Goal: Contribute content: Contribute content

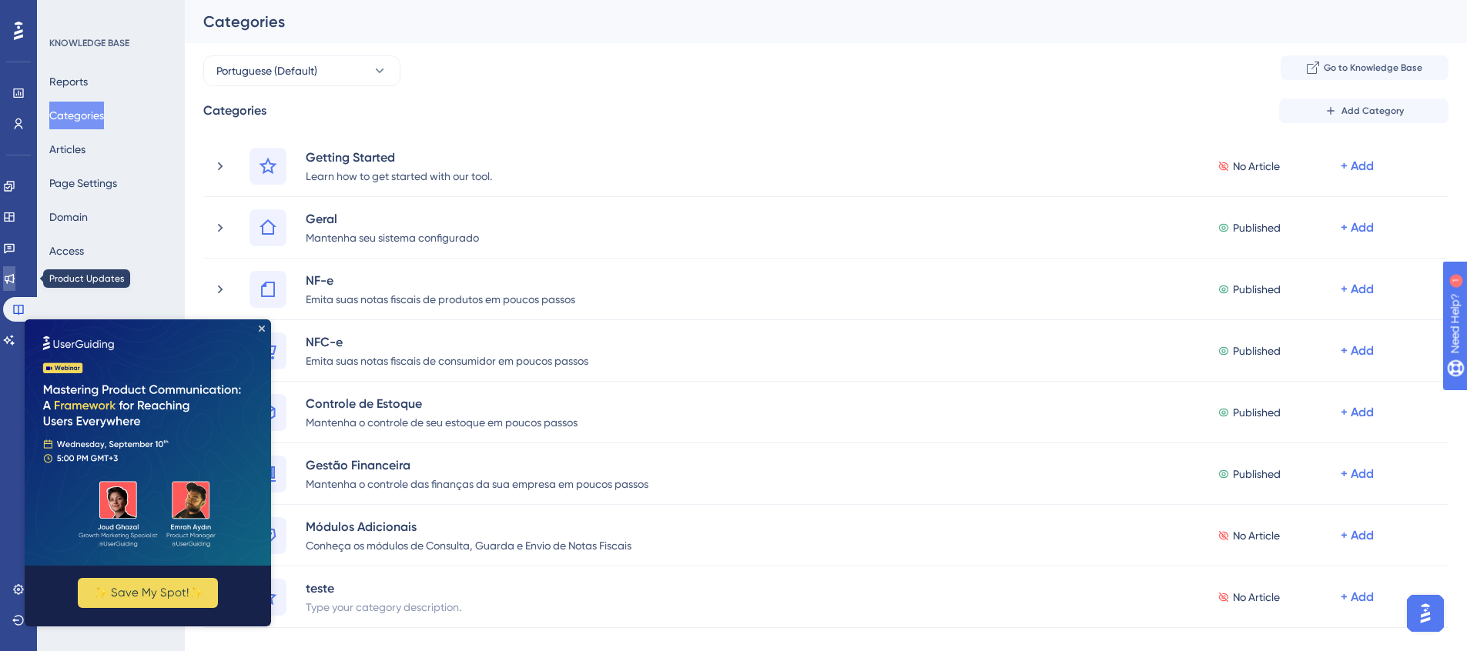
click at [14, 275] on icon at bounding box center [9, 279] width 12 height 12
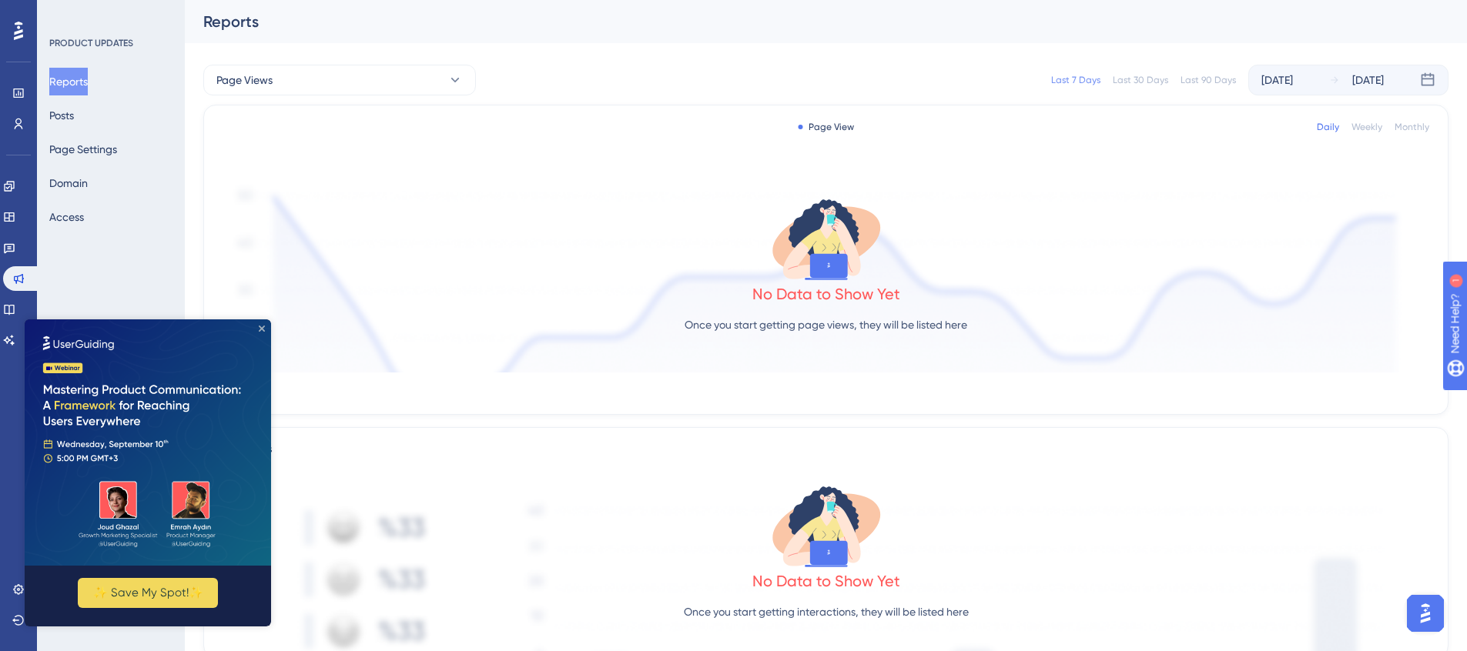
click at [260, 327] on icon "Close Preview" at bounding box center [262, 329] width 6 height 6
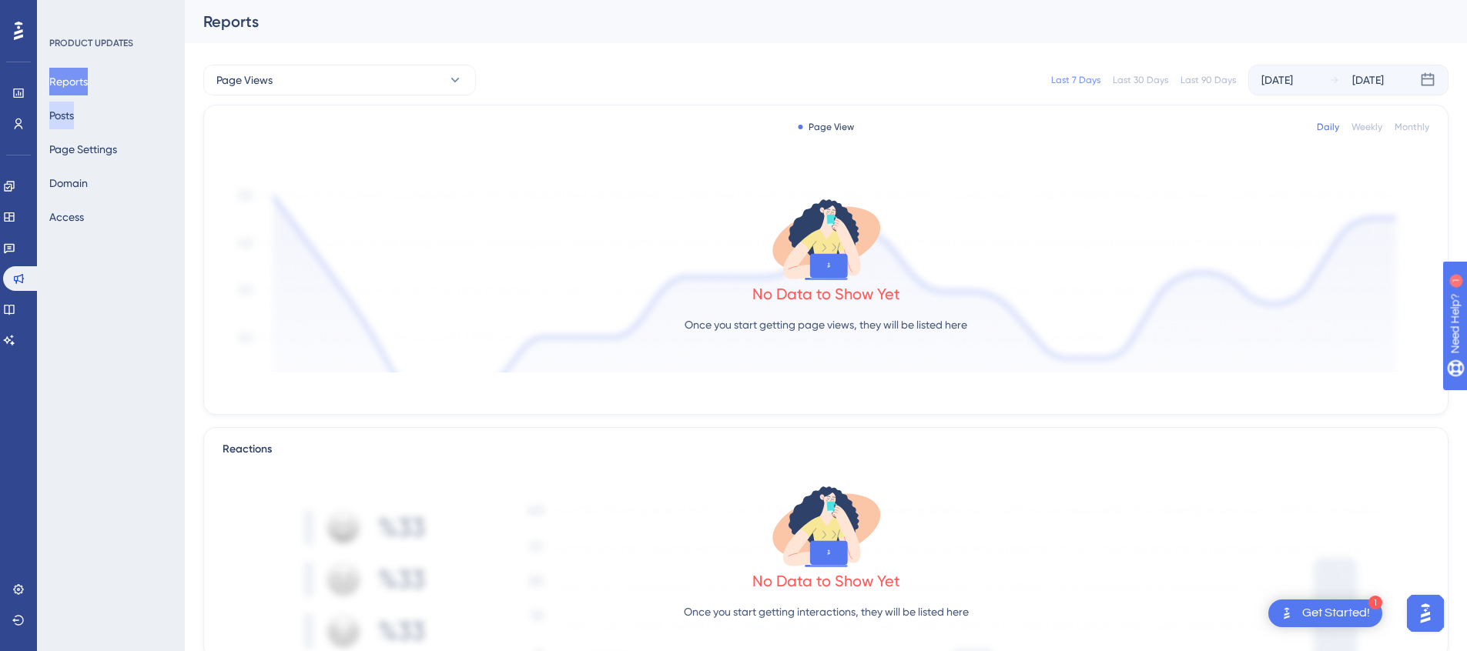
click at [74, 122] on button "Posts" at bounding box center [61, 116] width 25 height 28
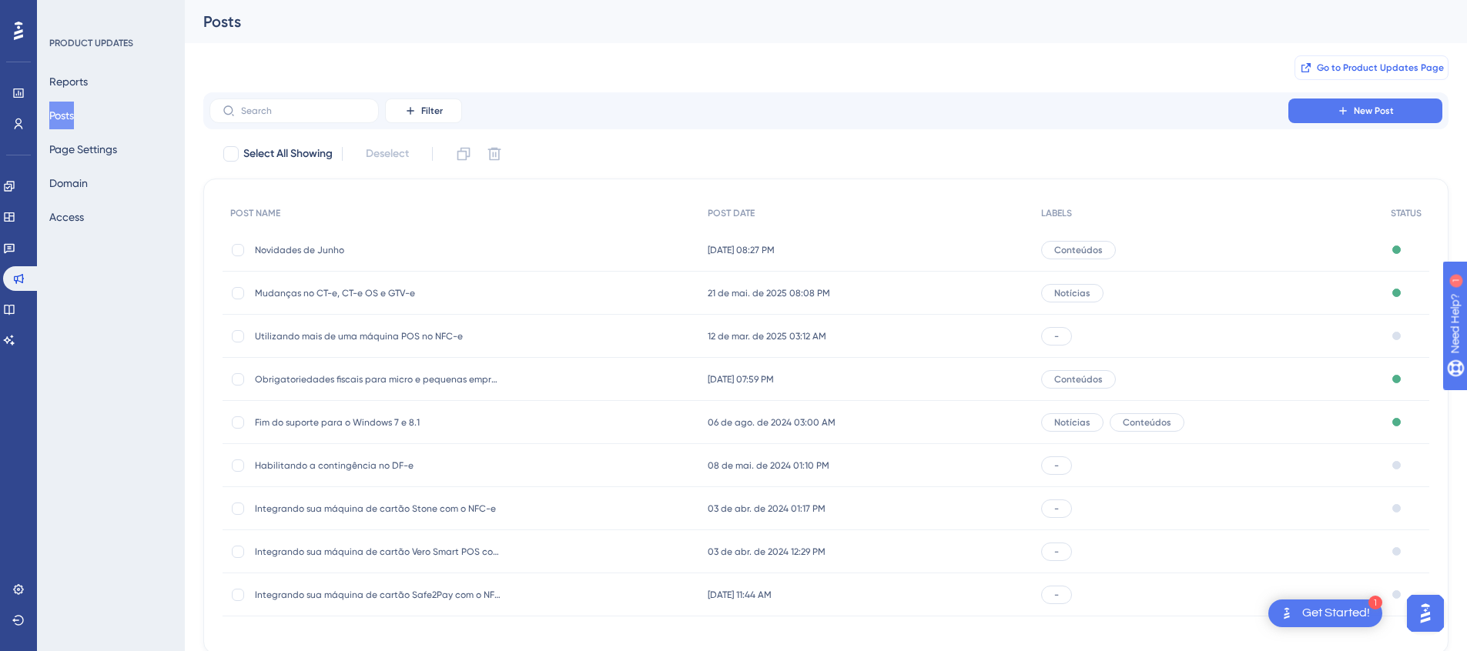
click at [1384, 74] on button "Go to Product Updates Page" at bounding box center [1371, 67] width 154 height 25
click at [1369, 73] on span "Go to Product Updates Page" at bounding box center [1380, 68] width 127 height 12
click at [92, 152] on button "Page Settings" at bounding box center [83, 150] width 68 height 28
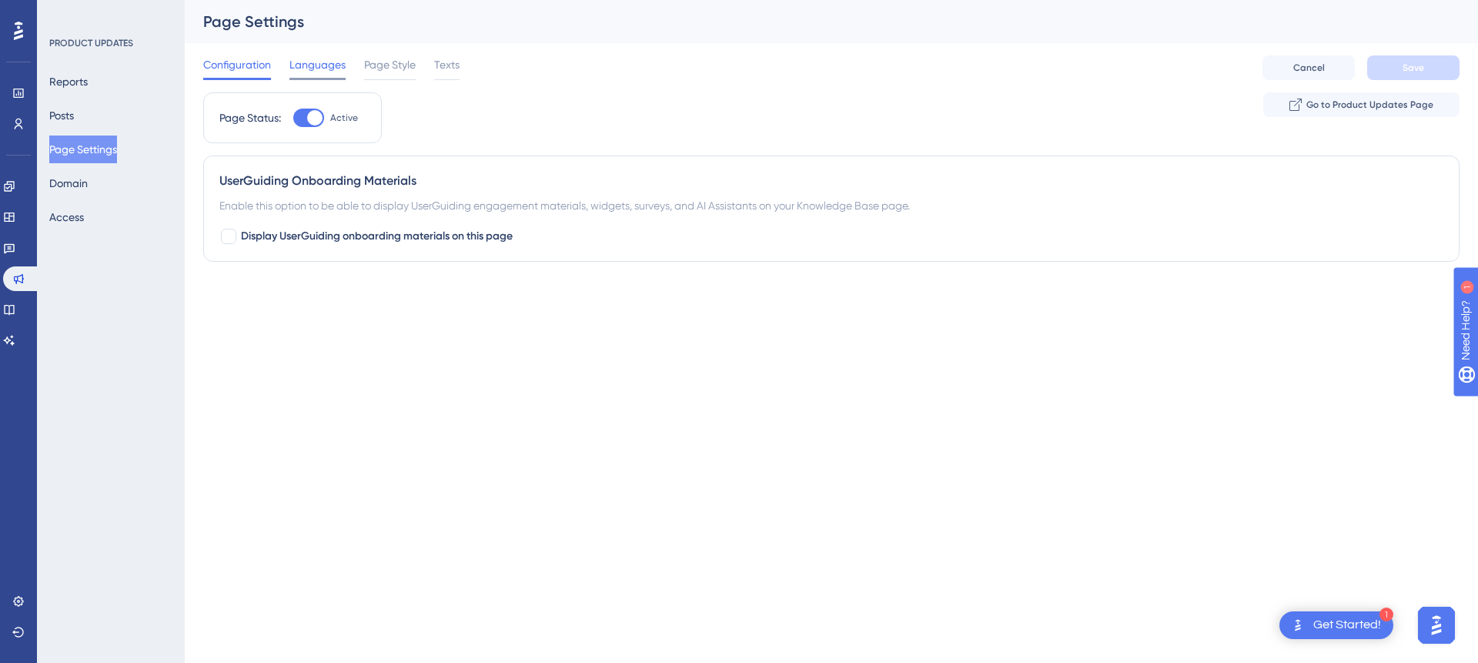
click at [307, 69] on span "Languages" at bounding box center [318, 64] width 56 height 18
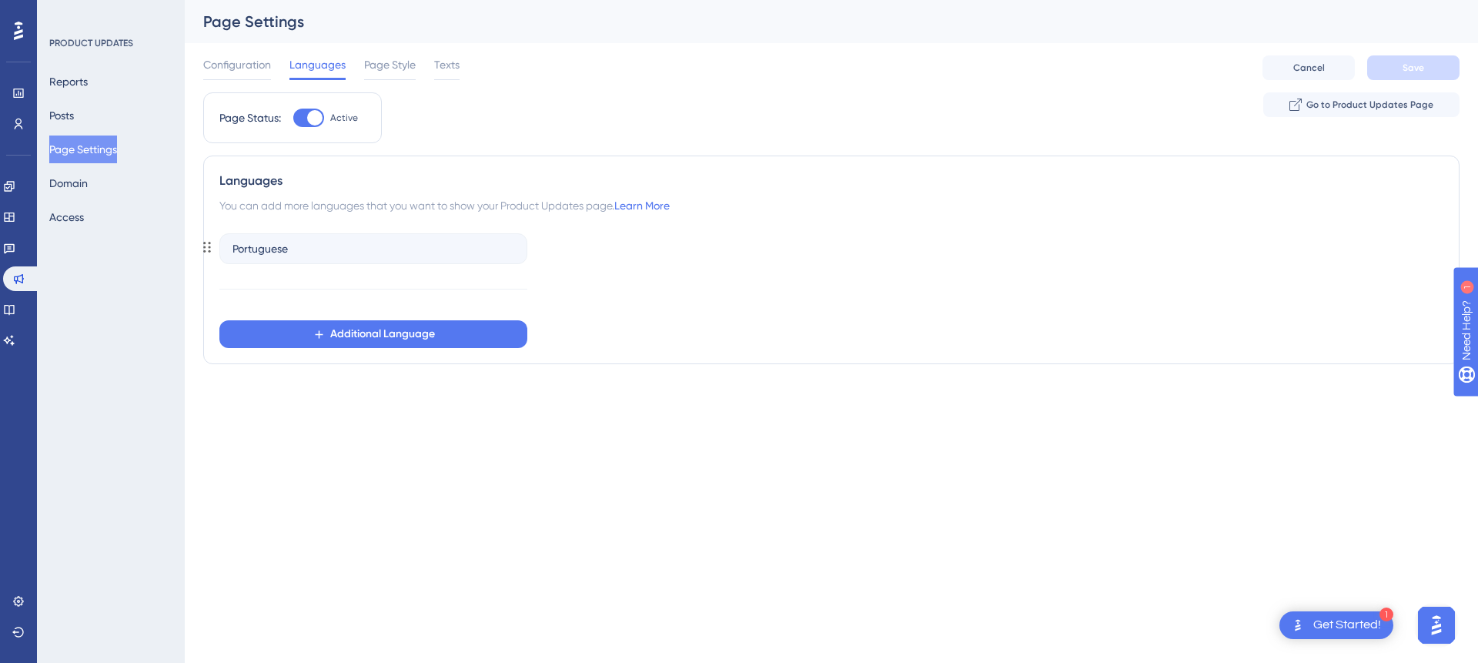
click at [339, 253] on div "Portuguese" at bounding box center [373, 248] width 308 height 31
click at [386, 76] on div "Page Style" at bounding box center [390, 67] width 52 height 25
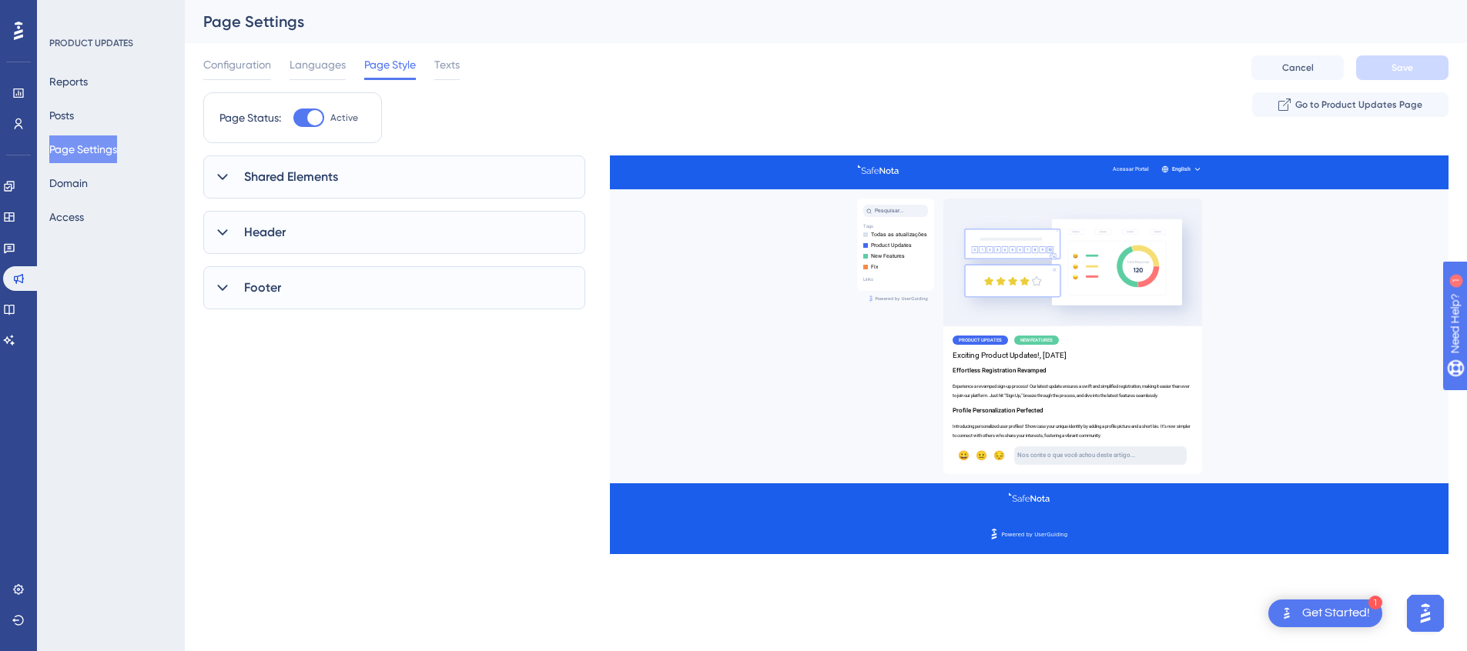
click at [309, 179] on span "Shared Elements" at bounding box center [291, 177] width 94 height 18
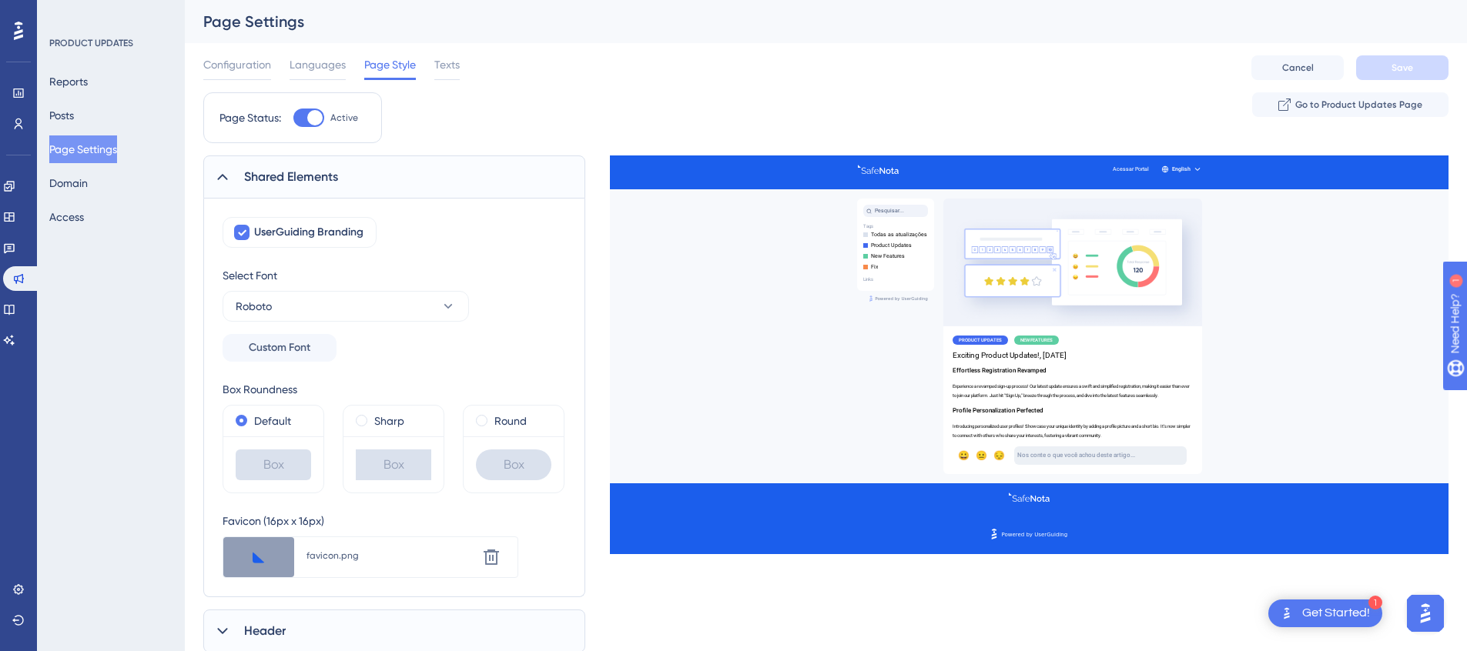
click at [309, 179] on span "Shared Elements" at bounding box center [291, 177] width 94 height 18
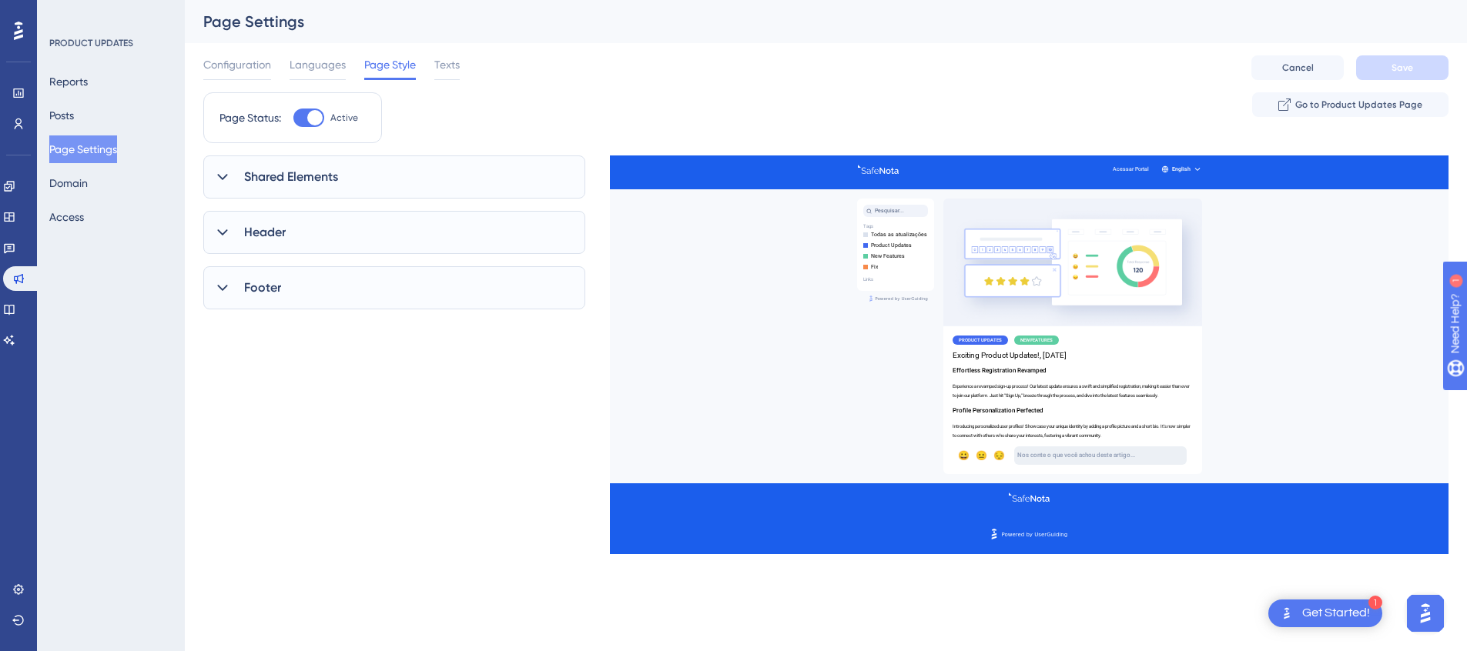
click at [301, 238] on div "Header" at bounding box center [394, 232] width 382 height 43
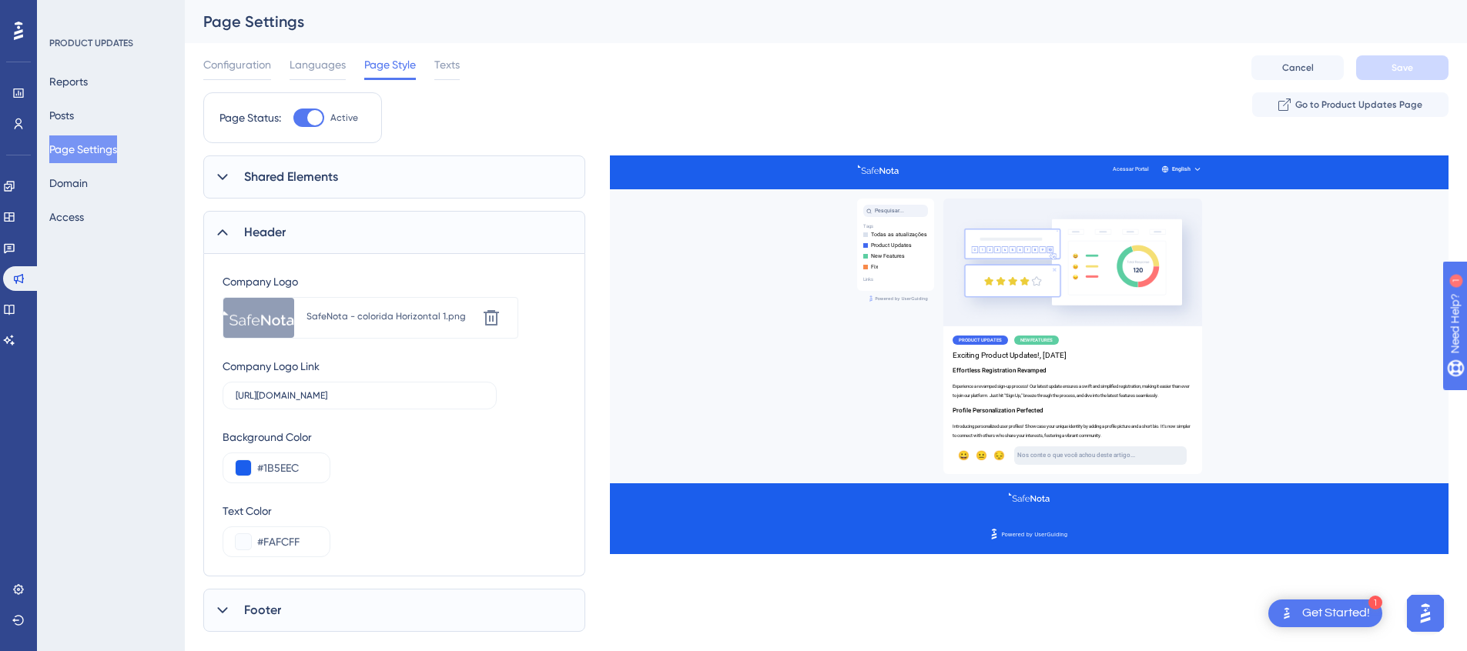
click at [227, 234] on icon at bounding box center [222, 232] width 15 height 15
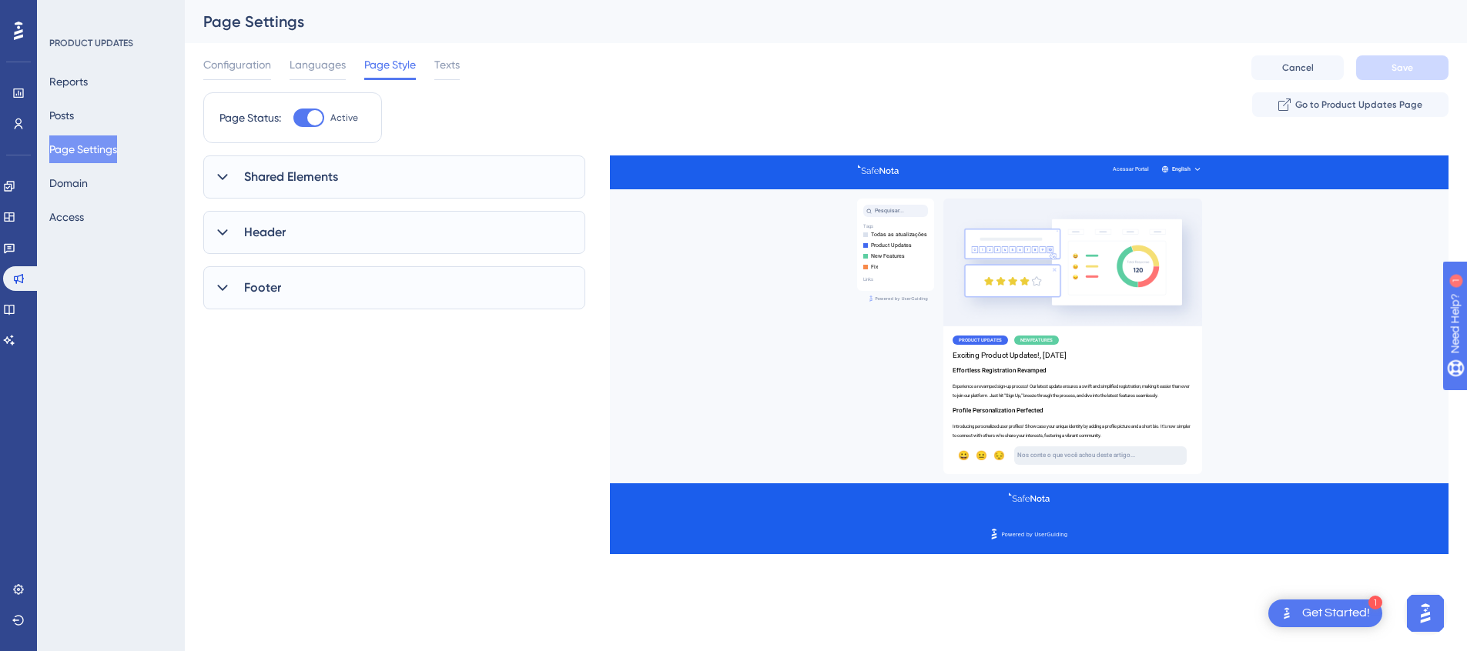
click at [254, 276] on div "Footer" at bounding box center [394, 287] width 382 height 43
click at [305, 339] on span "Show the Logo in Footer" at bounding box center [302, 337] width 117 height 18
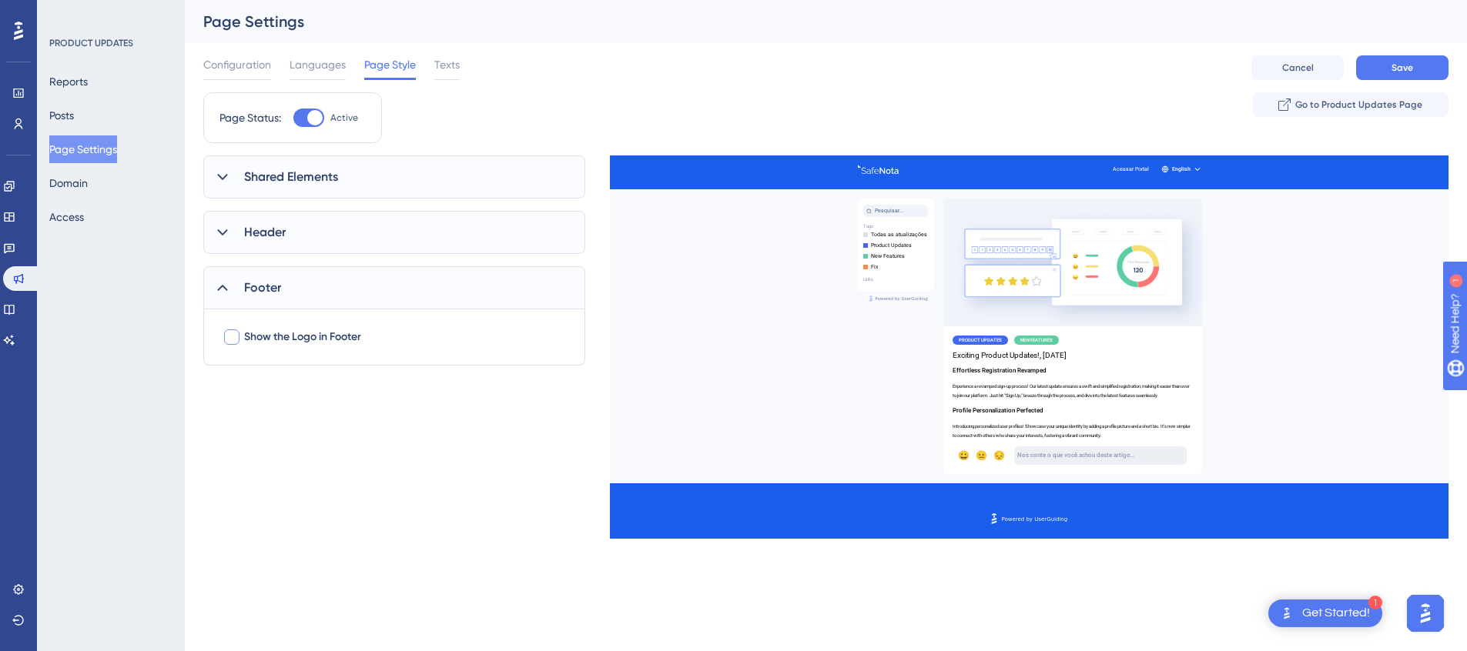
click at [305, 339] on span "Show the Logo in Footer" at bounding box center [302, 337] width 117 height 18
checkbox input "true"
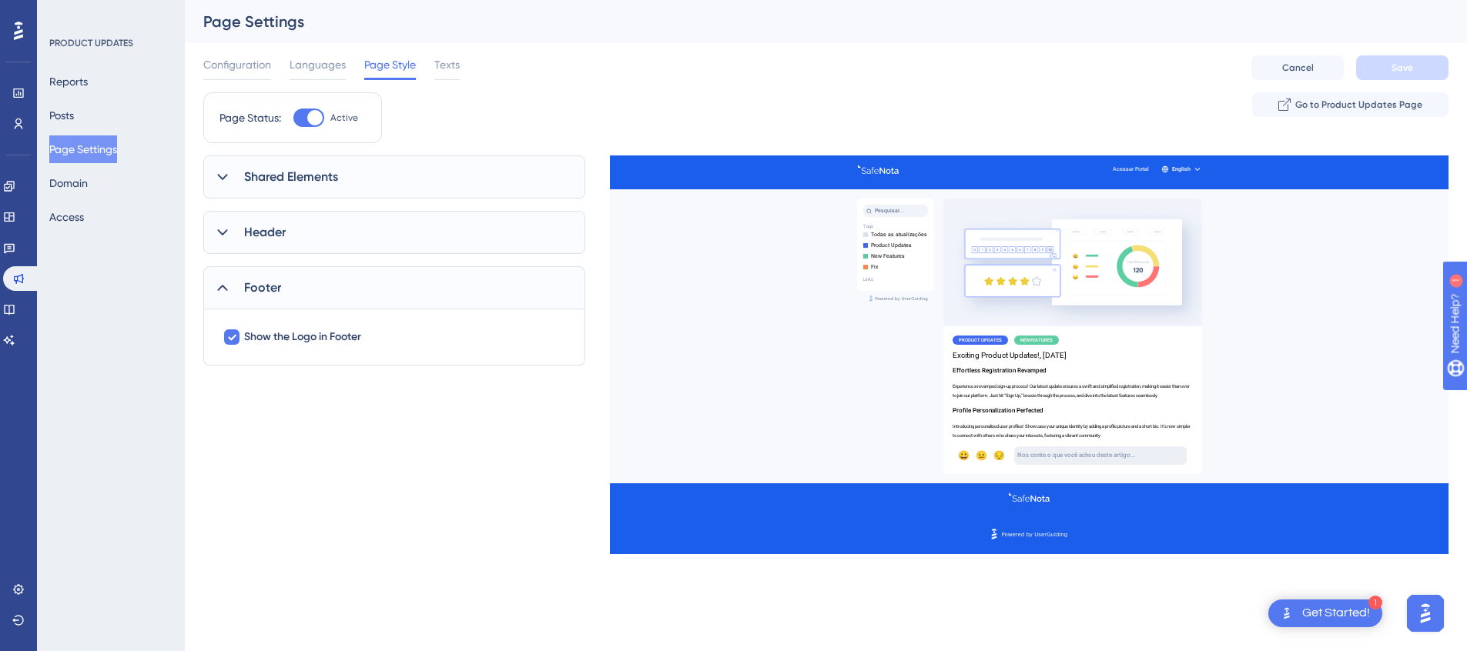
click at [283, 293] on div "Footer" at bounding box center [394, 287] width 382 height 43
click at [269, 243] on div "Header" at bounding box center [394, 232] width 382 height 43
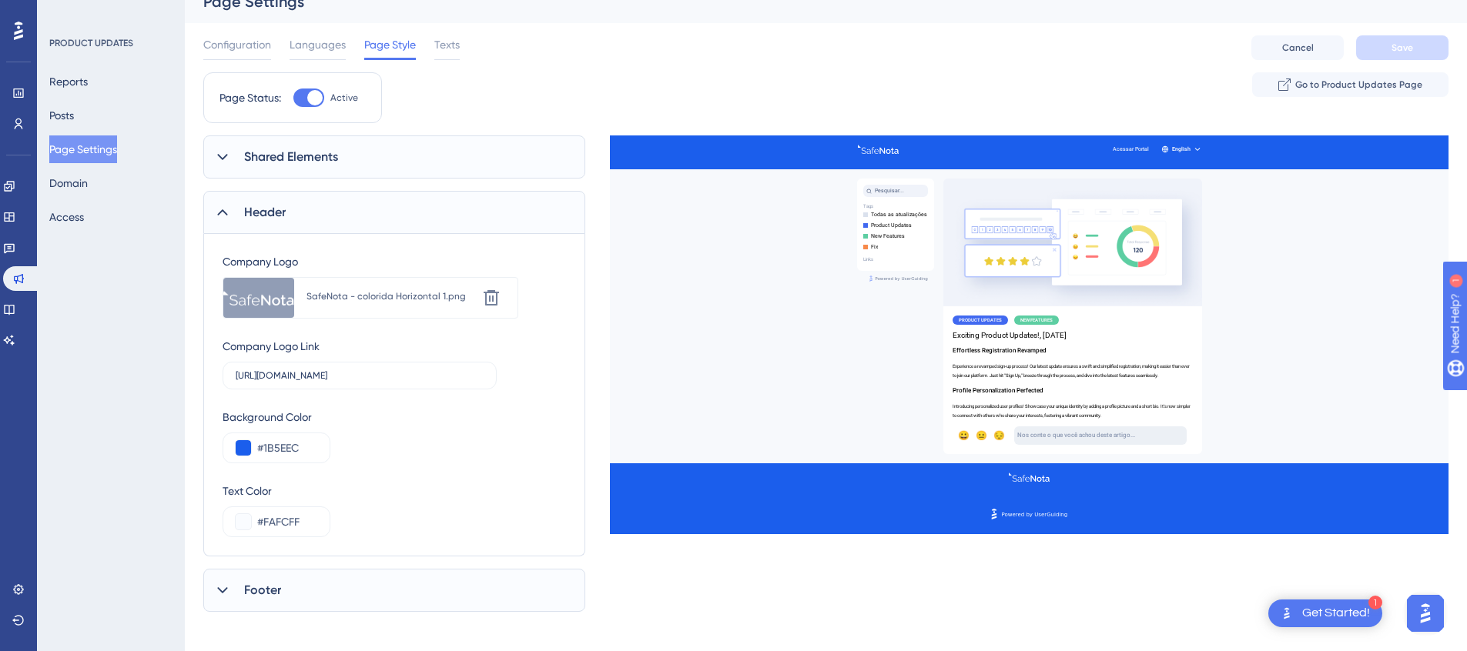
scroll to position [1, 0]
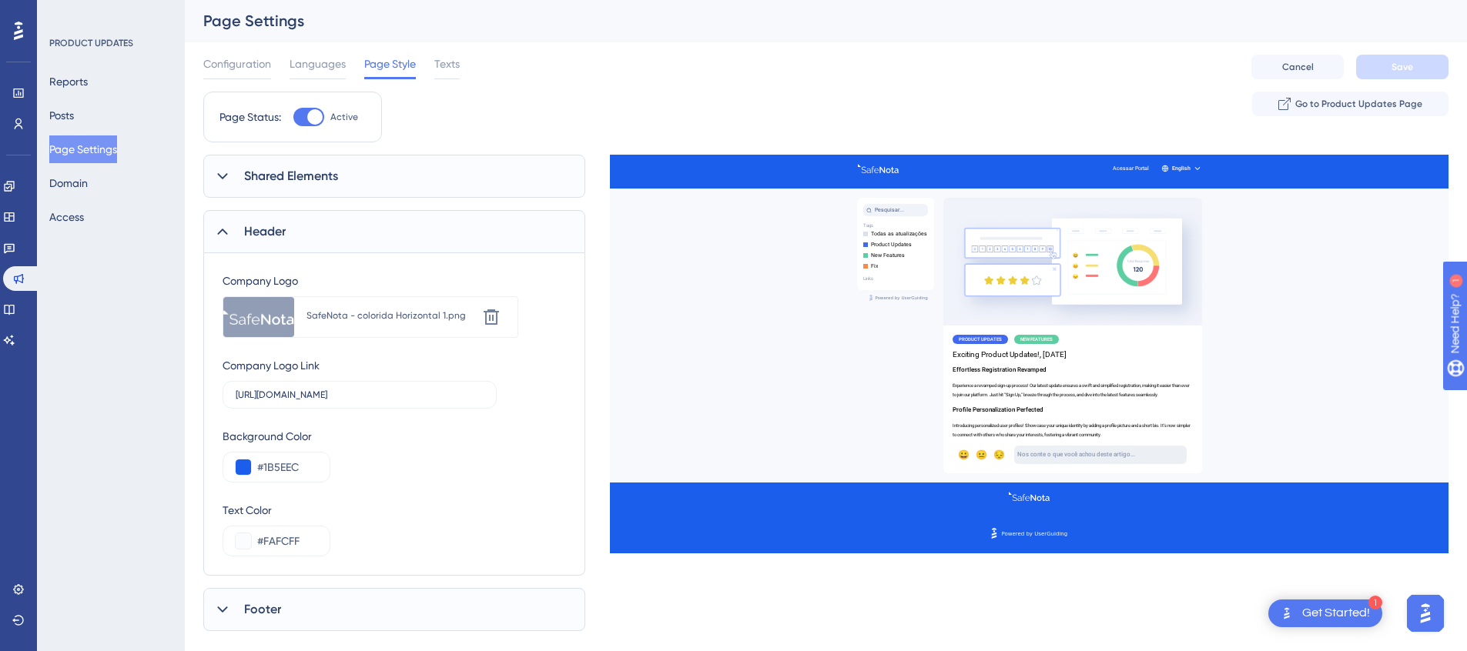
click at [283, 246] on div "Header" at bounding box center [394, 231] width 382 height 43
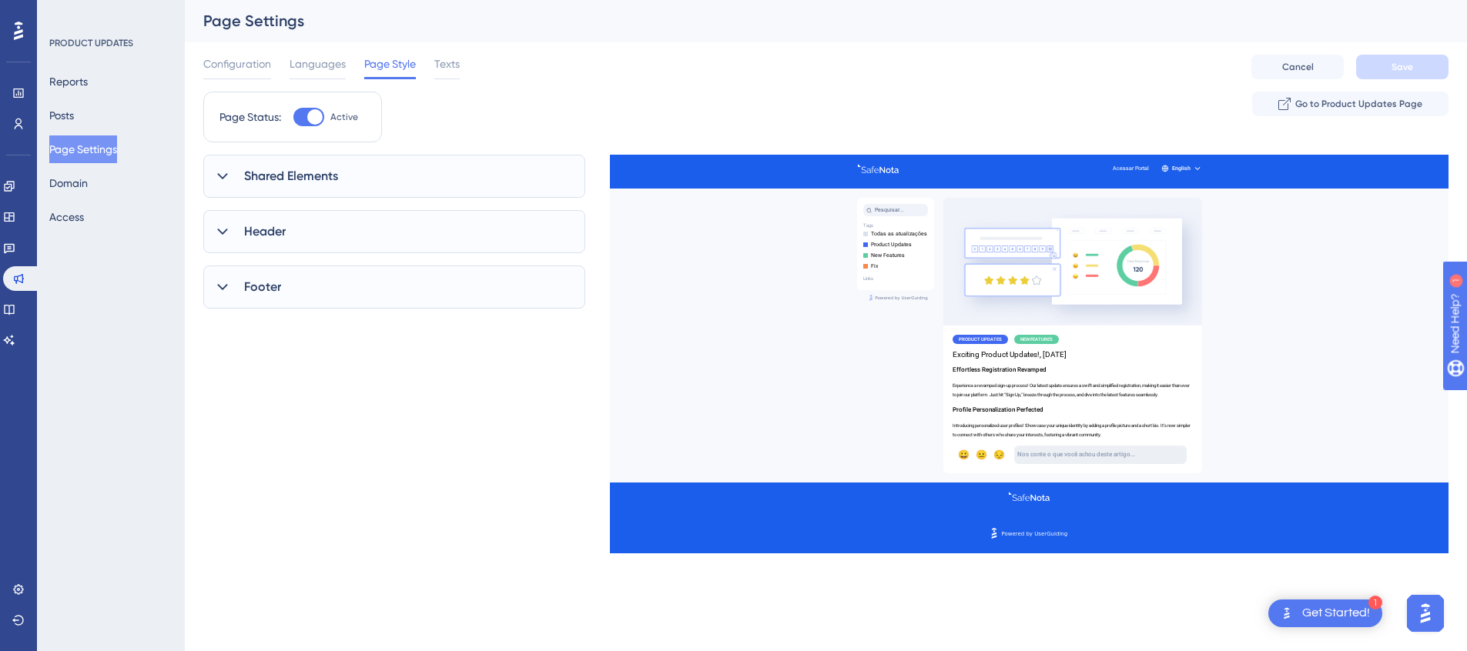
click at [282, 192] on div "Shared Elements" at bounding box center [394, 176] width 382 height 43
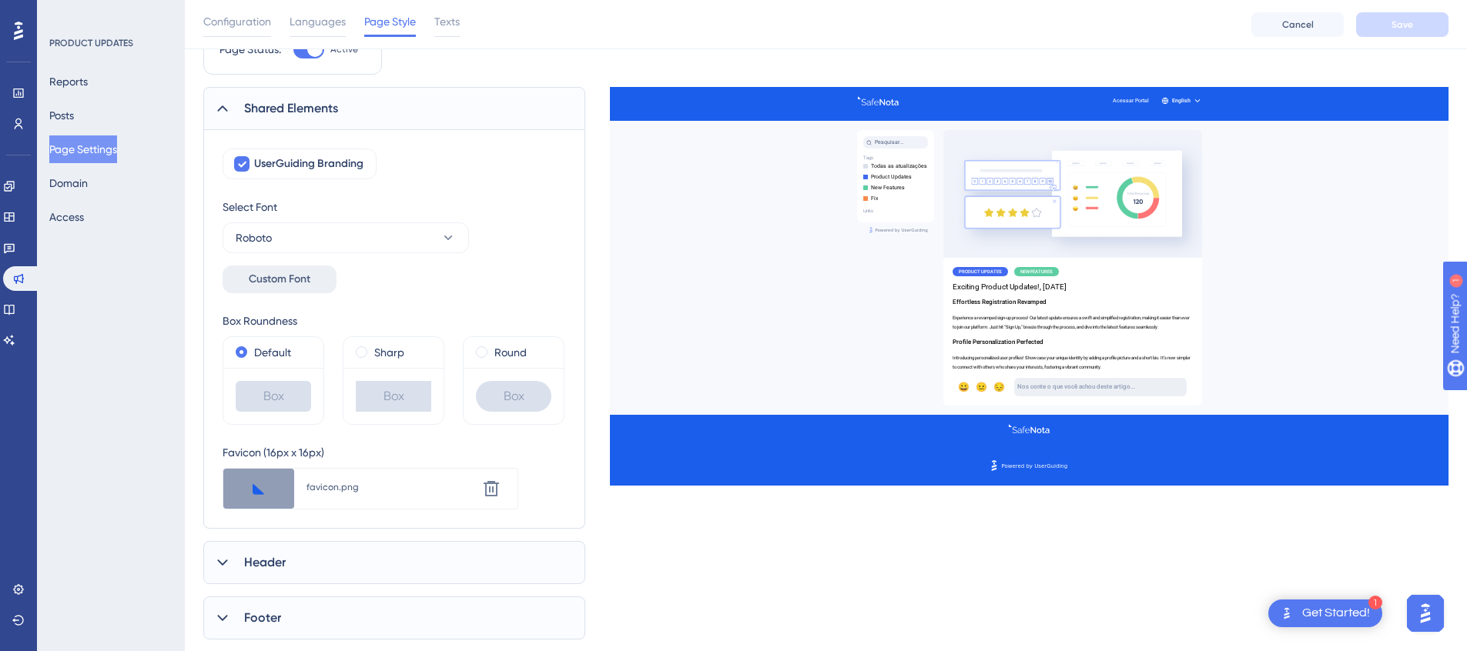
scroll to position [55, 0]
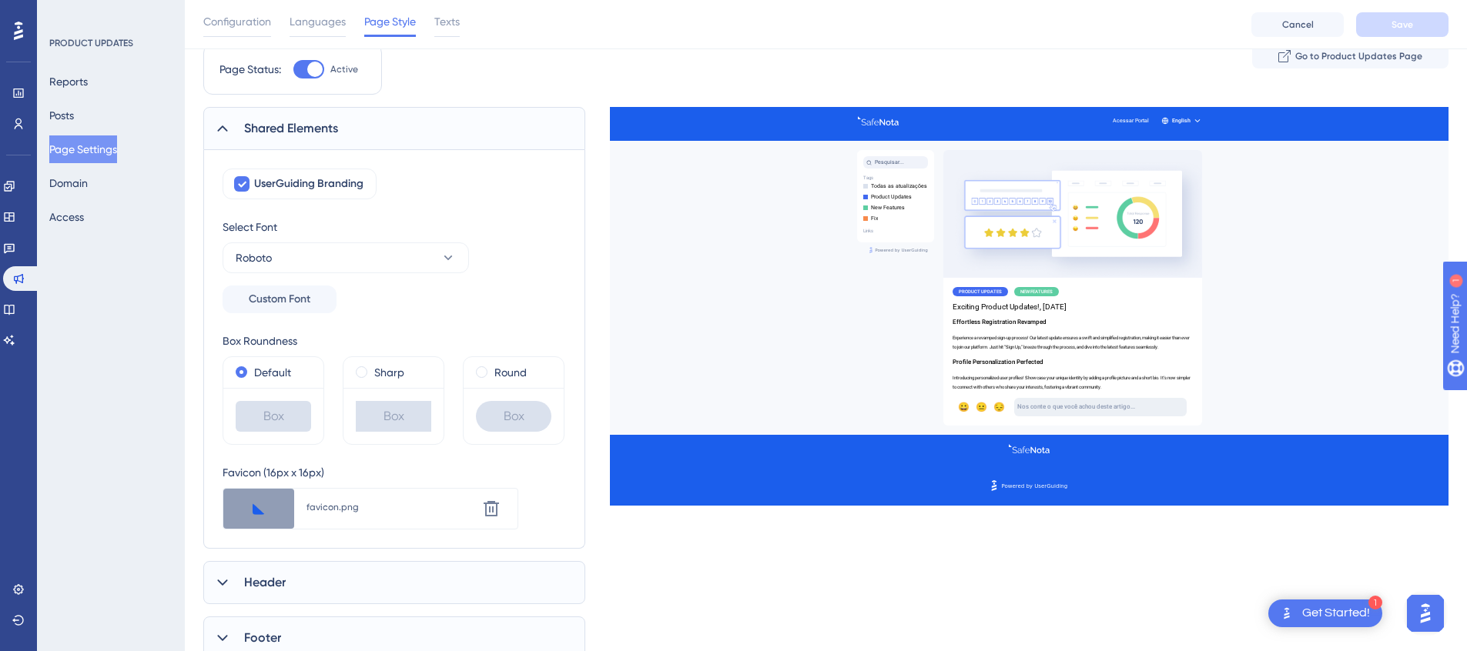
click at [290, 133] on span "Shared Elements" at bounding box center [291, 128] width 94 height 18
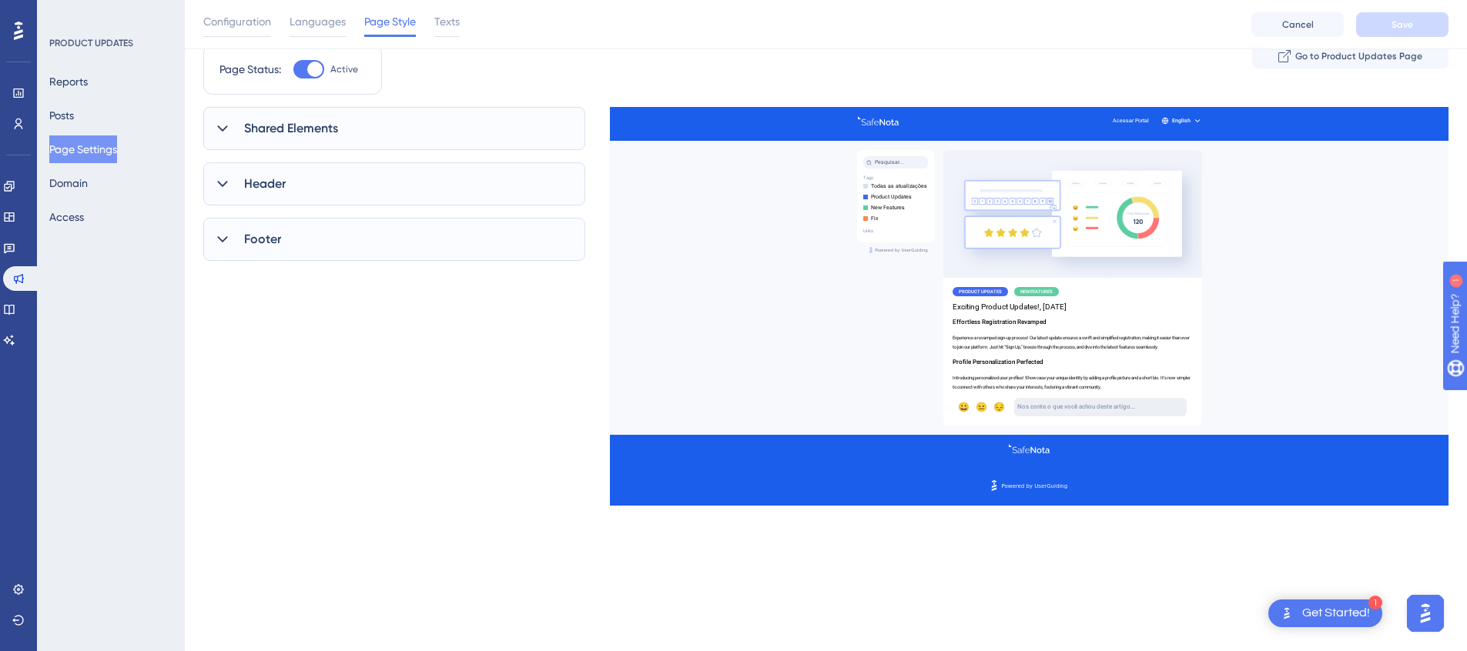
scroll to position [0, 0]
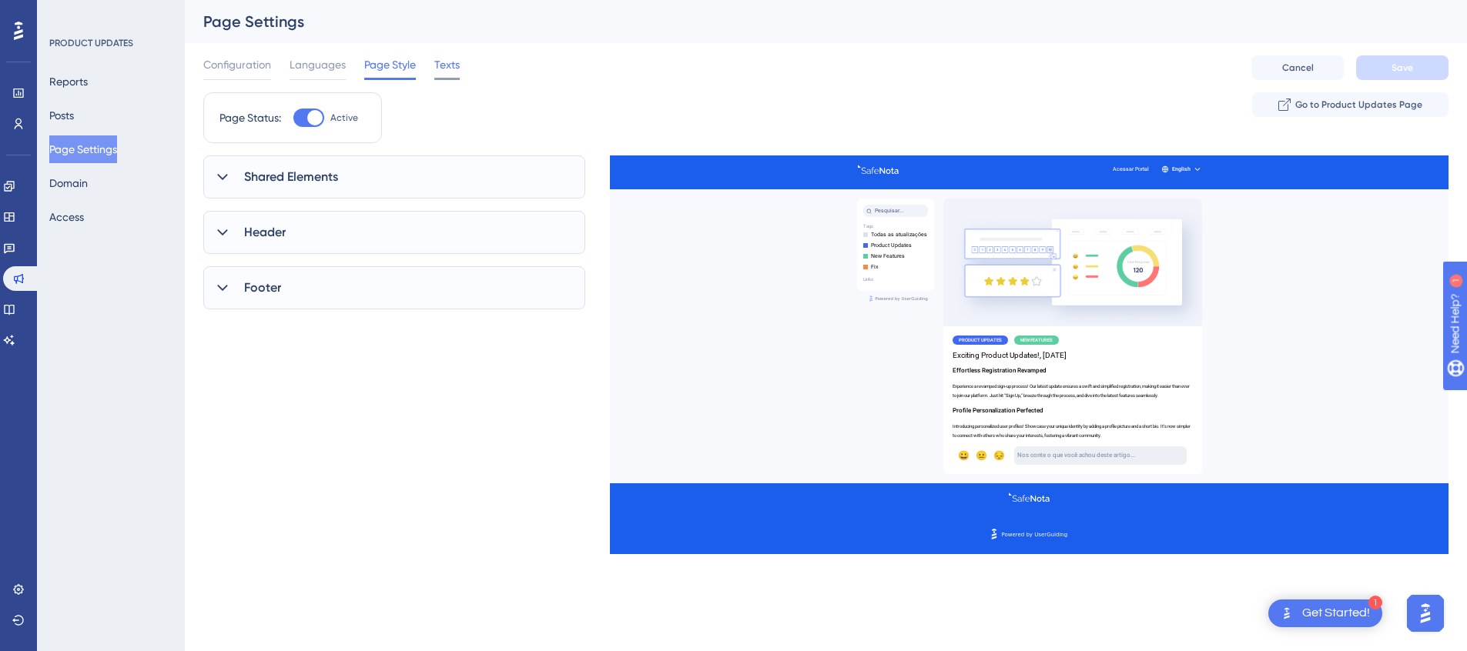
click at [446, 65] on span "Texts" at bounding box center [446, 64] width 25 height 18
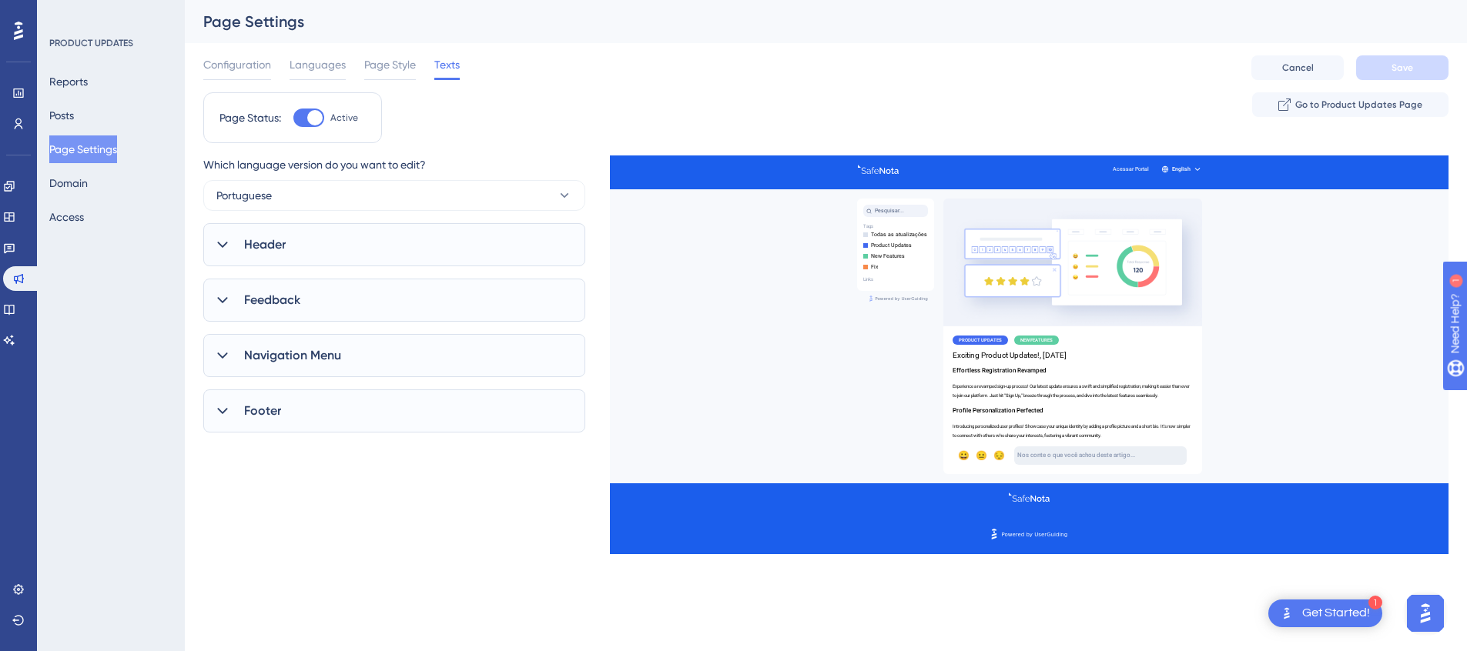
click at [336, 219] on div "Which language version do you want to edit? Portuguese Header Page Title Page S…" at bounding box center [394, 310] width 382 height 308
click at [340, 232] on div "Header" at bounding box center [394, 244] width 382 height 43
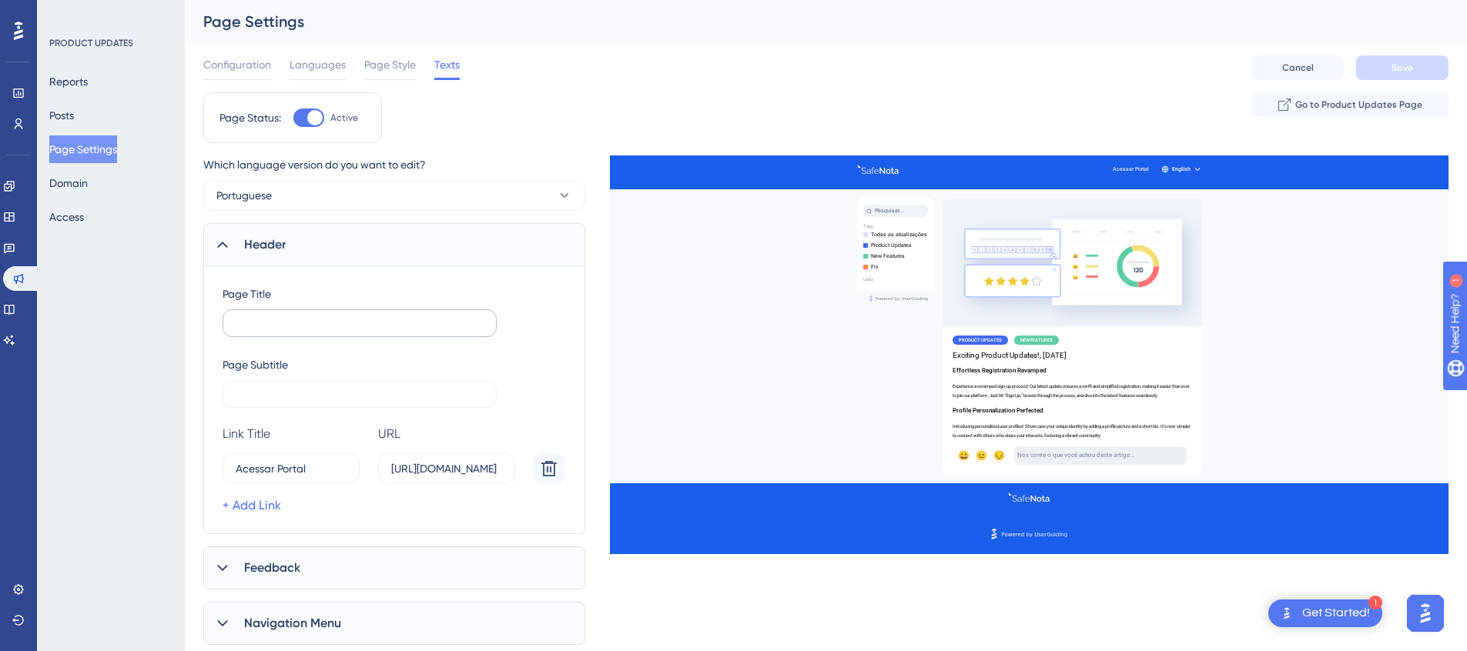
click at [357, 313] on label at bounding box center [360, 324] width 274 height 28
click at [357, 318] on input "text" at bounding box center [360, 323] width 248 height 11
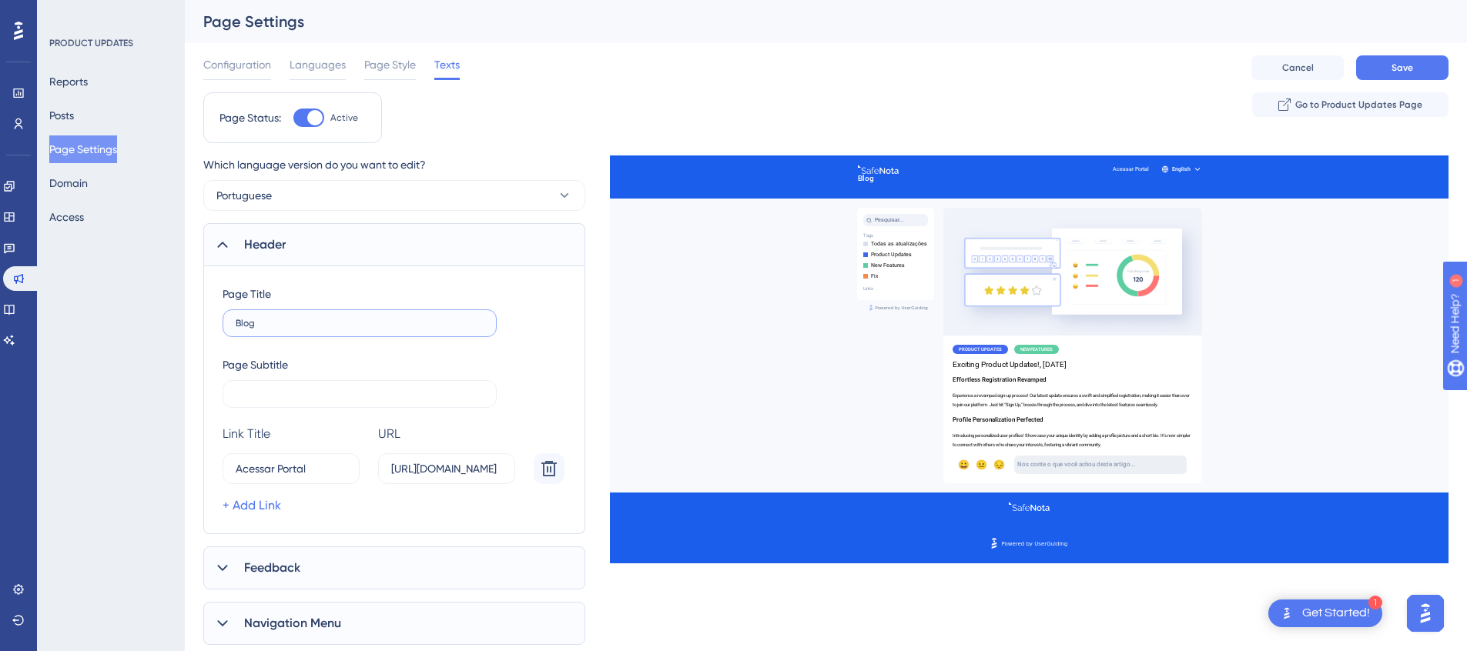
type input "Blogo"
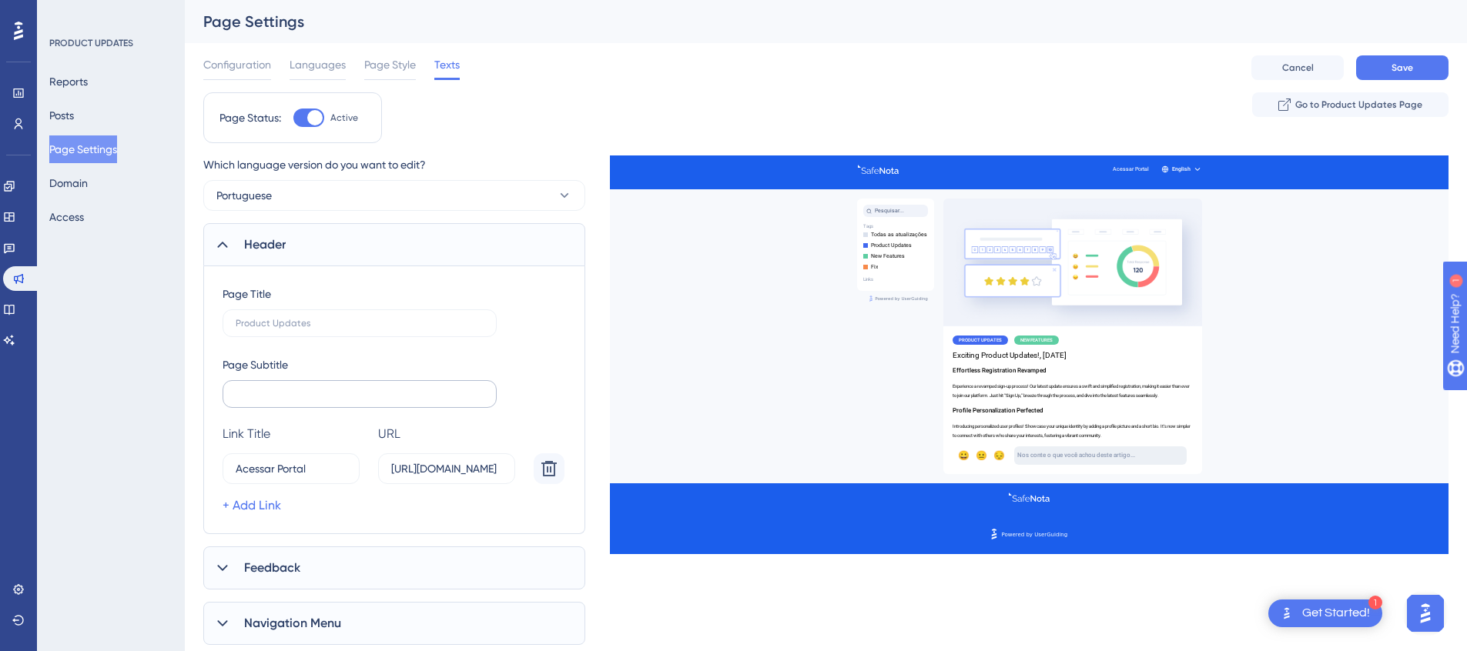
click at [447, 384] on label at bounding box center [360, 394] width 274 height 28
click at [447, 389] on input "text" at bounding box center [360, 394] width 248 height 11
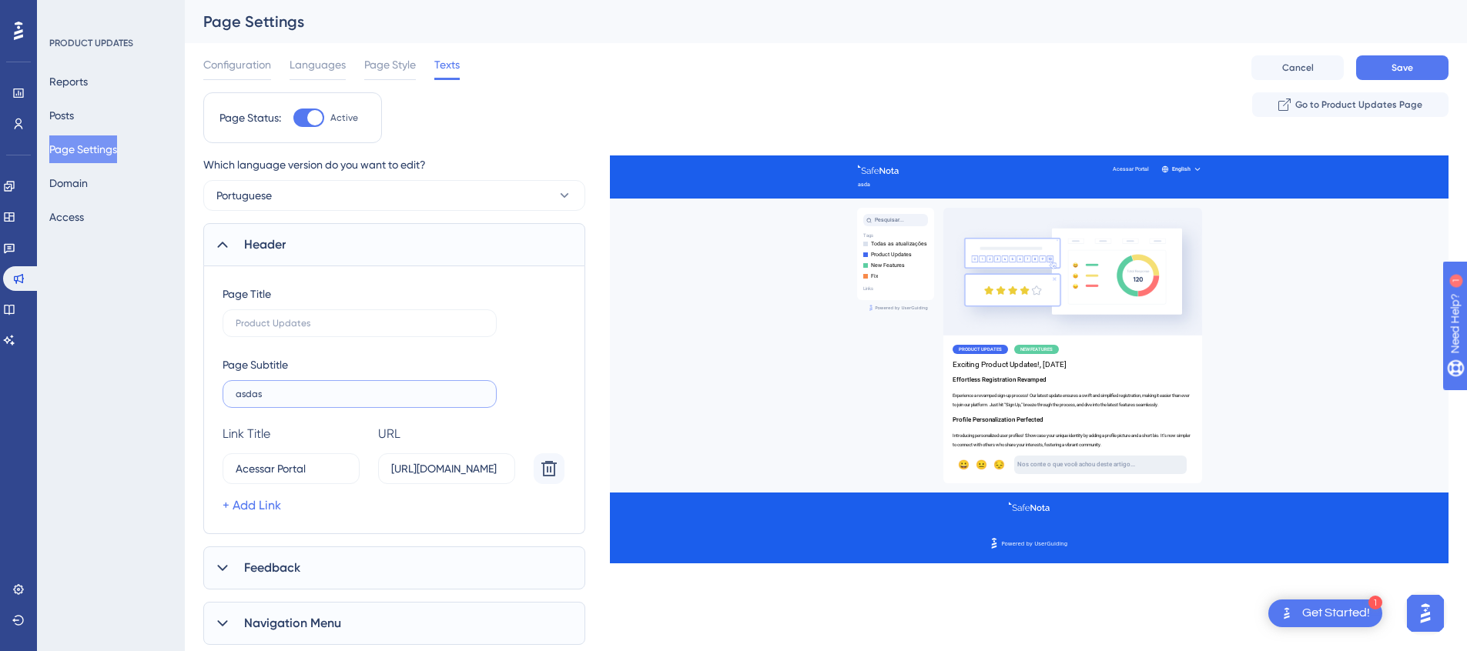
type input "asdasd"
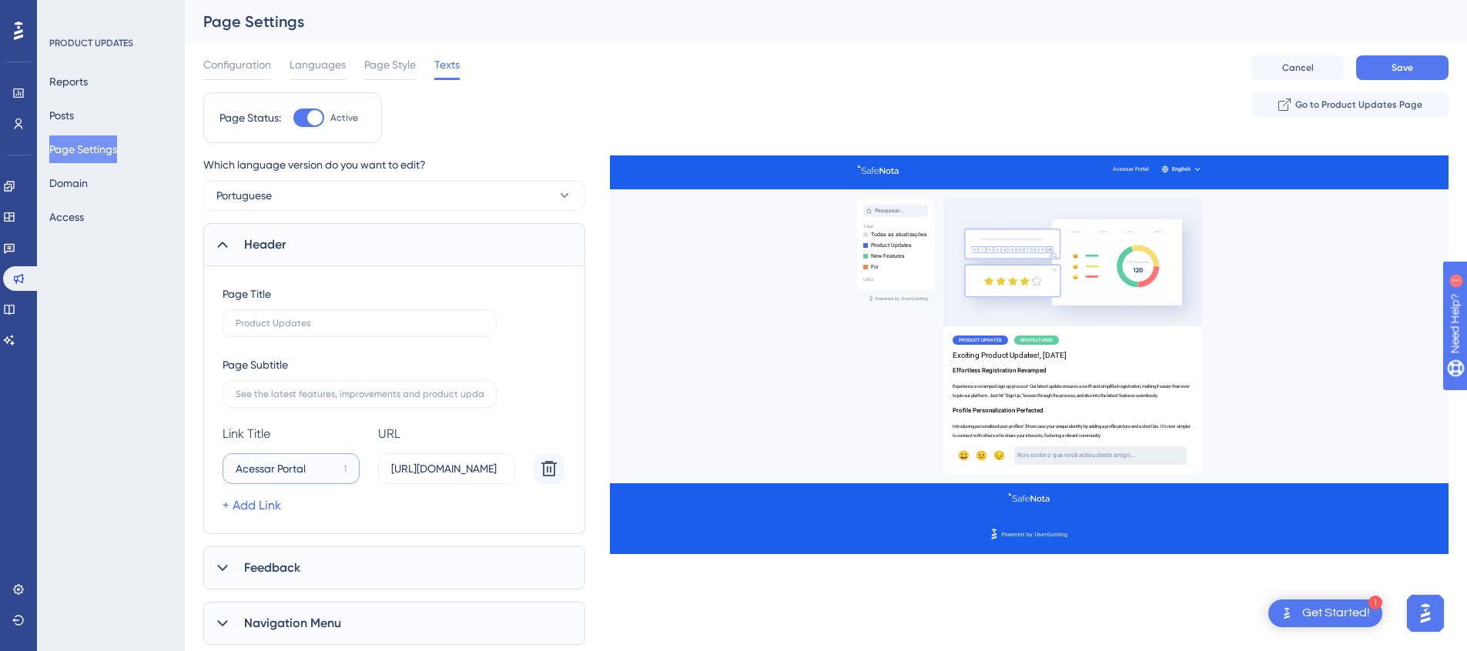
click at [310, 472] on input "Acessar Portal" at bounding box center [287, 468] width 102 height 17
click at [444, 478] on label "[URL][DOMAIN_NAME]" at bounding box center [446, 469] width 137 height 31
click at [444, 477] on input "[URL][DOMAIN_NAME]" at bounding box center [446, 468] width 111 height 17
click at [259, 499] on link "+ Add Link" at bounding box center [252, 506] width 59 height 18
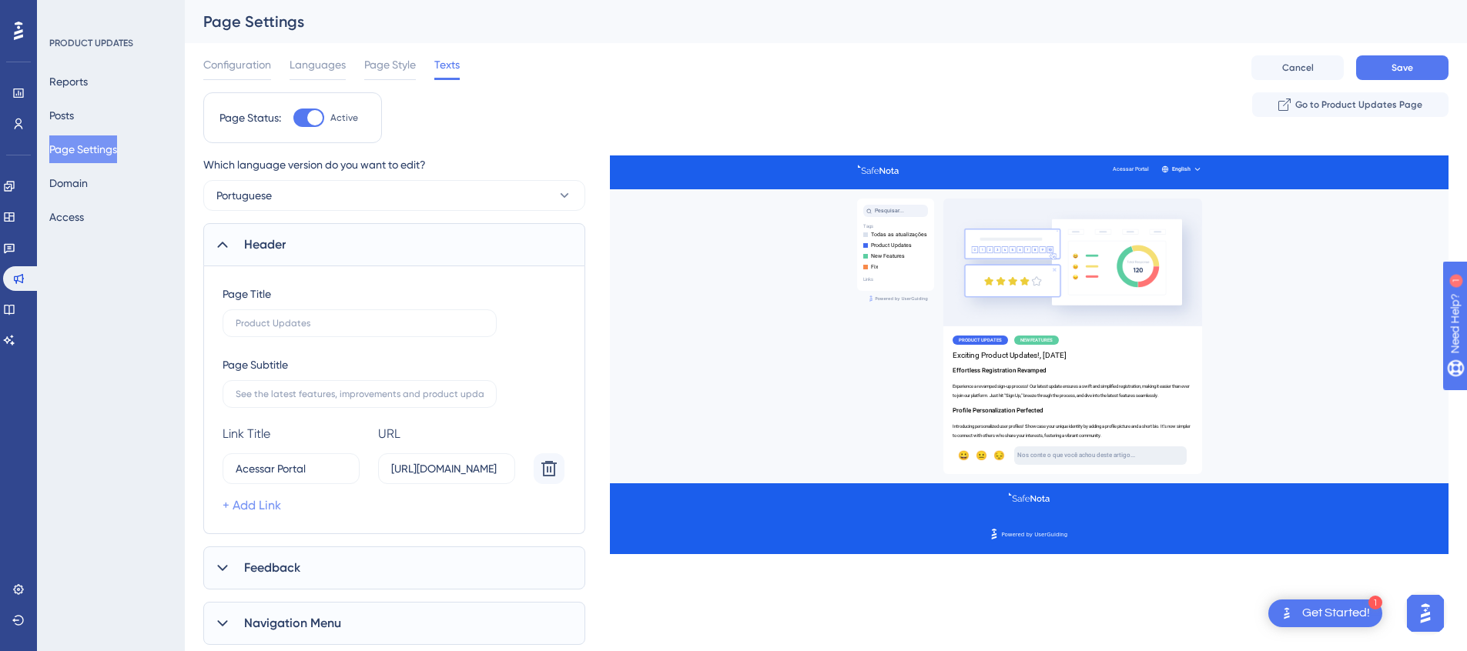
scroll to position [0, 0]
click at [307, 504] on input "15" at bounding box center [284, 512] width 96 height 17
type input "Site"
click at [466, 470] on input "[URL][DOMAIN_NAME]" at bounding box center [446, 468] width 111 height 17
click at [450, 518] on input "https://" at bounding box center [446, 512] width 111 height 17
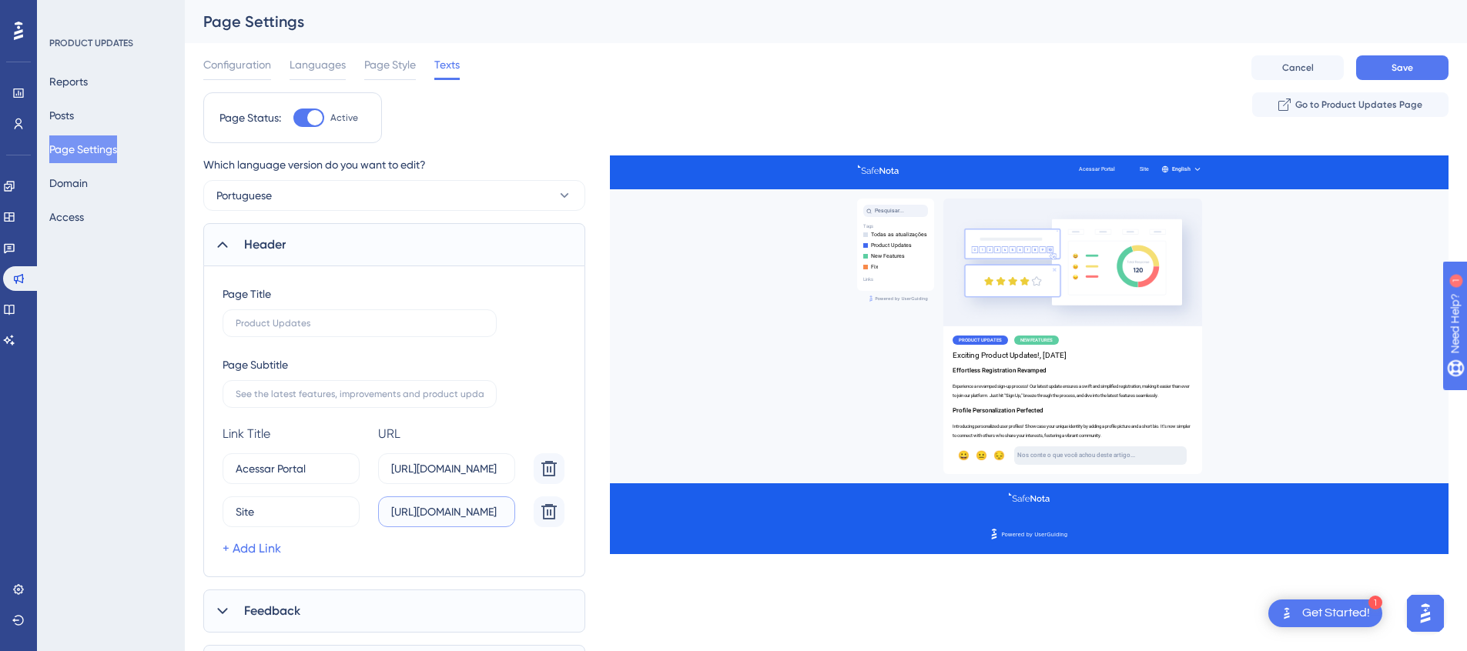
scroll to position [0, 9]
type input "[URL][DOMAIN_NAME]"
click at [630, 414] on div at bounding box center [1029, 310] width 839 height 308
click at [336, 321] on input "text" at bounding box center [360, 323] width 248 height 11
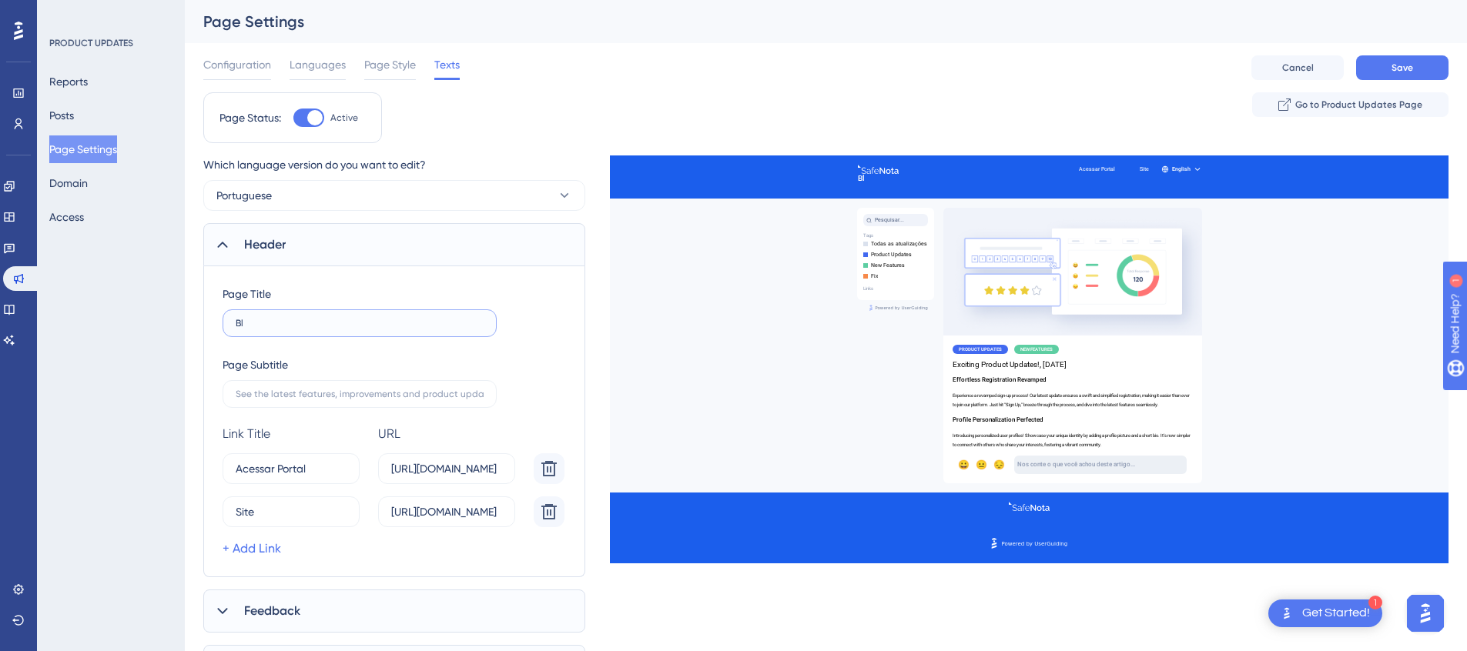
type input "Blo"
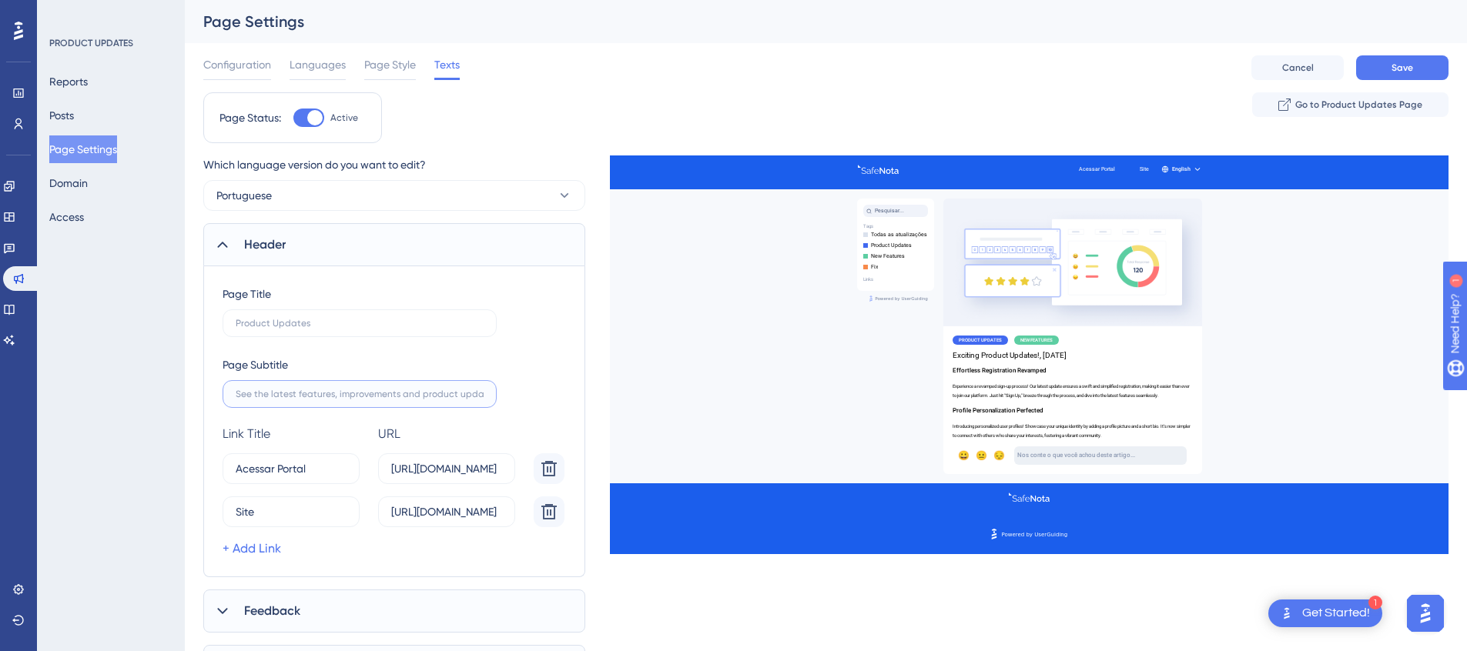
click at [388, 395] on input "text" at bounding box center [360, 394] width 248 height 11
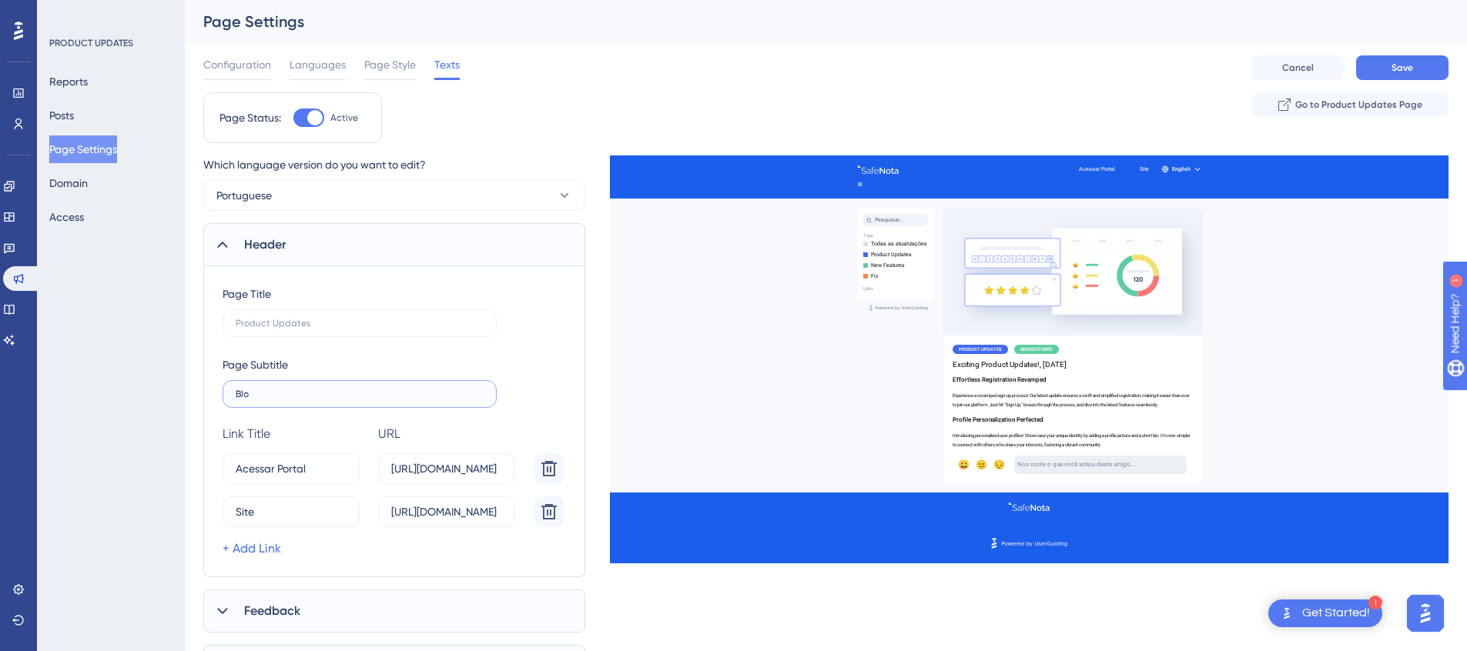
type input "Blog"
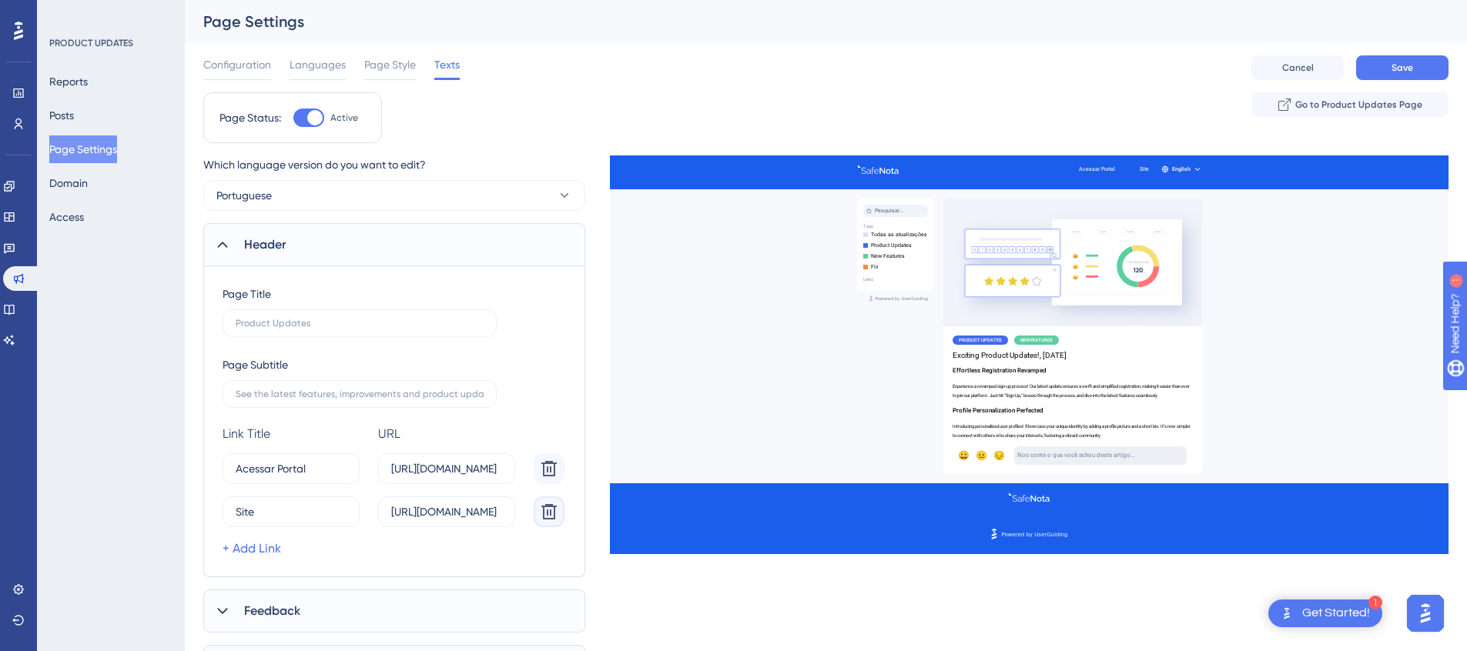
click at [541, 515] on icon at bounding box center [549, 512] width 18 height 18
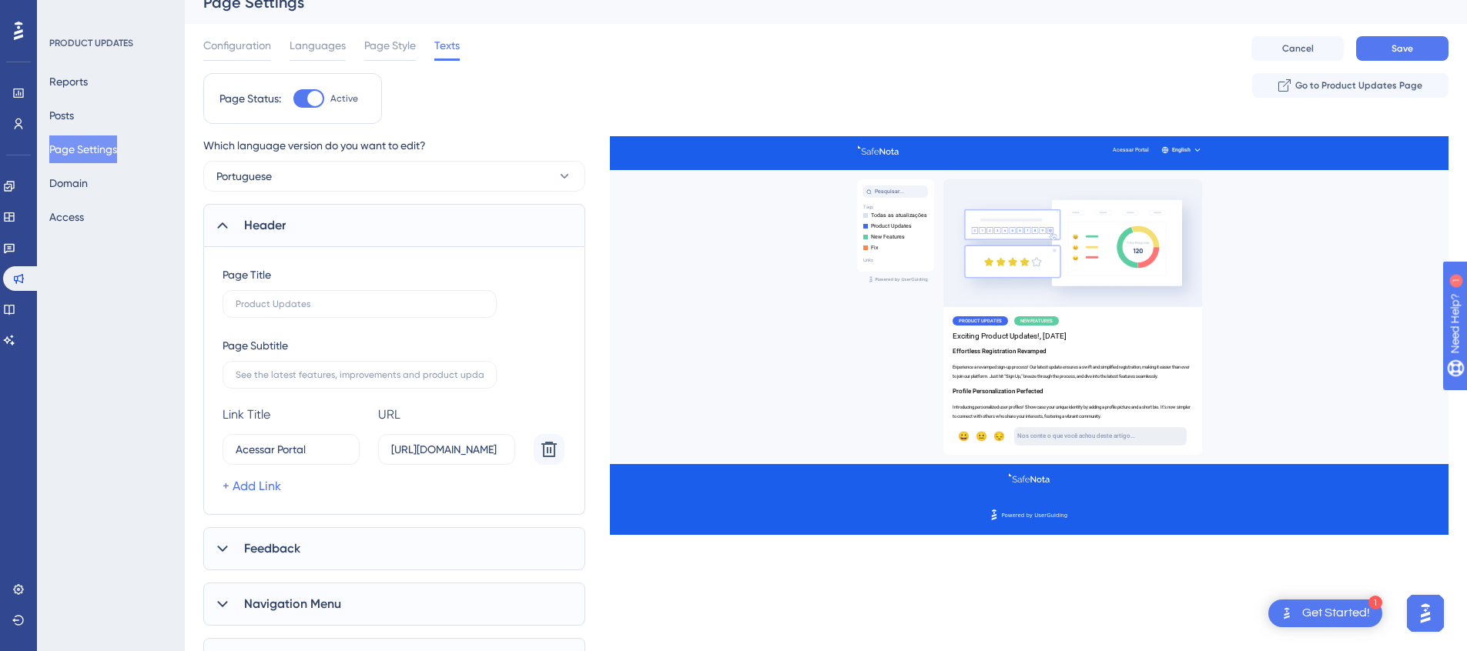
click at [280, 541] on span "Feedback" at bounding box center [272, 549] width 56 height 18
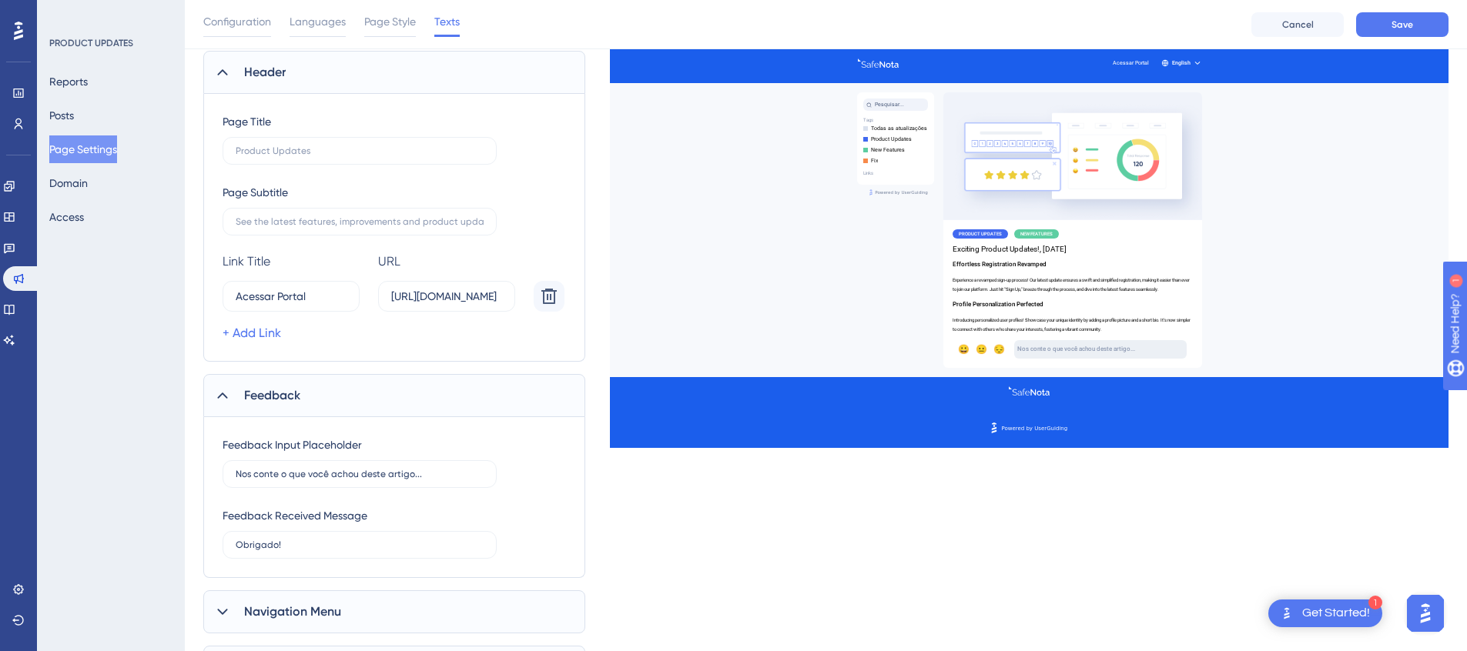
click at [299, 396] on span "Feedback" at bounding box center [272, 396] width 56 height 18
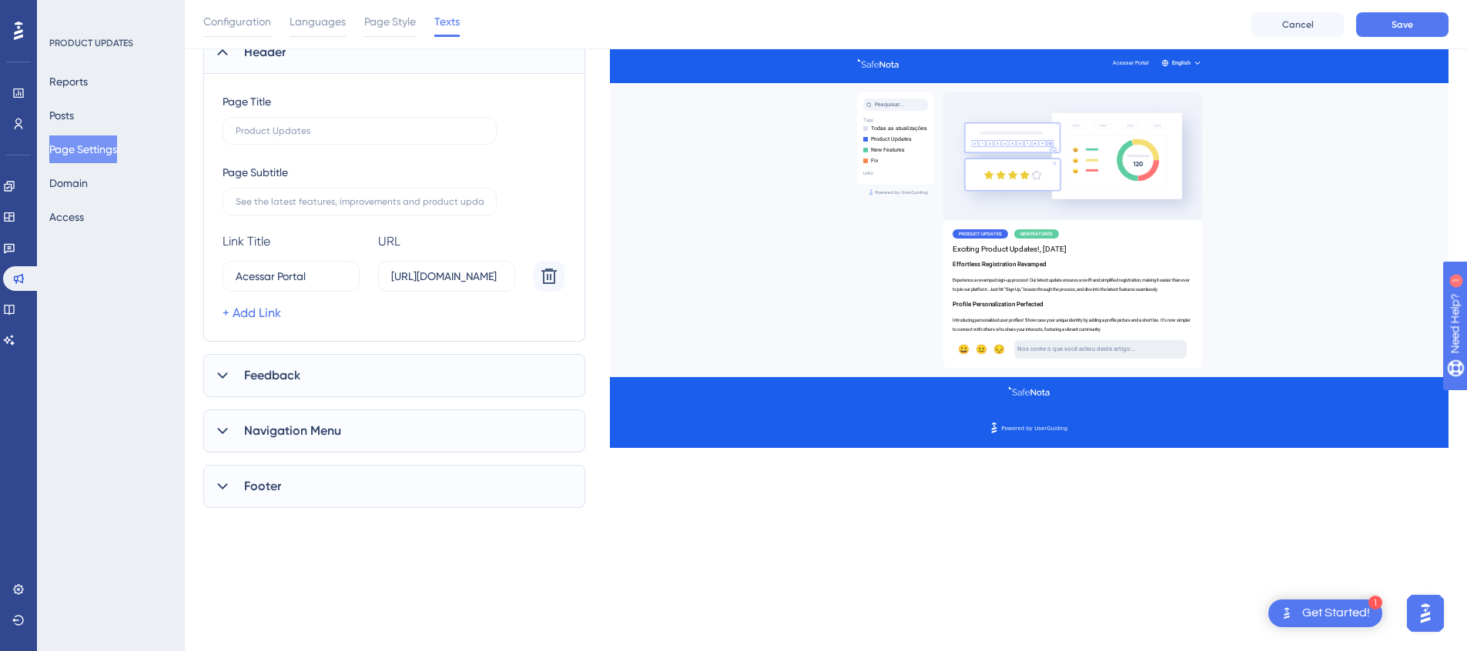
click at [300, 484] on div "Footer" at bounding box center [394, 486] width 382 height 43
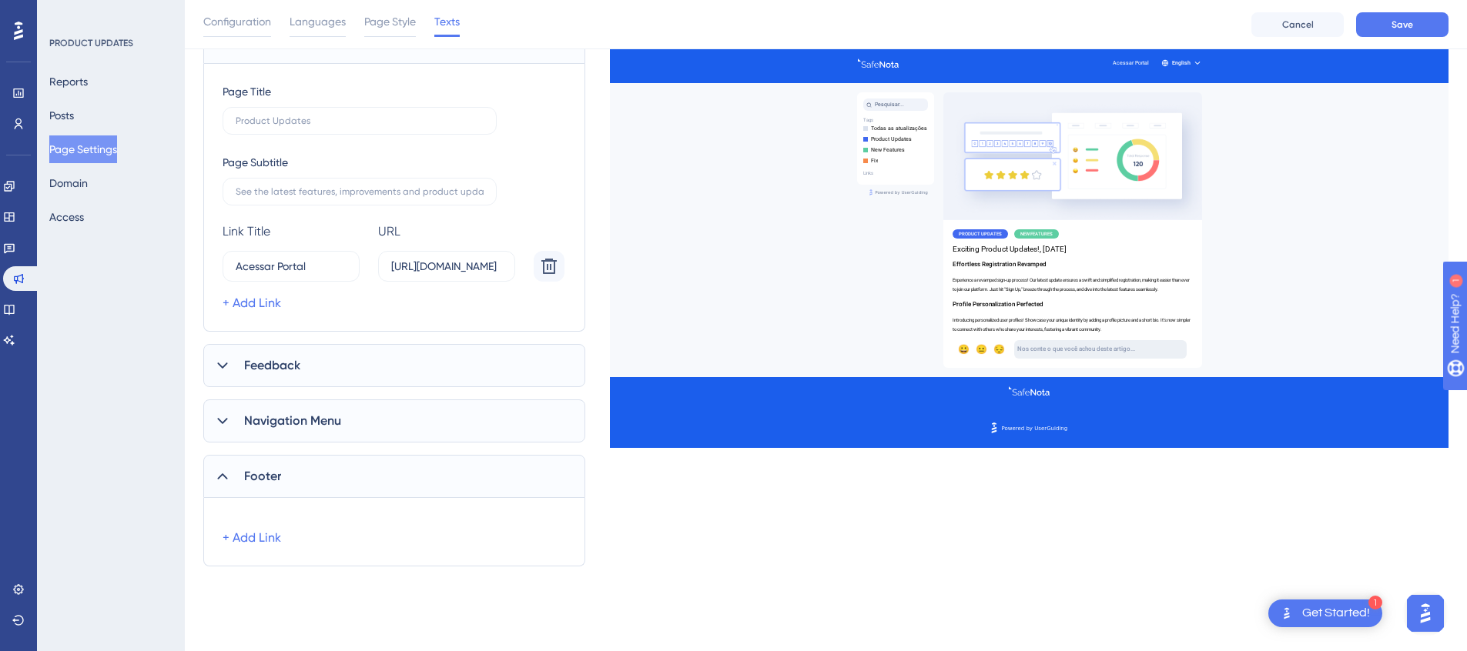
click at [293, 468] on div "Footer" at bounding box center [394, 476] width 382 height 43
click at [322, 428] on span "Navigation Menu" at bounding box center [292, 421] width 97 height 18
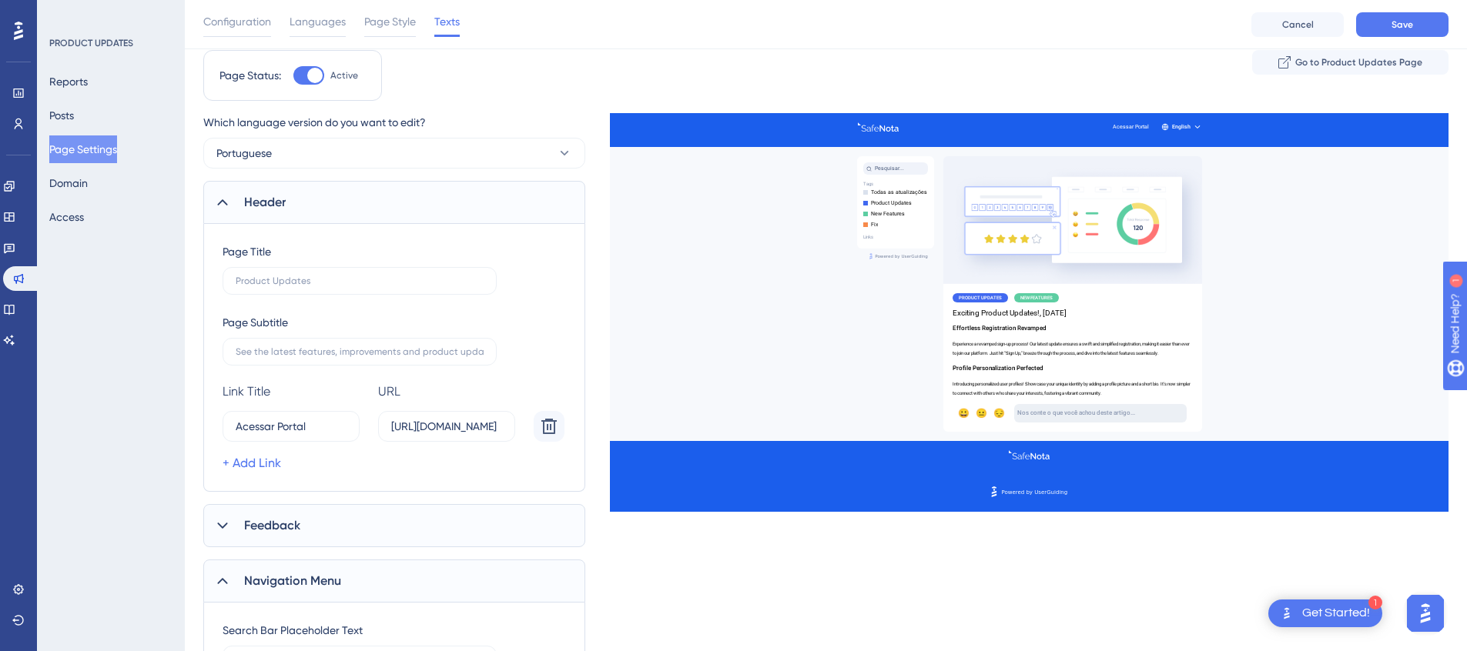
scroll to position [0, 0]
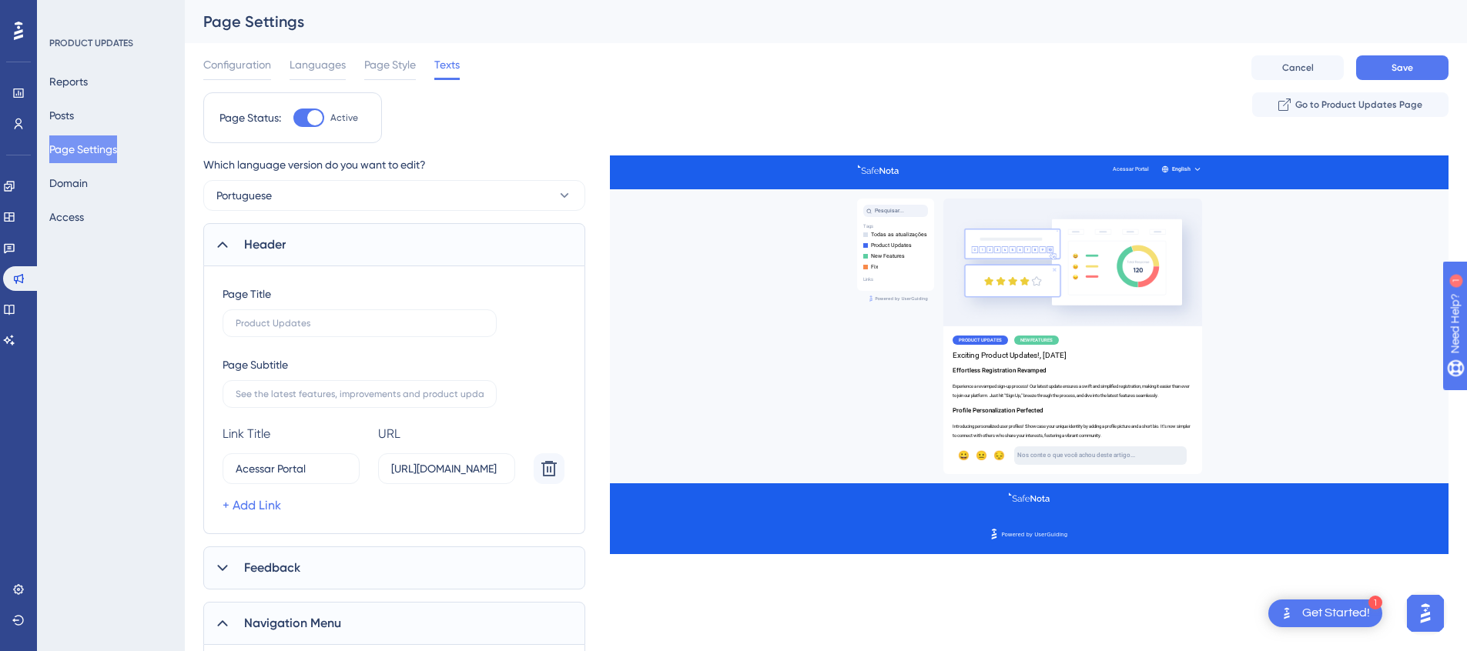
click at [228, 54] on div "Configuration Languages Page Style Texts Cancel Save" at bounding box center [825, 67] width 1245 height 49
click at [231, 60] on span "Configuration" at bounding box center [237, 64] width 68 height 18
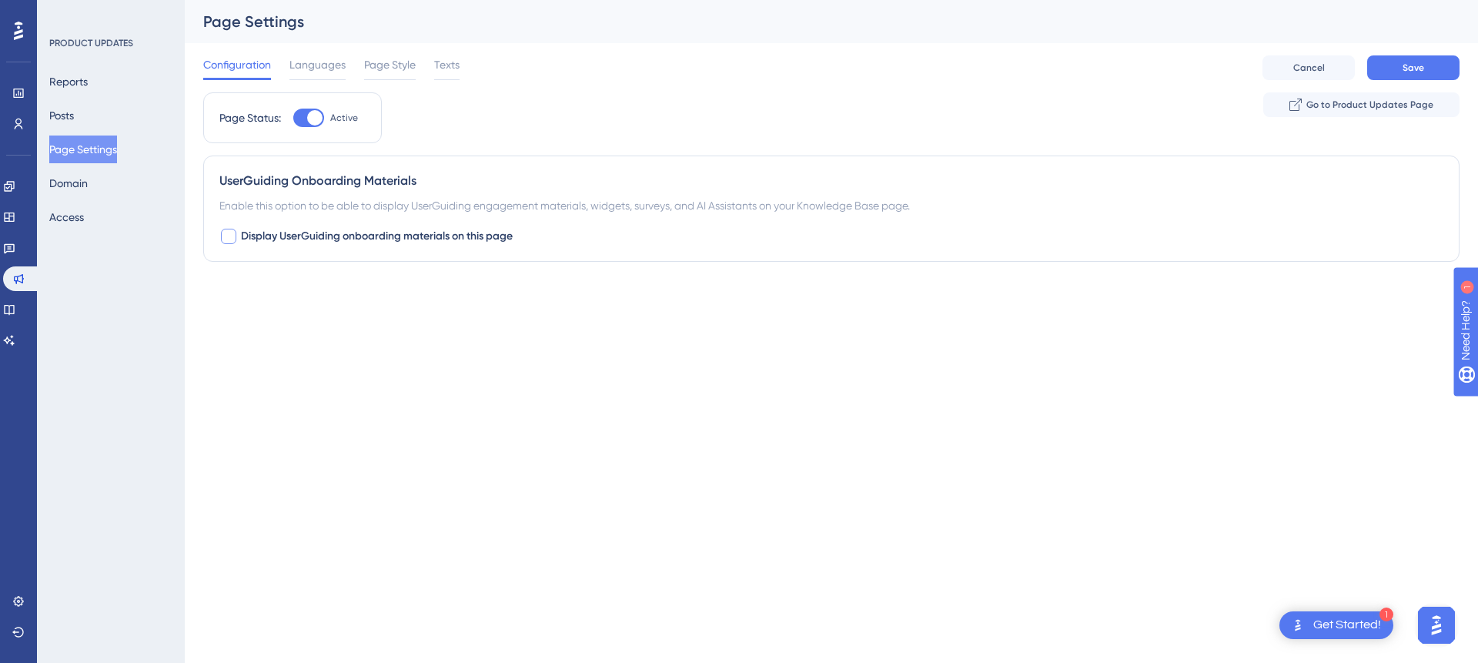
click at [391, 243] on span "Display UserGuiding onboarding materials on this page" at bounding box center [377, 236] width 272 height 18
click at [344, 327] on button "Default" at bounding box center [303, 331] width 169 height 31
click at [343, 228] on span "Display UserGuiding onboarding materials on this page" at bounding box center [377, 236] width 272 height 18
checkbox input "false"
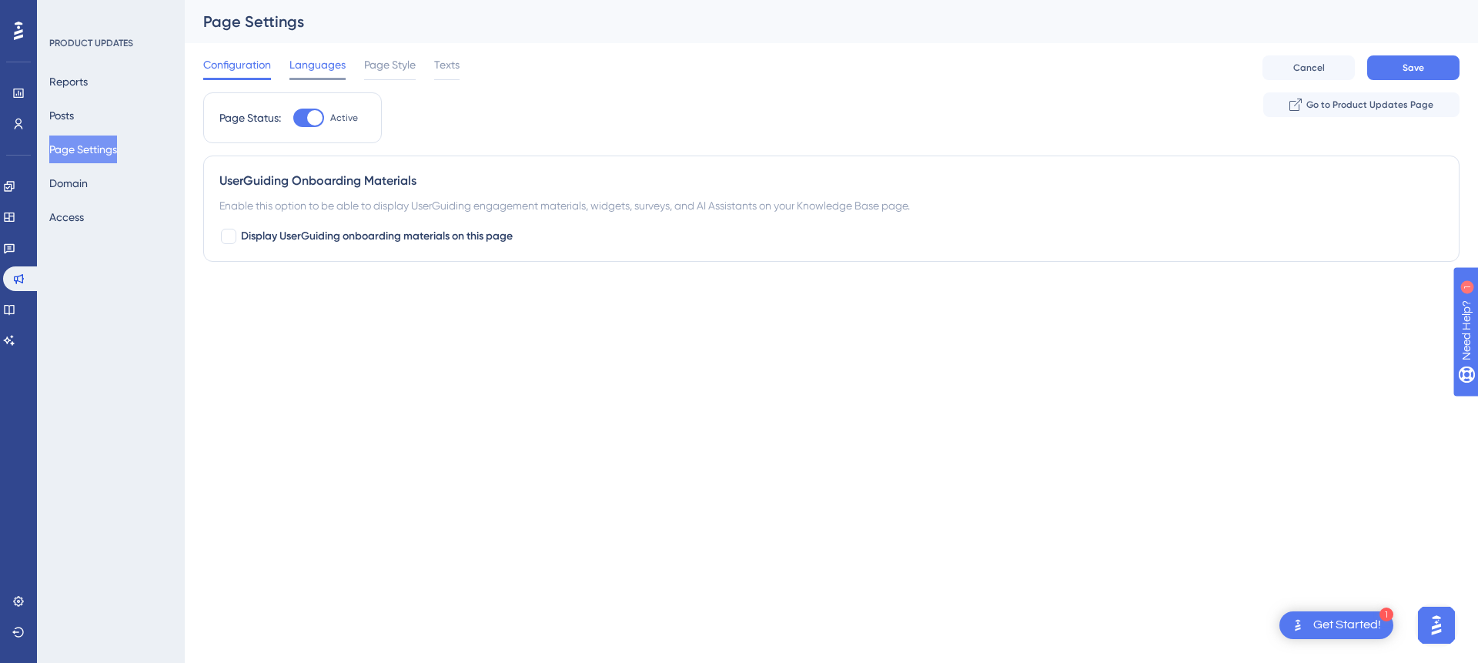
click at [317, 72] on span "Languages" at bounding box center [318, 64] width 56 height 18
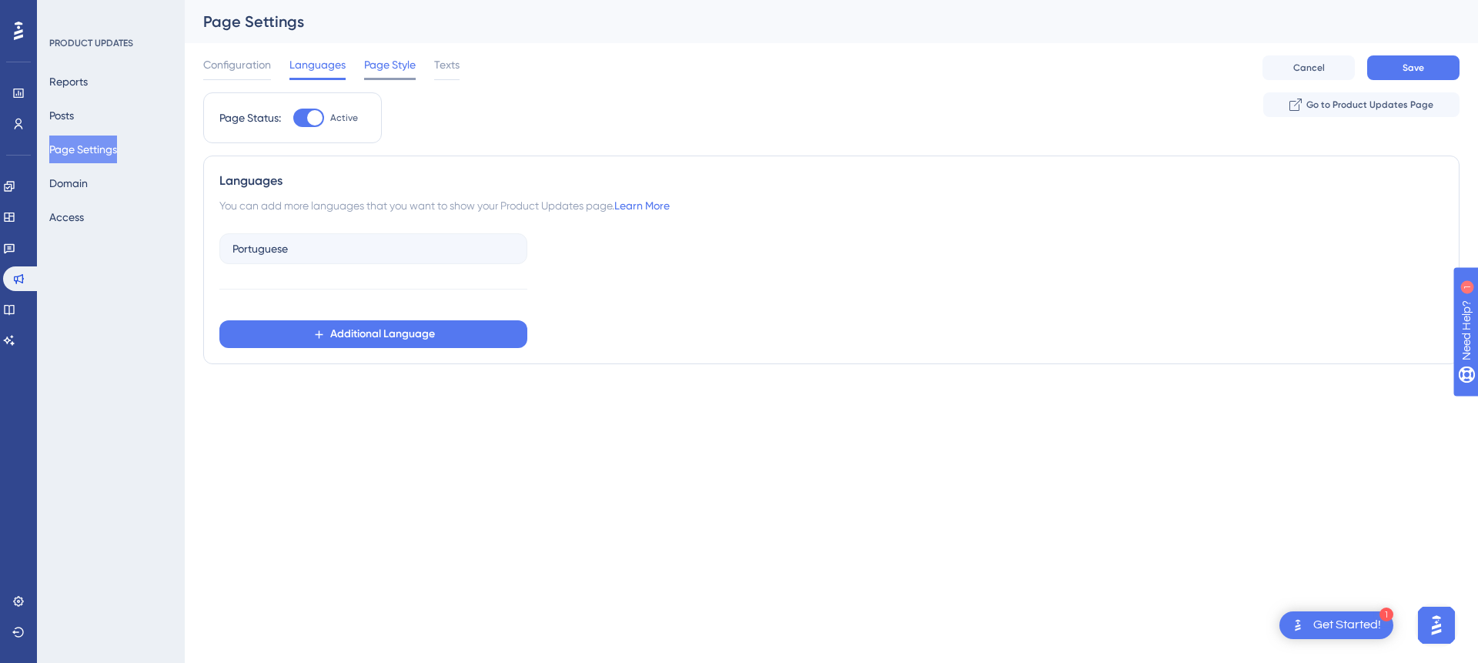
click at [379, 66] on span "Page Style" at bounding box center [390, 64] width 52 height 18
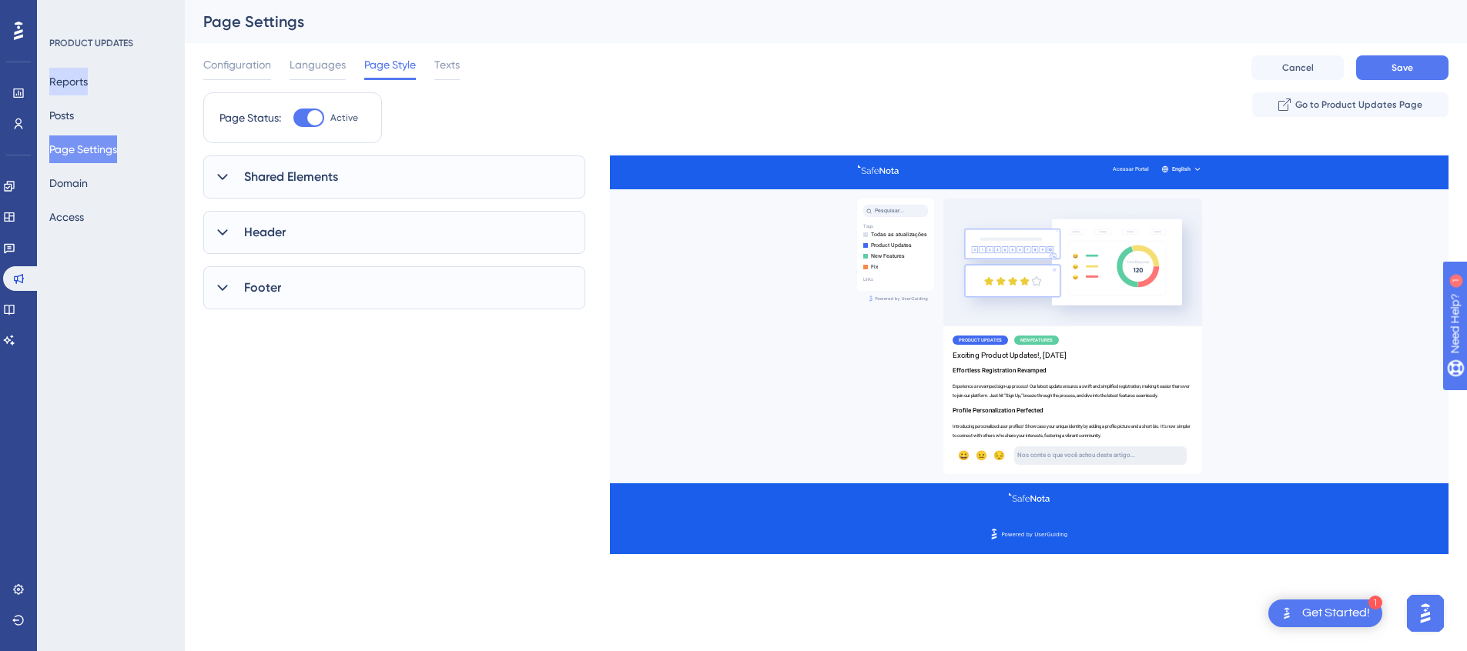
click at [88, 87] on button "Reports" at bounding box center [68, 82] width 38 height 28
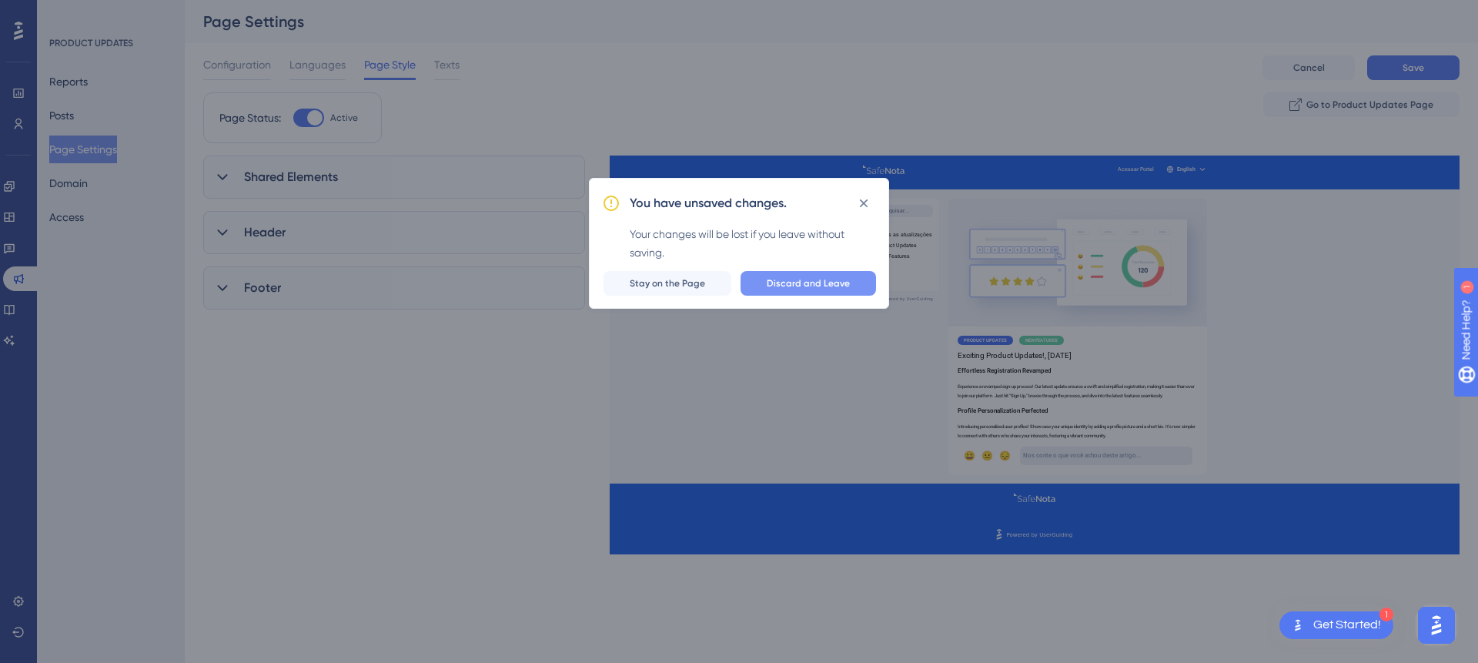
click at [795, 285] on span "Discard and Leave" at bounding box center [808, 283] width 83 height 12
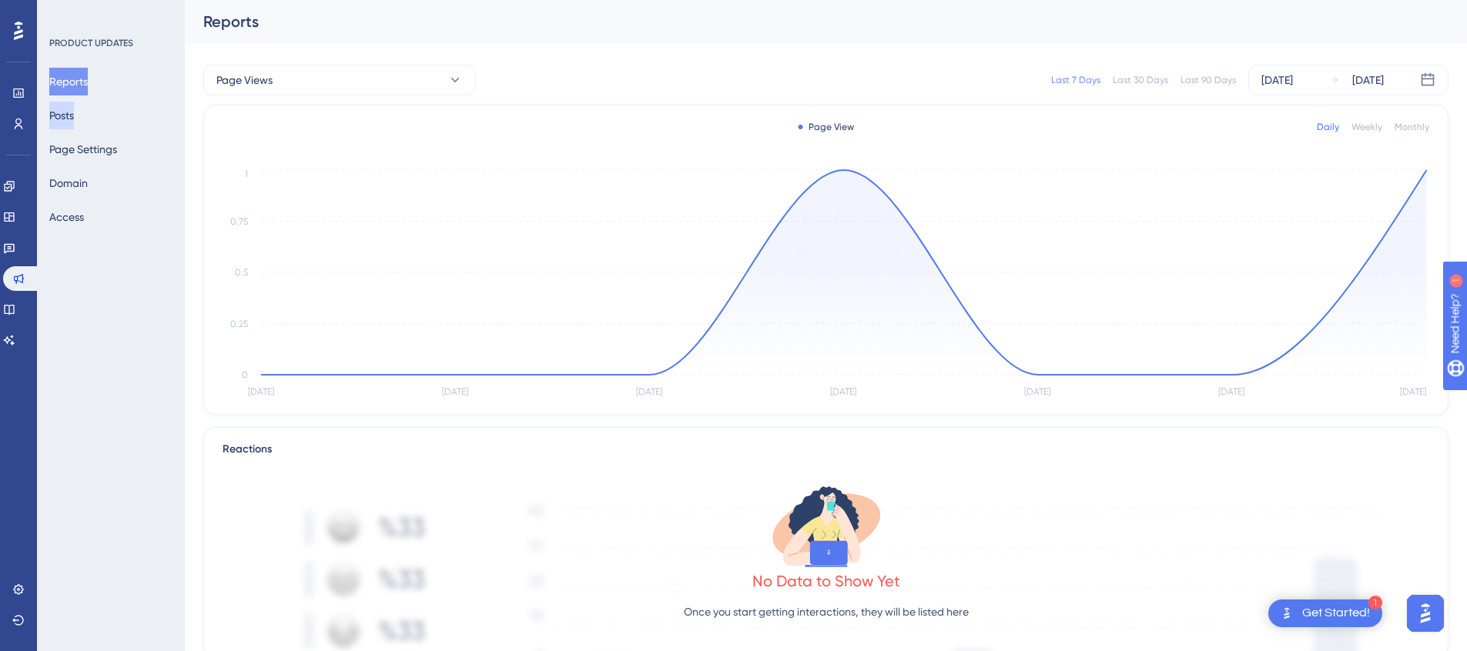
click at [74, 112] on button "Posts" at bounding box center [61, 116] width 25 height 28
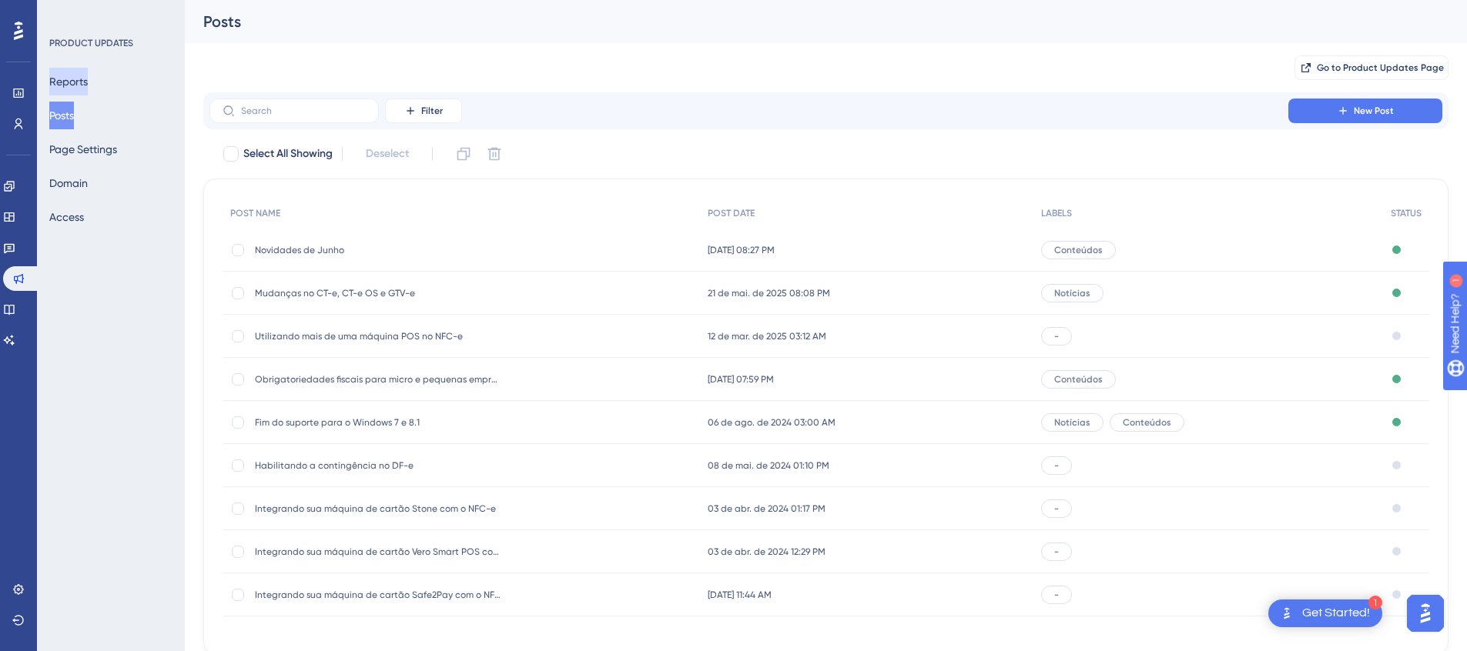
click at [83, 84] on button "Reports" at bounding box center [68, 82] width 38 height 28
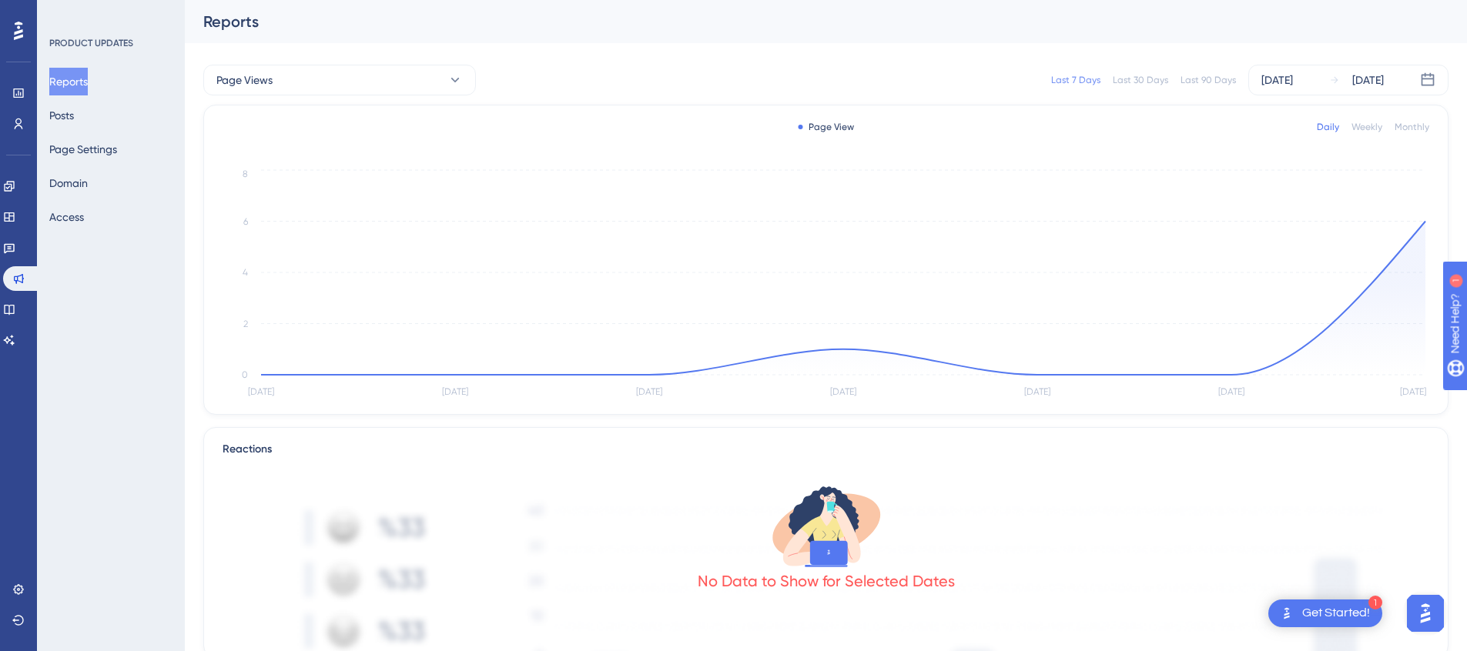
click at [92, 119] on div "Reports Posts Page Settings Domain Access" at bounding box center [111, 149] width 125 height 163
click at [74, 119] on button "Posts" at bounding box center [61, 116] width 25 height 28
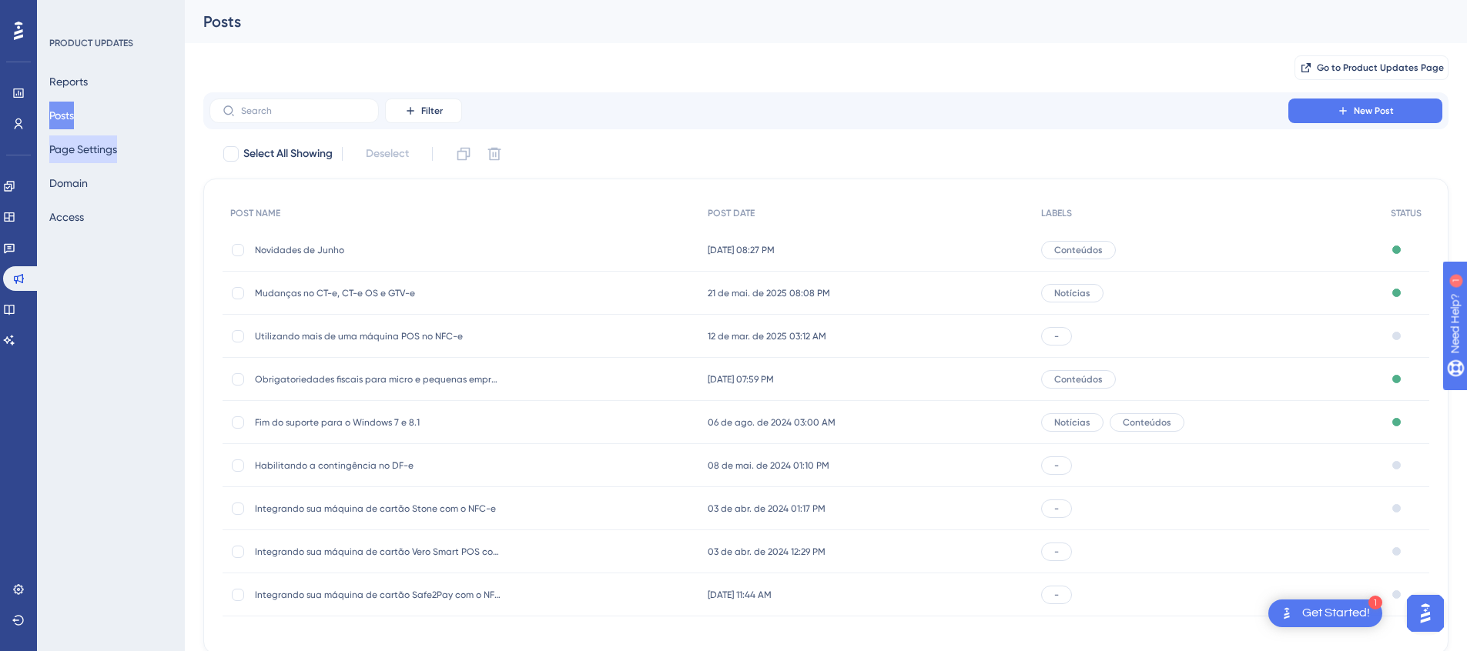
click at [92, 141] on button "Page Settings" at bounding box center [83, 150] width 68 height 28
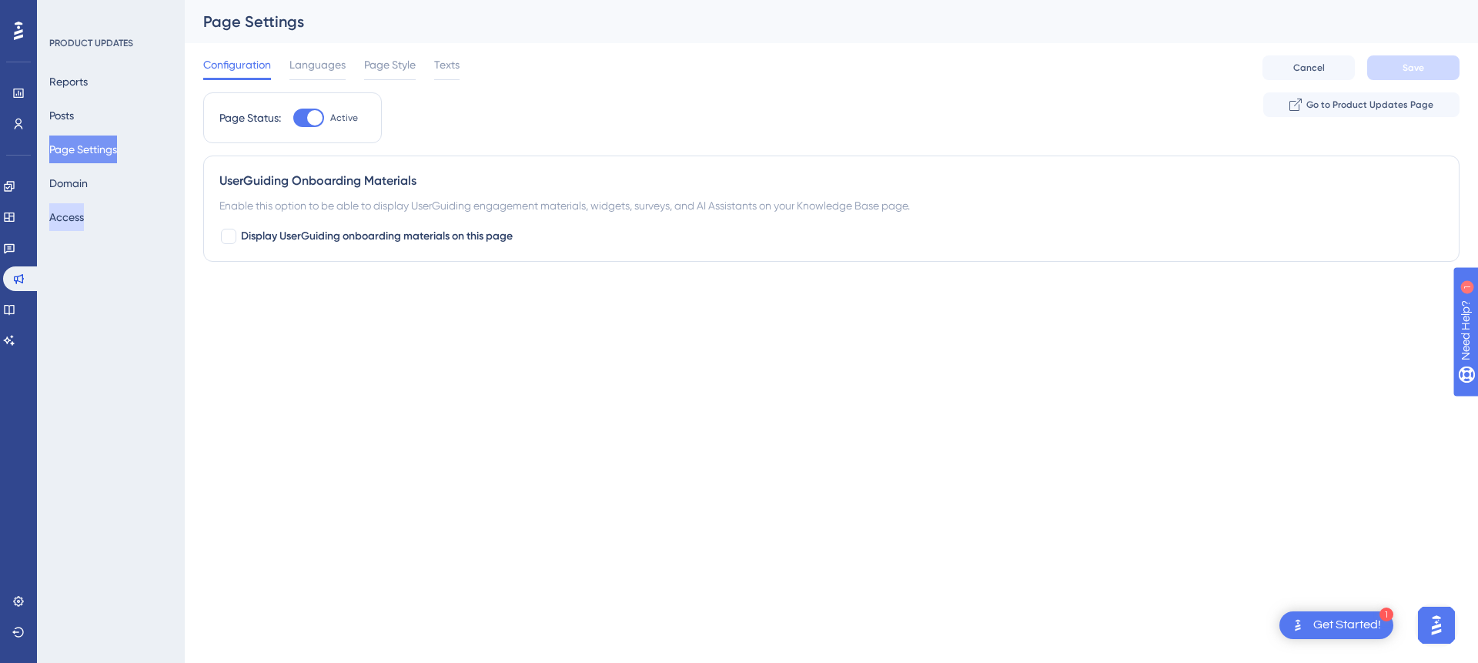
click at [84, 218] on button "Access" at bounding box center [66, 217] width 35 height 28
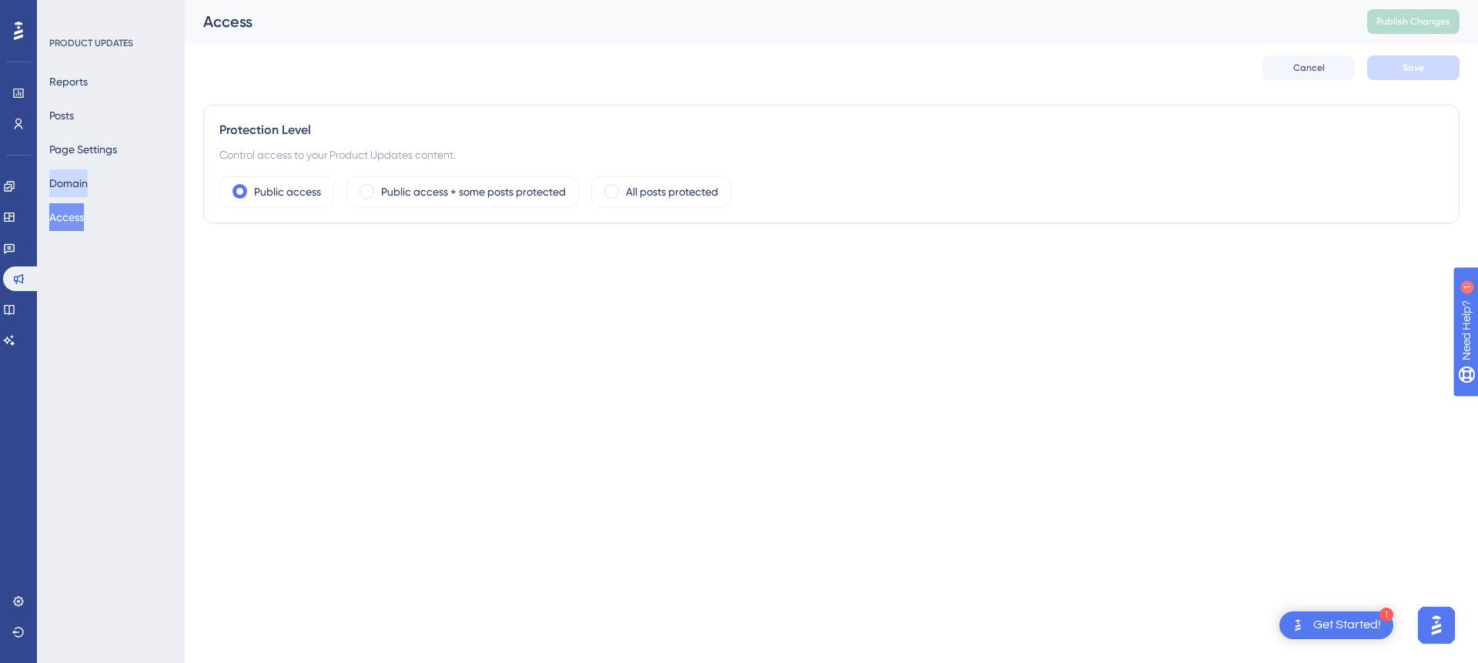
click at [86, 183] on button "Domain" at bounding box center [68, 183] width 38 height 28
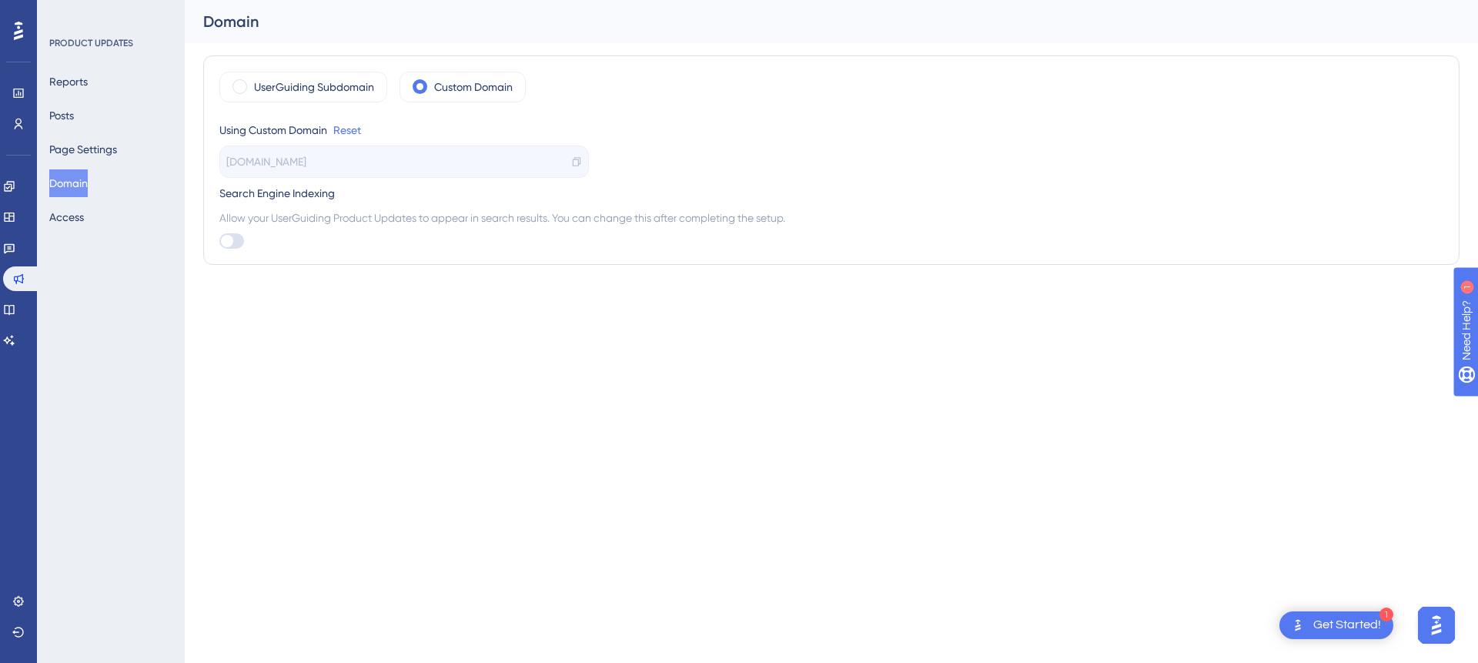
click at [305, 166] on span "blog.safenota.com.br" at bounding box center [266, 161] width 80 height 18
click at [117, 141] on button "Page Settings" at bounding box center [83, 150] width 68 height 28
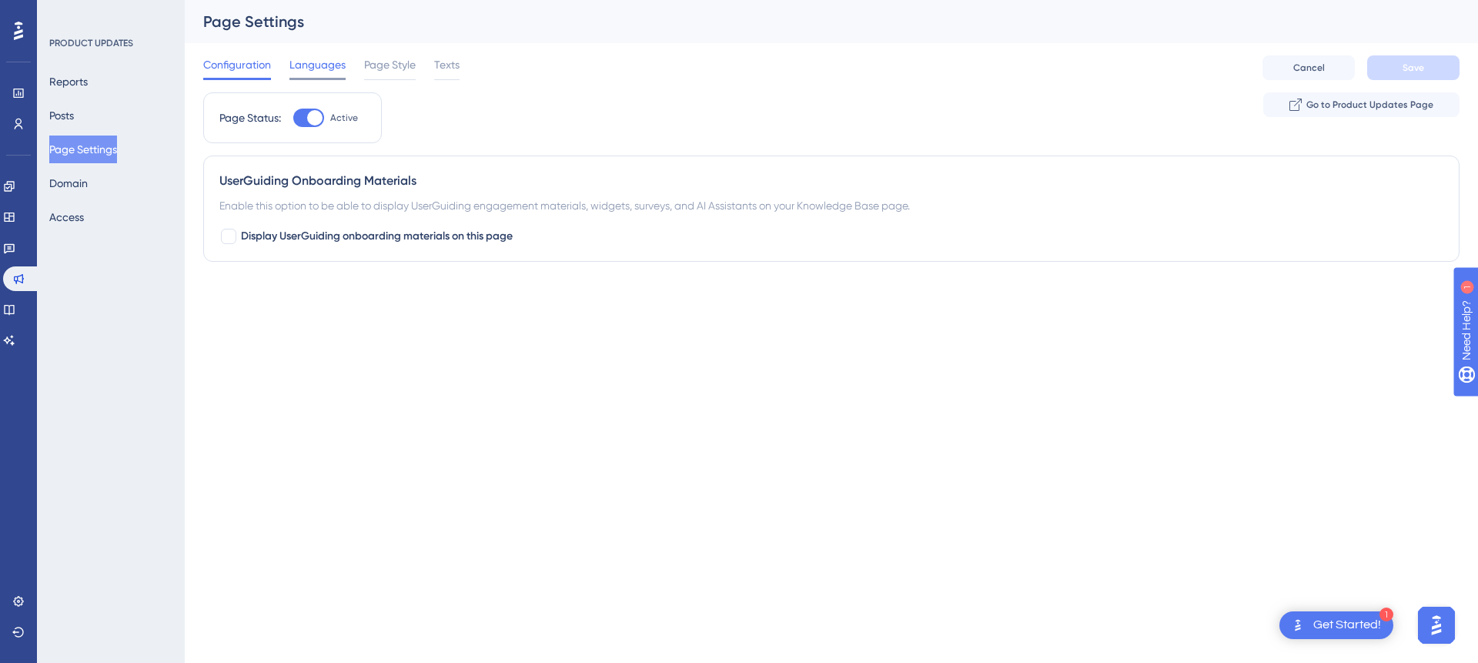
click at [320, 73] on span "Languages" at bounding box center [318, 64] width 56 height 18
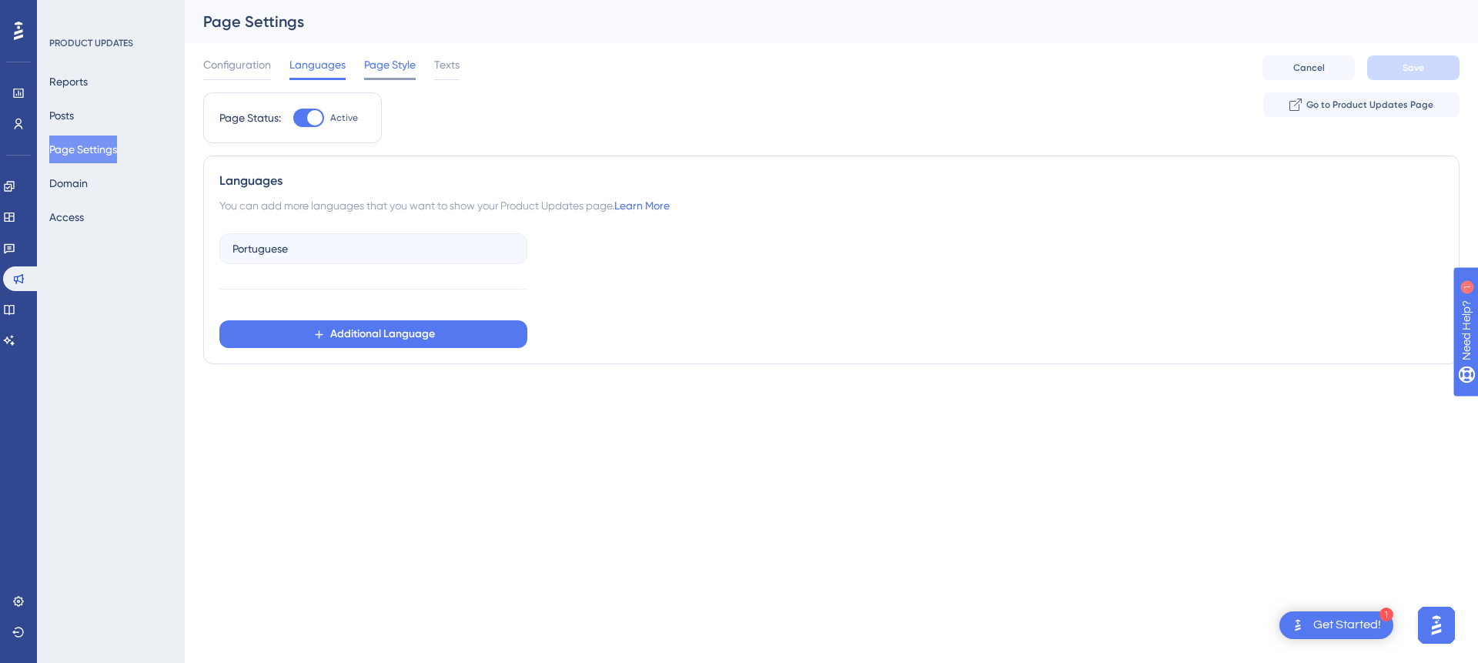
click at [393, 70] on span "Page Style" at bounding box center [390, 64] width 52 height 18
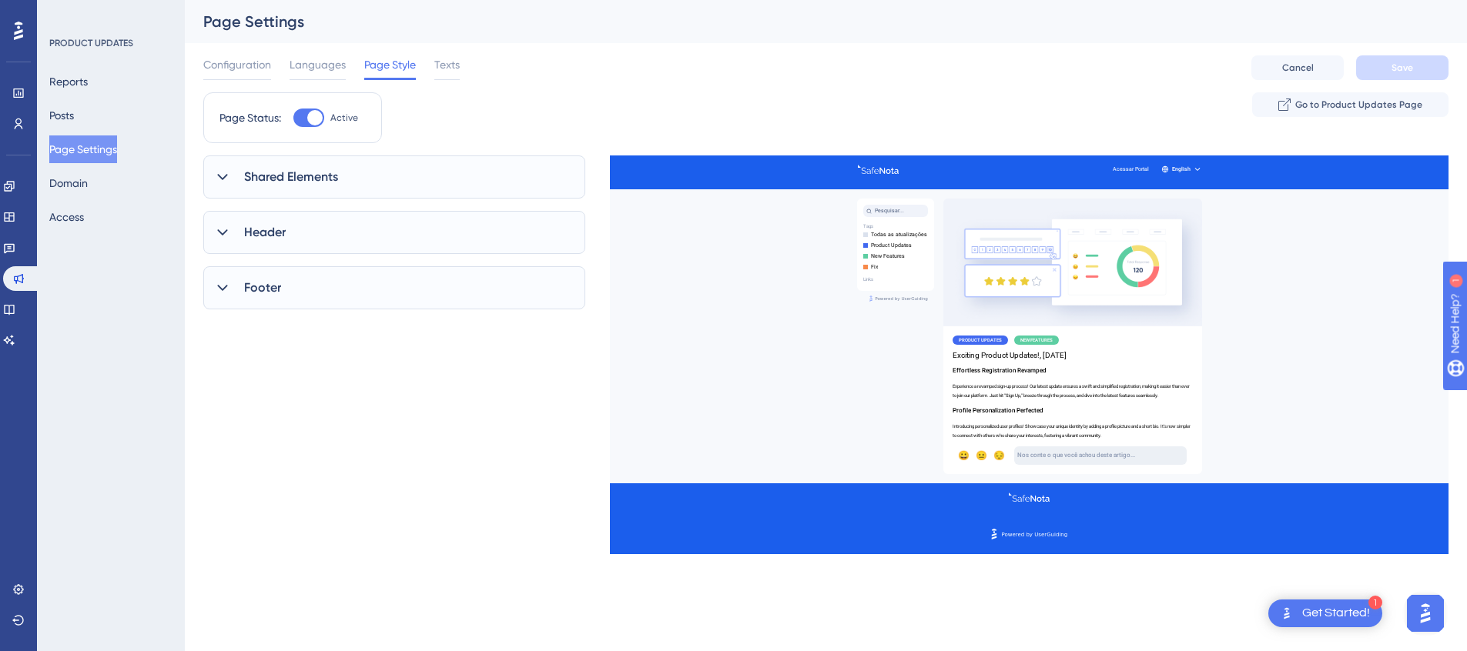
click at [306, 178] on span "Shared Elements" at bounding box center [291, 177] width 94 height 18
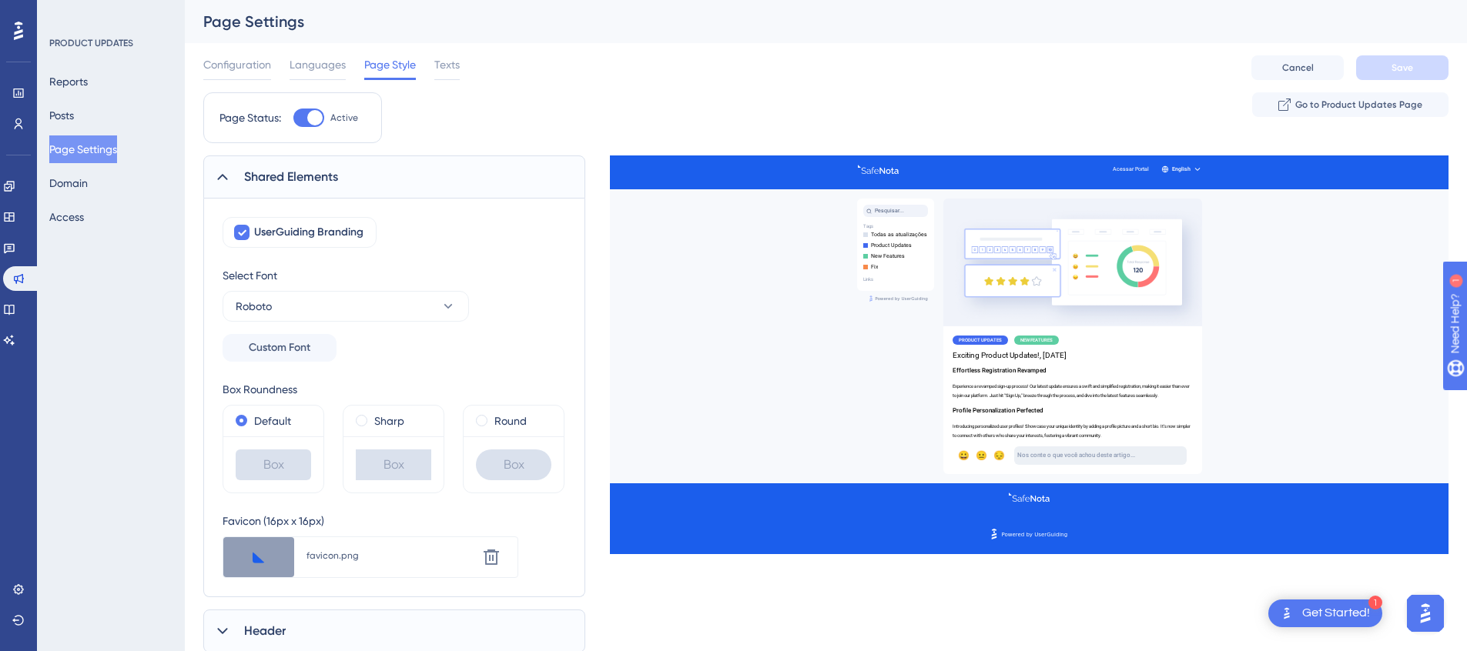
scroll to position [151, 0]
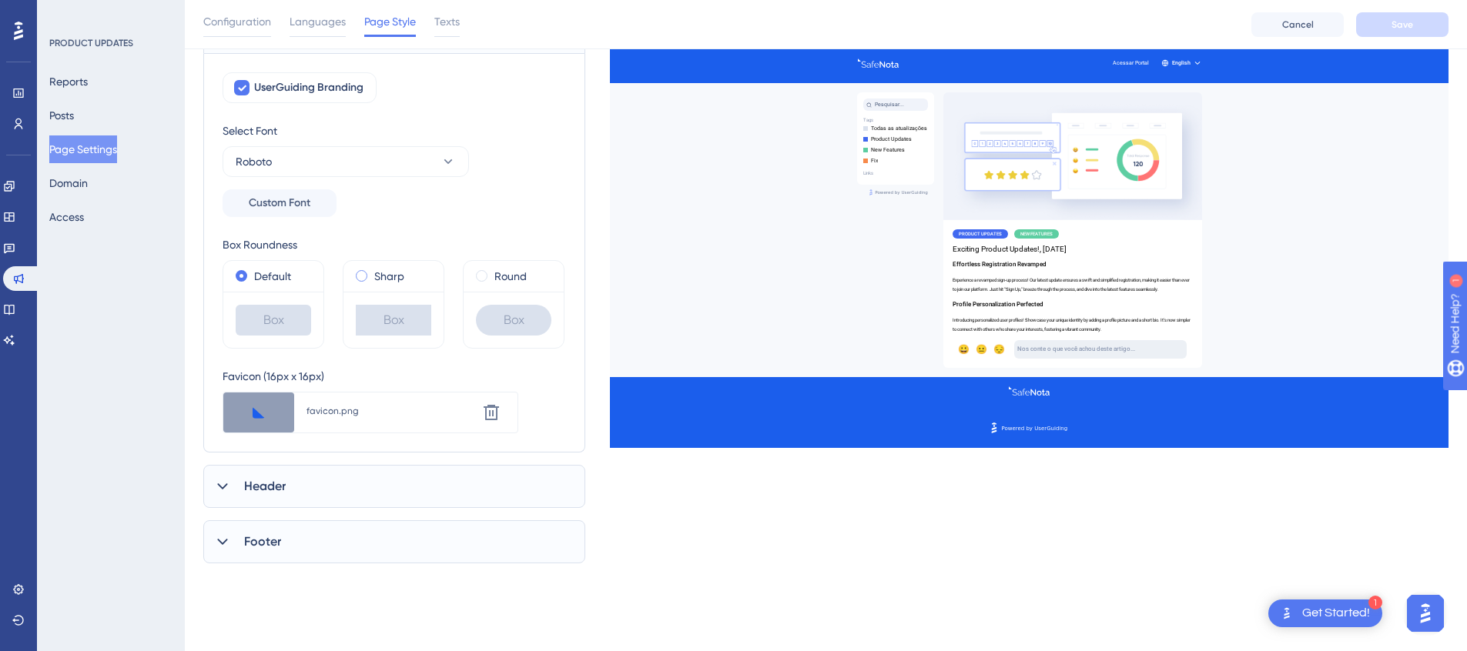
click at [381, 282] on label "Sharp" at bounding box center [389, 276] width 30 height 18
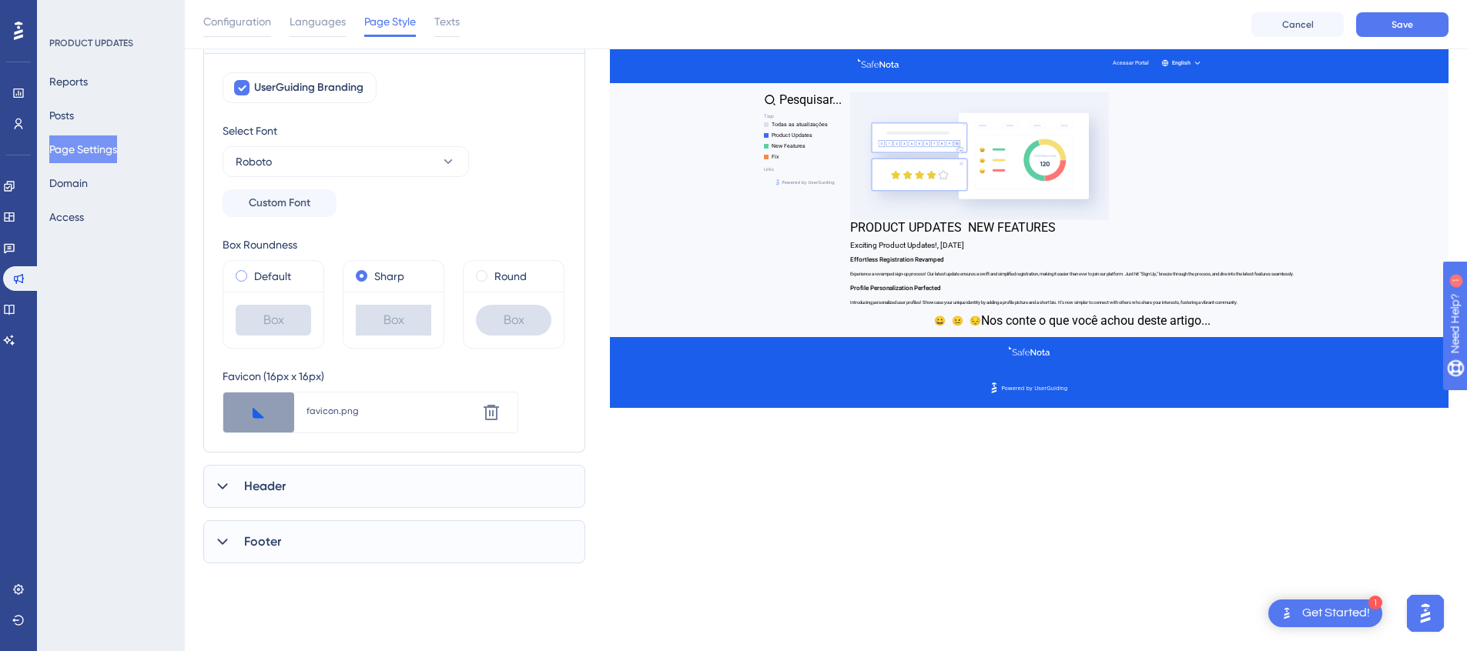
click at [276, 281] on label "Default" at bounding box center [272, 276] width 37 height 18
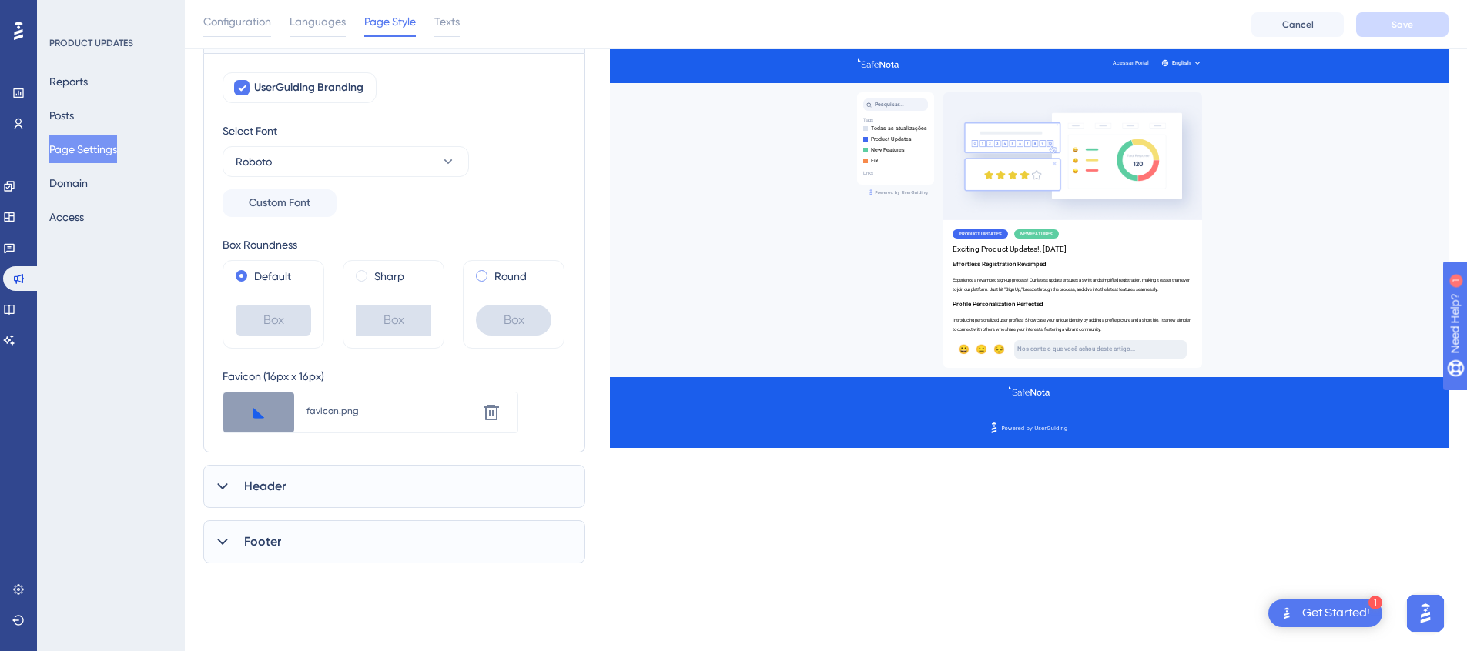
click at [515, 276] on label "Round" at bounding box center [510, 276] width 32 height 18
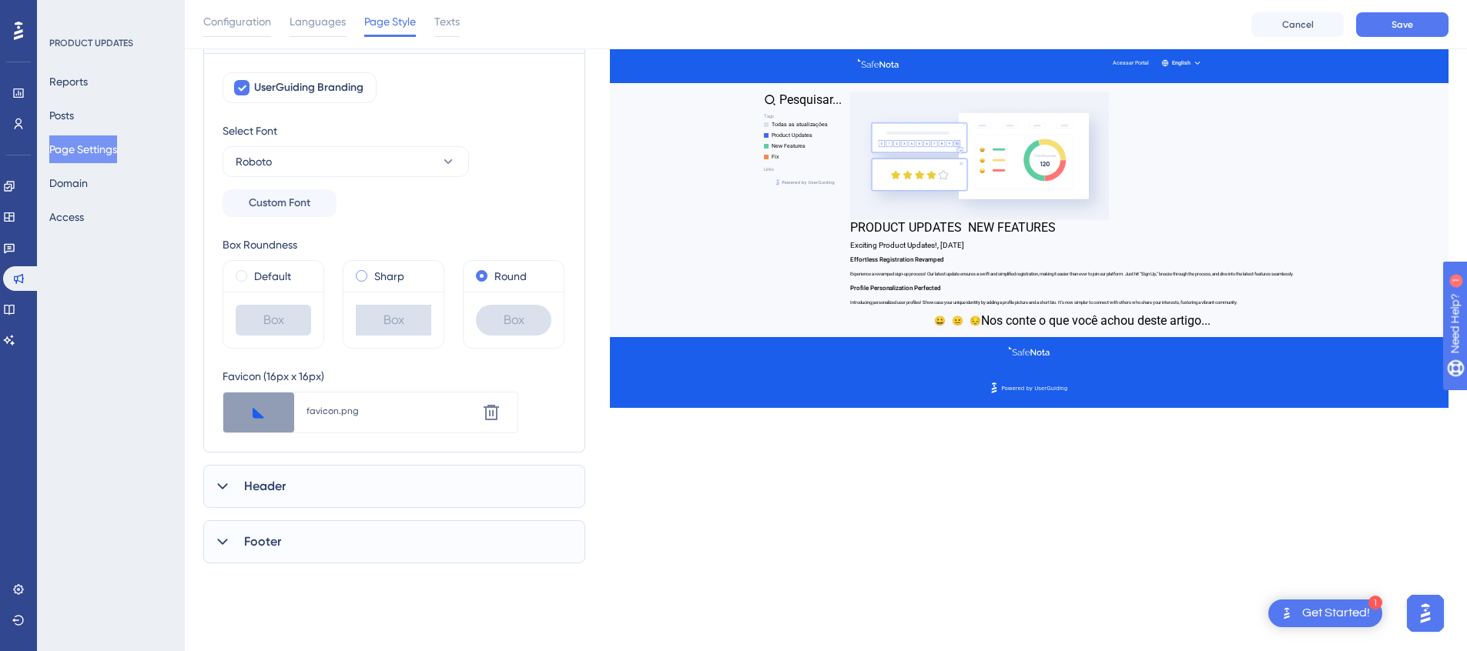
click at [424, 273] on div "Sharp" at bounding box center [393, 276] width 75 height 18
click at [283, 273] on label "Default" at bounding box center [272, 276] width 37 height 18
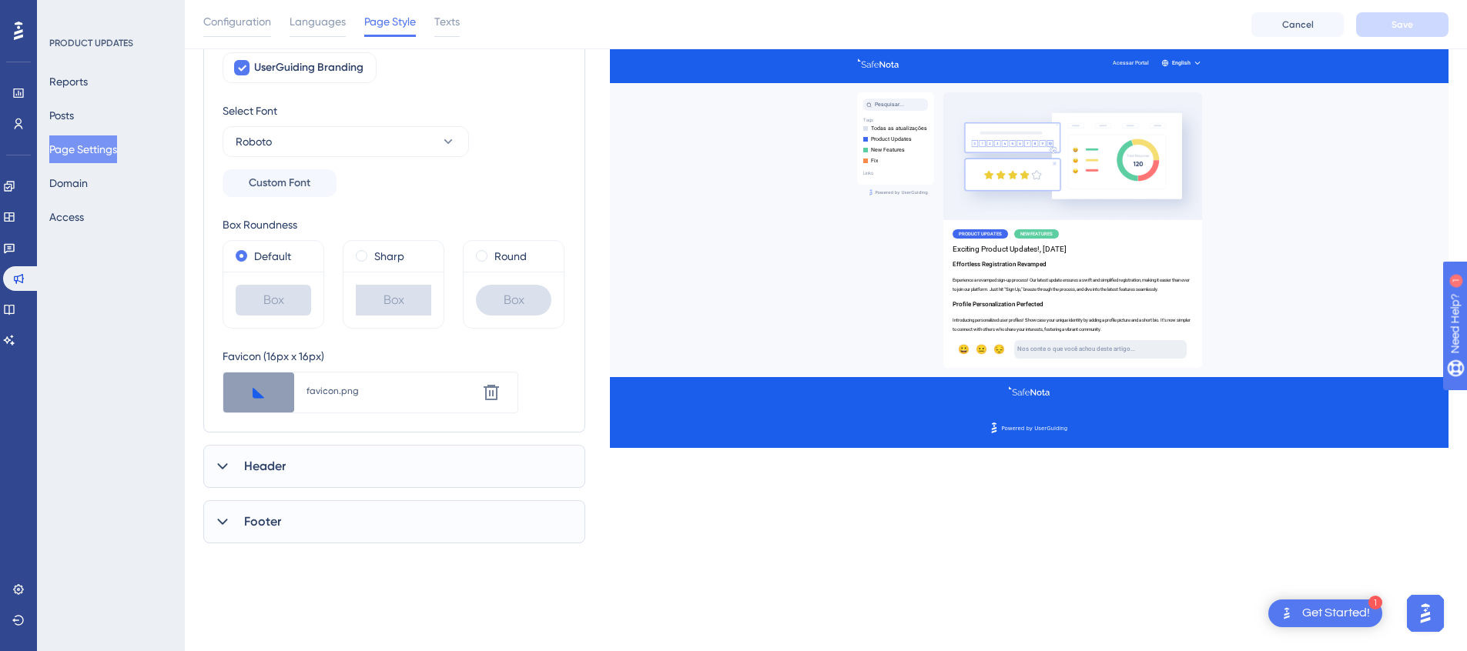
scroll to position [186, 0]
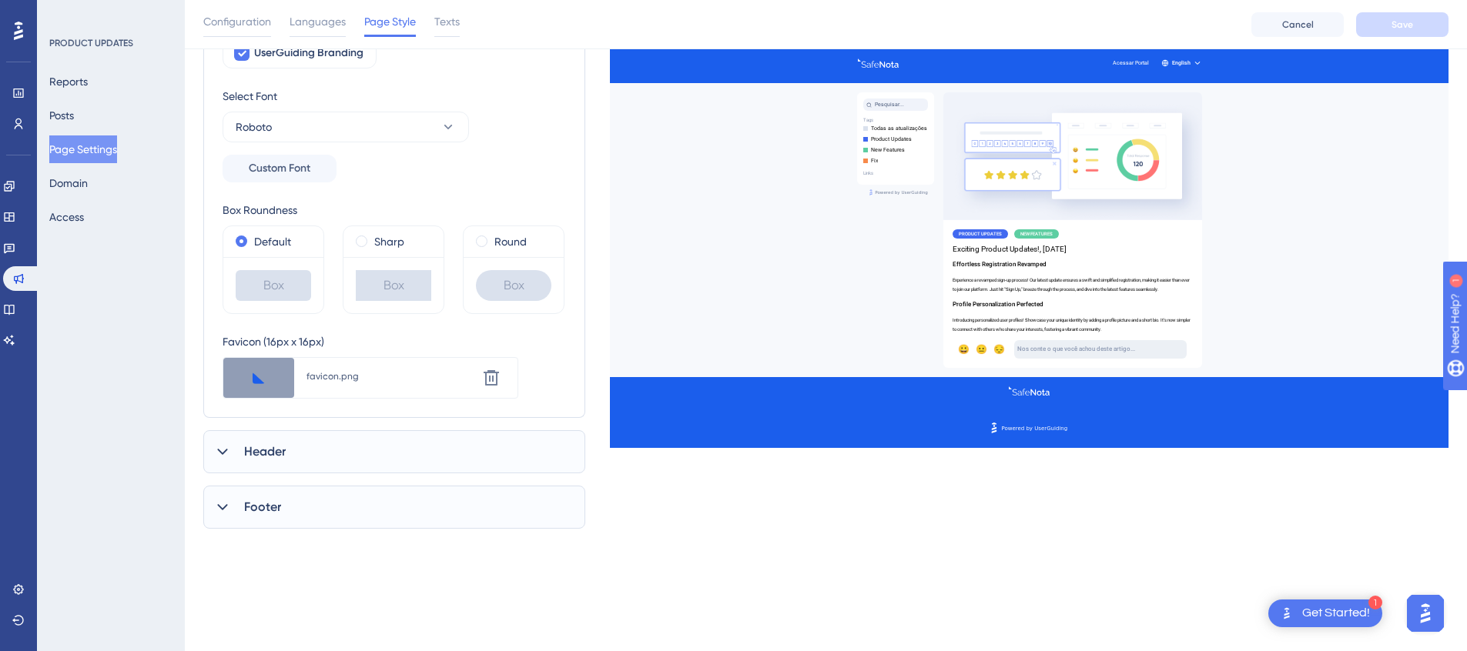
click at [295, 440] on div "Header" at bounding box center [394, 451] width 382 height 43
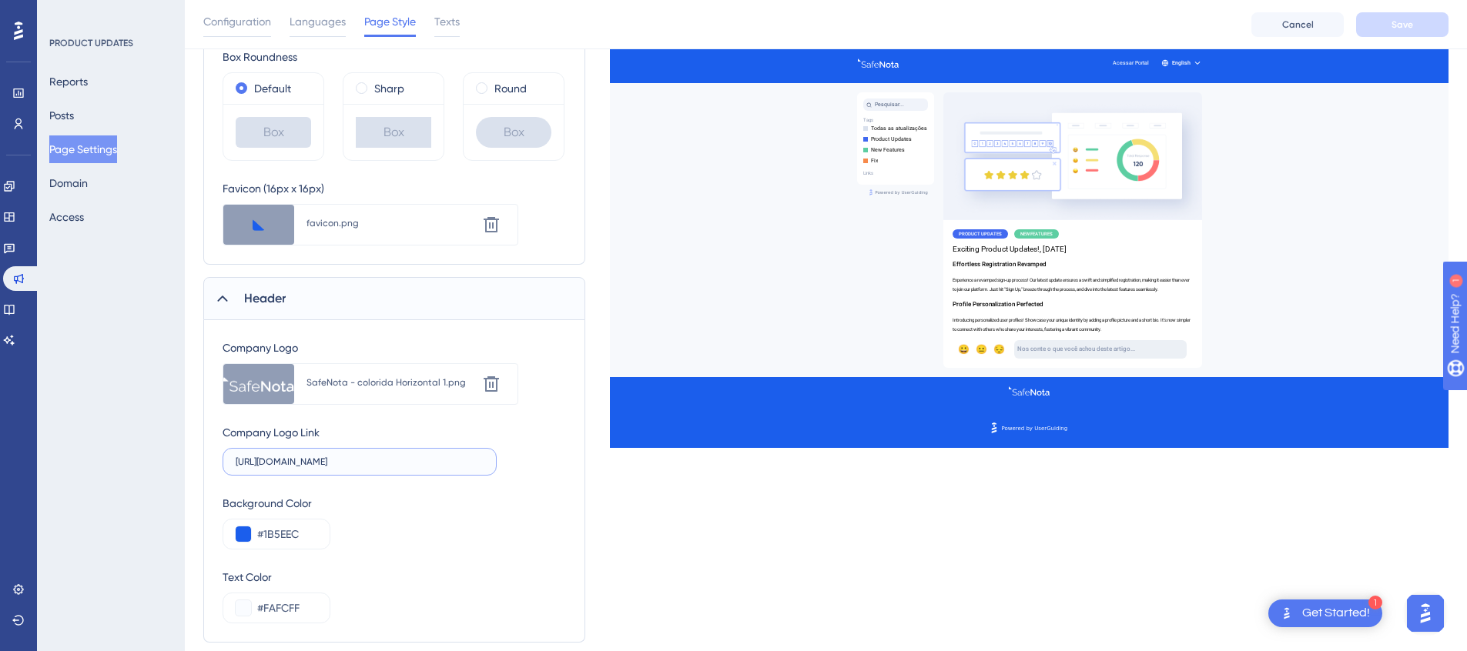
click at [377, 460] on input "https://safenota.com.br/" at bounding box center [360, 462] width 248 height 11
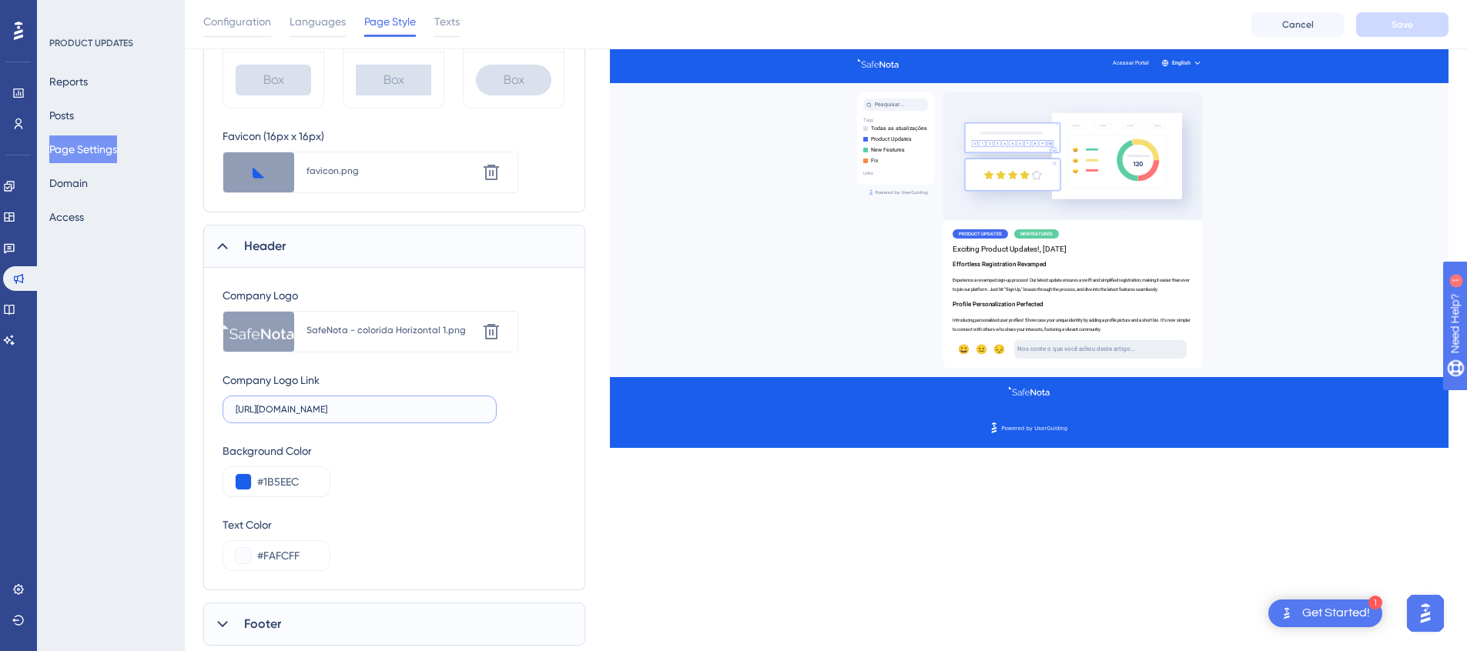
scroll to position [435, 0]
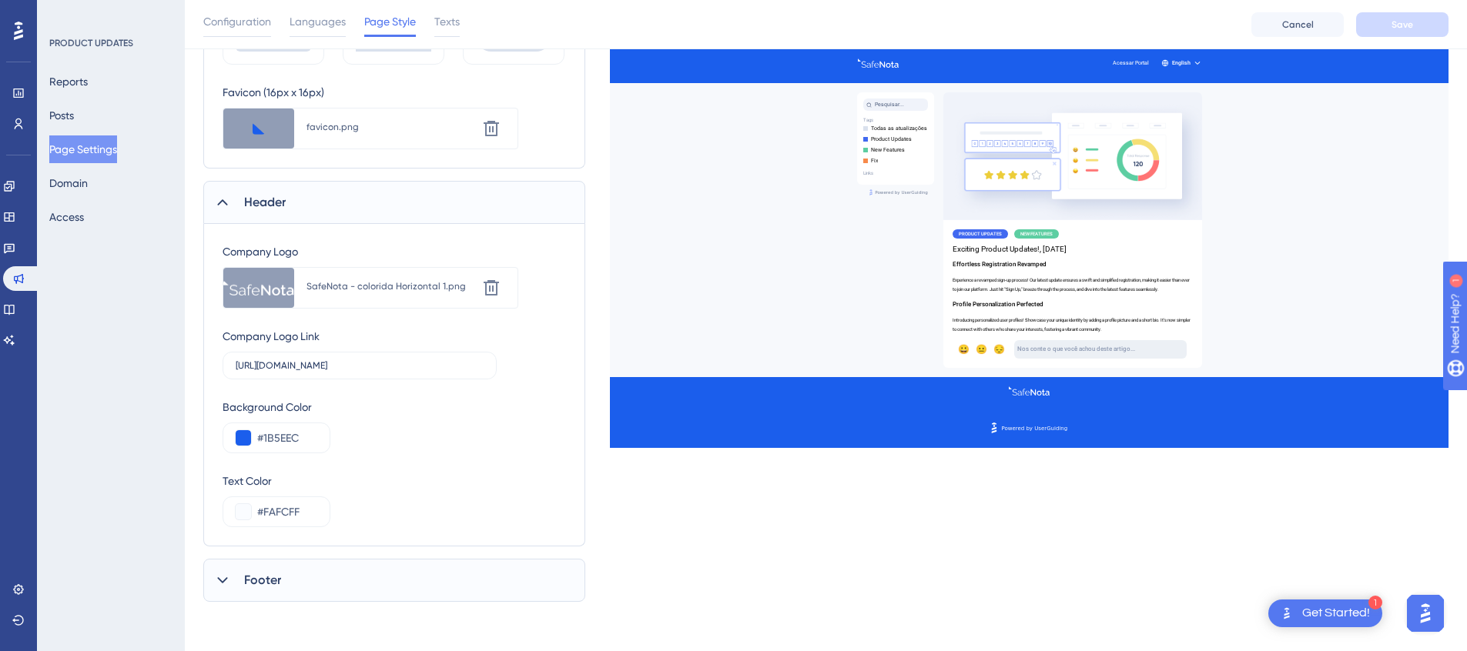
click at [367, 283] on div "SafeNota - colorida Horizontal 1.png" at bounding box center [390, 286] width 169 height 12
drag, startPoint x: 388, startPoint y: 370, endPoint x: 209, endPoint y: 363, distance: 179.5
click at [209, 363] on div "Company Logo Upload new image SafeNota - colorida Horizontal 1.png Delete Compa…" at bounding box center [394, 385] width 382 height 323
paste input "https://safenota.com.br/"
type input "https://safenota.com.br/"
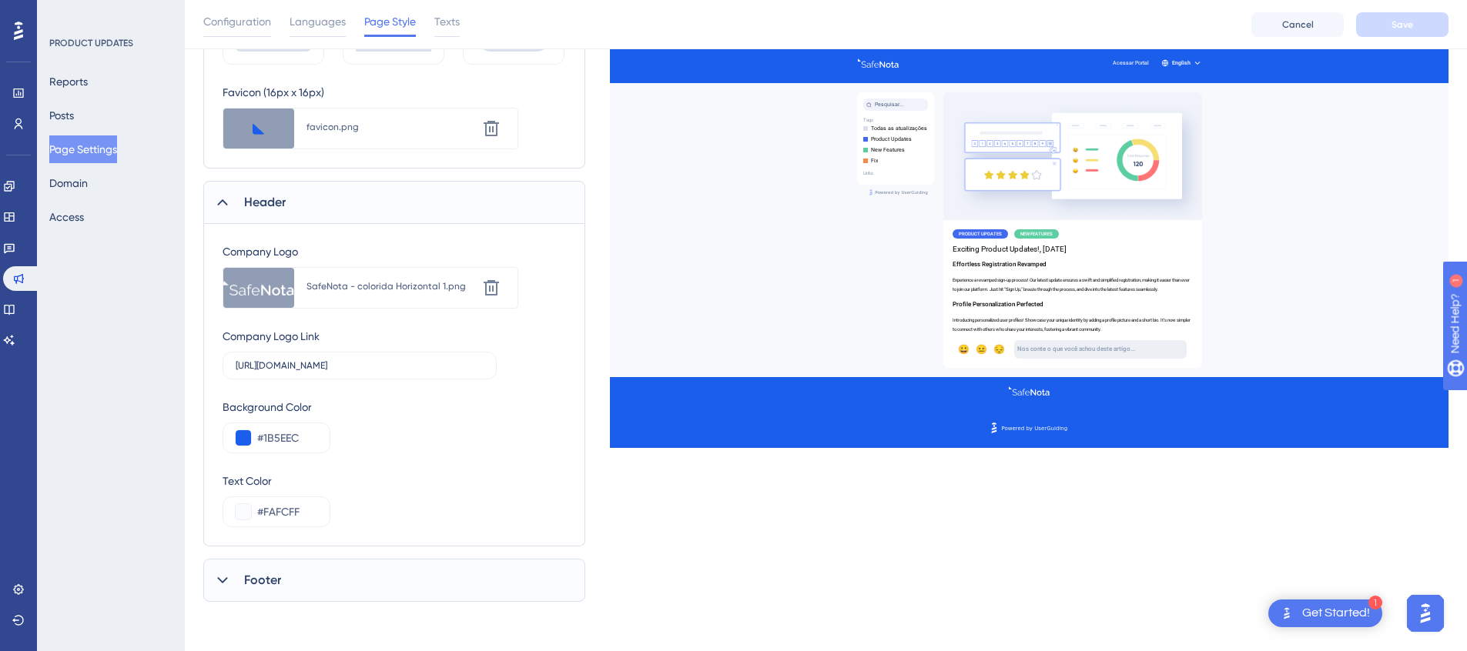
click at [322, 566] on div "Footer" at bounding box center [394, 580] width 382 height 43
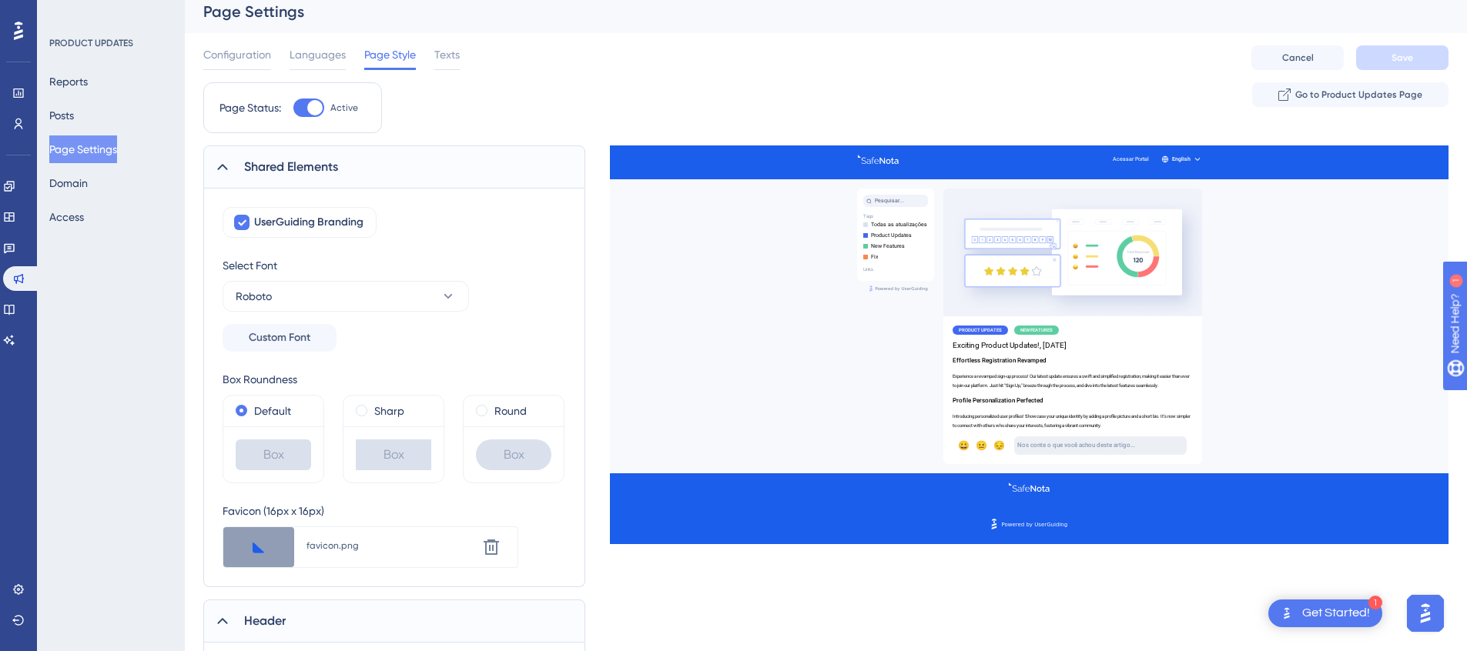
scroll to position [0, 0]
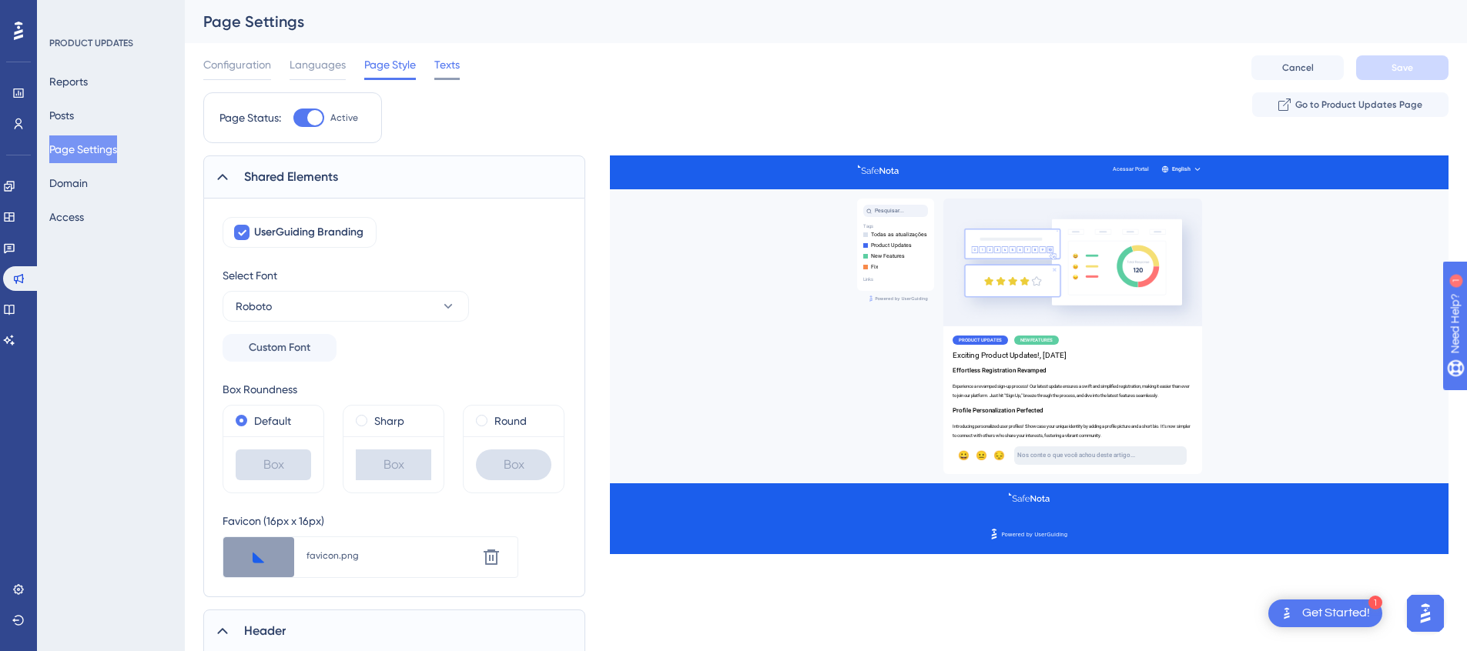
click at [452, 66] on span "Texts" at bounding box center [446, 64] width 25 height 18
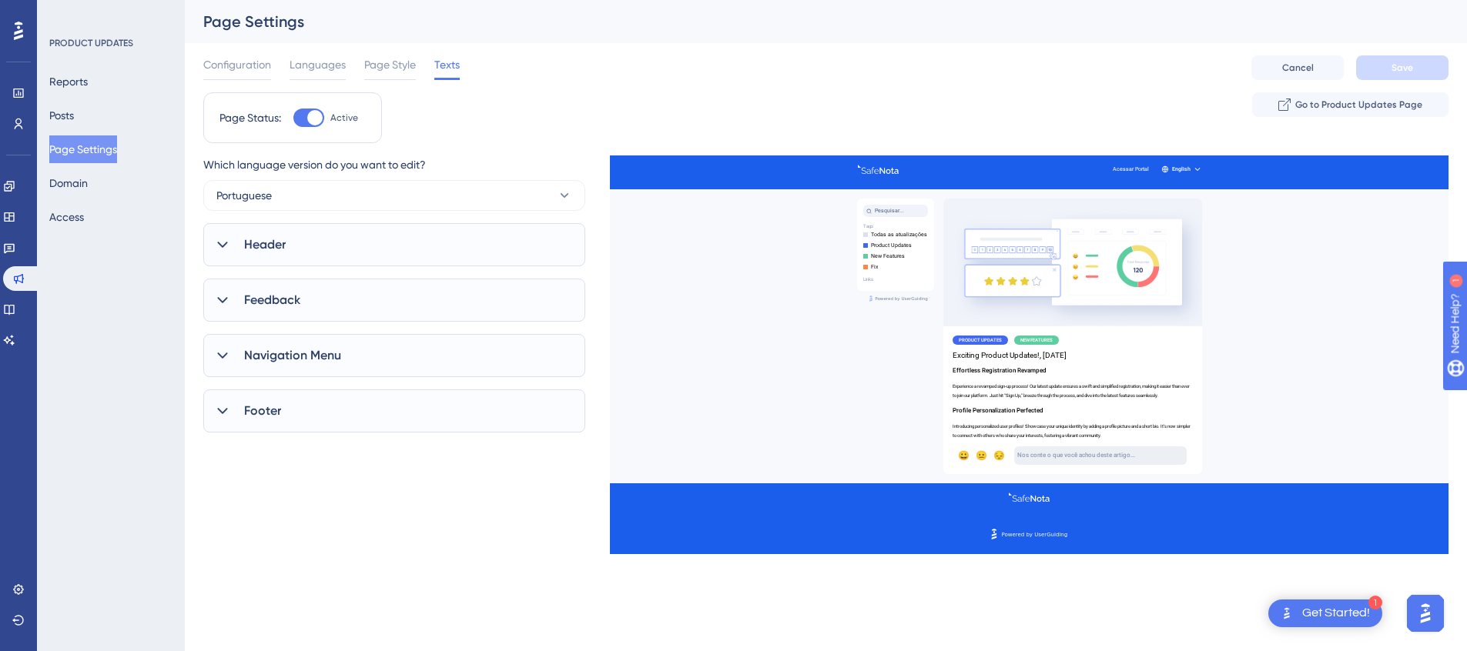
click at [354, 246] on div "Header" at bounding box center [394, 244] width 382 height 43
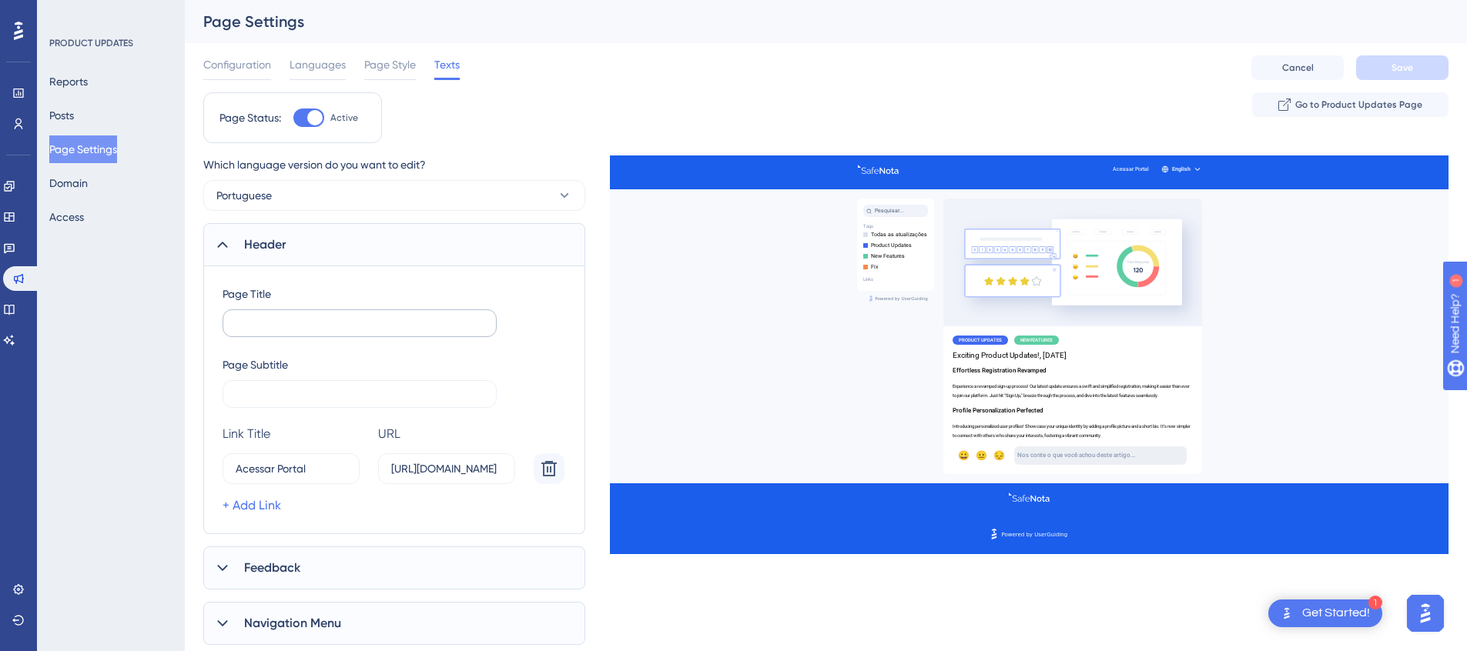
click at [340, 330] on label at bounding box center [360, 324] width 274 height 28
click at [340, 329] on input "text" at bounding box center [360, 323] width 248 height 11
type input "d"
click at [372, 402] on label at bounding box center [360, 394] width 274 height 28
click at [372, 400] on input "text" at bounding box center [360, 394] width 248 height 11
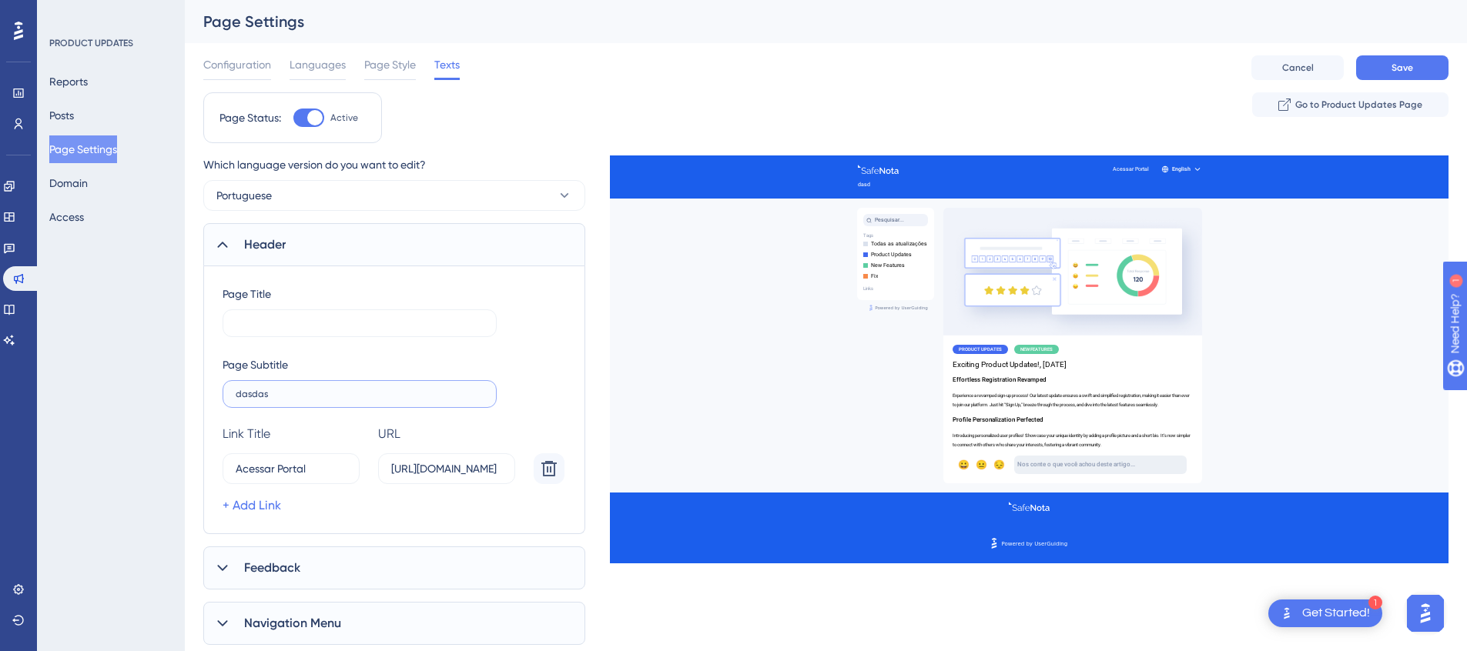
type input "dasdasd"
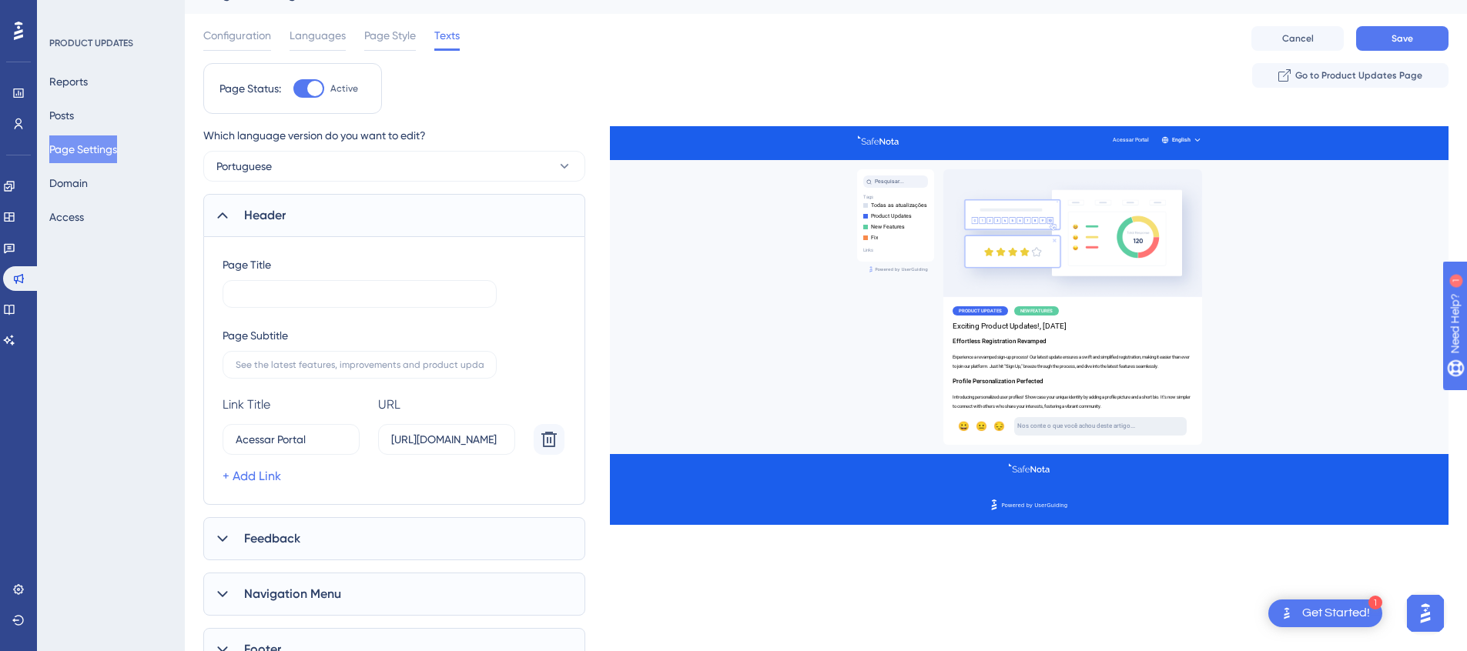
click at [393, 544] on div "Feedback" at bounding box center [394, 538] width 382 height 43
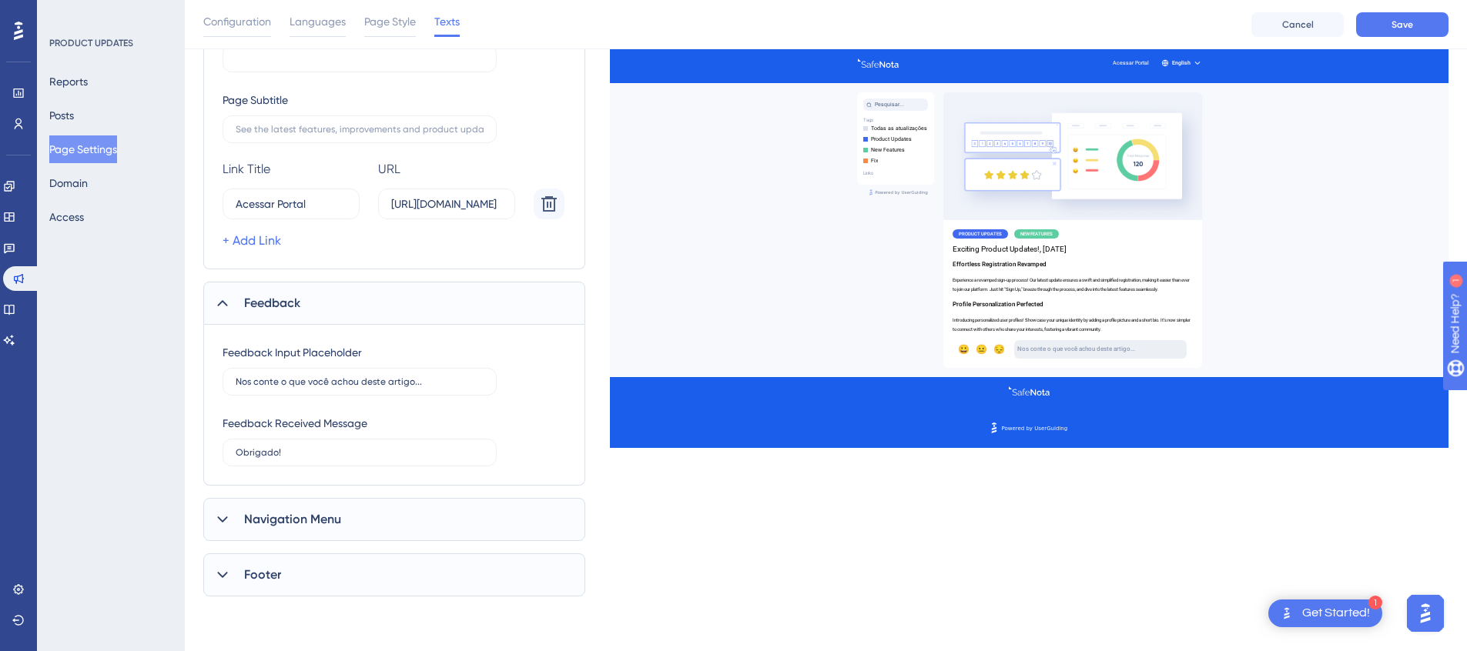
click at [415, 514] on div "Navigation Menu" at bounding box center [394, 519] width 382 height 43
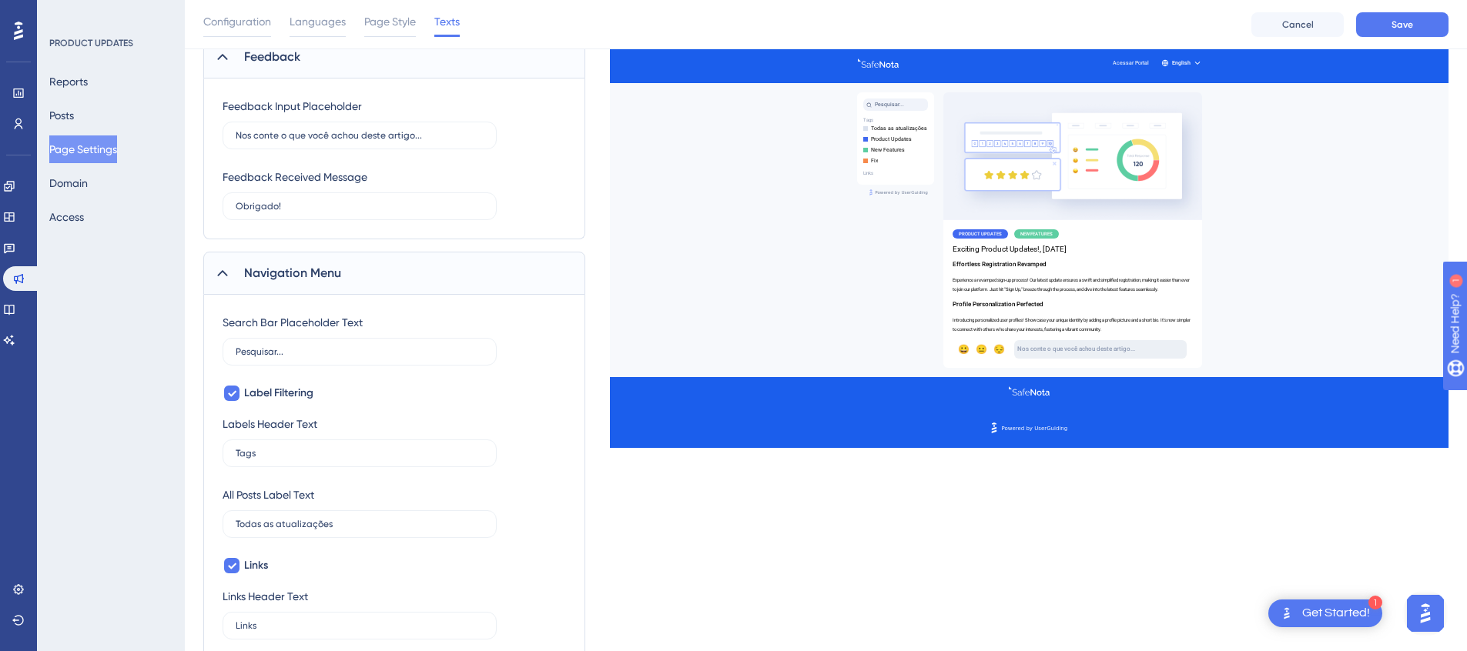
scroll to position [737, 0]
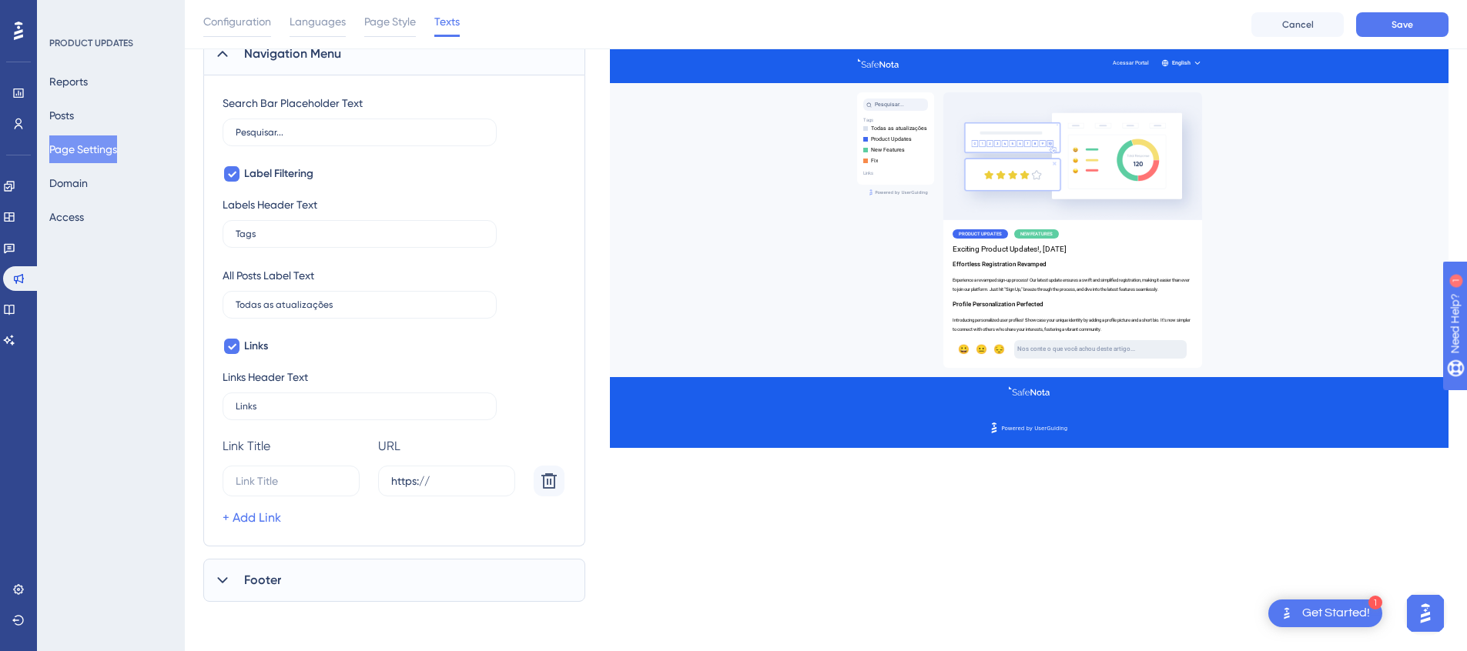
click at [394, 568] on div "Footer" at bounding box center [394, 580] width 382 height 43
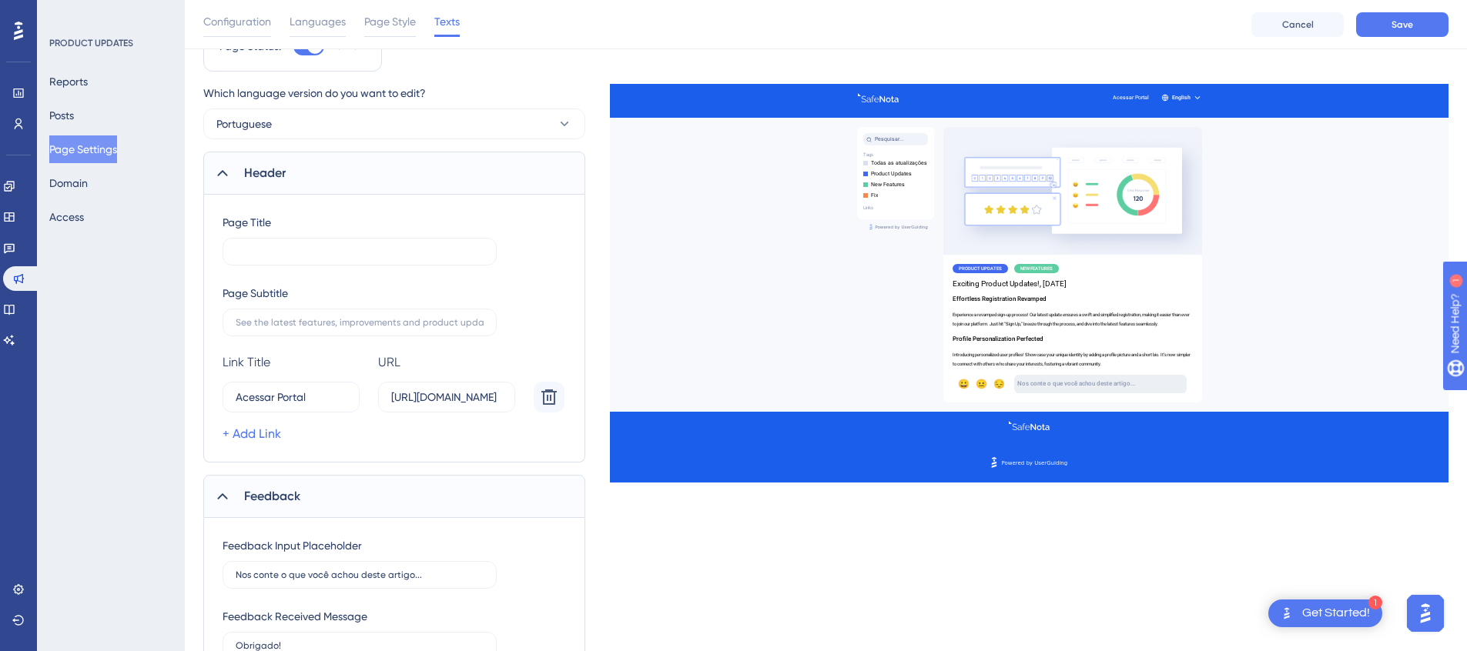
scroll to position [0, 0]
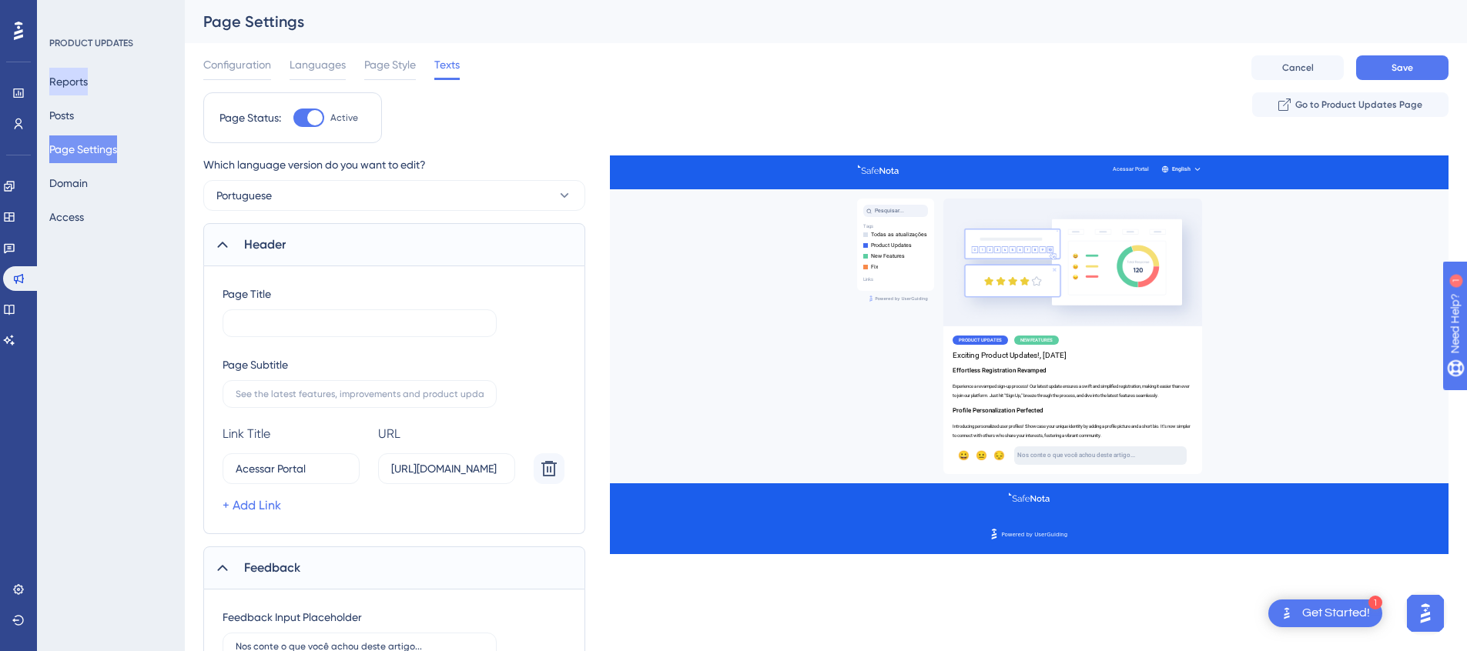
click at [88, 79] on button "Reports" at bounding box center [68, 82] width 38 height 28
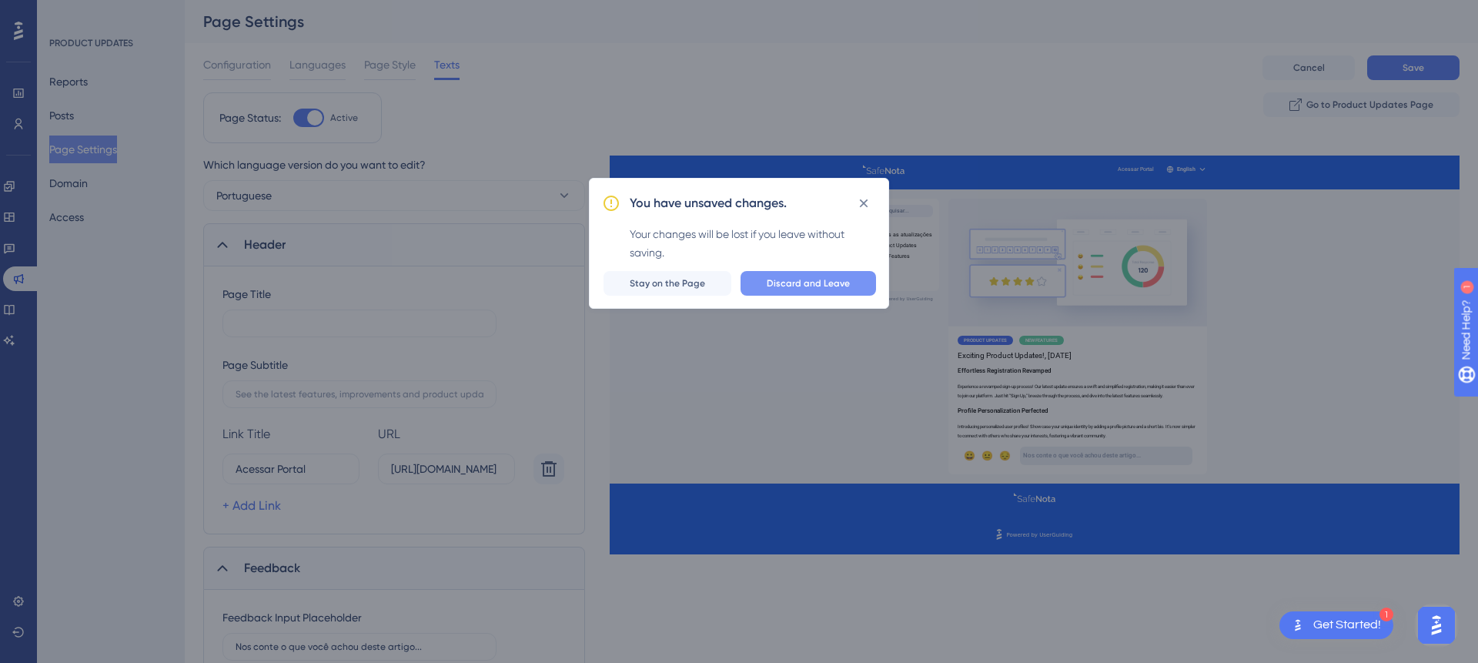
click at [815, 280] on span "Discard and Leave" at bounding box center [808, 283] width 83 height 12
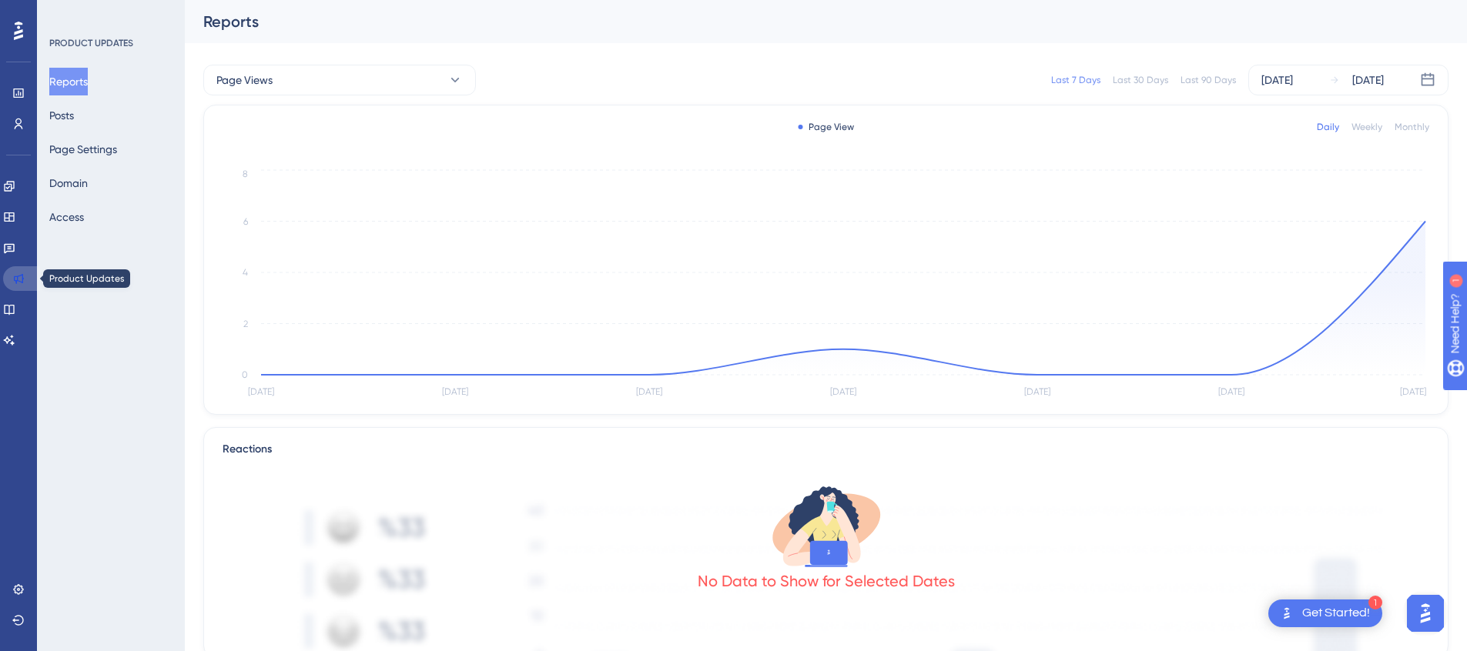
click at [19, 277] on icon at bounding box center [18, 279] width 12 height 12
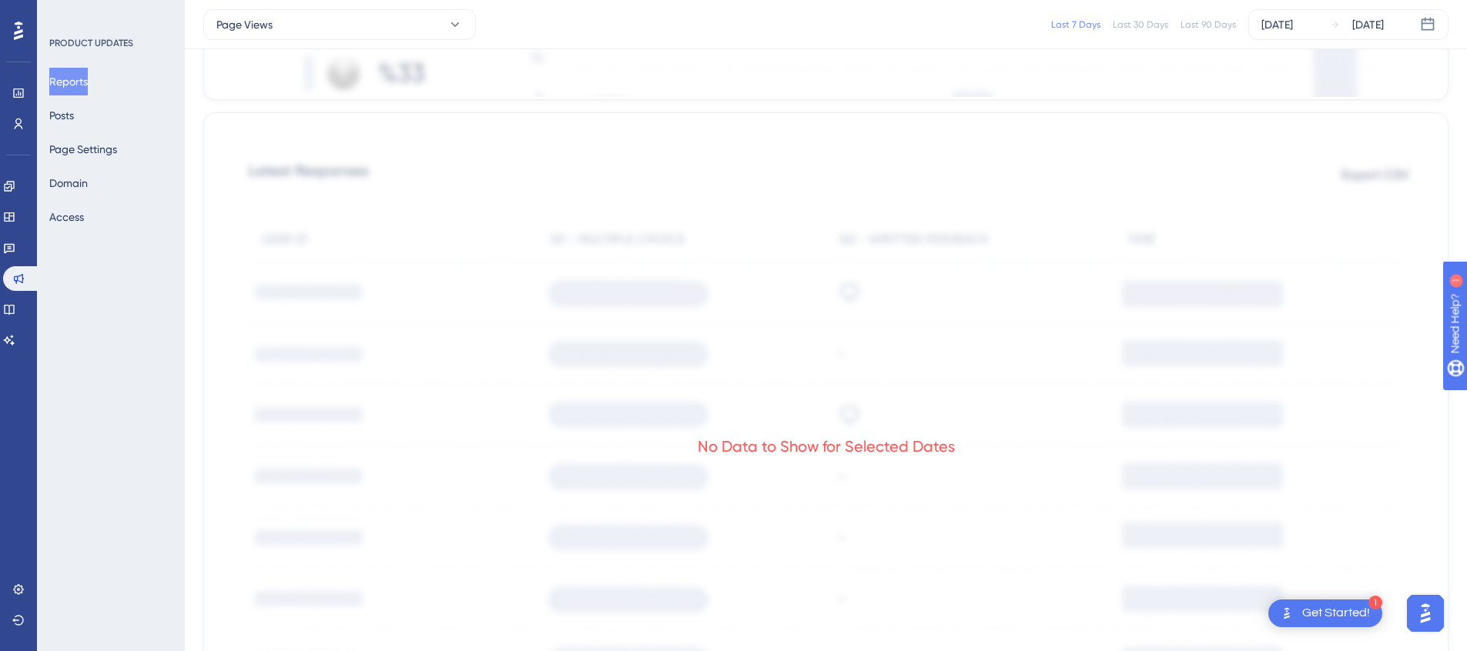
scroll to position [764, 0]
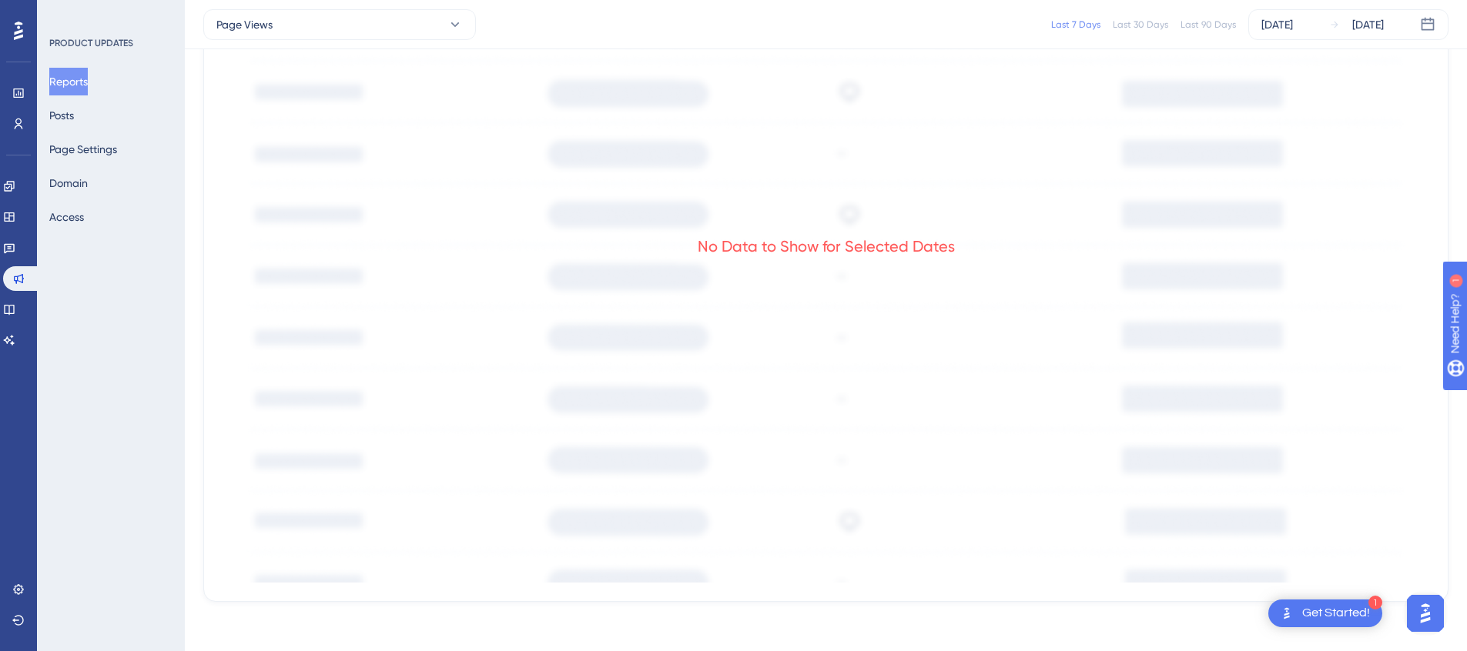
click at [746, 285] on div "No Data to Show for Selected Dates" at bounding box center [826, 256] width 1207 height 651
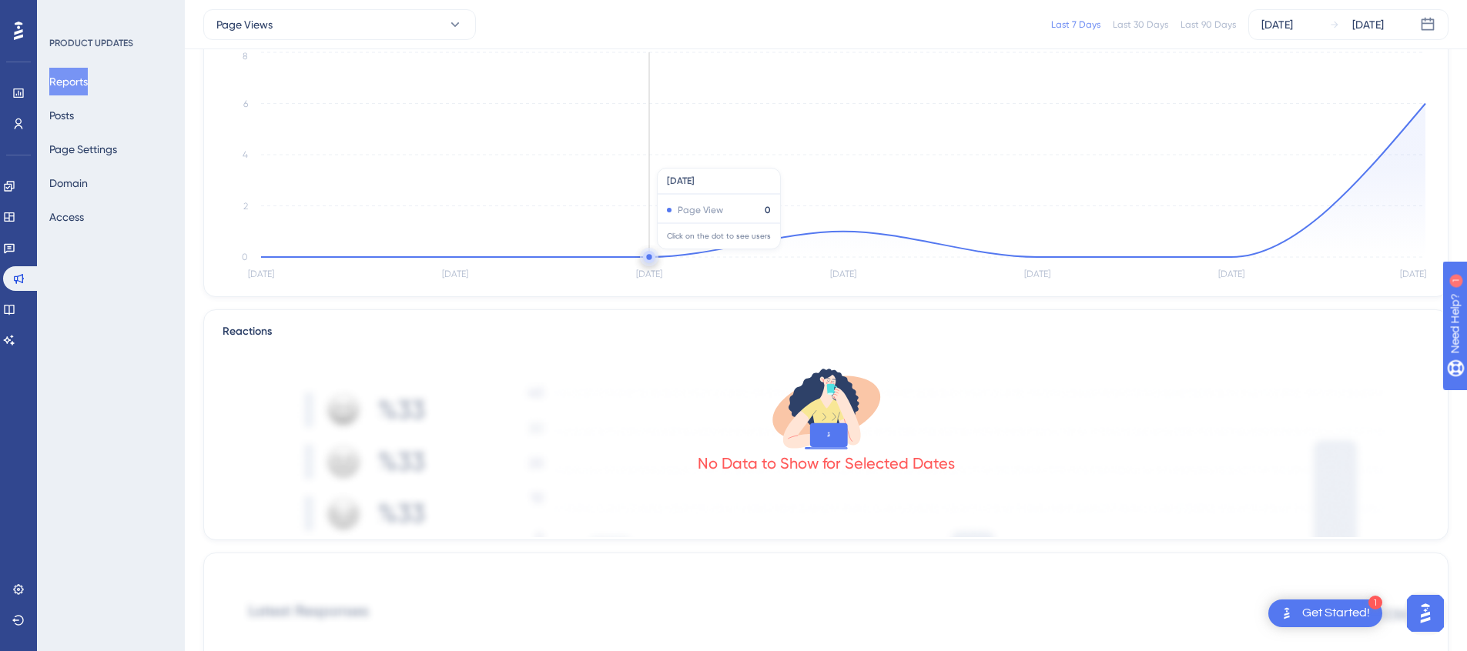
scroll to position [40, 0]
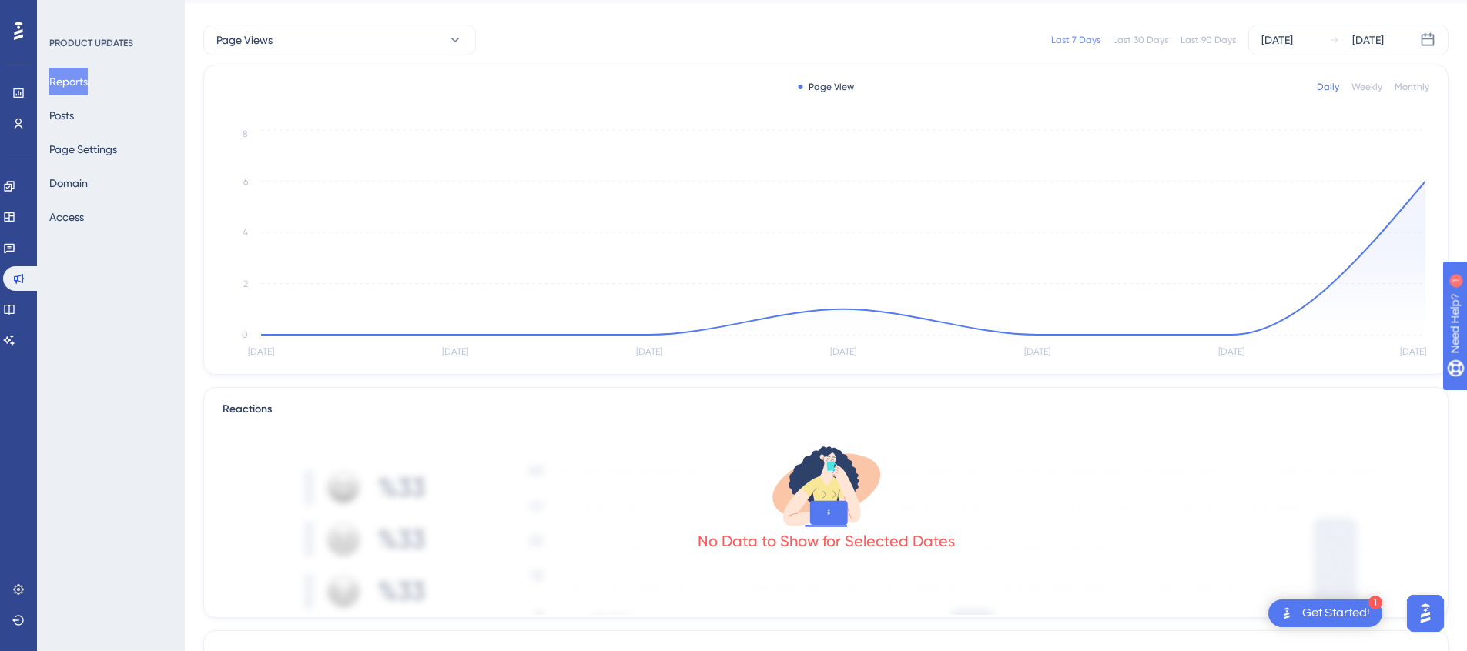
click at [17, 28] on icon at bounding box center [18, 31] width 9 height 18
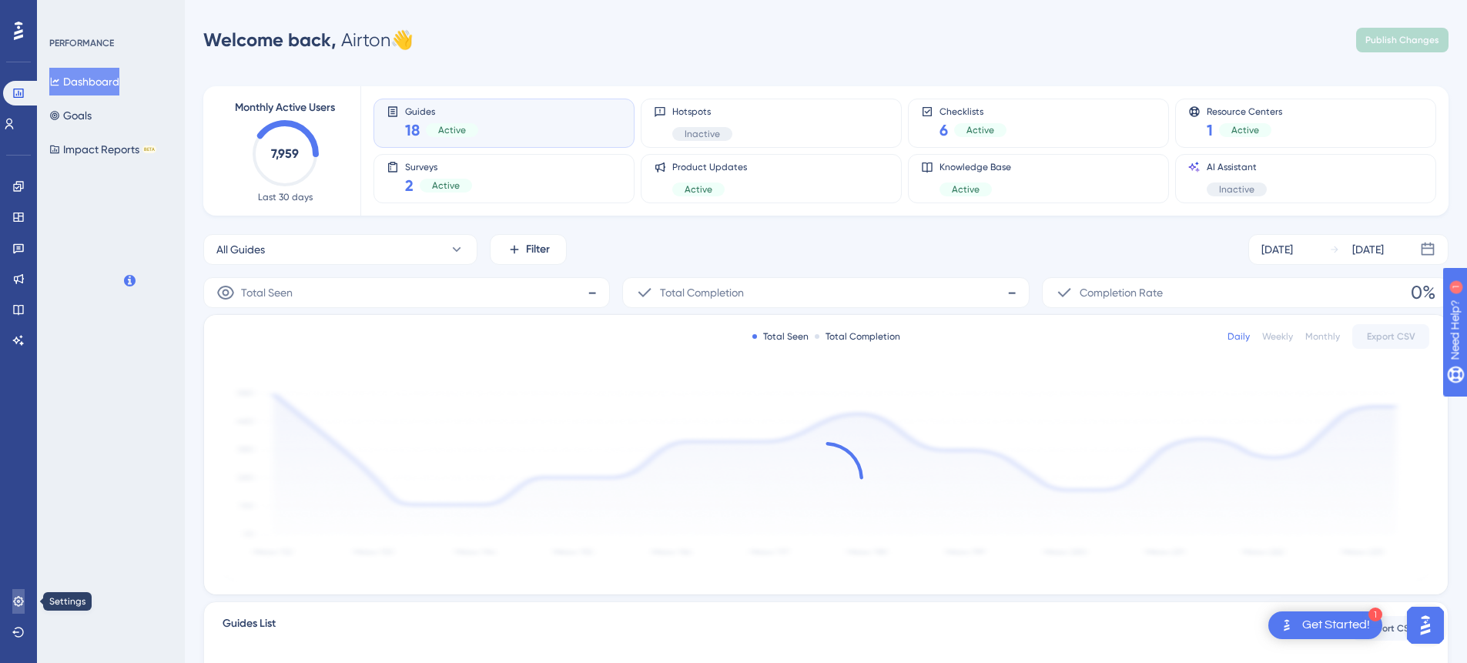
click at [20, 605] on icon at bounding box center [18, 601] width 12 height 12
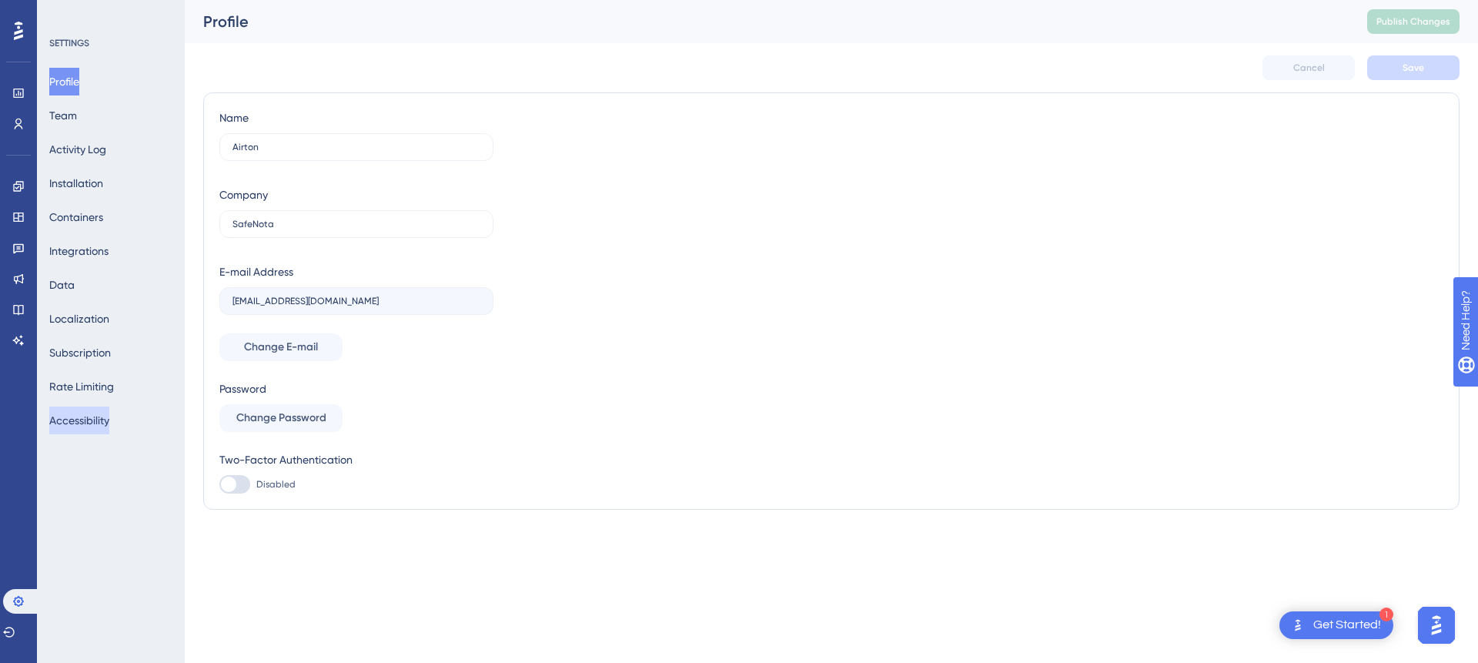
click at [109, 420] on button "Accessibility" at bounding box center [79, 421] width 60 height 28
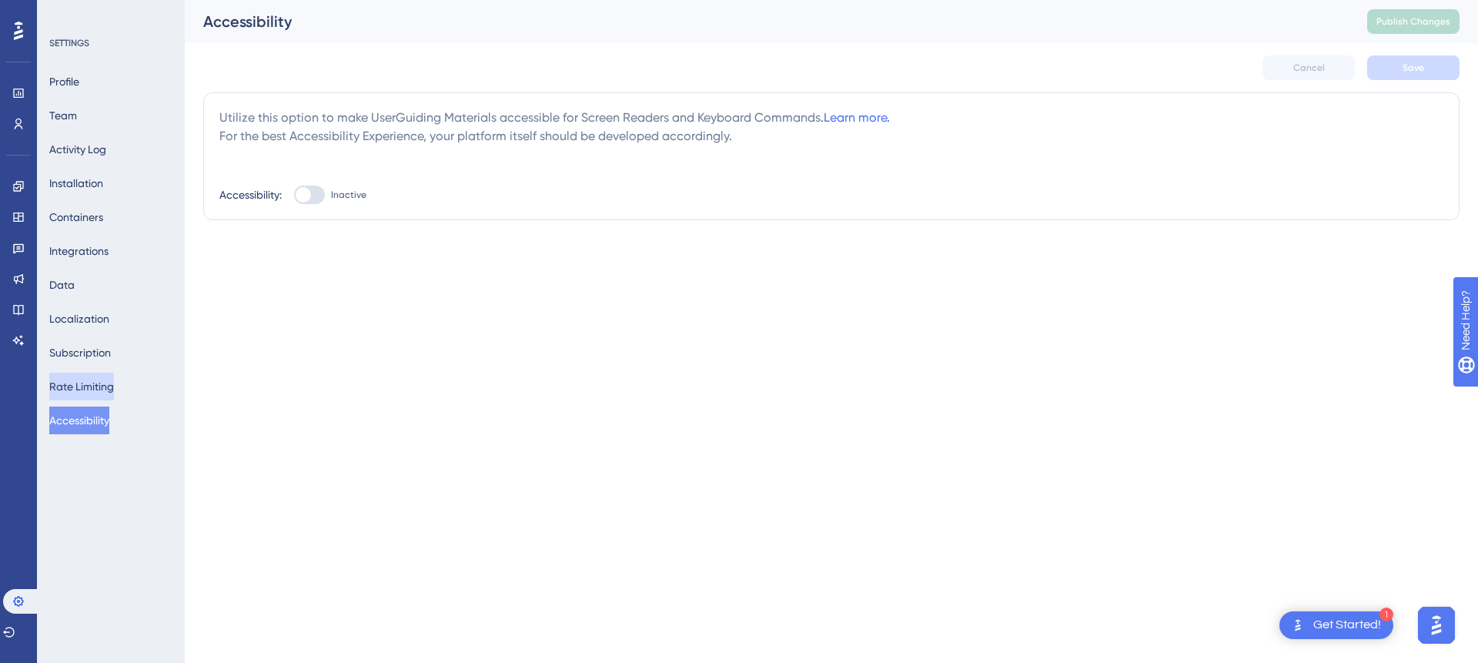
click at [114, 385] on button "Rate Limiting" at bounding box center [81, 387] width 65 height 28
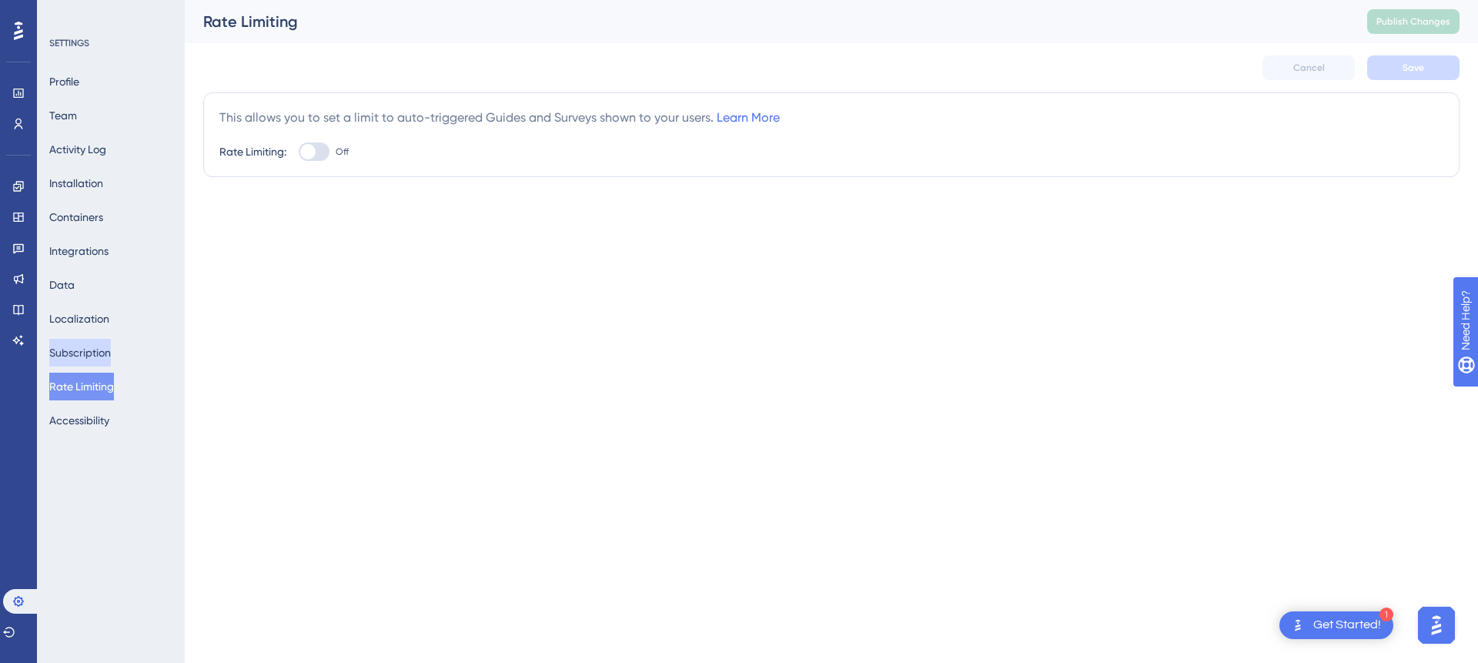
click at [111, 348] on button "Subscription" at bounding box center [80, 353] width 62 height 28
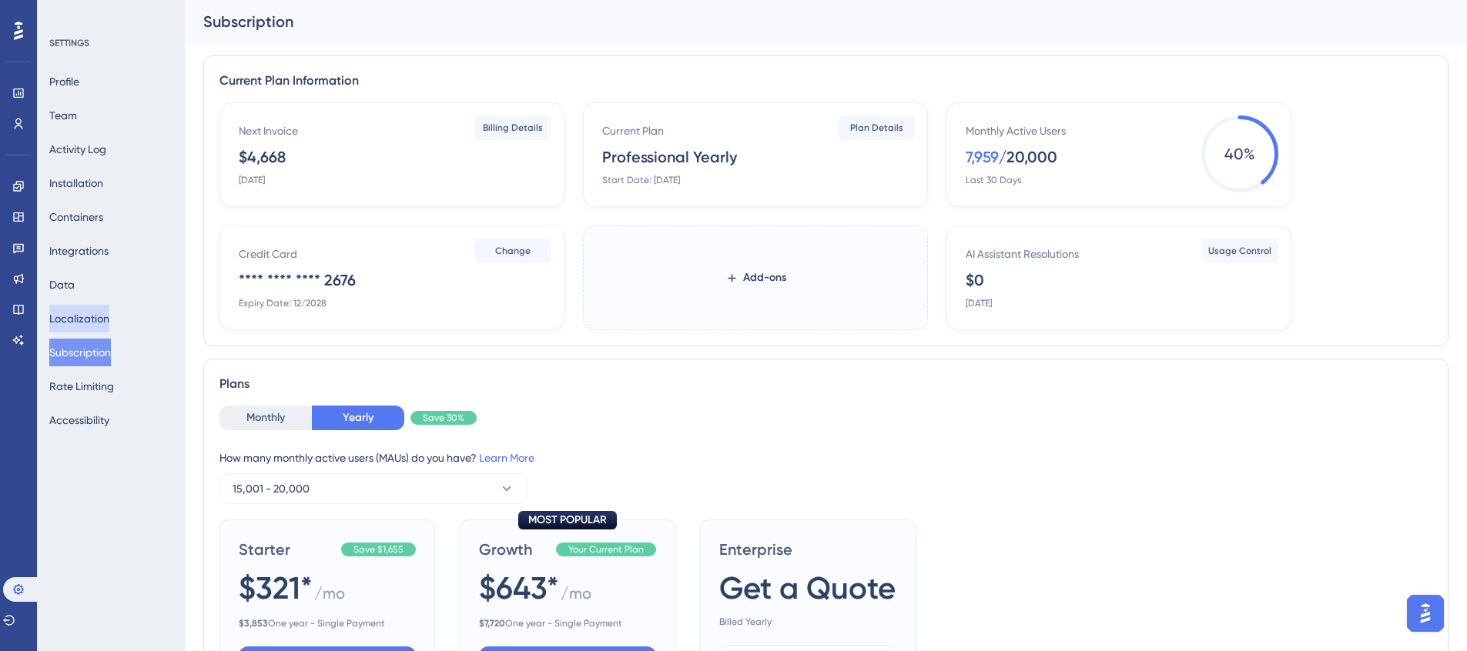
click at [109, 318] on button "Localization" at bounding box center [79, 319] width 60 height 28
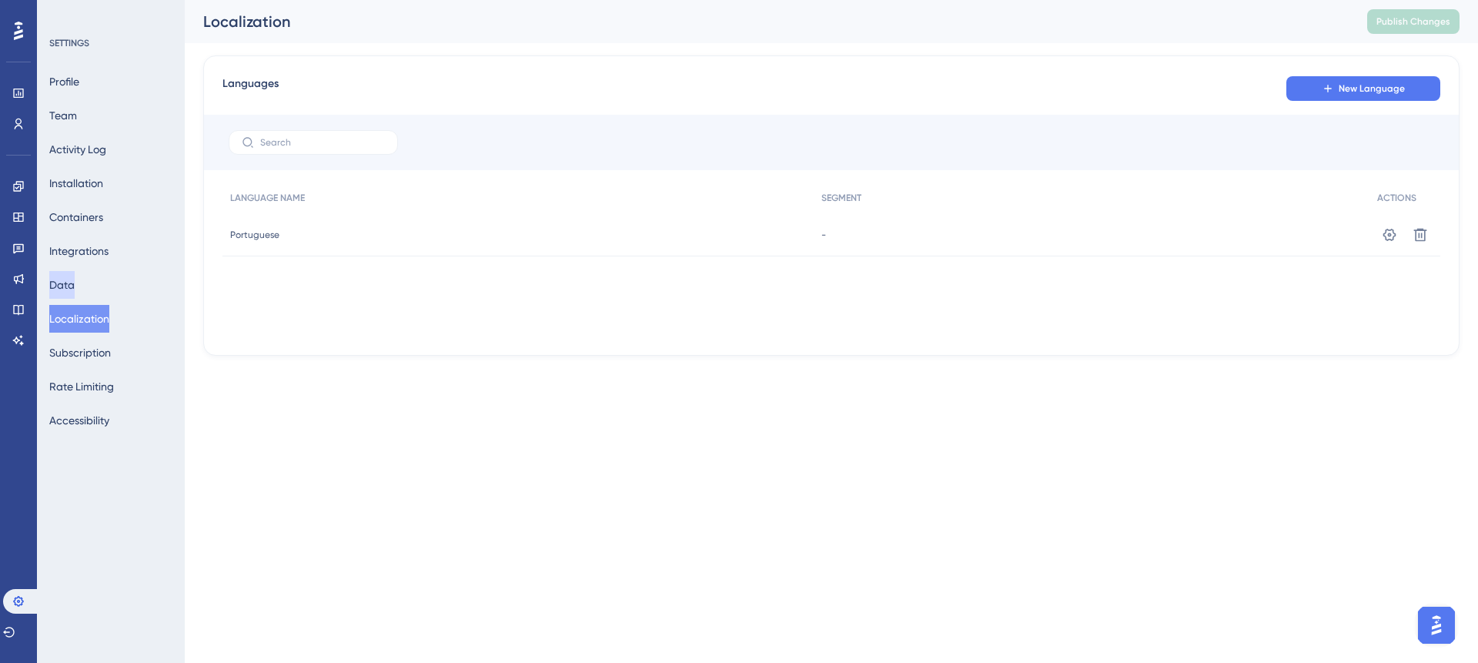
click at [75, 286] on button "Data" at bounding box center [61, 285] width 25 height 28
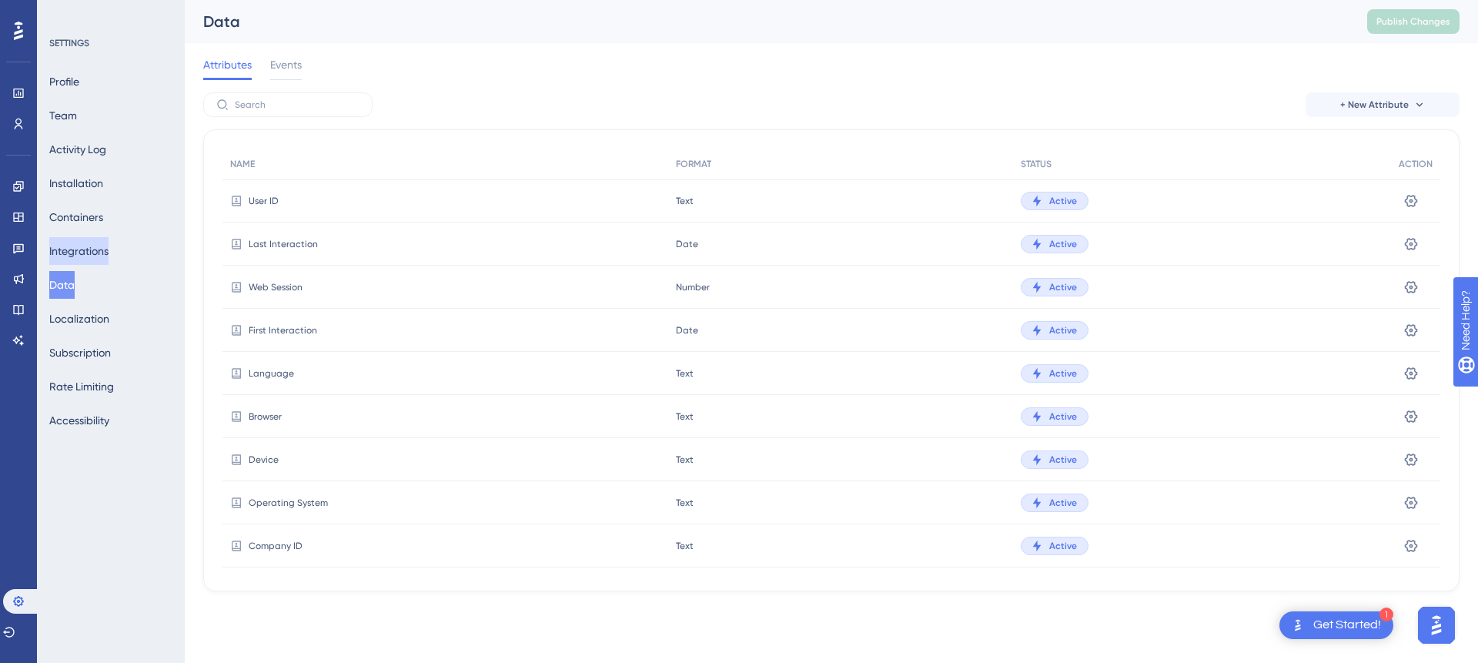
click at [92, 249] on button "Integrations" at bounding box center [78, 251] width 59 height 28
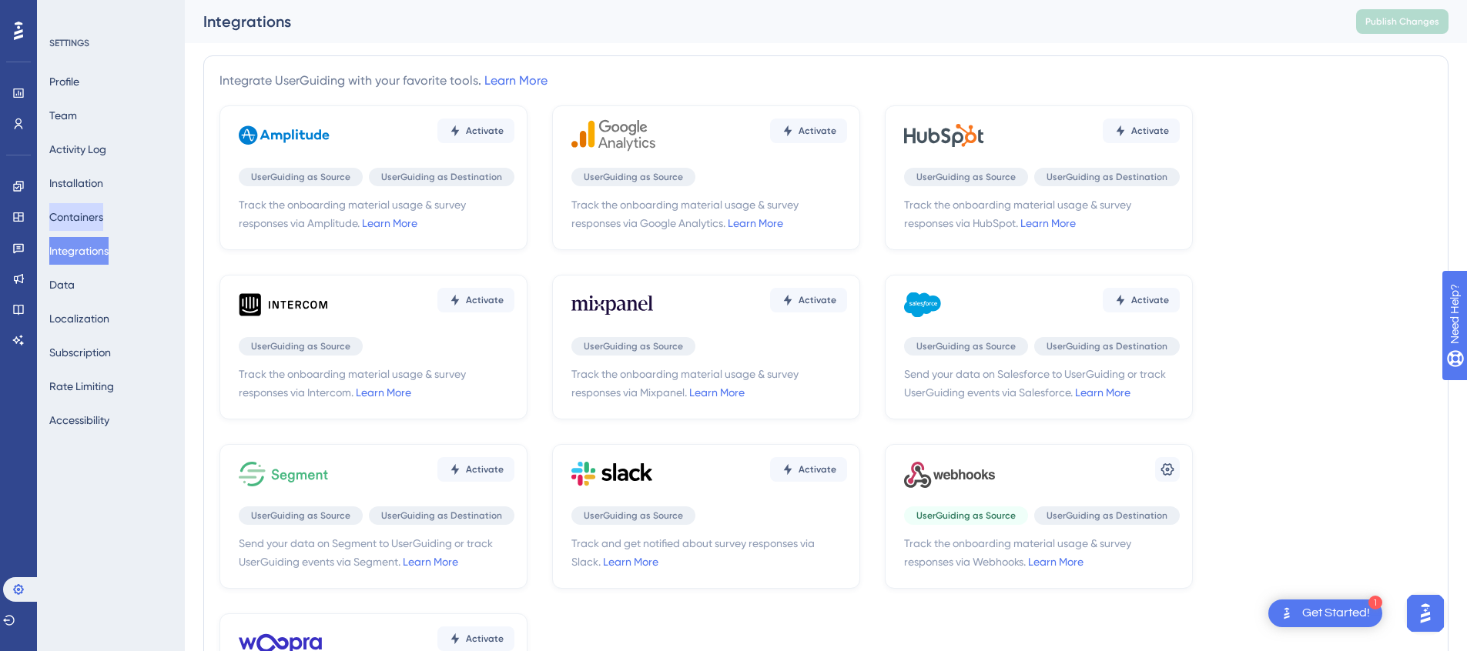
click at [93, 210] on button "Containers" at bounding box center [76, 217] width 54 height 28
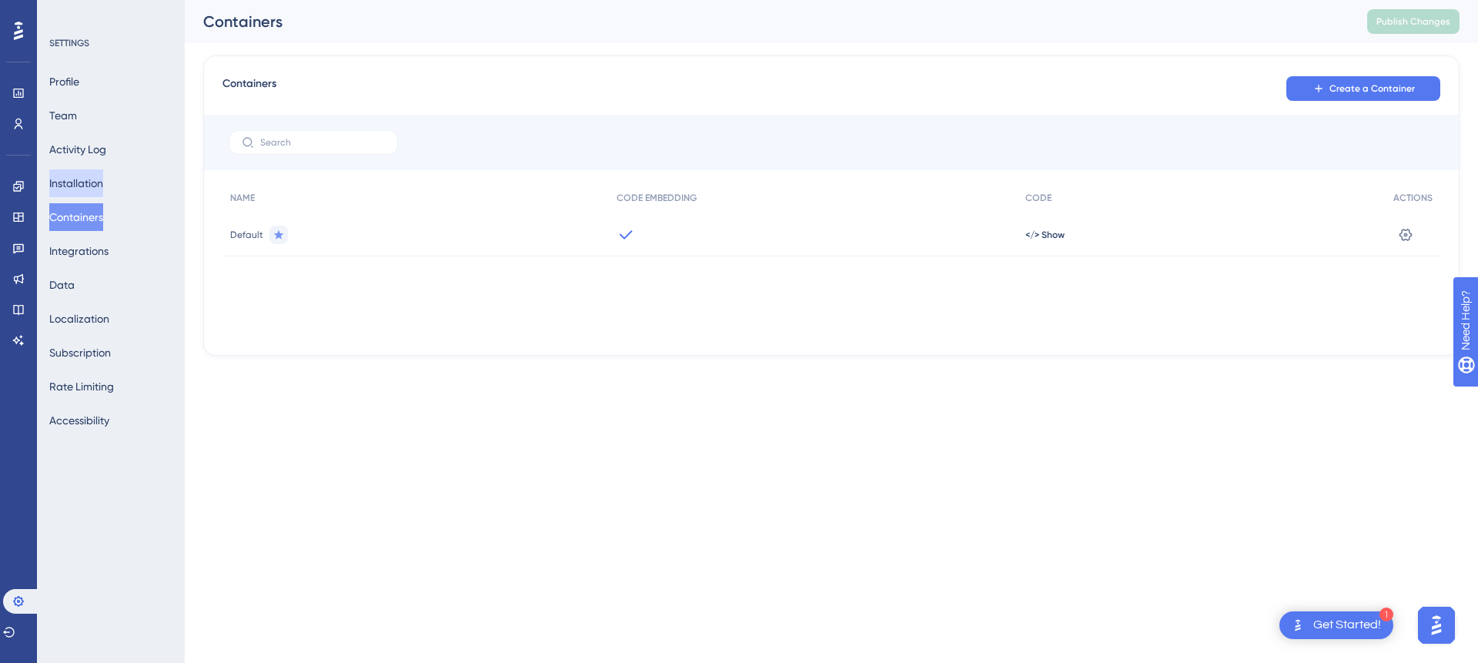
click at [97, 186] on button "Installation" at bounding box center [76, 183] width 54 height 28
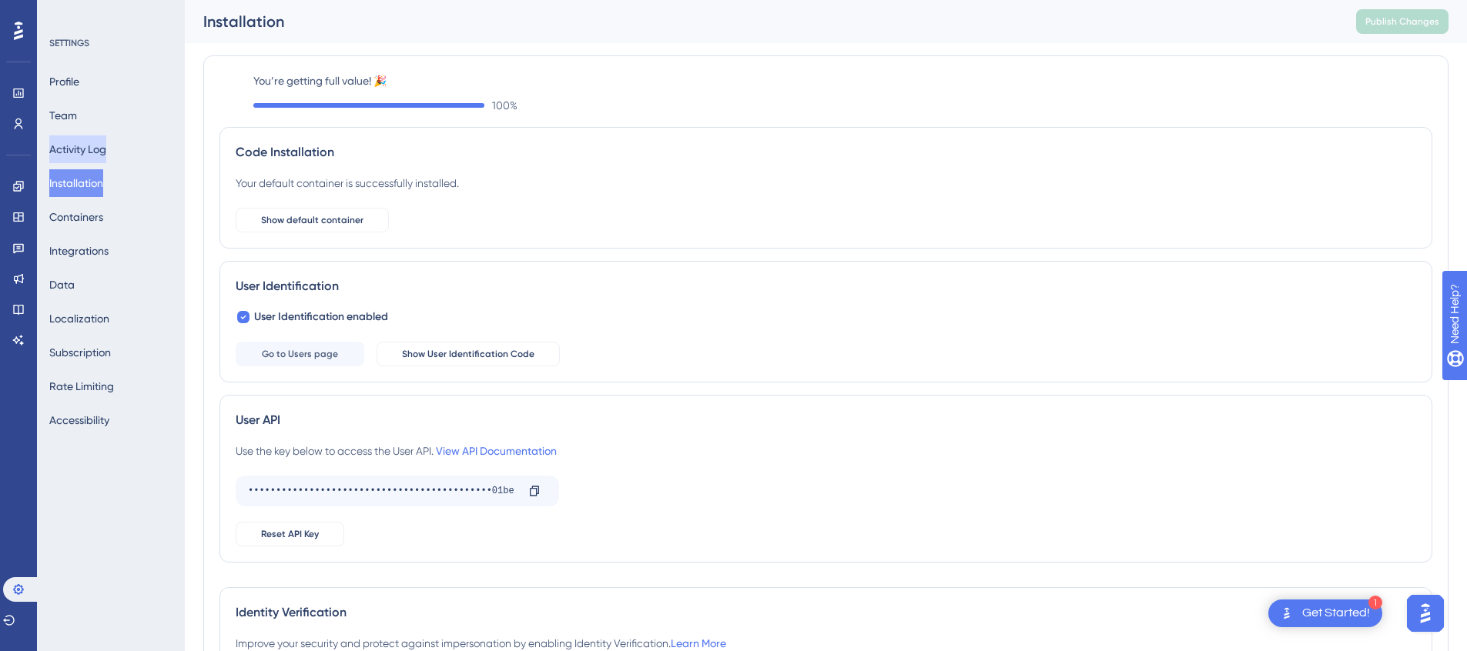
click at [101, 150] on button "Activity Log" at bounding box center [77, 150] width 57 height 28
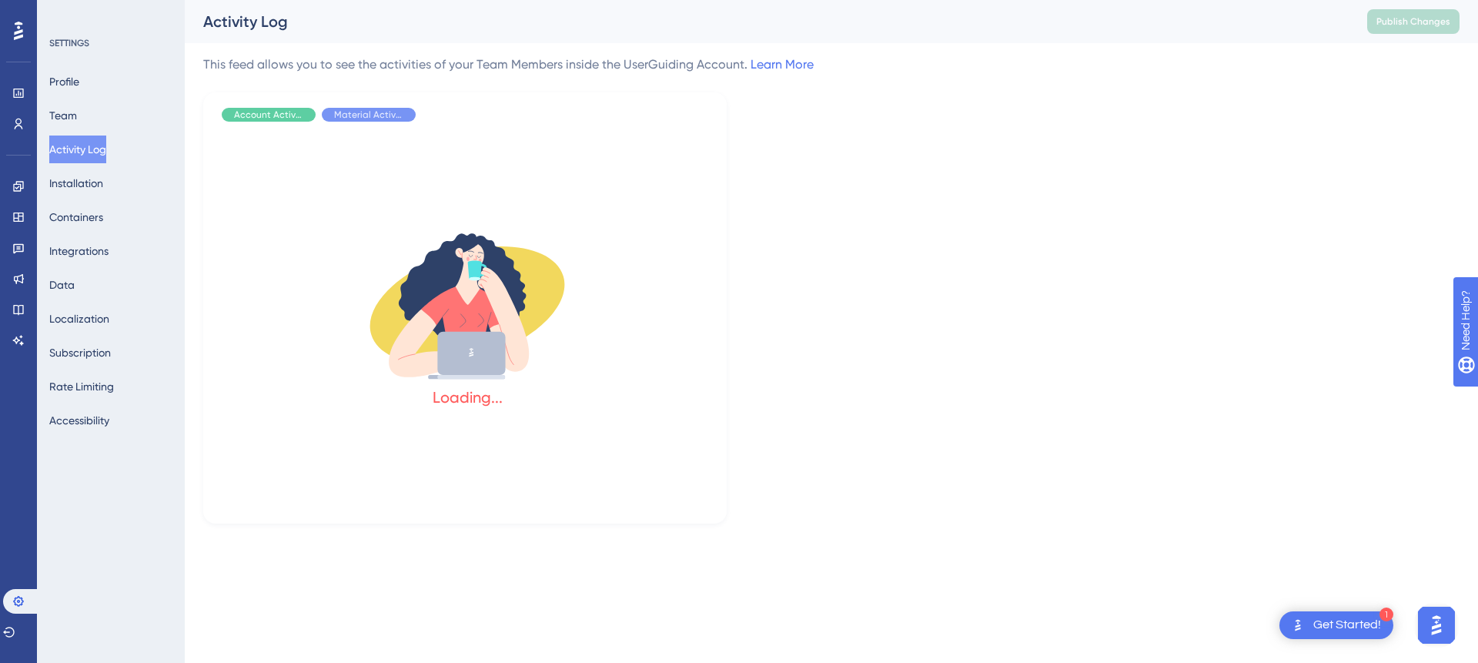
click at [102, 124] on div "Profile Team Activity Log Installation Containers Integrations Data Localizatio…" at bounding box center [111, 251] width 125 height 367
click at [77, 115] on button "Team" at bounding box center [63, 116] width 28 height 28
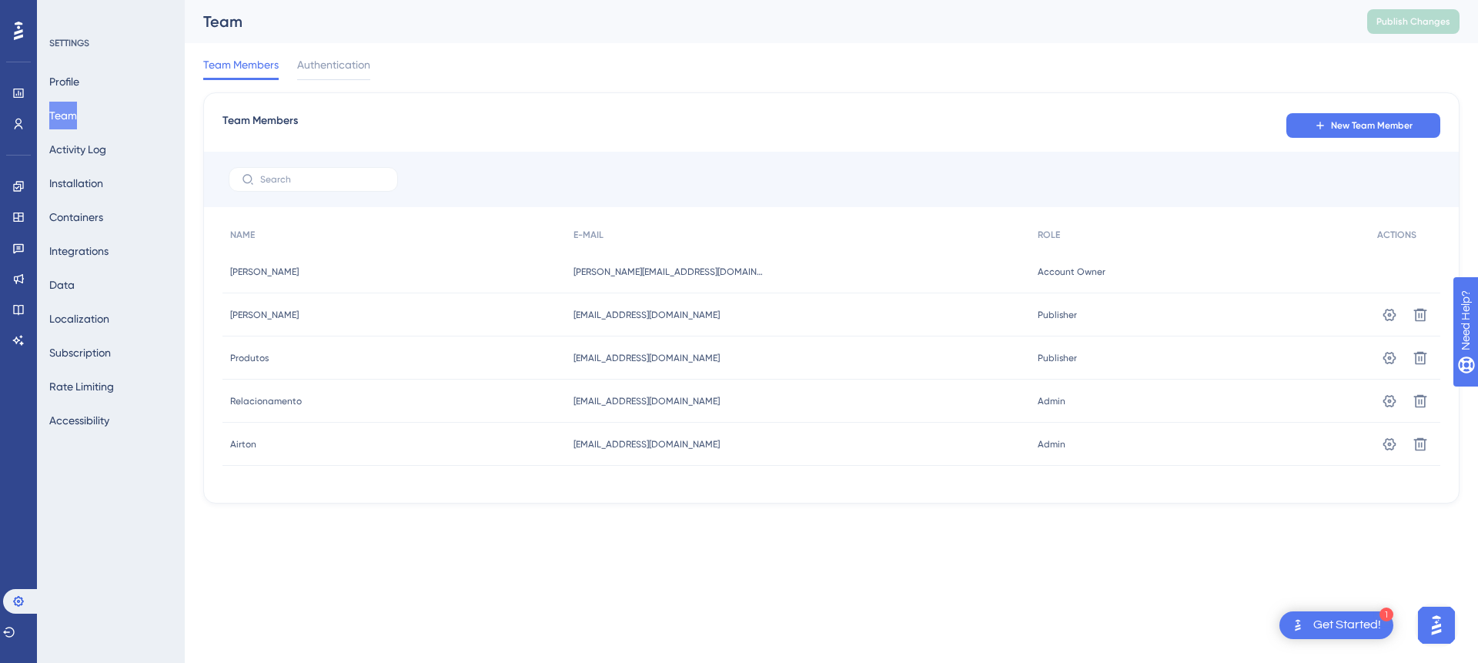
click at [77, 115] on button "Team" at bounding box center [63, 116] width 28 height 28
click at [79, 84] on button "Profile" at bounding box center [64, 82] width 30 height 28
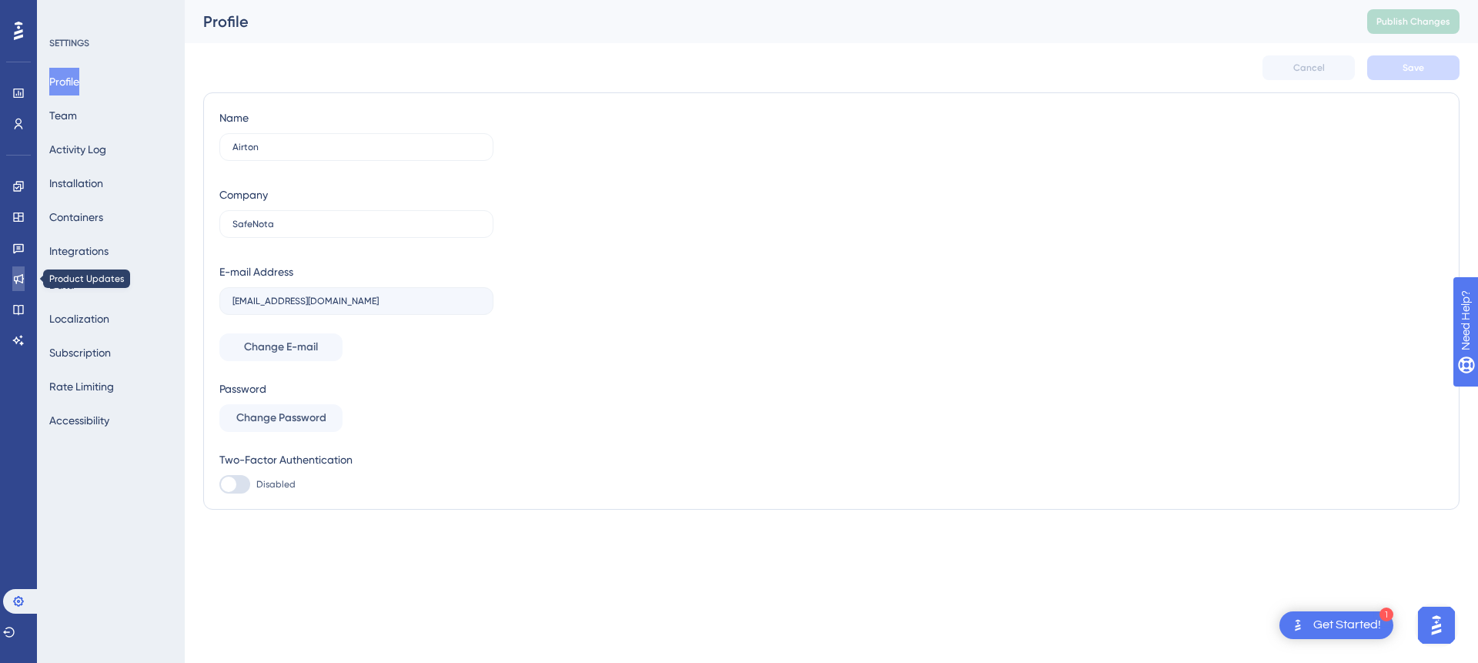
click at [25, 277] on link at bounding box center [18, 278] width 12 height 25
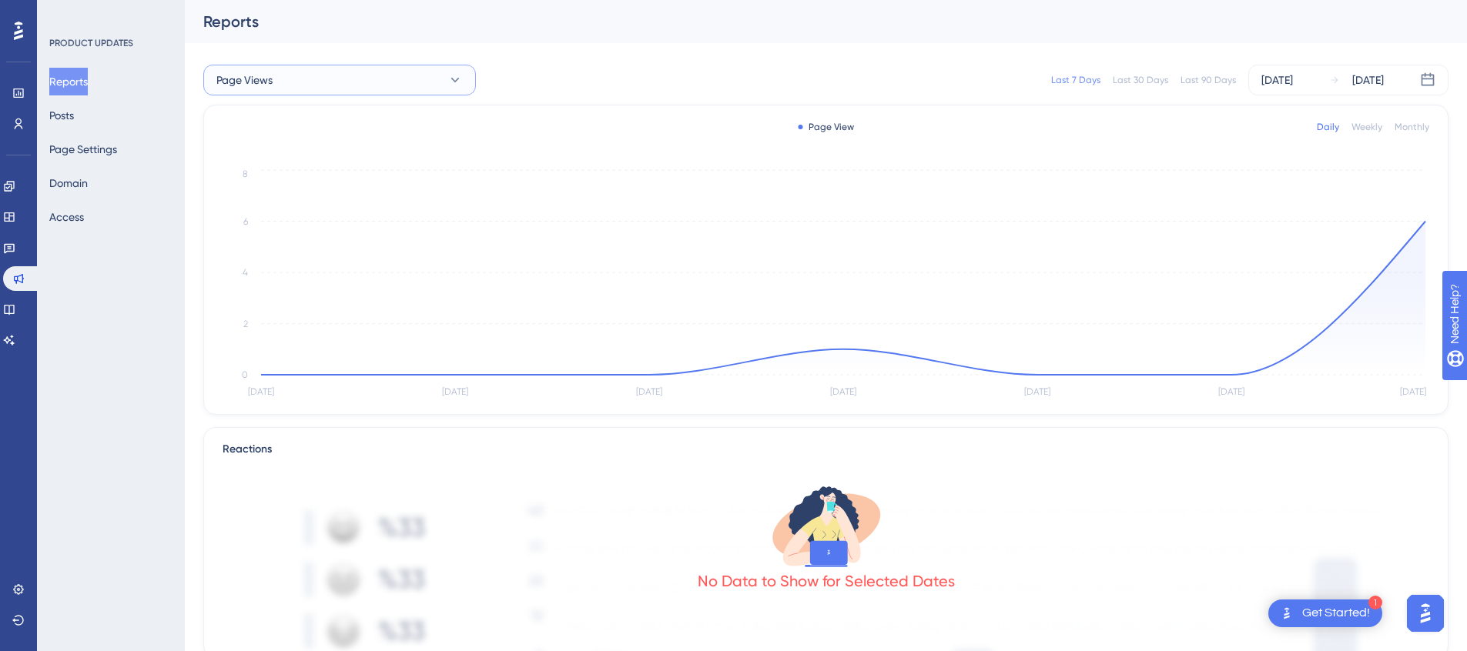
click at [410, 85] on button "Page Views" at bounding box center [339, 80] width 273 height 31
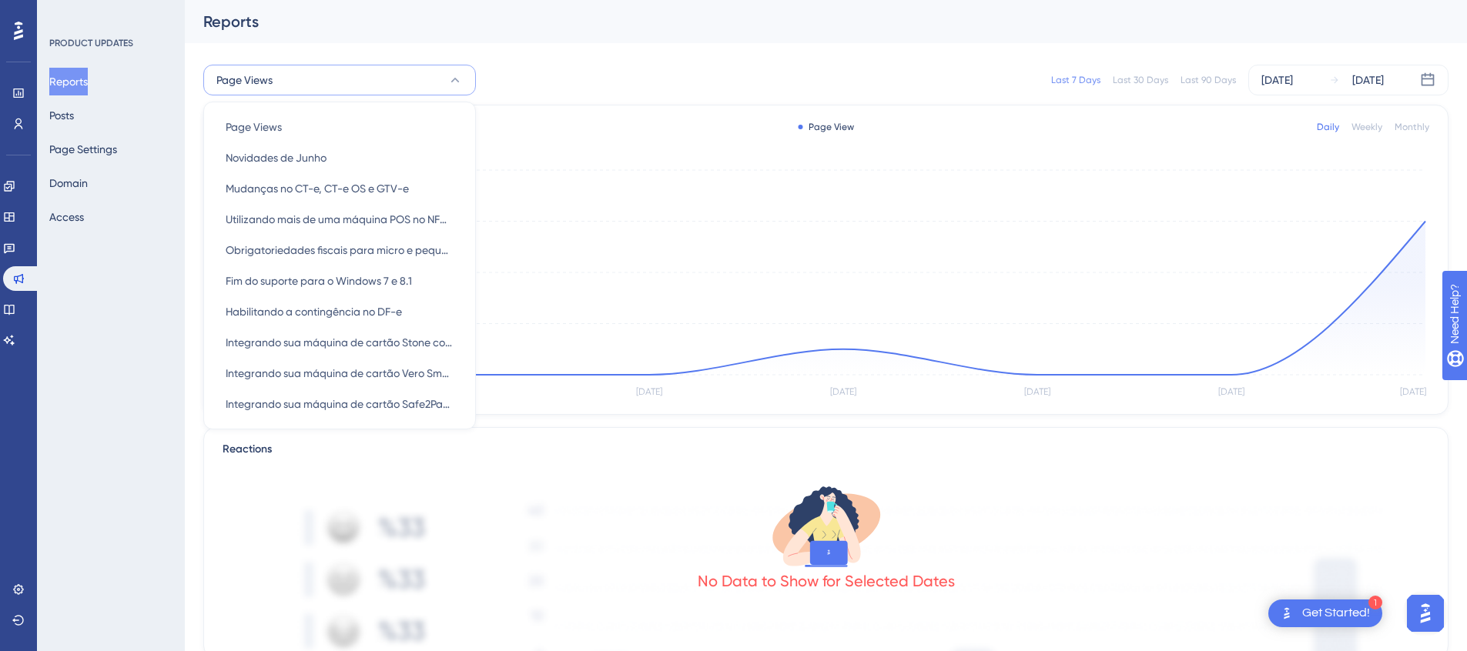
click at [586, 62] on div "Page Views Page Views Page Views Novidades de Junho Novidades de Junho Mudanças…" at bounding box center [825, 79] width 1245 height 49
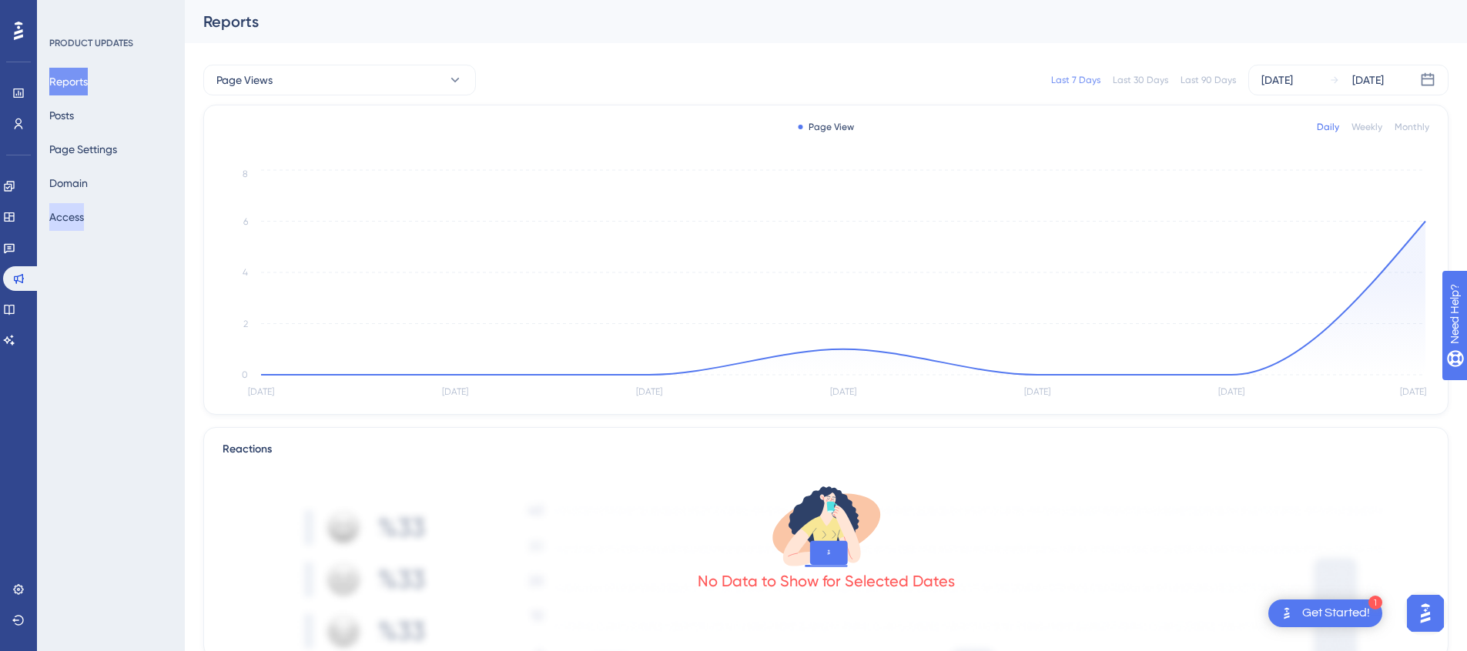
click at [75, 219] on button "Access" at bounding box center [66, 217] width 35 height 28
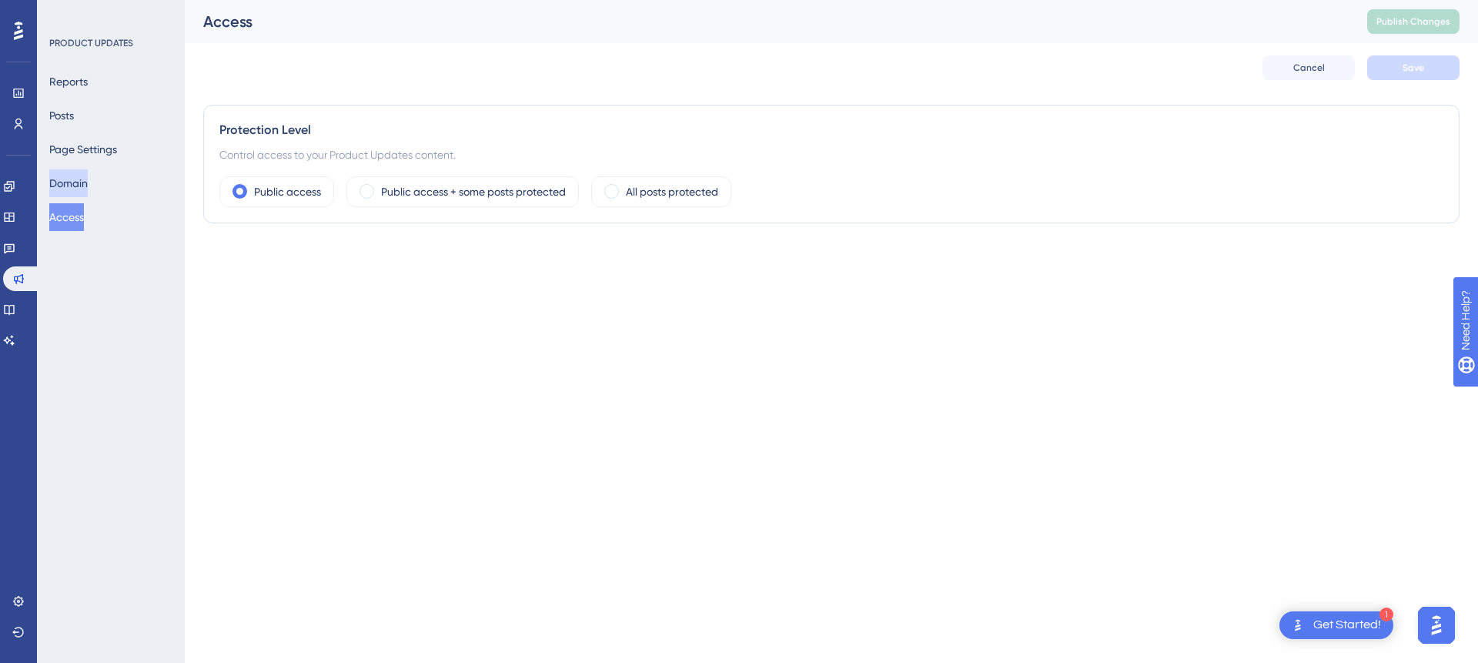
click at [86, 186] on button "Domain" at bounding box center [68, 183] width 38 height 28
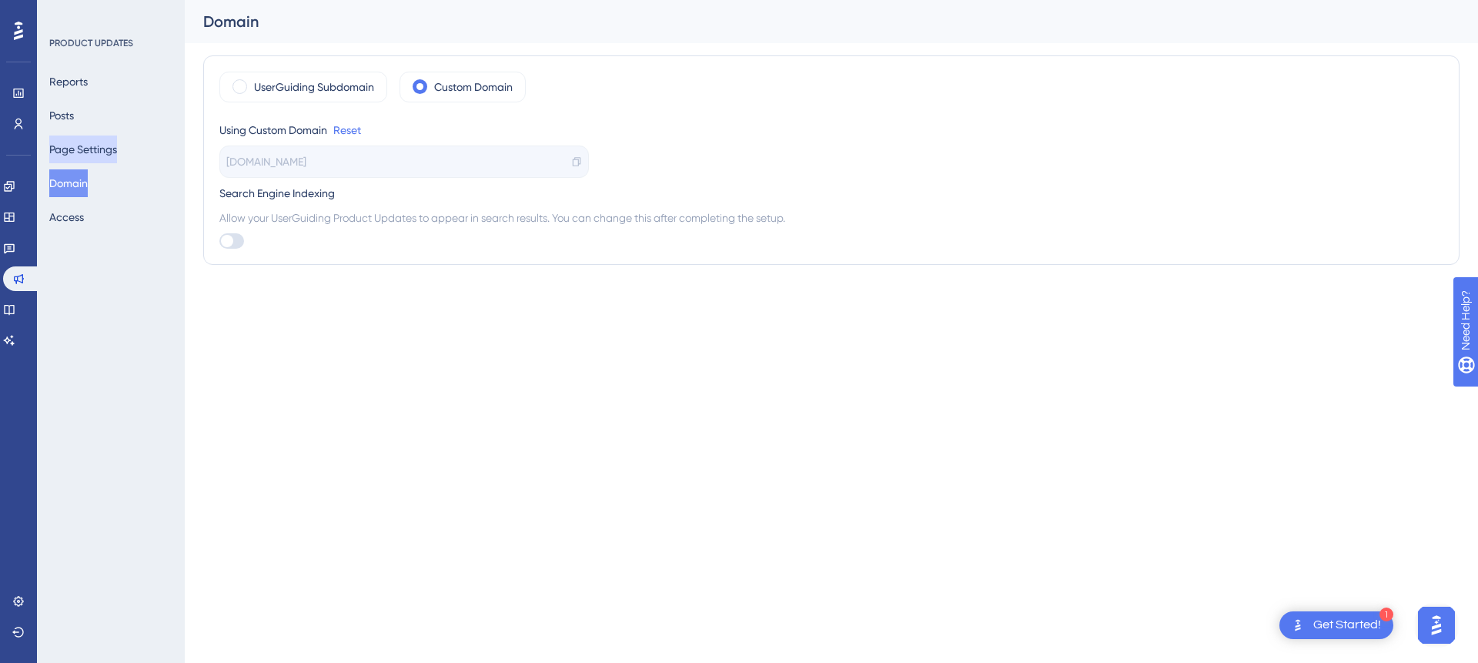
click at [92, 159] on button "Page Settings" at bounding box center [83, 150] width 68 height 28
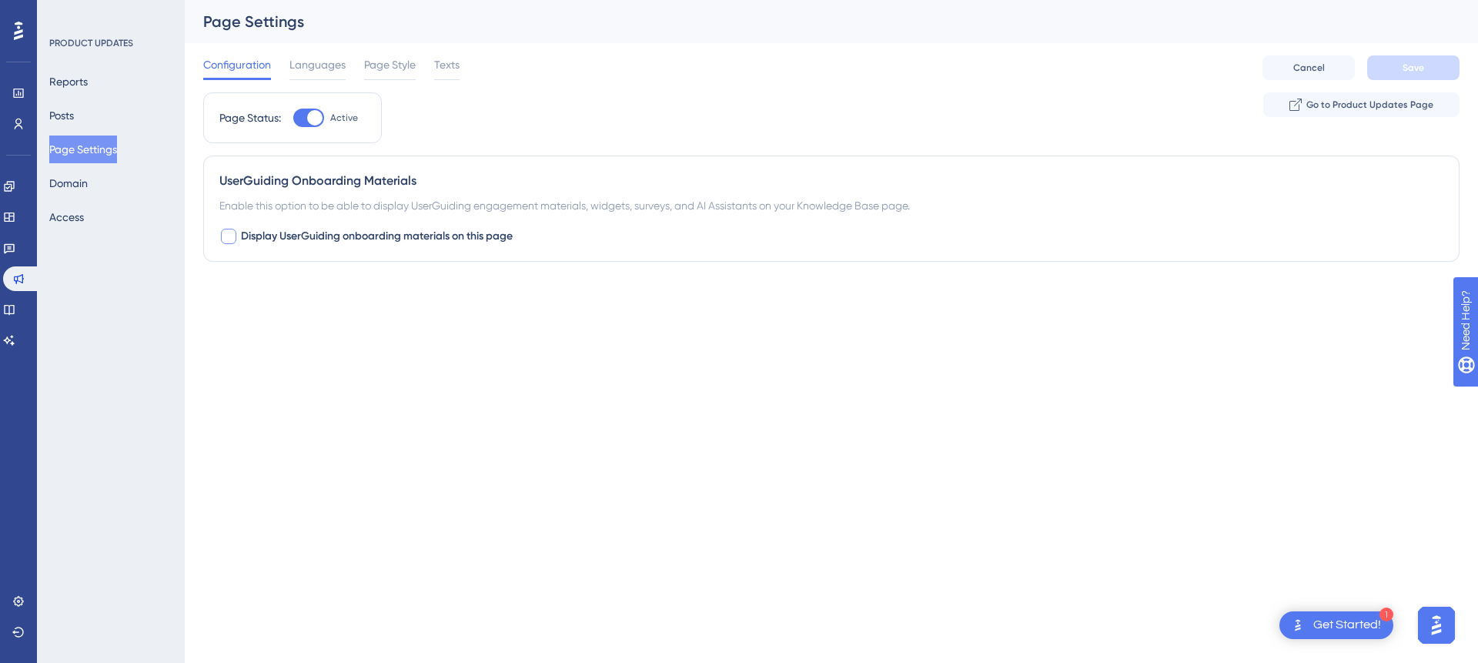
click at [236, 236] on div at bounding box center [228, 236] width 18 height 18
click at [374, 328] on icon at bounding box center [367, 331] width 15 height 15
click at [375, 331] on icon at bounding box center [367, 331] width 15 height 15
click at [1426, 74] on button "Save" at bounding box center [1414, 67] width 92 height 25
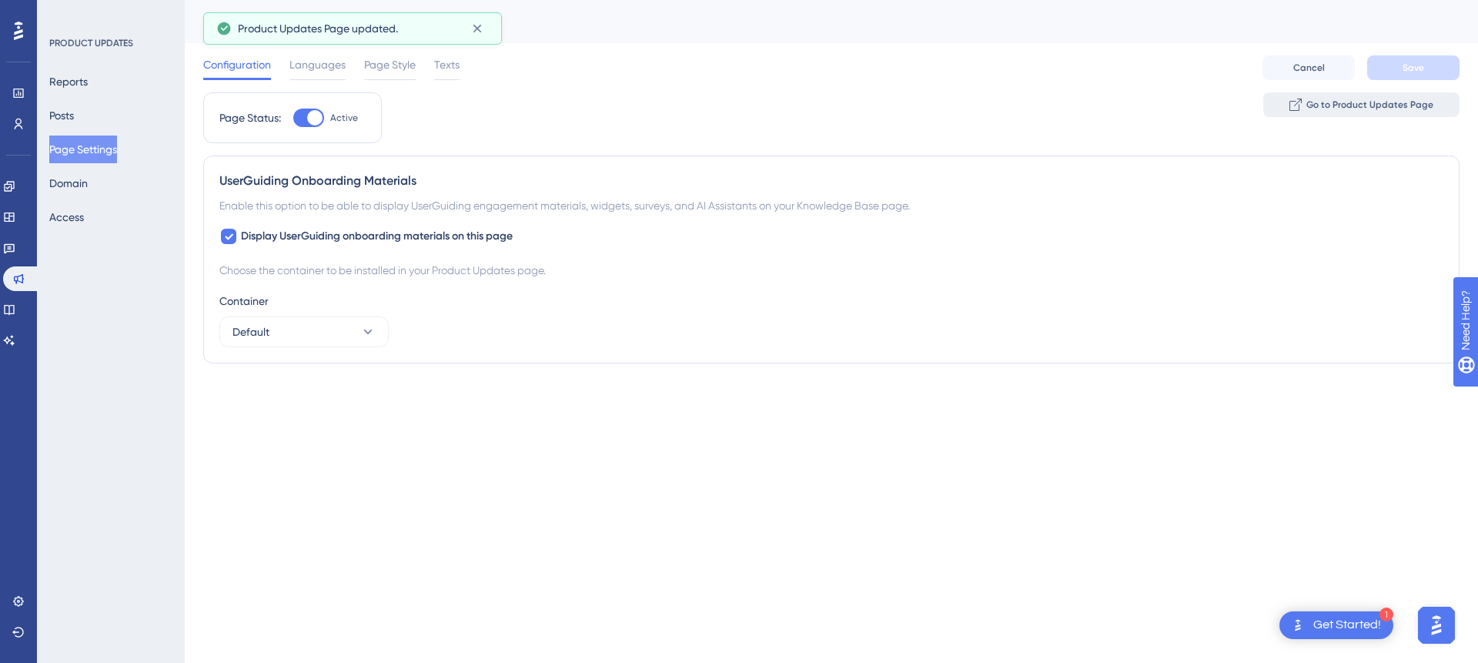
click at [1351, 107] on span "Go to Product Updates Page" at bounding box center [1370, 105] width 127 height 12
click at [269, 238] on span "Display UserGuiding onboarding materials on this page" at bounding box center [377, 236] width 272 height 18
checkbox input "false"
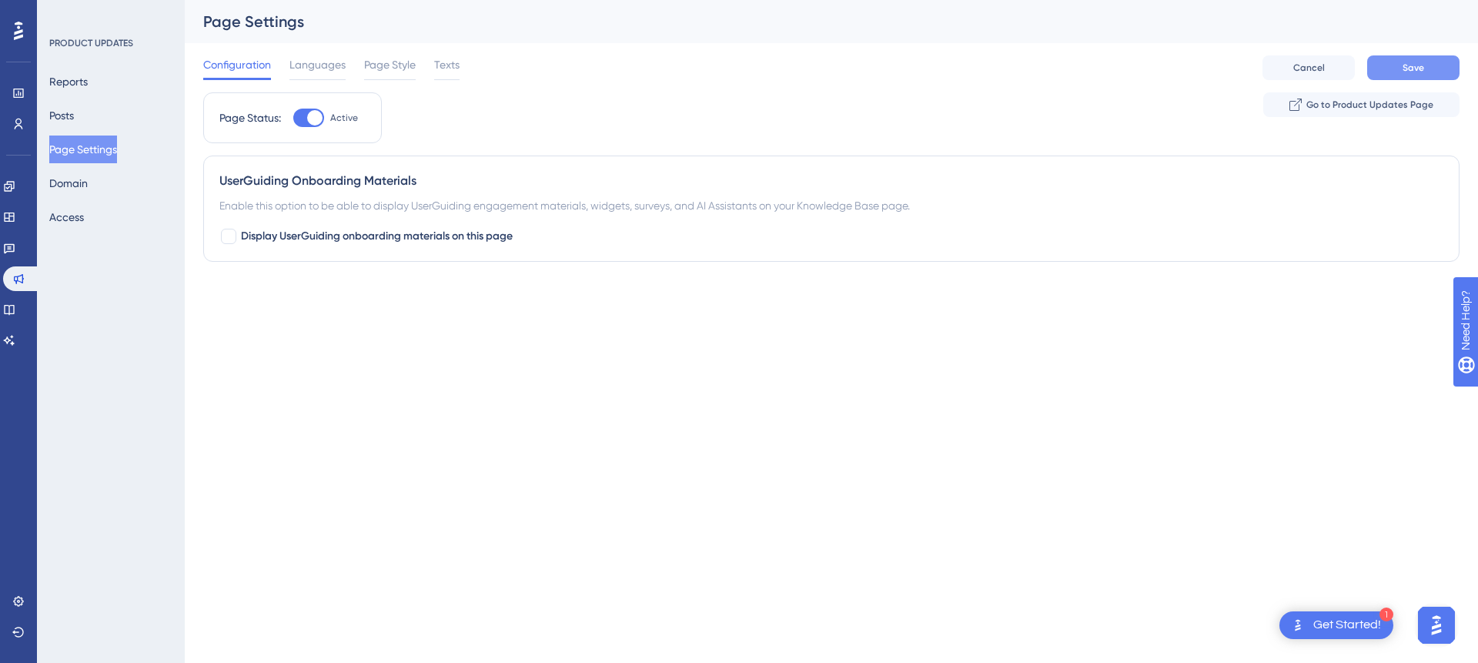
click at [1433, 72] on button "Save" at bounding box center [1414, 67] width 92 height 25
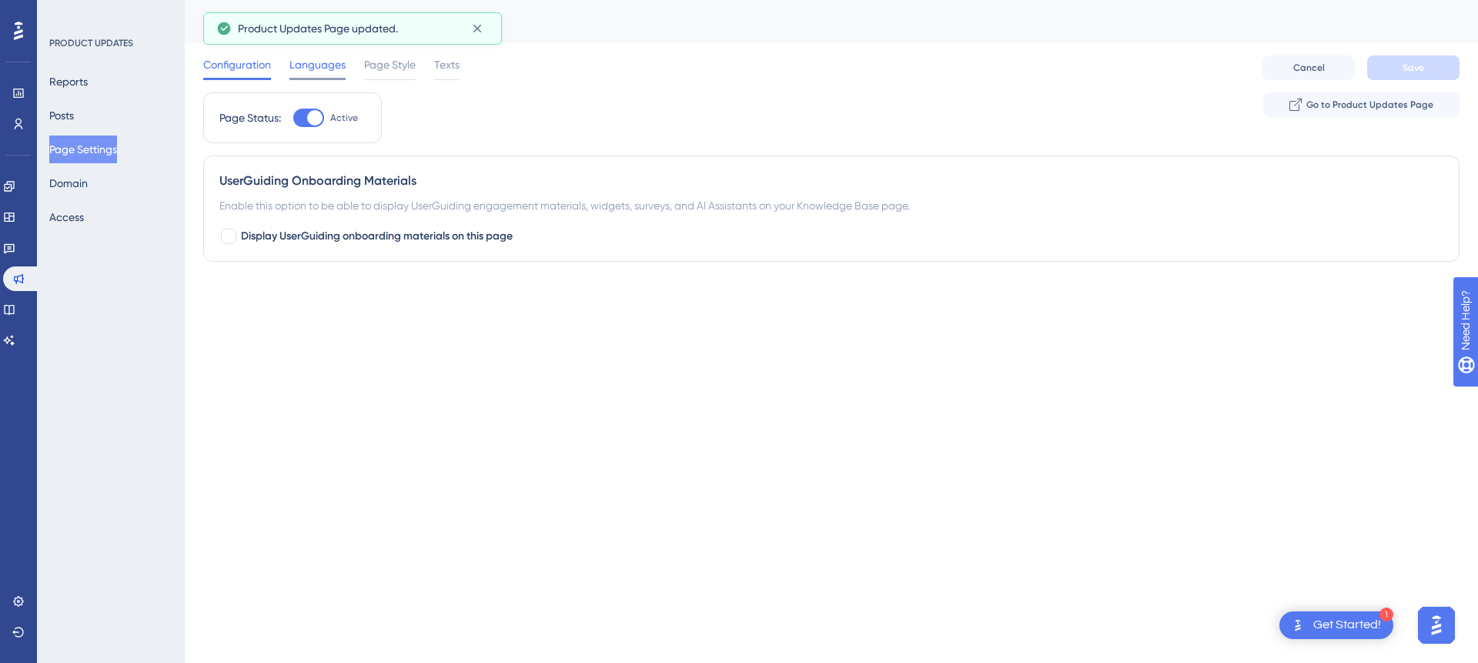
click at [316, 65] on span "Languages" at bounding box center [318, 64] width 56 height 18
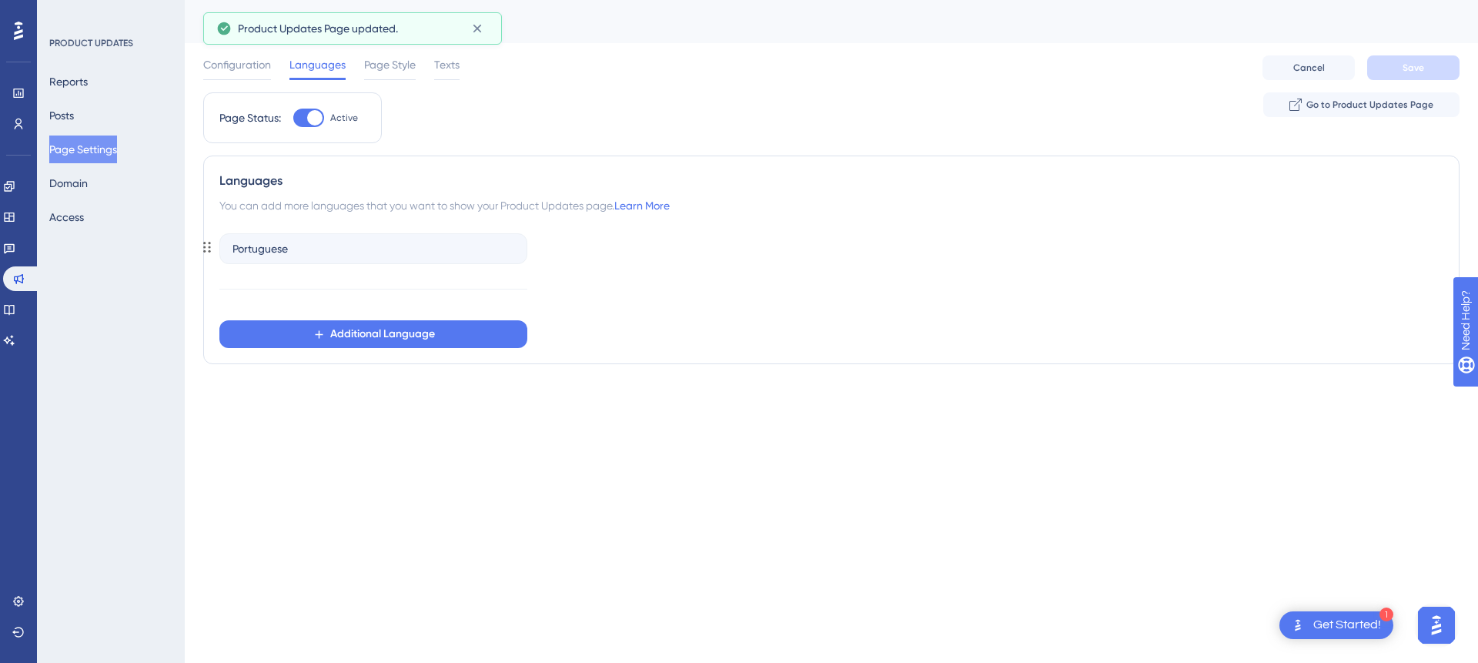
click at [336, 253] on div "Portuguese" at bounding box center [373, 248] width 308 height 31
click at [373, 75] on div "Page Style" at bounding box center [390, 67] width 52 height 25
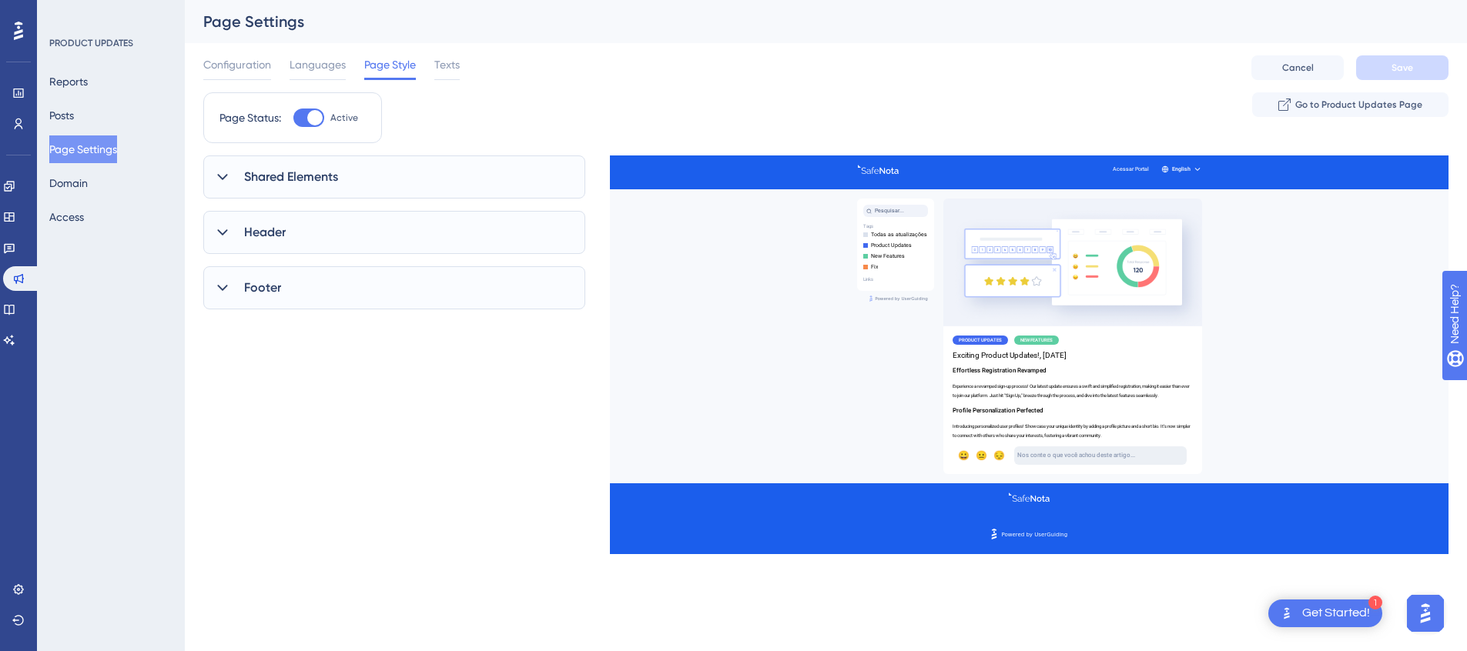
click at [1019, 0] on html "1 Get Started! Performance Users Engagement Widgets Feedback Product Updates Kn…" at bounding box center [733, 0] width 1467 height 0
click at [1026, 0] on html "1 Get Started! Performance Users Engagement Widgets Feedback Product Updates Kn…" at bounding box center [733, 0] width 1467 height 0
click at [1060, 400] on div at bounding box center [1029, 310] width 839 height 308
click at [307, 112] on div at bounding box center [308, 118] width 31 height 18
click at [293, 118] on input "Active" at bounding box center [293, 118] width 1 height 1
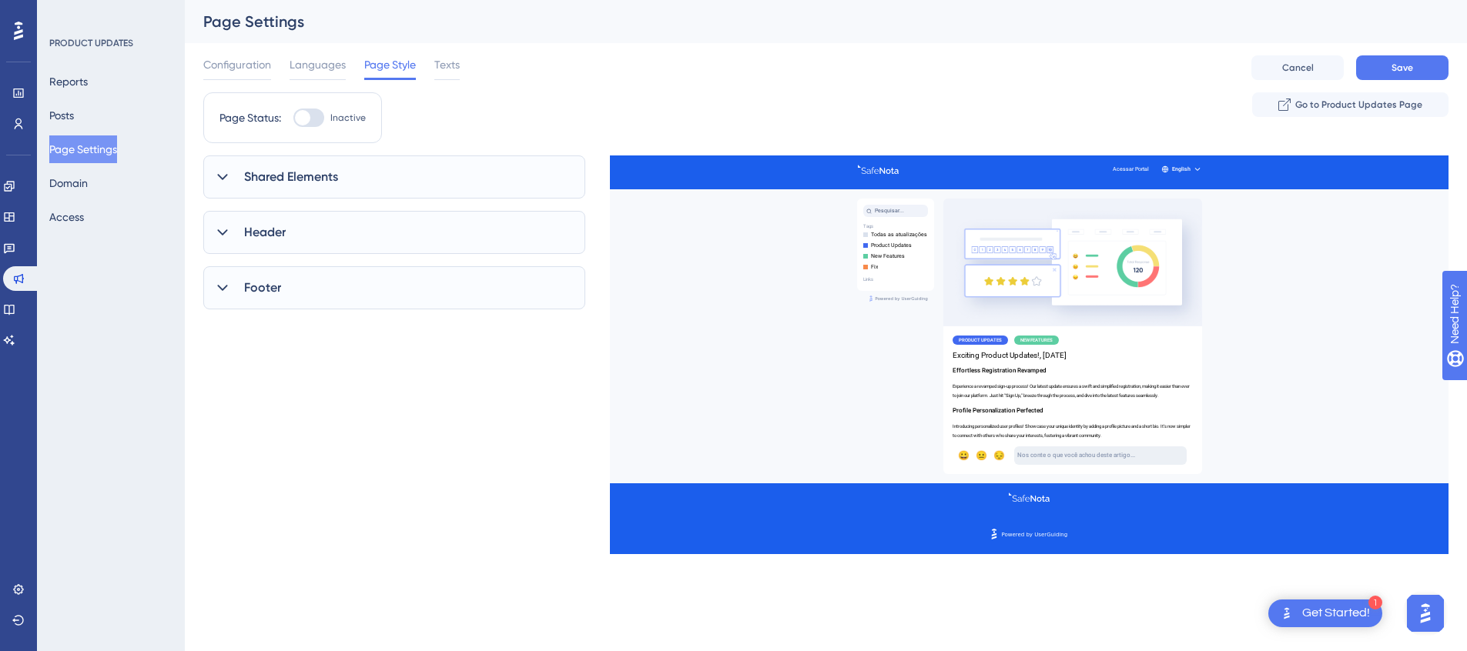
click at [309, 118] on div at bounding box center [302, 117] width 15 height 15
click at [293, 118] on input "Inactive" at bounding box center [293, 118] width 1 height 1
checkbox input "true"
click at [284, 184] on span "Shared Elements" at bounding box center [291, 177] width 94 height 18
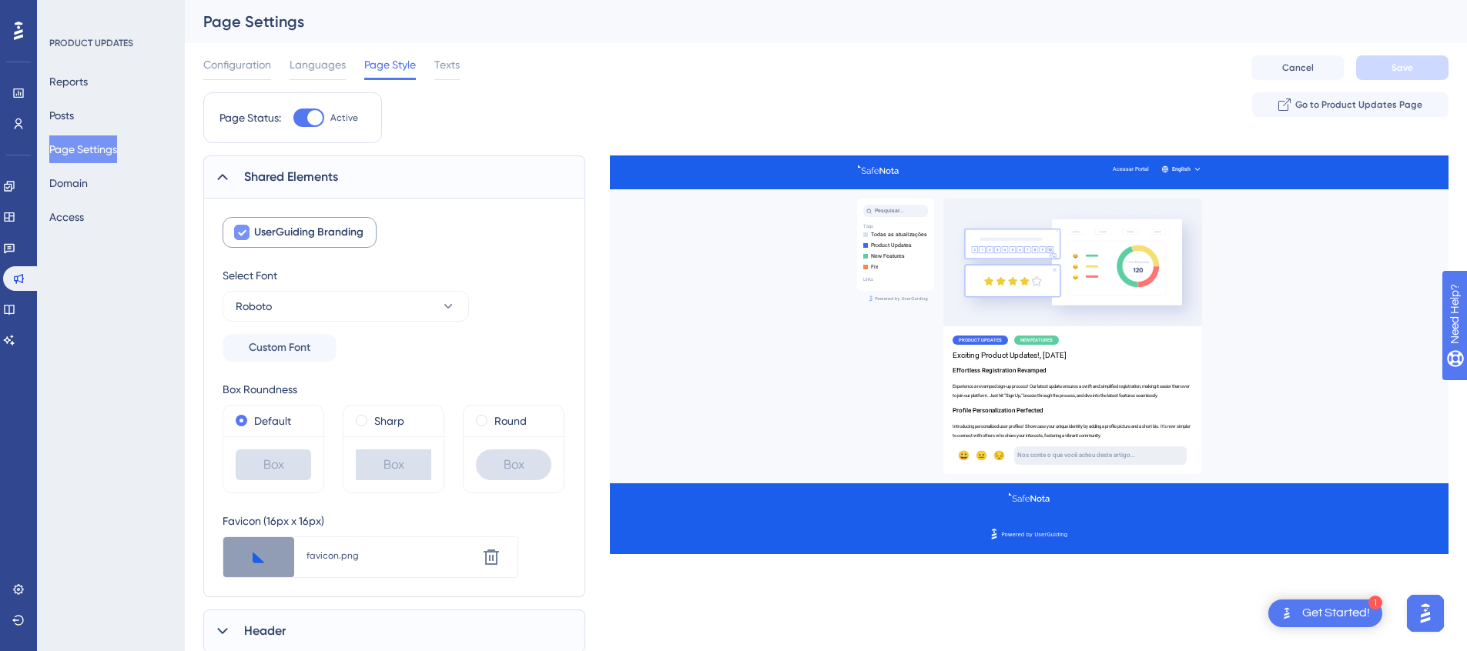
click at [251, 239] on label "UserGuiding Branding" at bounding box center [300, 232] width 154 height 31
checkbox input "false"
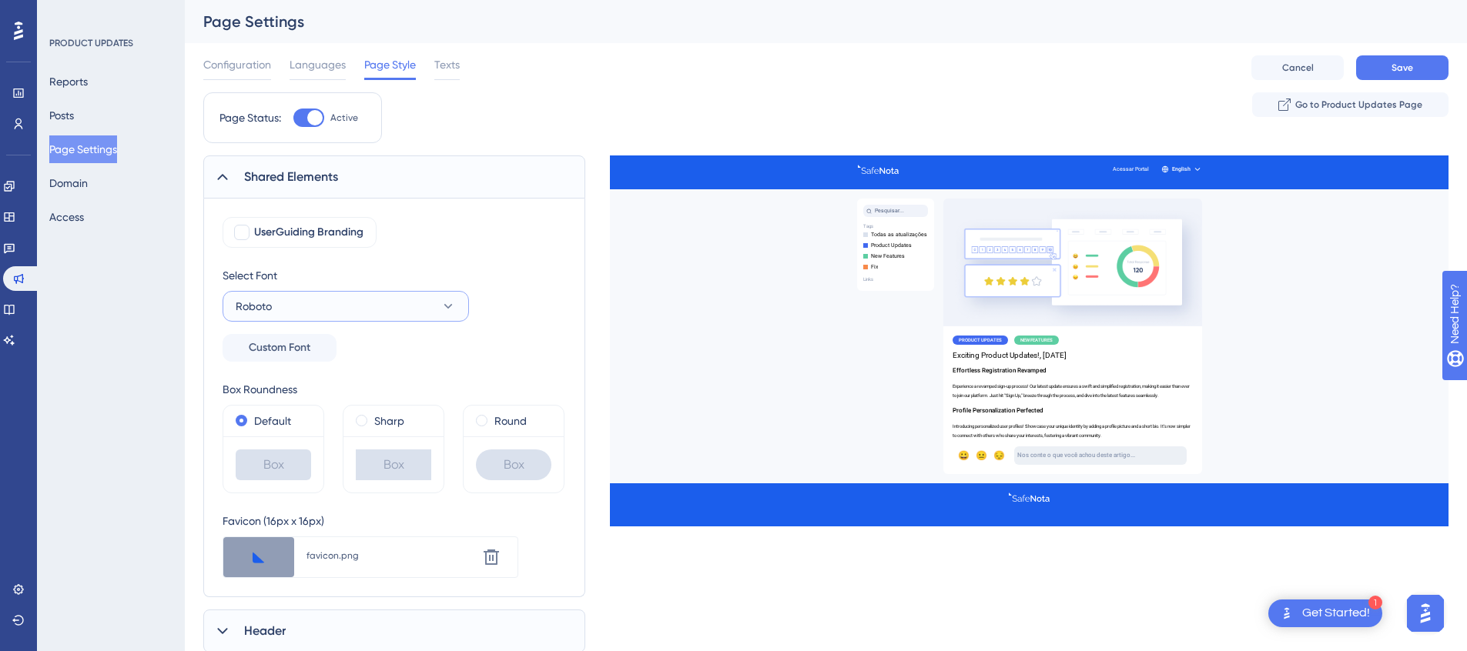
click at [399, 302] on button "Roboto" at bounding box center [346, 306] width 246 height 31
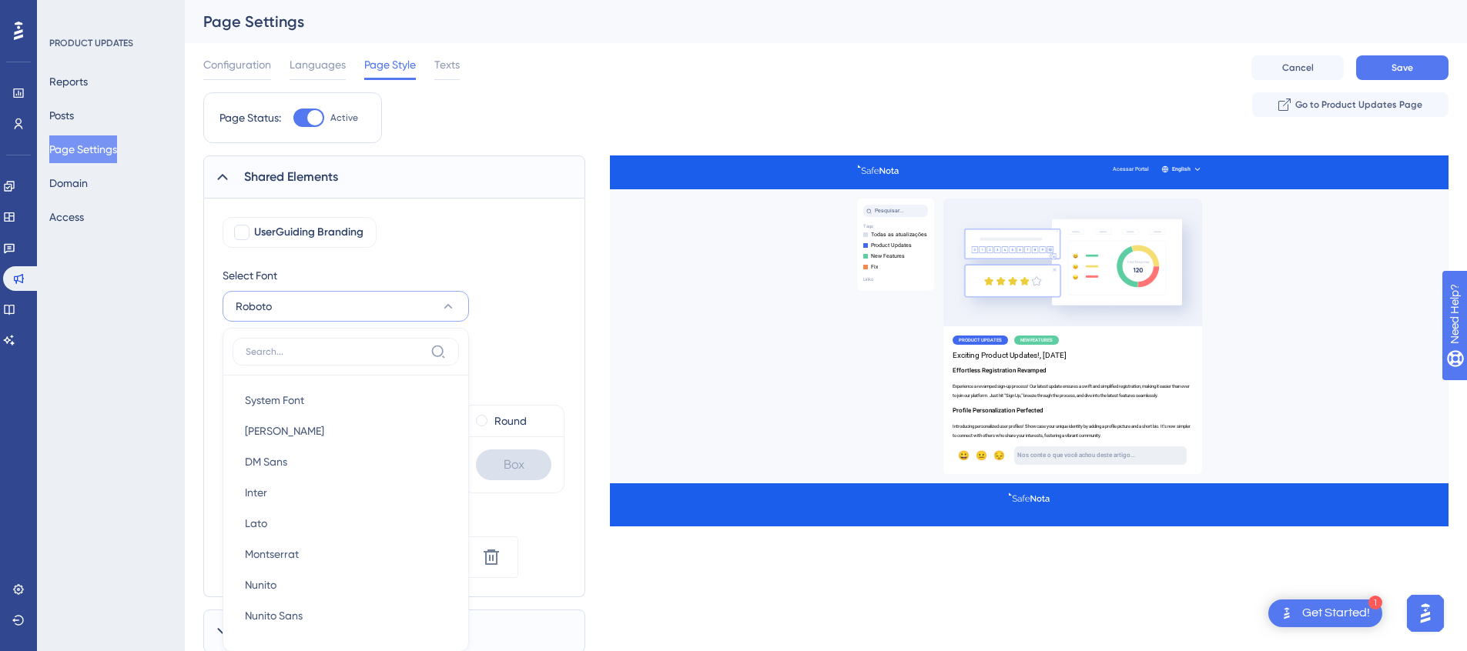
scroll to position [164, 0]
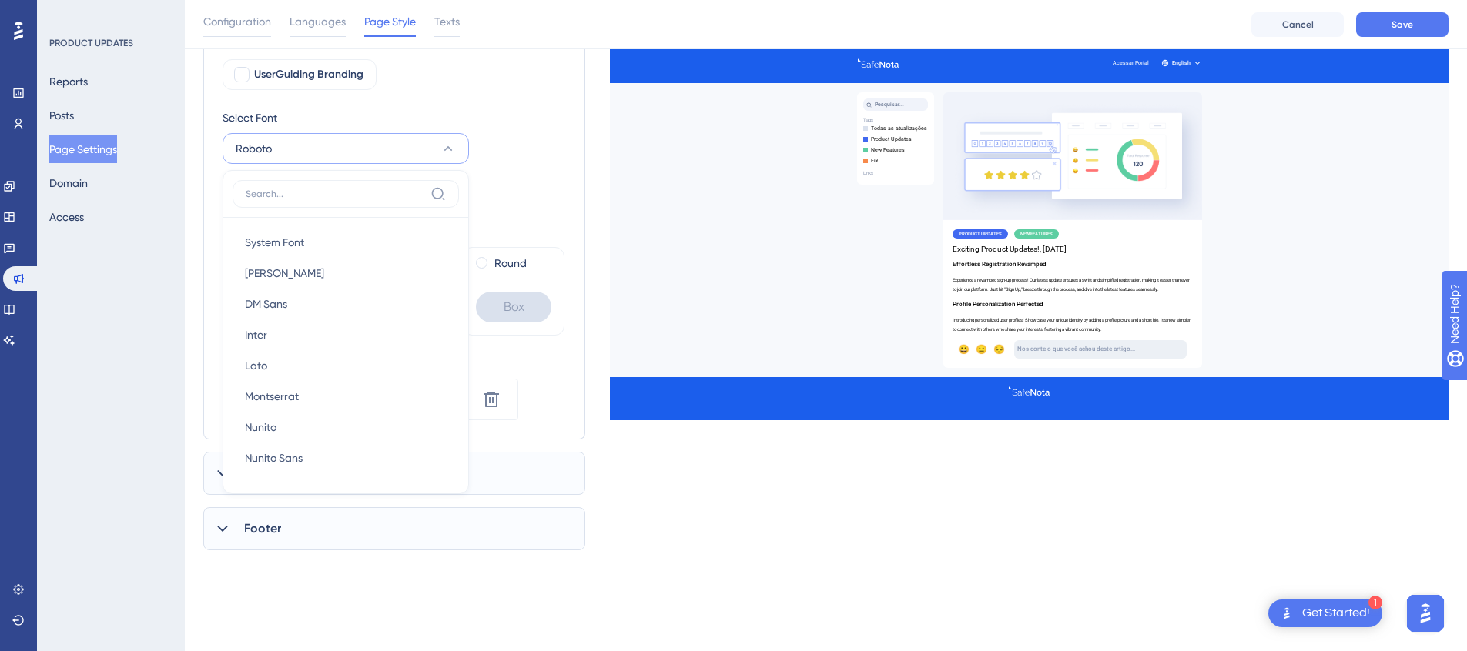
click at [608, 155] on div "Shared Elements UserGuiding Branding Select Font Roboto System Font System Font…" at bounding box center [825, 274] width 1245 height 553
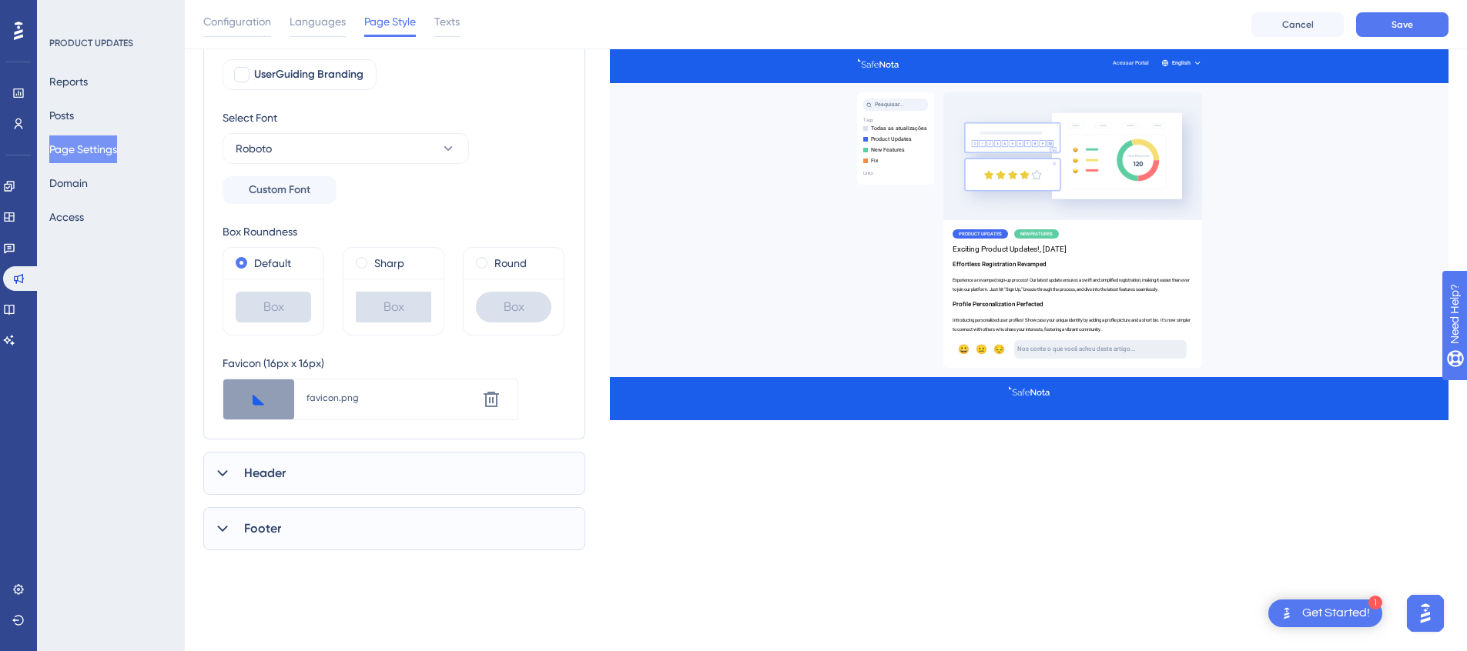
click at [648, 523] on div "Shared Elements UserGuiding Branding Select Font Roboto Custom Font Box Roundne…" at bounding box center [825, 274] width 1245 height 553
click at [332, 474] on div "Header" at bounding box center [394, 473] width 382 height 43
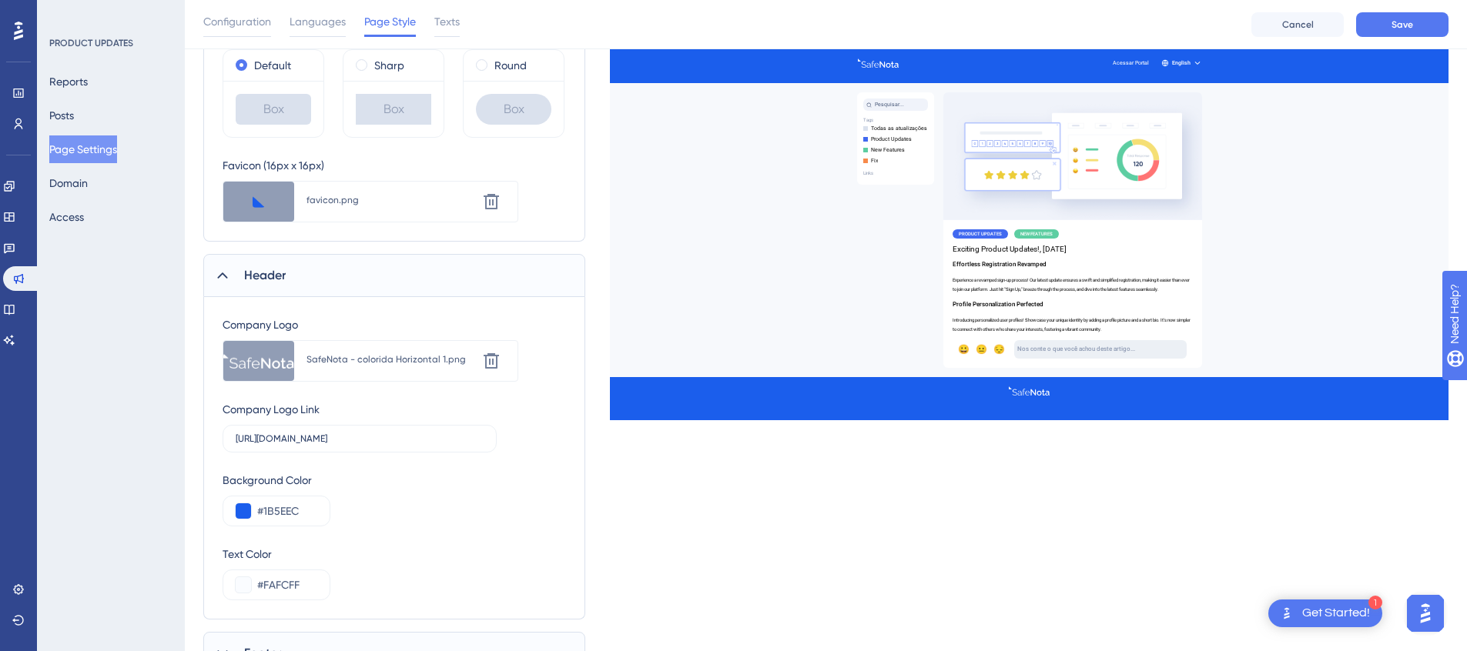
scroll to position [435, 0]
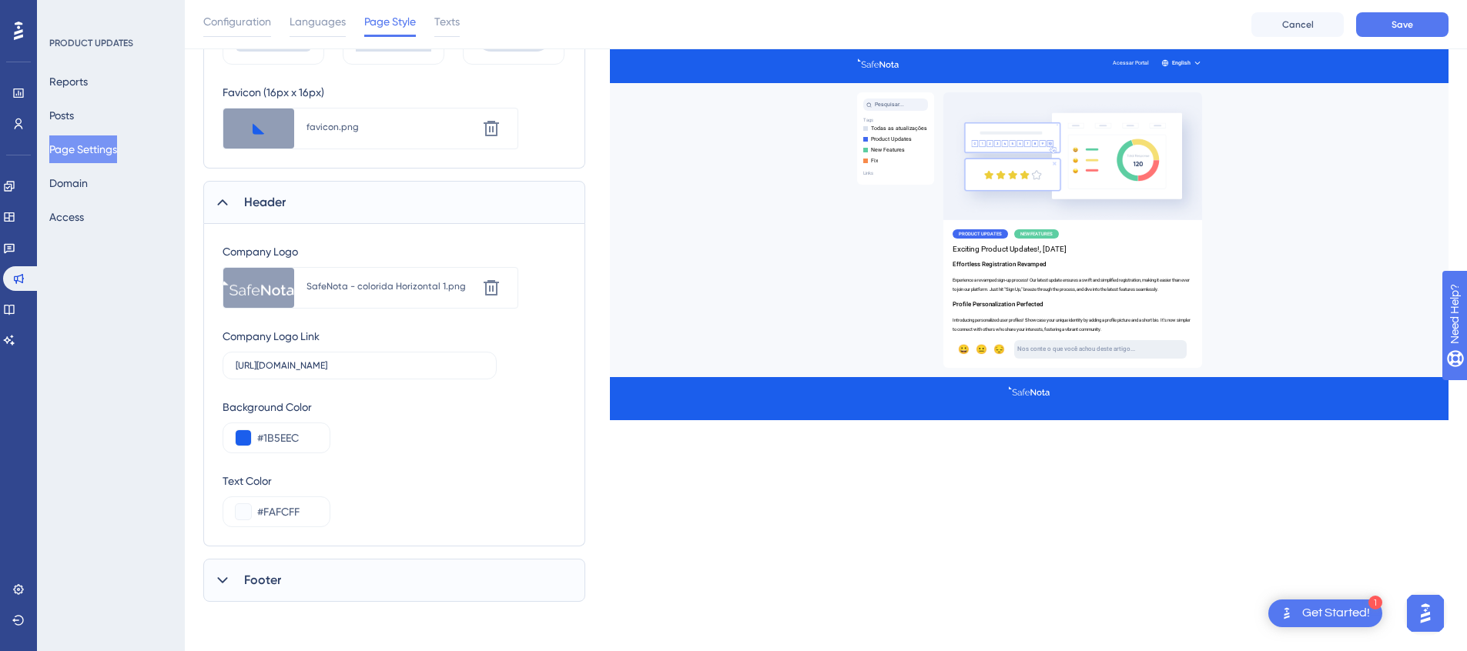
click at [312, 605] on div "Performance Users Engagement Widgets Feedback Product Updates Knowledge Base AI…" at bounding box center [826, 96] width 1282 height 1062
click at [318, 588] on div "Footer" at bounding box center [394, 580] width 382 height 43
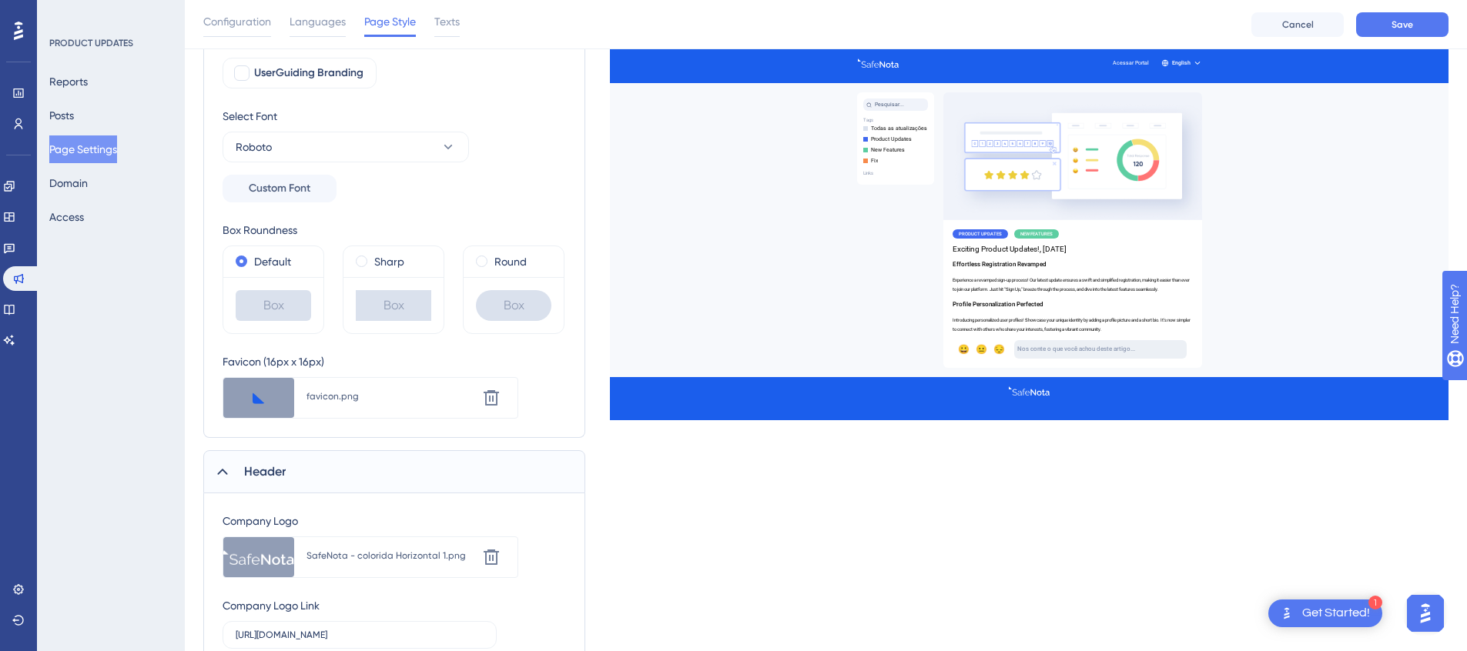
scroll to position [0, 0]
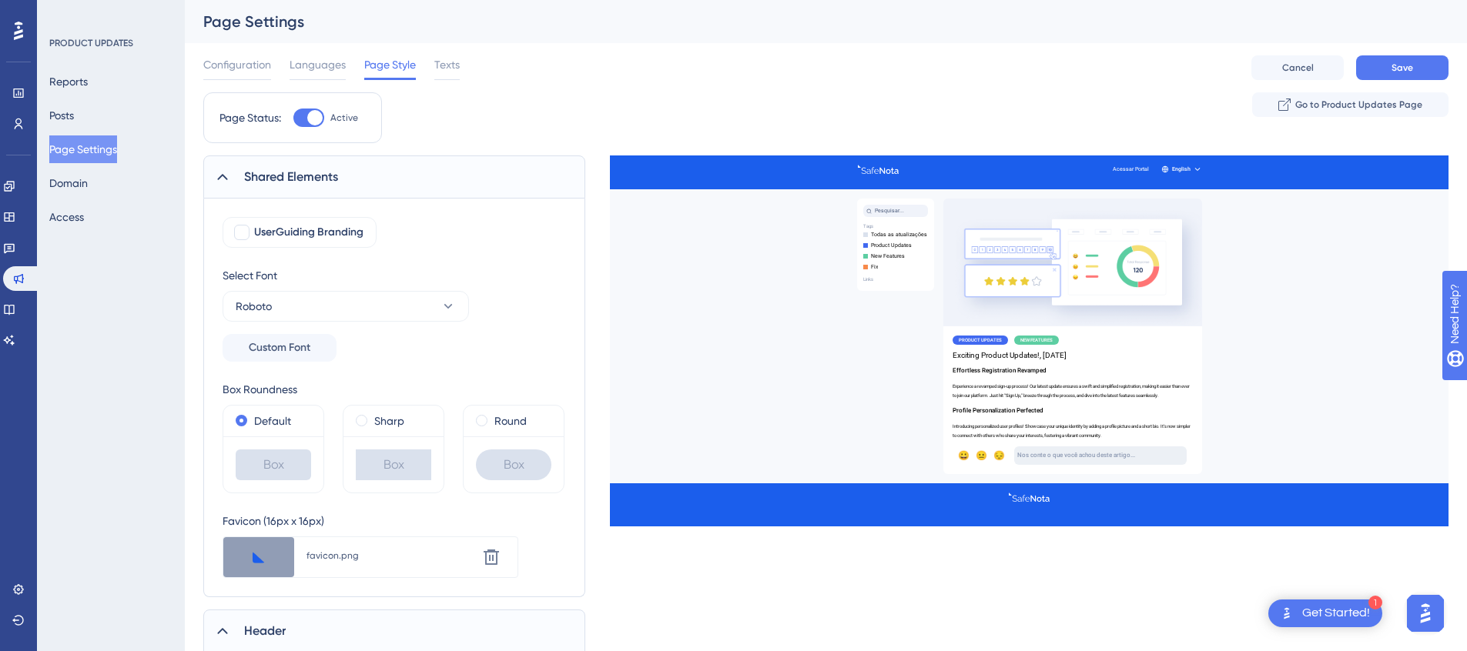
click at [227, 181] on icon at bounding box center [222, 176] width 15 height 15
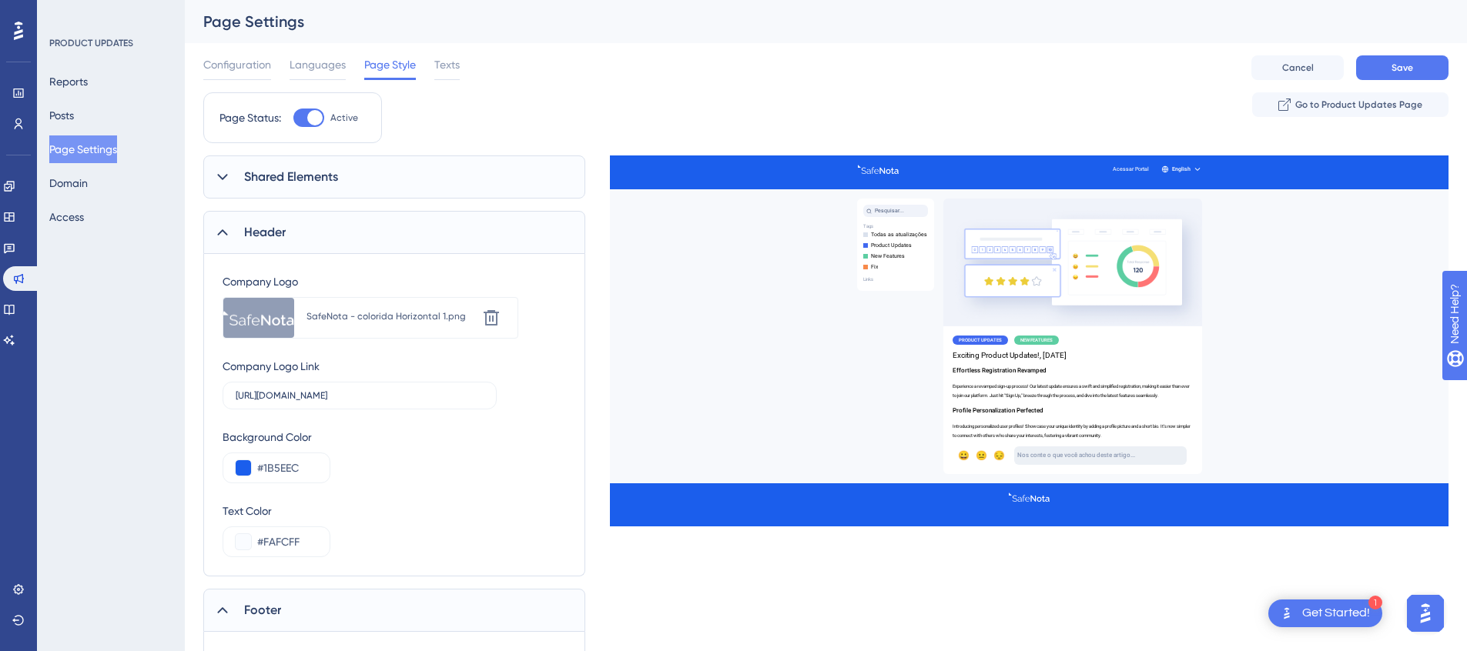
click at [226, 232] on icon at bounding box center [222, 232] width 15 height 15
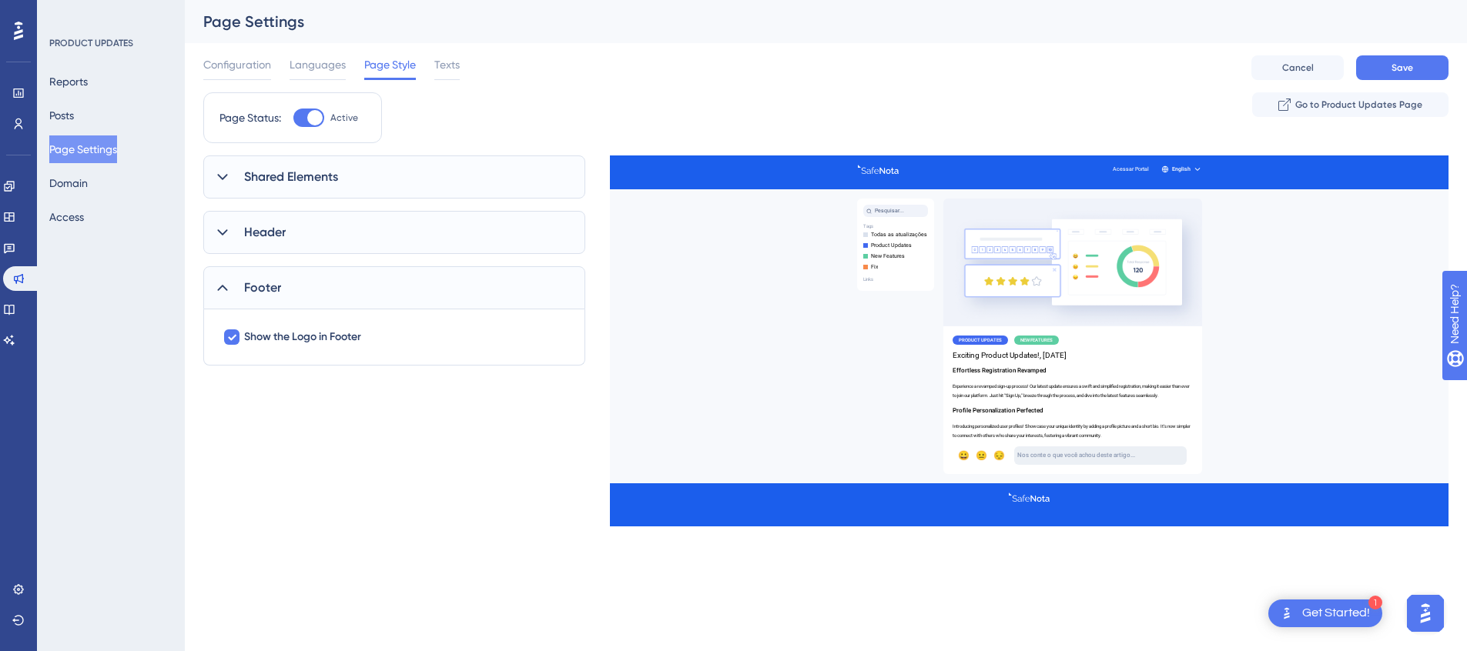
click at [228, 296] on div at bounding box center [222, 288] width 18 height 18
click at [1391, 65] on span "Save" at bounding box center [1402, 68] width 22 height 12
click at [249, 296] on span "Footer" at bounding box center [262, 288] width 37 height 18
drag, startPoint x: 293, startPoint y: 293, endPoint x: 297, endPoint y: 277, distance: 16.8
click at [293, 293] on div "Footer" at bounding box center [394, 287] width 382 height 43
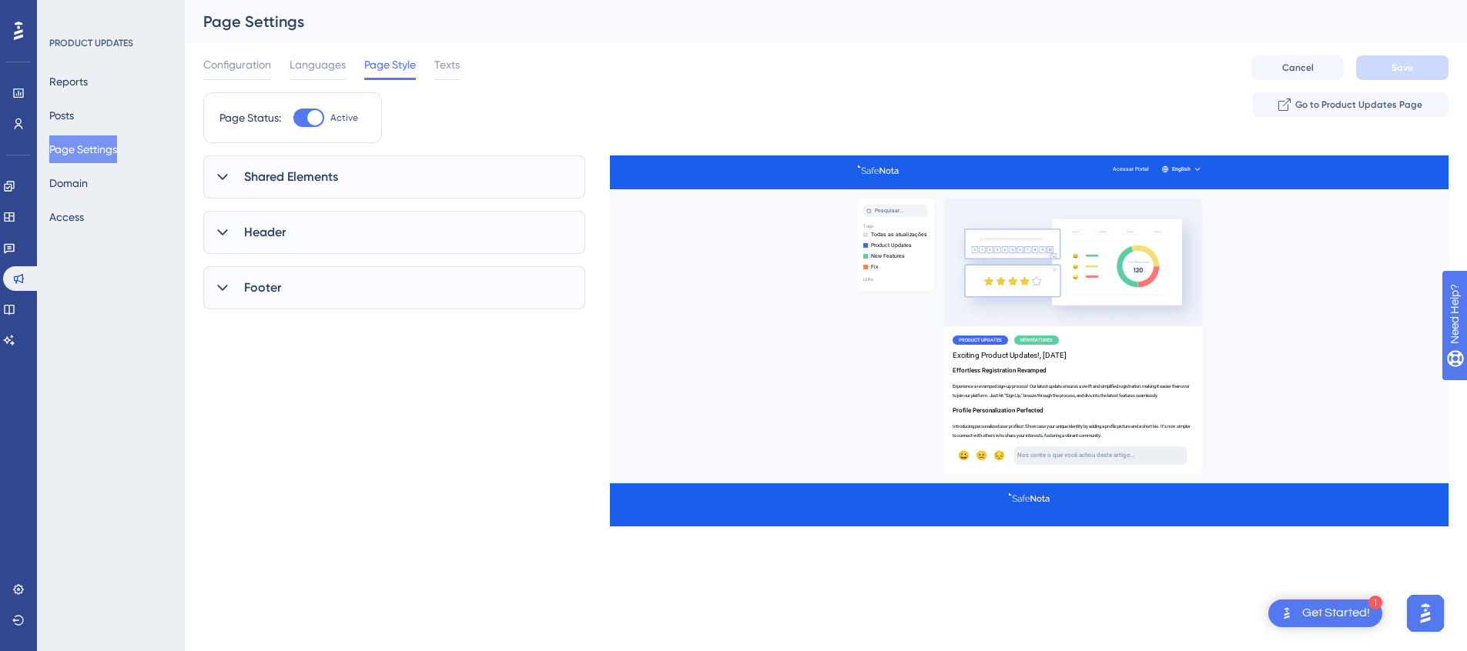
click at [295, 245] on div "Header" at bounding box center [394, 232] width 382 height 43
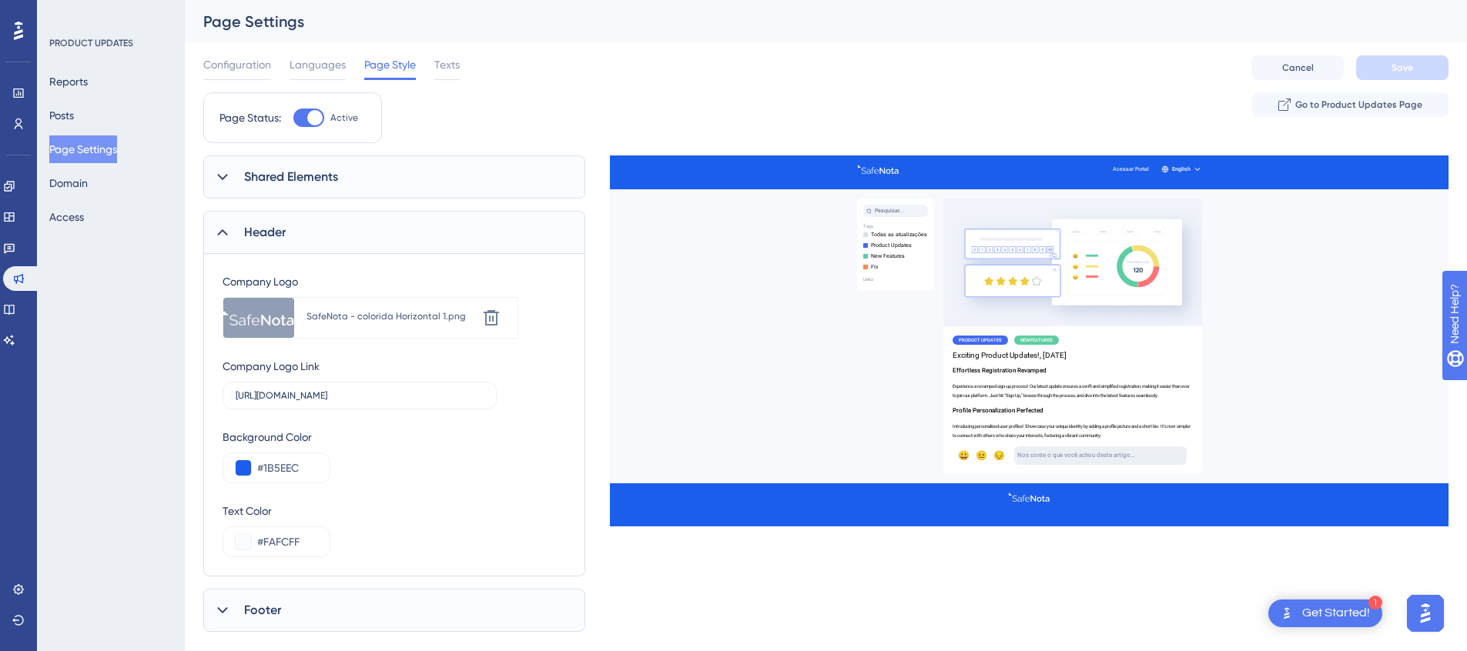
click at [238, 239] on div "Header" at bounding box center [394, 232] width 382 height 43
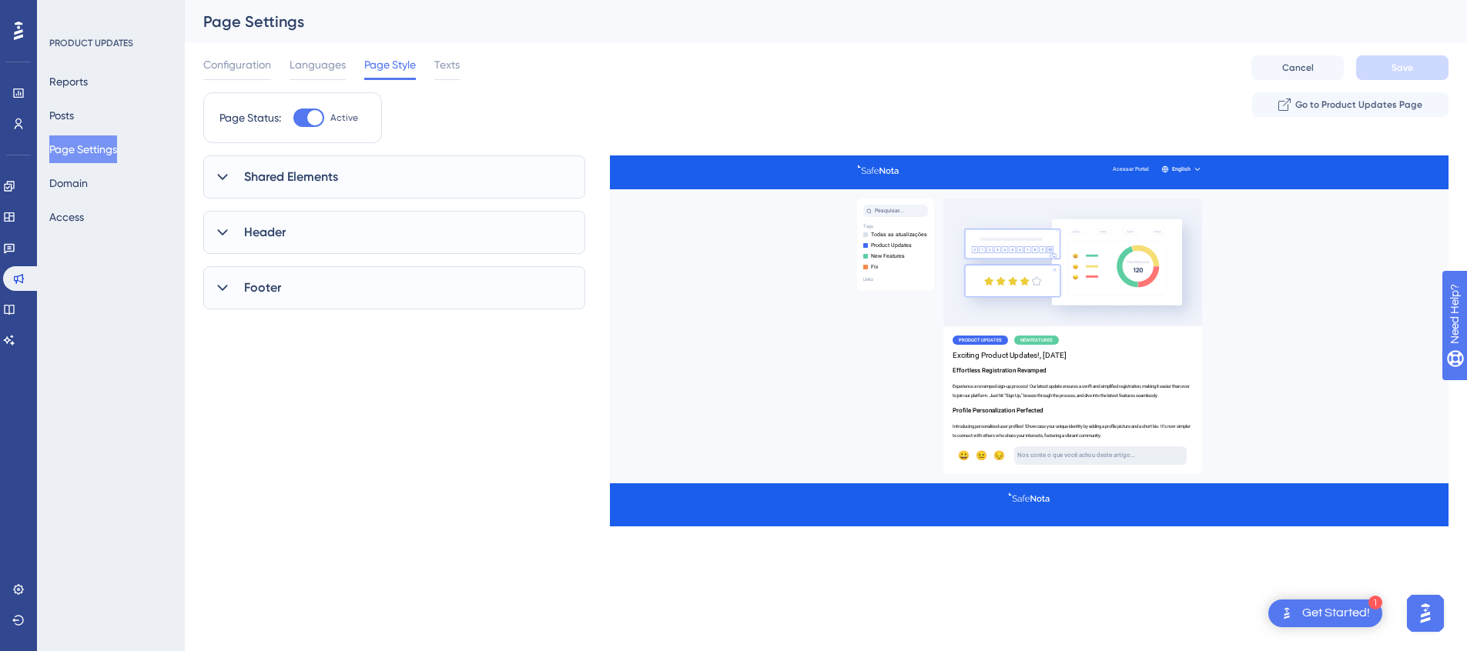
click at [270, 179] on span "Shared Elements" at bounding box center [291, 177] width 94 height 18
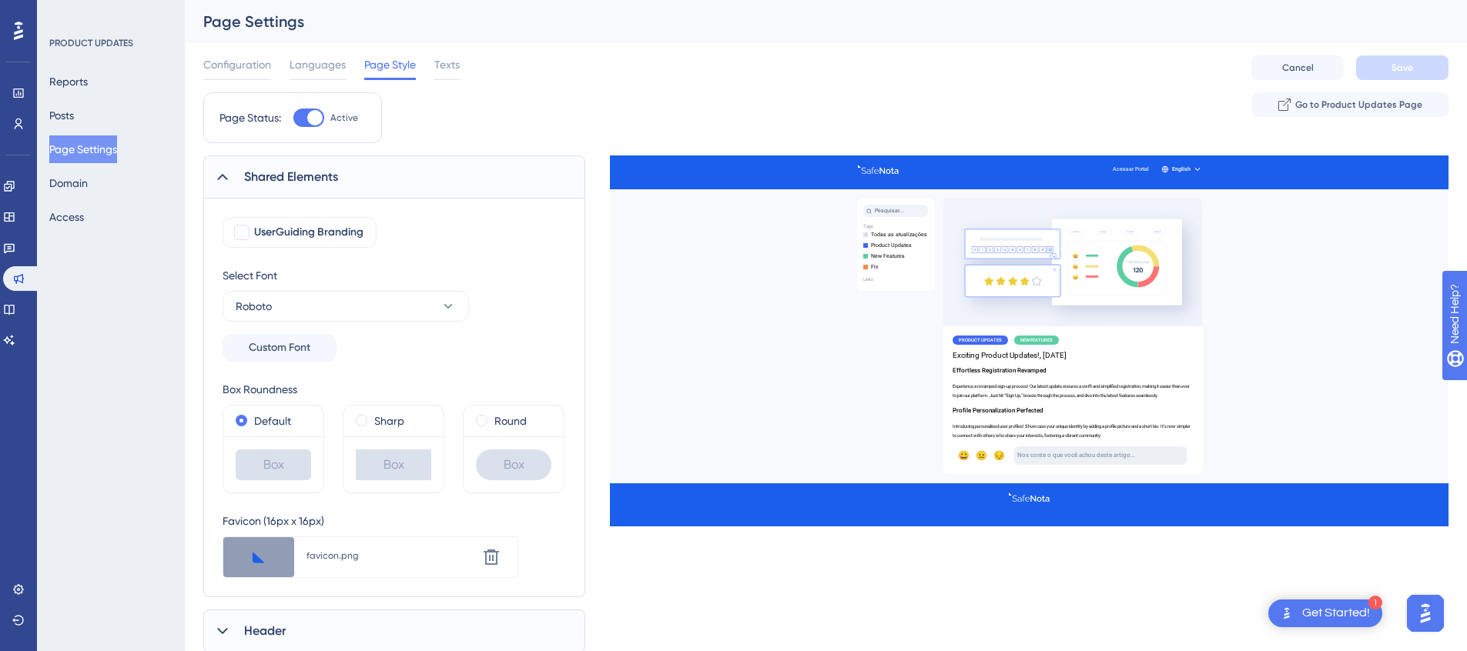
click at [310, 179] on span "Shared Elements" at bounding box center [291, 177] width 94 height 18
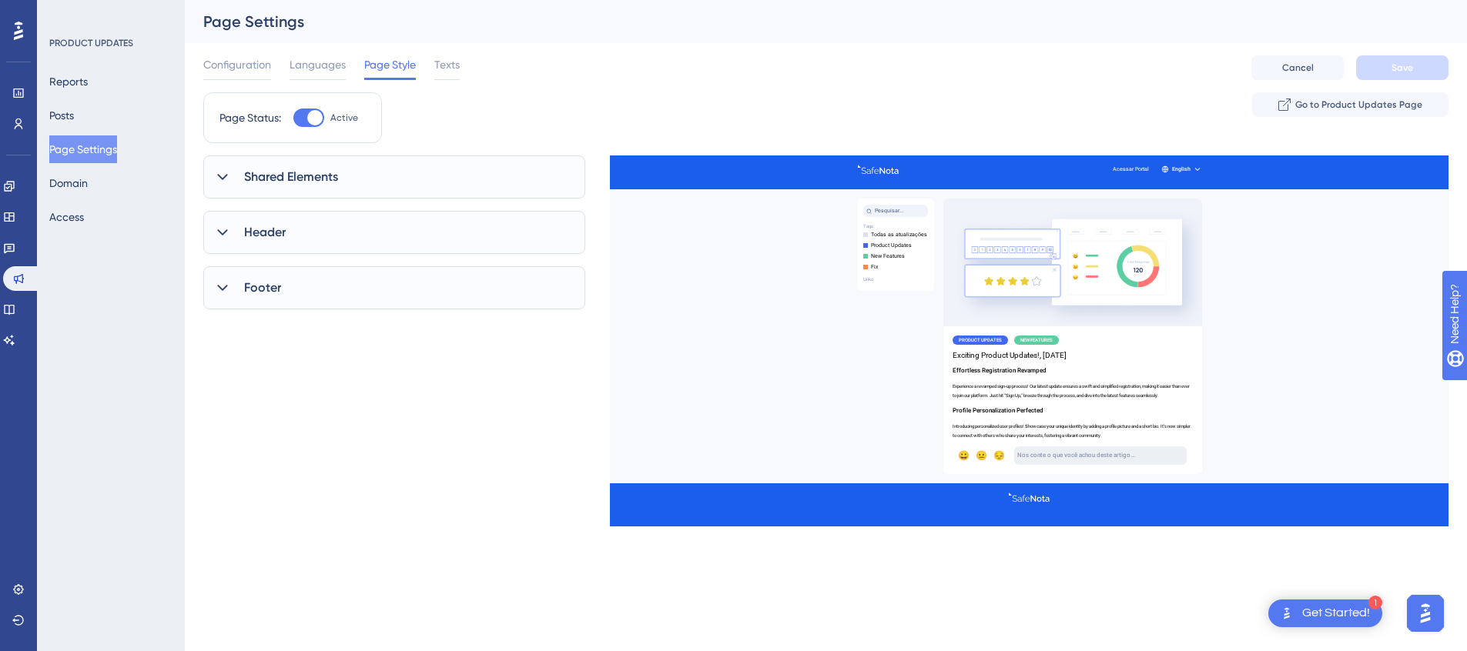
click at [464, 73] on div "Configuration Languages Page Style Texts Cancel Save" at bounding box center [825, 67] width 1245 height 49
click at [457, 71] on span "Texts" at bounding box center [446, 64] width 25 height 18
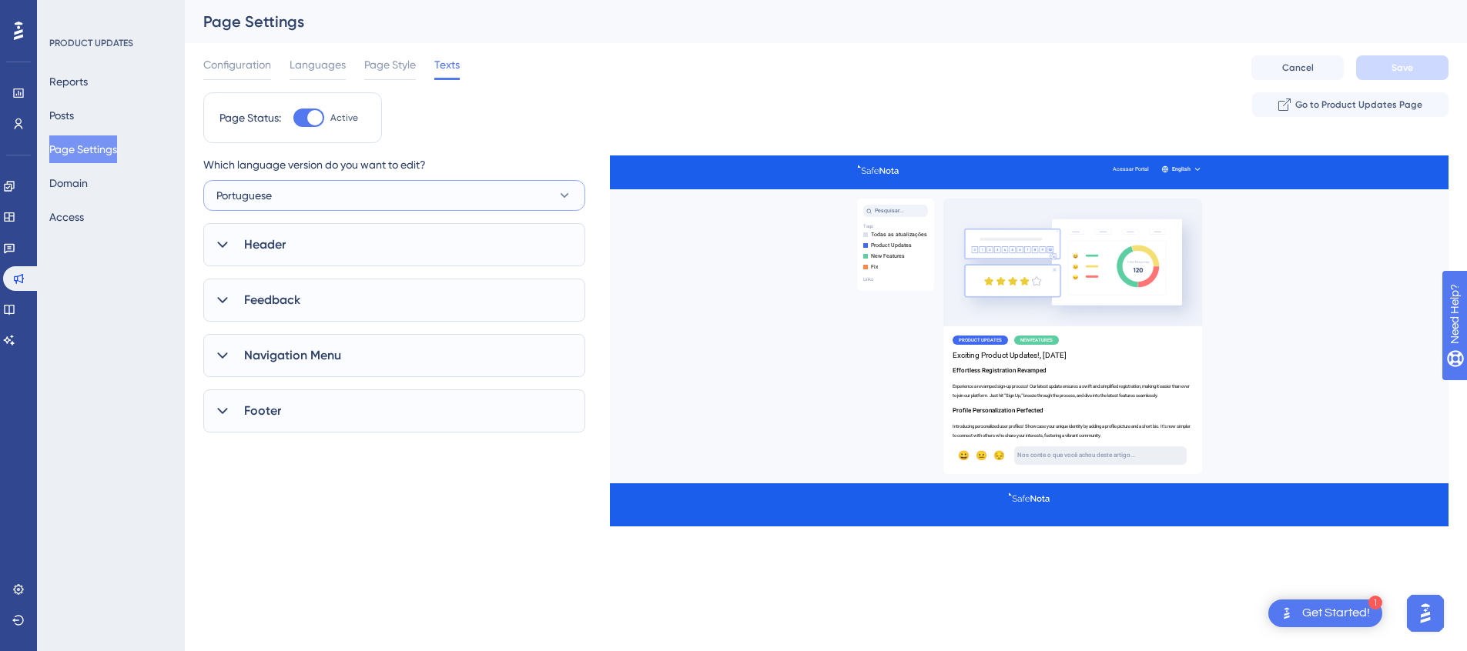
click at [419, 197] on button "Portuguese" at bounding box center [394, 195] width 382 height 31
click at [569, 145] on div "Page Status: Active Go to Product Updates Page" at bounding box center [825, 123] width 1245 height 63
click at [388, 250] on div "Header" at bounding box center [394, 244] width 382 height 43
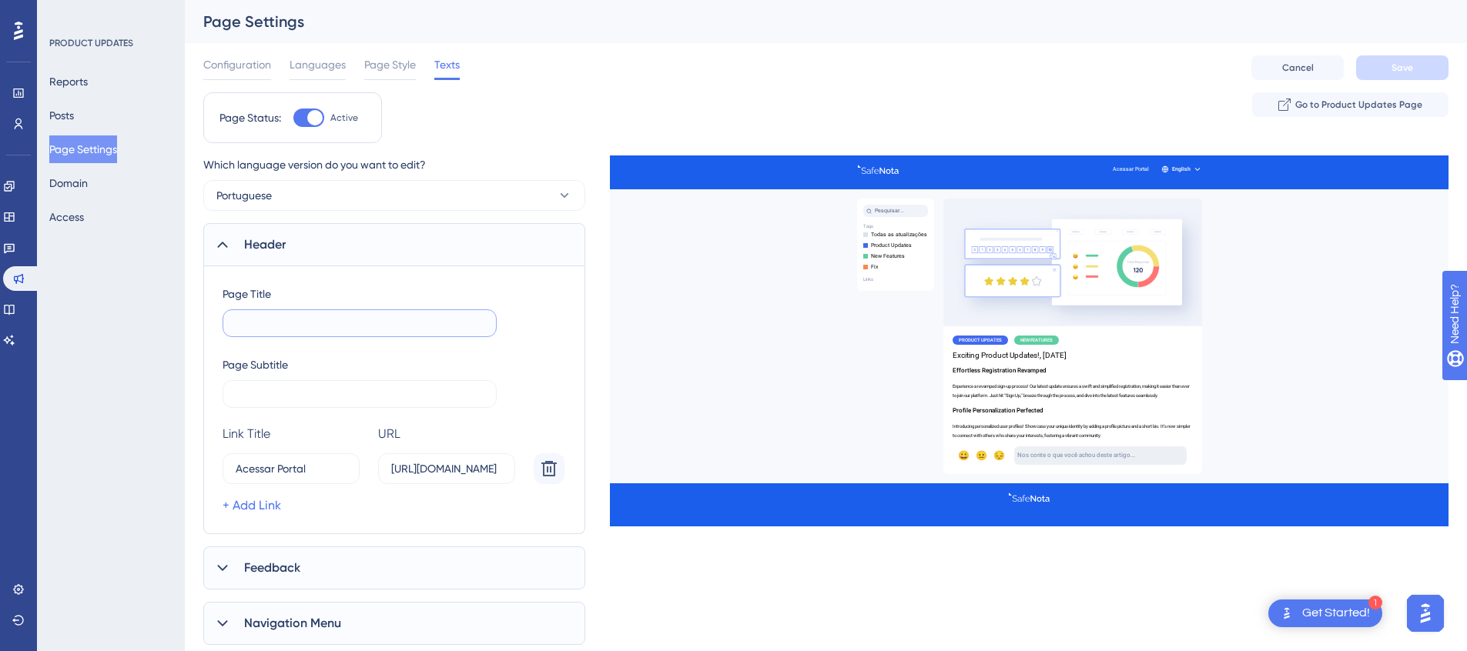
click at [352, 326] on input "text" at bounding box center [360, 323] width 248 height 11
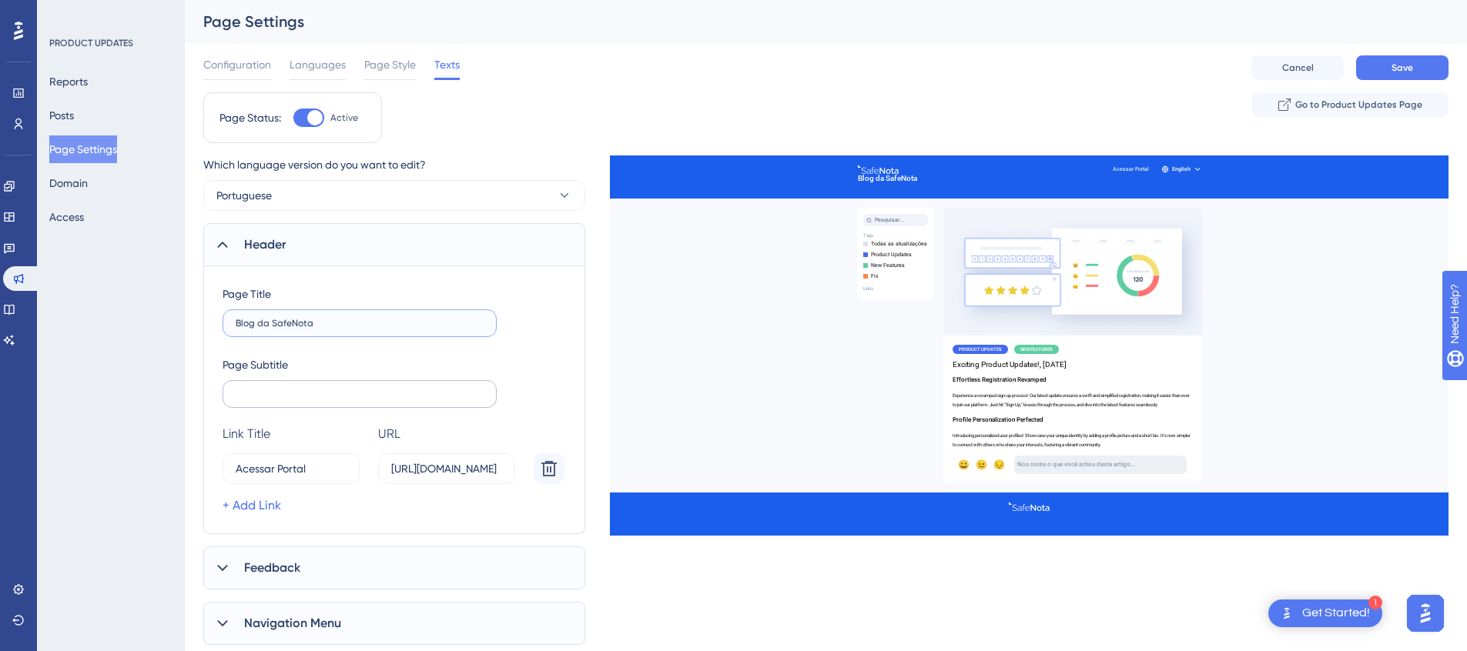
type input "Blog da SafeNota"
click at [283, 391] on input "text" at bounding box center [360, 394] width 248 height 11
click at [450, 316] on label "Blog da SafeNota" at bounding box center [360, 324] width 274 height 28
click at [450, 318] on input "Blog da SafeNota" at bounding box center [360, 323] width 248 height 11
click at [450, 316] on label "Blog da SafeNota" at bounding box center [360, 324] width 274 height 28
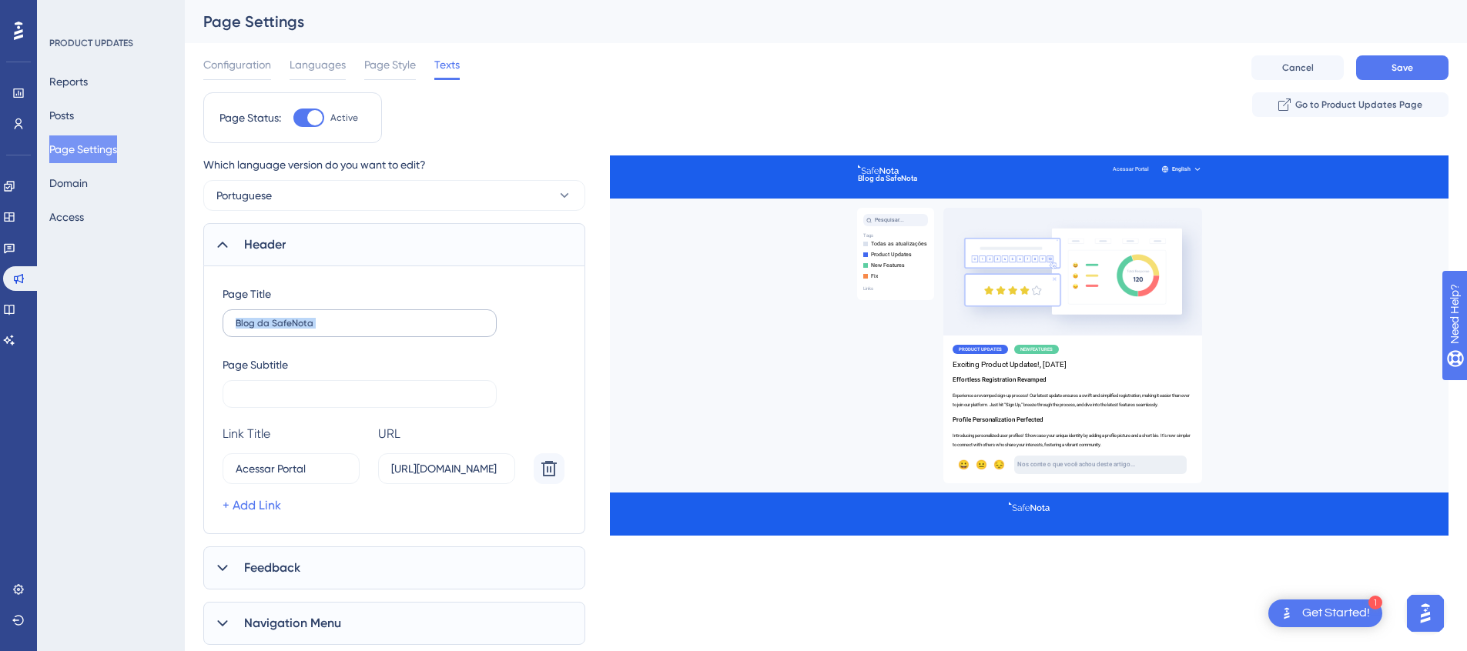
click at [450, 318] on input "Blog da SafeNota" at bounding box center [360, 323] width 248 height 11
click at [450, 316] on label "Blog da SafeNota" at bounding box center [360, 324] width 274 height 28
click at [450, 318] on input "Blog da SafeNota" at bounding box center [360, 323] width 248 height 11
drag, startPoint x: 450, startPoint y: 316, endPoint x: 457, endPoint y: 328, distance: 14.5
click at [450, 316] on label "Blog da SafeNota" at bounding box center [360, 324] width 274 height 28
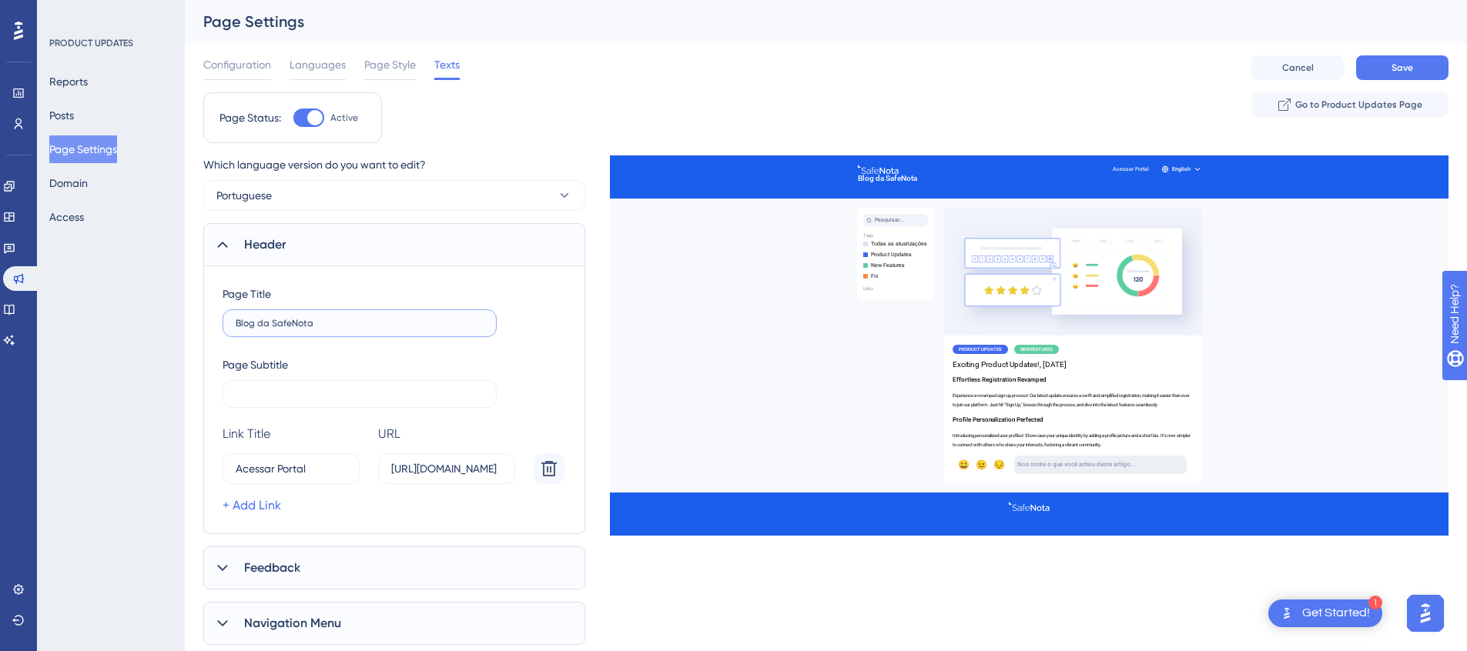
click at [450, 318] on input "Blog da SafeNota" at bounding box center [360, 323] width 248 height 11
click at [458, 328] on input "Blog da SafeNota" at bounding box center [360, 323] width 248 height 11
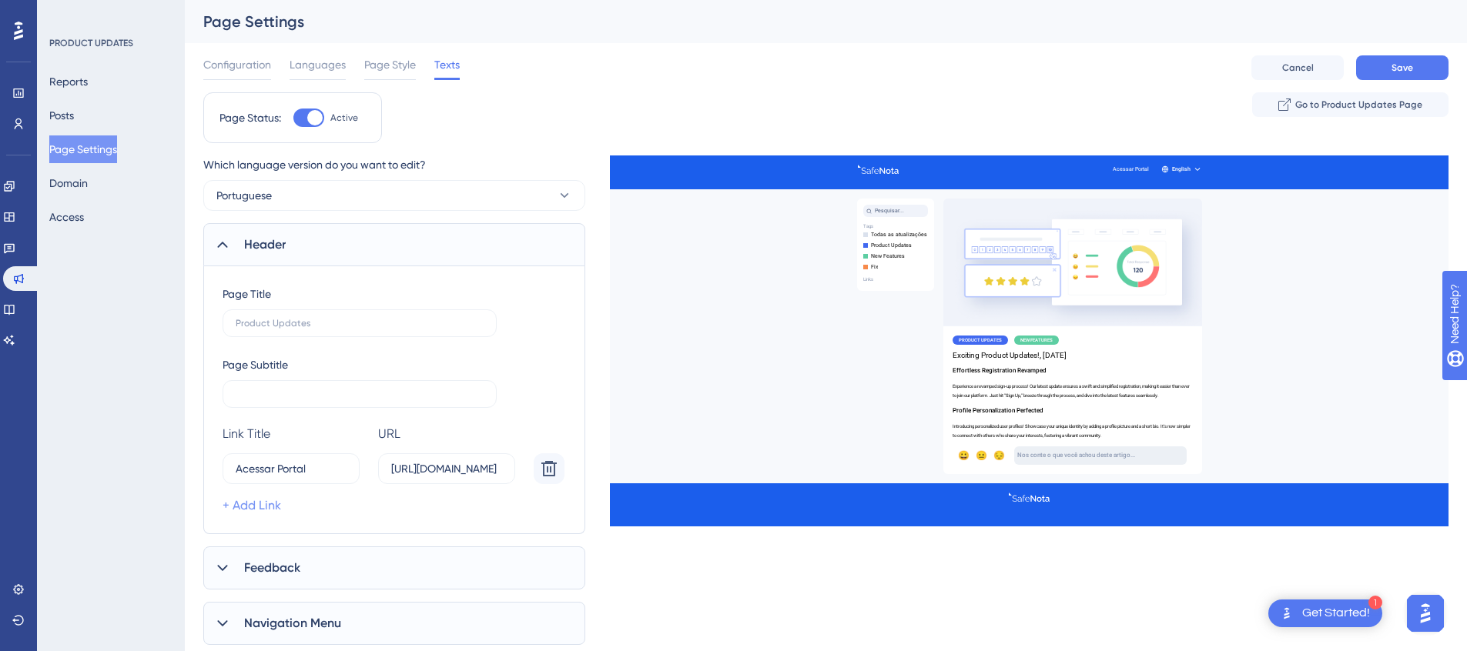
click at [259, 511] on link "+ Add Link" at bounding box center [252, 506] width 59 height 18
click at [316, 512] on input "15" at bounding box center [284, 512] width 96 height 17
type input "Central de Ajud"
type input "[URL][DOMAIN_NAME]"
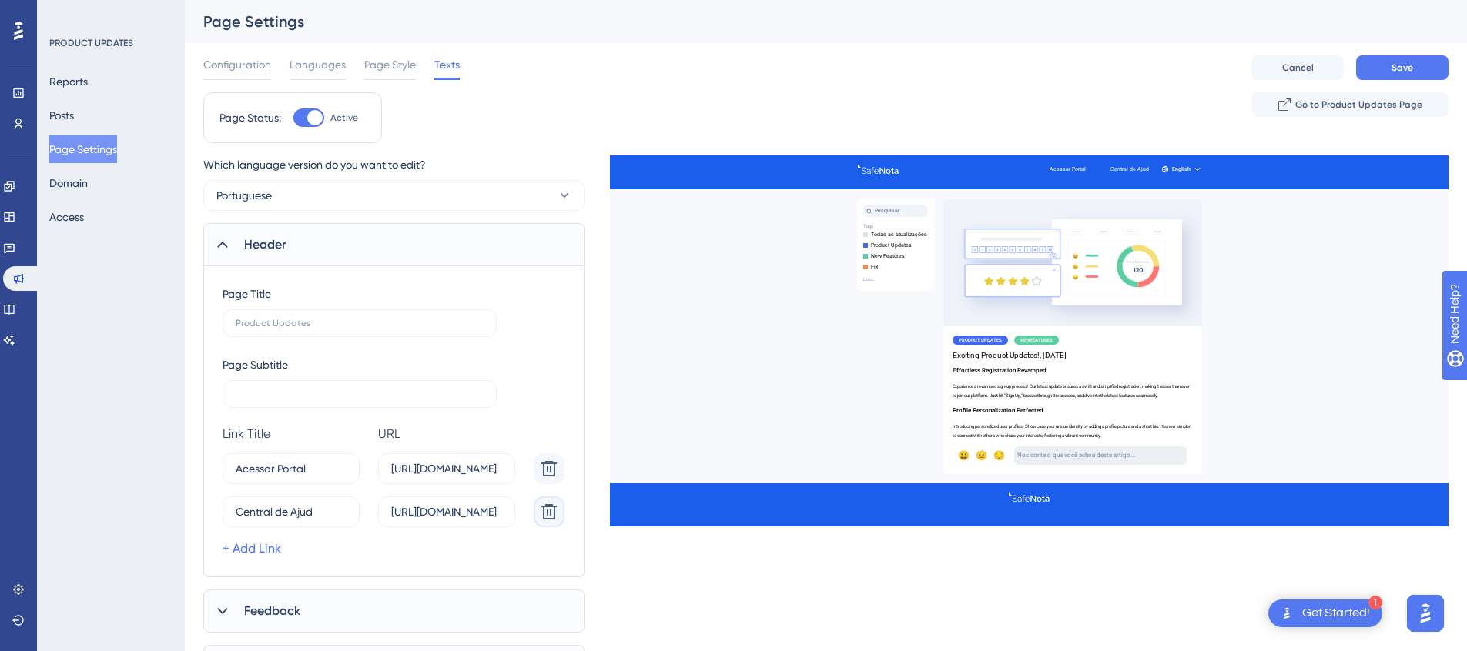
scroll to position [0, 0]
click at [273, 467] on input "Acessar Portal" at bounding box center [287, 468] width 102 height 17
type input "Acessar Portal"
click at [330, 518] on input "Central de Ajud" at bounding box center [285, 512] width 99 height 17
type input "H"
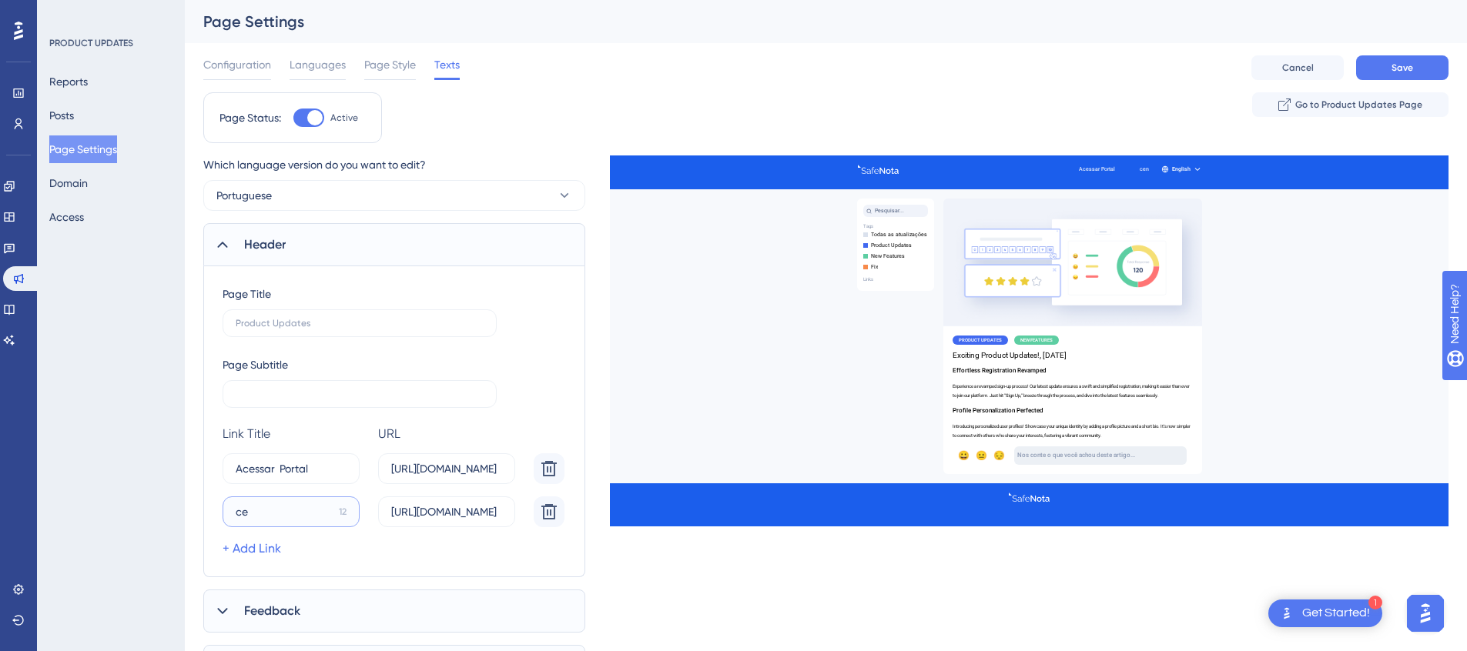
type input "c"
type input "Central Suporte"
click at [511, 567] on div "Page Title Page Subtitle Link Title URL Delete Acessar Portal 0 https://safenot…" at bounding box center [394, 421] width 382 height 311
drag, startPoint x: 273, startPoint y: 470, endPoint x: 382, endPoint y: 476, distance: 109.5
click at [273, 470] on input "Acessar Portal" at bounding box center [285, 468] width 99 height 17
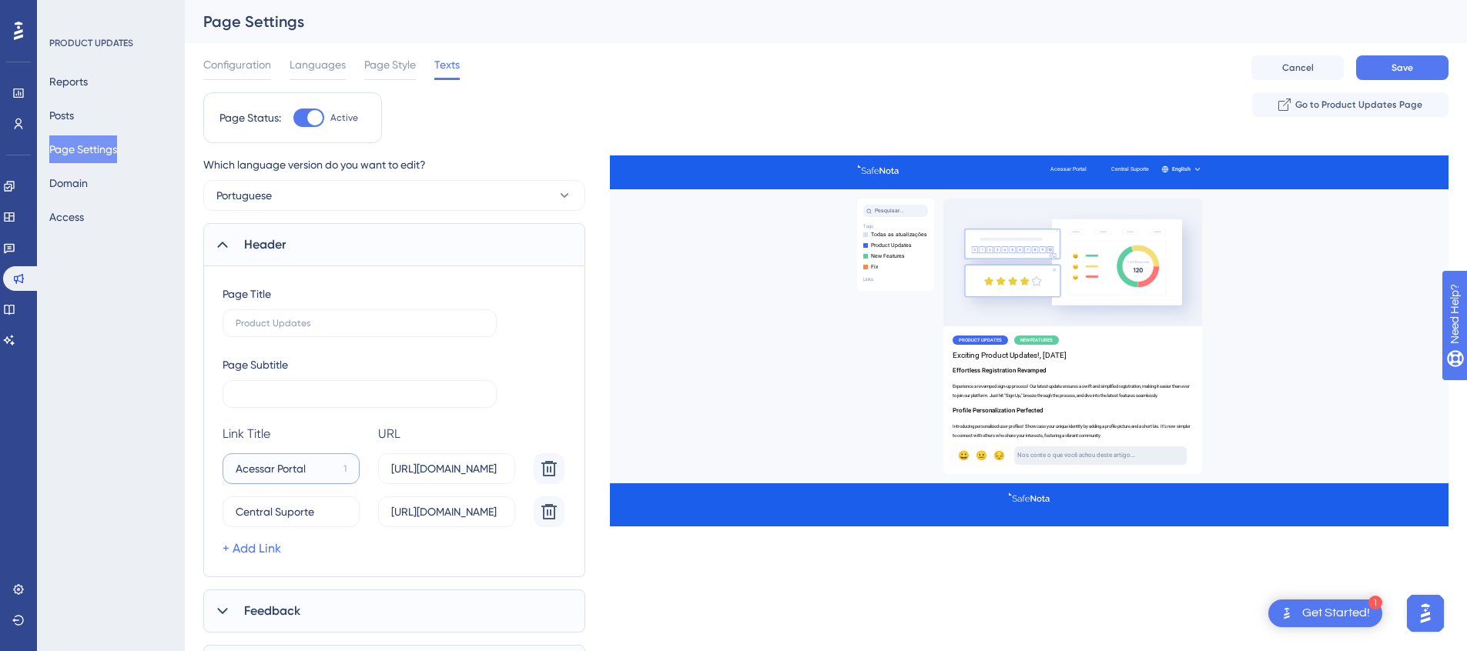
type input "Acessar Portal"
click at [221, 514] on div "Page Title Page Subtitle Link Title URL Delete Acessar Portal 1 https://safenot…" at bounding box center [394, 421] width 382 height 311
click at [341, 512] on div "0" at bounding box center [343, 512] width 6 height 12
click at [334, 512] on input "Central Suporte" at bounding box center [285, 512] width 99 height 17
drag, startPoint x: 329, startPoint y: 517, endPoint x: 230, endPoint y: 502, distance: 99.8
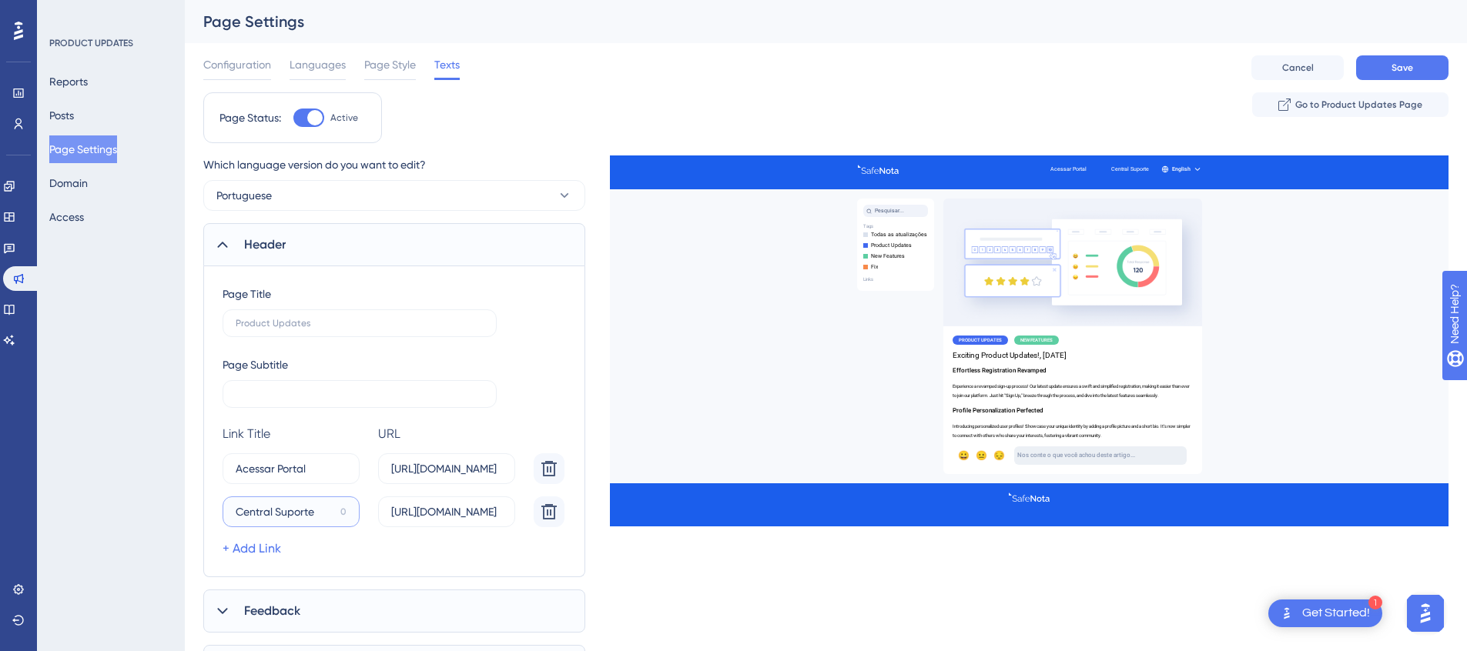
click at [230, 502] on label "Central Suporte 0" at bounding box center [291, 512] width 137 height 31
click at [272, 542] on link "+ Add Link" at bounding box center [252, 549] width 59 height 18
click at [314, 474] on input "Acessar Portal" at bounding box center [287, 468] width 102 height 17
click at [305, 560] on input "15" at bounding box center [284, 555] width 96 height 17
paste input "Acessar Portal"
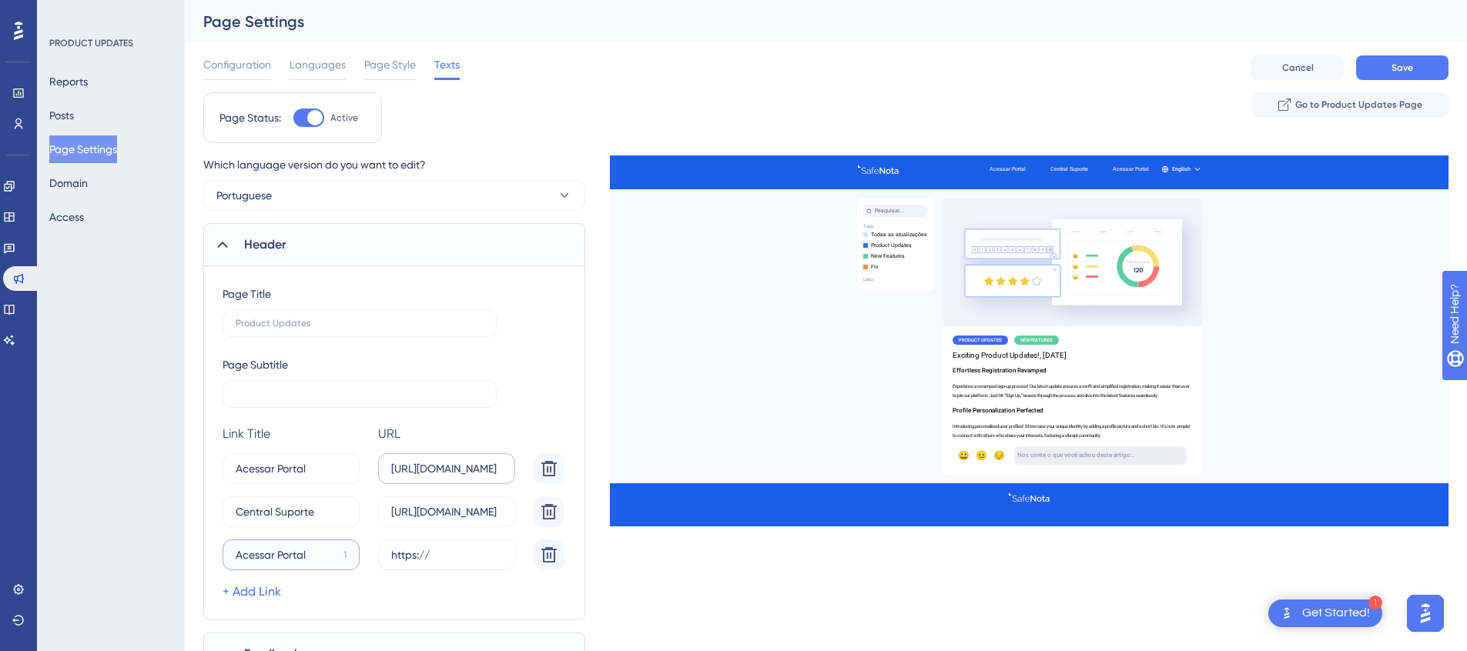
type input "Acessar Portal"
click at [459, 470] on input "[URL][DOMAIN_NAME]" at bounding box center [446, 468] width 111 height 17
click at [456, 557] on input "https://" at bounding box center [446, 555] width 111 height 17
paste input "safenota.com.br/enota/portal"
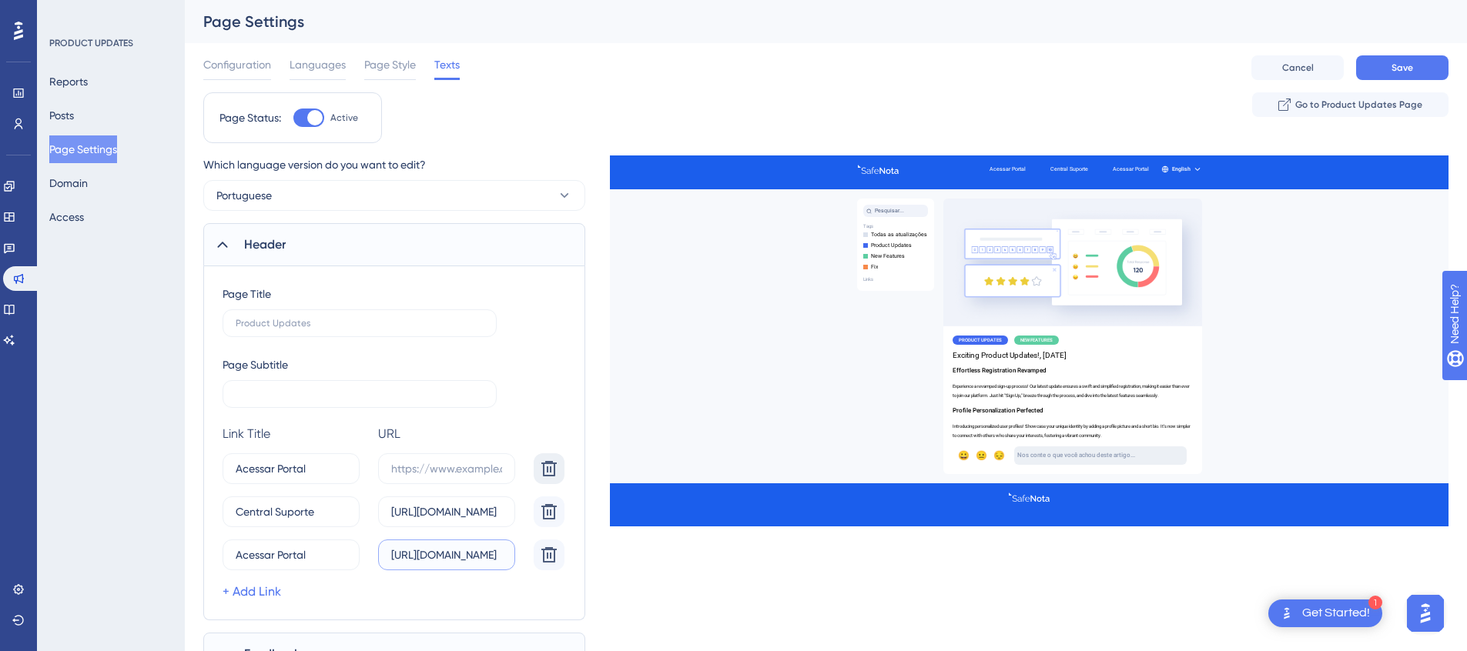
type input "[URL][DOMAIN_NAME]"
click at [550, 472] on icon at bounding box center [548, 468] width 15 height 15
type input "Central Suporte"
type input "[URL][DOMAIN_NAME]"
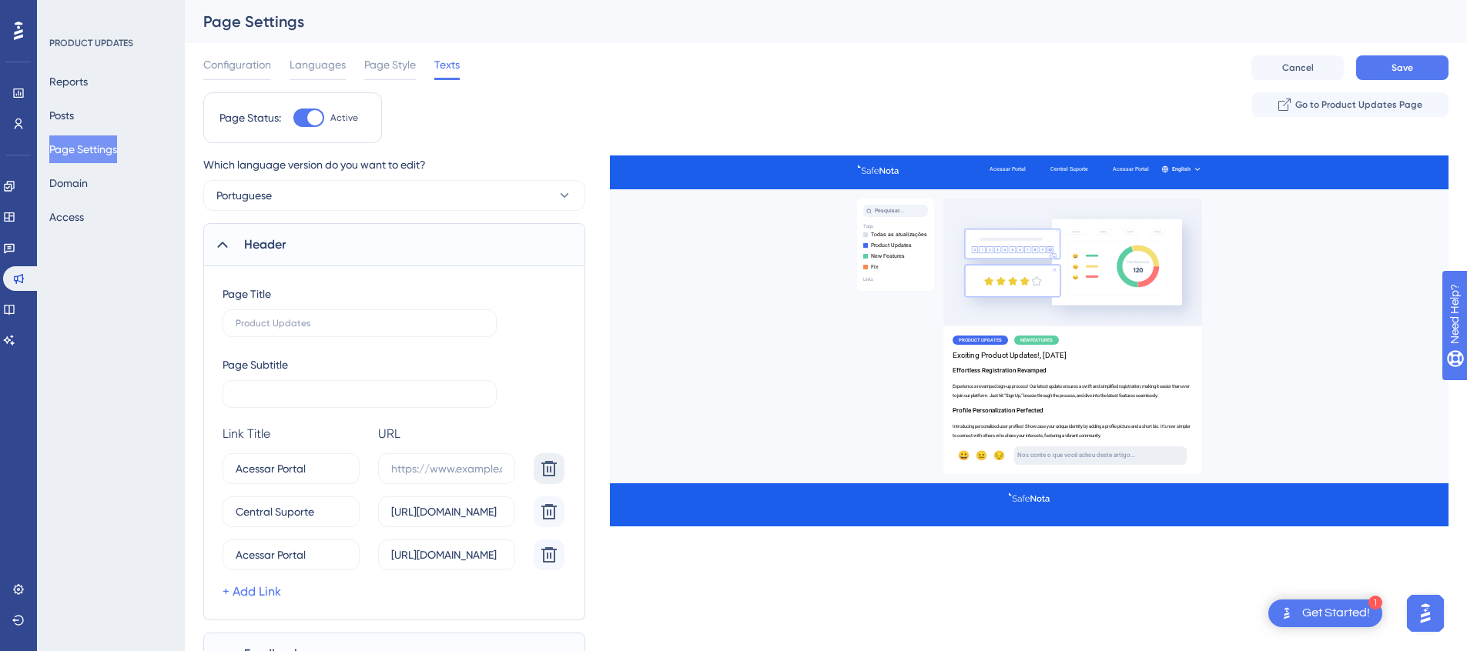
type input "Acessar Portal"
type input "[URL][DOMAIN_NAME]"
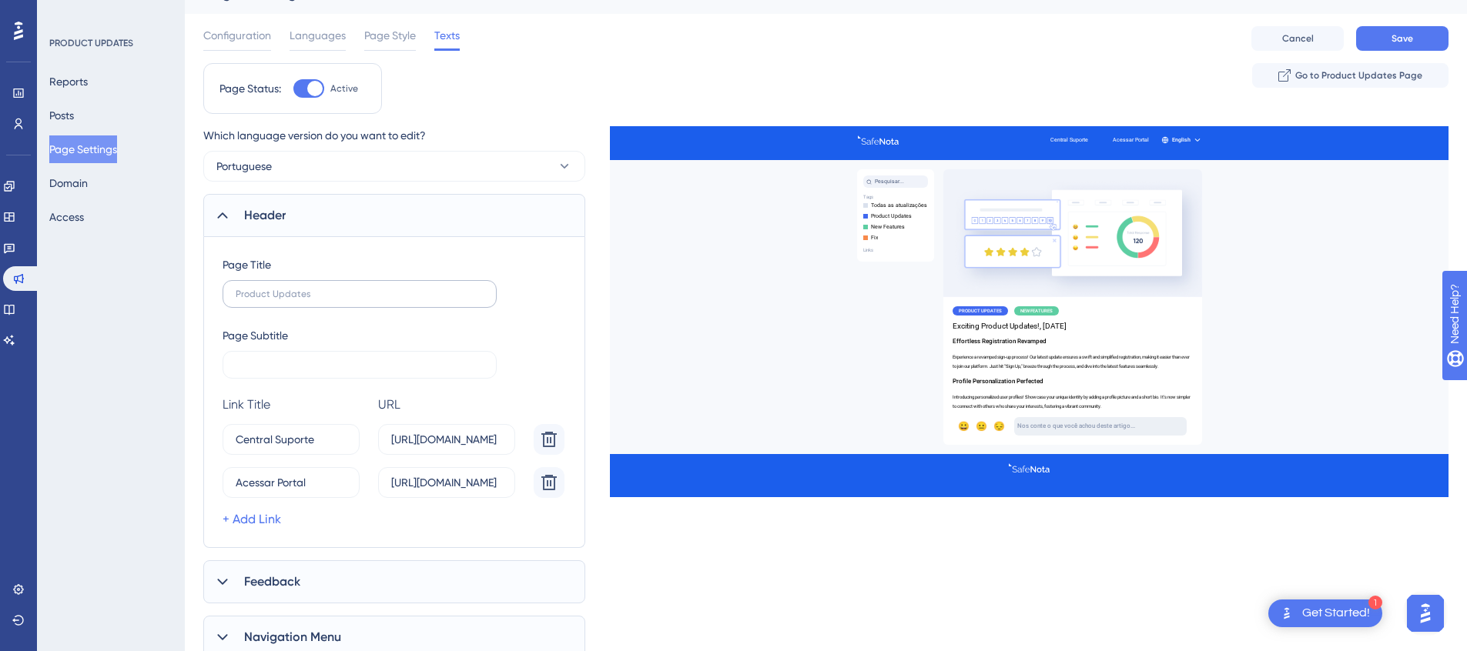
click at [296, 285] on label at bounding box center [360, 294] width 274 height 28
click at [296, 289] on input "text" at bounding box center [360, 294] width 248 height 11
paste input "Blog da SafeNota"
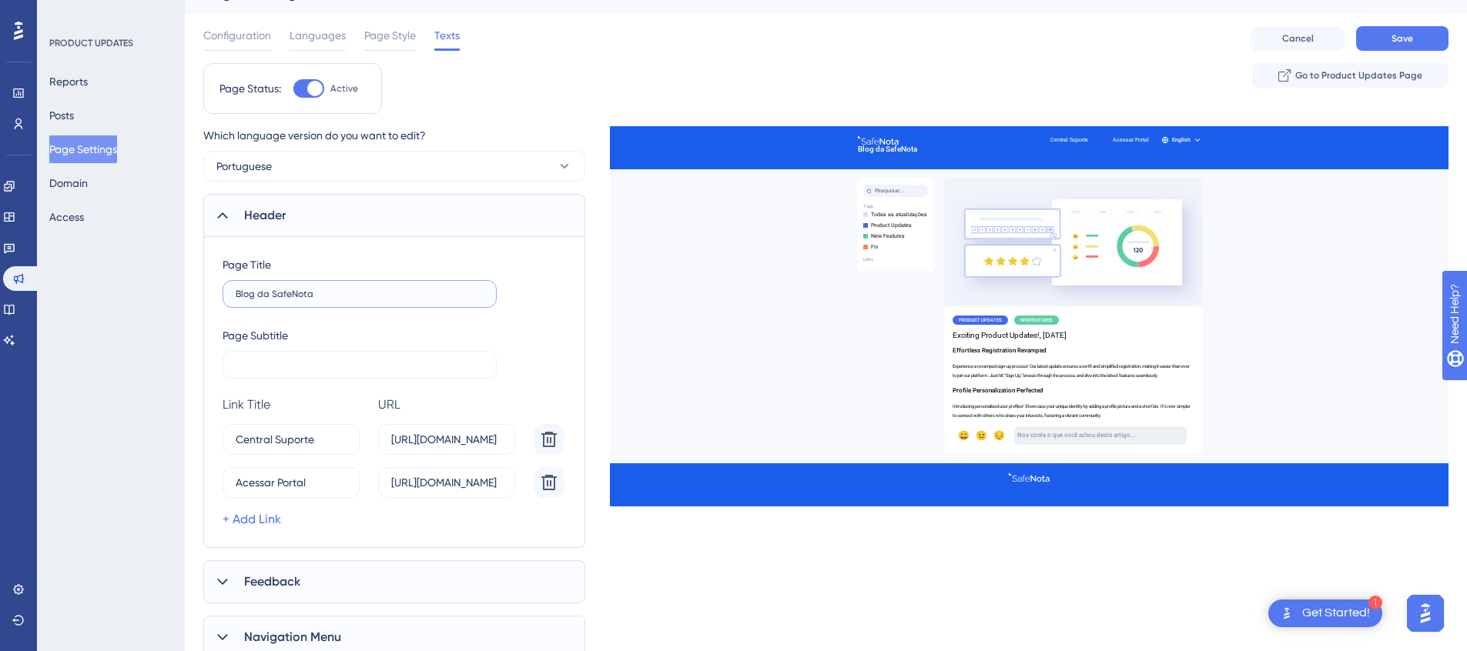
type input "Blog da SafeNota"
click at [316, 363] on input "text" at bounding box center [360, 365] width 248 height 11
paste input "Fique por dentro das novidades fiscais, dicas de gestão financeira e atualizaçõ…"
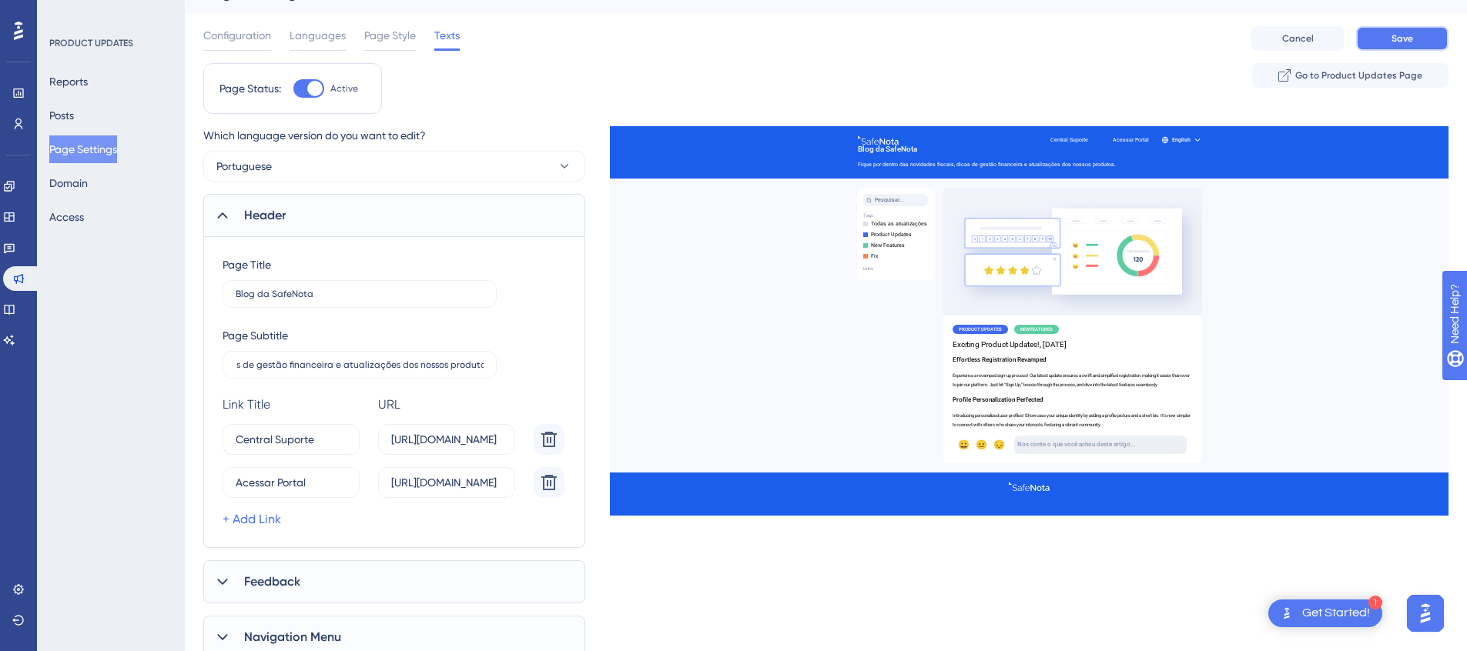
click at [1388, 41] on button "Save" at bounding box center [1402, 38] width 92 height 25
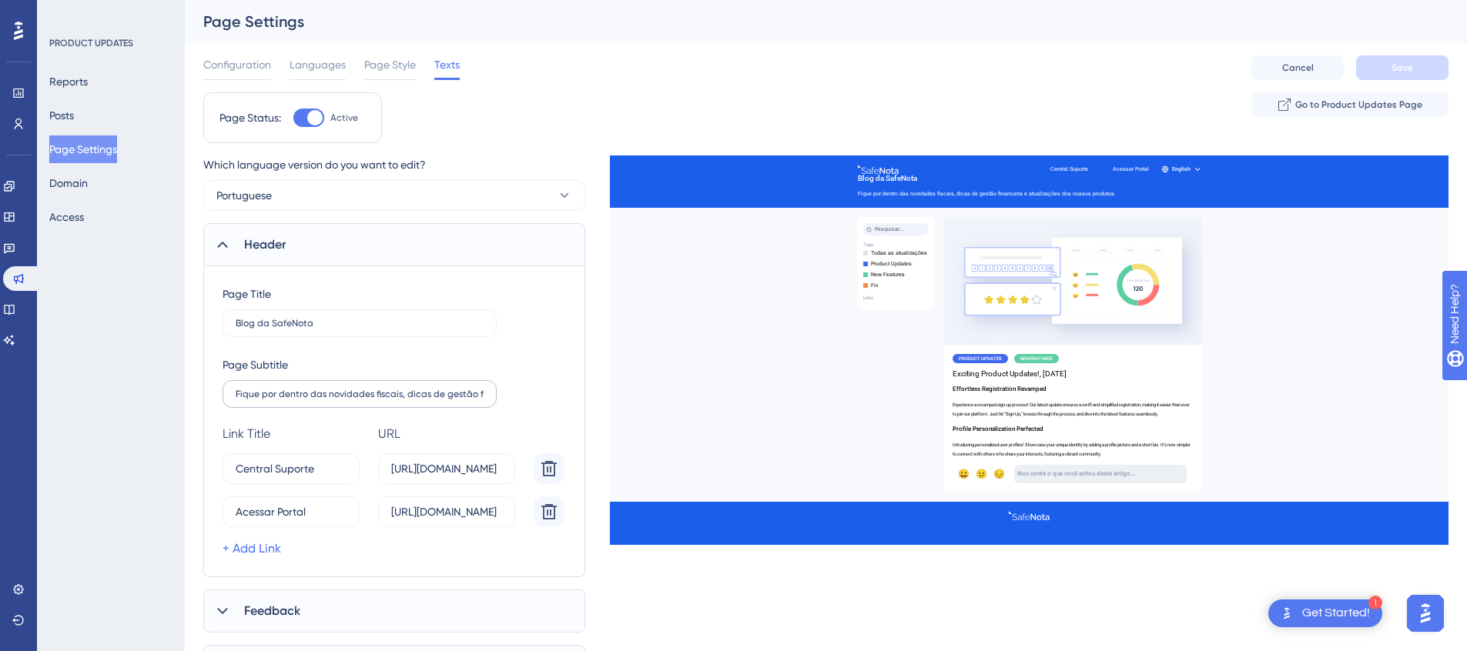
click at [407, 383] on label "Fique por dentro das novidades fiscais, dicas de gestão financeira e atualizaçõ…" at bounding box center [360, 394] width 274 height 28
click at [407, 389] on input "Fique por dentro das novidades fiscais, dicas de gestão financeira e atualizaçõ…" at bounding box center [360, 394] width 248 height 11
paste input "Conteúdos sobre gestão fiscal, financeira e novidades dos nossos produtos para …"
drag, startPoint x: 376, startPoint y: 397, endPoint x: 503, endPoint y: 397, distance: 127.1
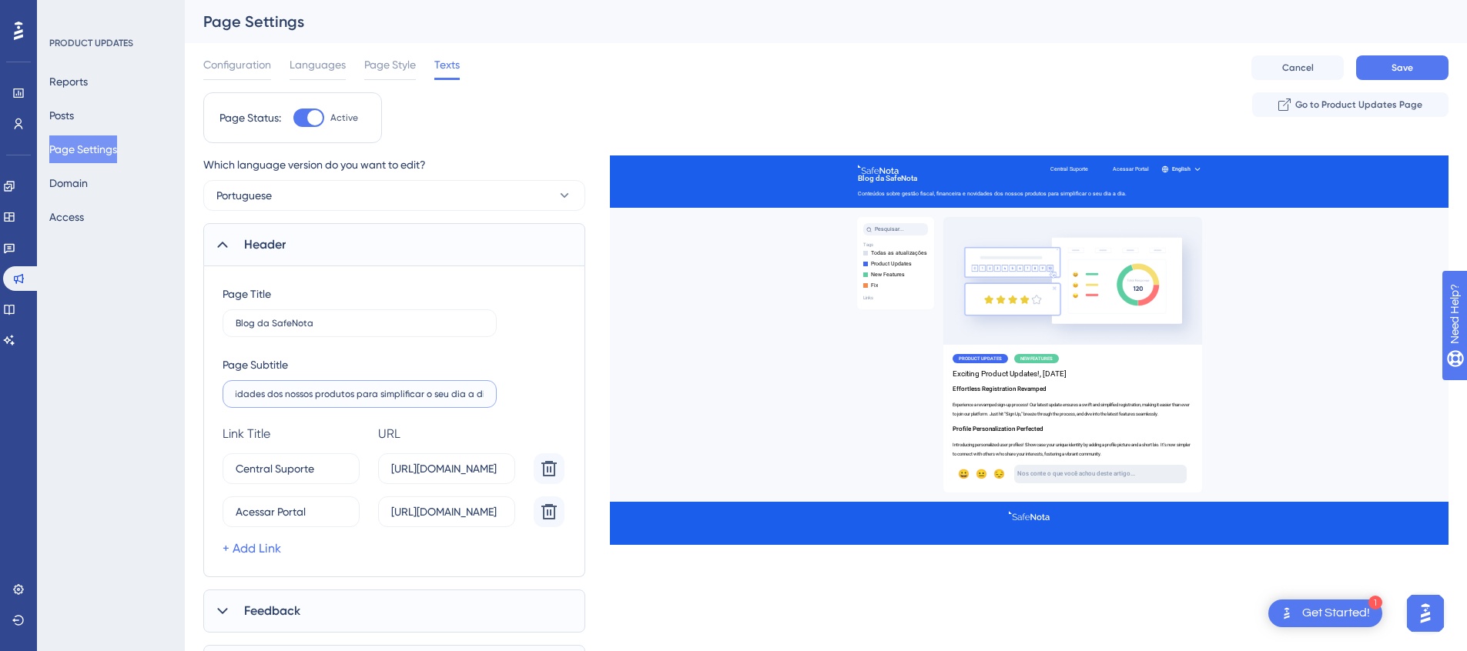
click at [503, 397] on div "Page Subtitle Conteúdos sobre gestão fiscal, financeira e novidades dos nossos …" at bounding box center [394, 382] width 343 height 52
click at [406, 399] on input "Conteúdos sobre gestão fiscal, financeira e novidades dos nossos produtos para …" at bounding box center [360, 394] width 248 height 11
type input "Conteúdos sobre gestão fiscal, financeira e novidades dos nossos produtos para …"
click at [567, 388] on div "Page Title Blog da SafeNota Page Subtitle Conteúdos sobre gestão fiscal, financ…" at bounding box center [394, 421] width 382 height 311
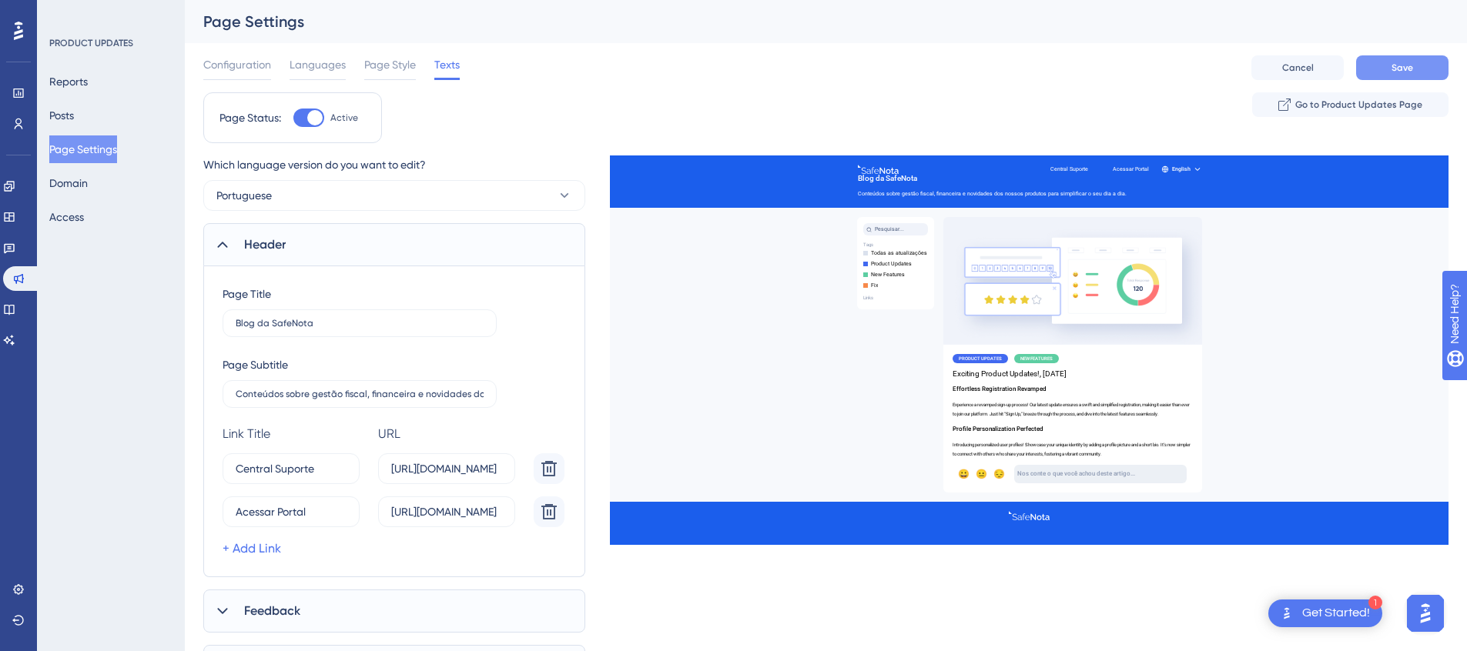
click at [1394, 75] on button "Save" at bounding box center [1402, 67] width 92 height 25
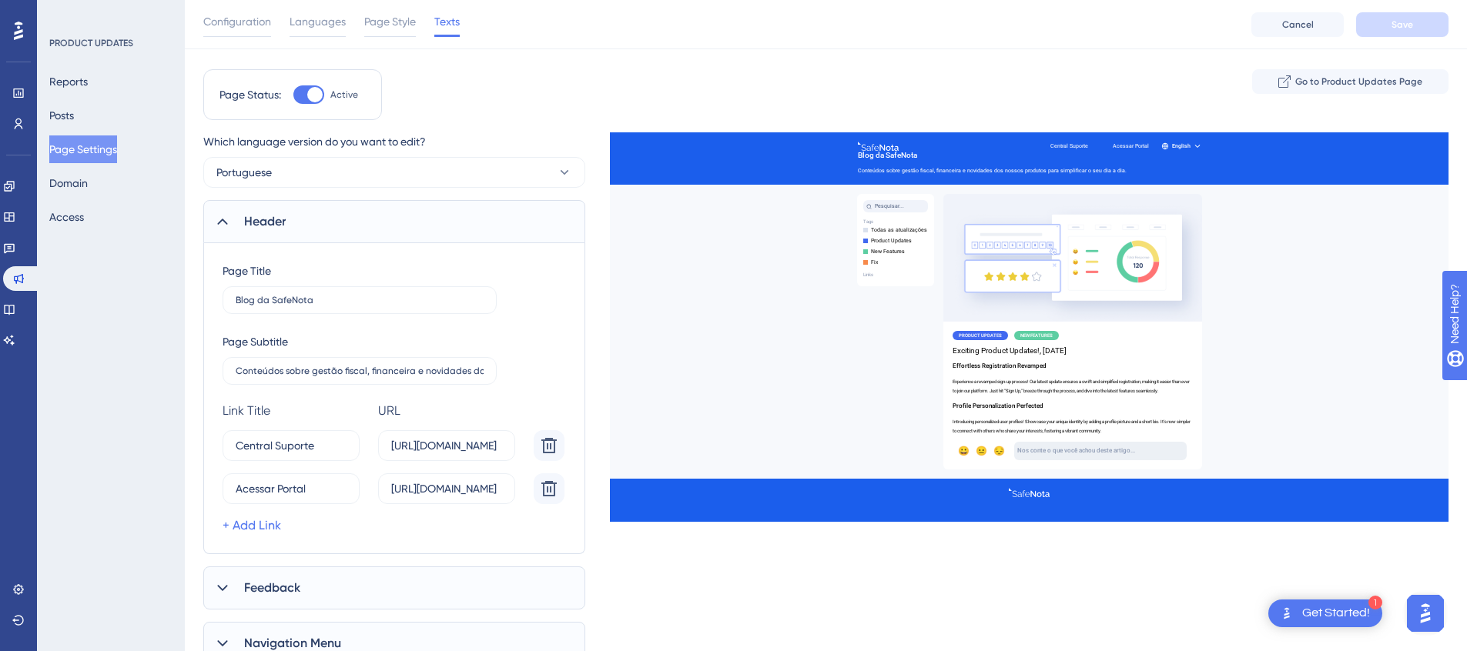
scroll to position [177, 0]
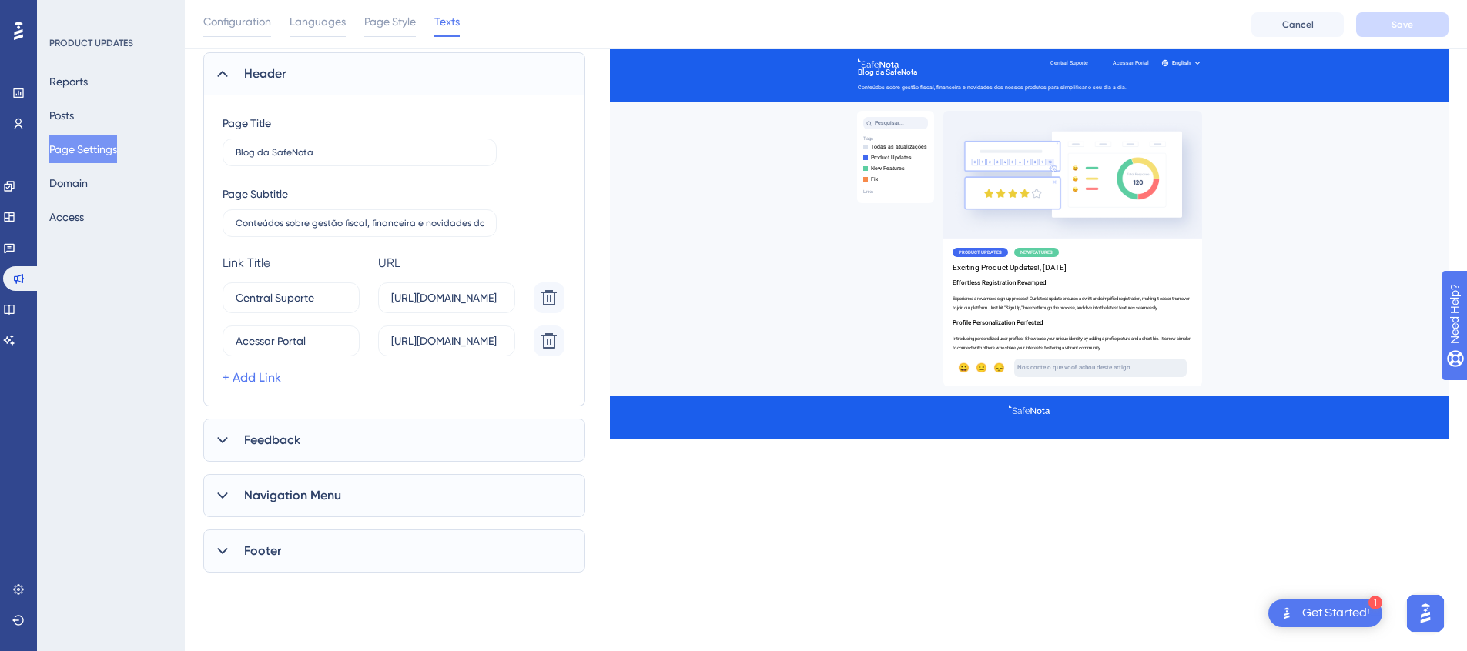
click at [301, 442] on div "Feedback" at bounding box center [394, 440] width 382 height 43
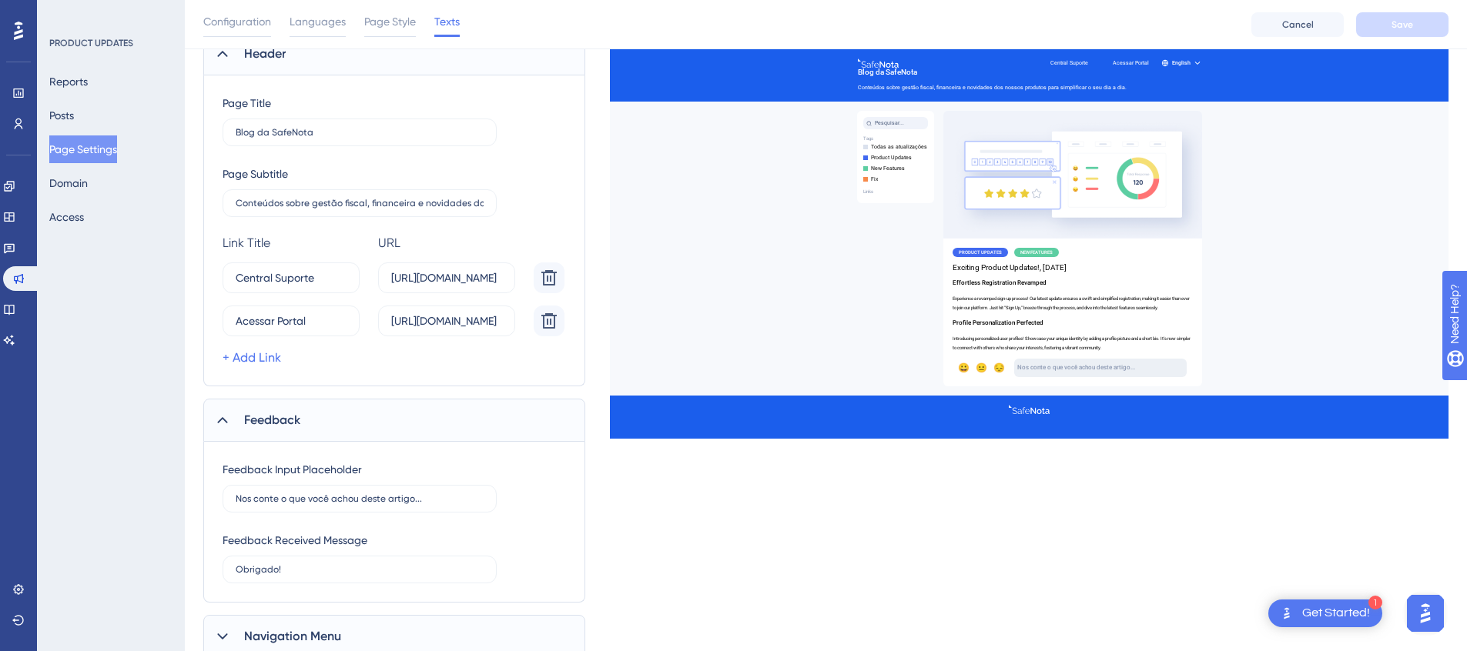
scroll to position [223, 0]
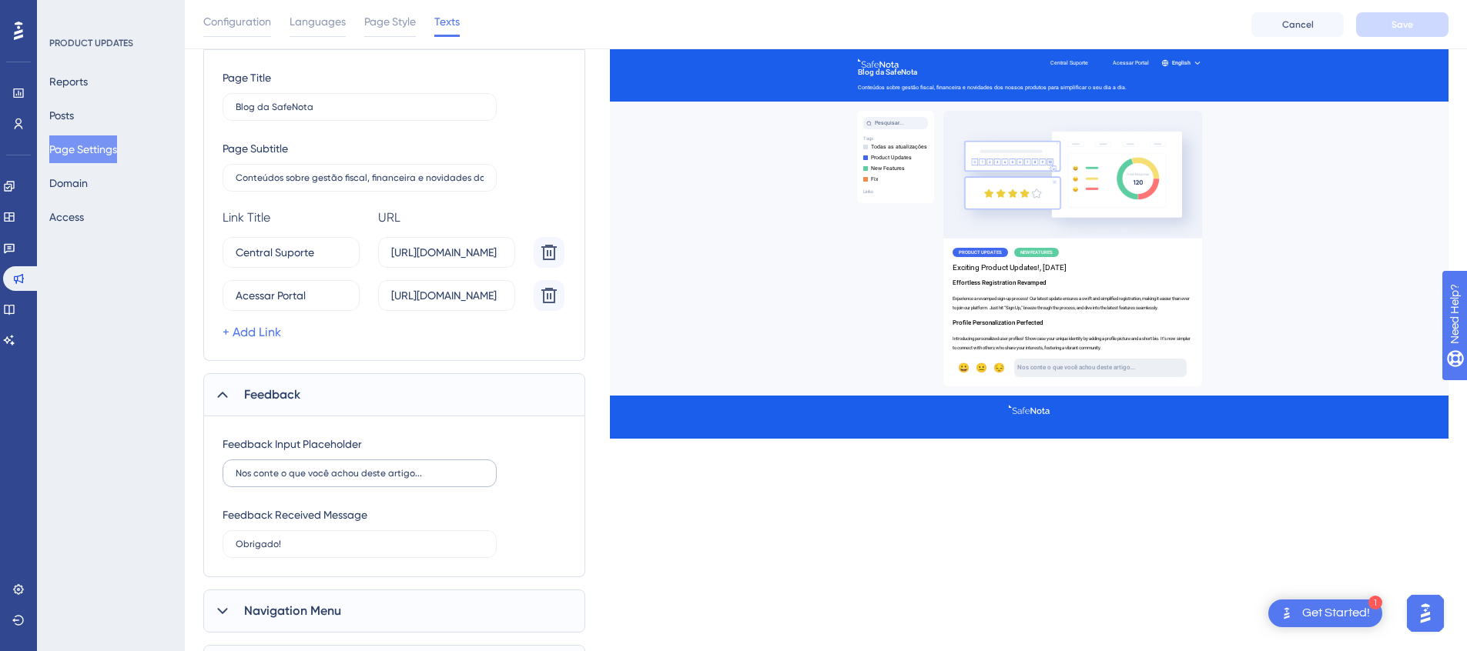
click at [387, 479] on label "Nos conte o que você achou deste artigo..." at bounding box center [360, 474] width 274 height 28
click at [387, 479] on input "Nos conte o que você achou deste artigo..." at bounding box center [360, 473] width 248 height 11
click at [568, 521] on div "Feedback Input Placeholder Nos conte o que você achou deste artigo... Feedback …" at bounding box center [394, 497] width 382 height 161
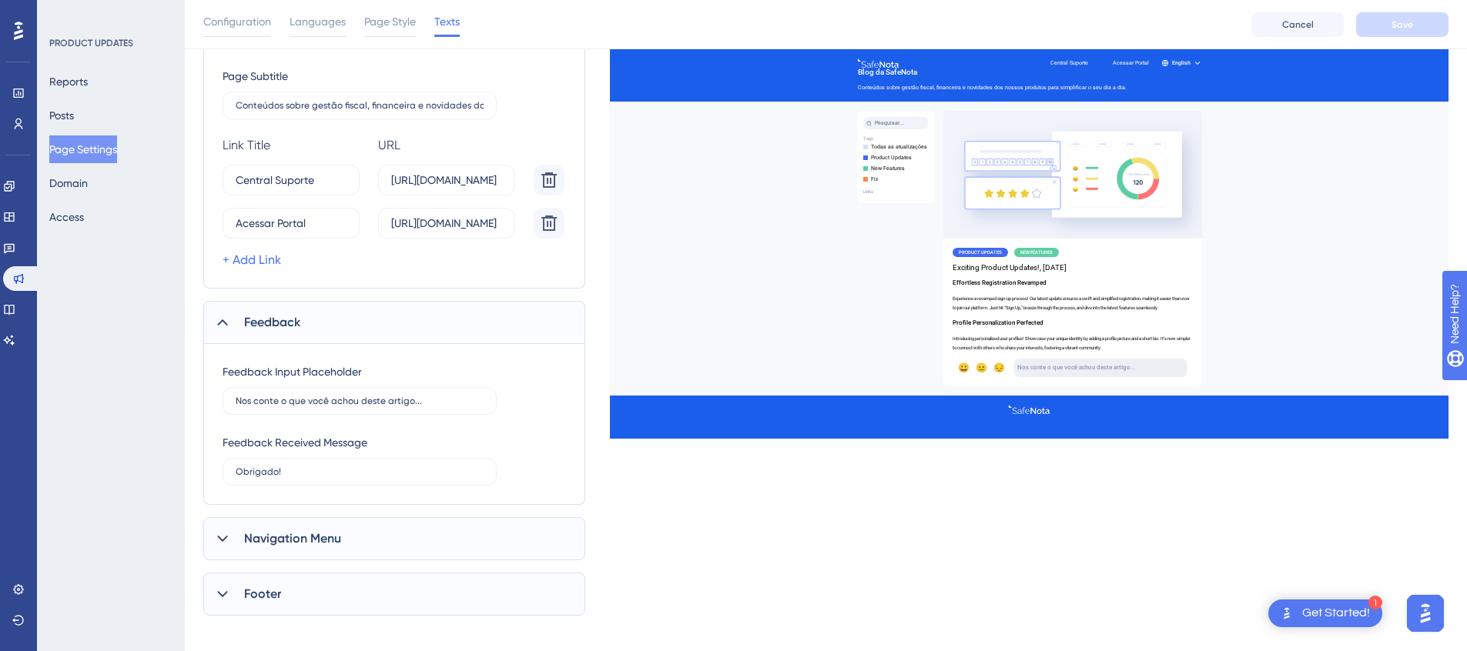
scroll to position [309, 0]
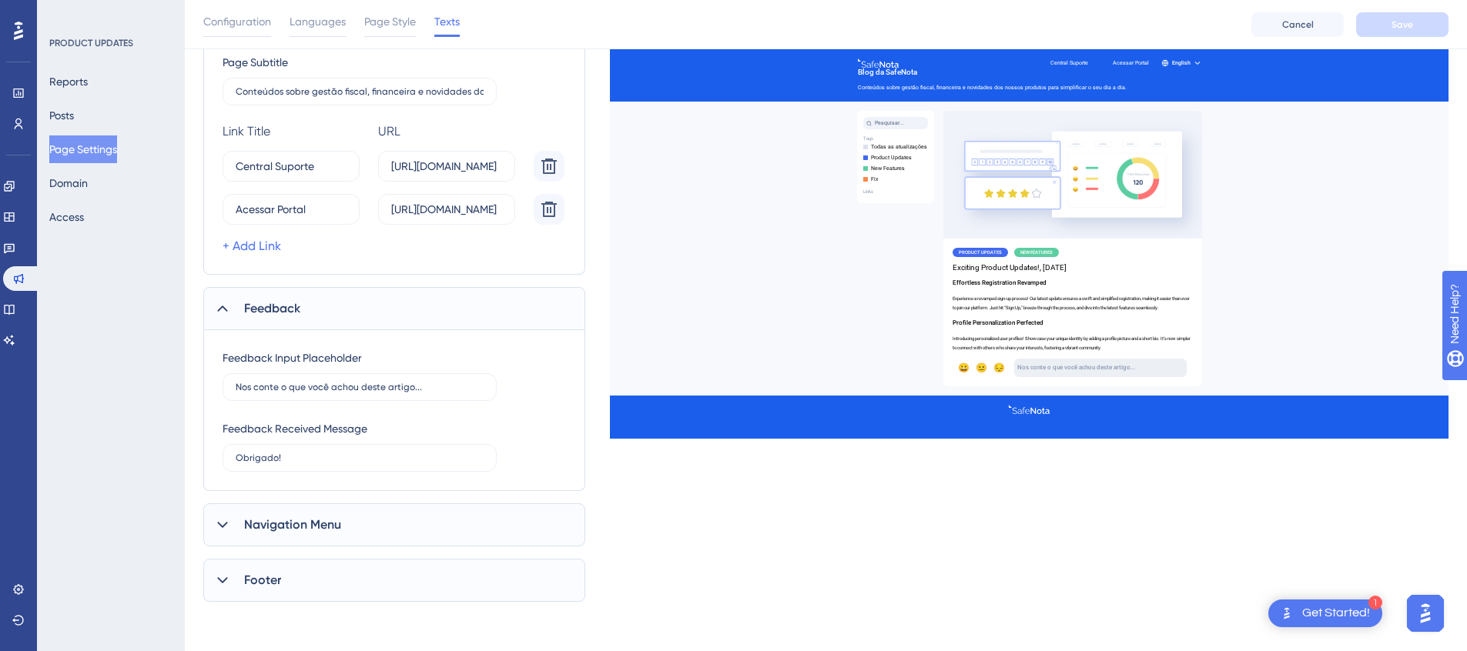
click at [308, 516] on span "Navigation Menu" at bounding box center [292, 525] width 97 height 18
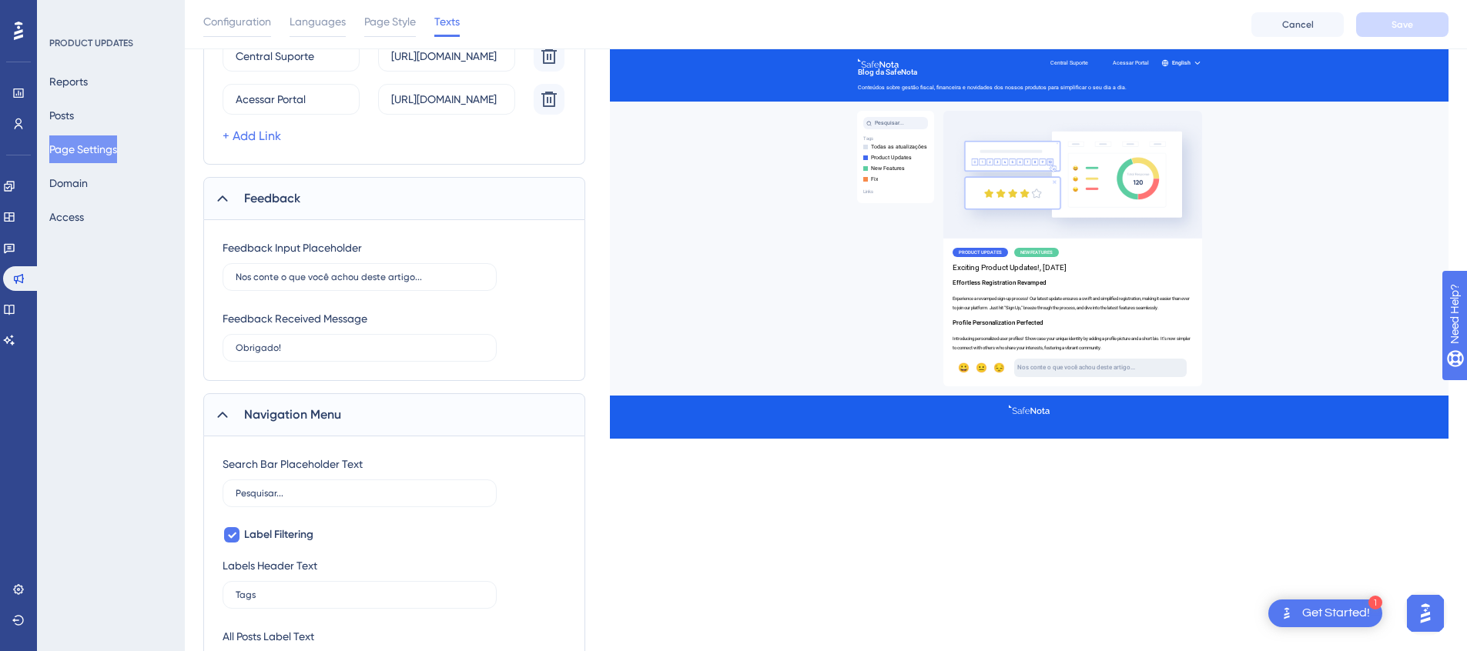
scroll to position [439, 0]
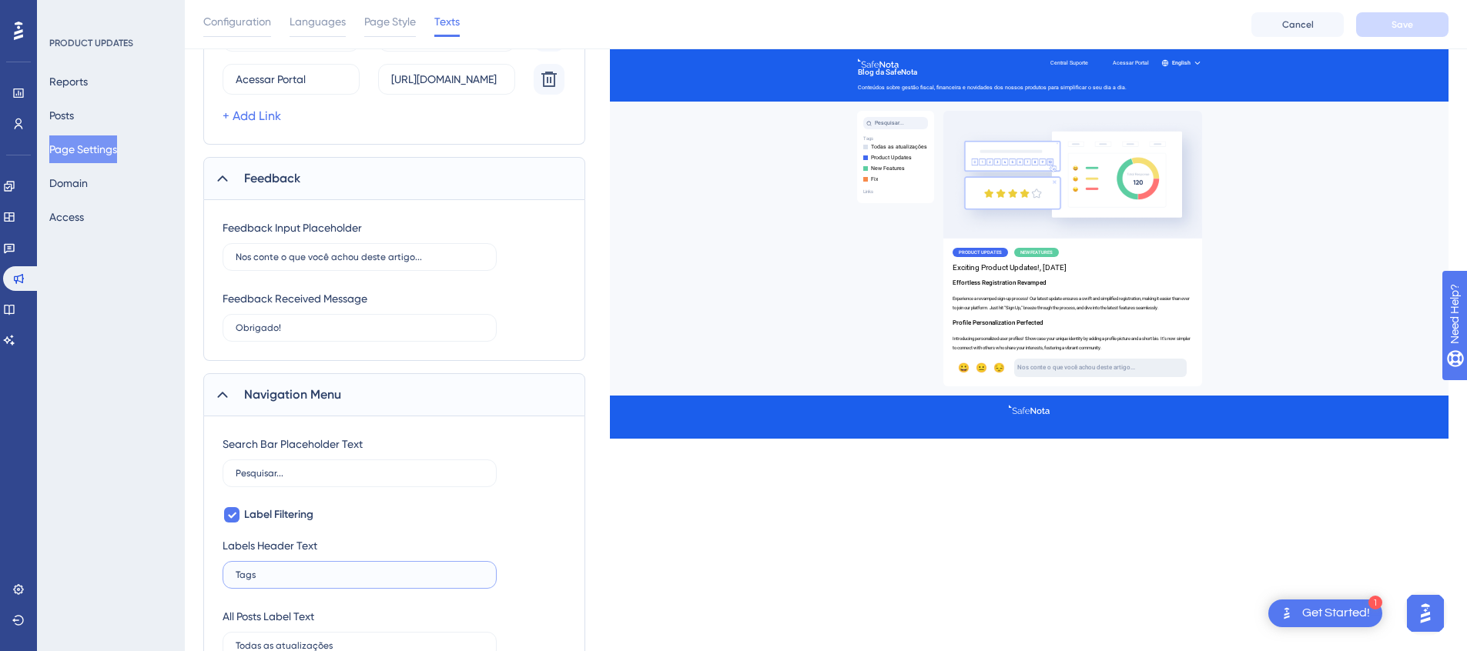
click at [326, 570] on input "Tags" at bounding box center [360, 575] width 248 height 11
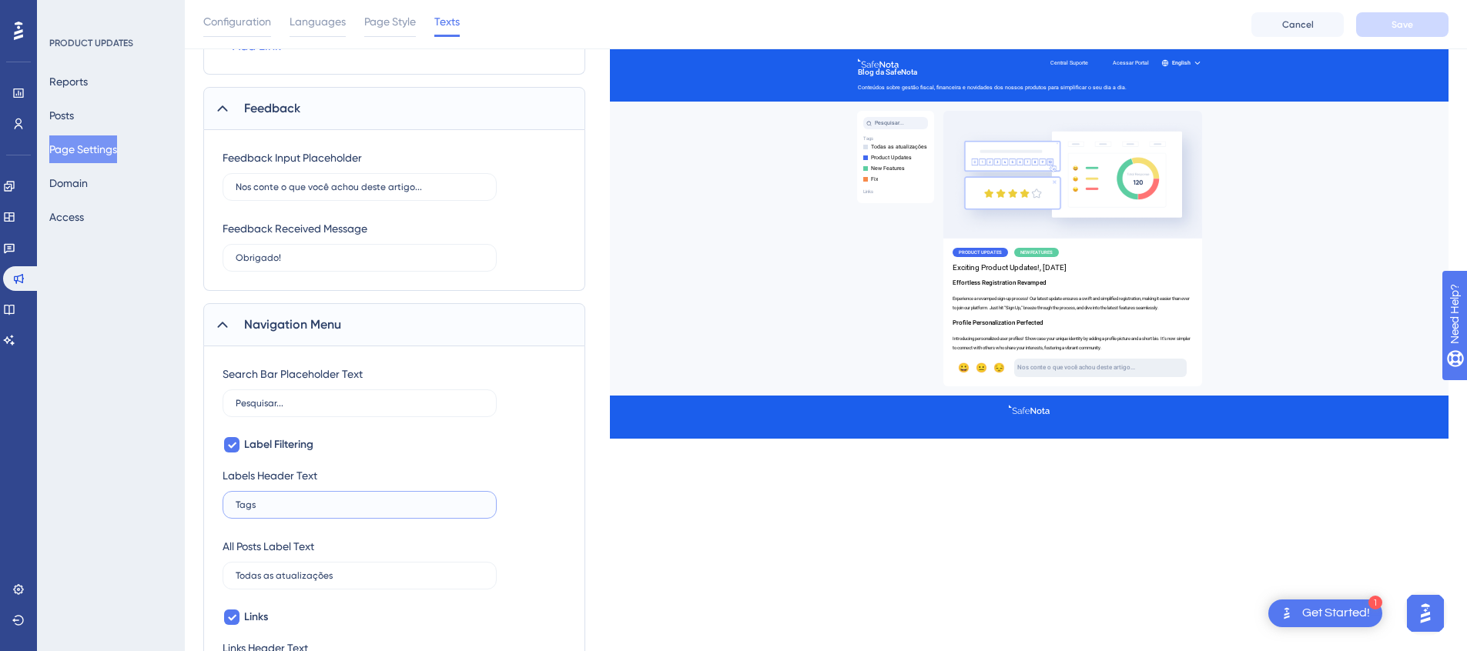
scroll to position [573, 0]
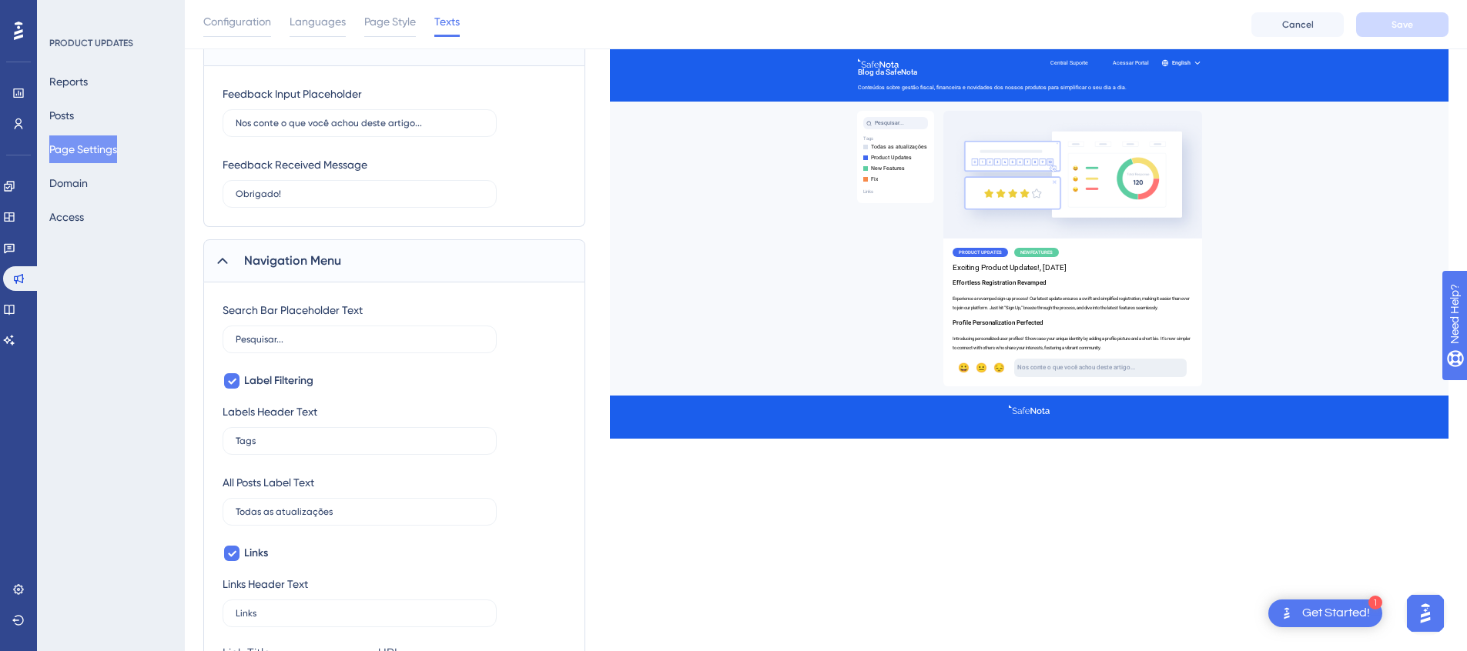
click at [528, 486] on div "All Posts Label Text Todas as atualizações" at bounding box center [394, 500] width 343 height 52
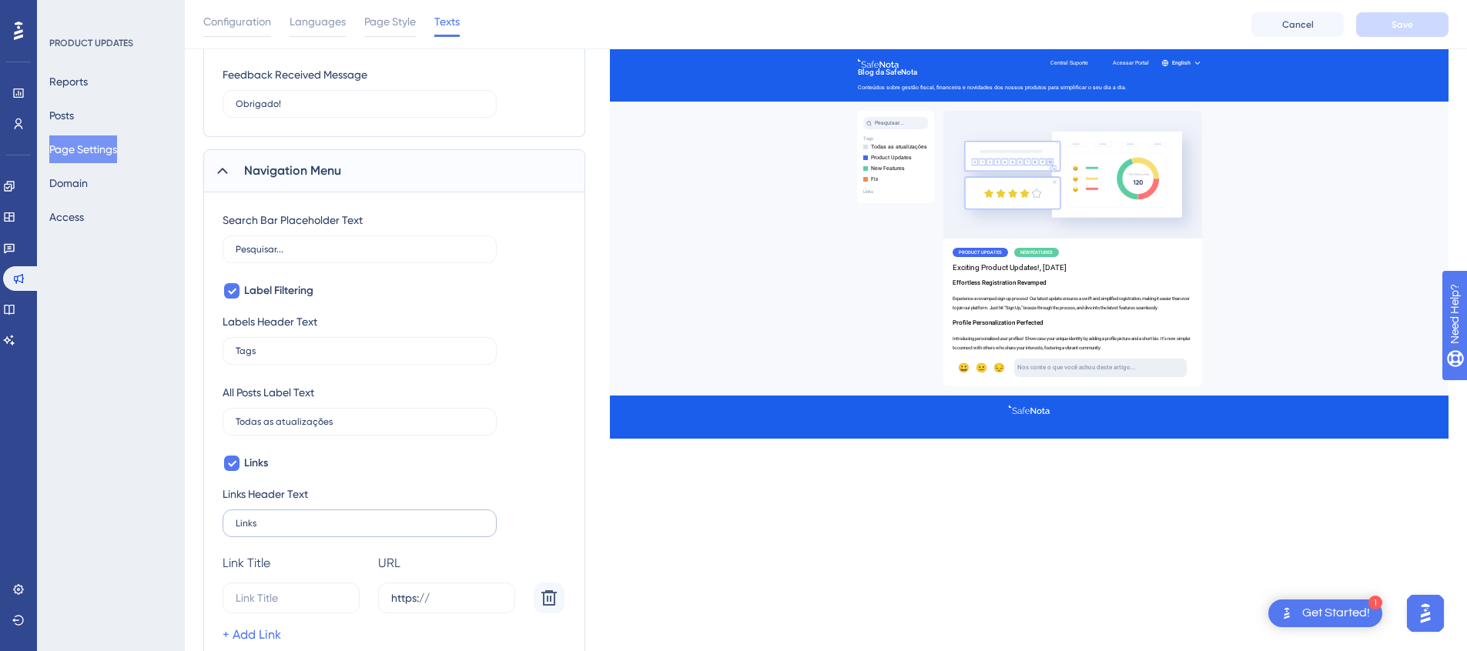
scroll to position [696, 0]
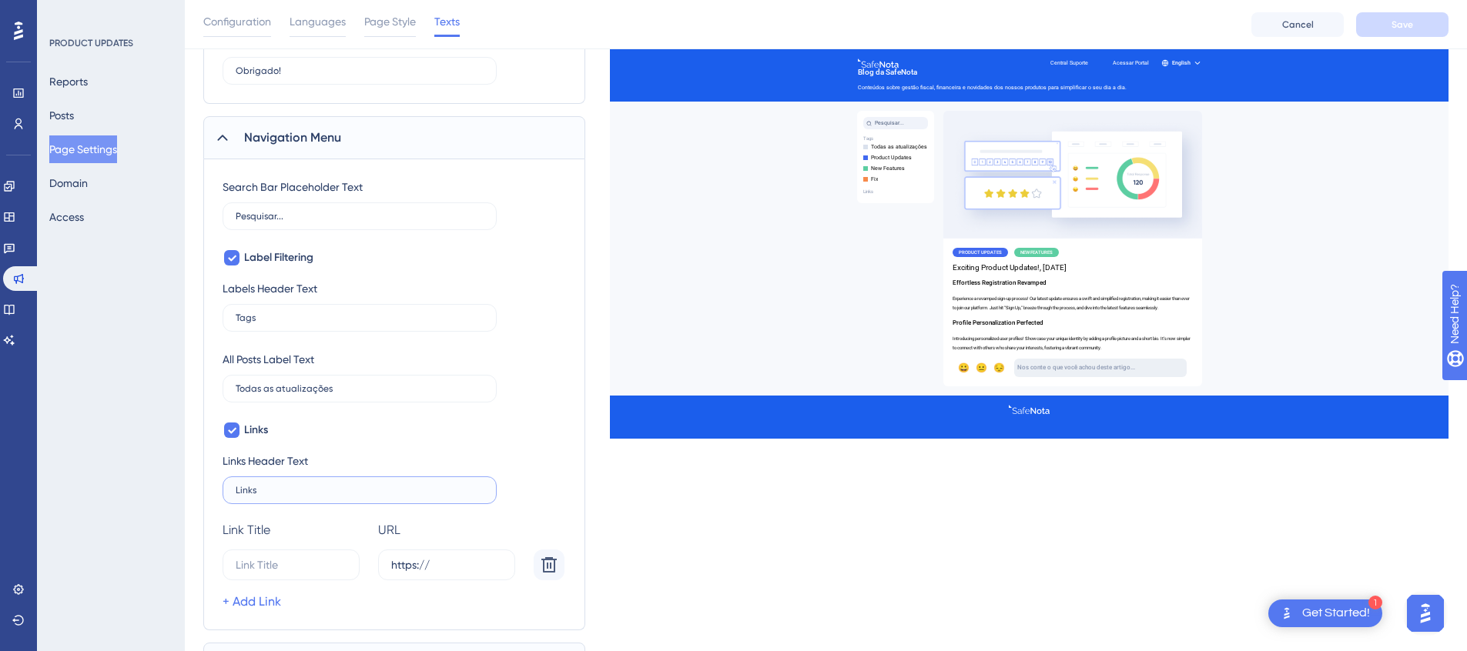
click at [346, 494] on input "Links" at bounding box center [360, 490] width 248 height 11
click at [328, 572] on input "15" at bounding box center [284, 565] width 96 height 17
type input "teste"
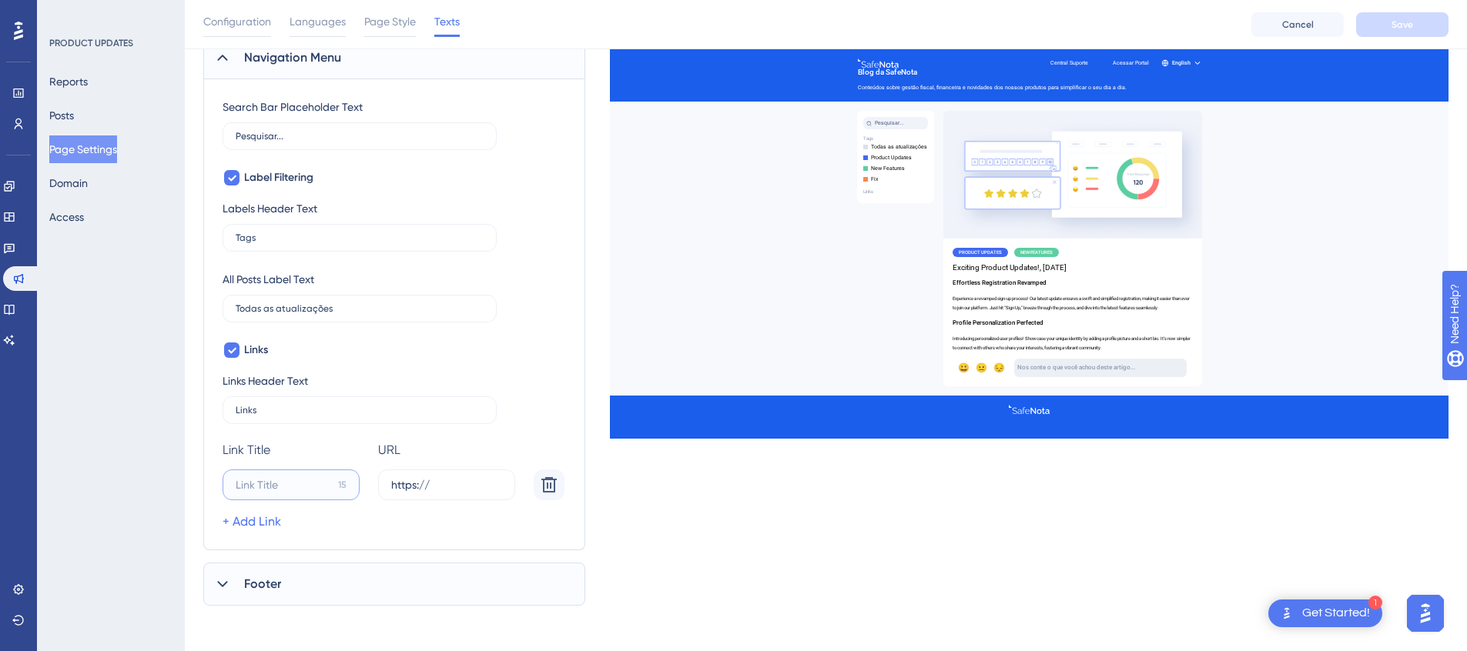
scroll to position [780, 0]
click at [274, 574] on span "Footer" at bounding box center [262, 580] width 37 height 18
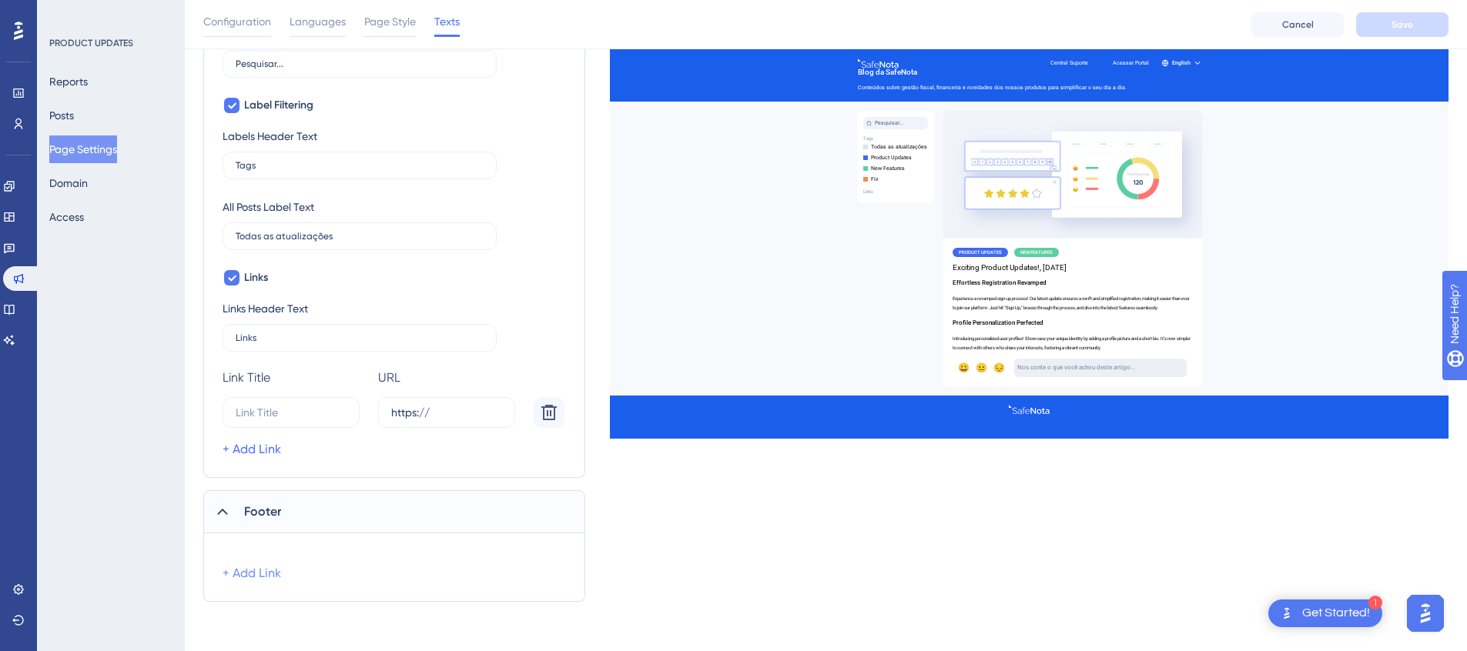
click at [263, 570] on link "+ Add Link" at bounding box center [252, 573] width 59 height 18
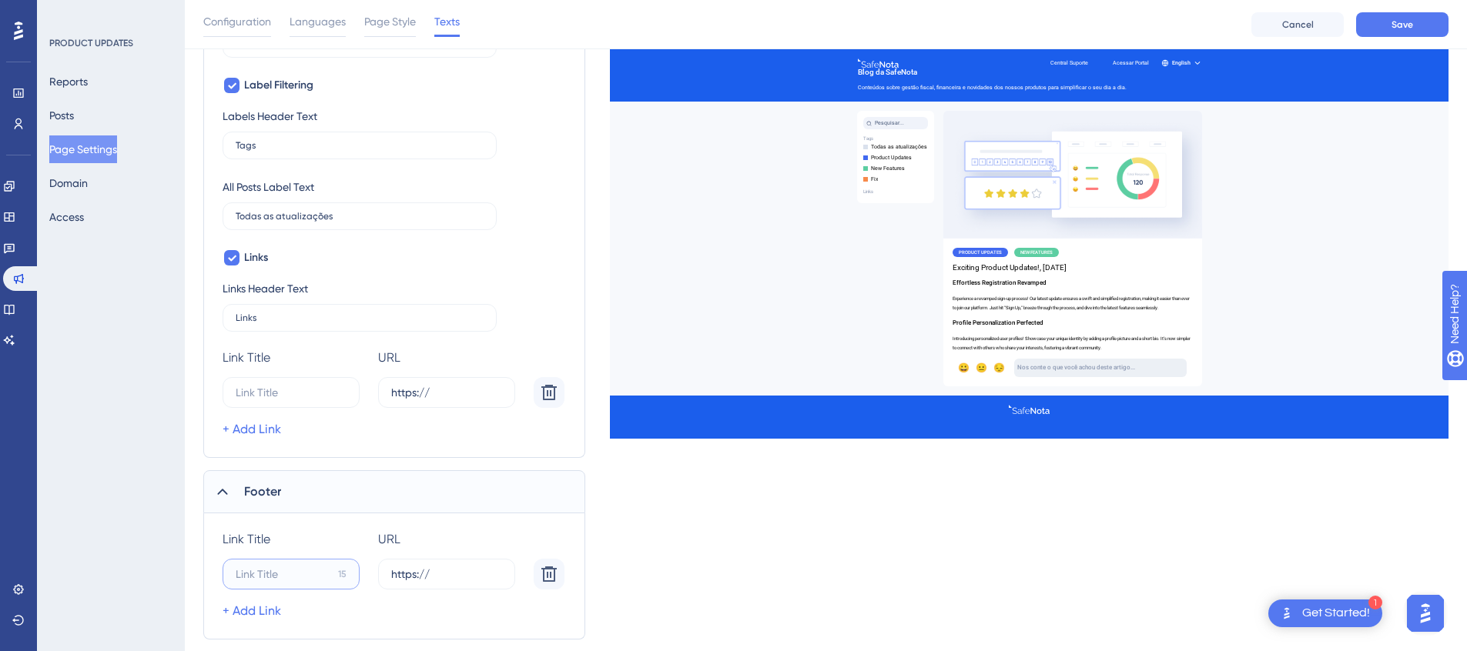
click at [306, 581] on input "15" at bounding box center [284, 574] width 96 height 17
type input "Central Suporte"
type input "[URL][DOMAIN_NAME]"
click at [256, 612] on link "+ Add Link" at bounding box center [252, 611] width 59 height 18
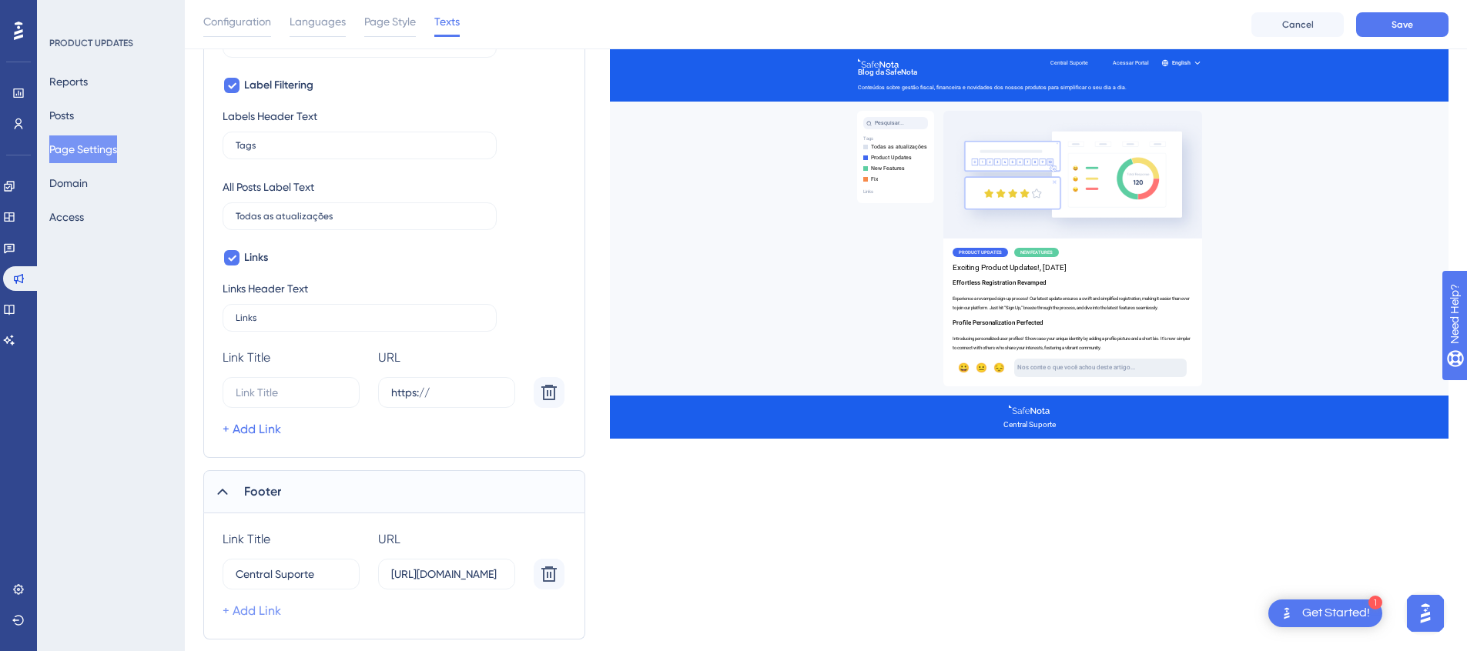
scroll to position [0, 0]
click at [306, 614] on input "15" at bounding box center [284, 617] width 96 height 17
type input "Acessar Portal"
click at [477, 621] on input "https://" at bounding box center [446, 617] width 111 height 17
paste input "[URL][DOMAIN_NAME]"
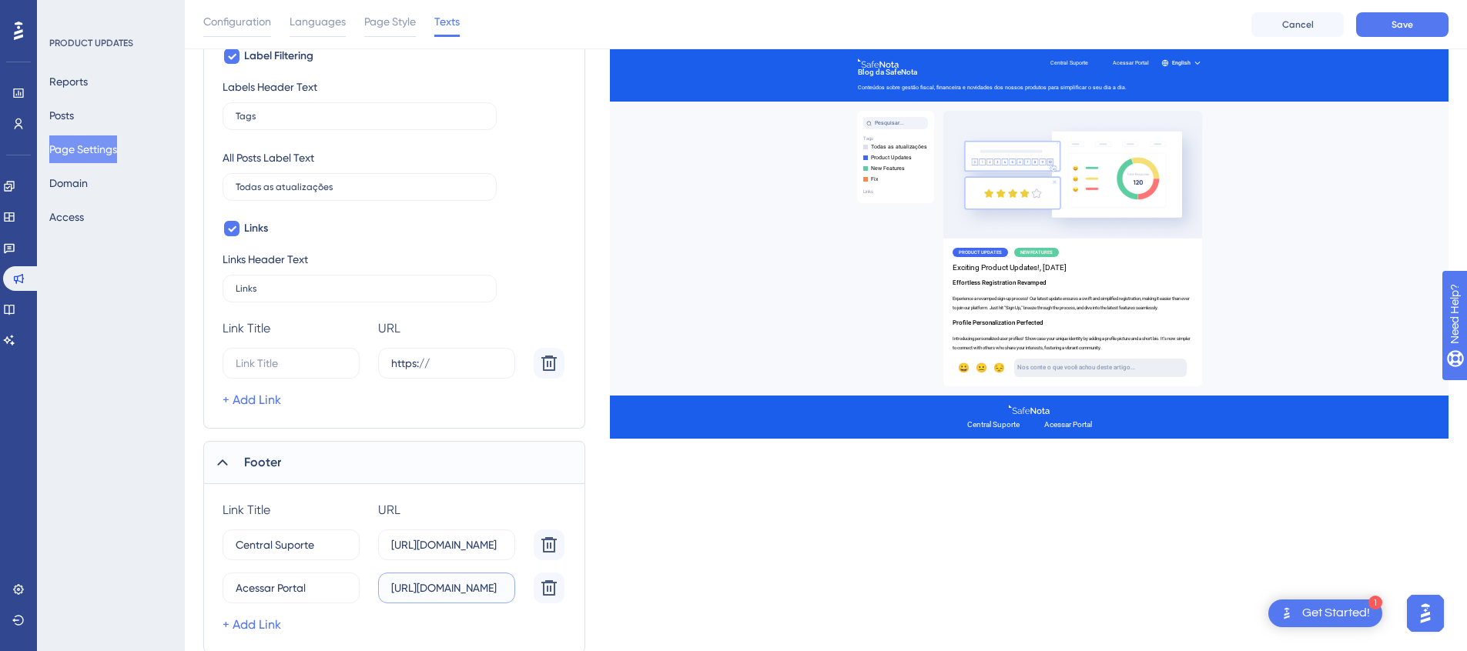
scroll to position [949, 0]
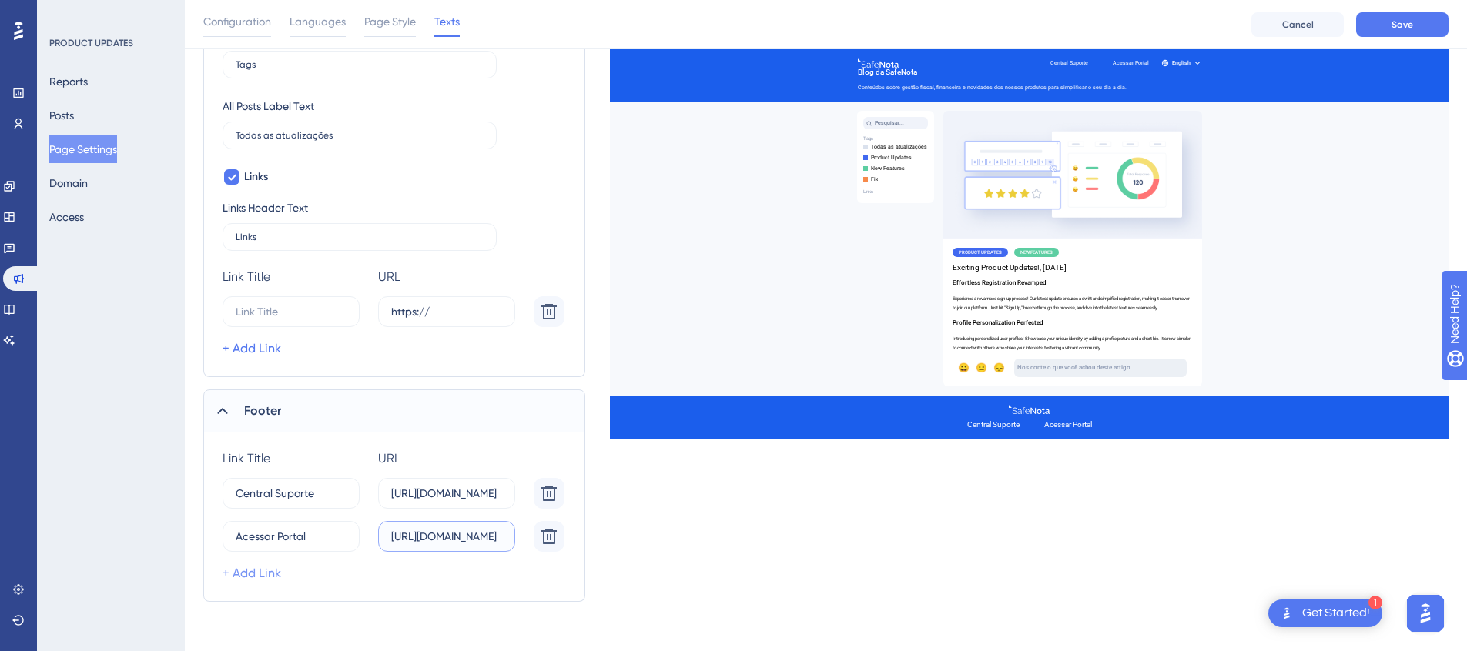
type input "[URL][DOMAIN_NAME]"
click at [244, 574] on link "+ Add Link" at bounding box center [252, 573] width 59 height 18
click at [263, 574] on input "15" at bounding box center [284, 579] width 96 height 17
type input "i"
type input "Site"
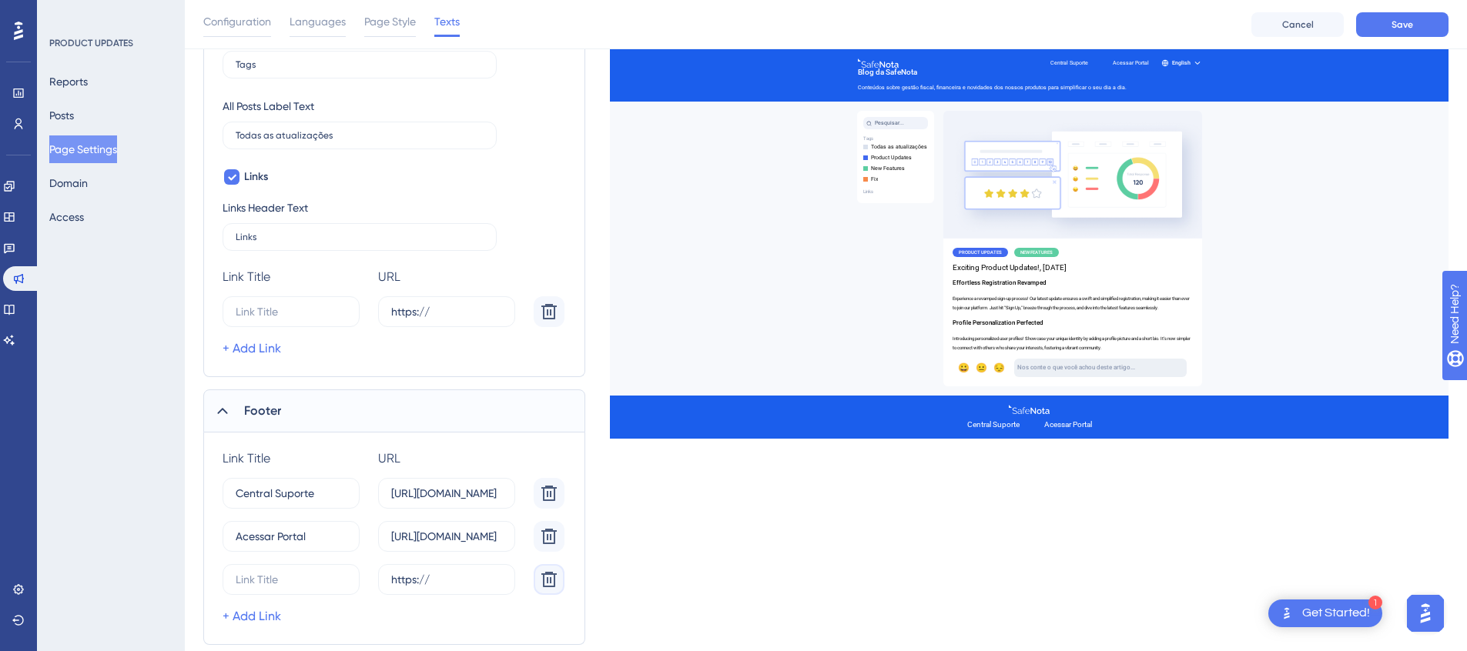
click at [545, 580] on icon at bounding box center [549, 580] width 18 height 18
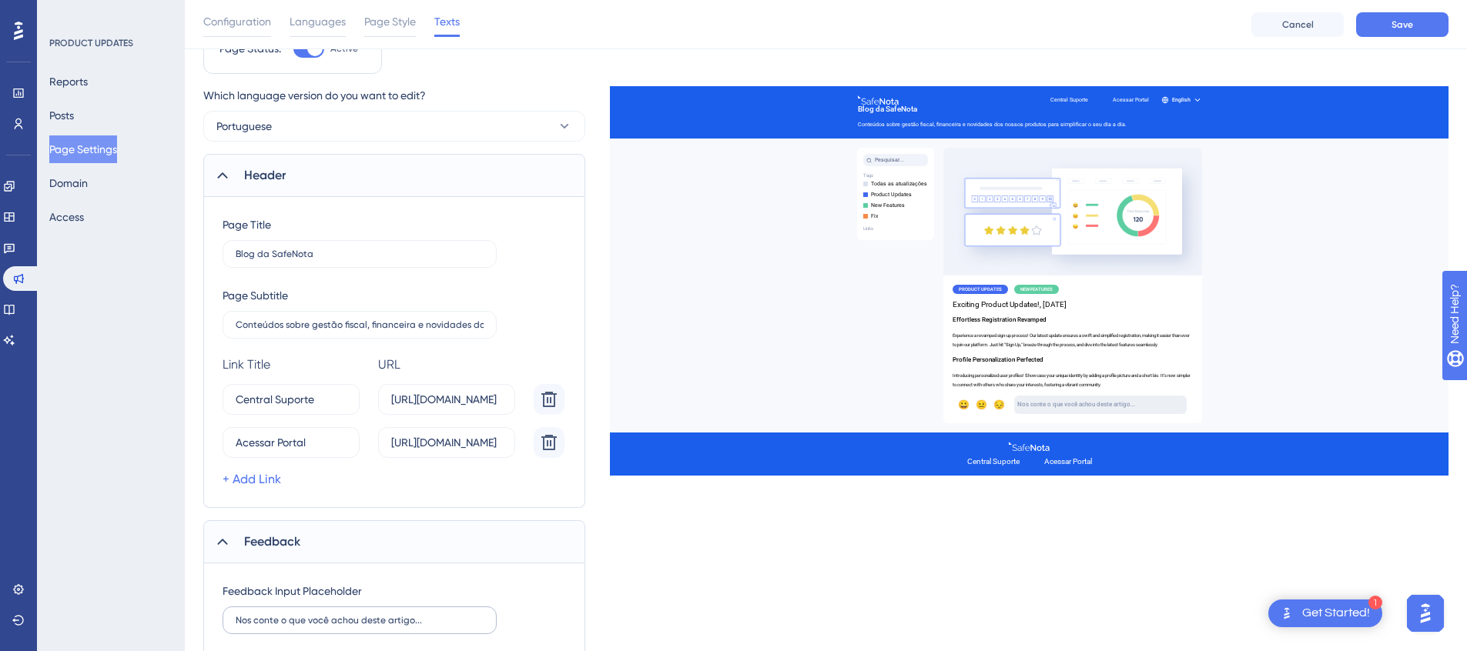
scroll to position [0, 0]
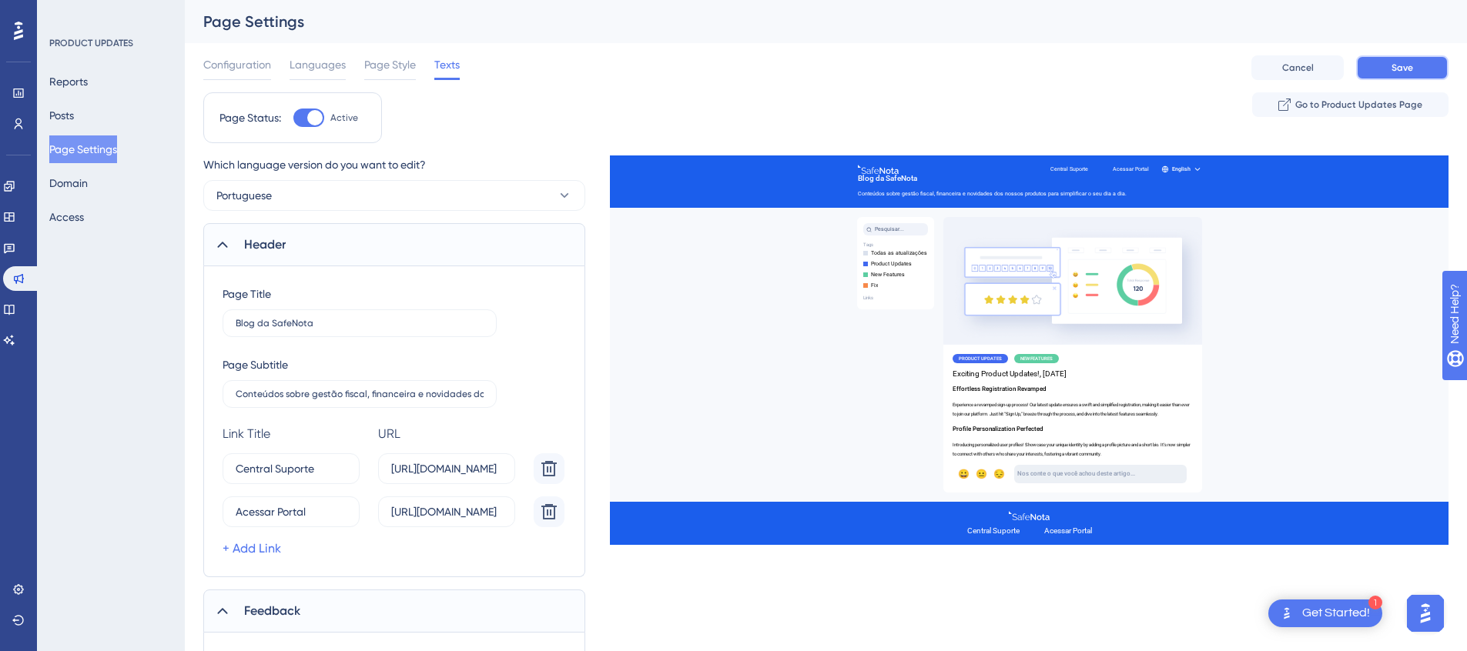
click at [1401, 68] on span "Save" at bounding box center [1402, 68] width 22 height 12
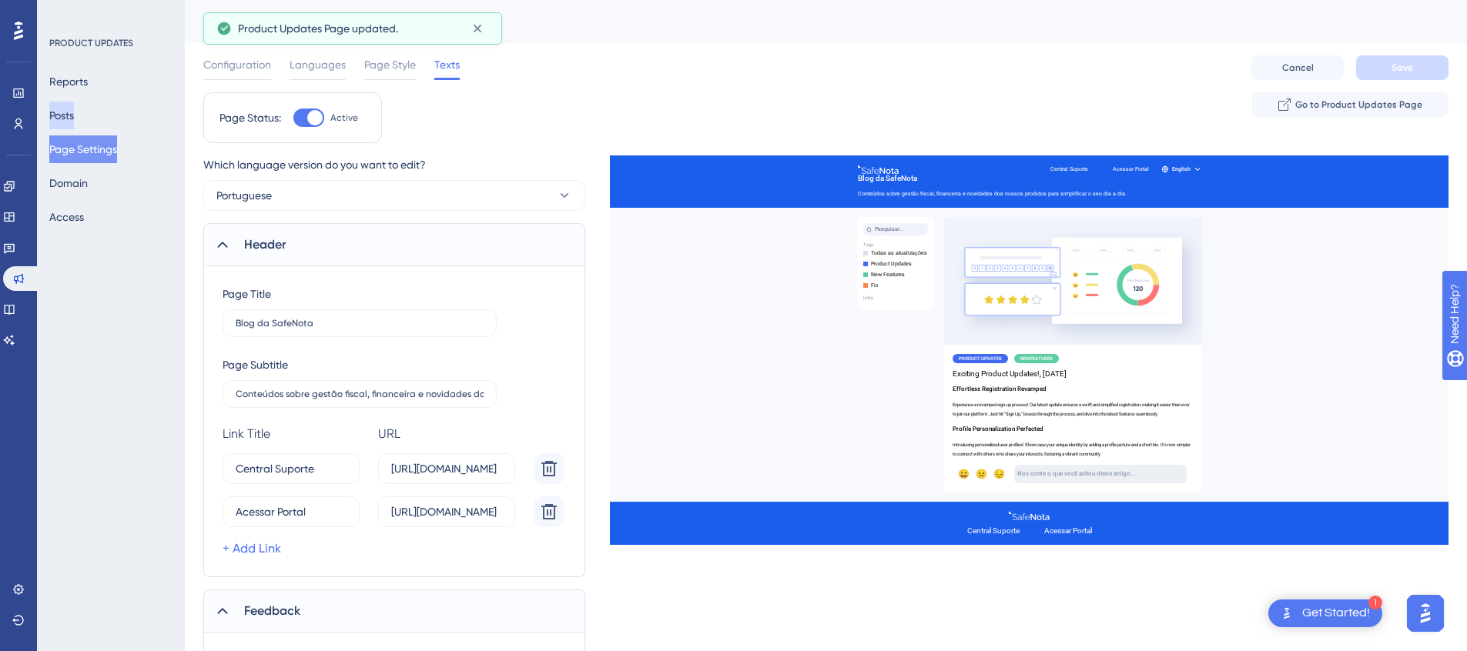
click at [74, 122] on button "Posts" at bounding box center [61, 116] width 25 height 28
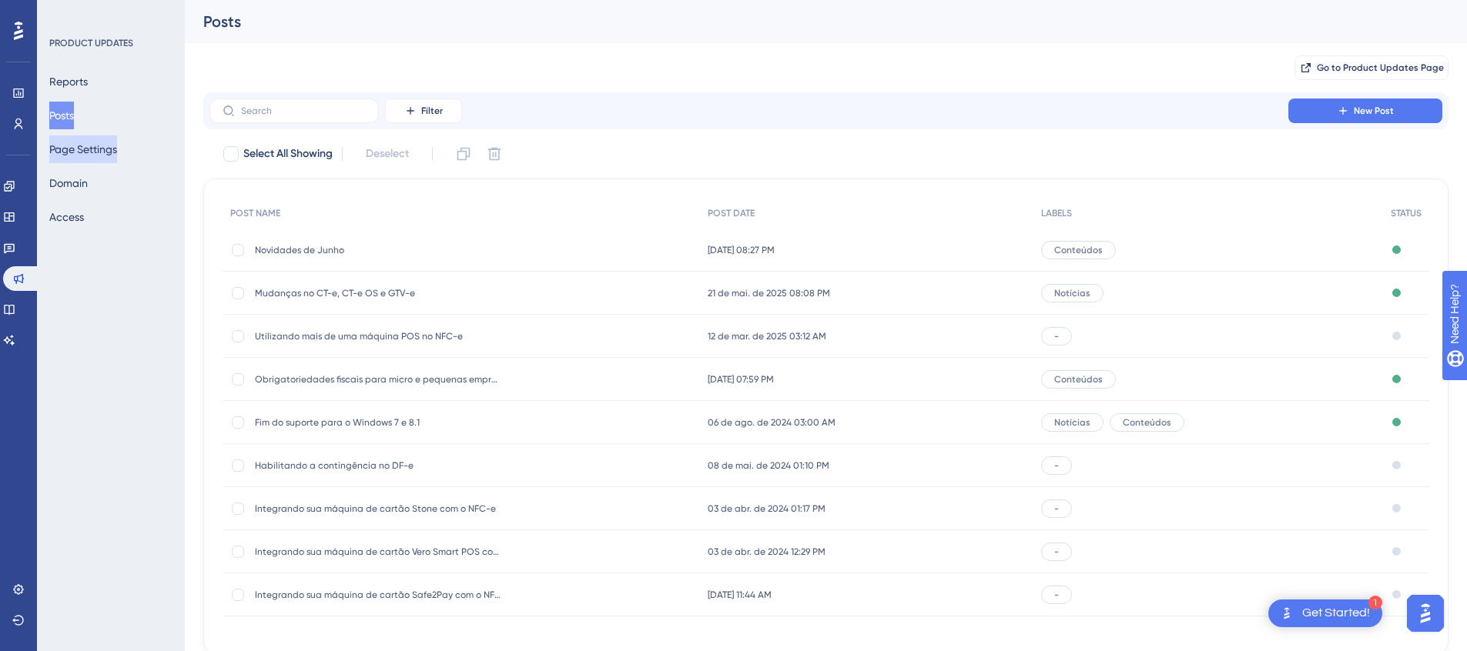
click at [106, 159] on button "Page Settings" at bounding box center [83, 150] width 68 height 28
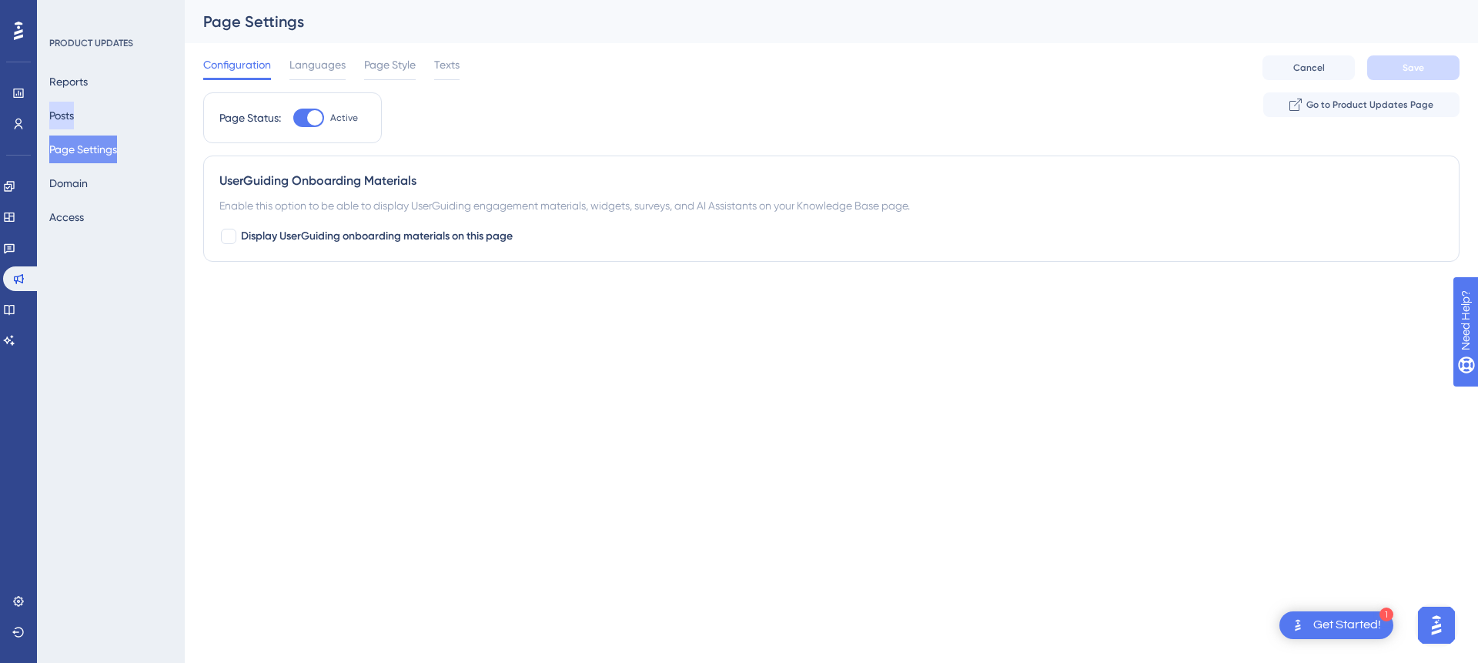
click at [74, 122] on button "Posts" at bounding box center [61, 116] width 25 height 28
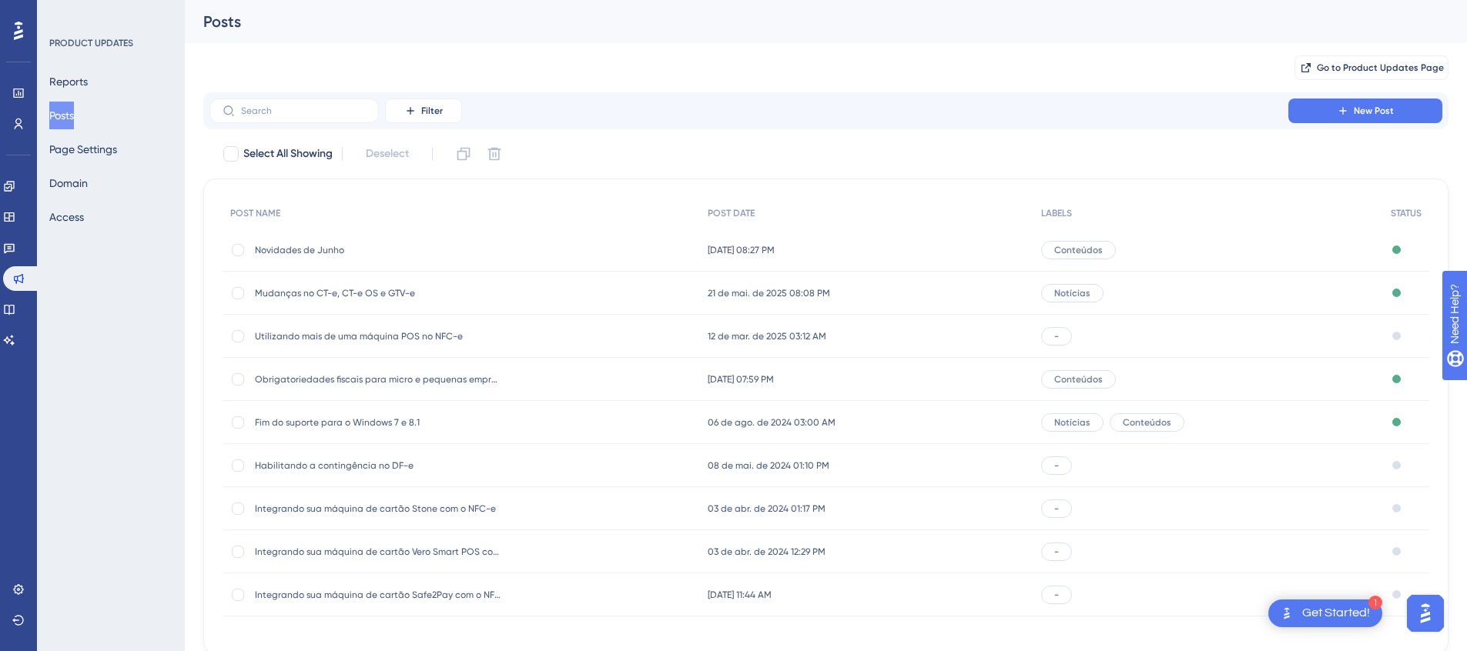
scroll to position [36, 0]
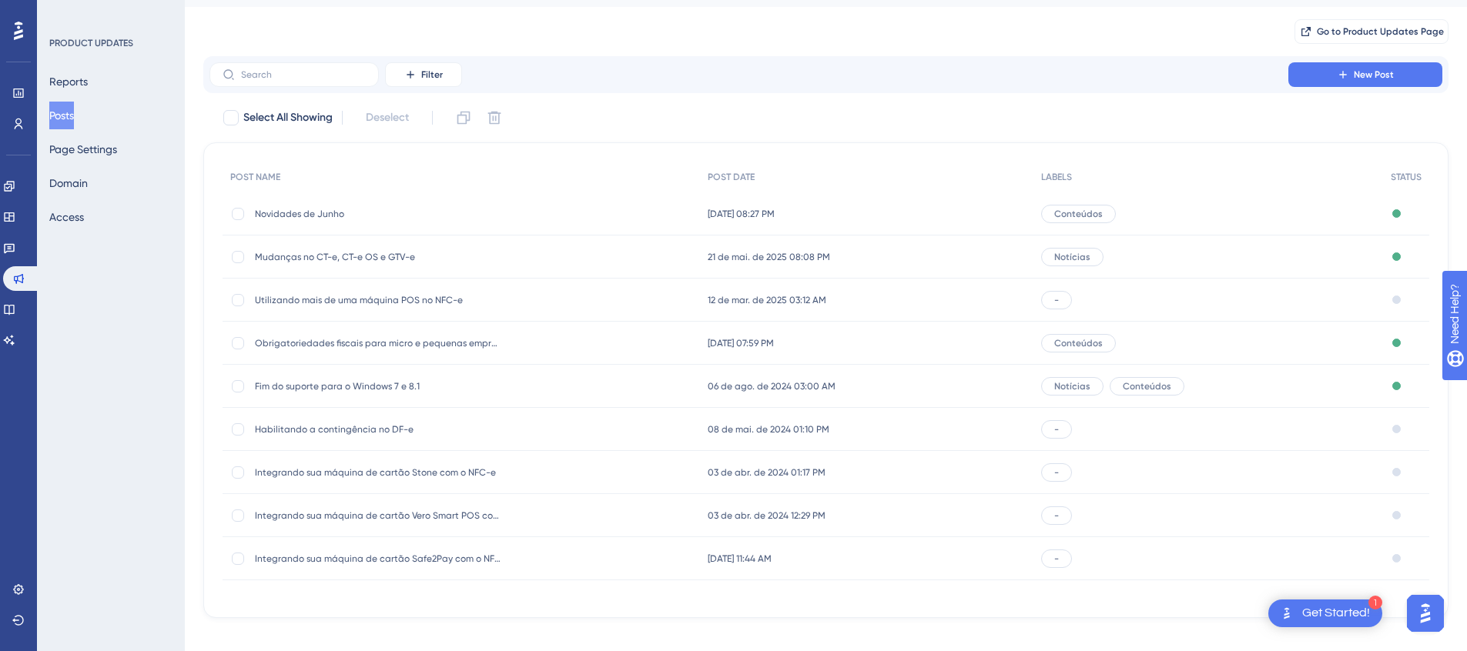
click at [1079, 389] on span "Notícias" at bounding box center [1072, 386] width 36 height 12
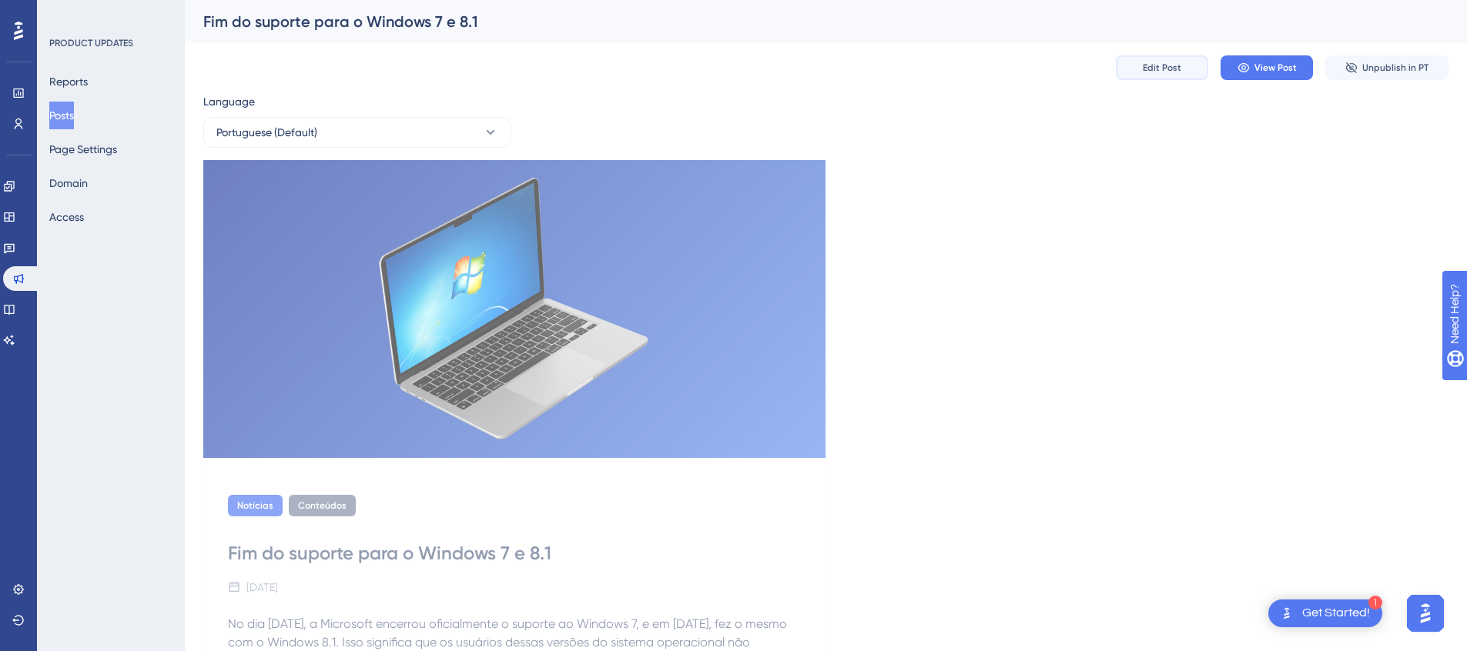
click at [1178, 68] on span "Edit Post" at bounding box center [1162, 68] width 38 height 12
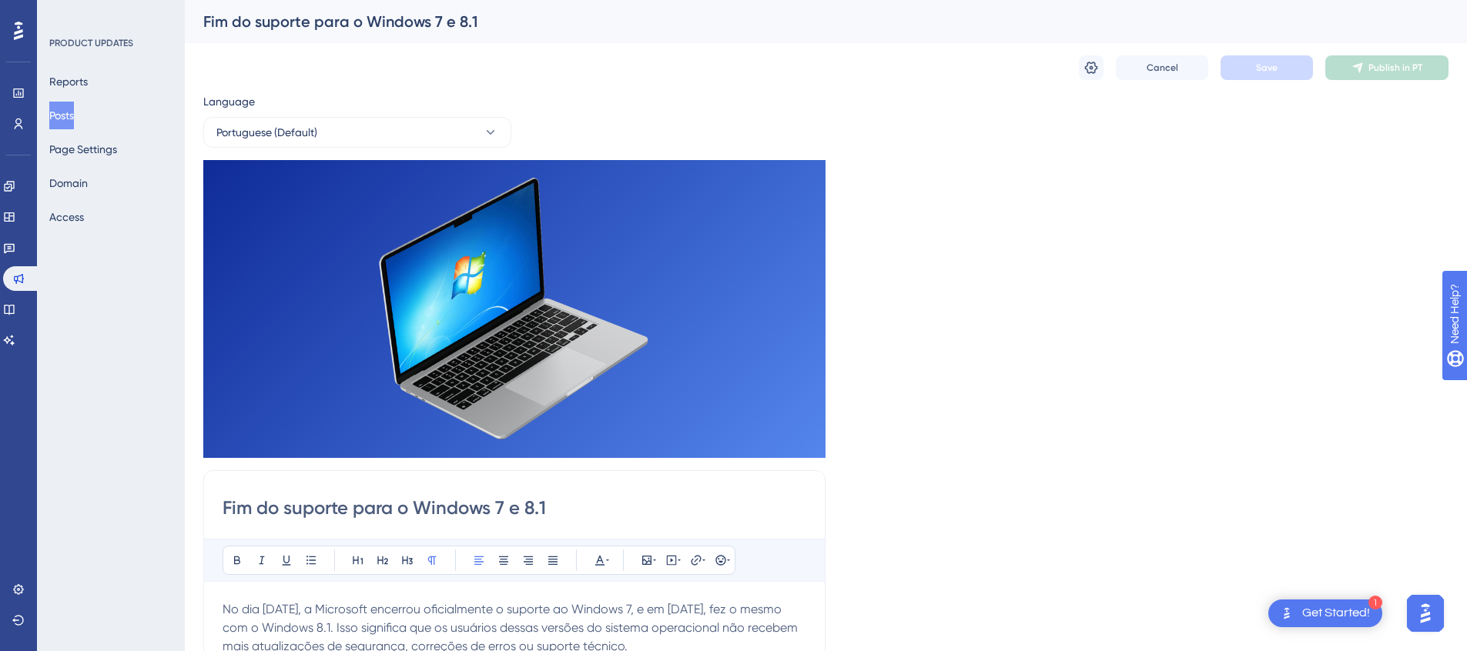
scroll to position [9, 0]
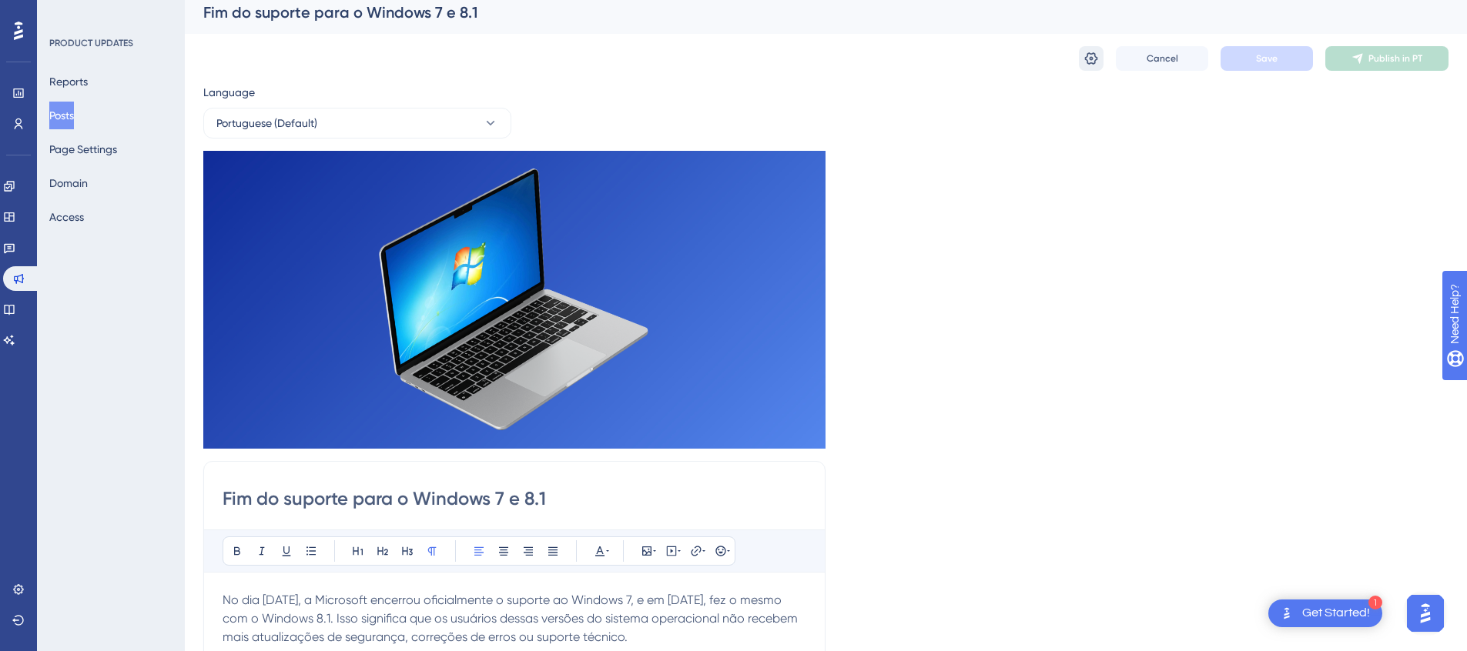
click at [1090, 59] on icon at bounding box center [1091, 58] width 13 height 12
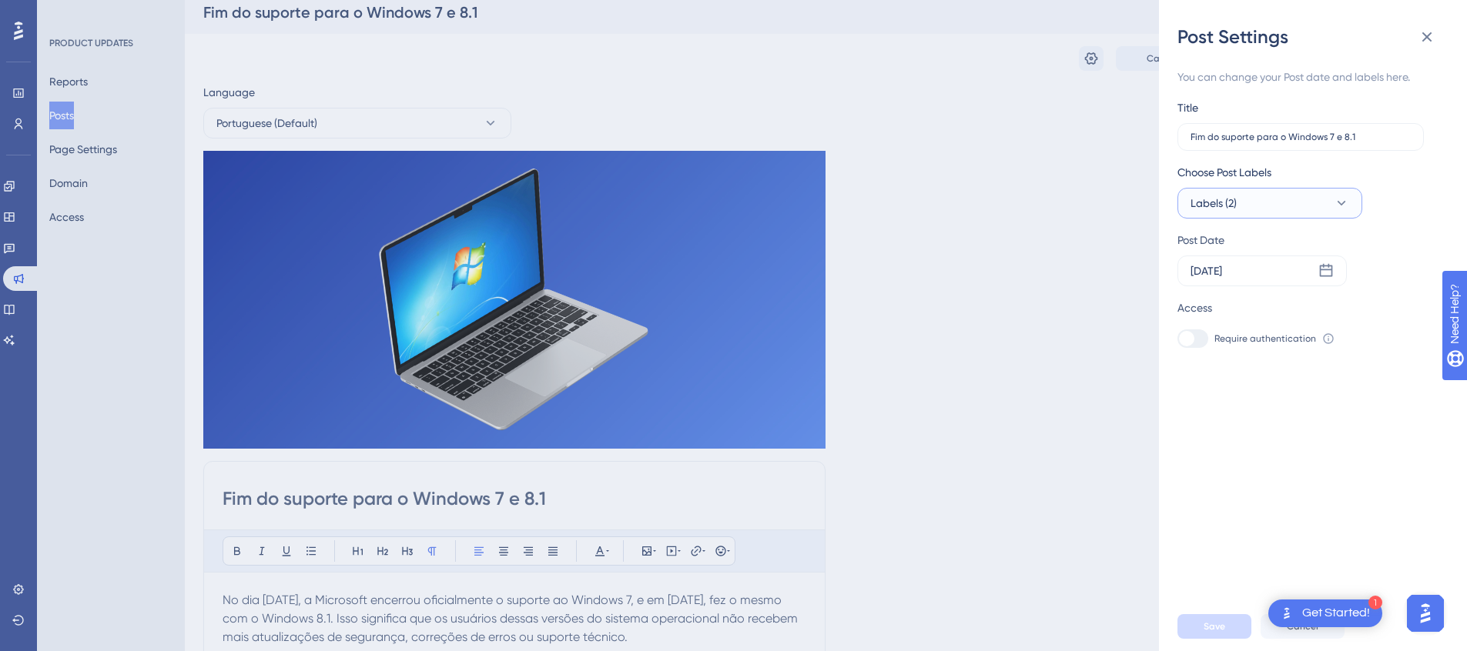
click at [1357, 199] on button "Labels (2)" at bounding box center [1269, 203] width 185 height 31
click at [1286, 368] on span "Manage Labels" at bounding box center [1255, 369] width 76 height 18
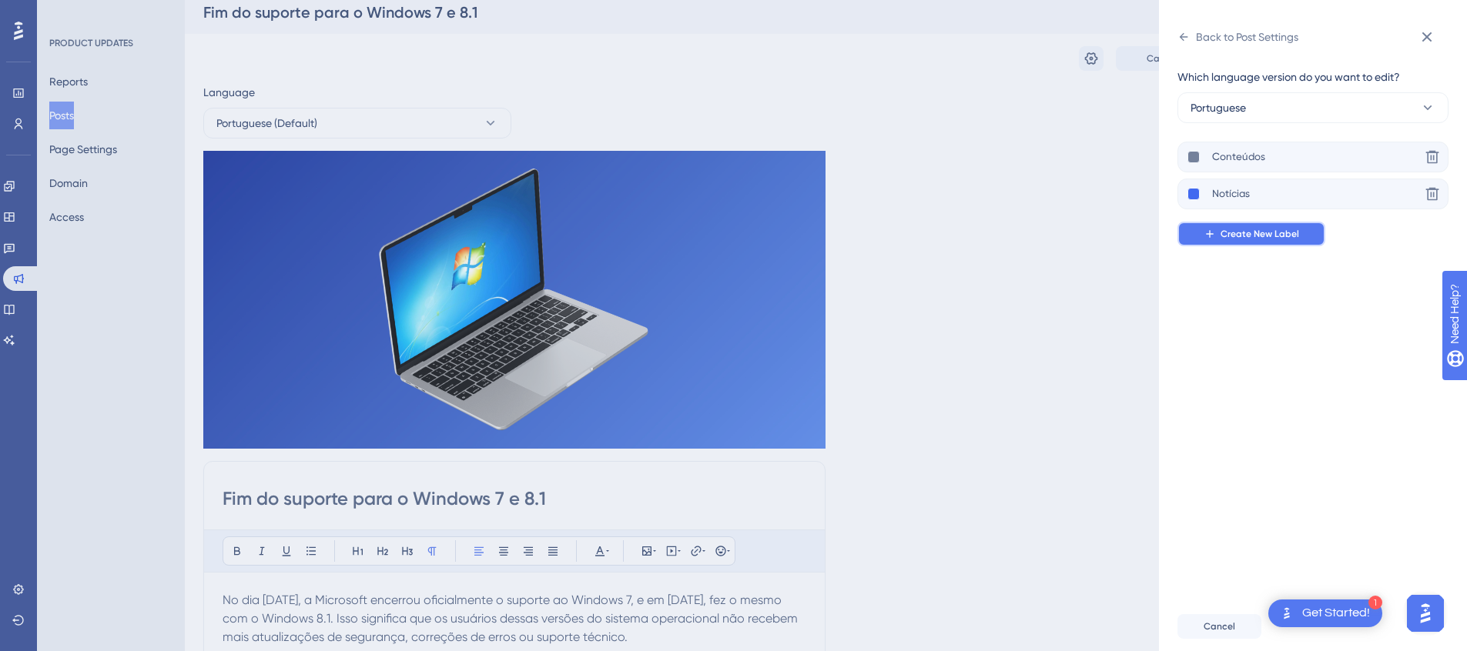
click at [1274, 239] on span "Create New Label" at bounding box center [1259, 234] width 79 height 12
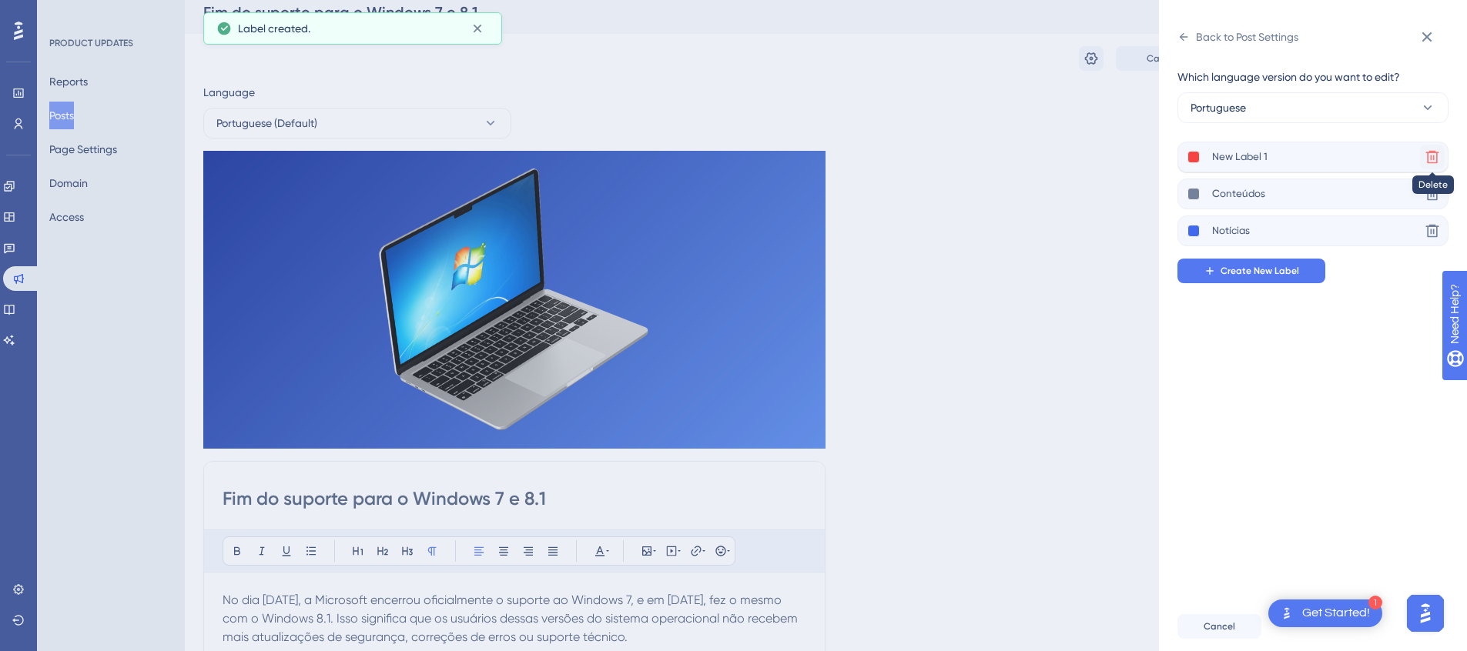
click at [1430, 162] on icon at bounding box center [1432, 157] width 13 height 13
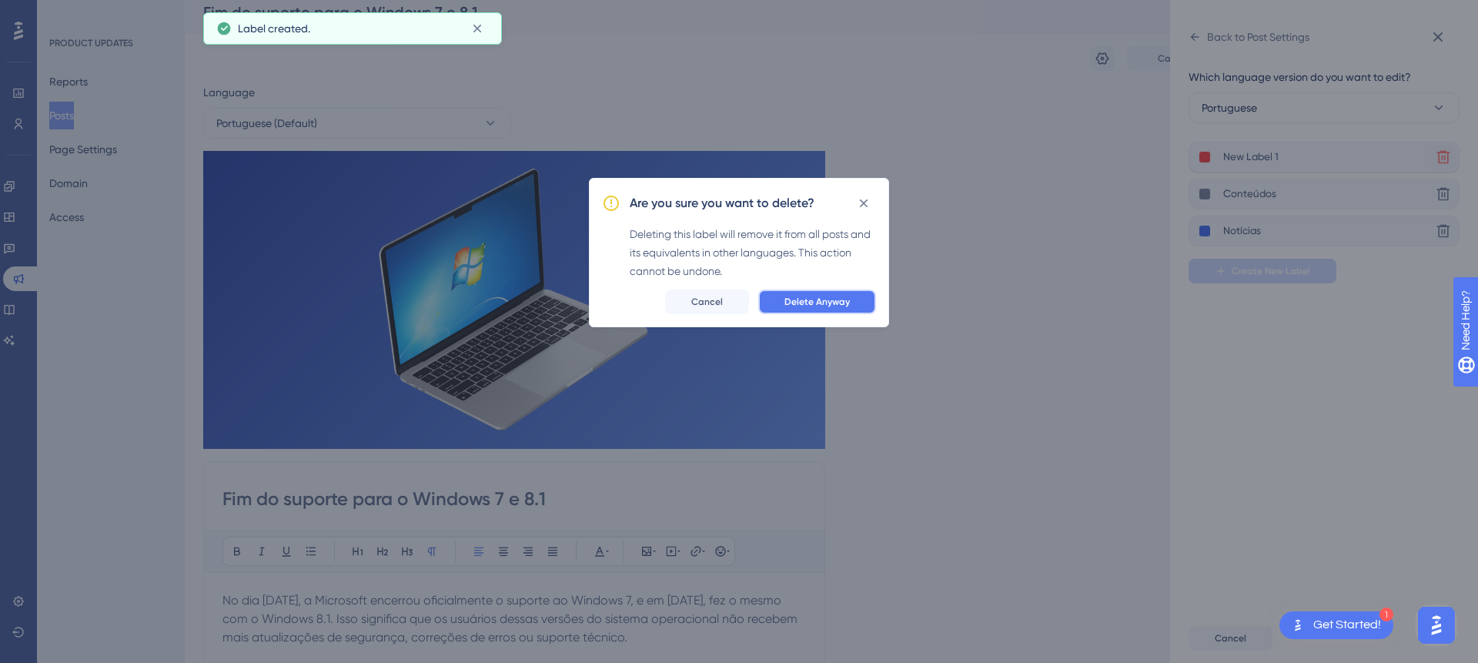
click at [832, 303] on span "Delete Anyway" at bounding box center [817, 302] width 65 height 12
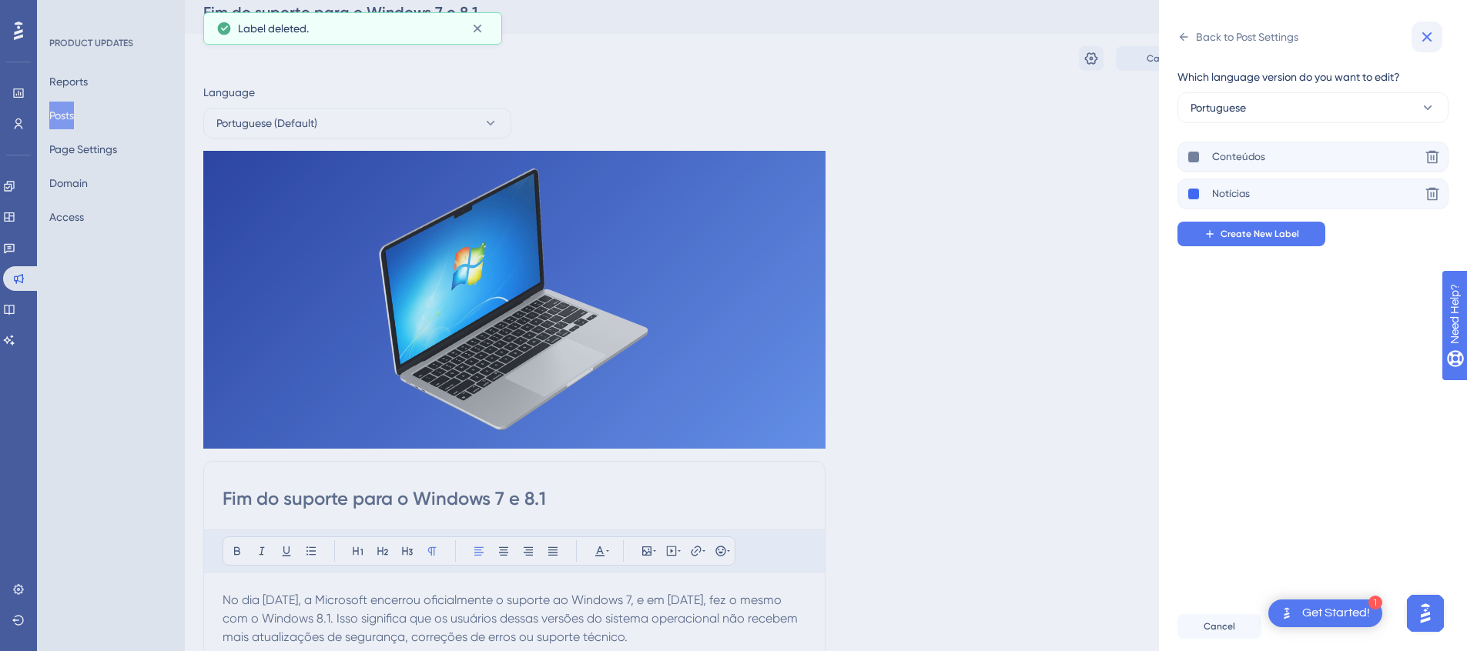
click at [1423, 38] on icon at bounding box center [1427, 37] width 18 height 18
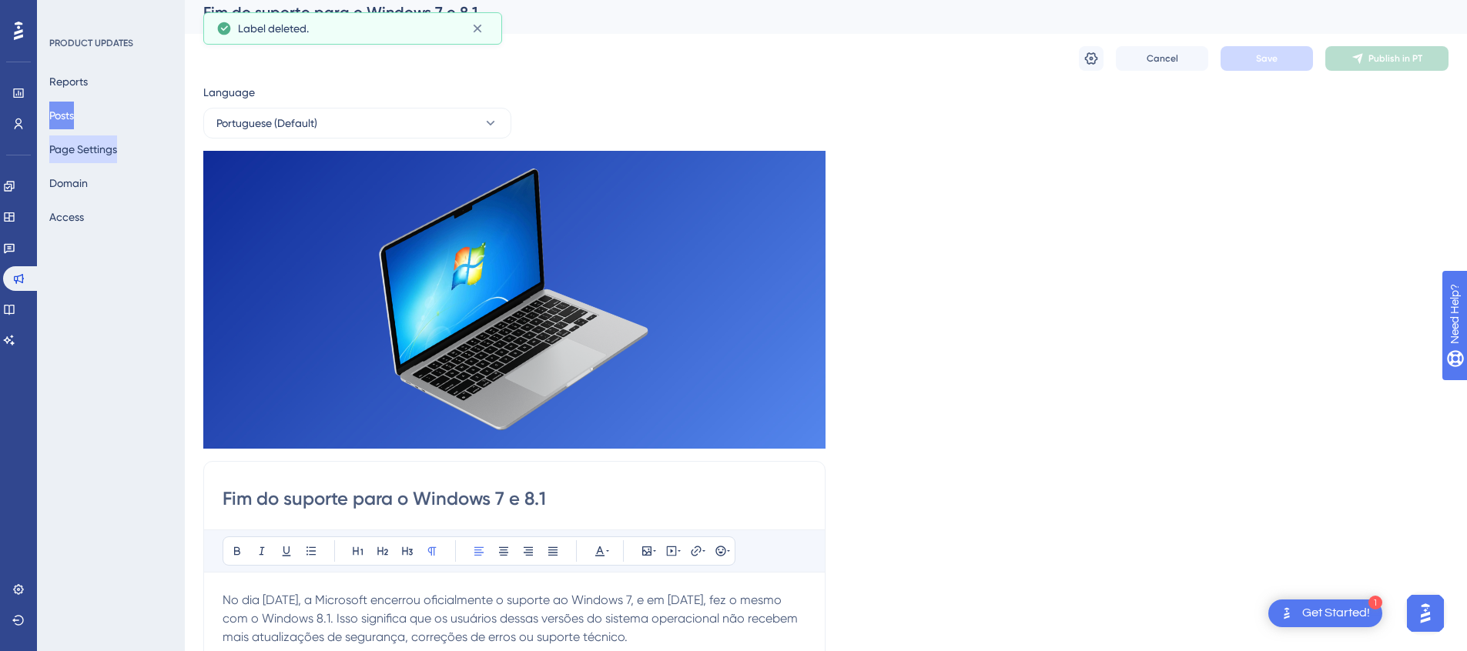
click at [105, 159] on button "Page Settings" at bounding box center [83, 150] width 68 height 28
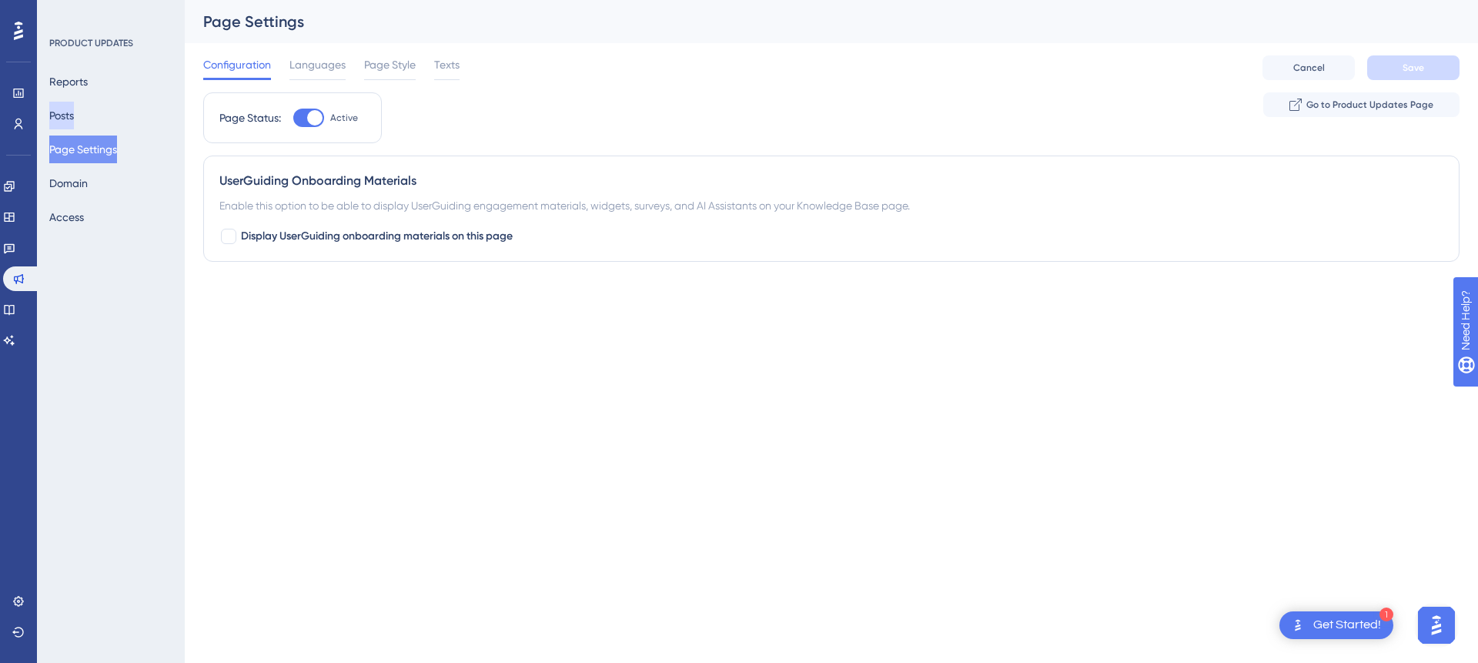
click at [74, 121] on button "Posts" at bounding box center [61, 116] width 25 height 28
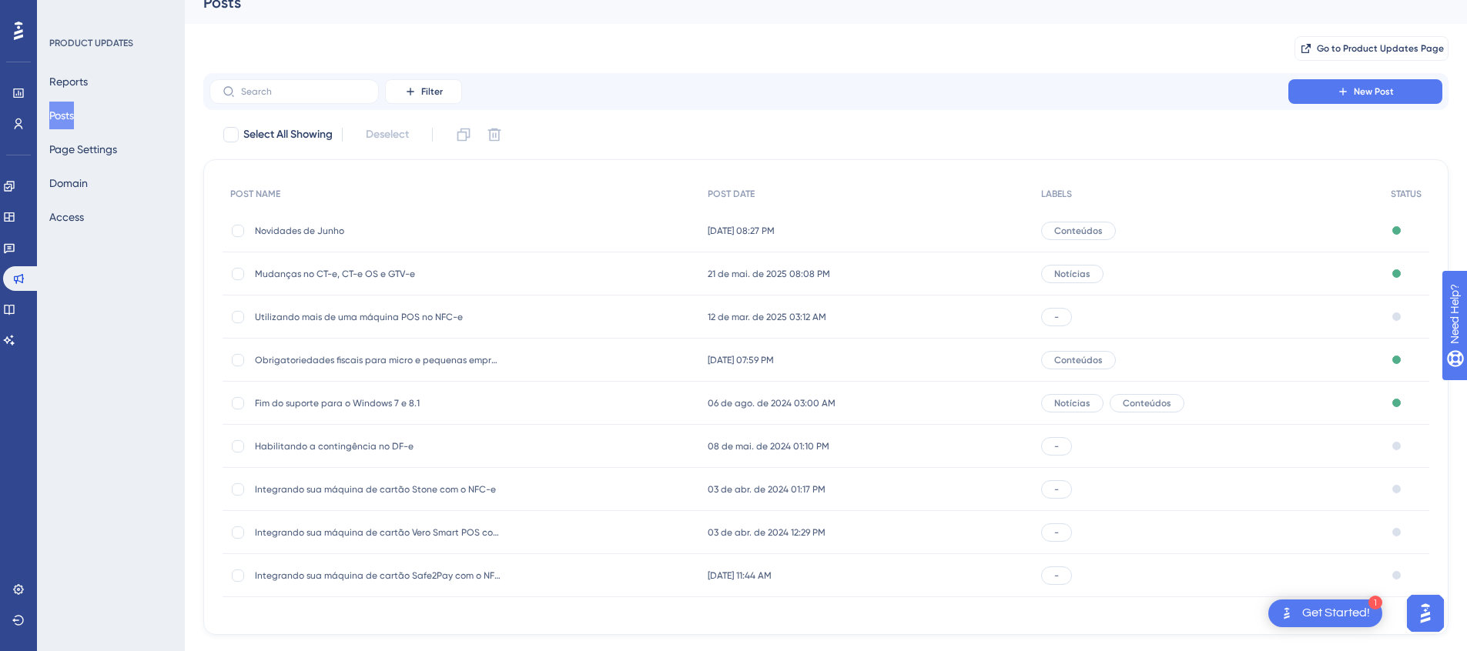
scroll to position [52, 0]
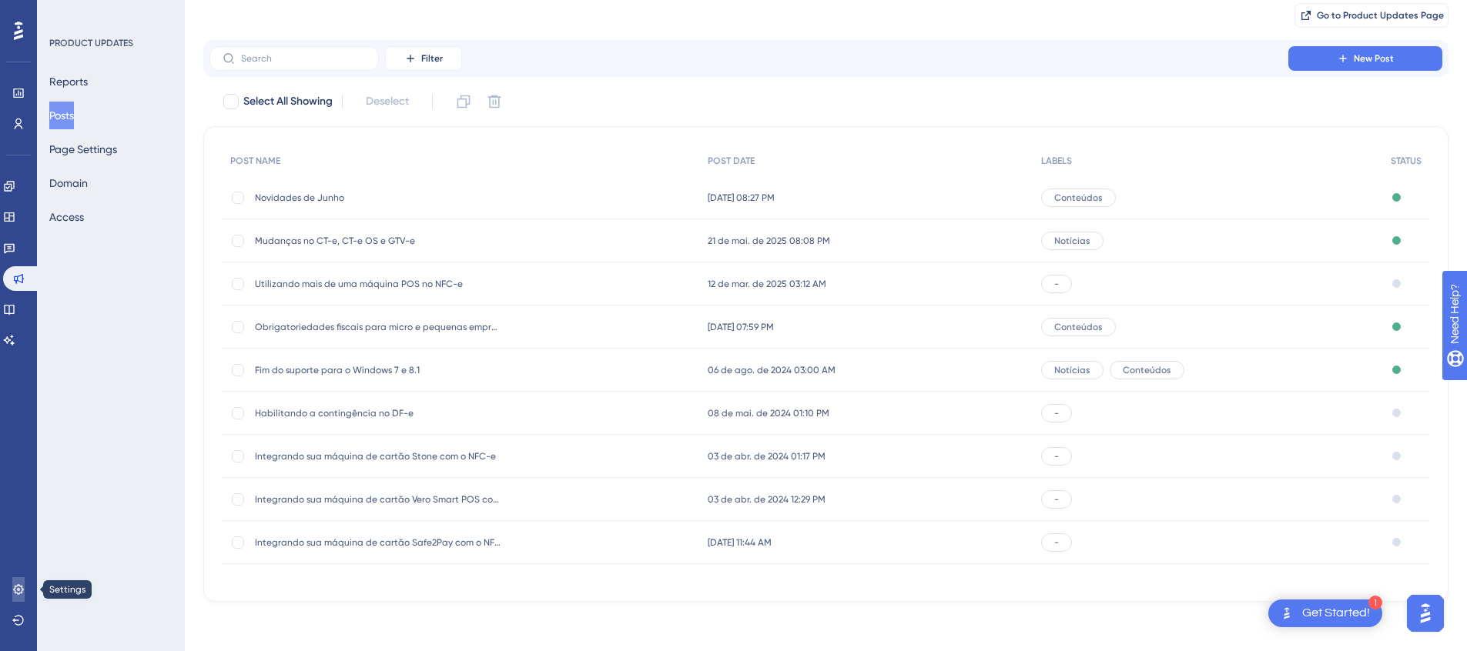
click at [25, 587] on link at bounding box center [18, 589] width 12 height 25
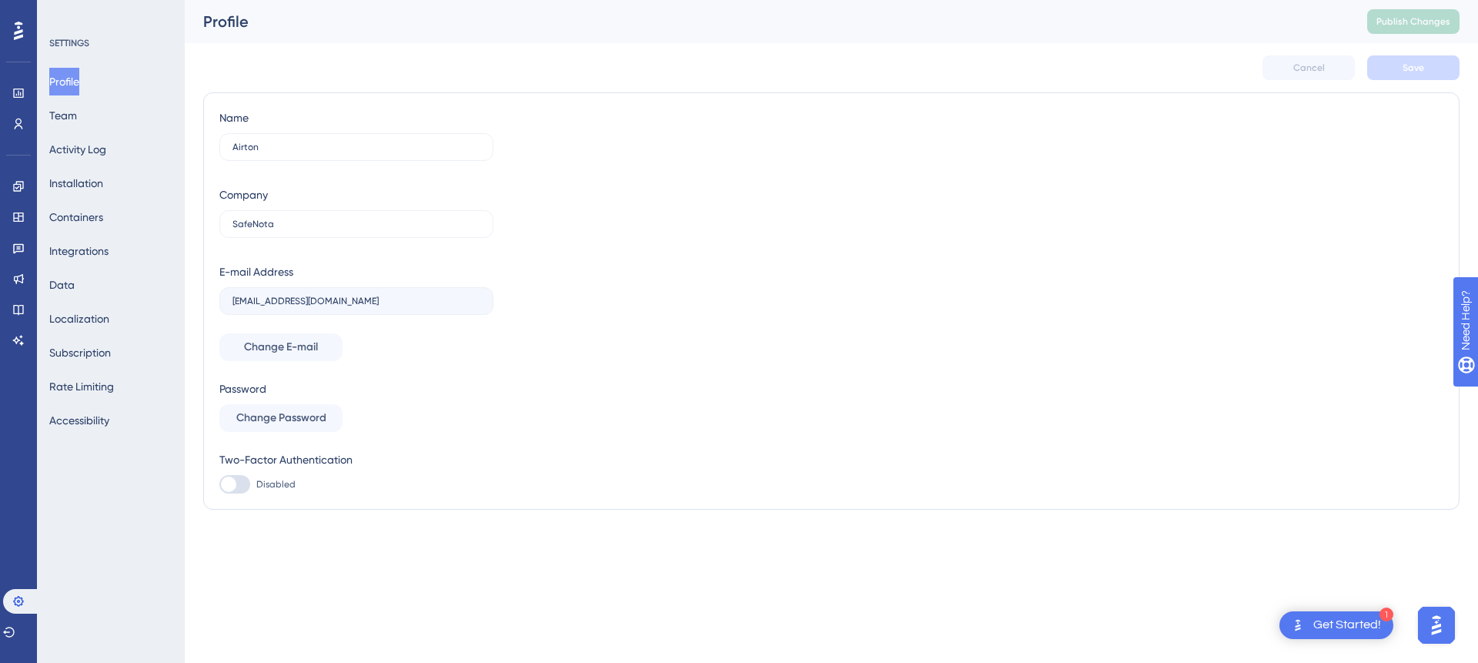
click at [101, 128] on div "Profile Team Activity Log Installation Containers Integrations Data Localizatio…" at bounding box center [111, 251] width 125 height 367
click at [77, 117] on button "Team" at bounding box center [63, 116] width 28 height 28
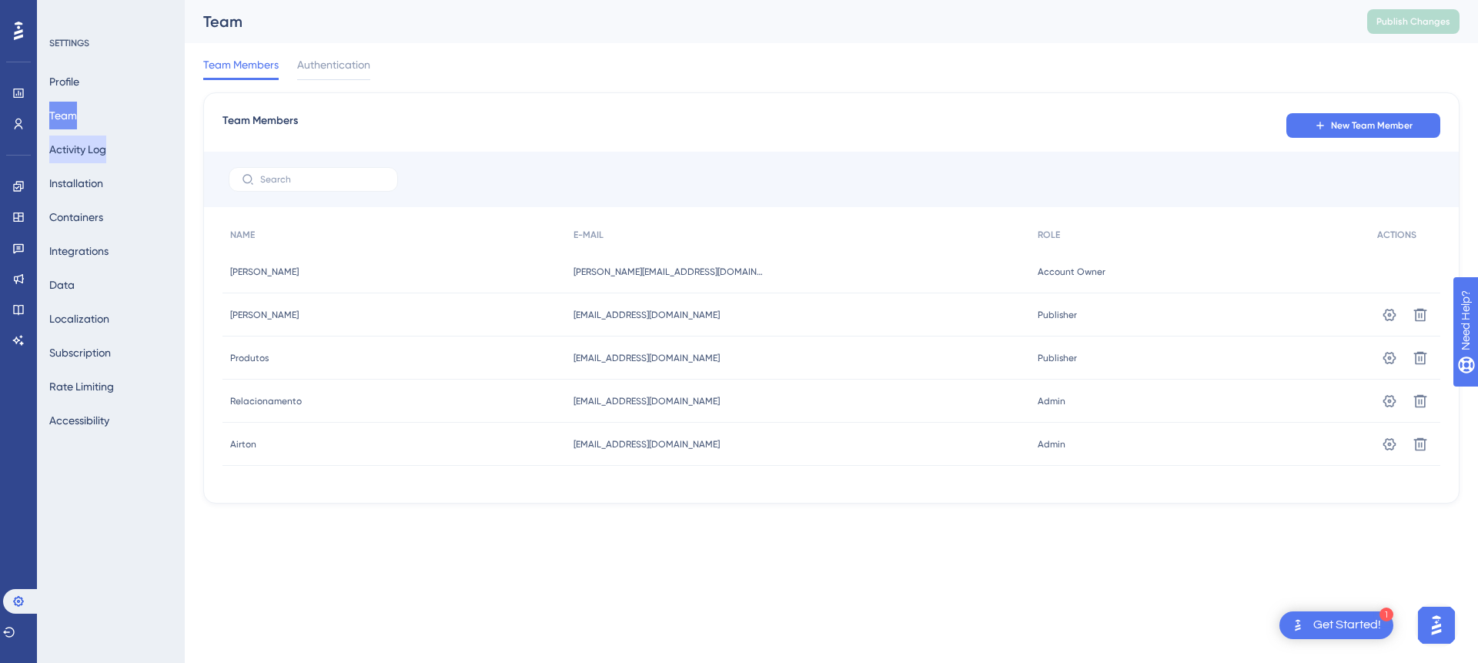
click at [82, 153] on button "Activity Log" at bounding box center [77, 150] width 57 height 28
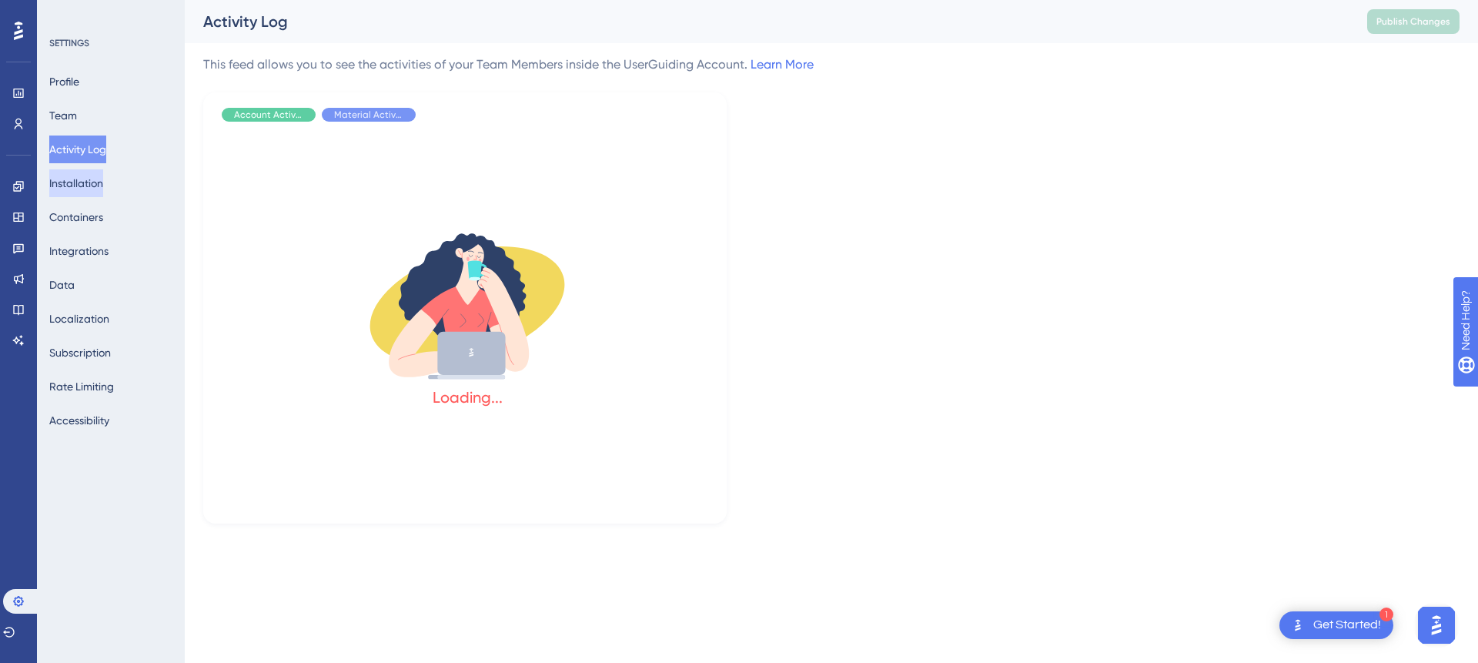
click at [88, 180] on button "Installation" at bounding box center [76, 183] width 54 height 28
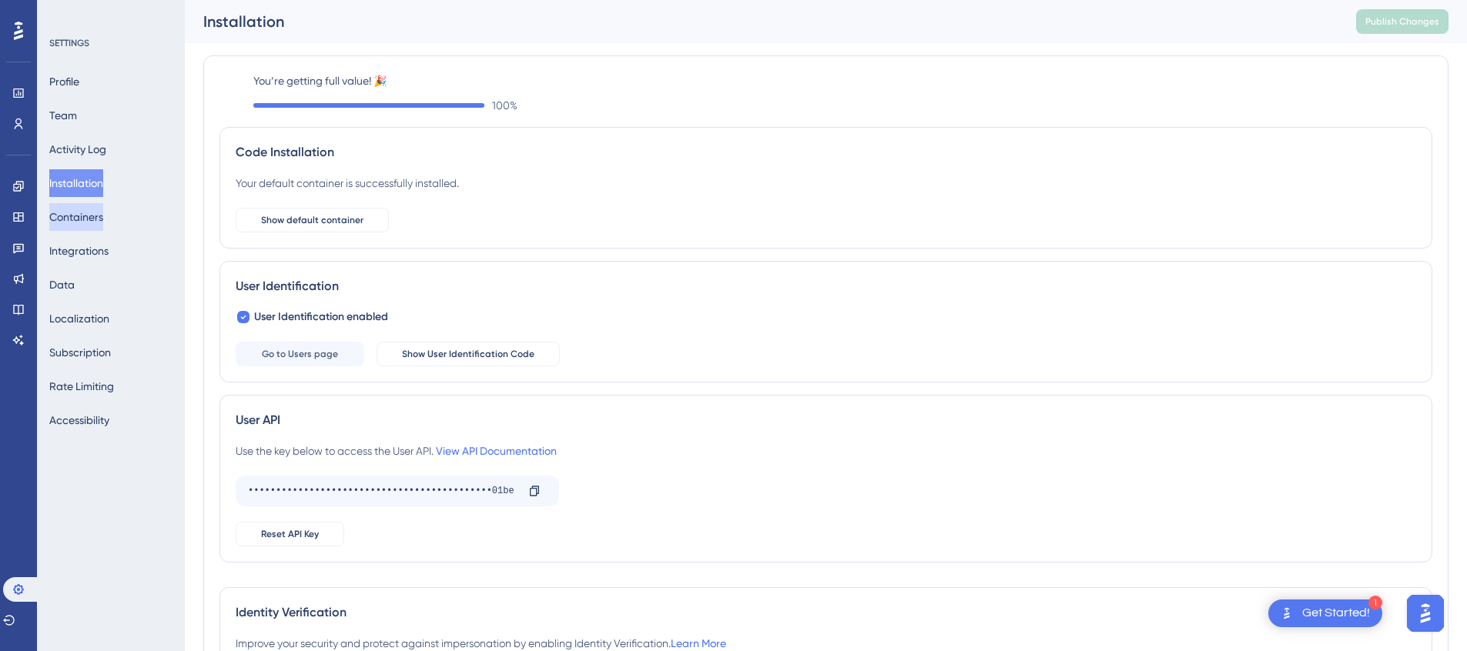
click at [88, 228] on button "Containers" at bounding box center [76, 217] width 54 height 28
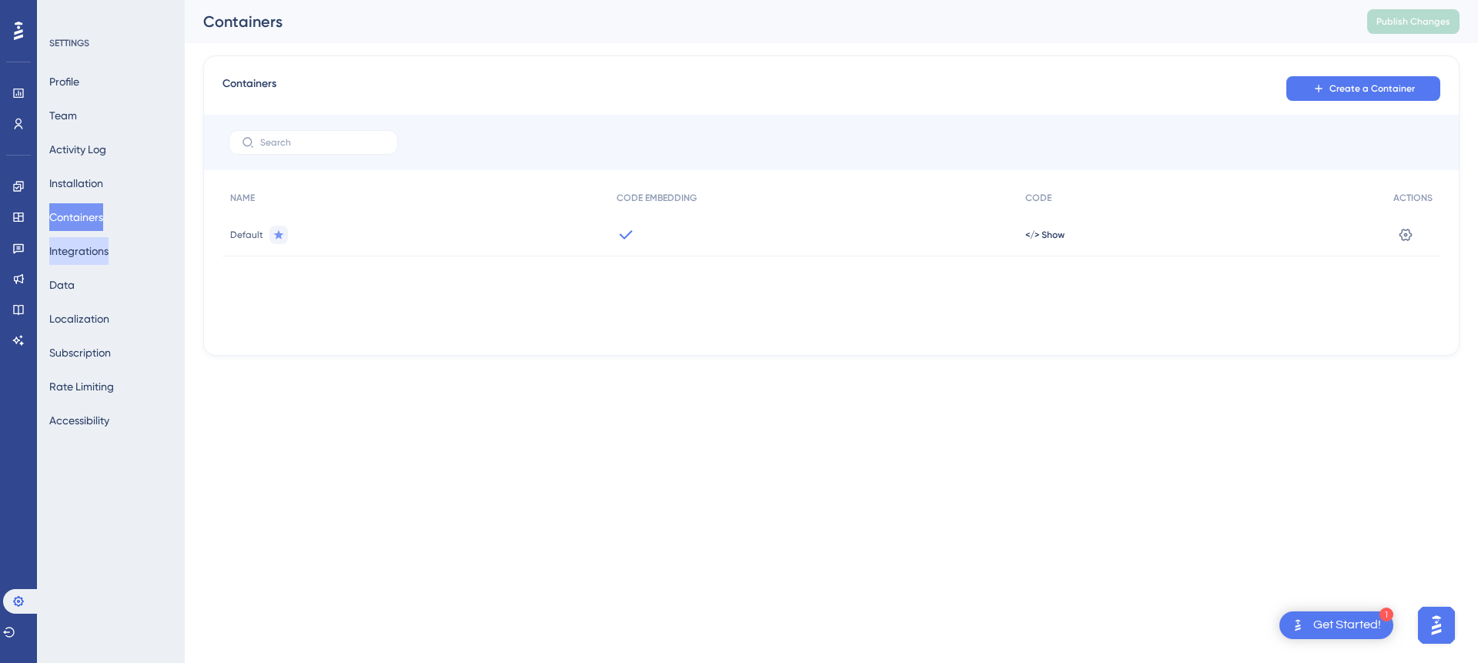
click at [89, 250] on button "Integrations" at bounding box center [78, 251] width 59 height 28
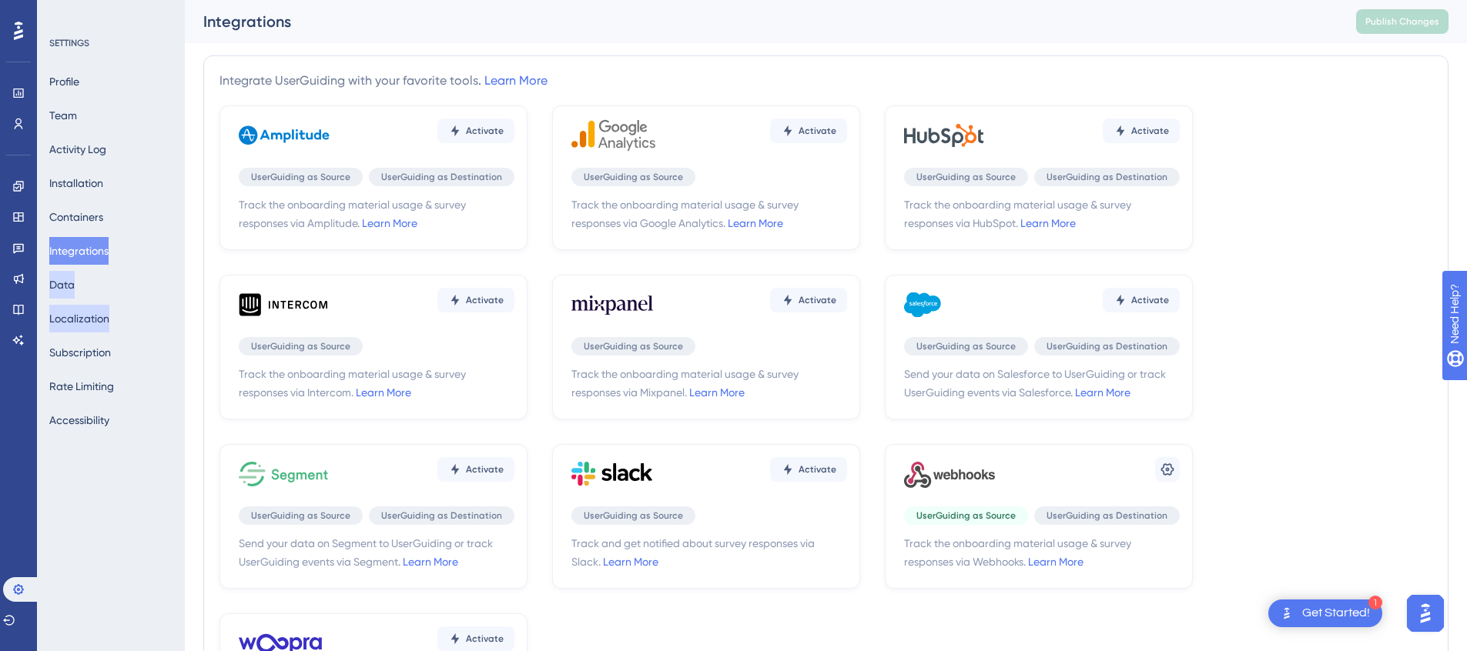
click at [75, 283] on button "Data" at bounding box center [61, 285] width 25 height 28
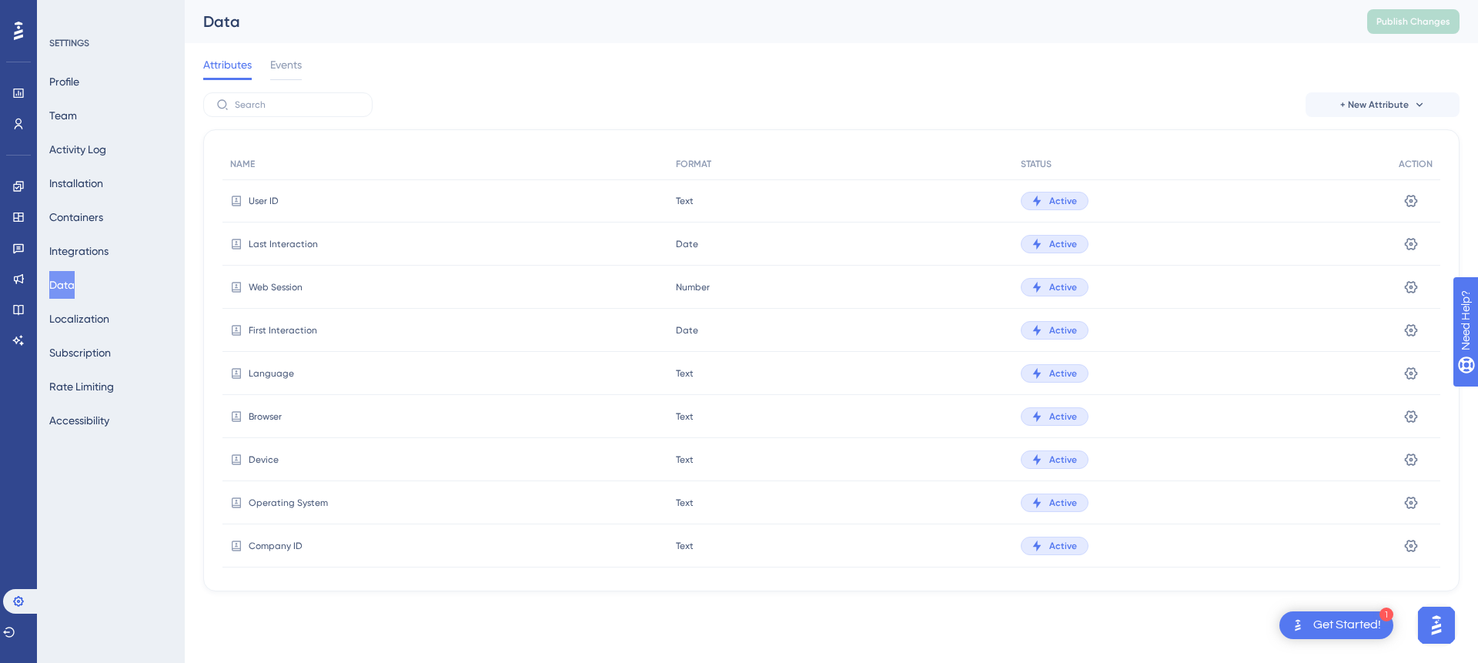
click at [1367, 631] on div "Get Started!" at bounding box center [1348, 625] width 68 height 17
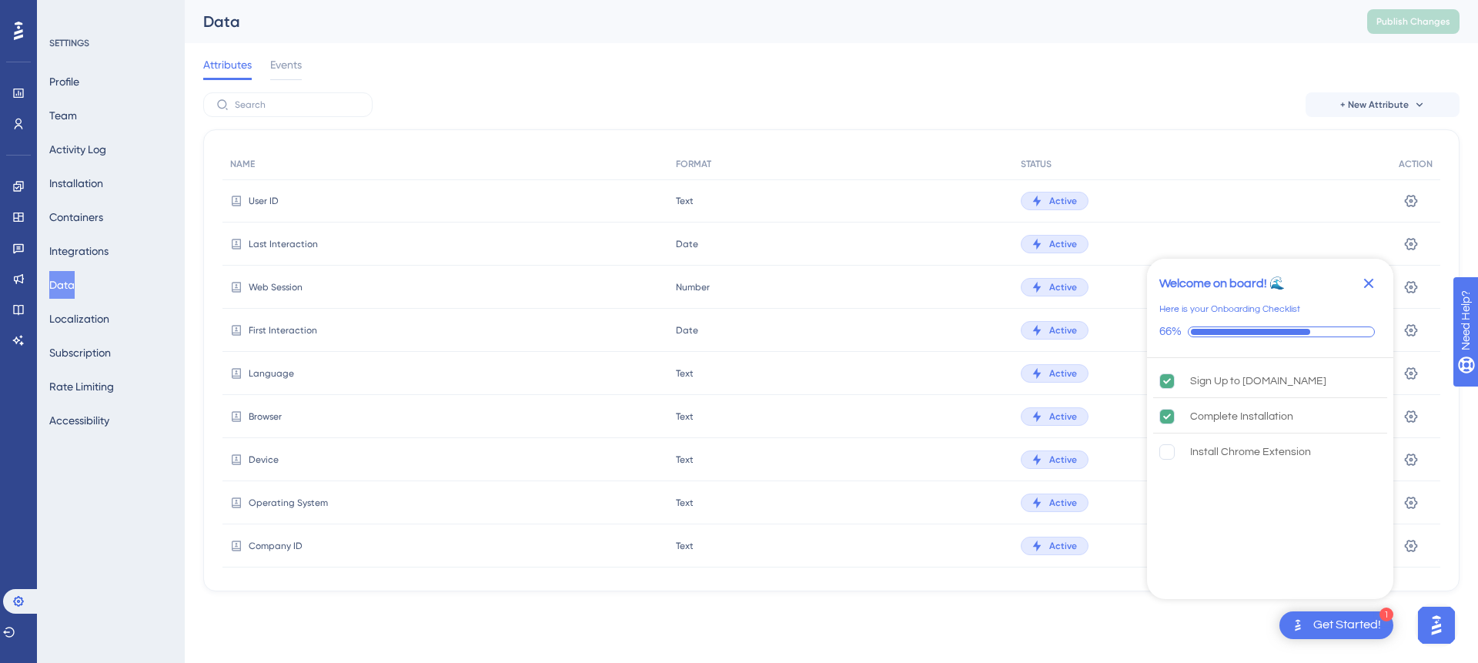
click at [1435, 641] on button "Open AI Assistant Launcher" at bounding box center [1436, 625] width 37 height 37
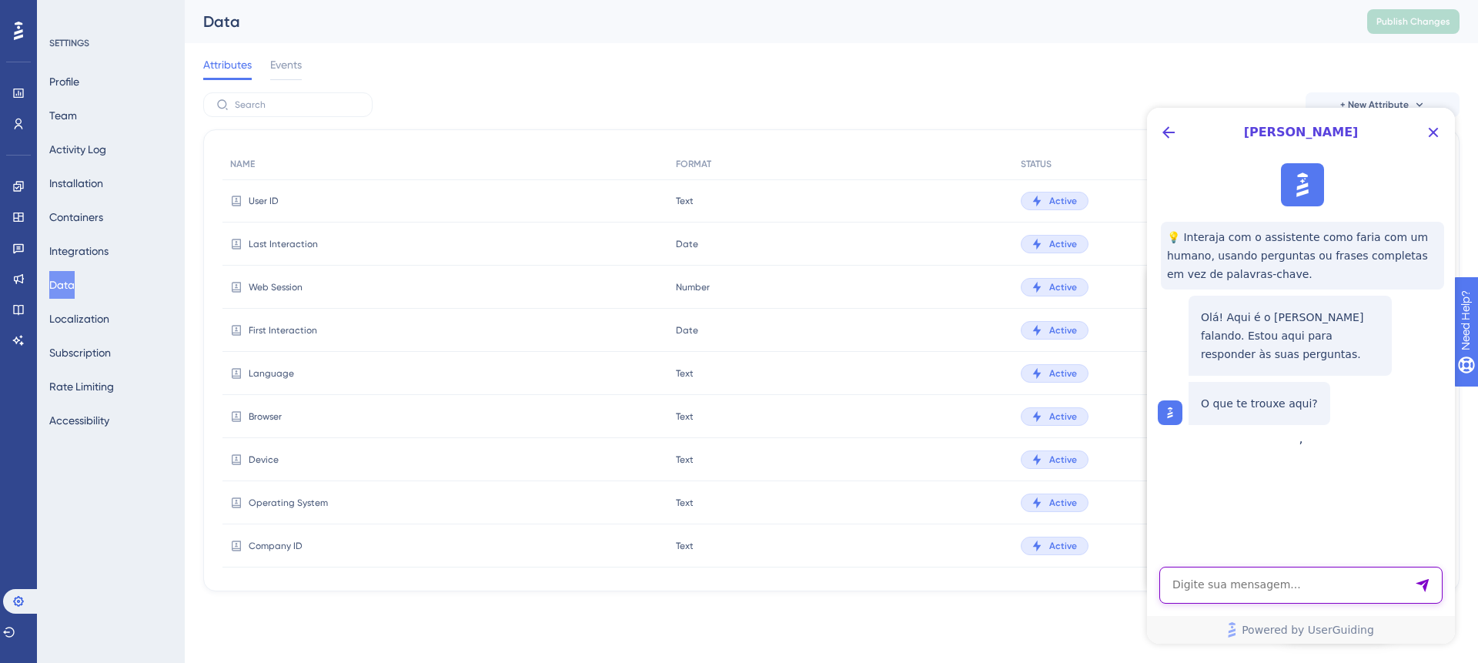
click at [1318, 587] on textarea "AI Assistant Text Input" at bounding box center [1301, 585] width 283 height 37
type textarea "Como alterar o título da"
click at [25, 308] on link at bounding box center [18, 309] width 12 height 25
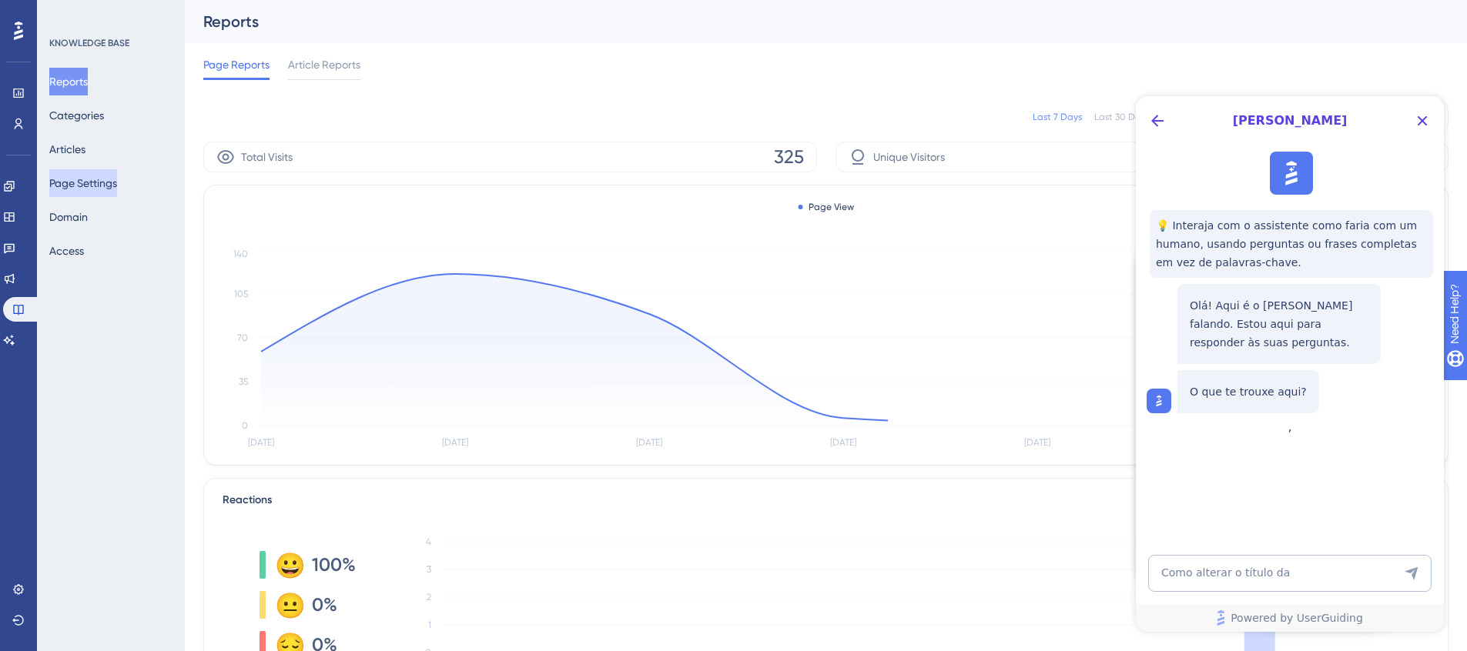
click at [97, 178] on button "Page Settings" at bounding box center [83, 183] width 68 height 28
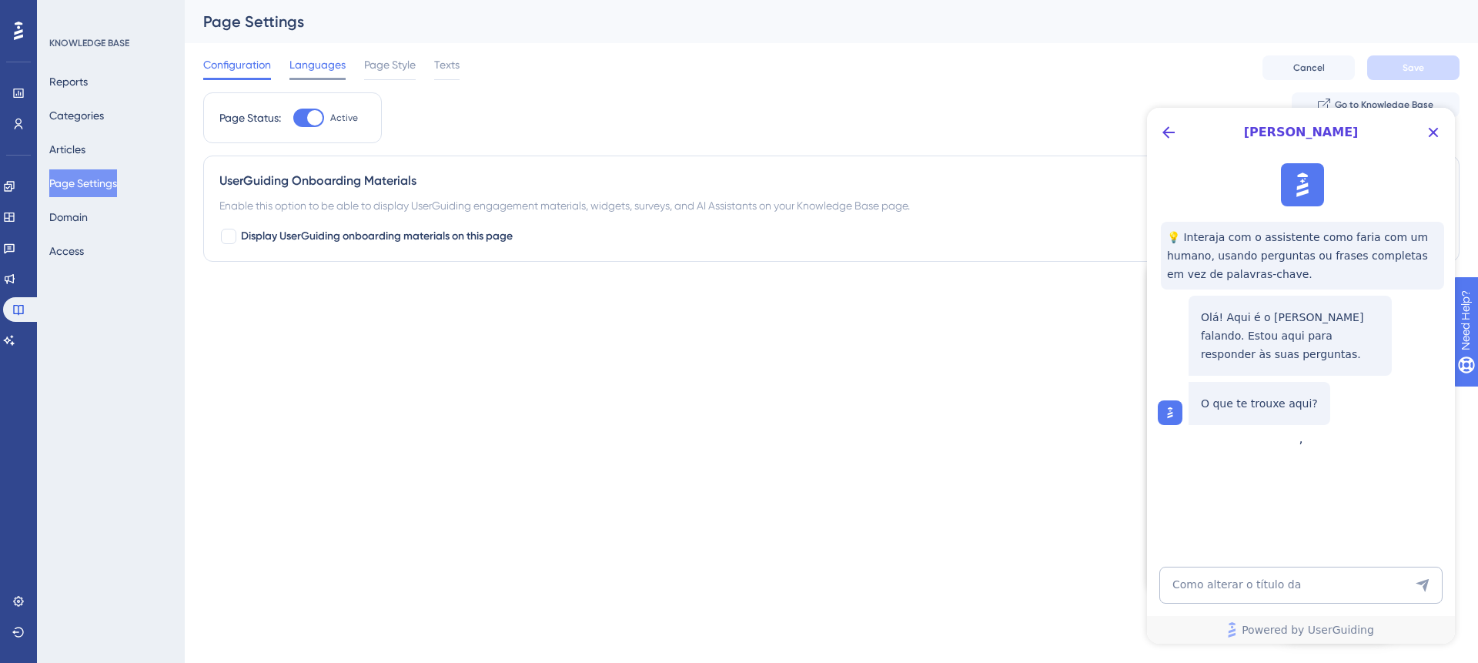
click at [328, 75] on div "Languages" at bounding box center [318, 67] width 56 height 25
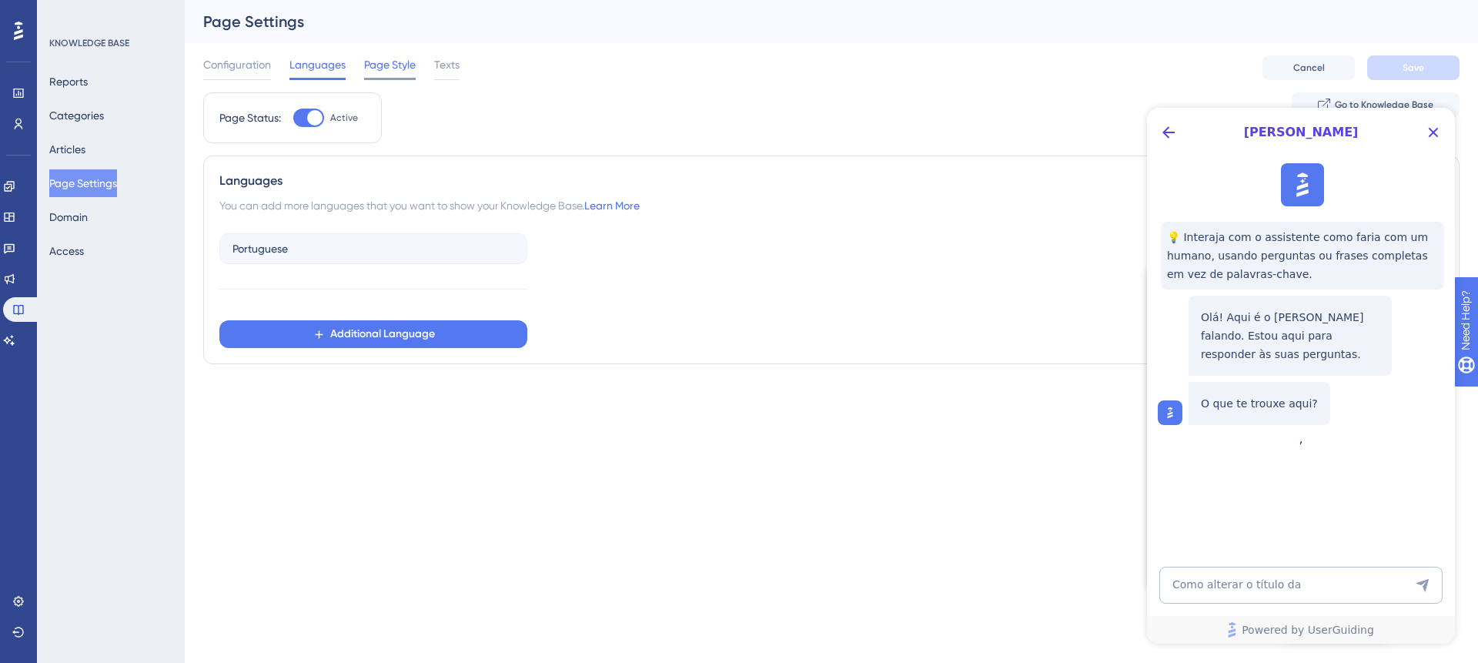
click at [399, 69] on span "Page Style" at bounding box center [390, 64] width 52 height 18
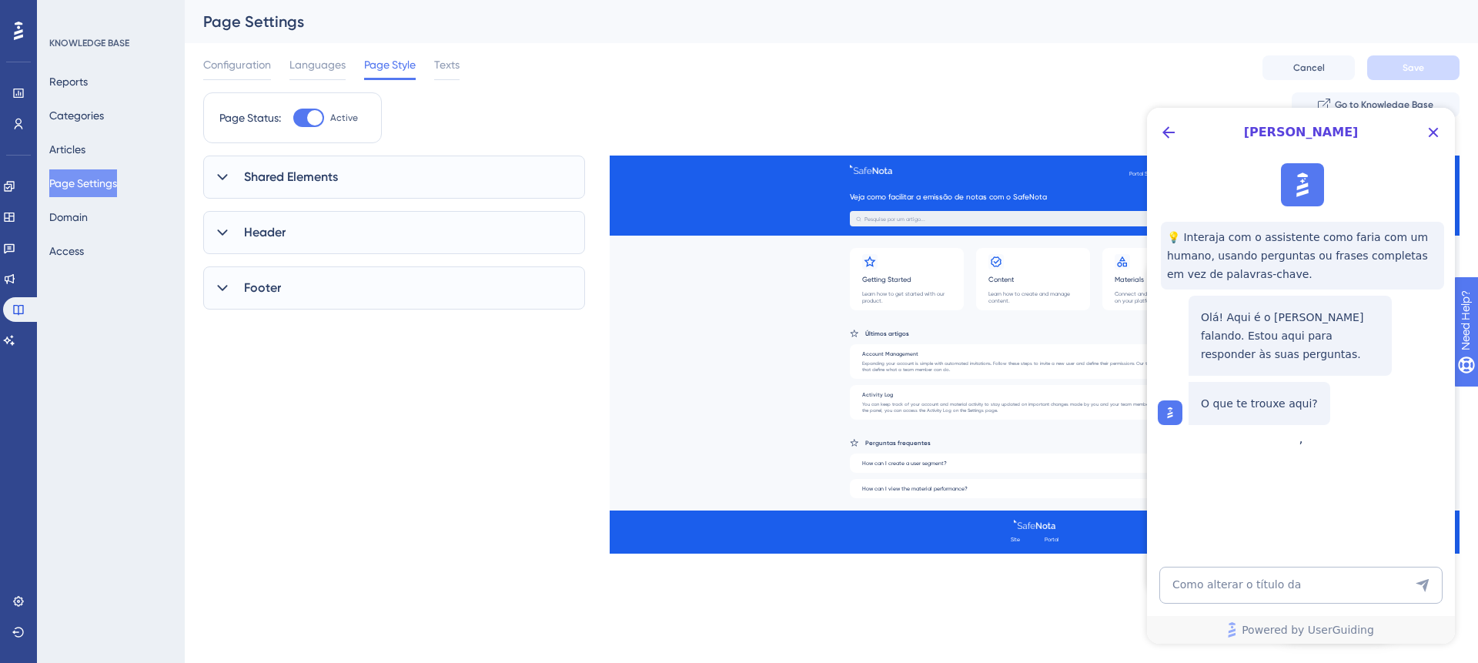
click at [317, 188] on div "Shared Elements" at bounding box center [394, 177] width 382 height 43
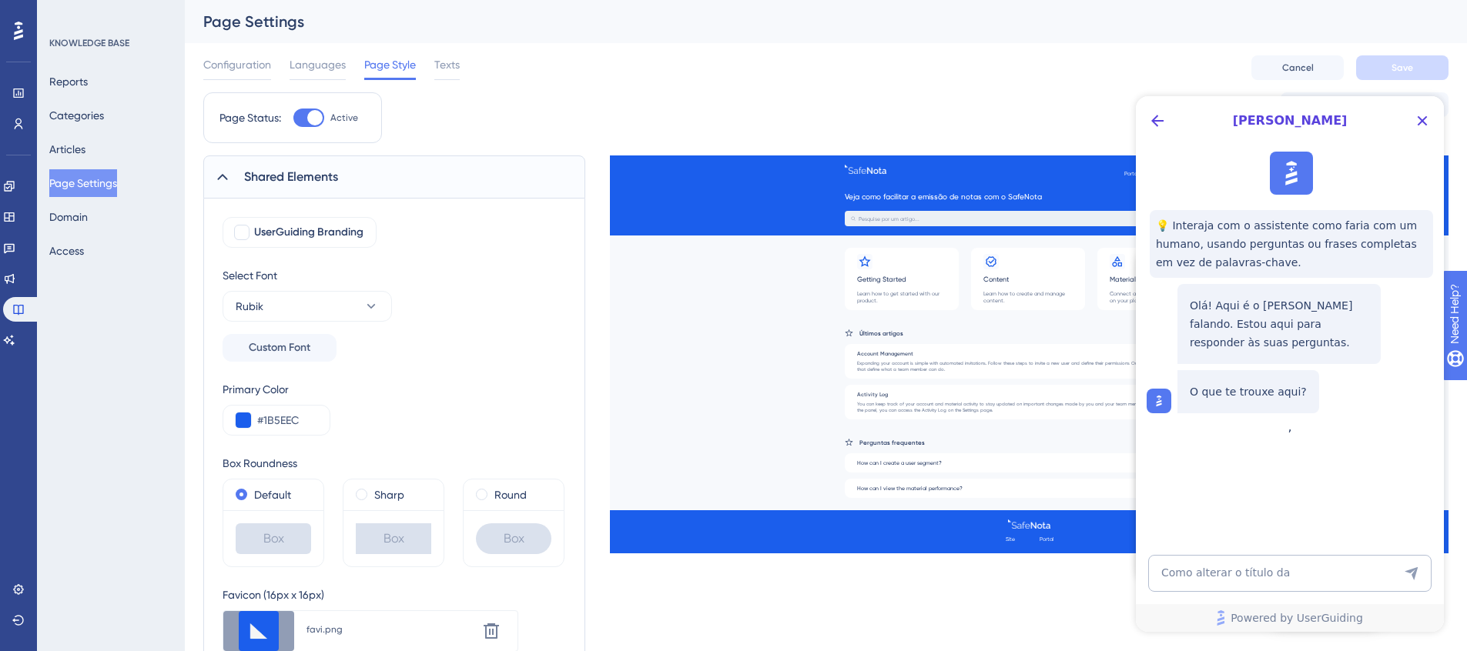
scroll to position [186, 0]
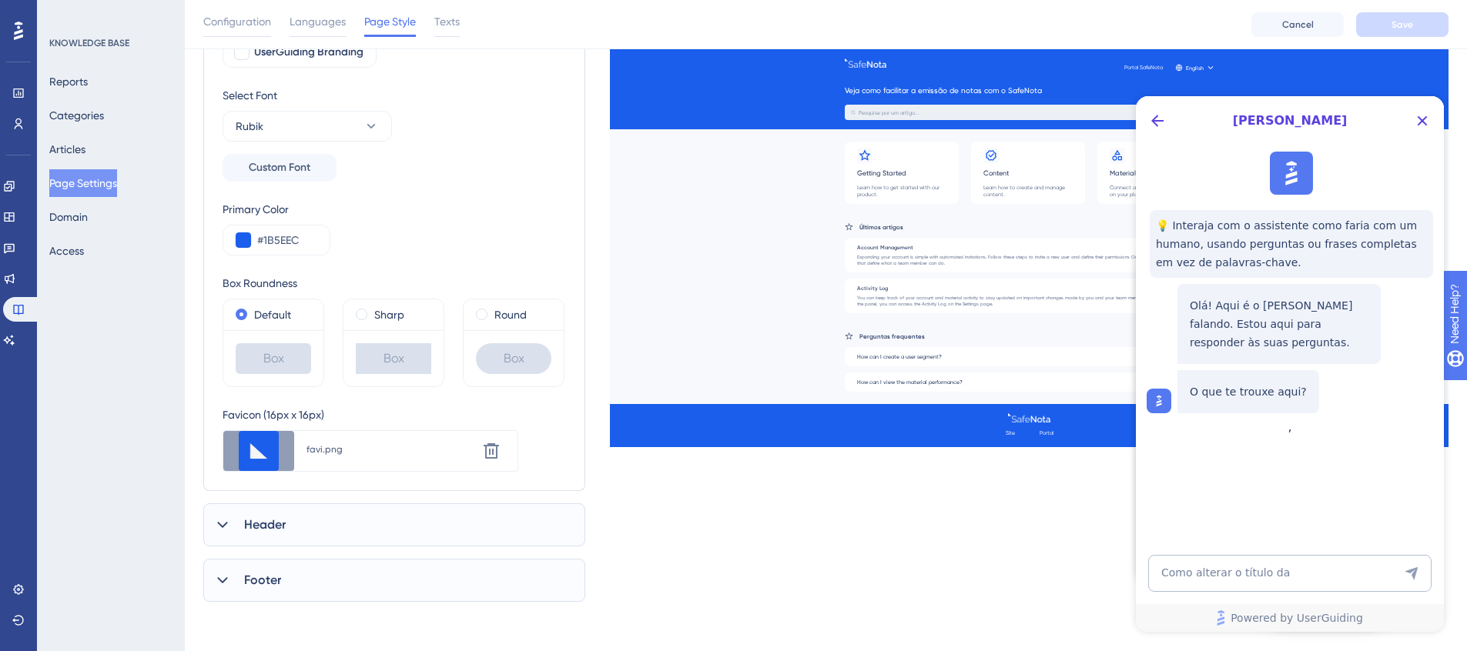
click at [339, 526] on div "Header" at bounding box center [394, 525] width 382 height 43
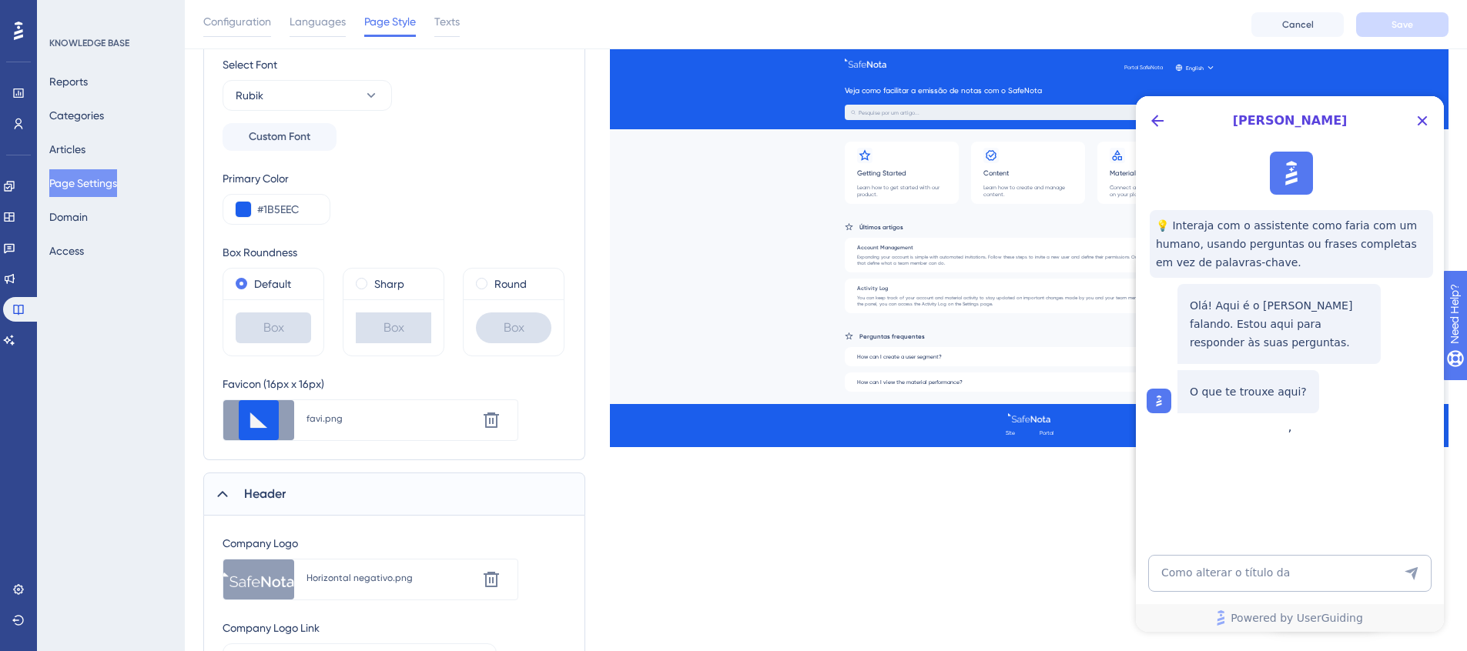
scroll to position [509, 0]
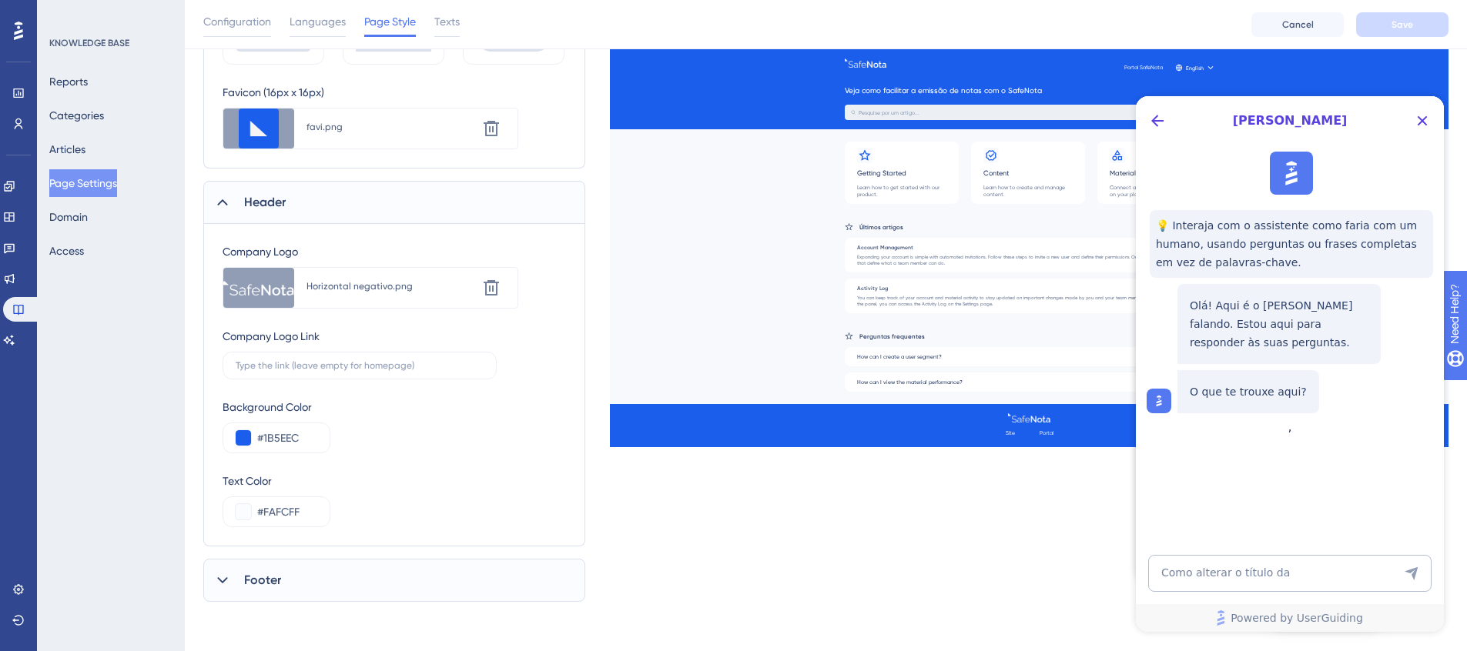
click at [386, 583] on div "Footer" at bounding box center [394, 580] width 382 height 43
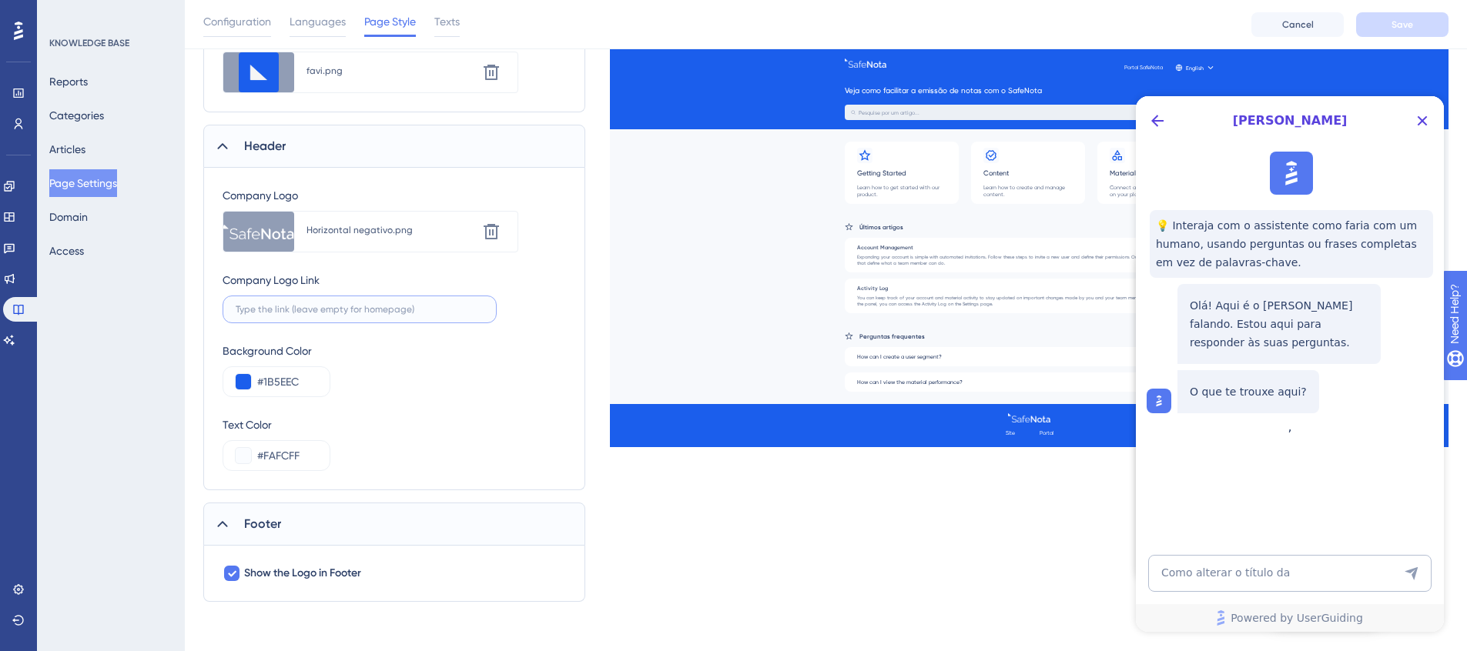
click at [351, 312] on input "text" at bounding box center [360, 309] width 248 height 11
type input "[URL][DOMAIN_NAME]"
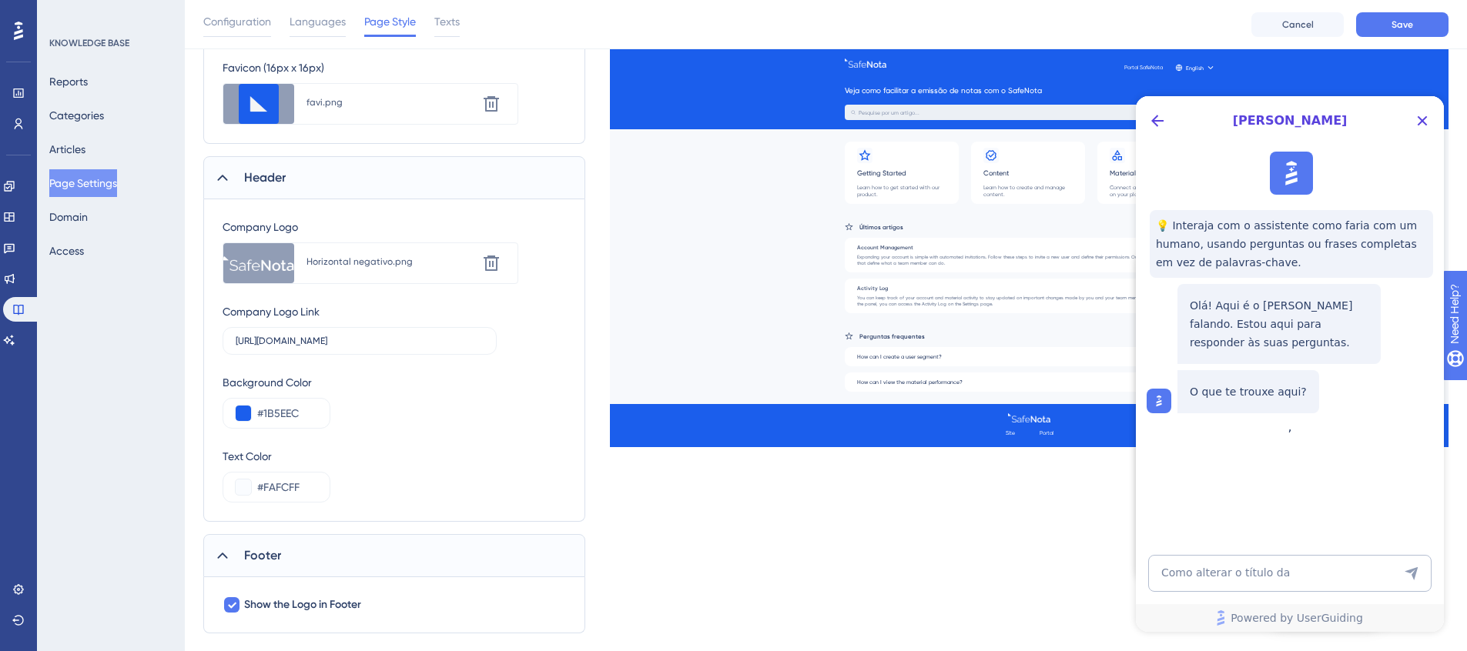
click at [227, 170] on icon at bounding box center [222, 177] width 15 height 15
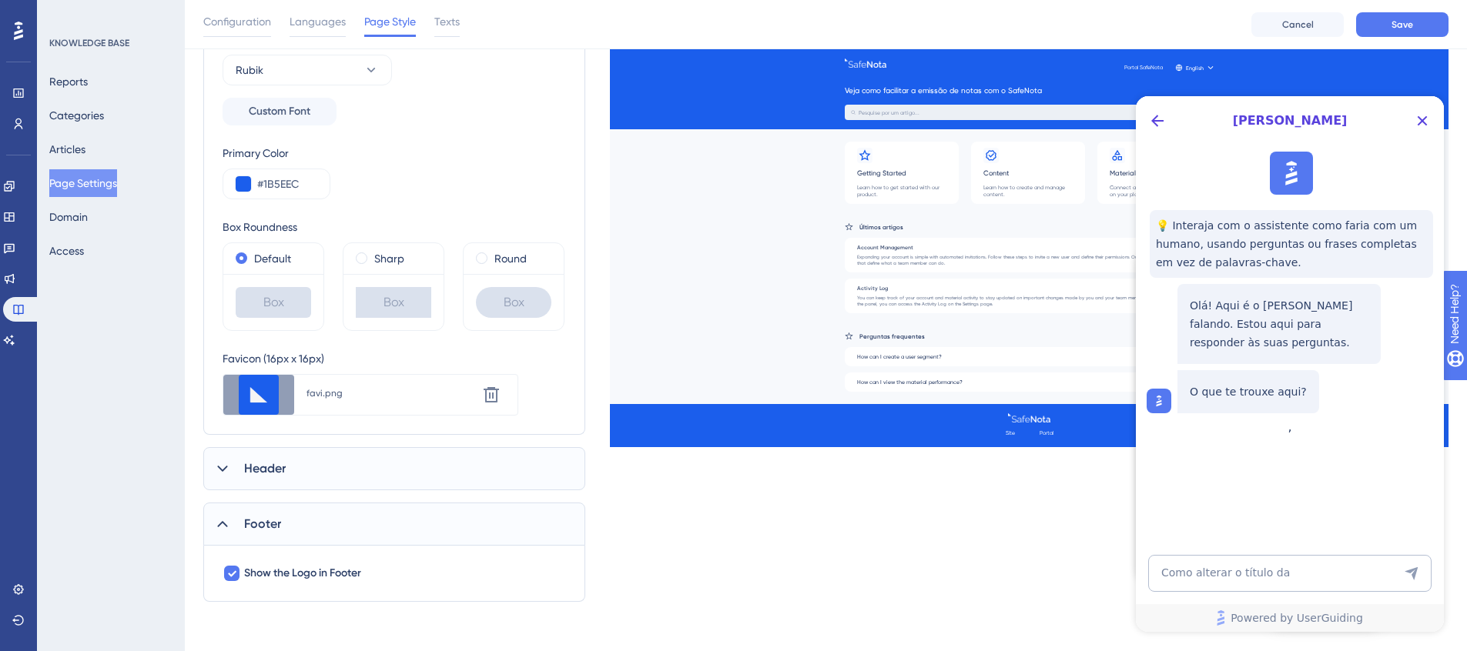
click at [225, 527] on icon at bounding box center [222, 524] width 15 height 15
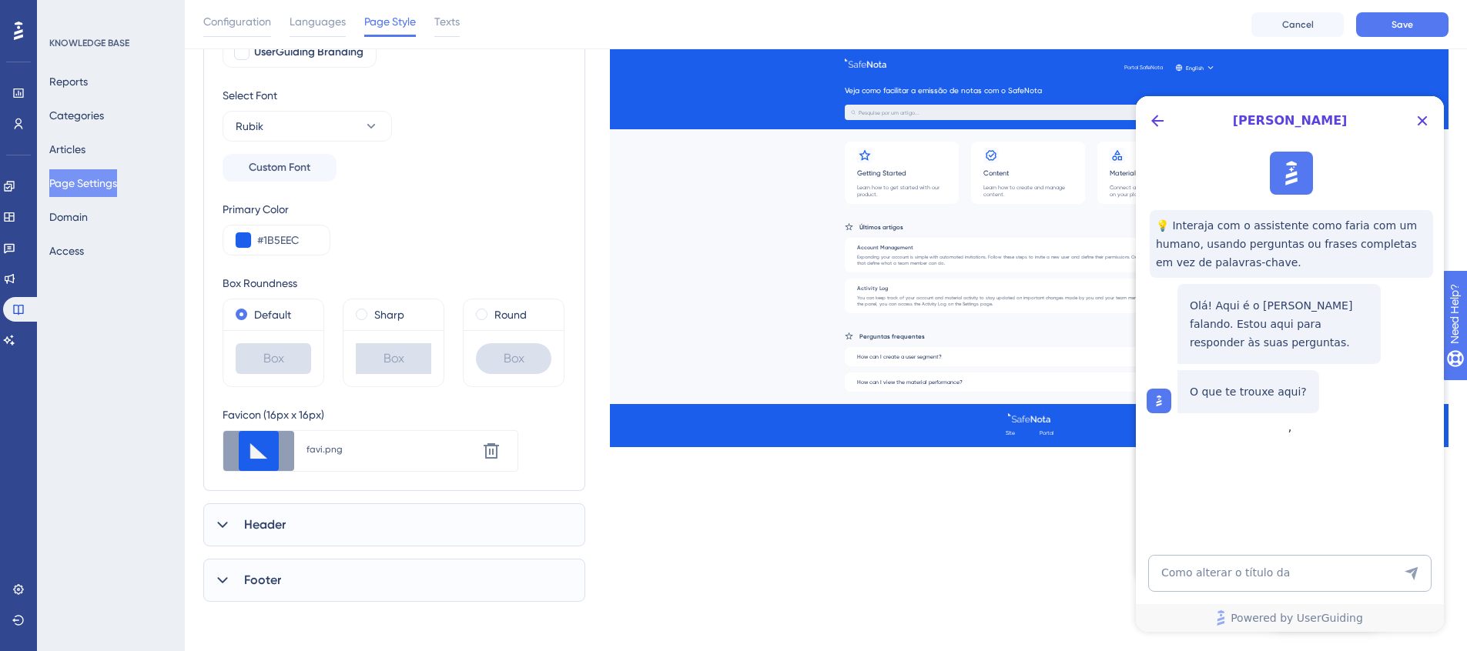
click at [228, 521] on icon at bounding box center [222, 524] width 15 height 15
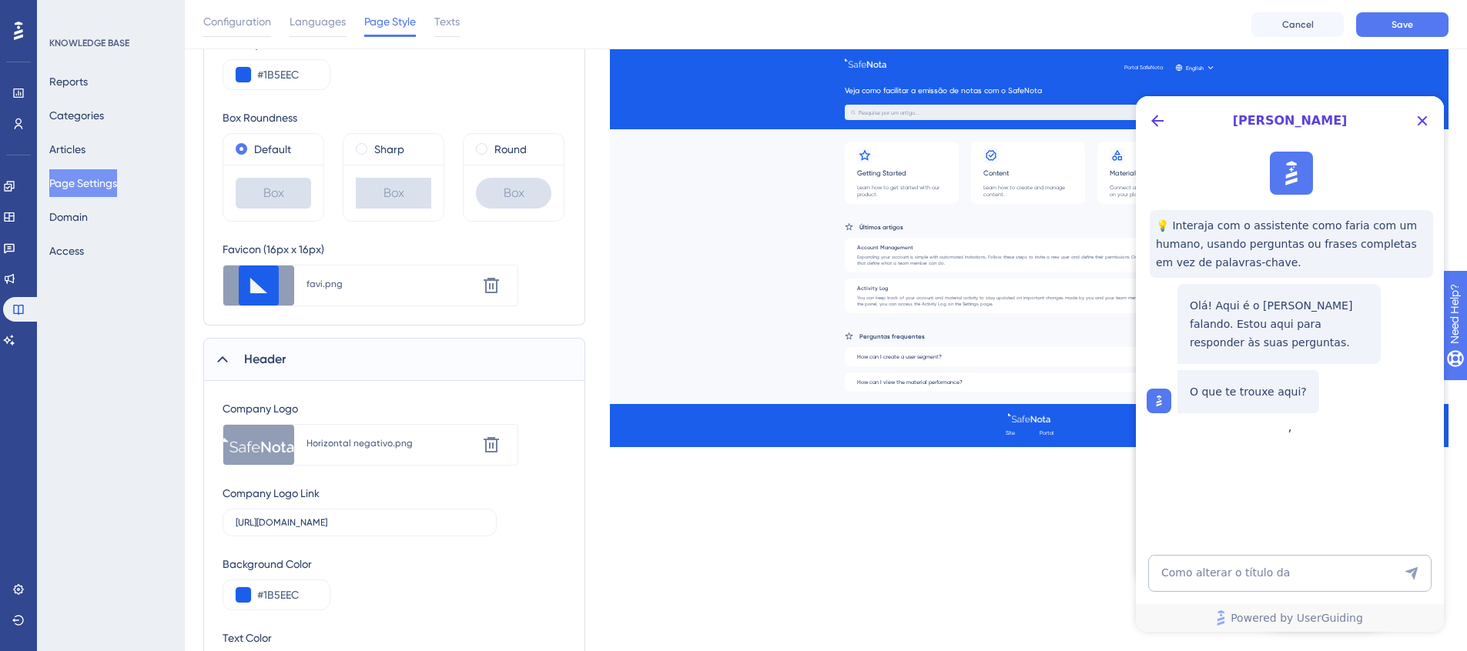
scroll to position [509, 0]
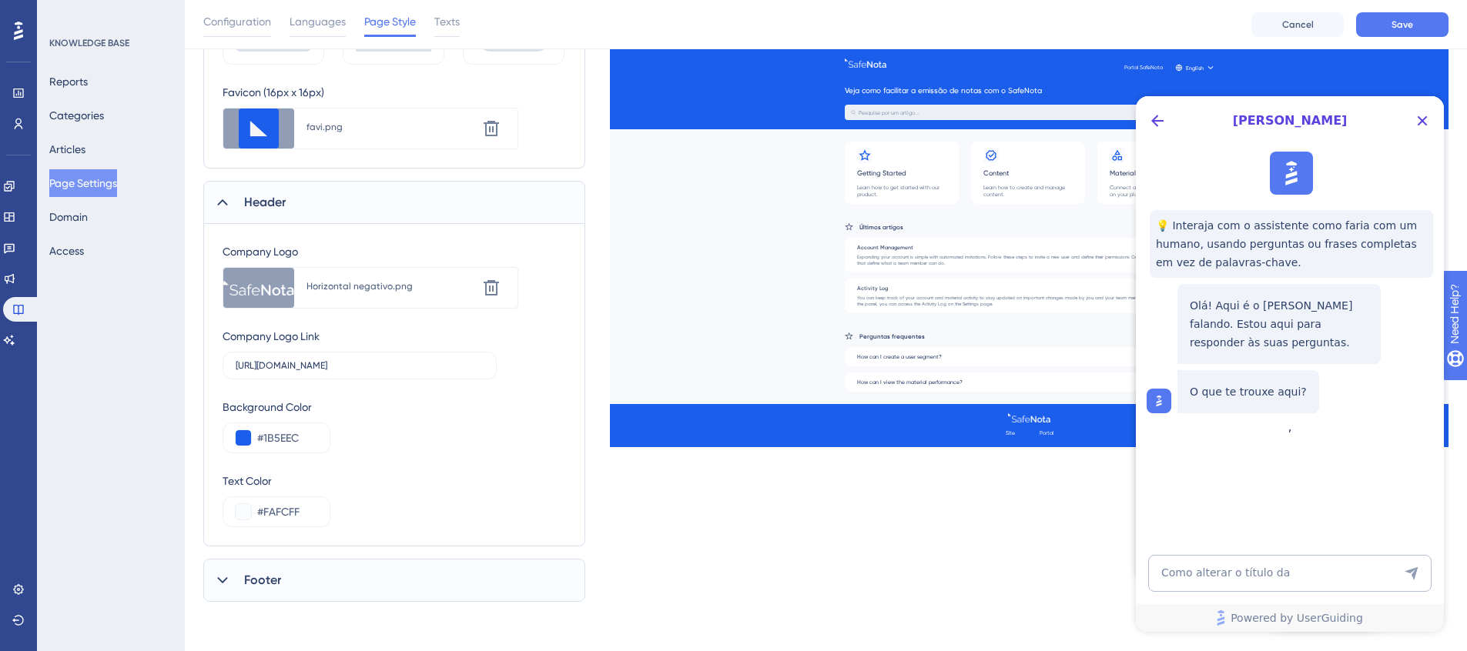
click at [219, 203] on icon at bounding box center [222, 202] width 10 height 6
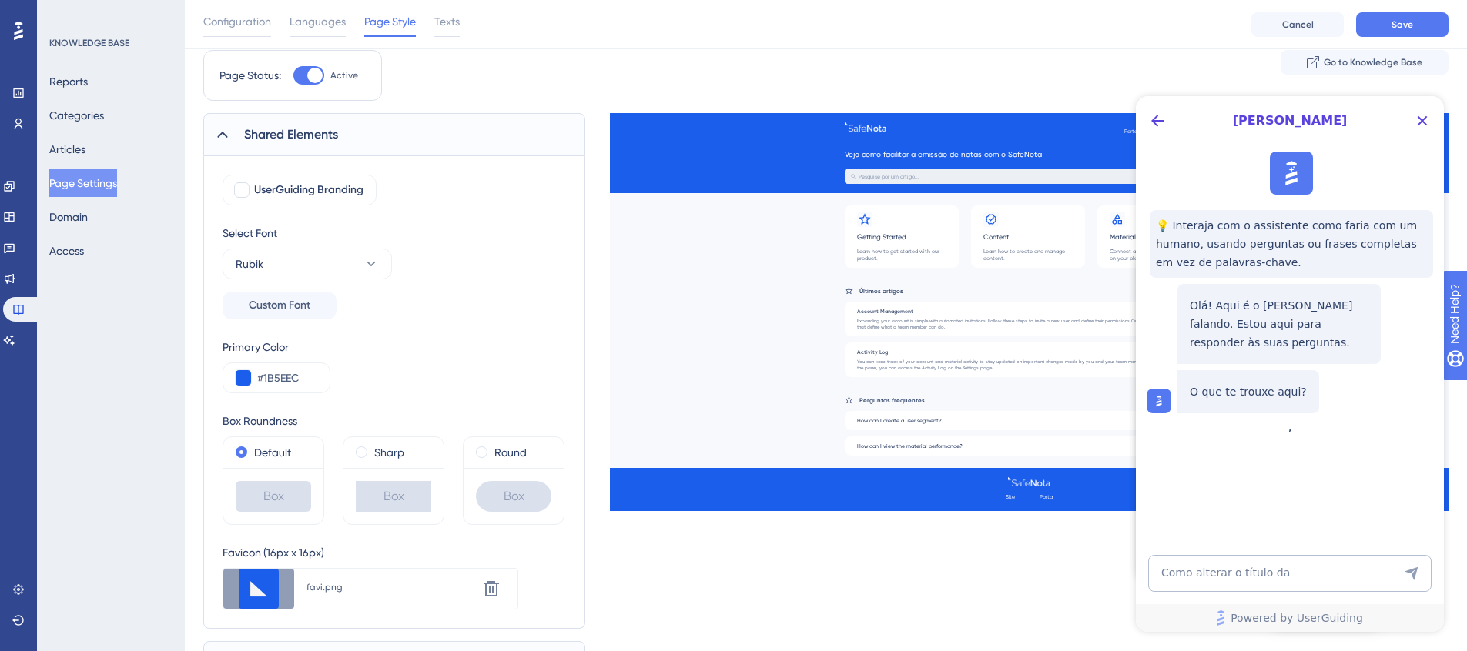
scroll to position [38, 0]
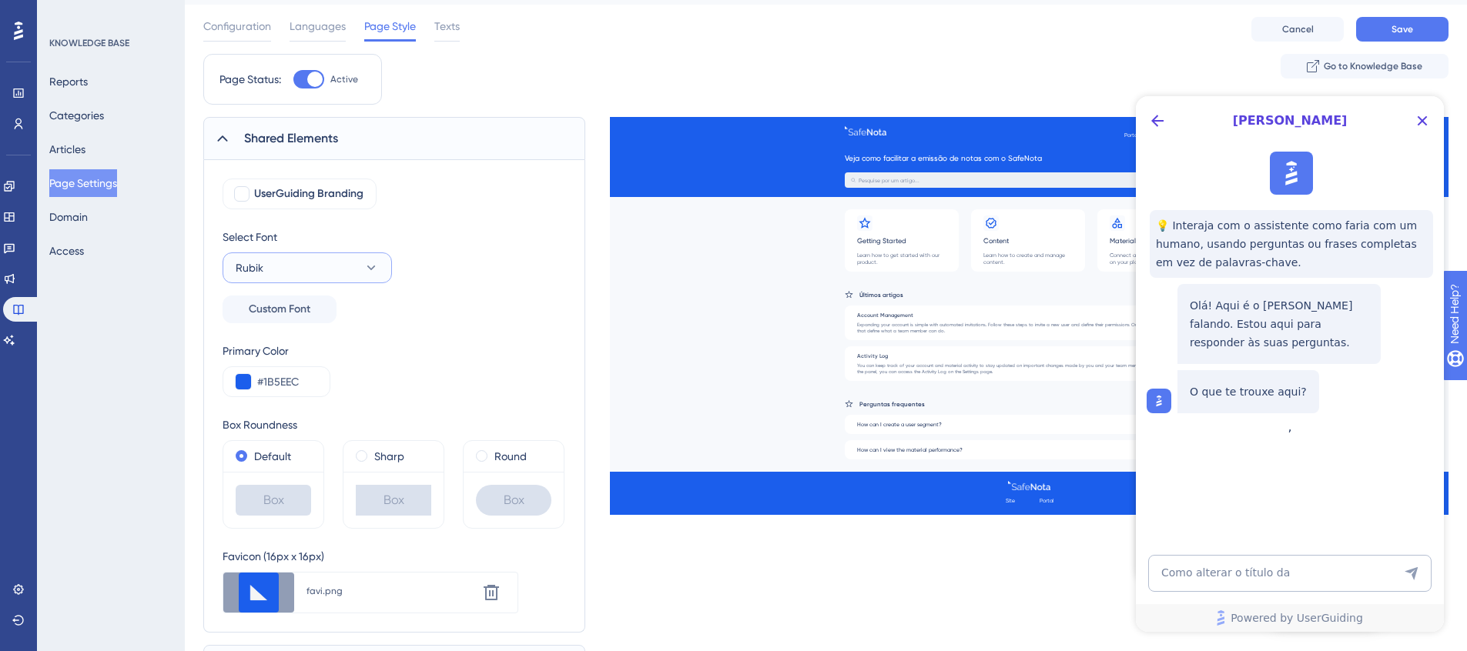
click at [350, 275] on button "Rubik" at bounding box center [307, 268] width 169 height 31
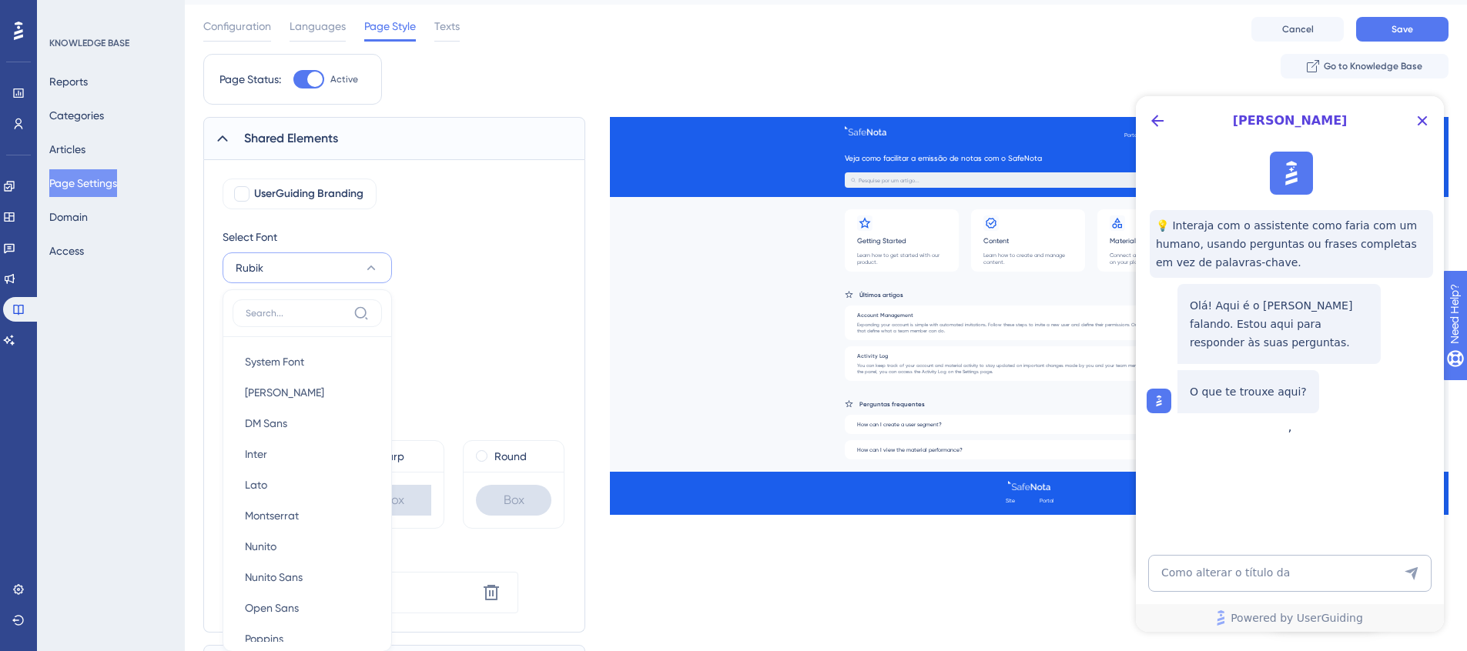
scroll to position [182, 0]
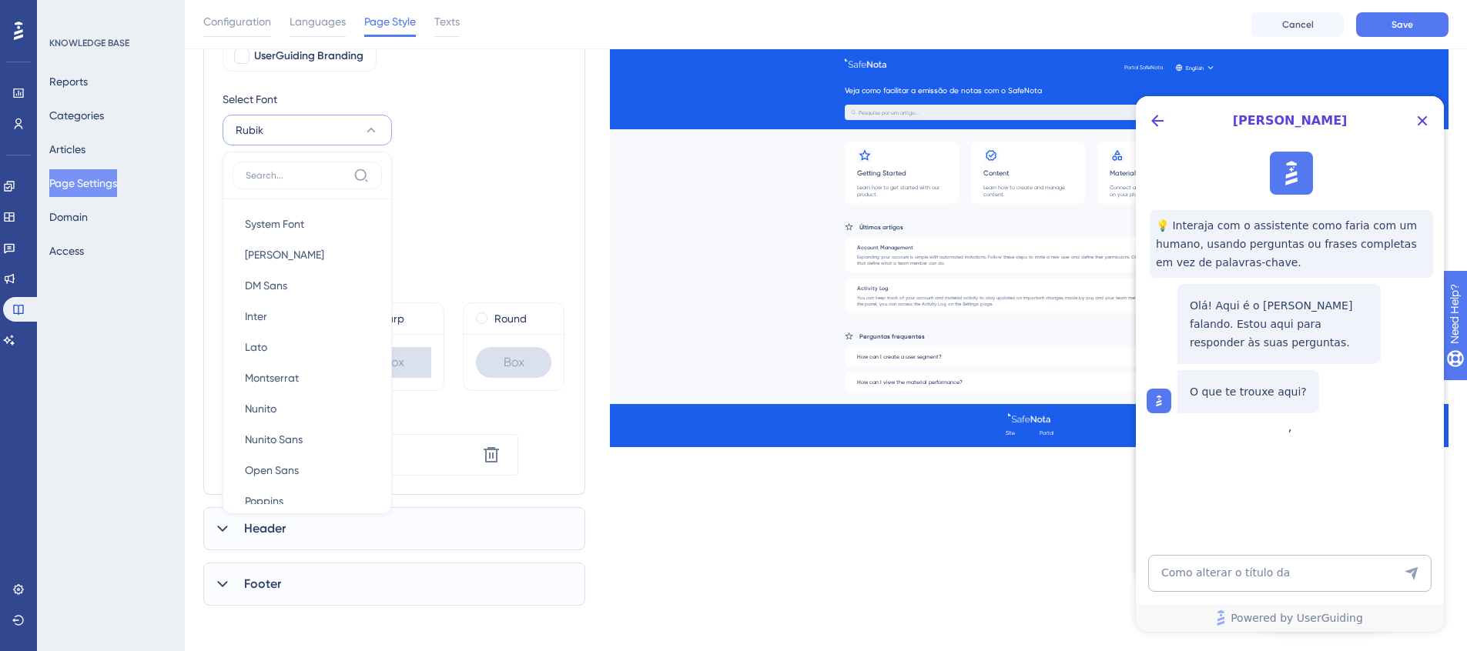
click at [457, 160] on div "Select Font Rubik System Font System Font Barlow Barlow DM Sans DM Sans Inter I…" at bounding box center [394, 137] width 343 height 95
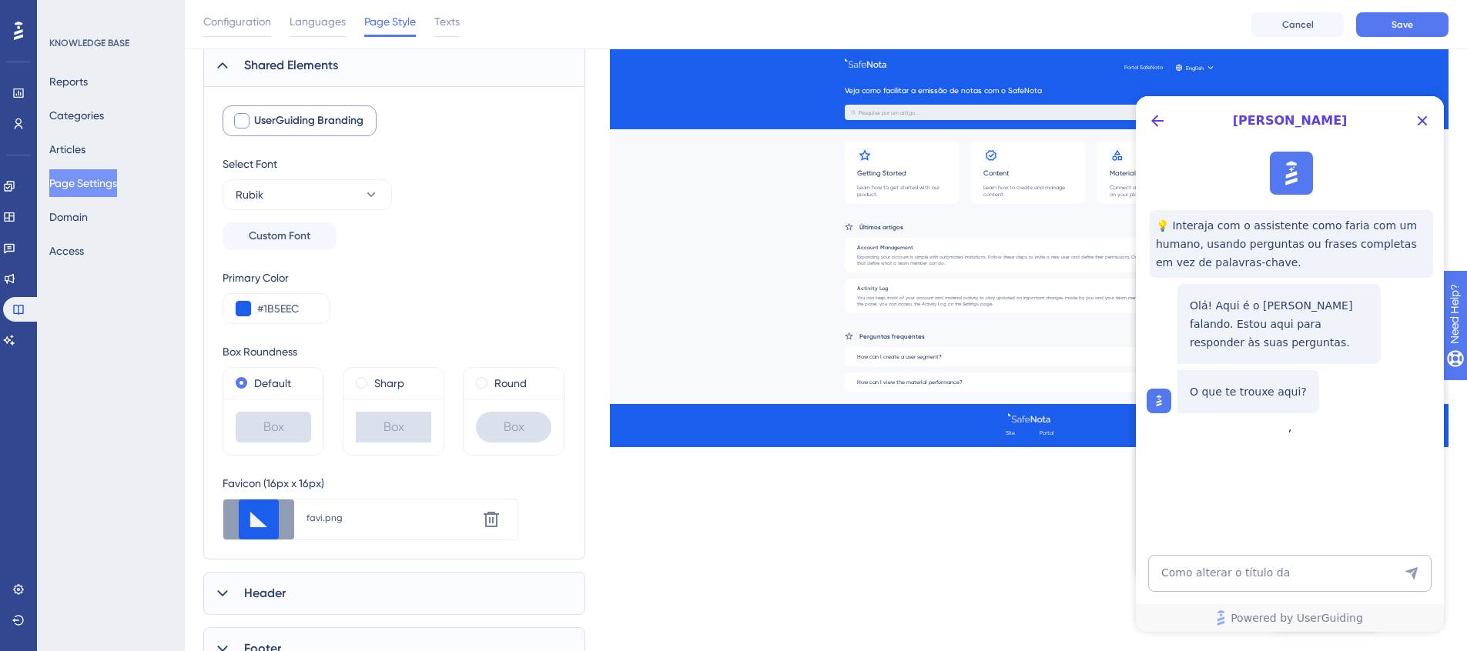
scroll to position [98, 0]
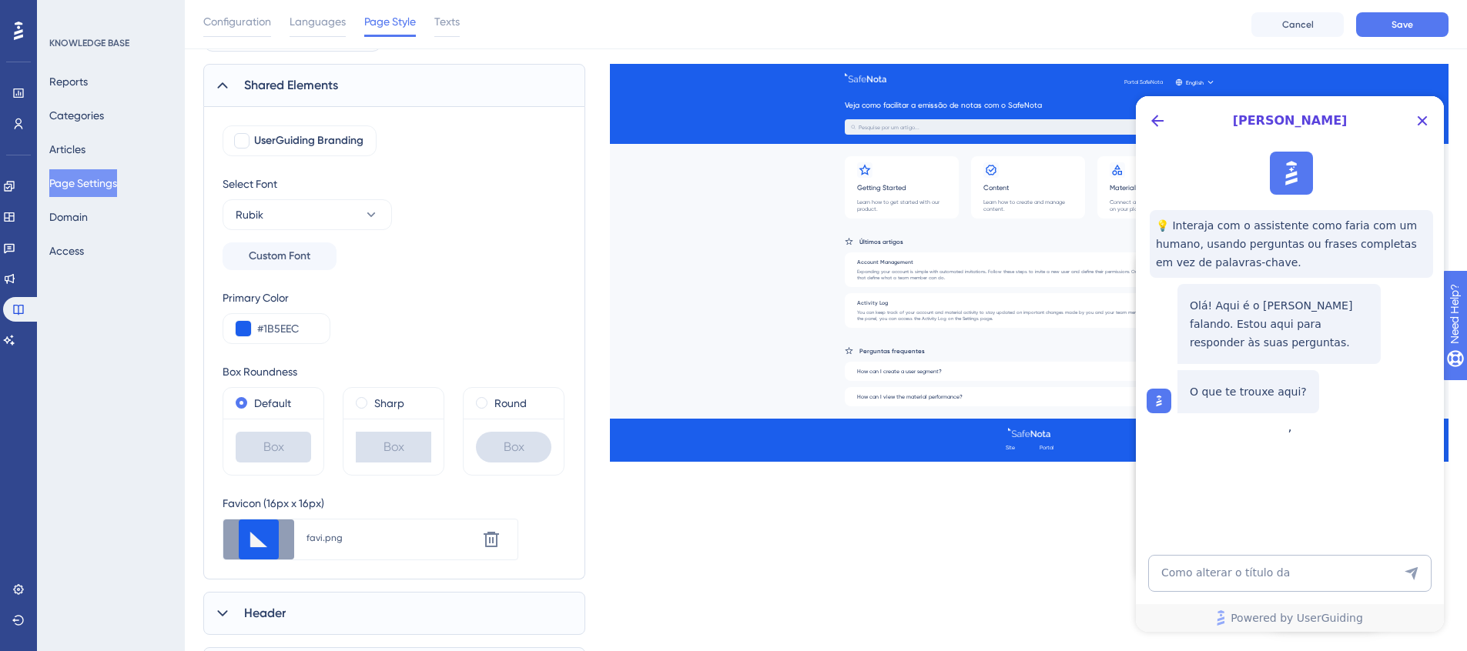
click at [286, 90] on span "Shared Elements" at bounding box center [291, 85] width 94 height 18
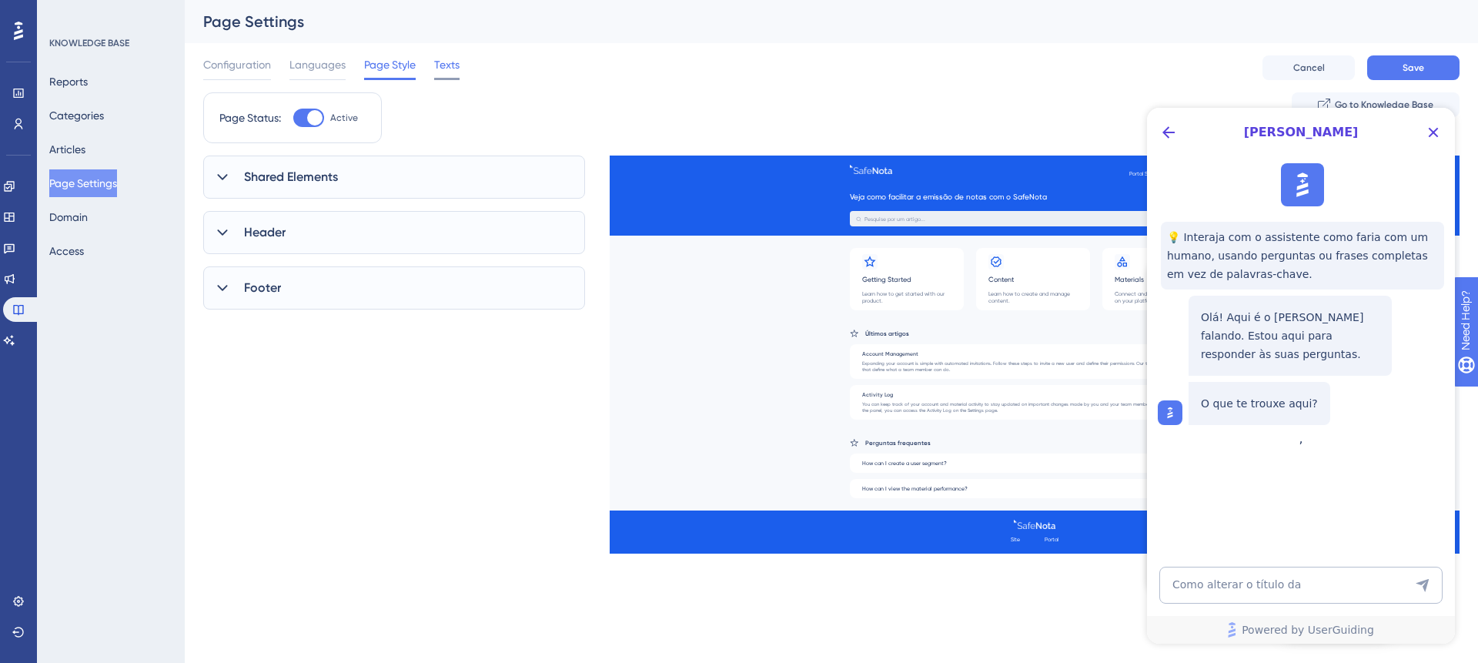
click at [441, 59] on span "Texts" at bounding box center [446, 64] width 25 height 18
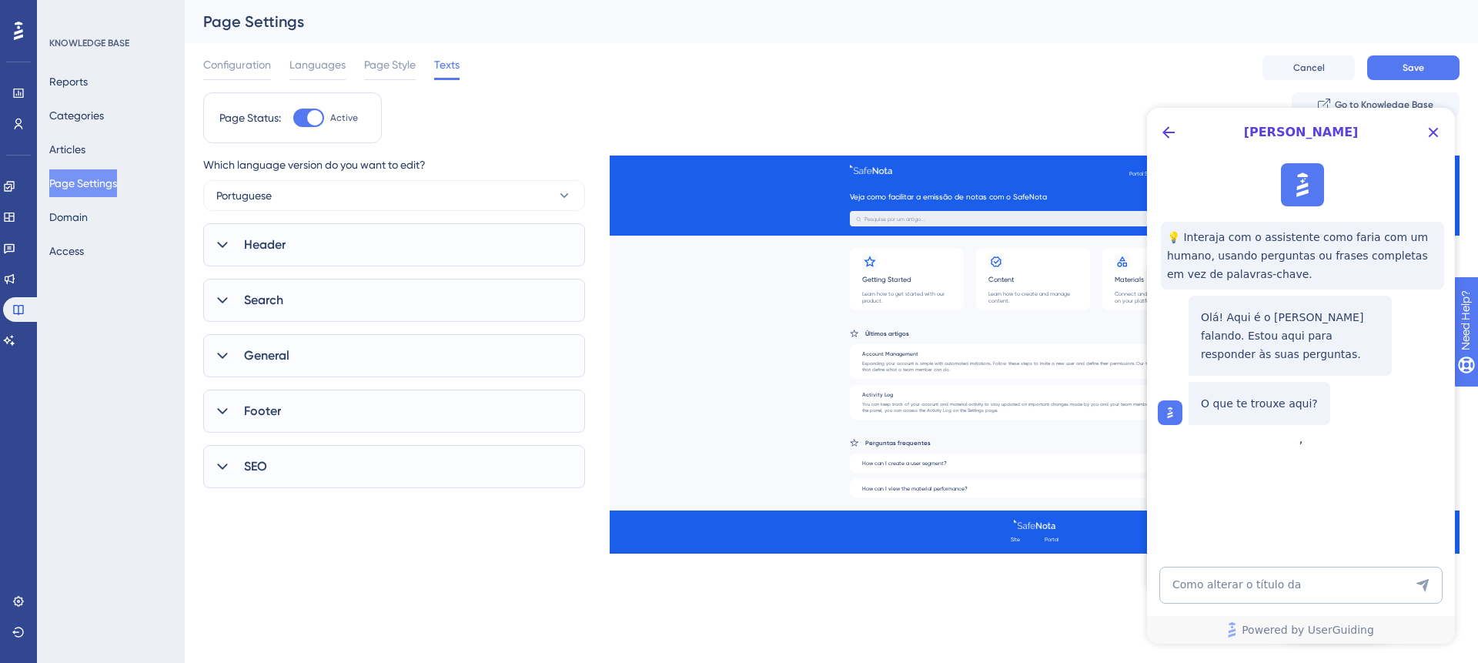
click at [313, 240] on div "Header" at bounding box center [394, 244] width 382 height 43
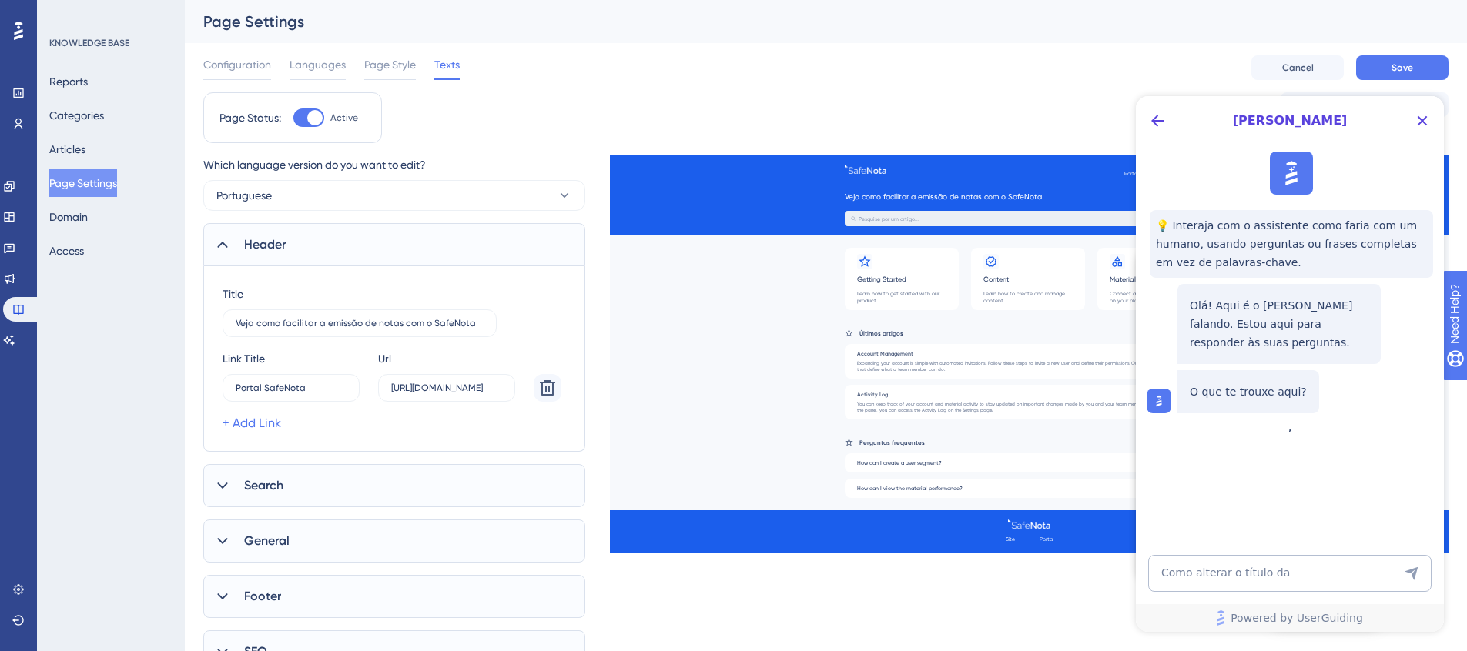
scroll to position [19, 0]
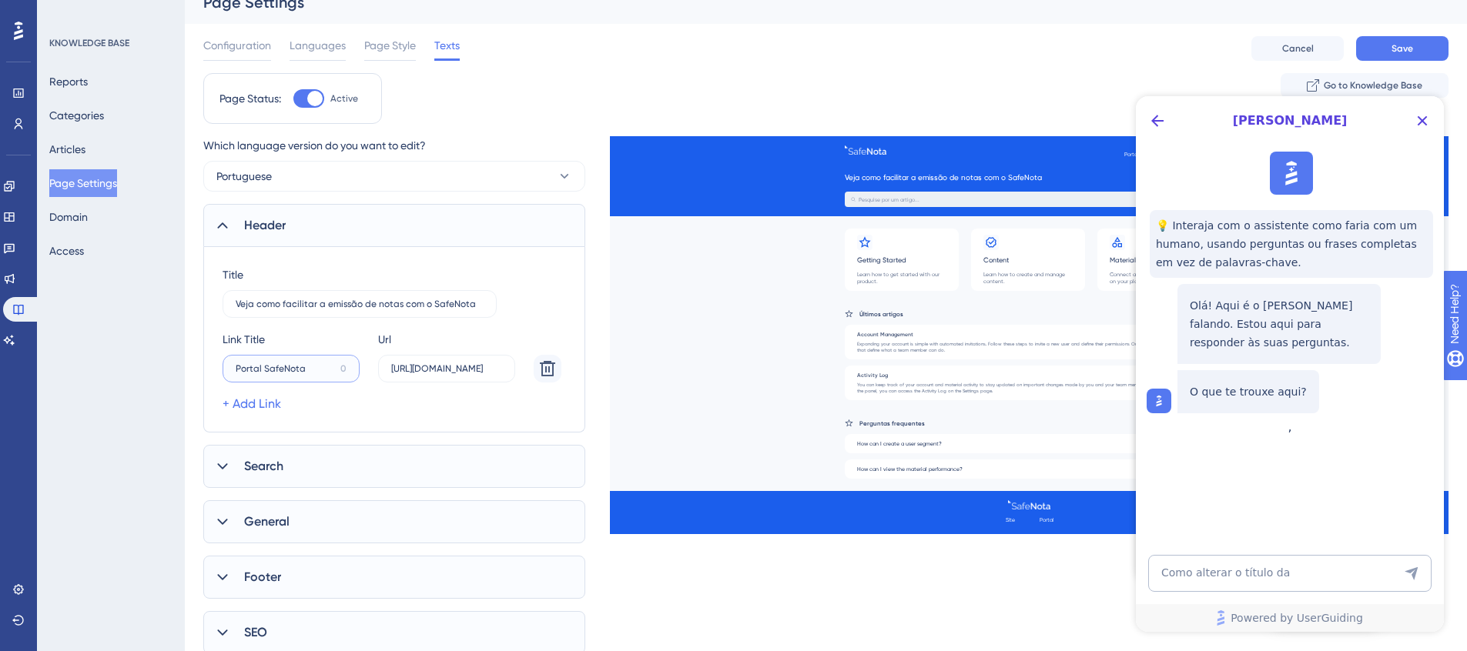
click at [251, 370] on input "Portal SafeNota" at bounding box center [285, 368] width 99 height 11
click at [264, 400] on link "+ Add Link" at bounding box center [252, 404] width 59 height 18
click at [307, 370] on input "Acessar Portal" at bounding box center [287, 368] width 102 height 11
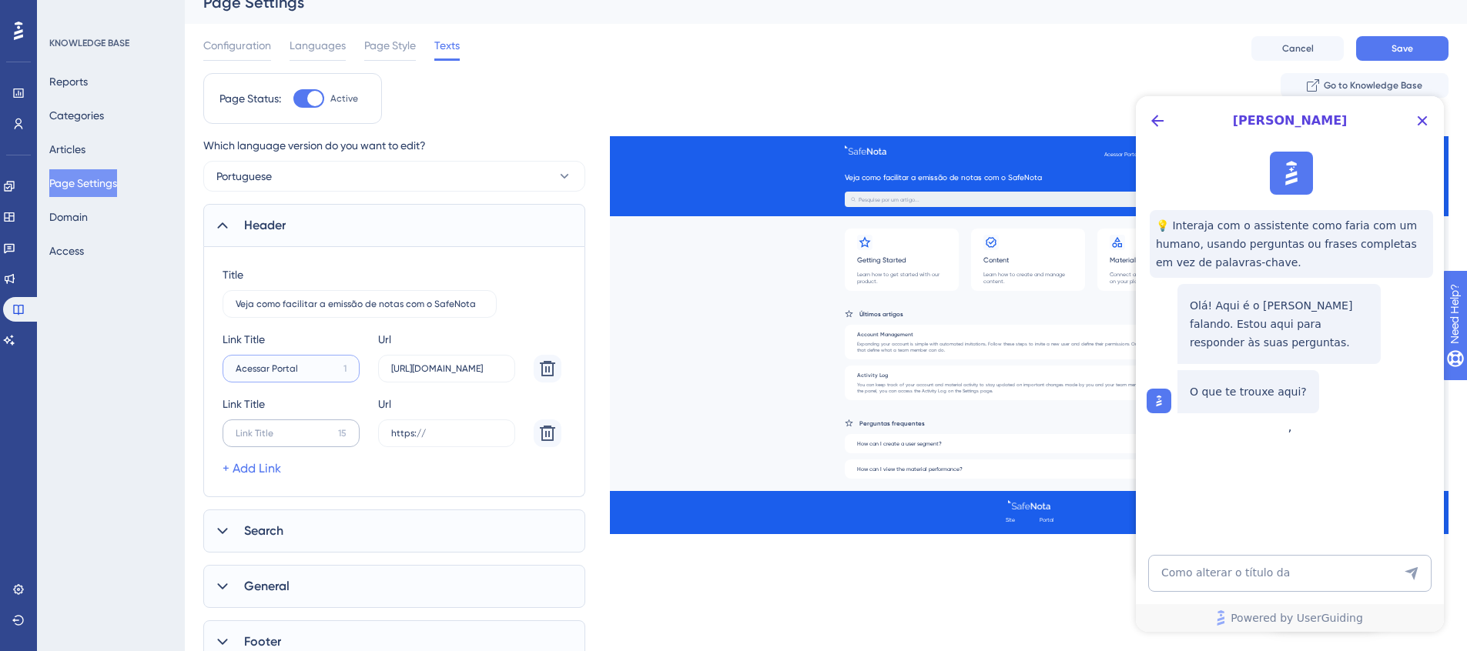
type input "Acessar Portal"
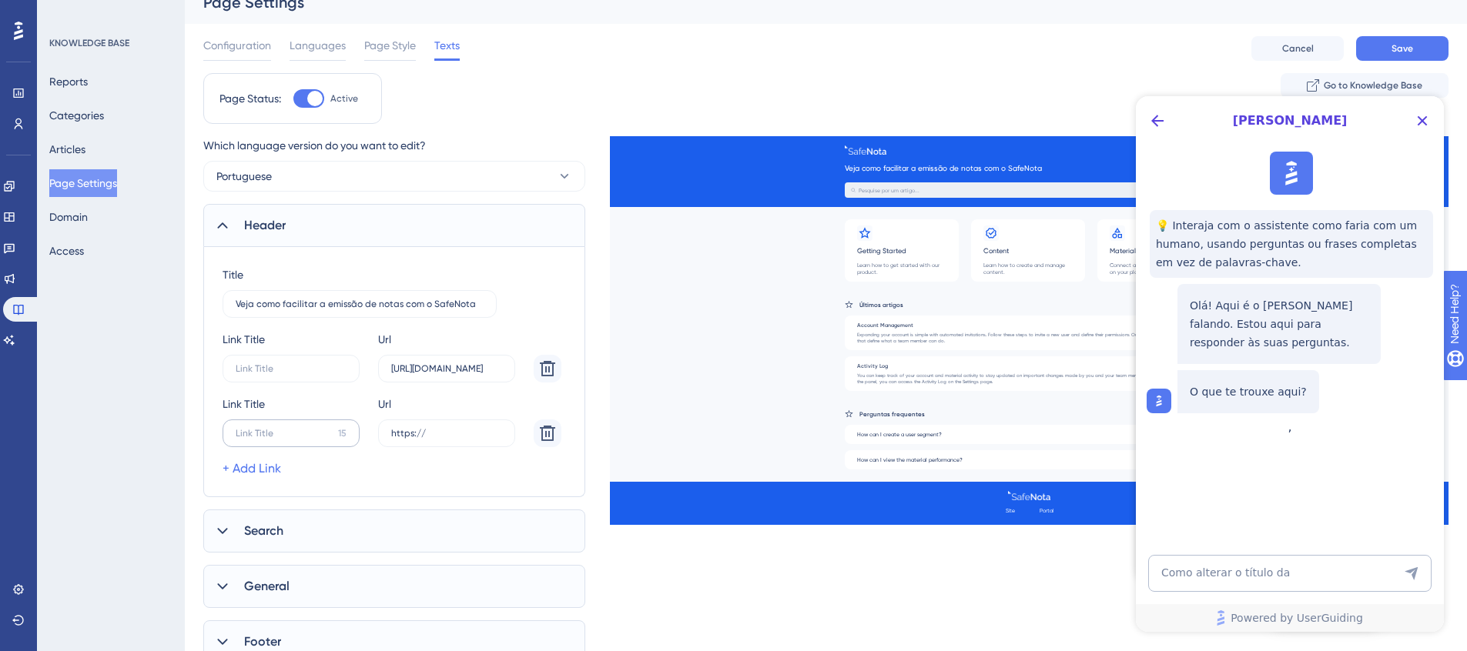
click at [306, 439] on label "15" at bounding box center [291, 434] width 137 height 28
click at [306, 439] on input "15" at bounding box center [284, 433] width 96 height 11
paste input "text"
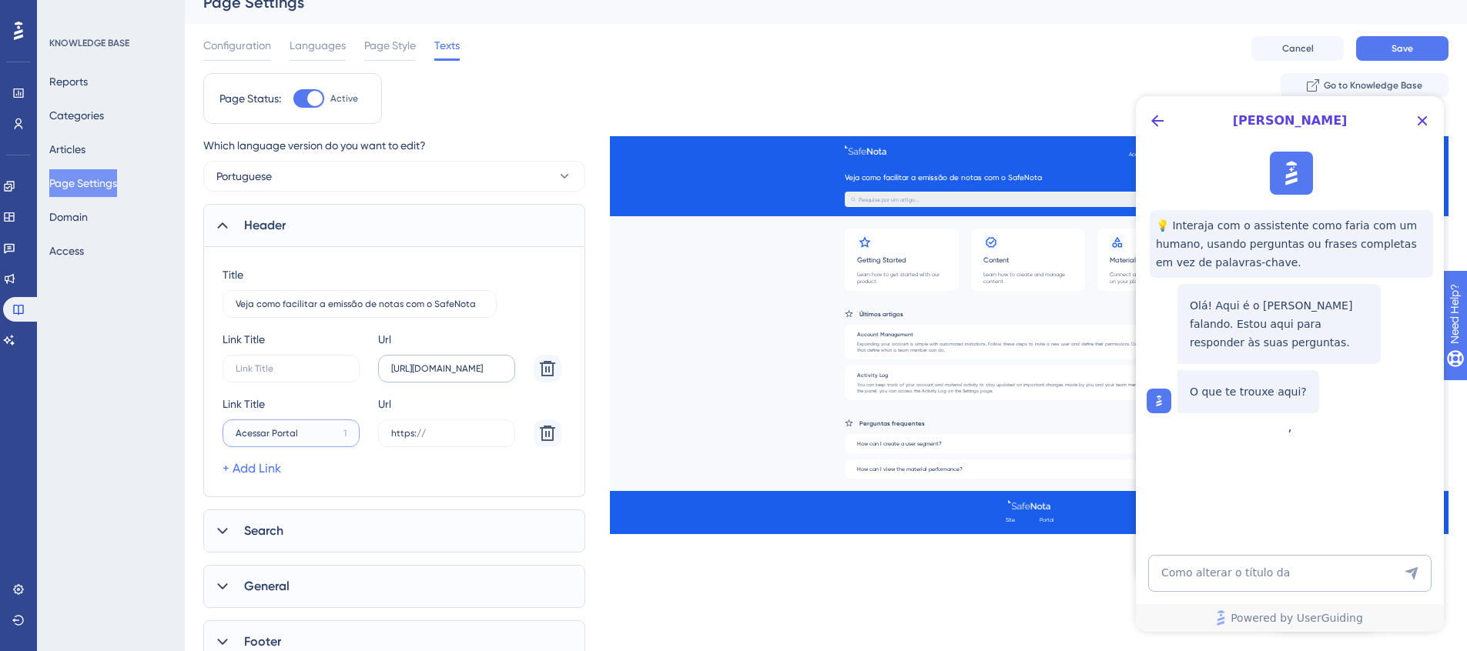
type input "Acessar Portal"
click at [457, 370] on input "https://sped.safeweb.com.br/enota/portal/login" at bounding box center [446, 368] width 111 height 11
type input "https://sped.safeweb.com.br/enota/portal/login"
click at [455, 438] on input "https://" at bounding box center [446, 433] width 111 height 11
paste input "text"
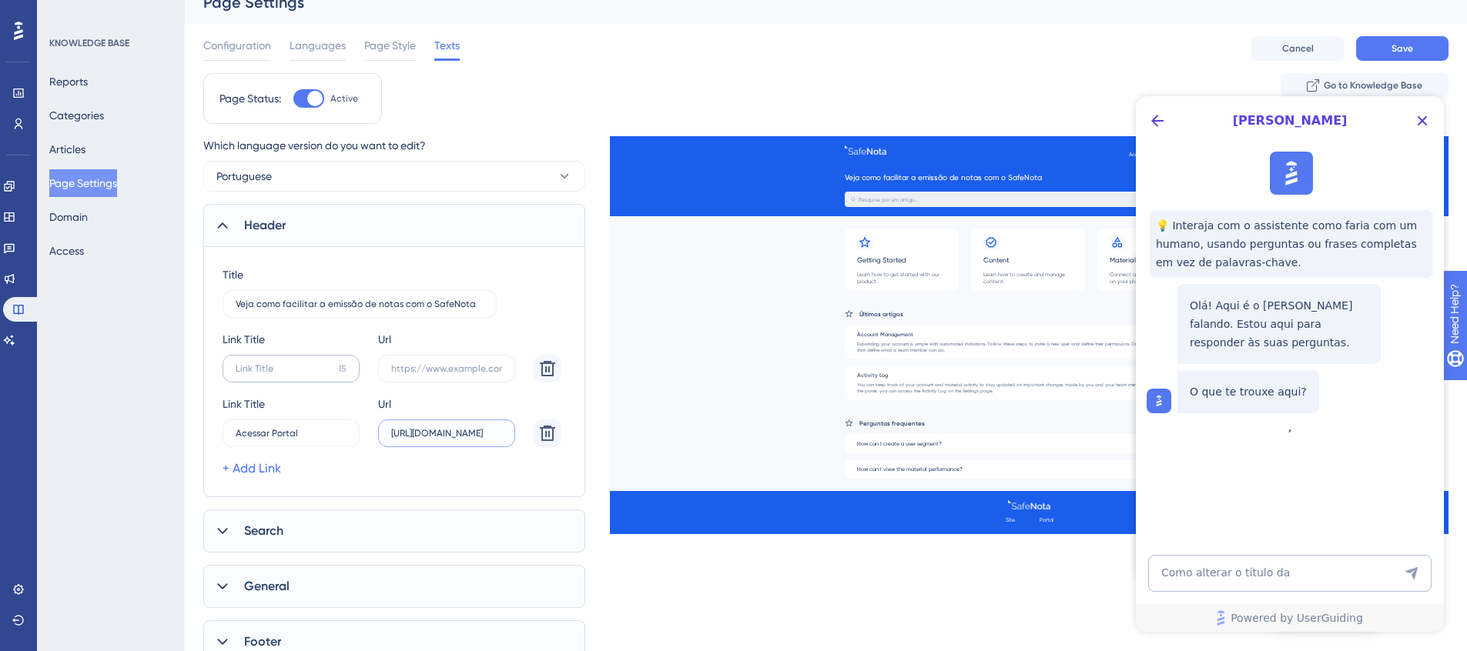
type input "https://sped.safeweb.com.br/enota/portal/login"
click at [285, 370] on input "15" at bounding box center [284, 368] width 96 height 11
type input "Blog"
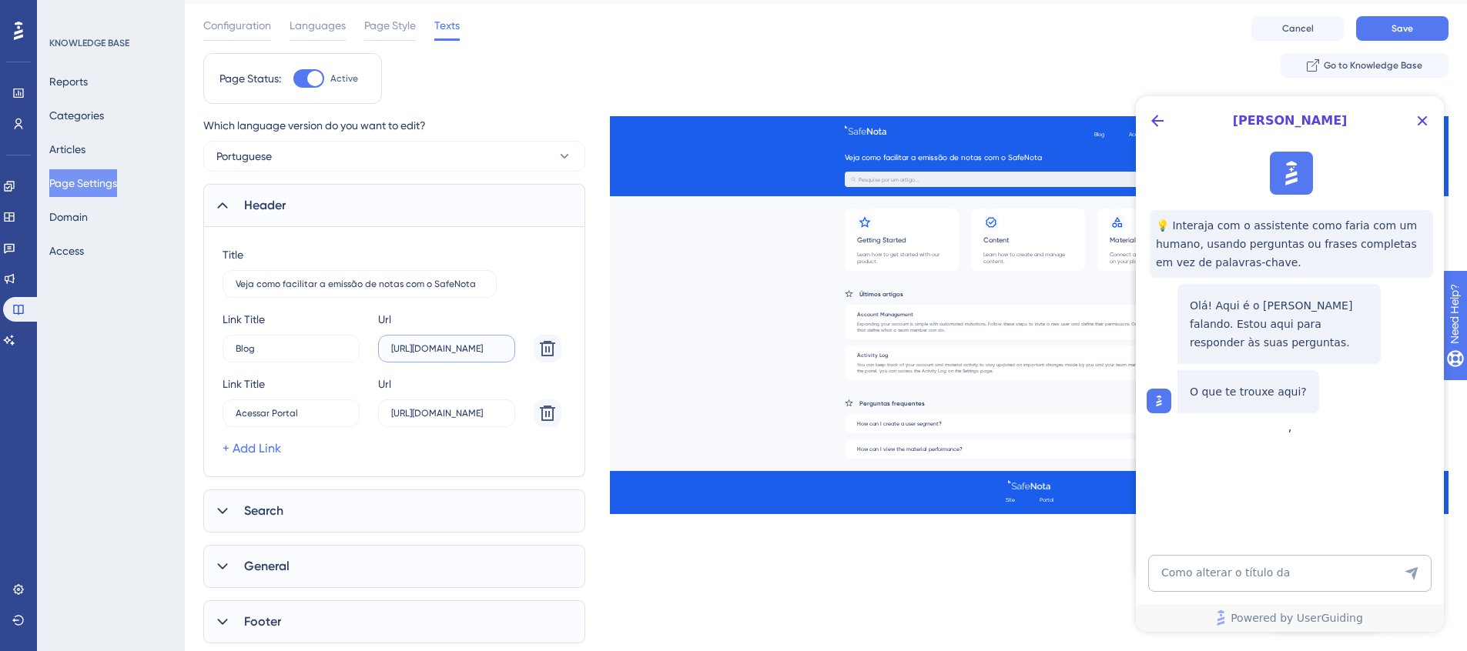
type input "https://blog.safenota.com.br"
click at [304, 511] on div "Search" at bounding box center [394, 511] width 382 height 43
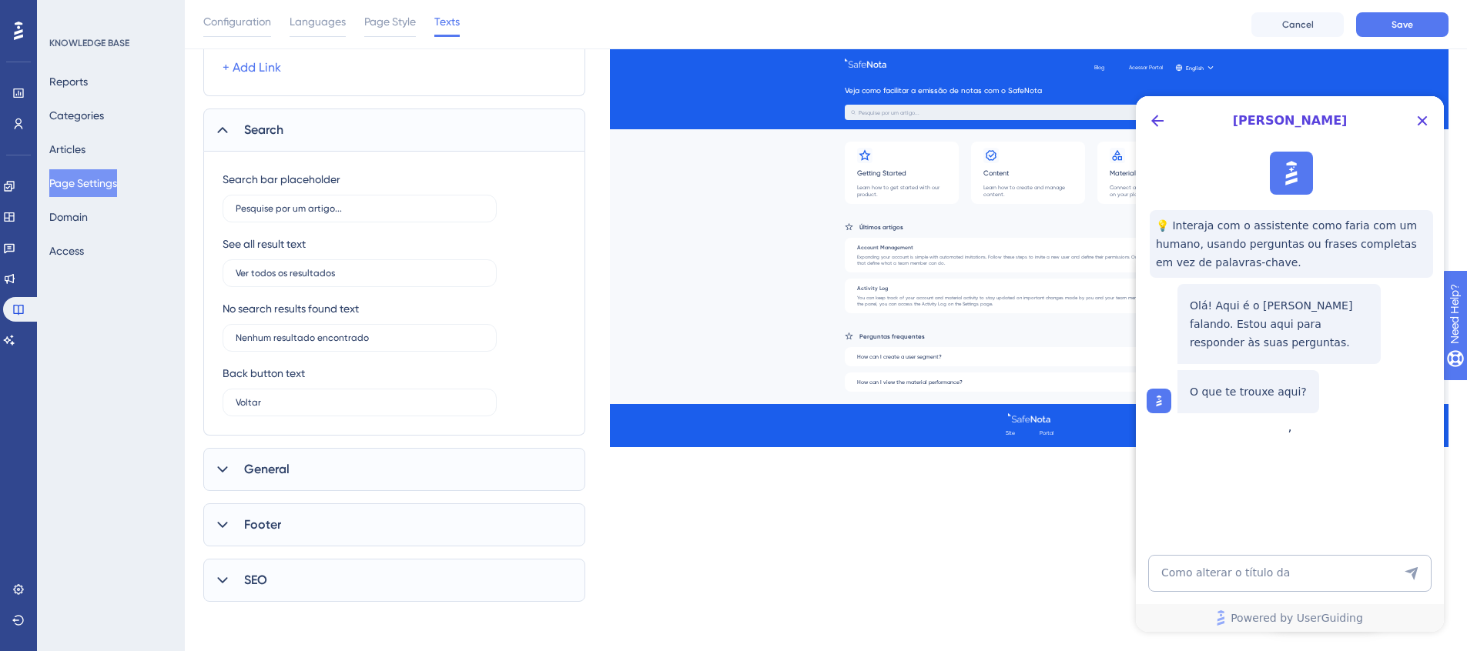
click at [339, 470] on div "General" at bounding box center [394, 469] width 382 height 43
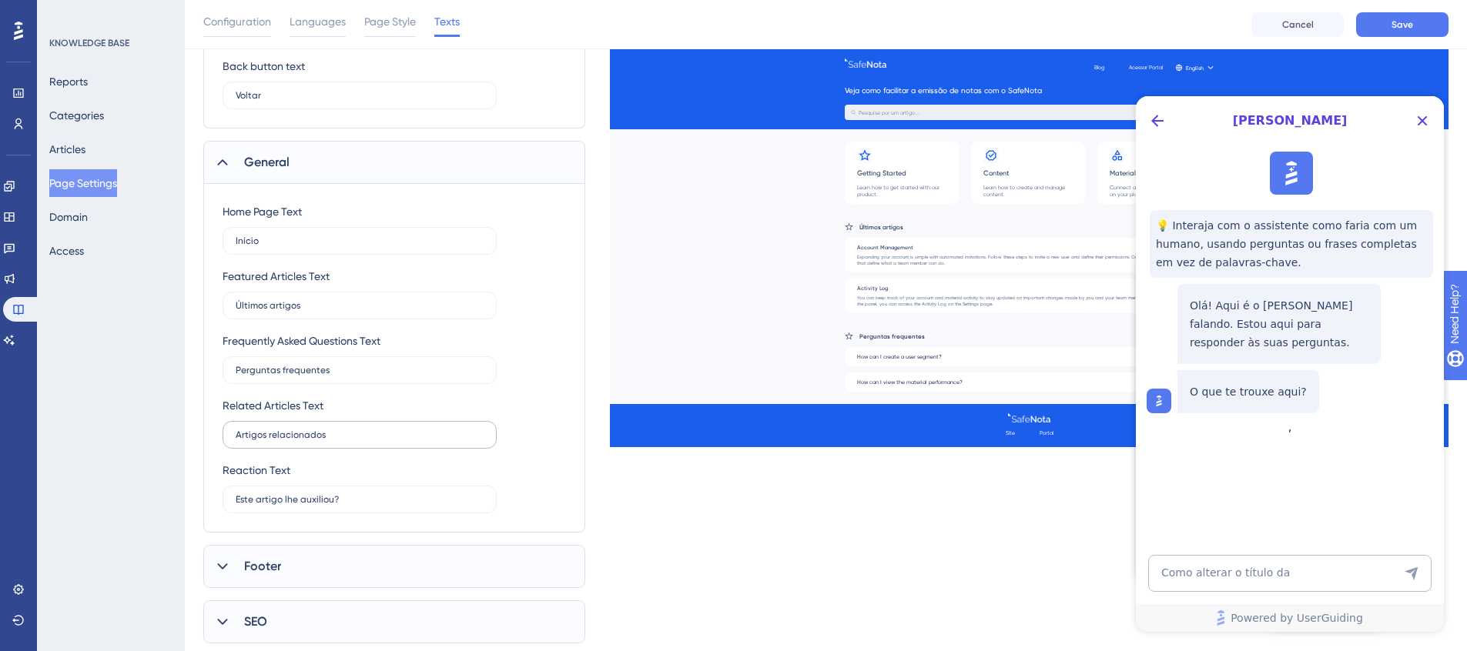
scroll to position [775, 0]
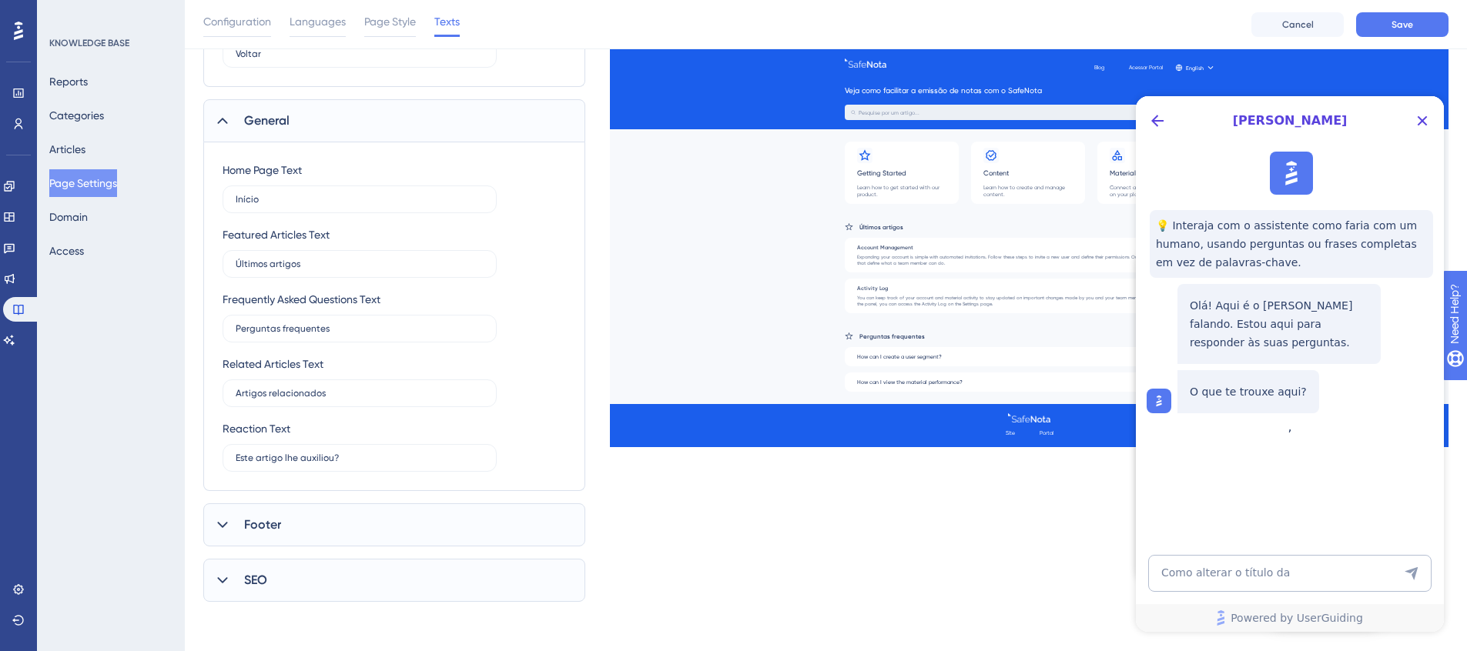
click at [327, 511] on div "Footer" at bounding box center [394, 525] width 382 height 43
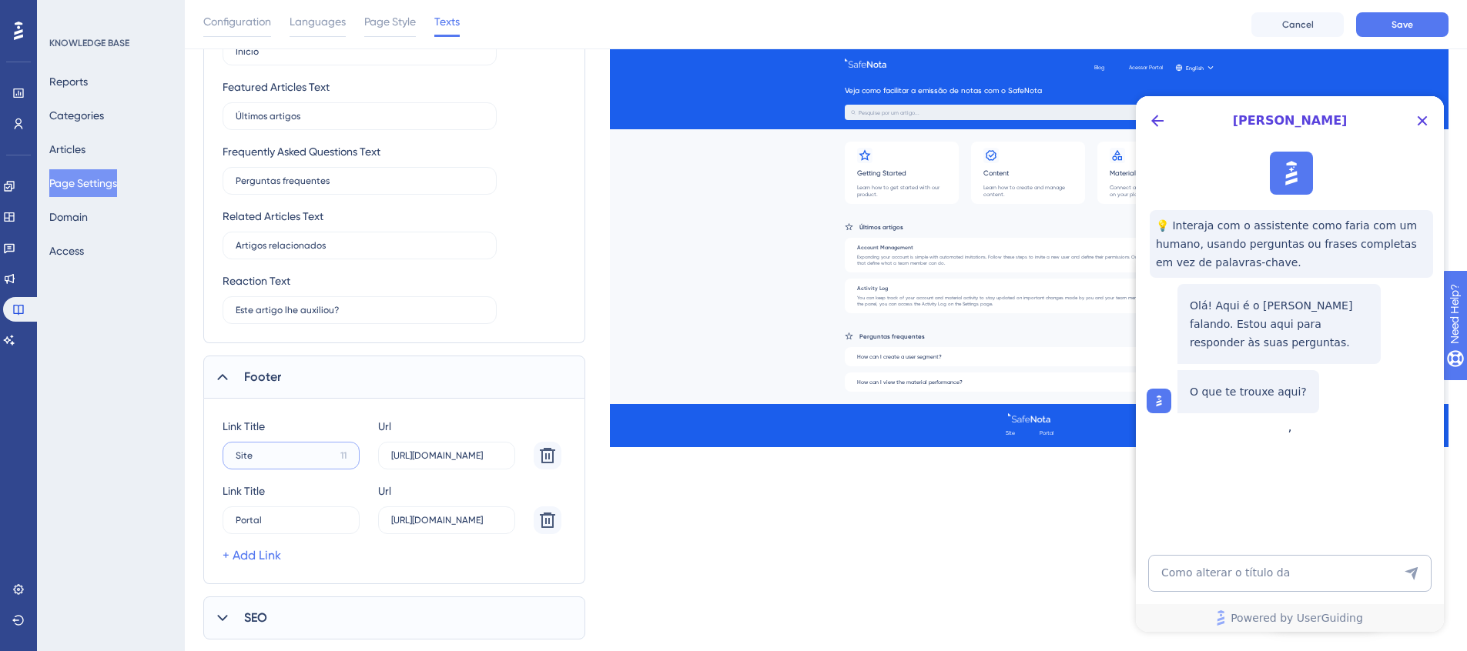
click at [293, 454] on input "Site" at bounding box center [285, 455] width 99 height 11
click at [293, 455] on input "Site" at bounding box center [285, 455] width 99 height 11
type input "Blog"
type input "https://blog.safenota.com.br"
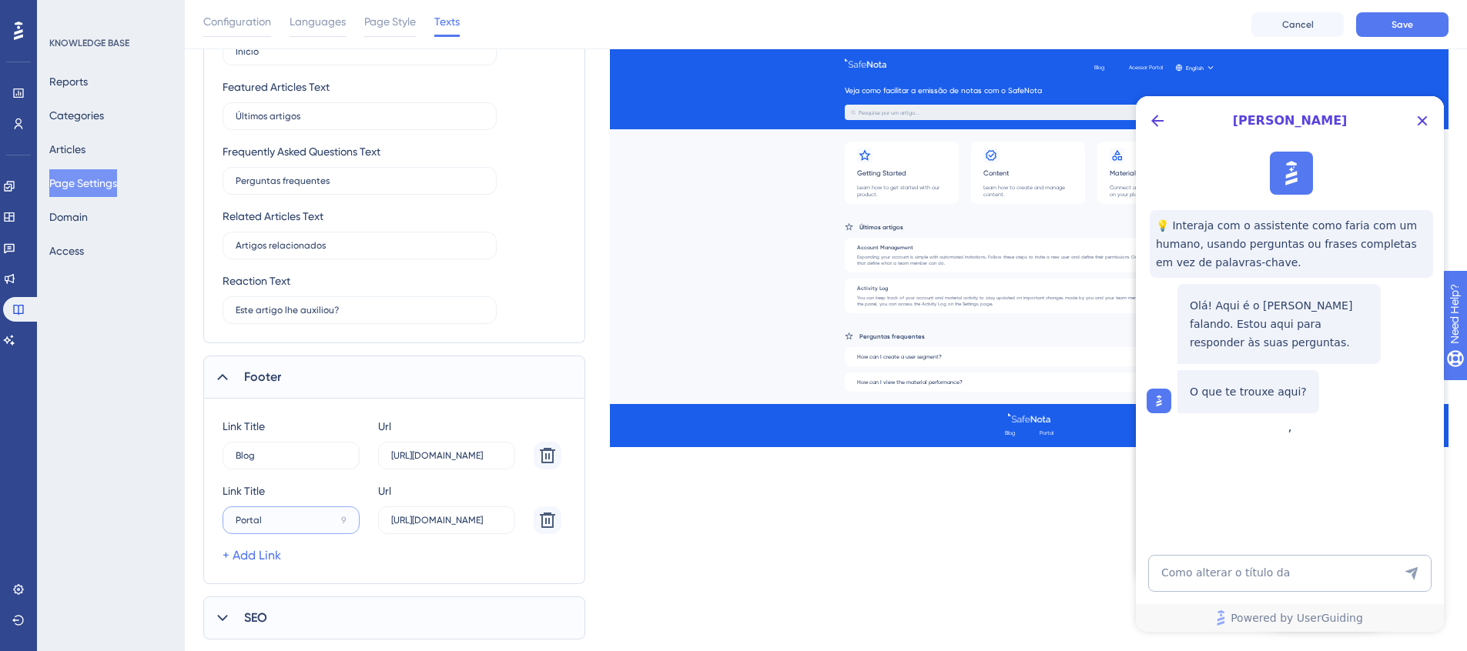
click at [303, 520] on input "Portal" at bounding box center [285, 520] width 99 height 11
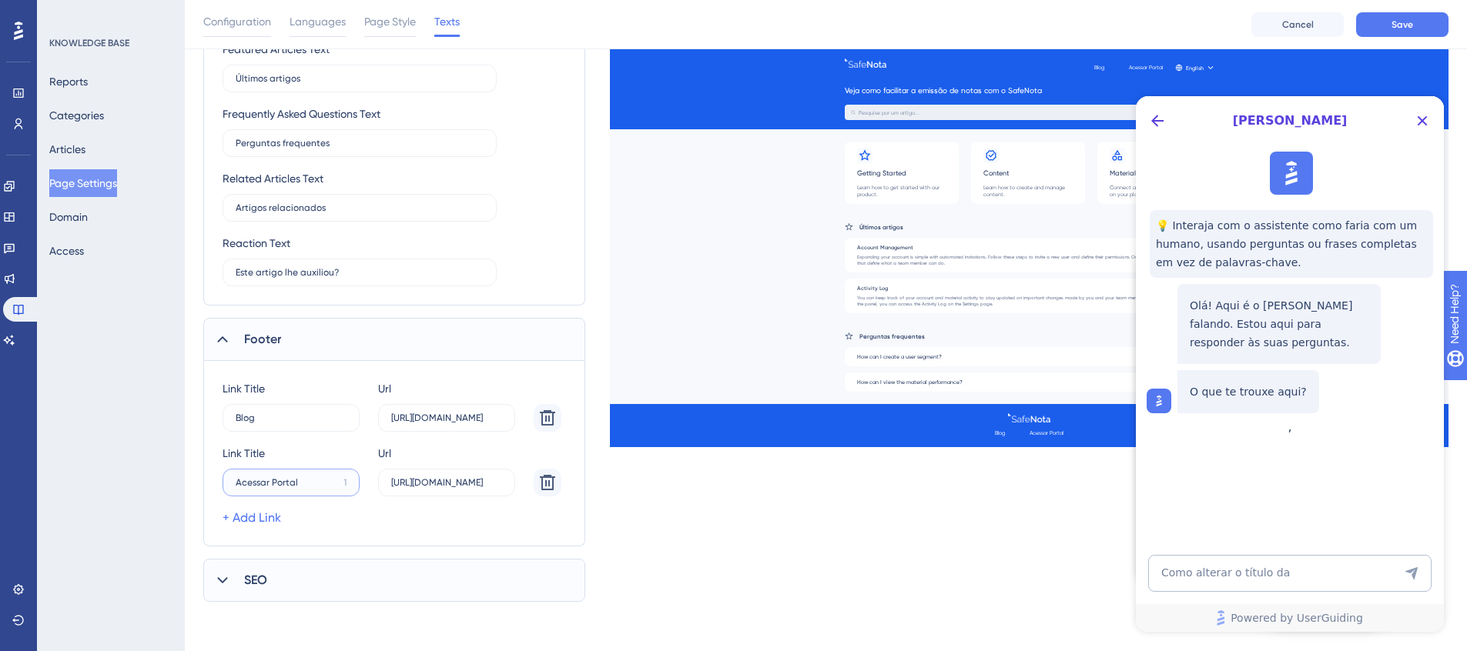
type input "Acessar Portal"
click at [330, 574] on div "SEO" at bounding box center [394, 580] width 382 height 43
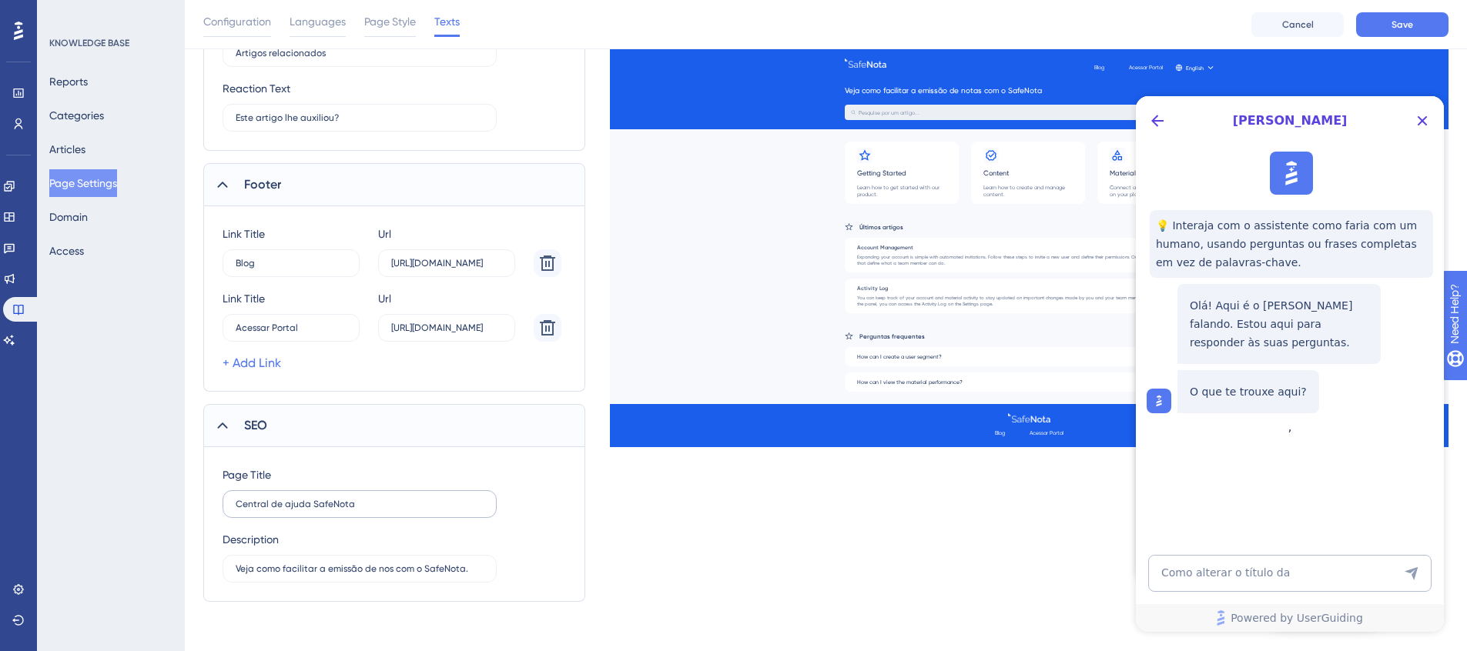
click at [396, 511] on label "Central de ajuda SafeNota" at bounding box center [360, 504] width 274 height 28
click at [396, 510] on input "Central de ajuda SafeNota" at bounding box center [360, 504] width 248 height 11
click at [250, 425] on span "SEO" at bounding box center [255, 426] width 23 height 18
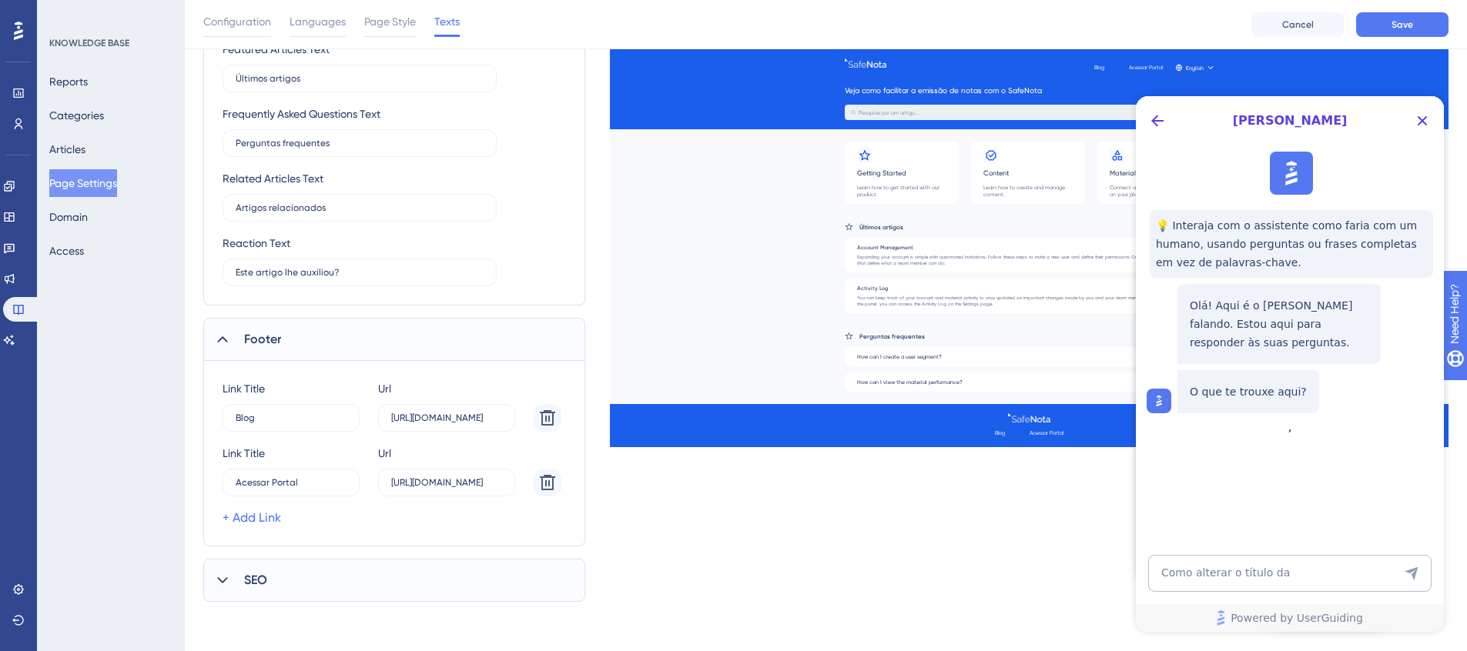
scroll to position [961, 0]
click at [1428, 31] on button "Save" at bounding box center [1402, 24] width 92 height 25
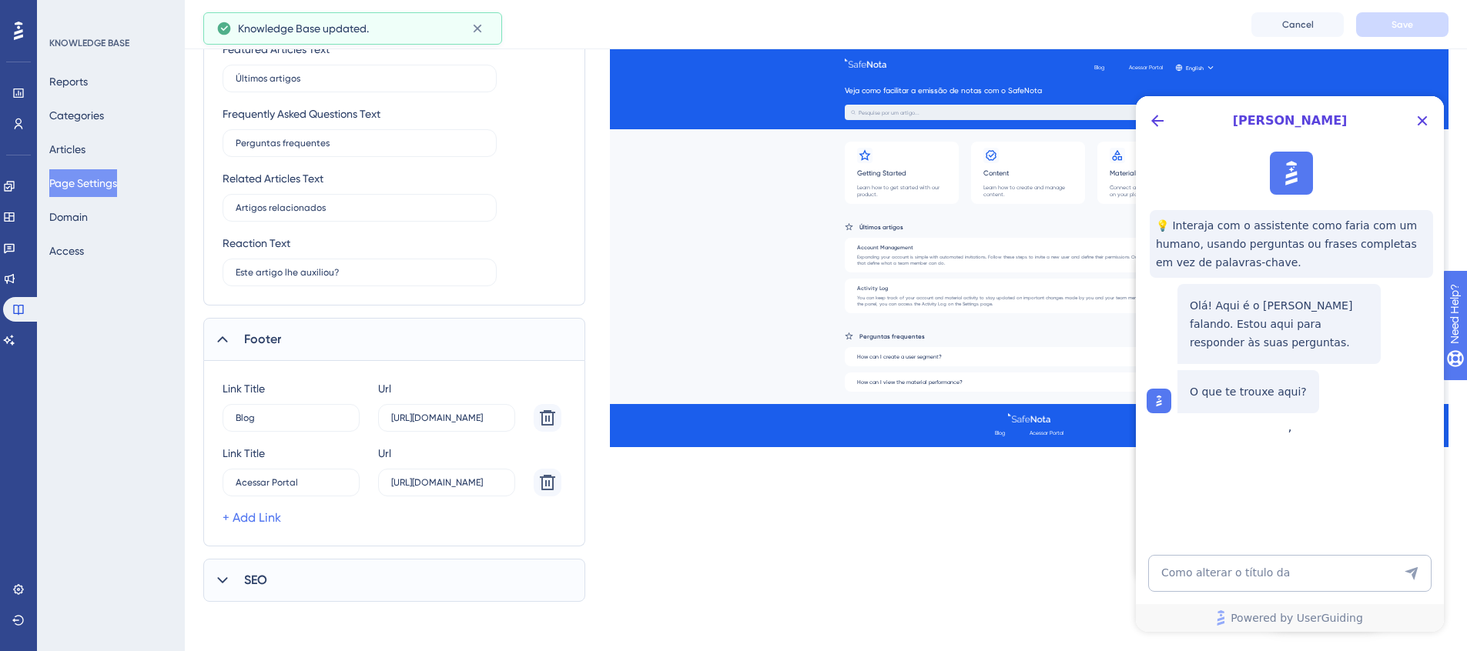
click at [326, 569] on div "SEO" at bounding box center [394, 580] width 382 height 43
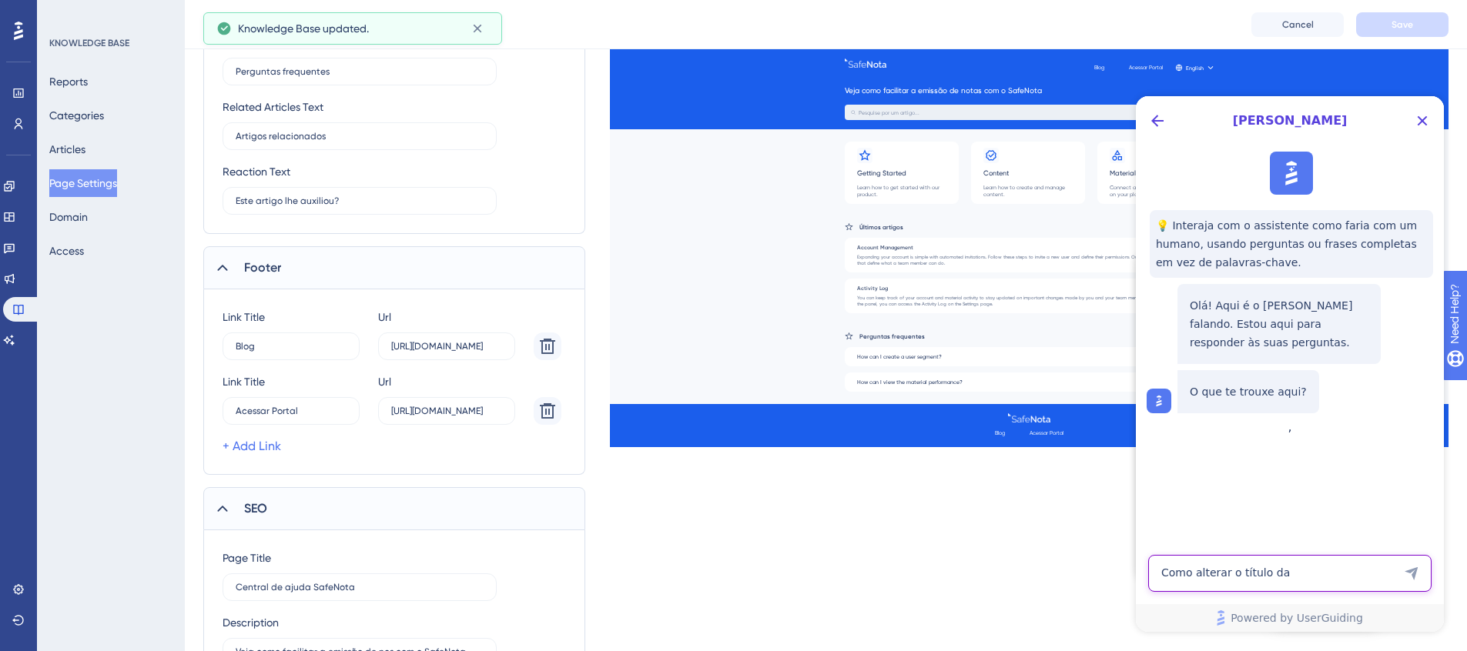
click at [1244, 577] on textarea "Como alterar o título da" at bounding box center [1289, 573] width 283 height 37
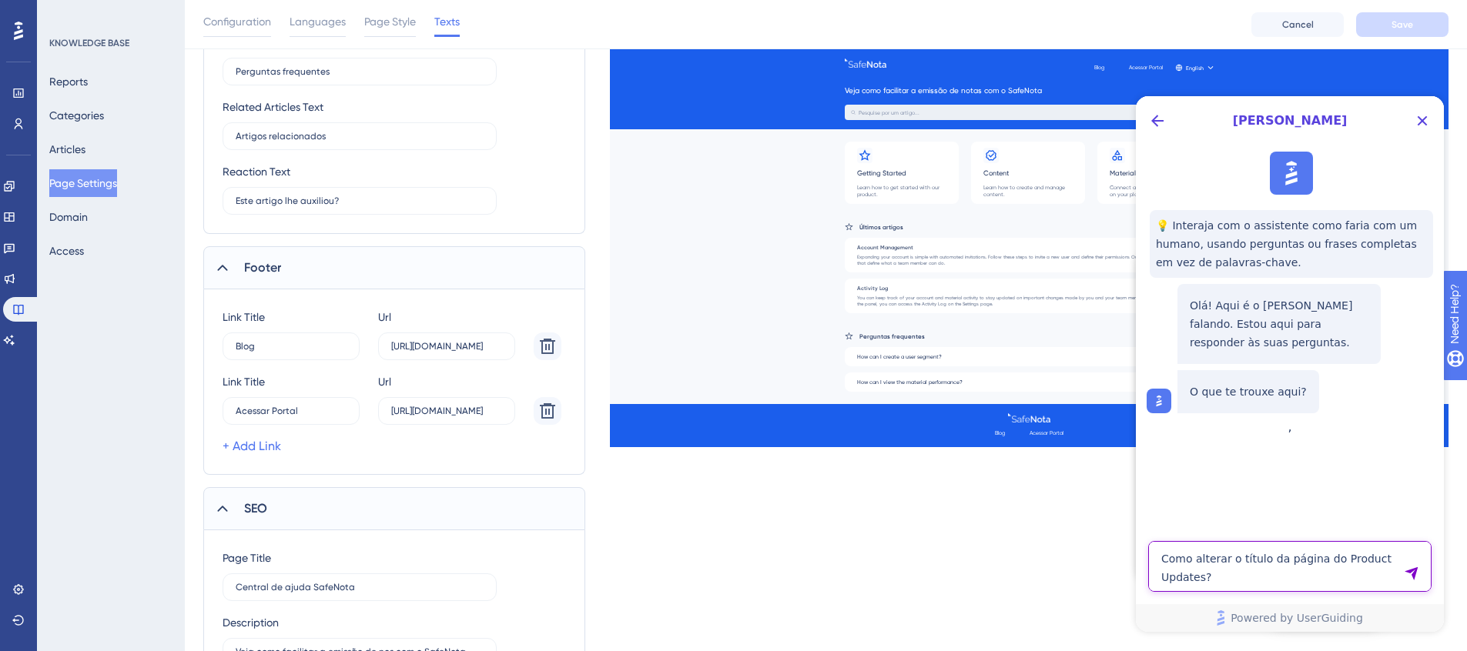
type textarea "Como alterar o título da página do Product Updates?"
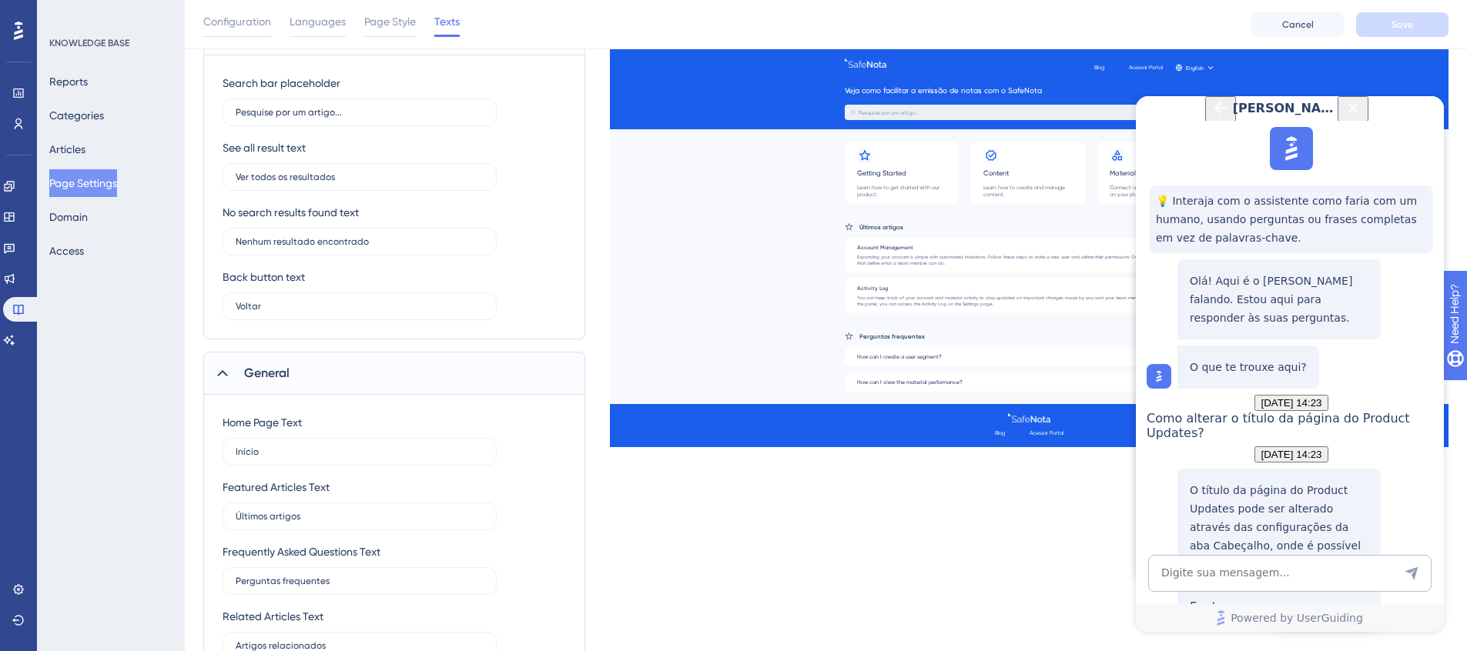
scroll to position [38, 0]
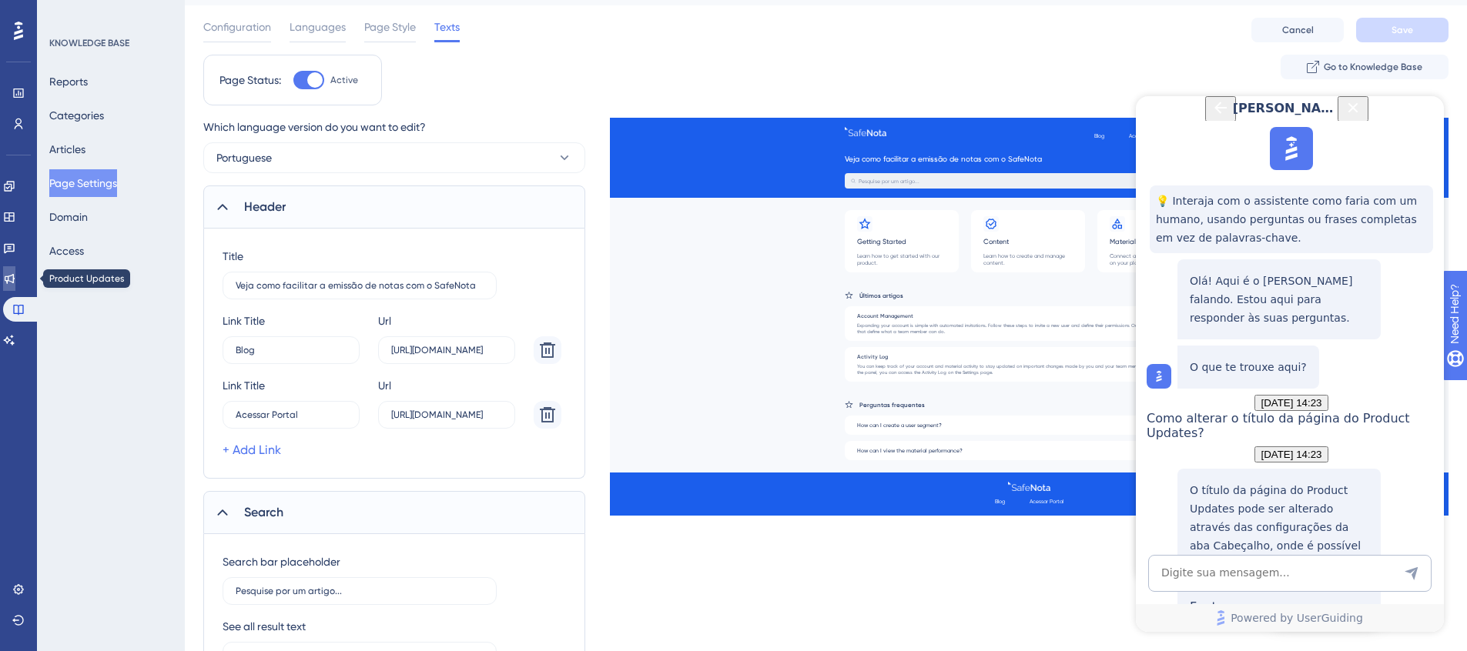
click at [15, 280] on icon at bounding box center [9, 279] width 12 height 12
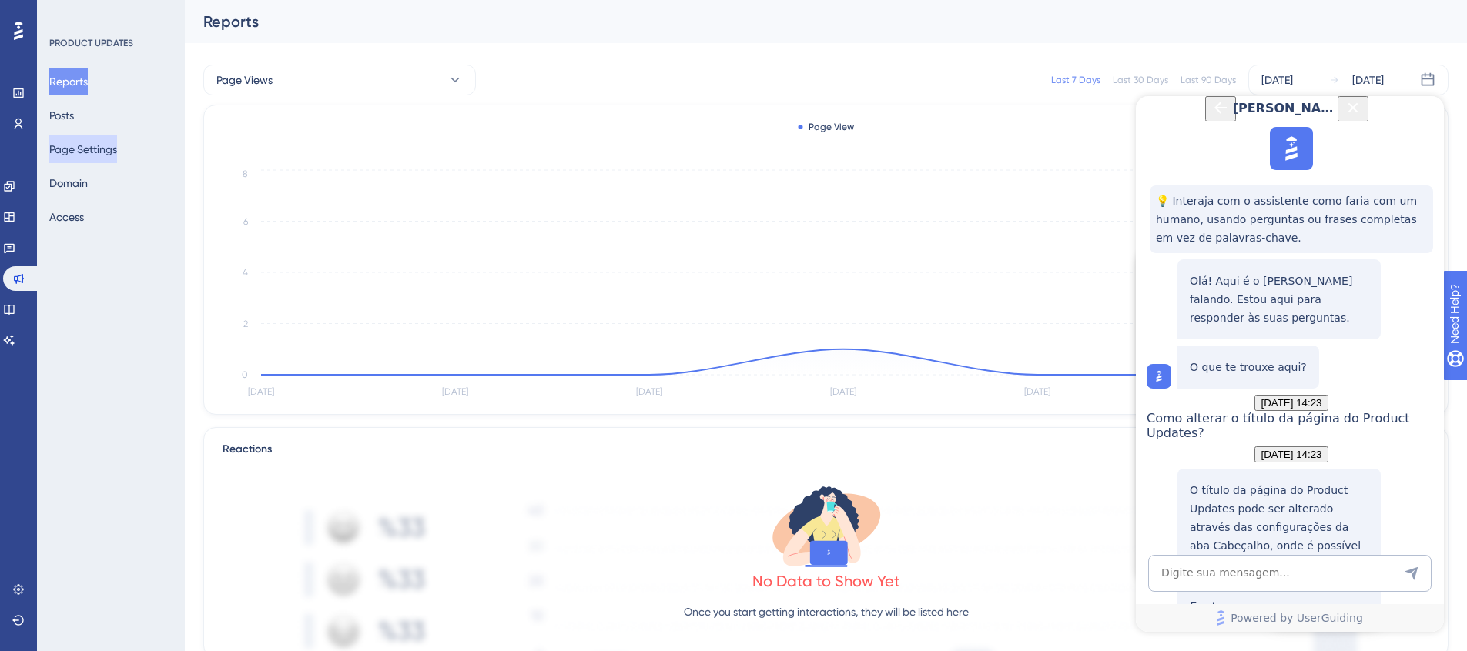
click at [91, 156] on button "Page Settings" at bounding box center [83, 150] width 68 height 28
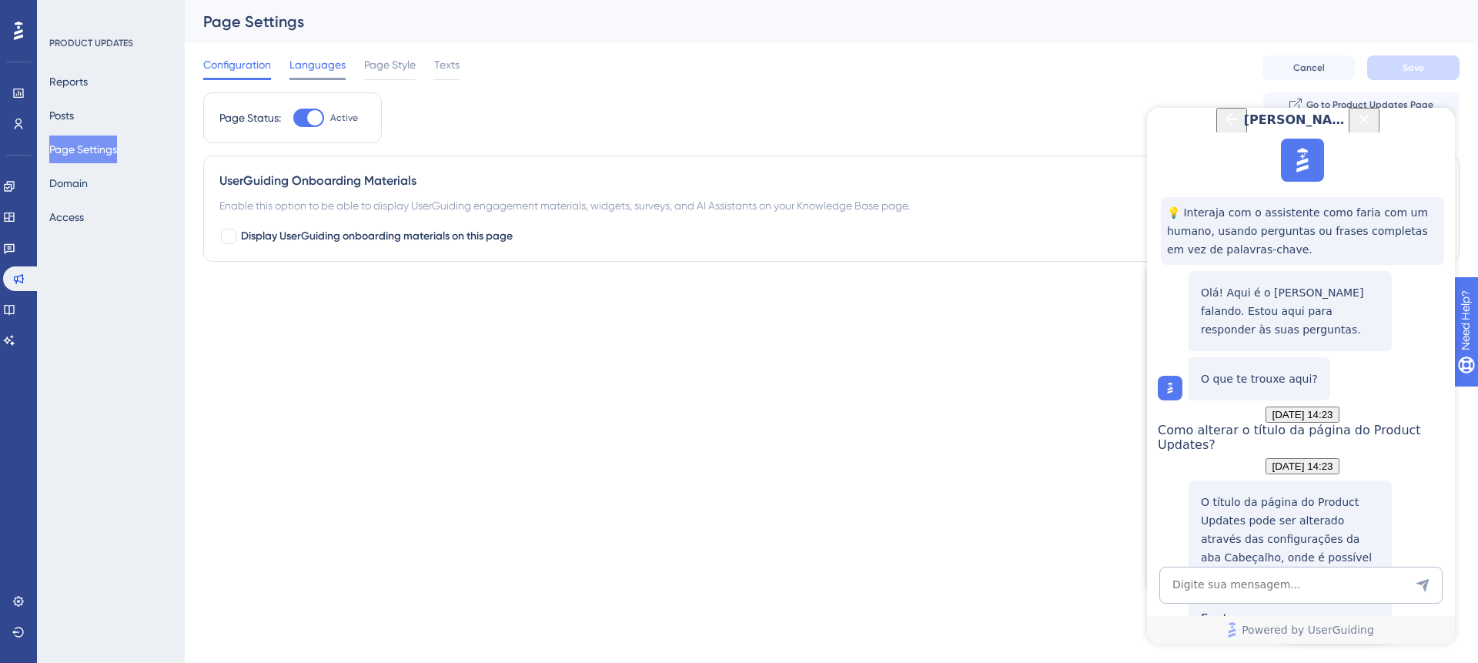
click at [344, 78] on div at bounding box center [318, 79] width 56 height 2
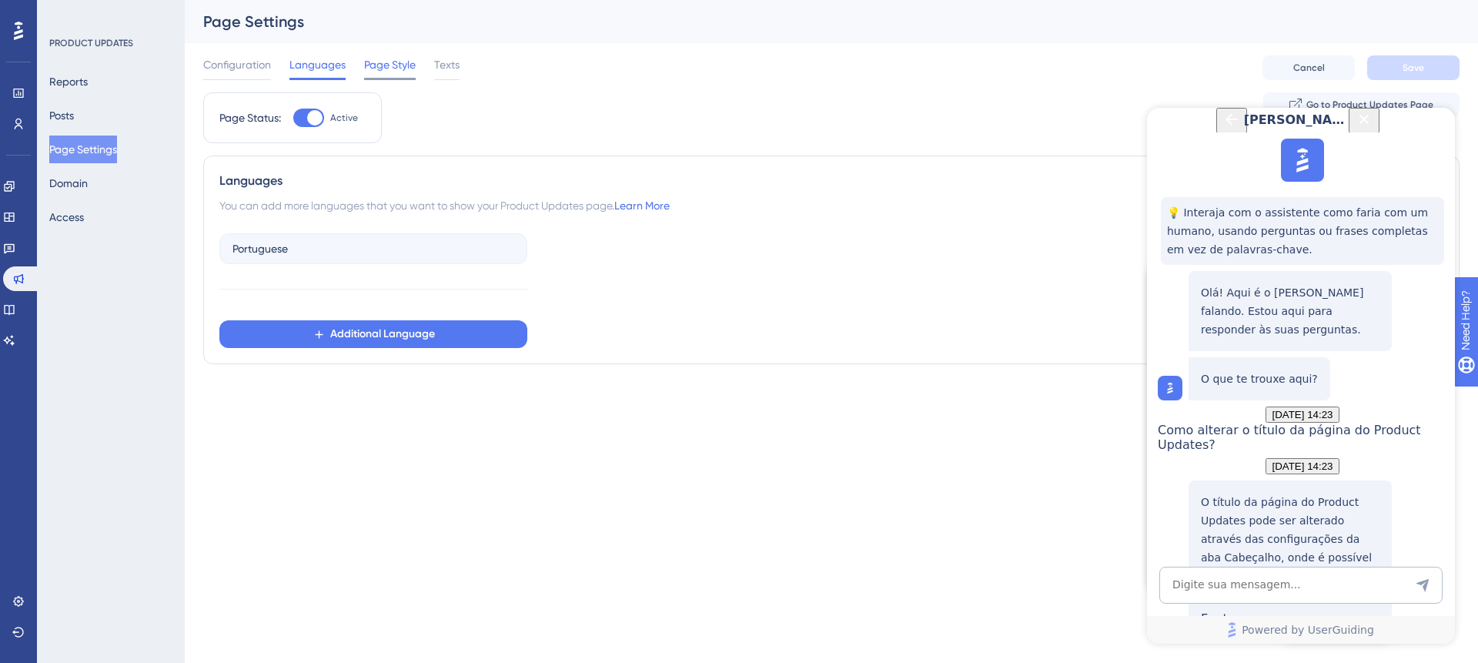
click at [387, 74] on div "Page Style" at bounding box center [390, 67] width 52 height 25
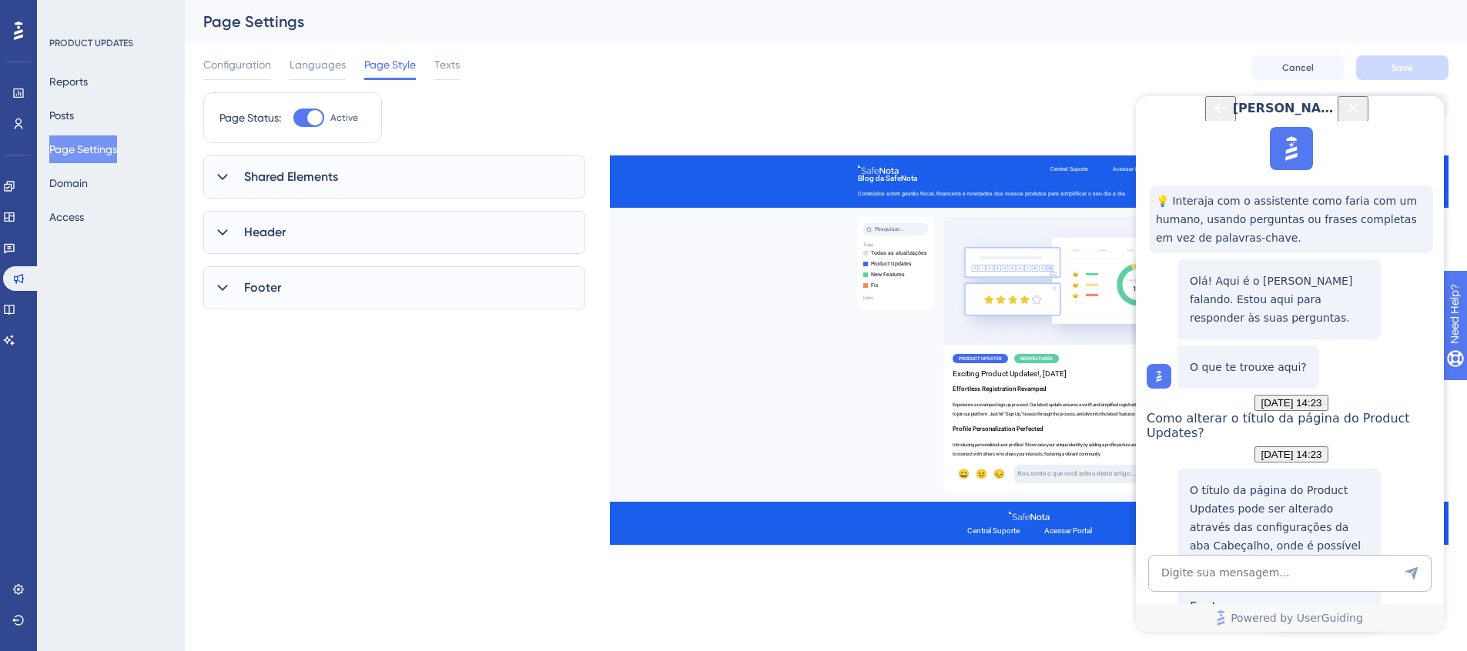
click at [296, 230] on div "Header" at bounding box center [394, 232] width 382 height 43
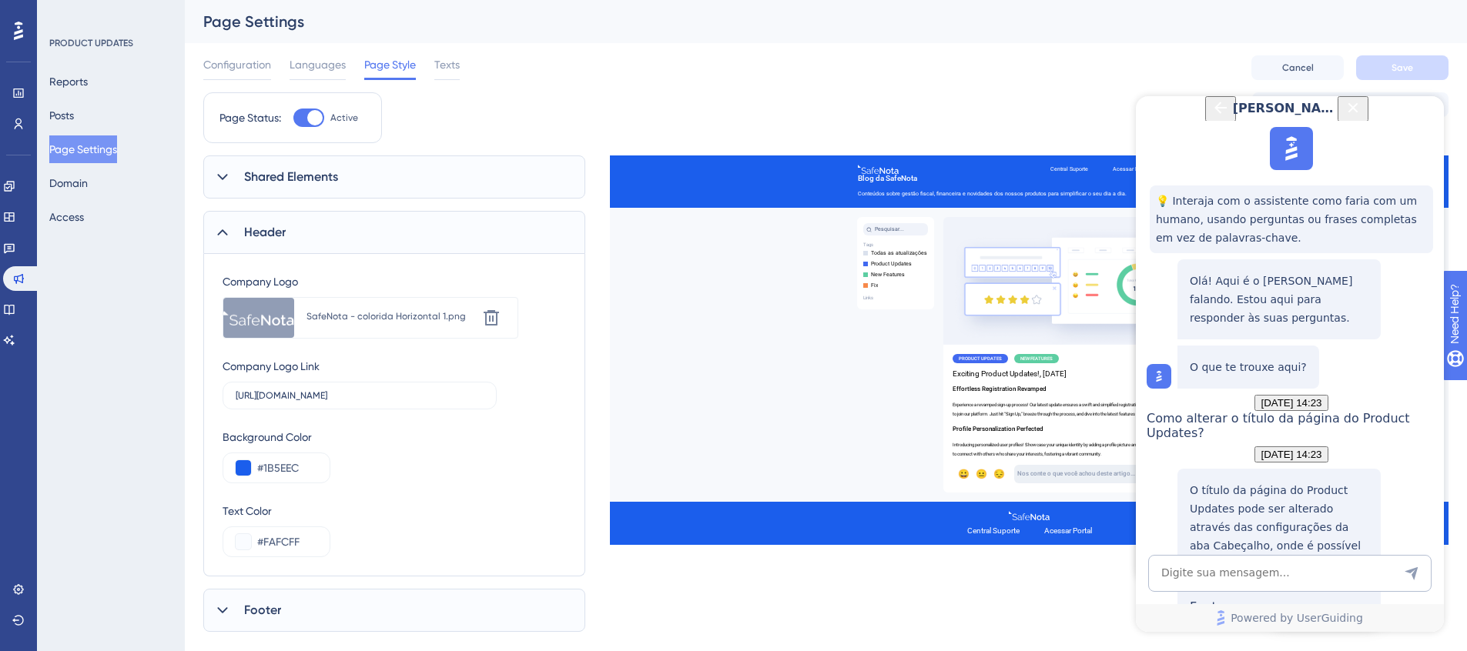
scroll to position [19, 0]
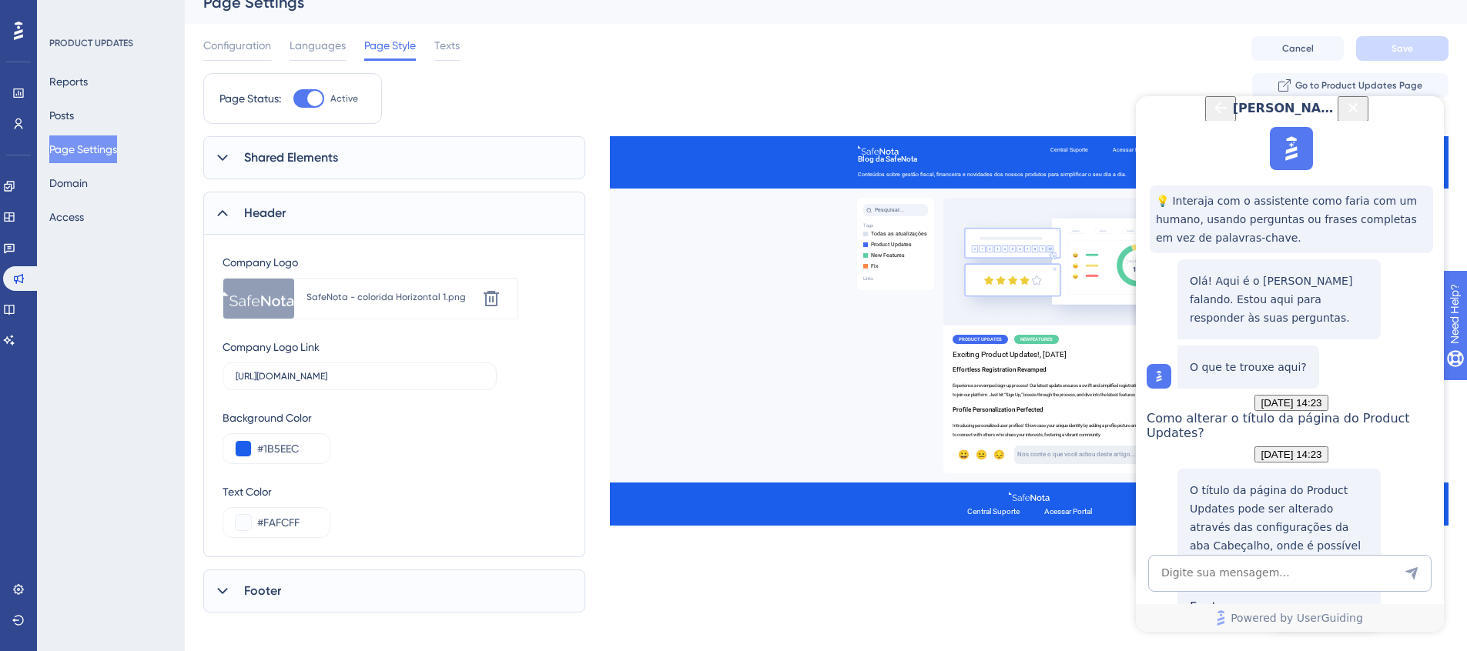
click at [347, 296] on div "SafeNota - colorida Horizontal 1.png" at bounding box center [390, 297] width 169 height 12
click at [449, 53] on span "Texts" at bounding box center [446, 45] width 25 height 18
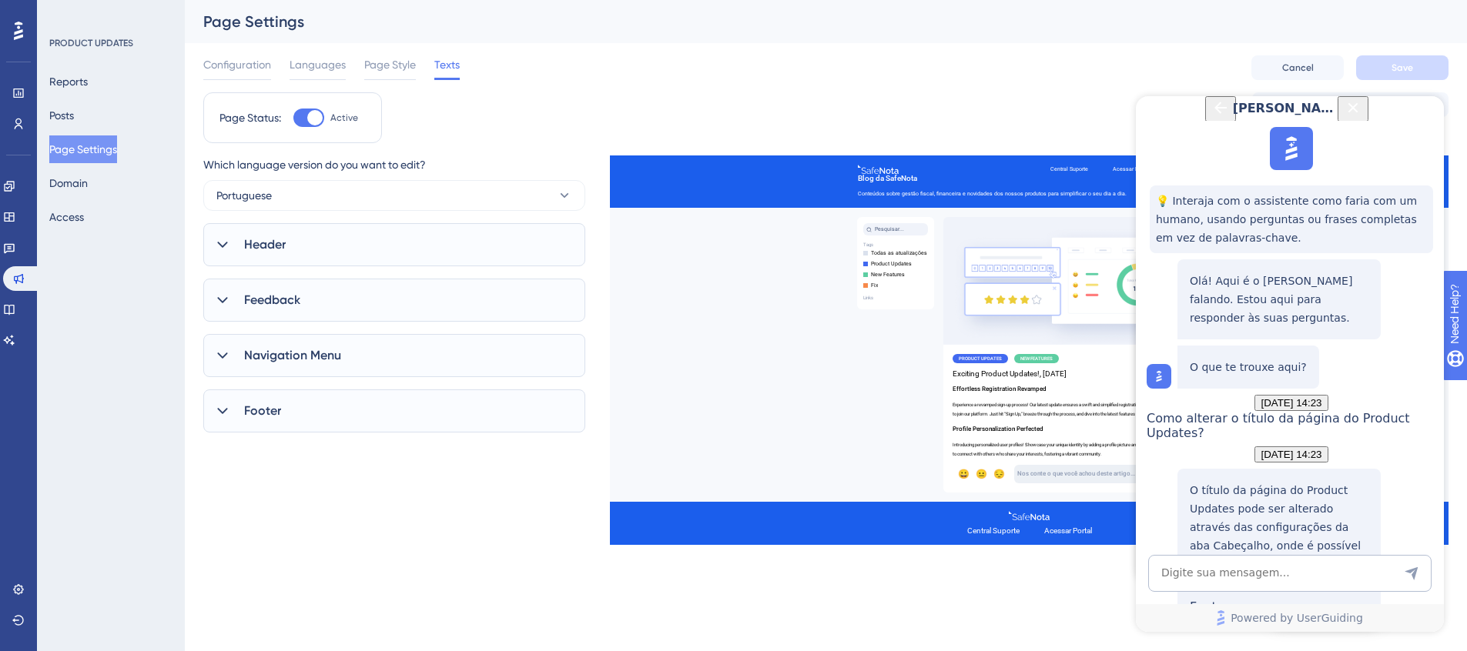
click at [321, 229] on div "Header" at bounding box center [394, 244] width 382 height 43
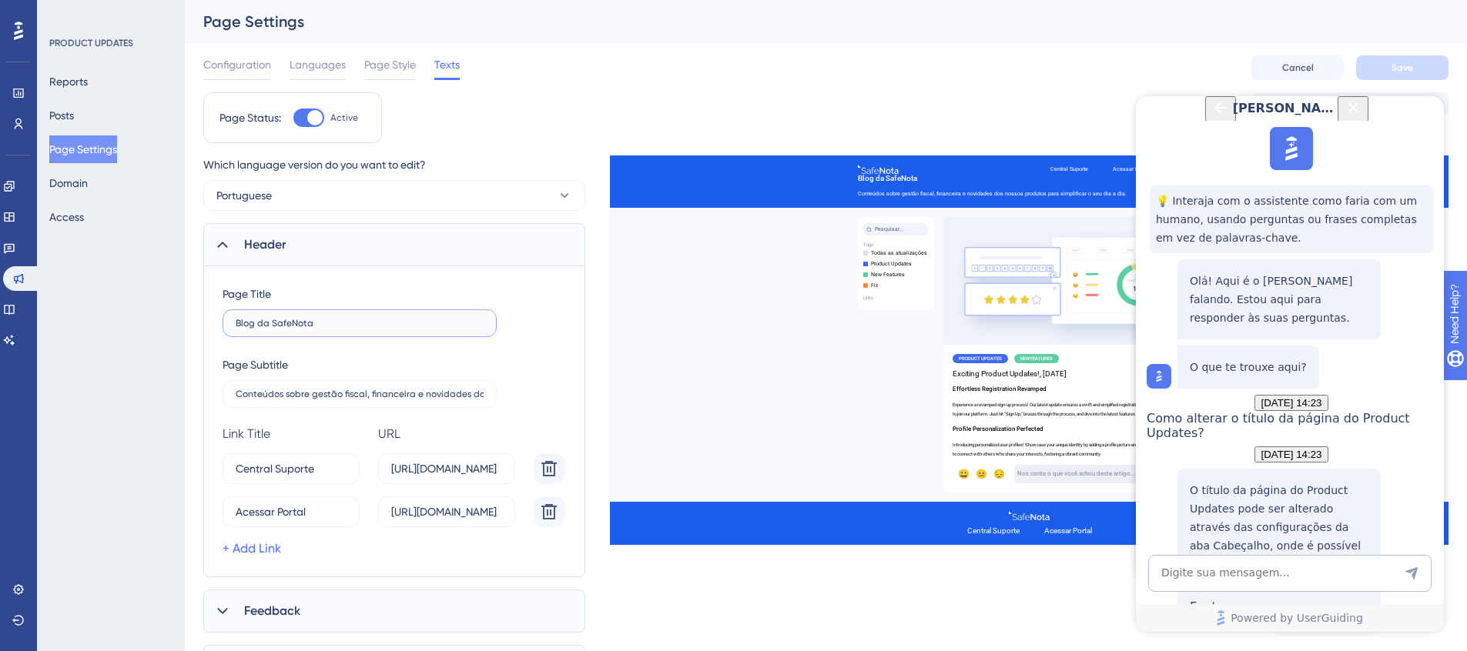
click at [341, 321] on input "Blog da SafeNota" at bounding box center [360, 323] width 248 height 11
click at [232, 295] on div "Page Title" at bounding box center [247, 294] width 49 height 18
click at [366, 285] on div "Page Title Blog da SafeNota" at bounding box center [360, 311] width 274 height 52
click at [1230, 577] on textarea "AI Assistant Text Input" at bounding box center [1289, 573] width 283 height 37
type textarea "Título que aparece na guia do navegador"
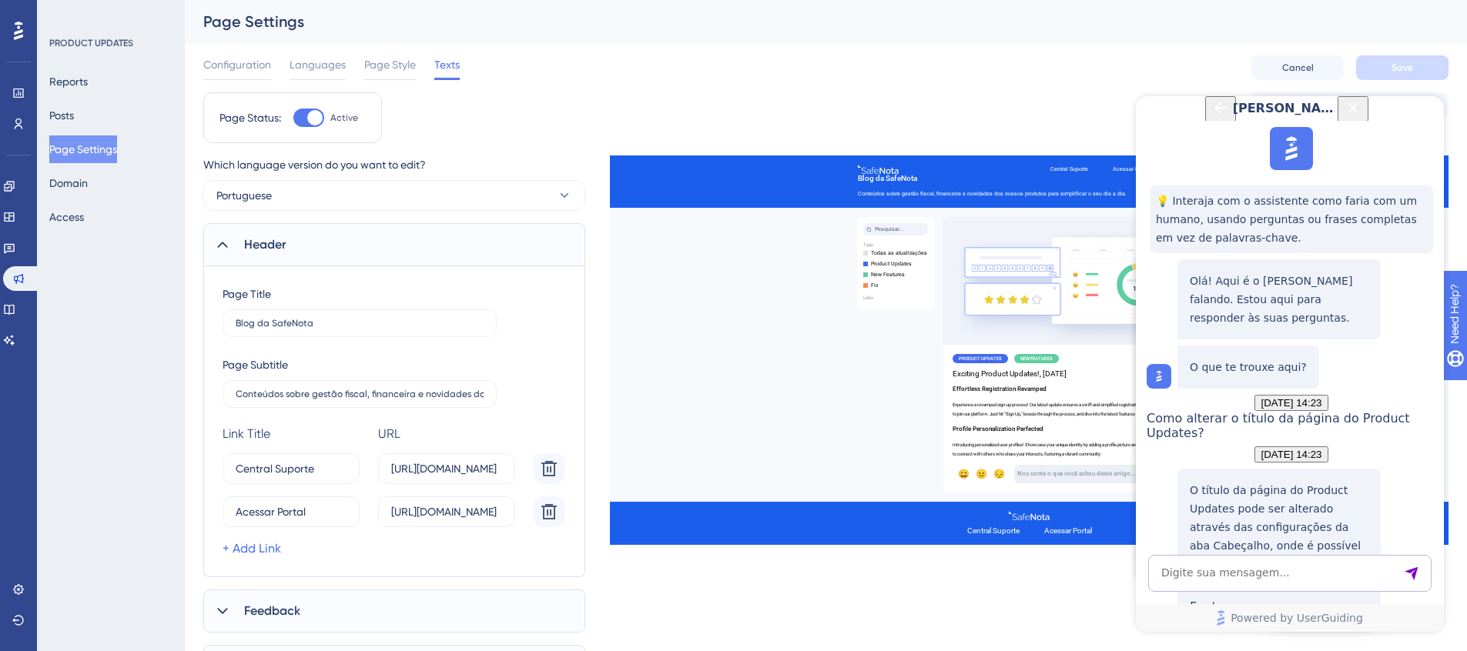
scroll to position [696, 0]
click at [1312, 572] on textarea "AI Assistant Text Input" at bounding box center [1289, 573] width 283 height 37
type textarea "Eu incluir o título mas não mudou no título da guia no navegador"
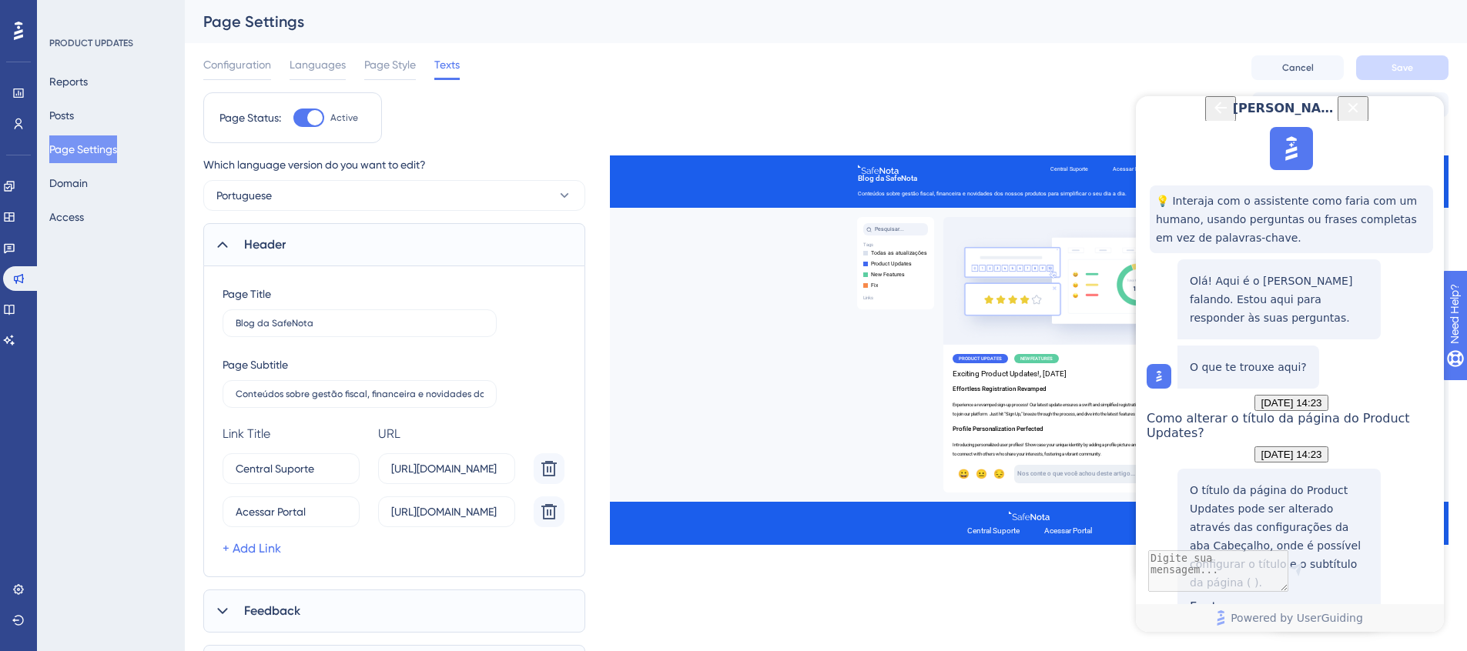
scroll to position [20, 0]
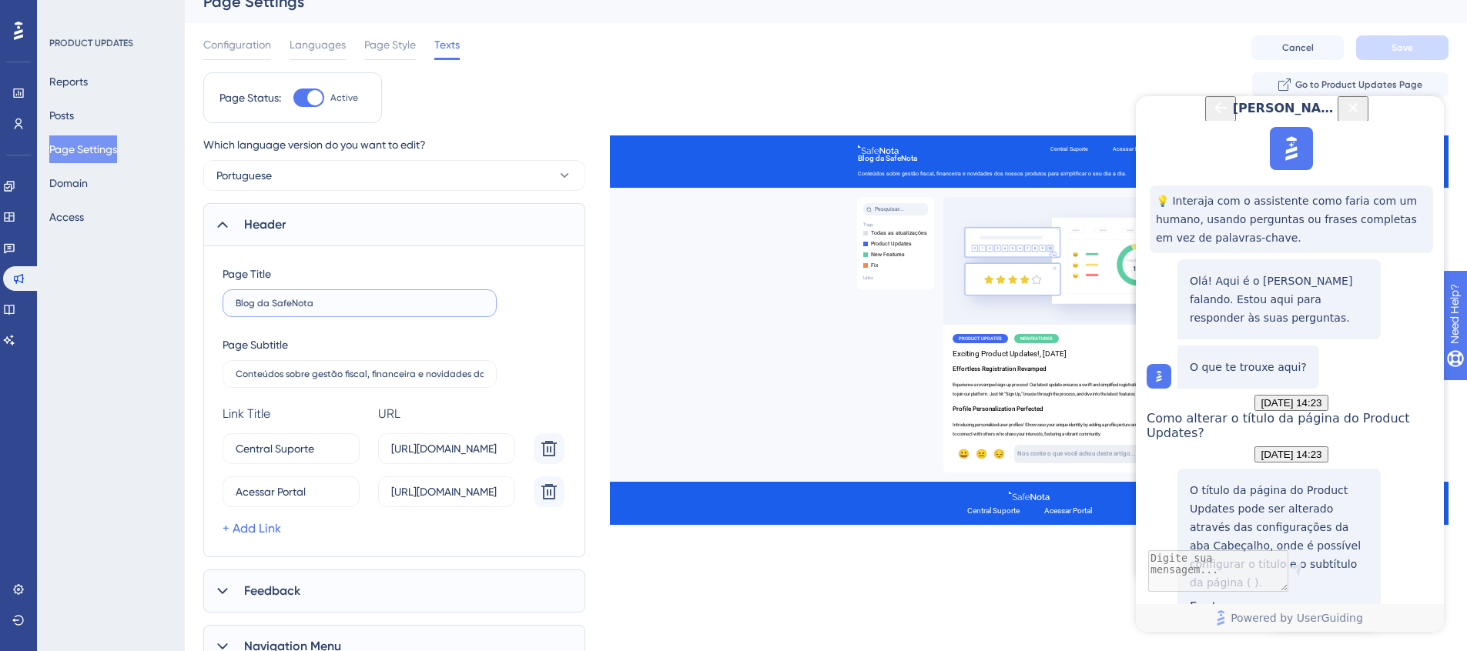
click at [346, 306] on input "Blog da SafeNota" at bounding box center [360, 303] width 248 height 11
type input "Blog da SafeNota"
click at [1127, 50] on div "Configuration Languages Page Style Texts Cancel Save" at bounding box center [825, 47] width 1245 height 49
click at [1350, 79] on span "Go to Product Updates Page" at bounding box center [1358, 85] width 127 height 12
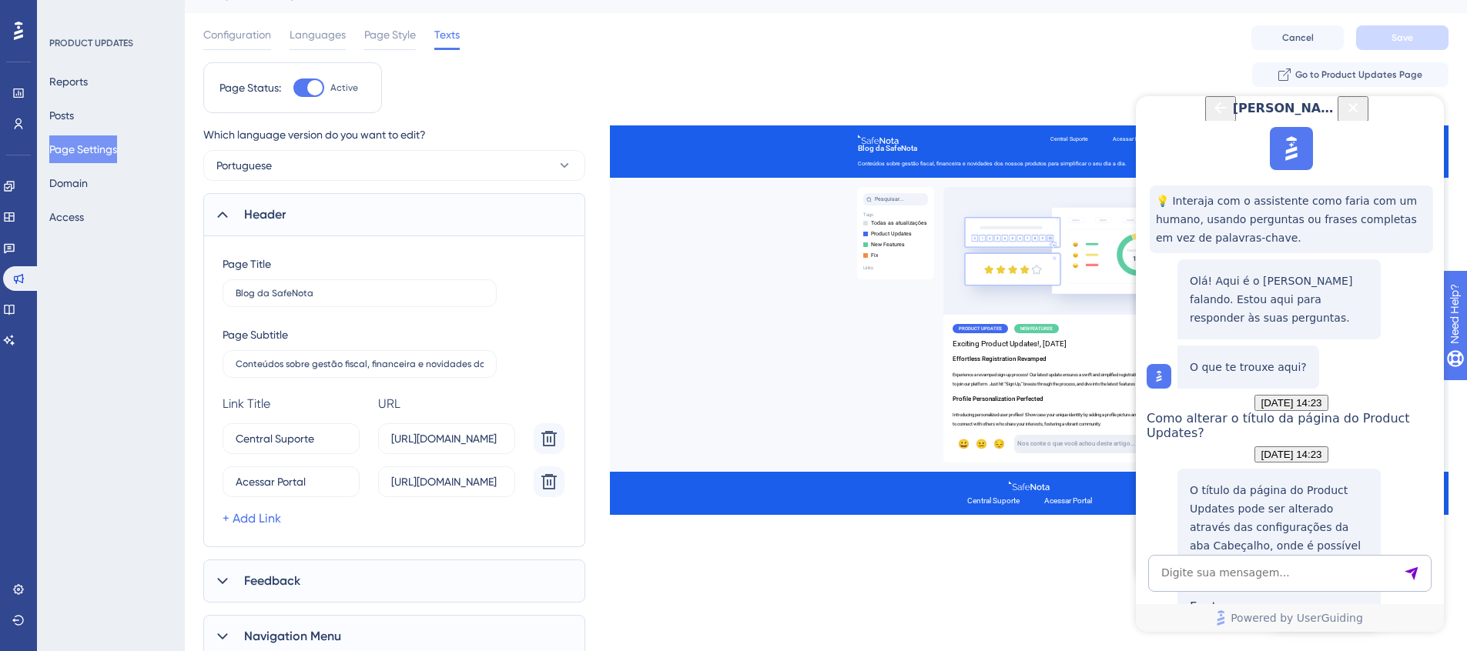
scroll to position [40, 0]
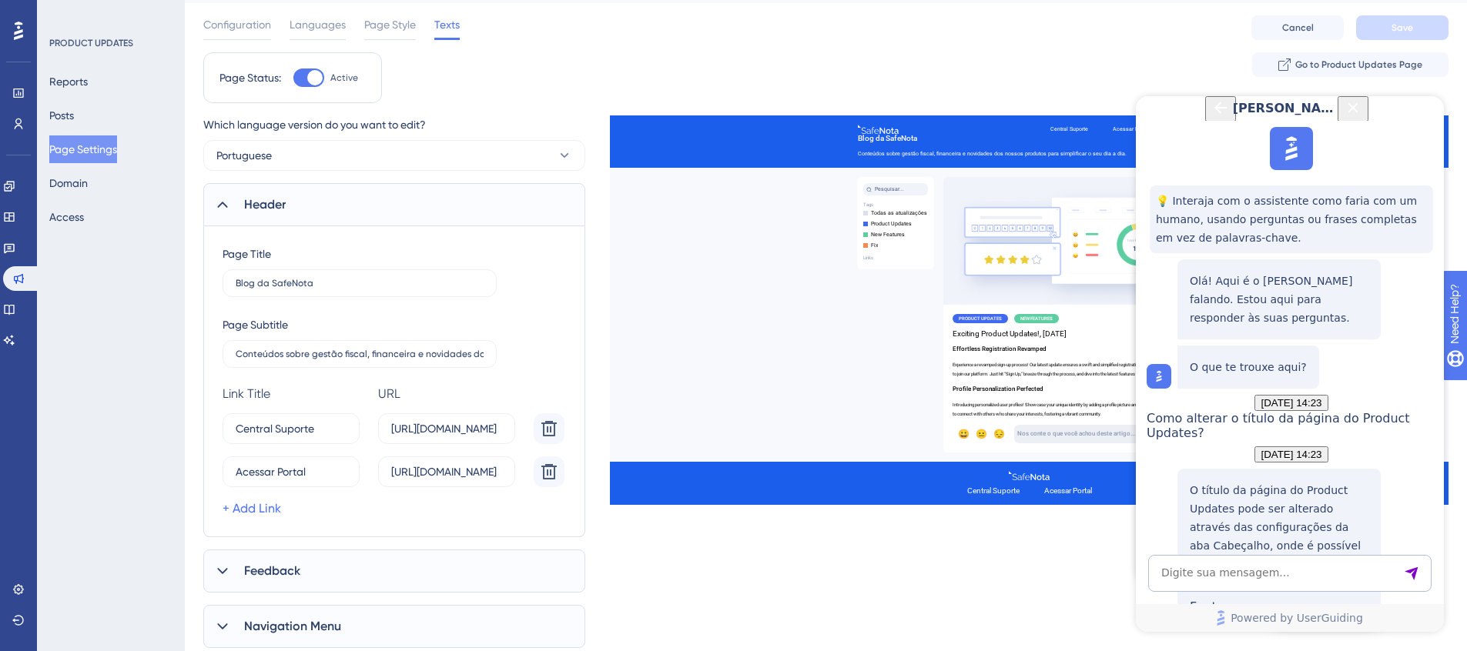
click at [1317, 596] on div "Powered by UserGuiding" at bounding box center [1290, 593] width 308 height 77
click at [1321, 577] on textarea "AI Assistant Text Input" at bounding box center [1289, 573] width 283 height 37
type textarea "abri em uma guia anonima"
click at [15, 341] on icon at bounding box center [9, 340] width 11 height 10
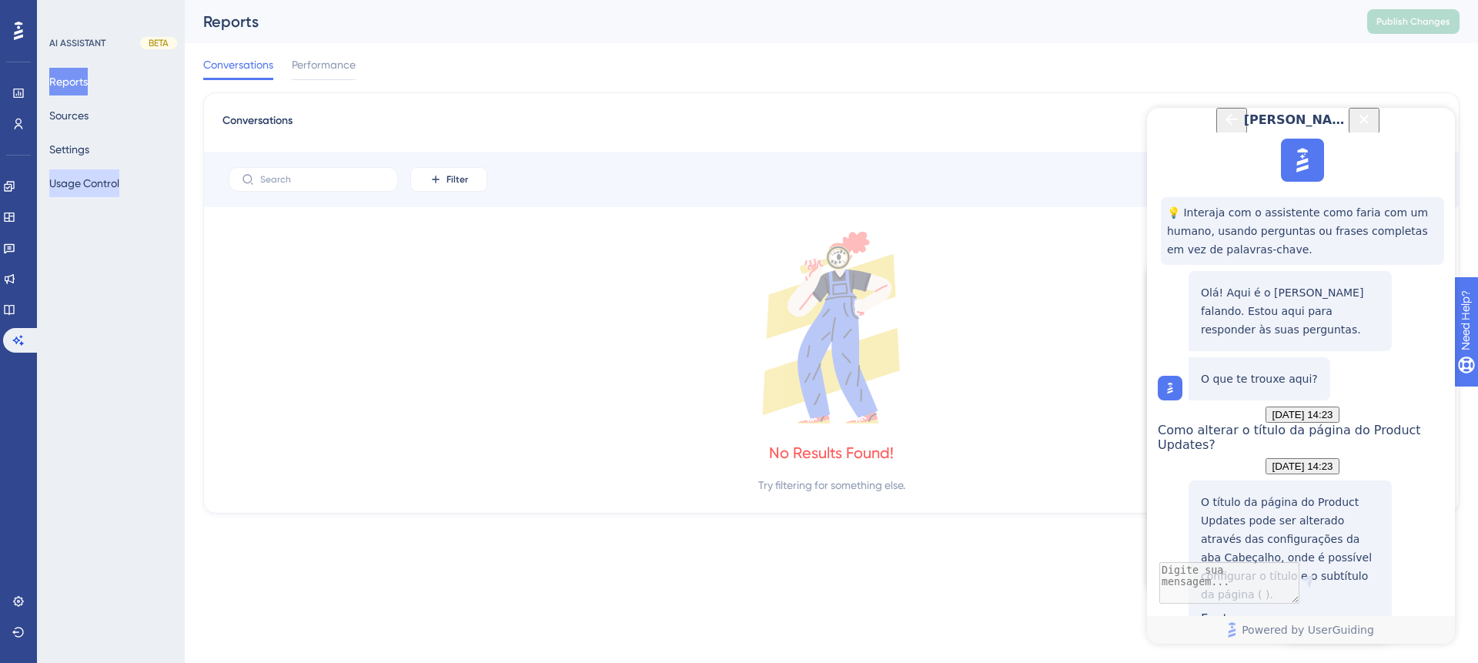
click at [100, 191] on button "Usage Control" at bounding box center [84, 183] width 70 height 28
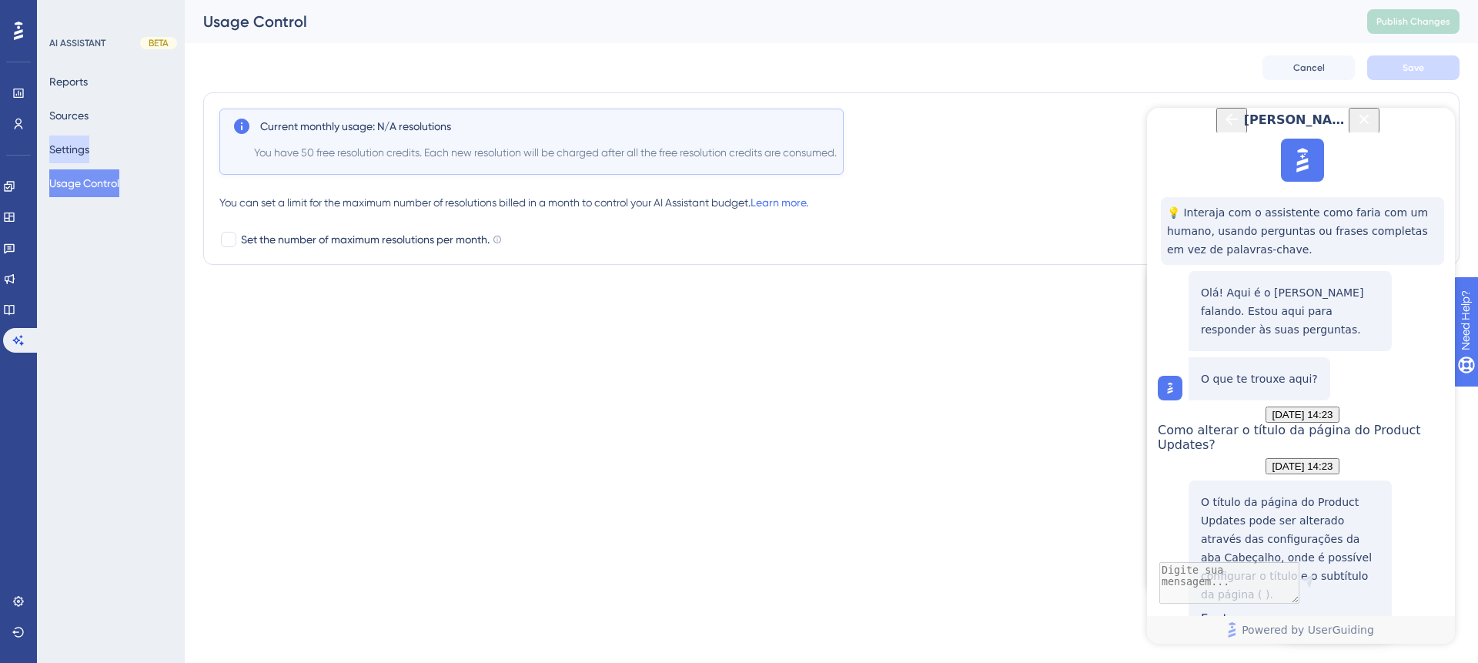
click at [89, 149] on button "Settings" at bounding box center [69, 150] width 40 height 28
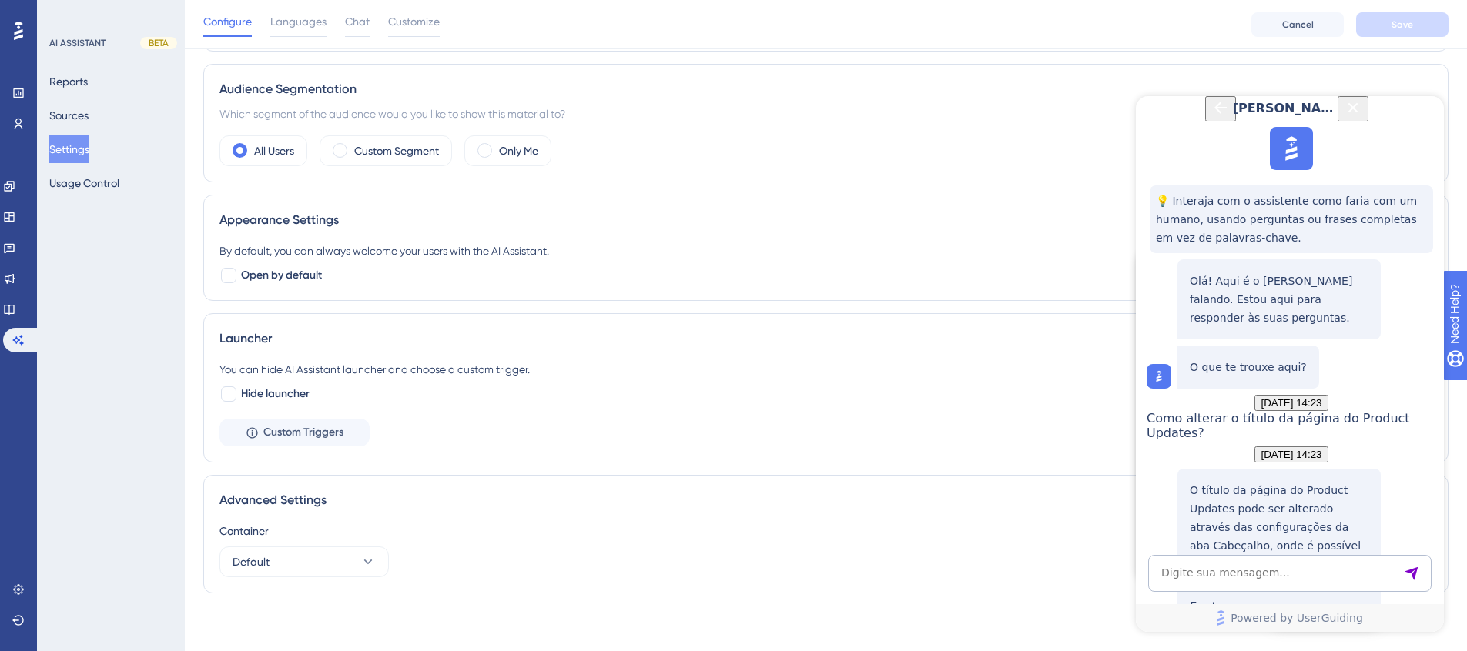
scroll to position [300, 0]
click at [1337, 565] on textarea "AI Assistant Text Input" at bounding box center [1289, 573] width 283 height 37
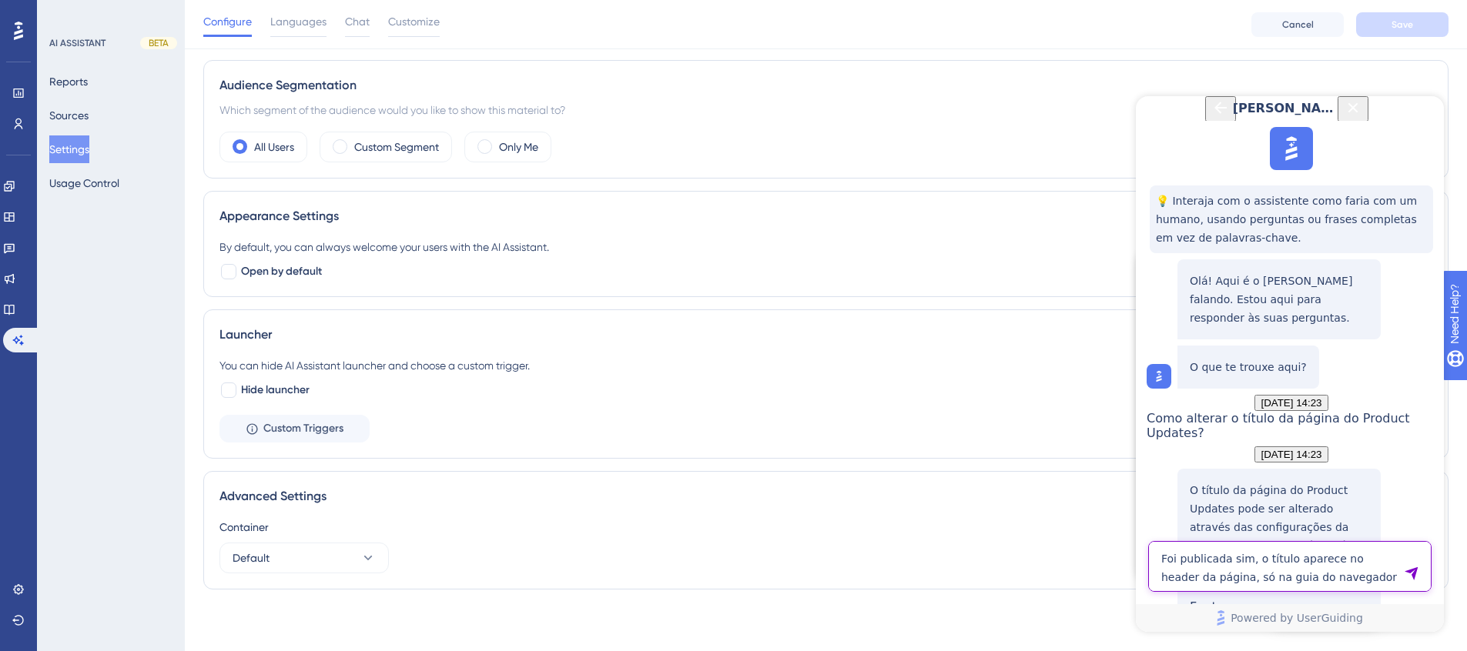
type textarea "Foi publicada sim, o título aparece no header da página, só na guia do navegado…"
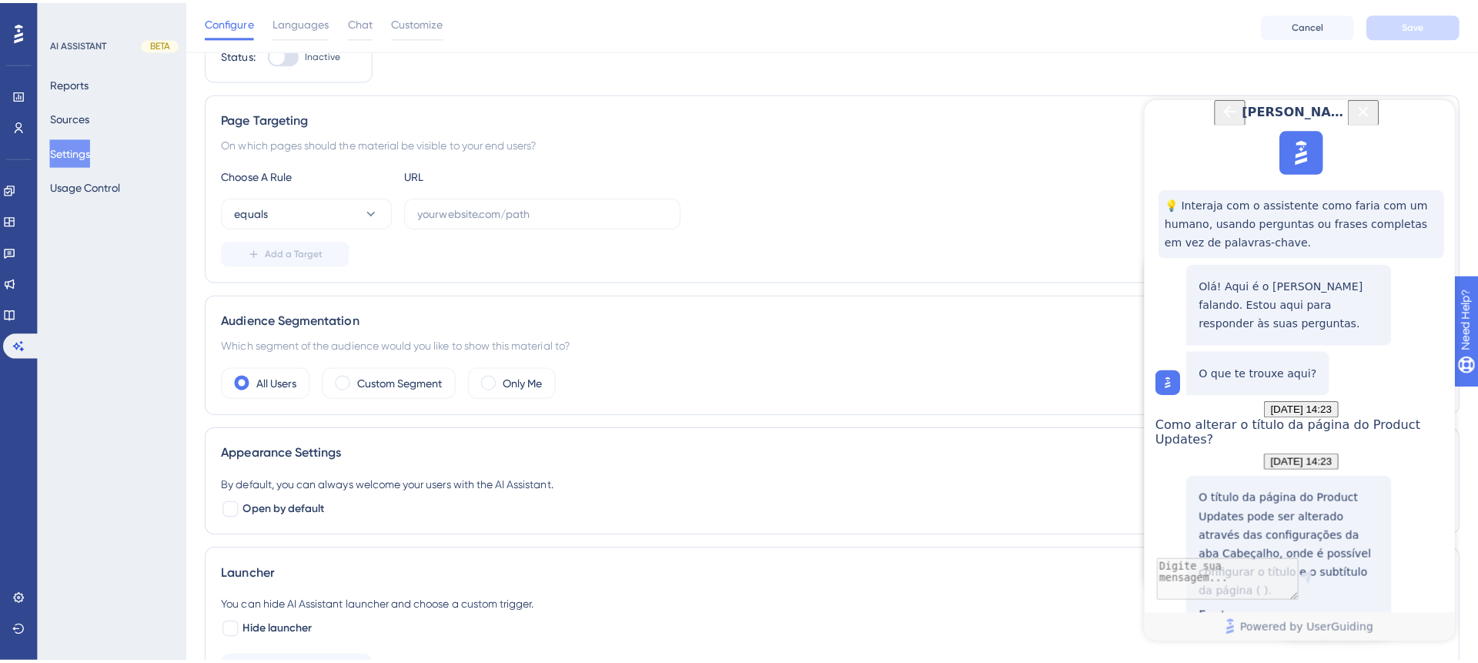
scroll to position [0, 0]
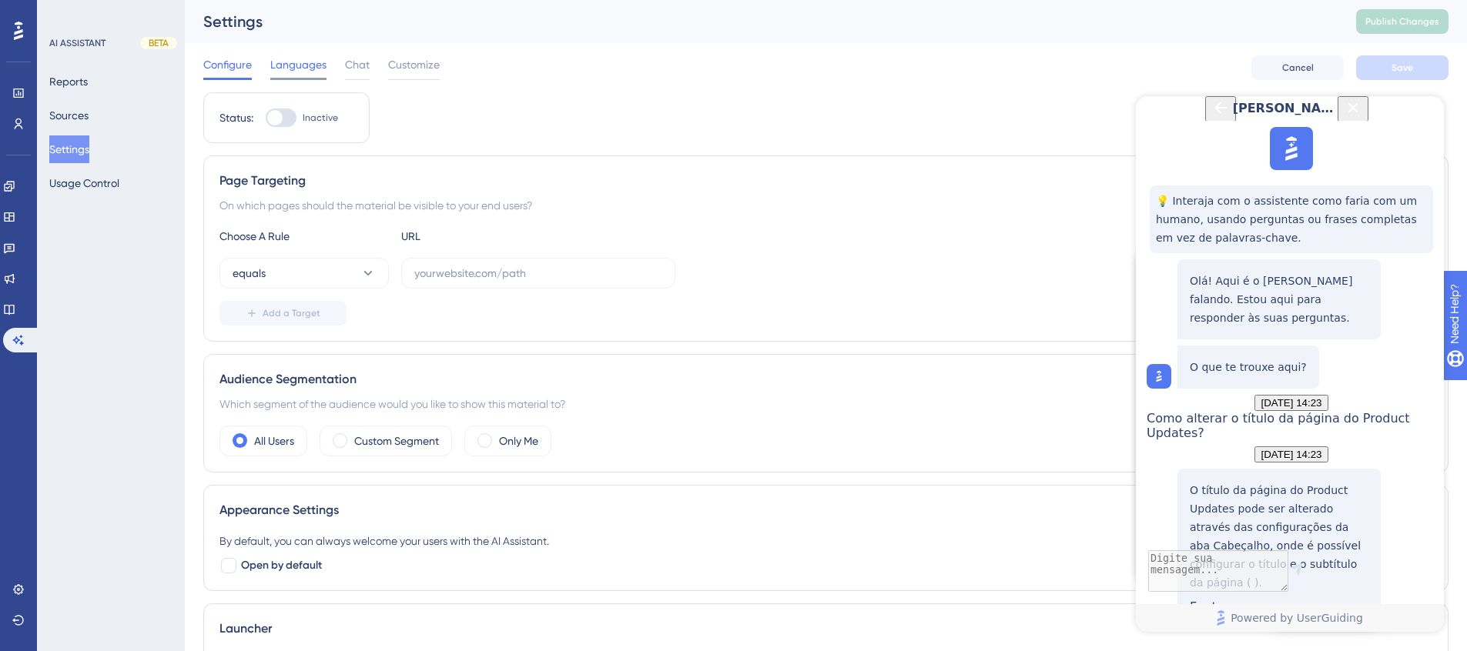
click at [310, 69] on span "Languages" at bounding box center [298, 64] width 56 height 18
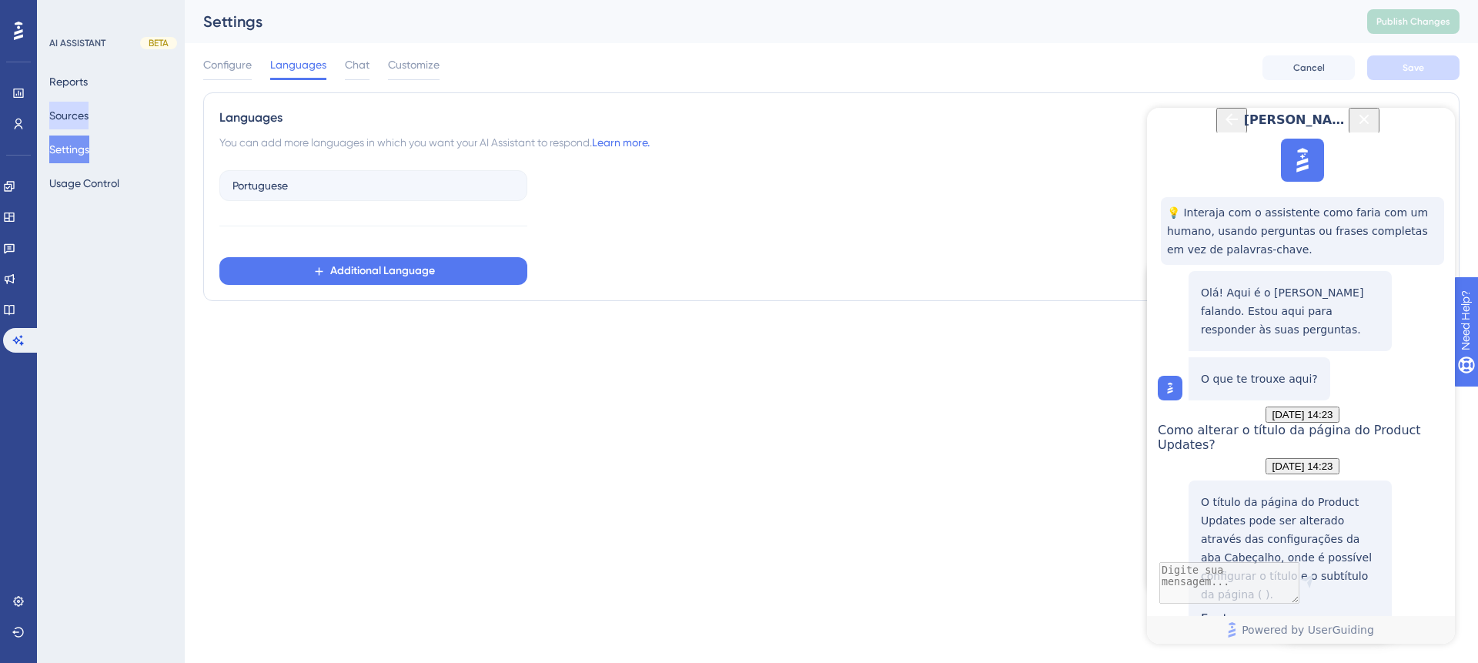
click at [82, 102] on button "Sources" at bounding box center [68, 116] width 39 height 28
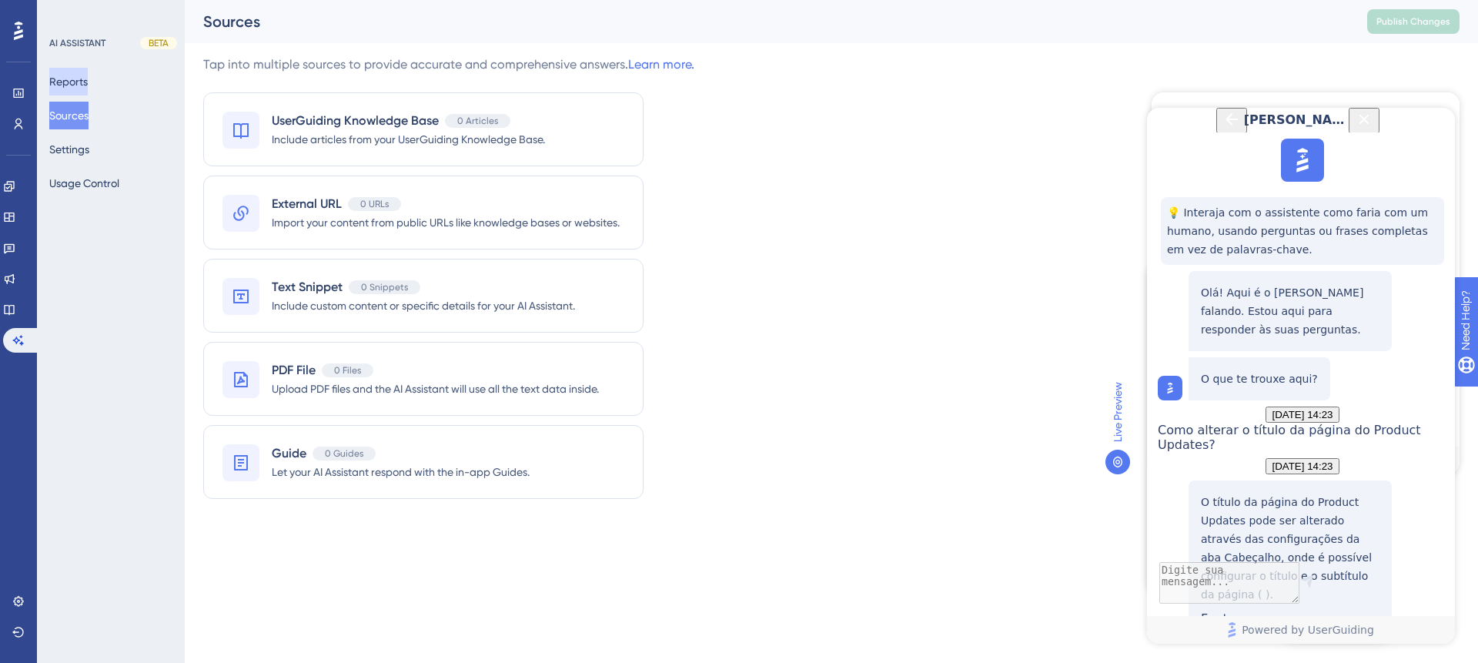
click at [84, 74] on button "Reports" at bounding box center [68, 82] width 38 height 28
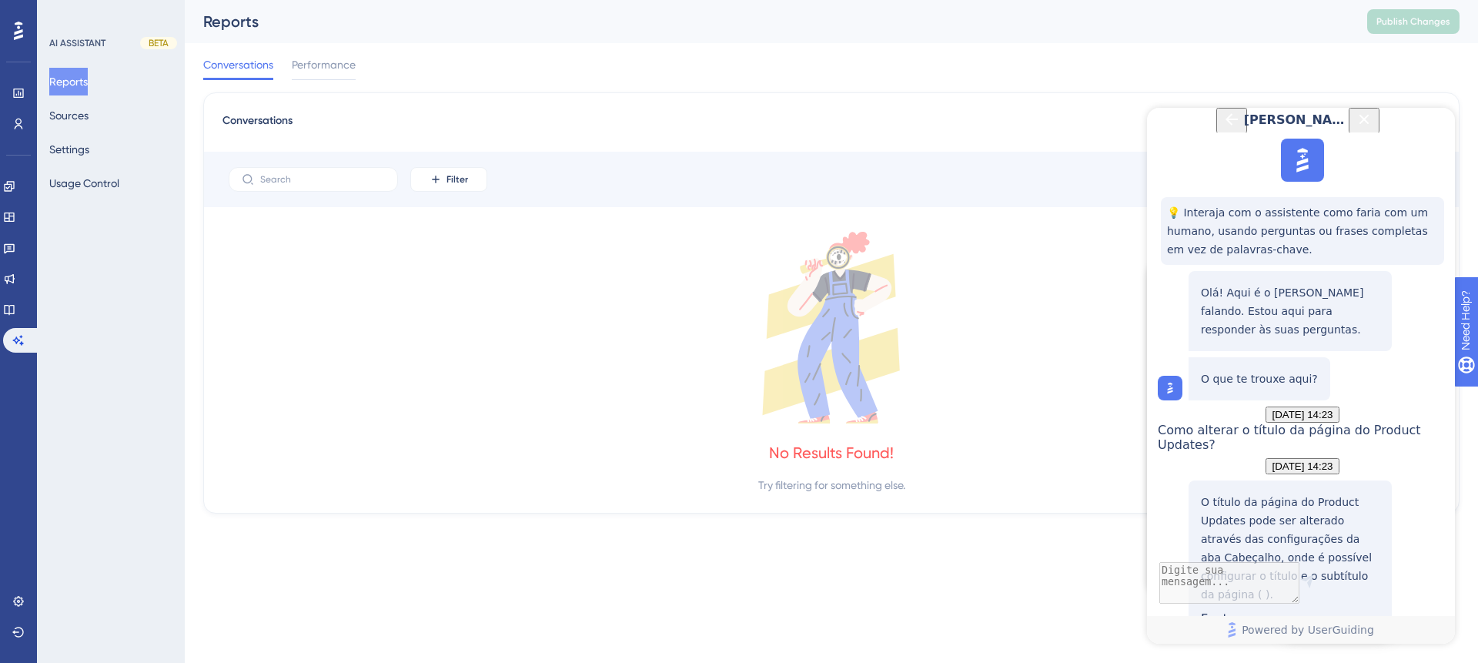
click at [1254, 87] on div "Conversations Performance" at bounding box center [831, 67] width 1257 height 49
click at [1374, 129] on icon "Close Button" at bounding box center [1364, 119] width 18 height 18
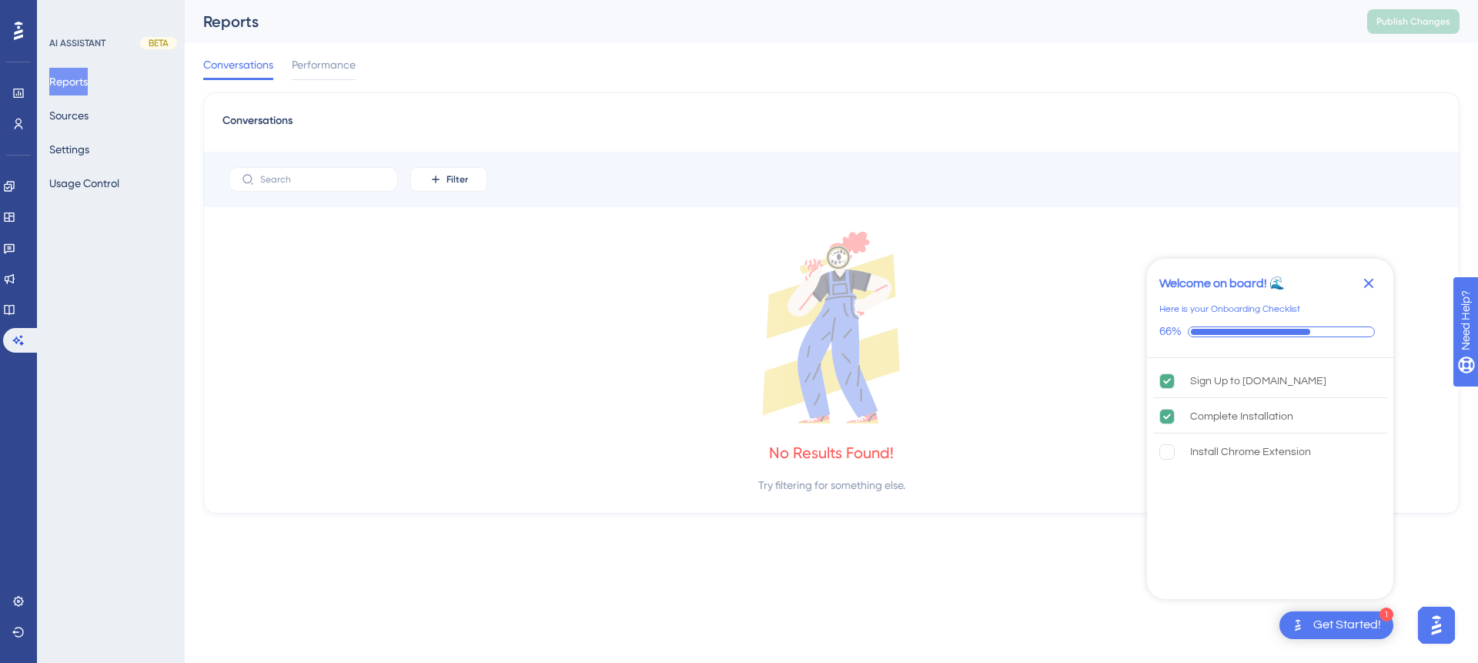
click at [1372, 286] on icon "Close Checklist" at bounding box center [1369, 284] width 10 height 10
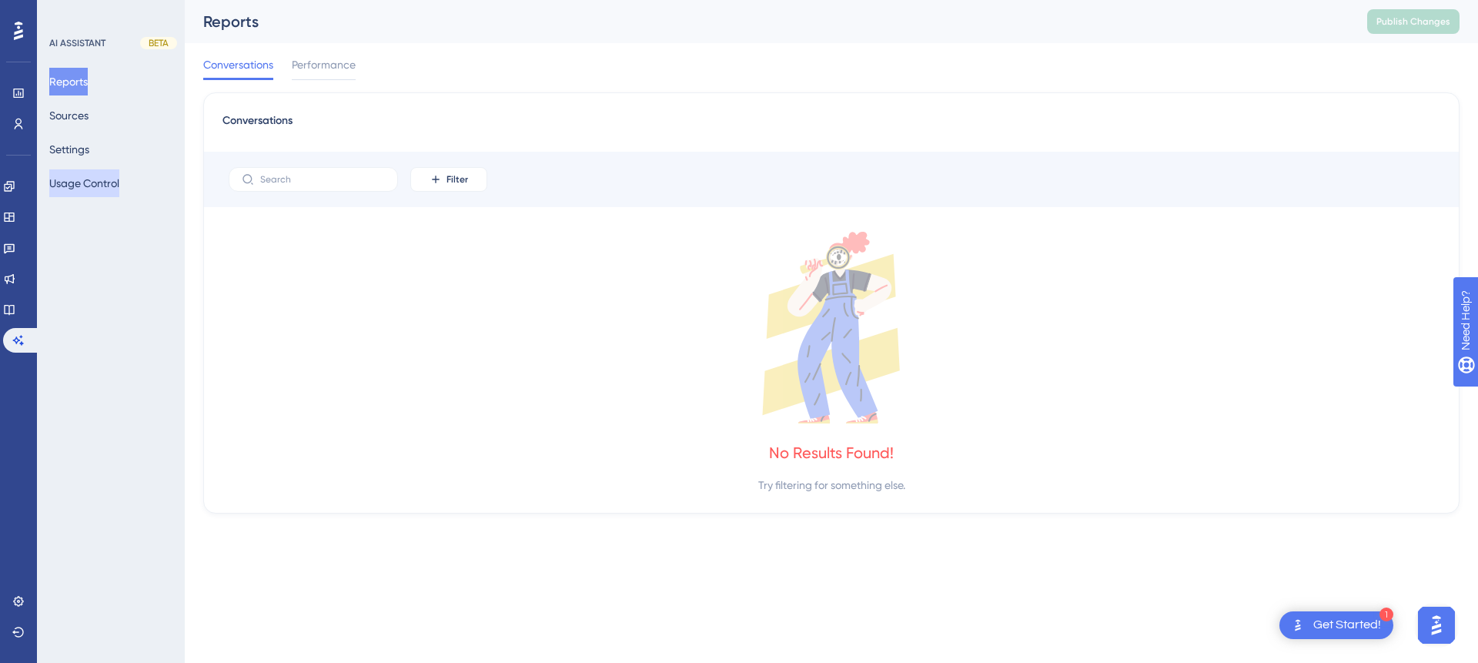
click at [105, 186] on button "Usage Control" at bounding box center [84, 183] width 70 height 28
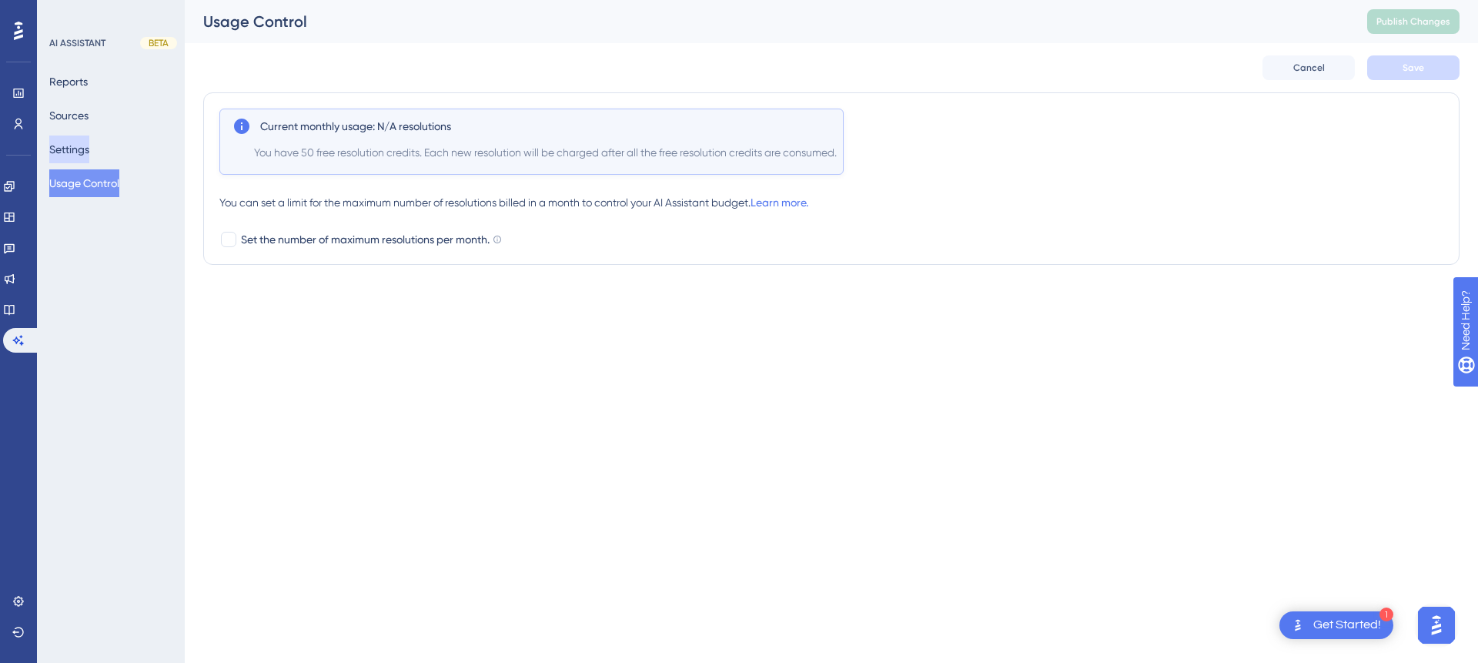
click at [89, 148] on button "Settings" at bounding box center [69, 150] width 40 height 28
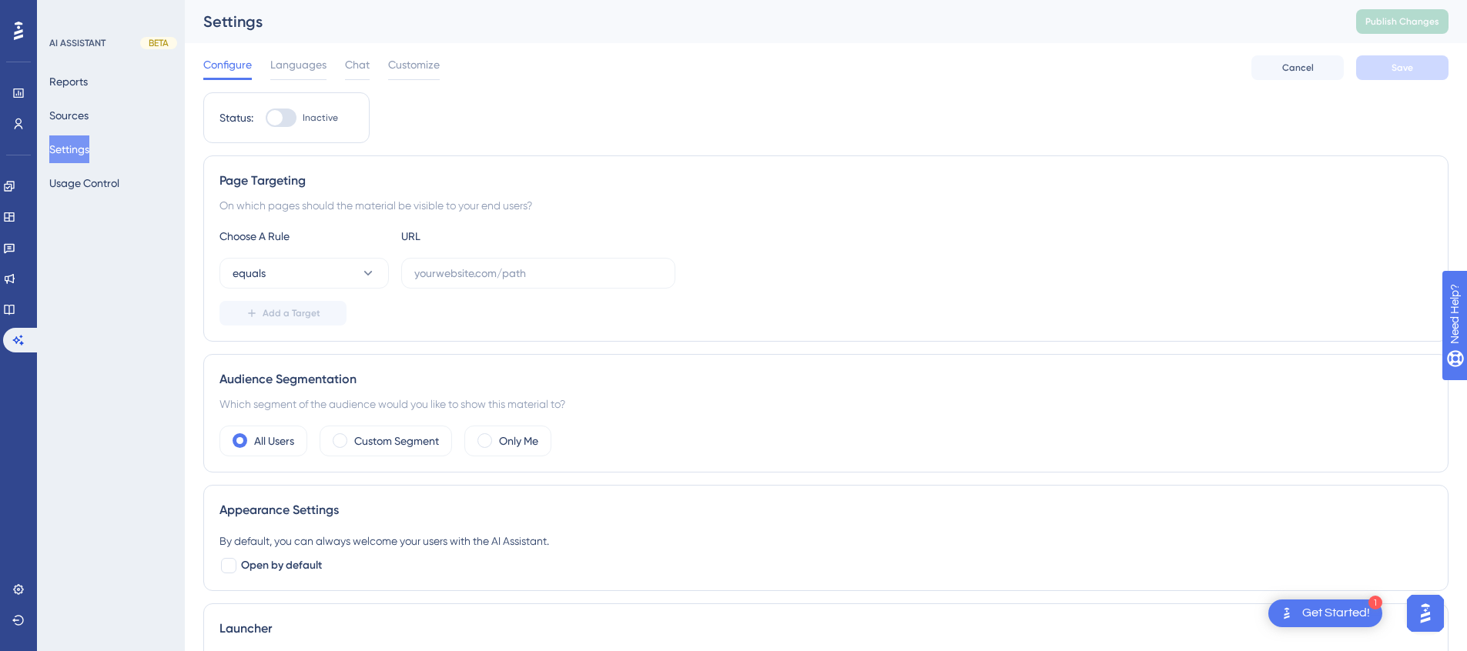
click at [293, 119] on div at bounding box center [281, 118] width 31 height 18
click at [266, 119] on input "Inactive" at bounding box center [265, 118] width 1 height 1
checkbox input "true"
click at [1397, 72] on span "Save" at bounding box center [1402, 68] width 22 height 12
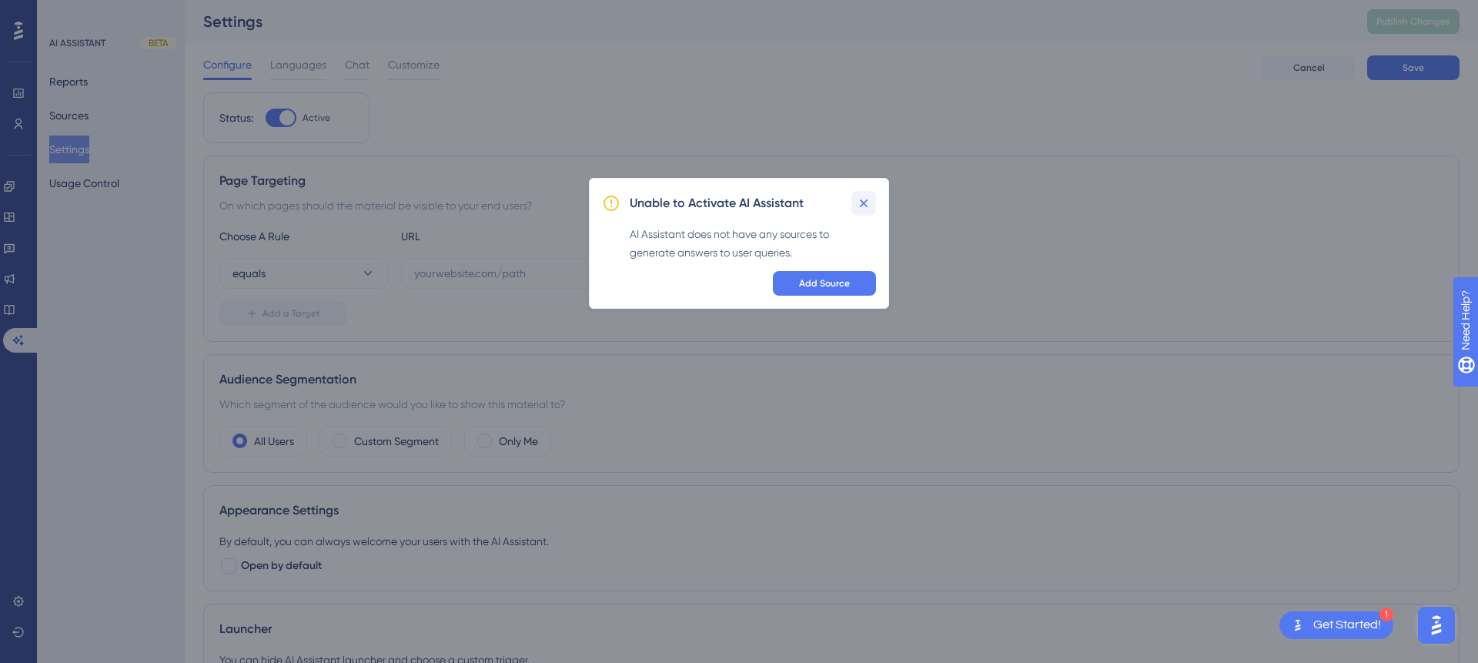
click at [870, 198] on icon at bounding box center [863, 203] width 15 height 15
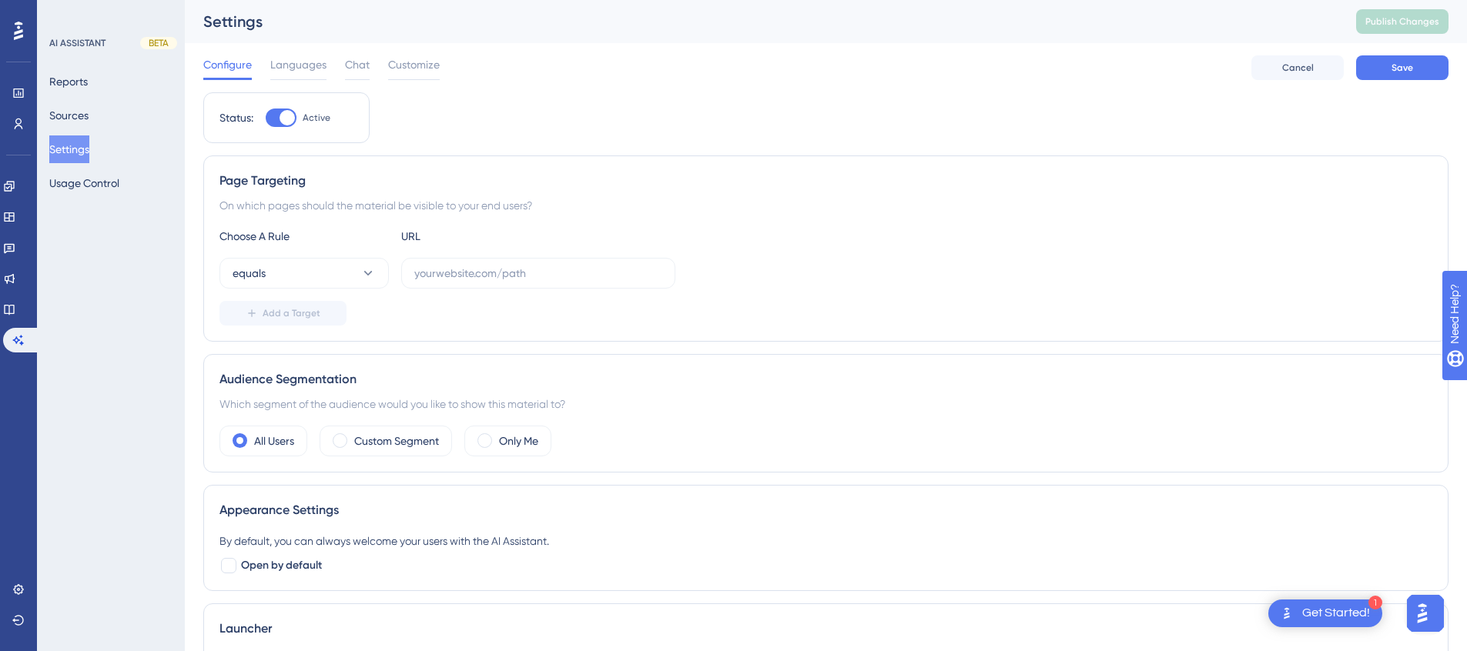
click at [1324, 611] on div "Get Started!" at bounding box center [1336, 613] width 68 height 17
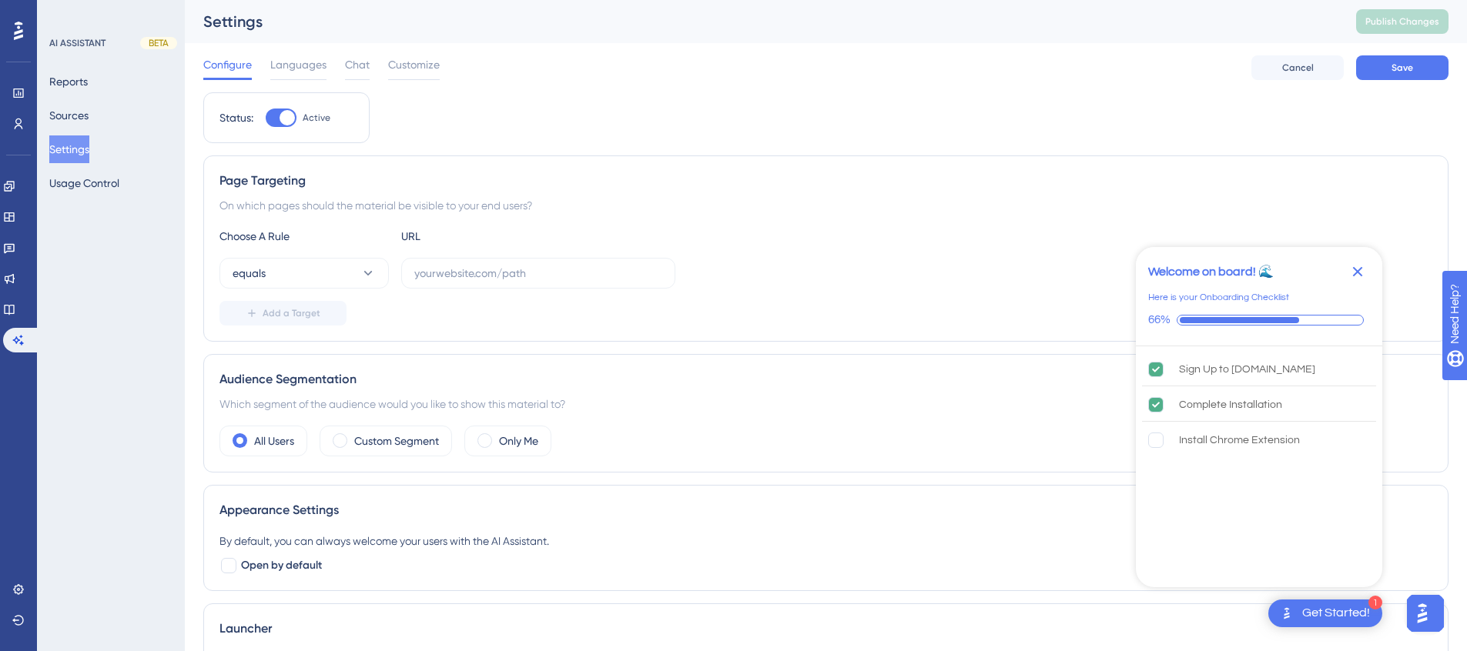
click at [1428, 604] on img "Open AI Assistant Launcher" at bounding box center [1422, 614] width 28 height 28
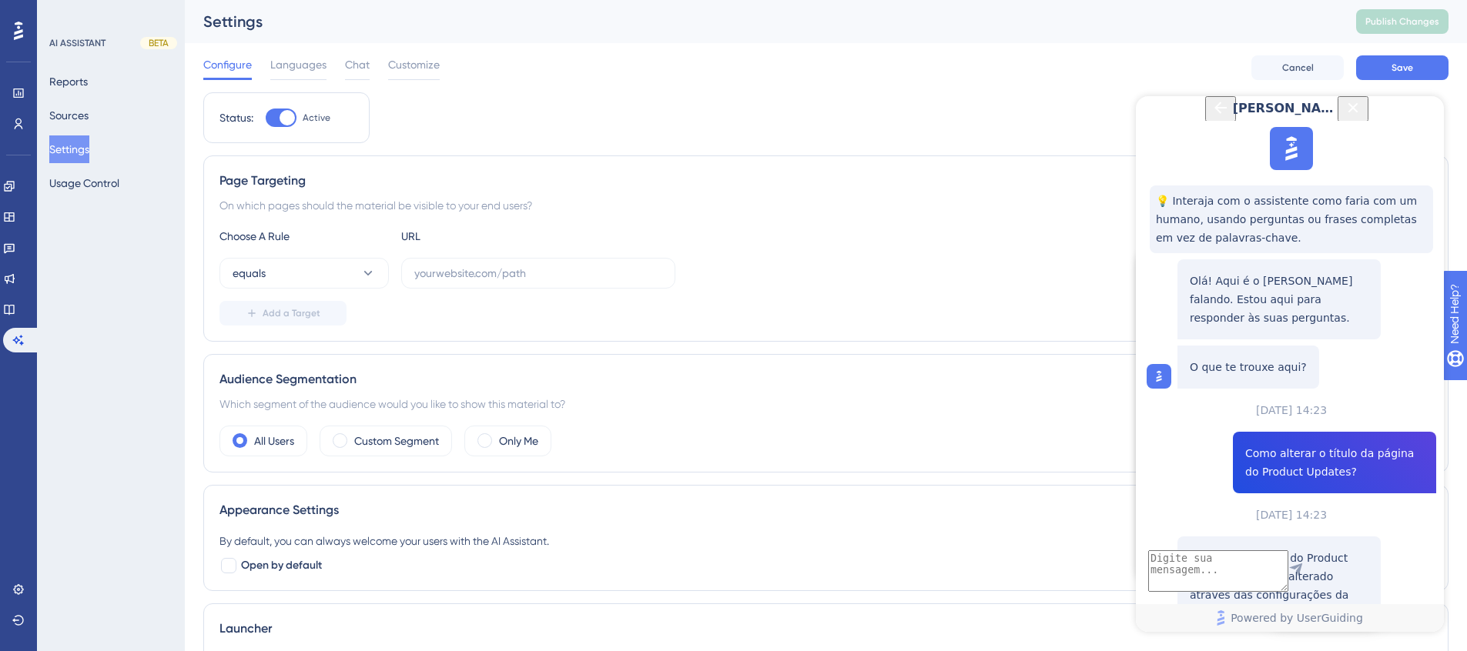
scroll to position [300, 0]
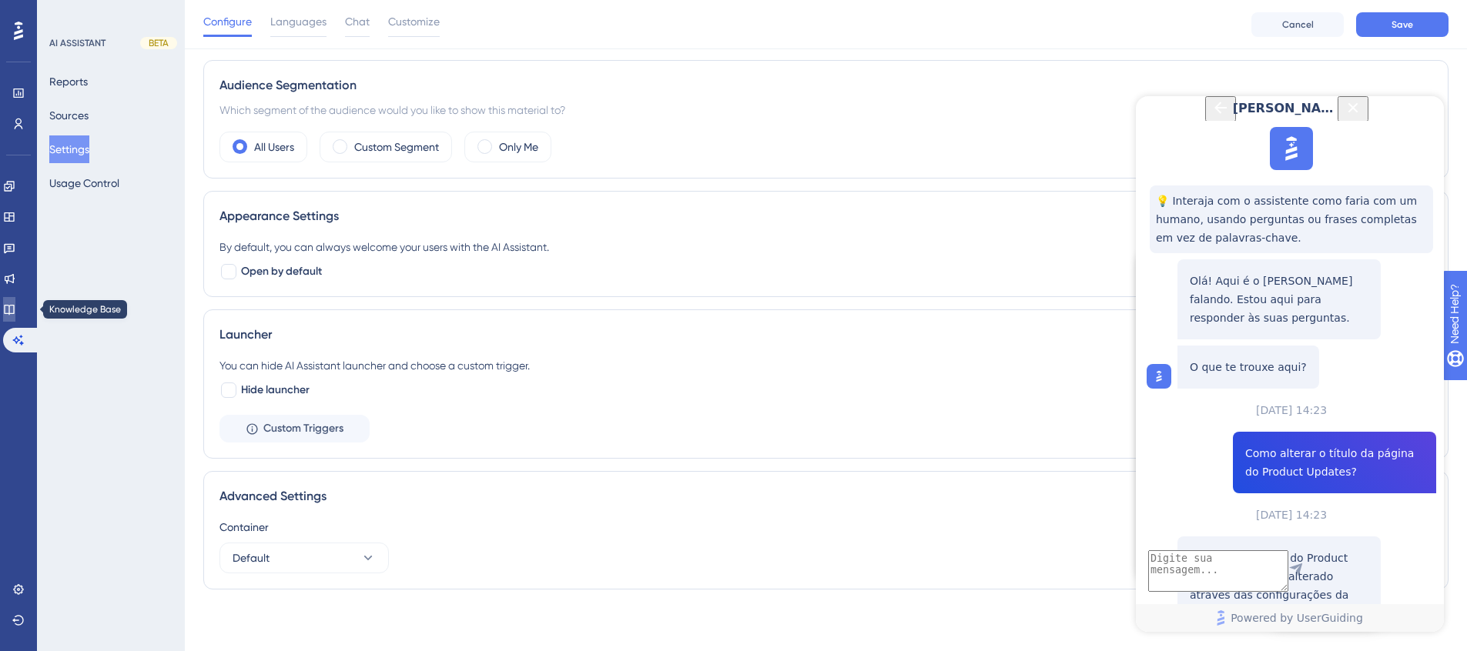
click at [14, 307] on icon at bounding box center [9, 310] width 10 height 10
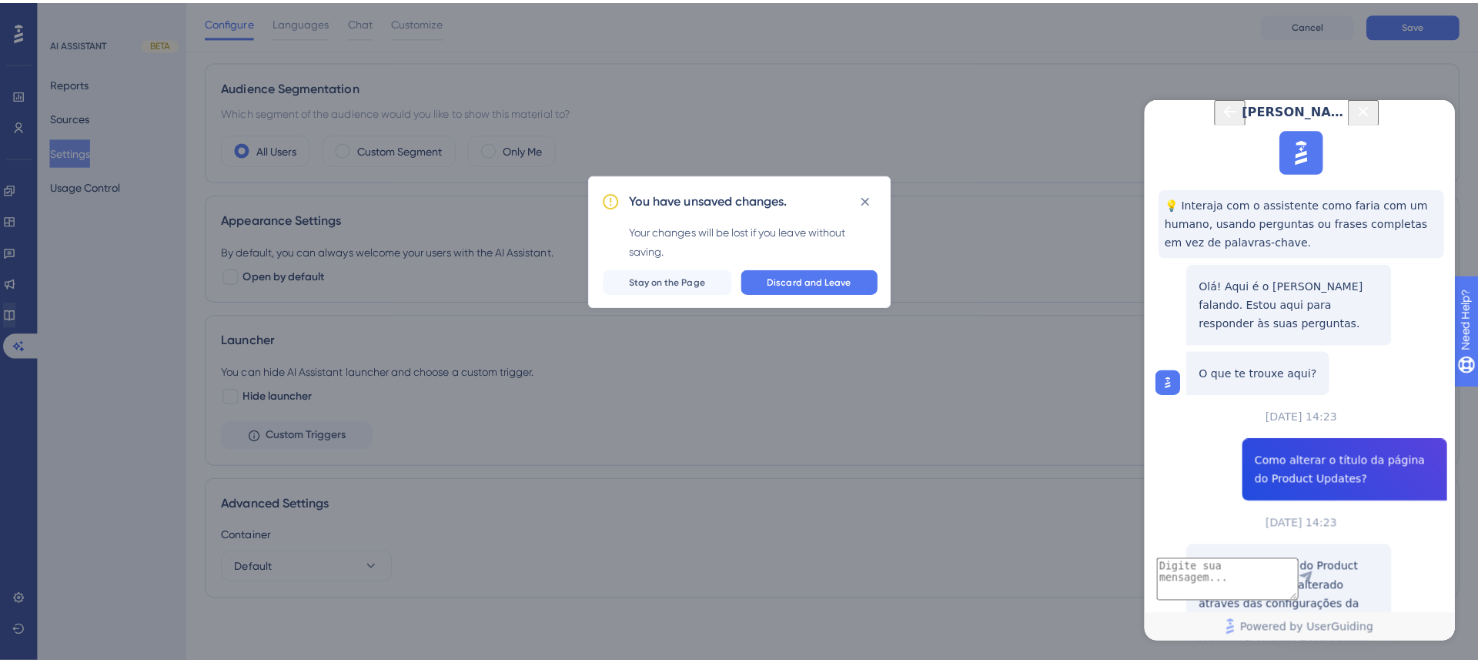
scroll to position [289, 0]
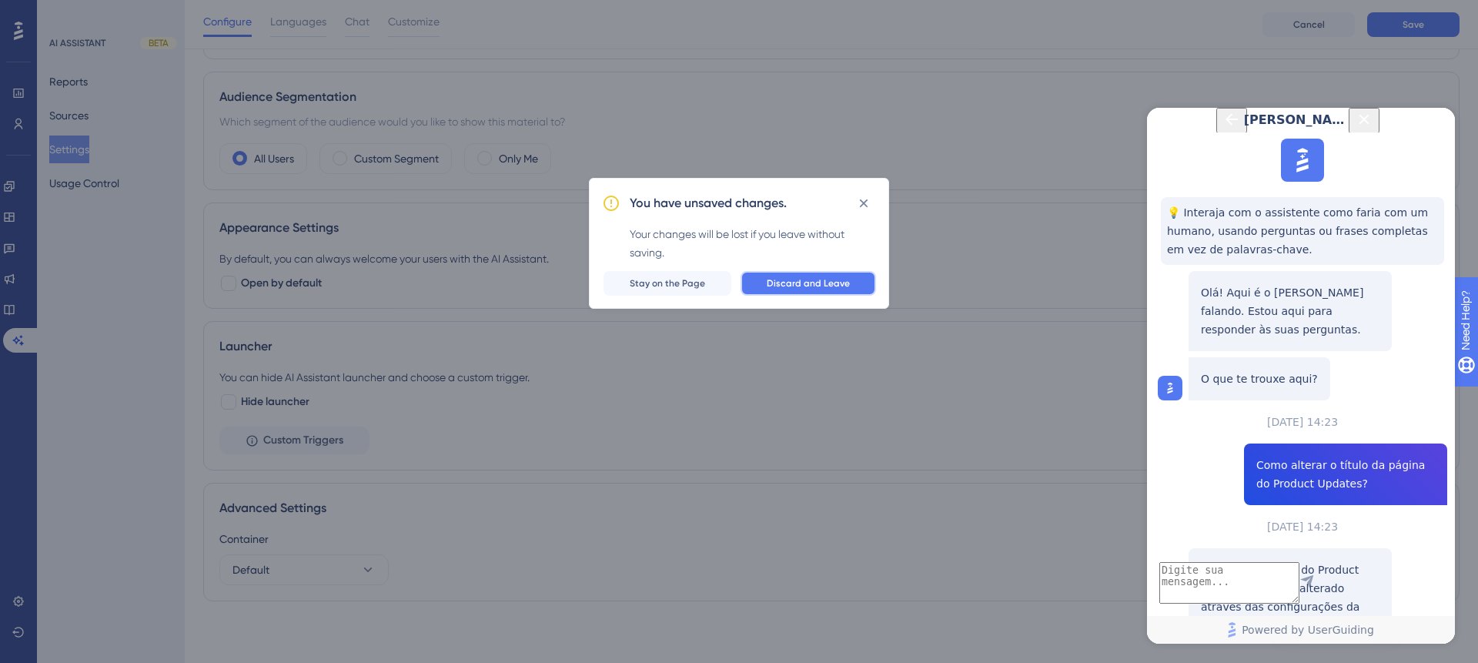
click at [803, 285] on span "Discard and Leave" at bounding box center [808, 283] width 83 height 12
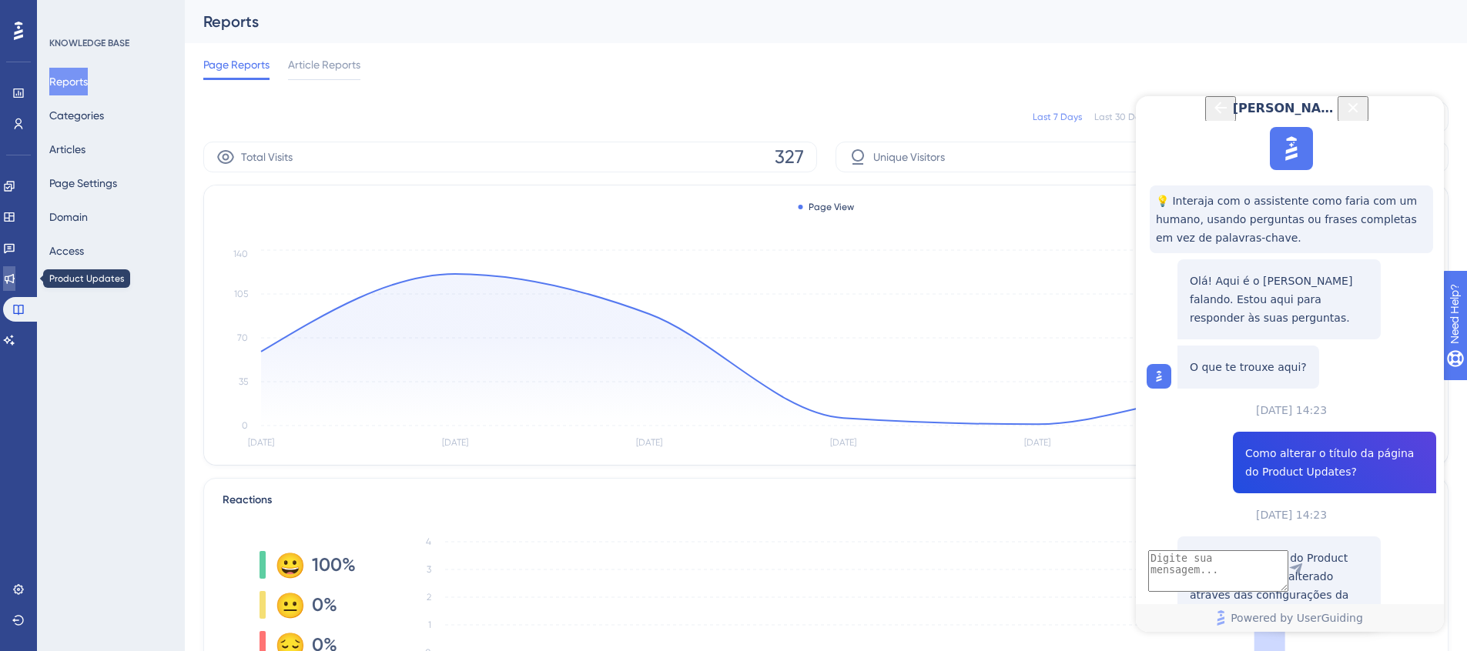
click at [15, 276] on icon at bounding box center [10, 279] width 10 height 10
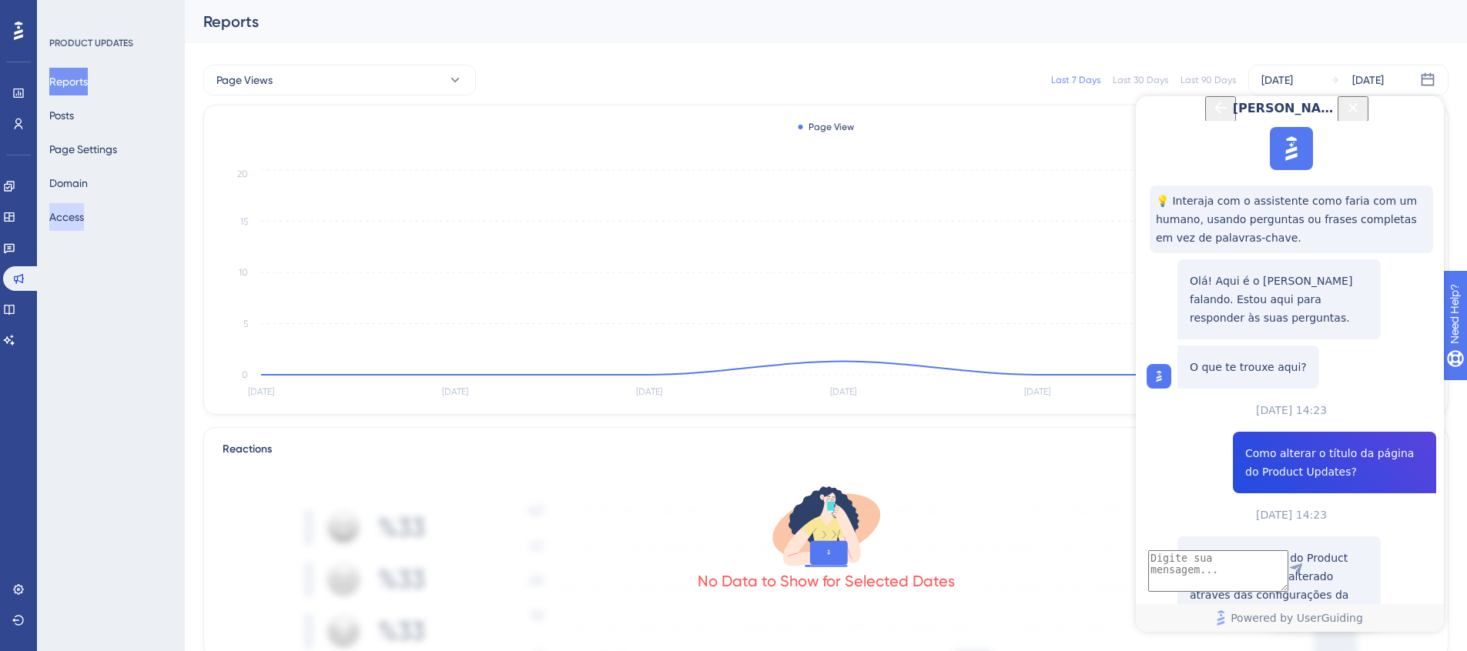
click at [84, 222] on button "Access" at bounding box center [66, 217] width 35 height 28
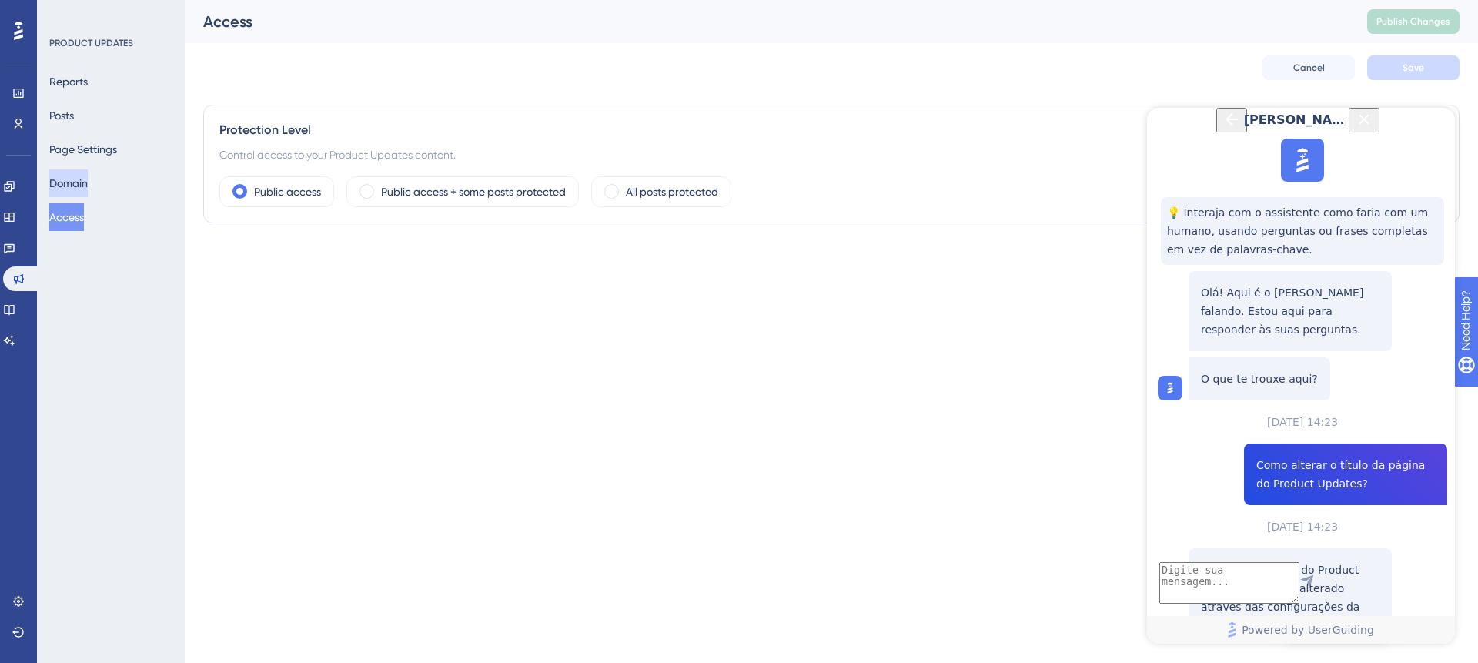
click at [72, 182] on button "Domain" at bounding box center [68, 183] width 38 height 28
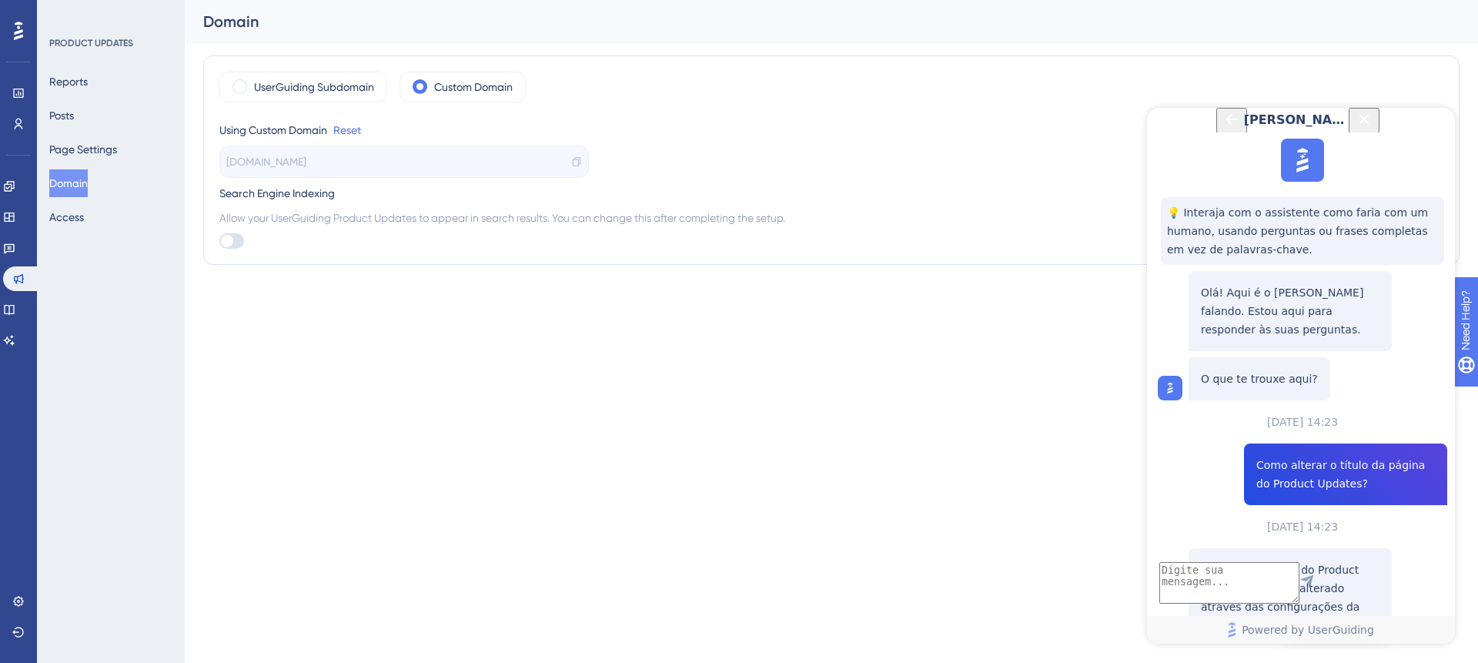
click at [357, 146] on div "blog.safenota.com.br" at bounding box center [404, 162] width 370 height 32
click at [306, 161] on span "blog.safenota.com.br" at bounding box center [266, 161] width 80 height 18
click at [230, 241] on div at bounding box center [227, 241] width 12 height 12
click at [219, 241] on input "checkbox" at bounding box center [219, 241] width 1 height 1
checkbox input "true"
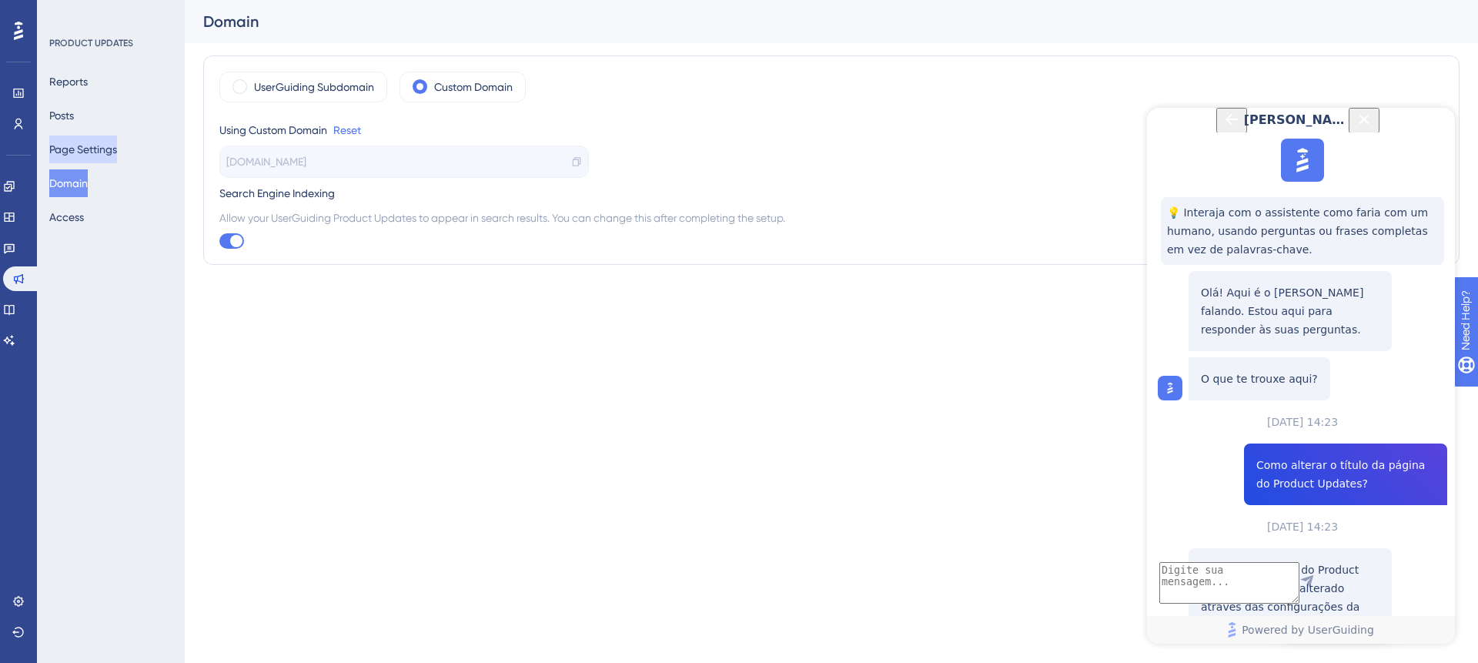
click at [105, 140] on button "Page Settings" at bounding box center [83, 150] width 68 height 28
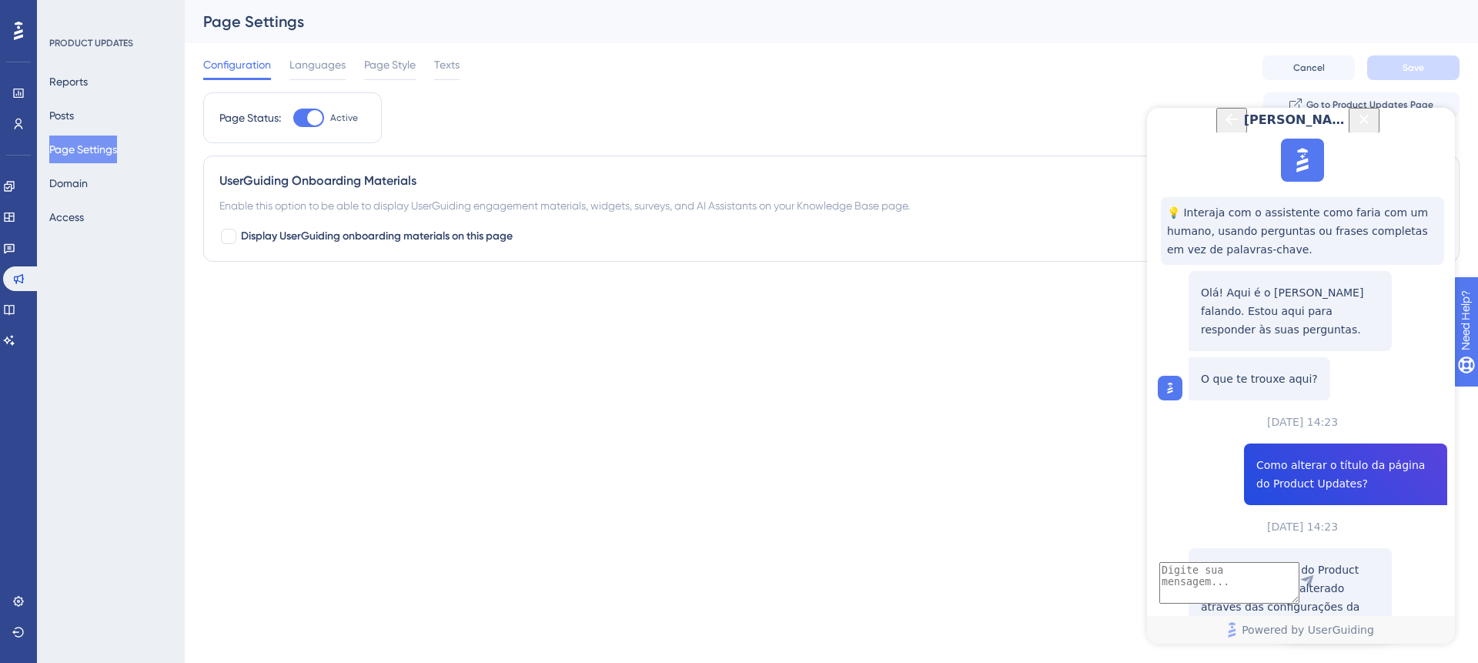
click at [134, 189] on div "Reports Posts Page Settings Domain Access" at bounding box center [111, 149] width 125 height 163
click at [127, 186] on div "Reports Posts Page Settings Domain Access" at bounding box center [111, 149] width 125 height 163
click at [109, 184] on div "Reports Posts Page Settings Domain Access" at bounding box center [111, 149] width 125 height 163
click at [87, 186] on button "Domain" at bounding box center [68, 183] width 38 height 28
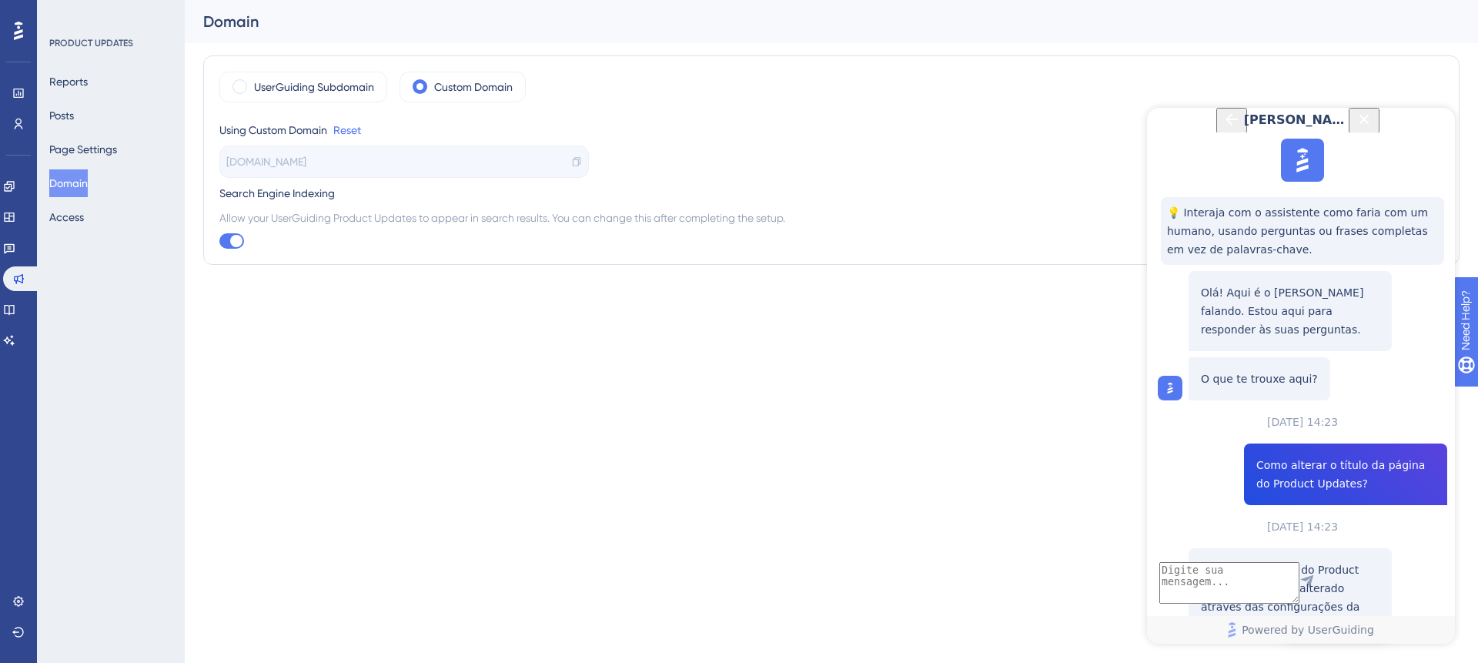
drag, startPoint x: 219, startPoint y: 195, endPoint x: 832, endPoint y: 227, distance: 613.8
click at [832, 227] on div "Search Engine Indexing Allow your UserGuiding Product Updates to appear in sear…" at bounding box center [831, 216] width 1224 height 65
click at [394, 231] on div "Allow your UserGuiding Product Updates to appear in search results. You can cha…" at bounding box center [831, 229] width 1224 height 40
click at [306, 159] on span "blog.safenota.com.br" at bounding box center [266, 161] width 80 height 18
click at [74, 142] on button "Page Settings" at bounding box center [83, 150] width 68 height 28
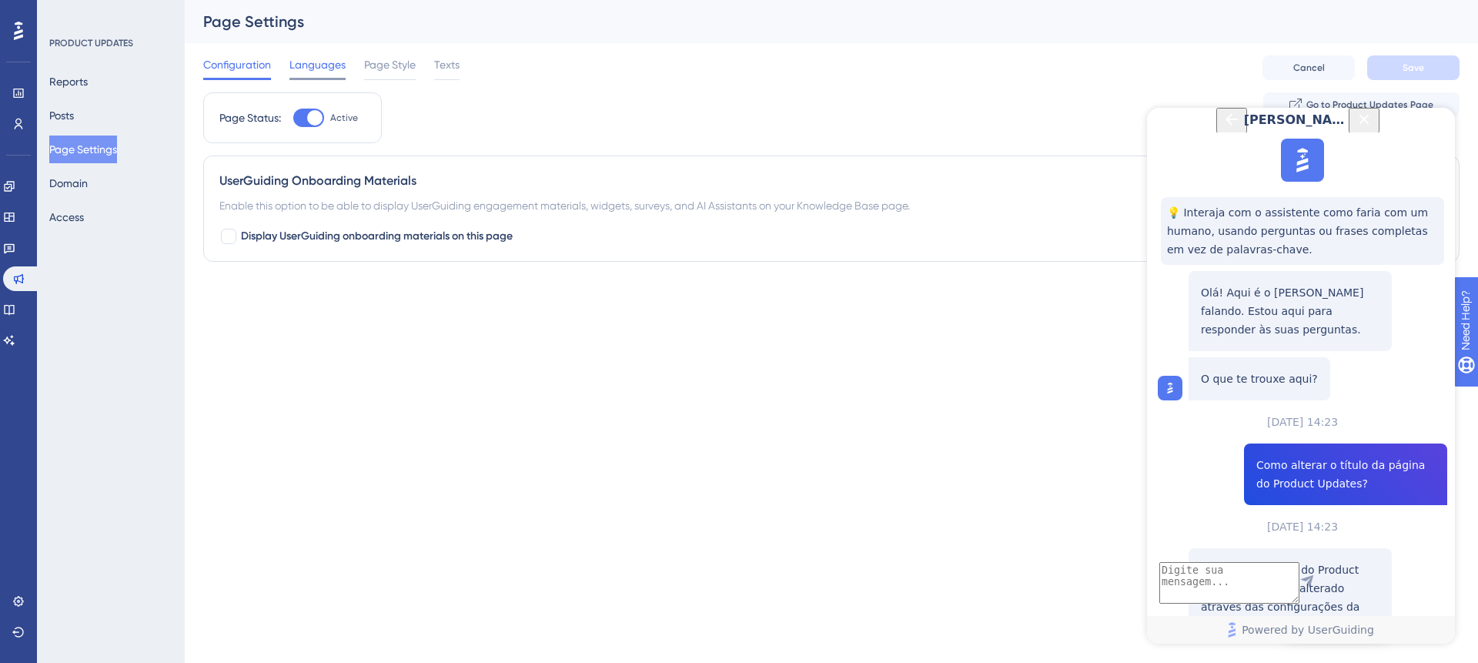
click at [309, 59] on span "Languages" at bounding box center [318, 64] width 56 height 18
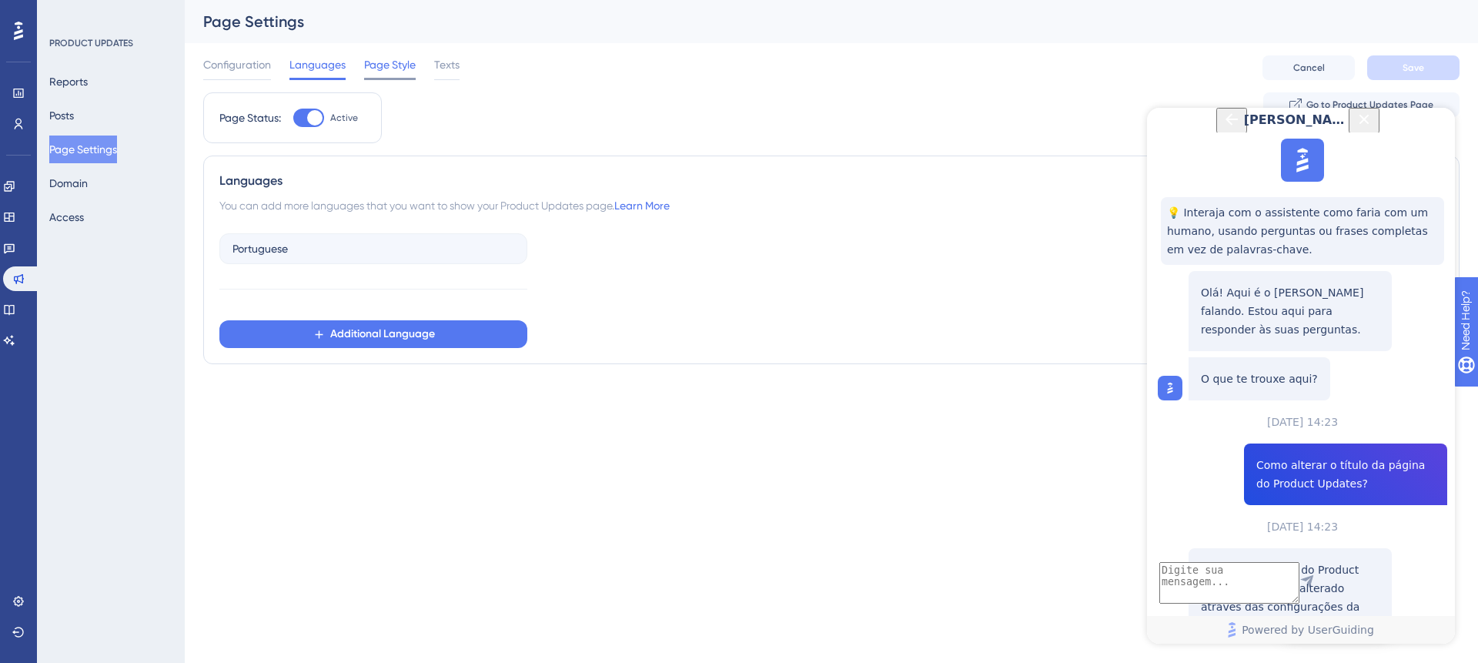
click at [399, 76] on div "Page Style" at bounding box center [390, 67] width 52 height 25
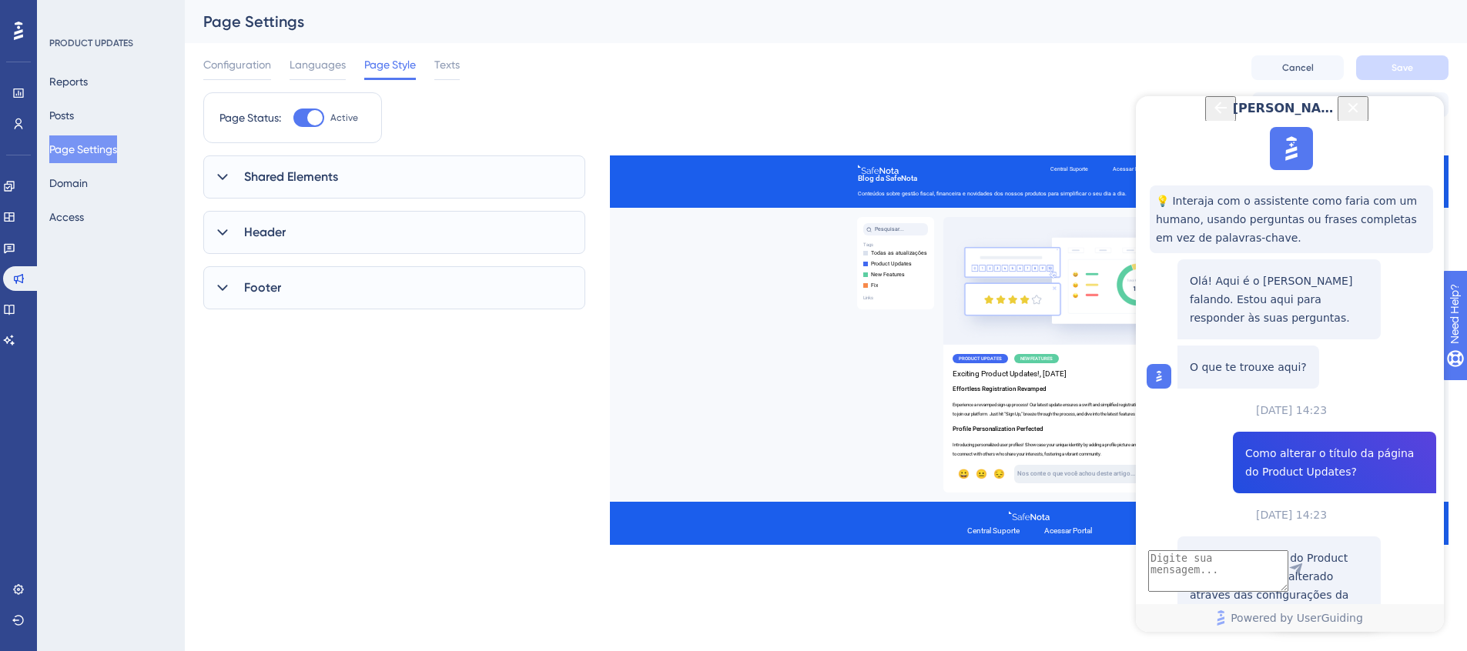
scroll to position [265, 0]
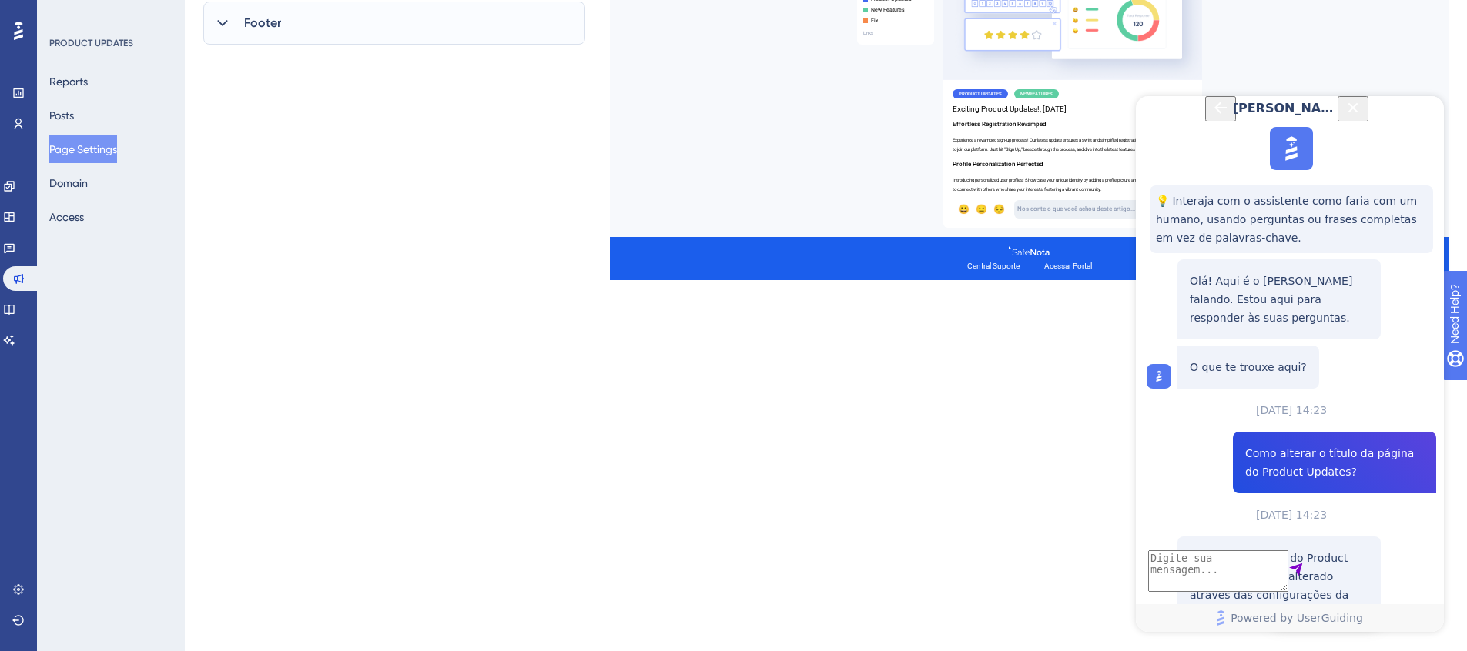
click at [1288, 557] on textarea "AI Assistant Text Input" at bounding box center [1218, 572] width 140 height 42
type textarea "como acionar o suporte?"
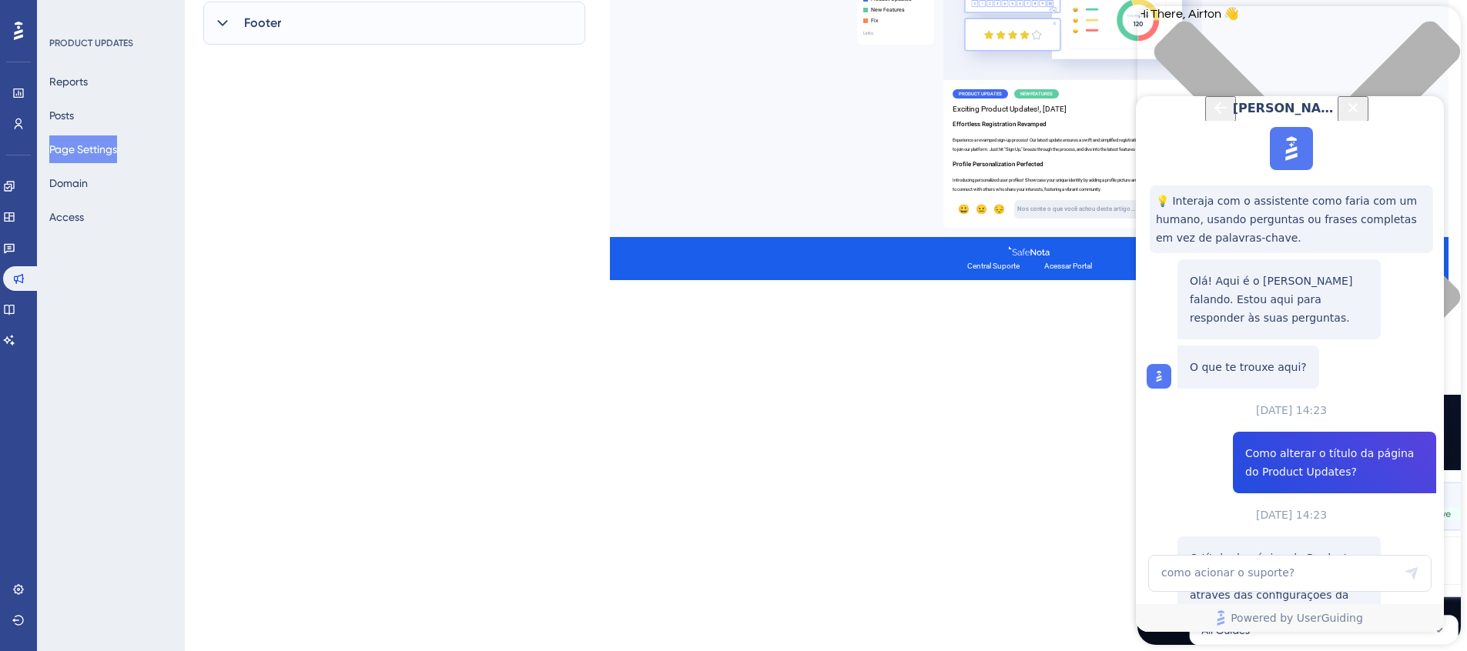
click at [1358, 112] on icon "Close Button" at bounding box center [1353, 107] width 10 height 10
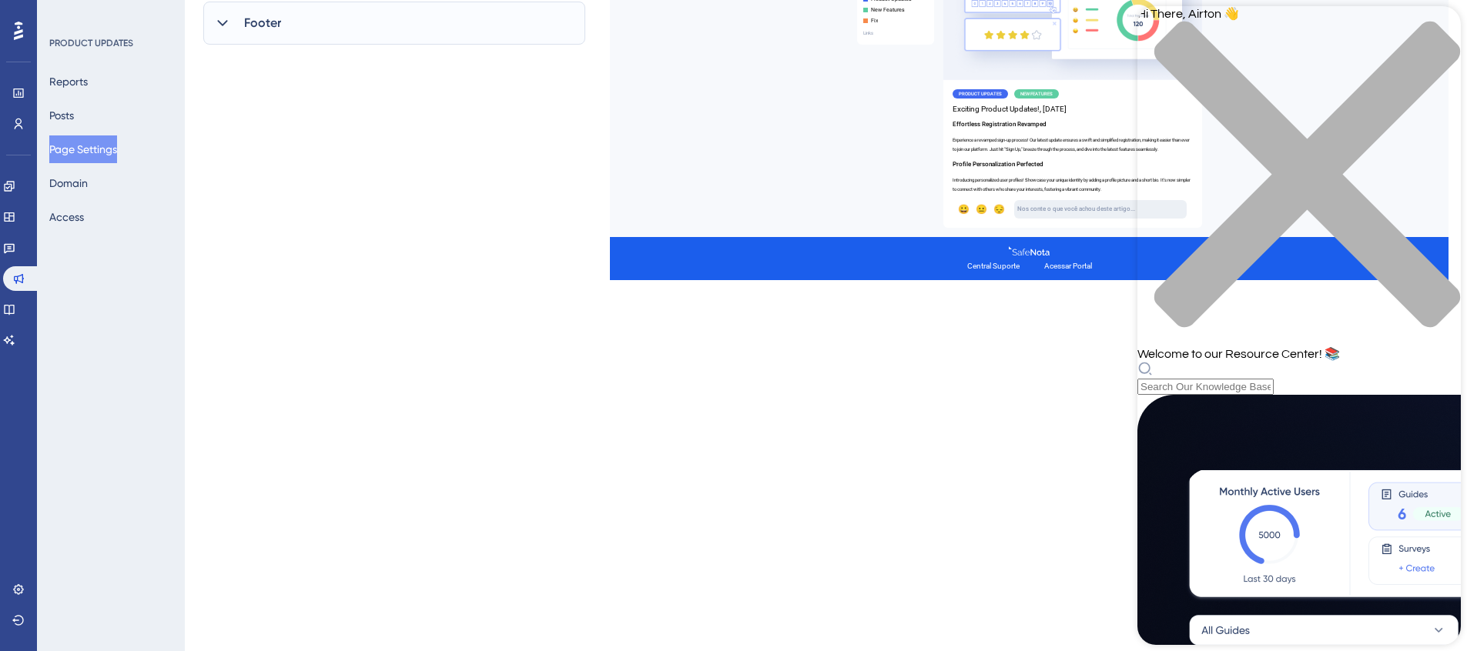
scroll to position [194, 0]
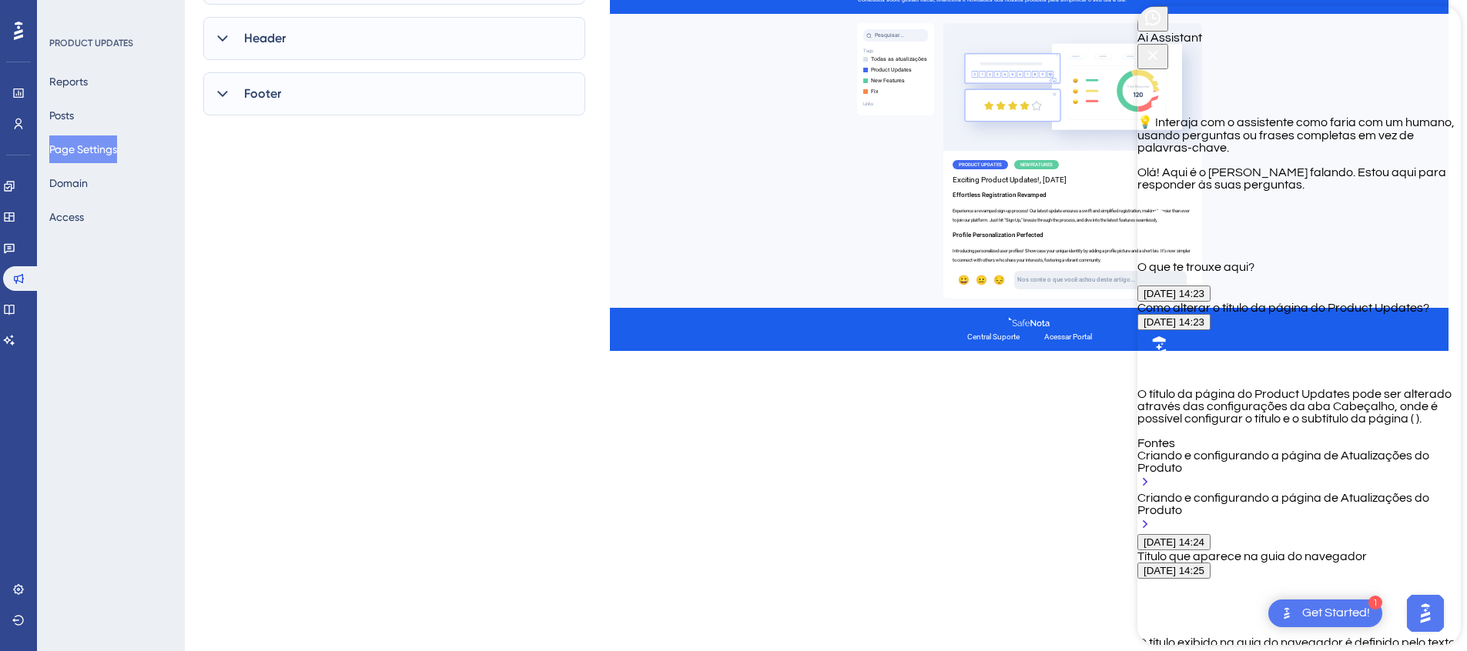
scroll to position [1987, 0]
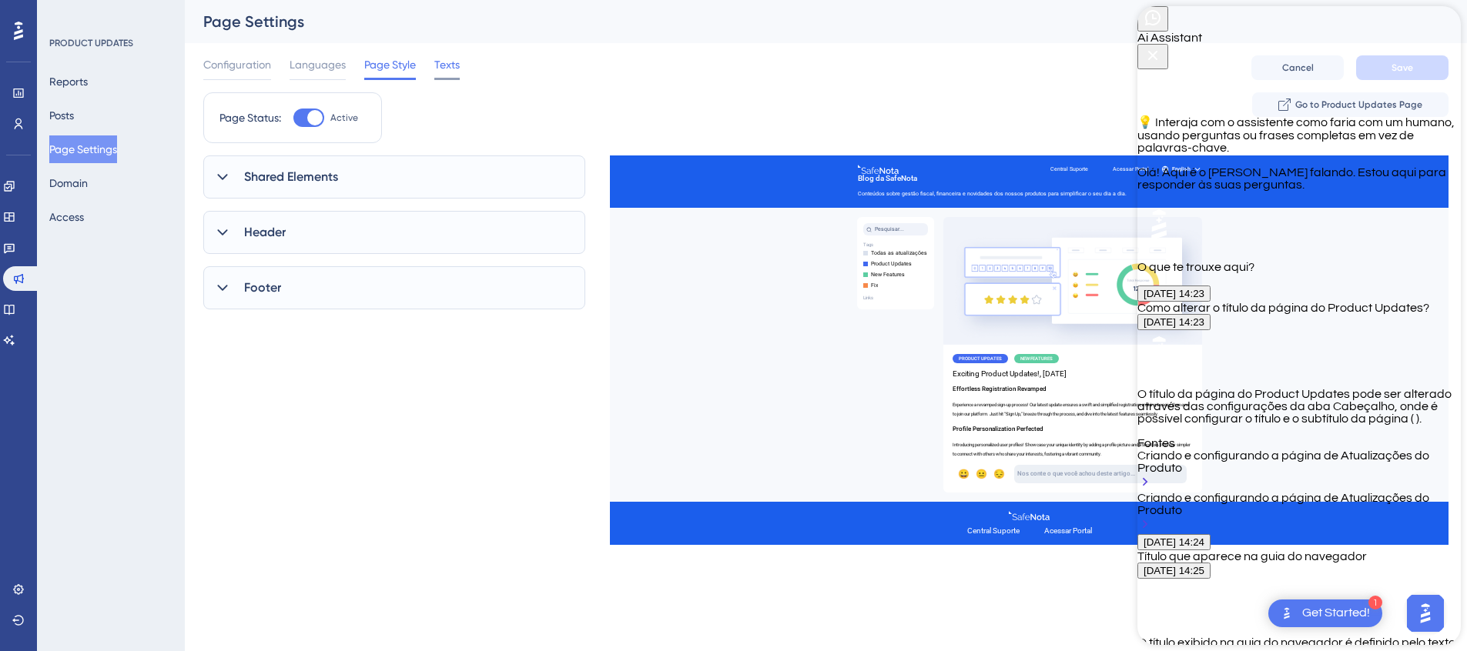
click at [459, 70] on span "Texts" at bounding box center [446, 64] width 25 height 18
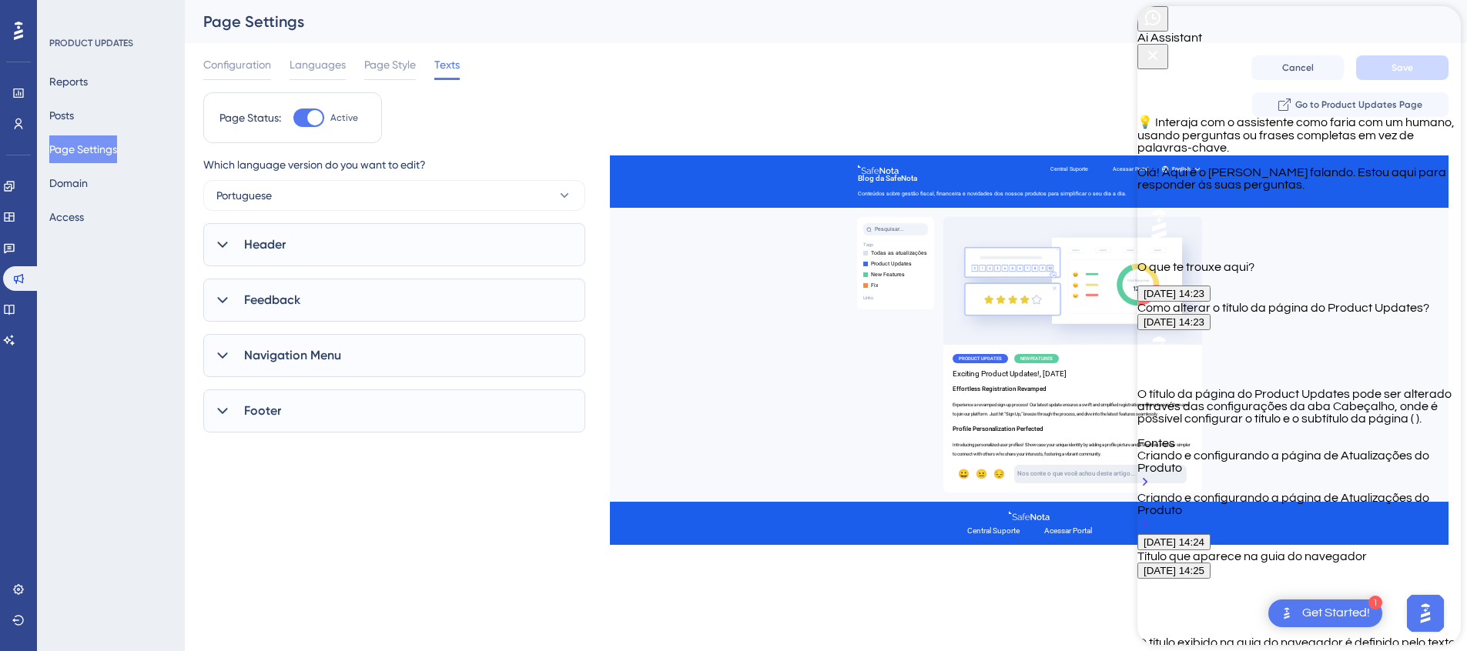
click at [330, 246] on div "Header" at bounding box center [394, 244] width 382 height 43
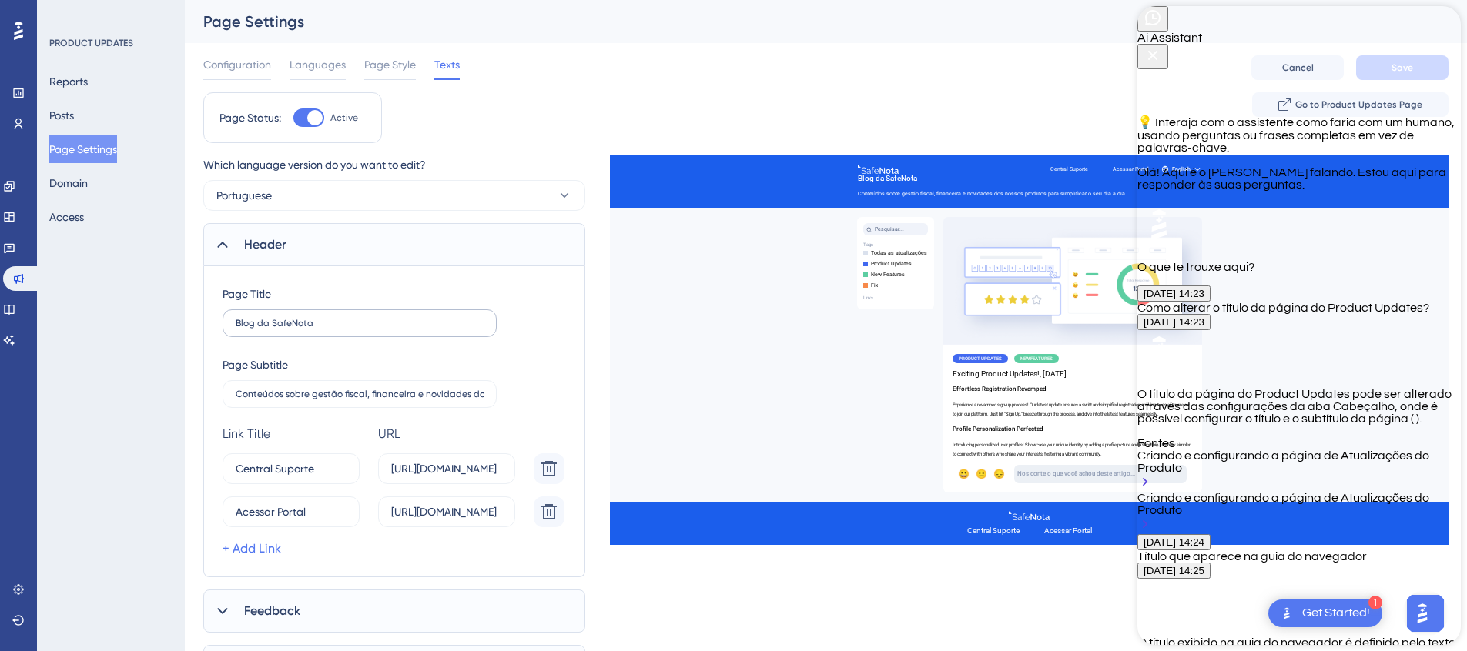
scroll to position [2133, 0]
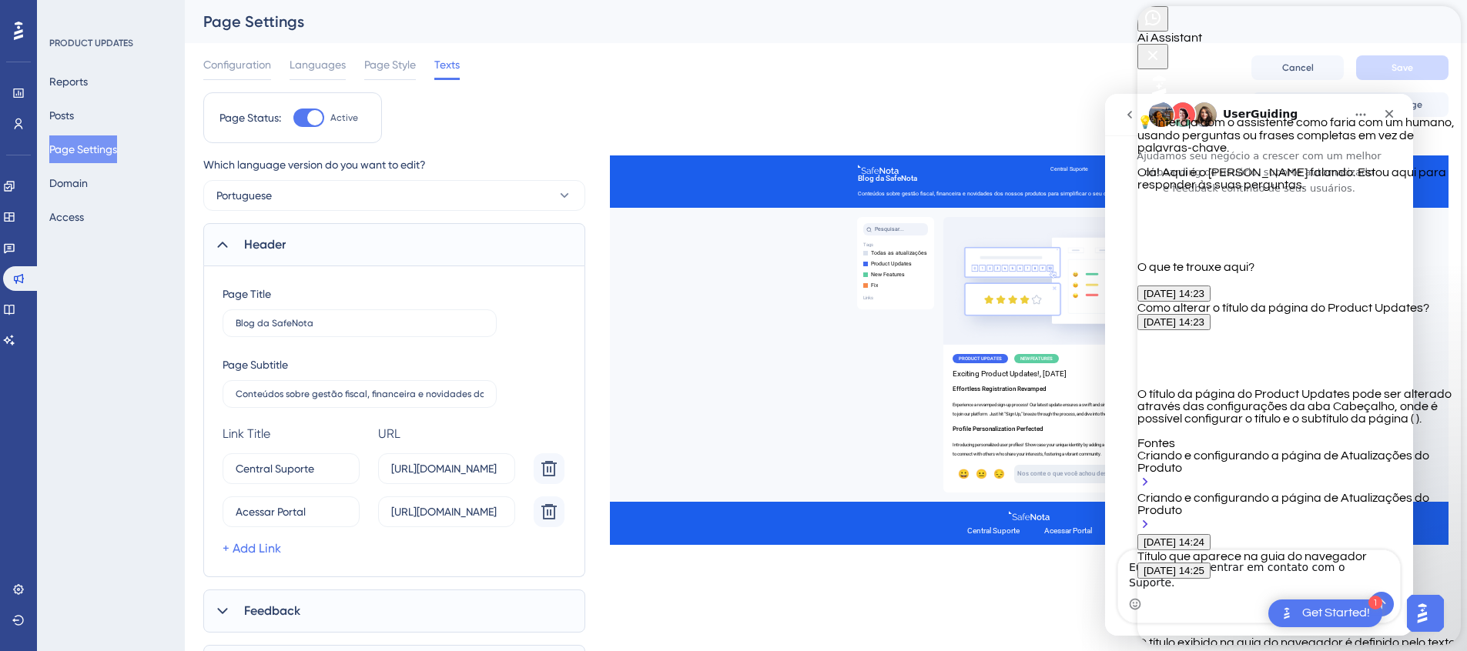
scroll to position [0, 0]
click at [1162, 46] on icon "Close Button" at bounding box center [1152, 55] width 18 height 18
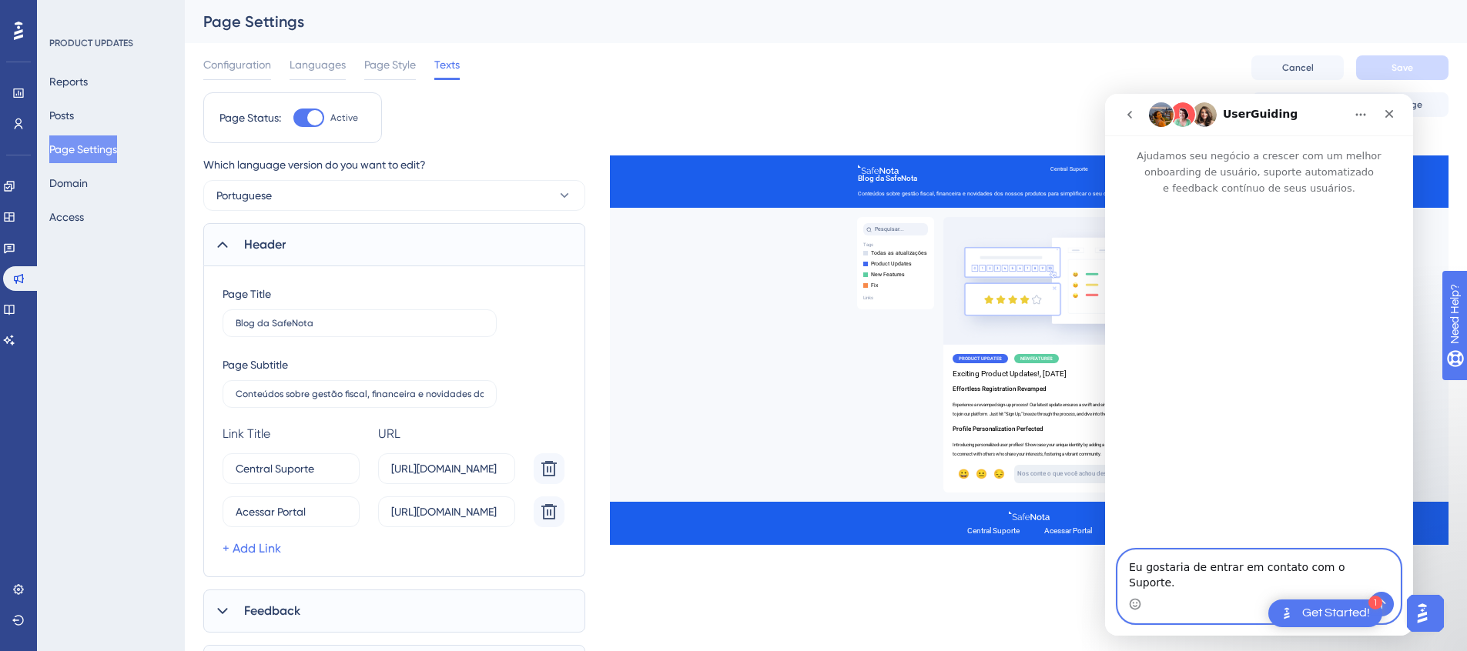
click at [1224, 583] on textarea "Eu gostaria de entrar em contato com o Suporte." at bounding box center [1259, 572] width 282 height 42
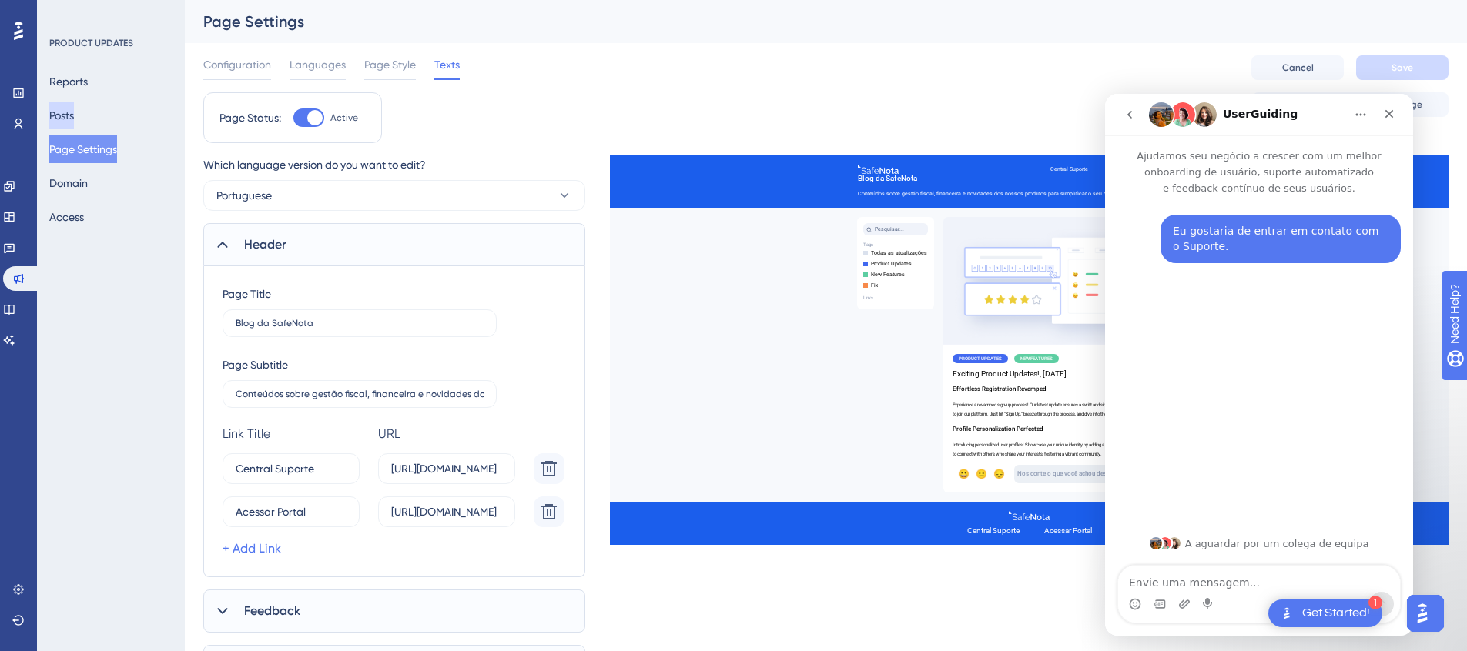
click at [68, 124] on button "Posts" at bounding box center [61, 116] width 25 height 28
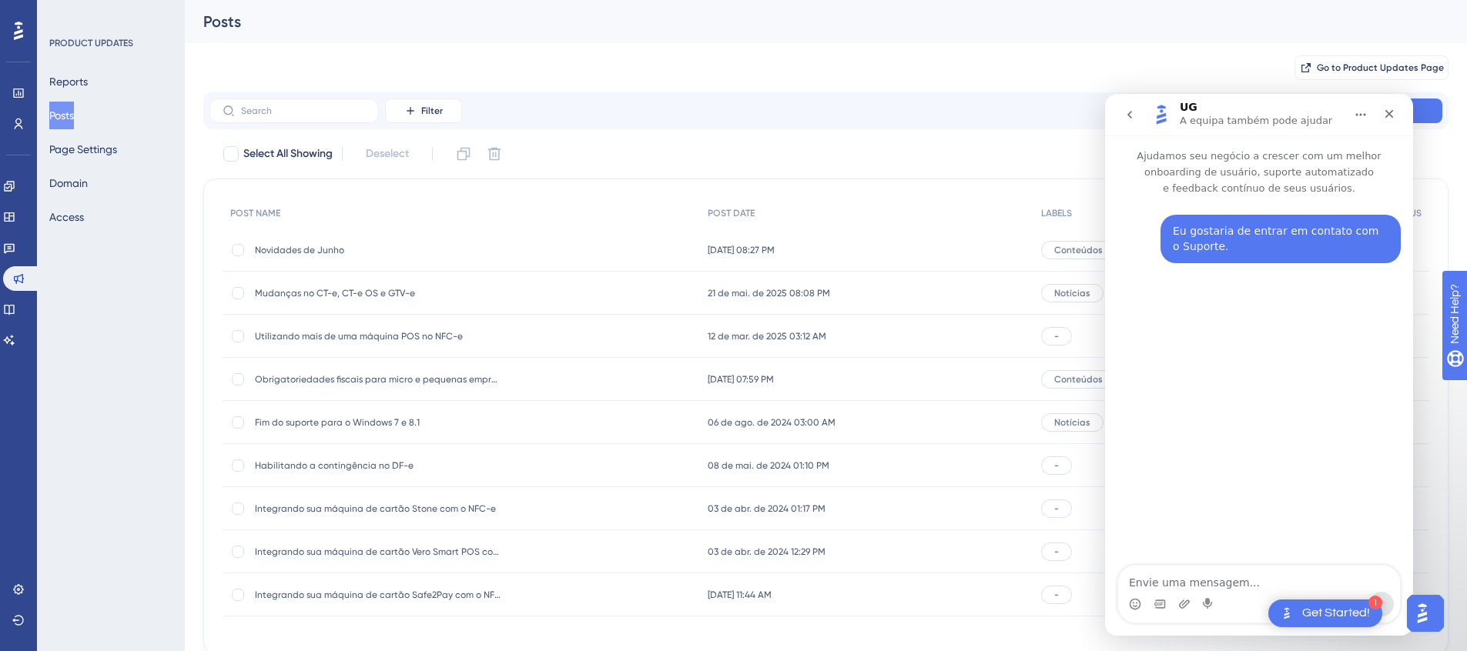
click at [1357, 109] on icon "Início" at bounding box center [1360, 115] width 12 height 12
click at [1221, 58] on div "Go to Product Updates Page" at bounding box center [825, 67] width 1245 height 49
click at [1386, 112] on icon "Fechar" at bounding box center [1389, 114] width 12 height 12
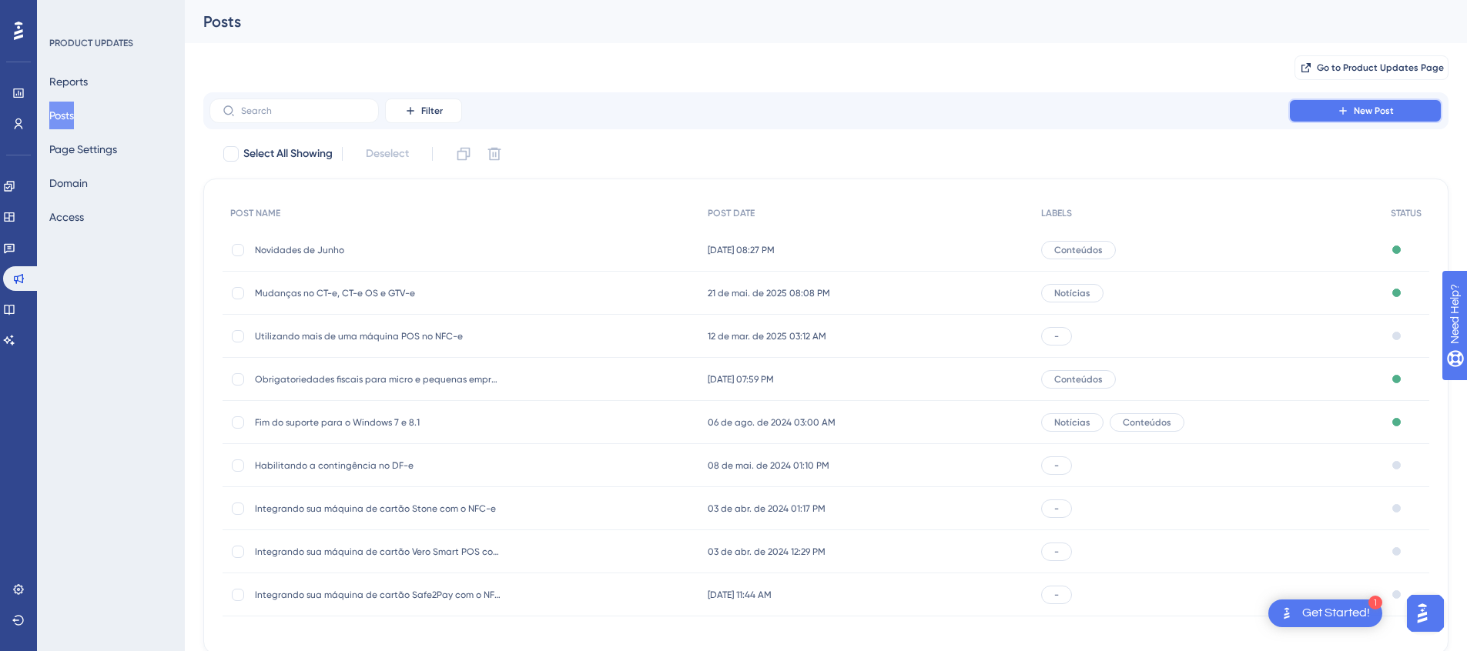
click at [1375, 115] on span "New Post" at bounding box center [1374, 111] width 40 height 12
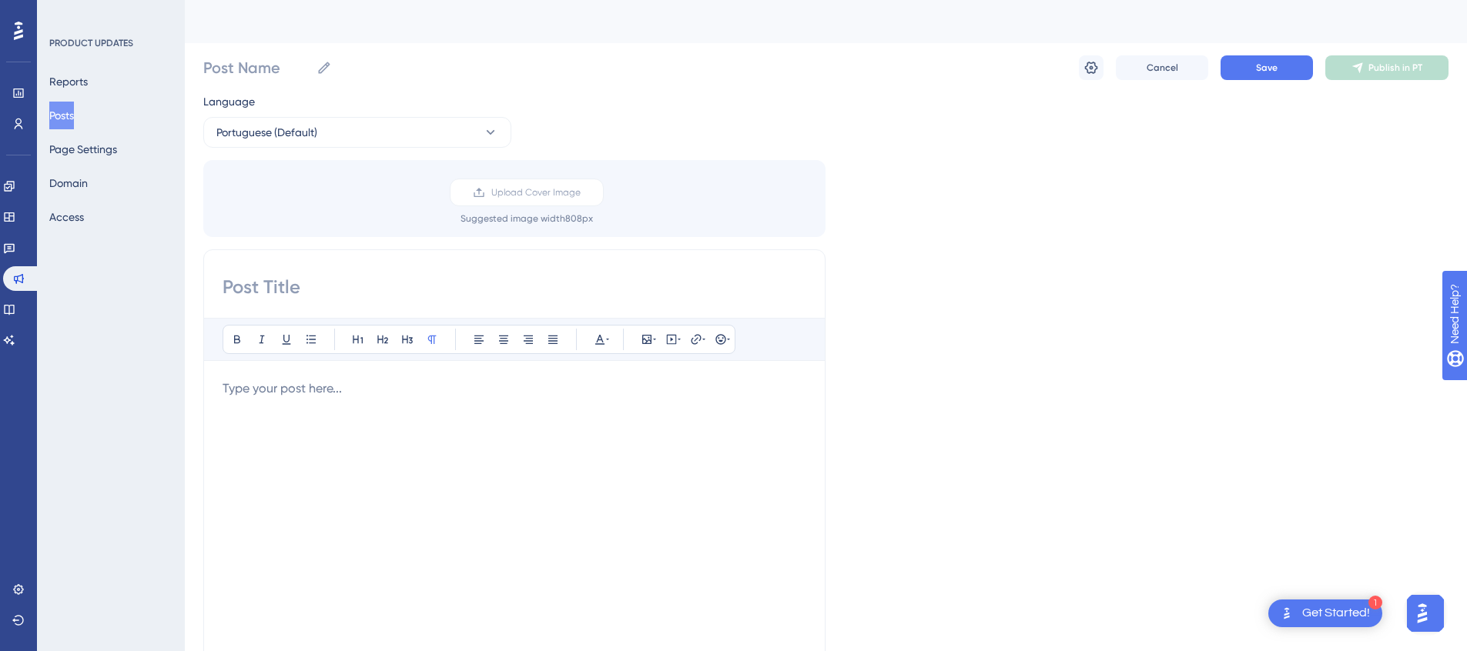
scroll to position [19, 0]
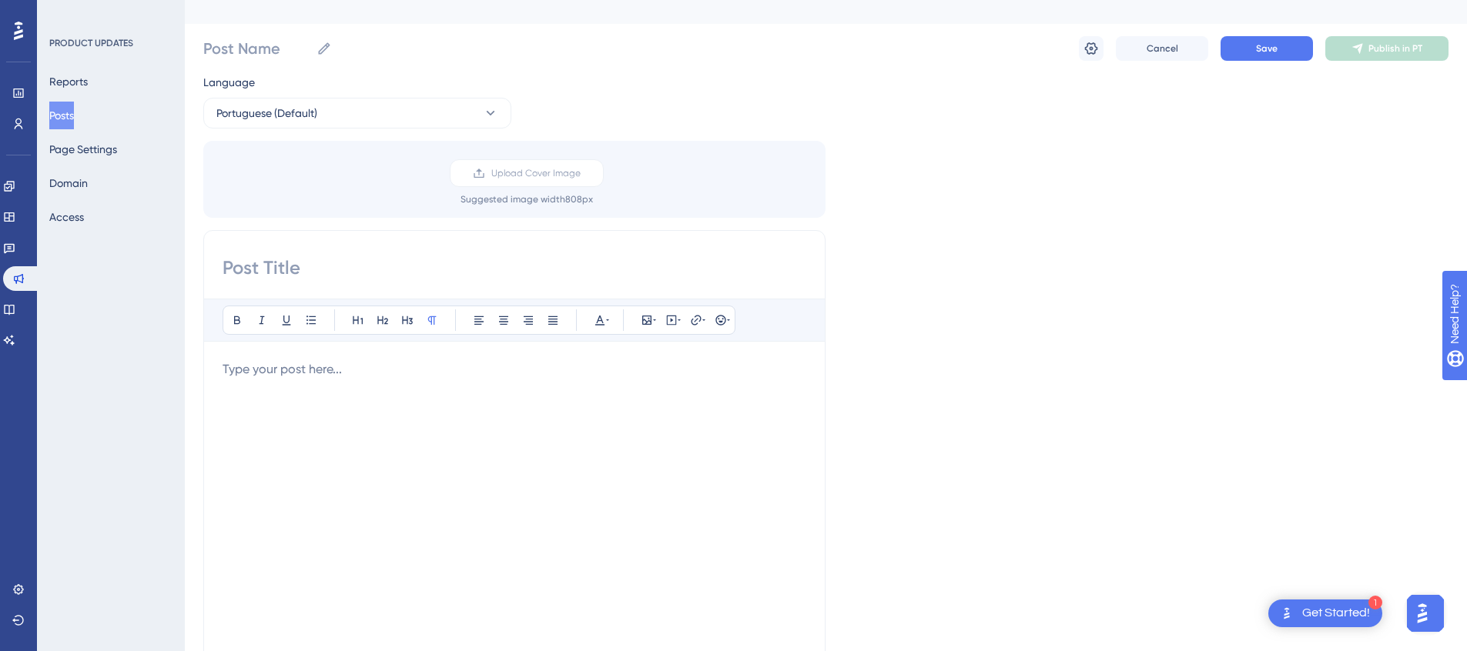
click at [296, 268] on input at bounding box center [515, 268] width 584 height 25
drag, startPoint x: 504, startPoint y: 270, endPoint x: 393, endPoint y: 266, distance: 110.2
click at [393, 266] on input "Reforma Tributária: tudo que" at bounding box center [515, 268] width 584 height 25
paste input "o que você precisa saber"
type input "Reforma Tributária: tudo o que você precisa saber!"
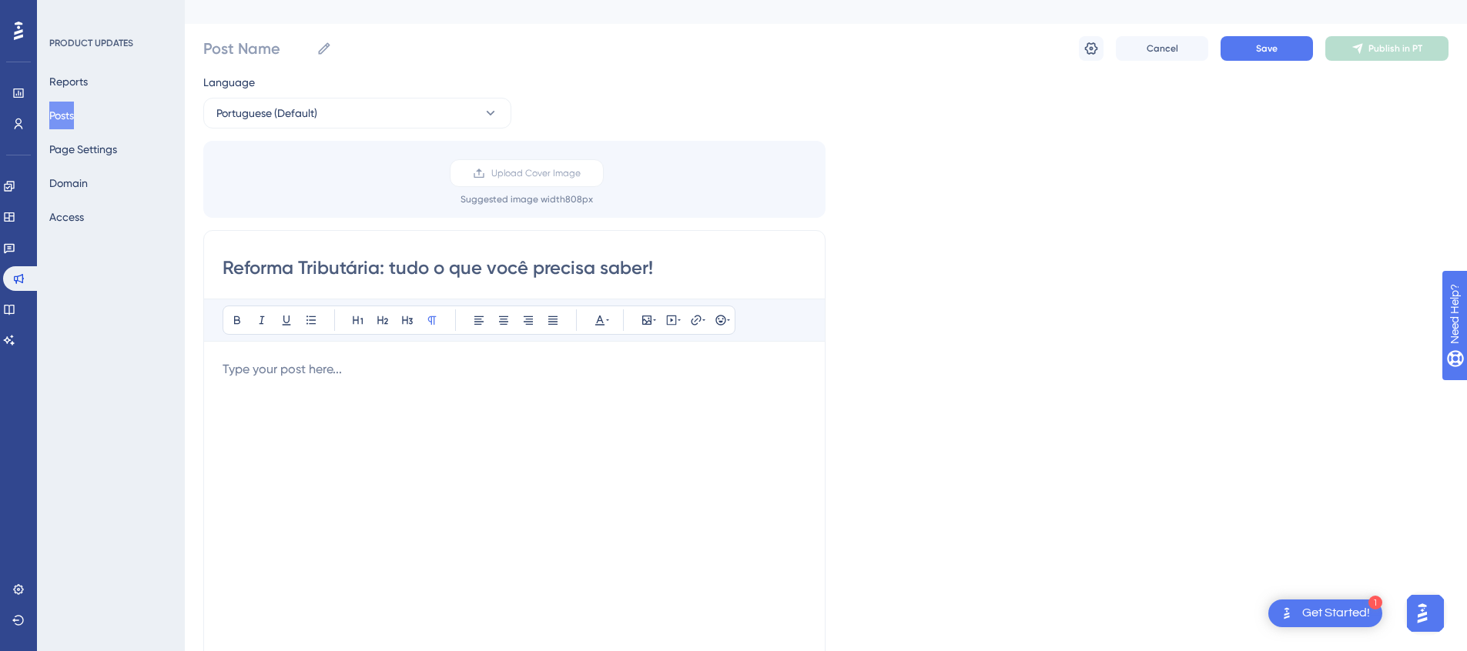
click at [644, 394] on div at bounding box center [515, 529] width 584 height 339
click at [1244, 51] on button "Save" at bounding box center [1266, 48] width 92 height 25
click at [536, 383] on div at bounding box center [515, 529] width 584 height 339
click at [1428, 615] on img "Open AI Assistant Launcher" at bounding box center [1422, 614] width 28 height 28
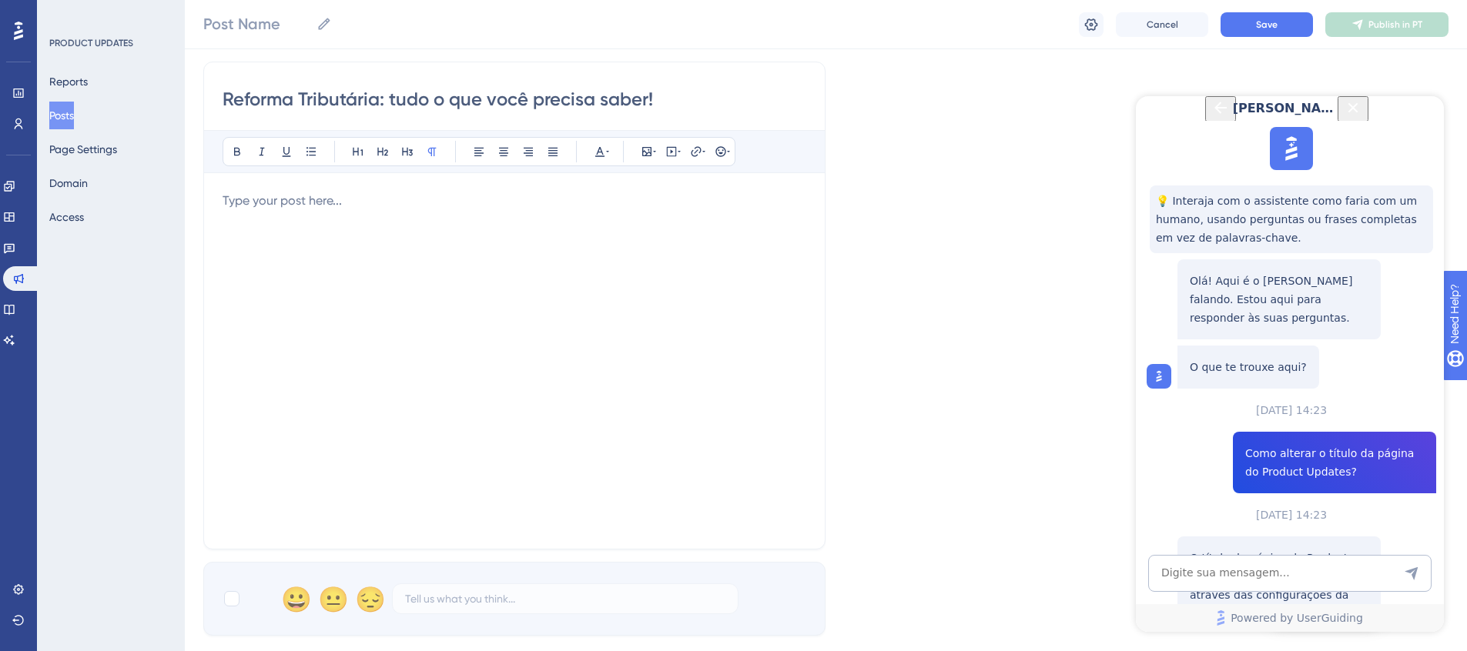
scroll to position [519, 0]
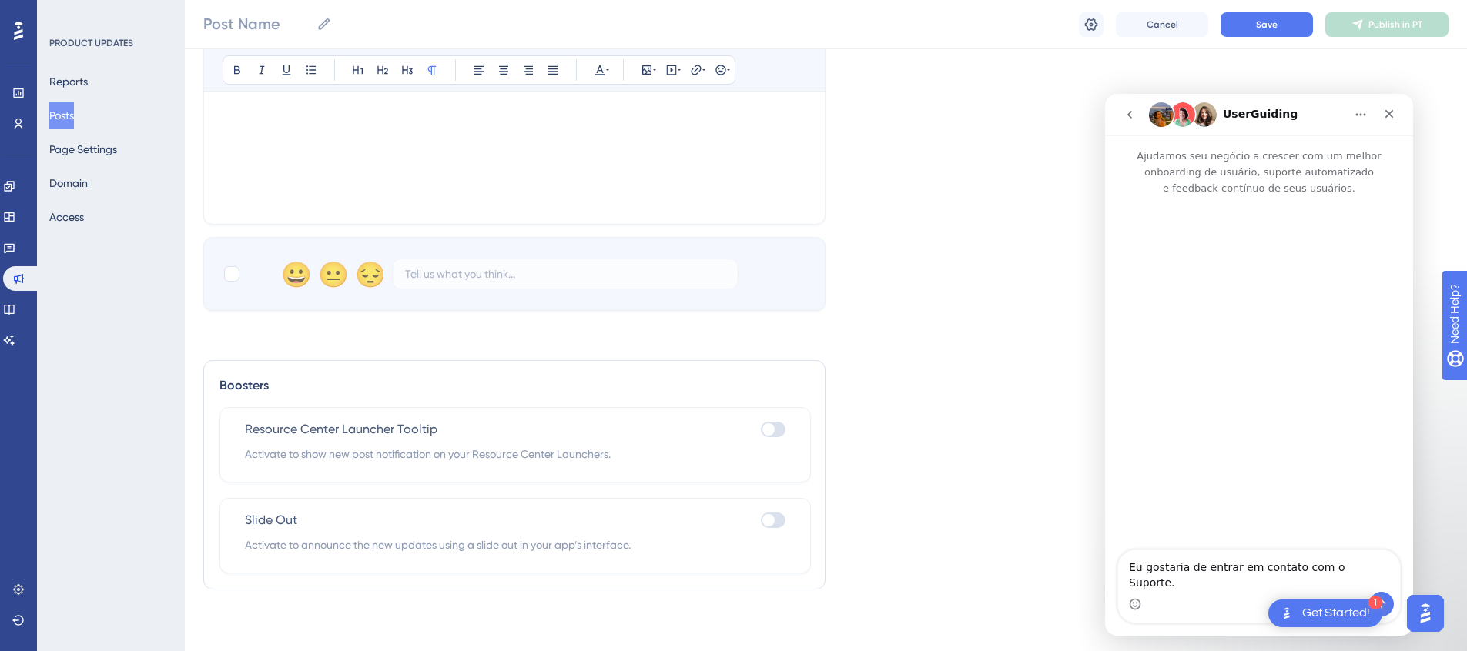
scroll to position [0, 0]
click at [1388, 603] on button "Enviar mensagem…" at bounding box center [1381, 604] width 25 height 25
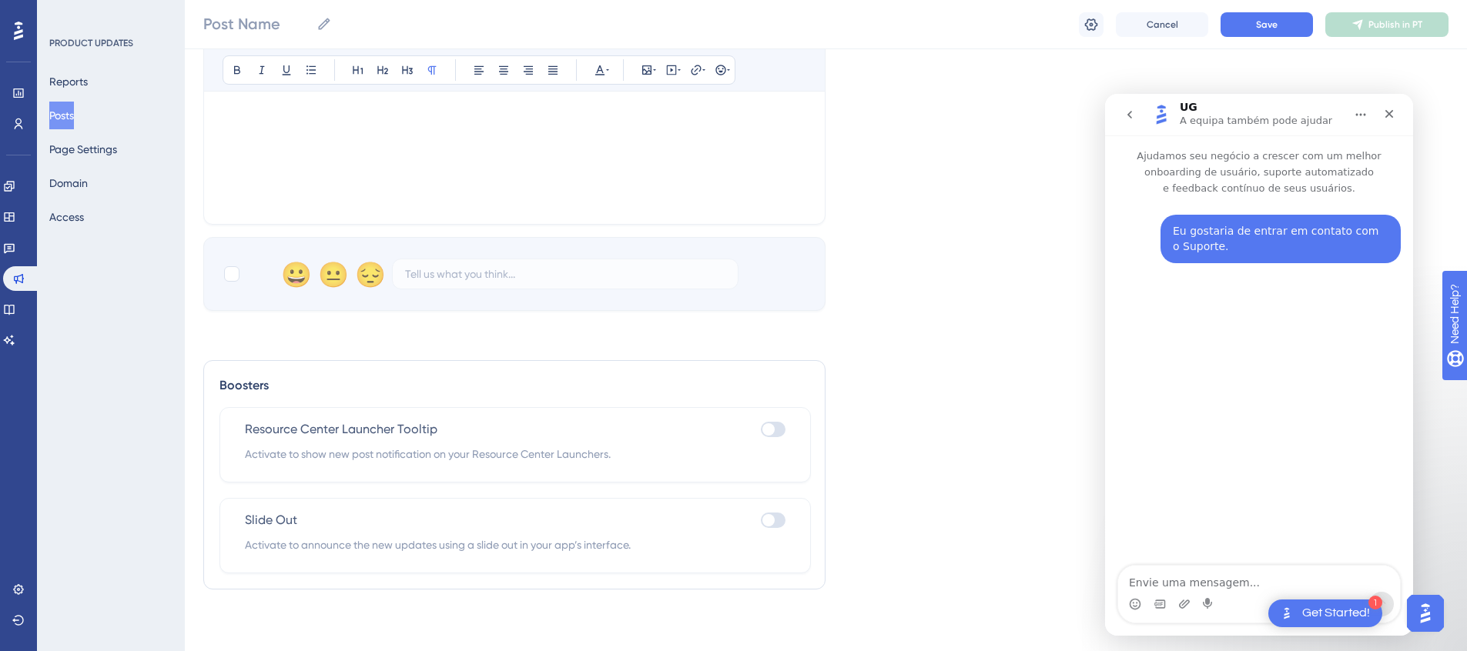
click at [767, 433] on div at bounding box center [768, 429] width 12 height 12
click at [761, 430] on input "checkbox" at bounding box center [760, 430] width 1 height 1
checkbox input "true"
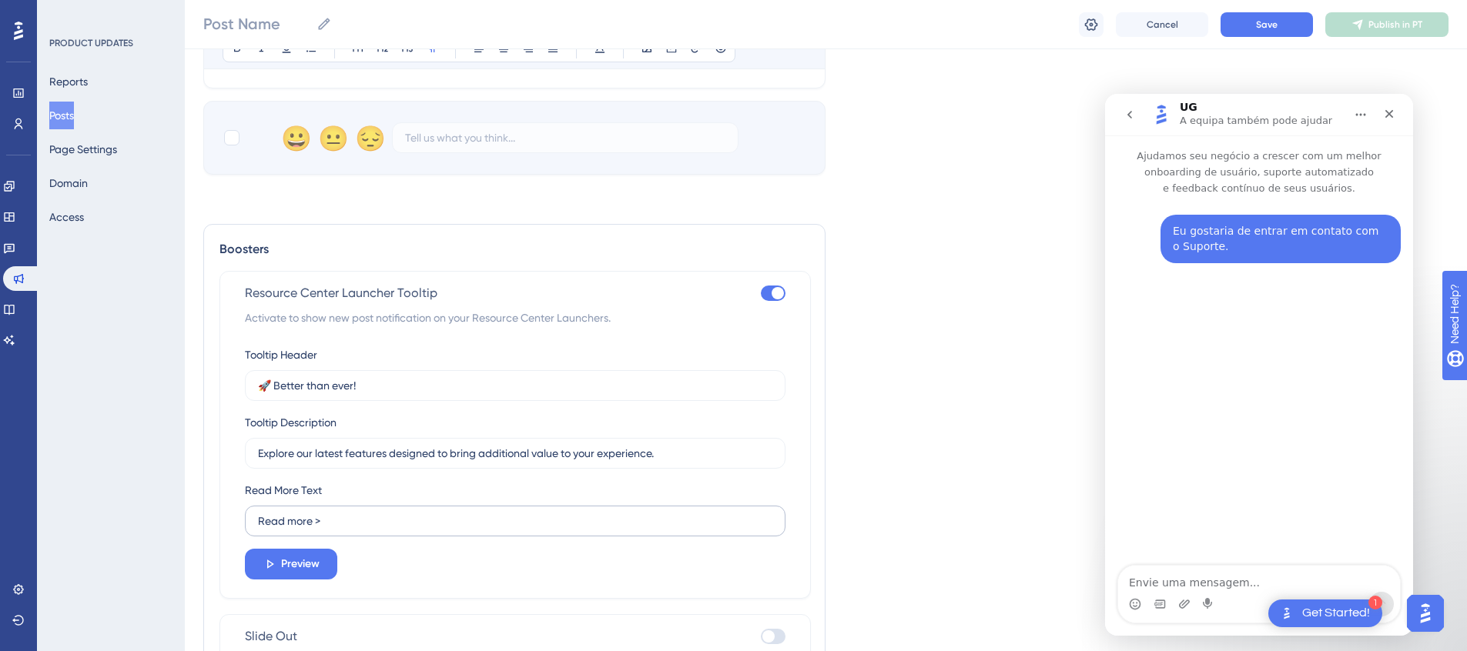
scroll to position [772, 0]
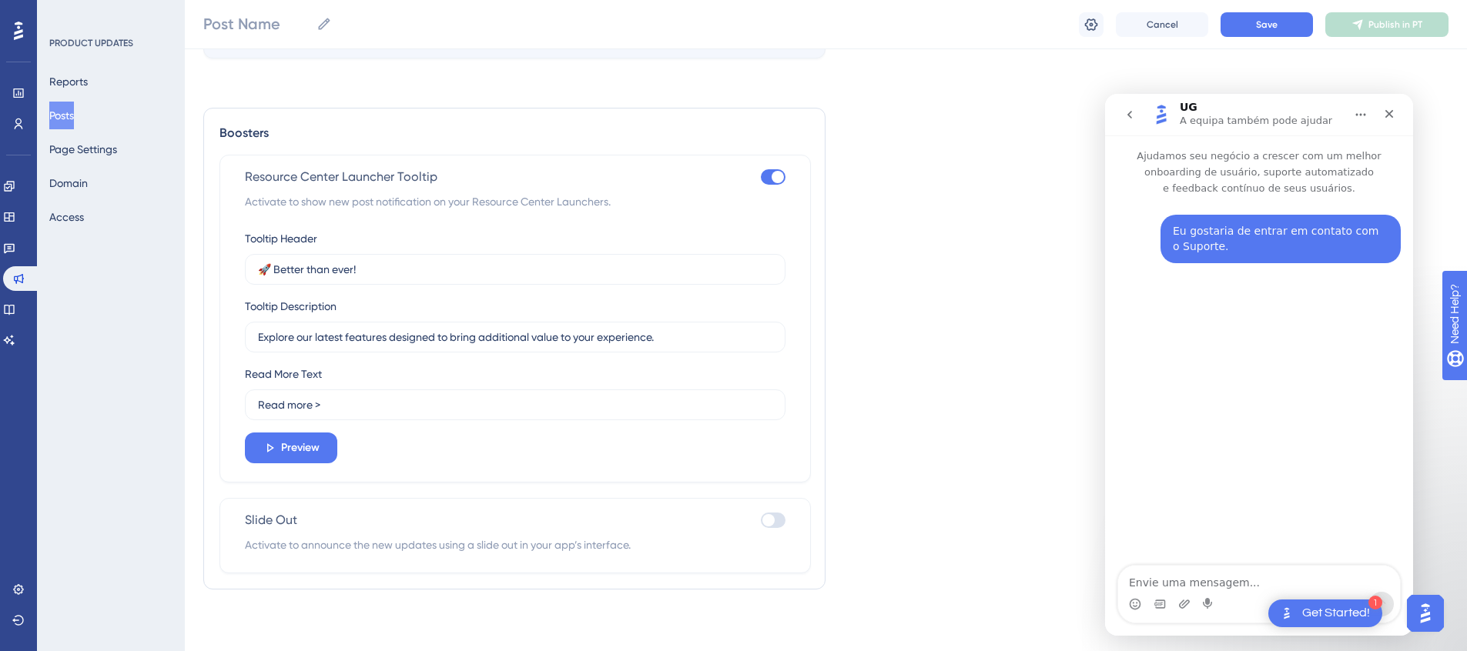
click at [762, 522] on div at bounding box center [768, 520] width 12 height 12
click at [761, 521] on input "checkbox" at bounding box center [760, 521] width 1 height 1
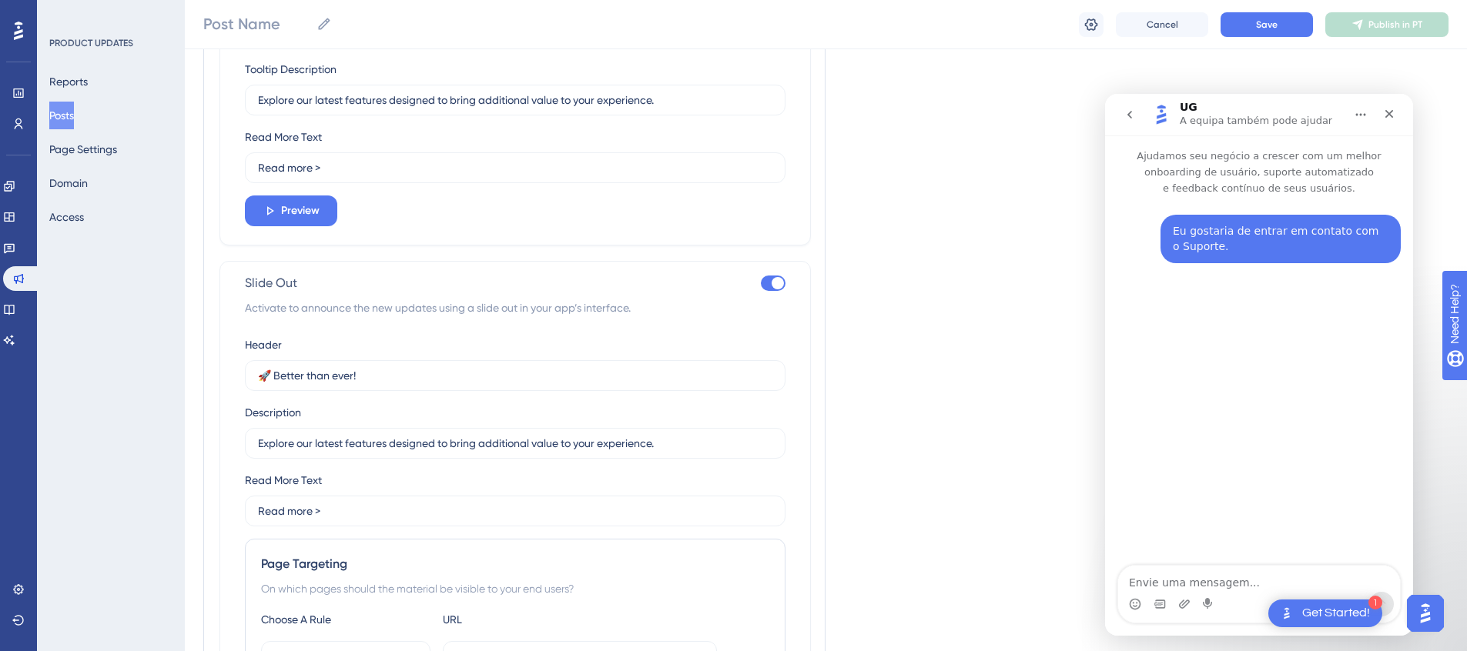
scroll to position [1064, 0]
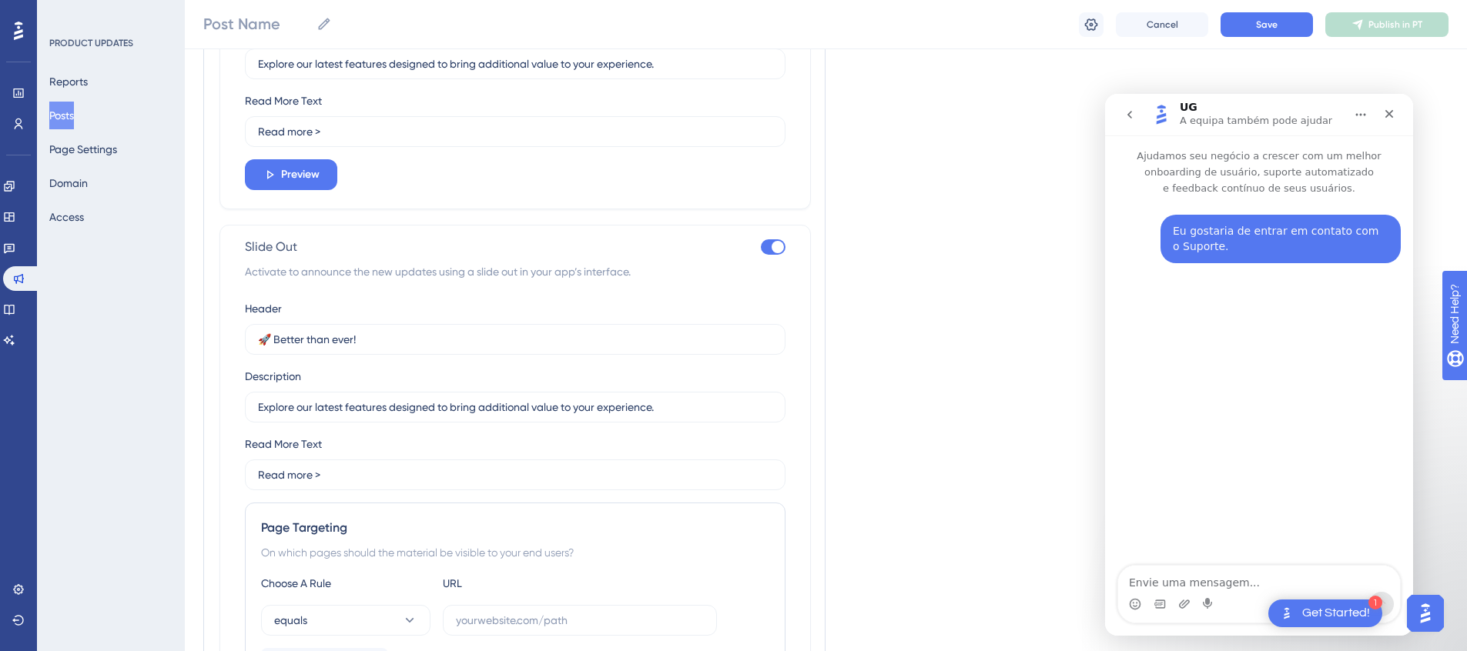
click at [783, 245] on div at bounding box center [778, 247] width 12 height 12
click at [761, 247] on input "checkbox" at bounding box center [760, 247] width 1 height 1
checkbox input "false"
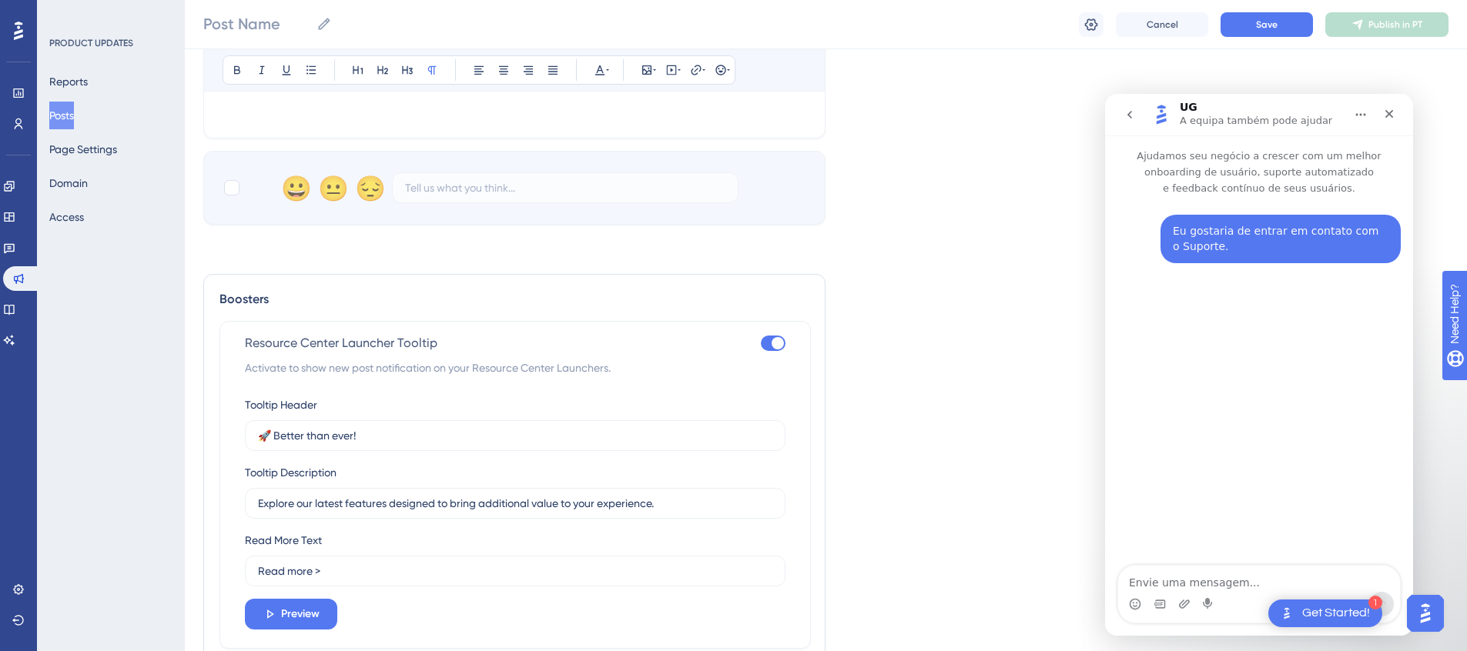
click at [768, 337] on div at bounding box center [773, 343] width 25 height 15
click at [761, 343] on input "checkbox" at bounding box center [760, 343] width 1 height 1
checkbox input "false"
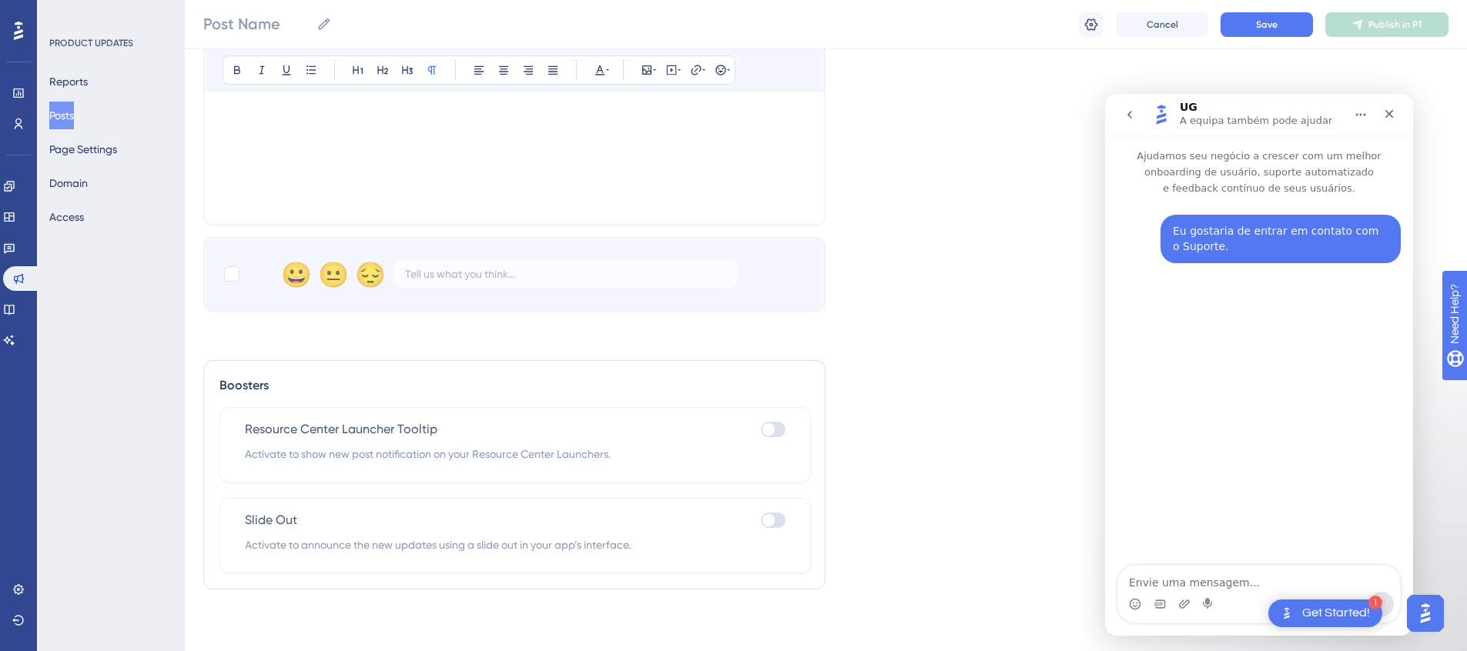
scroll to position [519, 0]
click at [1392, 117] on icon "Fechar" at bounding box center [1389, 114] width 8 height 8
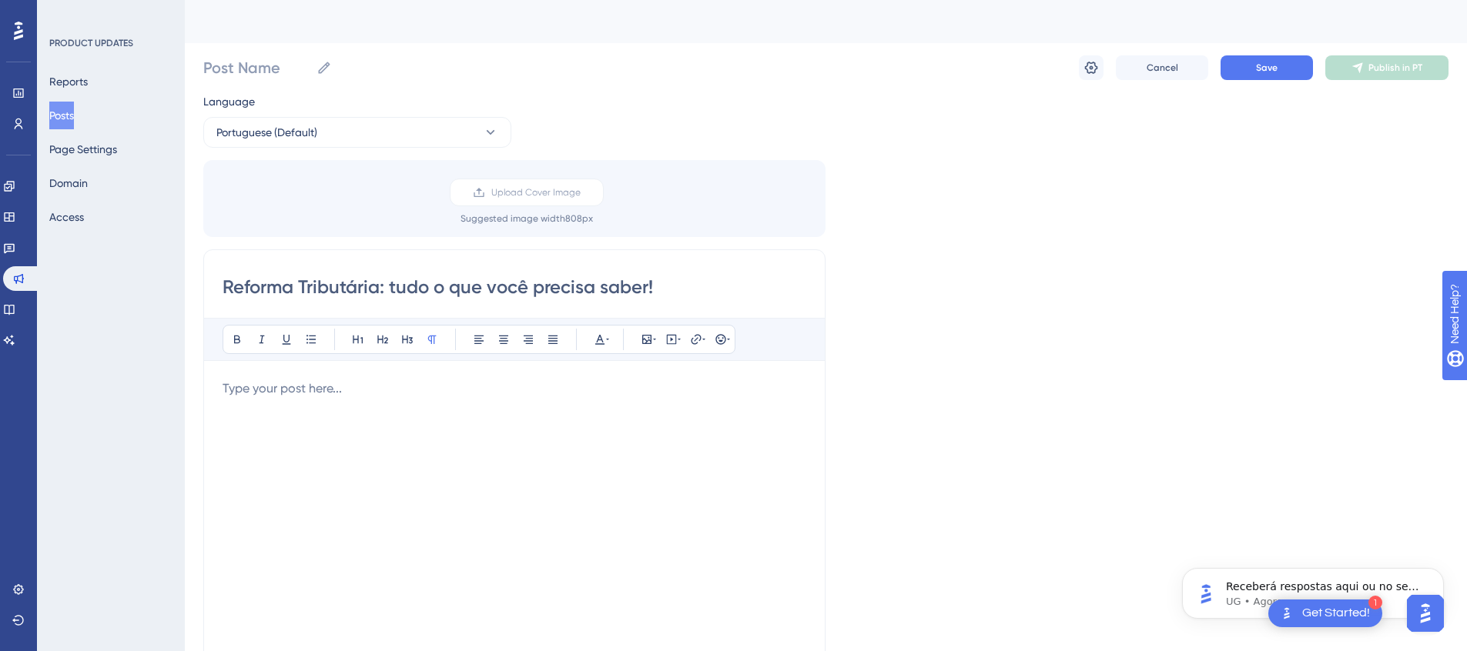
scroll to position [0, 0]
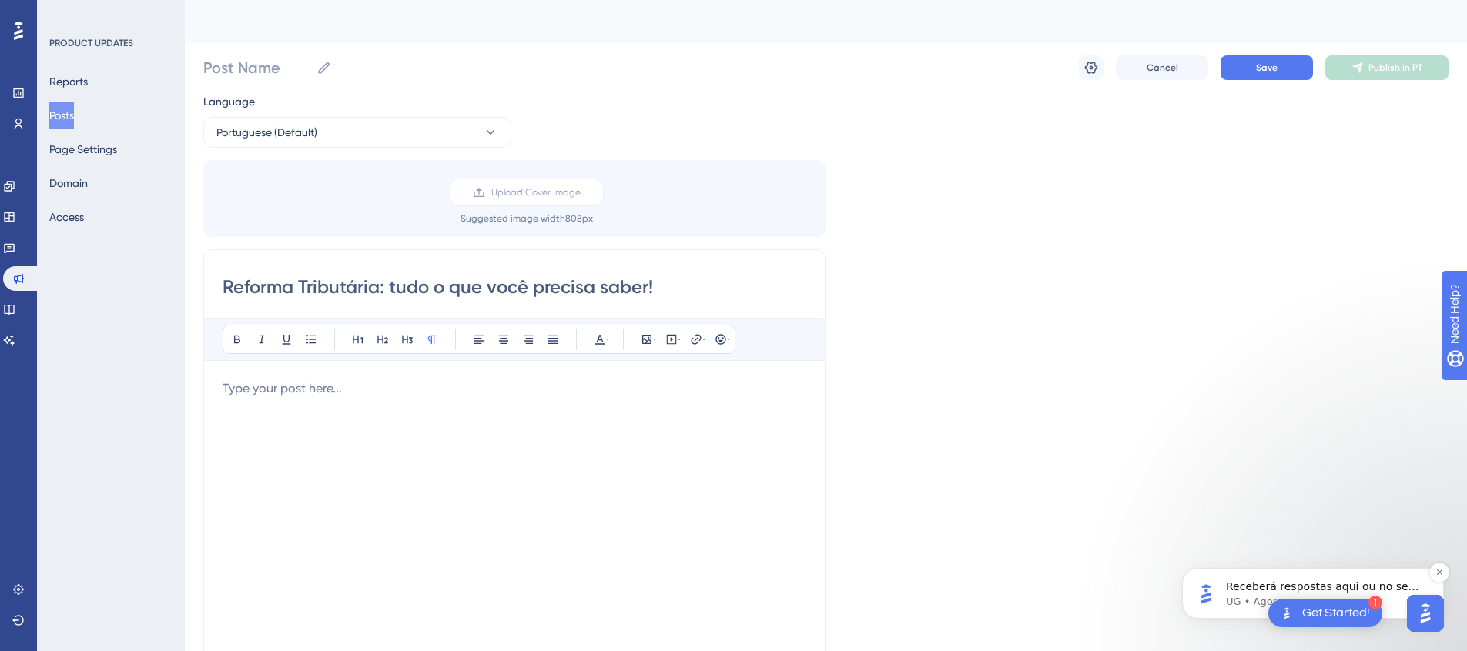
click at [1248, 598] on p "UG • Agora" at bounding box center [1325, 602] width 199 height 14
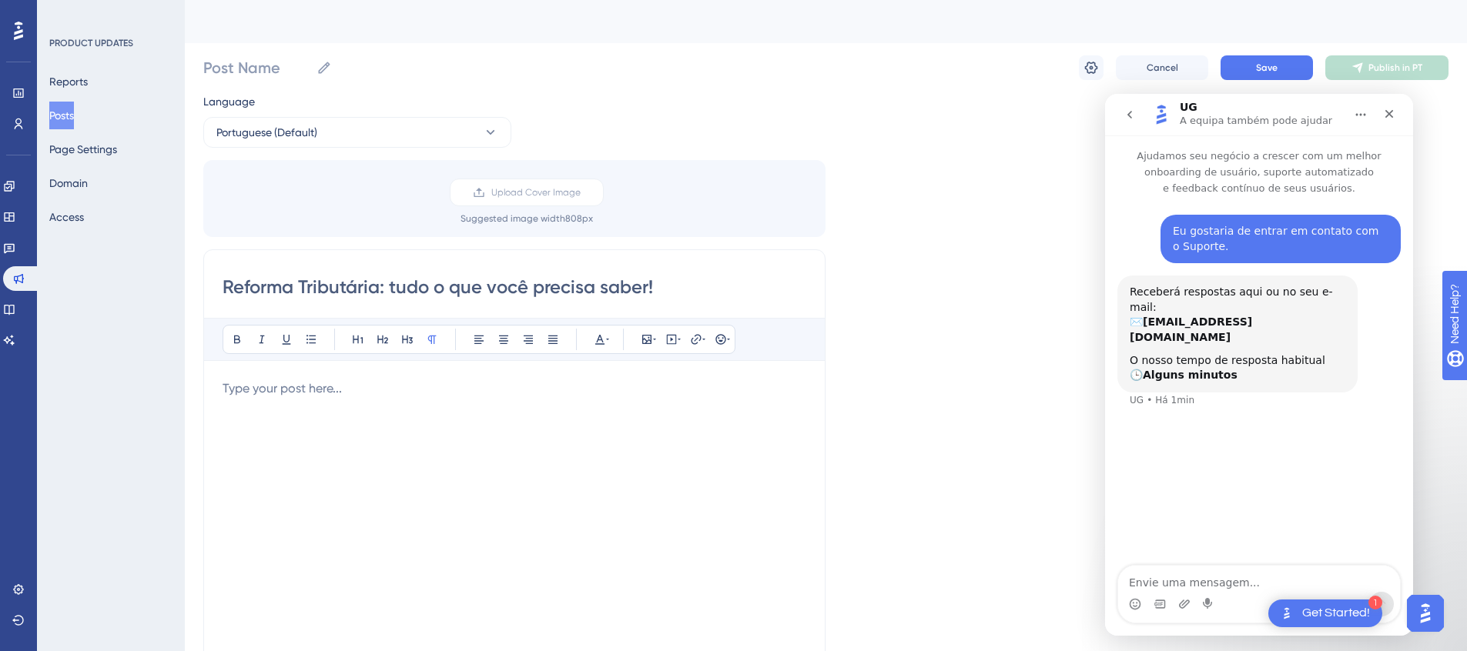
click at [613, 449] on div at bounding box center [515, 549] width 584 height 339
click at [1241, 478] on div "Eu gostaria de entrar em contato com o Suporte. Airton • Há 3min Receberá respo…" at bounding box center [1259, 381] width 308 height 371
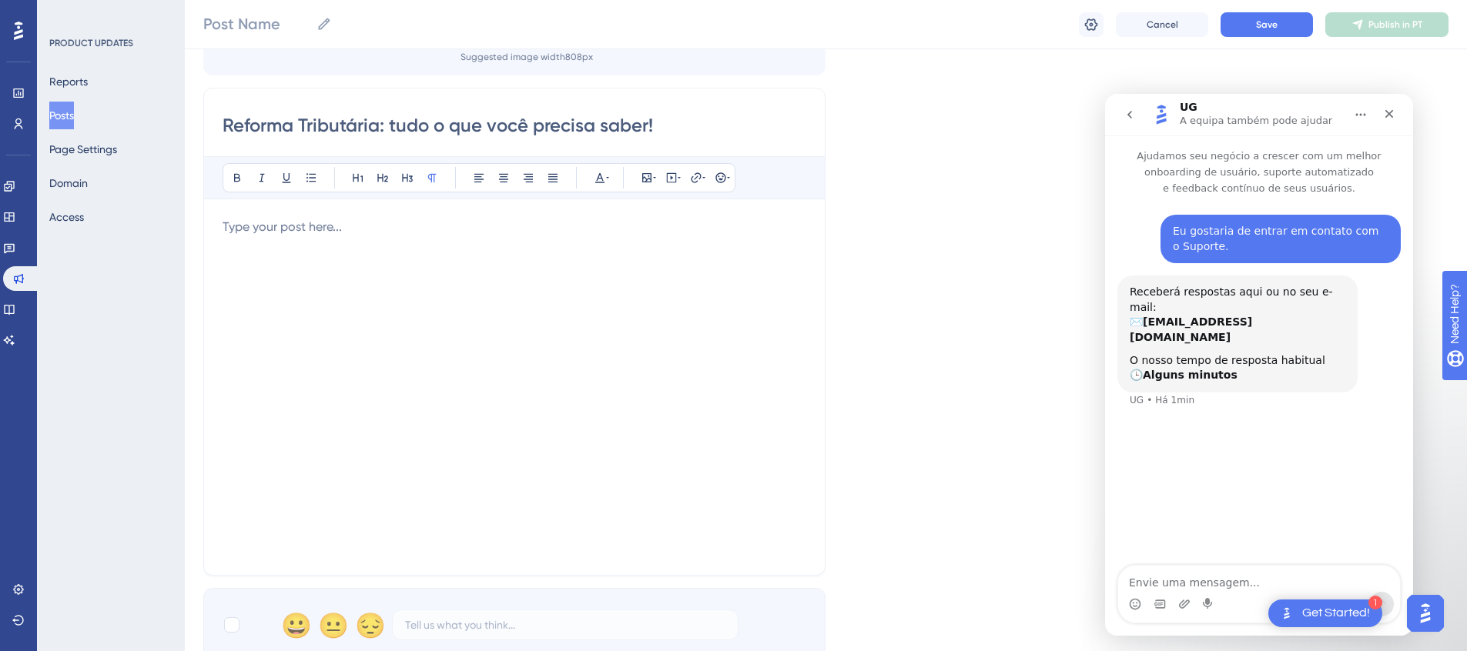
scroll to position [109, 0]
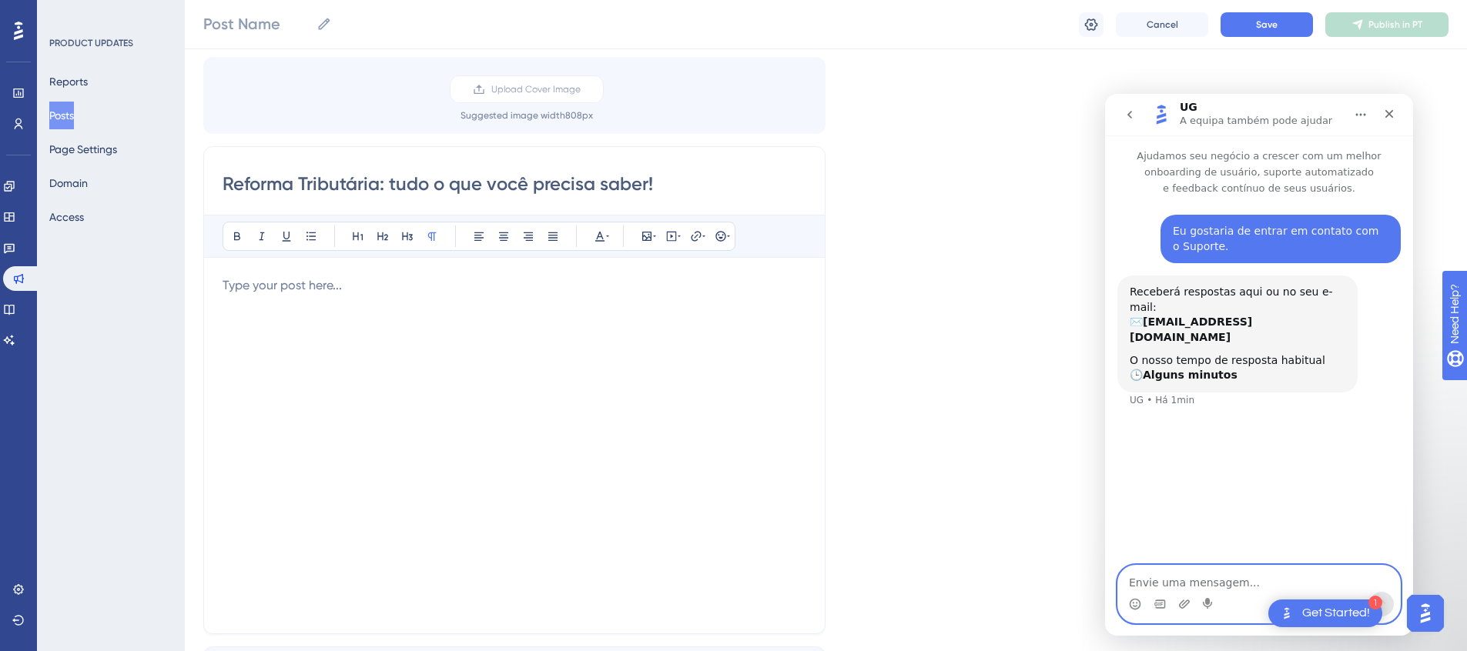
click at [1211, 592] on div "Messenger da Intercom" at bounding box center [1259, 594] width 282 height 57
click at [1414, 618] on img "Open AI Assistant Launcher" at bounding box center [1425, 614] width 28 height 28
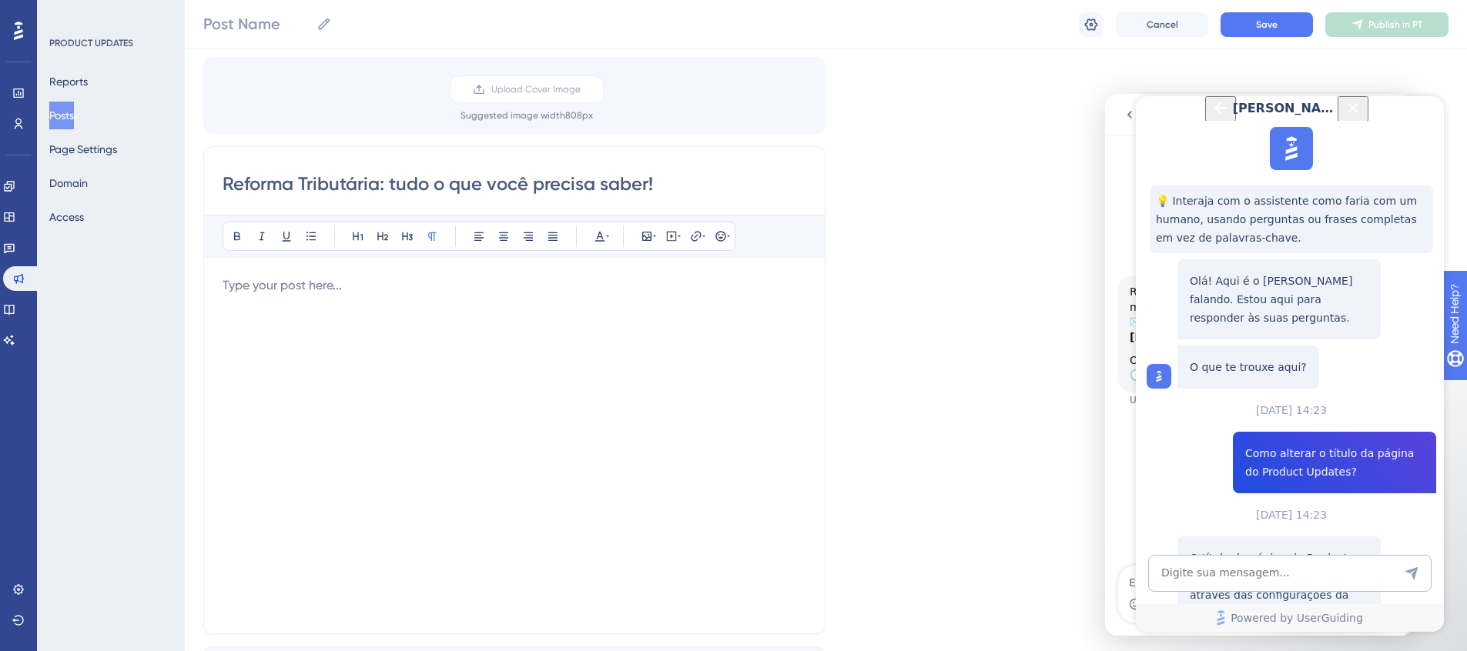
scroll to position [519, 0]
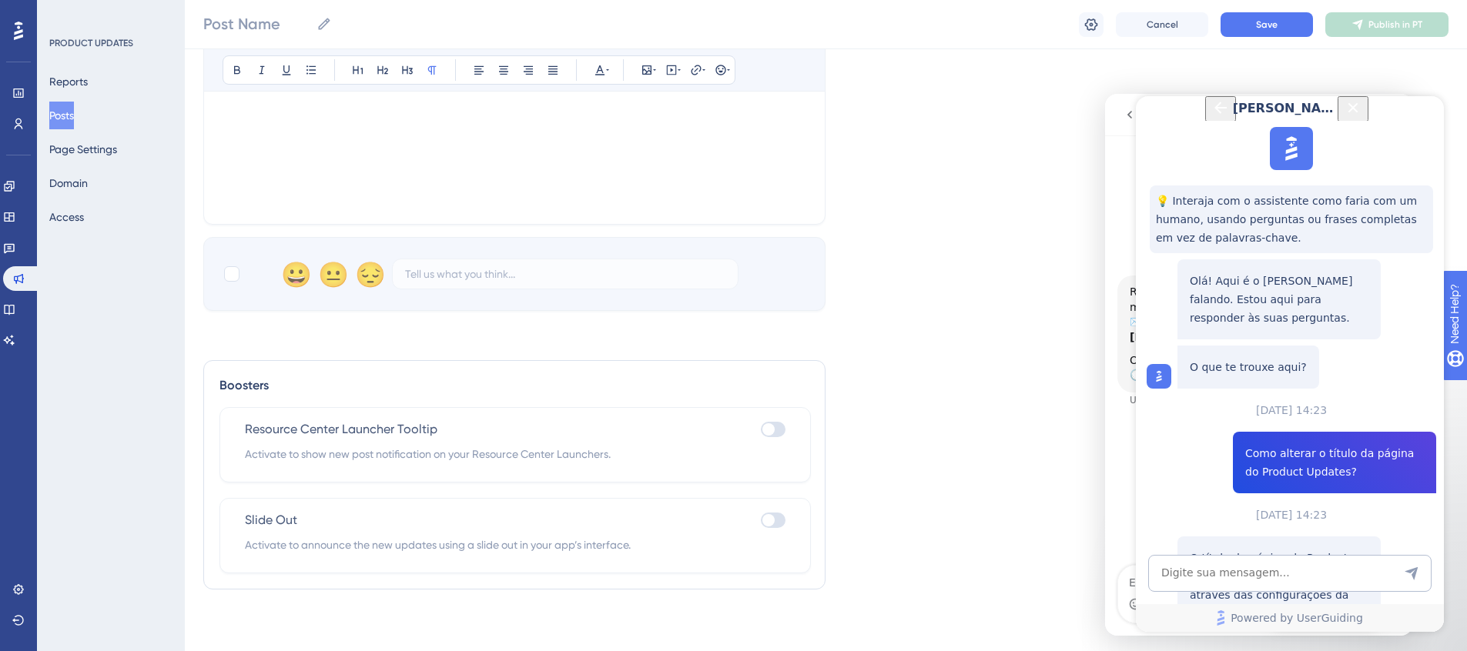
click at [1362, 117] on icon "Close Button" at bounding box center [1353, 108] width 18 height 18
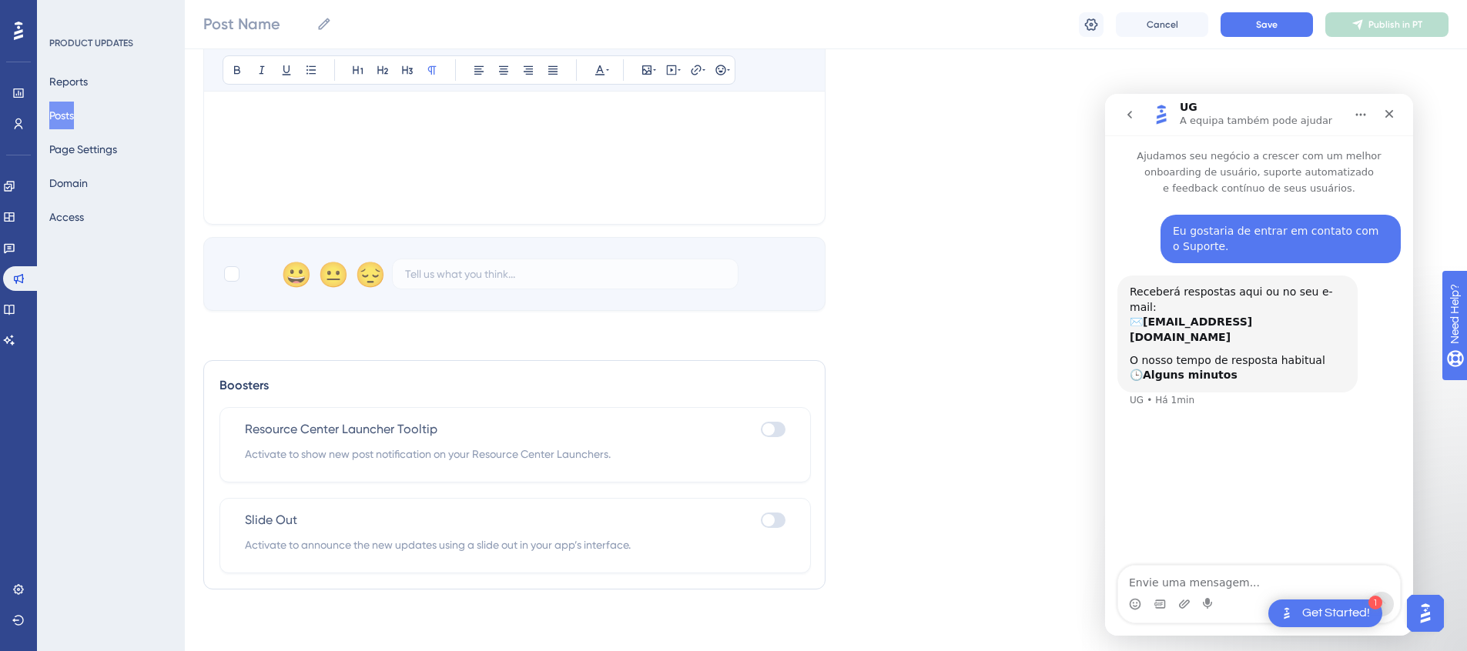
scroll to position [0, 0]
click at [1207, 500] on div "Eu gostaria de entrar em contato com o Suporte. Airton • Há 3min Receberá respo…" at bounding box center [1259, 381] width 308 height 371
click at [1199, 574] on textarea "Envie uma mensagem..." at bounding box center [1259, 579] width 282 height 26
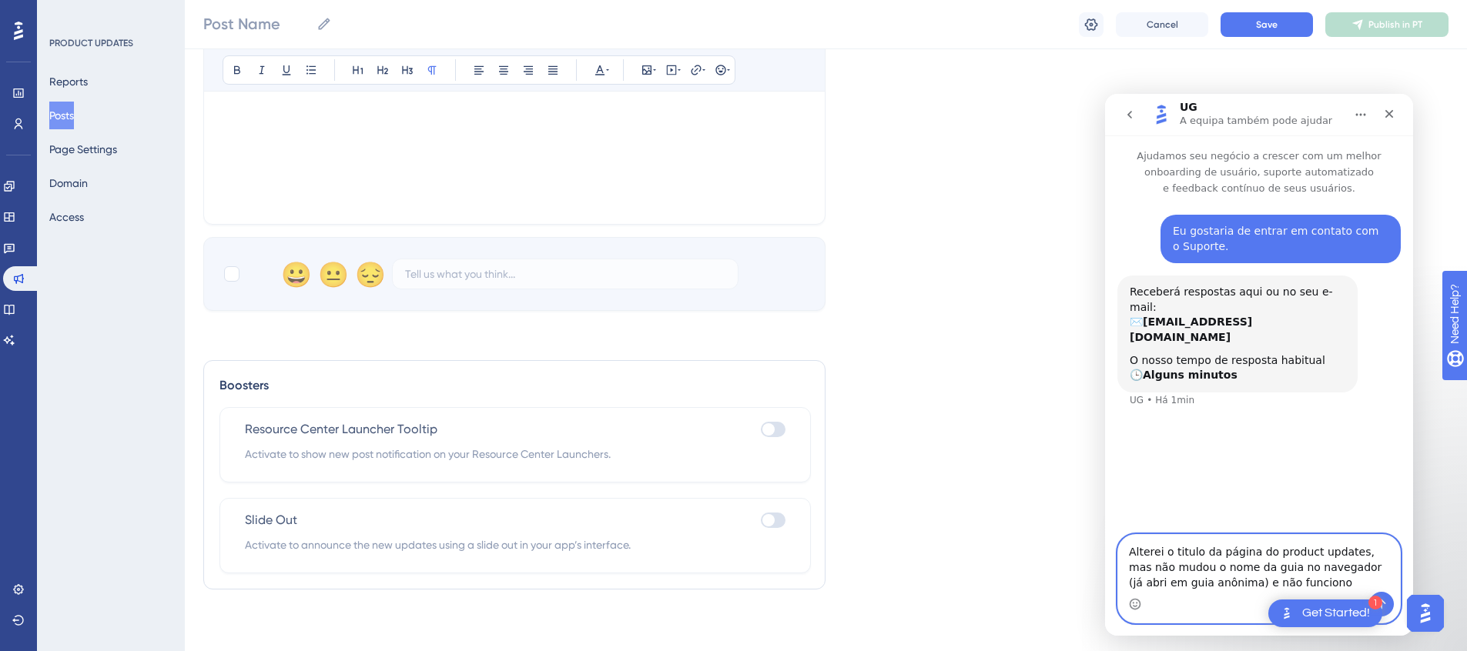
type textarea "Alterei o titulo da página do product updates, mas não mudou o nome da guia no …"
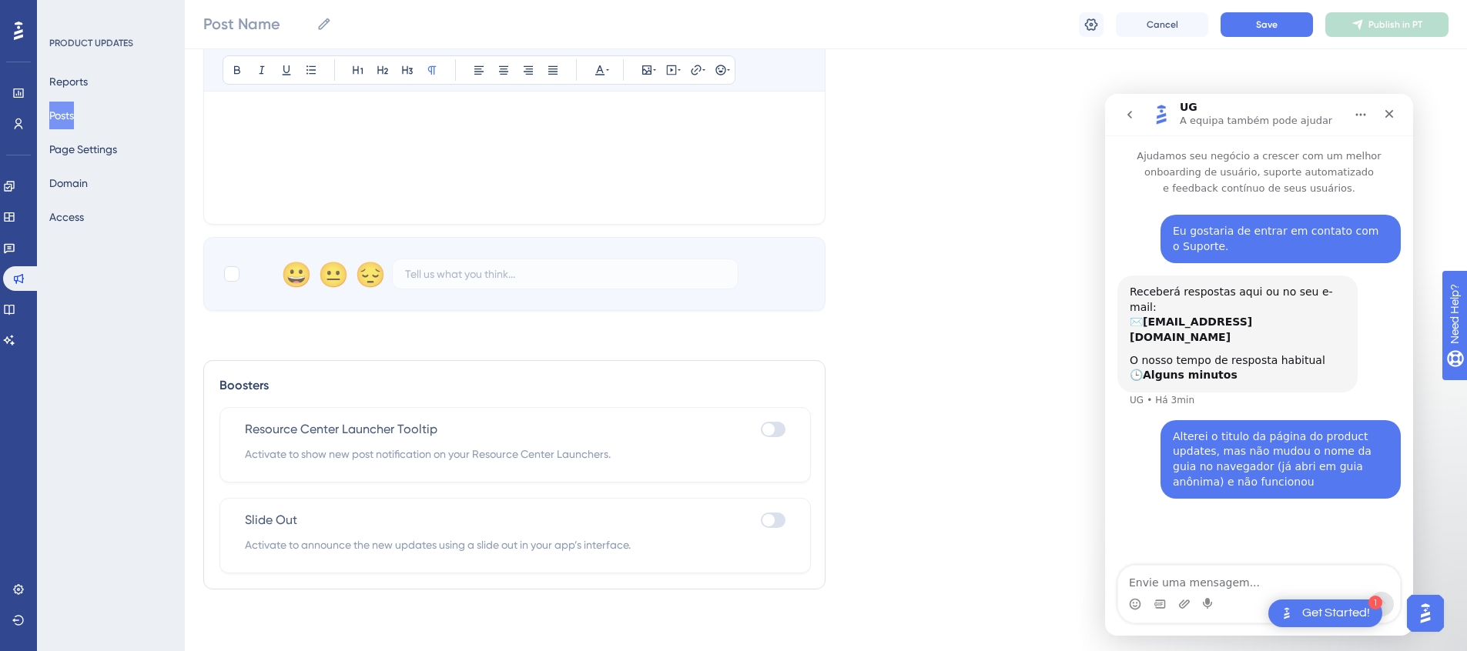
click at [1173, 492] on div "Eu gostaria de entrar em contato com o Suporte. Airton • Há 5min Receberá respo…" at bounding box center [1259, 381] width 308 height 371
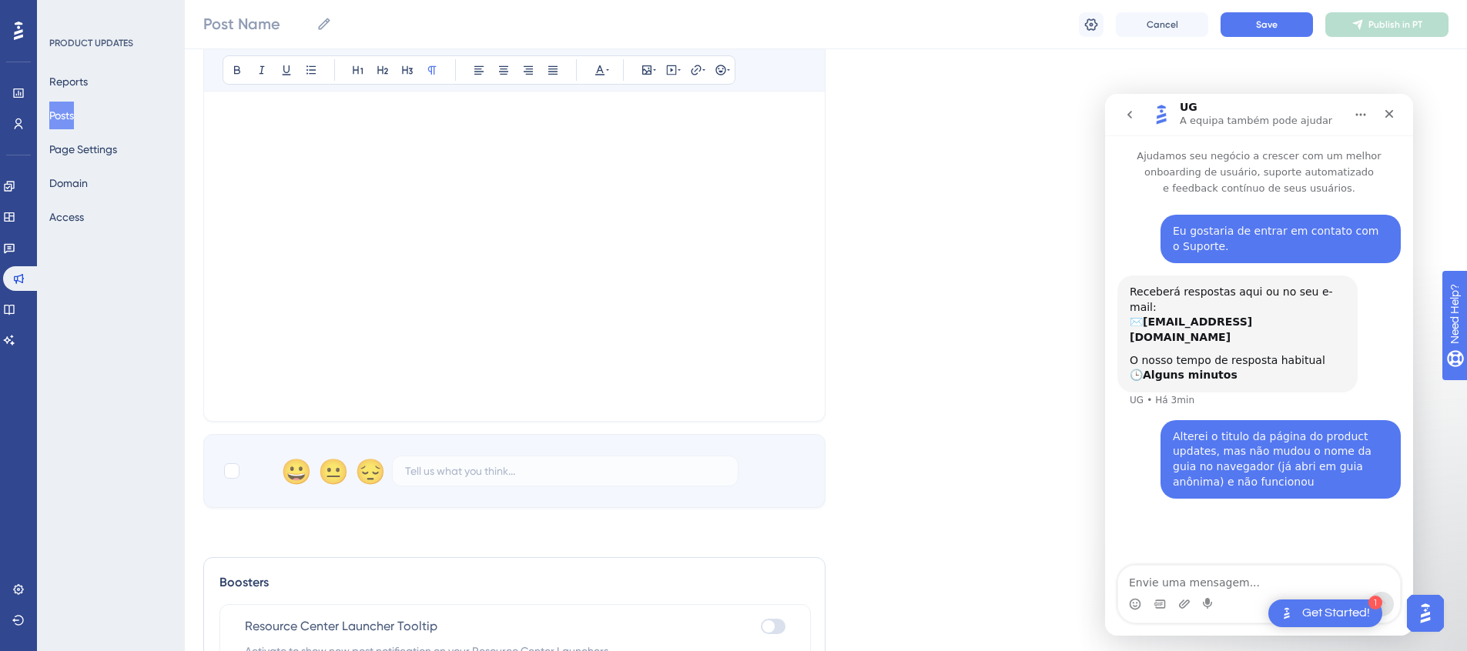
scroll to position [268, 0]
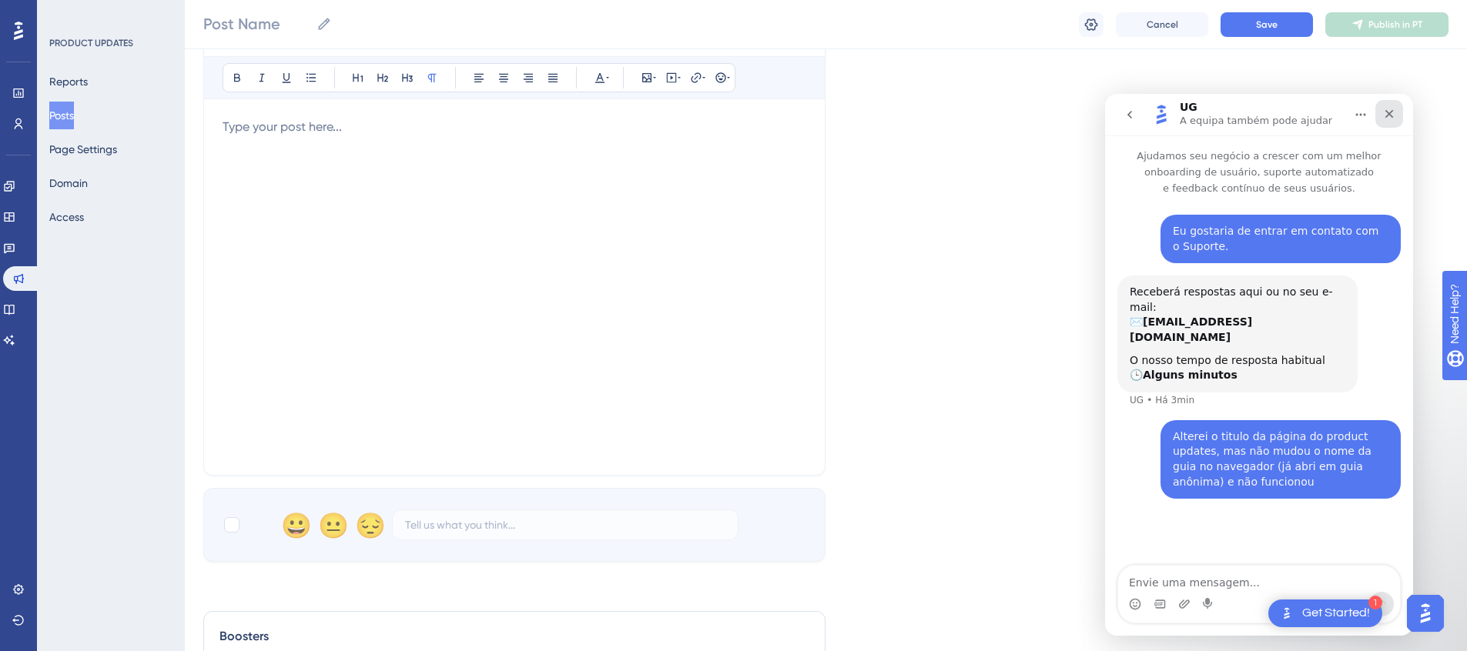
click at [1391, 113] on icon "Fechar" at bounding box center [1389, 114] width 12 height 12
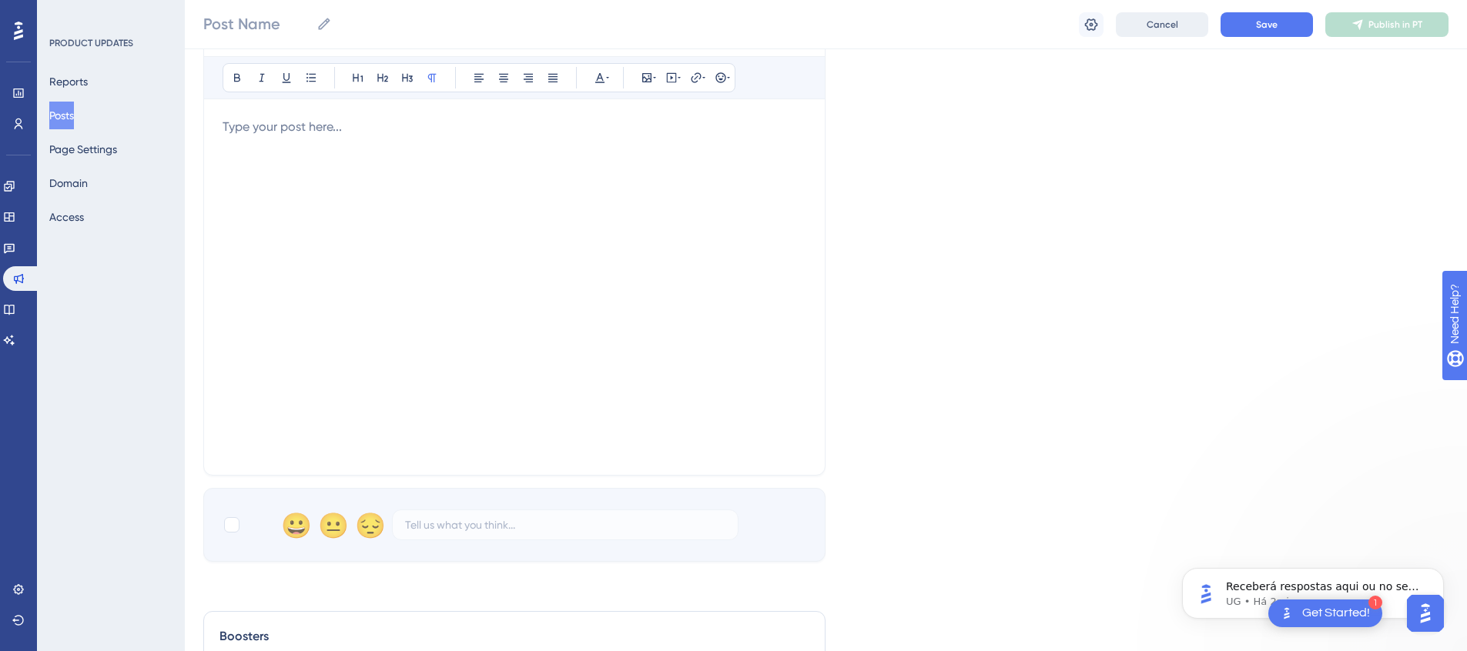
scroll to position [0, 0]
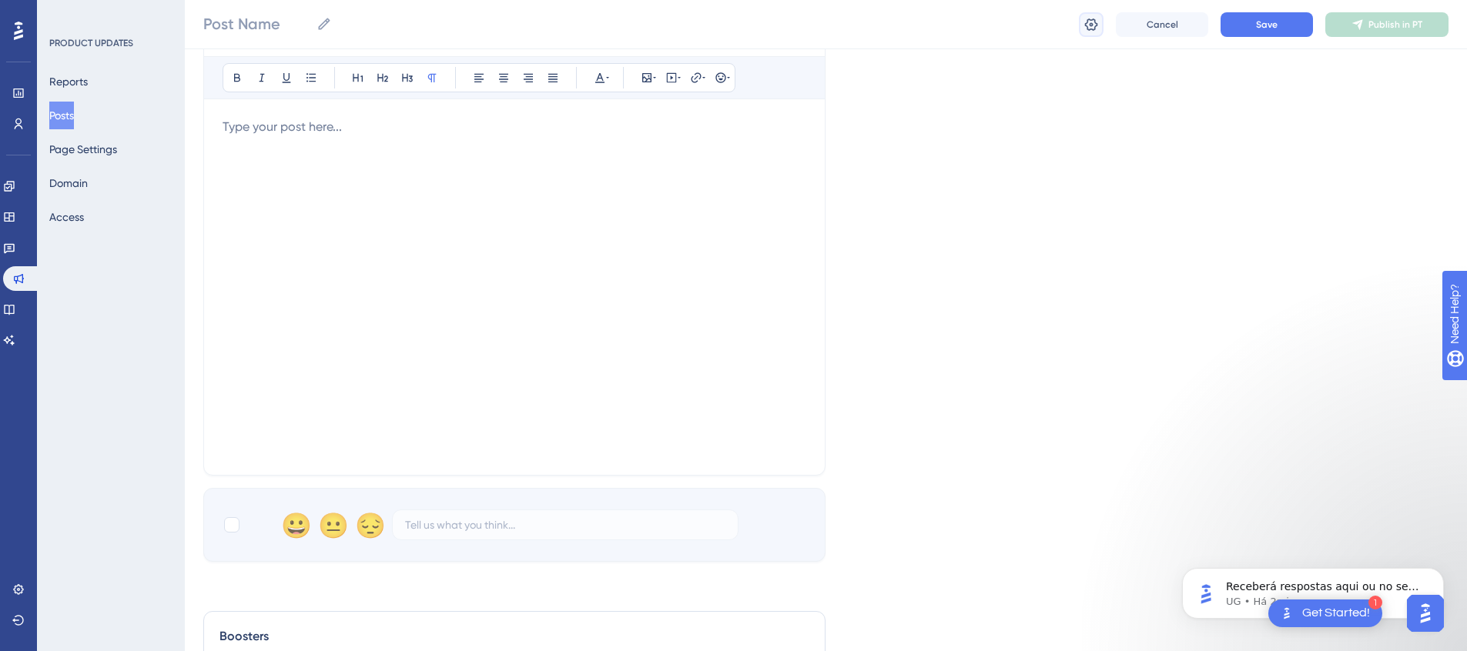
click at [1099, 26] on button at bounding box center [1091, 24] width 25 height 25
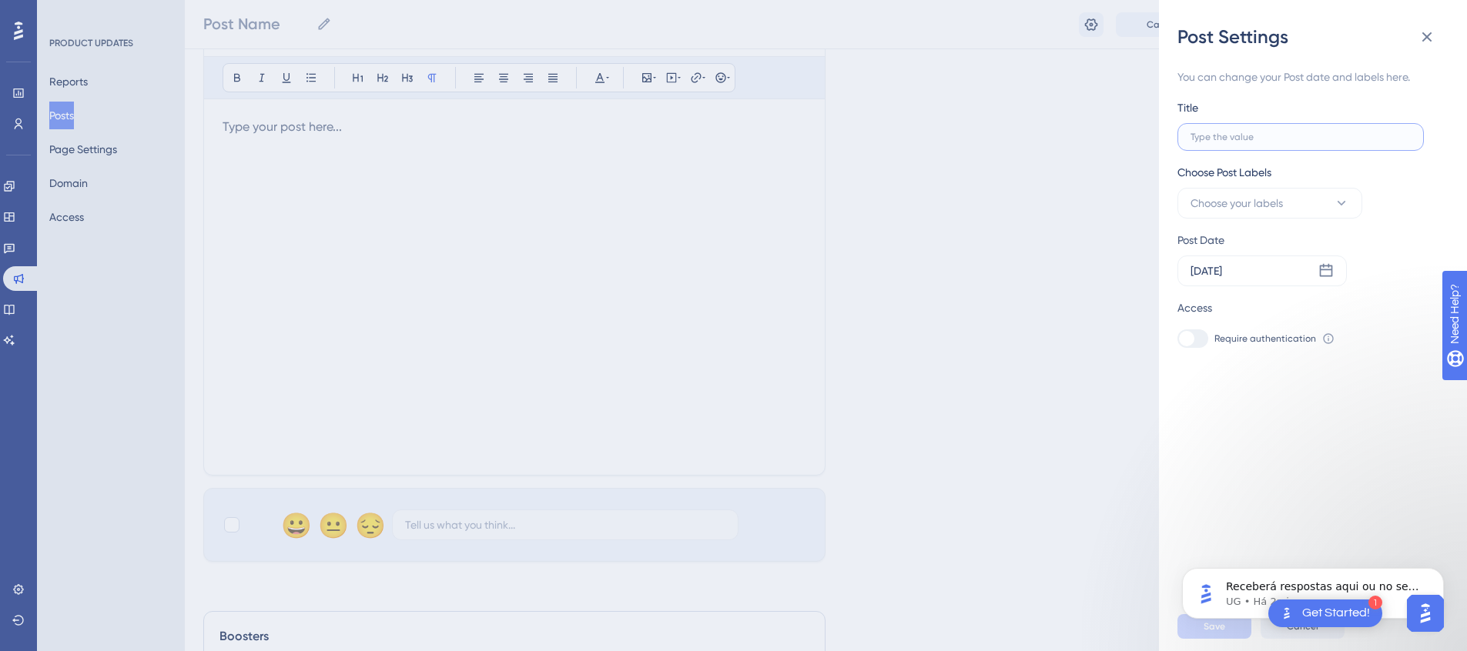
click at [1237, 138] on input "text" at bounding box center [1300, 137] width 220 height 11
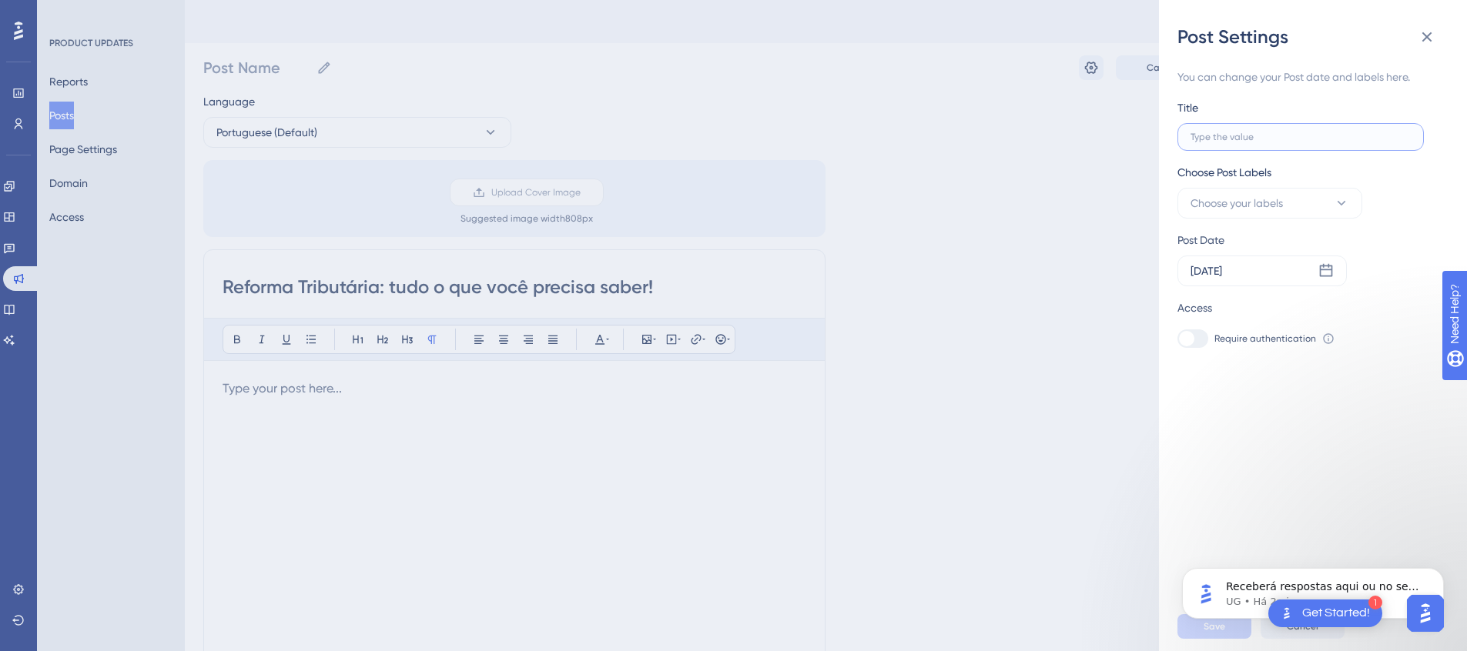
type input "R"
type input "Re"
type input "Ref"
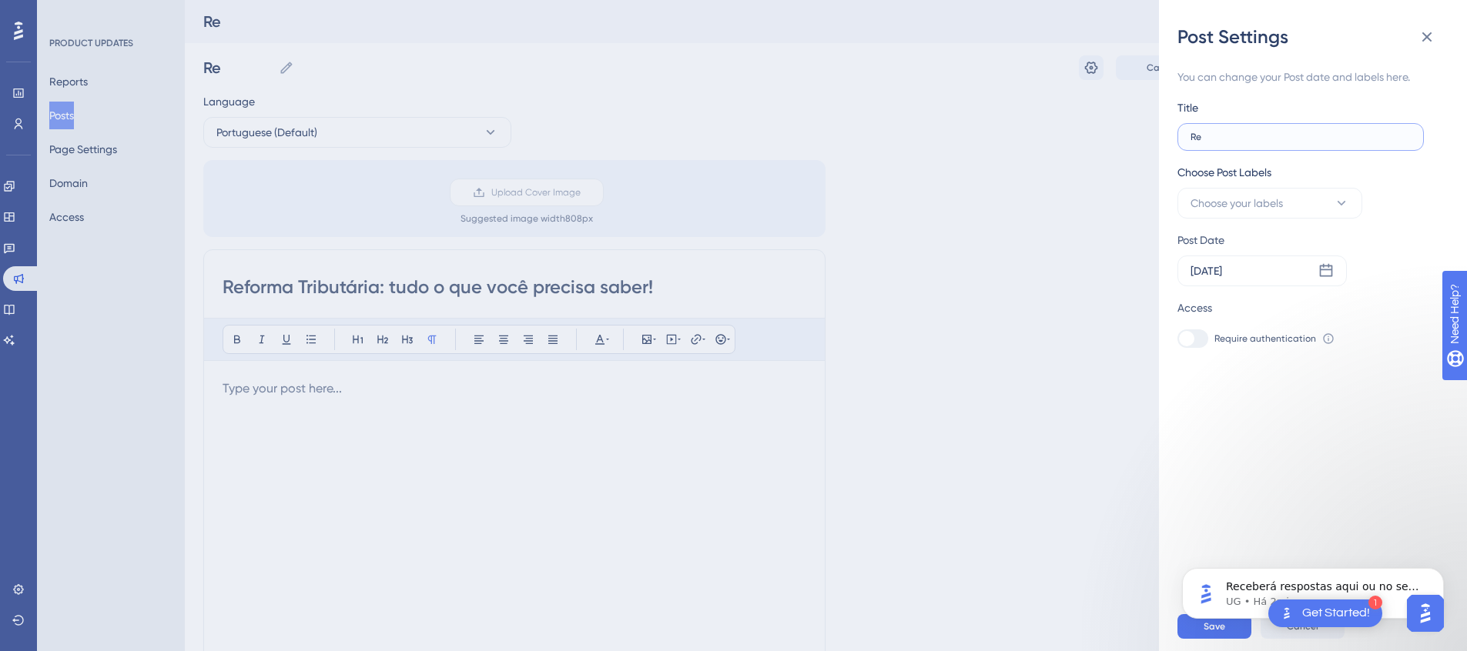
type input "Ref"
type input "Refo"
type input "Refor"
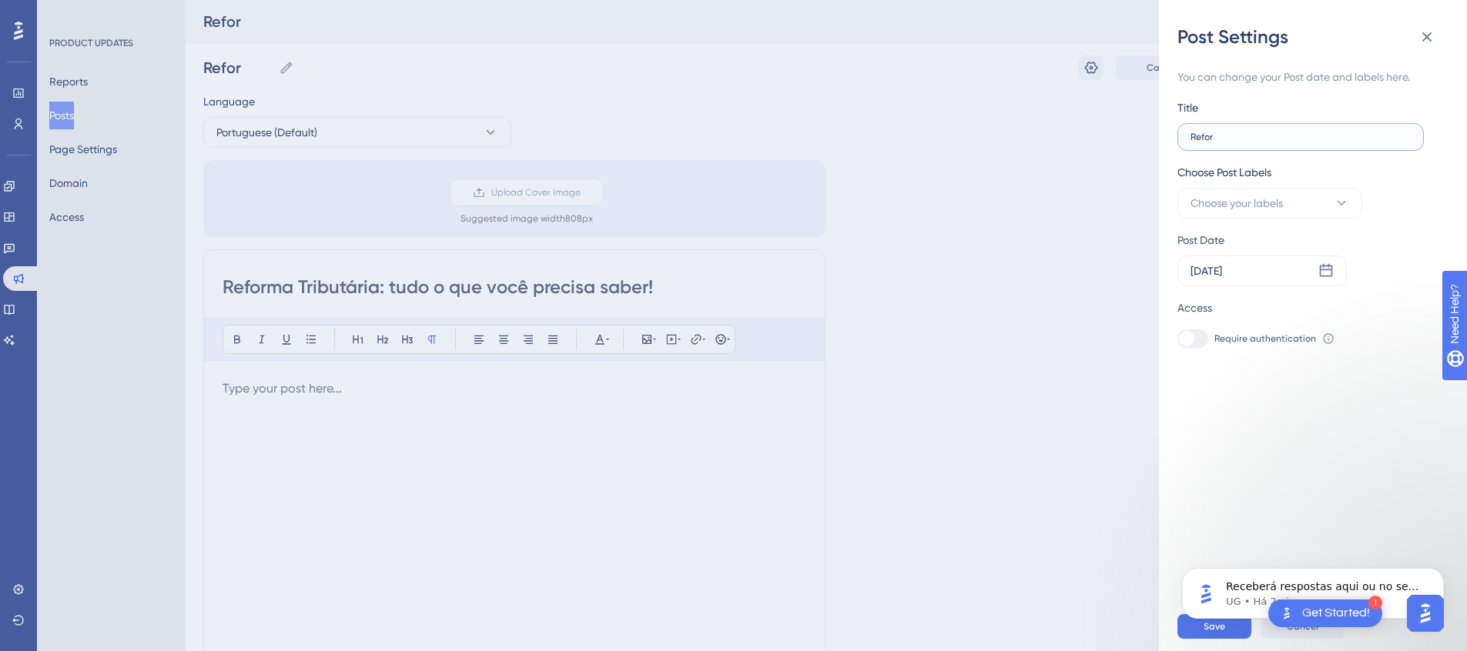
type input "Reform"
type input "Reforma"
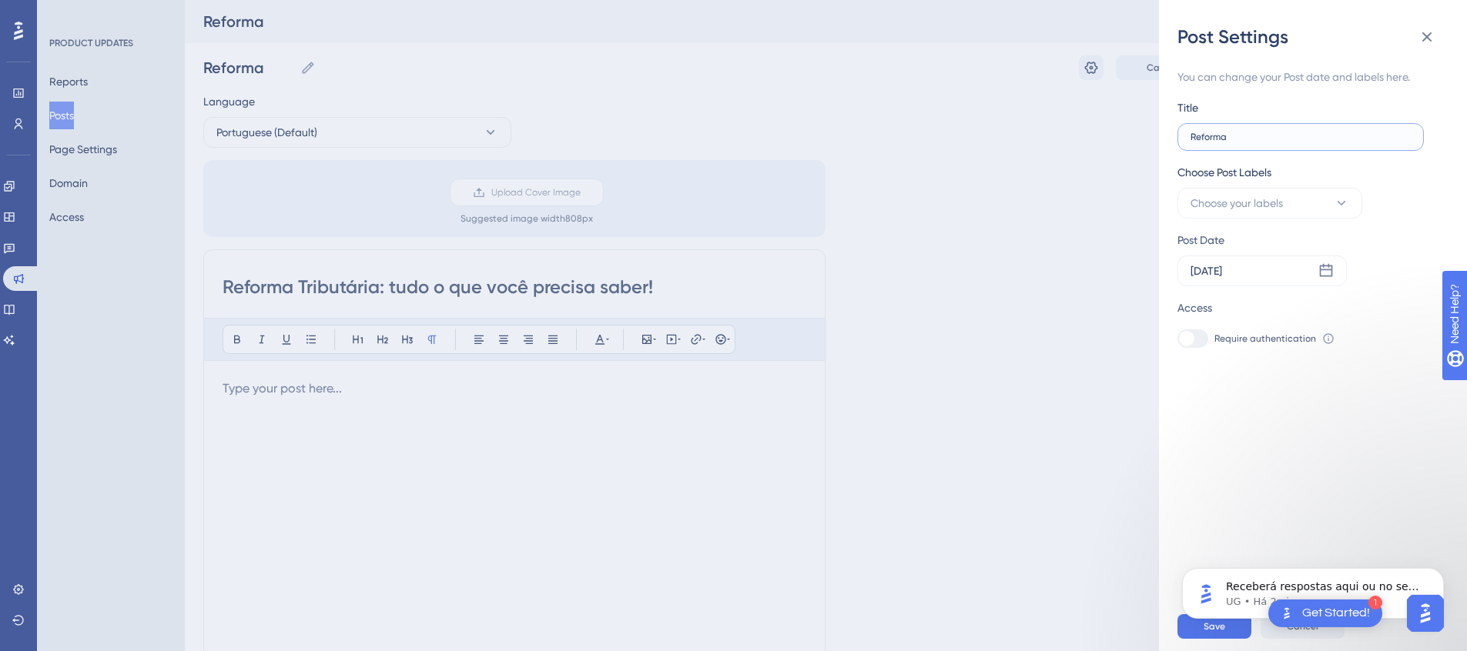
type input "Reforma"
type input "Reforma T"
type input "Reforma Tr"
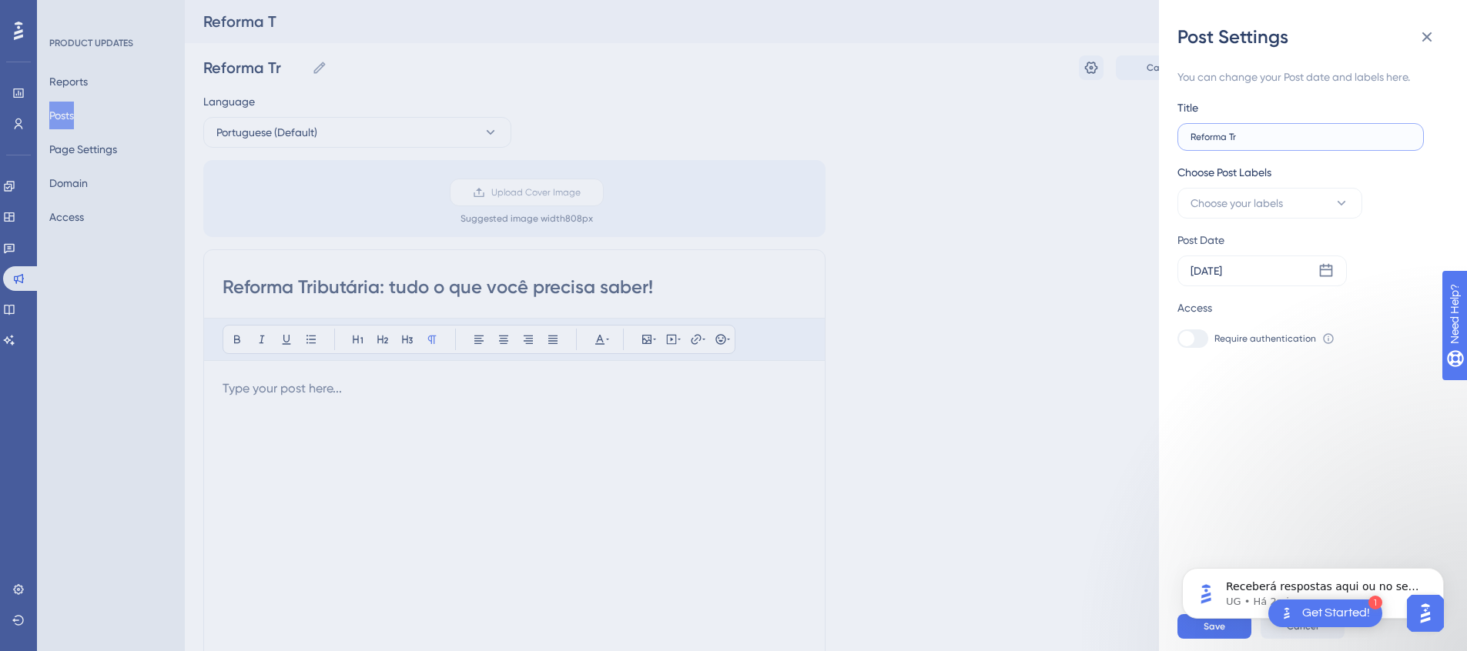
type input "Reforma Tri"
type input "Reforma Trib"
type input "Reforma Tribu"
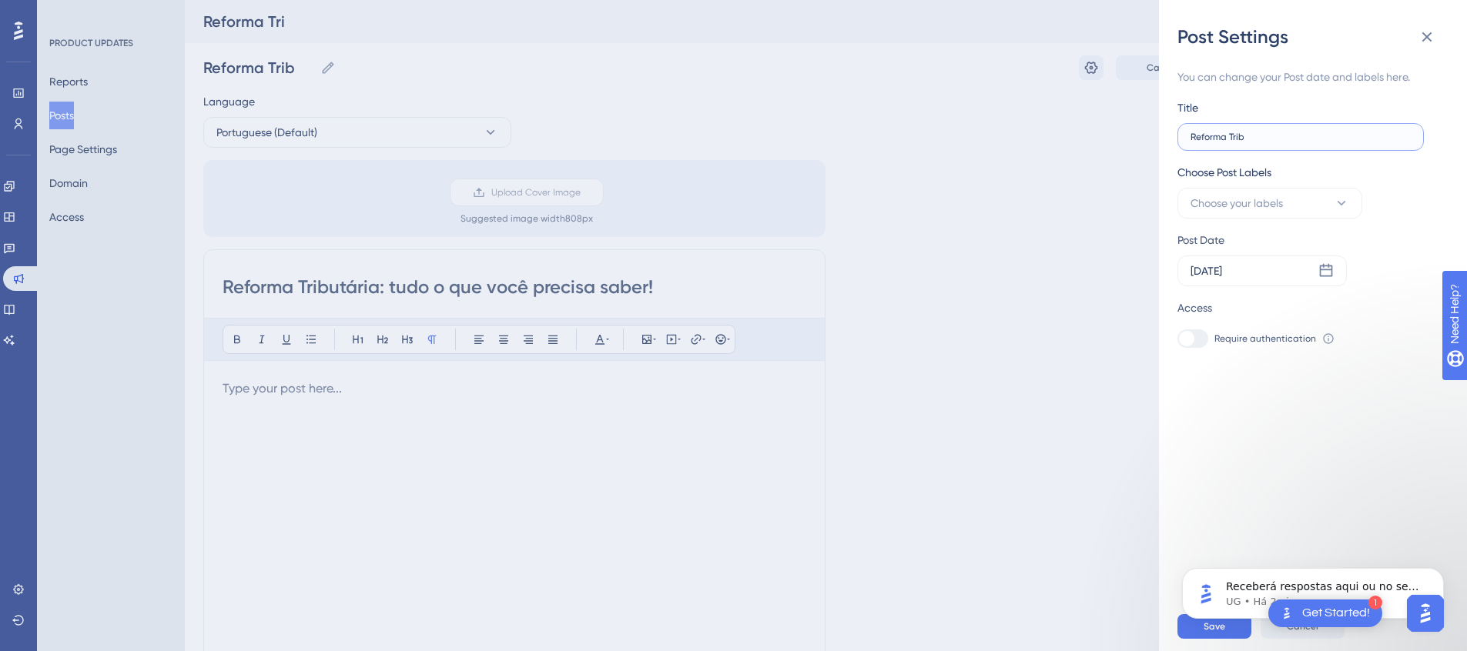
type input "Reforma Tribu"
type input "Reforma Tribut"
type input "Reforma Tribut'"
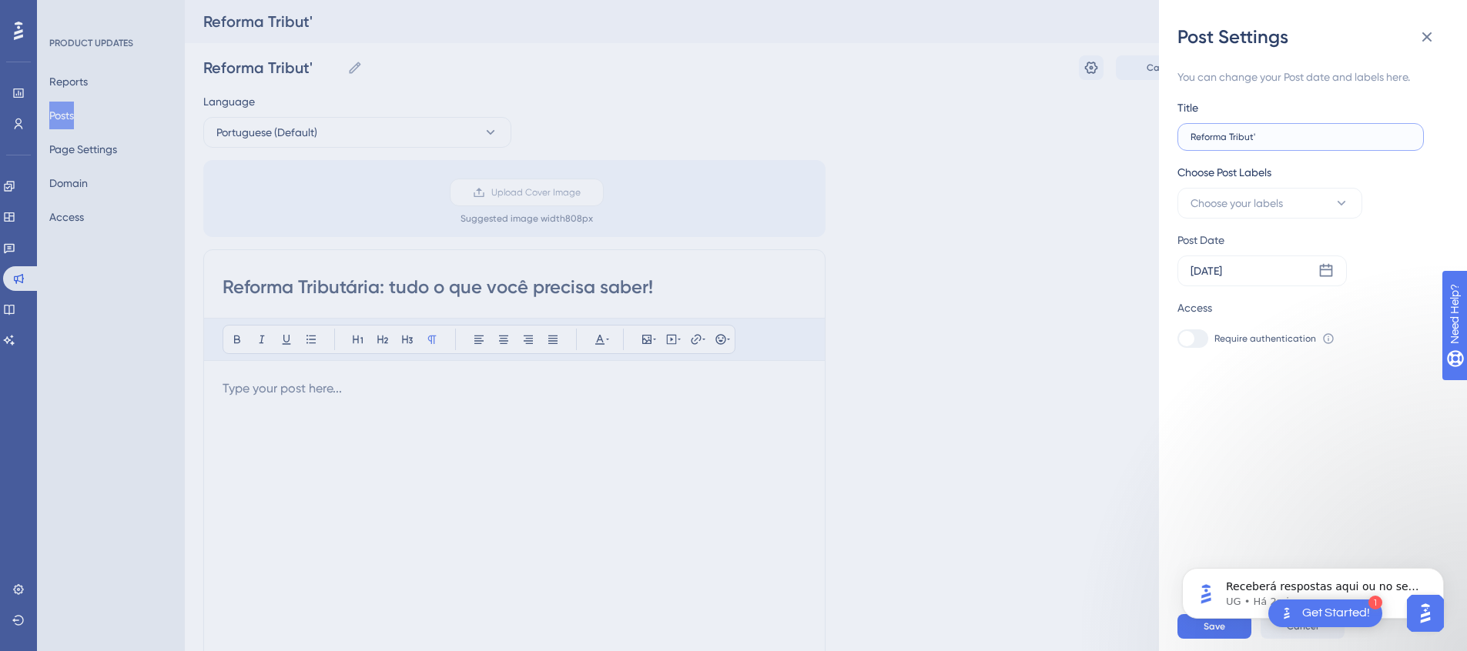
type input "Reforma Tributá"
type input "Reforma Tributár"
type input "Reforma Tributári"
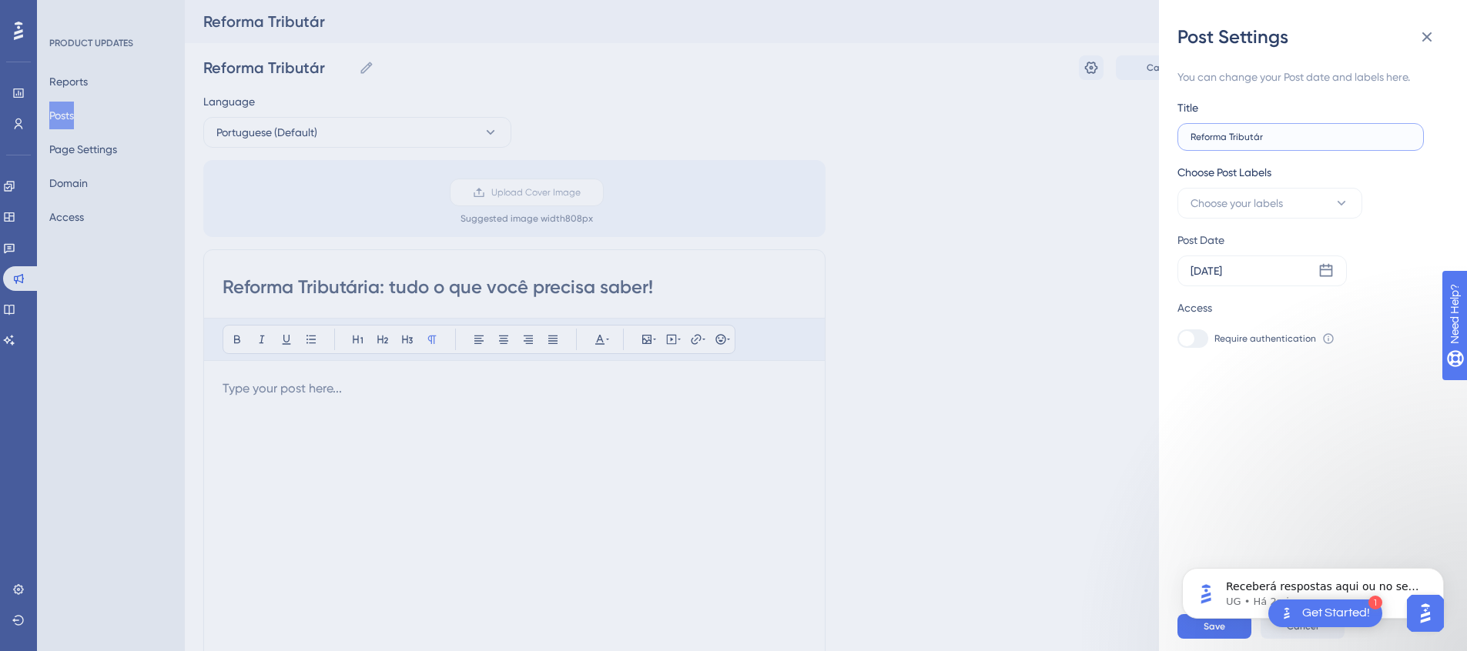
type input "Reforma Tributári"
type input "Reforma Tributária"
type input "Reforma Tributária:"
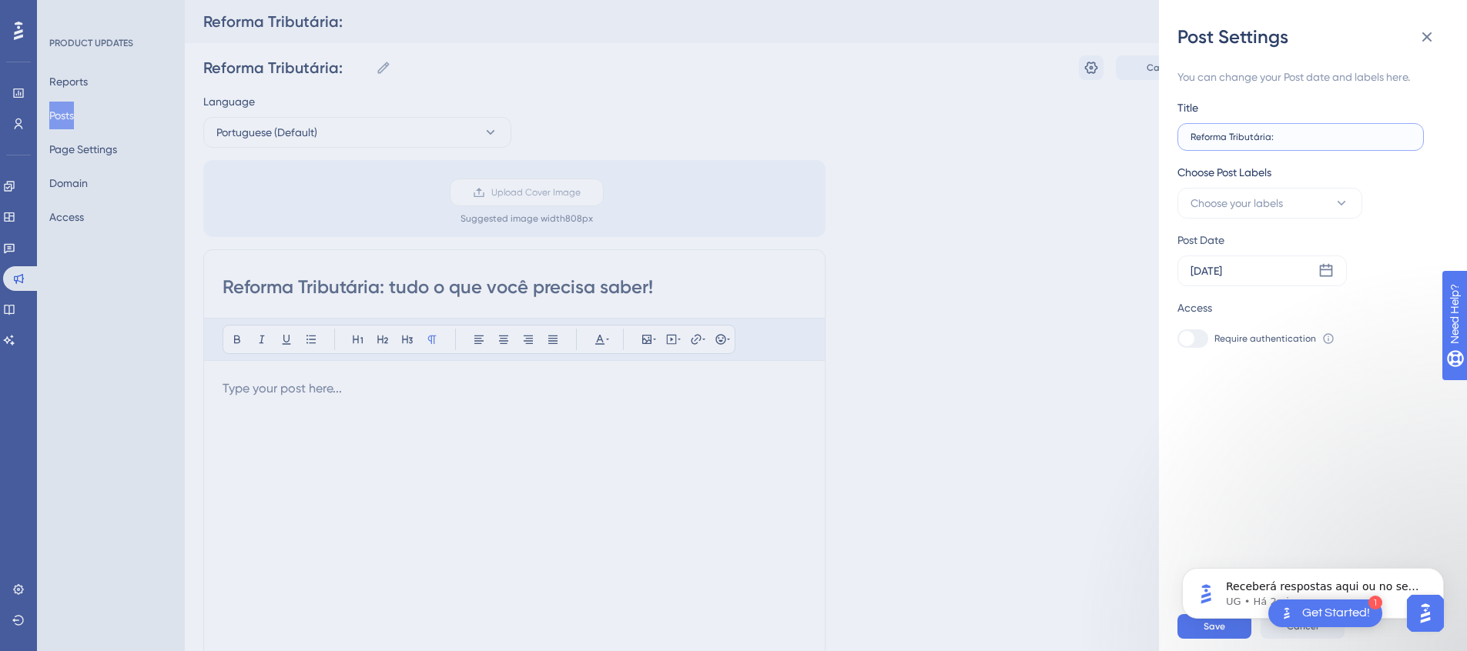
type input "Reforma Tributária:"
type input "Reforma Tributária: t"
type input "Reforma Tributária: tu"
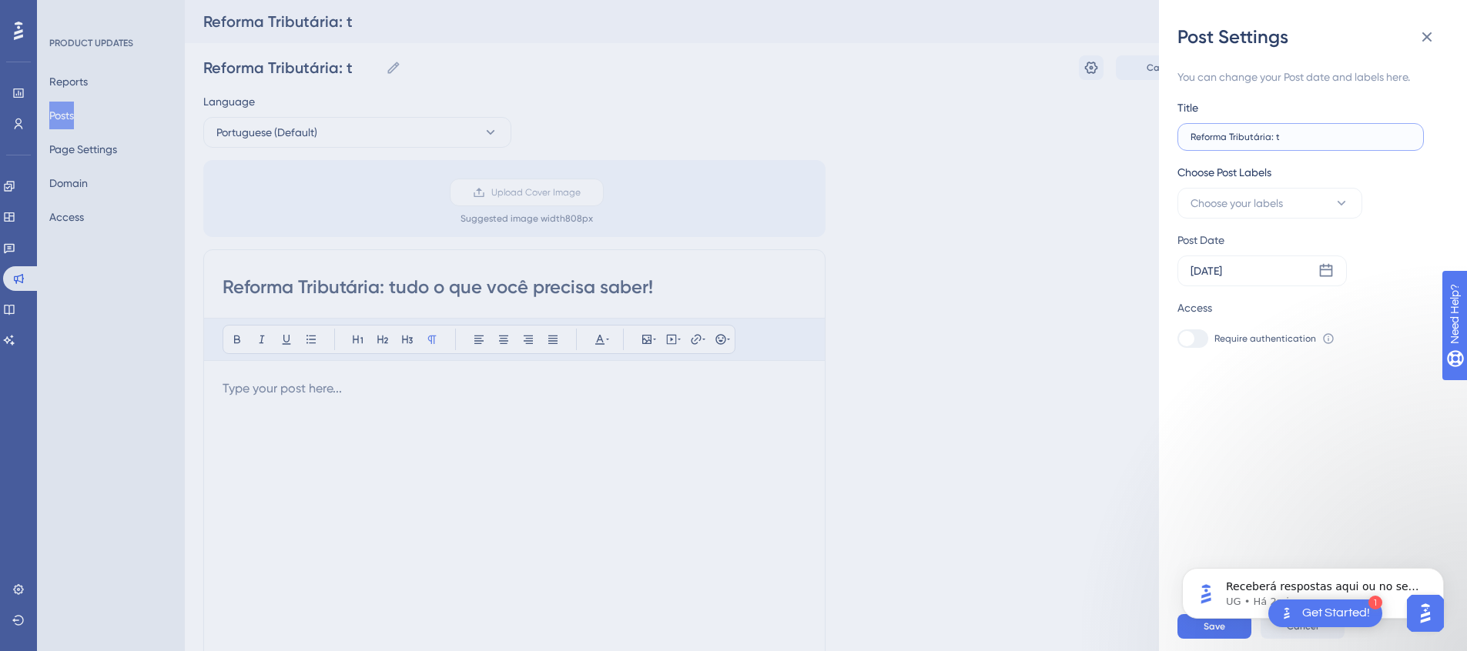
type input "Reforma Tributária: tu"
type input "Reforma Tributária: tud"
type input "Reforma Tributária: tudo"
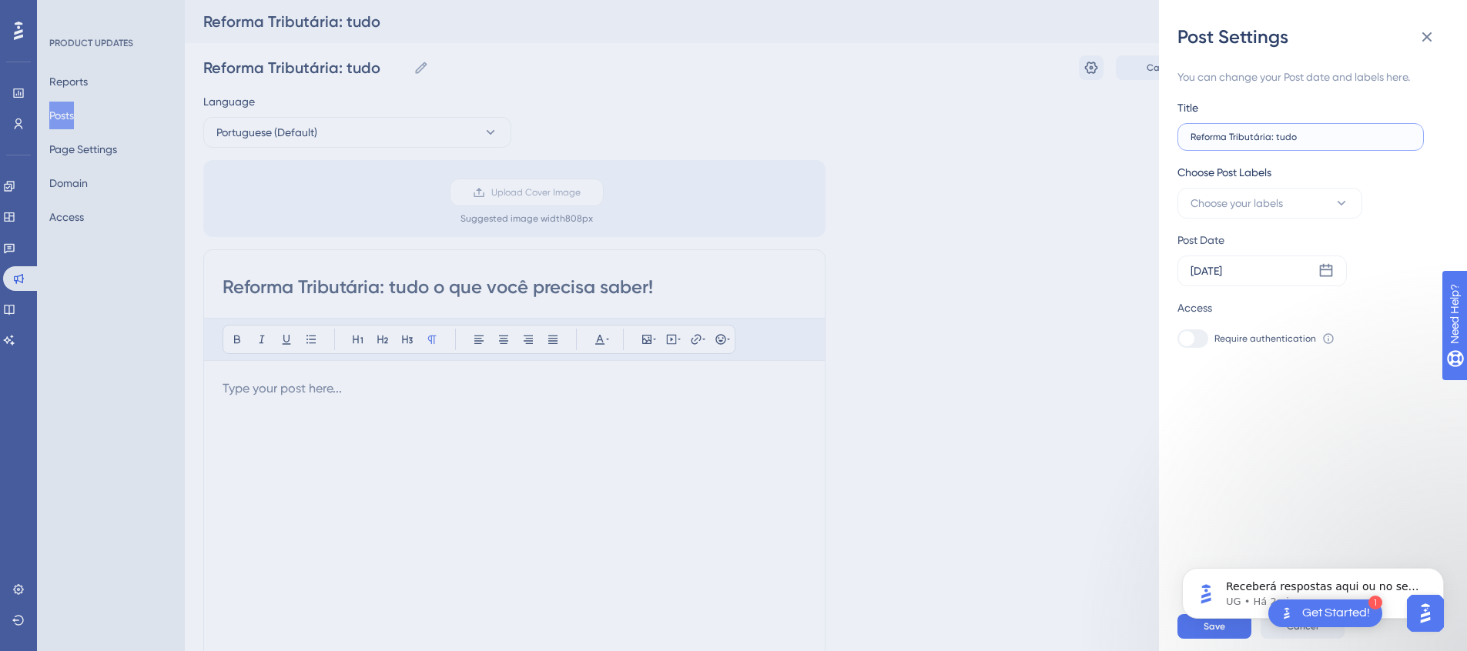
type input "Reforma Tributária: tudo"
type input "Reforma Tributária: tudo o"
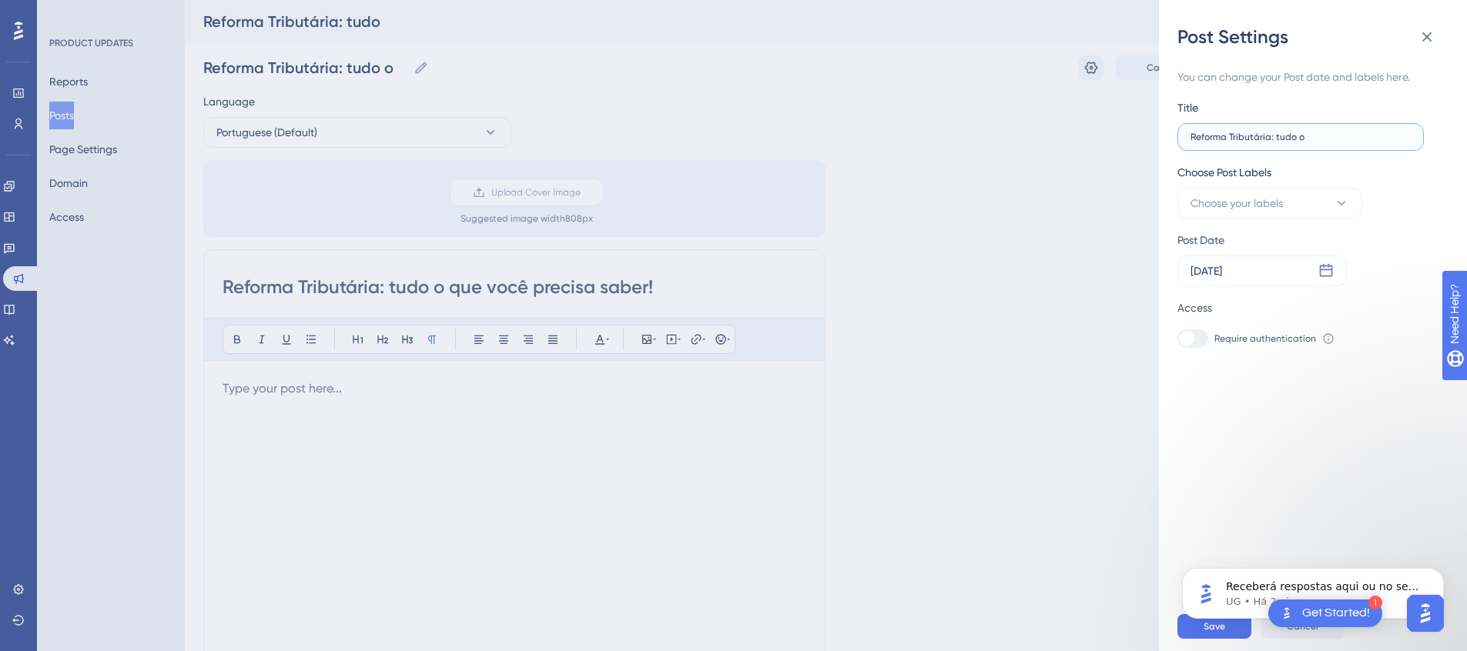
type input "Reforma Tributária: tudo o"
type input "Reforma Tributária: tudo o q"
type input "Reforma Tributária: tudo o qu"
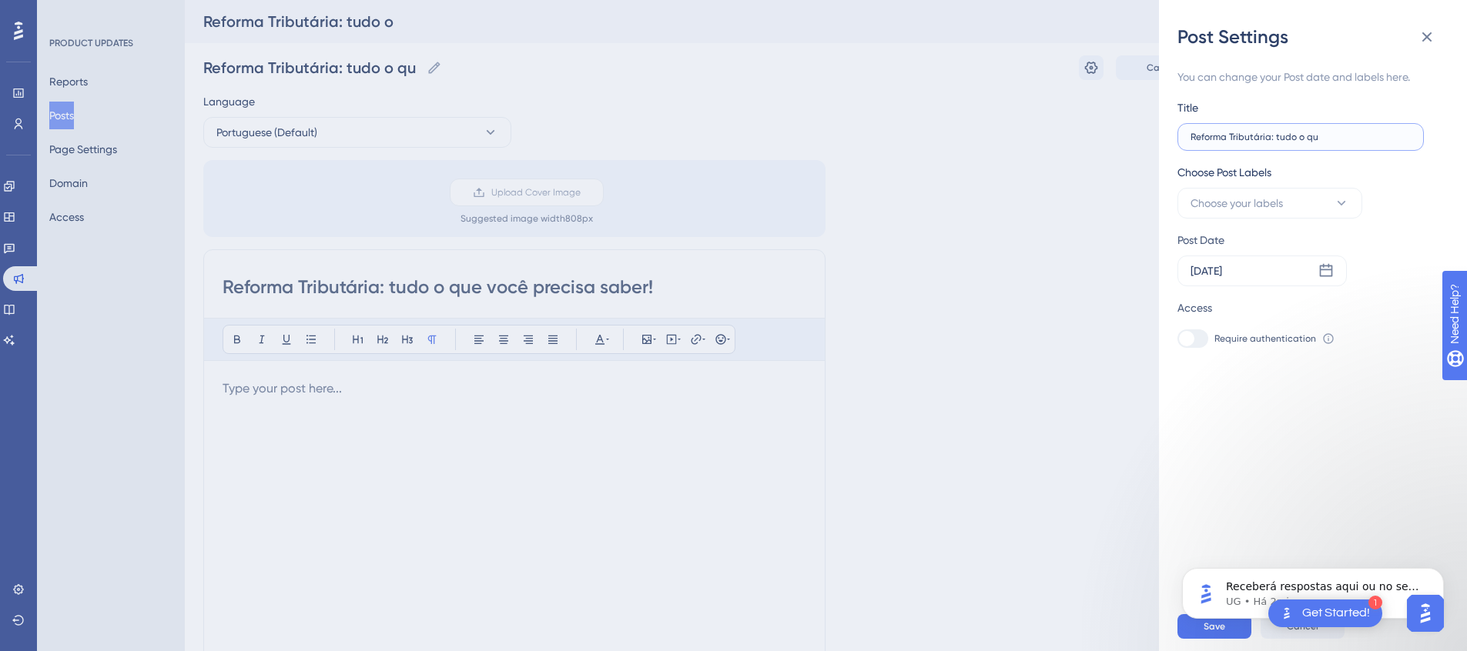
type input "Reforma Tributária: tudo o que"
type input "Reforma Tributária: tudo o que v"
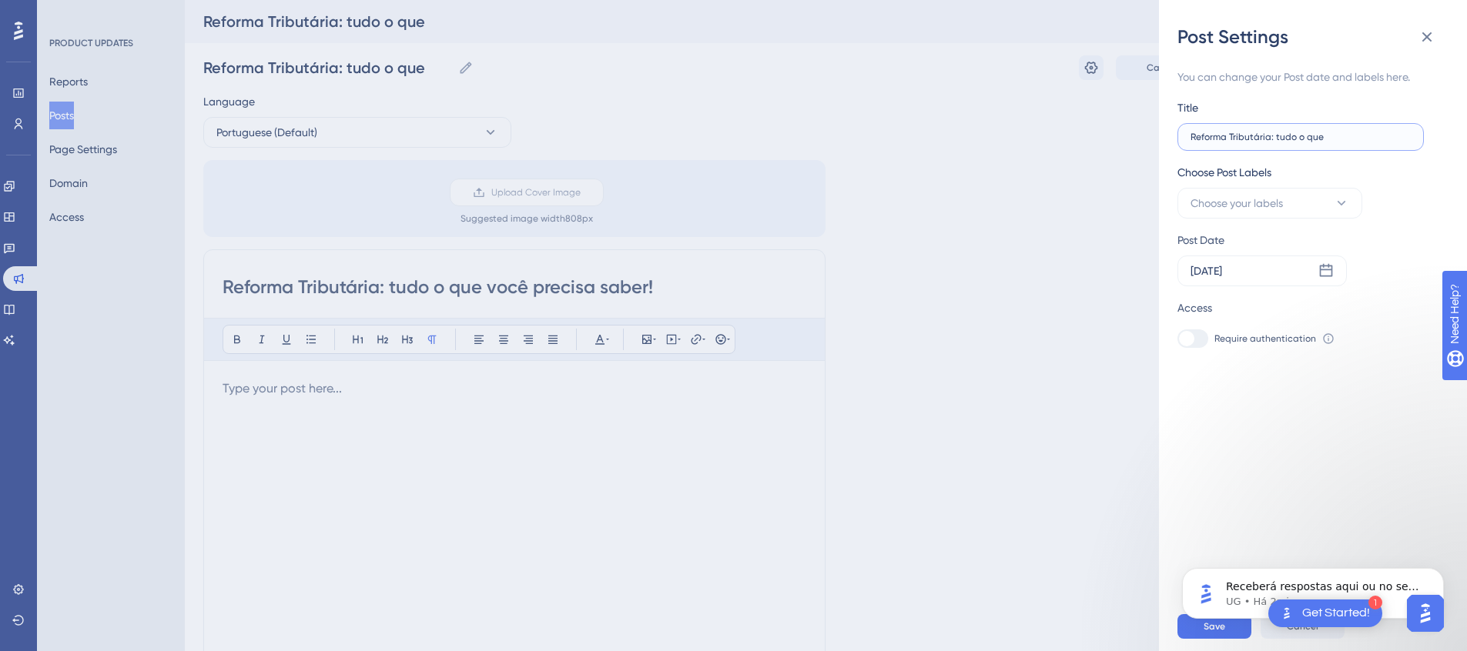
type input "Reforma Tributária: tudo o que v"
type input "Reforma Tributária: tudo o que vo"
type input "Reforma Tributária: tudo o que voc"
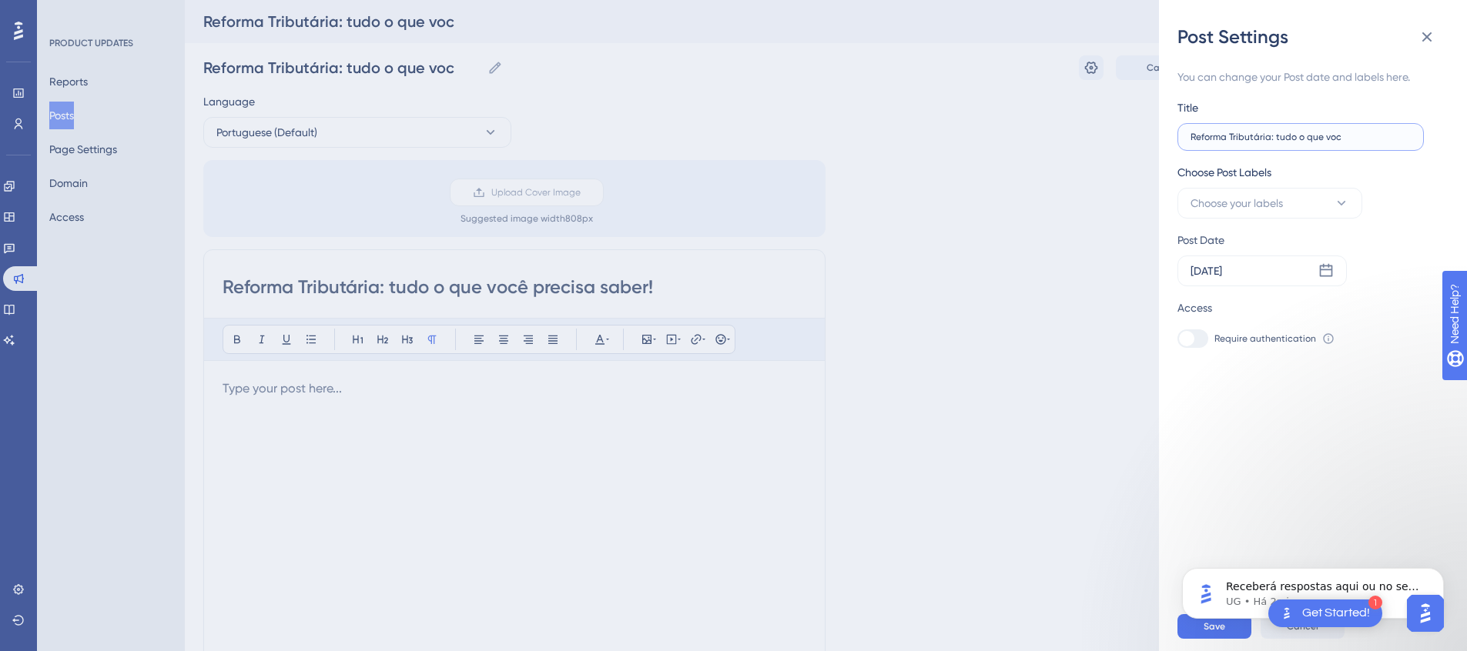
type input "Reforma Tributária: tudo o que vocˆ"
type input "Reforma Tributária: tudo o que você"
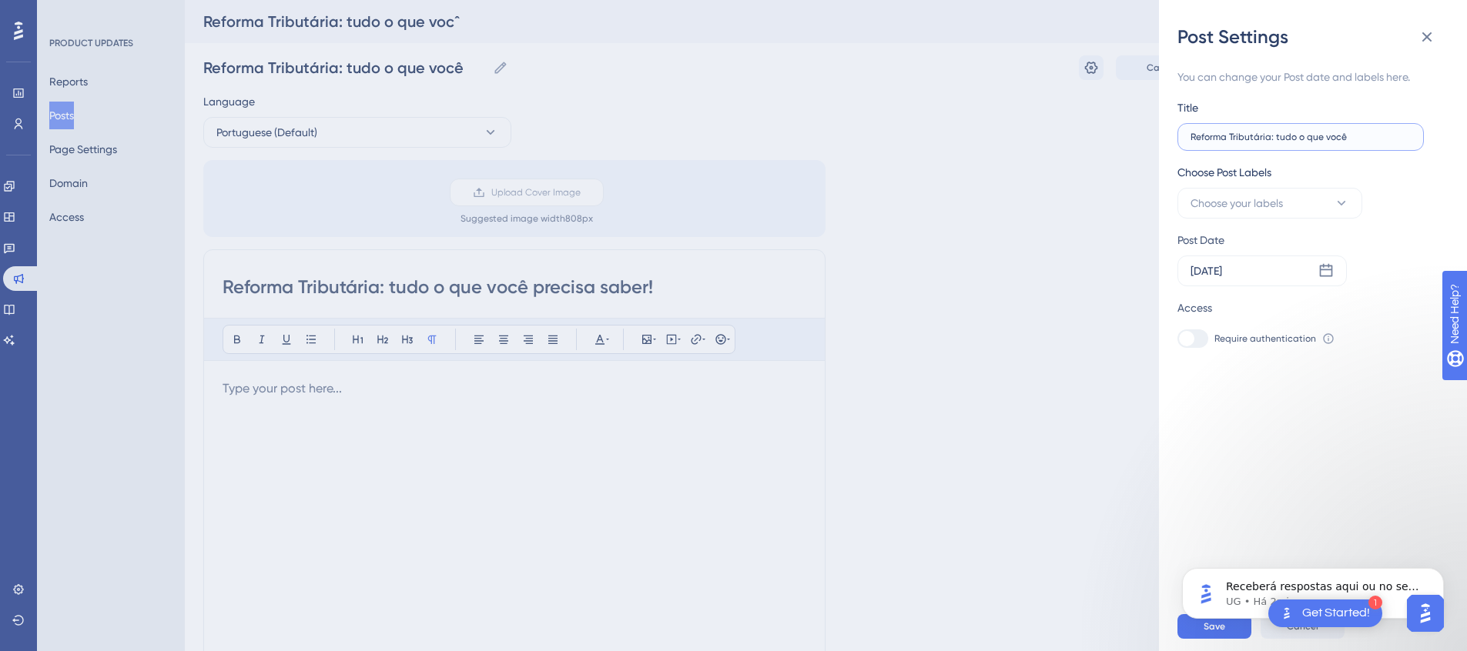
type input "Reforma Tributária: tudo o que você"
type input "Reforma Tributária: tudo o que você p"
type input "Reforma Tributária: tudo o que você pr"
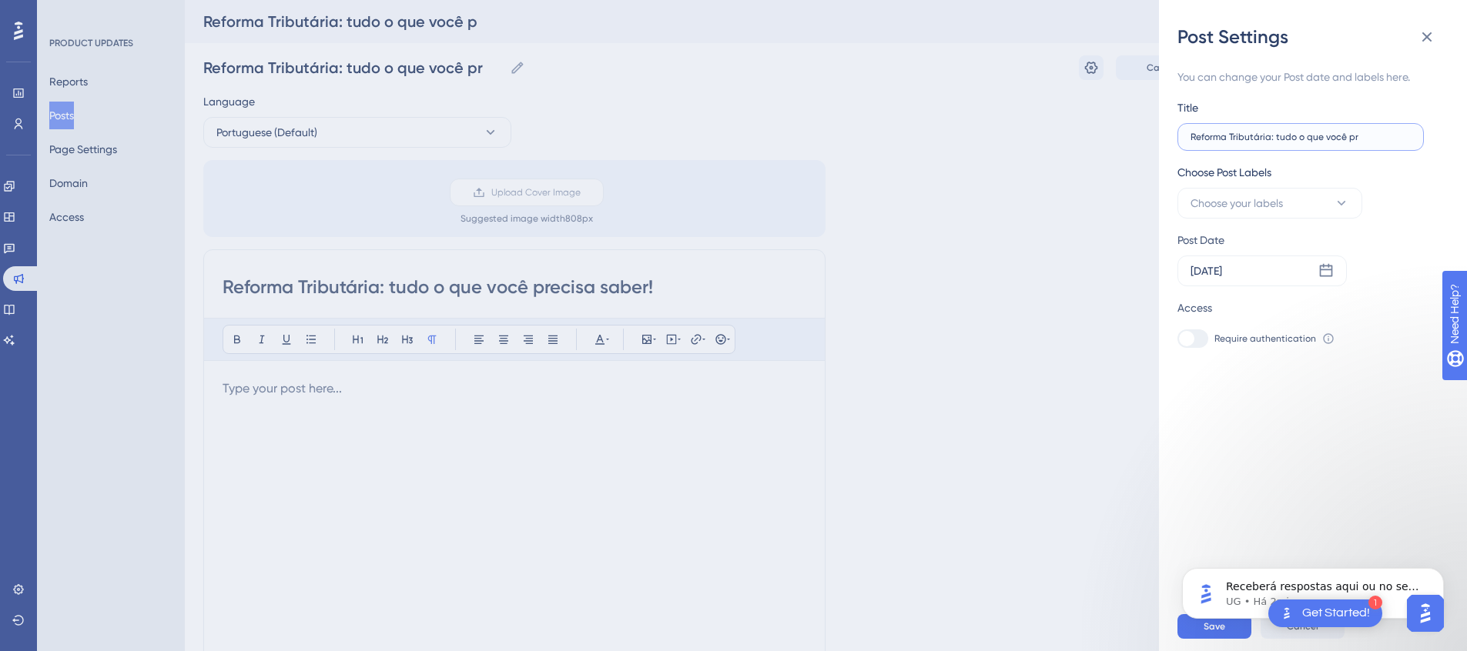
type input "Reforma Tributária: tudo o que você pre"
type input "Reforma Tributária: tudo o que você prec"
type input "Reforma Tributária: tudo o que você preci"
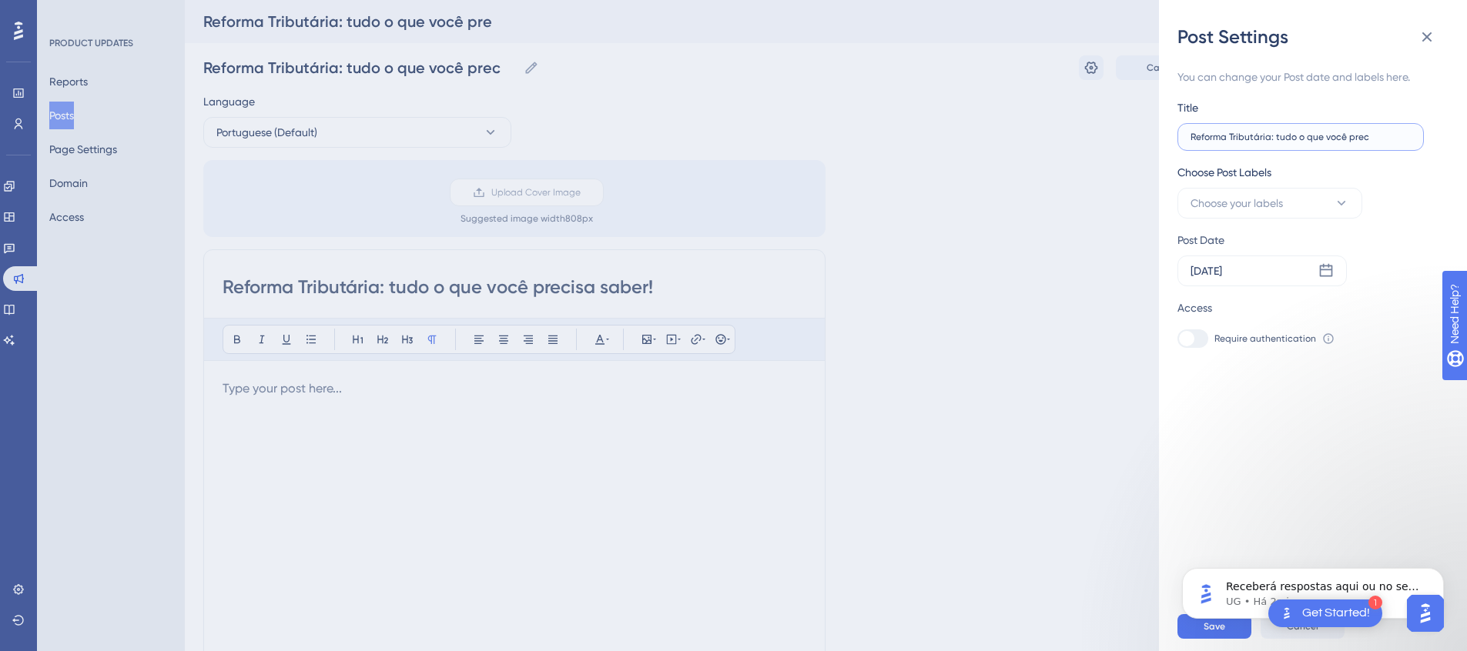
type input "Reforma Tributária: tudo o que você preci"
type input "Reforma Tributária: tudo o que você precis"
type input "Reforma Tributária: tudo o que você precisa"
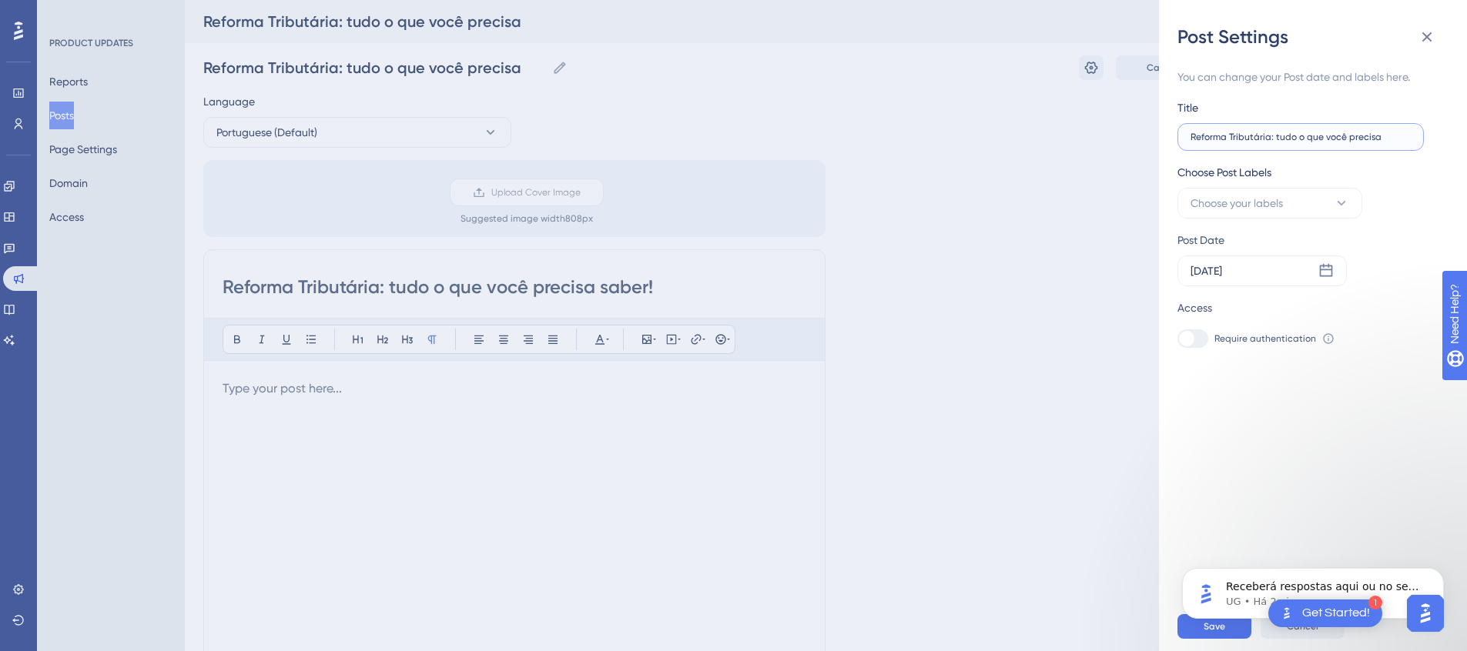
type input "Reforma Tributária: tudo o que você precisa"
type input "Reforma Tributária: tudo o que você precisa s"
type input "Reforma Tributária: tudo o que você precisa sb"
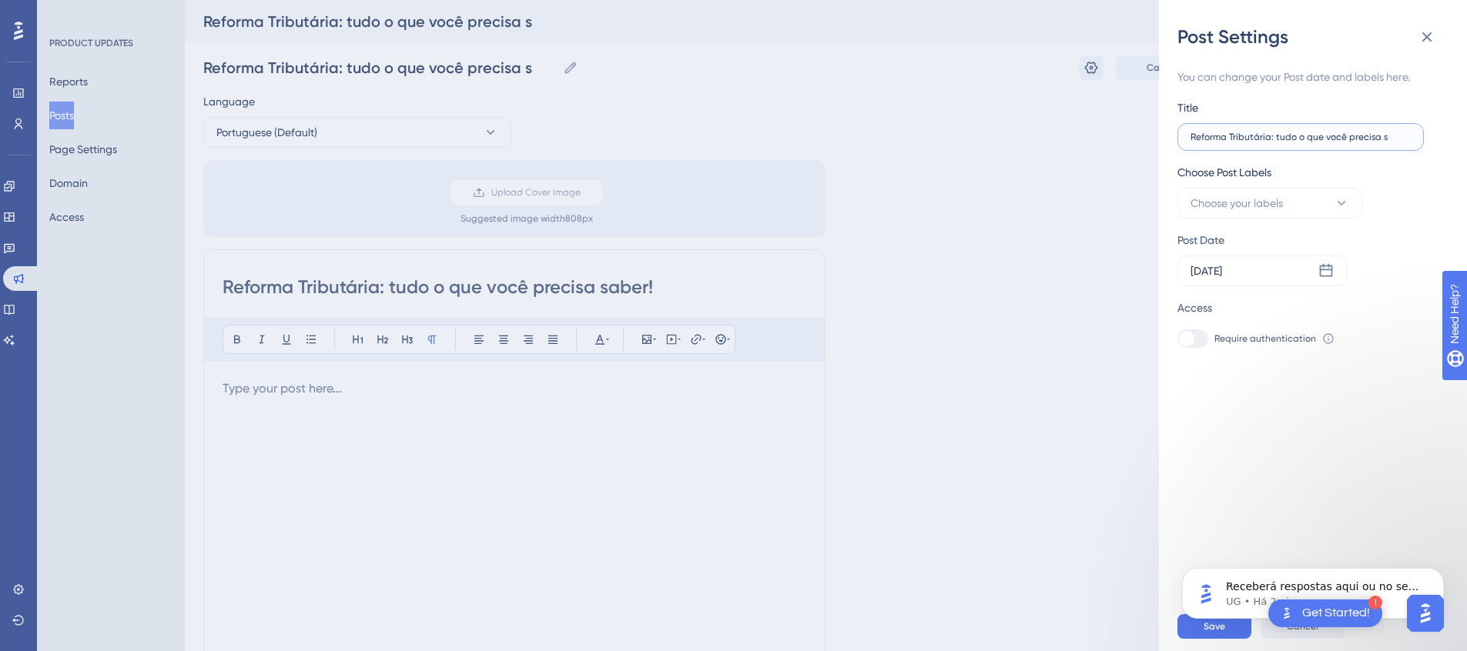
type input "Reforma Tributária: tudo o que você precisa sb"
type input "Reforma Tributária: tudo o que você precisa sba"
type input "Reforma Tributária: tudo o que você precisa sb"
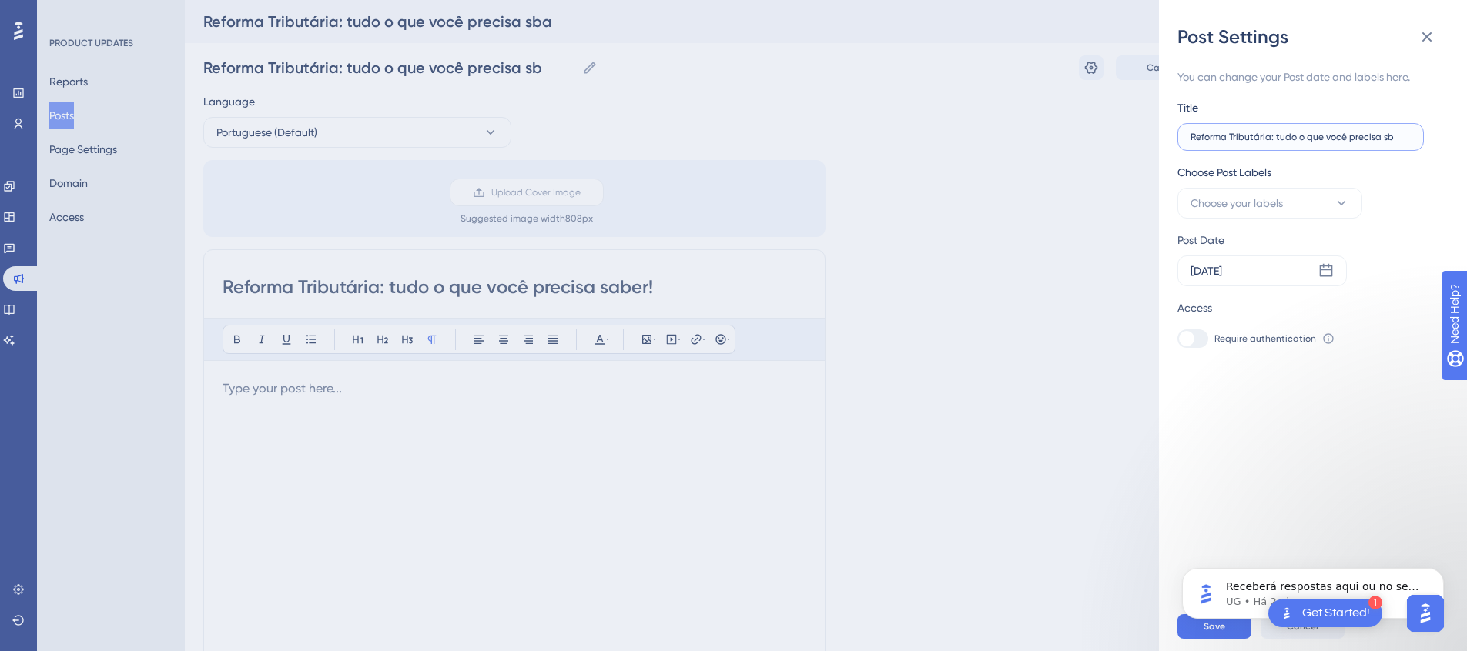
type input "Reforma Tributária: tudo o que você precisa s"
type input "Reforma Tributária: tudo o que você precisa sa"
type input "Reforma Tributária: tudo o que você precisa sab"
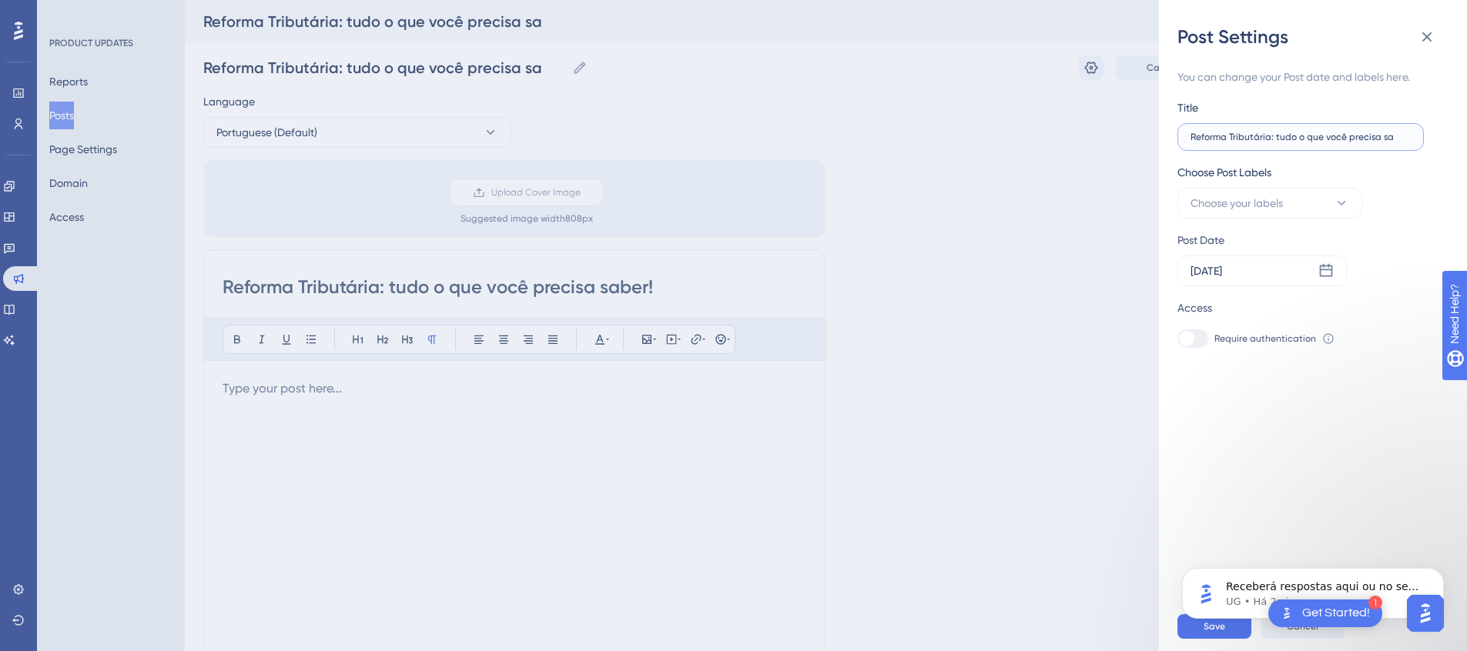
type input "Reforma Tributária: tudo o que você precisa sab"
type input "Reforma Tributária: tudo o que você precisa sabe"
type input "Reforma Tributária: tudo o que você precisa saber"
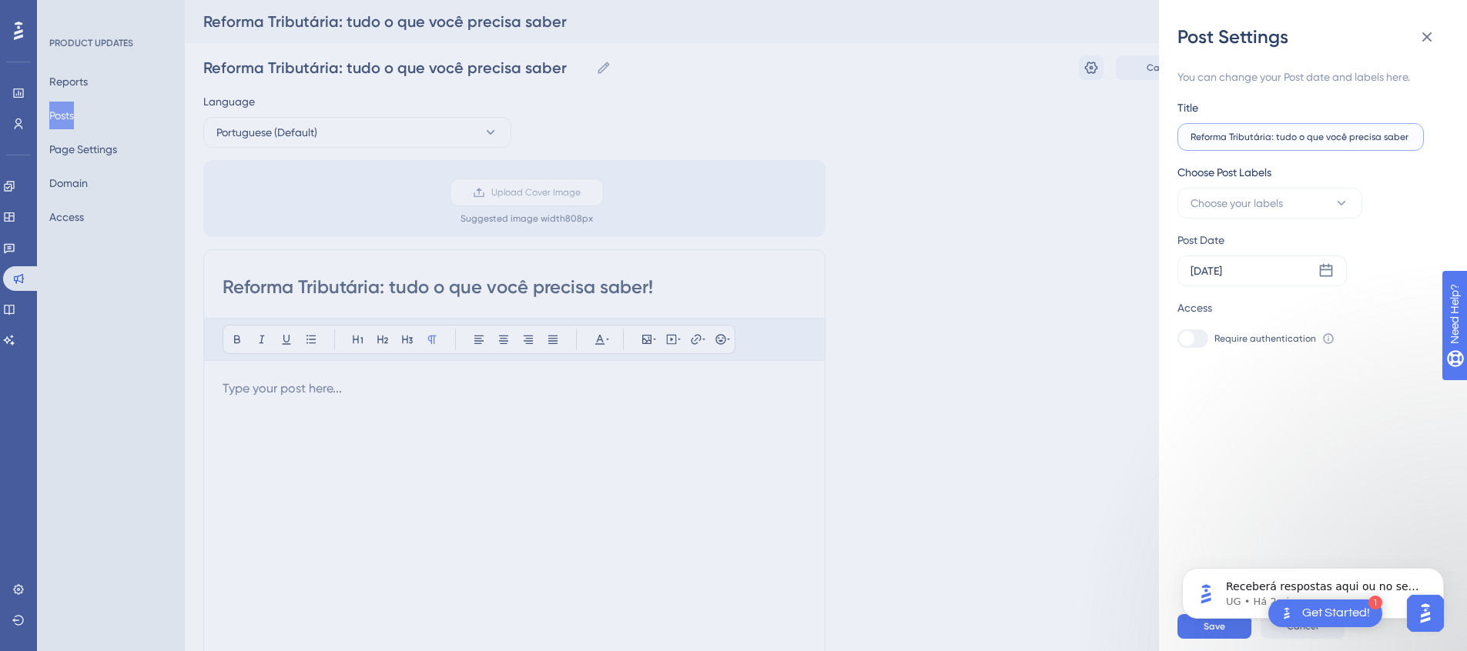
type input "Reforma Tributária: tudo o que você precisa saber!"
click at [1336, 209] on icon at bounding box center [1341, 203] width 15 height 15
click at [1267, 371] on span "Manage Labels" at bounding box center [1255, 369] width 76 height 18
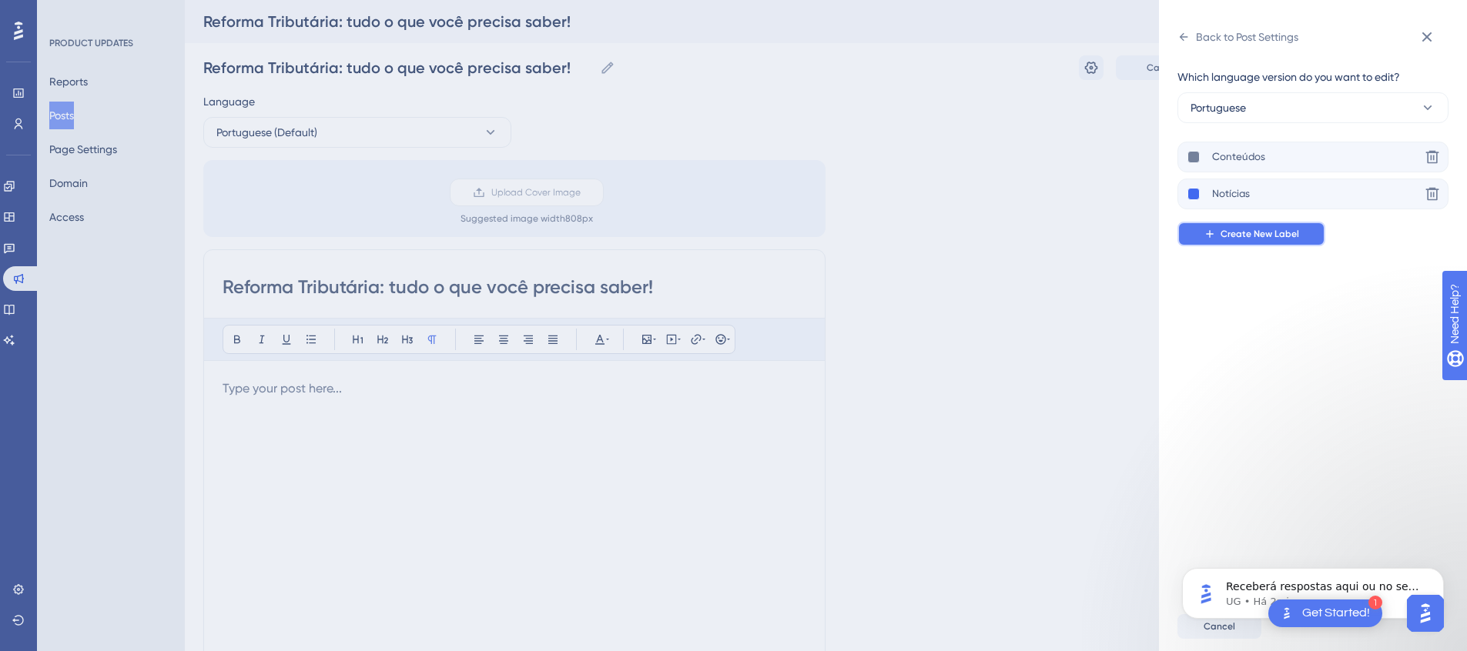
click at [1260, 236] on span "Create New Label" at bounding box center [1259, 234] width 79 height 12
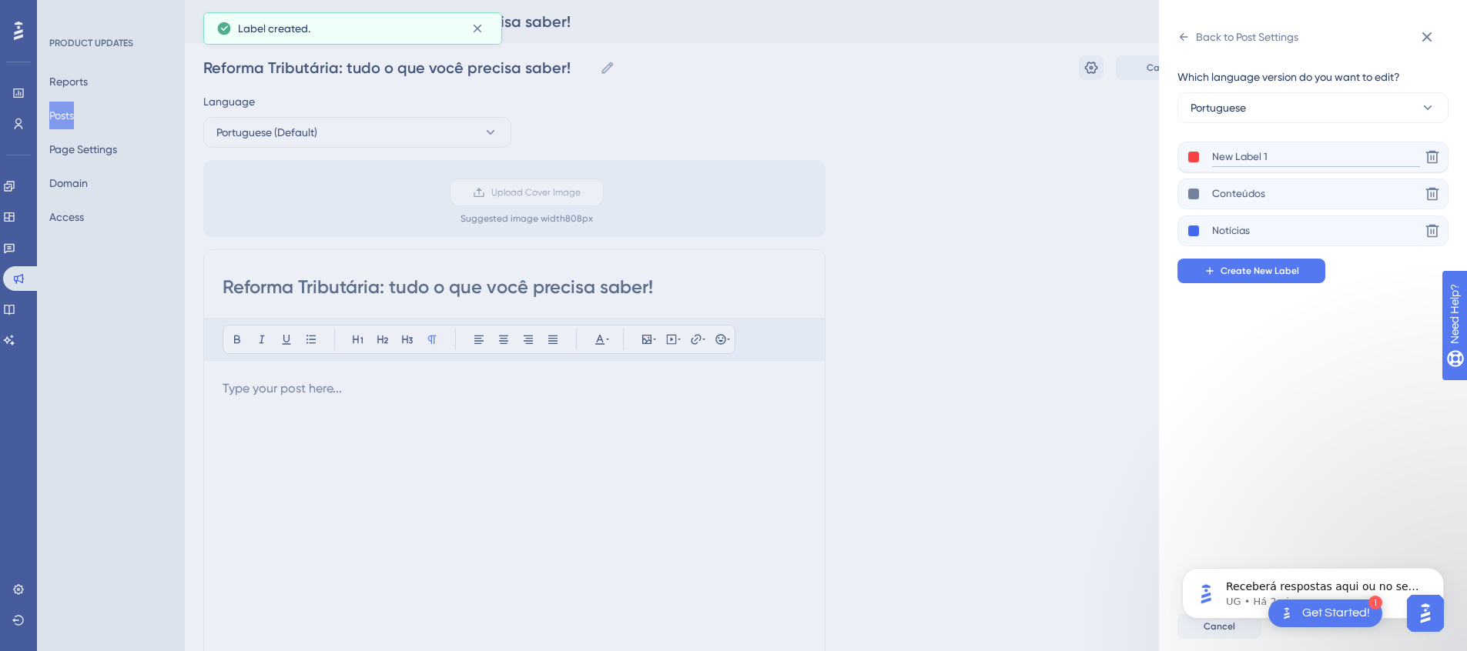
click at [1248, 155] on input "New Label 1" at bounding box center [1316, 157] width 208 height 19
click at [1281, 159] on input "New Label 1" at bounding box center [1316, 157] width 208 height 19
type input "N"
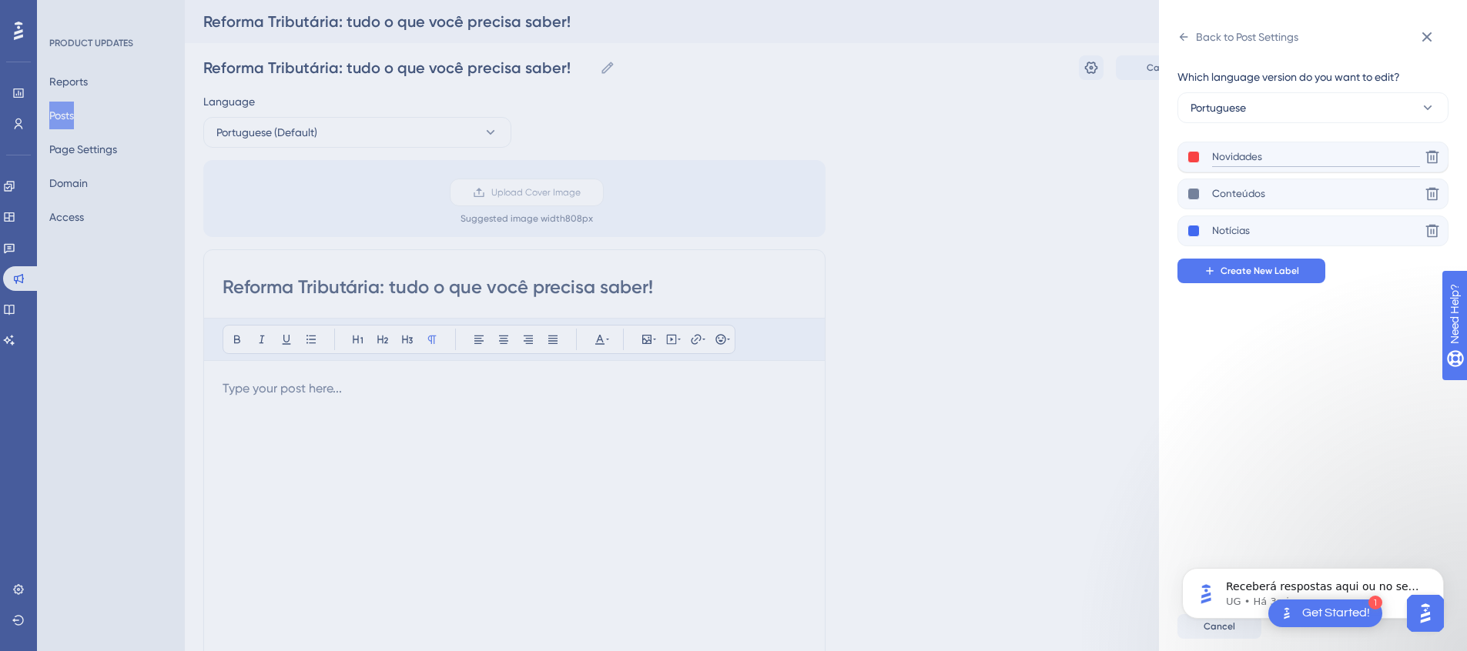
type input "Novidades"
click at [1196, 159] on button at bounding box center [1193, 157] width 12 height 12
click at [1304, 373] on div "Which language version do you want to edit? Portuguese Novidades Delete Conteúd…" at bounding box center [1318, 325] width 283 height 553
click at [1197, 233] on button at bounding box center [1193, 231] width 12 height 12
click at [1236, 257] on div at bounding box center [1236, 262] width 12 height 12
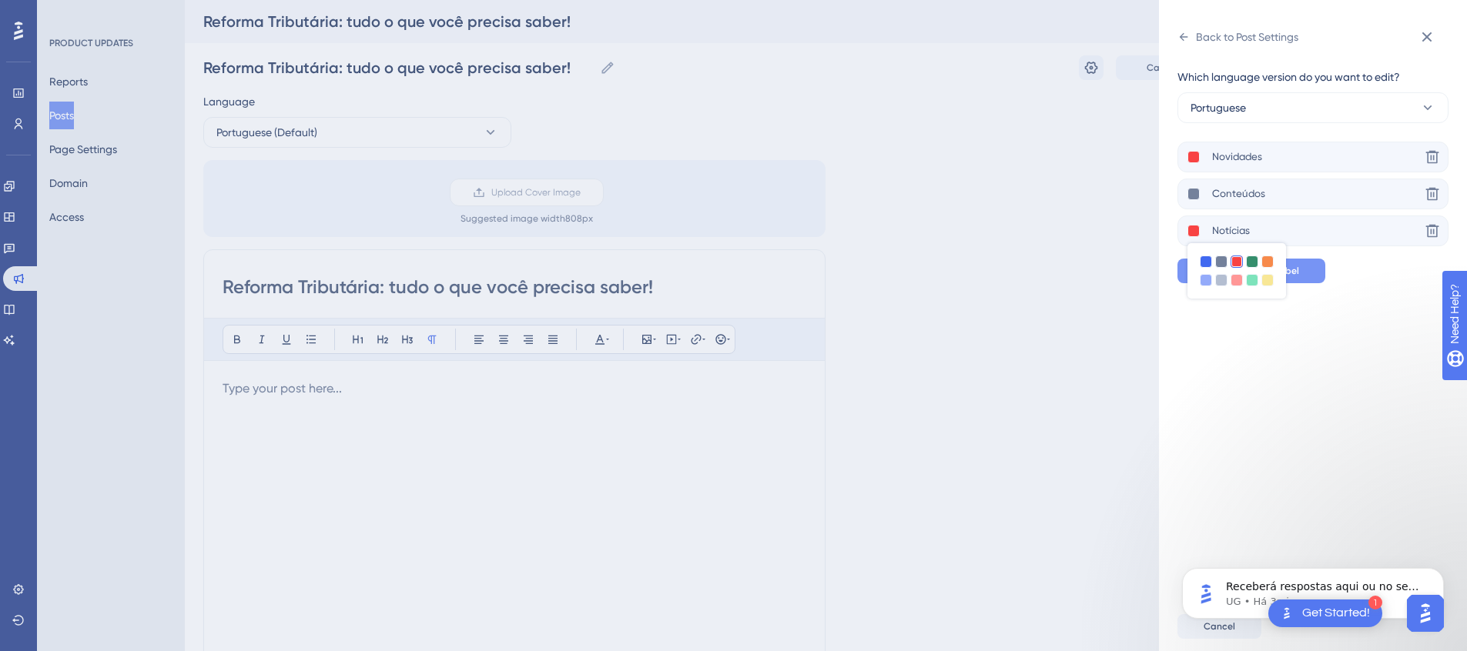
drag, startPoint x: 1286, startPoint y: 403, endPoint x: 1230, endPoint y: 281, distance: 134.4
click at [1286, 403] on div "Which language version do you want to edit? Portuguese Novidades Delete Conteúd…" at bounding box center [1318, 325] width 283 height 553
click at [1197, 196] on button at bounding box center [1193, 194] width 12 height 12
click at [1250, 228] on div at bounding box center [1252, 225] width 12 height 12
click at [1197, 158] on button at bounding box center [1193, 157] width 12 height 12
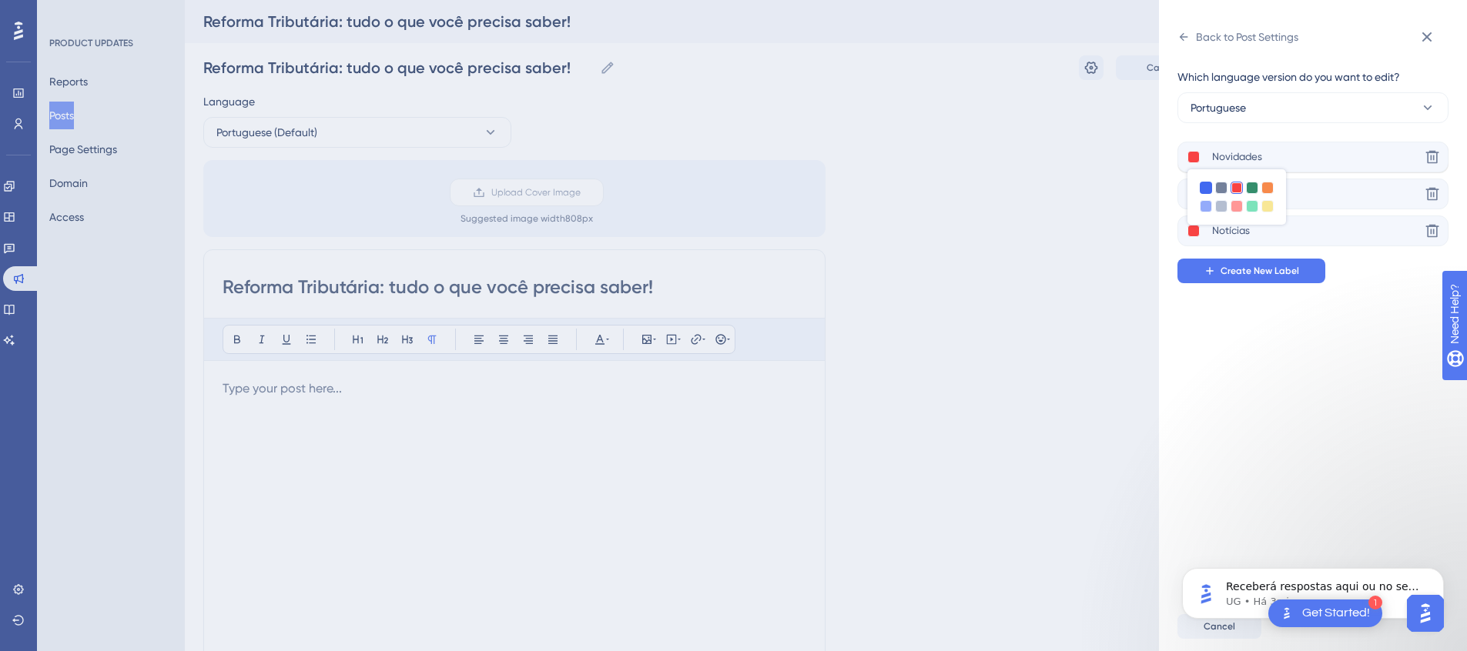
click at [1208, 190] on div at bounding box center [1206, 188] width 12 height 12
click at [1274, 377] on div "Which language version do you want to edit? Portuguese Novidades Delete Conteúd…" at bounding box center [1318, 325] width 283 height 553
click at [1071, 276] on div "Back to Post Settings Which language version do you want to edit? Portuguese No…" at bounding box center [733, 325] width 1467 height 651
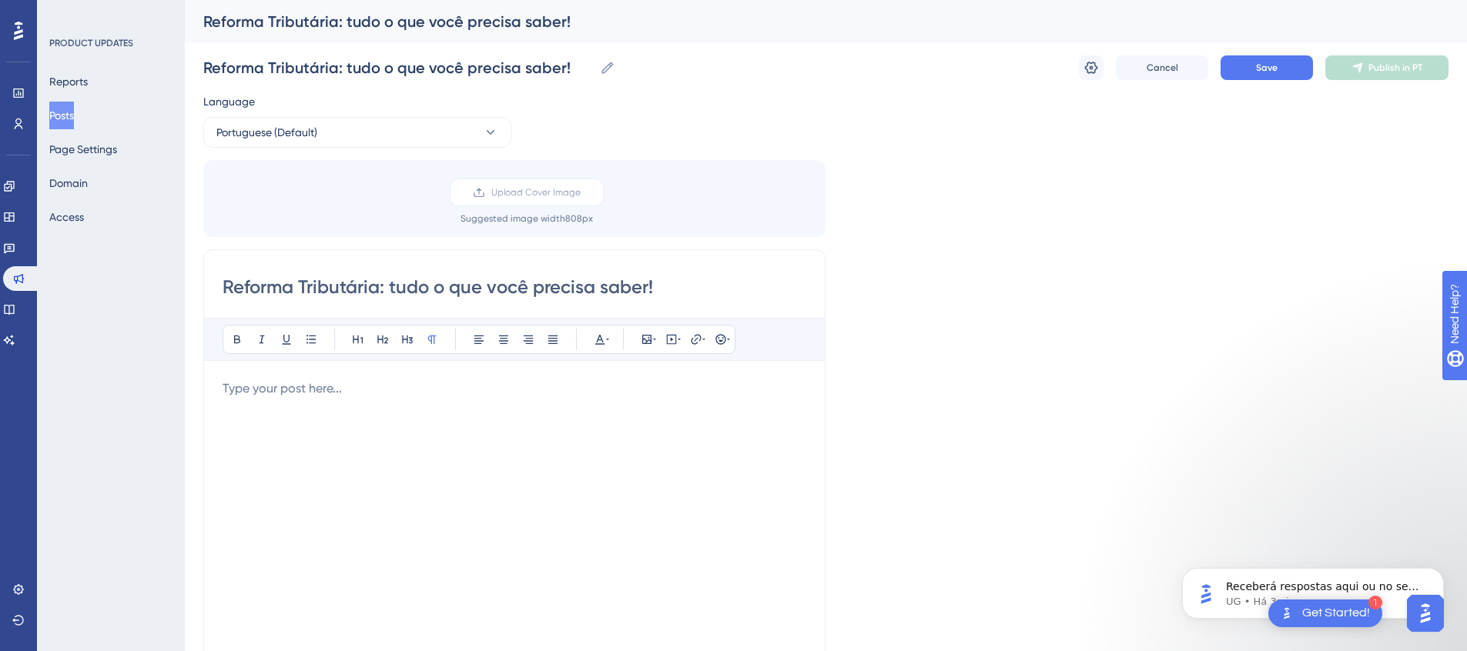
click at [1083, 406] on div "Language Portuguese (Default) Upload Cover Image Suggested image width 808 px R…" at bounding box center [825, 457] width 1245 height 731
click at [443, 417] on div at bounding box center [515, 549] width 584 height 339
click at [446, 437] on div at bounding box center [515, 549] width 584 height 339
click at [680, 340] on icon at bounding box center [679, 339] width 3 height 12
click at [656, 420] on textarea at bounding box center [671, 434] width 234 height 69
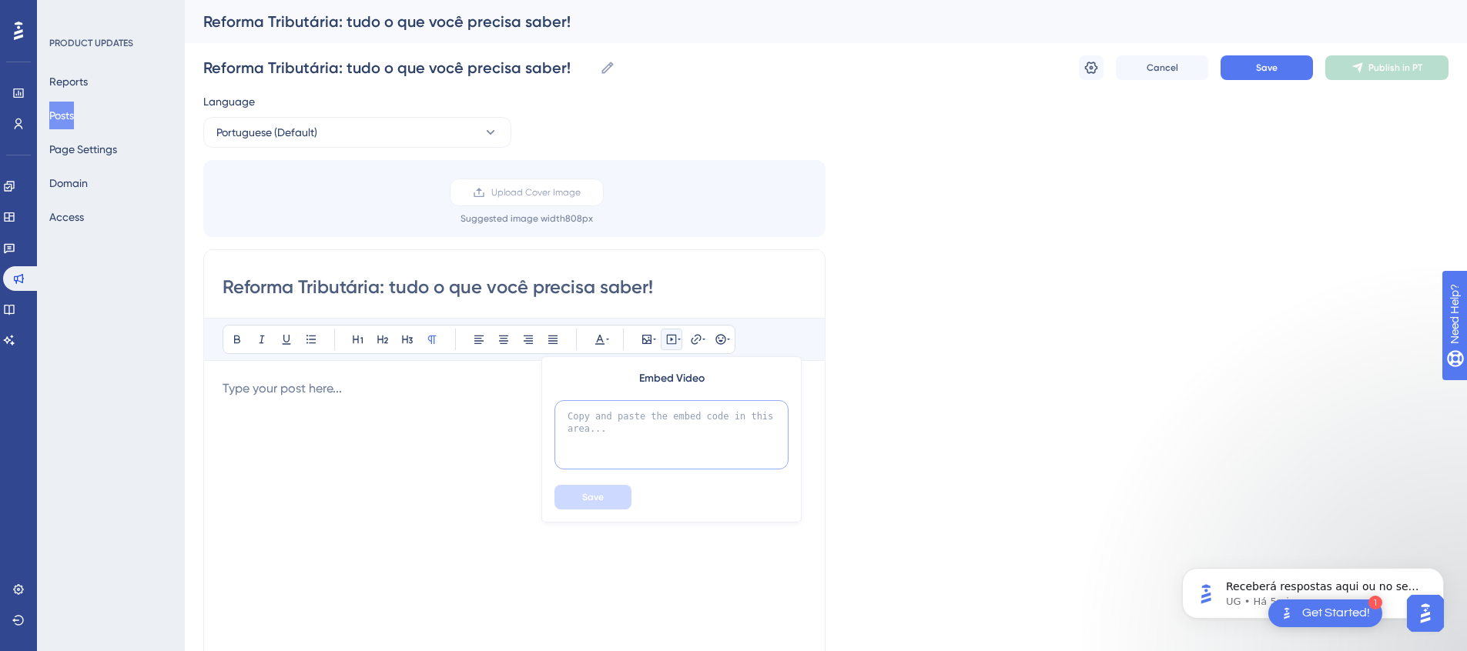
paste textarea "https://youtu.be/l4VtgXwSGf4?list=PL7zsee2Wcyb6uBf6m2GQMK1Xa50W3a5P4"
type textarea "https://youtu.be/l4VtgXwSGf4?list=PL7zsee2Wcyb6uBf6m2GQMK1Xa50W3a5P4"
click at [613, 495] on button "Save" at bounding box center [592, 497] width 77 height 25
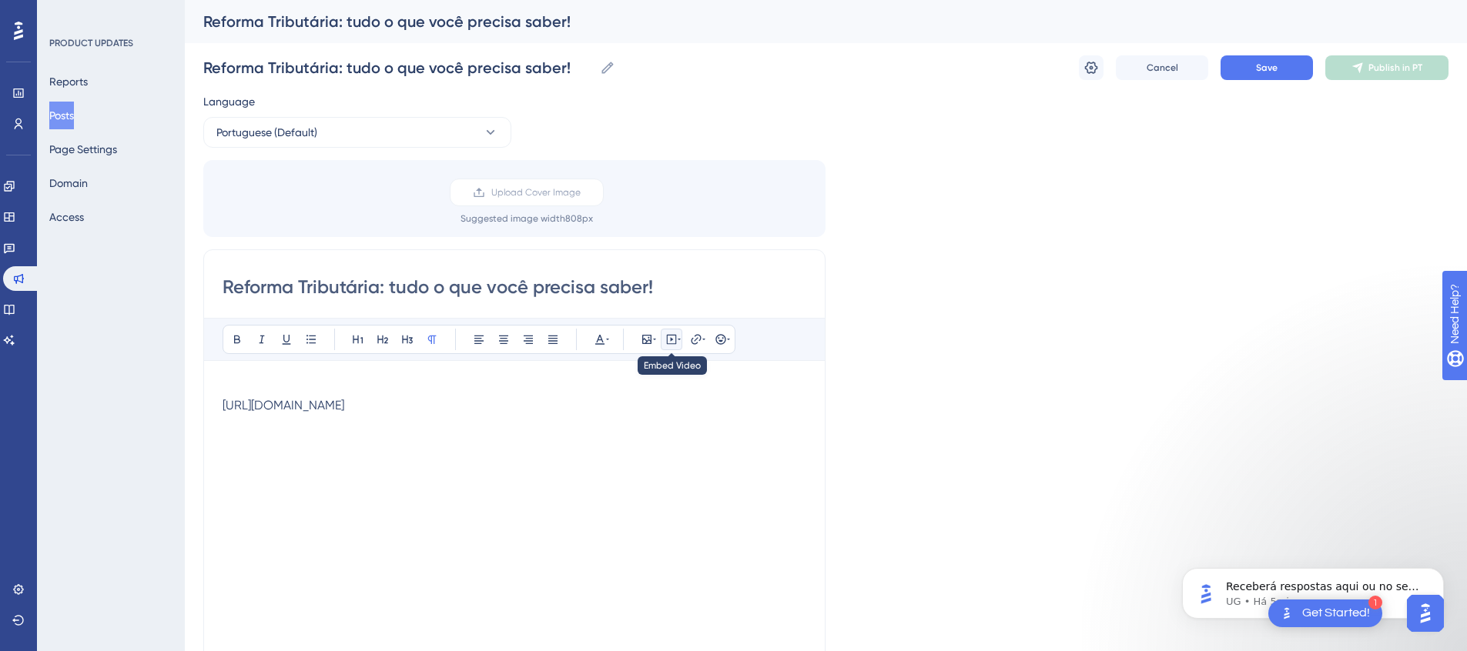
click at [678, 340] on icon at bounding box center [679, 339] width 3 height 12
click at [681, 341] on button at bounding box center [672, 340] width 22 height 22
click at [517, 423] on p at bounding box center [515, 422] width 584 height 18
click at [668, 345] on icon at bounding box center [671, 339] width 12 height 12
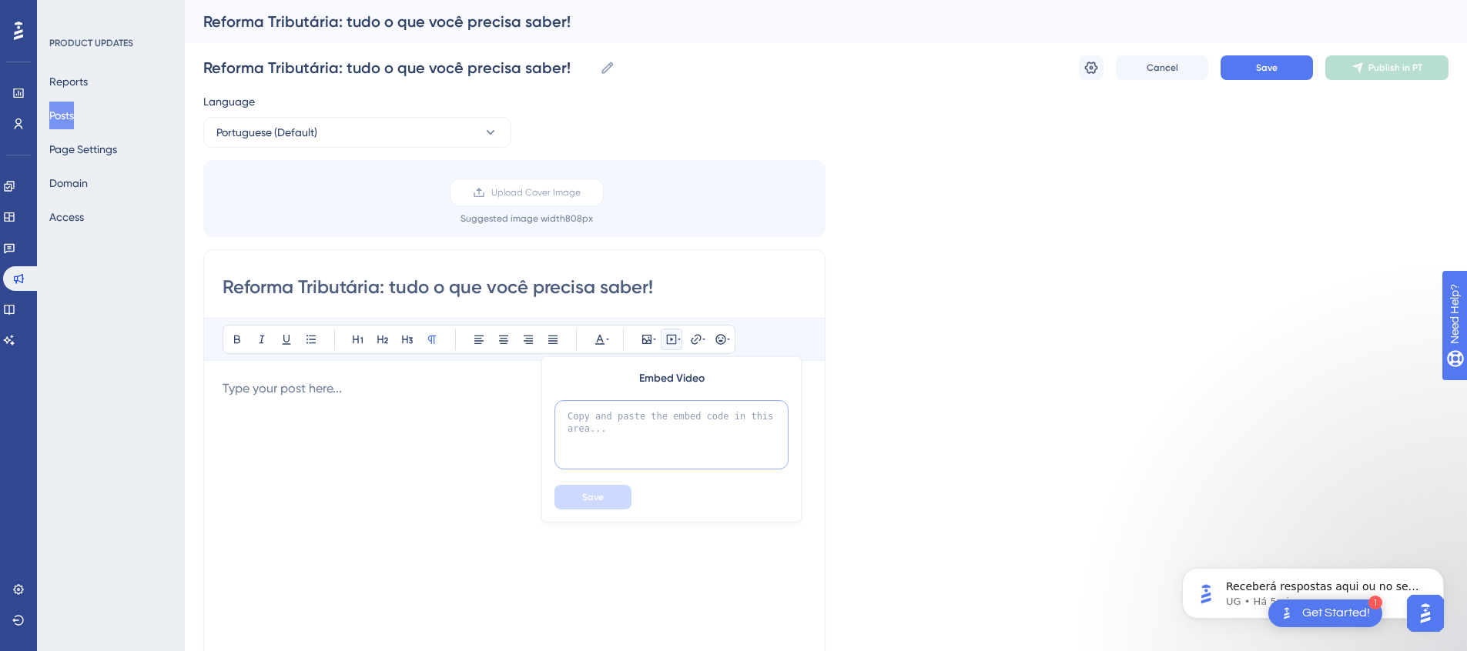
click at [678, 423] on textarea at bounding box center [671, 434] width 234 height 69
paste textarea "<iframe width="760" height="458" src="https://www.youtube.com/embed/l4VtgXwSGf4…"
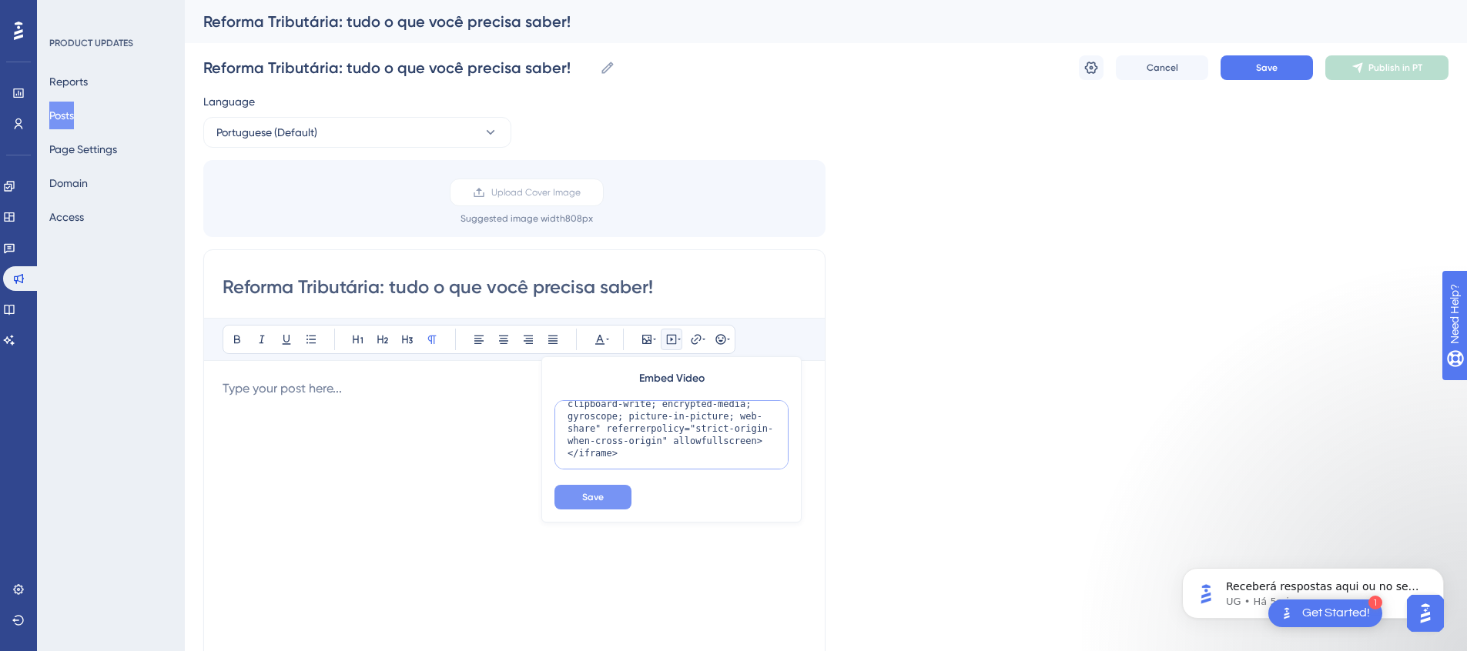
type textarea "<iframe width="760" height="458" src="https://www.youtube.com/embed/l4VtgXwSGf4…"
click at [608, 495] on button "Save" at bounding box center [592, 497] width 77 height 25
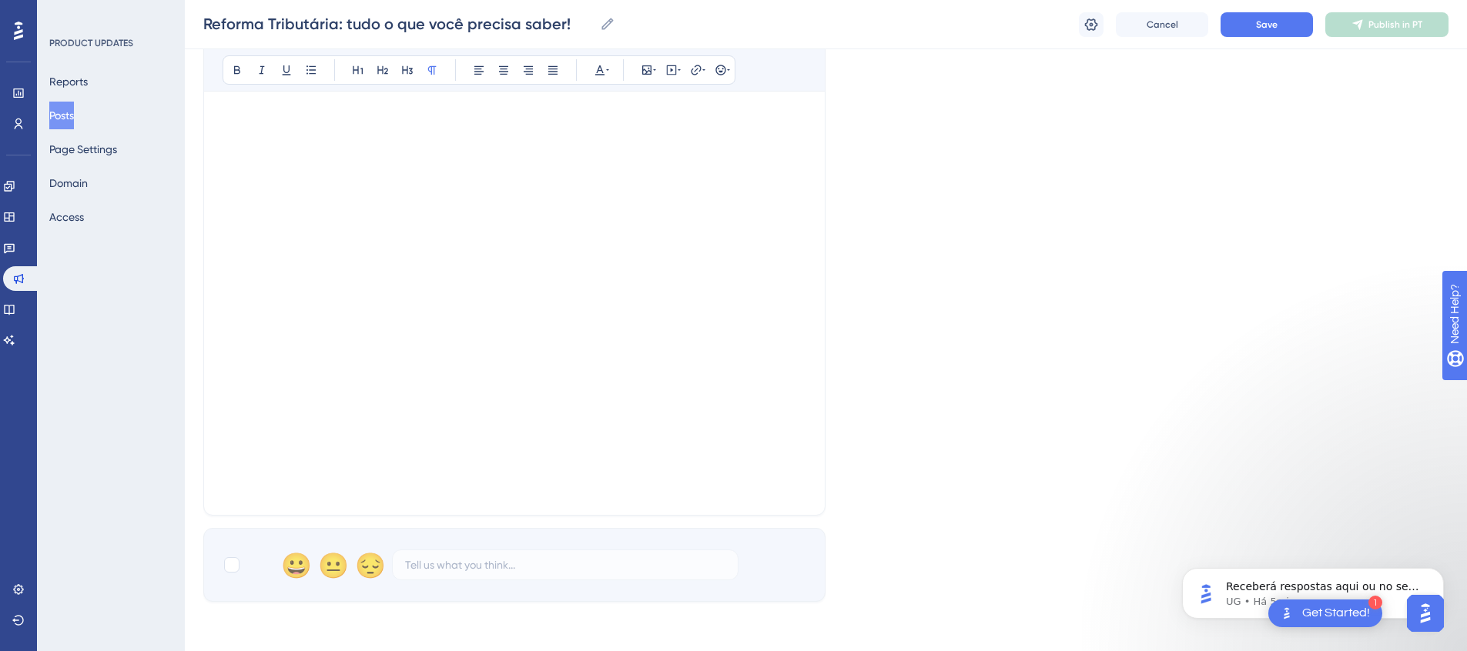
scroll to position [203, 0]
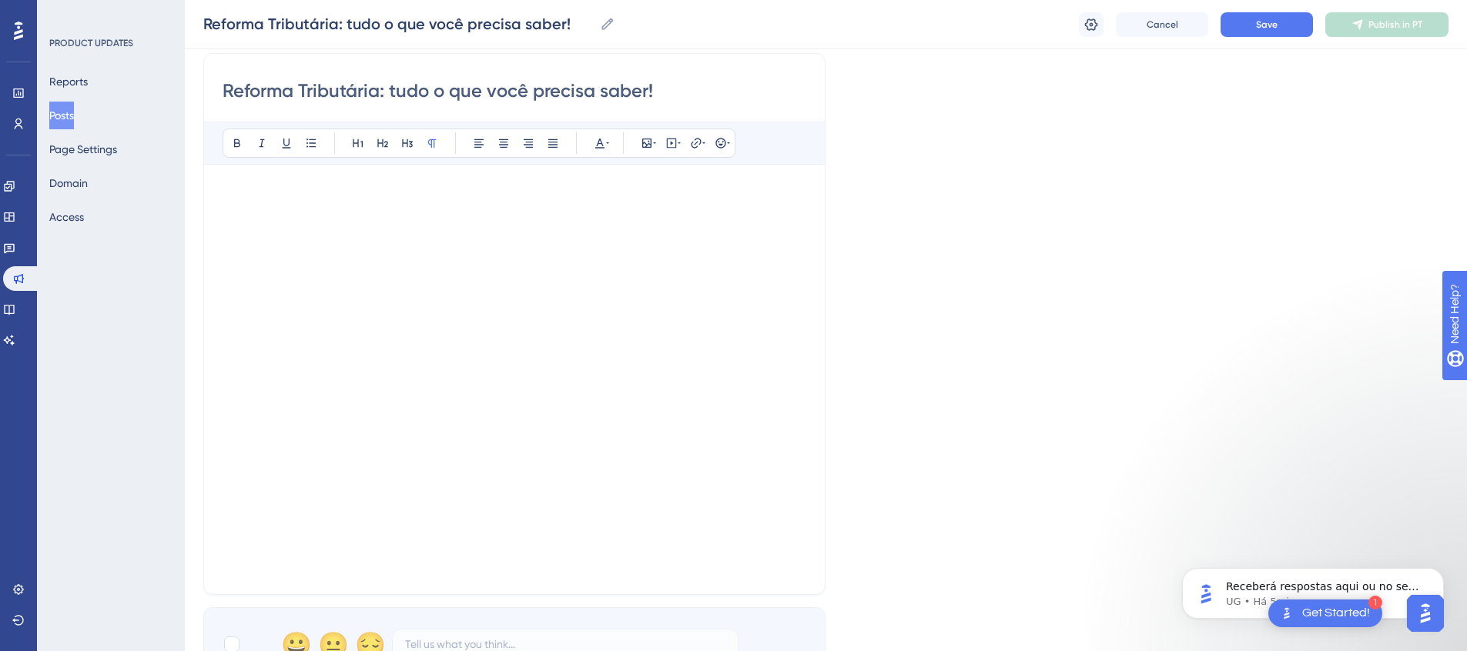
click at [312, 186] on p at bounding box center [515, 192] width 585 height 18
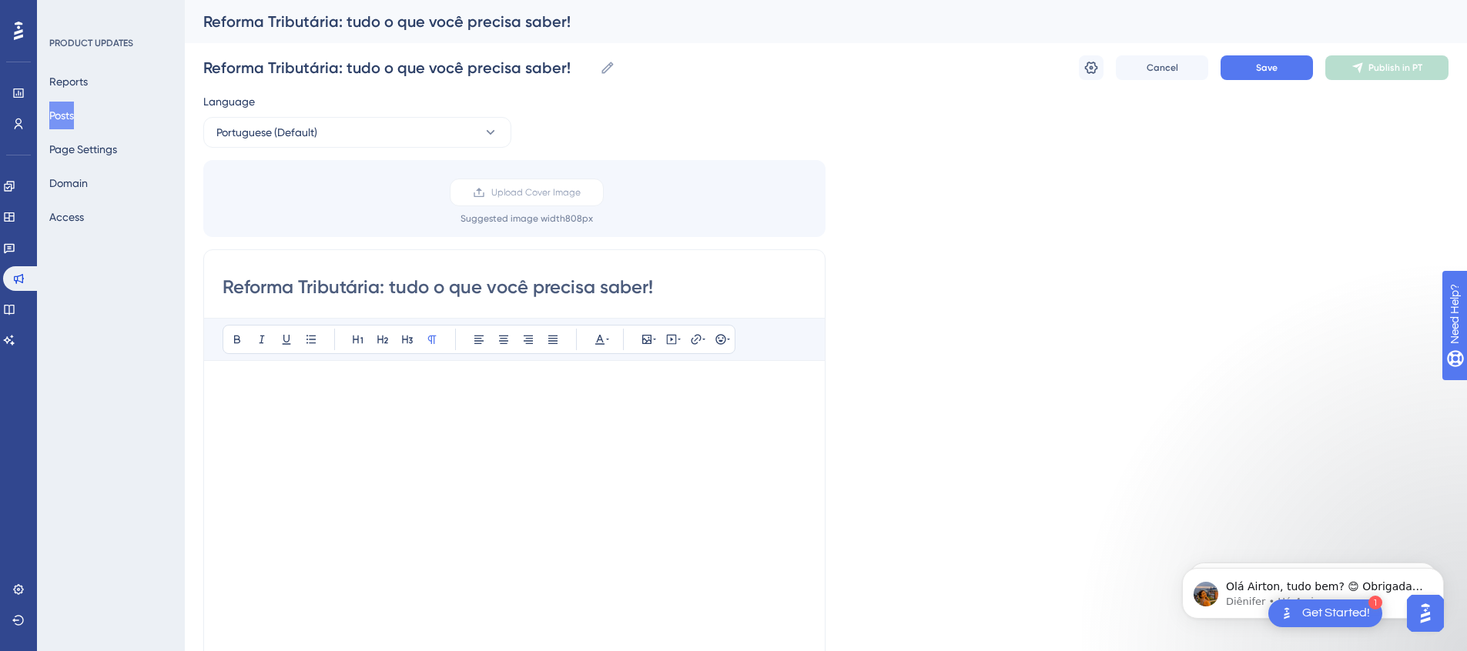
scroll to position [39, 0]
click at [390, 382] on p at bounding box center [515, 398] width 585 height 37
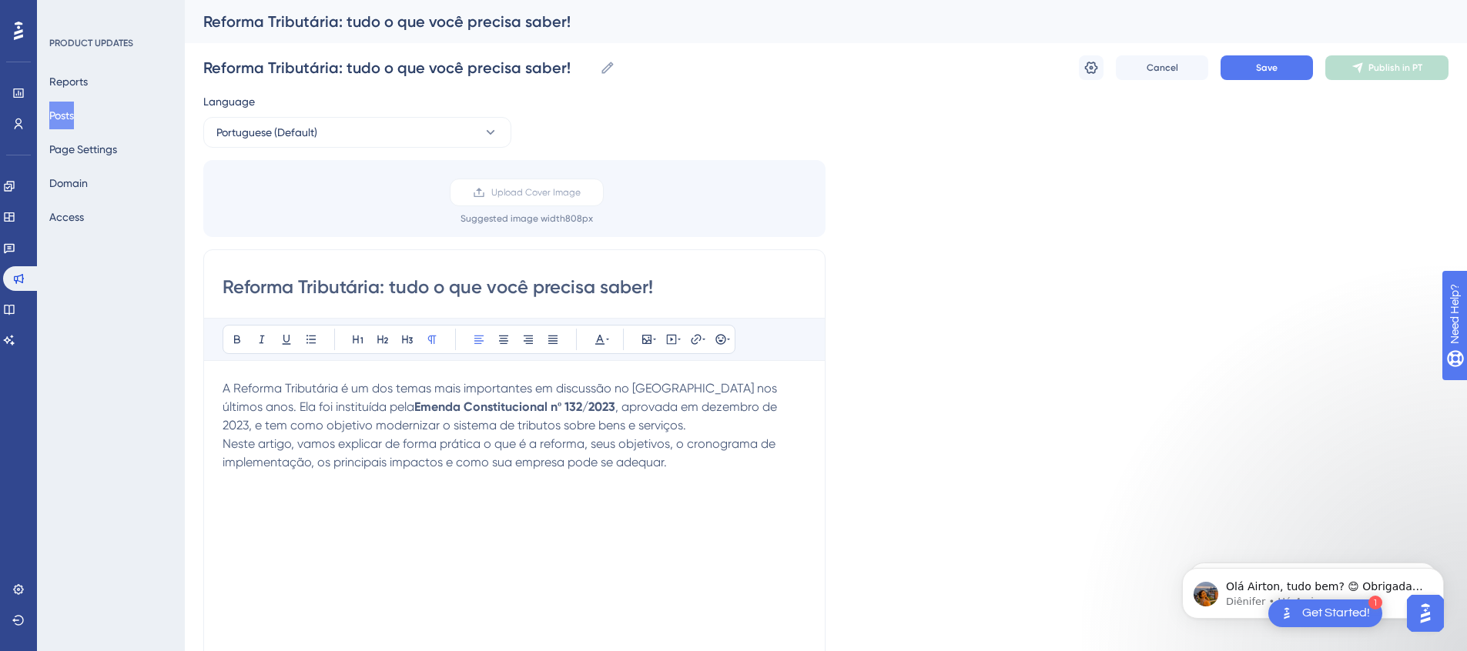
click at [434, 394] on span "A Reforma Tributária é um dos temas mais importantes em discussão no Brasil nos…" at bounding box center [501, 397] width 557 height 33
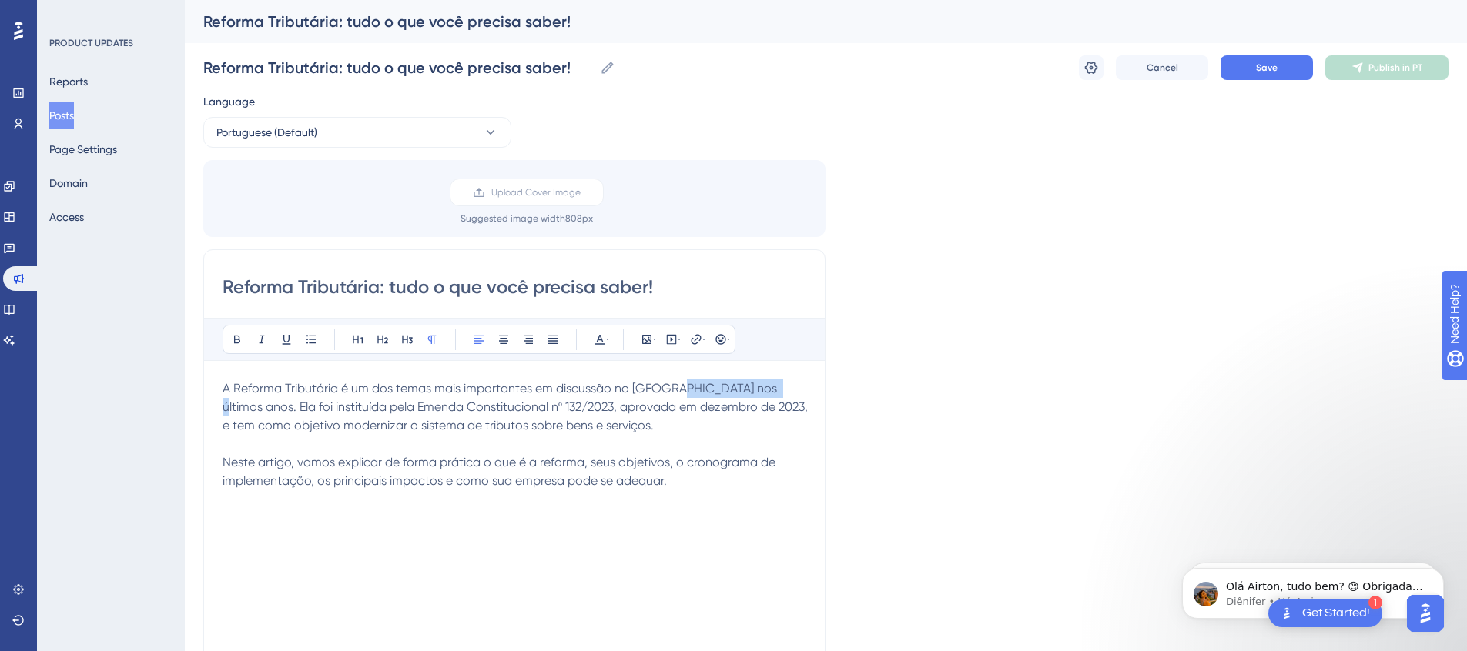
drag, startPoint x: 756, startPoint y: 390, endPoint x: 666, endPoint y: 390, distance: 90.1
click at [666, 390] on span "A Reforma Tributária é um dos temas mais importantes em discussão no Brasil nos…" at bounding box center [517, 434] width 588 height 107
drag, startPoint x: 501, startPoint y: 410, endPoint x: 306, endPoint y: 411, distance: 195.6
click at [306, 411] on span "A Reforma Tributária é um dos temas mais importantes em discussão no Brasil nos…" at bounding box center [517, 434] width 588 height 107
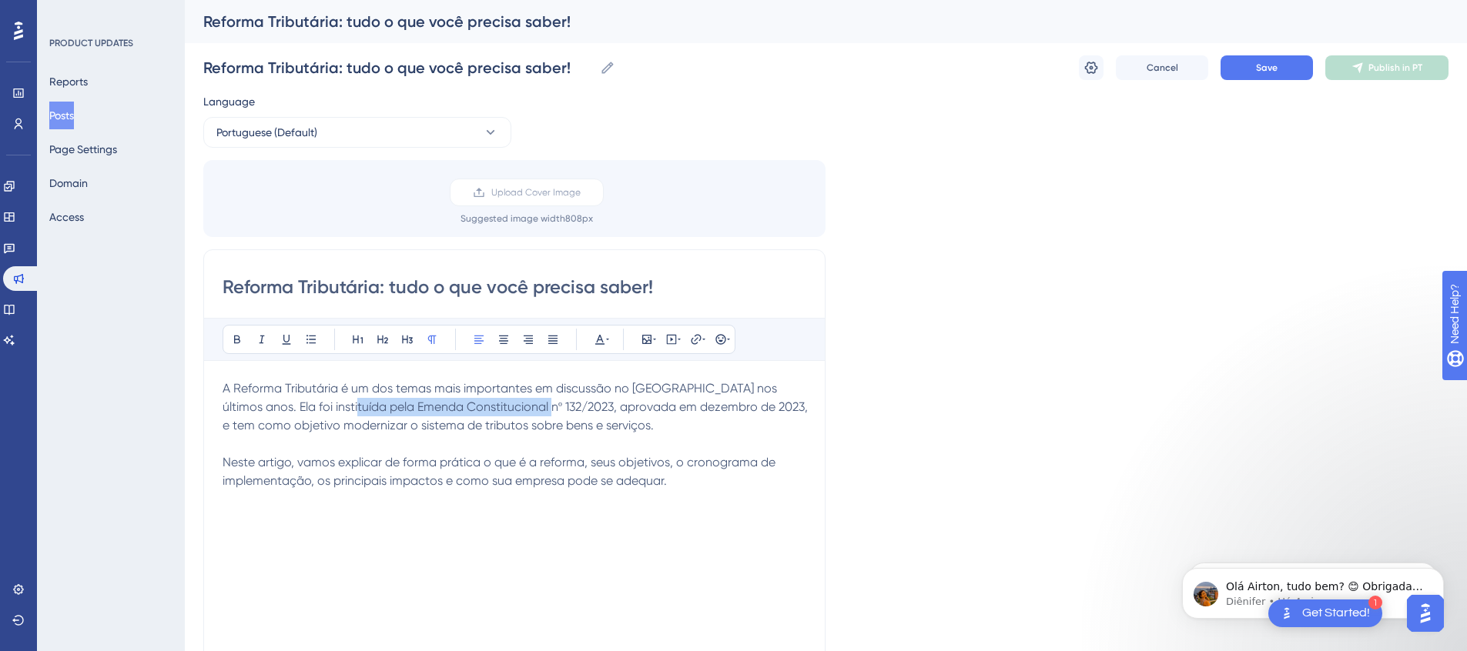
copy span "Emenda Constitucional nº 132/2023"
click at [698, 336] on icon at bounding box center [696, 339] width 12 height 12
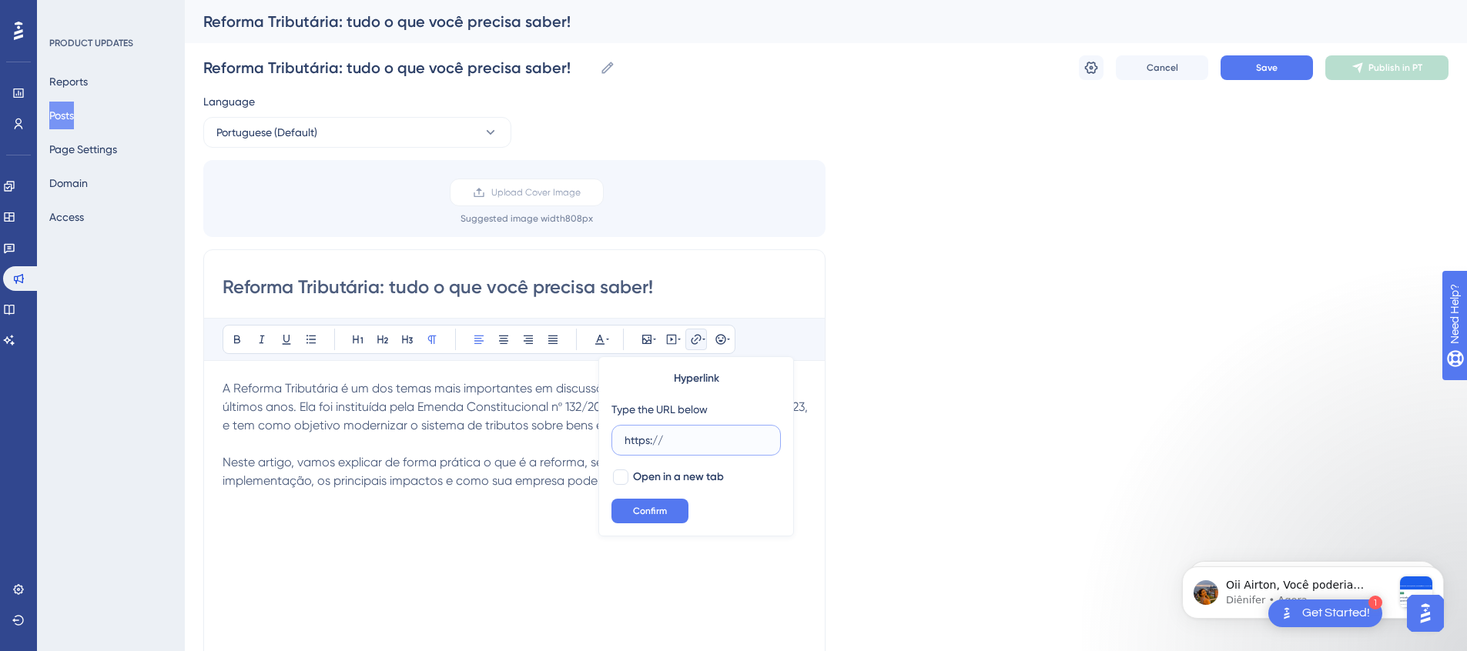
scroll to position [209, 0]
paste input "https://www.planalto.gov.br/ccivil_03/constituicao/emendas/emc/emc132.htm"
paste input "text"
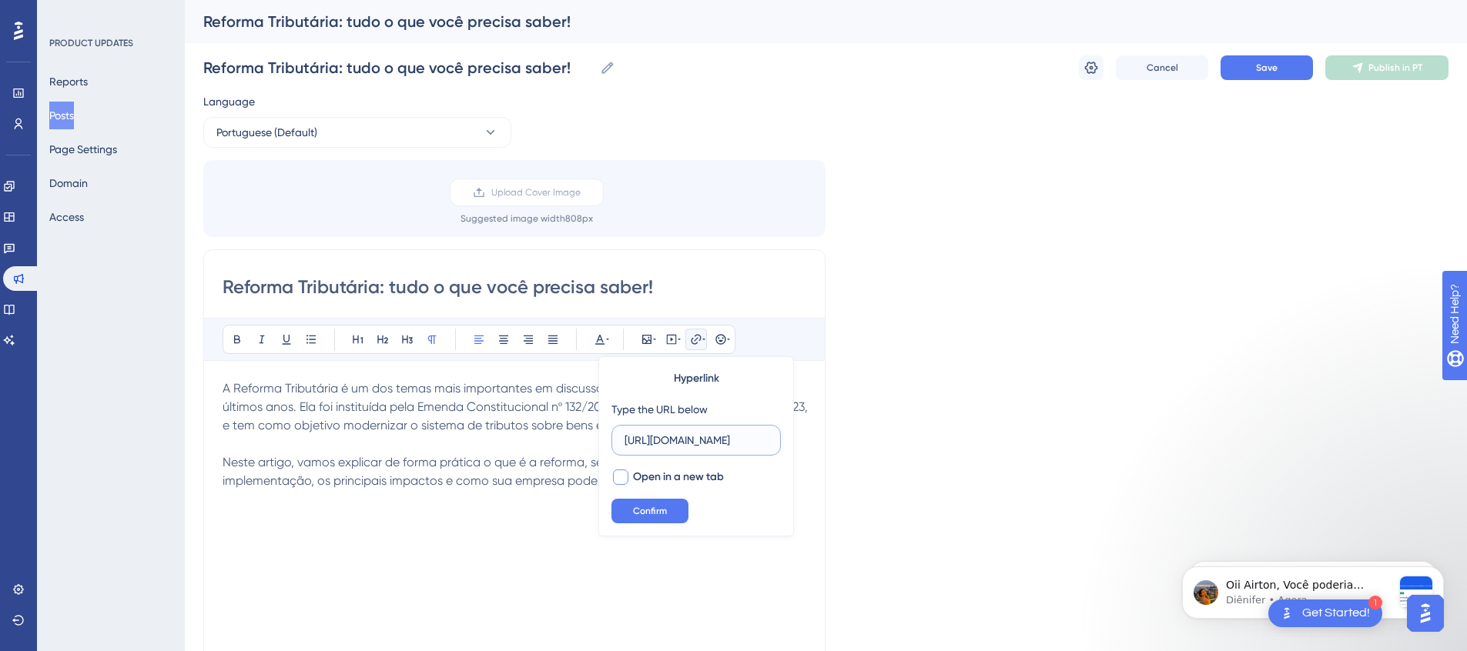
type input "https://www.planalto.gov.br/ccivil_03/constituicao/emendas/emc/emc132.htm"
click at [703, 480] on span "Open in a new tab" at bounding box center [678, 477] width 91 height 18
checkbox input "true"
click at [661, 501] on button "Confirm" at bounding box center [649, 511] width 77 height 25
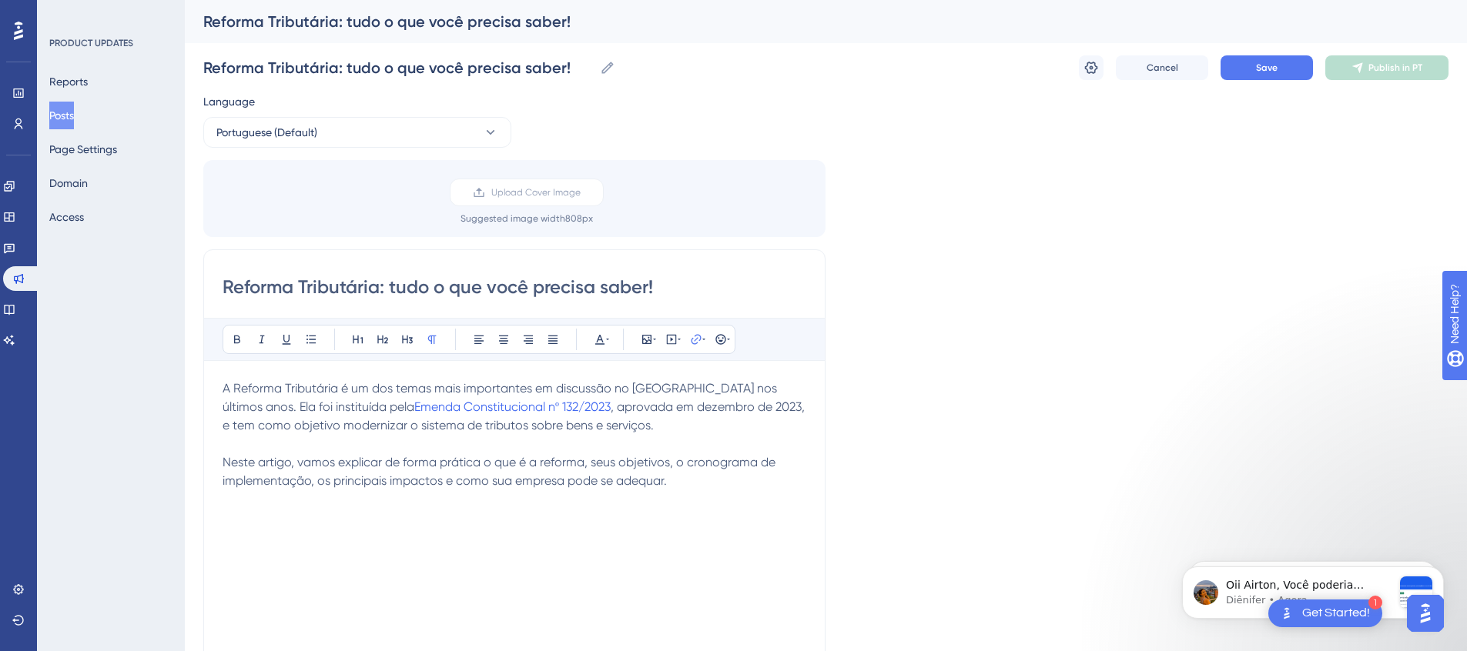
click at [982, 443] on div "Language Portuguese (Default) Upload Cover Image Suggested image width 808 px R…" at bounding box center [825, 540] width 1245 height 896
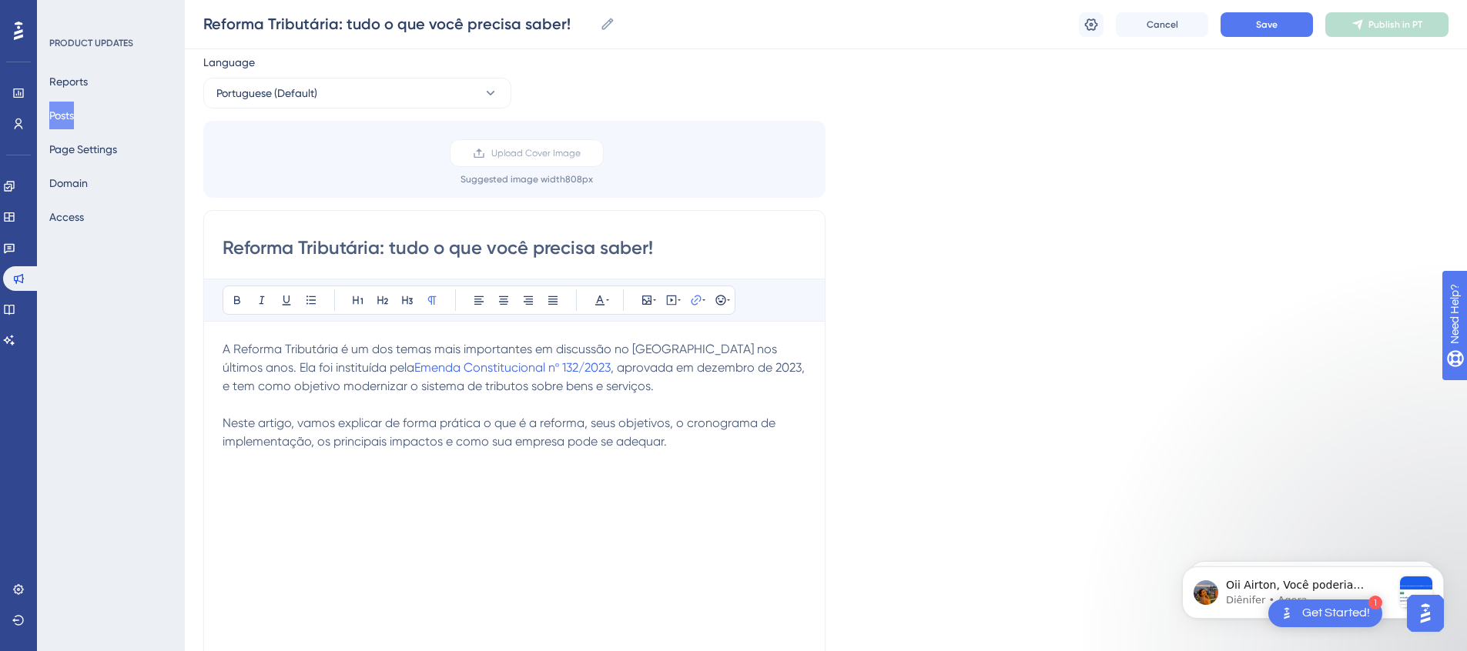
click at [702, 443] on p "A Reforma Tributária é um dos temas mais importantes em discussão no Brasil nos…" at bounding box center [515, 404] width 585 height 129
click at [1254, 598] on p "Diênifer • Agora" at bounding box center [1309, 601] width 166 height 14
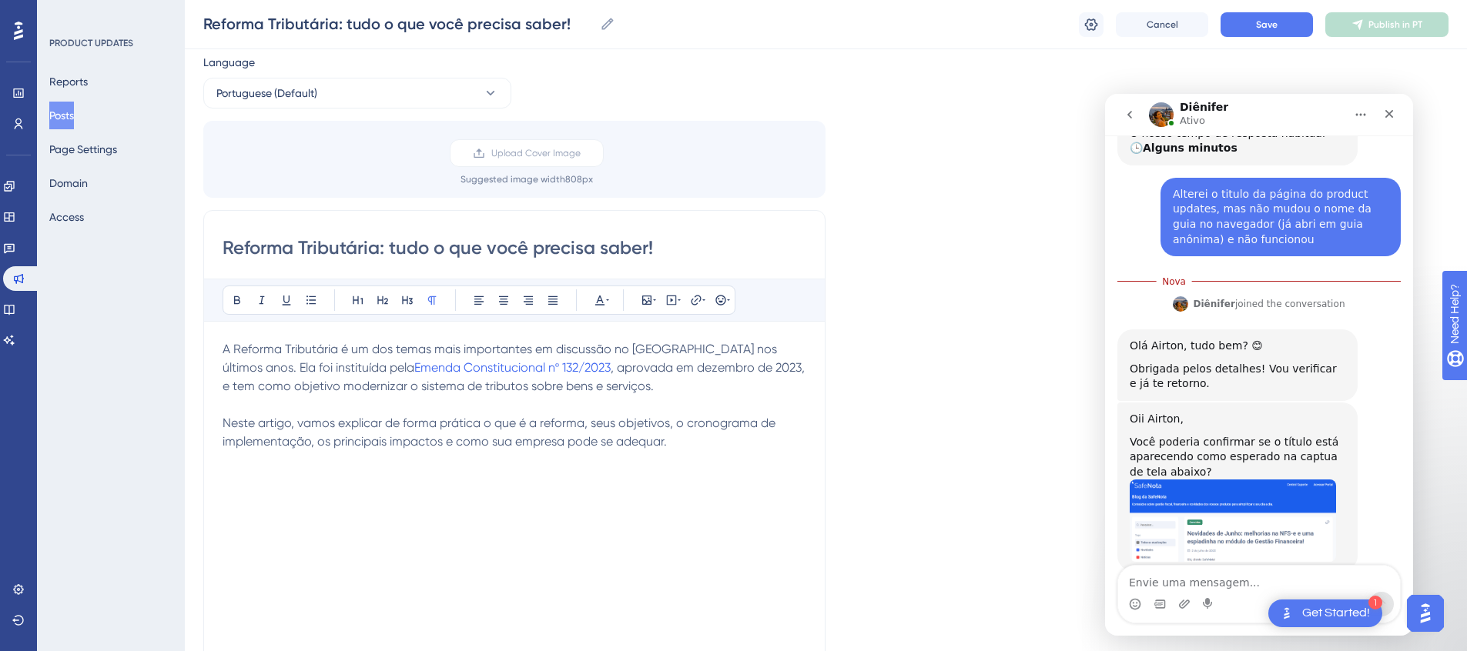
scroll to position [235, 0]
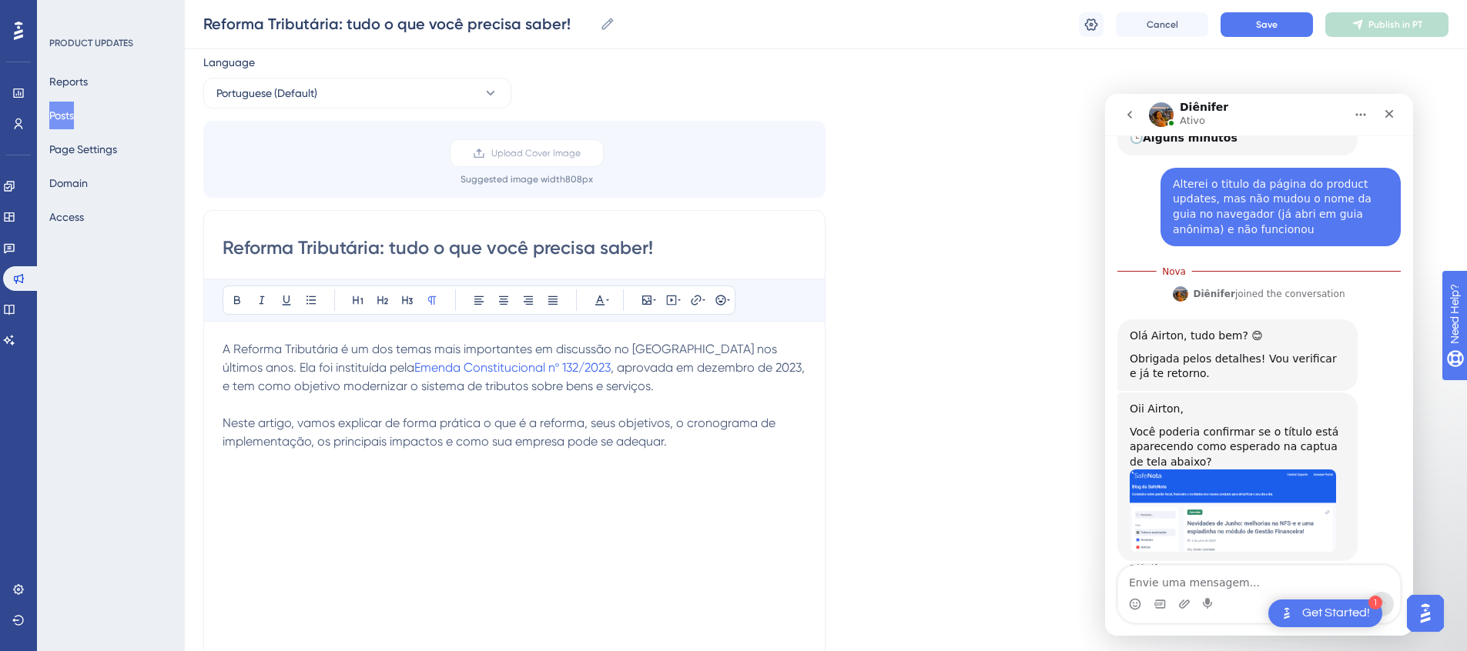
click at [1227, 501] on img "Diênifer diz…" at bounding box center [1233, 511] width 206 height 82
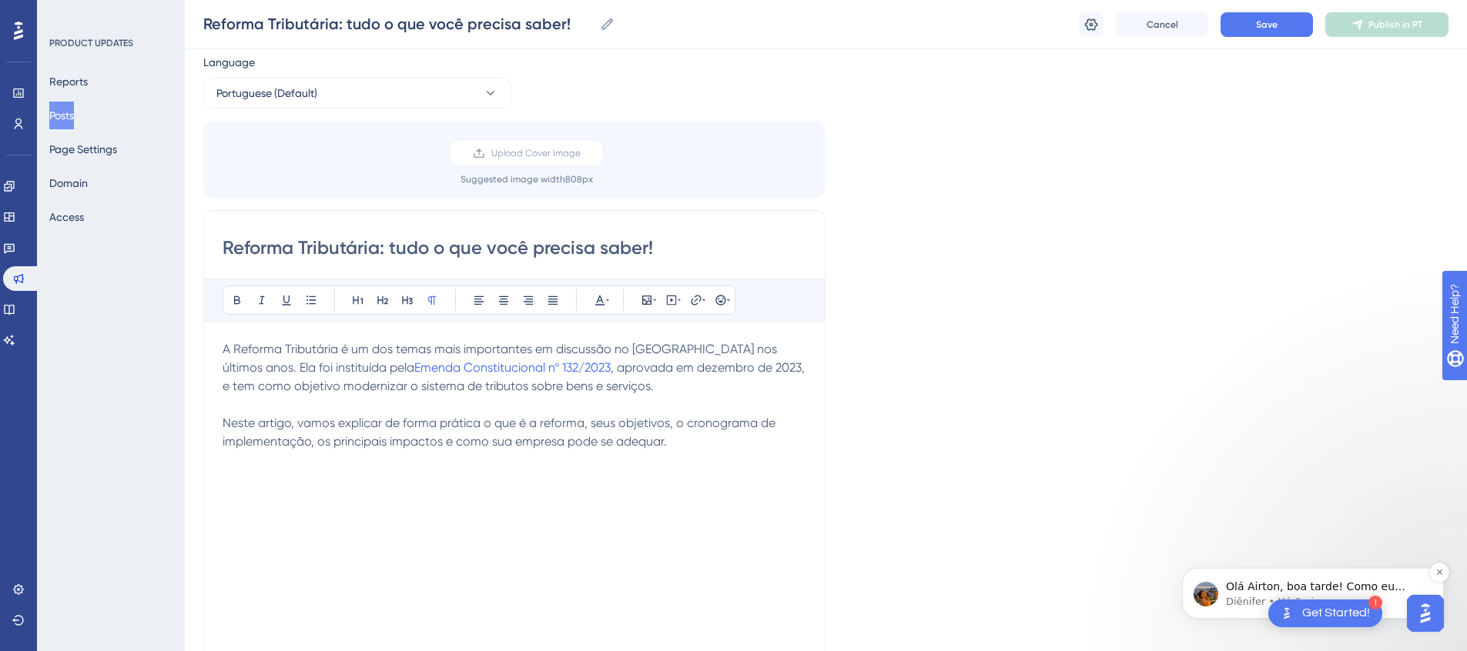
scroll to position [0, 0]
click at [1246, 594] on p "Olá Airton, boa tarde! Como eu posso te ajudar? 😊" at bounding box center [1325, 587] width 199 height 15
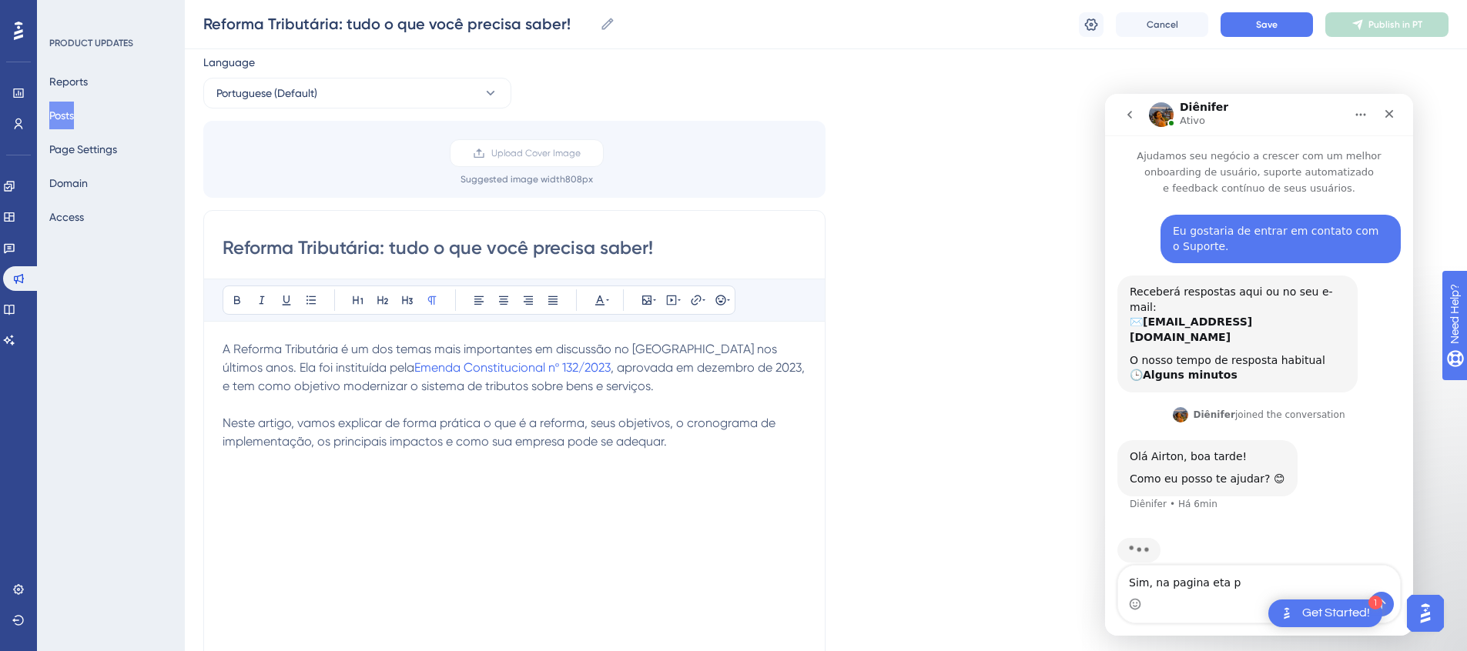
type textarea "Sim, na pagina eta pa"
click at [1268, 577] on textarea "Envie uma mensagem..." at bounding box center [1259, 579] width 282 height 26
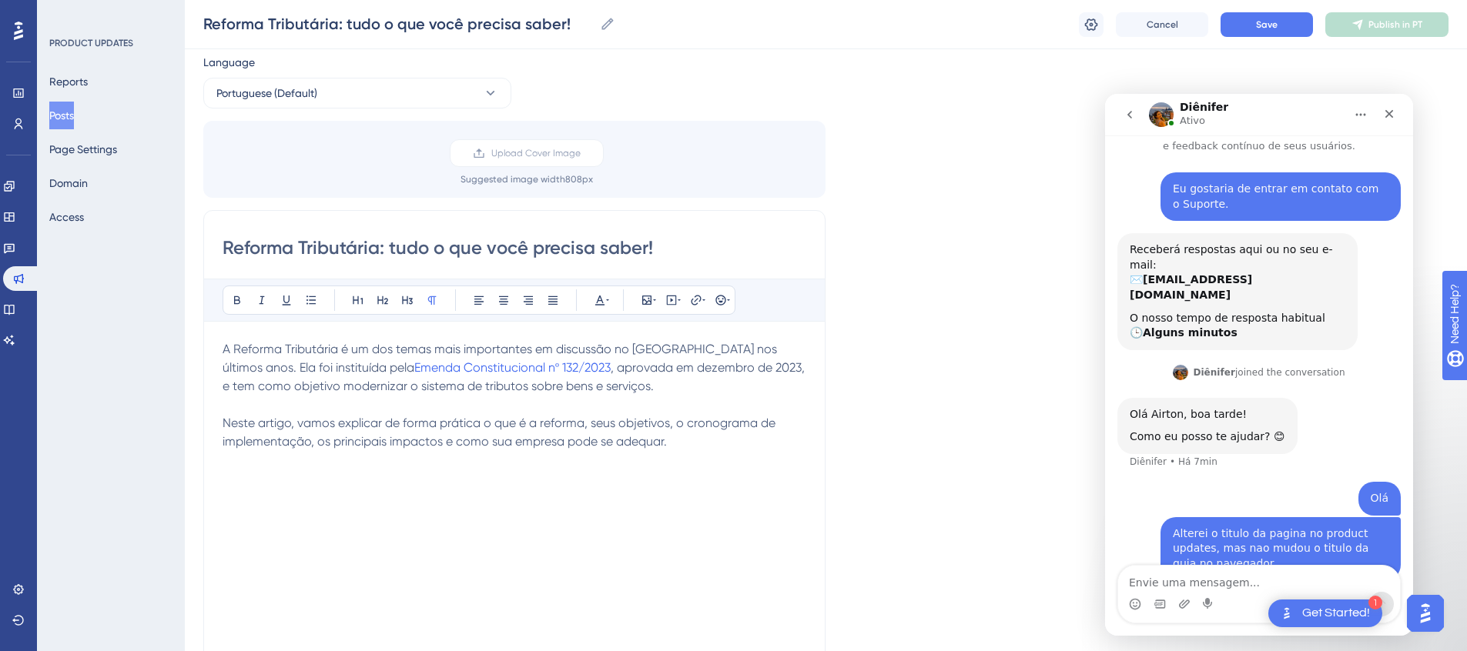
scroll to position [44, 0]
click at [508, 487] on p at bounding box center [515, 488] width 585 height 37
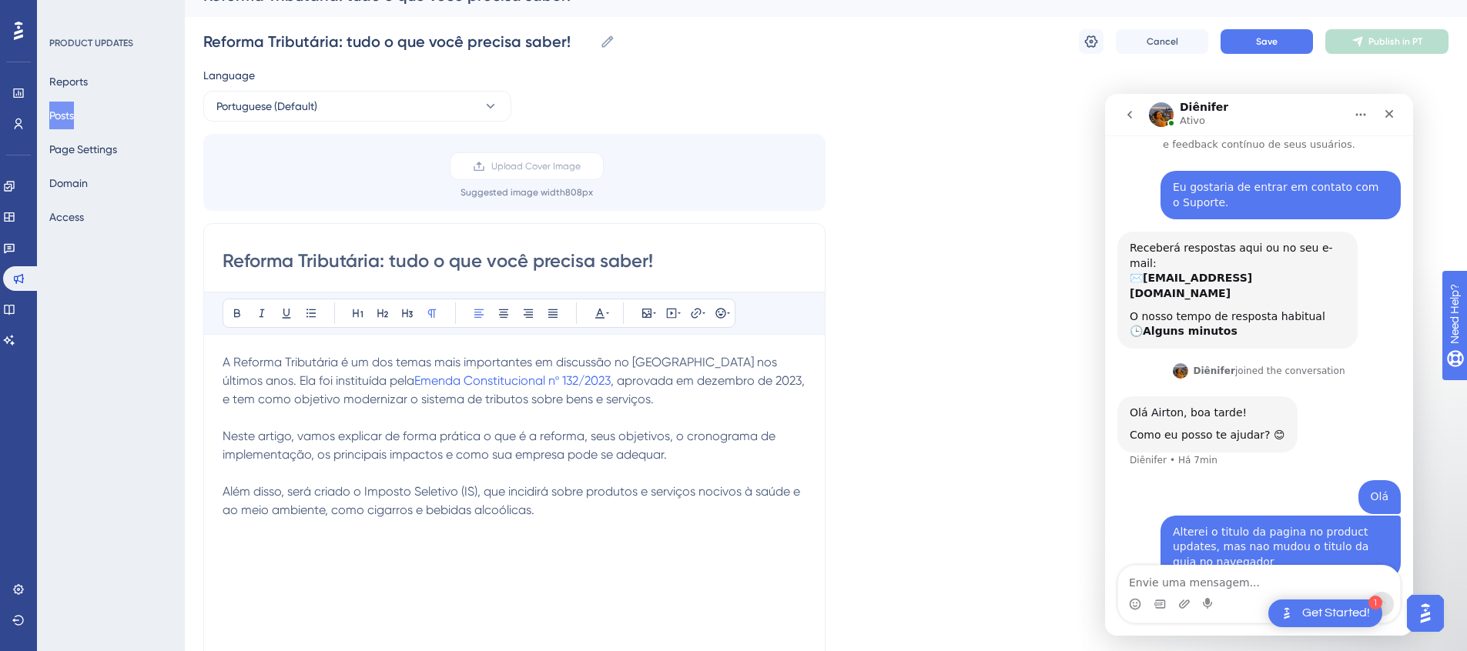
scroll to position [55, 0]
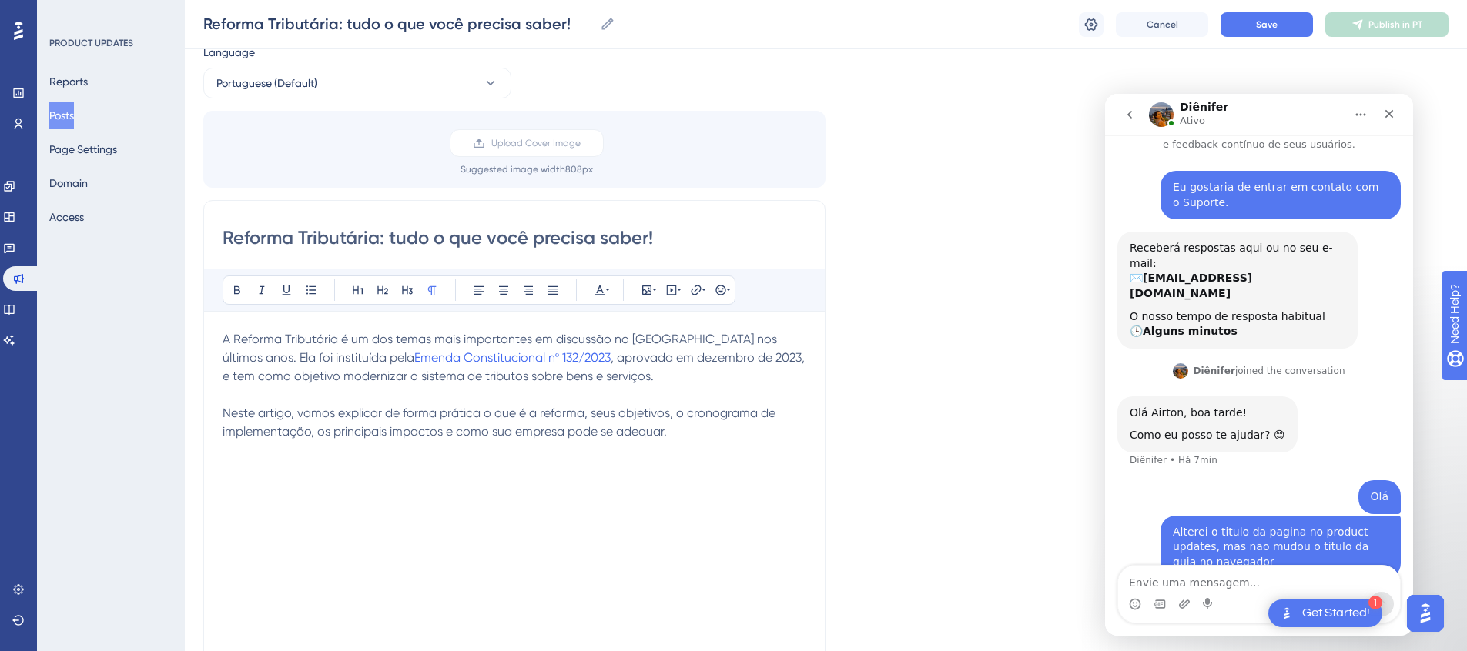
click at [260, 466] on p at bounding box center [515, 478] width 585 height 37
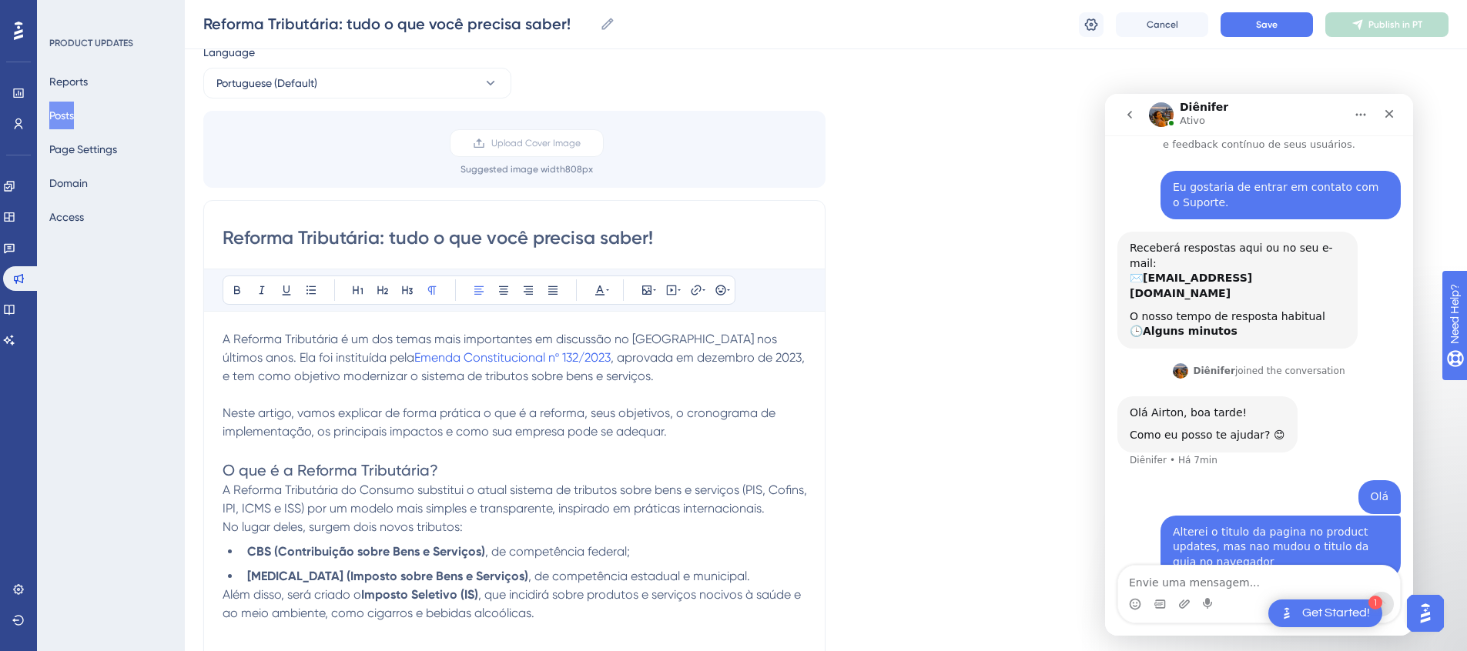
click at [474, 476] on h2 "O que é a Reforma Tributária?" at bounding box center [515, 471] width 585 height 22
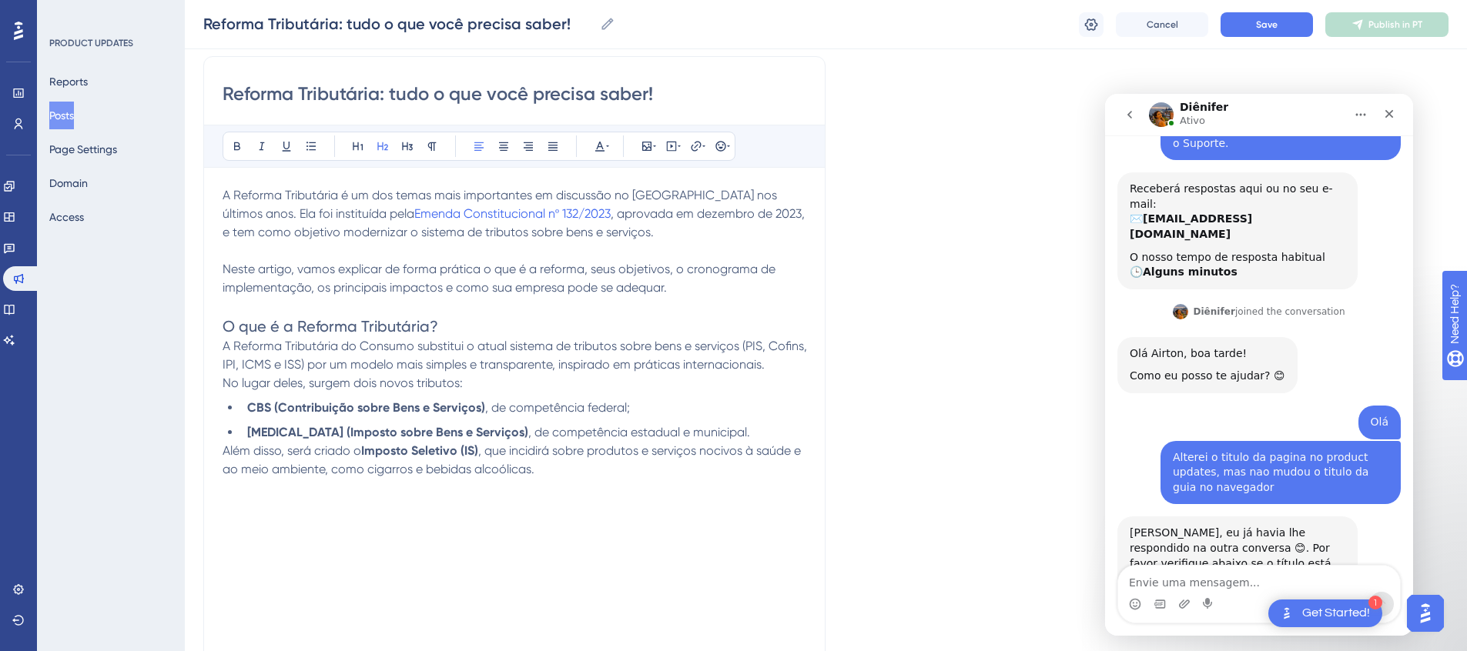
scroll to position [203, 0]
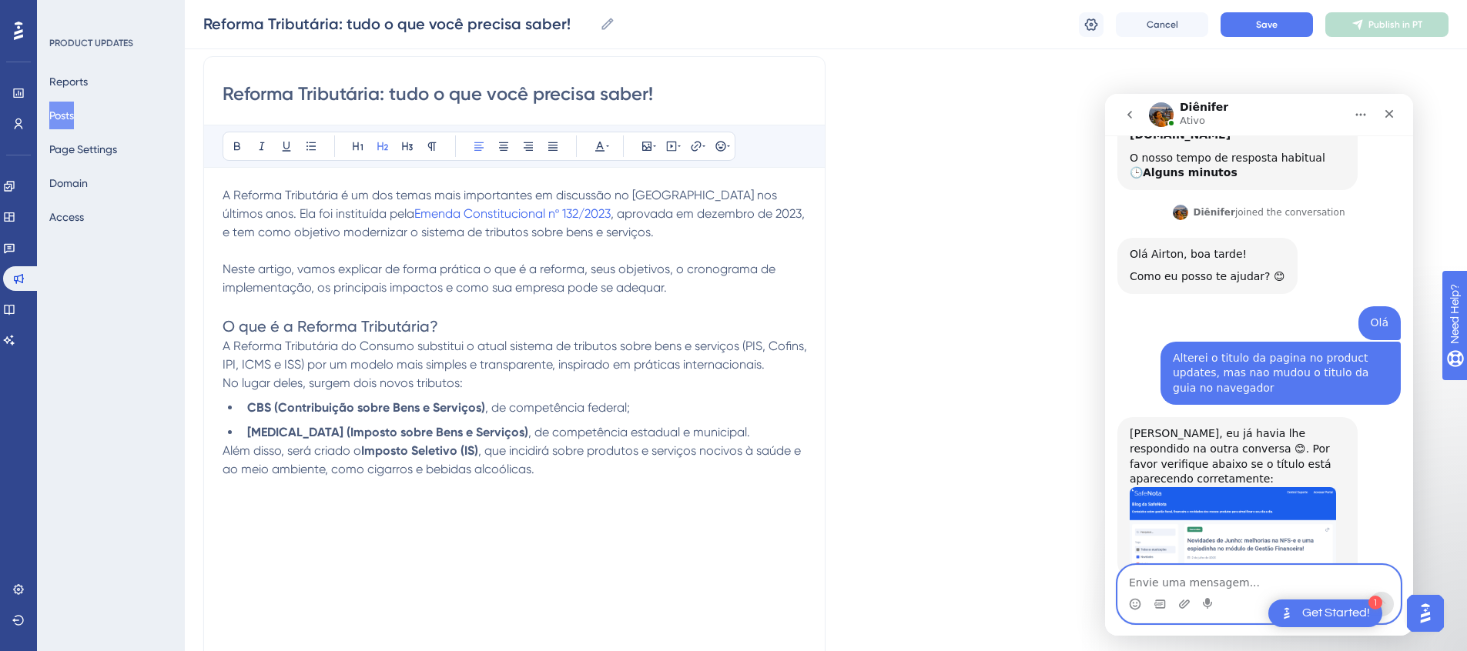
click at [1259, 591] on textarea "Envie uma mensagem..." at bounding box center [1259, 579] width 282 height 26
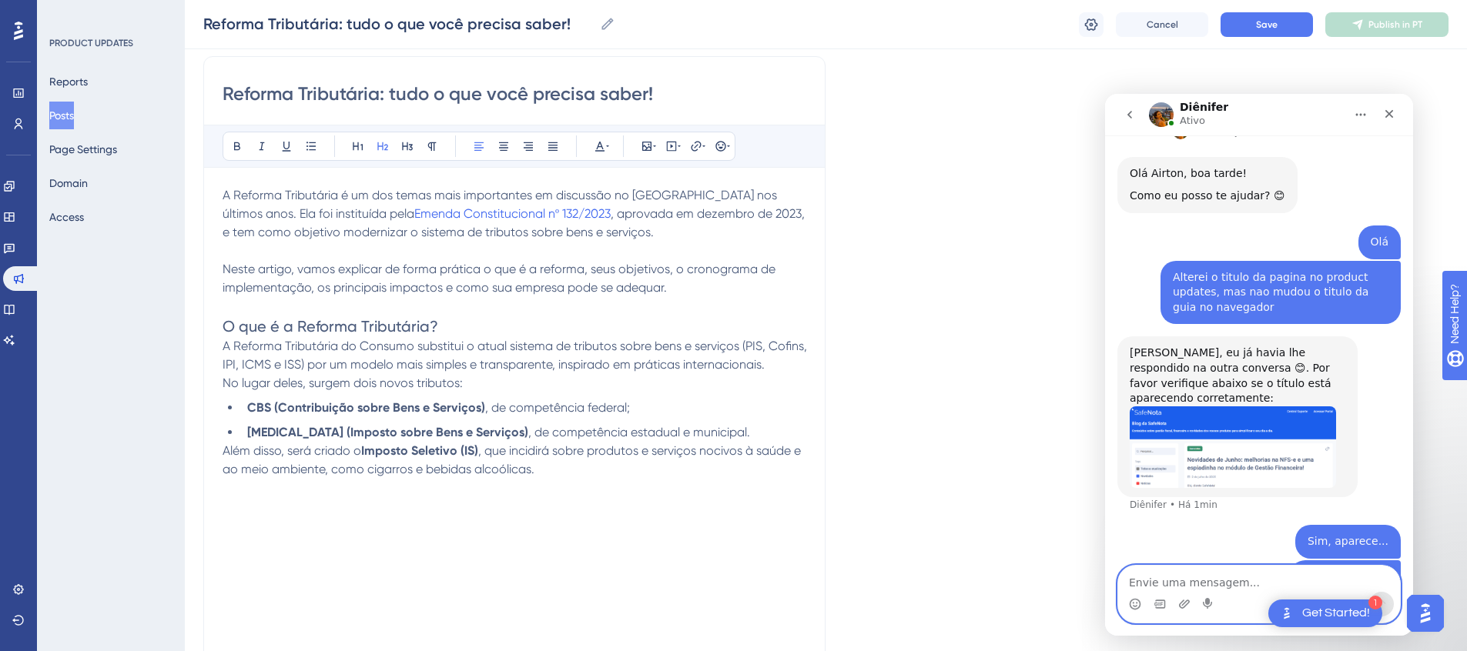
scroll to position [318, 0]
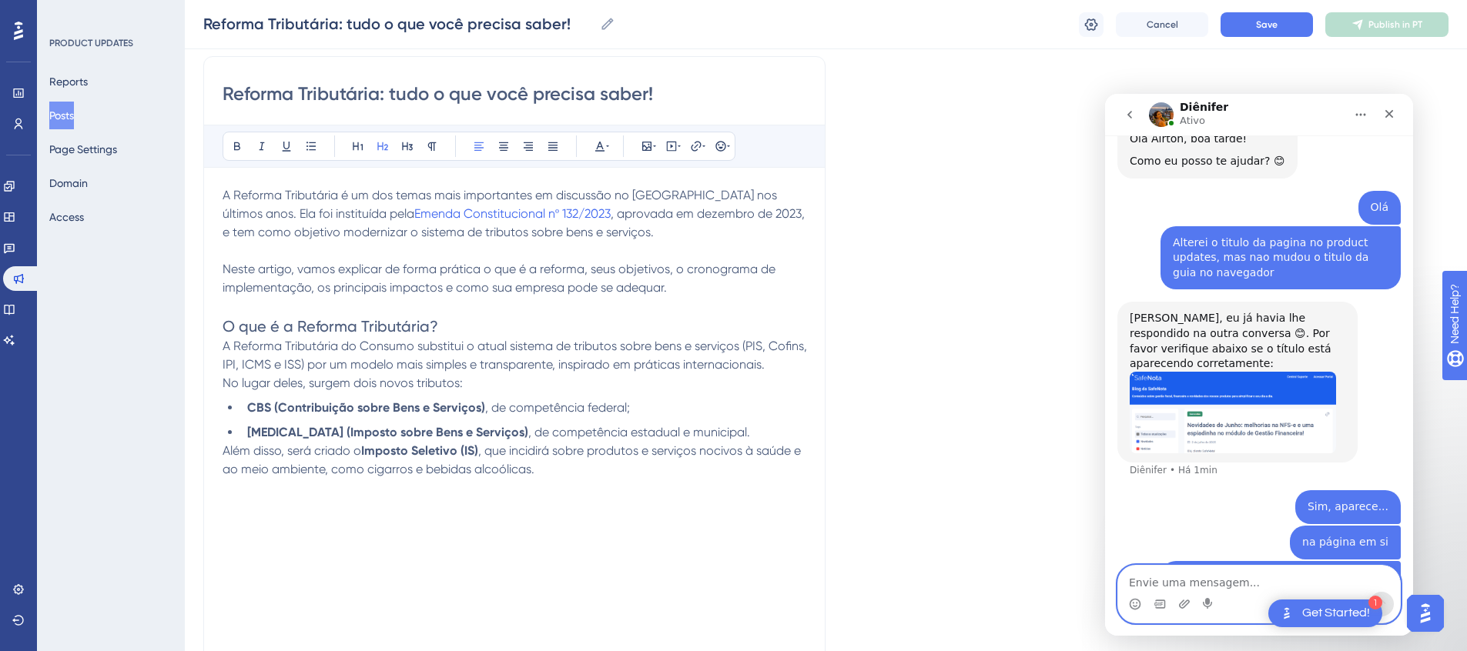
click at [1173, 574] on textarea "Envie uma mensagem..." at bounding box center [1259, 579] width 282 height 26
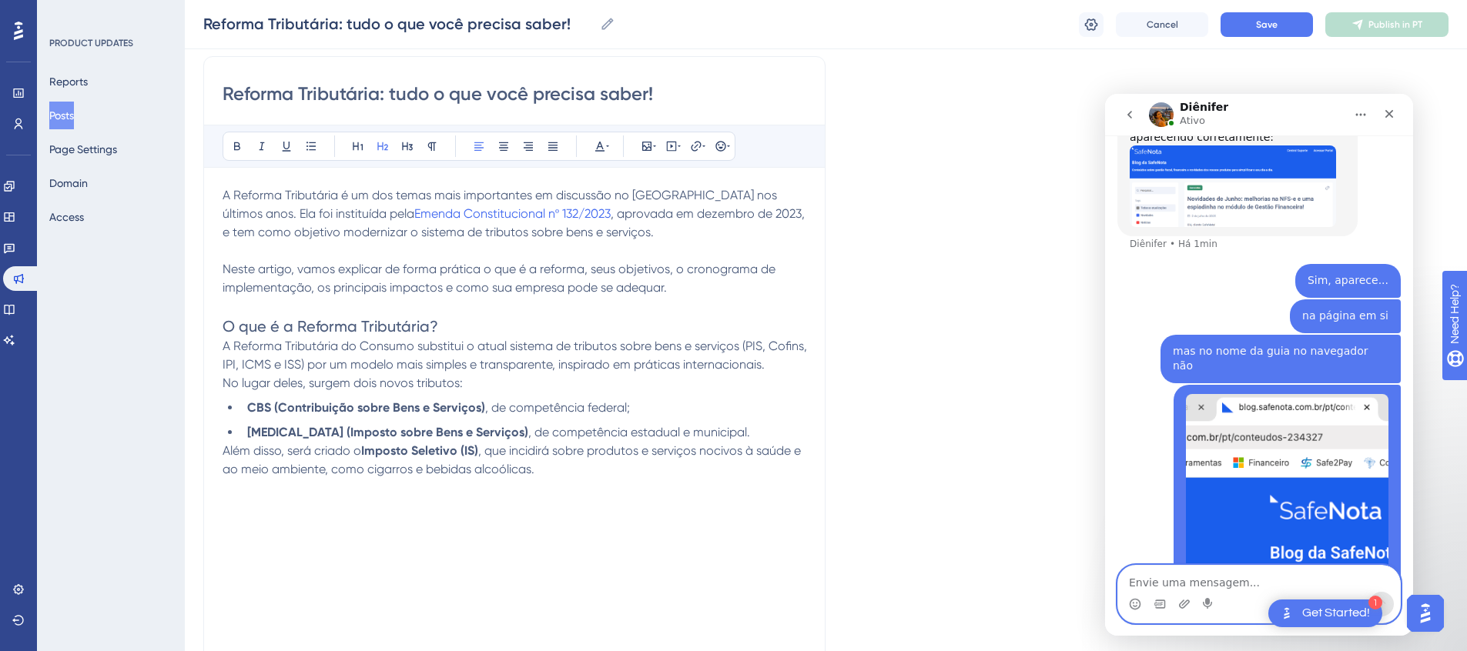
scroll to position [580, 0]
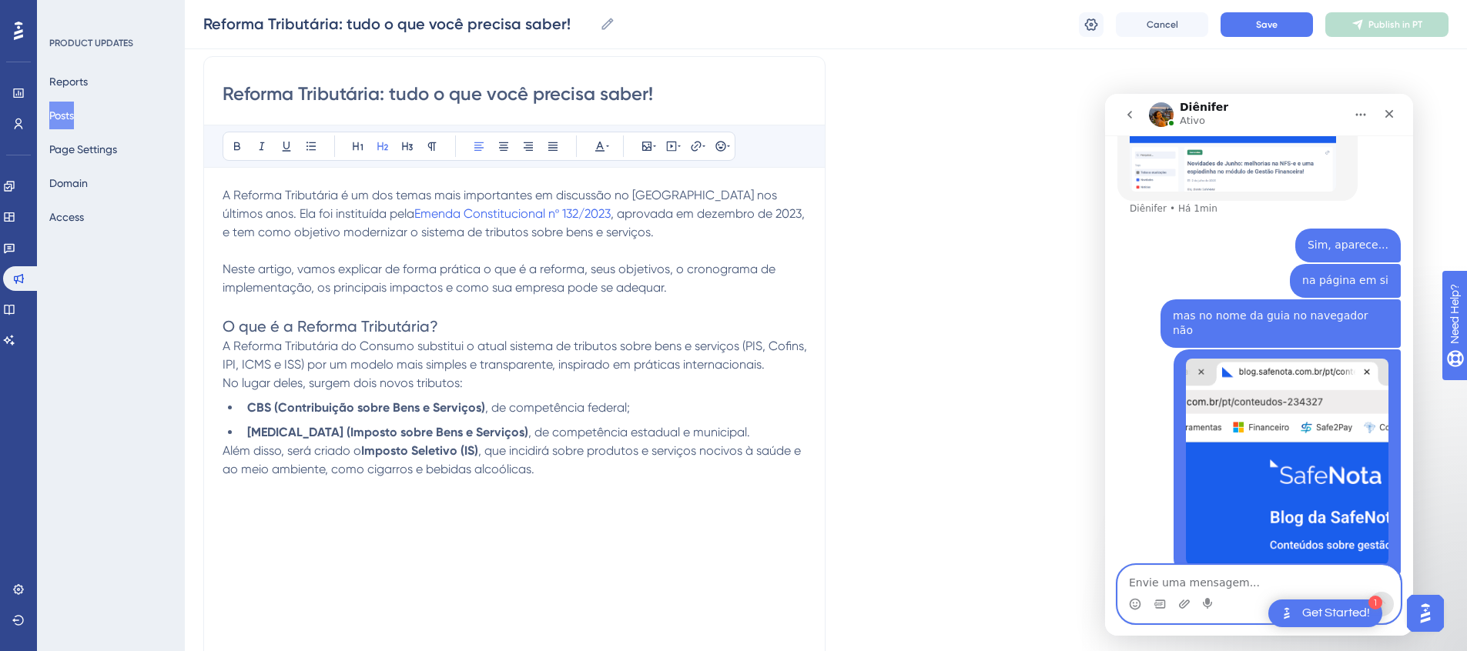
click at [370, 326] on span "O que é a Reforma Tributária?" at bounding box center [331, 326] width 216 height 18
click at [585, 333] on h2 "O que é a Reforma Tributária?" at bounding box center [515, 327] width 585 height 22
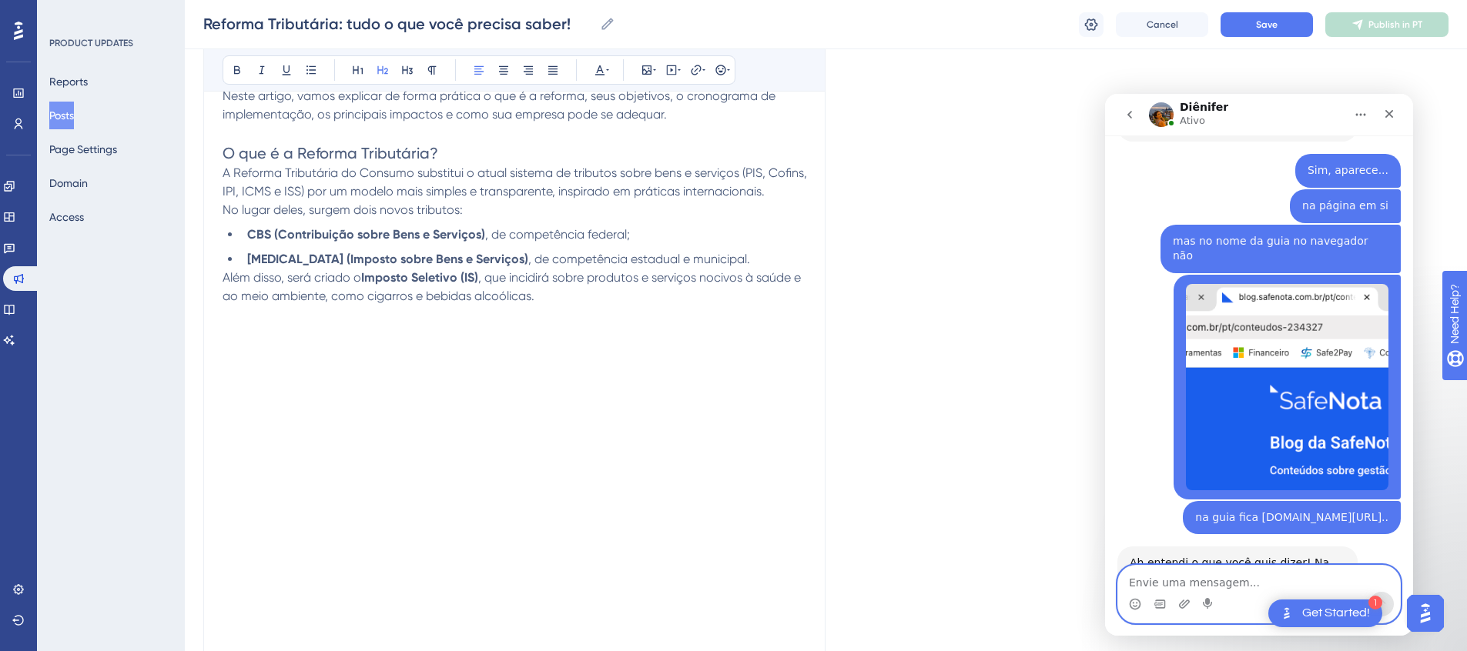
scroll to position [739, 0]
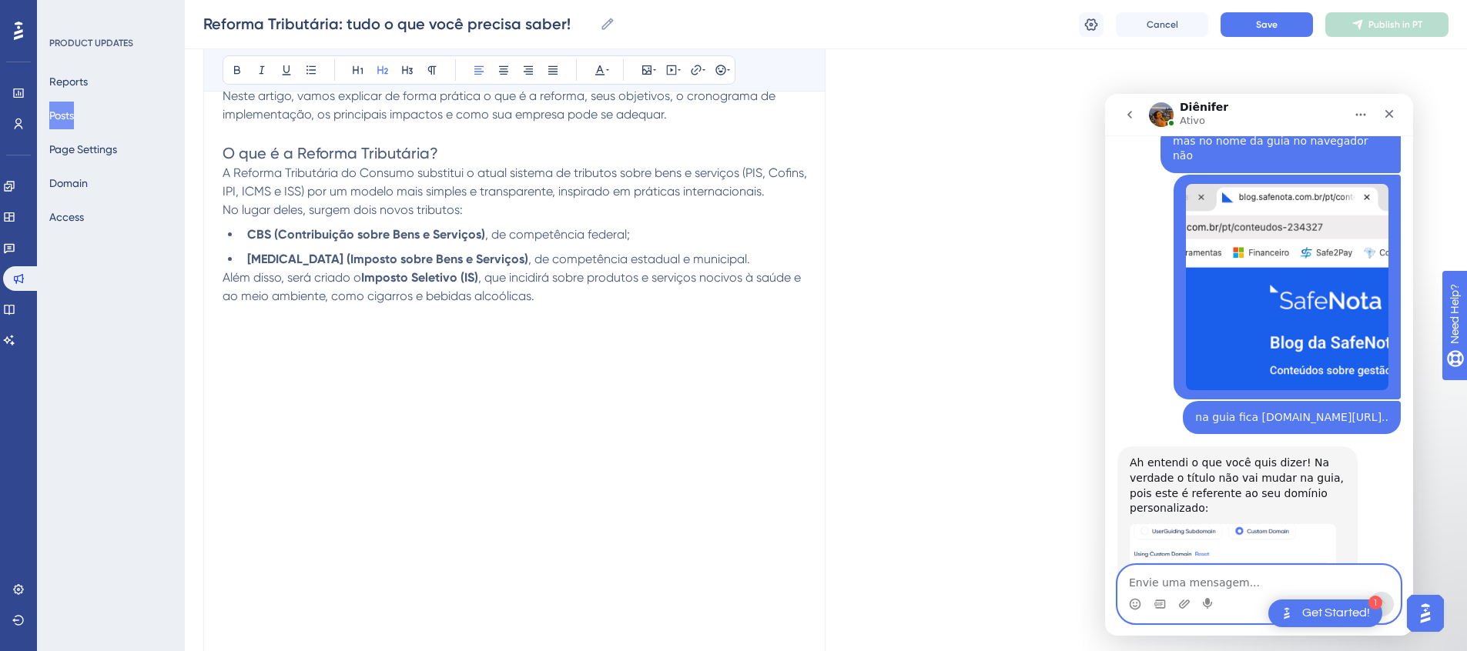
click at [1217, 524] on img "Diênifer diz…" at bounding box center [1233, 554] width 206 height 61
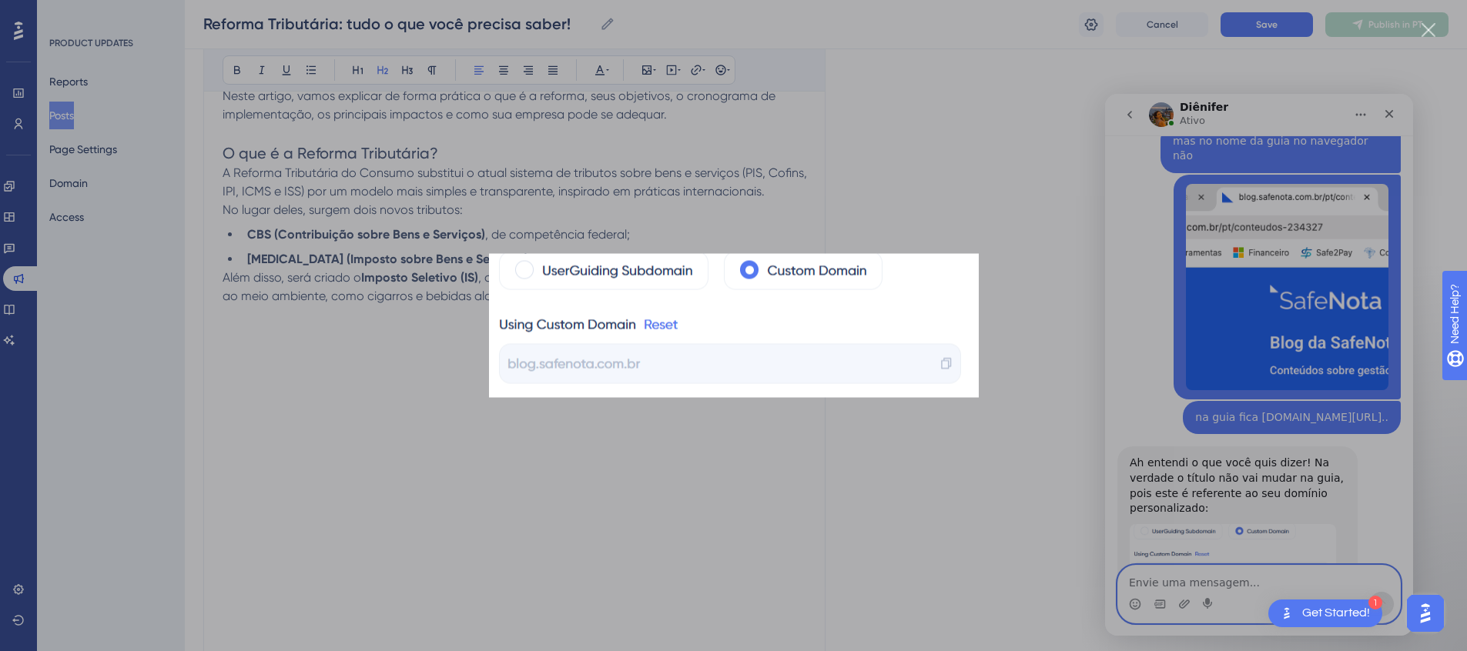
click at [1019, 468] on div "Messenger da Intercom" at bounding box center [733, 325] width 1467 height 651
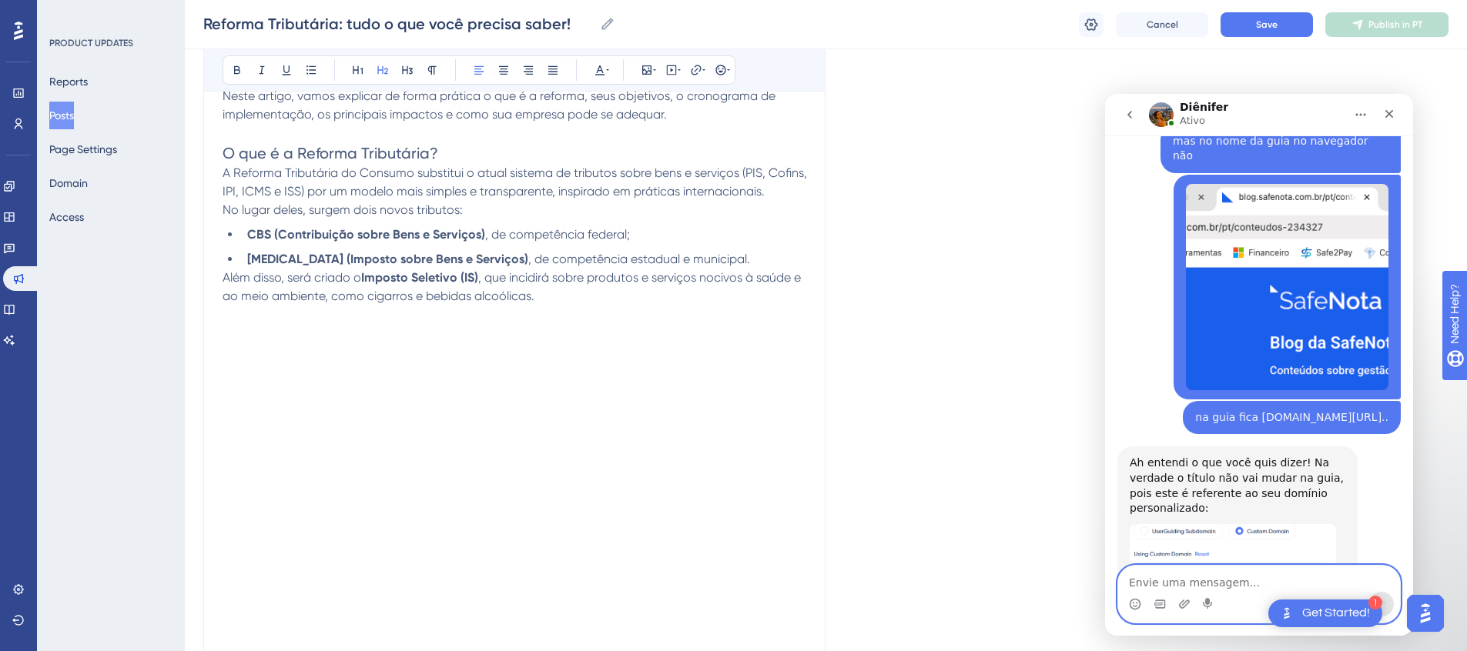
click at [1221, 582] on textarea "Envie uma mensagem..." at bounding box center [1259, 579] width 282 height 26
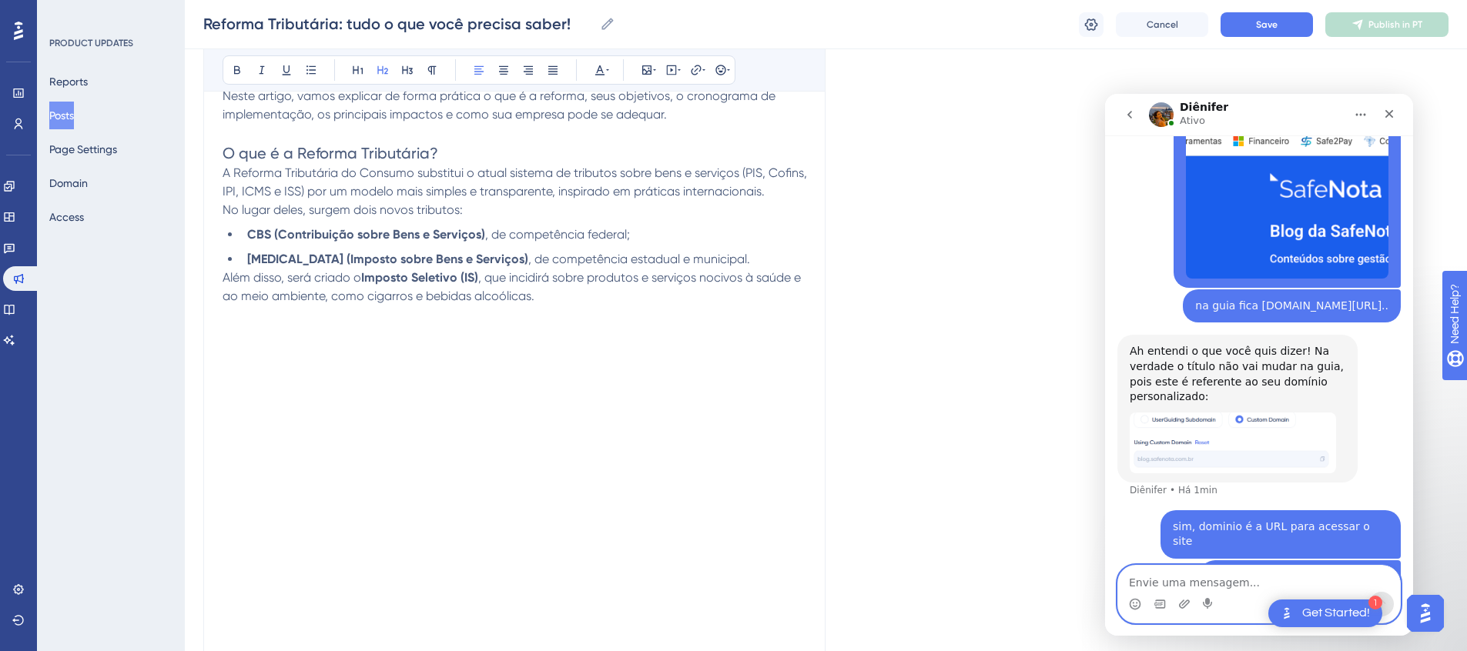
scroll to position [885, 0]
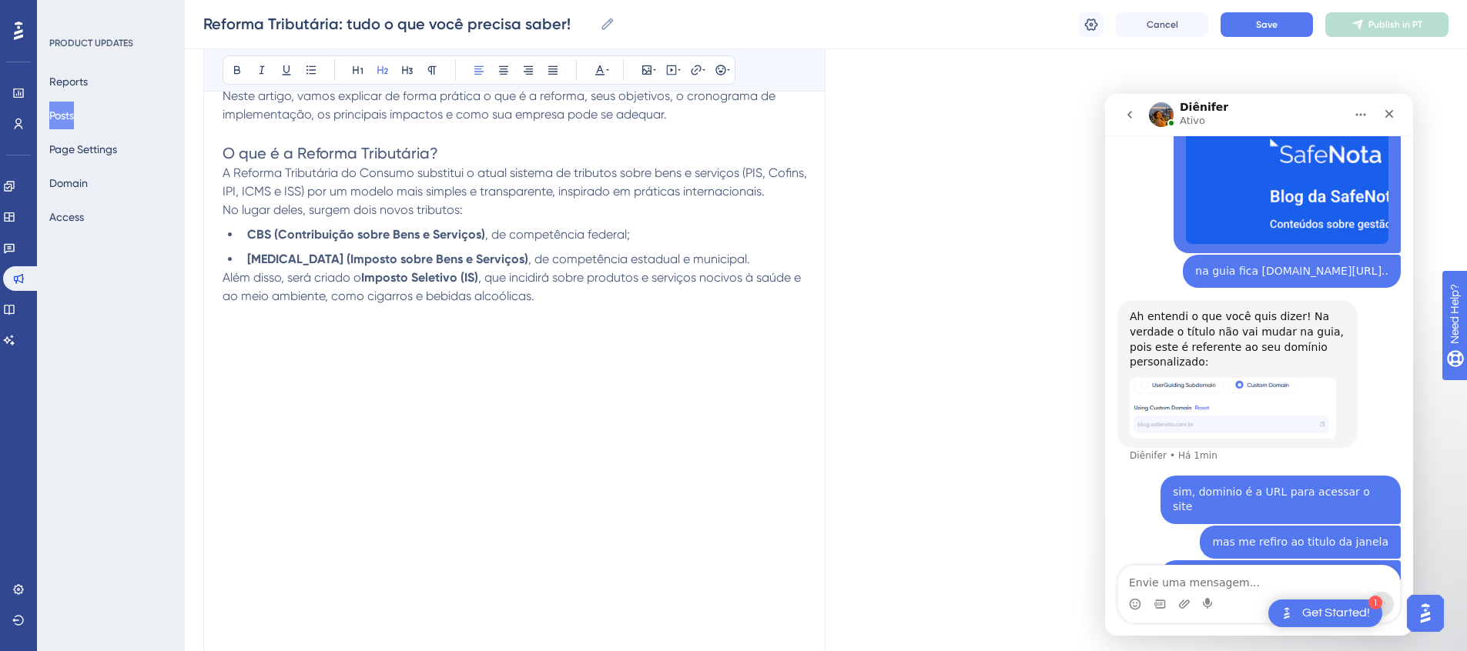
click at [342, 239] on strong "CBS (Contribuição sobre Bens e Serviços)" at bounding box center [366, 234] width 238 height 15
click at [570, 301] on p "Além disso, será criado o Imposto Seletivo (IS) , que incidirá sobre produtos e…" at bounding box center [515, 296] width 585 height 55
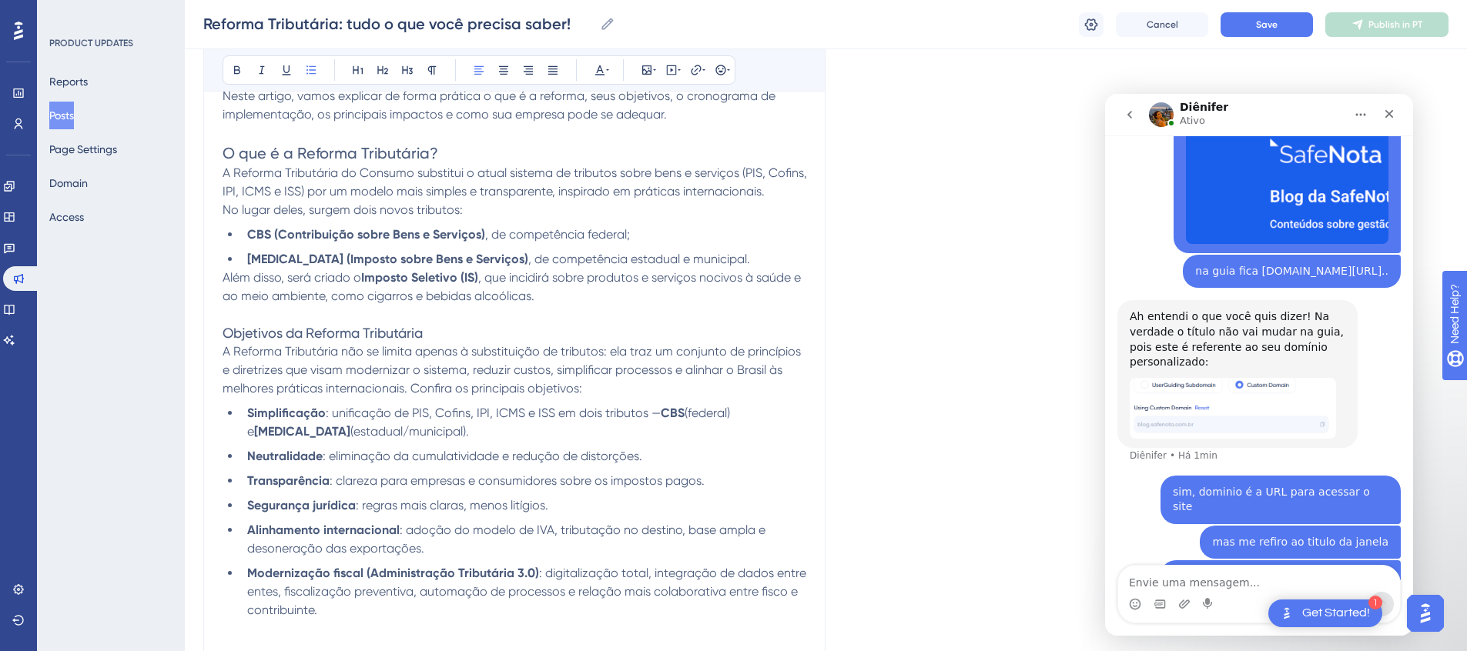
scroll to position [403, 0]
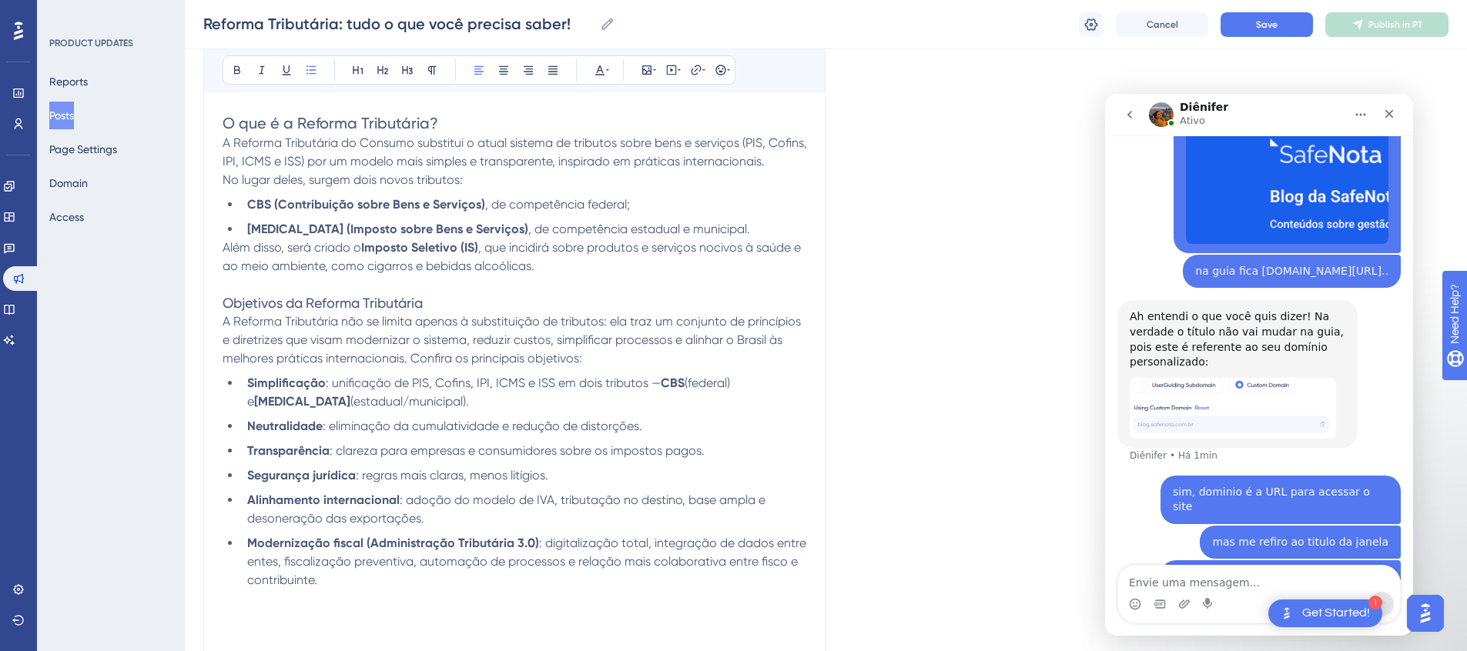
click at [462, 427] on span ": eliminação da cumulatividade e redução de distorções." at bounding box center [483, 426] width 320 height 15
click at [269, 593] on p at bounding box center [515, 608] width 585 height 37
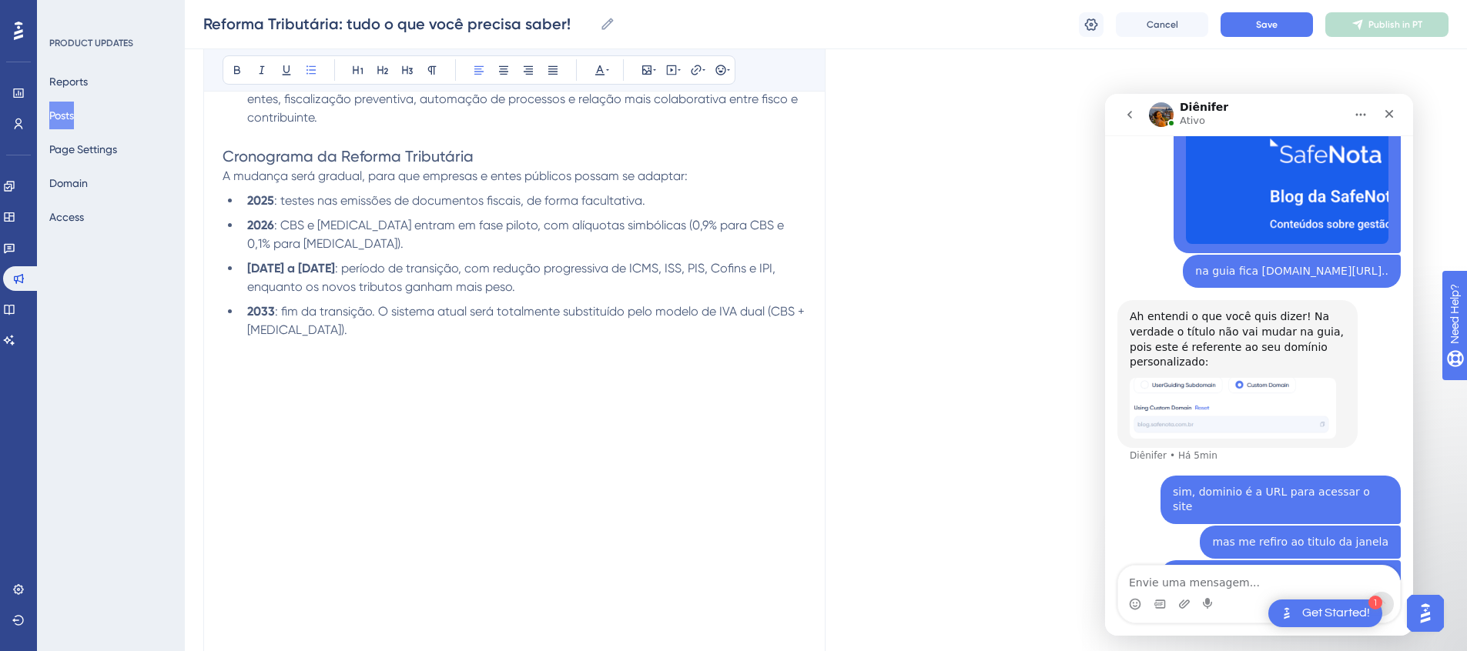
scroll to position [945, 0]
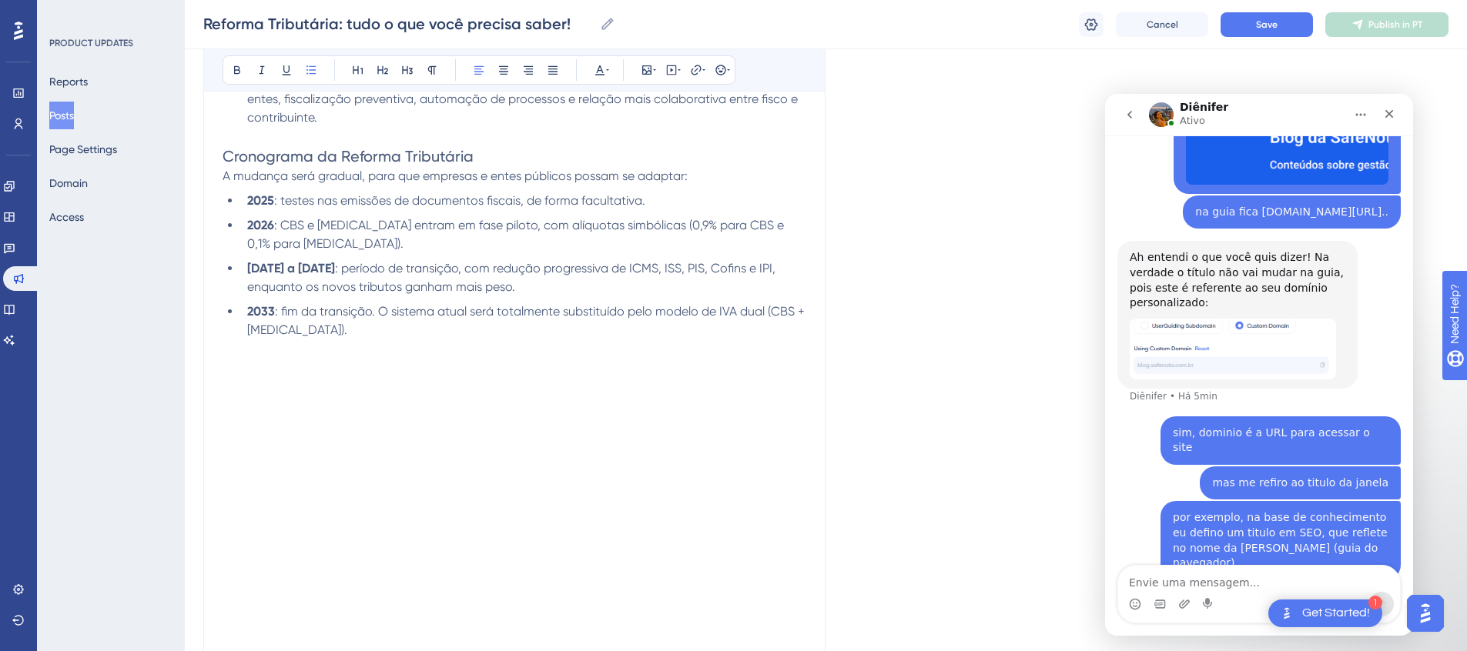
click at [561, 261] on span ": período de transição, com redução progressiva de ICMS, ISS, PIS, Cofins e IPI…" at bounding box center [512, 277] width 531 height 33
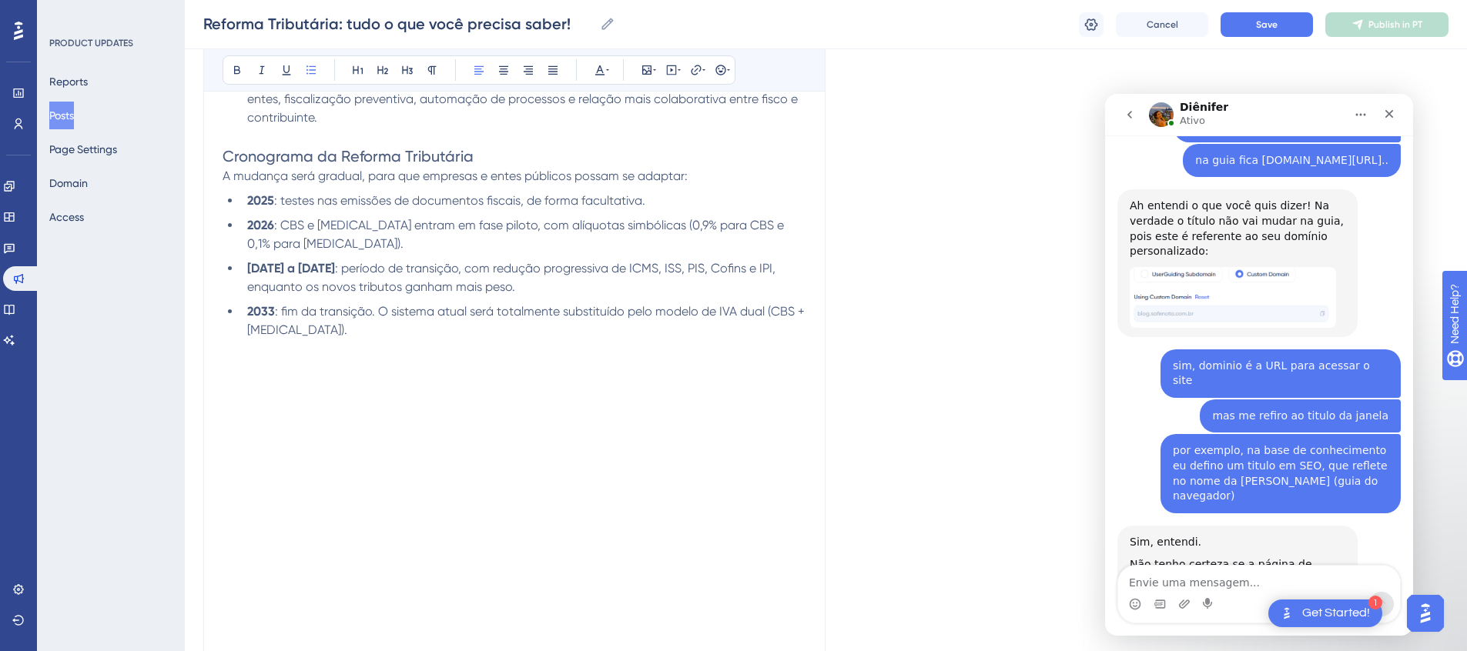
scroll to position [999, 0]
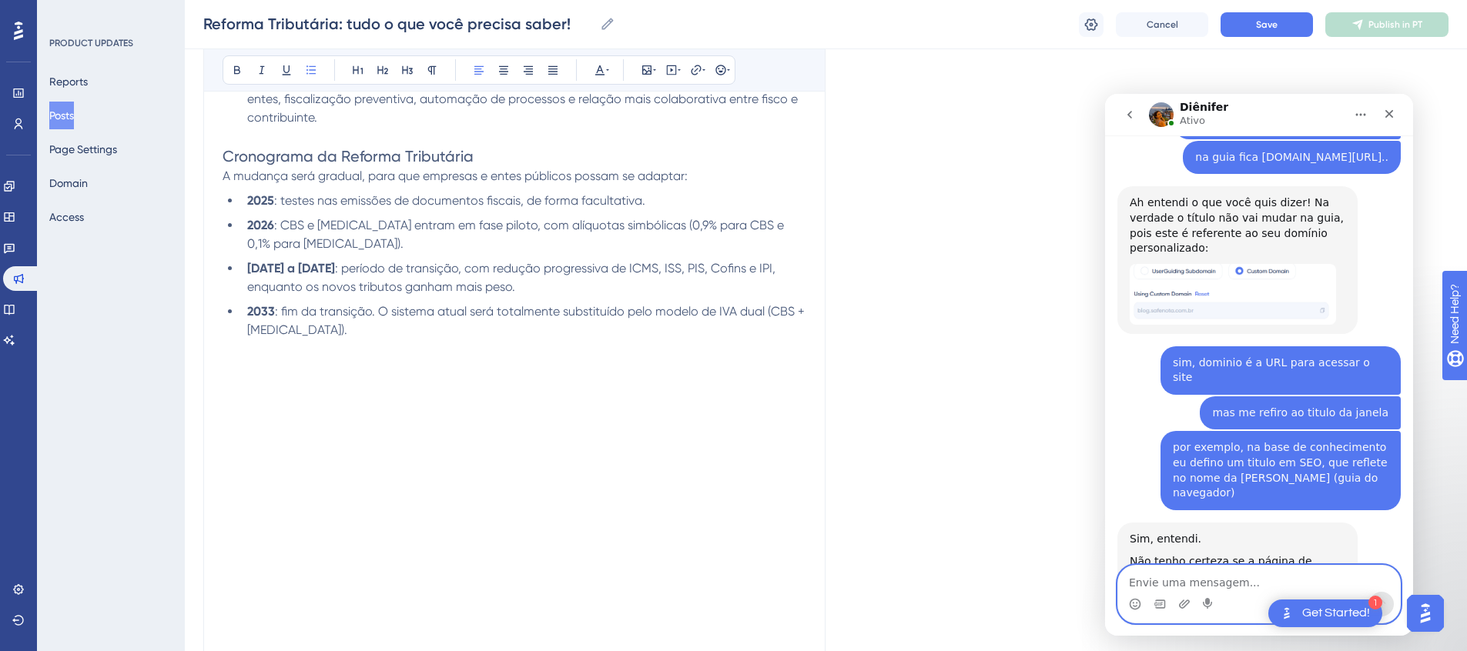
click at [1247, 586] on textarea "Envie uma mensagem..." at bounding box center [1259, 579] width 282 height 26
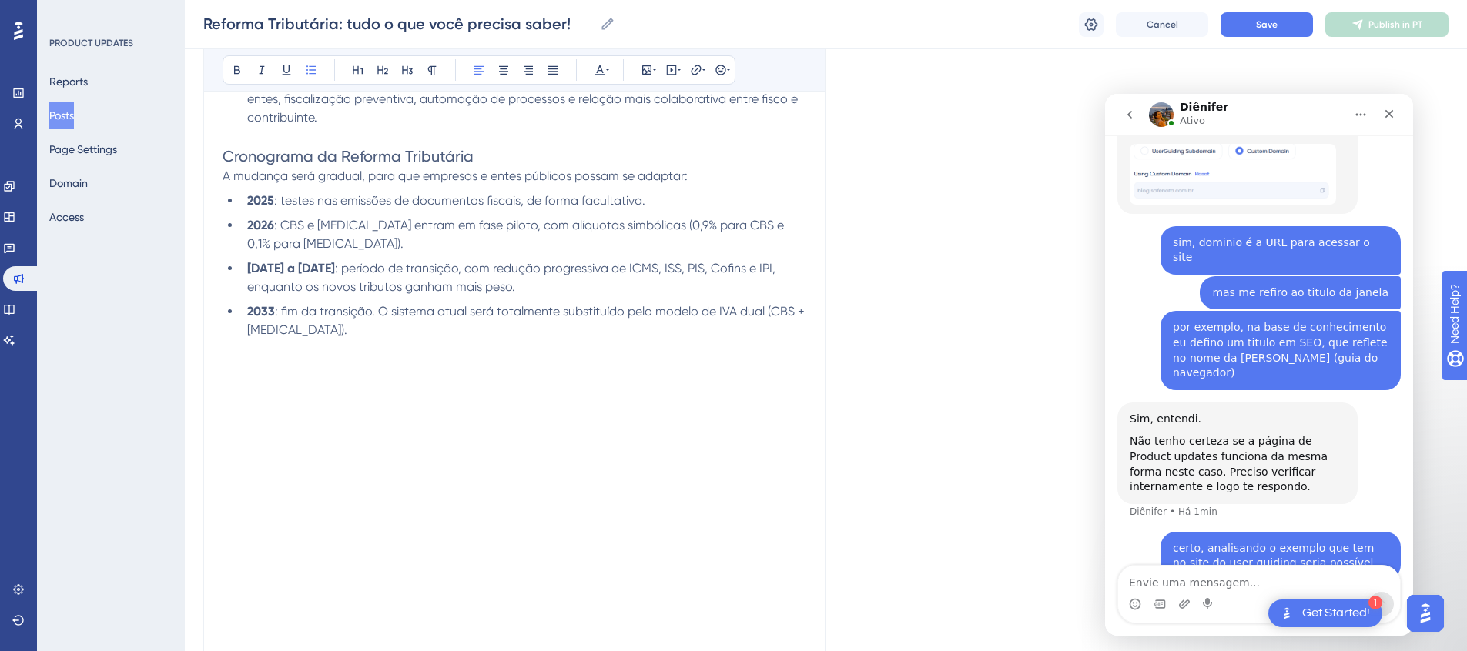
scroll to position [1060, 0]
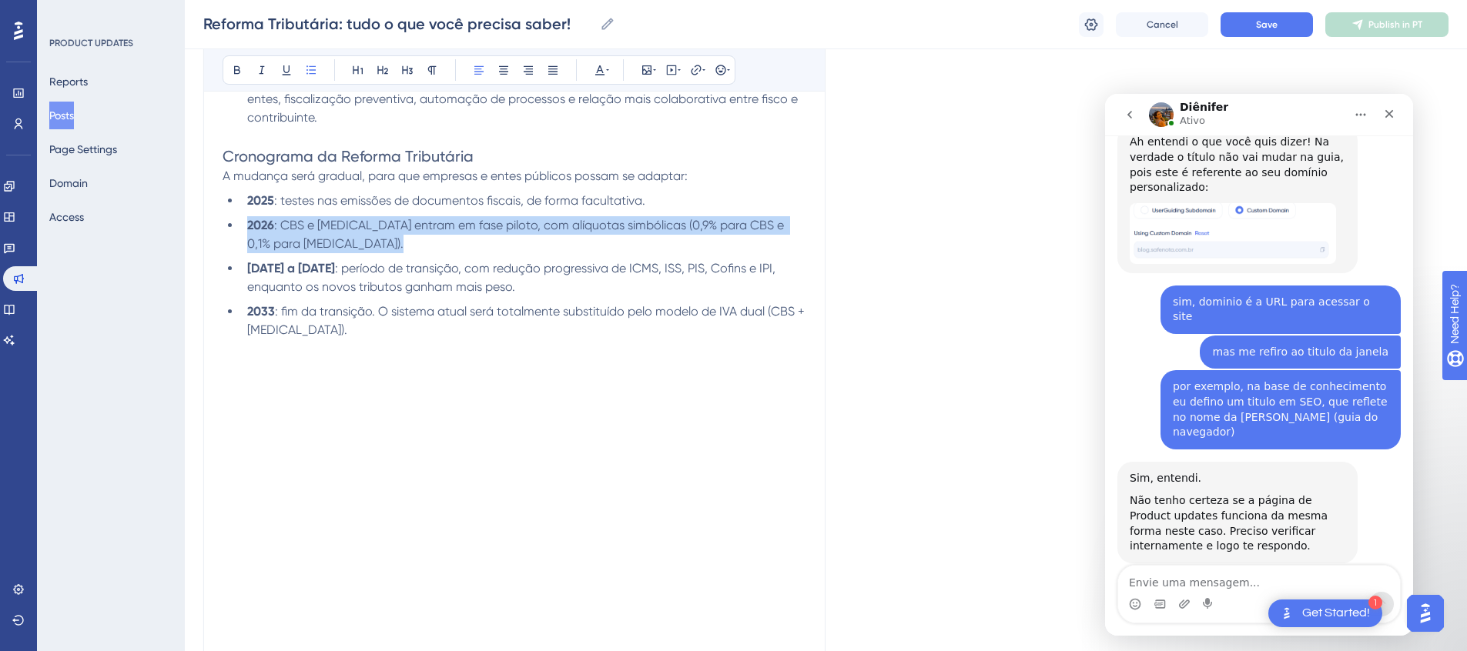
drag, startPoint x: 247, startPoint y: 226, endPoint x: 575, endPoint y: 239, distance: 328.2
click at [575, 239] on ul "2025 : testes nas emissões de documentos fiscais, de forma facultativa. 2026 : …" at bounding box center [515, 266] width 585 height 148
click at [474, 218] on span ": CBS e IBS entram em fase piloto, com alíquotas simbólicas (0,9% para CBS e 0,…" at bounding box center [517, 234] width 540 height 33
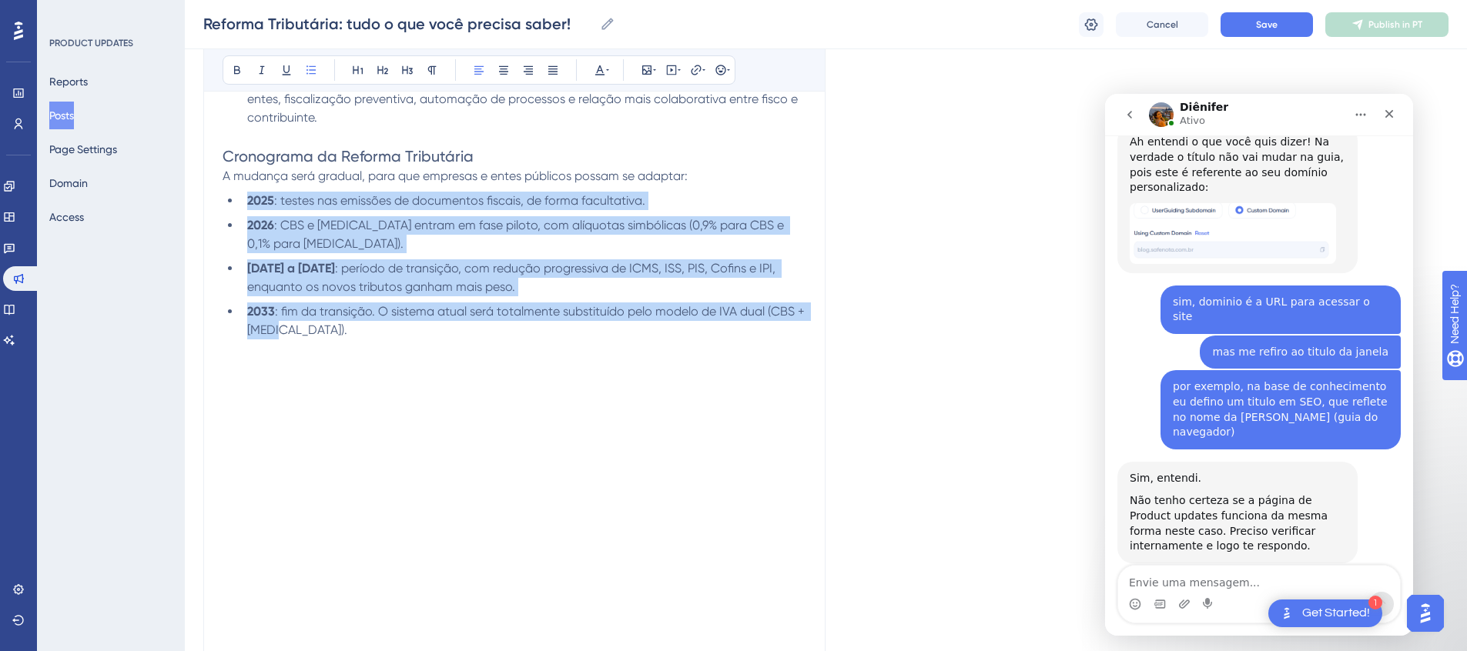
drag, startPoint x: 249, startPoint y: 200, endPoint x: 563, endPoint y: 310, distance: 332.2
click at [563, 310] on ul "2025 : testes nas emissões de documentos fiscais, de forma facultativa. 2026 : …" at bounding box center [515, 266] width 585 height 148
copy ul "2025 : testes nas emissões de documentos fiscais, de forma facultativa. 2026 : …"
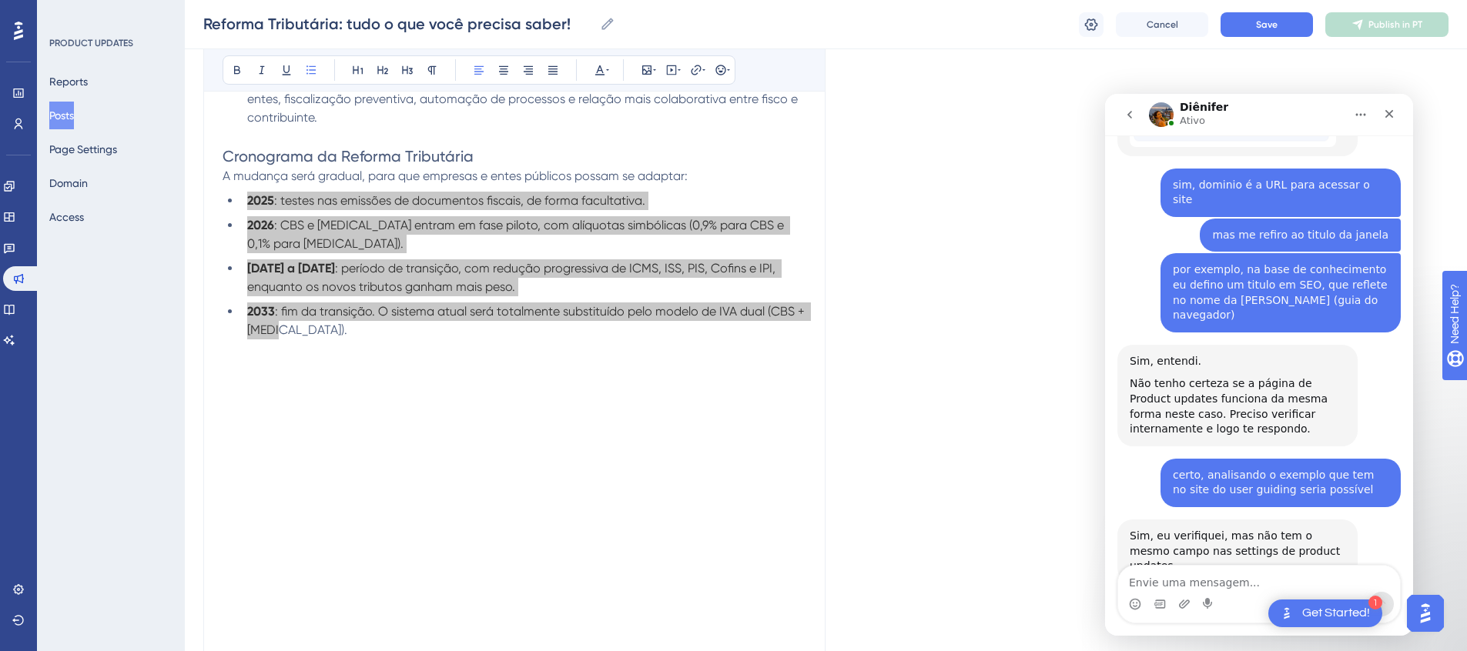
scroll to position [1181, 0]
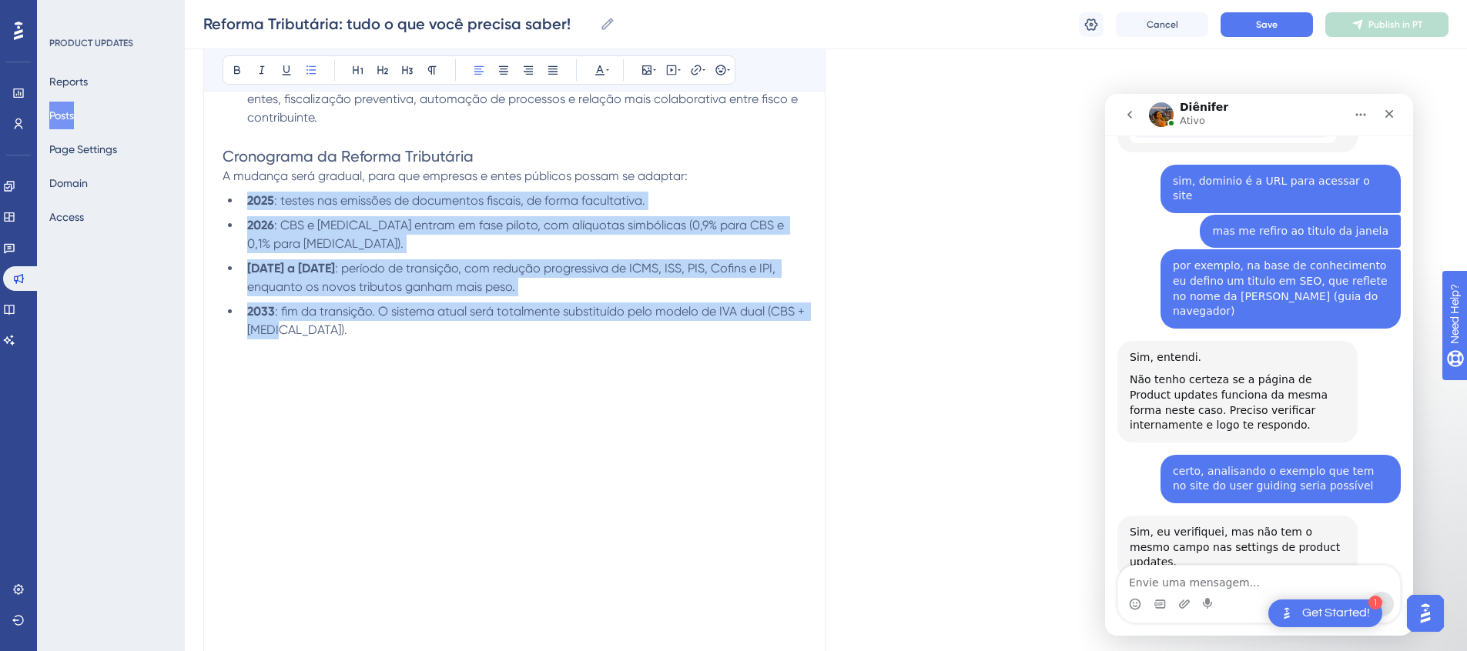
click at [304, 316] on li "2033 : fim da transição. O sistema atual será totalmente substituído pelo model…" at bounding box center [524, 321] width 567 height 37
drag, startPoint x: 348, startPoint y: 314, endPoint x: 246, endPoint y: 203, distance: 150.4
click at [246, 203] on ul "2025 : testes nas emissões de documentos fiscais, de forma facultativa. 2026 : …" at bounding box center [515, 266] width 585 height 148
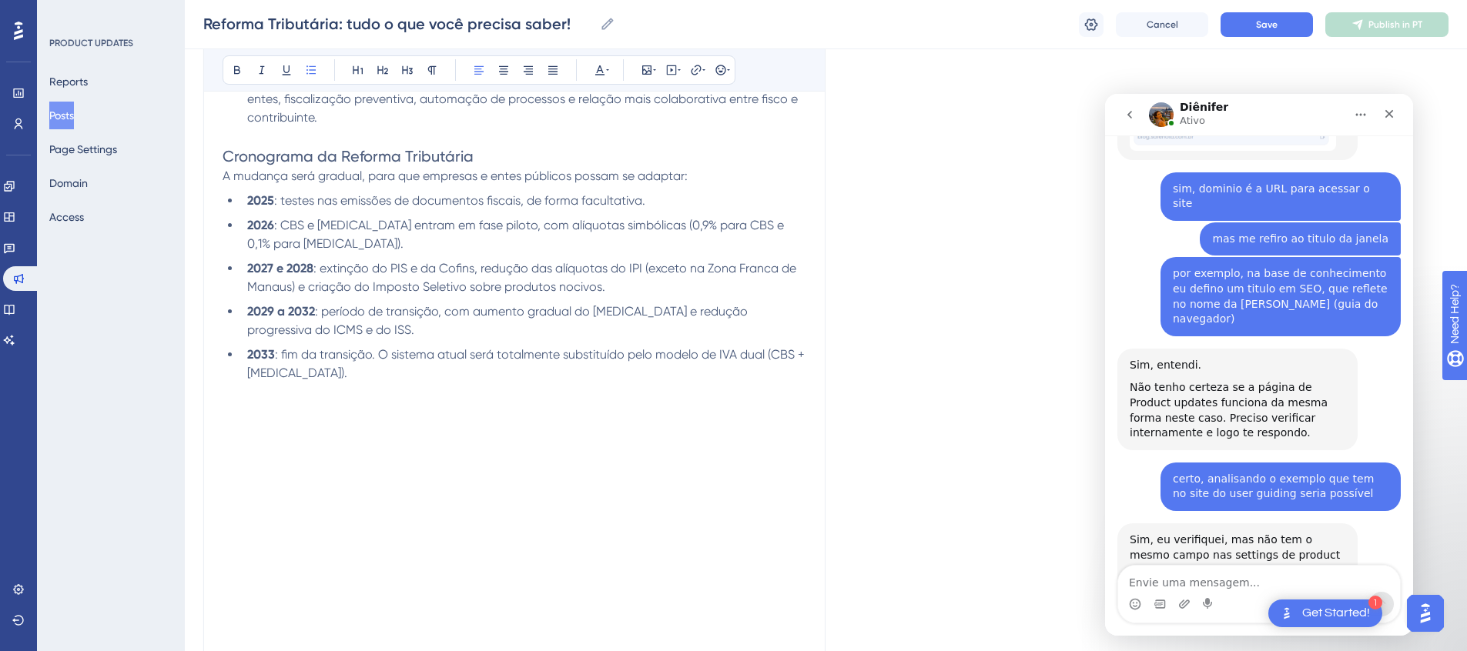
scroll to position [1172, 0]
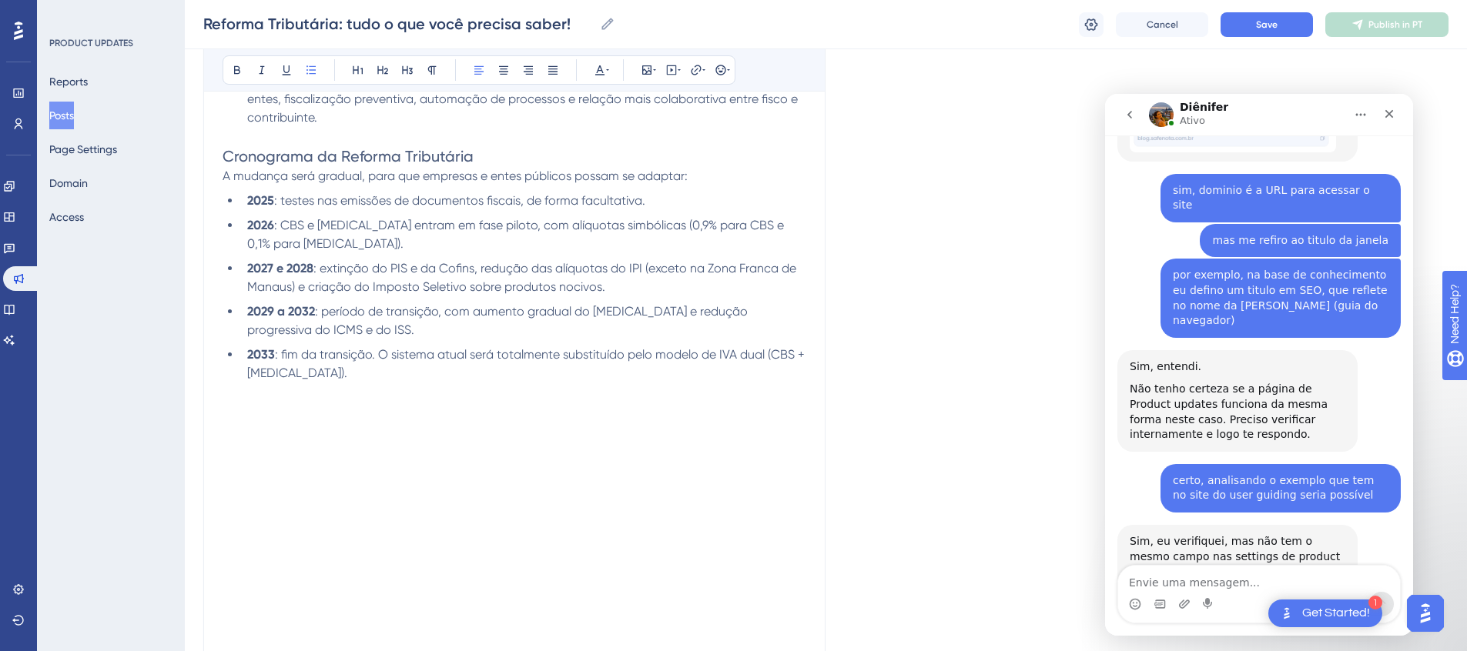
click at [699, 274] on li "2027 e 2028 : extinção do PIS e da Cofins, redução das alíquotas do IPI (exceto…" at bounding box center [524, 277] width 567 height 37
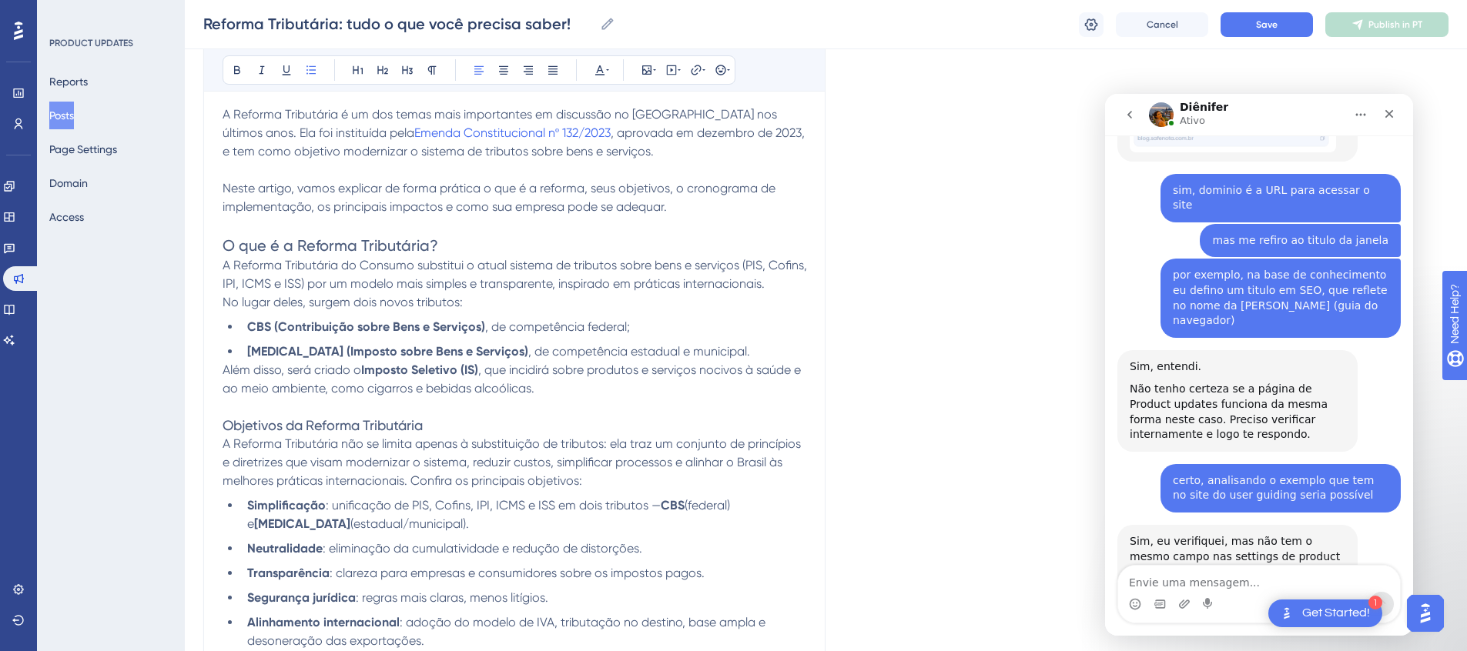
scroll to position [358, 0]
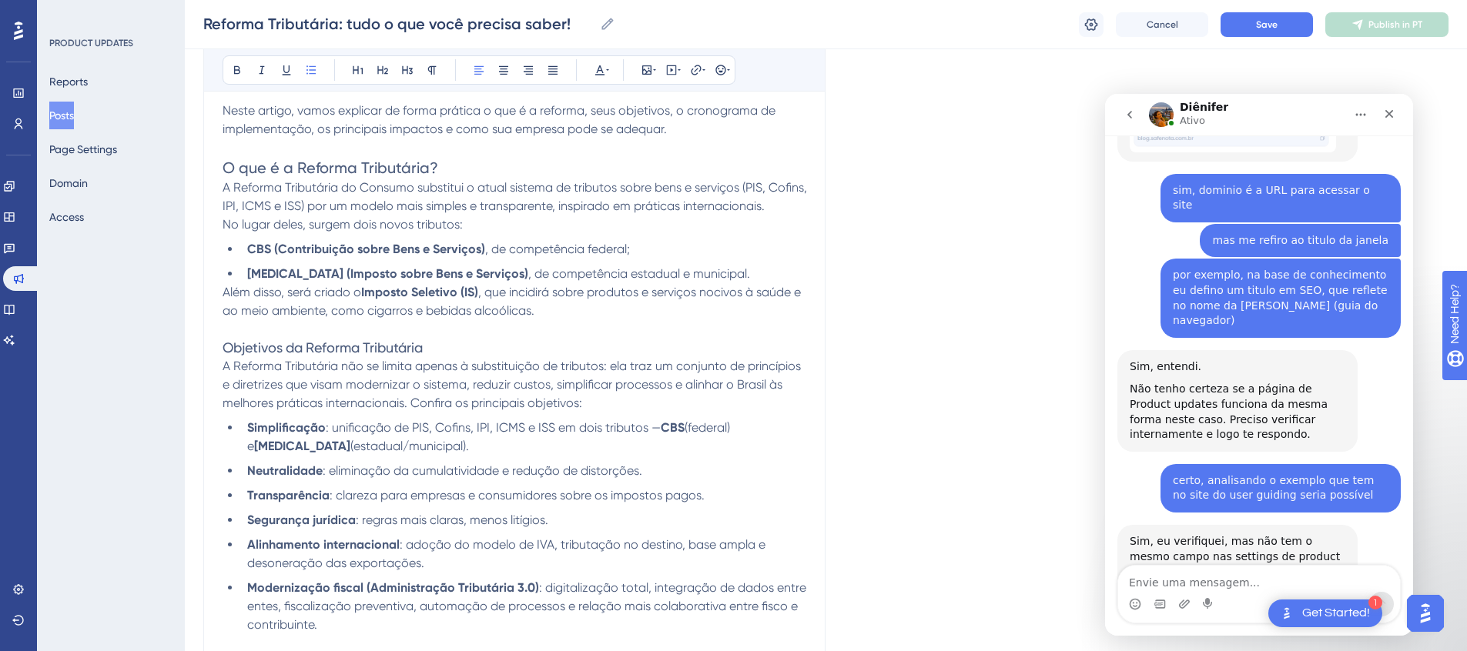
click at [328, 348] on span "Objetivos da Reforma Tributária" at bounding box center [323, 348] width 200 height 16
click at [216, 347] on div "Reforma Tributária: tudo o que você precisa saber! Bold Italic Underline Bullet…" at bounding box center [514, 609] width 622 height 1423
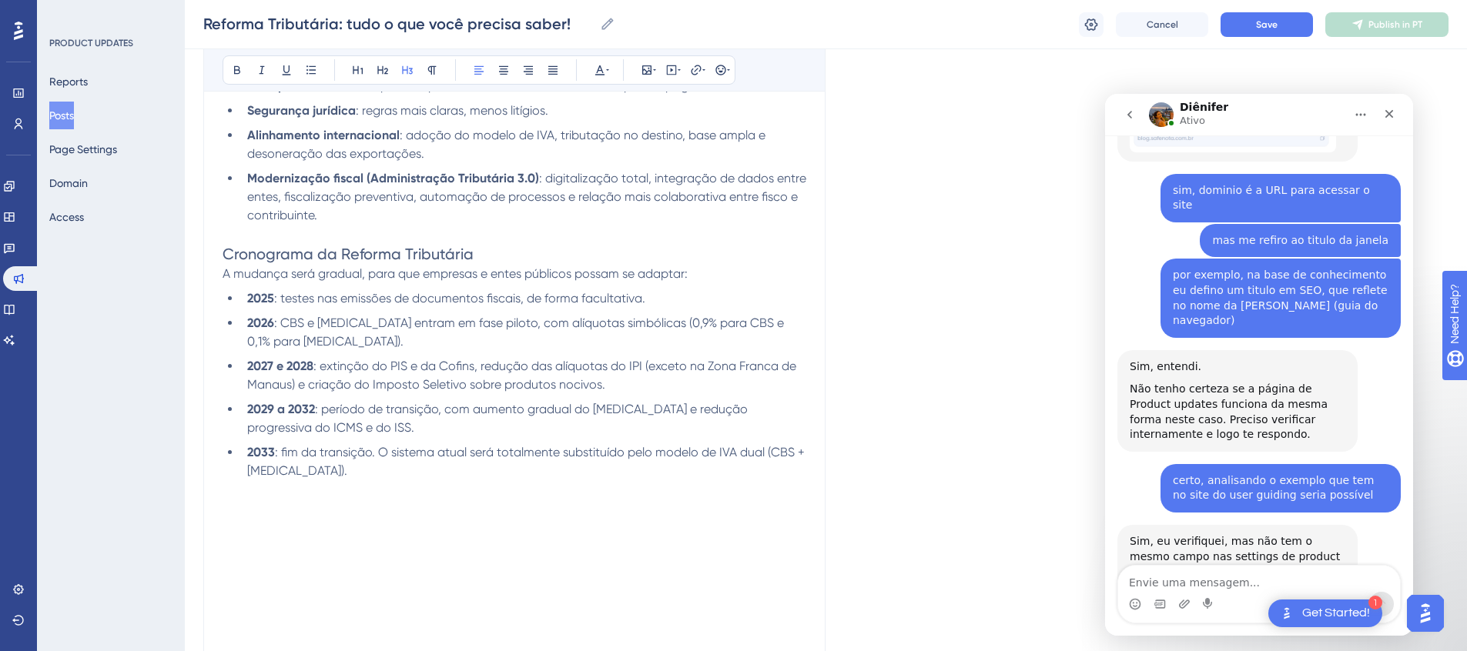
scroll to position [846, 0]
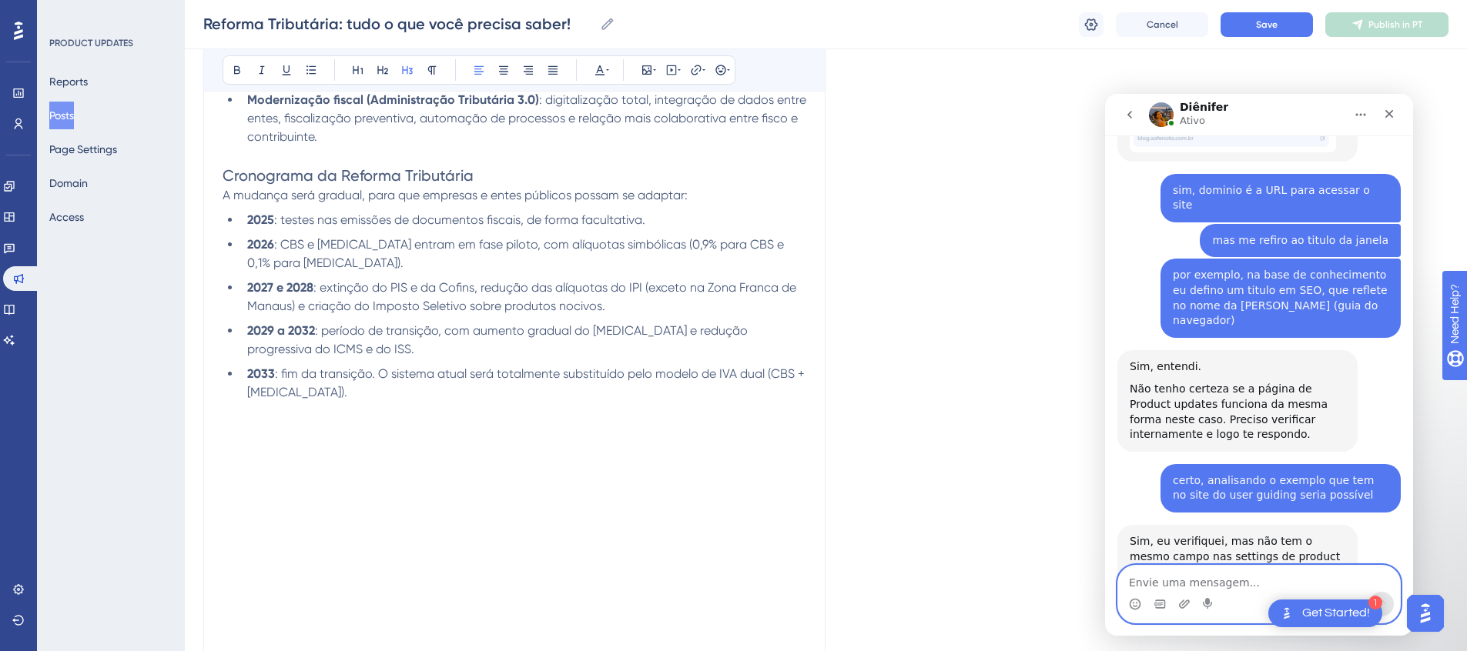
click at [1263, 584] on textarea "Envie uma mensagem..." at bounding box center [1259, 579] width 282 height 26
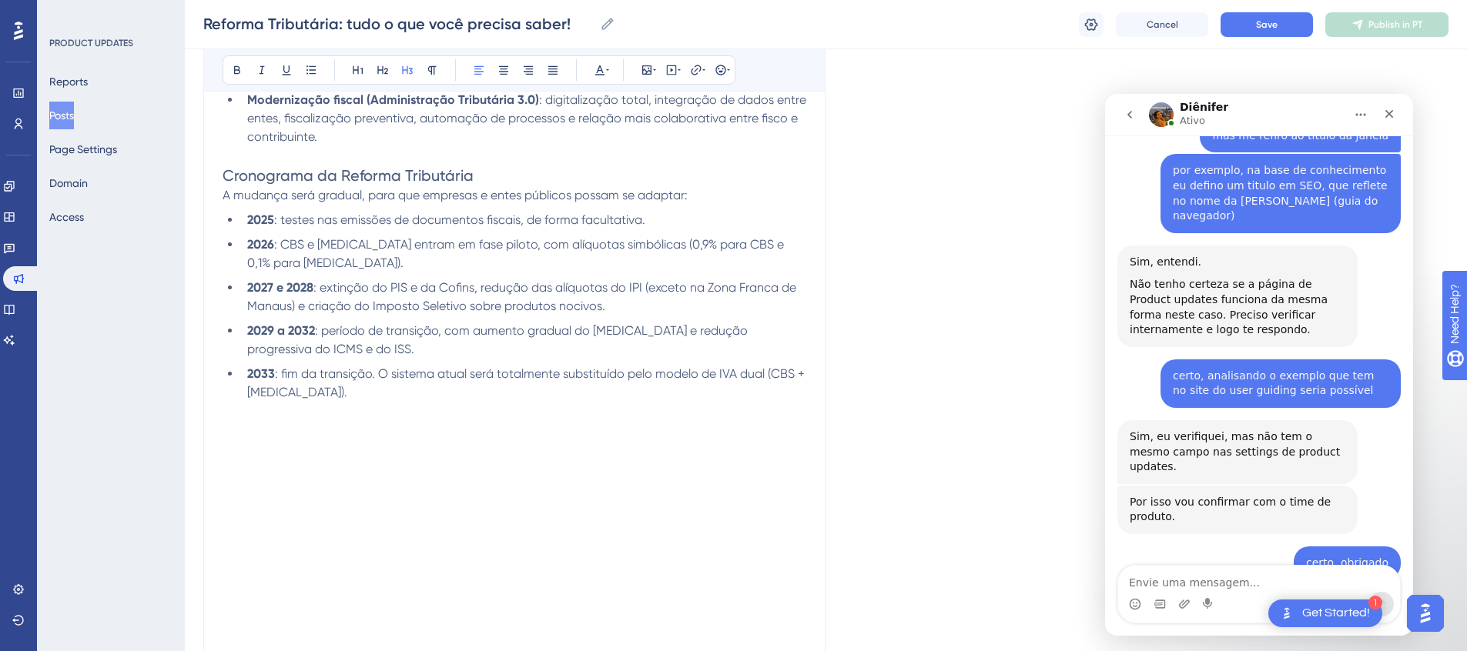
scroll to position [1279, 0]
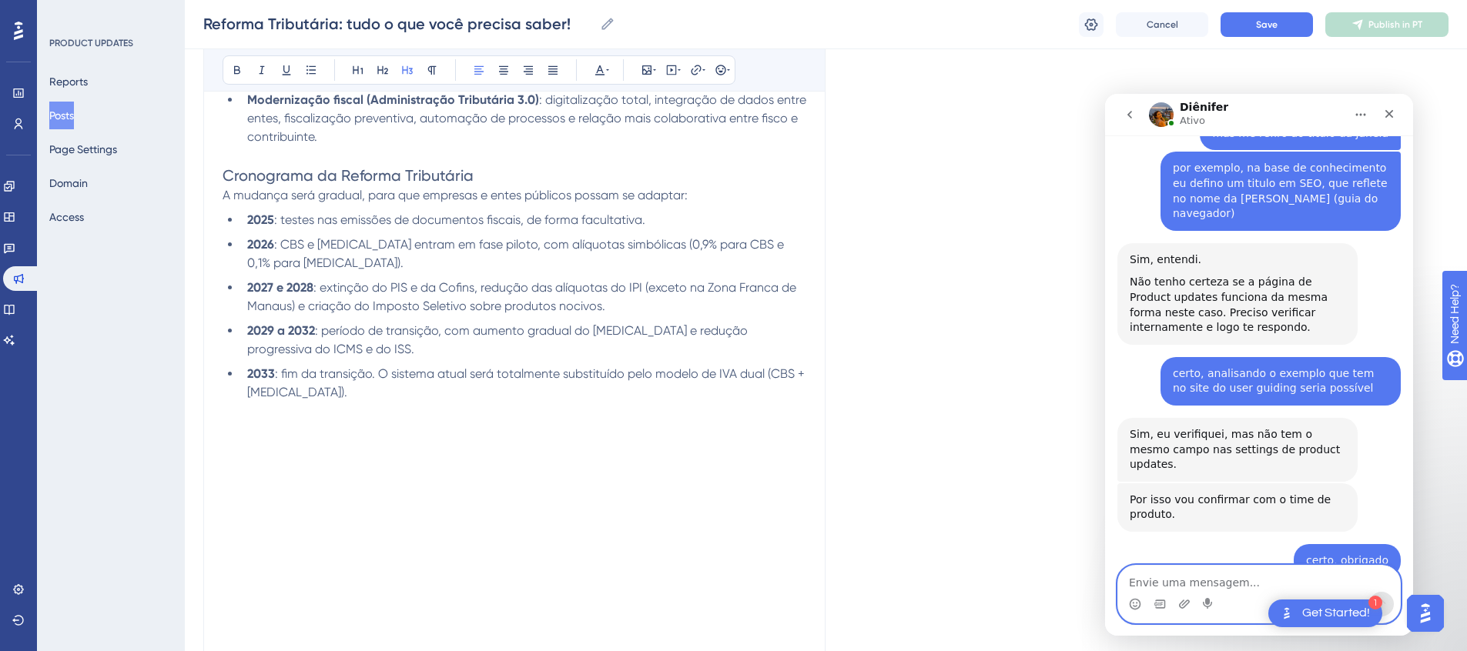
click at [1251, 581] on textarea "Envie uma mensagem..." at bounding box center [1259, 579] width 282 height 26
click at [329, 402] on p at bounding box center [515, 420] width 585 height 37
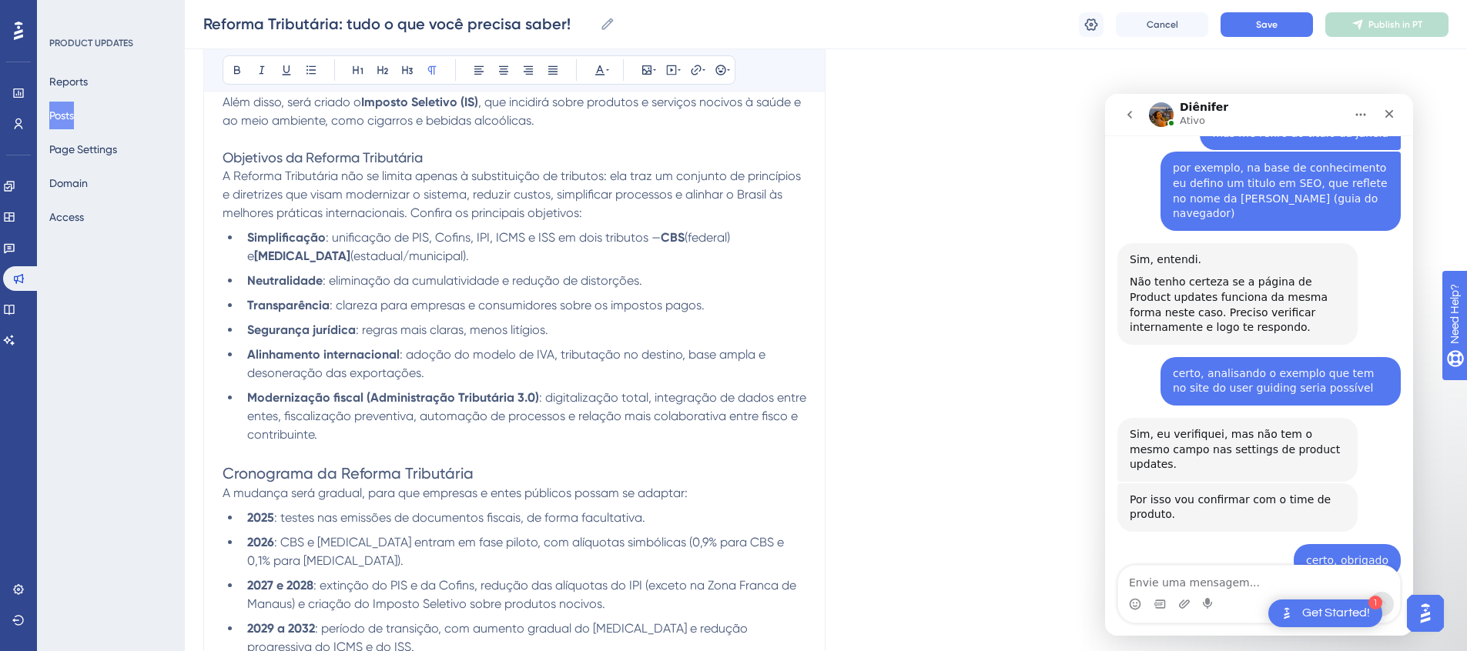
scroll to position [621, 0]
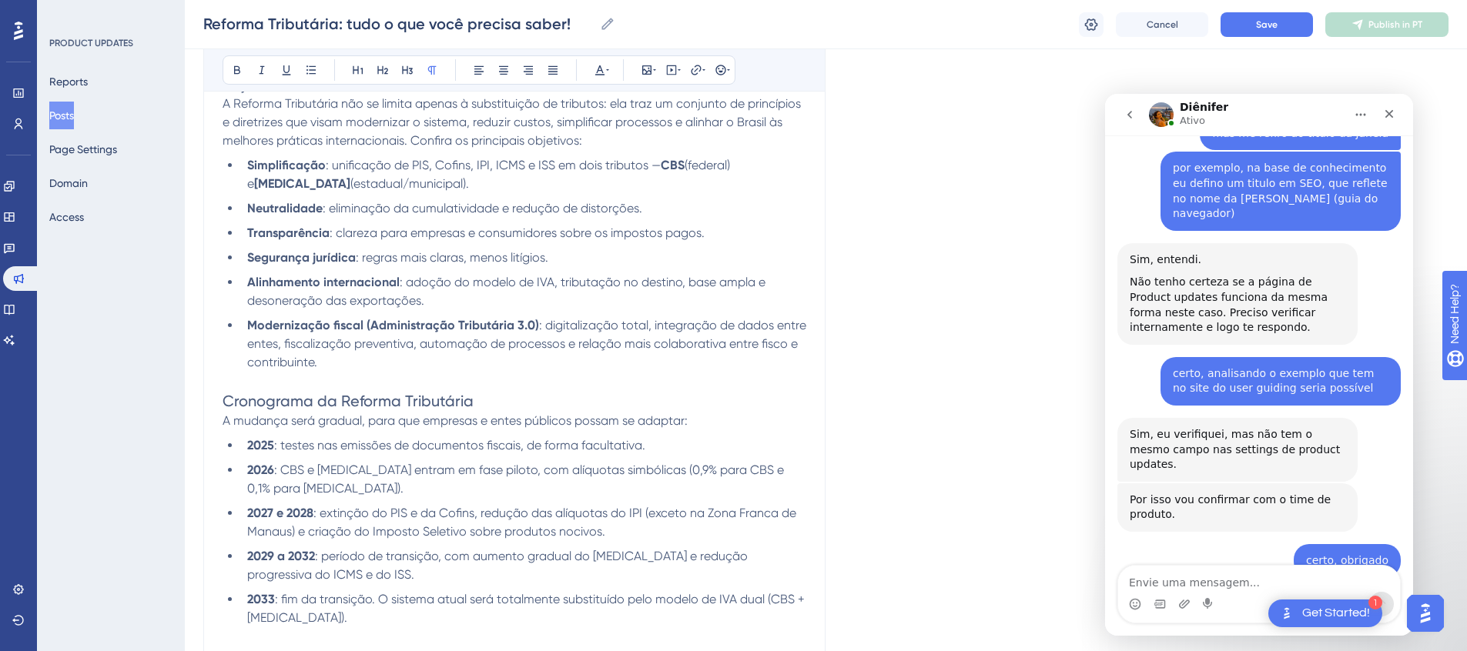
click at [286, 470] on span ": CBS e IBS entram em fase piloto, com alíquotas simbólicas (0,9% para CBS e 0,…" at bounding box center [517, 479] width 540 height 33
click at [321, 472] on span "e IBS entram em fase piloto, com alíquotas simbólicas (0,9% para CBS e 0,1% par…" at bounding box center [527, 479] width 560 height 33
click at [401, 506] on span ": extinção do PIS e da Cofins, redução das alíquotas do IPI (exceto na Zona Fra…" at bounding box center [523, 522] width 552 height 33
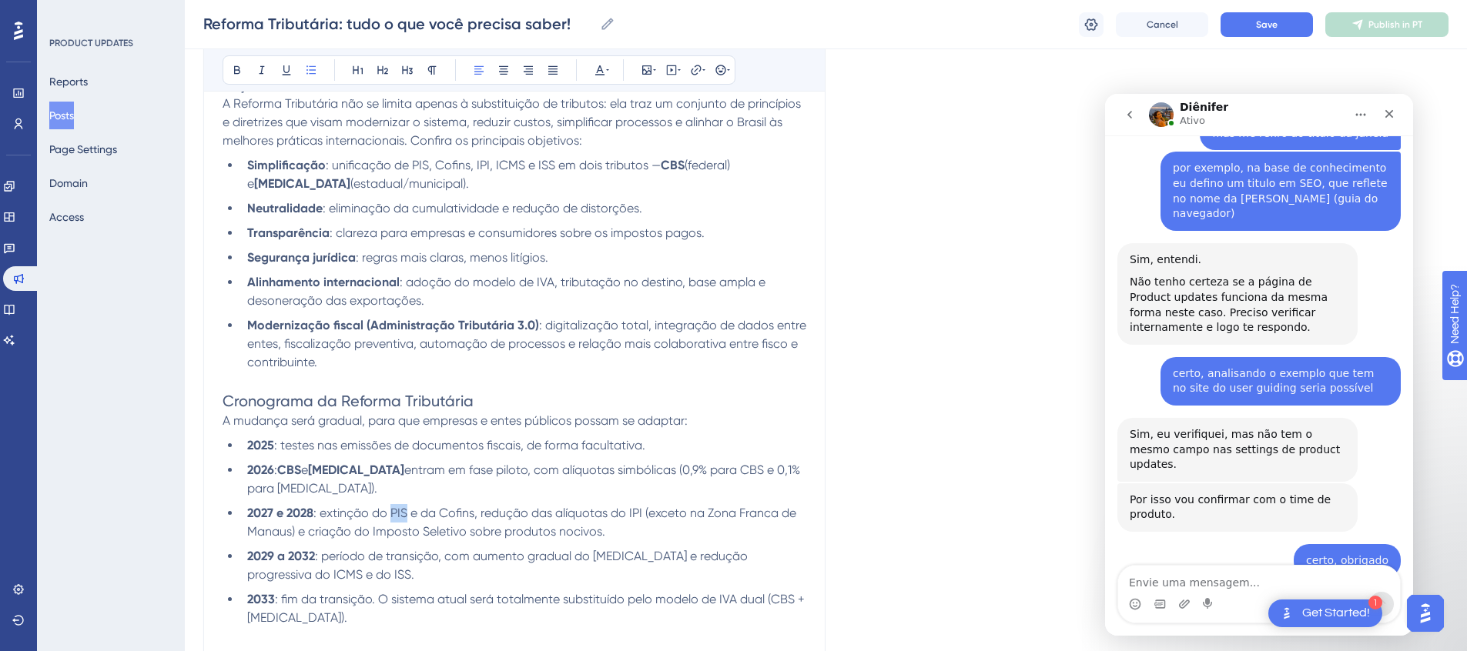
click at [401, 506] on span ": extinção do PIS e da Cofins, redução das alíquotas do IPI (exceto na Zona Fra…" at bounding box center [523, 522] width 552 height 33
click at [451, 506] on span "e da Cofins, redução das alíquotas do IPI (exceto na Zona Franca de Manaus) e c…" at bounding box center [520, 522] width 546 height 33
click at [632, 506] on span ", redução das alíquotas do IPI (exceto na Zona Franca de Manaus) e criação do I…" at bounding box center [519, 522] width 544 height 33
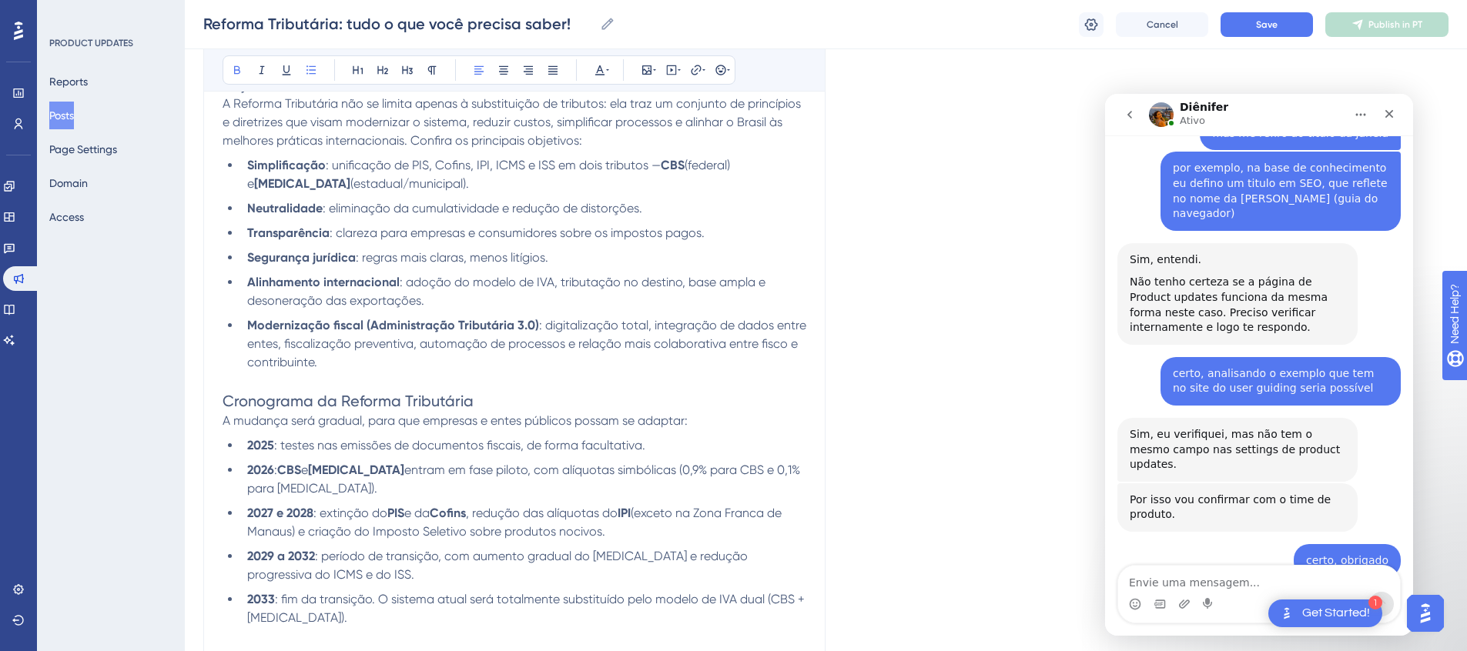
click at [600, 549] on span ": período de transição, com aumento gradual do IBS e redução progressiva do ICM…" at bounding box center [499, 565] width 504 height 33
click at [747, 549] on span "e redução progressiva do ICMS e do ISS." at bounding box center [497, 565] width 500 height 33
click at [360, 567] on span "e do ISS." at bounding box center [384, 574] width 49 height 15
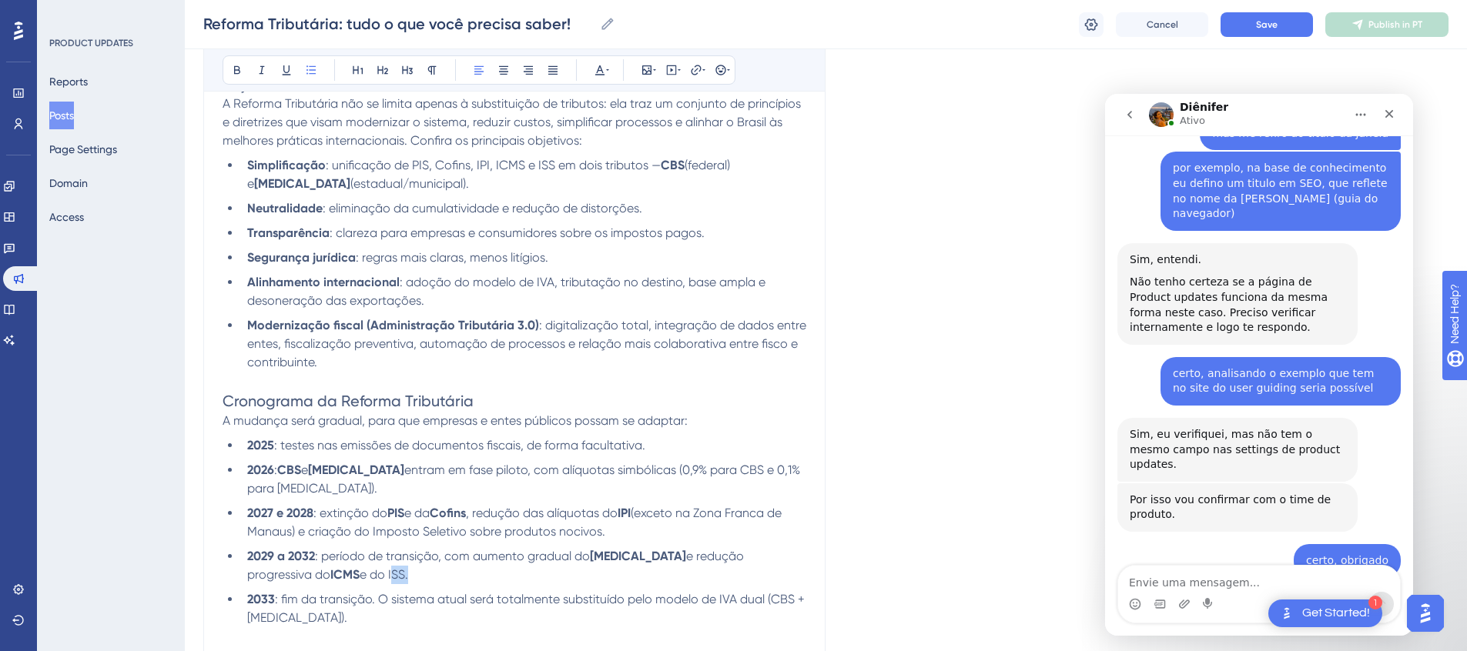
click at [360, 567] on span "e do ISS." at bounding box center [384, 574] width 49 height 15
drag, startPoint x: 717, startPoint y: 582, endPoint x: 731, endPoint y: 598, distance: 21.3
click at [731, 598] on li "2033 : fim da transição. O sistema atual será totalmente substituído pelo model…" at bounding box center [524, 609] width 567 height 37
drag, startPoint x: 753, startPoint y: 597, endPoint x: 720, endPoint y: 584, distance: 35.6
click at [720, 591] on li "2033 : fim da transição. O sistema atual será totalmente substituído pelo model…" at bounding box center [524, 609] width 567 height 37
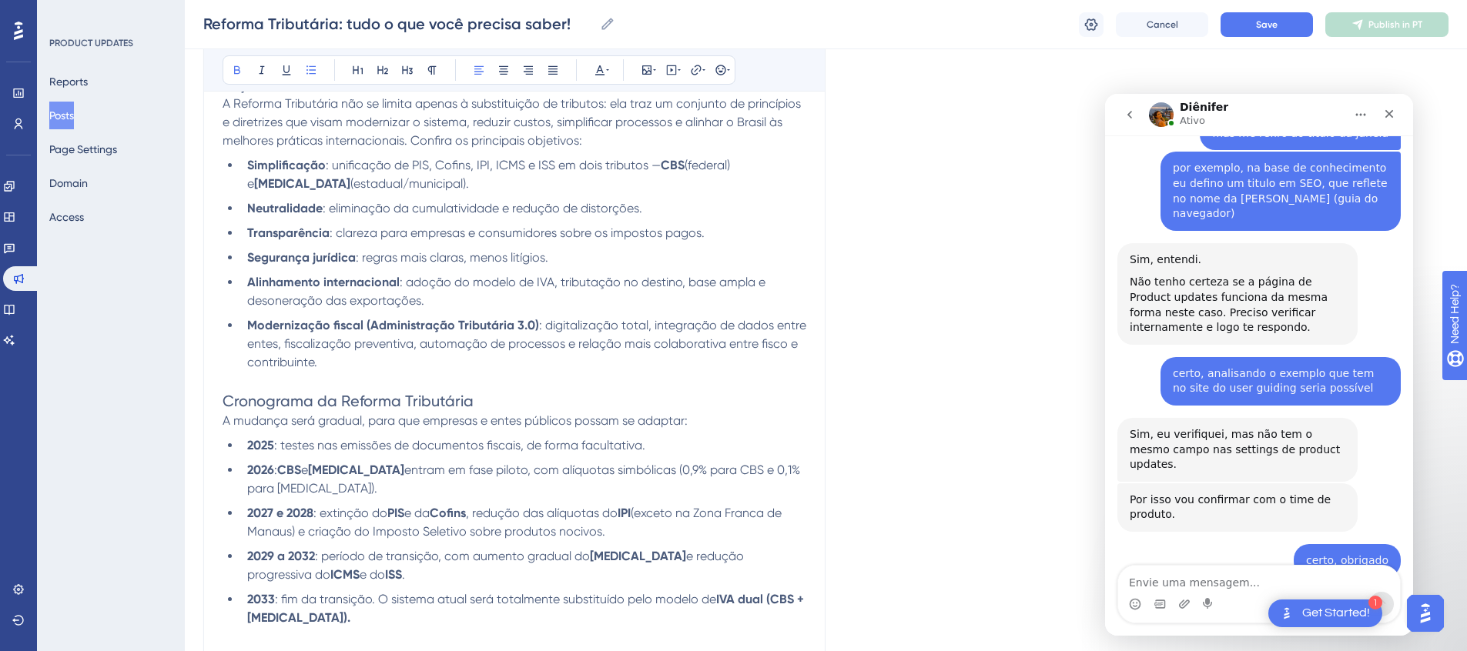
click at [891, 547] on div "Language Portuguese (Default) Upload Cover Image Suggested image width 808 px R…" at bounding box center [825, 311] width 1245 height 1666
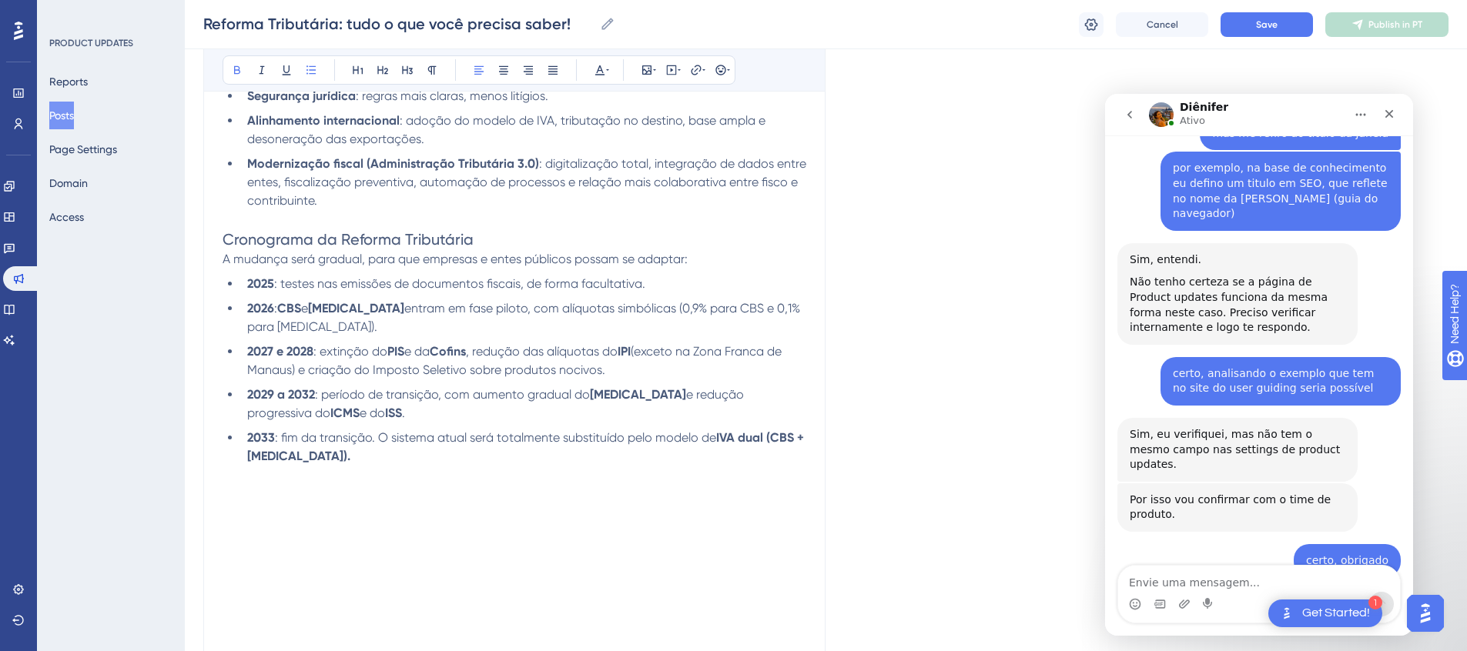
scroll to position [862, 0]
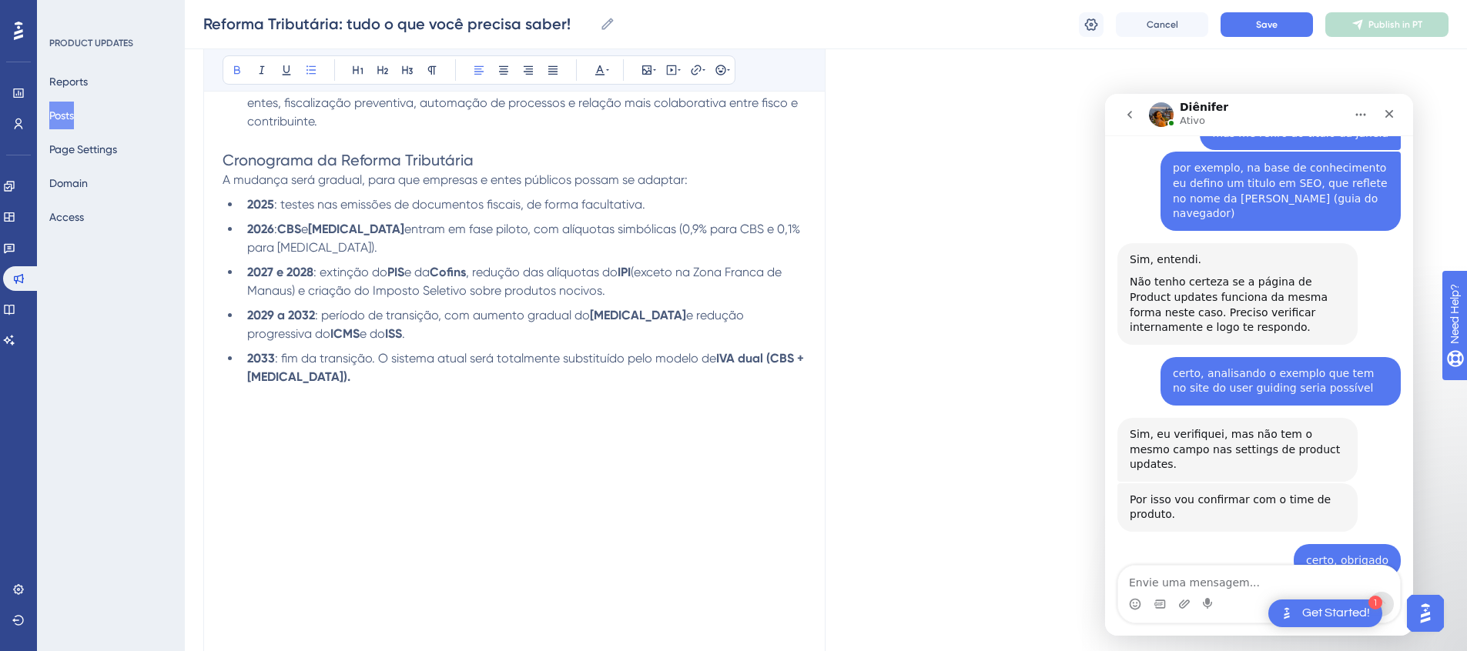
click at [264, 387] on p at bounding box center [515, 405] width 585 height 37
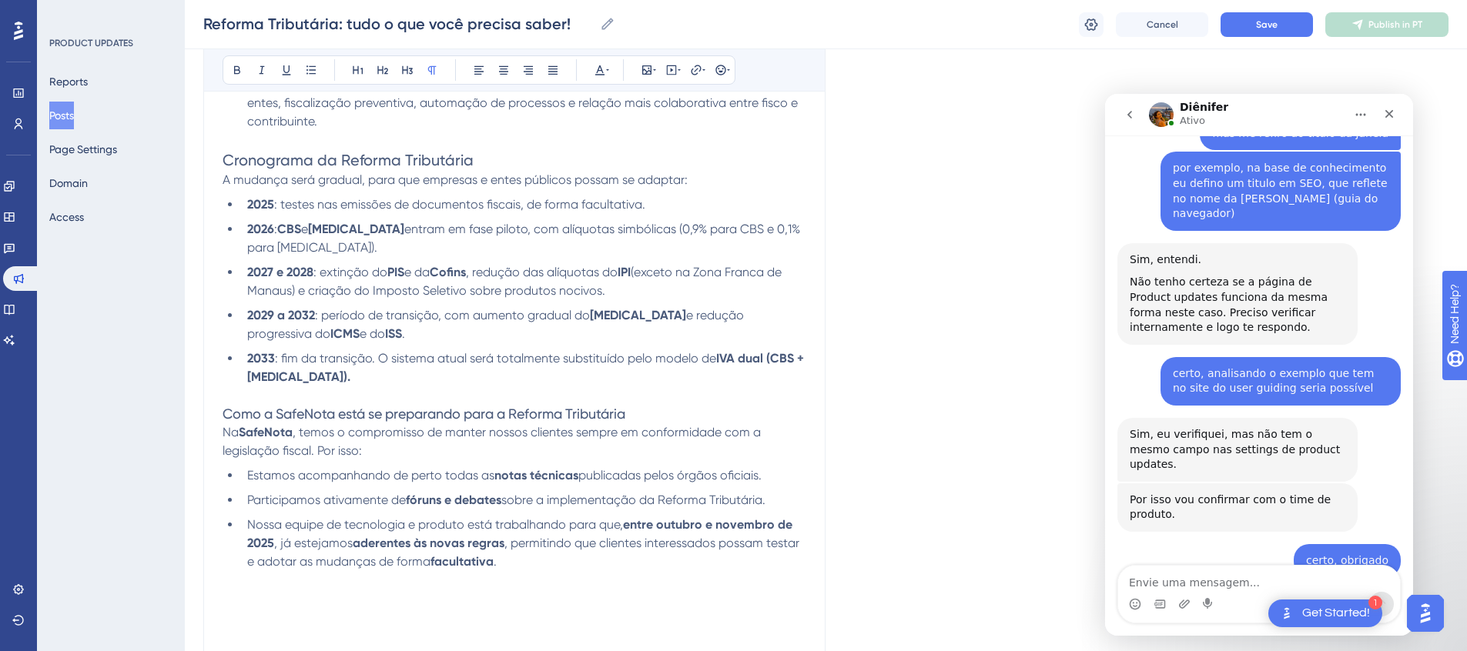
click at [271, 571] on p at bounding box center [515, 589] width 585 height 37
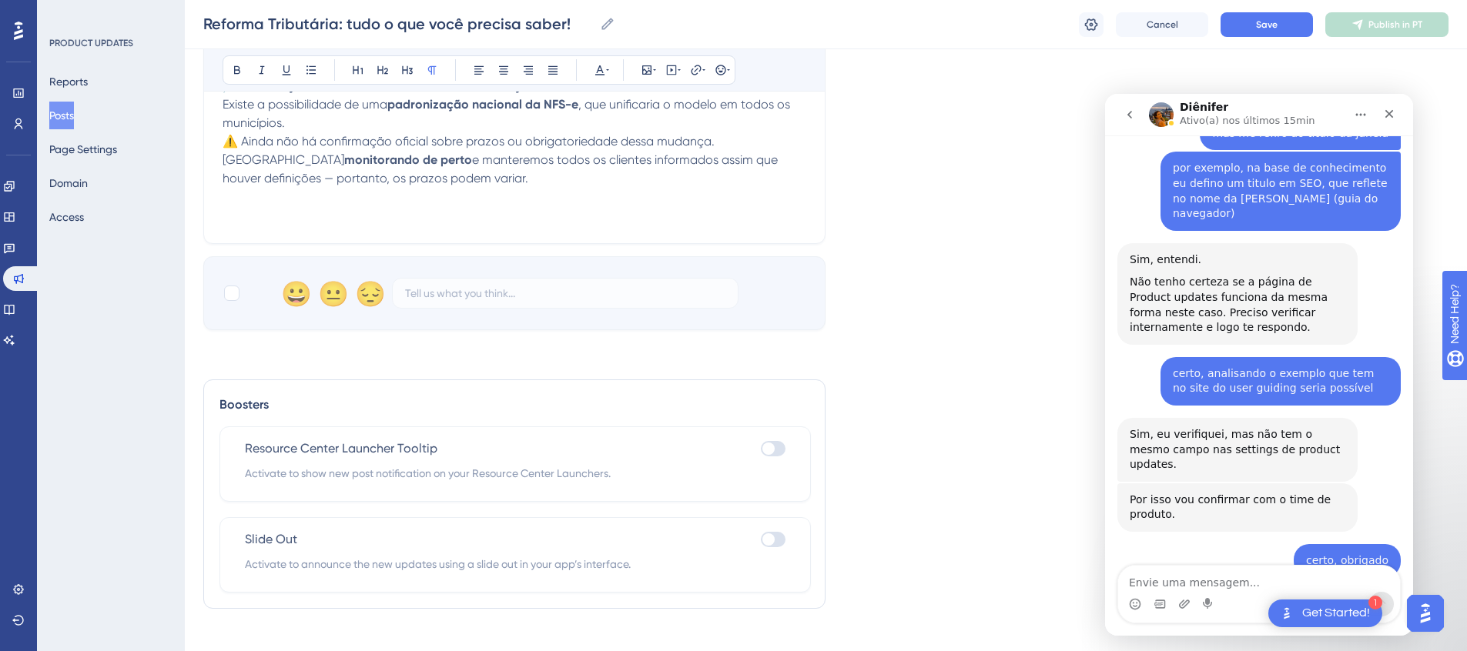
scroll to position [1321, 0]
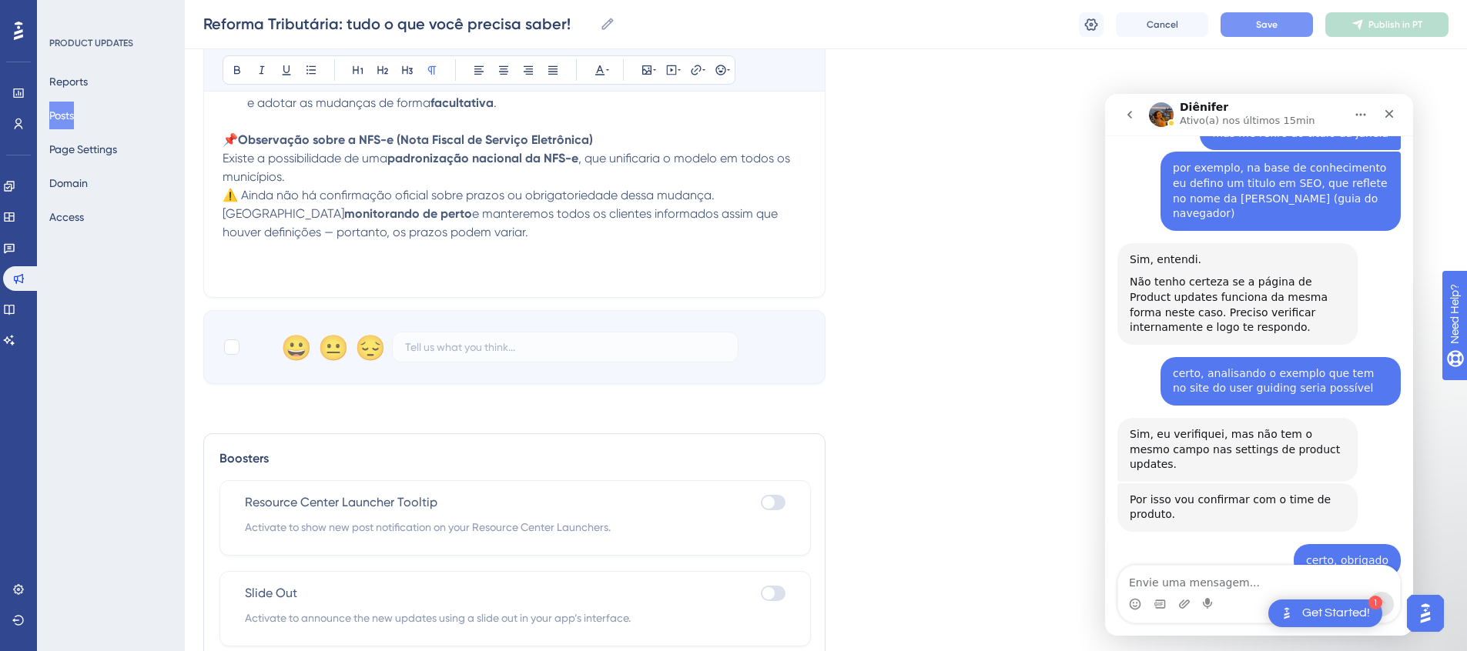
click at [1287, 19] on button "Save" at bounding box center [1266, 24] width 92 height 25
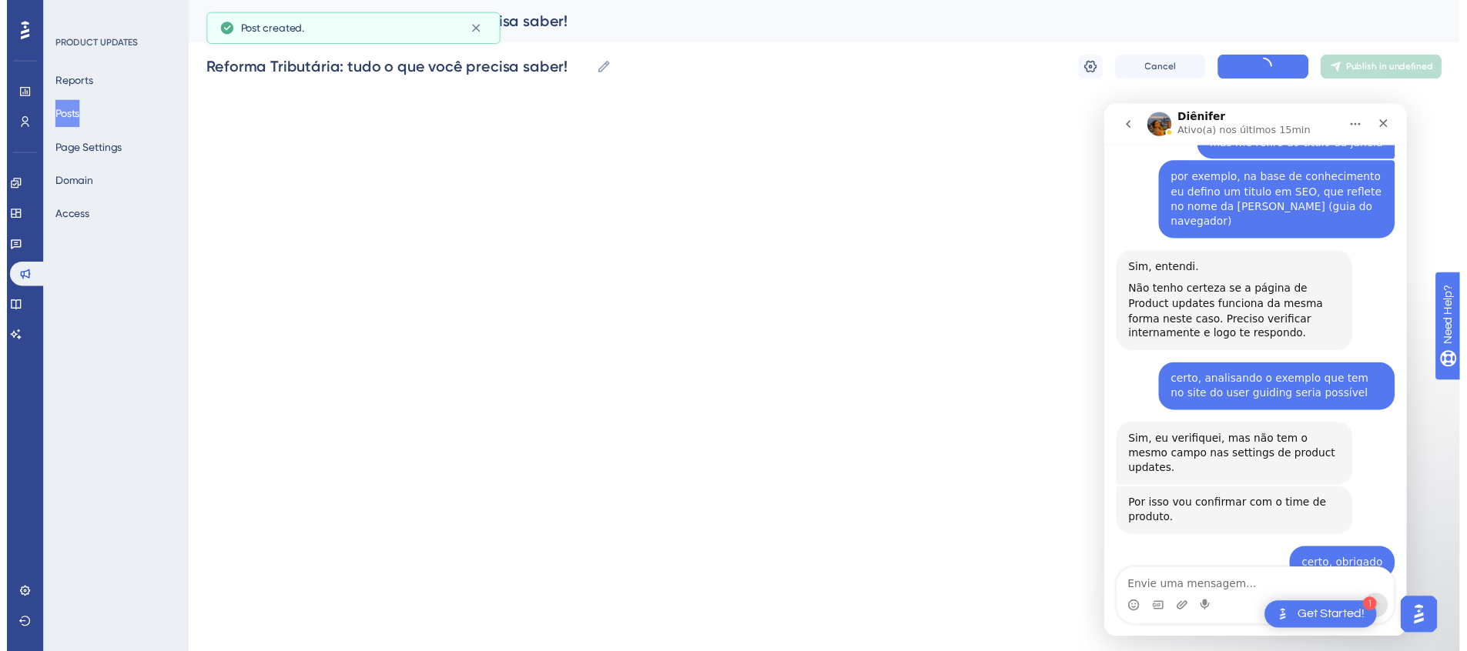
scroll to position [928, 0]
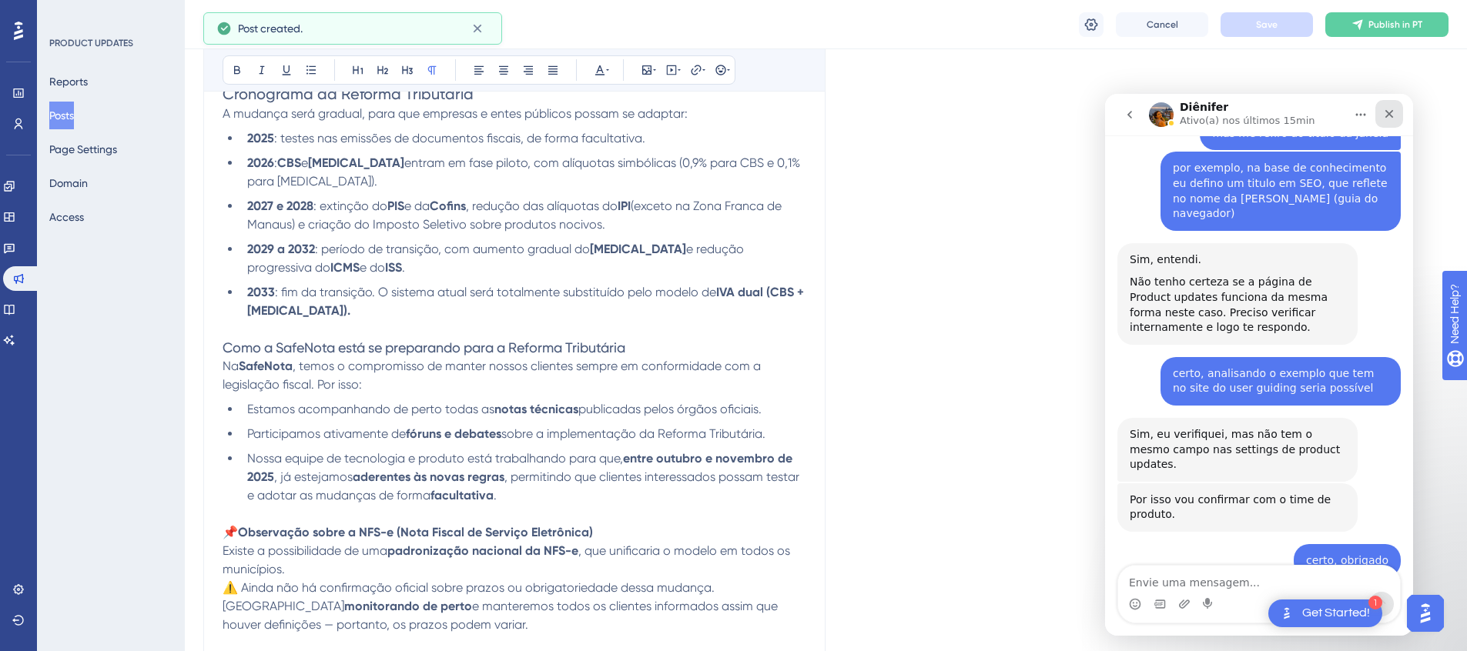
click at [1387, 112] on icon "Fechar" at bounding box center [1389, 114] width 8 height 8
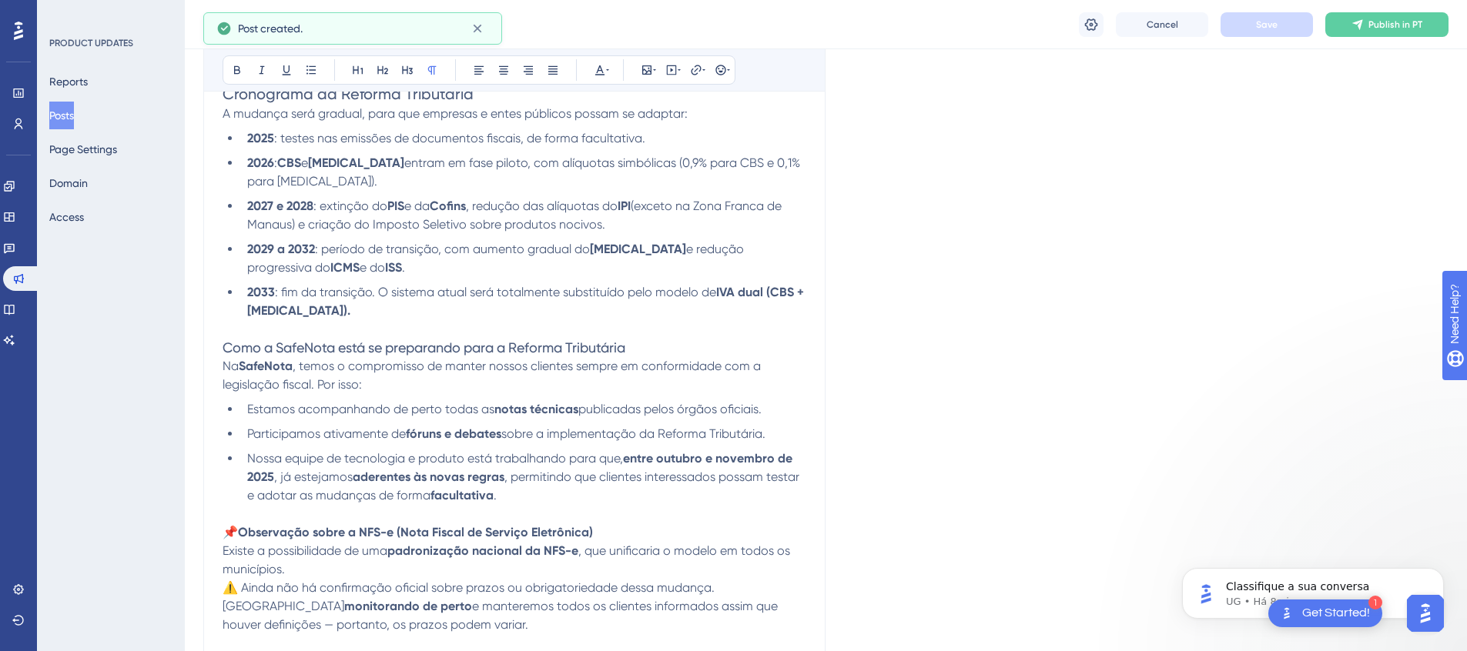
scroll to position [0, 0]
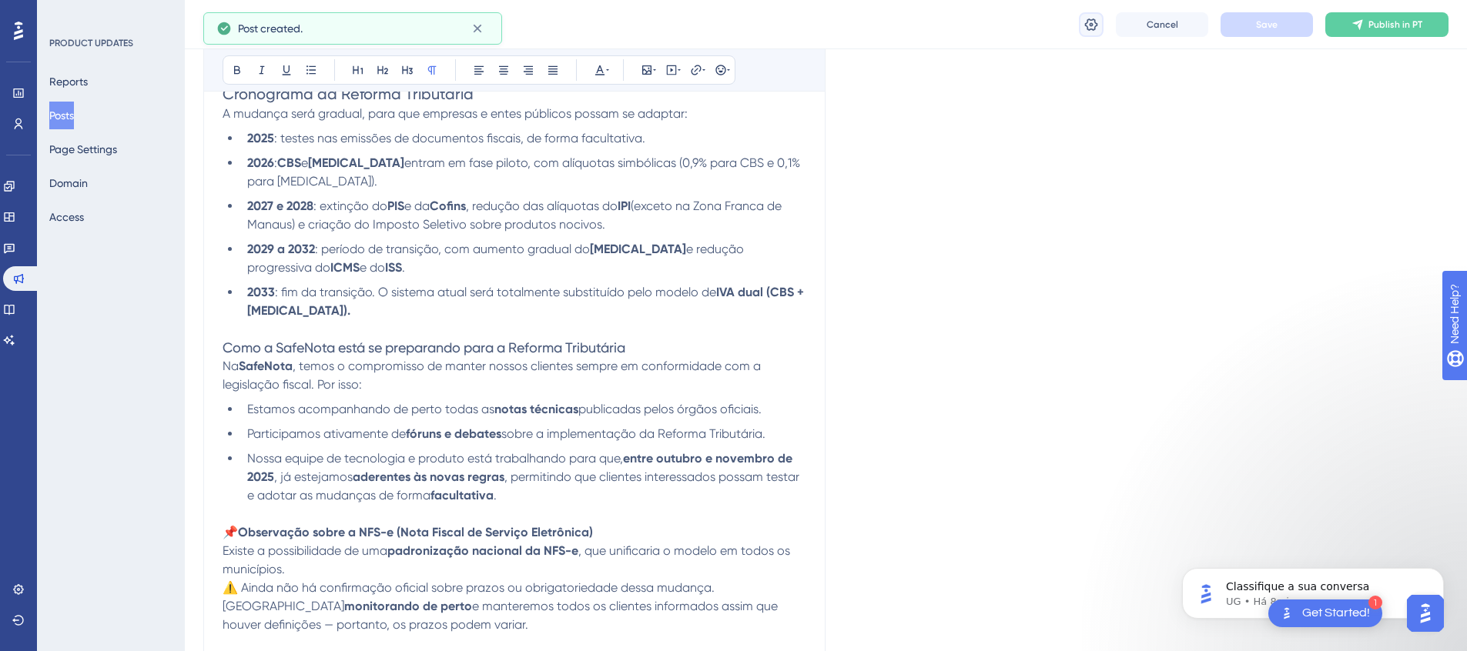
click at [1099, 26] on button at bounding box center [1091, 24] width 25 height 25
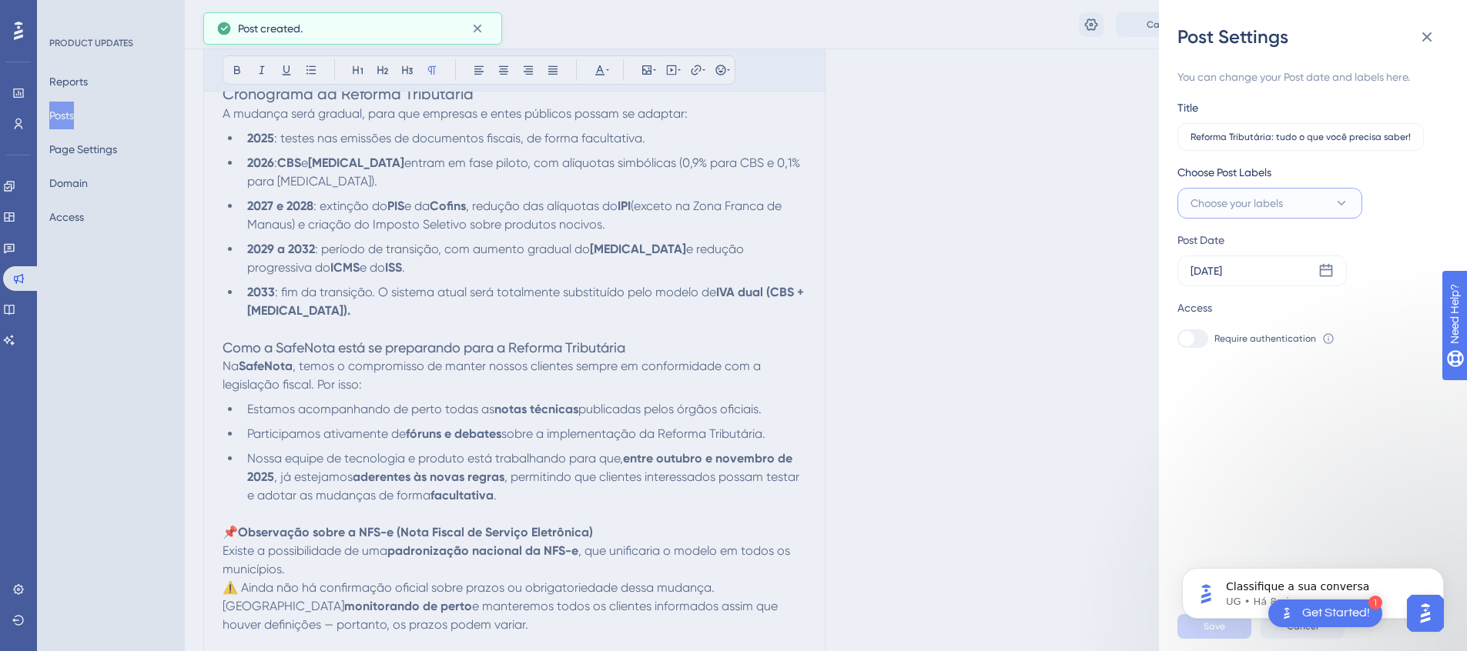
click at [1300, 201] on button "Choose your labels" at bounding box center [1269, 203] width 185 height 31
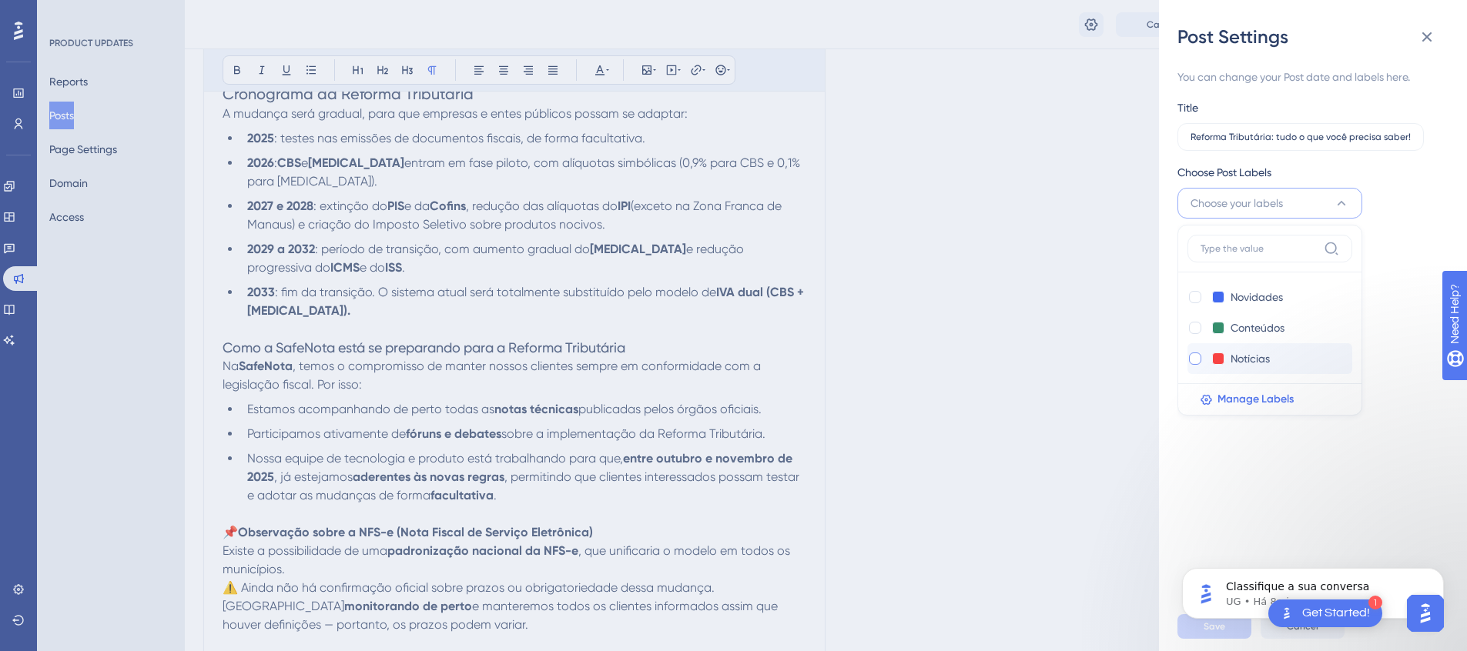
click at [1194, 360] on div at bounding box center [1195, 359] width 12 height 12
click at [1196, 336] on div "Conteúdos Conteúdos" at bounding box center [1254, 328] width 134 height 18
click at [1194, 331] on div at bounding box center [1195, 328] width 12 height 12
click at [1196, 365] on div at bounding box center [1194, 358] width 15 height 15
click at [1249, 465] on div "You can change your Post date and labels here. Title Reforma Tributária: tudo o…" at bounding box center [1318, 325] width 283 height 553
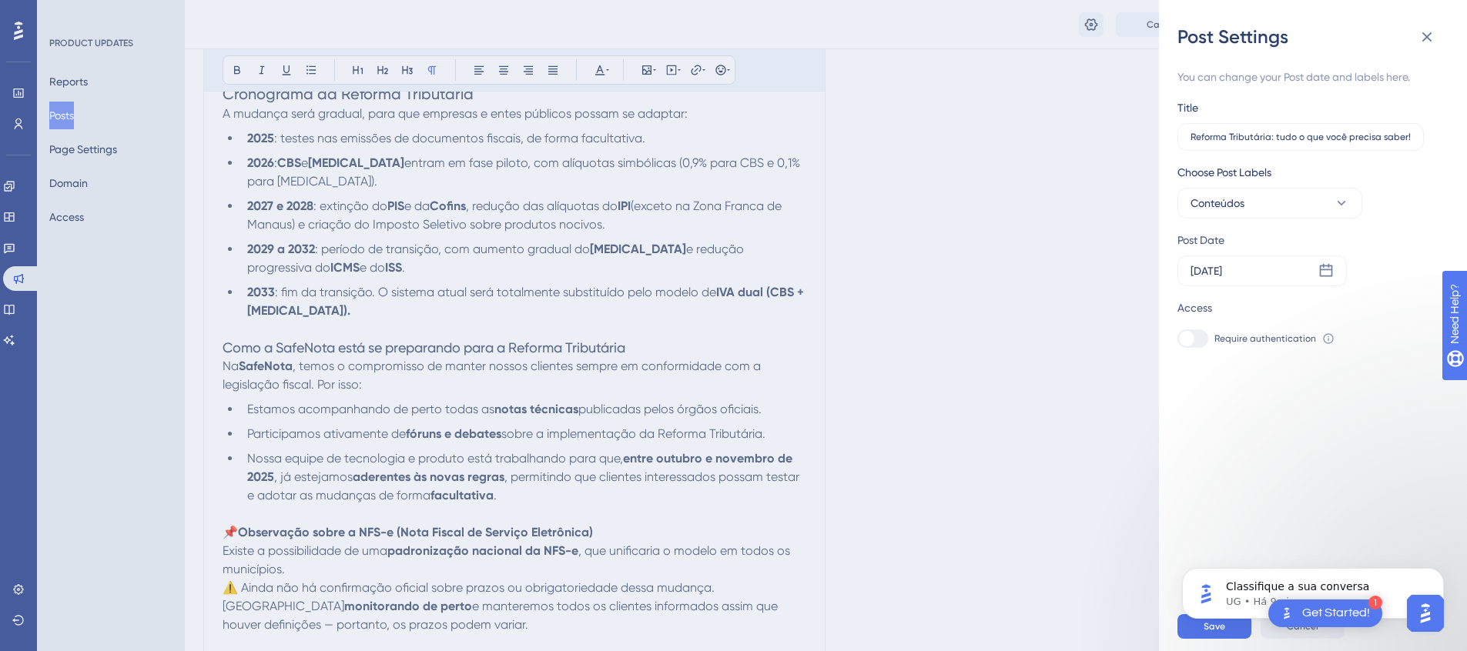
click at [1302, 492] on div "Classifique a sua conversa UG • Há 9min" at bounding box center [1312, 523] width 283 height 192
click at [1441, 571] on icon "Dismiss notification" at bounding box center [1439, 572] width 8 height 8
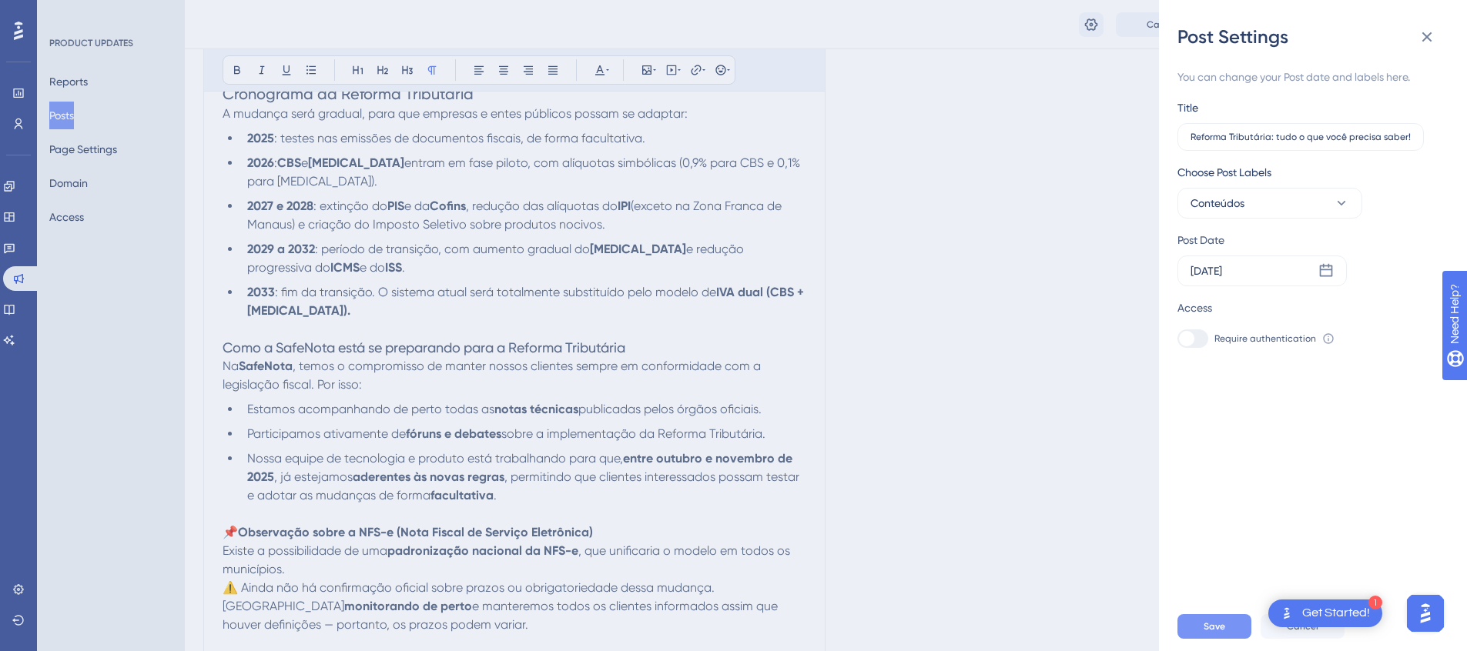
click at [1218, 633] on span "Save" at bounding box center [1215, 627] width 22 height 12
click at [1432, 36] on icon at bounding box center [1427, 37] width 18 height 18
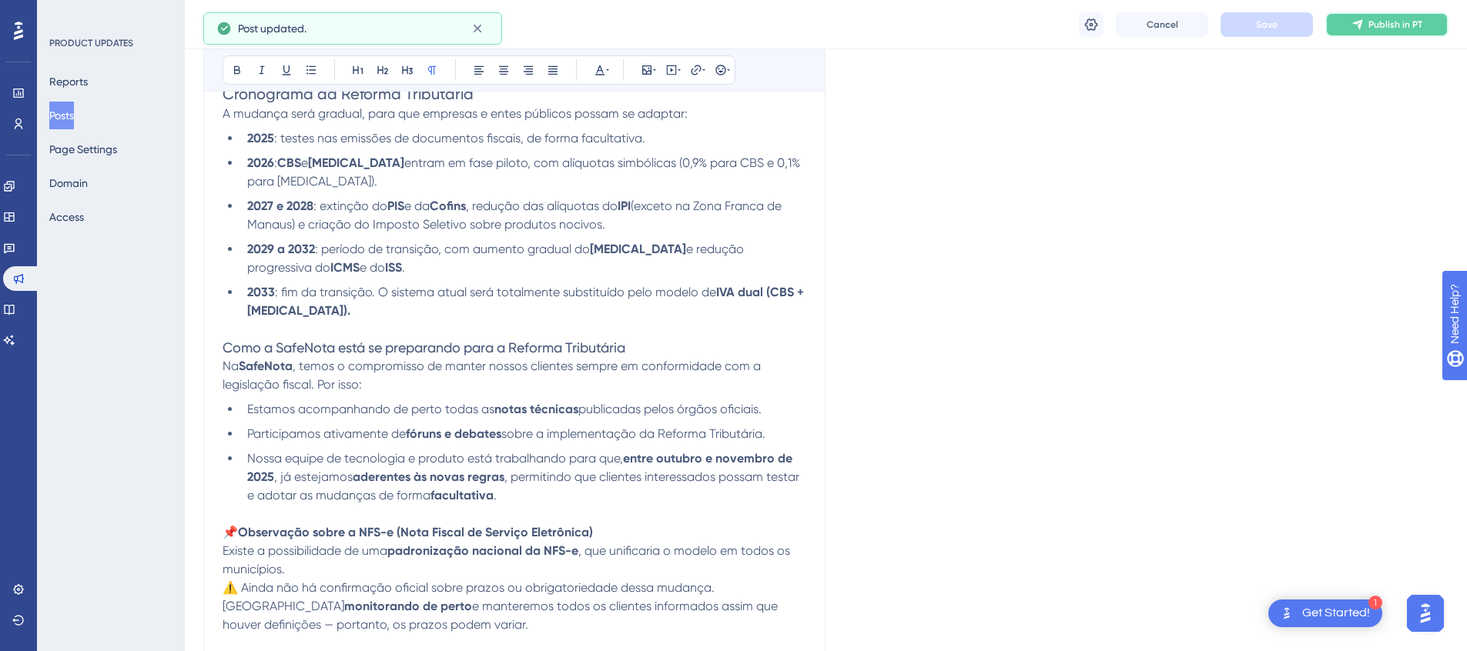
click at [1380, 18] on span "Publish in PT" at bounding box center [1395, 24] width 54 height 12
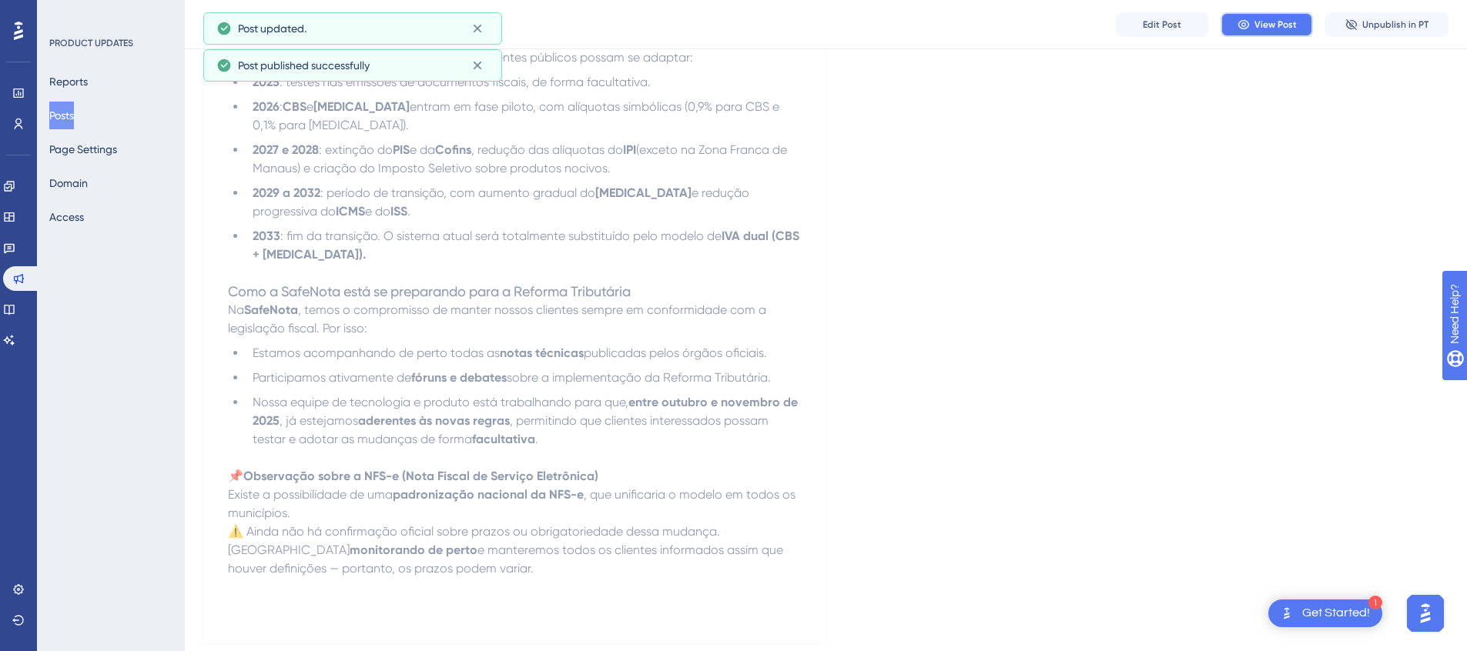
click at [1257, 28] on span "View Post" at bounding box center [1275, 24] width 42 height 12
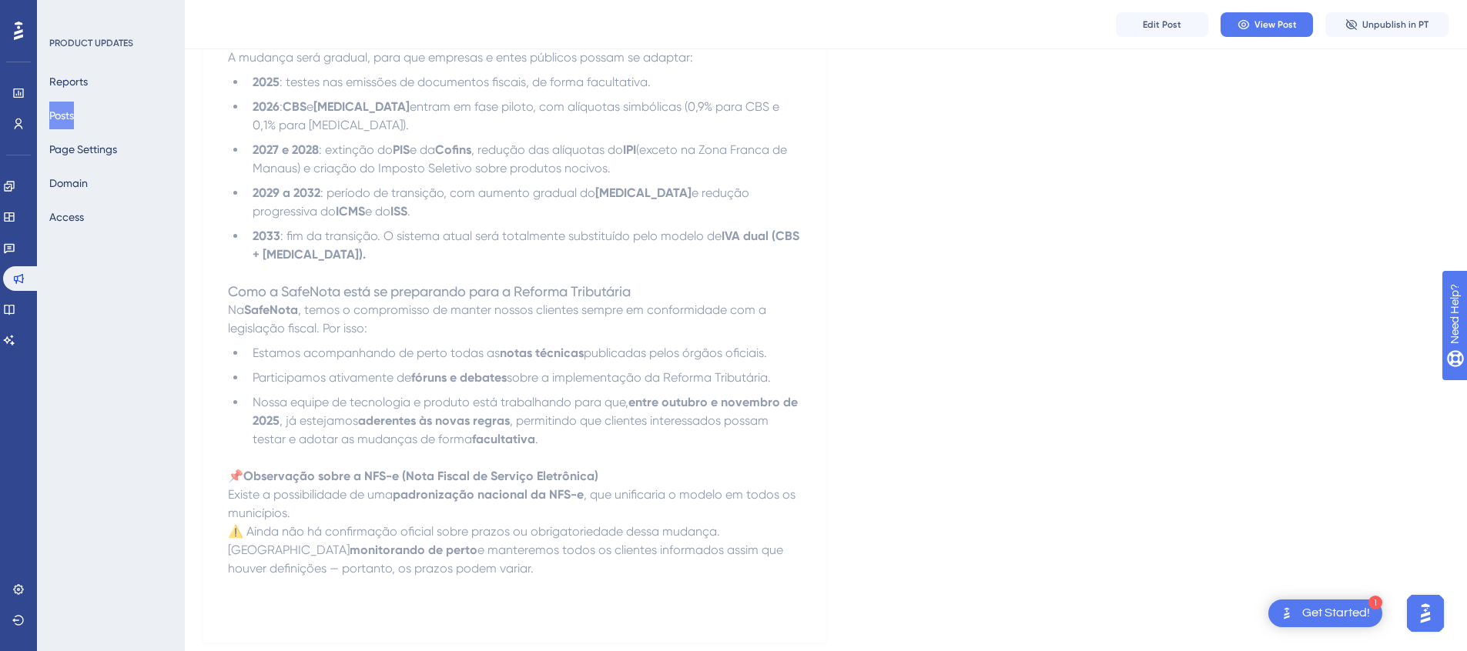
scroll to position [950, 0]
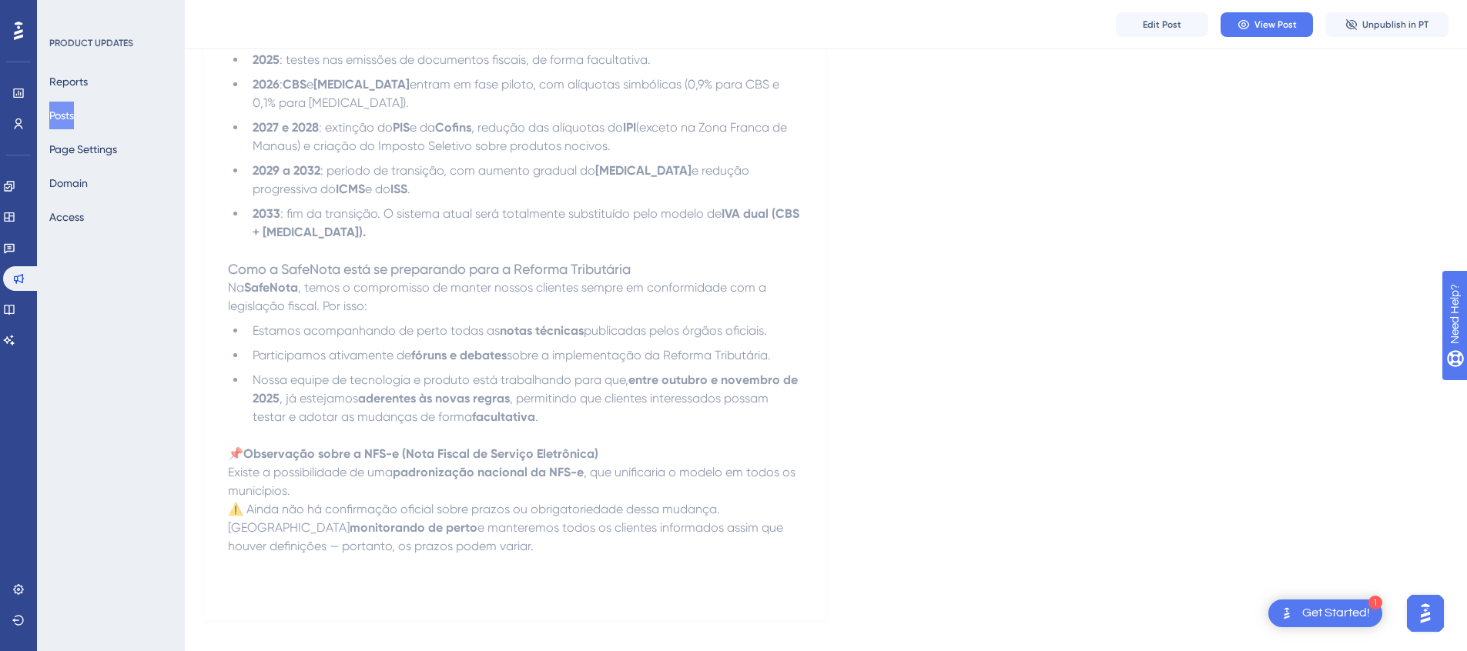
drag, startPoint x: 428, startPoint y: 541, endPoint x: 544, endPoint y: 513, distance: 118.8
click at [429, 556] on p at bounding box center [514, 565] width 573 height 18
click at [1159, 21] on span "Edit Post" at bounding box center [1162, 24] width 38 height 12
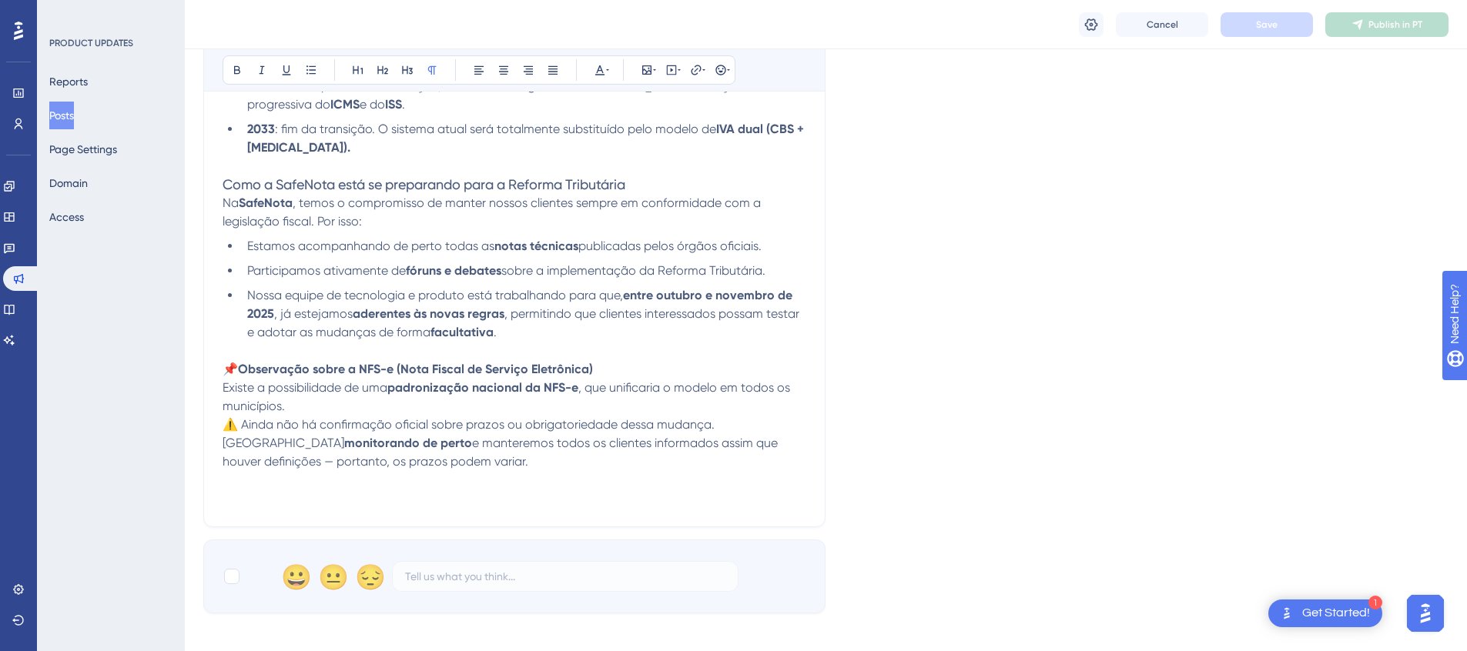
scroll to position [1170, 0]
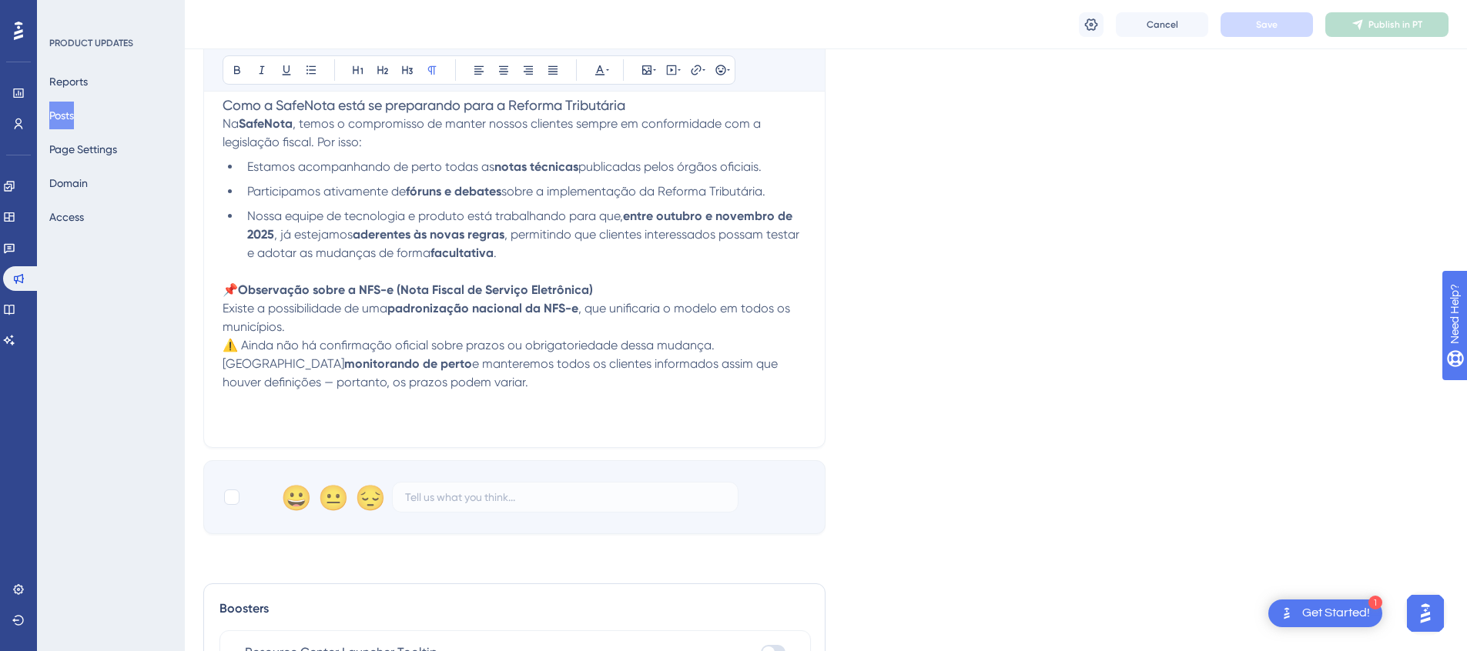
click at [497, 402] on p at bounding box center [515, 401] width 584 height 18
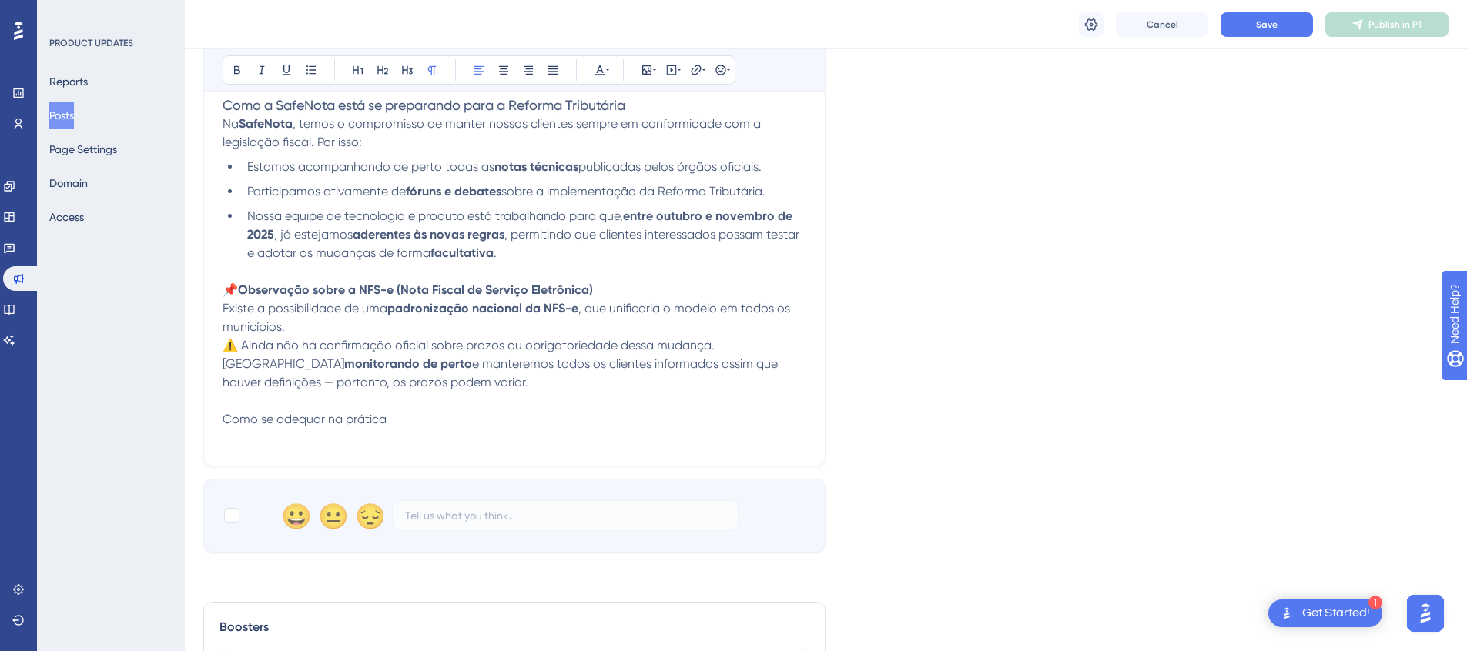
click at [340, 418] on span "Como se adequar na prática" at bounding box center [305, 419] width 164 height 15
paste div
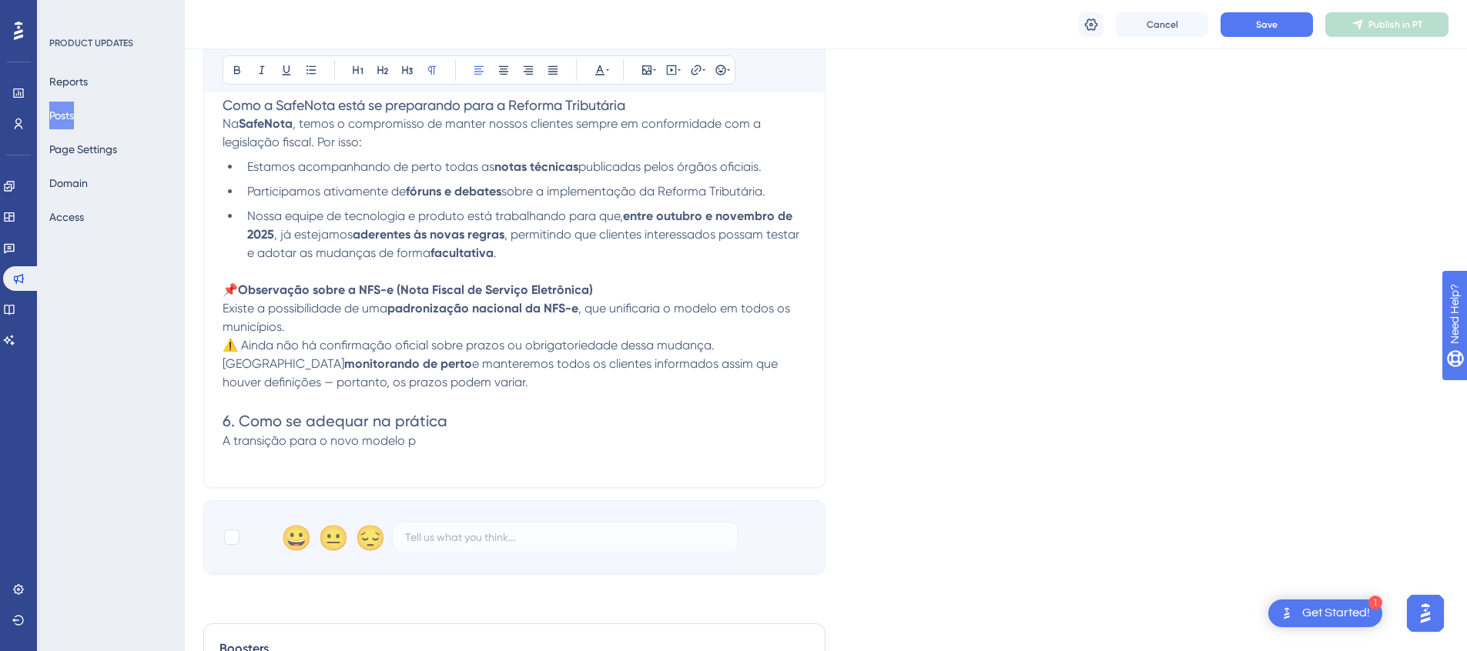
click at [238, 420] on span "6. Como se adequar na prática" at bounding box center [335, 421] width 225 height 18
click at [430, 448] on p "A transição para o novo modelo p" at bounding box center [515, 441] width 584 height 18
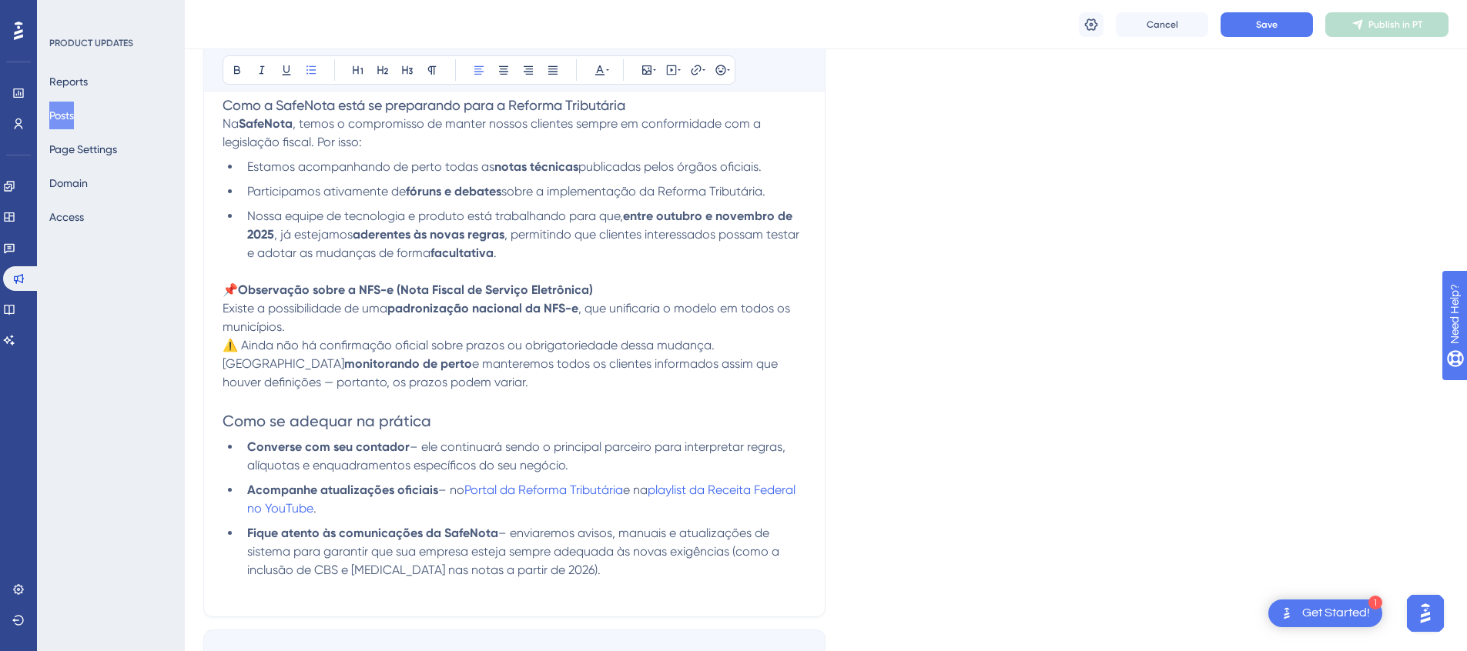
click at [574, 574] on li "Fique atento às comunicações da SafeNota – enviaremos avisos, manuais e atualiz…" at bounding box center [523, 551] width 565 height 55
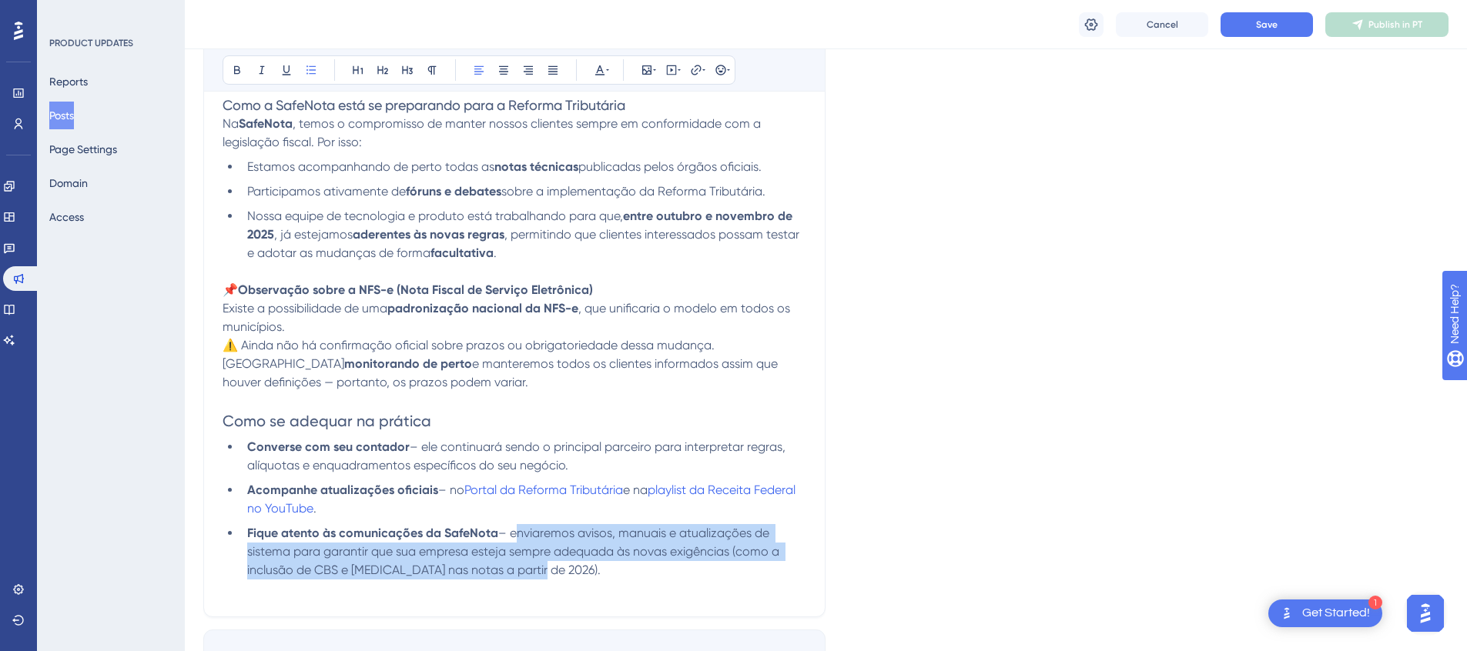
drag, startPoint x: 580, startPoint y: 567, endPoint x: 513, endPoint y: 535, distance: 74.1
click at [513, 535] on li "Fique atento às comunicações da SafeNota – enviaremos avisos, manuais e atualiz…" at bounding box center [523, 551] width 565 height 55
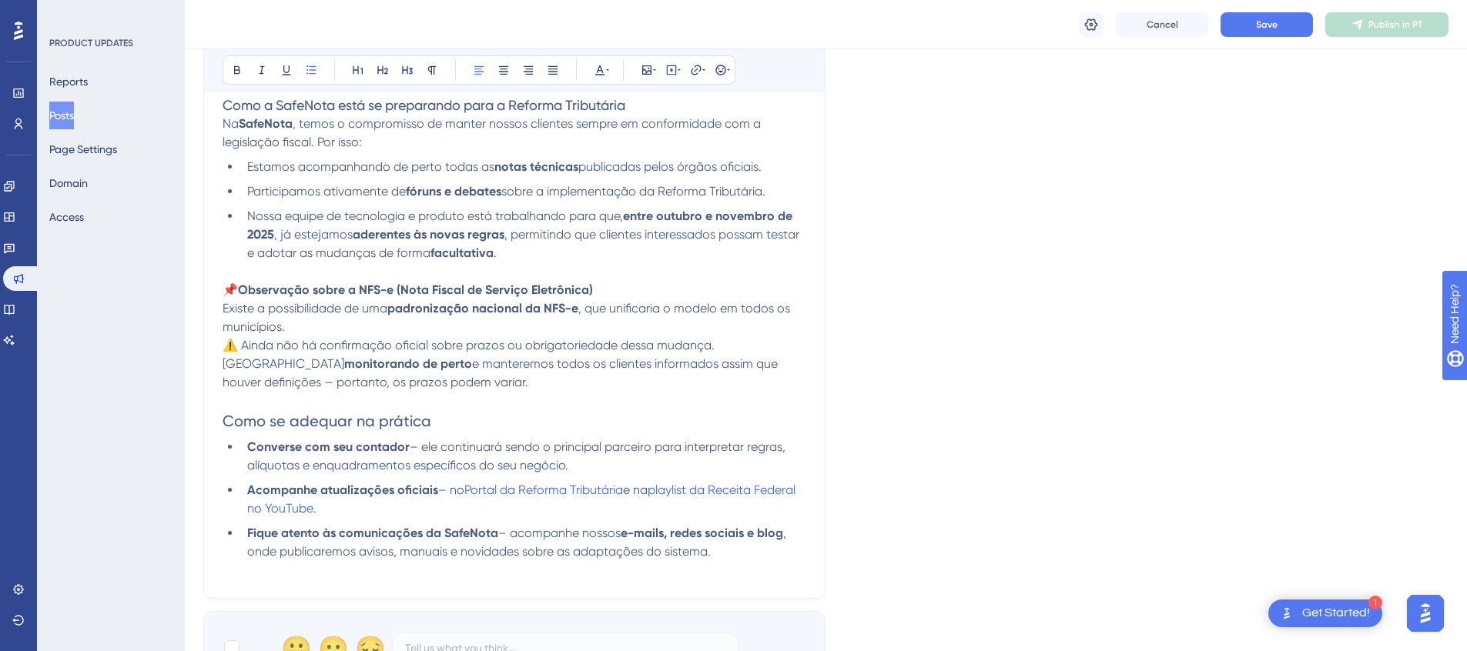
drag, startPoint x: 415, startPoint y: 446, endPoint x: 569, endPoint y: 452, distance: 154.1
click at [416, 446] on span "– ele continuará sendo o principal parceiro para interpretar regras, alíquotas …" at bounding box center [517, 456] width 541 height 33
click at [445, 486] on span "– no" at bounding box center [451, 490] width 26 height 15
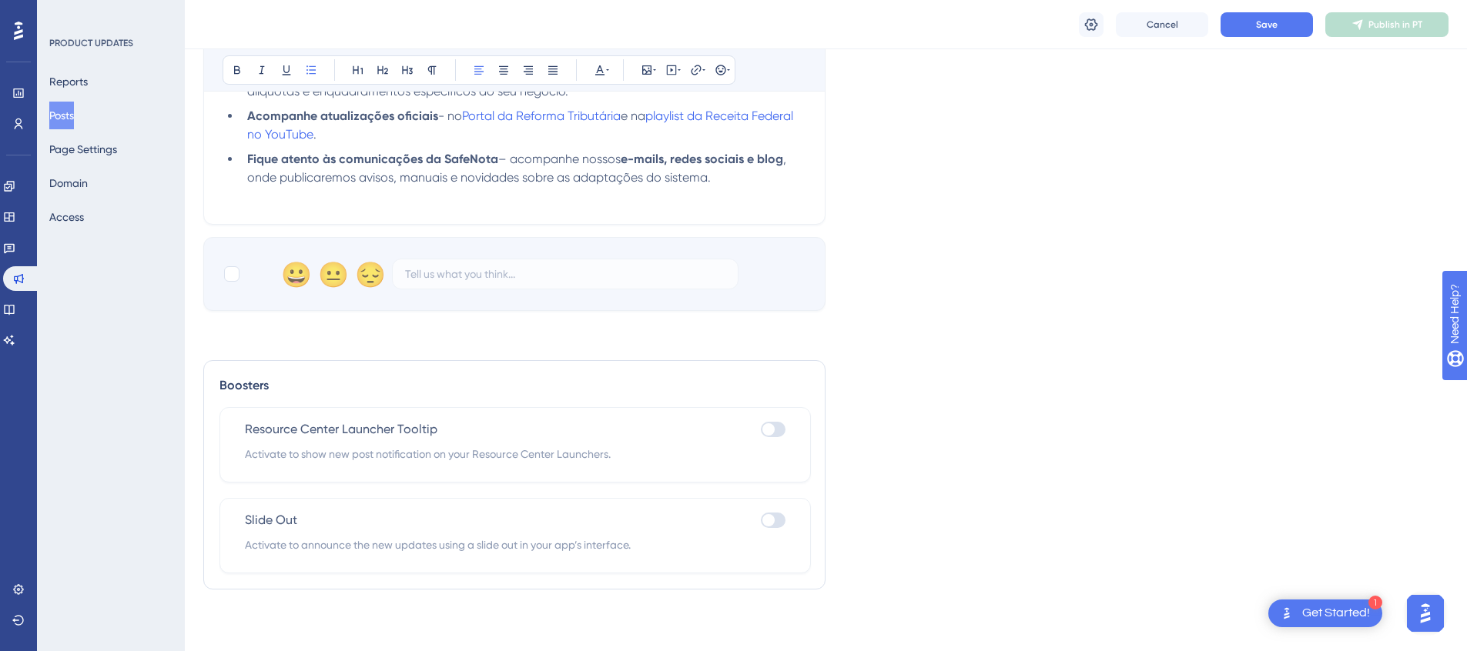
scroll to position [1525, 0]
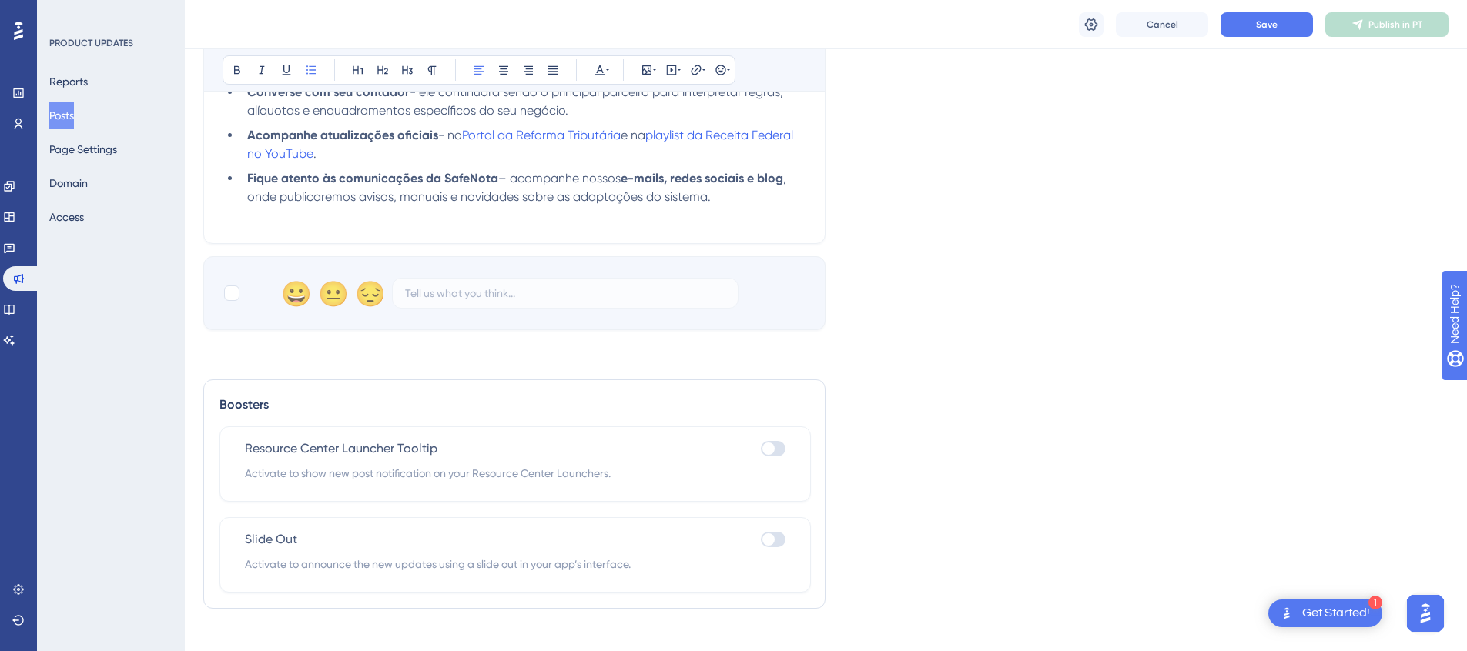
click at [721, 203] on li "Fique atento às comunicações da SafeNota – acompanhe nossos e-mails, redes soci…" at bounding box center [523, 187] width 565 height 37
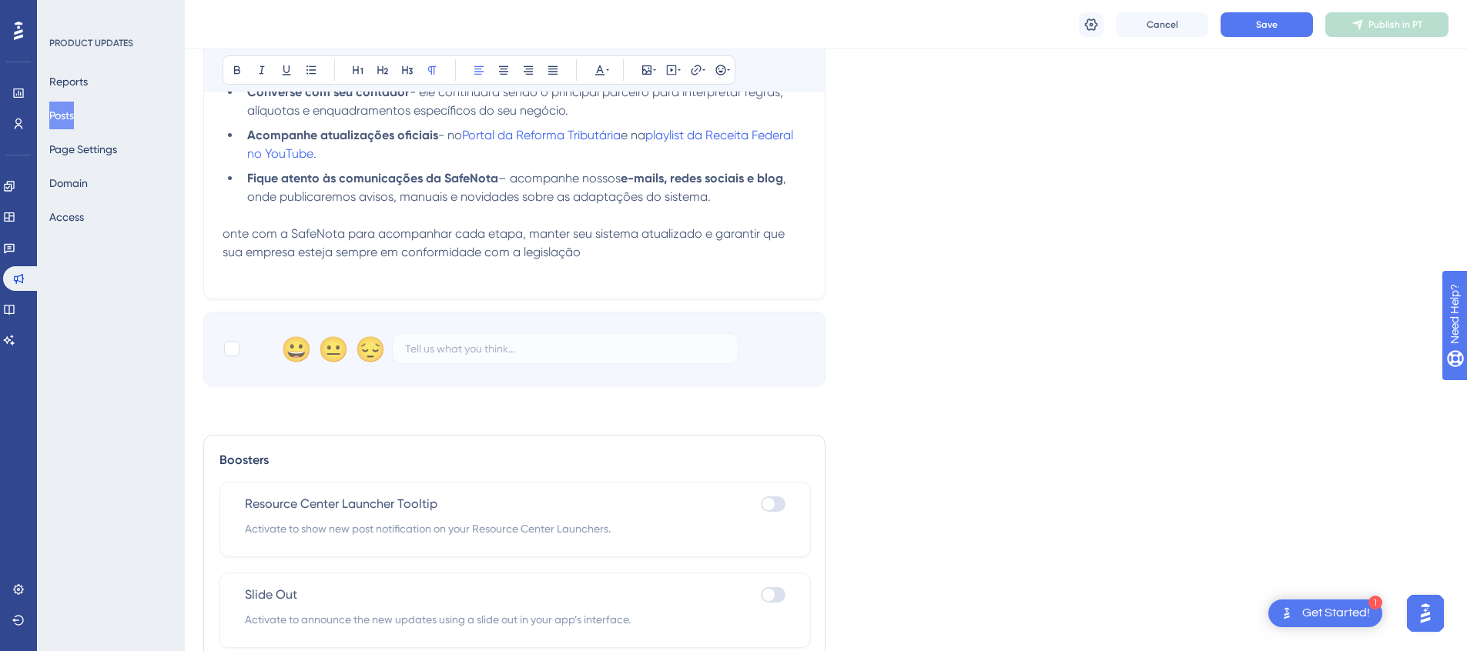
click at [223, 229] on span "onte com a SafeNota para acompanhar cada etapa, manter seu sistema atualizado e…" at bounding box center [505, 242] width 565 height 33
click at [313, 235] on span "Conte com a SafeNota para acompanhar cada etapa, manter seu sistema atualizado …" at bounding box center [510, 242] width 574 height 33
click at [595, 264] on p at bounding box center [515, 271] width 584 height 18
click at [608, 250] on p "Conte com a SafeNota para acompanhar cada etapa, manter seu sistema atualizado …" at bounding box center [515, 243] width 584 height 37
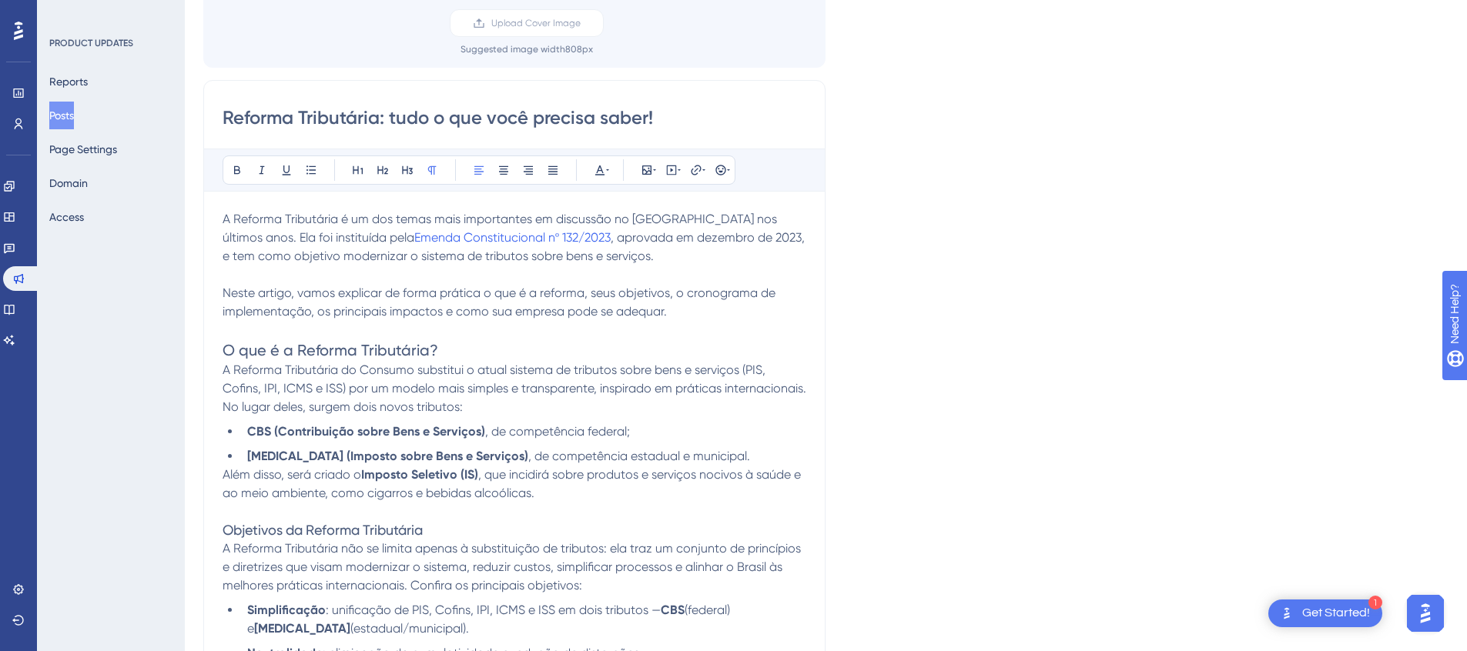
scroll to position [0, 0]
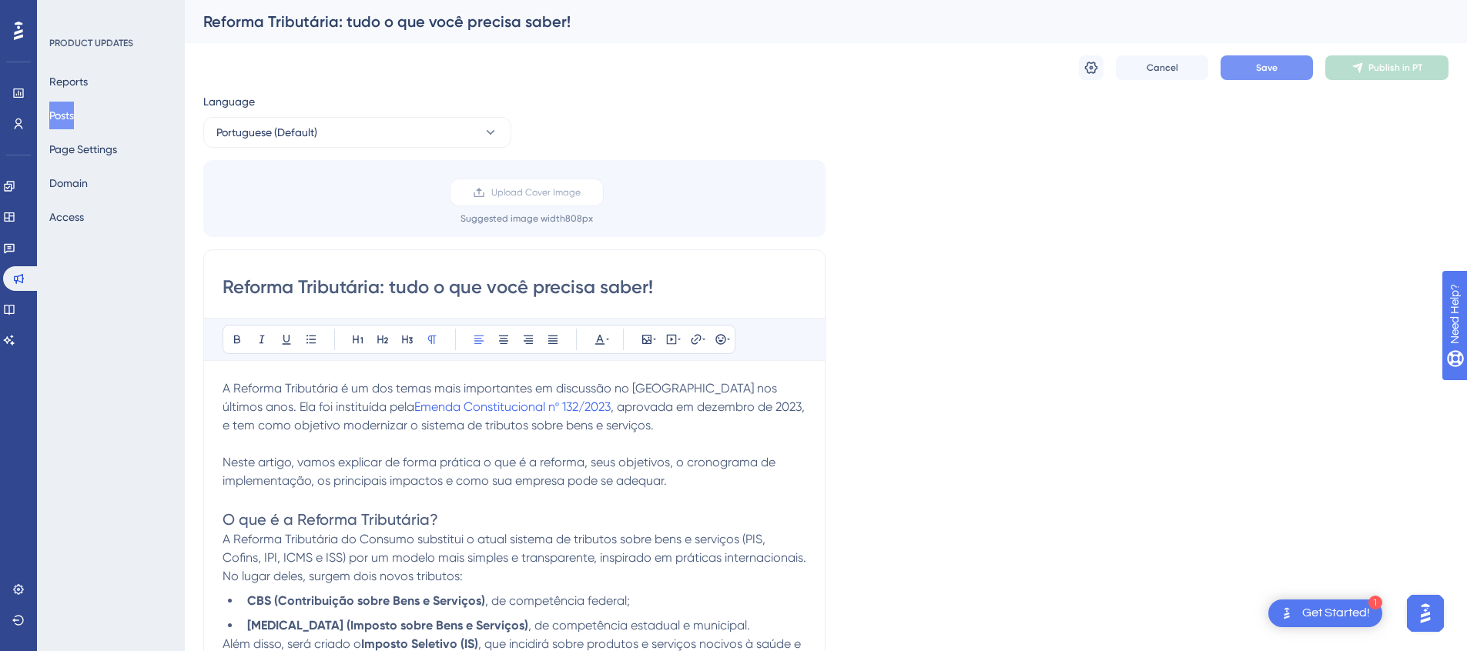
click at [1259, 72] on span "Save" at bounding box center [1267, 68] width 22 height 12
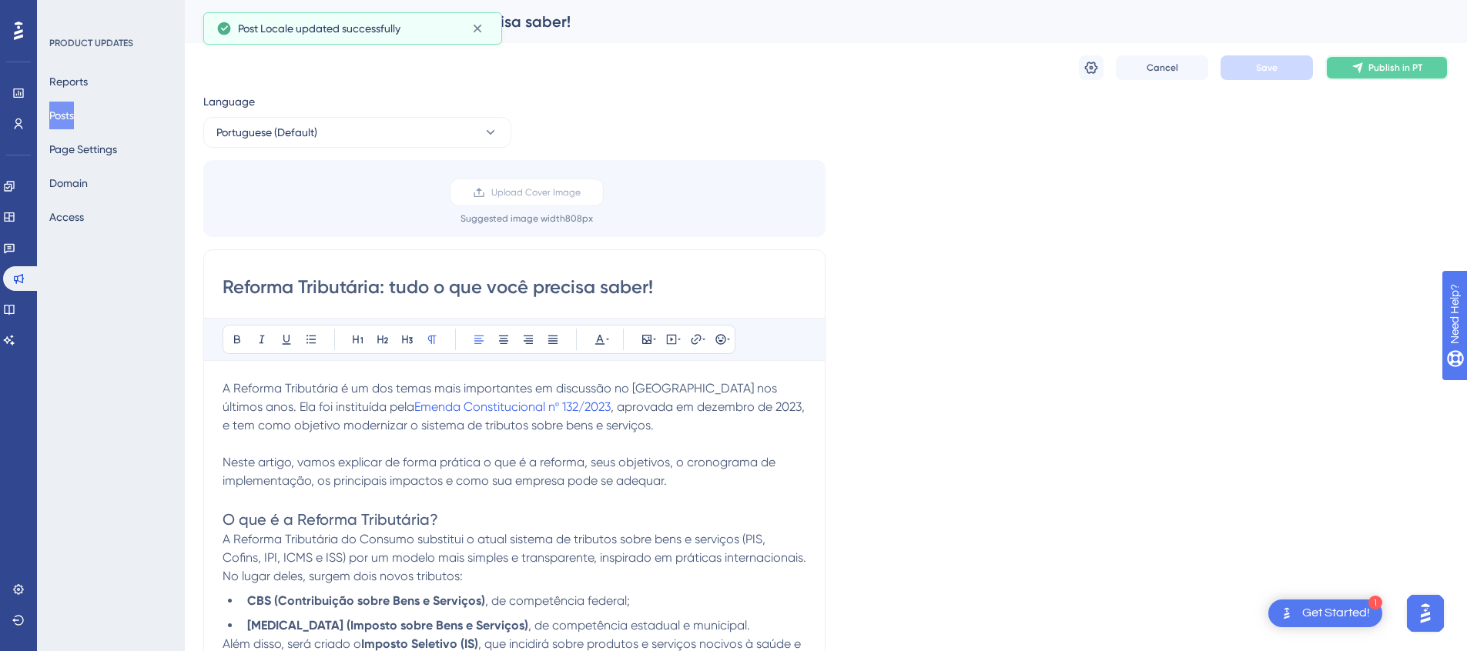
click at [1399, 72] on span "Publish in PT" at bounding box center [1395, 68] width 54 height 12
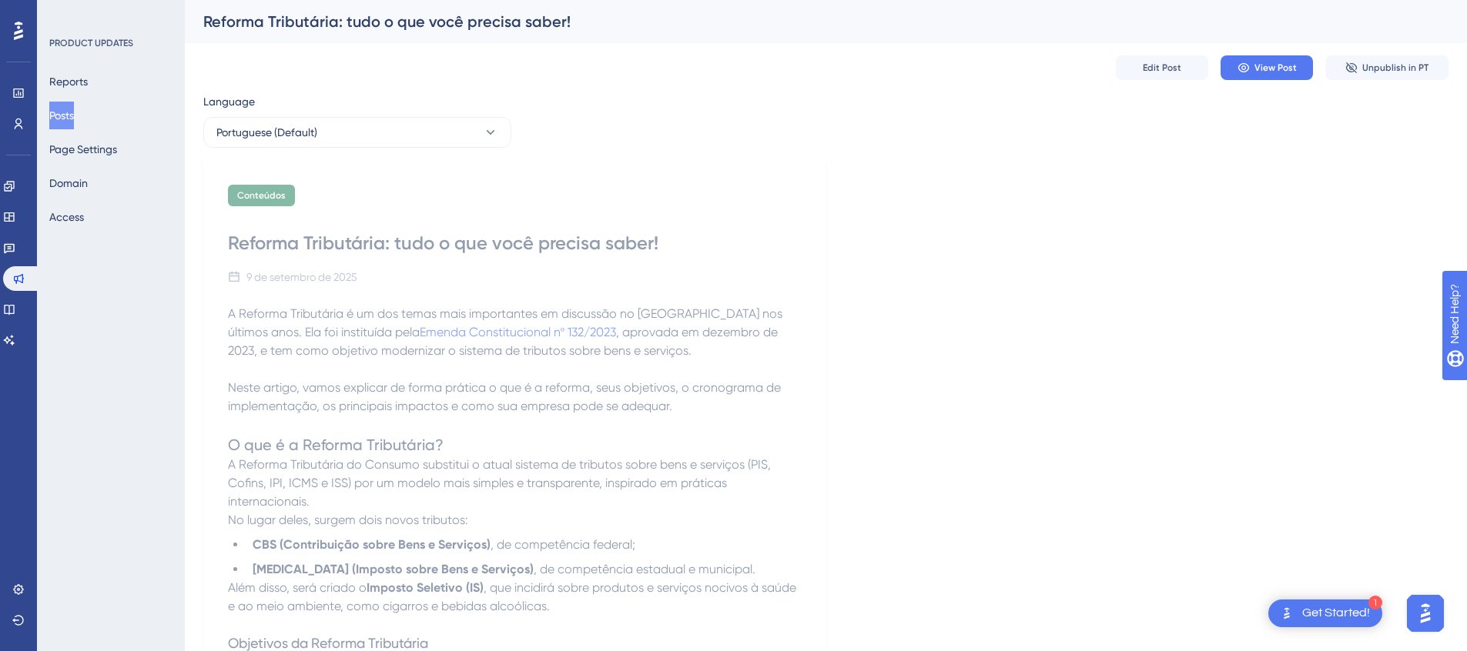
click at [677, 248] on div "Reforma Tributária: tudo o que você precisa saber!" at bounding box center [514, 243] width 573 height 25
click at [1177, 69] on span "Edit Post" at bounding box center [1162, 68] width 38 height 12
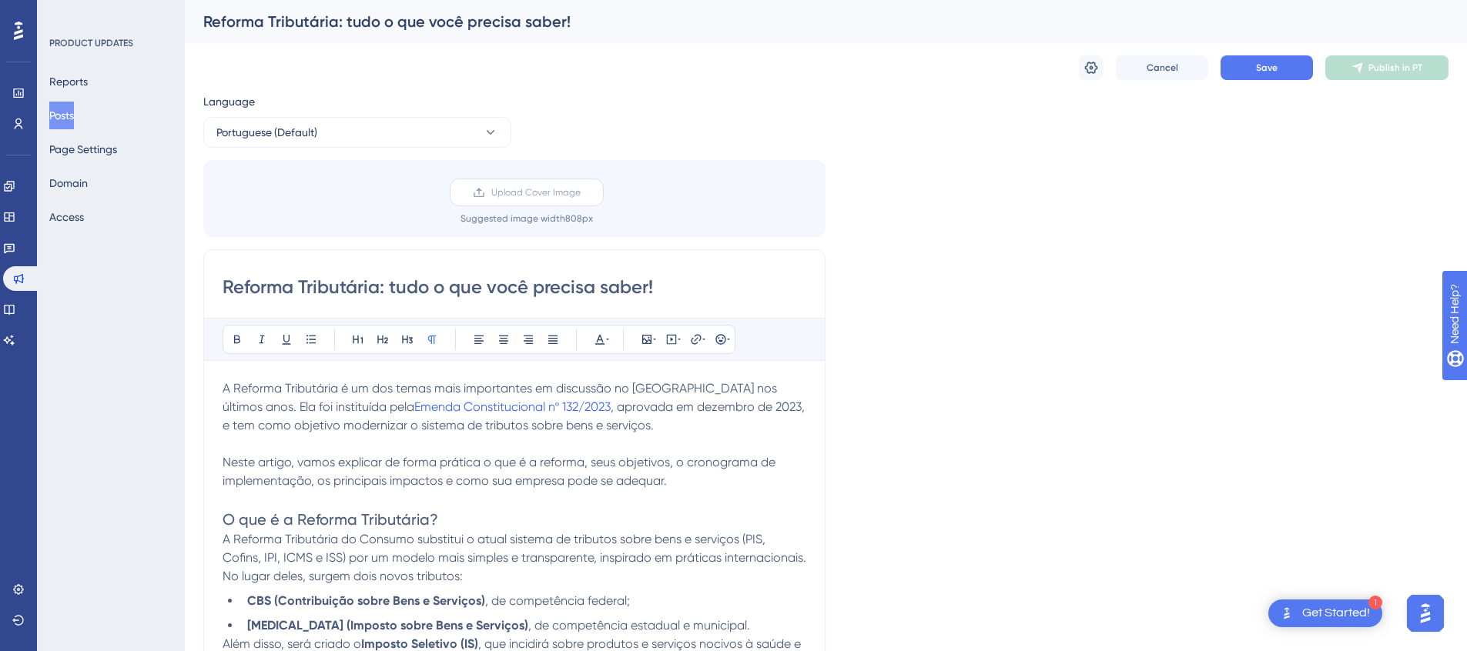
click at [574, 190] on span "Upload Cover Image" at bounding box center [535, 192] width 89 height 12
click at [581, 192] on input "Upload Cover Image" at bounding box center [581, 192] width 0 height 0
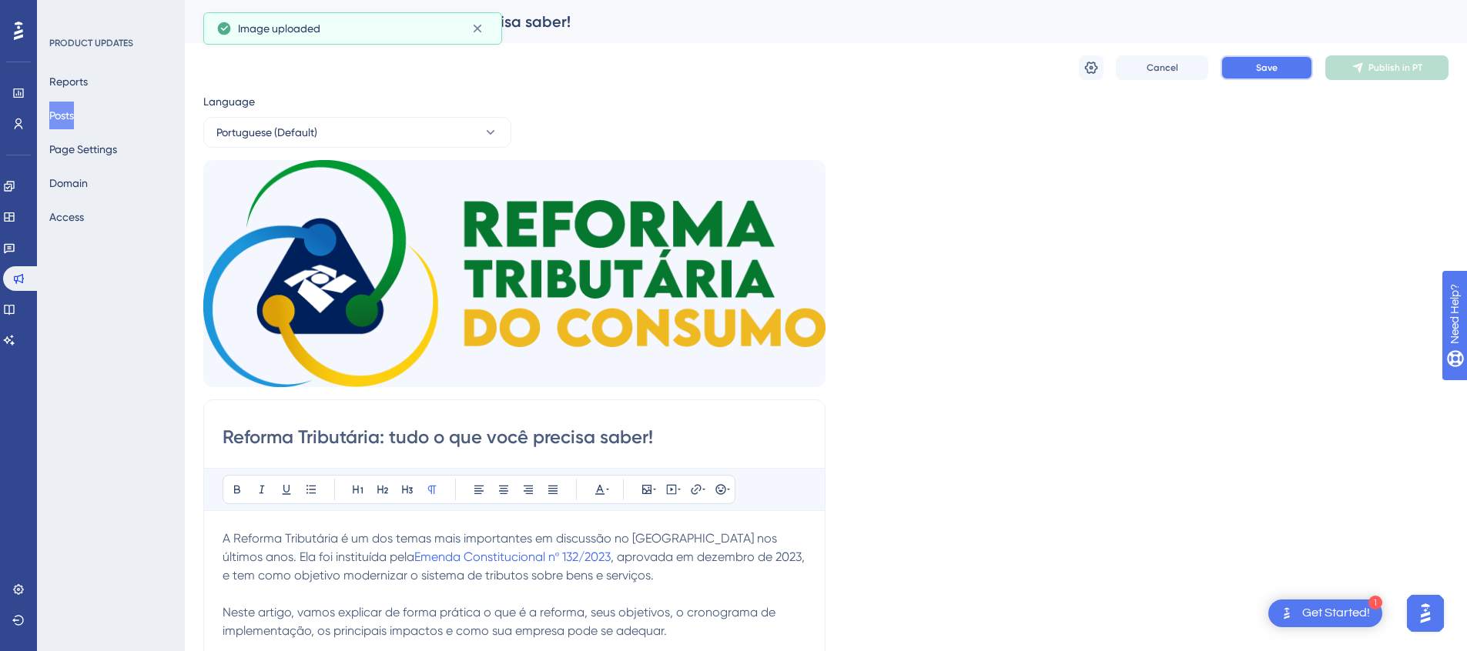
click at [1274, 69] on span "Save" at bounding box center [1267, 68] width 22 height 12
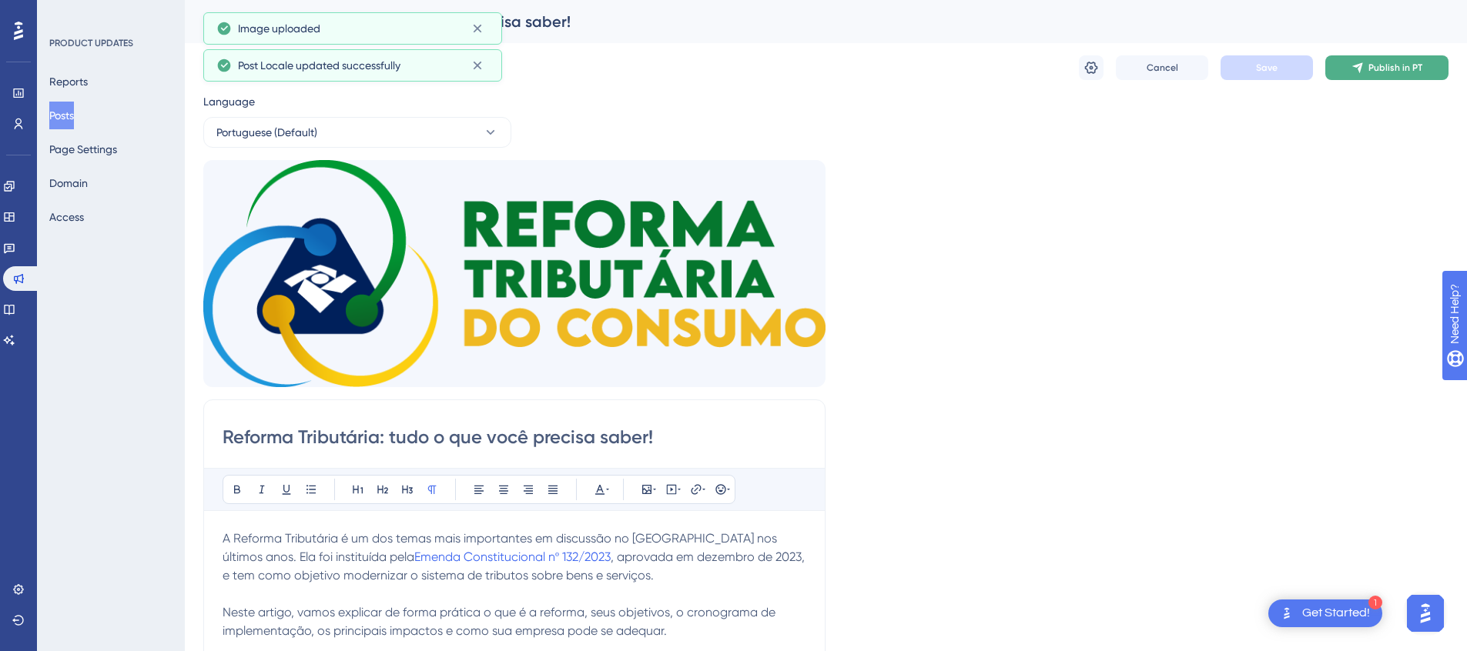
click at [1384, 69] on span "Publish in PT" at bounding box center [1395, 68] width 54 height 12
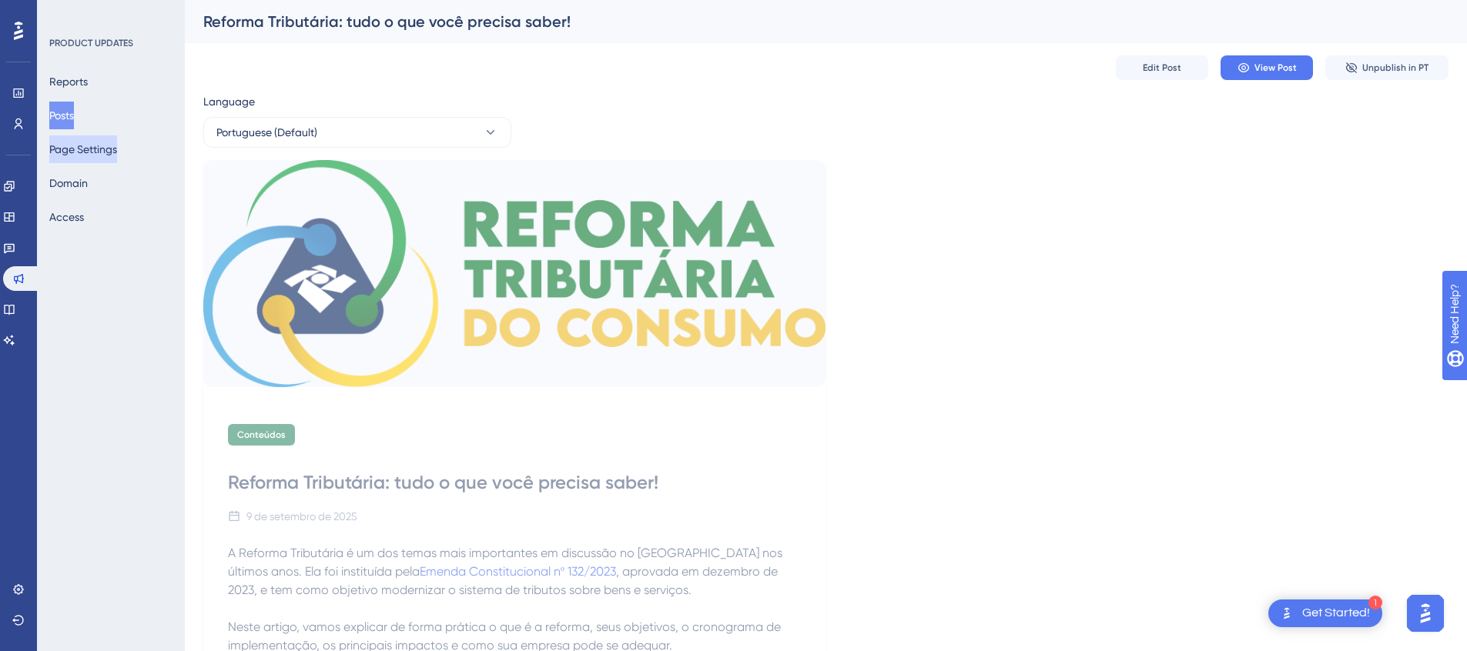
click at [96, 157] on button "Page Settings" at bounding box center [83, 150] width 68 height 28
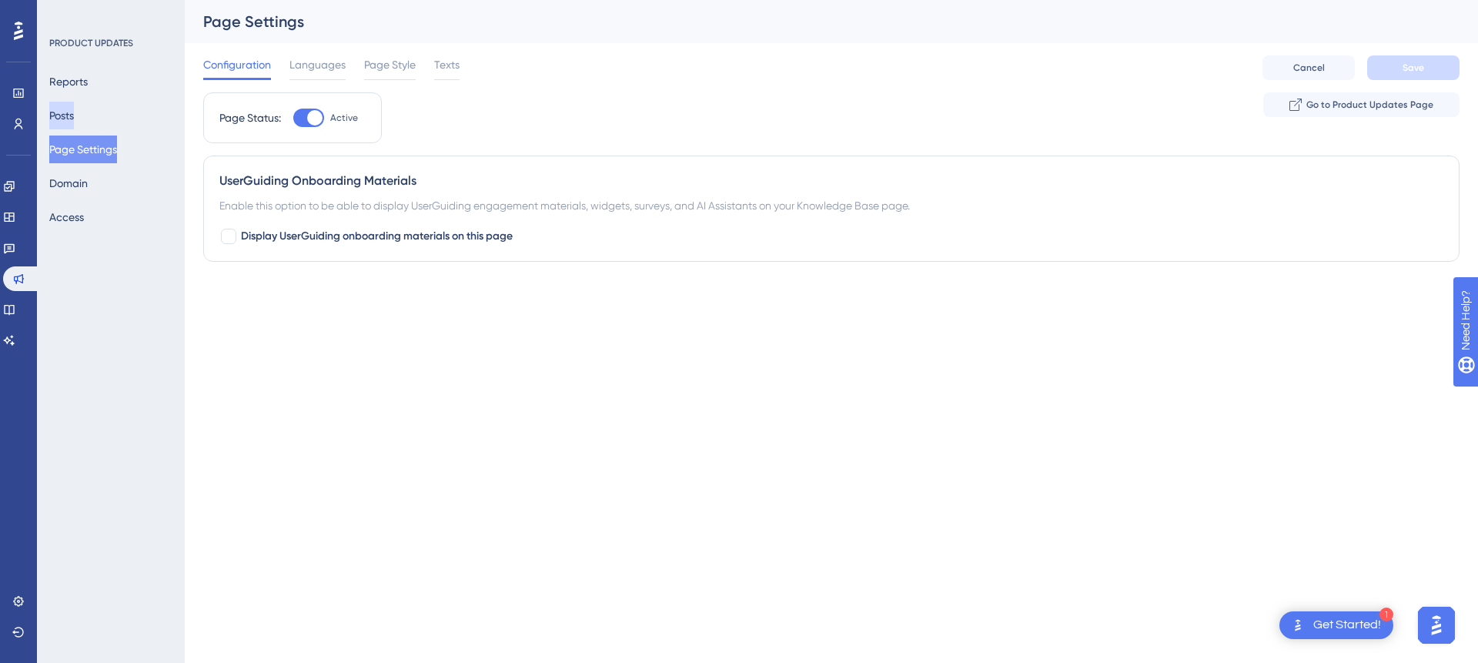
click at [74, 120] on button "Posts" at bounding box center [61, 116] width 25 height 28
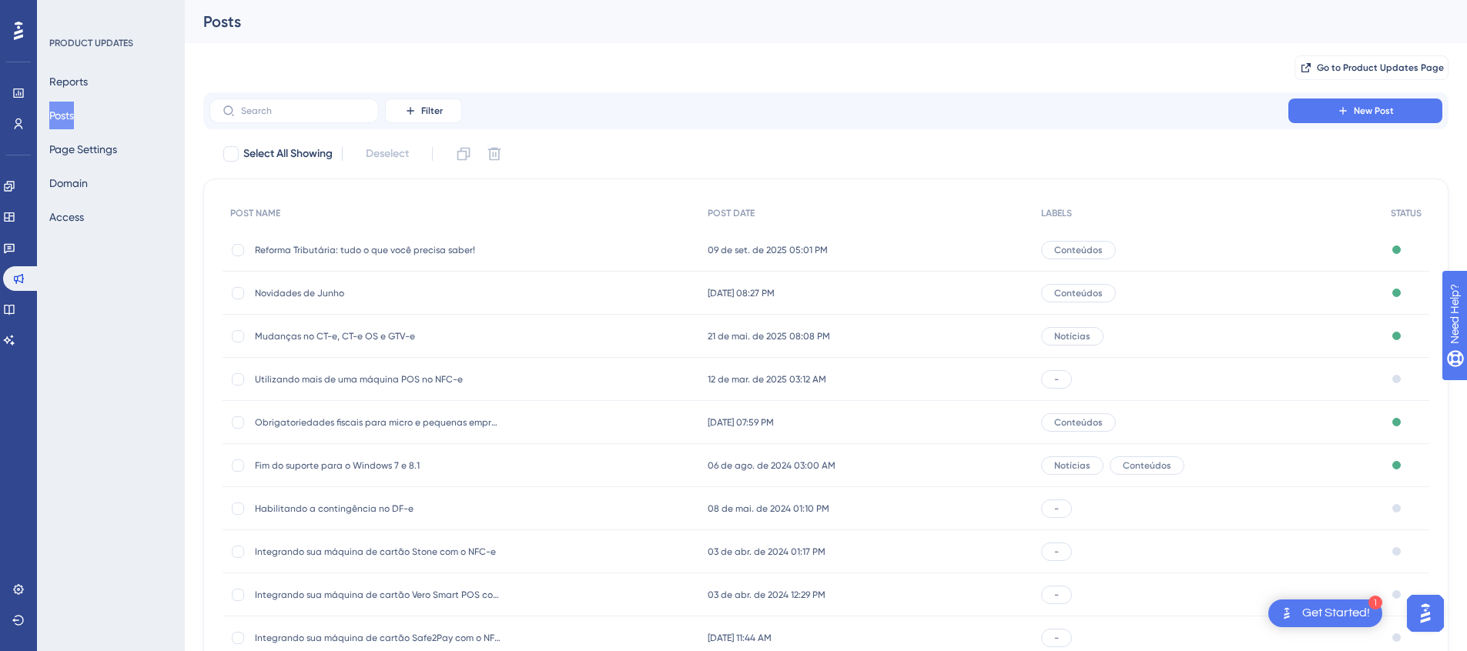
click at [1081, 292] on span "Conteúdos" at bounding box center [1078, 293] width 49 height 12
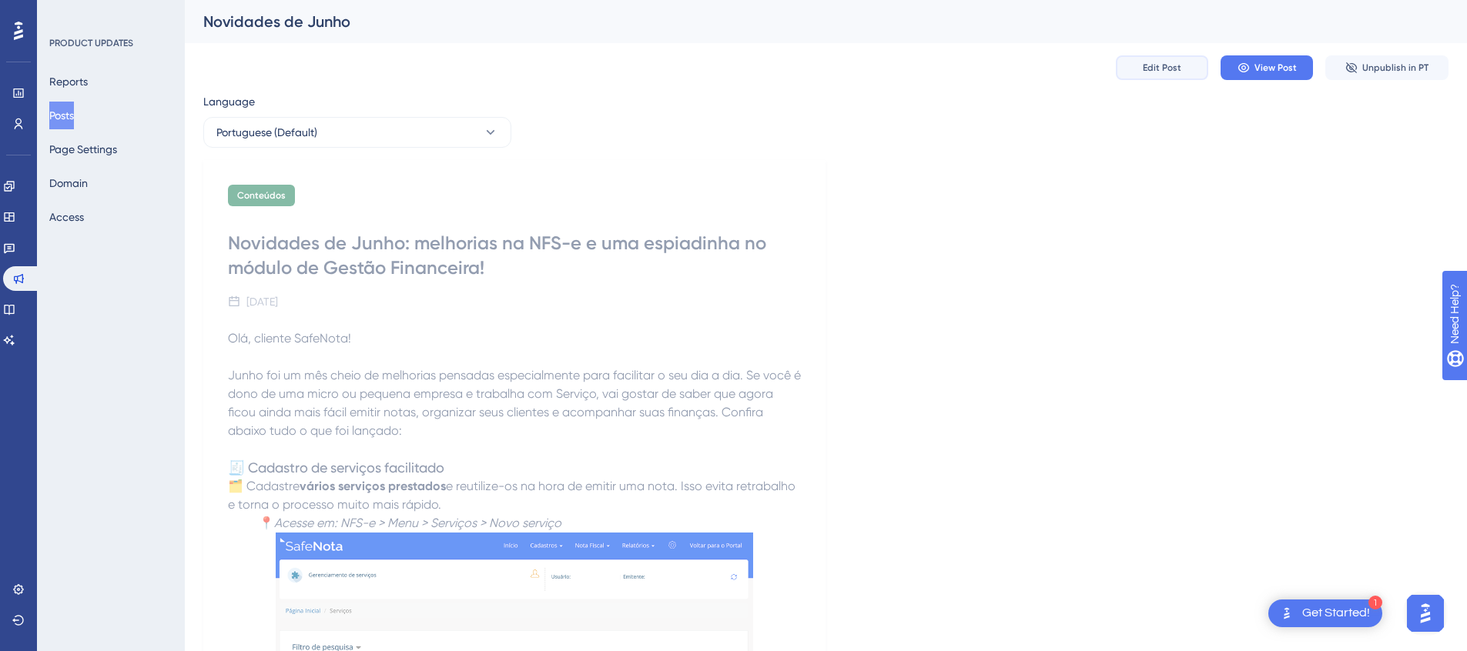
click at [1157, 71] on span "Edit Post" at bounding box center [1162, 68] width 38 height 12
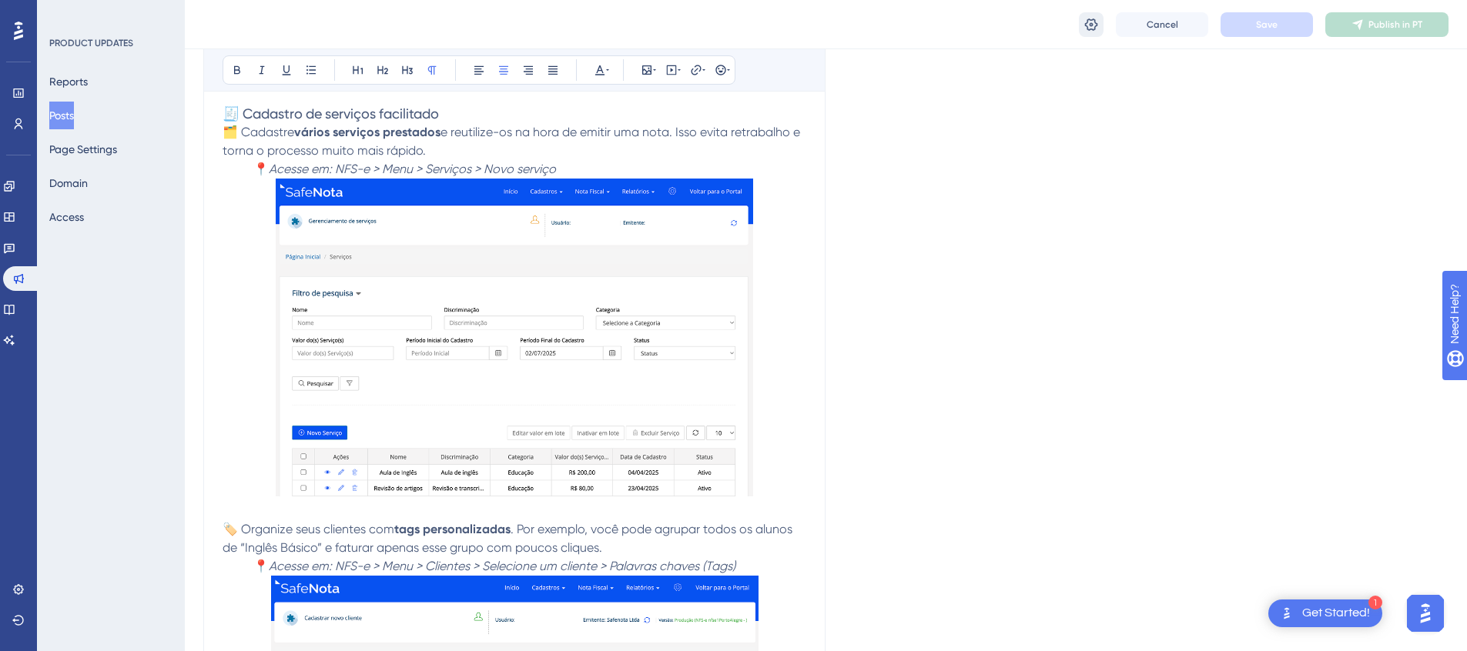
click at [1094, 25] on icon at bounding box center [1090, 24] width 15 height 15
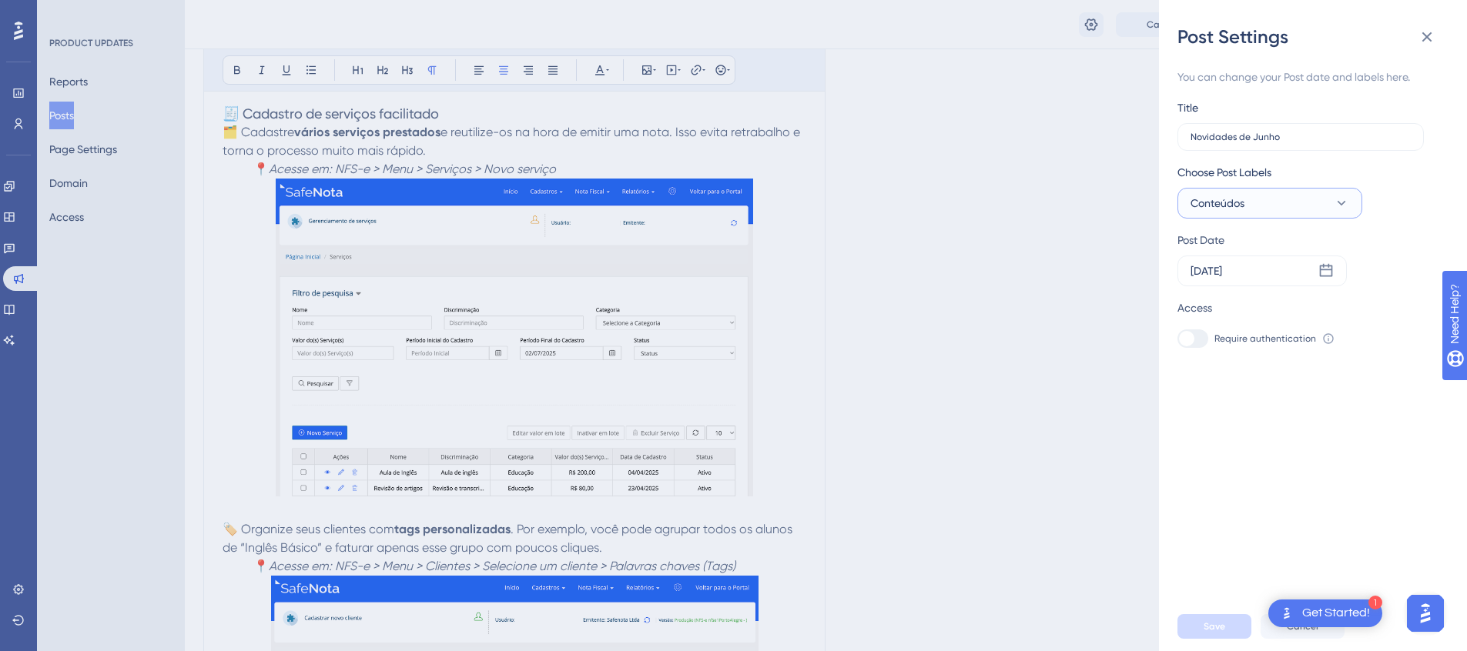
click at [1277, 189] on button "Conteúdos" at bounding box center [1269, 203] width 185 height 31
drag, startPoint x: 1197, startPoint y: 296, endPoint x: 1198, endPoint y: 310, distance: 14.7
click at [1197, 296] on div at bounding box center [1195, 297] width 12 height 12
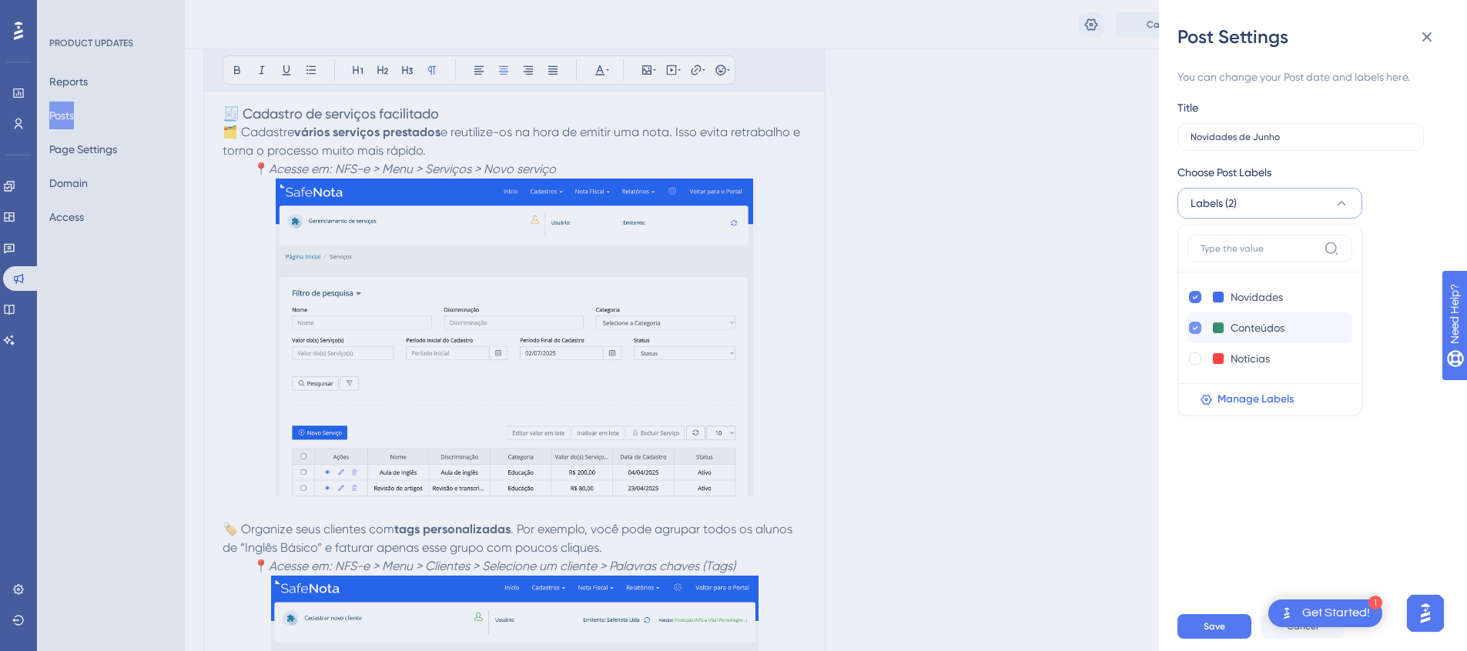
click at [1200, 330] on div at bounding box center [1195, 328] width 12 height 12
click at [1323, 529] on div "You can change your Post date and labels here. Title Novidades de Junho Choose …" at bounding box center [1318, 325] width 283 height 553
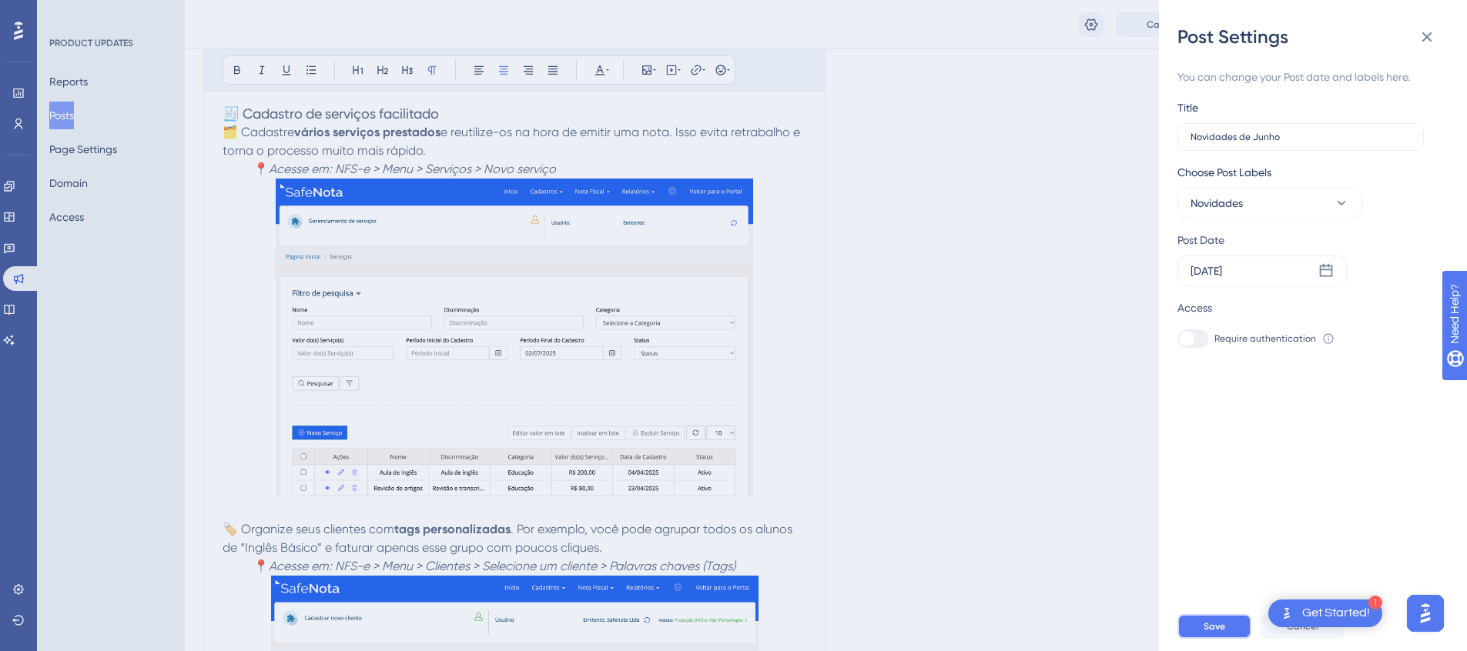
click at [1207, 631] on button "Save" at bounding box center [1214, 626] width 74 height 25
click at [1425, 33] on icon at bounding box center [1427, 37] width 18 height 18
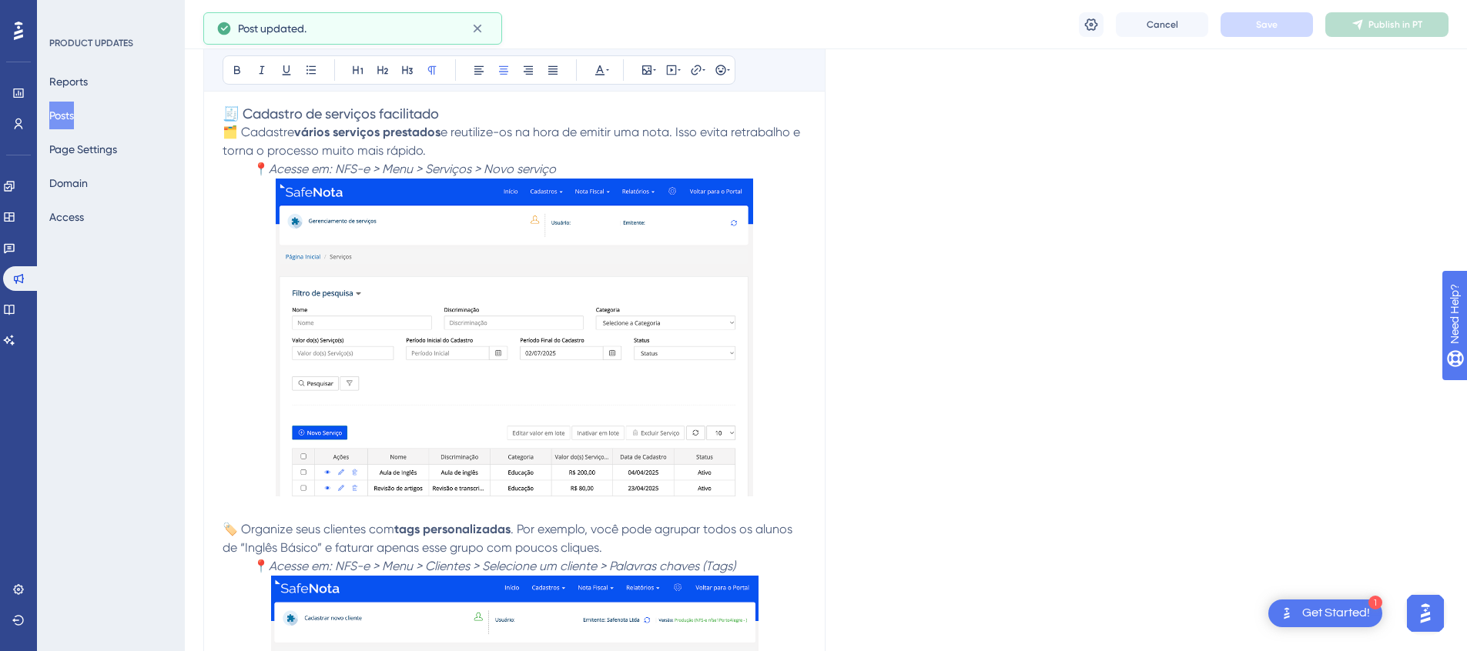
click at [73, 121] on button "Posts" at bounding box center [61, 116] width 25 height 28
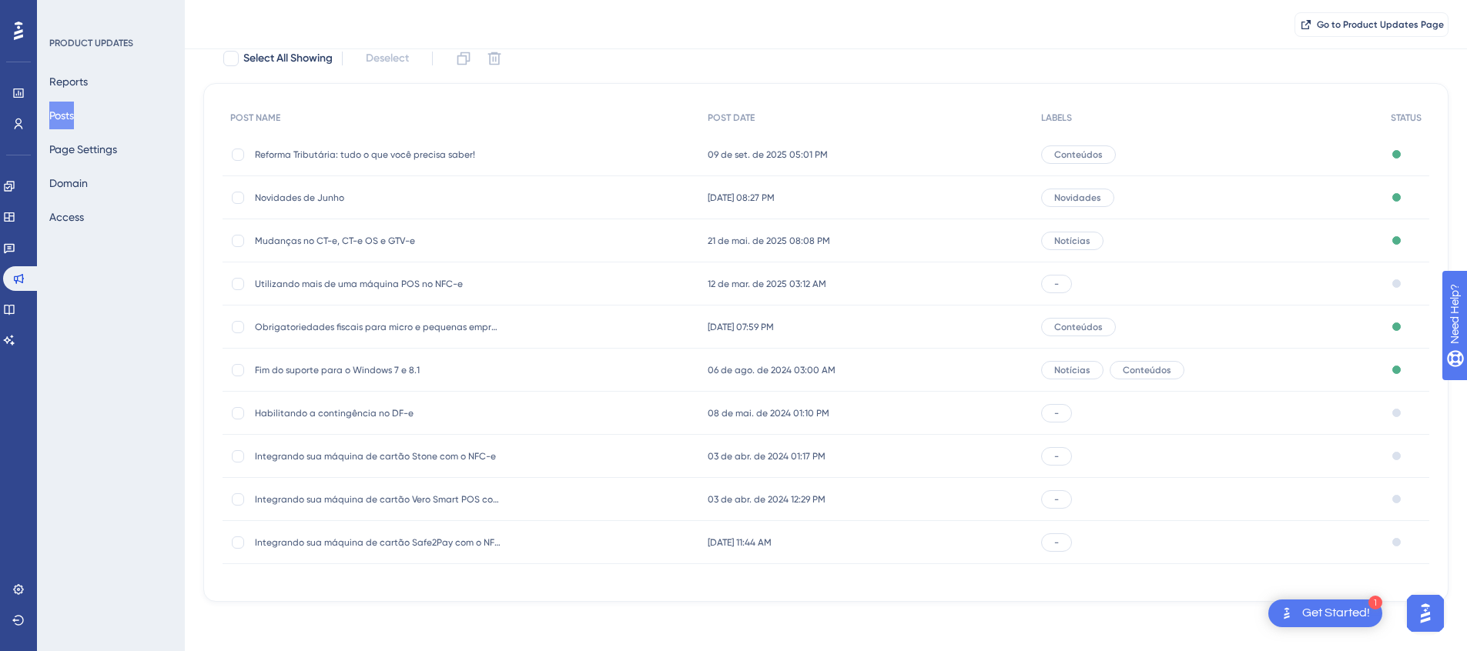
scroll to position [66, 0]
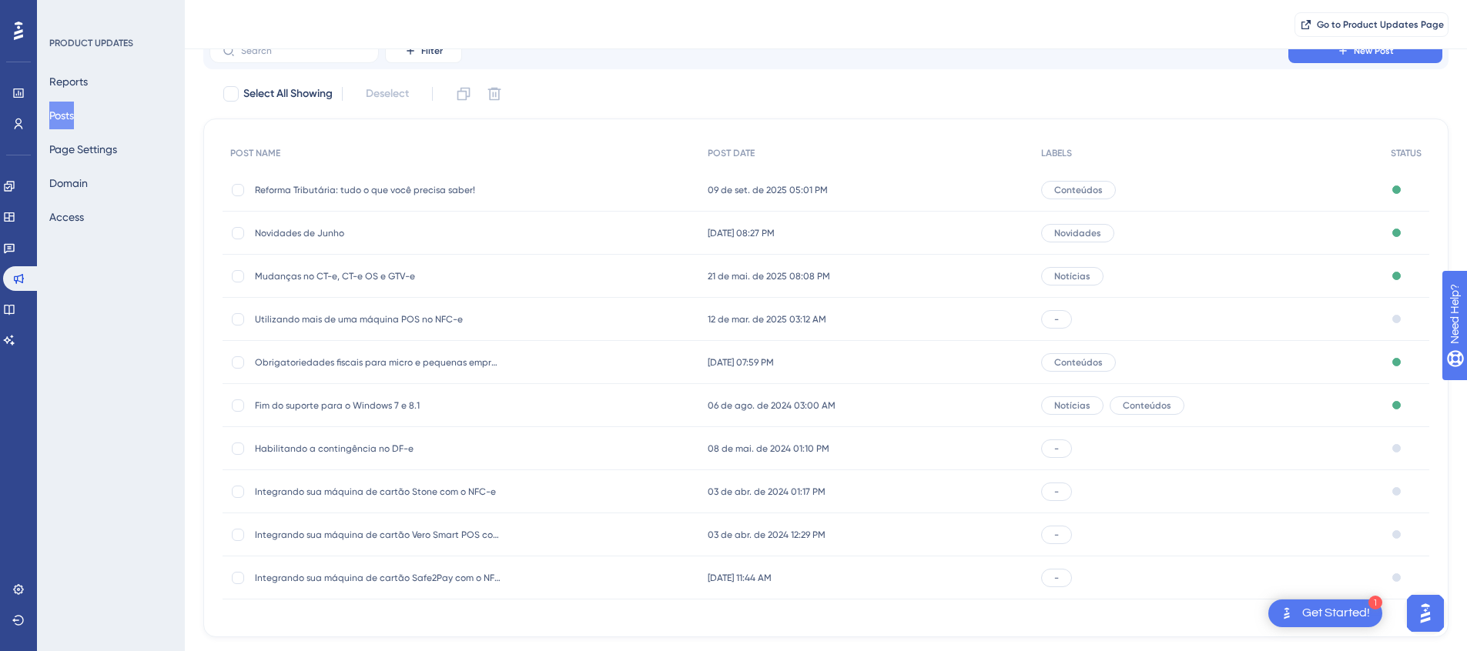
click at [378, 275] on span "Mudanças no CT-e, CT-e OS e GTV-e" at bounding box center [378, 276] width 246 height 12
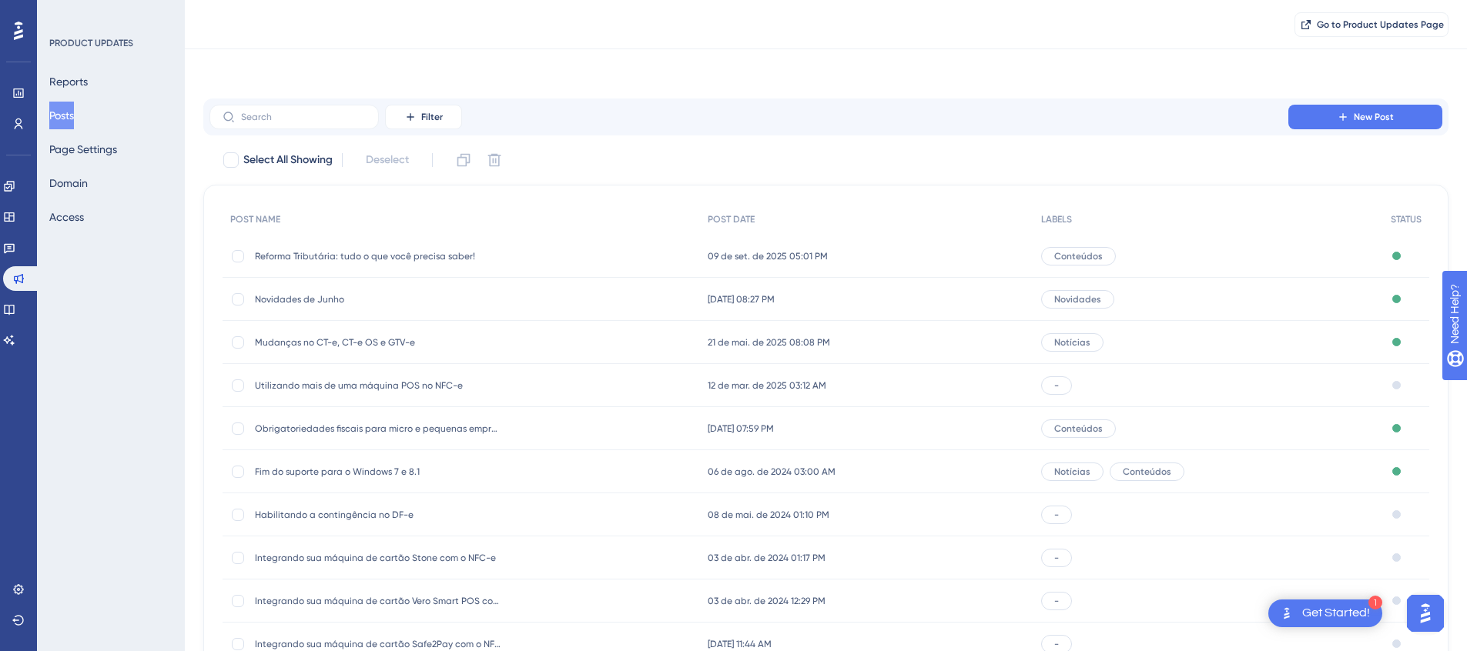
scroll to position [66, 0]
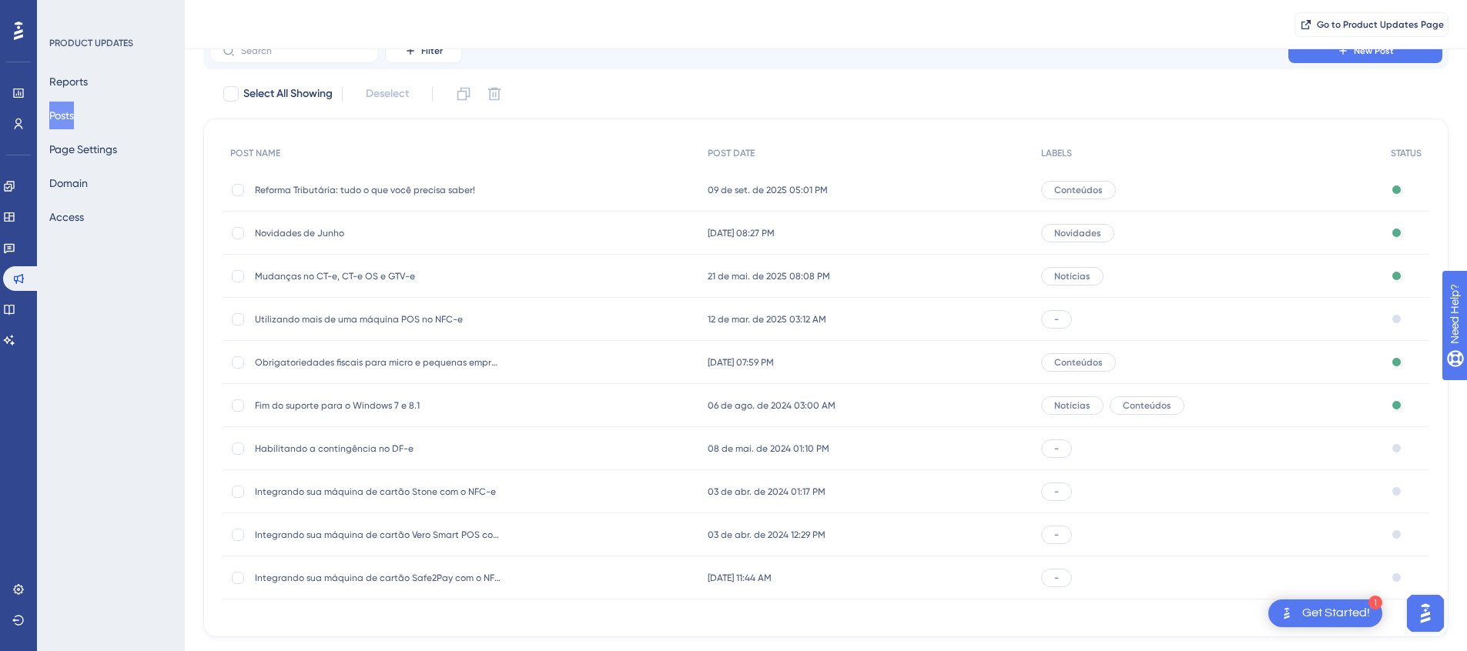
click at [1060, 323] on div "-" at bounding box center [1056, 319] width 31 height 18
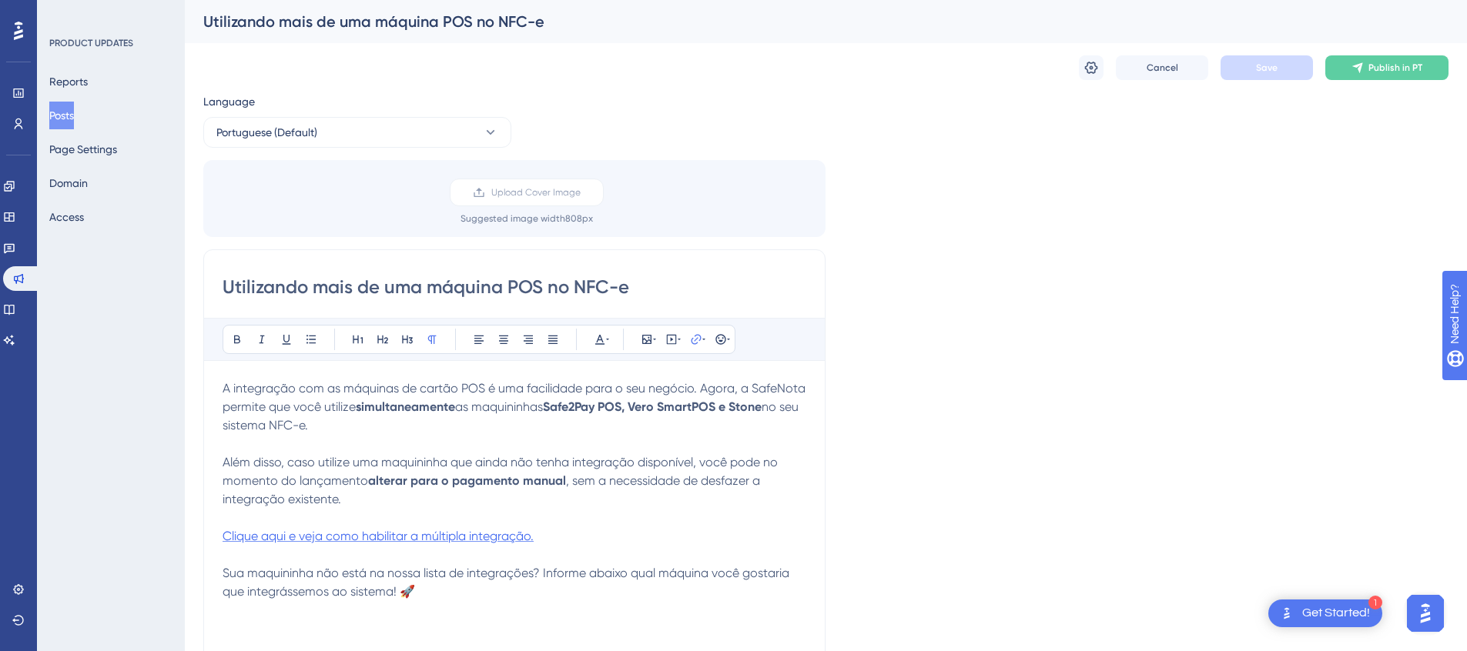
click at [511, 541] on span "Clique aqui e veja como habilitar a múltipla integração." at bounding box center [378, 536] width 311 height 15
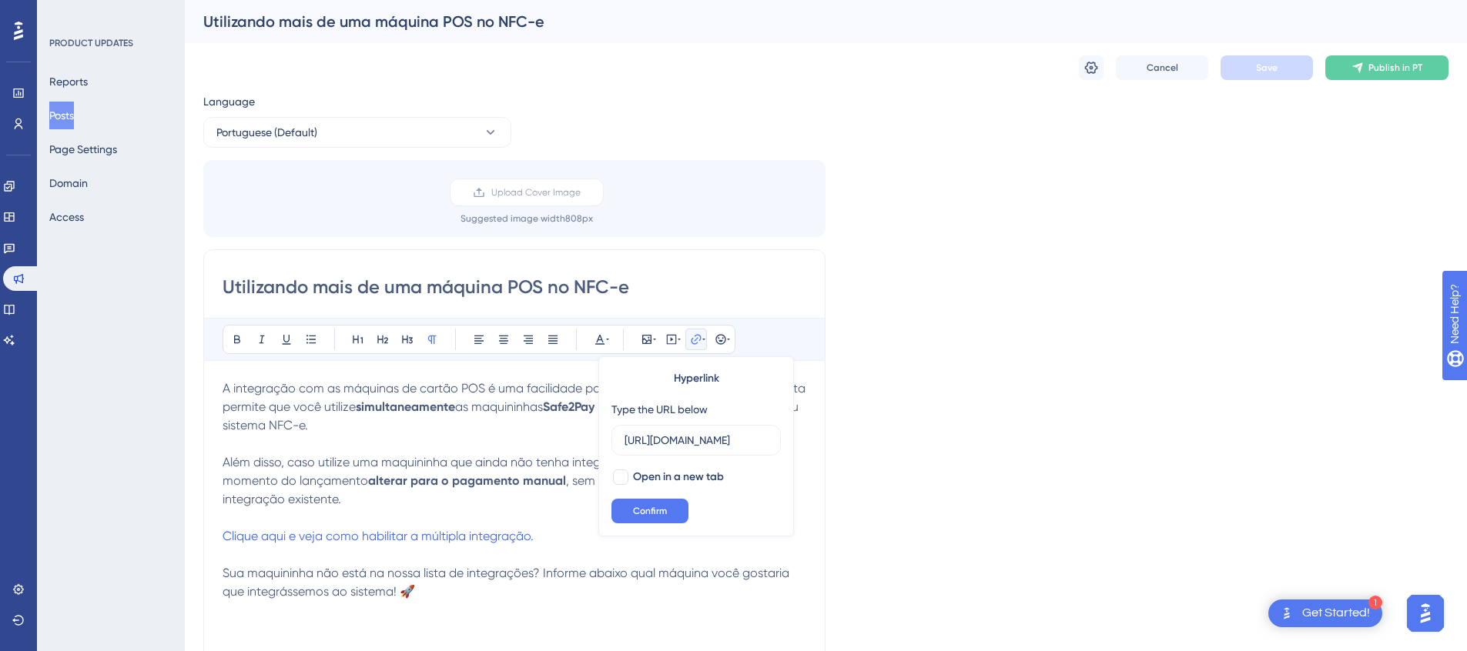
drag, startPoint x: 740, startPoint y: 446, endPoint x: 380, endPoint y: 461, distance: 359.9
click at [380, 461] on div "Bold Italic Underline Bullet Point Heading 1 Heading 2 Heading 3 Normal Align L…" at bounding box center [515, 518] width 584 height 400
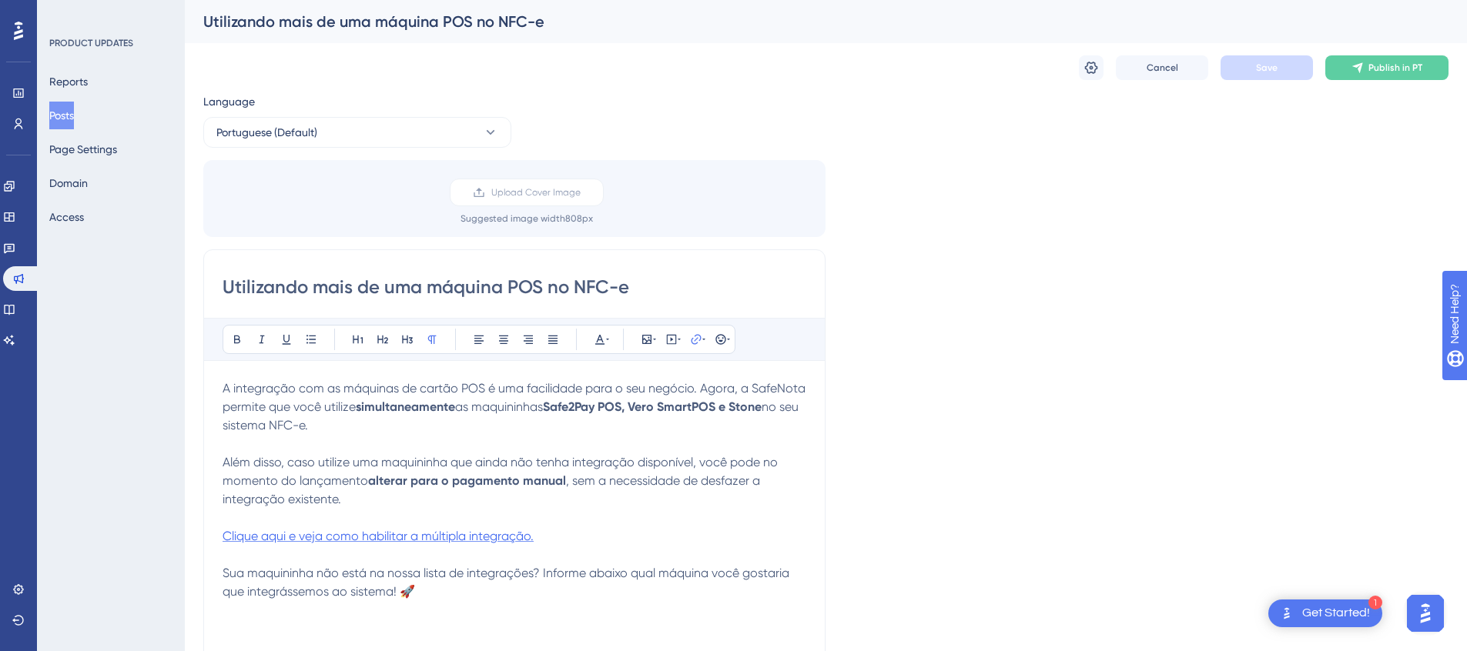
click at [484, 537] on span "Clique aqui e veja como habilitar a múltipla integração." at bounding box center [378, 536] width 311 height 15
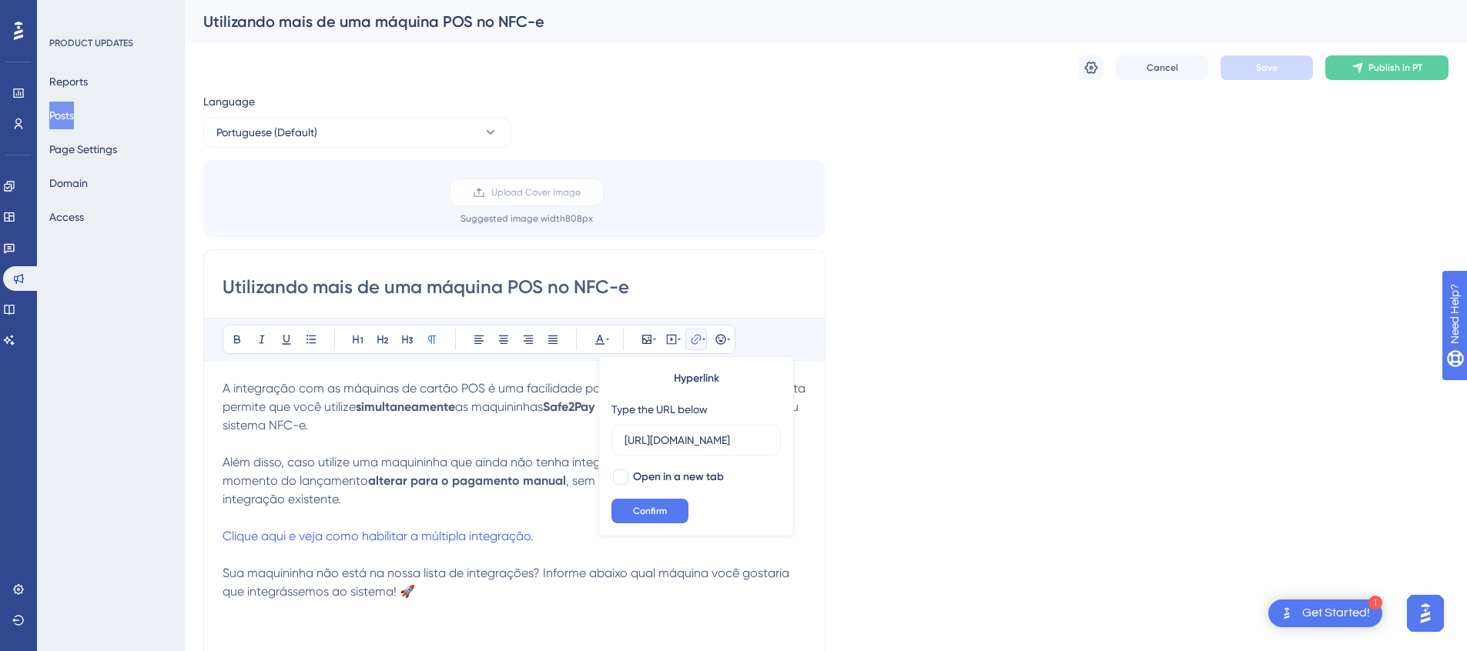
click at [963, 474] on div "Language Portuguese (Default) Upload Cover Image Suggested image width 808 px U…" at bounding box center [825, 457] width 1245 height 731
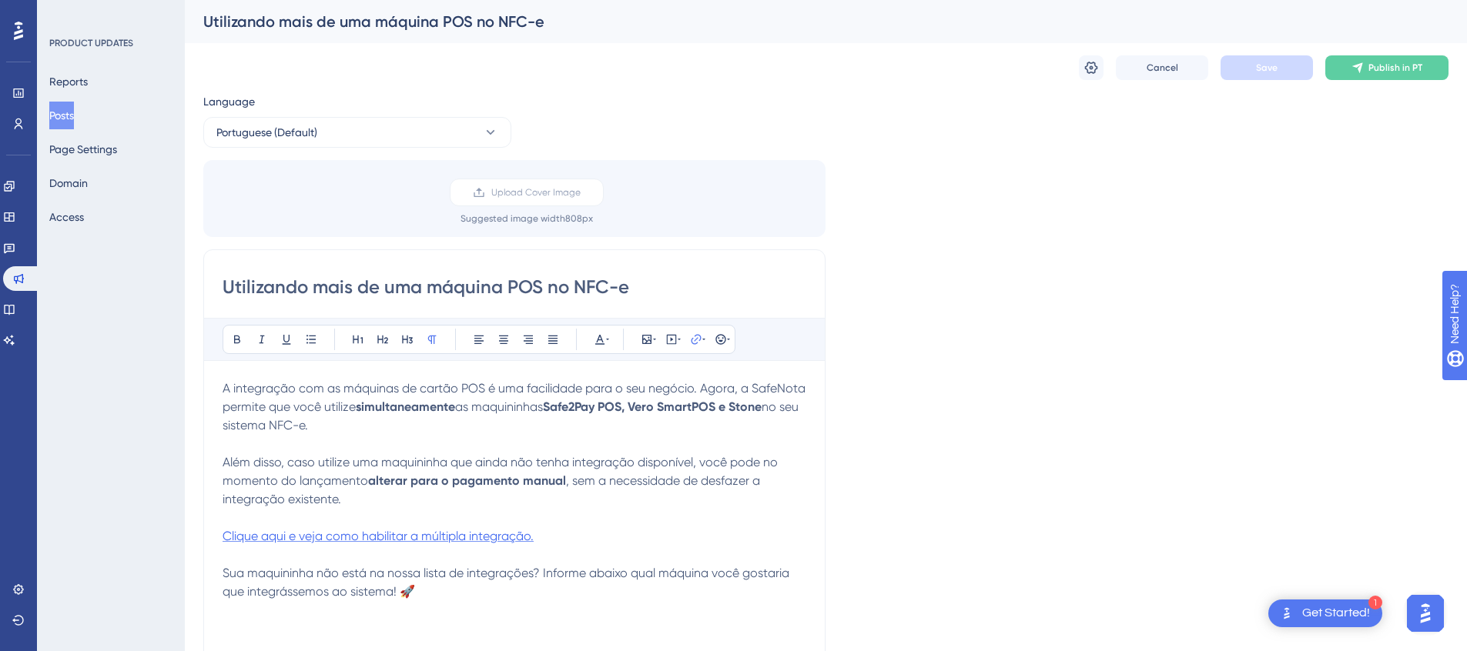
click at [516, 541] on span "Clique aqui e veja como habilitar a múltipla integração." at bounding box center [378, 536] width 311 height 15
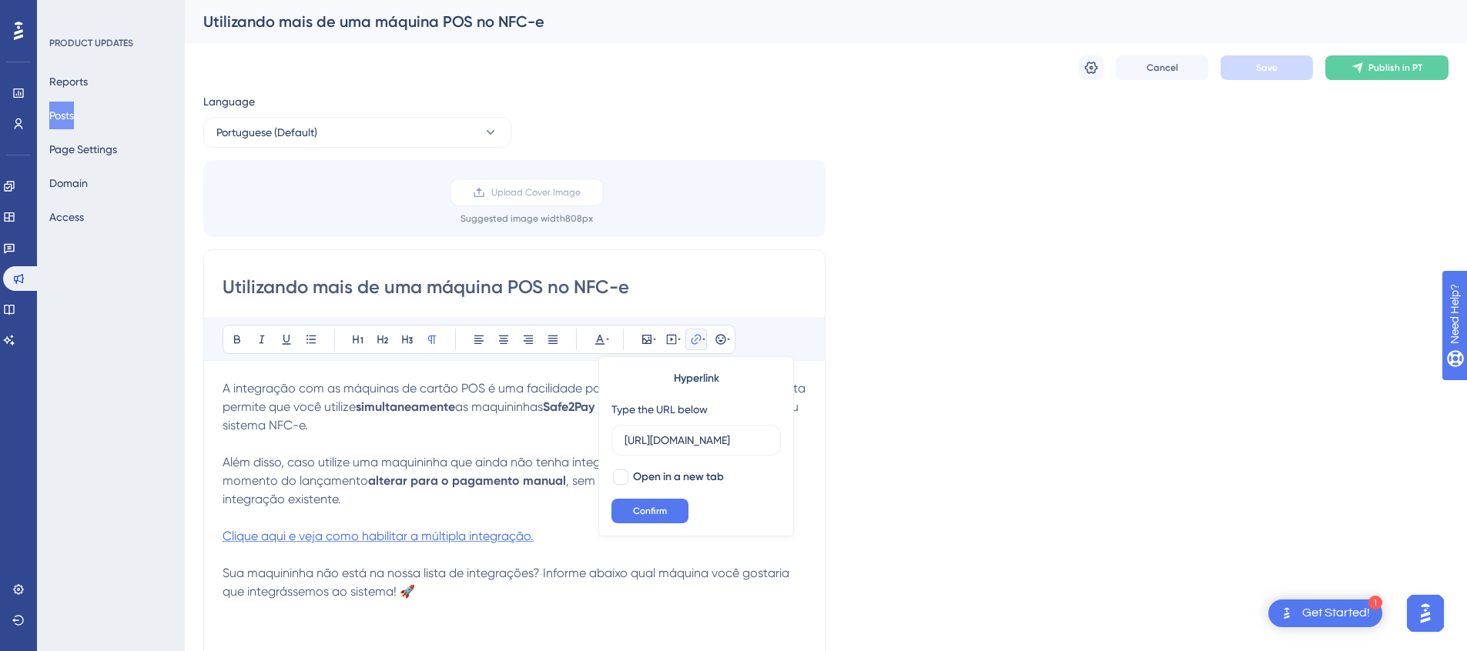
scroll to position [0, 401]
click at [668, 478] on span "Open in a new tab" at bounding box center [678, 477] width 91 height 18
click at [936, 501] on div "Language Portuguese (Default) Upload Cover Image Suggested image width 808 px U…" at bounding box center [825, 457] width 1245 height 731
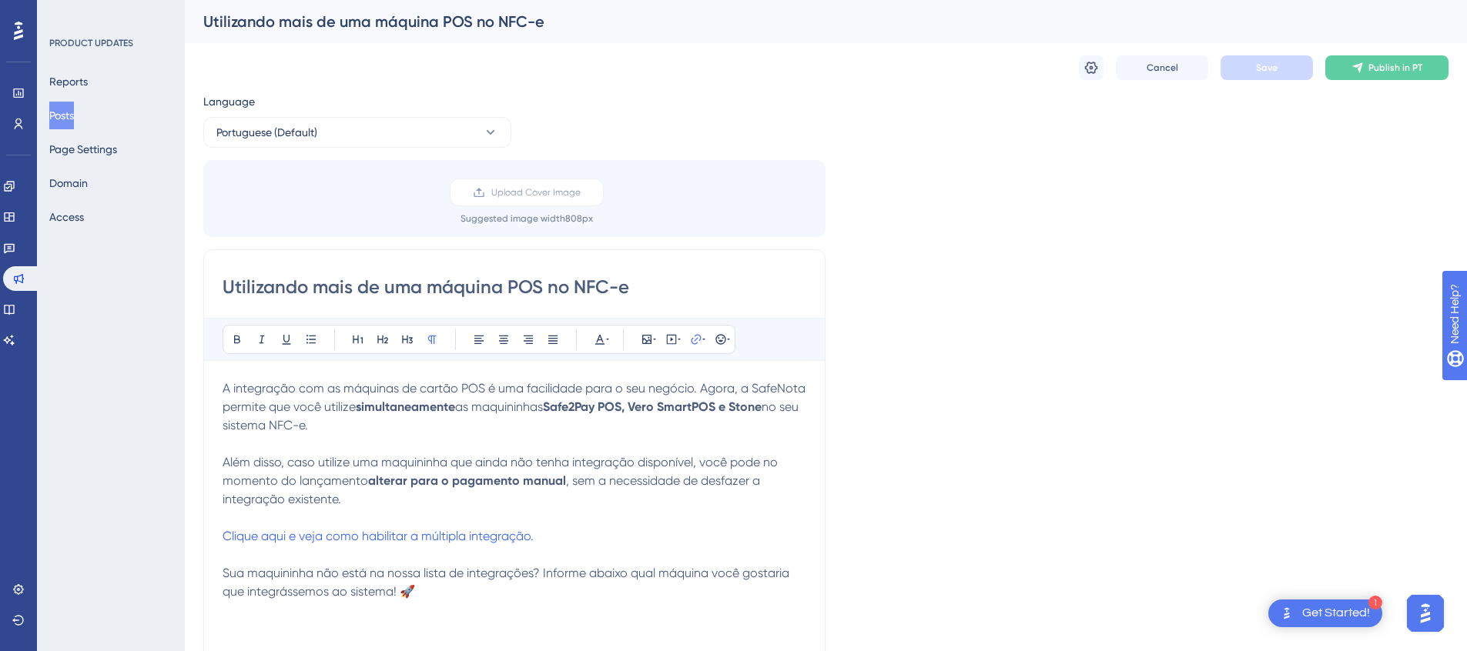
click at [643, 538] on p "Clique aqui e veja como habilitar a múltipla integração." at bounding box center [515, 536] width 584 height 18
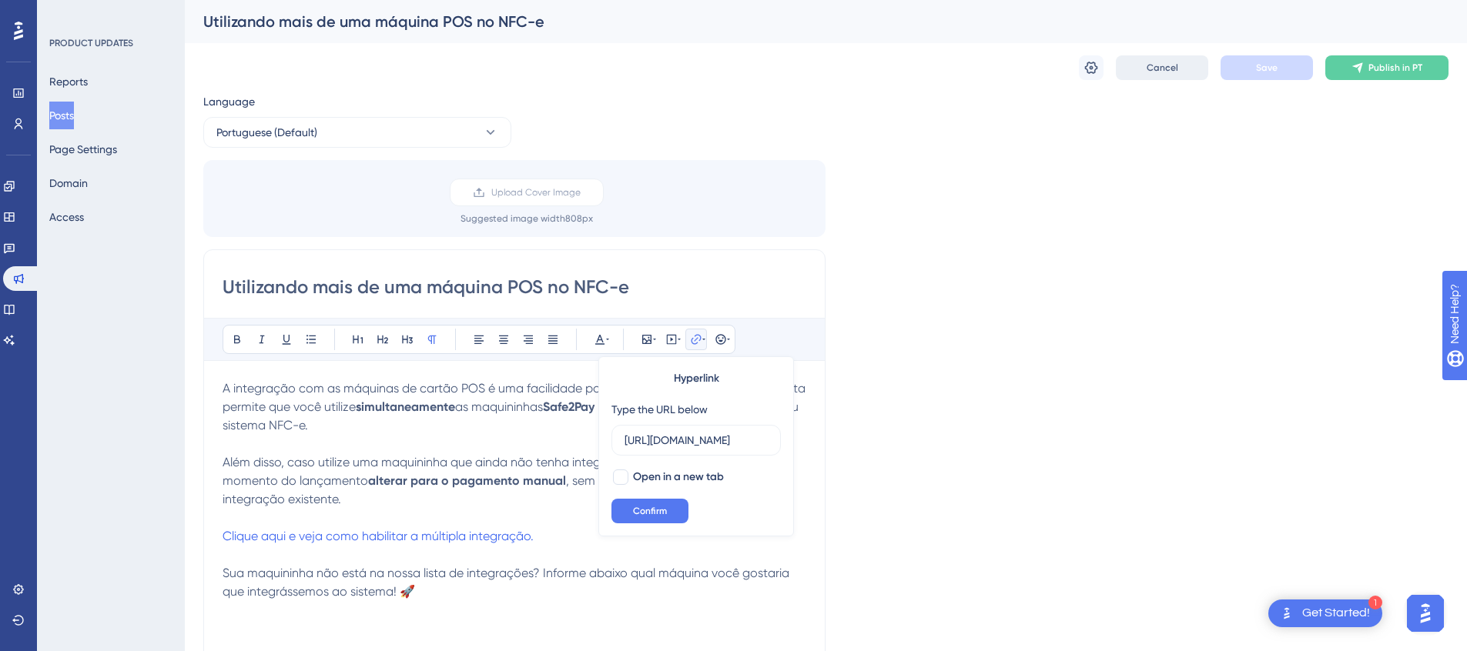
scroll to position [0, 401]
click at [1084, 74] on icon at bounding box center [1090, 67] width 15 height 15
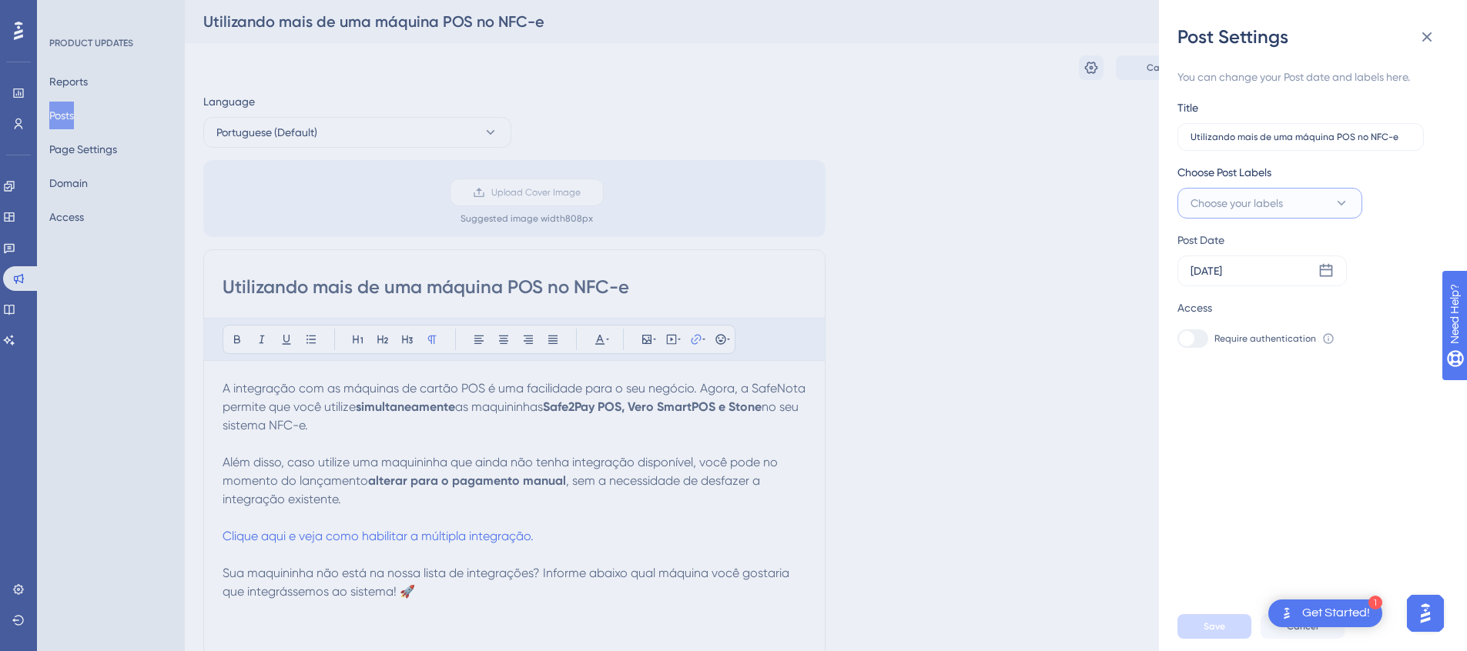
click at [1307, 201] on button "Choose your labels" at bounding box center [1269, 203] width 185 height 31
click at [1276, 294] on input "Novidades" at bounding box center [1261, 297] width 62 height 19
click at [1192, 296] on div at bounding box center [1195, 297] width 12 height 12
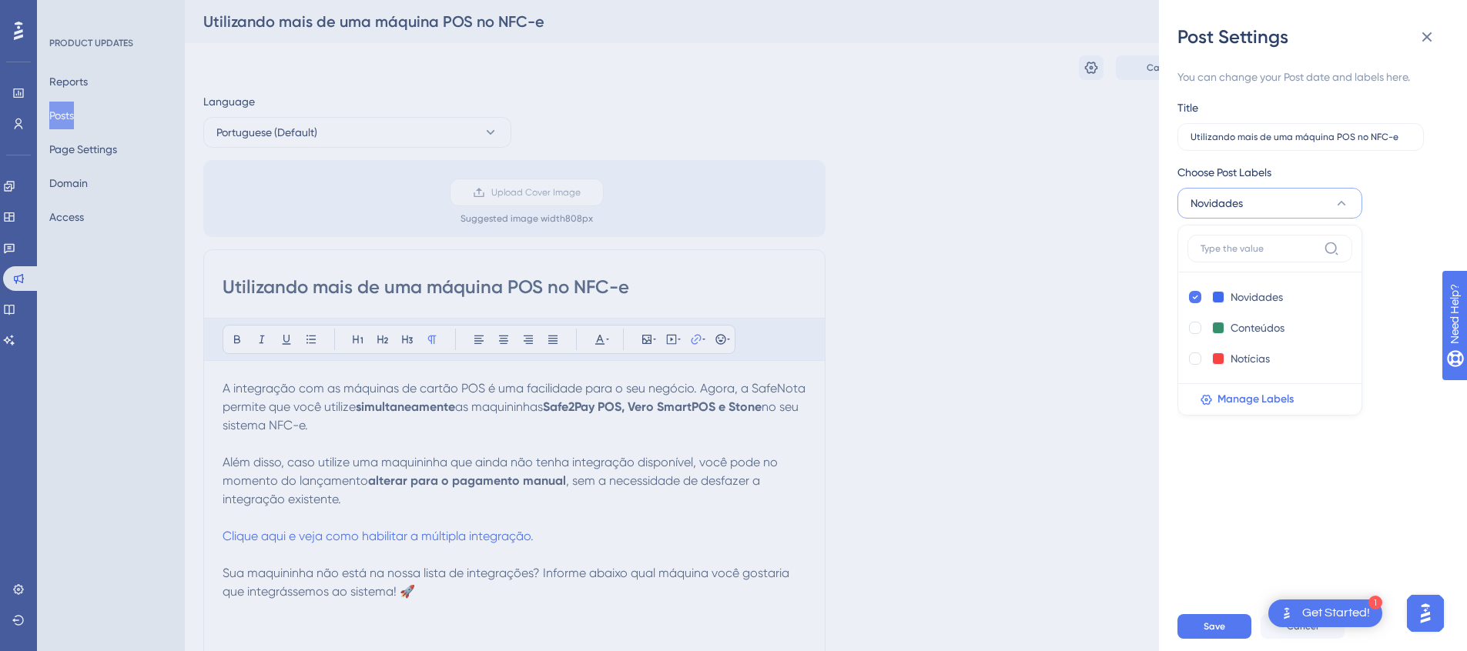
click at [1402, 426] on div "You can change your Post date and labels here. Title Utilizando mais de uma máq…" at bounding box center [1318, 325] width 283 height 553
click at [1217, 633] on span "Save" at bounding box center [1215, 627] width 22 height 12
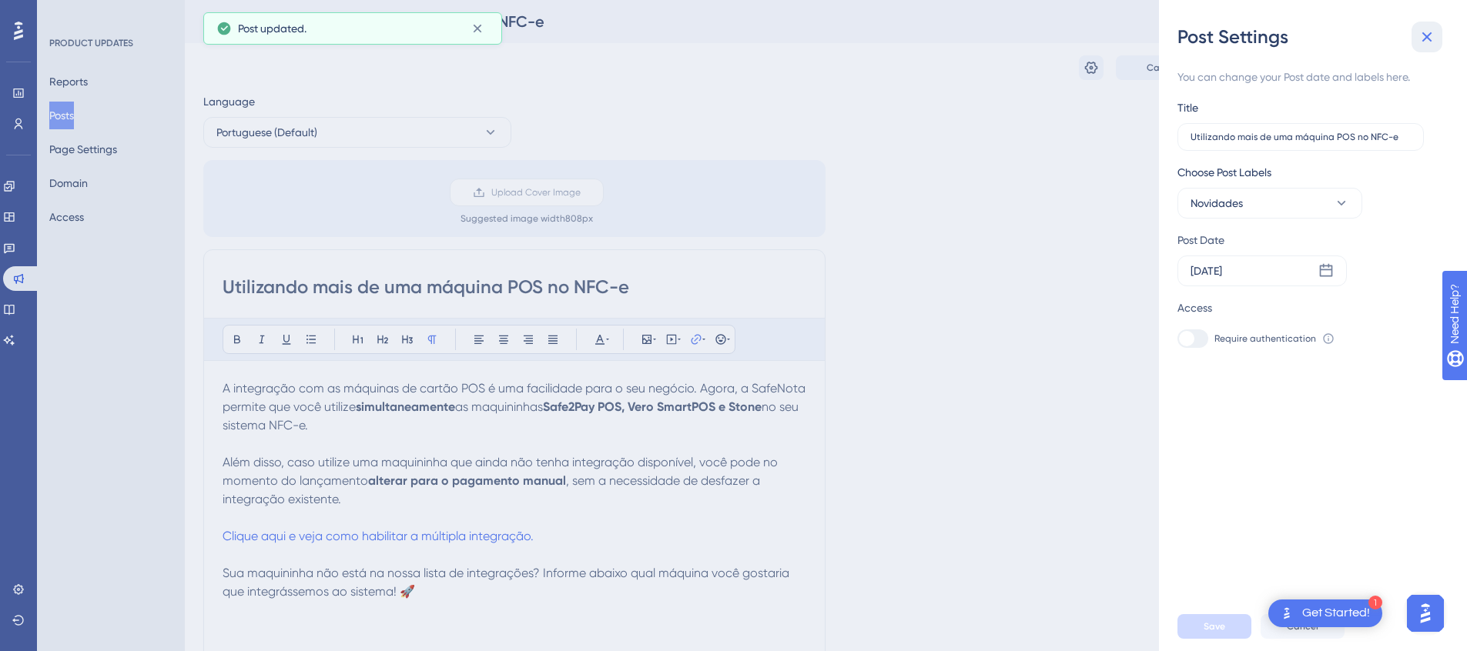
click at [1428, 25] on button at bounding box center [1426, 37] width 31 height 31
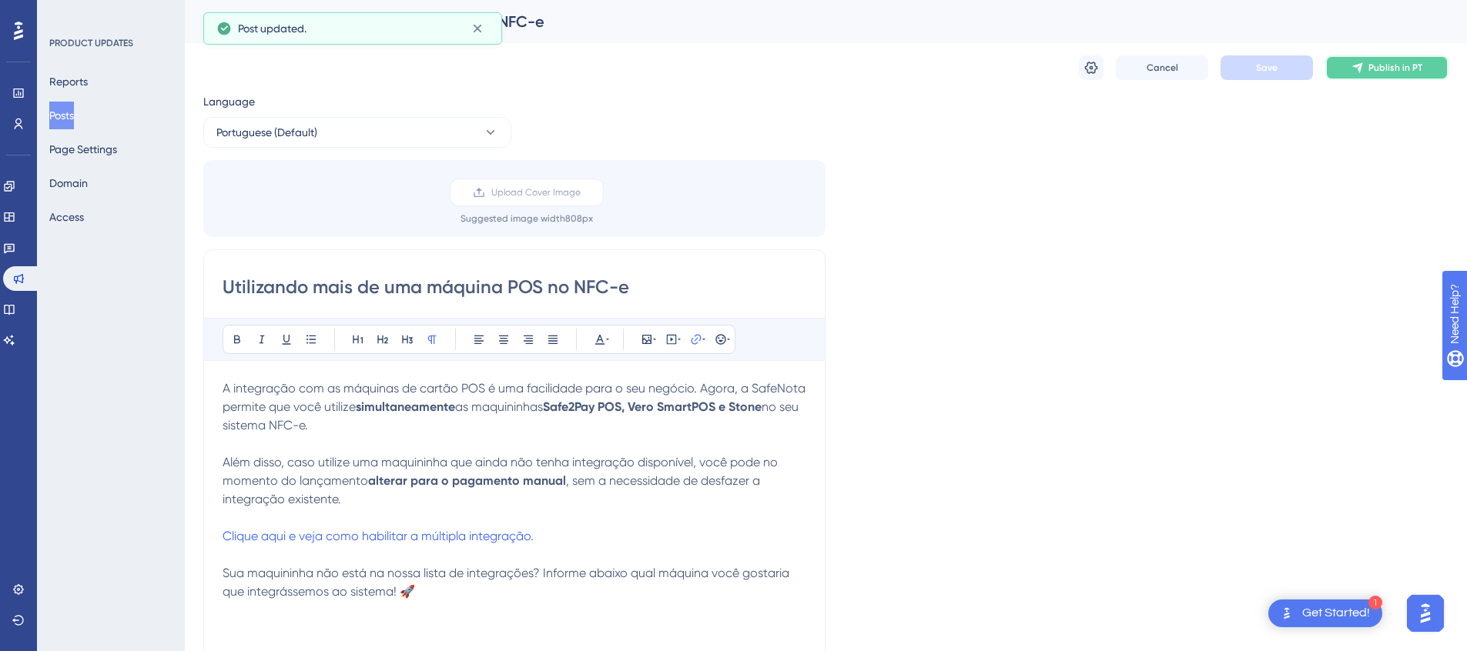
click at [1375, 65] on span "Publish in PT" at bounding box center [1395, 68] width 54 height 12
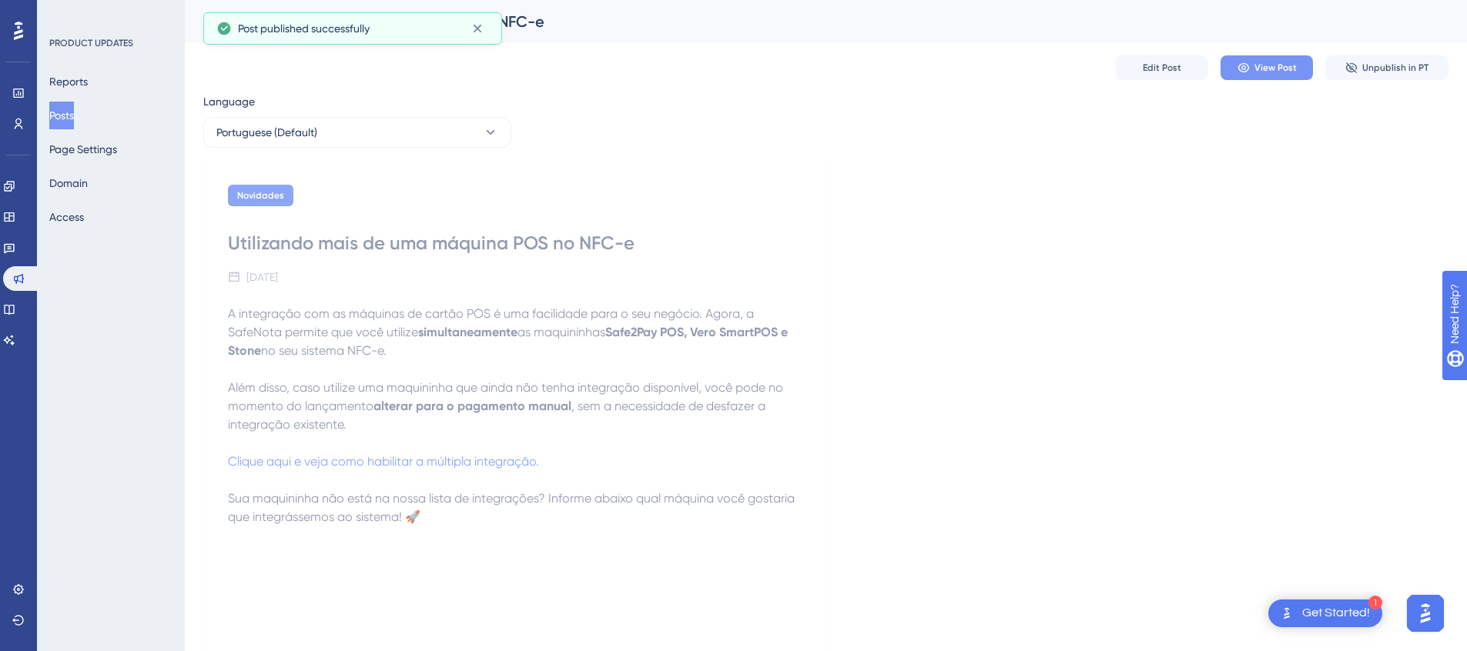
click at [1281, 67] on span "View Post" at bounding box center [1275, 68] width 42 height 12
click at [74, 109] on button "Posts" at bounding box center [61, 116] width 25 height 28
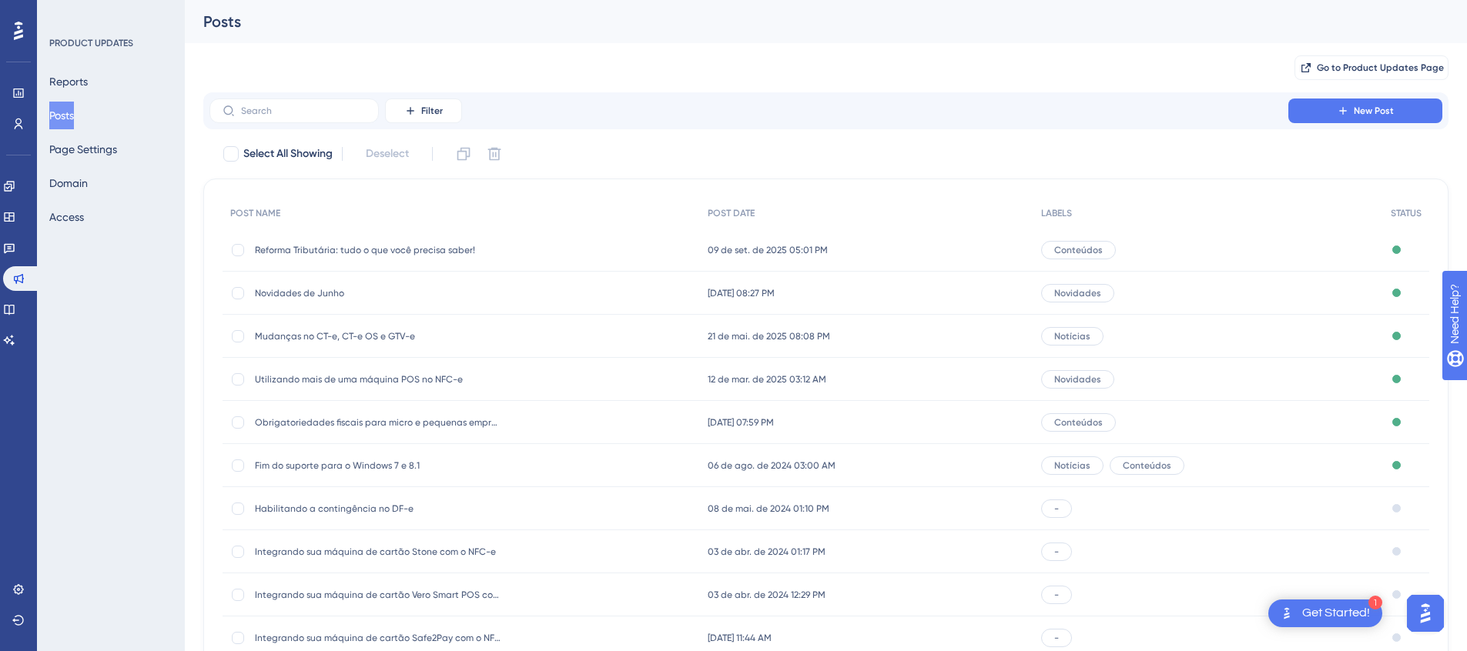
click at [514, 425] on div "Obrigatoriedades fiscais para micro e pequenas empresas Obrigatoriedades fiscai…" at bounding box center [461, 422] width 477 height 43
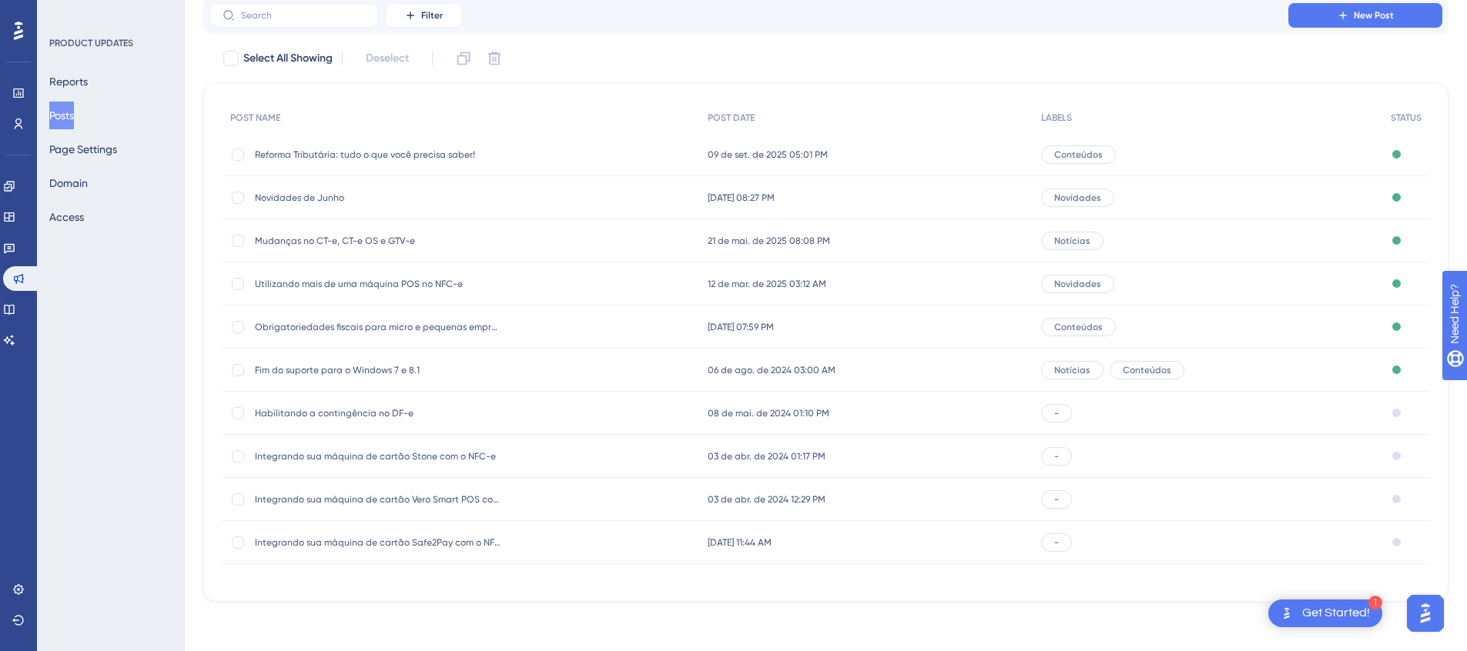
scroll to position [102, 0]
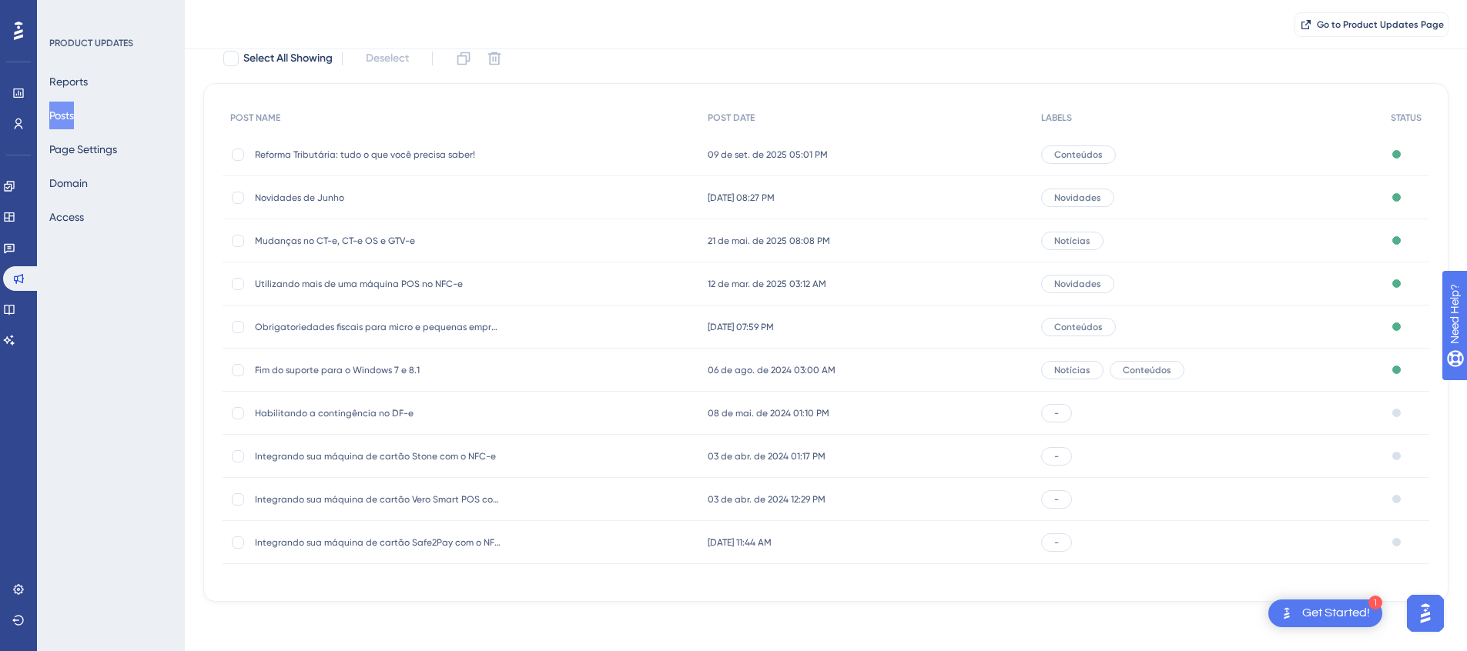
click at [509, 367] on div "Fim do suporte para o Windows 7 e 8.1 Fim do suporte para o Windows 7 e 8.1" at bounding box center [461, 370] width 477 height 43
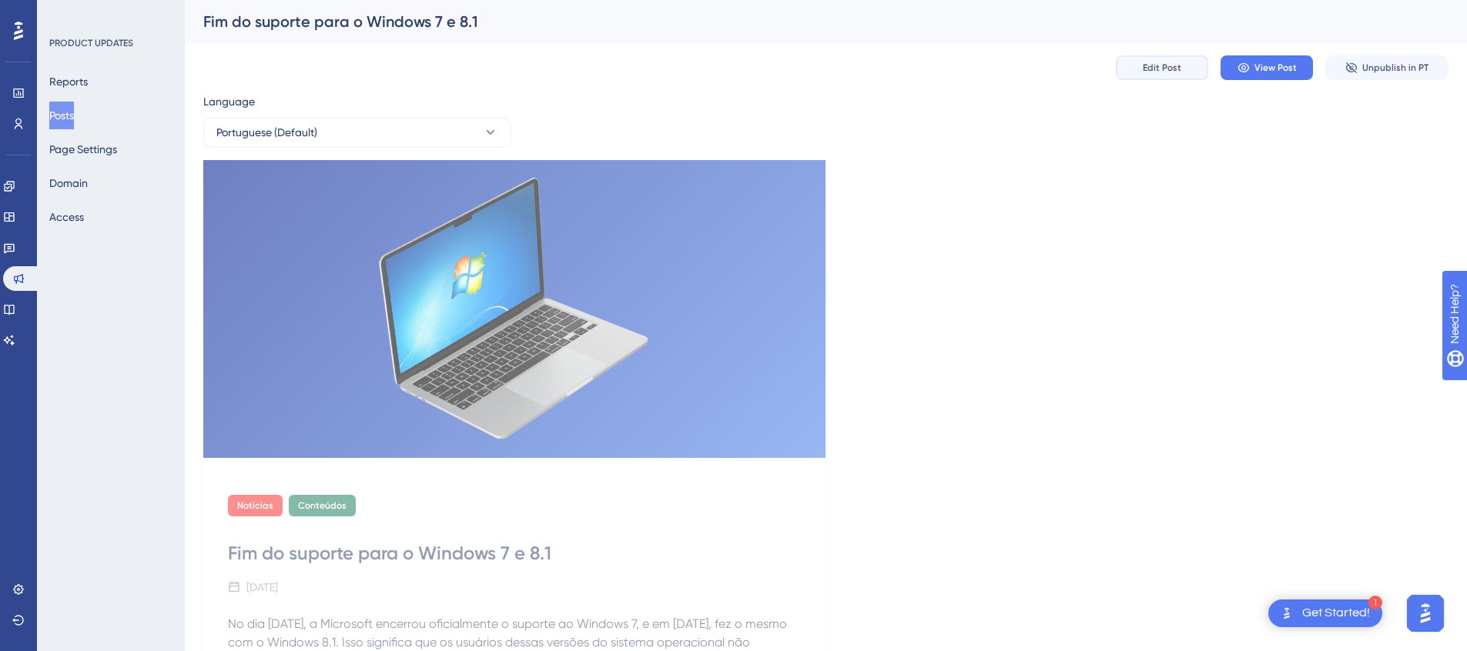
click at [1153, 72] on span "Edit Post" at bounding box center [1162, 68] width 38 height 12
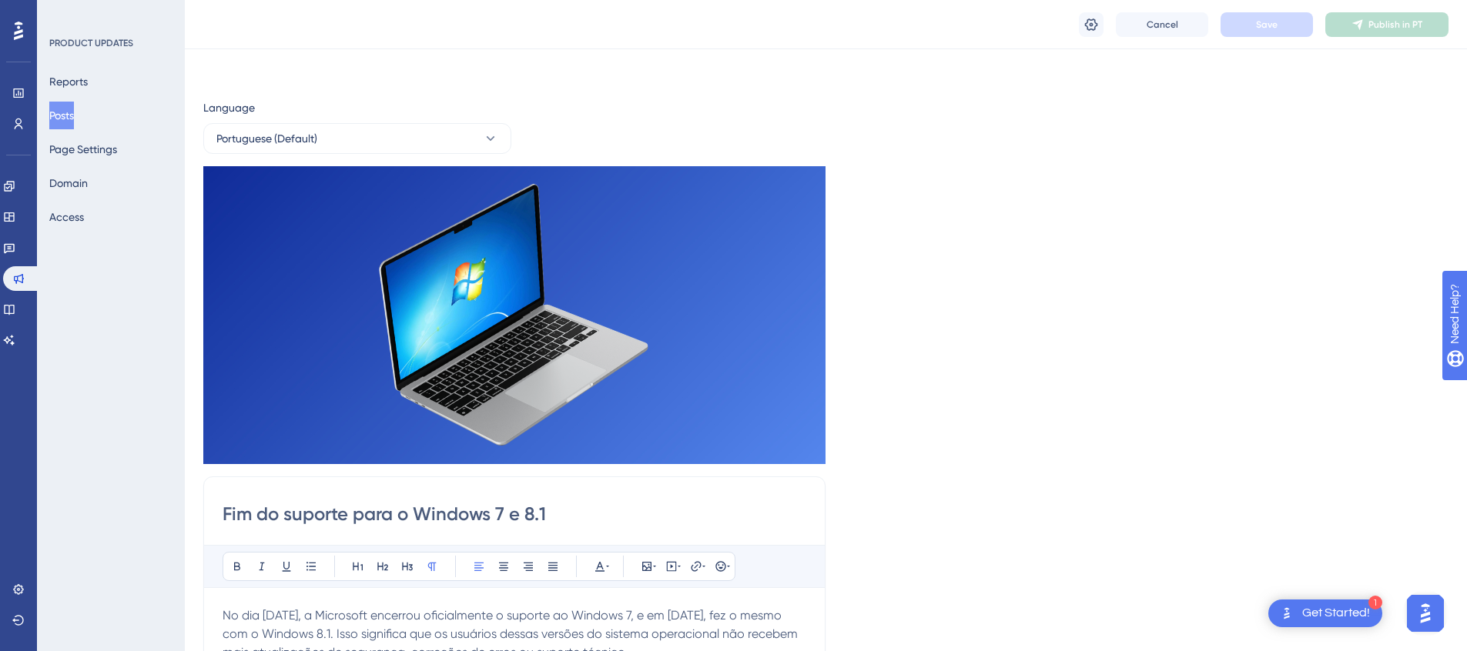
scroll to position [1463, 0]
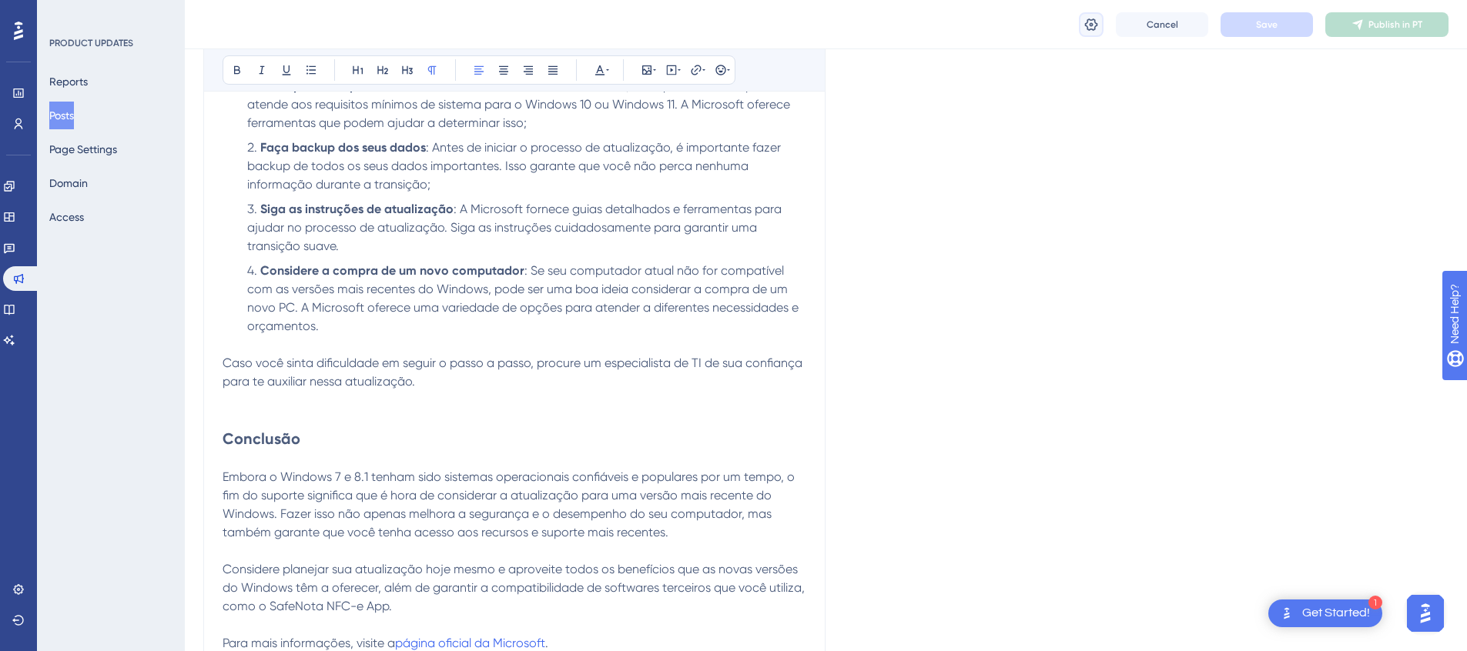
click at [1090, 20] on icon at bounding box center [1090, 24] width 15 height 15
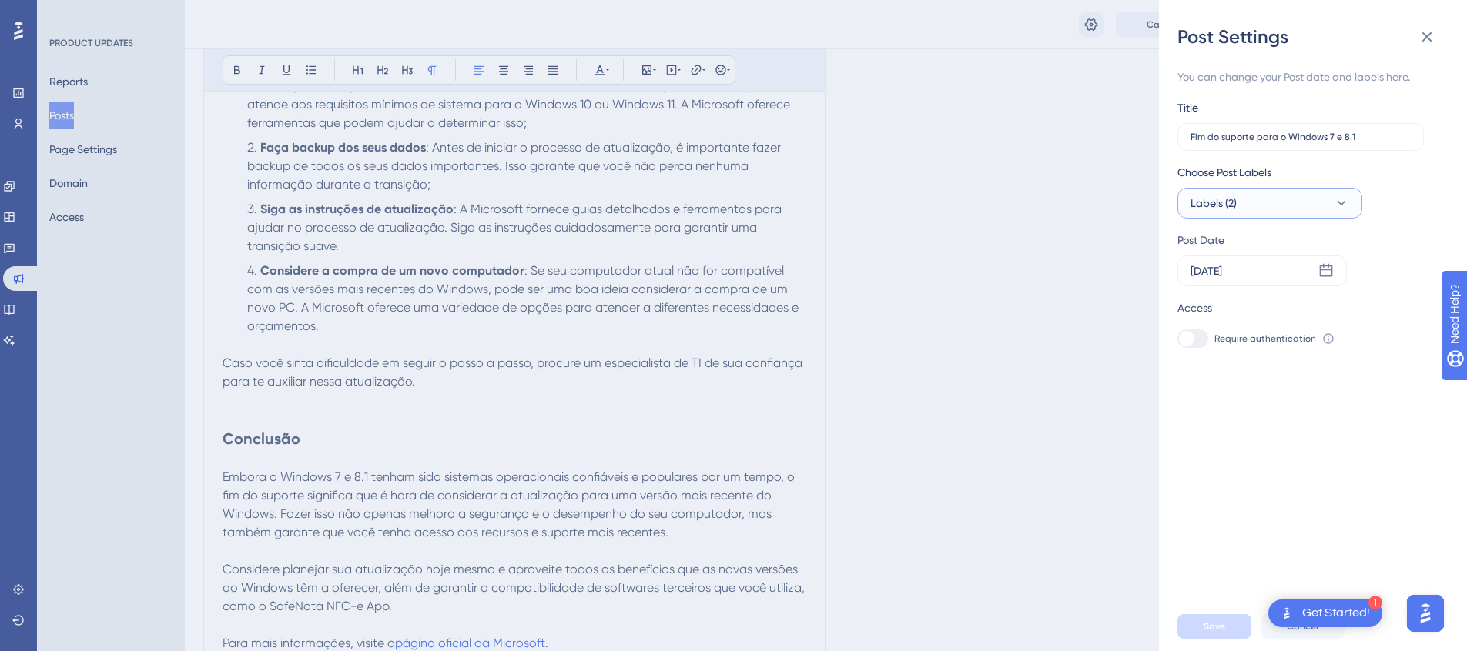
click at [1335, 196] on icon at bounding box center [1341, 203] width 15 height 15
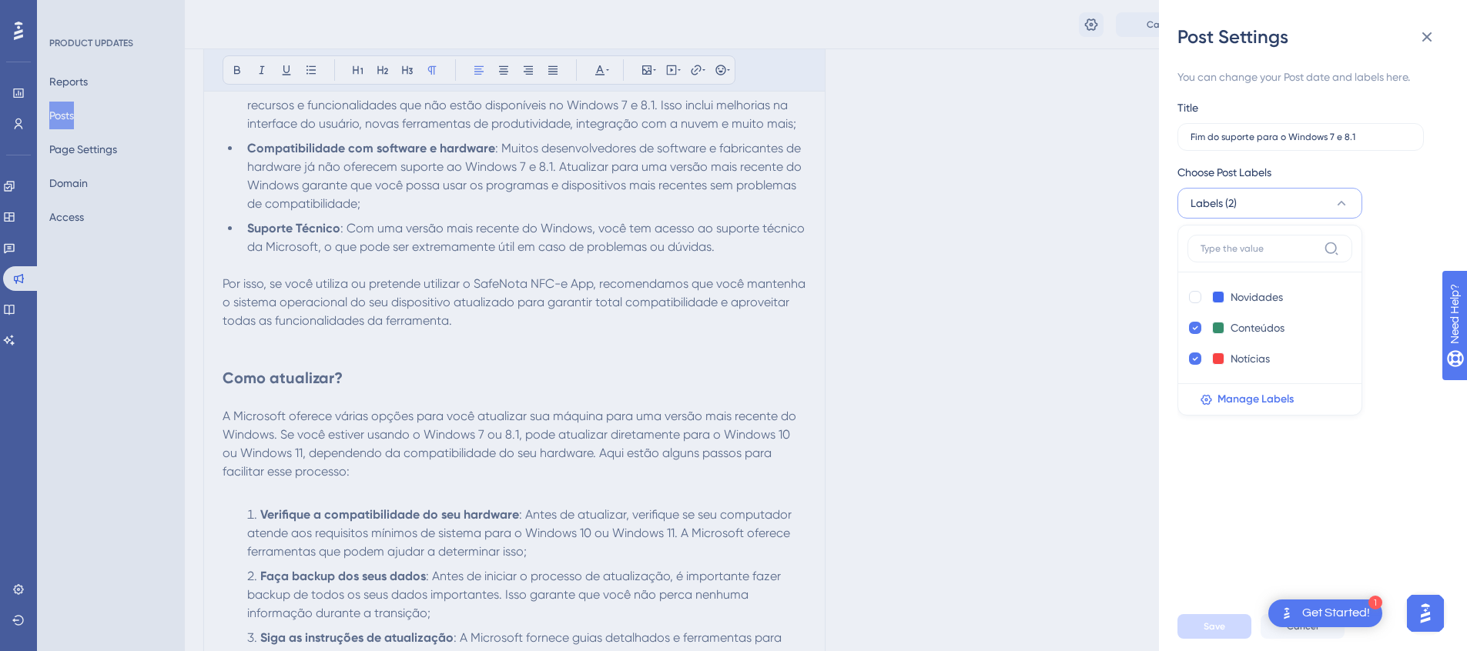
scroll to position [153, 0]
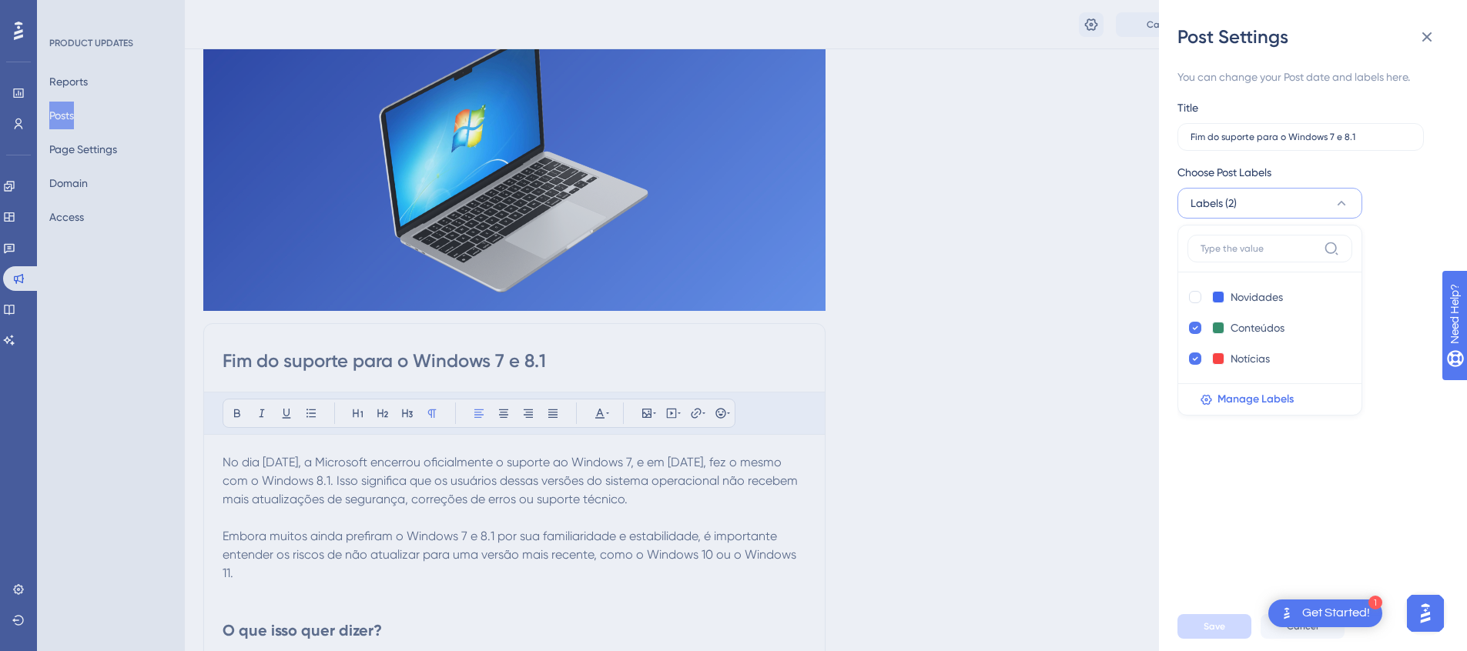
drag, startPoint x: 1238, startPoint y: 514, endPoint x: 1234, endPoint y: 465, distance: 49.4
click at [1239, 514] on div "You can change your Post date and labels here. Title Fim do suporte para o Wind…" at bounding box center [1318, 325] width 283 height 553
click at [1423, 26] on button at bounding box center [1426, 37] width 31 height 31
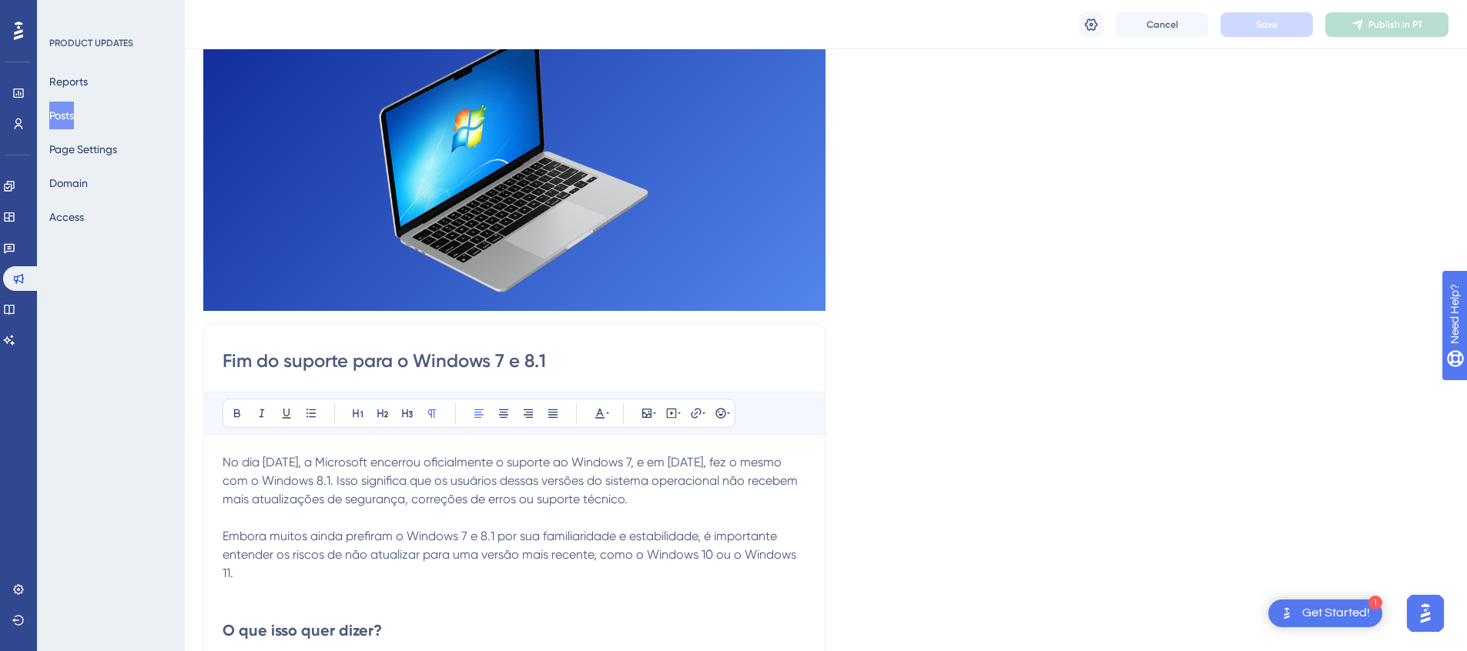
click at [74, 121] on button "Posts" at bounding box center [61, 116] width 25 height 28
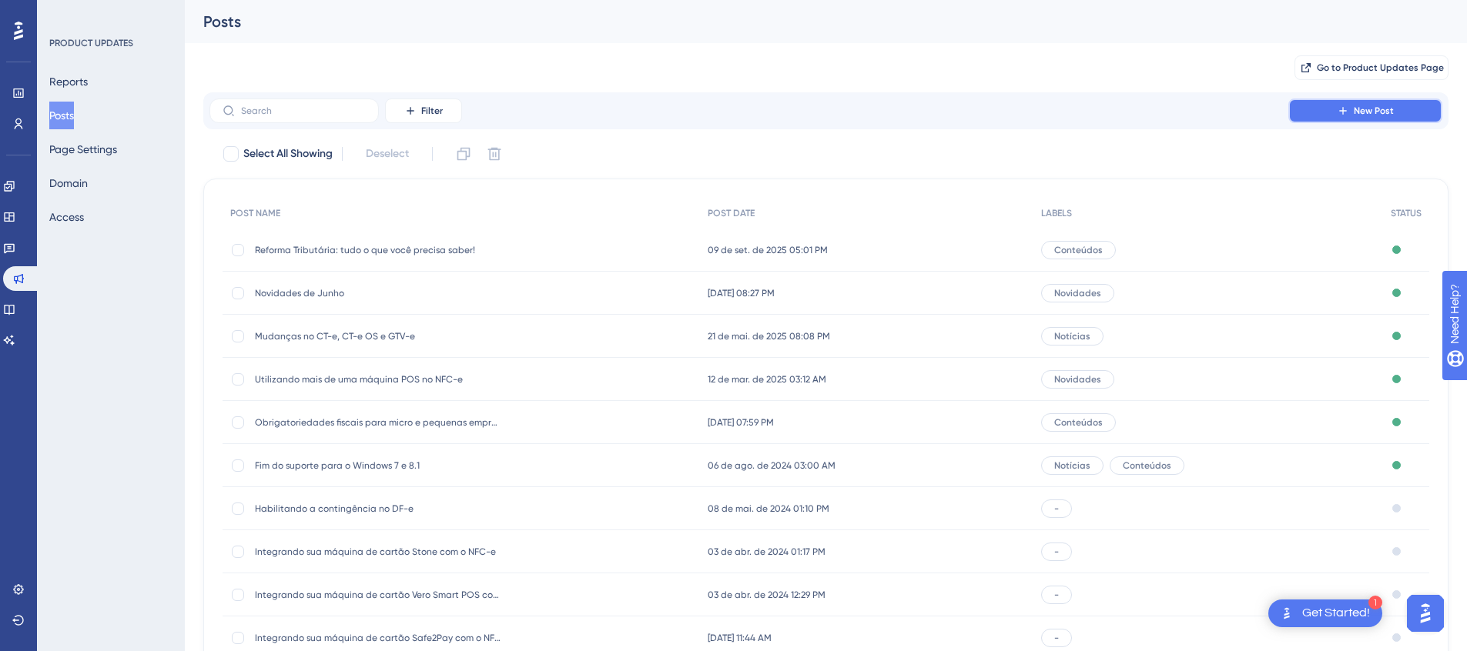
click at [1341, 111] on icon at bounding box center [1342, 110] width 7 height 7
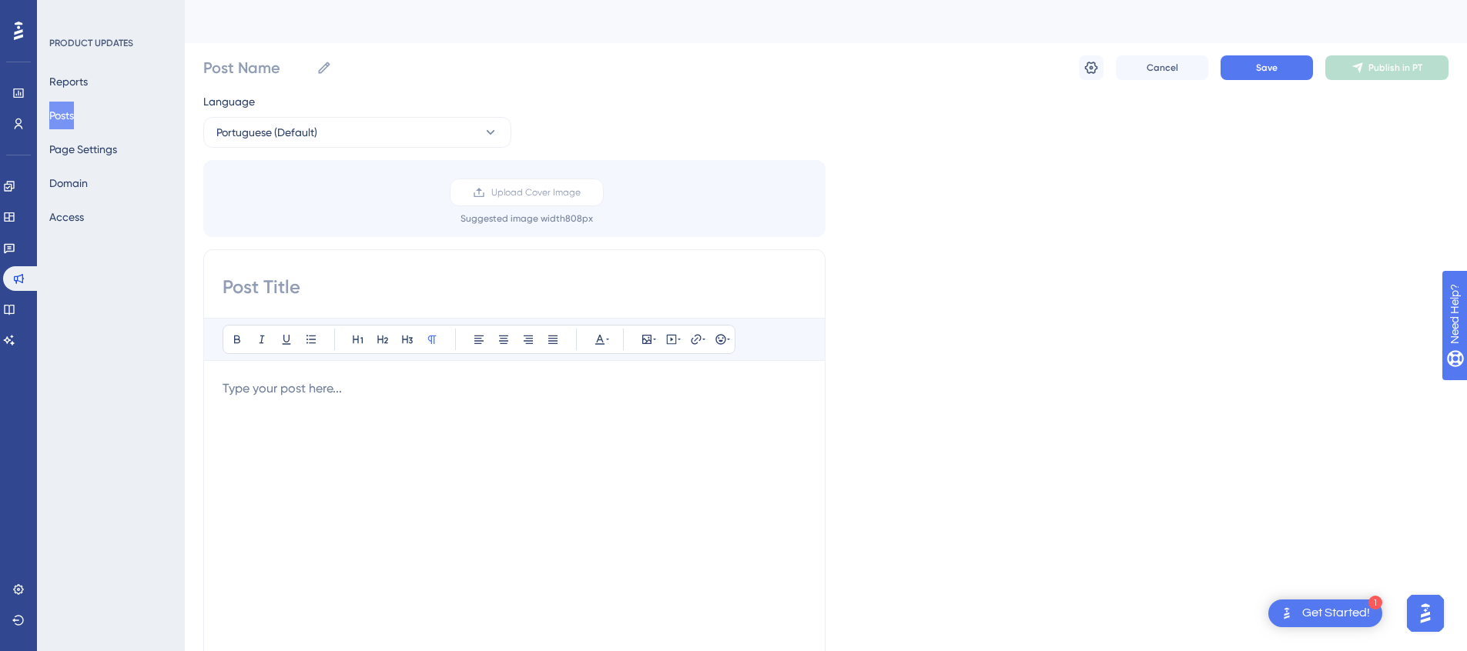
click at [400, 291] on input at bounding box center [515, 287] width 584 height 25
click at [534, 179] on label "Upload Cover Image" at bounding box center [527, 193] width 154 height 28
click at [581, 192] on input "Upload Cover Image" at bounding box center [581, 192] width 0 height 0
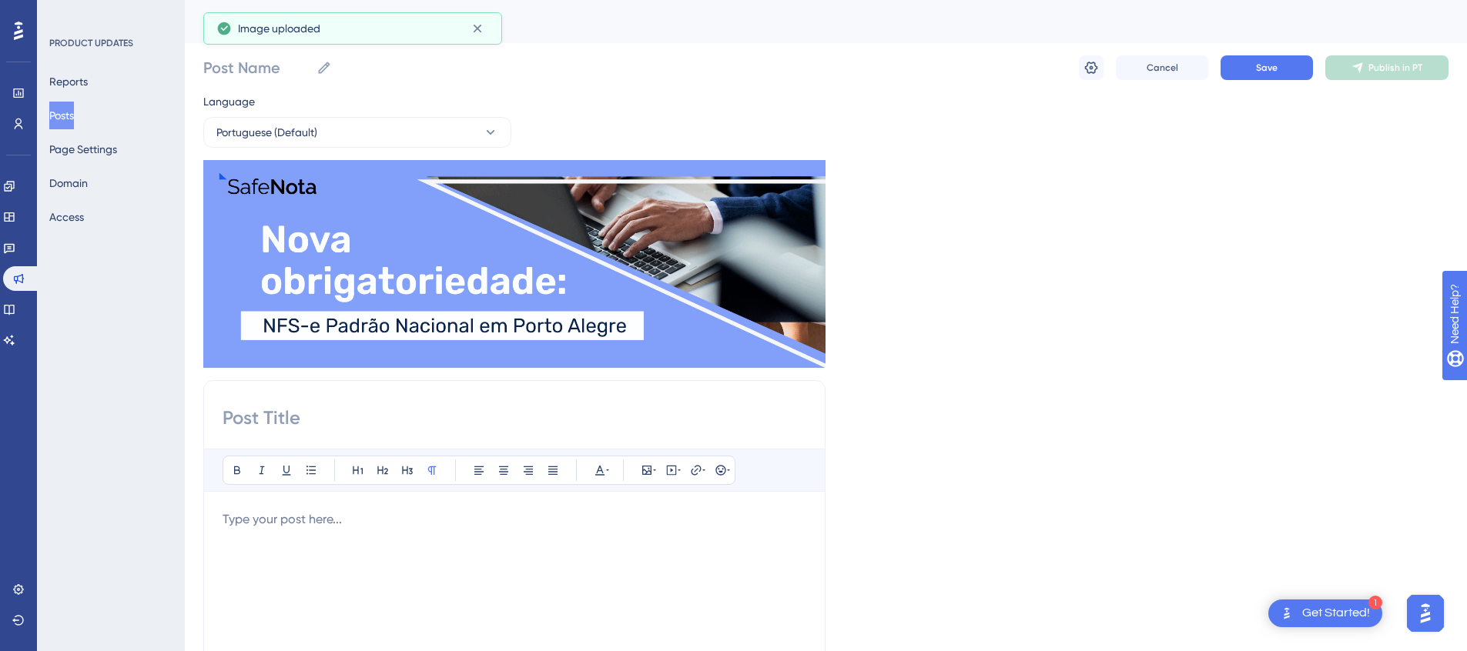
scroll to position [60, 0]
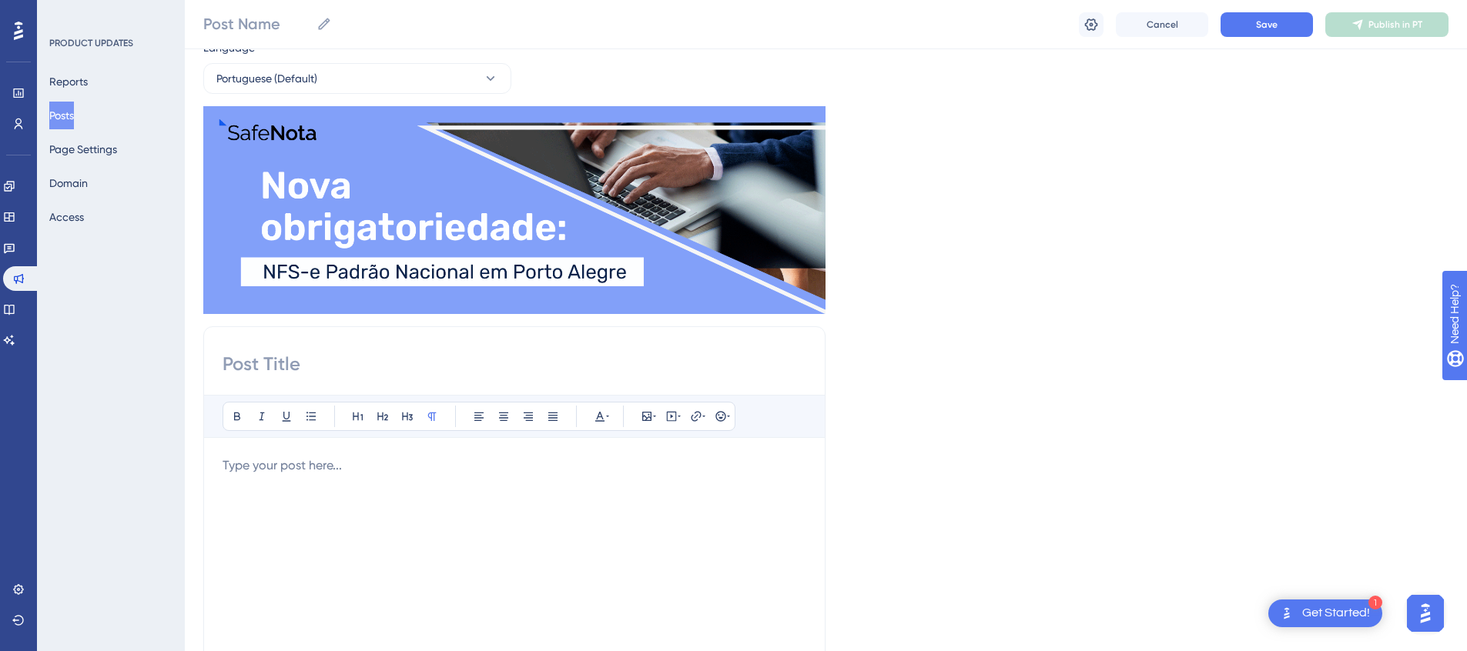
click at [373, 365] on input at bounding box center [515, 364] width 584 height 25
paste input "Nova obrigatoriedade: NFS-e Padrão Nacional em Porto Alegre."
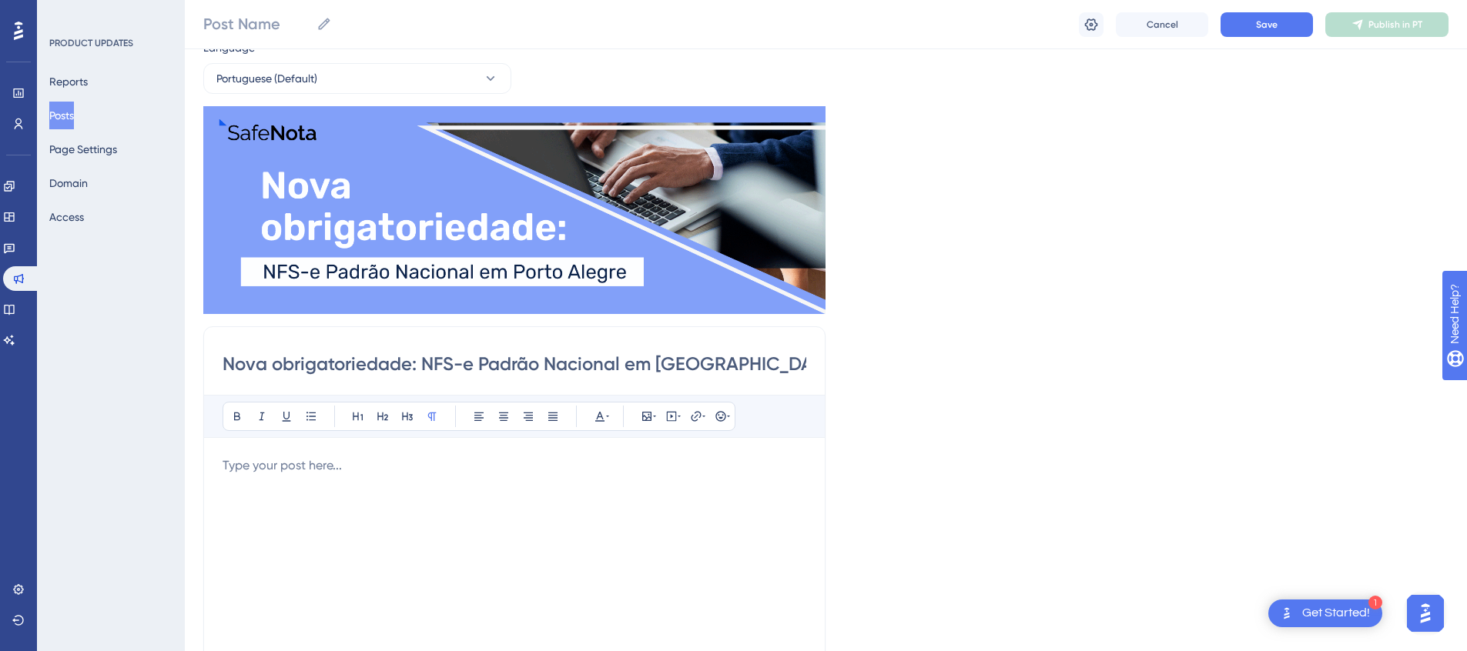
click at [595, 569] on div at bounding box center [515, 626] width 584 height 339
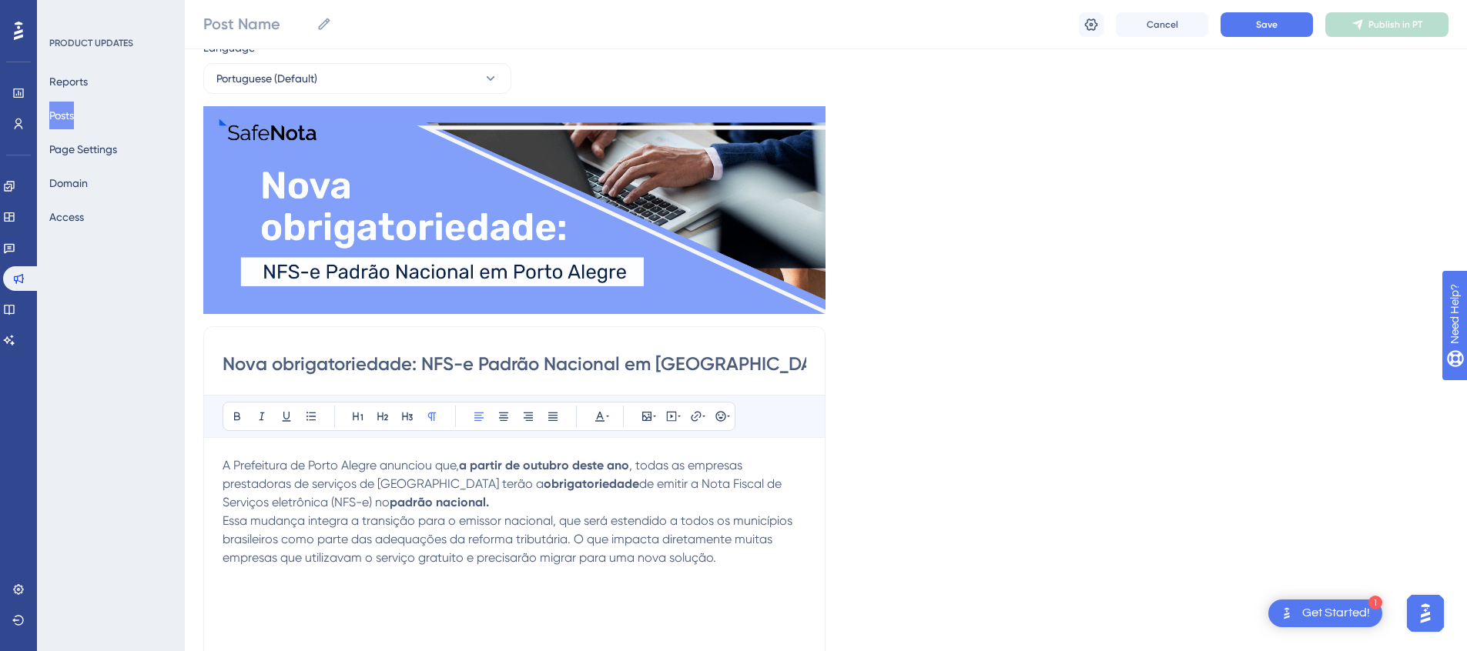
click at [474, 497] on p "A Prefeitura de Porto Alegre anunciou que, a partir de outubro deste ano , toda…" at bounding box center [515, 484] width 584 height 55
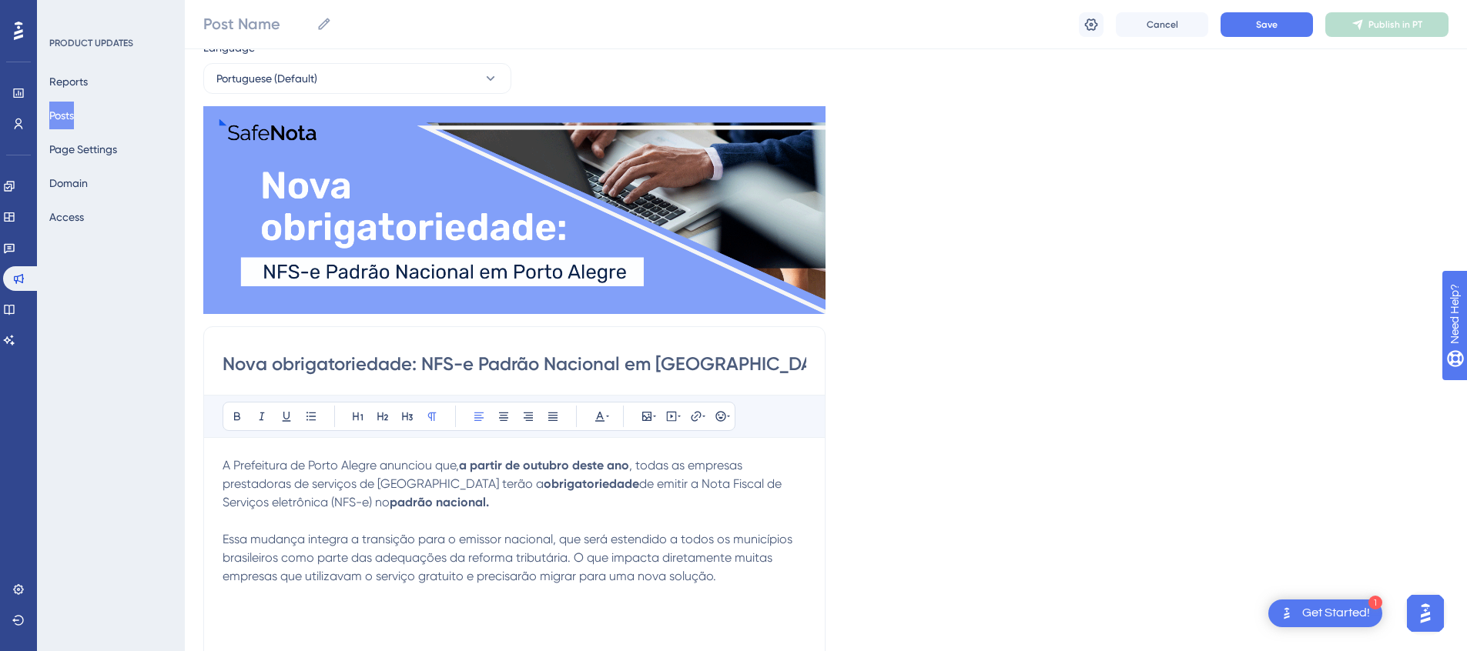
click at [752, 578] on p "Essa mudança integra a transição para o emissor nacional, que será estendido a …" at bounding box center [515, 568] width 584 height 74
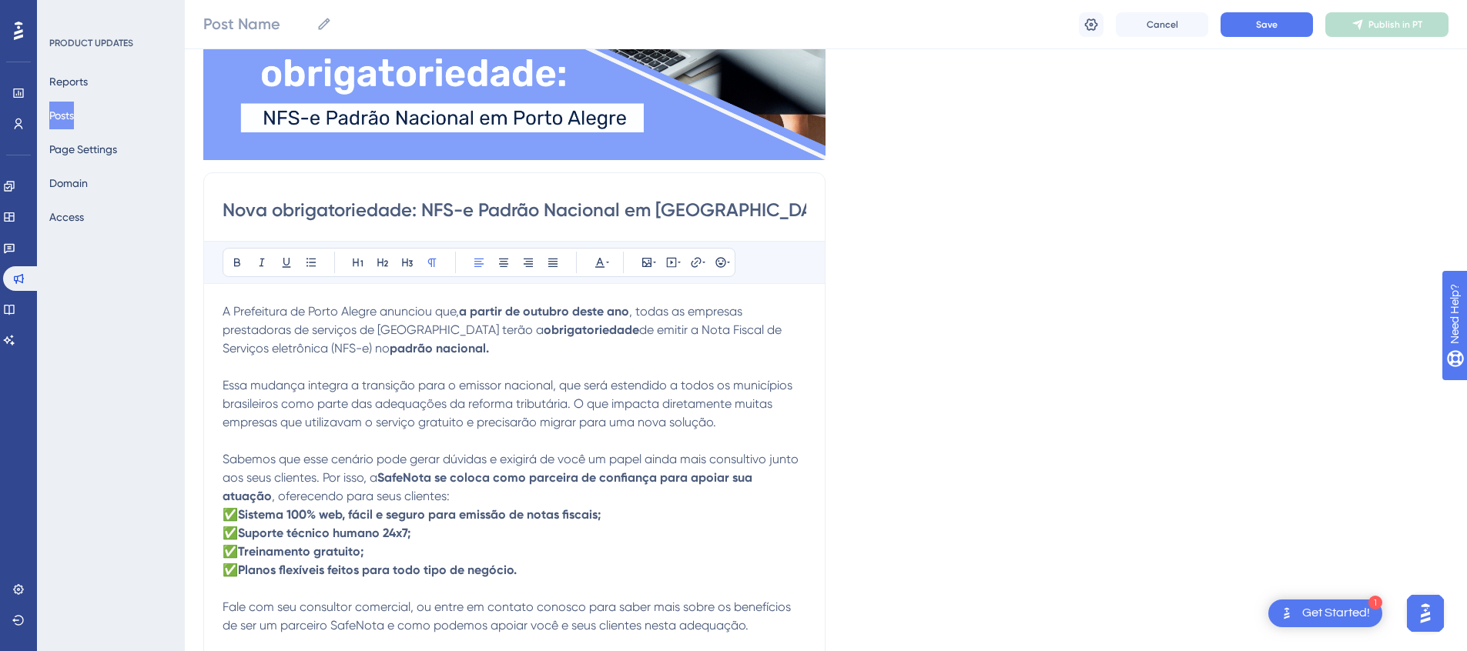
scroll to position [273, 0]
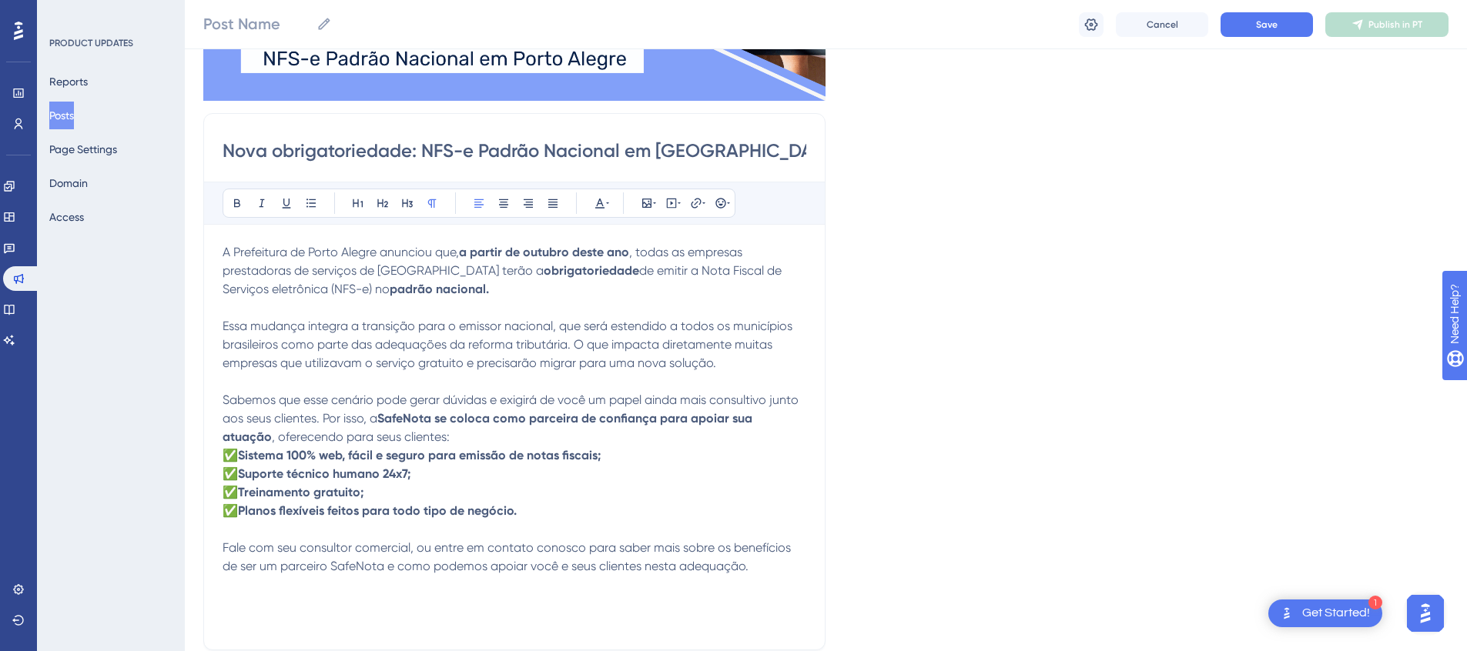
click at [707, 203] on div "Bold Italic Underline Bullet Point Heading 1 Heading 2 Heading 3 Normal Align L…" at bounding box center [479, 203] width 513 height 29
click at [702, 203] on icon at bounding box center [703, 203] width 3 height 12
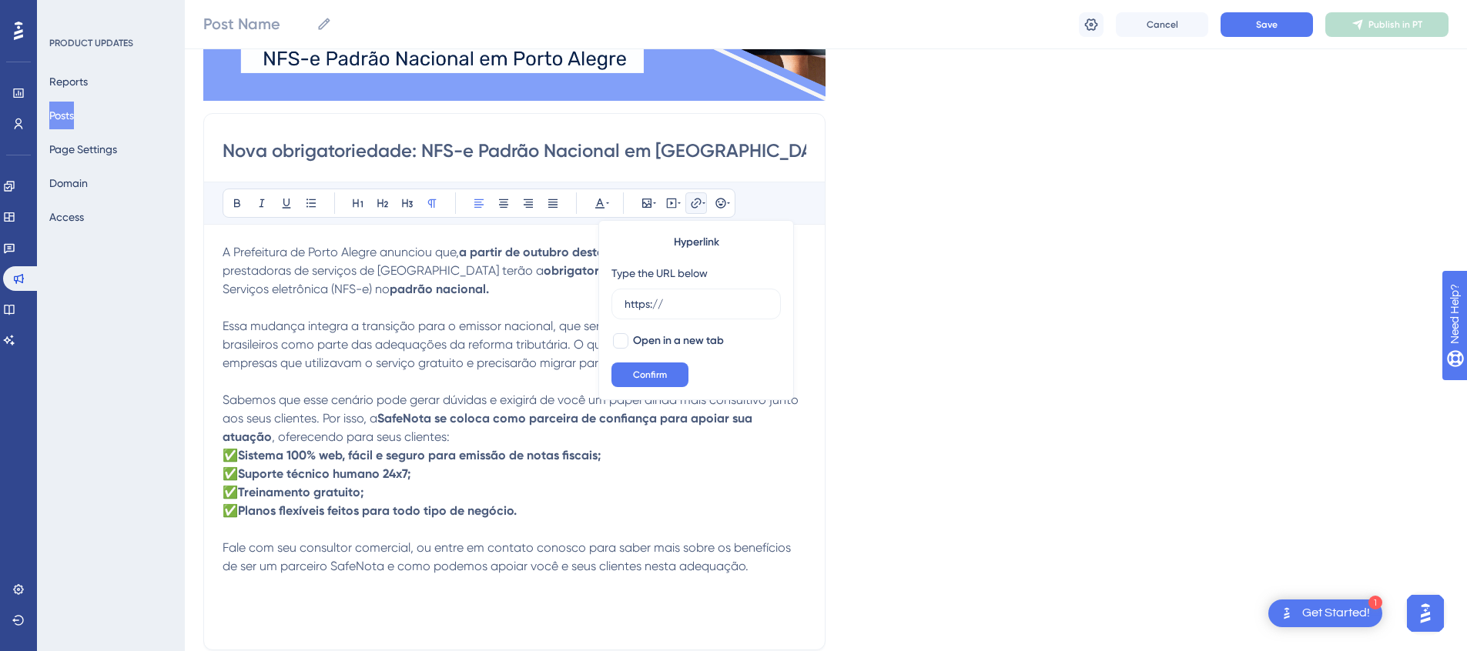
click at [349, 597] on p "Fale com seu consultor comercial, ou entre em contato conosco para saber mais s…" at bounding box center [515, 585] width 584 height 92
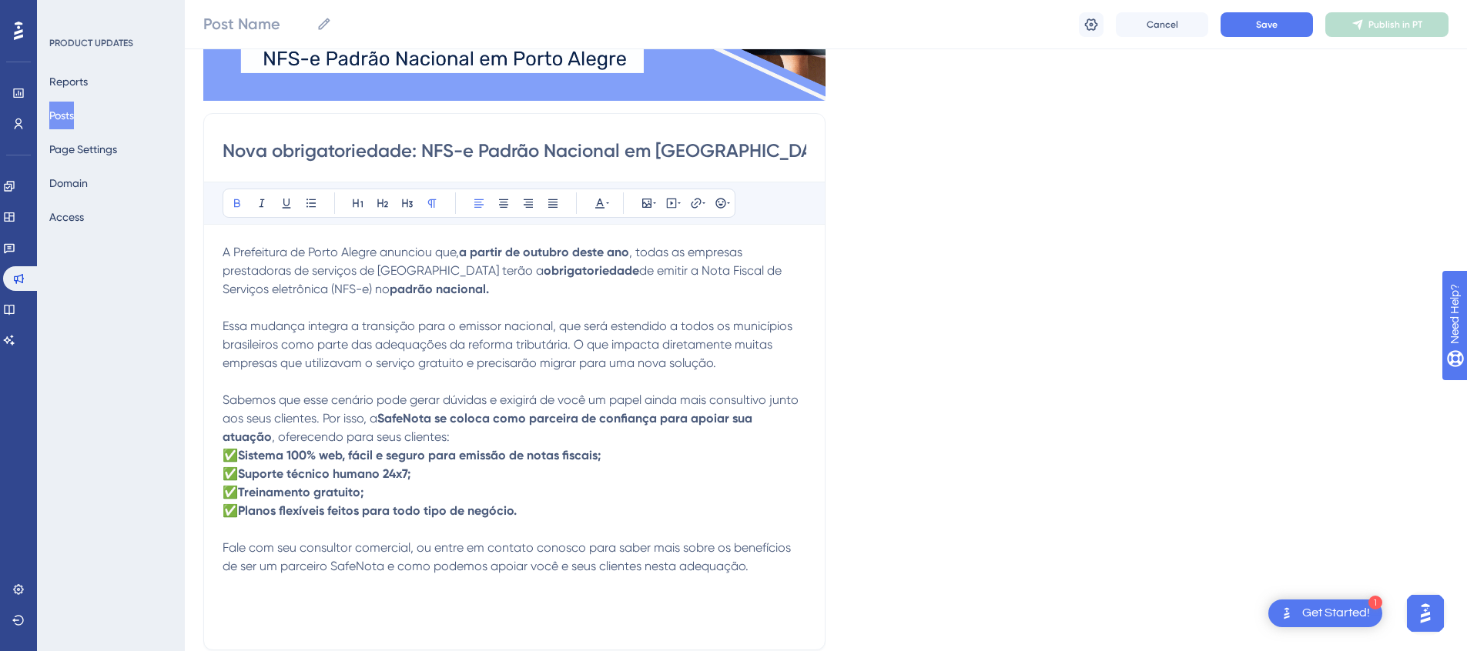
click at [567, 519] on p "✅ Sistema 100% web, fácil e seguro para emissão de notas fiscais; ✅ Suporte téc…" at bounding box center [515, 484] width 584 height 74
click at [502, 594] on p "Fale com seu consultor comercial, ou entre em contato conosco para saber mais s…" at bounding box center [515, 585] width 584 height 92
drag, startPoint x: 465, startPoint y: 627, endPoint x: 439, endPoint y: 607, distance: 33.0
click at [439, 607] on p "👉 Acesse o conteúdo completo aqui: https://www.cte.fazenda.gov.br/portal/listaC…" at bounding box center [515, 621] width 584 height 55
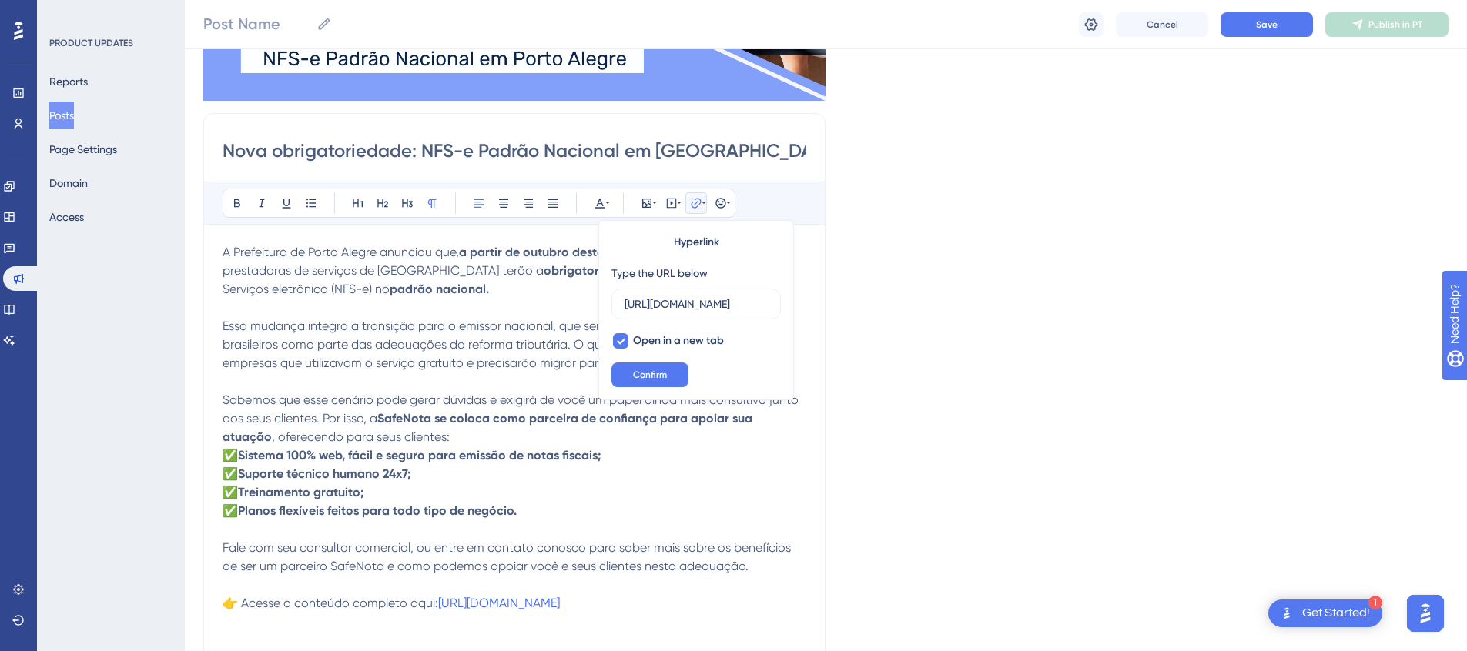
scroll to position [0, 0]
click at [480, 614] on p "👉 Acesse o conteúdo completo aqui: https://www.cte.fazenda.gov.br/portal/listaC…" at bounding box center [515, 621] width 584 height 55
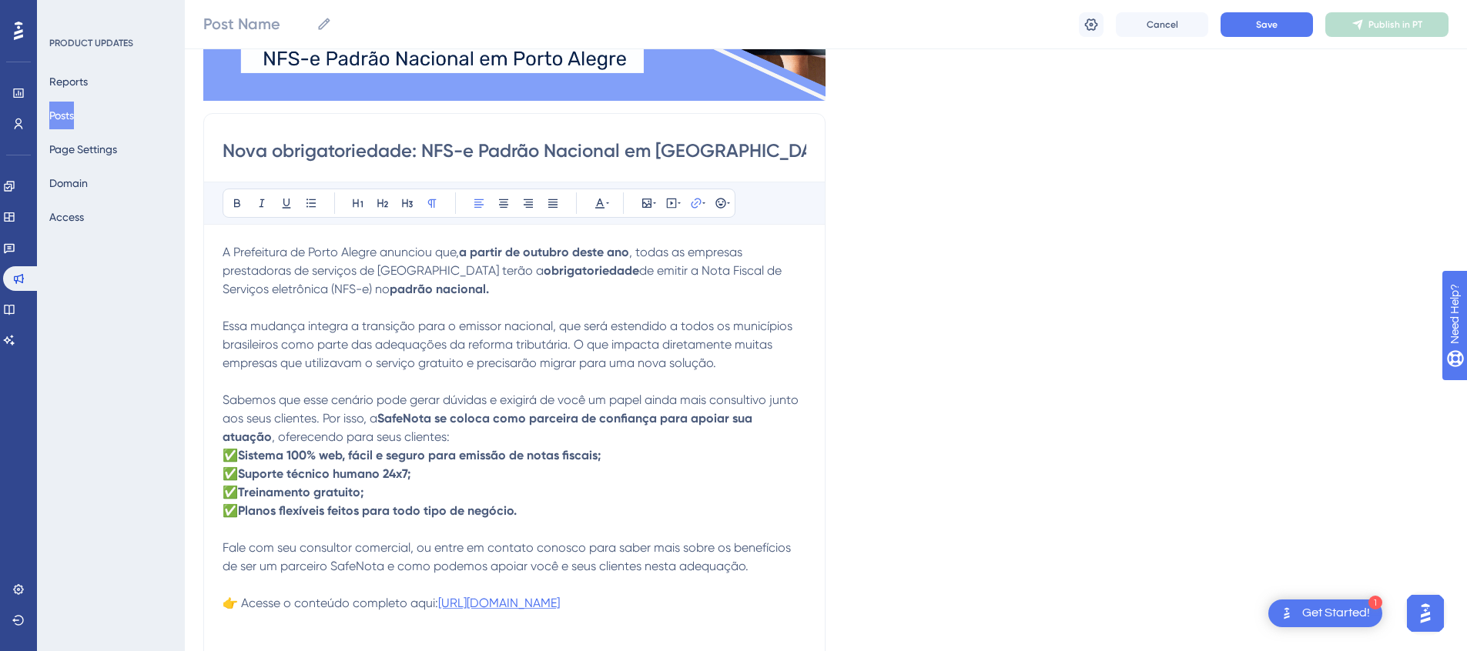
click at [439, 604] on span "https://www.cte.fazenda.gov.br/portal/listaConteudo.aspx?tipoConteudo=Y0nErnoZp…" at bounding box center [499, 603] width 122 height 15
drag, startPoint x: 437, startPoint y: 624, endPoint x: 441, endPoint y: 604, distance: 19.8
click at [441, 604] on p "👉 Acesse o conteúdo completo aqui: https://www.cte.fazenda.gov.br/portal/listaC…" at bounding box center [515, 621] width 584 height 55
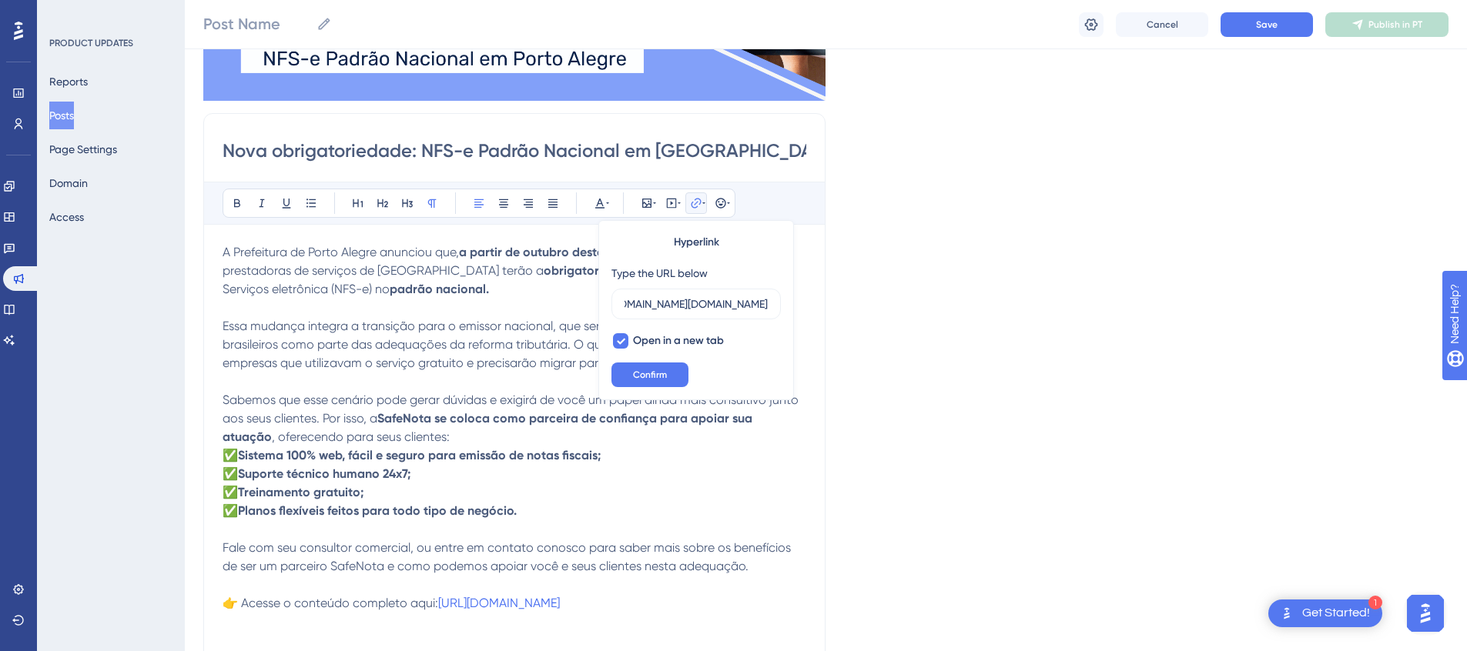
scroll to position [0, 966]
click at [518, 616] on p "👉 Acesse o conteúdo completo aqui: https://www.cte.fazenda.gov.br/portal/listaC…" at bounding box center [515, 621] width 584 height 55
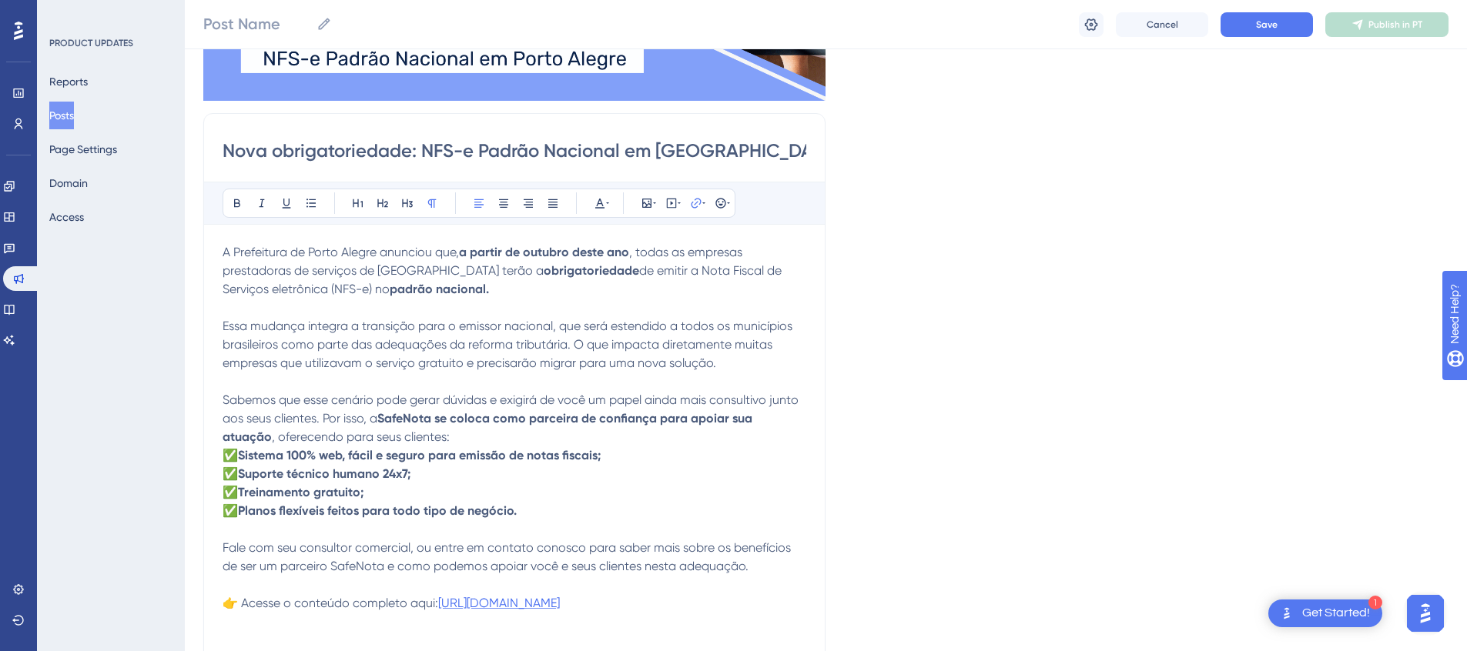
drag, startPoint x: 513, startPoint y: 623, endPoint x: 440, endPoint y: 606, distance: 75.1
click at [440, 606] on p "👉 Acesse o conteúdo completo aqui: https://www.cte.fazenda.gov.br/portal/listaC…" at bounding box center [515, 621] width 584 height 55
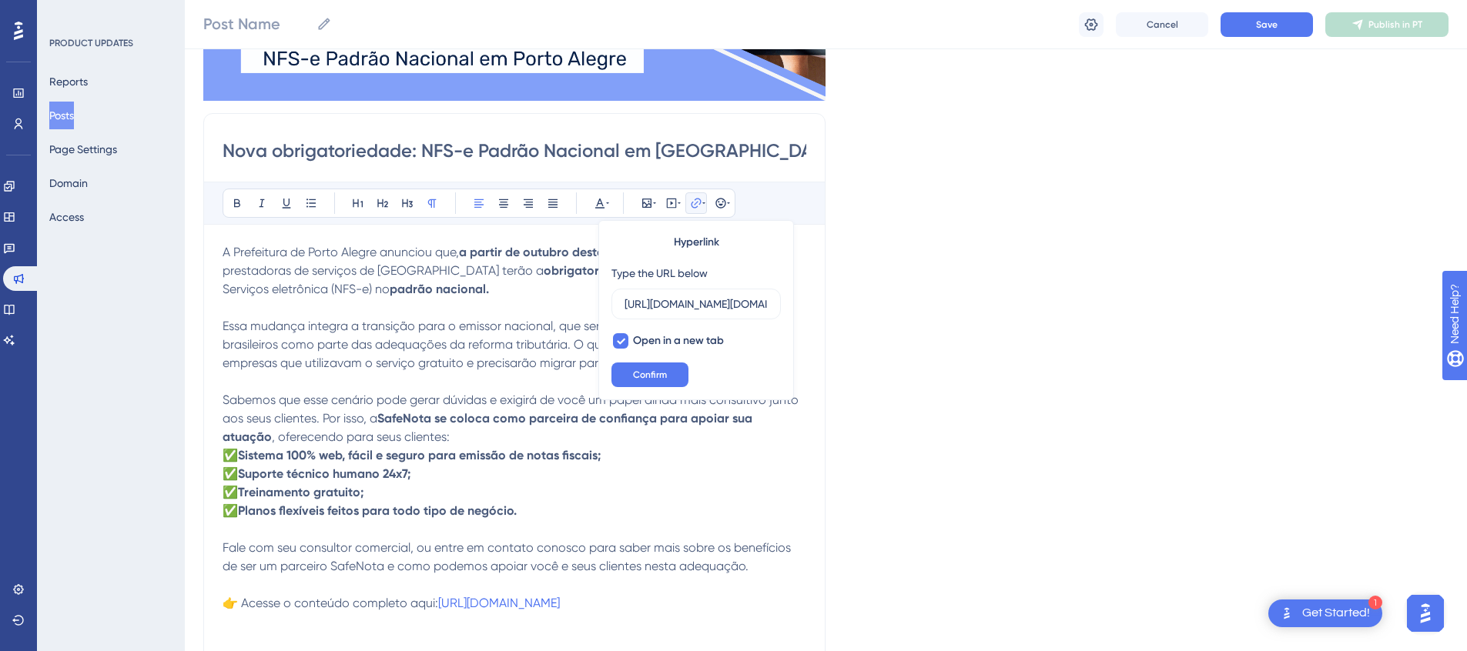
scroll to position [0, 966]
click at [742, 309] on input "https://www.cte.fazenda.gov.br/portal/listaConteudo.aspx?tipoConteudo=Y0nErnoZp…" at bounding box center [695, 304] width 143 height 17
click at [664, 373] on span "Confirm" at bounding box center [650, 375] width 34 height 12
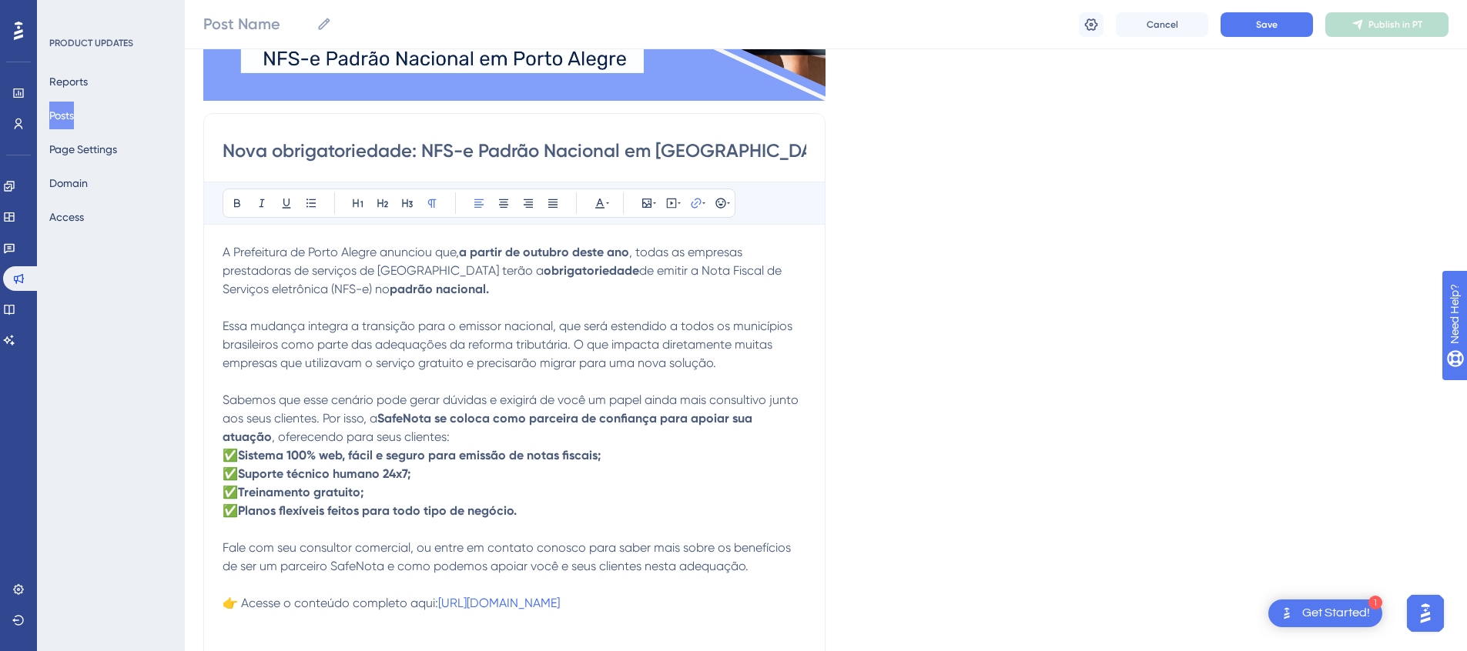
click at [531, 645] on p "👉 Acesse o conteúdo completo aqui: https://www.cte.fazenda.gov.br/portal/listaC…" at bounding box center [515, 621] width 584 height 55
drag, startPoint x: 524, startPoint y: 635, endPoint x: 442, endPoint y: 606, distance: 86.7
click at [442, 606] on p "👉 Acesse o conteúdo completo aqui: https://www.cte.fazenda.gov.br/portal/listaC…" at bounding box center [515, 621] width 584 height 55
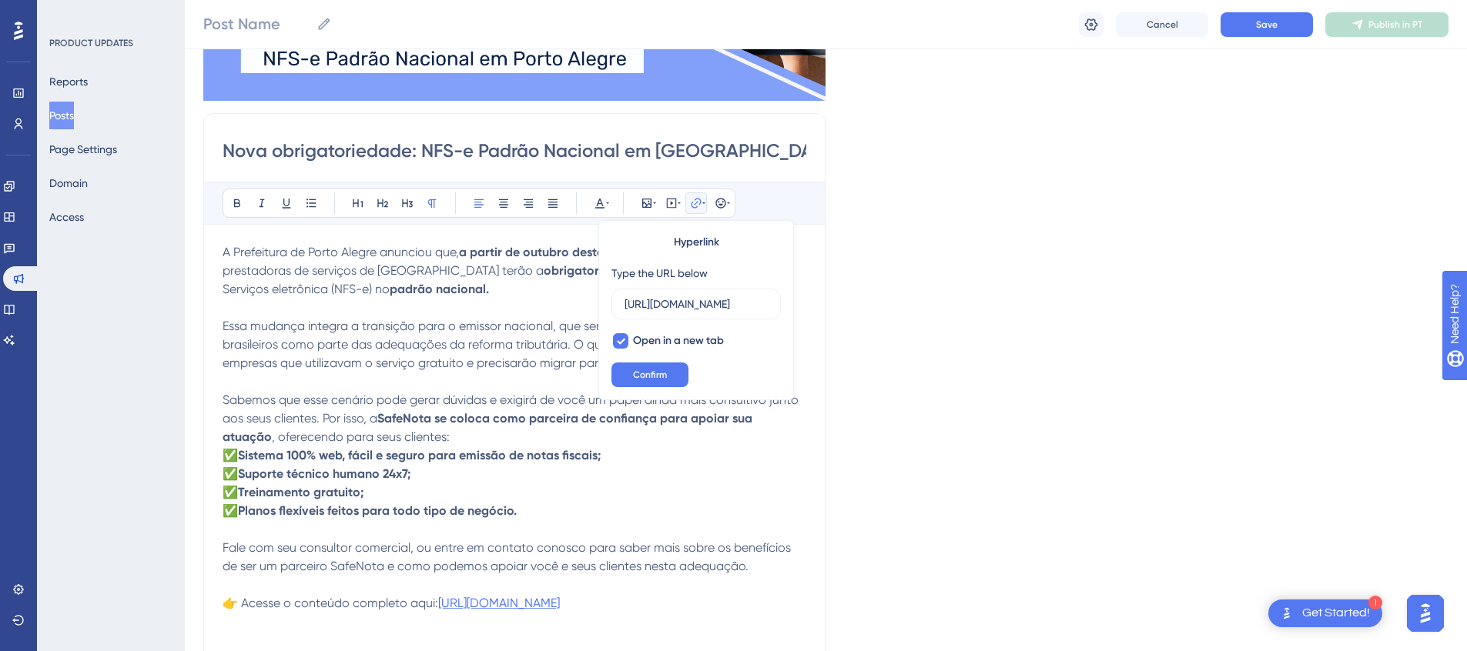
scroll to position [0, 521]
click at [442, 621] on p "👉 Acesse o conteúdo completo aqui: https://www.cte.fazenda.gov.br/portal/listaC…" at bounding box center [515, 621] width 584 height 55
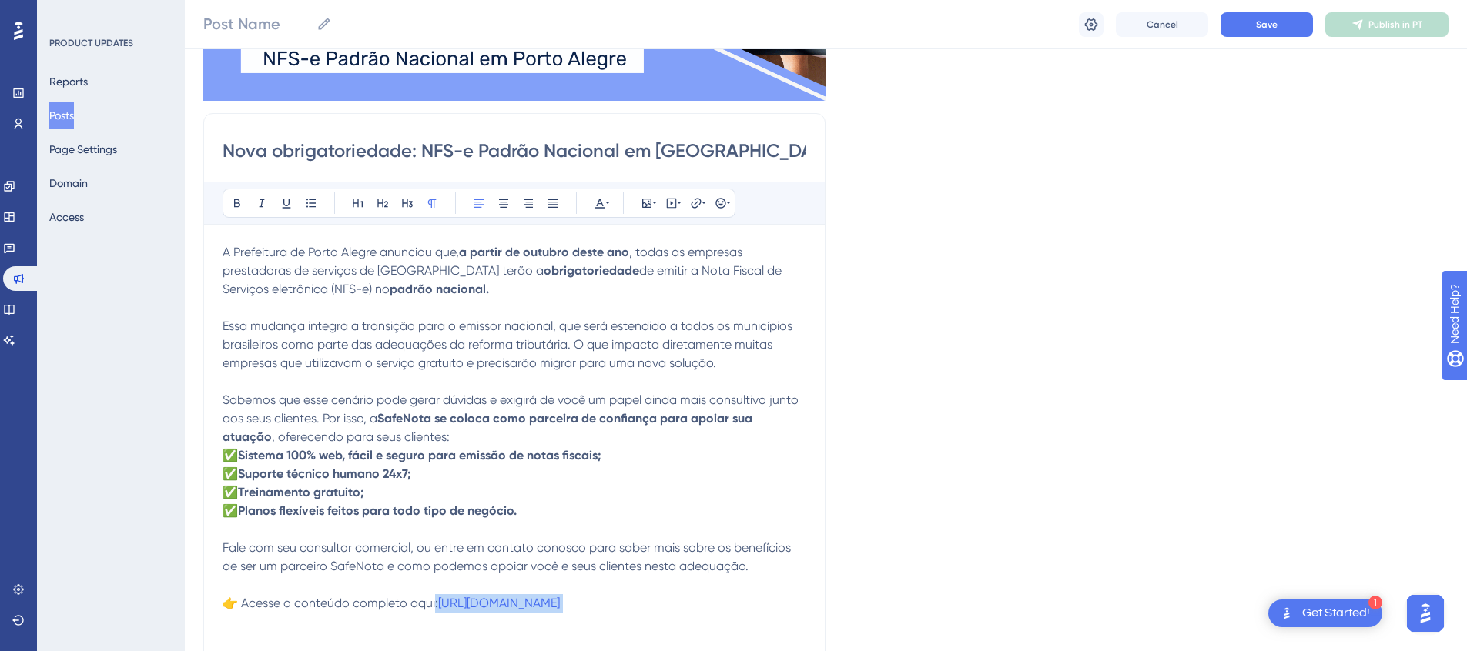
drag, startPoint x: 442, startPoint y: 637, endPoint x: 433, endPoint y: 595, distance: 42.6
click at [433, 595] on p "👉 Acesse o conteúdo completo aqui: https://www.cte.fazenda.gov.br/portal/listaC…" at bounding box center [515, 621] width 584 height 55
click at [560, 611] on span "https://prefeitura.poa.br/smf/noticias/nota-fiscal-padrao-nacional-passa-ser-ob…" at bounding box center [499, 603] width 122 height 15
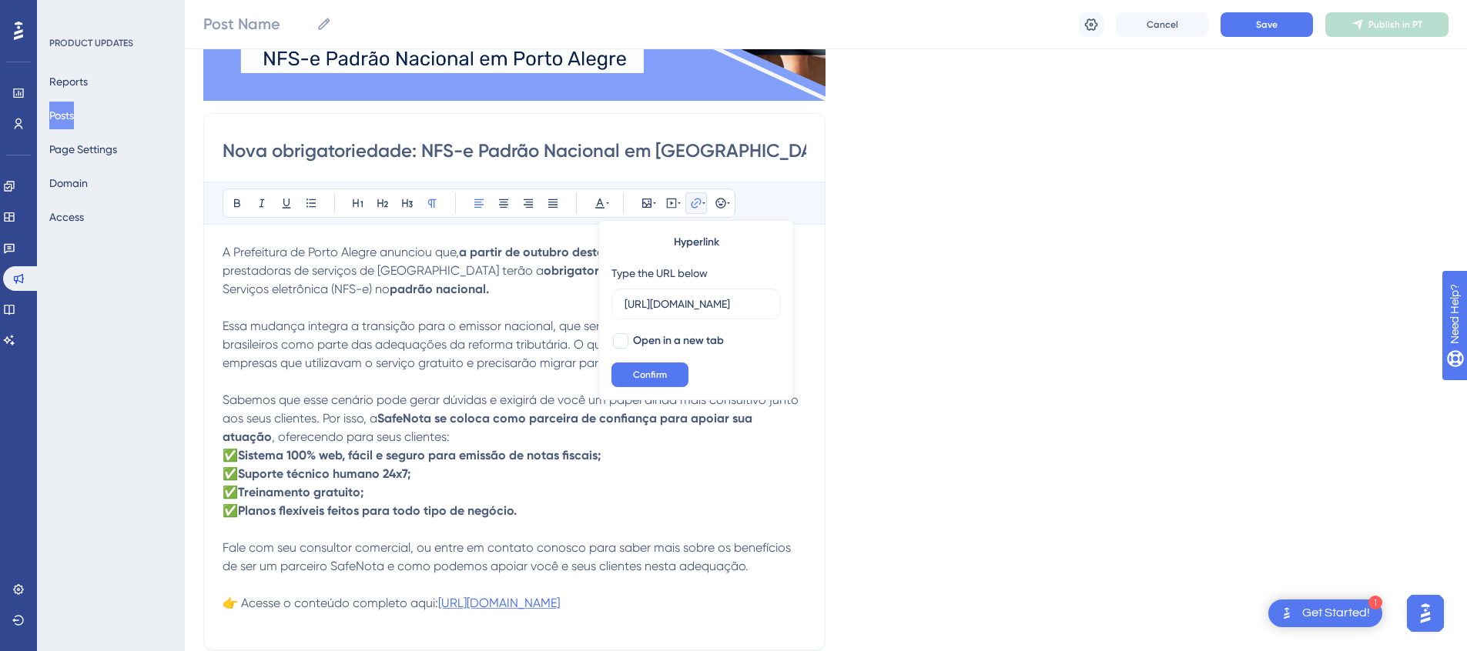
scroll to position [0, 521]
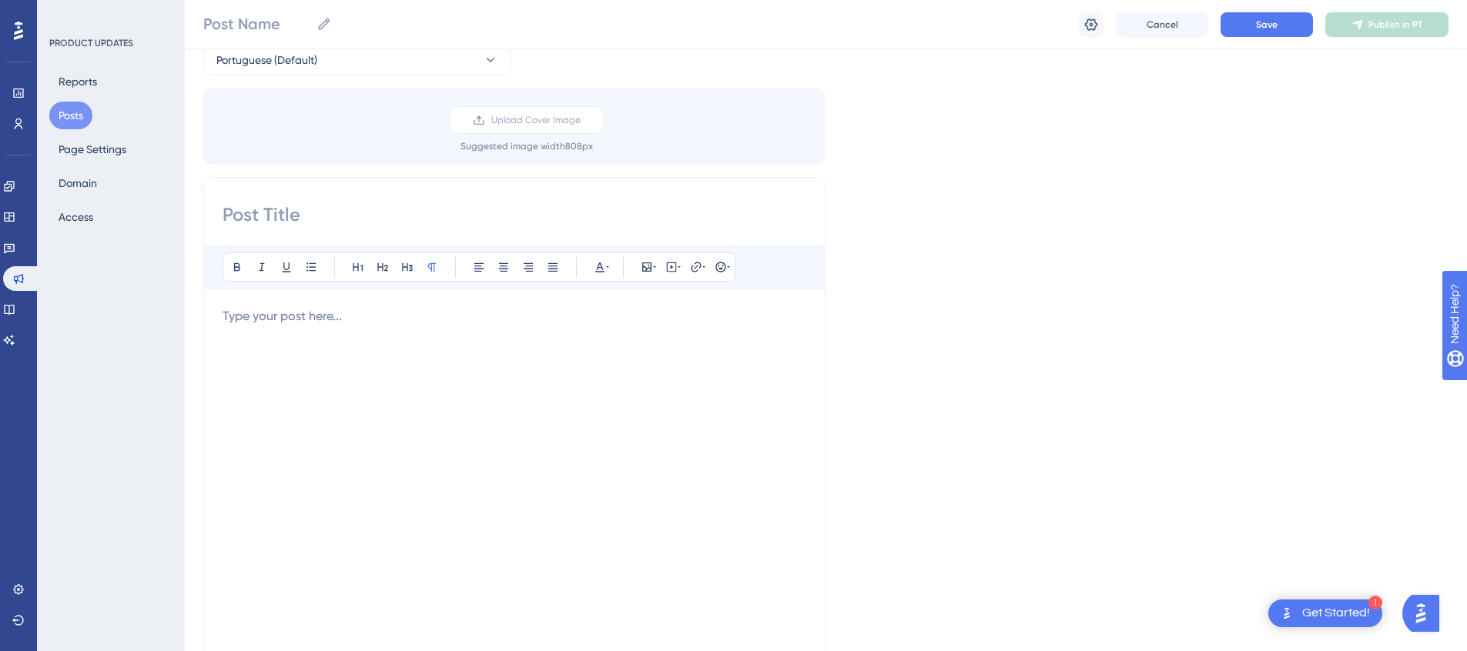
scroll to position [69, 0]
click at [510, 136] on label "Upload Cover Image" at bounding box center [527, 129] width 154 height 28
click at [581, 129] on input "Upload Cover Image" at bounding box center [581, 129] width 0 height 0
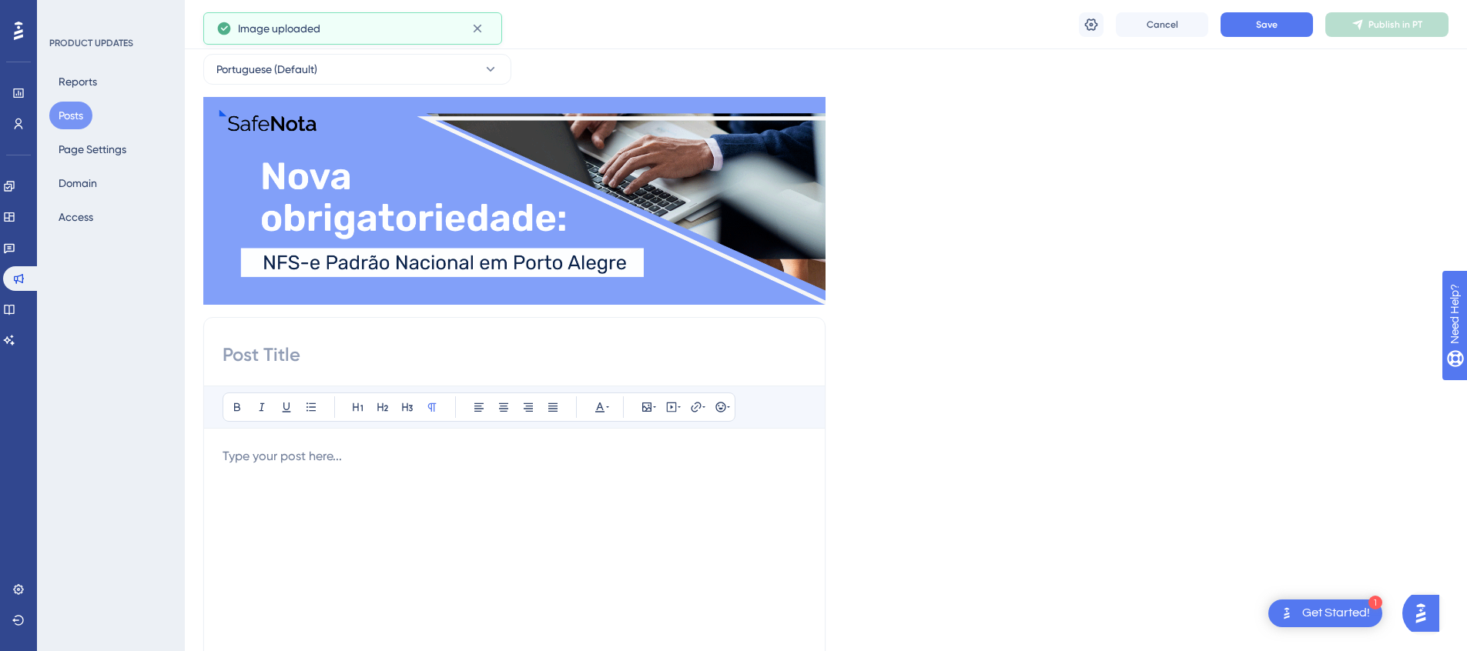
click at [378, 447] on div at bounding box center [515, 616] width 584 height 339
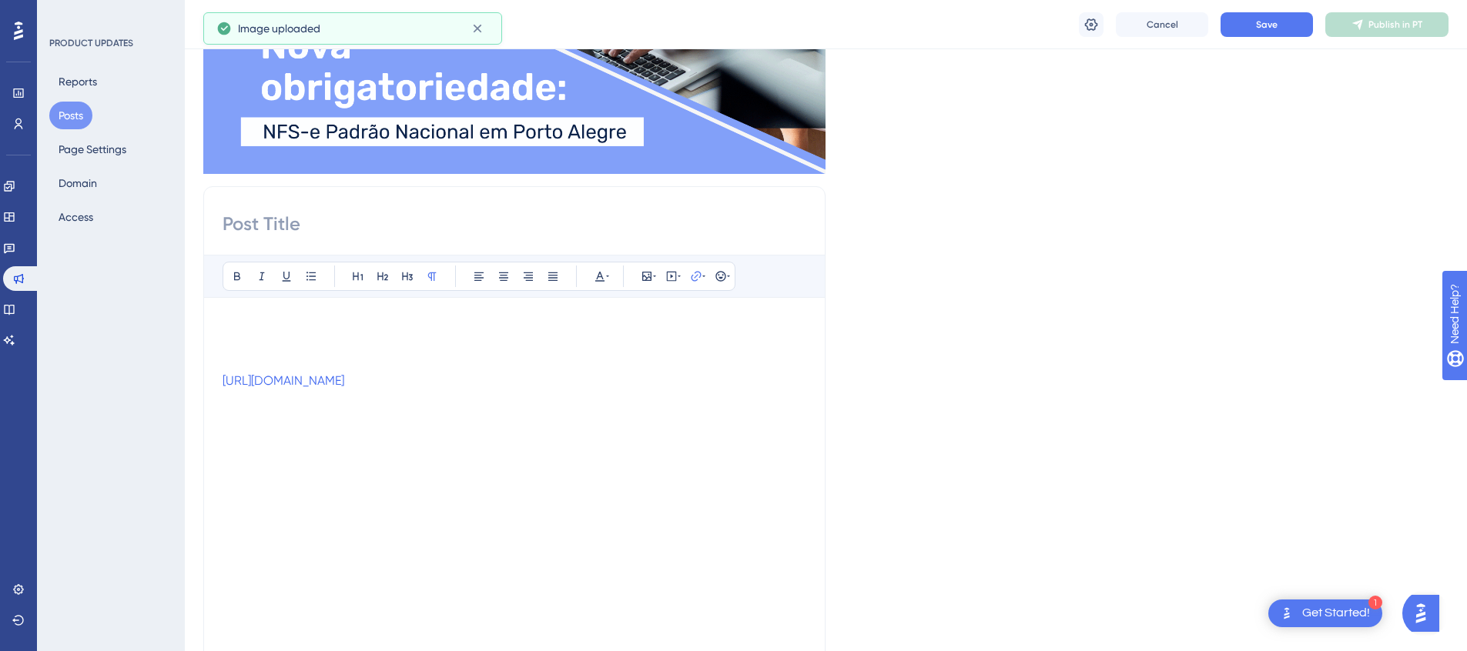
scroll to position [180, 0]
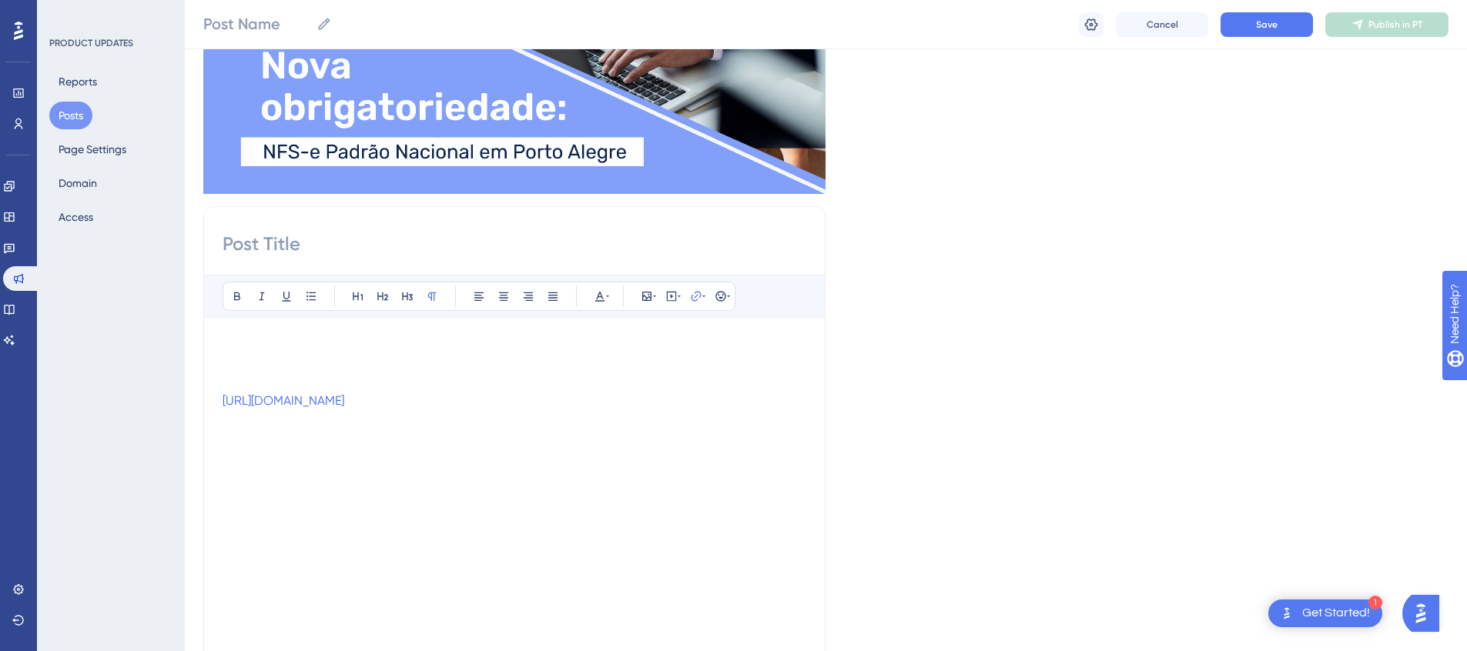
drag, startPoint x: 431, startPoint y: 425, endPoint x: 194, endPoint y: 406, distance: 237.9
click at [194, 406] on div "Performance Users Engagement Widgets Feedback Product Updates Knowledge Base AI…" at bounding box center [826, 458] width 1282 height 1277
click at [691, 295] on icon at bounding box center [696, 296] width 10 height 10
click at [668, 431] on span "Open in a new tab" at bounding box center [678, 434] width 91 height 18
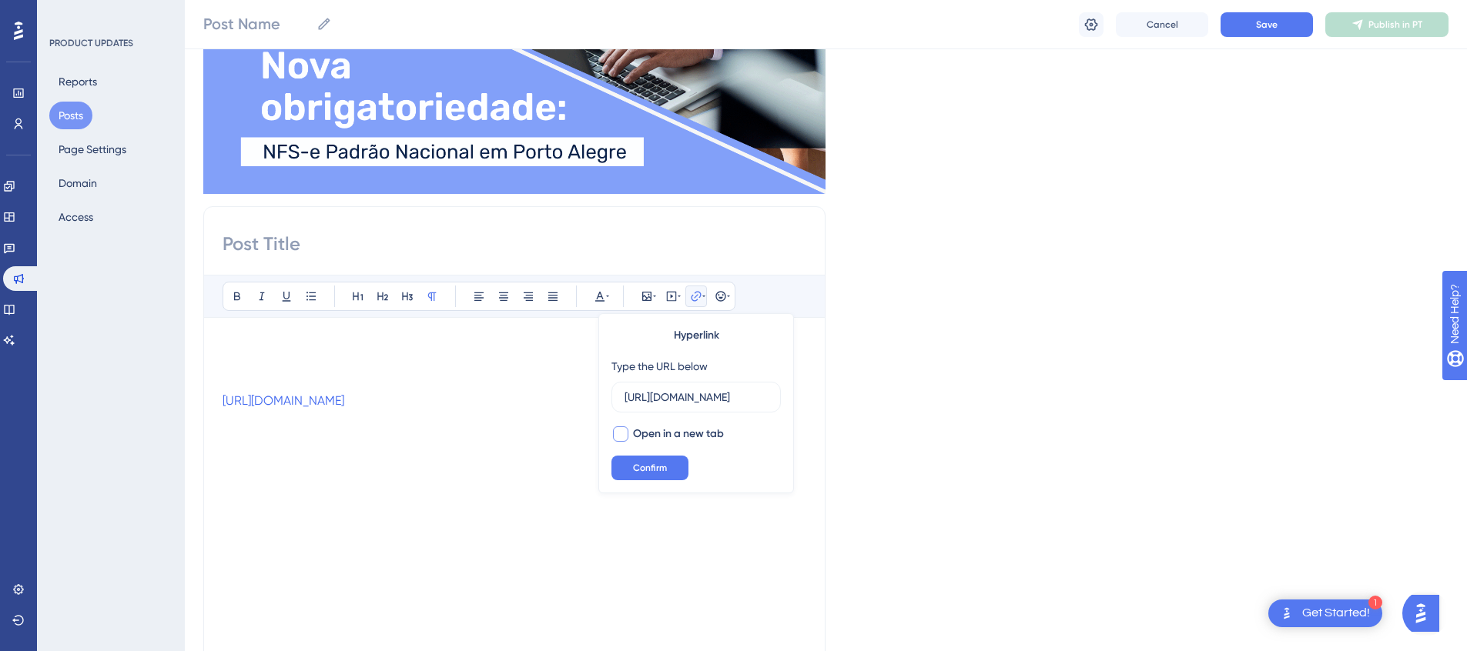
checkbox input "true"
click at [771, 552] on div "[URL][DOMAIN_NAME]" at bounding box center [515, 505] width 584 height 339
click at [320, 346] on p at bounding box center [515, 345] width 584 height 18
click at [331, 262] on div "Bold Italic Underline Bullet Point Heading 1 Heading 2 Heading 3 Normal Align L…" at bounding box center [514, 450] width 622 height 488
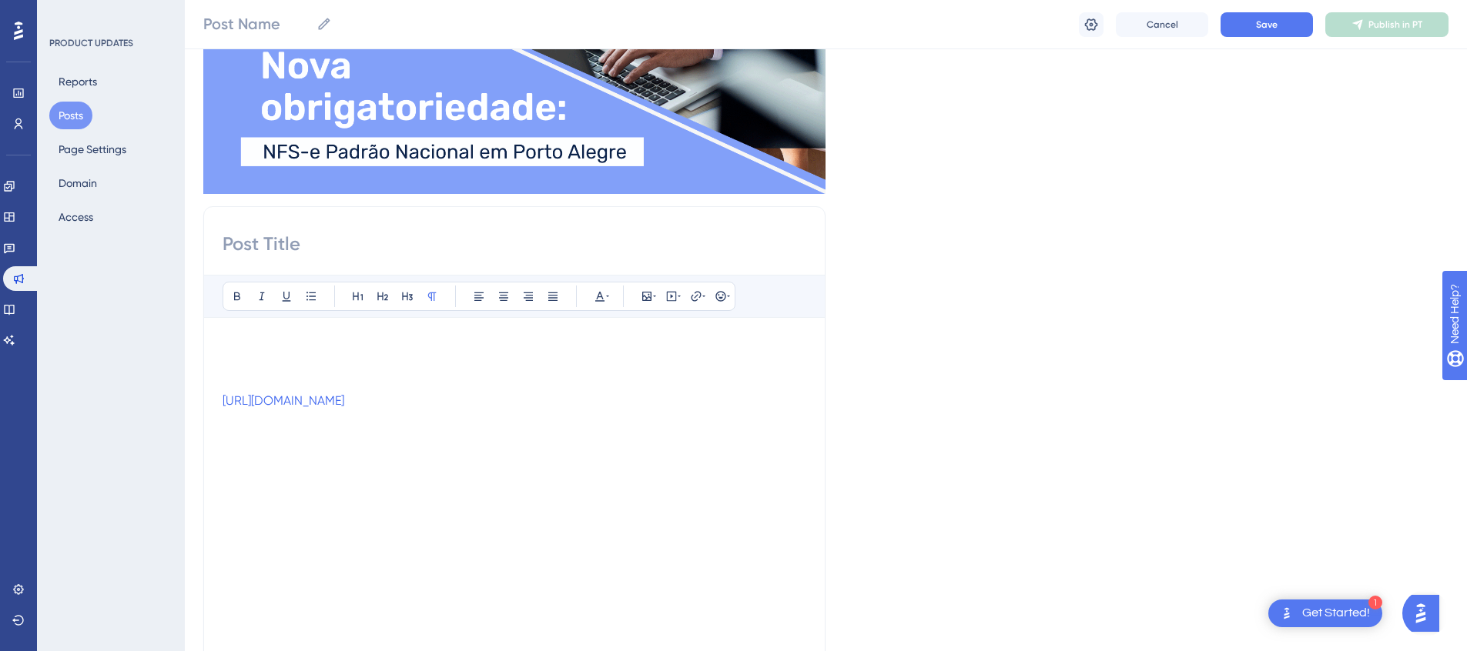
click at [334, 249] on input at bounding box center [515, 244] width 584 height 25
paste input "Nova obrigatoriedade: NFS-e Padrão Nacional em [GEOGRAPHIC_DATA]."
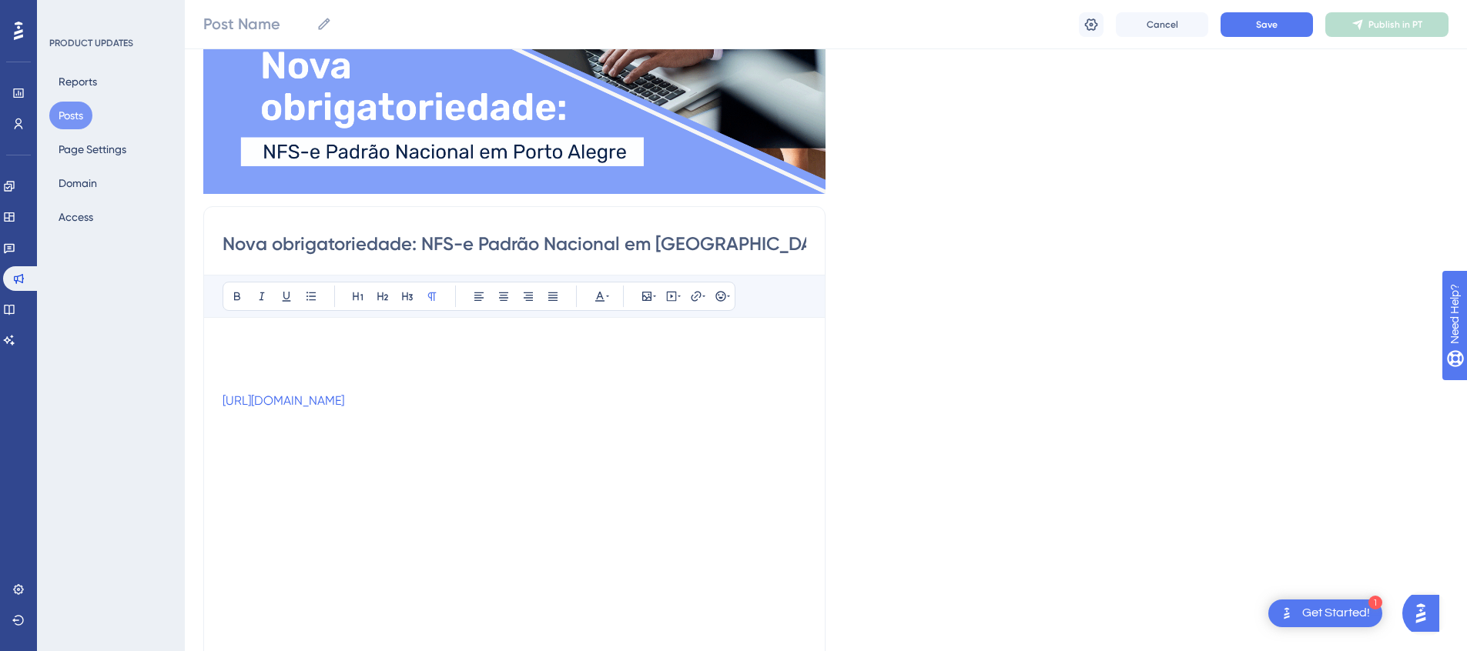
type input "Nova obrigatoriedade: NFS-e Padrão Nacional em [GEOGRAPHIC_DATA]"
click at [374, 339] on p at bounding box center [515, 345] width 584 height 18
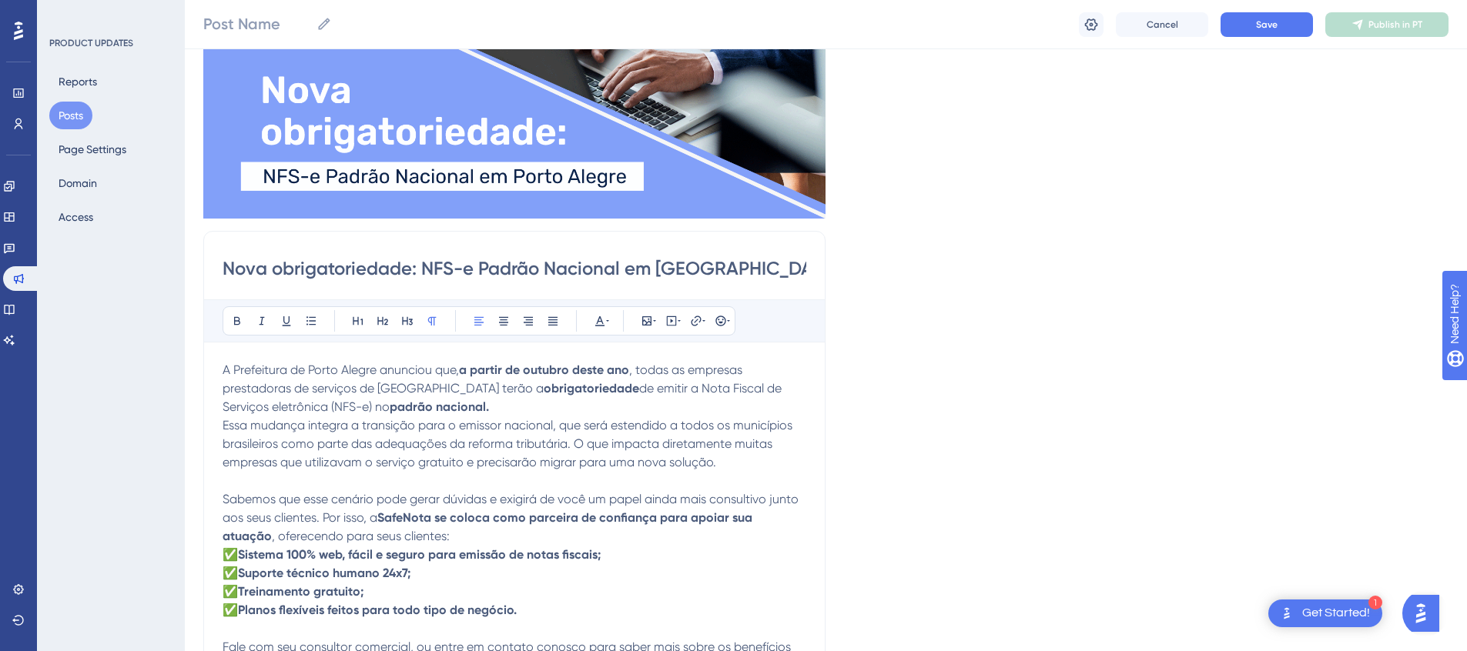
scroll to position [390, 0]
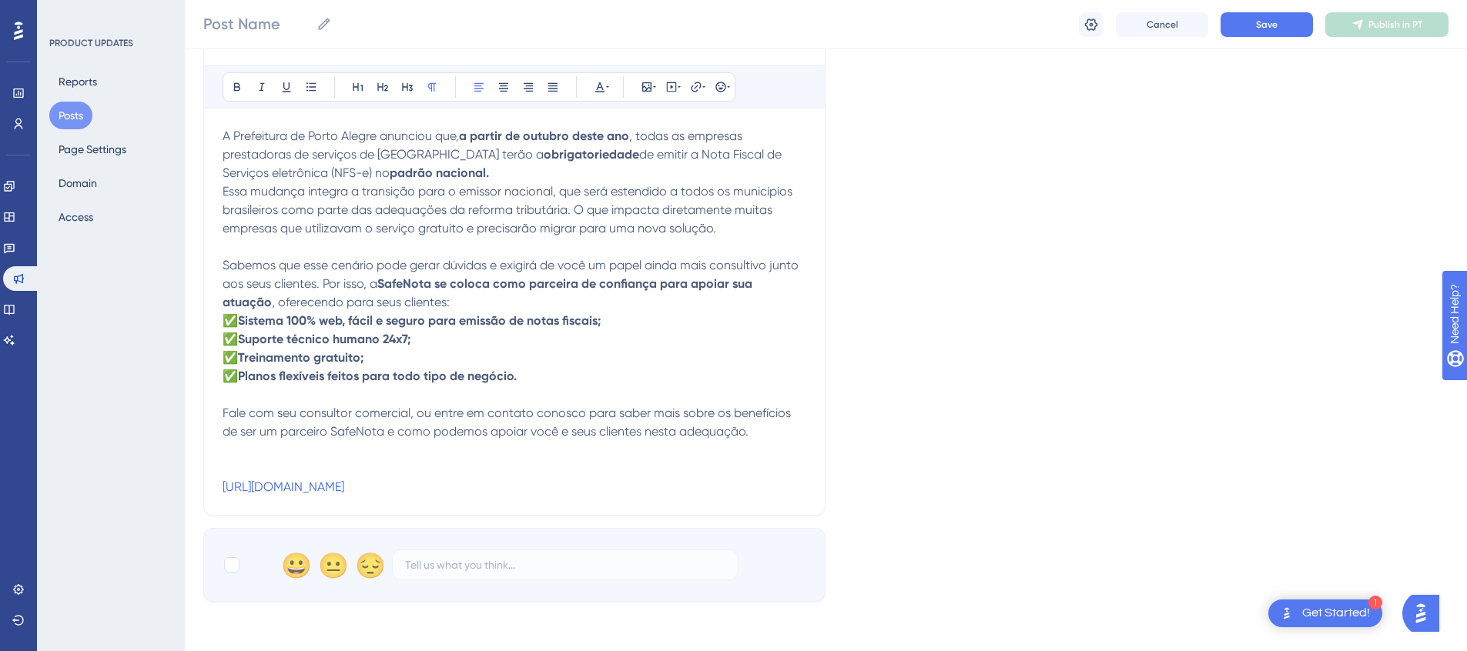
click at [261, 452] on p at bounding box center [515, 450] width 584 height 18
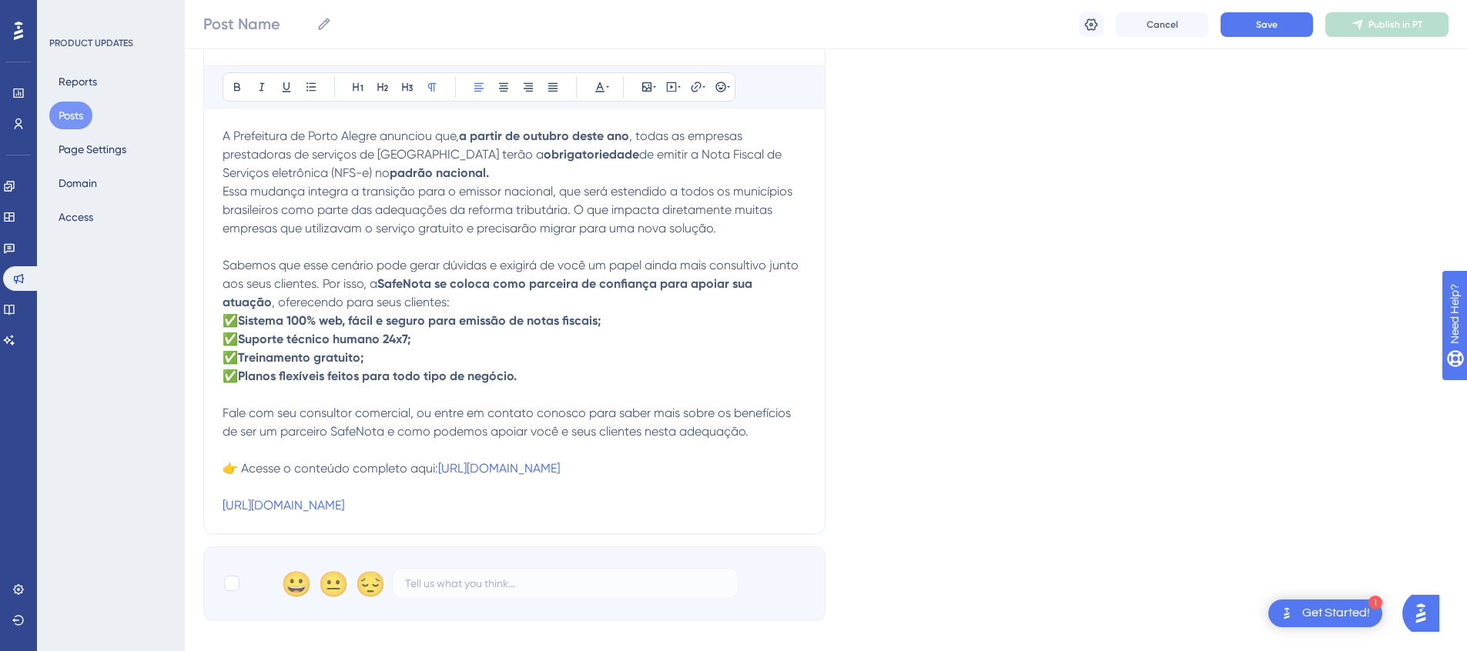
click at [433, 471] on span "👉 Acesse o conteúdo completo aqui:" at bounding box center [331, 468] width 216 height 15
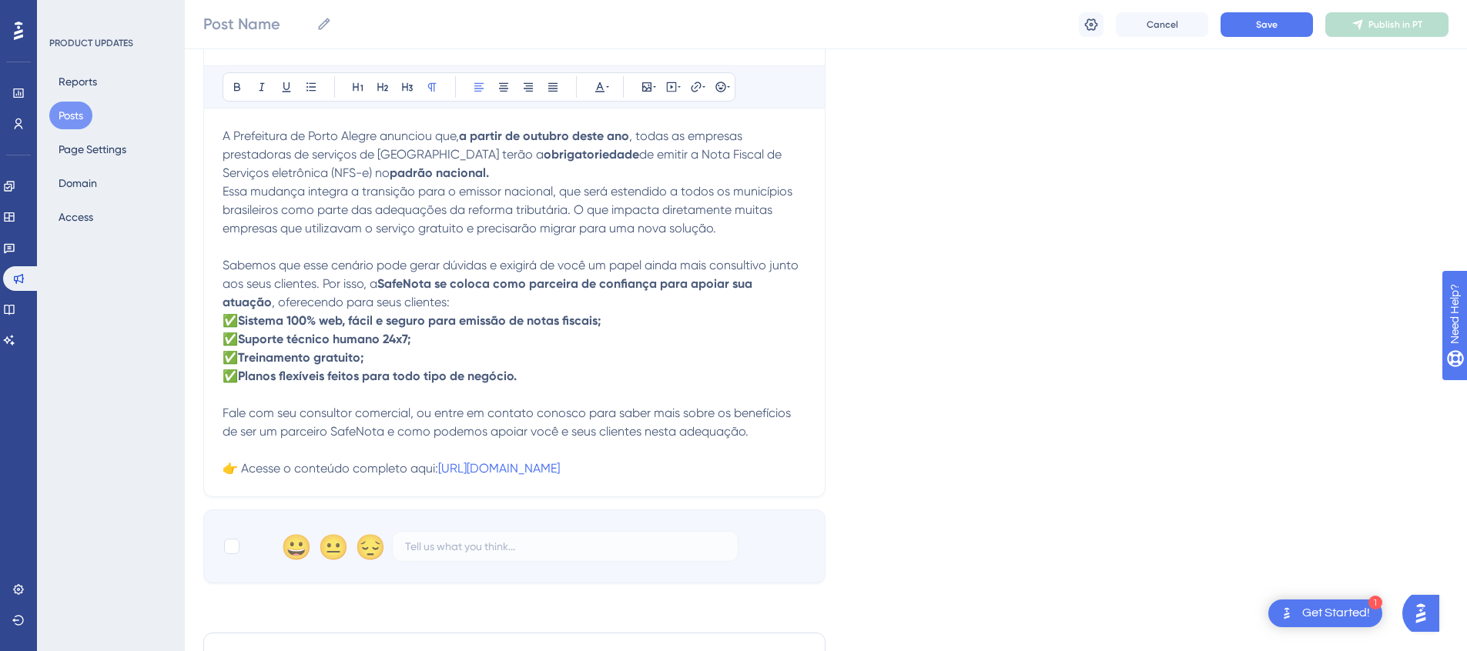
click at [761, 435] on p "Fale com seu consultor comercial, ou entre em contato conosco para saber mais s…" at bounding box center [515, 422] width 584 height 37
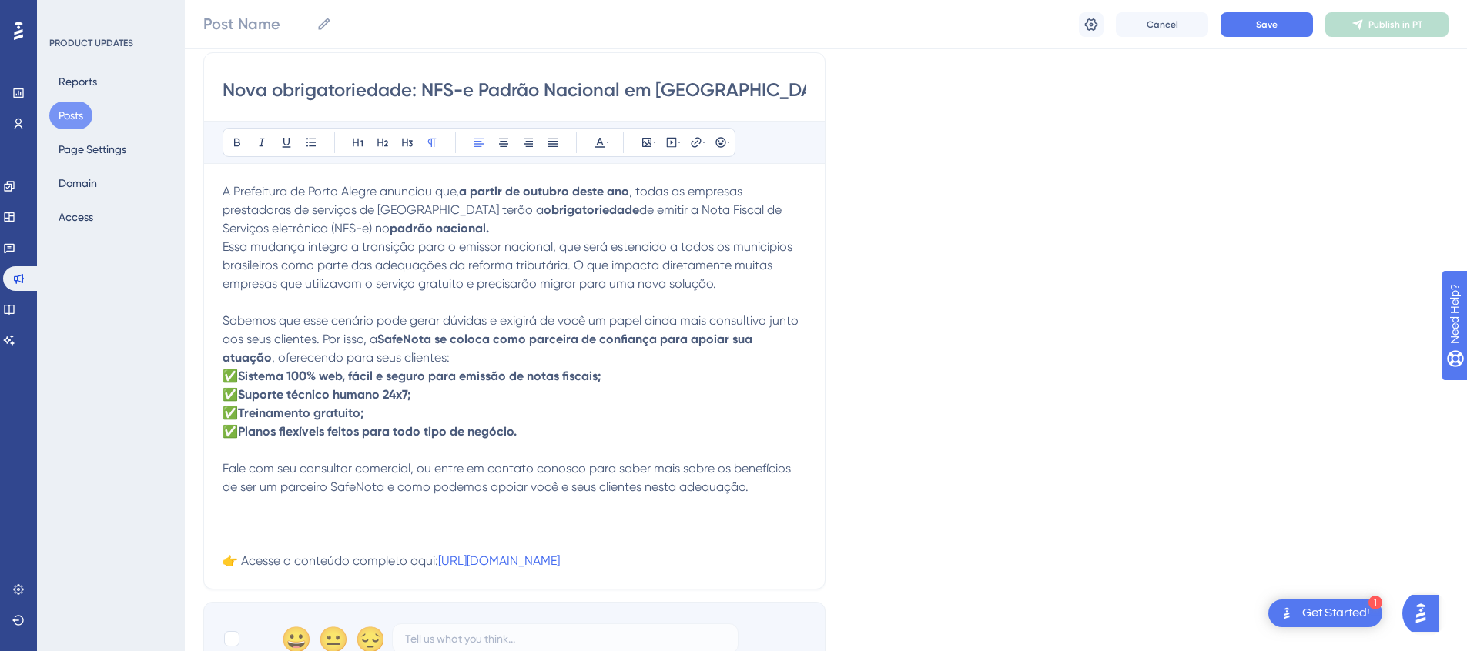
scroll to position [306, 0]
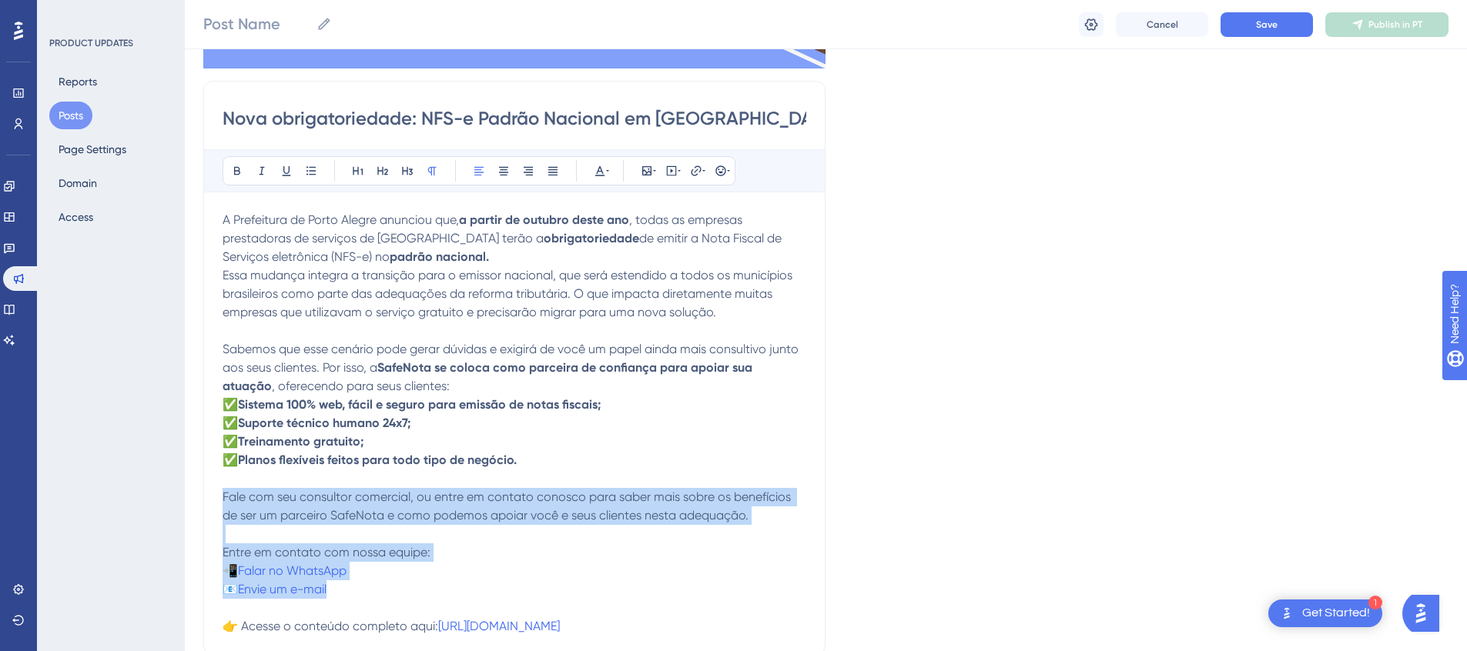
drag, startPoint x: 400, startPoint y: 591, endPoint x: 206, endPoint y: 494, distance: 215.9
click at [206, 494] on div "Nova obrigatoriedade: NFS-e Padrão Nacional em Porto Alegre Bold Italic Underli…" at bounding box center [514, 368] width 622 height 574
click at [480, 541] on p "Fale com seu consultor comercial, ou entre em contato conosco para saber mais s…" at bounding box center [515, 543] width 584 height 111
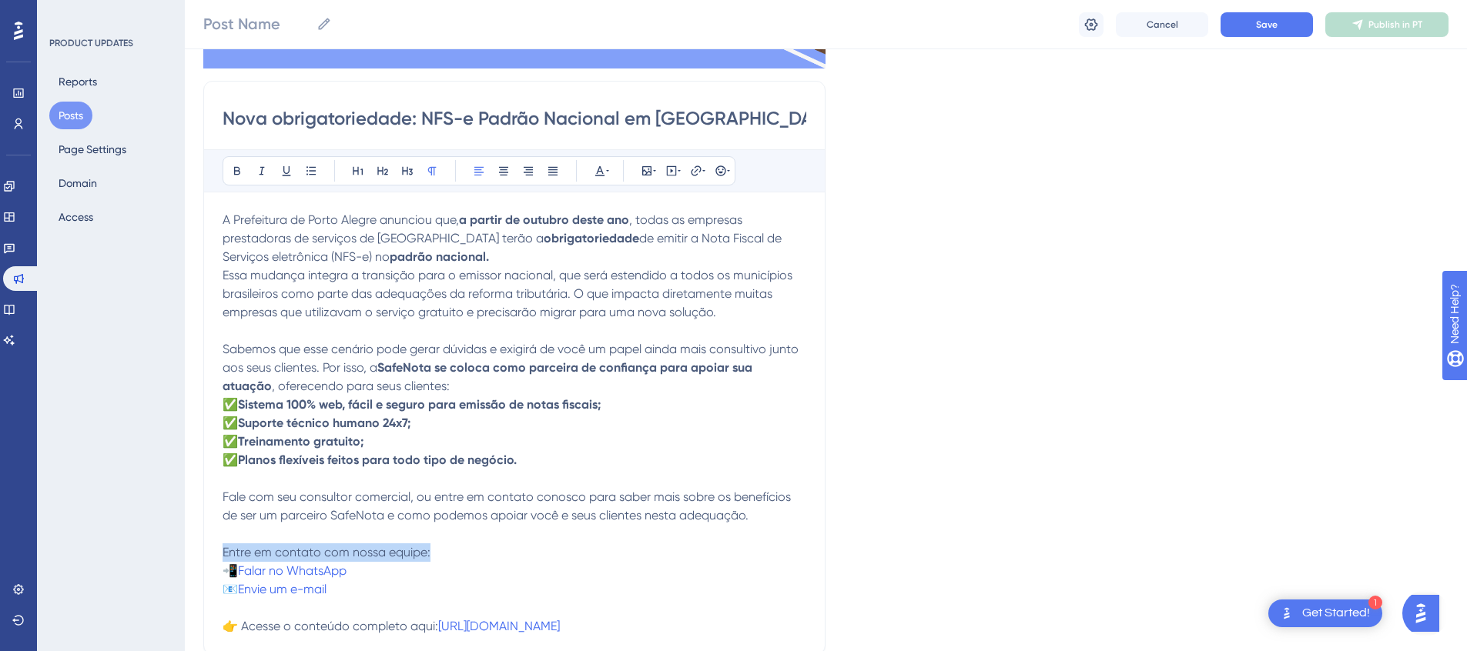
drag, startPoint x: 428, startPoint y: 554, endPoint x: 172, endPoint y: 550, distance: 255.7
click at [185, 550] on div "Performance Users Engagement Widgets Feedback Product Updates Knowledge Base AI…" at bounding box center [826, 375] width 1282 height 1363
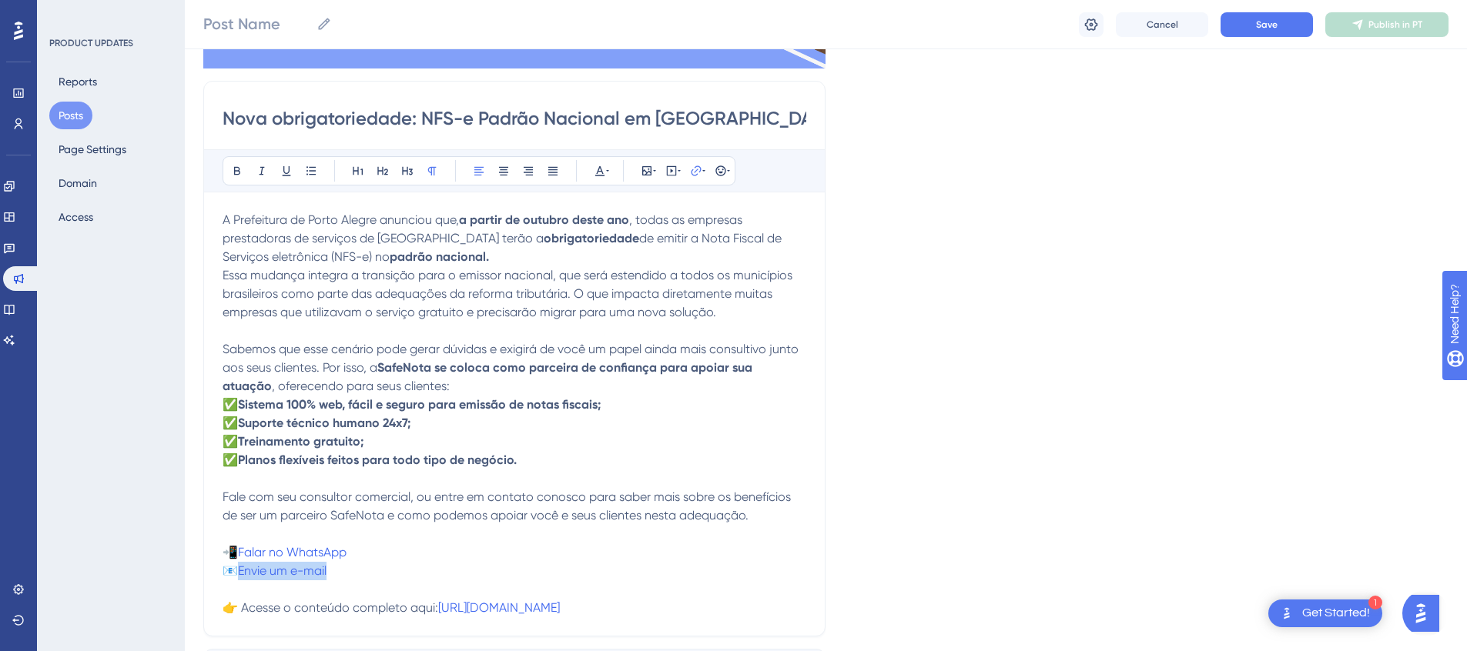
drag, startPoint x: 346, startPoint y: 579, endPoint x: 243, endPoint y: 578, distance: 103.2
click at [243, 578] on p "Fale com seu consultor comercial, ou entre em contato conosco para saber mais s…" at bounding box center [515, 534] width 584 height 92
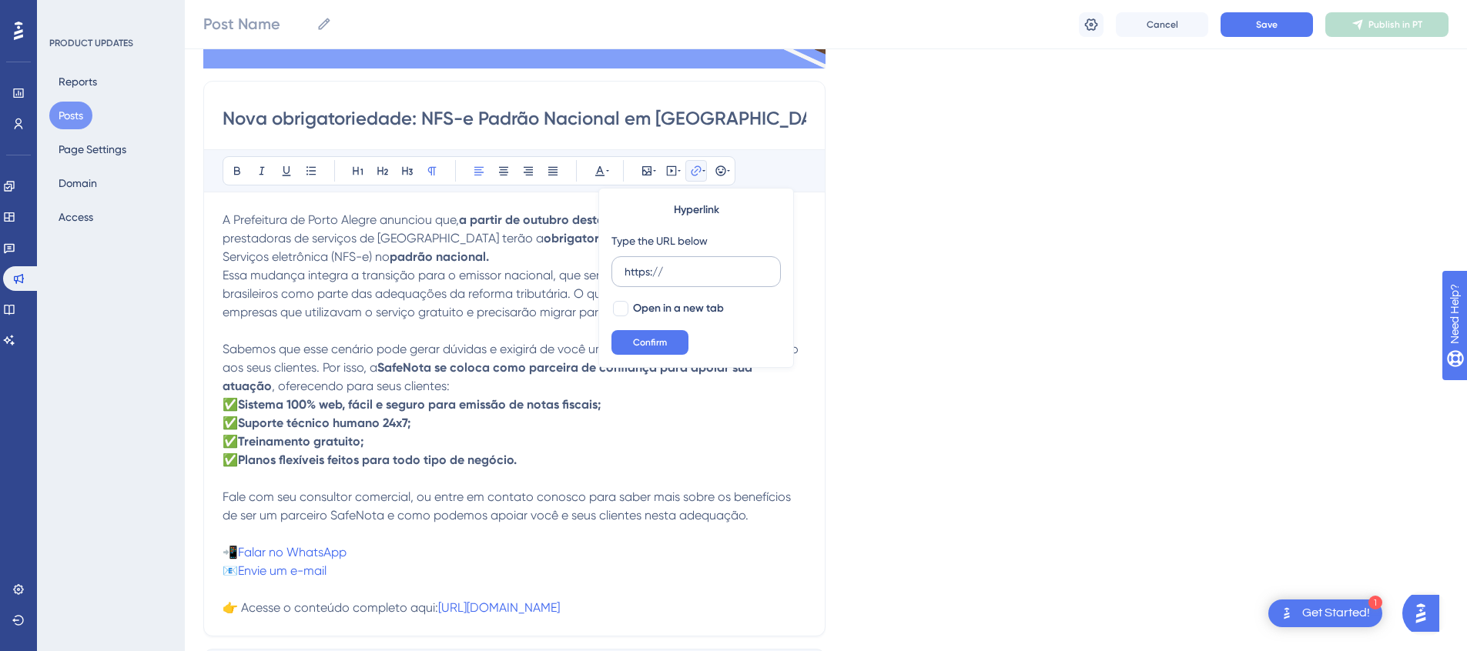
click at [721, 276] on input "https://" at bounding box center [695, 271] width 143 height 17
drag, startPoint x: 691, startPoint y: 534, endPoint x: 683, endPoint y: 538, distance: 9.0
click at [691, 534] on p "Fale com seu consultor comercial, ou entre em contato conosco para saber mais s…" at bounding box center [515, 534] width 584 height 92
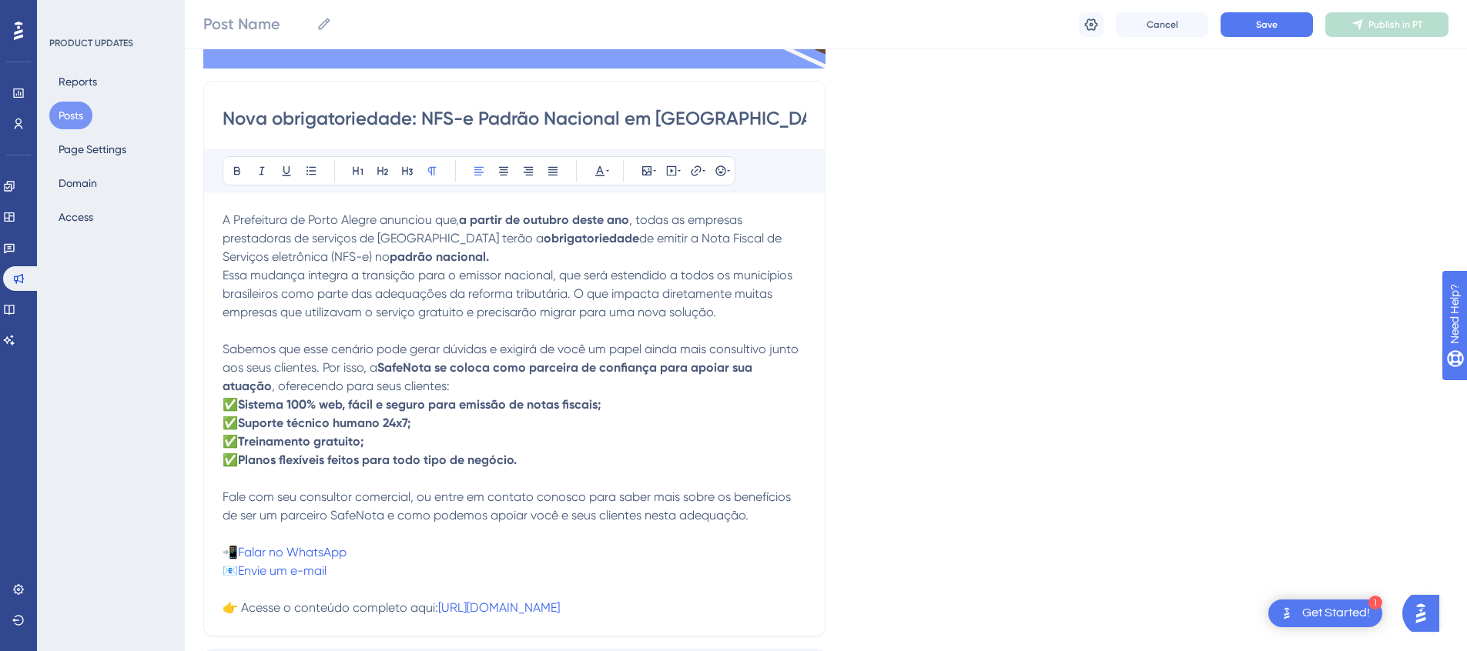
click at [460, 579] on p "Fale com seu consultor comercial, ou entre em contato conosco para saber mais s…" at bounding box center [515, 534] width 584 height 92
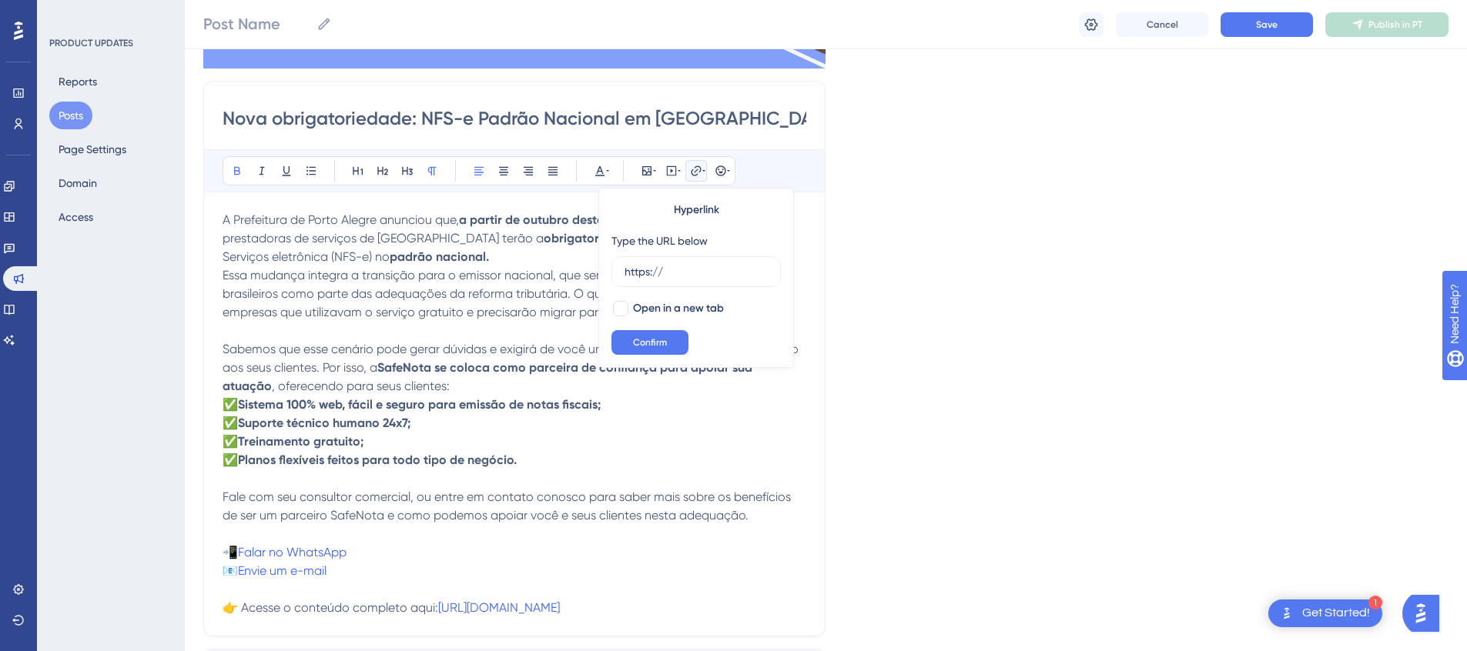
drag, startPoint x: 738, startPoint y: 448, endPoint x: 711, endPoint y: 421, distance: 38.1
click at [735, 446] on p "✅ Sistema 100% web, fácil e seguro para emissão de notas fiscais; ✅ Suporte téc…" at bounding box center [515, 433] width 584 height 74
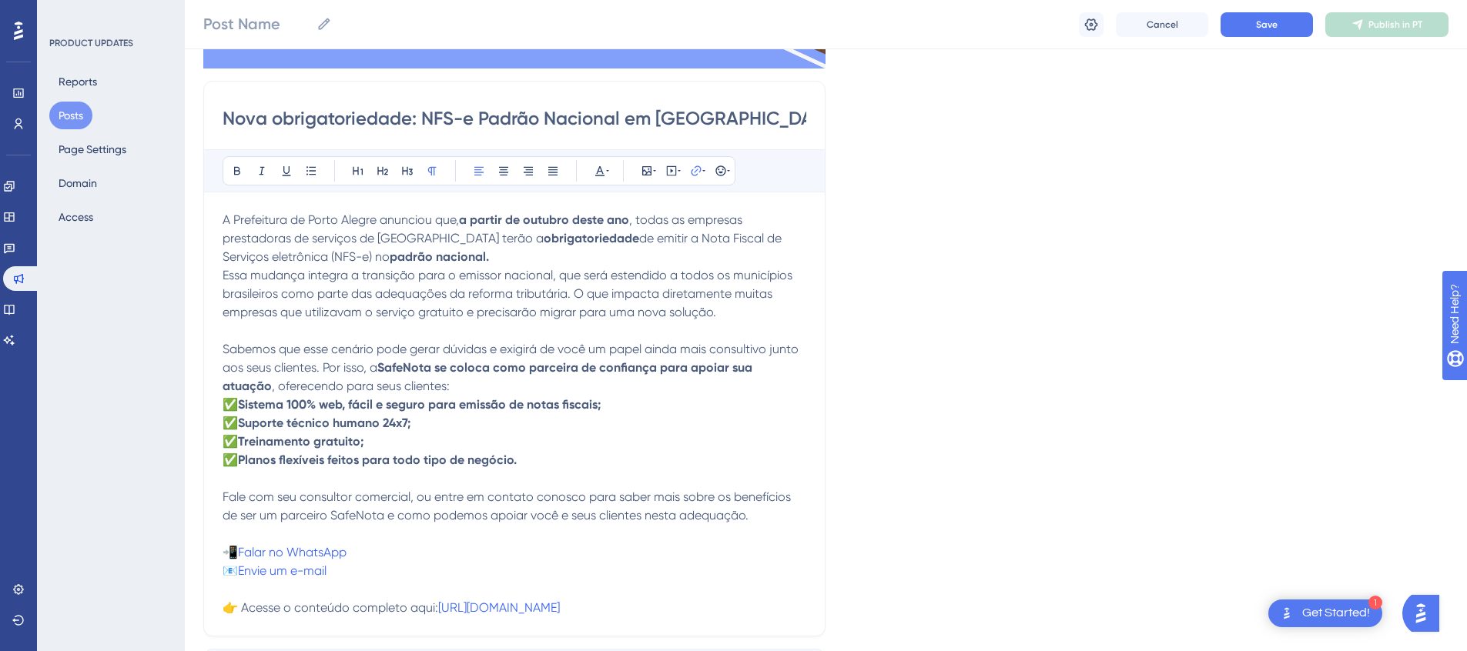
drag, startPoint x: 463, startPoint y: 562, endPoint x: 480, endPoint y: 568, distance: 18.8
click at [463, 563] on p "Fale com seu consultor comercial, ou entre em contato conosco para saber mais s…" at bounding box center [515, 534] width 584 height 92
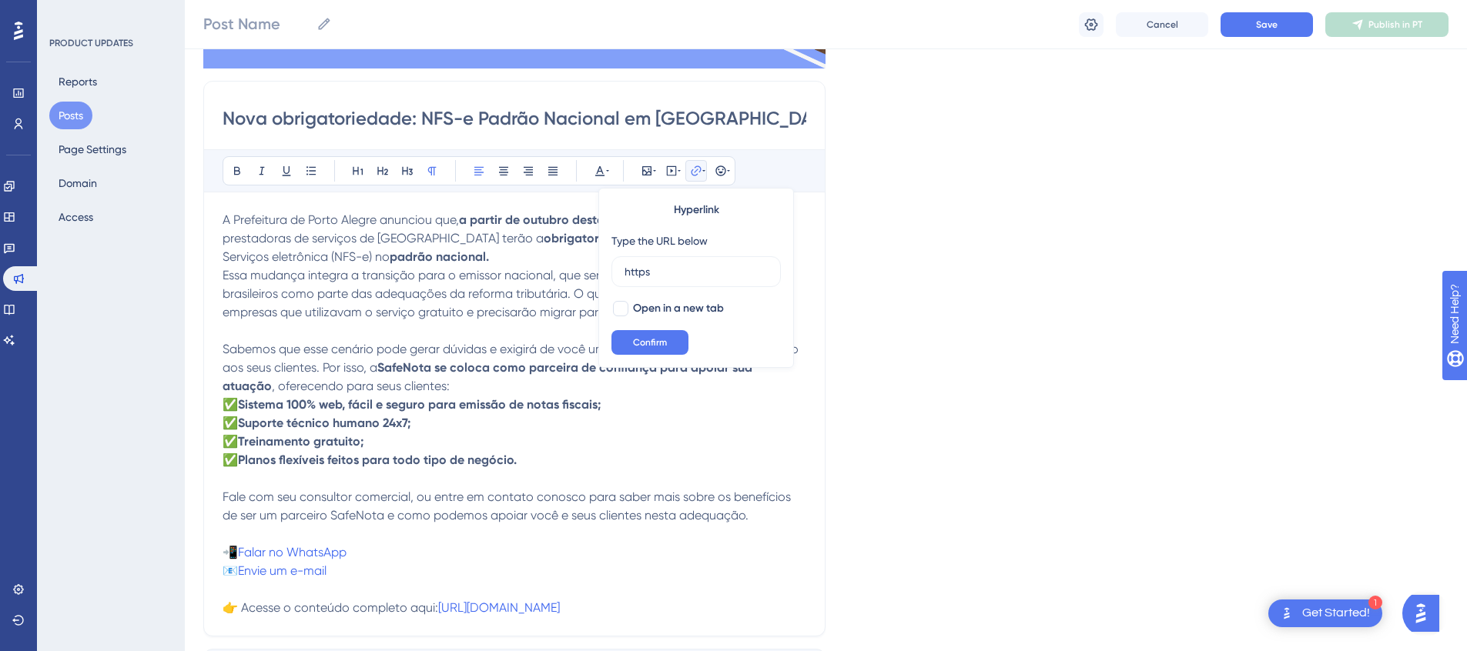
type input "https"
drag, startPoint x: 502, startPoint y: 570, endPoint x: 400, endPoint y: 542, distance: 105.4
click at [501, 570] on p "Fale com seu consultor comercial, ou entre em contato conosco para saber mais s…" at bounding box center [515, 534] width 584 height 92
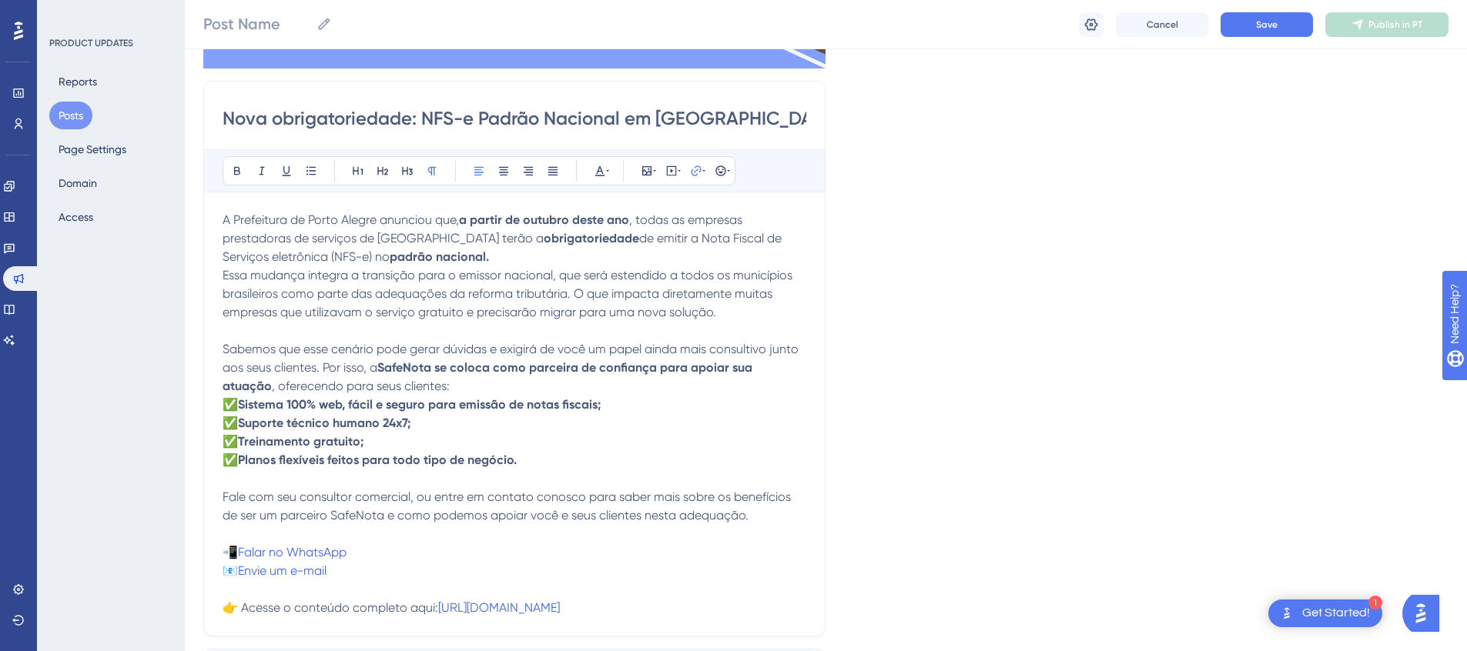
click at [390, 537] on p "Fale com seu consultor comercial, ou entre em contato conosco para saber mais s…" at bounding box center [515, 534] width 584 height 92
click at [443, 541] on p "Fale com seu consultor comercial, ou entre em contato conosco para saber mais s…" at bounding box center [515, 534] width 584 height 92
drag, startPoint x: 367, startPoint y: 551, endPoint x: 243, endPoint y: 556, distance: 124.1
click at [243, 556] on p "Fale com seu consultor comercial, ou entre em contato conosco para saber mais s…" at bounding box center [515, 534] width 584 height 92
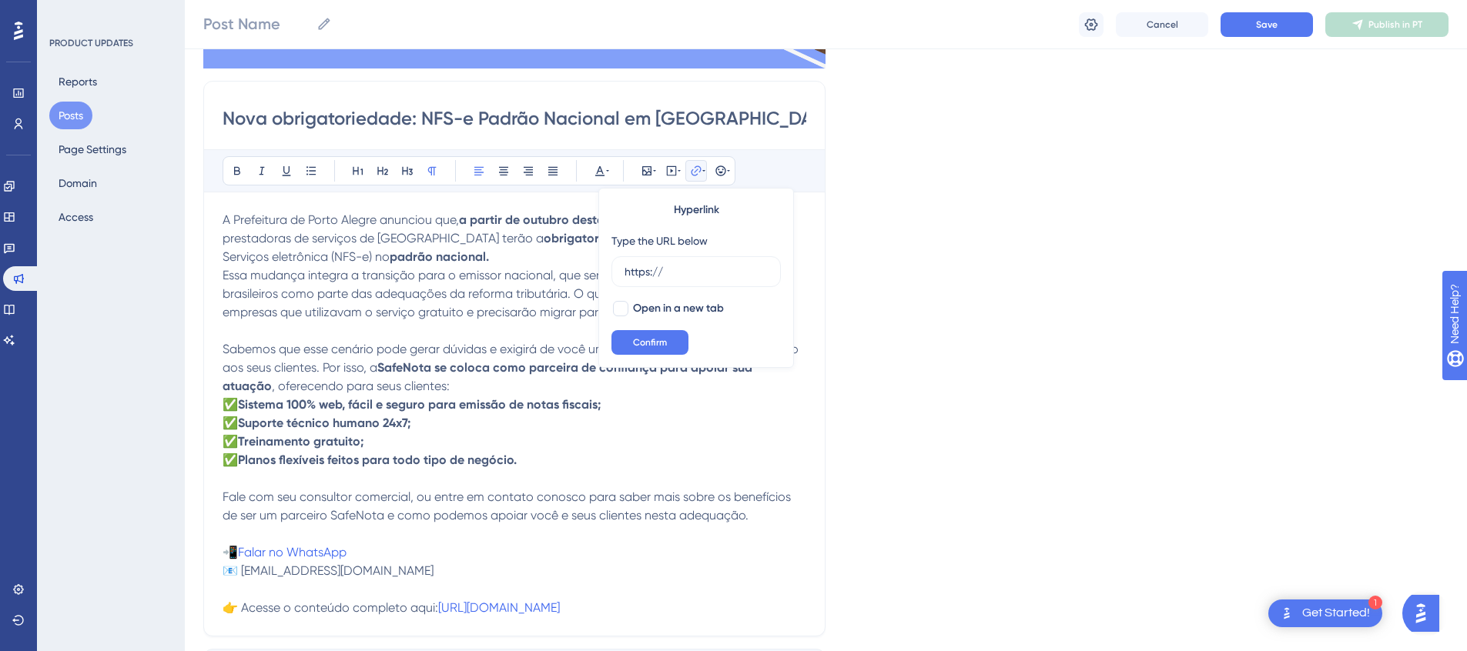
type input "Entre em contato com nossa equipe: 📲 Falar no WhatsApp 📧 Envie um e-mail"
paste input "https://api.whatsapp.com/send/?phone=555145606095&text=Tenho+interesse+em+saber…"
type input "https://api.whatsapp.com/send/?phone=555145606095&text=Tenho+interesse+em+saber…"
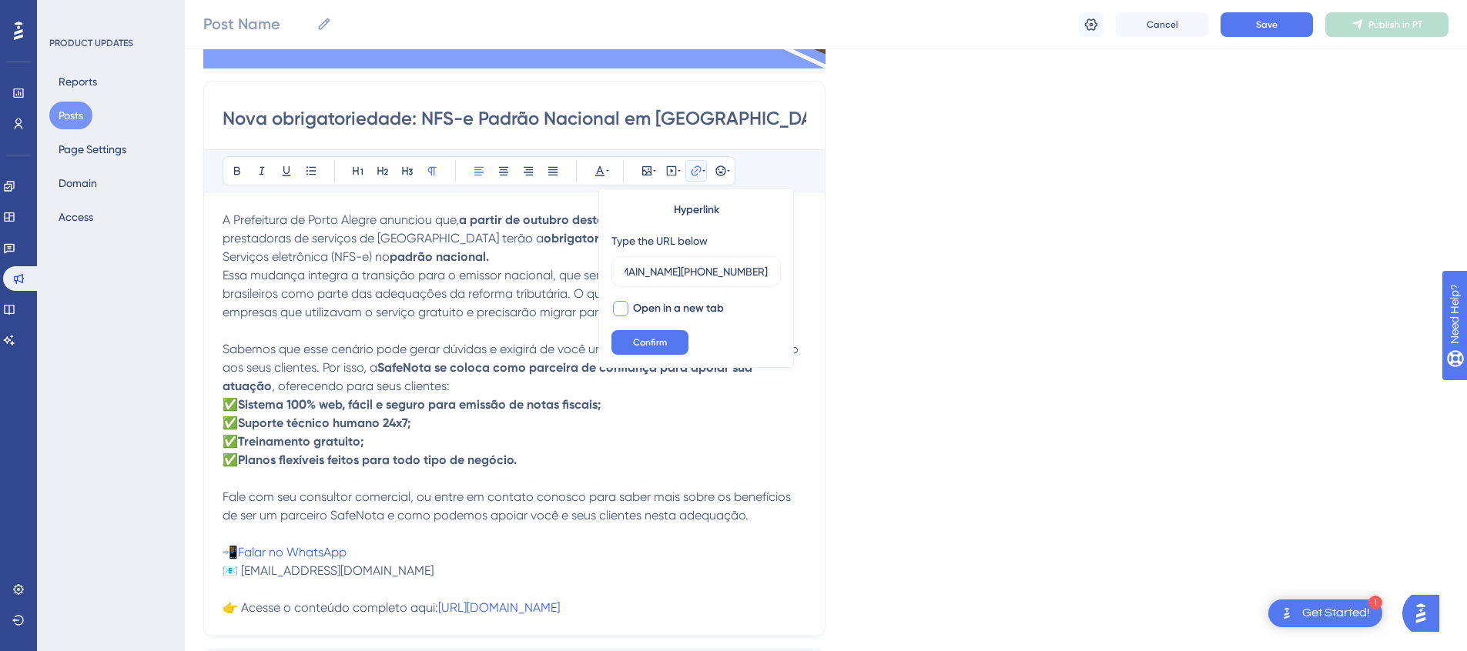
scroll to position [0, 0]
click at [724, 306] on span "Open in a new tab" at bounding box center [678, 309] width 91 height 18
checkbox input "true"
click at [654, 339] on span "Confirm" at bounding box center [650, 342] width 34 height 12
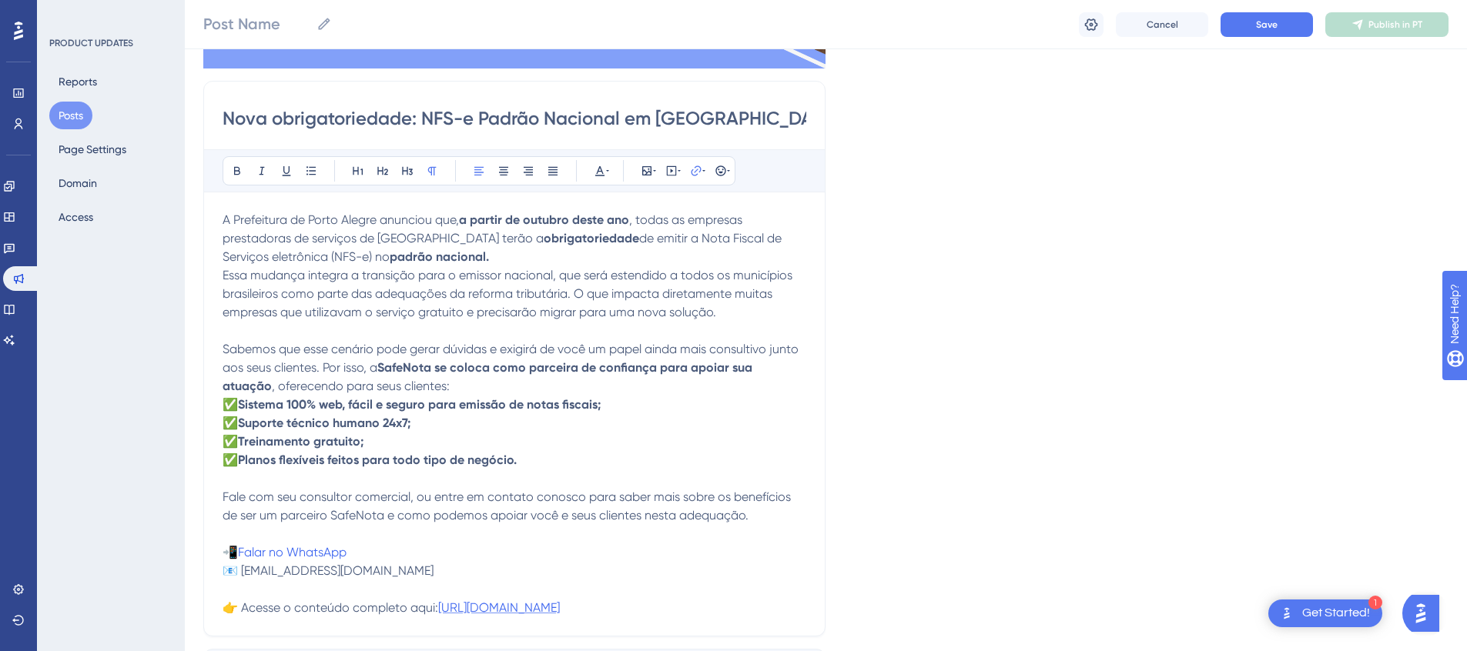
drag, startPoint x: 617, startPoint y: 603, endPoint x: 593, endPoint y: 606, distance: 24.1
click at [560, 603] on span "https://prefeitura.poa.br/smf/noticias/nota-fiscal-padrao-nacional-passa-ser-ob…" at bounding box center [499, 608] width 122 height 15
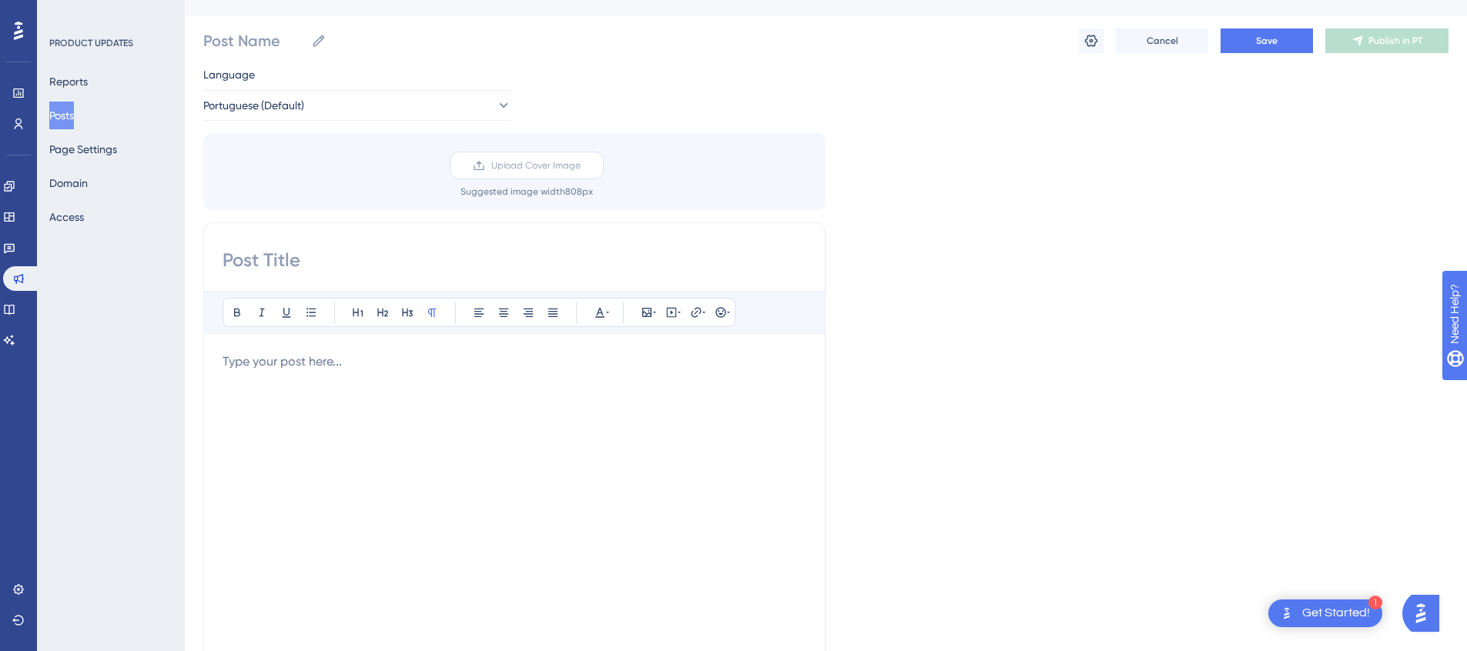
click at [524, 155] on label "Upload Cover Image" at bounding box center [527, 166] width 154 height 28
click at [581, 166] on input "Upload Cover Image" at bounding box center [581, 166] width 0 height 0
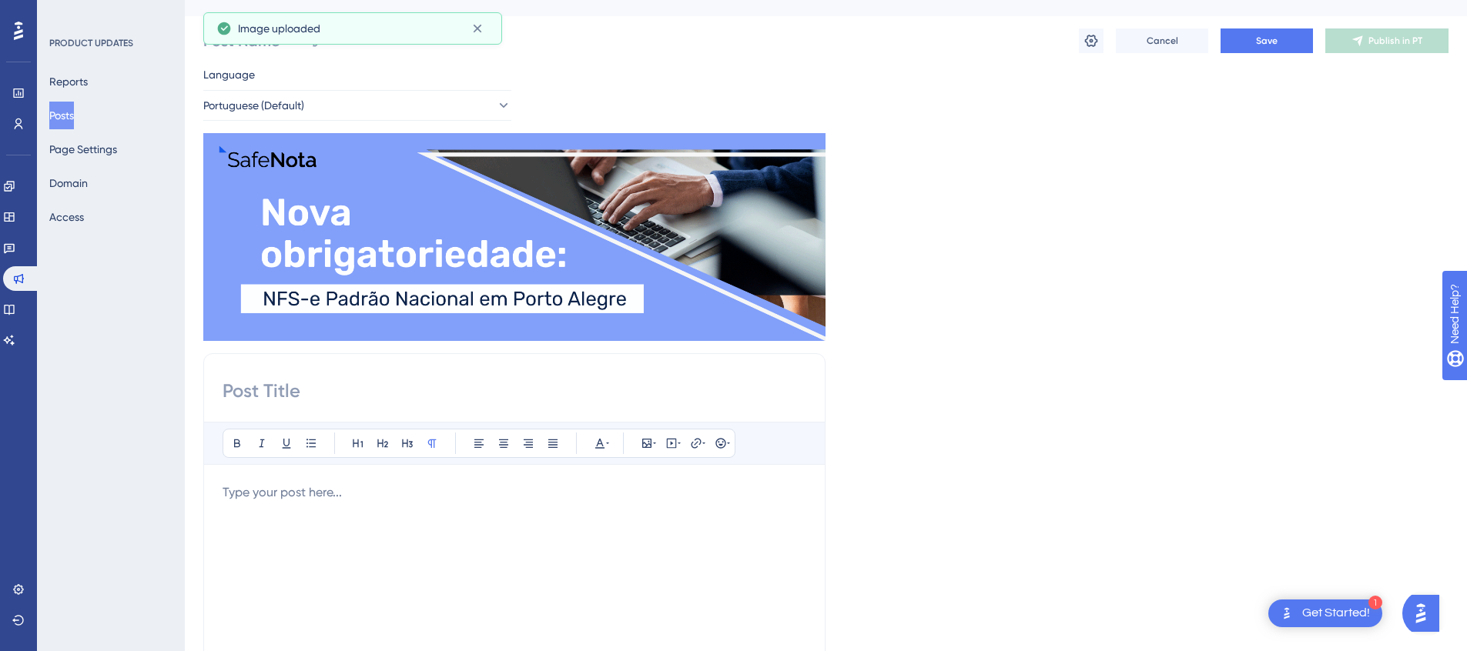
click at [409, 407] on div "Bold Italic Underline Bullet Point Heading 1 Heading 2 Heading 3 Normal Align L…" at bounding box center [514, 597] width 622 height 488
click at [414, 398] on input at bounding box center [515, 391] width 584 height 25
paste input "Nova obrigatoriedade: NFS-e Padrão Nacional em [GEOGRAPHIC_DATA]."
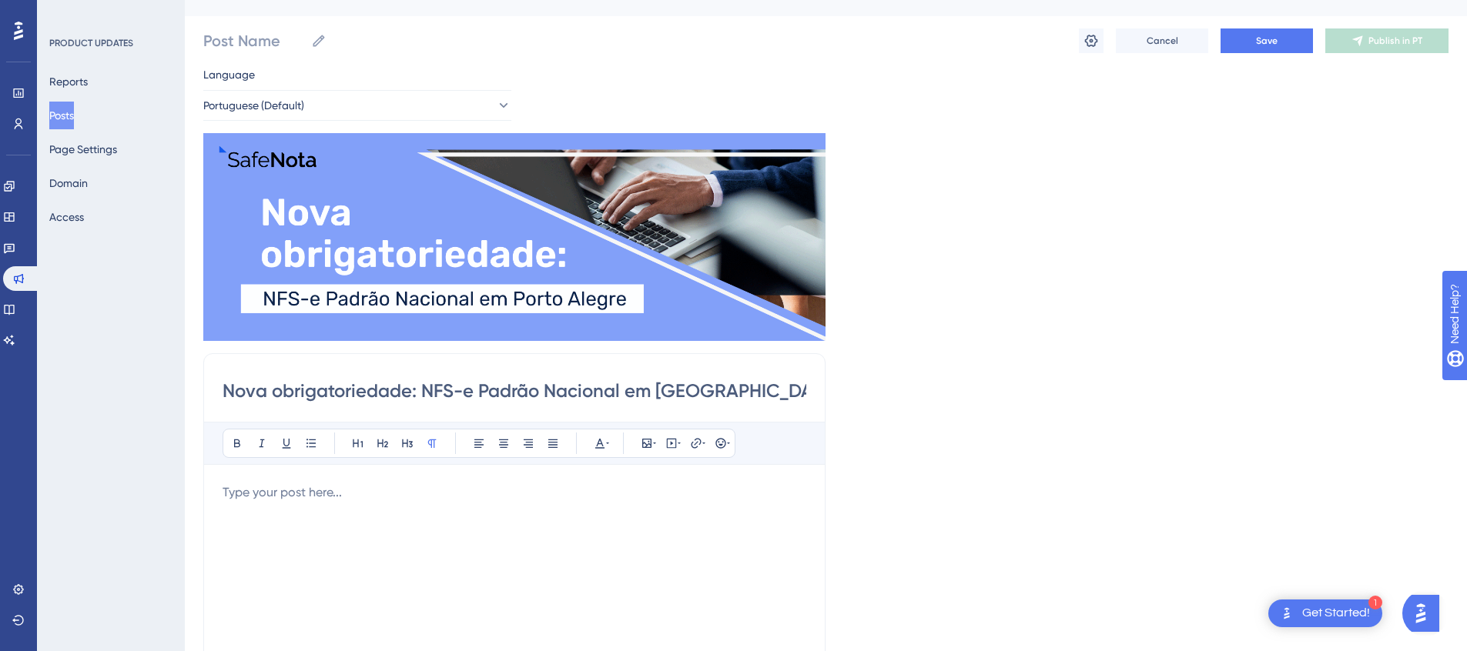
type input "Nova obrigatoriedade: NFS-e Padrão Nacional em [GEOGRAPHIC_DATA]"
click at [406, 509] on div at bounding box center [515, 653] width 584 height 339
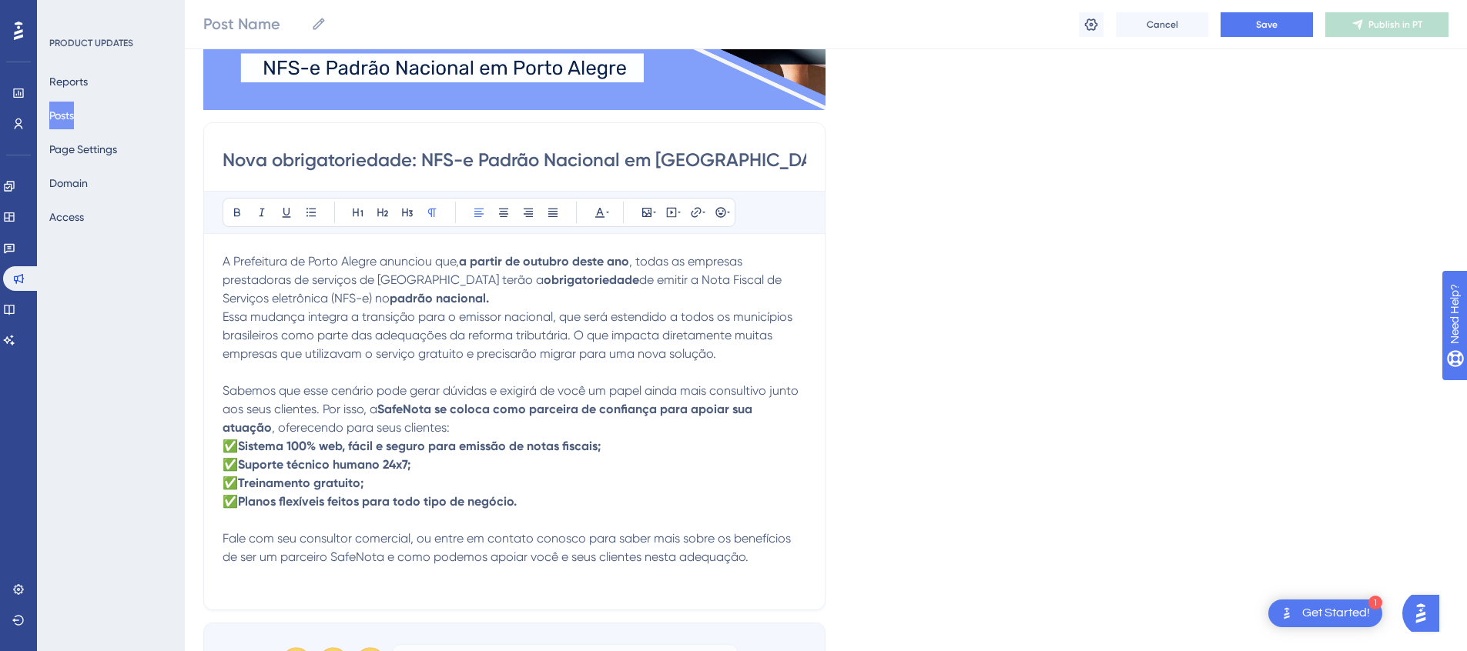
scroll to position [341, 0]
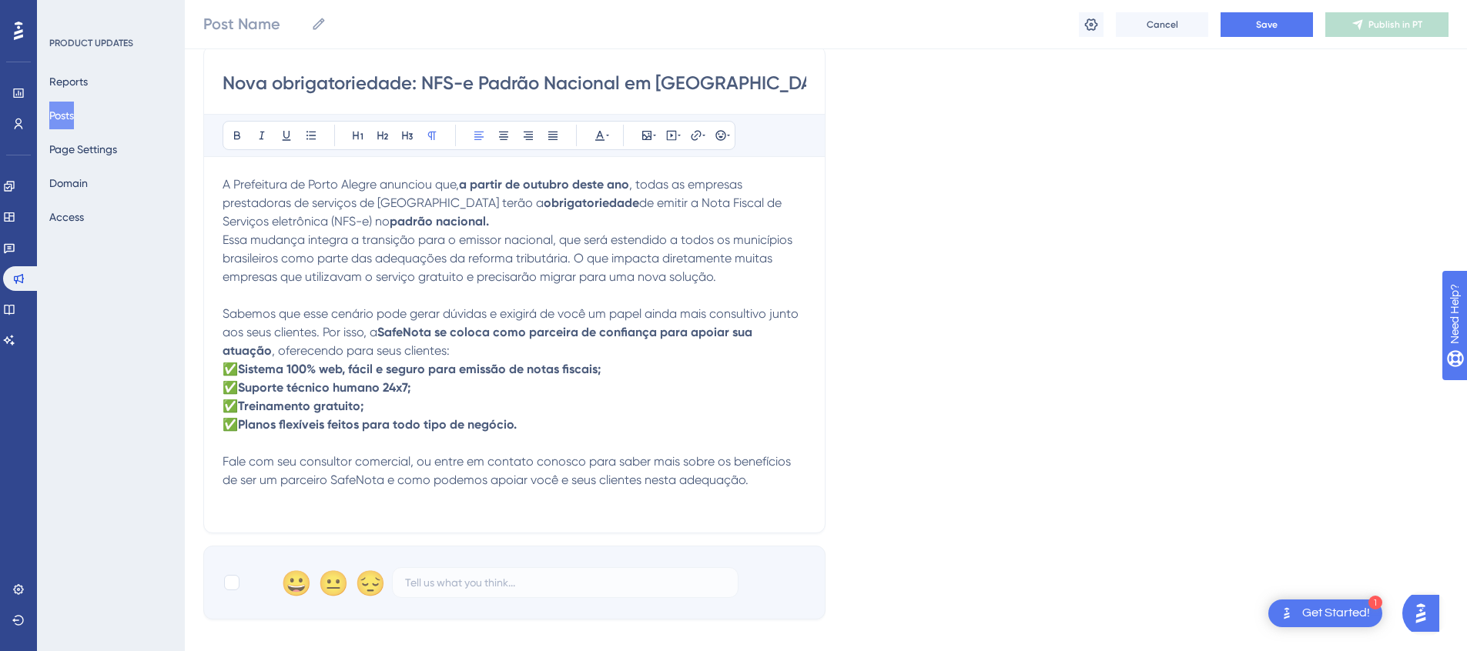
click at [768, 477] on p "Fale com seu consultor comercial, ou entre em contato conosco para saber mais s…" at bounding box center [515, 471] width 584 height 37
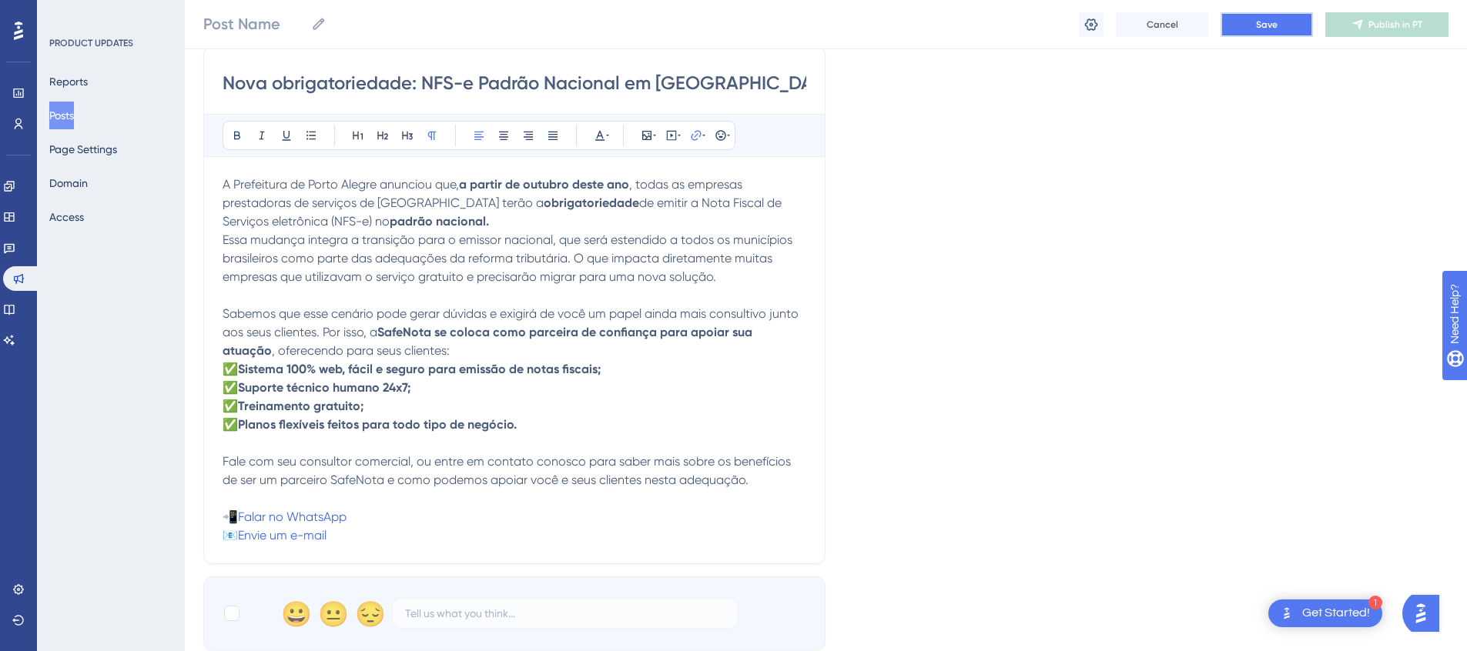
click at [1251, 32] on button "Save" at bounding box center [1266, 24] width 92 height 25
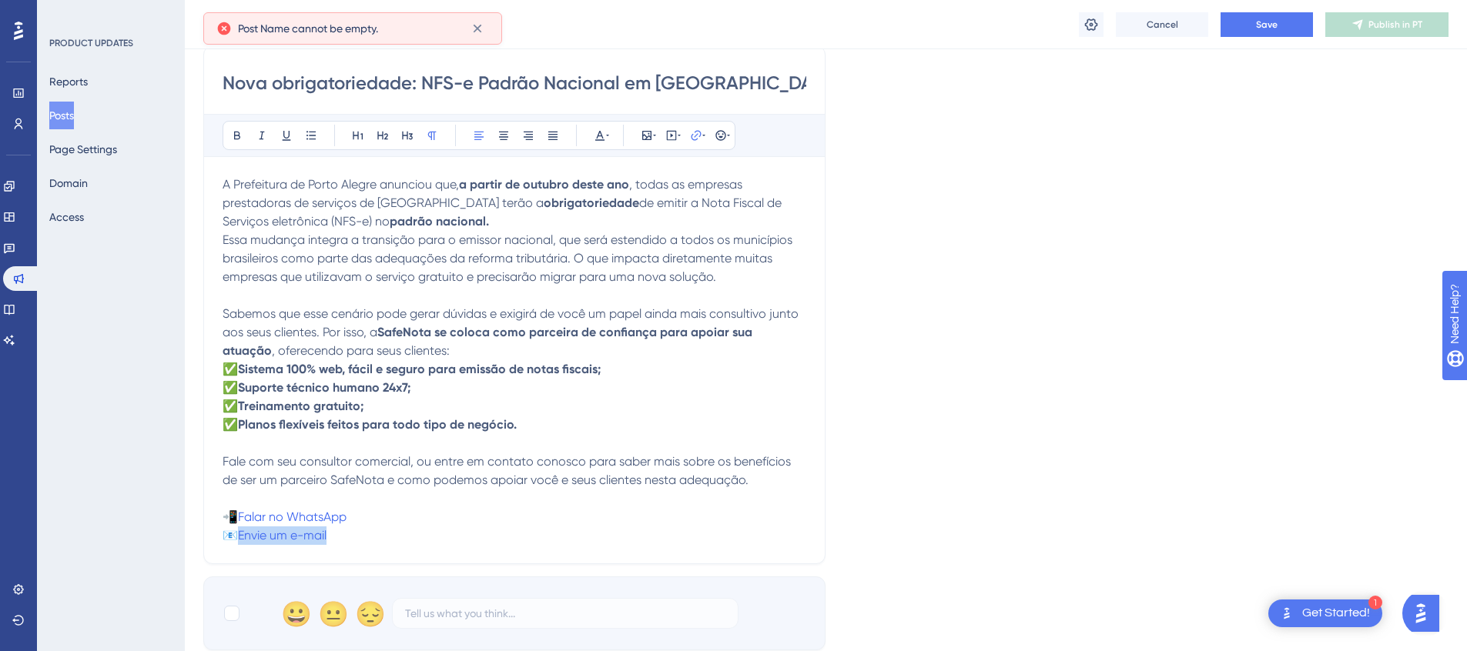
drag, startPoint x: 355, startPoint y: 537, endPoint x: 241, endPoint y: 544, distance: 114.2
click at [241, 544] on p "Fale com seu consultor comercial, ou entre em contato conosco para saber mais s…" at bounding box center [515, 499] width 584 height 92
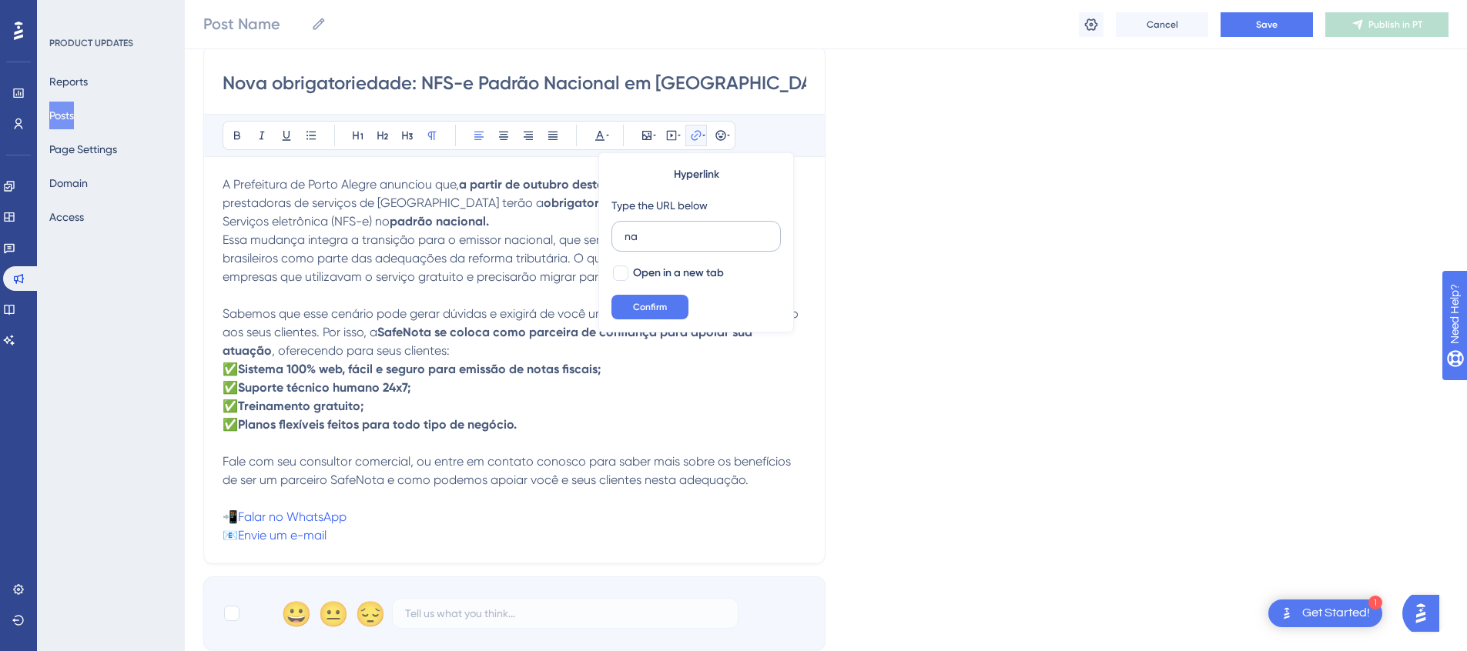
type input "n"
type input "mailto:comercial@safenota.com.br"
click at [664, 306] on span "Confirm" at bounding box center [650, 307] width 34 height 12
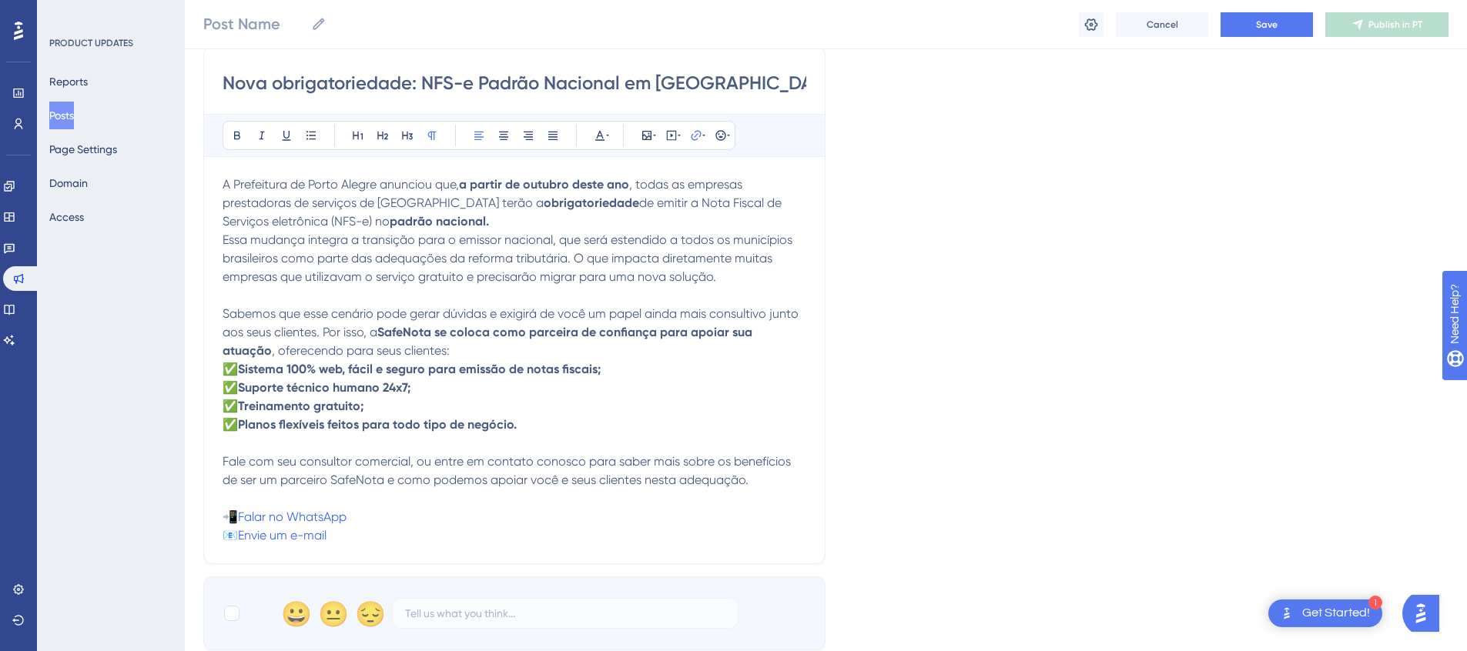
drag, startPoint x: 405, startPoint y: 557, endPoint x: 295, endPoint y: 543, distance: 111.0
click at [404, 557] on div "Nova obrigatoriedade: NFS-e Padrão Nacional em Porto Alegre Bold Italic Underli…" at bounding box center [514, 304] width 622 height 519
click at [383, 530] on p "Fale com seu consultor comercial, ou entre em contato conosco para saber mais s…" at bounding box center [515, 499] width 584 height 92
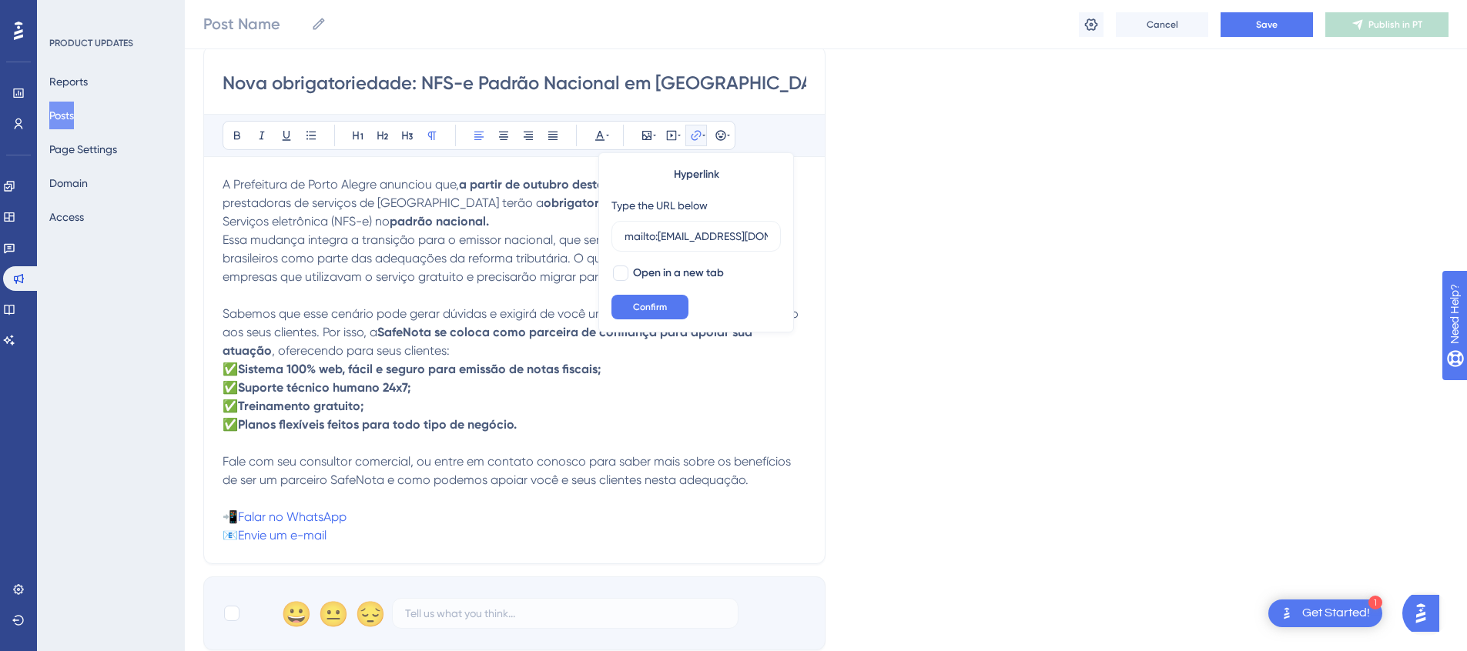
click at [475, 543] on p "Fale com seu consultor comercial, ou entre em contato conosco para saber mais s…" at bounding box center [515, 499] width 584 height 92
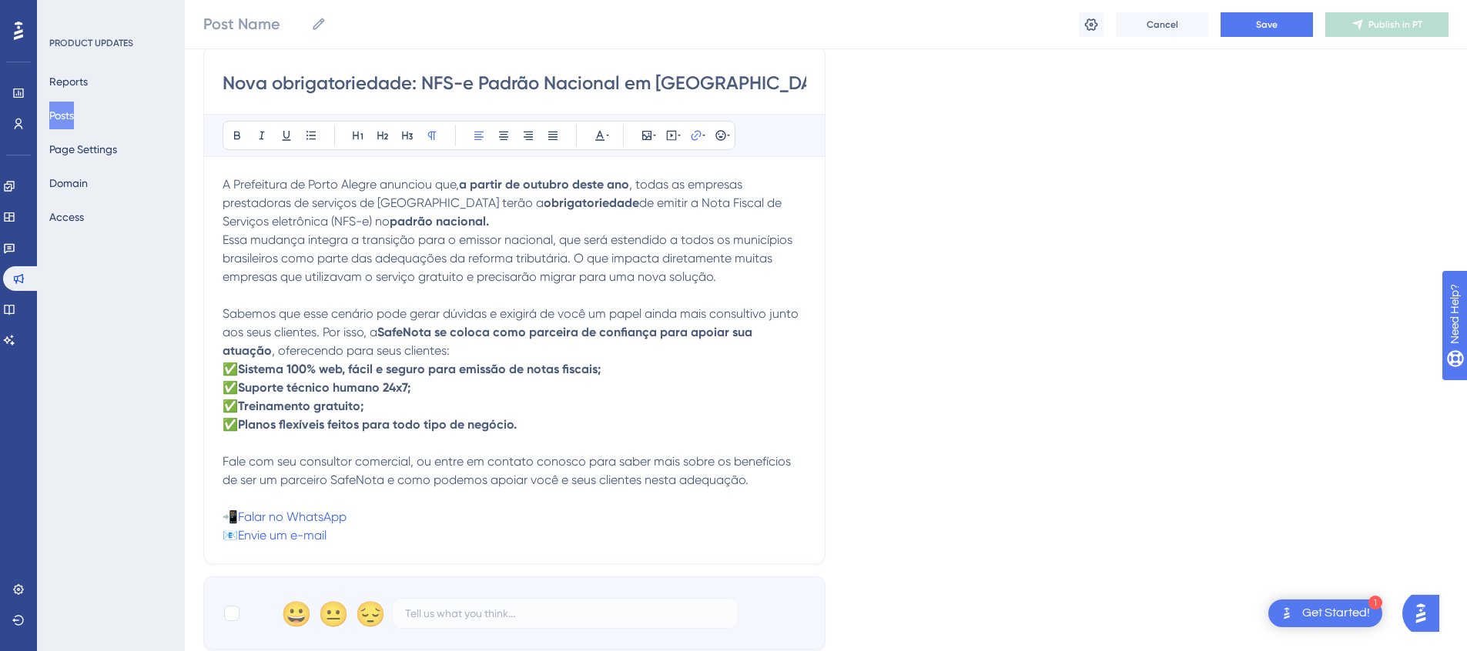
click at [469, 507] on p "Fale com seu consultor comercial, ou entre em contato conosco para saber mais s…" at bounding box center [515, 499] width 584 height 92
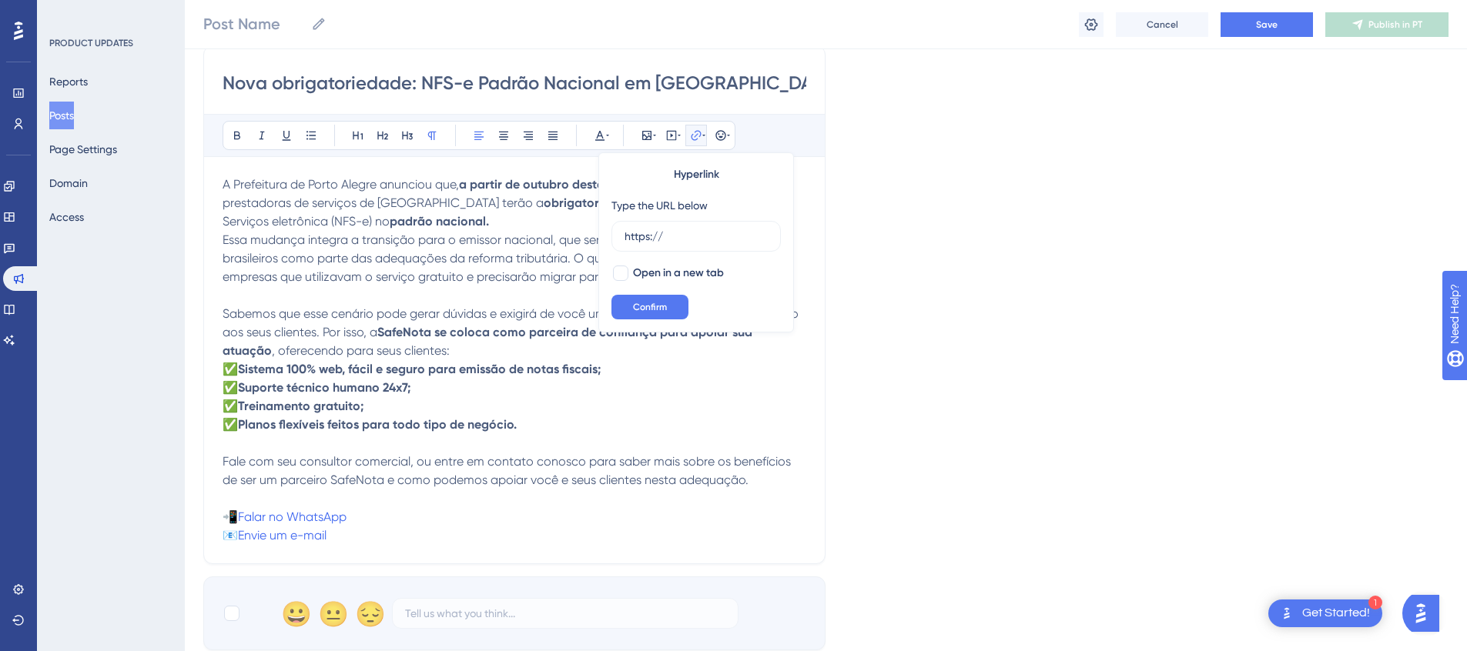
click at [450, 468] on p "Fale com seu consultor comercial, ou entre em contato conosco para saber mais s…" at bounding box center [515, 499] width 584 height 92
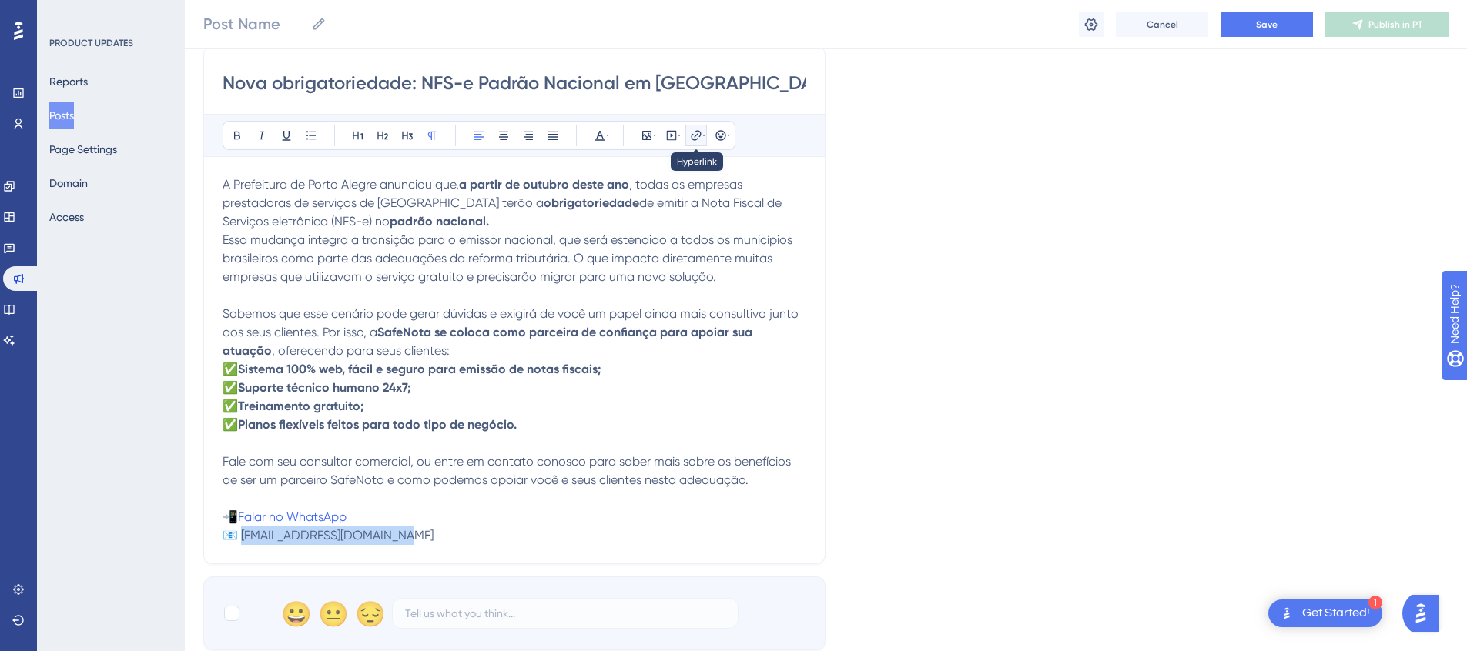
click at [691, 138] on icon at bounding box center [696, 135] width 10 height 10
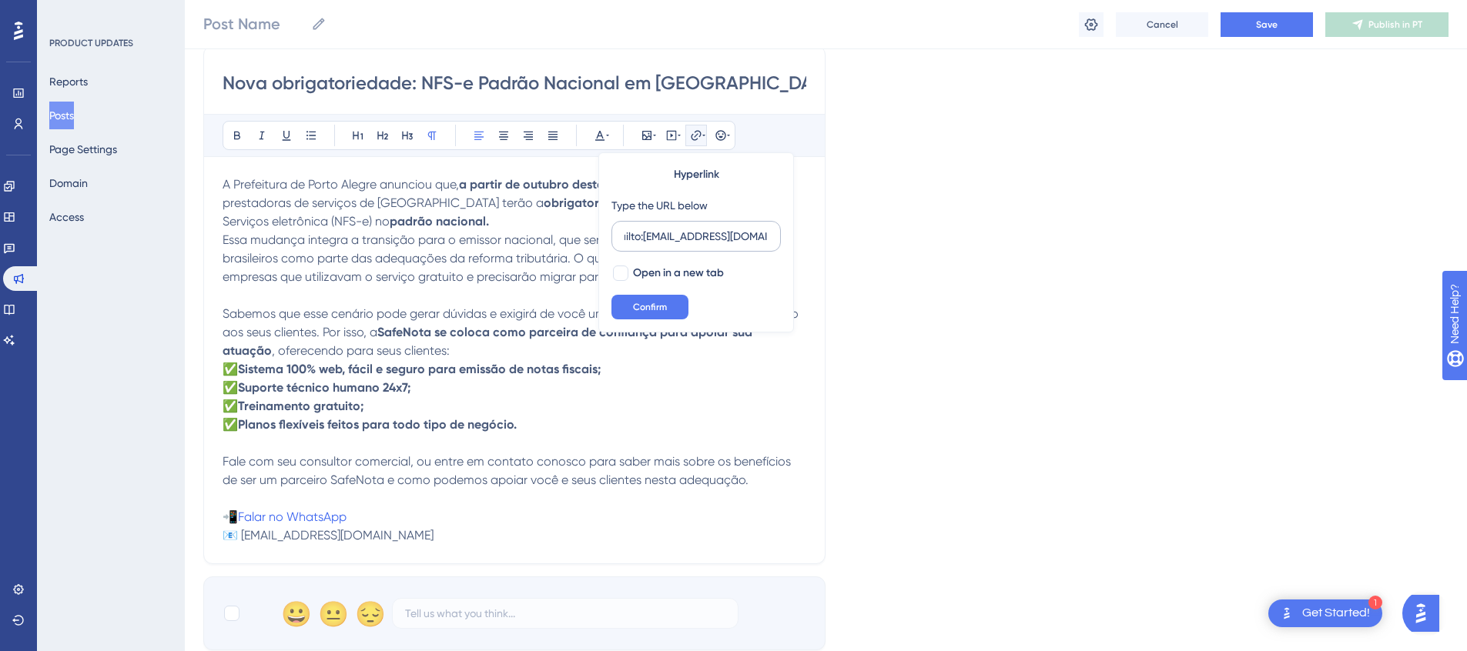
scroll to position [0, 28]
type input "mailto:comercial@safenota.com.br"
click at [676, 273] on span "Open in a new tab" at bounding box center [678, 273] width 91 height 18
checkbox input "true"
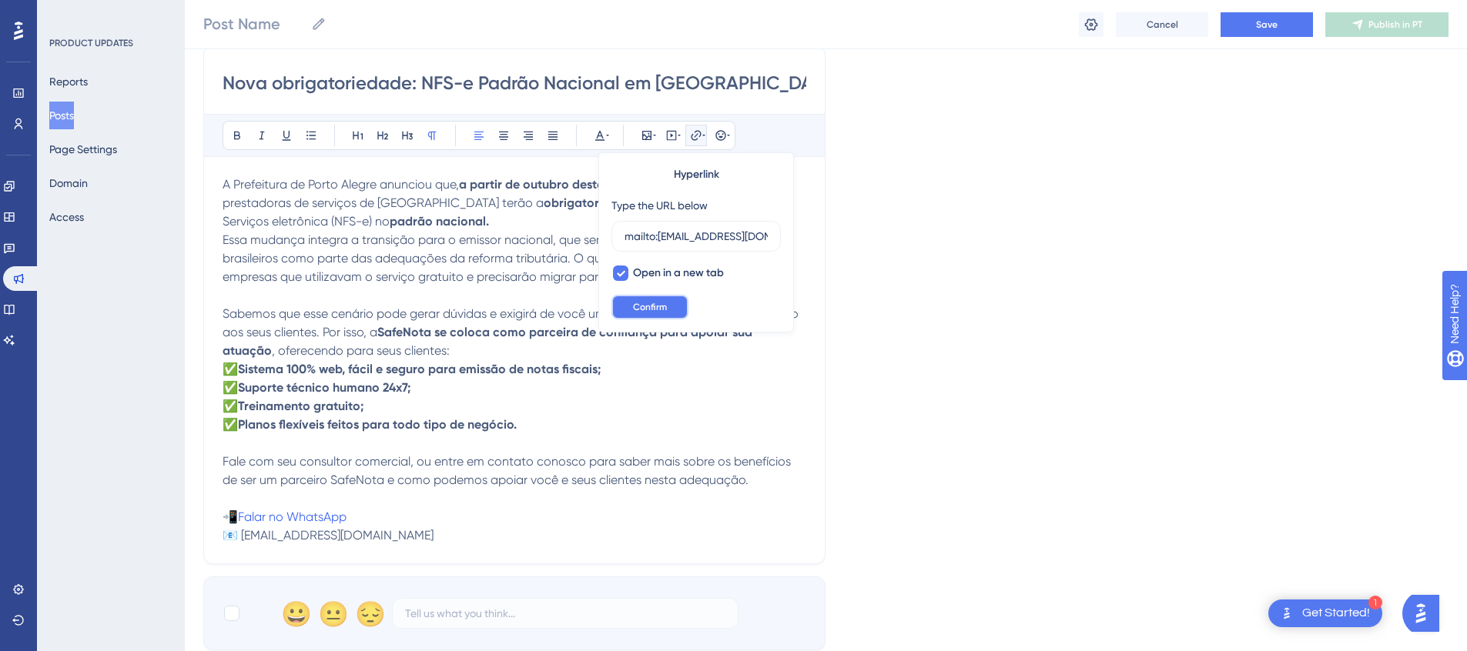
click at [665, 300] on button "Confirm" at bounding box center [649, 307] width 77 height 25
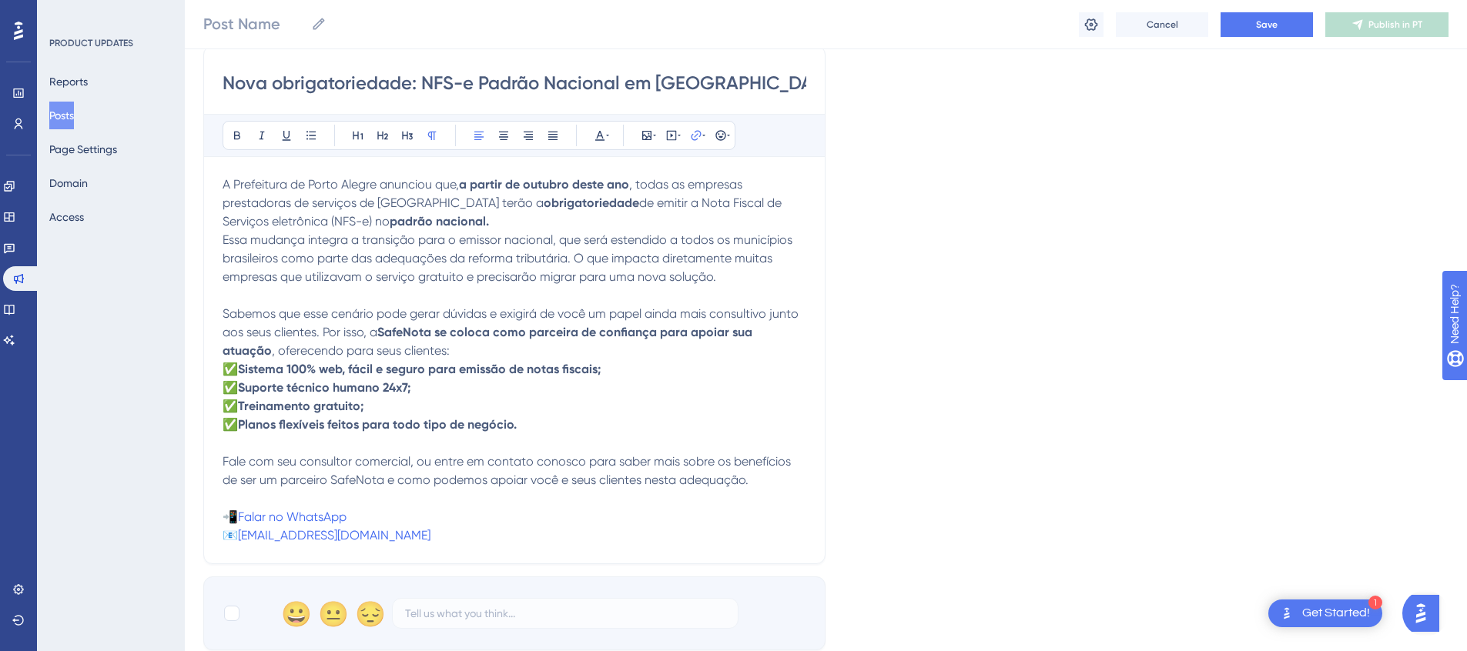
click at [683, 487] on p "Fale com seu consultor comercial, ou entre em contato conosco para saber mais s…" at bounding box center [515, 499] width 584 height 92
click at [1293, 22] on button "Save" at bounding box center [1266, 24] width 92 height 25
click at [383, 539] on span "comercial@safenota.com.br" at bounding box center [334, 535] width 192 height 15
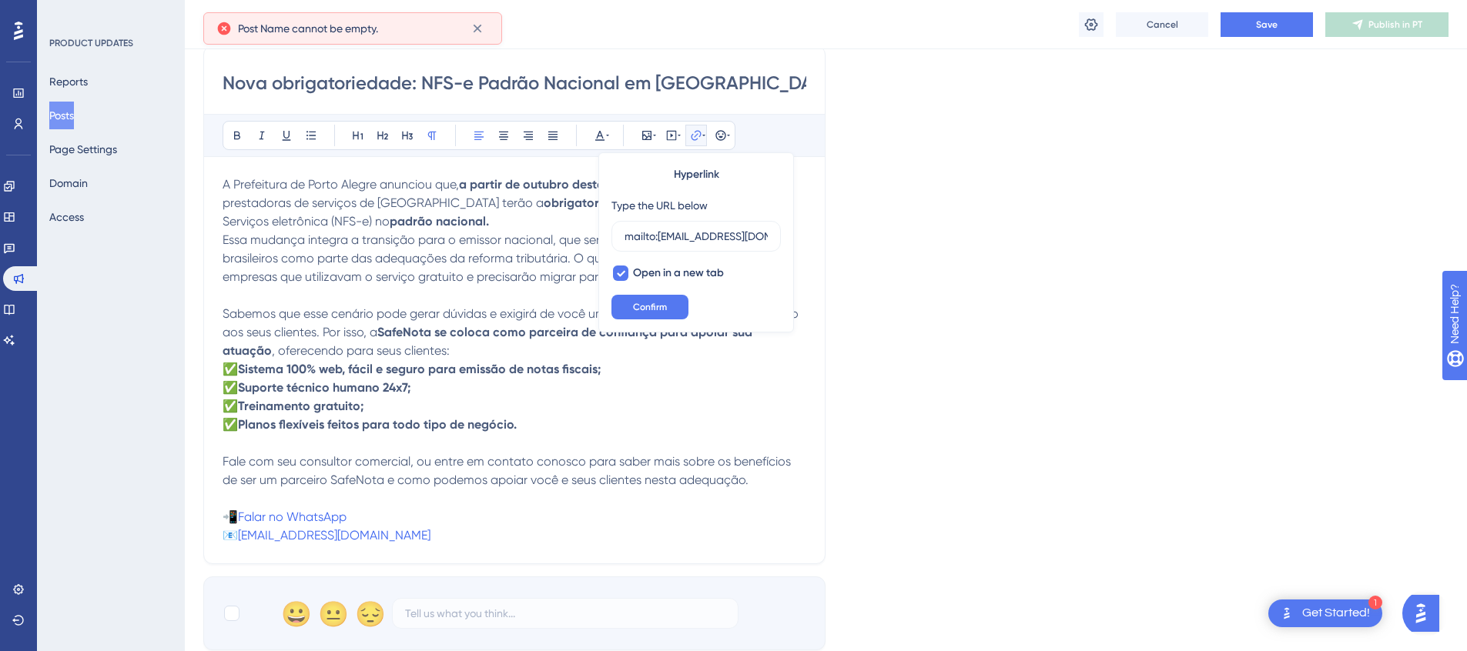
scroll to position [0, 28]
click at [936, 441] on div "Language Portuguese (Default) Insert an Image Delete Nova obrigatoriedade: NFS-…" at bounding box center [825, 203] width 1245 height 893
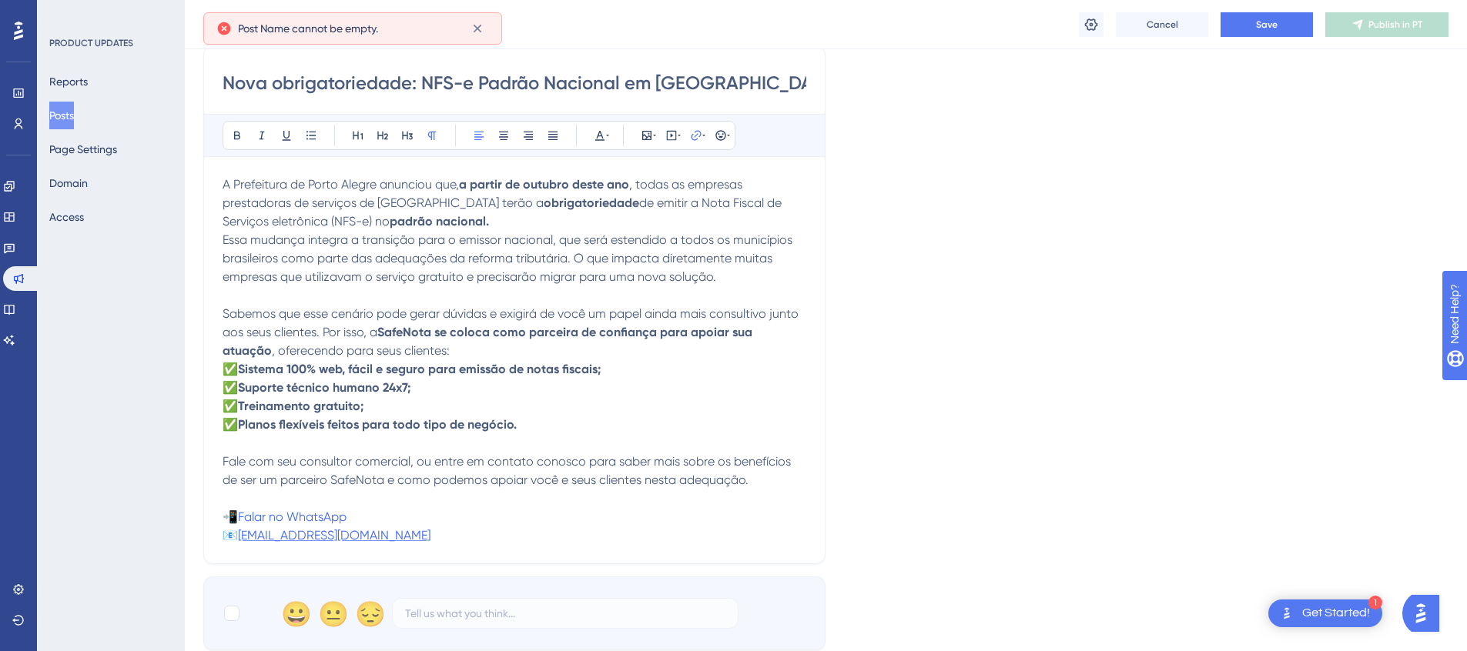
click at [319, 539] on span "comercial@safenota.com.br" at bounding box center [334, 535] width 192 height 15
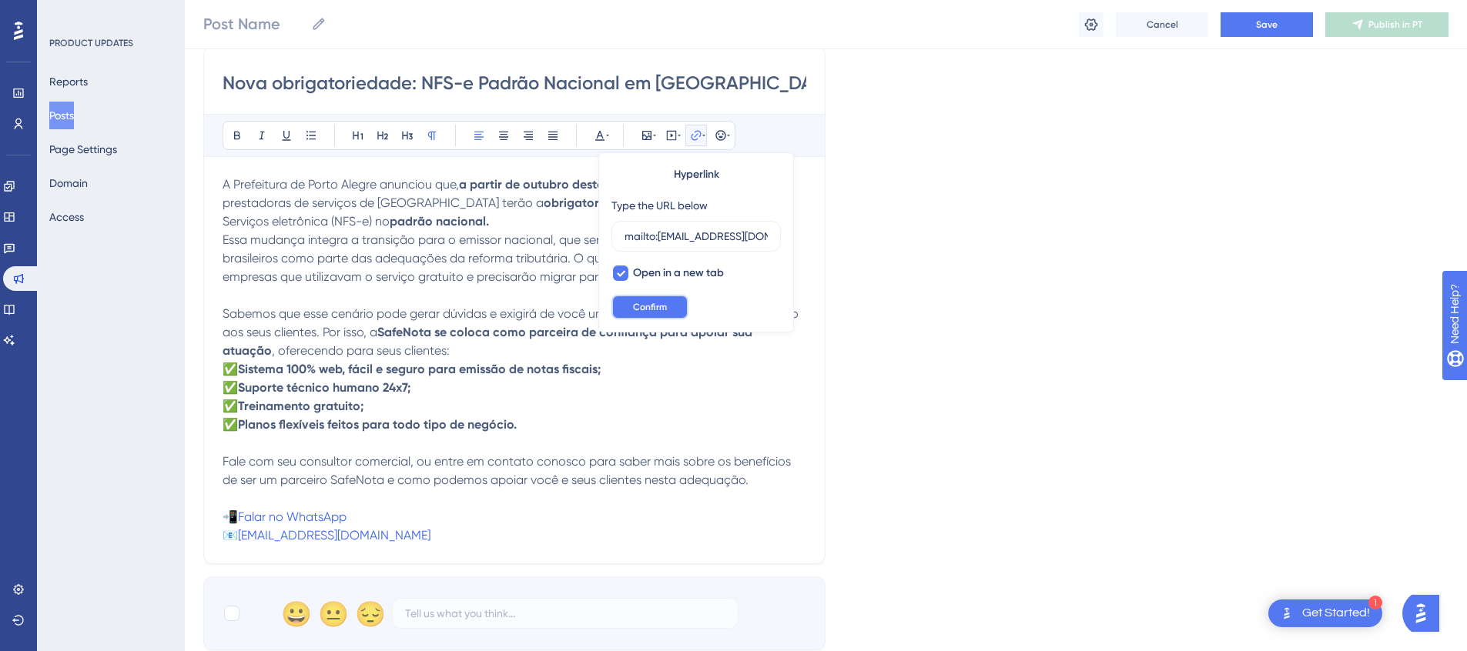
click at [665, 301] on span "Confirm" at bounding box center [650, 307] width 34 height 12
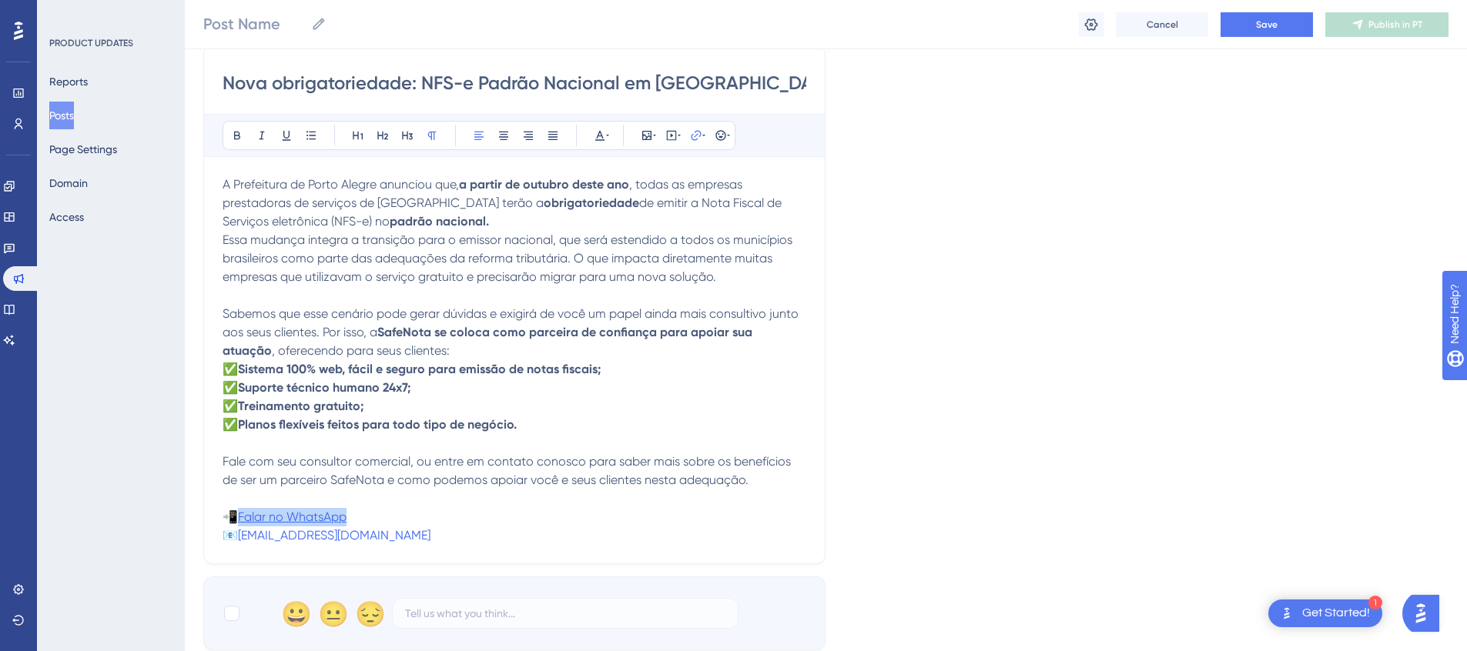
drag, startPoint x: 363, startPoint y: 514, endPoint x: 244, endPoint y: 512, distance: 119.4
click at [244, 512] on p "Fale com seu consultor comercial, ou entre em contato conosco para saber mais s…" at bounding box center [515, 499] width 584 height 92
click at [237, 505] on p "Fale com seu consultor comercial, ou entre em contato conosco para saber mais s…" at bounding box center [515, 499] width 584 height 92
drag, startPoint x: 239, startPoint y: 517, endPoint x: 363, endPoint y: 520, distance: 123.2
click at [363, 520] on p "Fale com seu consultor comercial, ou entre em contato conosco para saber mais s…" at bounding box center [515, 499] width 584 height 92
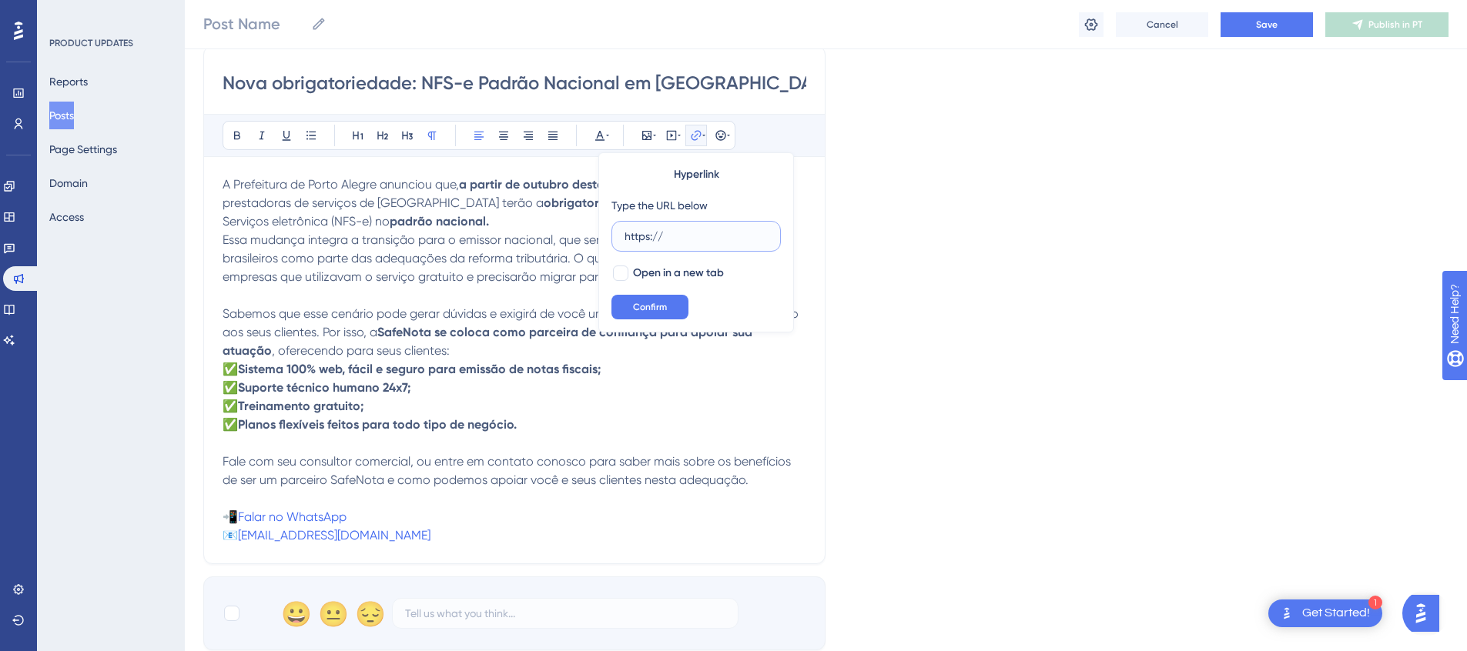
paste input "mailto:"
type input "mailto:"
paste input "mailto:"
paste input "https://api.whatsapp.com/send/?phone=555145606095&text=Tenho+interesse+em+saber…"
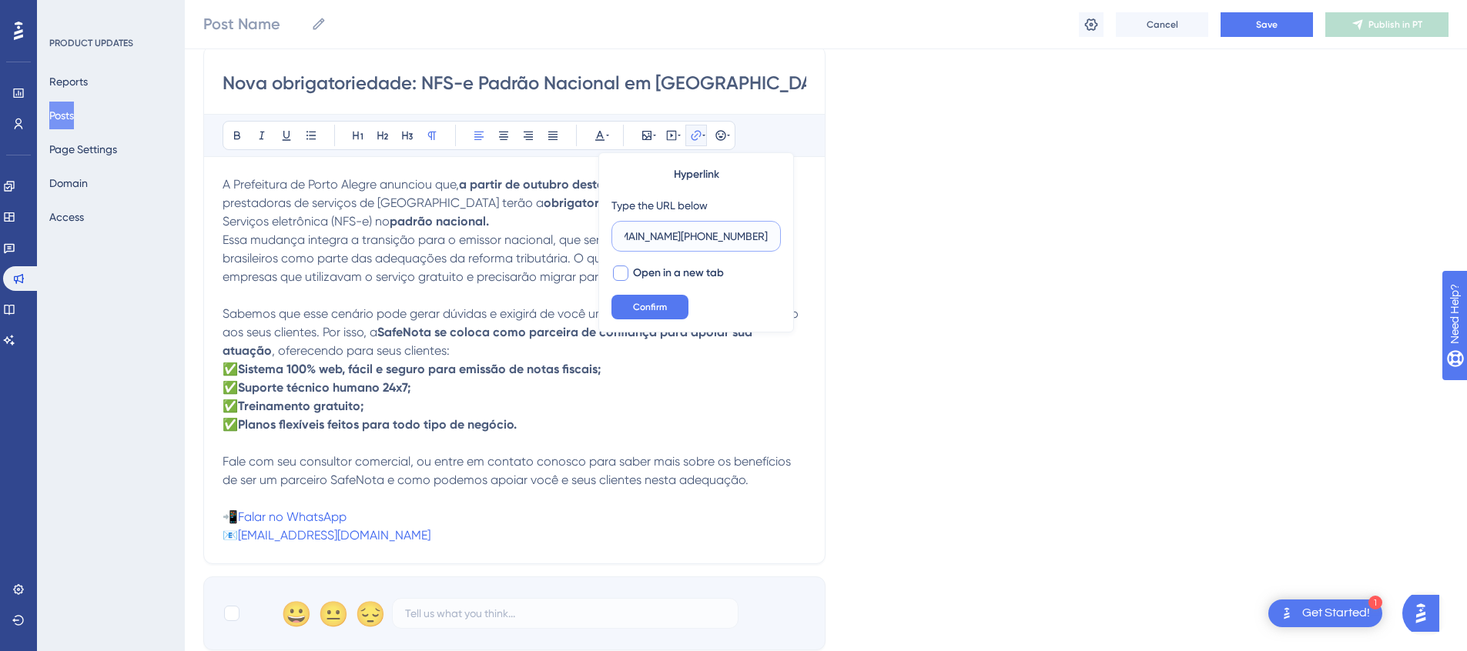
type input "https://api.whatsapp.com/send/?phone=555145606095&text=Tenho+interesse+em+saber…"
click at [634, 268] on span "Open in a new tab" at bounding box center [678, 273] width 91 height 18
checkbox input "true"
click at [657, 306] on span "Confirm" at bounding box center [650, 307] width 34 height 12
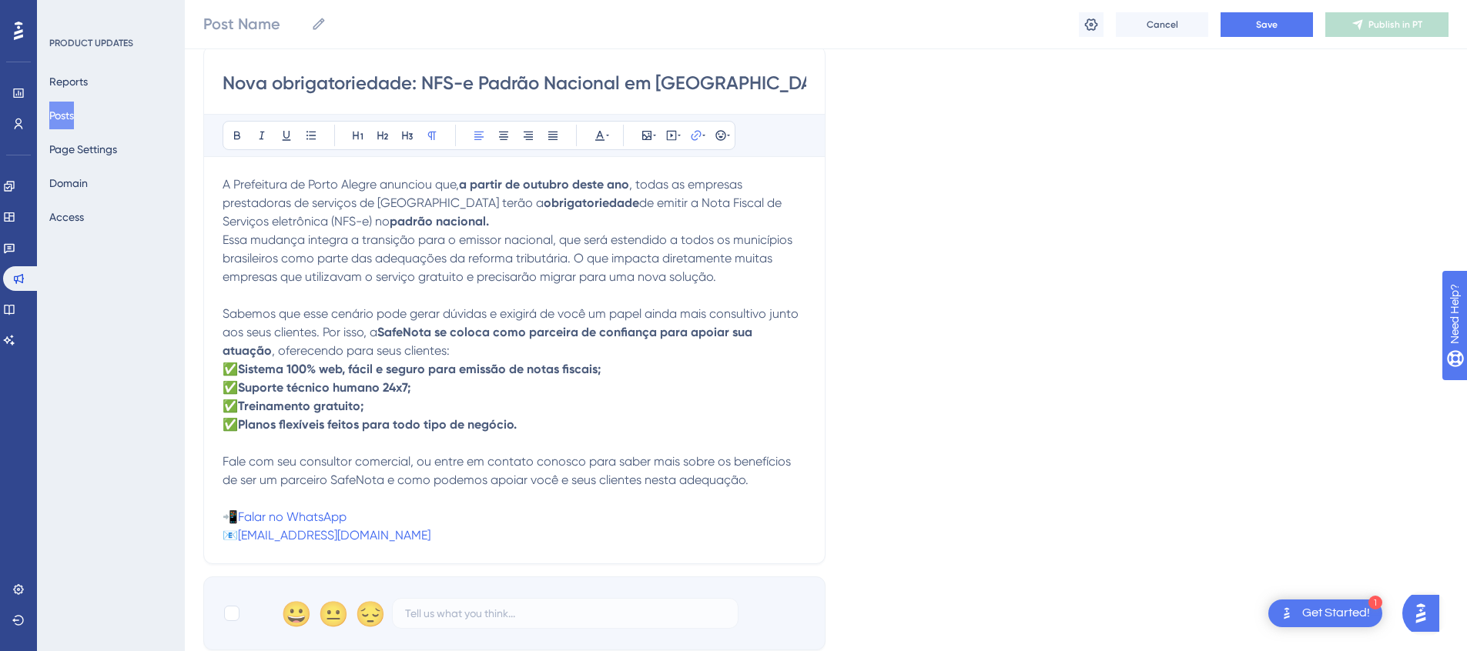
click at [462, 511] on p "Fale com seu consultor comercial, ou entre em contato conosco para saber mais s…" at bounding box center [515, 499] width 584 height 92
click at [335, 520] on span "Falar no WhatsApp" at bounding box center [292, 517] width 109 height 15
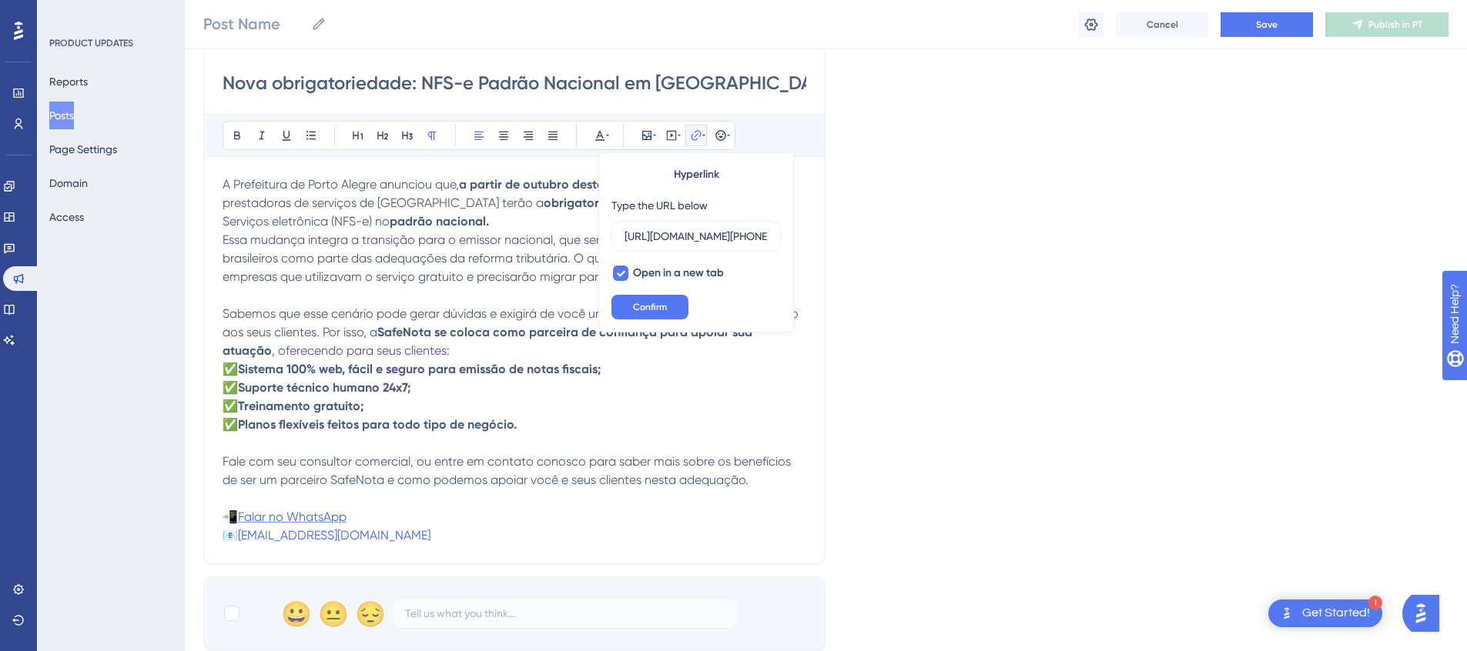
scroll to position [0, 618]
click at [645, 308] on span "Confirm" at bounding box center [650, 307] width 34 height 12
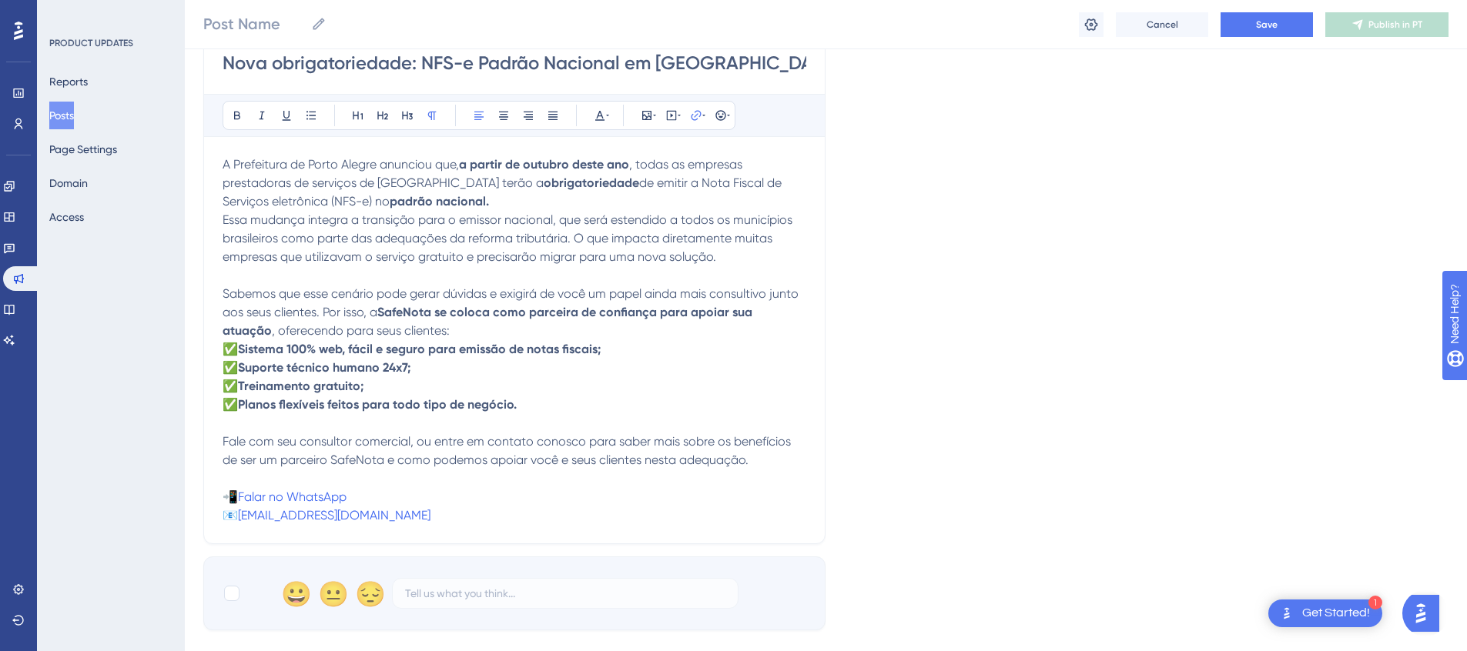
scroll to position [371, 0]
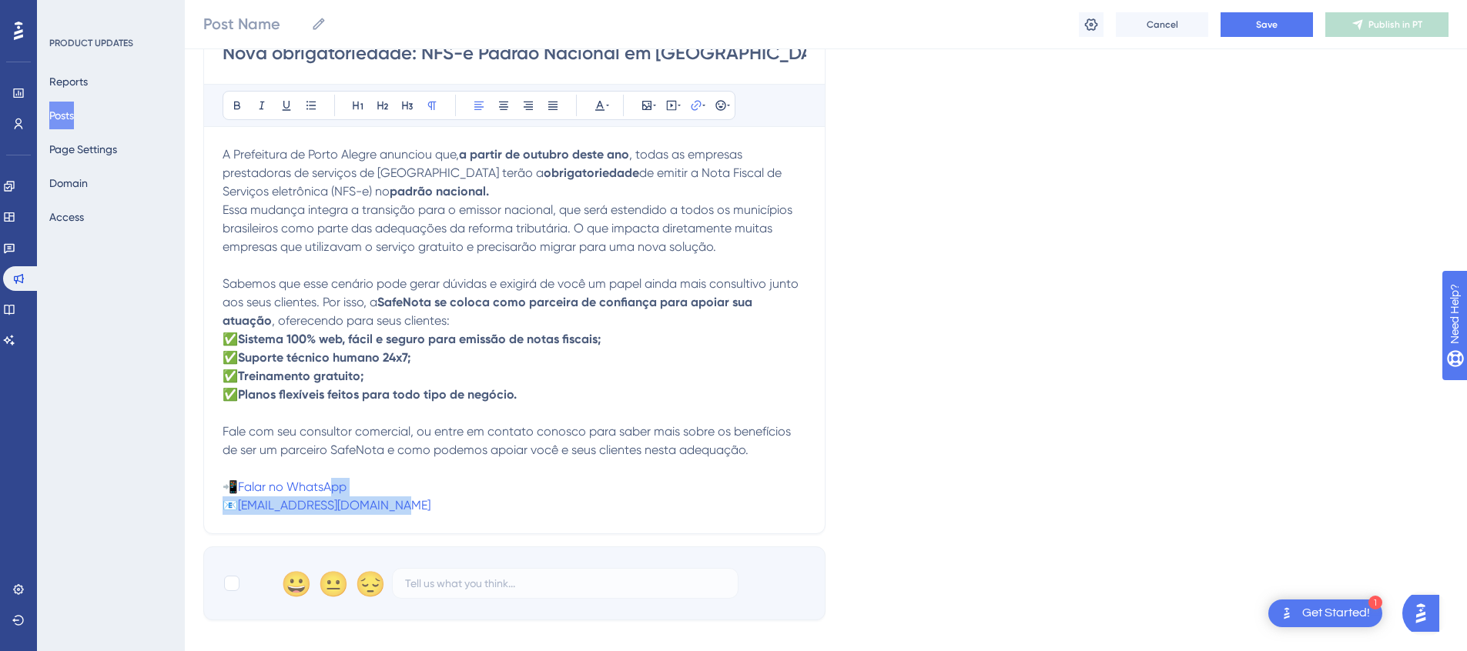
click at [534, 517] on div "Nova obrigatoriedade: NFS-e Padrão Nacional em Porto Alegre Bold Italic Underli…" at bounding box center [514, 274] width 622 height 519
drag, startPoint x: 546, startPoint y: 509, endPoint x: 619, endPoint y: 500, distance: 73.6
click at [546, 509] on p "Fale com seu consultor comercial, ou entre em contato conosco para saber mais s…" at bounding box center [515, 469] width 584 height 92
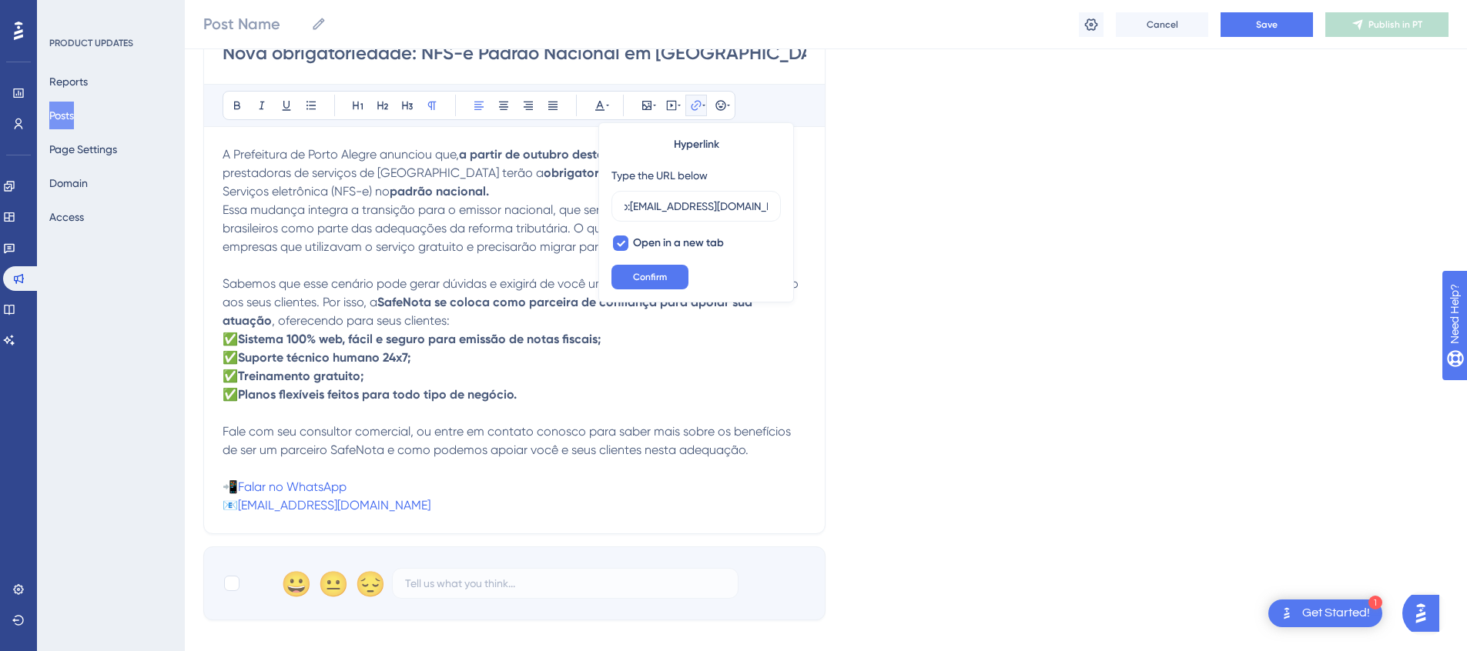
scroll to position [0, 0]
drag, startPoint x: 872, startPoint y: 196, endPoint x: 927, endPoint y: 226, distance: 62.7
click at [884, 198] on div "Language Portuguese (Default) Insert an Image Delete Nova obrigatoriedade: NFS-…" at bounding box center [825, 173] width 1245 height 893
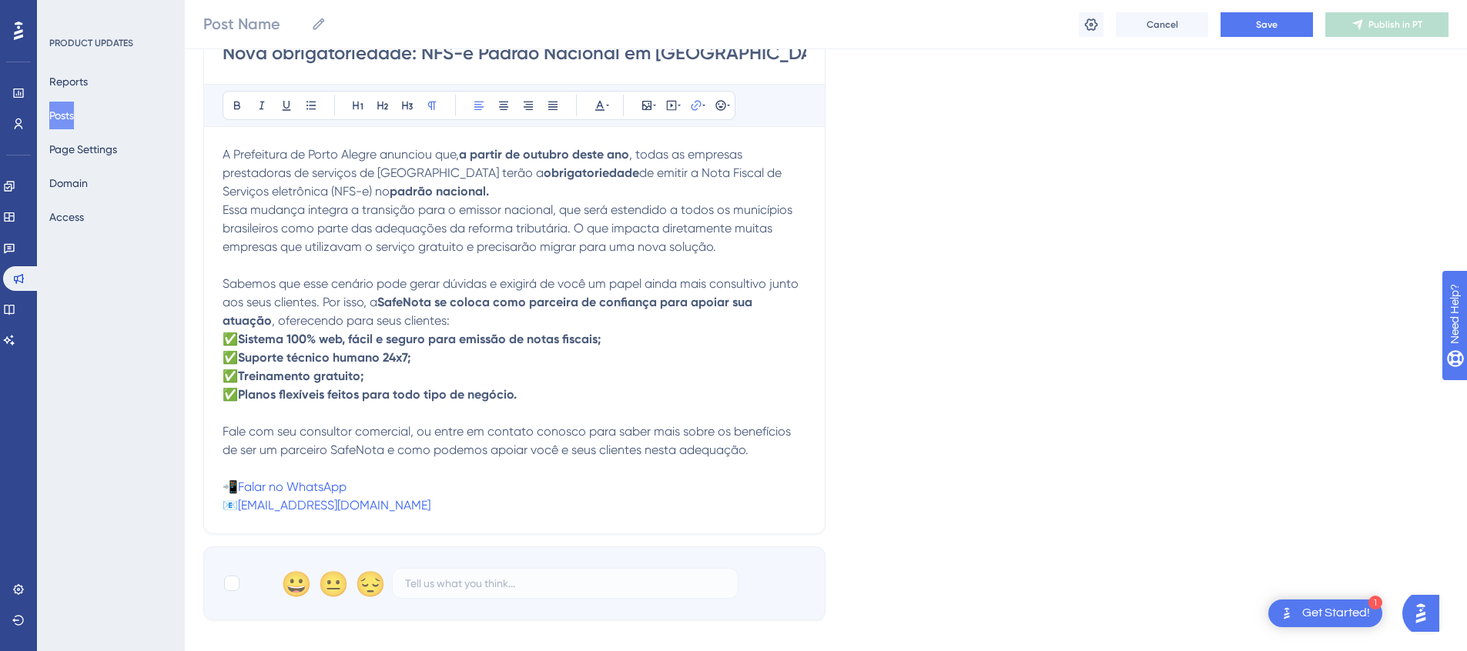
click at [219, 473] on div "Nova obrigatoriedade: NFS-e Padrão Nacional em Porto Alegre Bold Italic Underli…" at bounding box center [514, 274] width 622 height 519
click at [239, 464] on p "Fale com seu consultor comercial, ou entre em contato conosco para saber mais s…" at bounding box center [515, 469] width 584 height 92
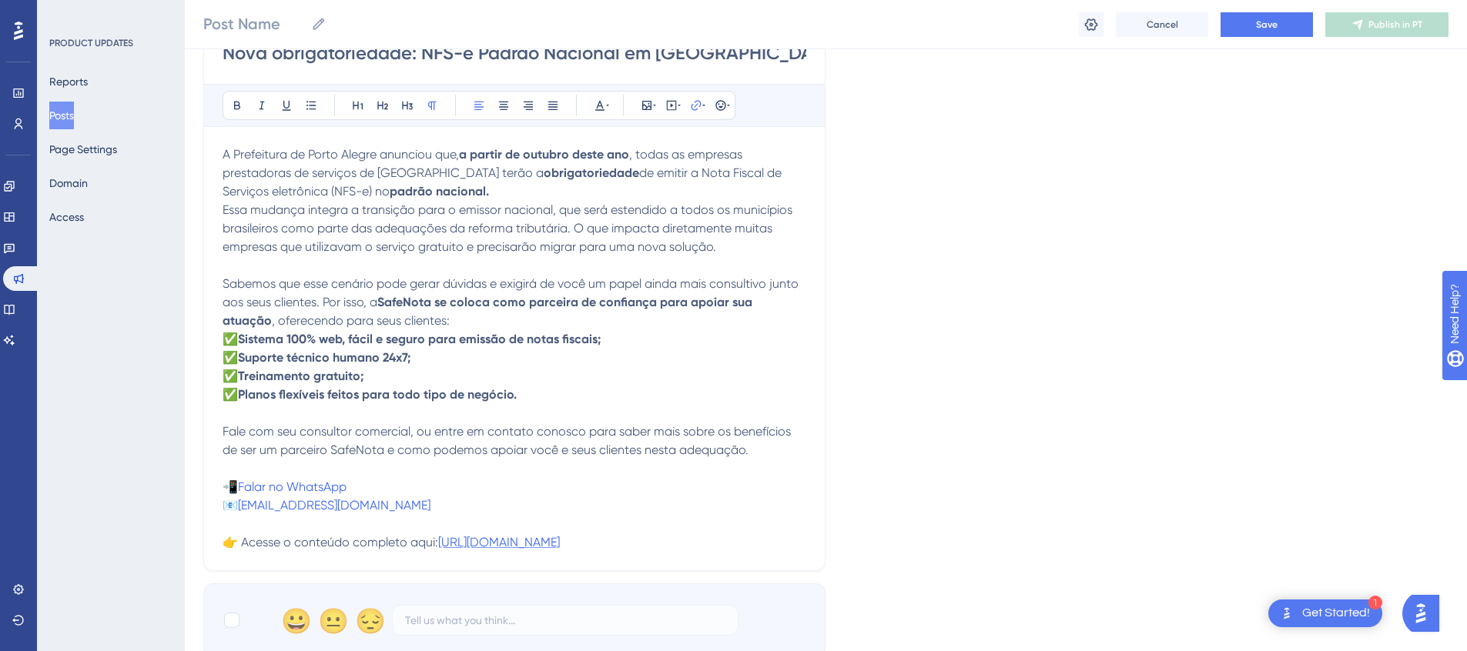
drag, startPoint x: 459, startPoint y: 569, endPoint x: 439, endPoint y: 546, distance: 30.6
click at [439, 546] on p "Fale com seu consultor comercial, ou entre em contato conosco para saber mais s…" at bounding box center [515, 487] width 584 height 129
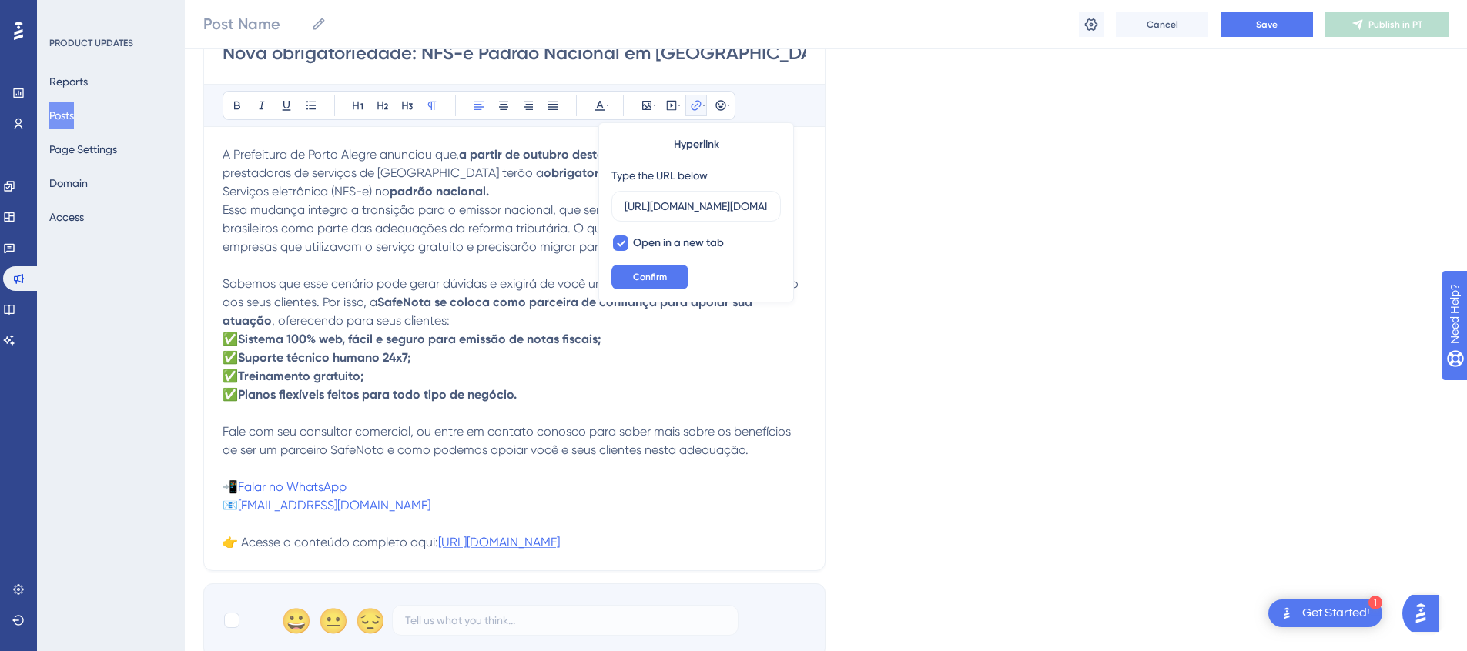
scroll to position [0, 934]
type input "https://www.cte.fazenda.gov.br/portal/listaConteudo.aspx?tipoConteudo=Y0nErnoZp…"
click at [437, 552] on p "Fale com seu consultor comercial, ou entre em contato conosco para saber mais s…" at bounding box center [515, 487] width 584 height 129
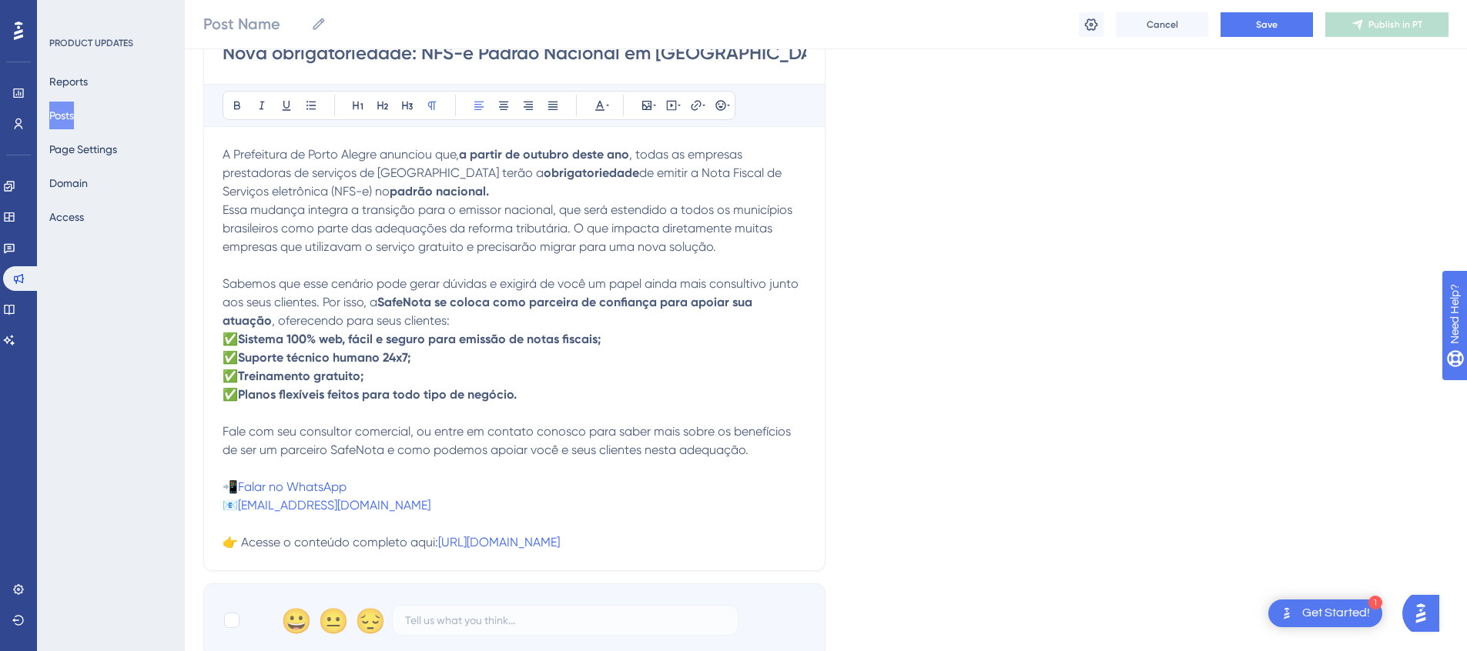
click at [433, 546] on span "👉 Acesse o conteúdo completo aqui:" at bounding box center [331, 542] width 216 height 15
click at [1230, 28] on button "Save" at bounding box center [1266, 24] width 92 height 25
click at [1274, 28] on span "Save" at bounding box center [1267, 24] width 22 height 12
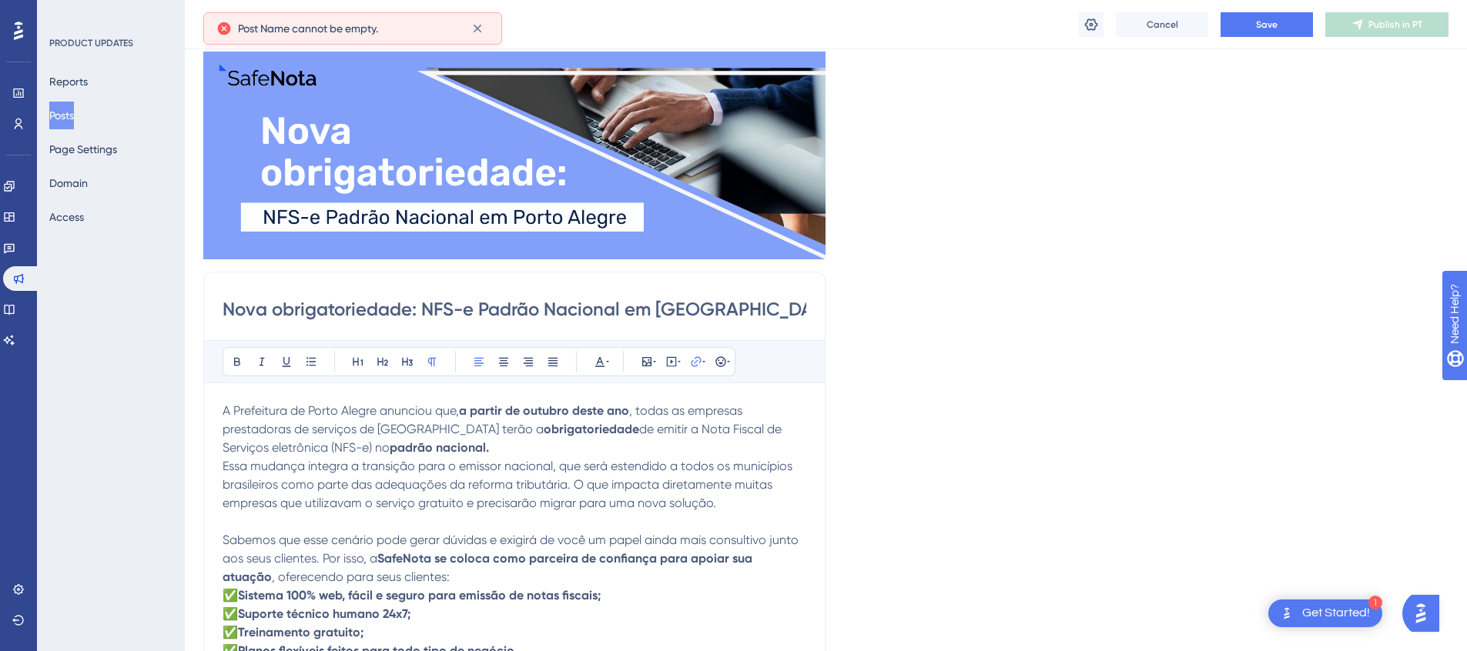
click at [477, 318] on input "Nova obrigatoriedade: NFS-e Padrão Nacional em Porto Alegre" at bounding box center [515, 309] width 584 height 25
click at [710, 308] on input "Nova obrigatoriedade: NFS-e Padrão Nacional em Porto Alegre" at bounding box center [515, 309] width 584 height 25
click at [1083, 24] on icon at bounding box center [1090, 24] width 15 height 15
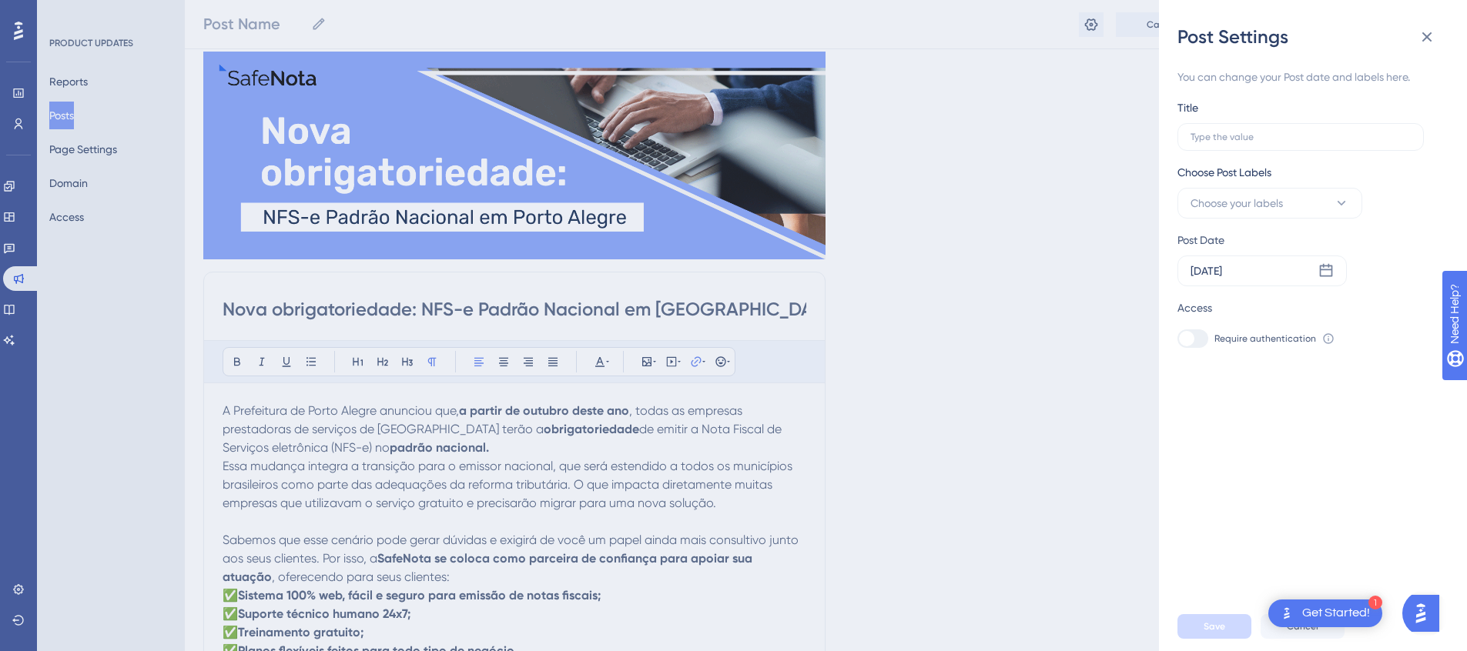
click at [626, 319] on div "Post Settings You can change your Post date and labels here. Title Choose Post …" at bounding box center [733, 325] width 1467 height 651
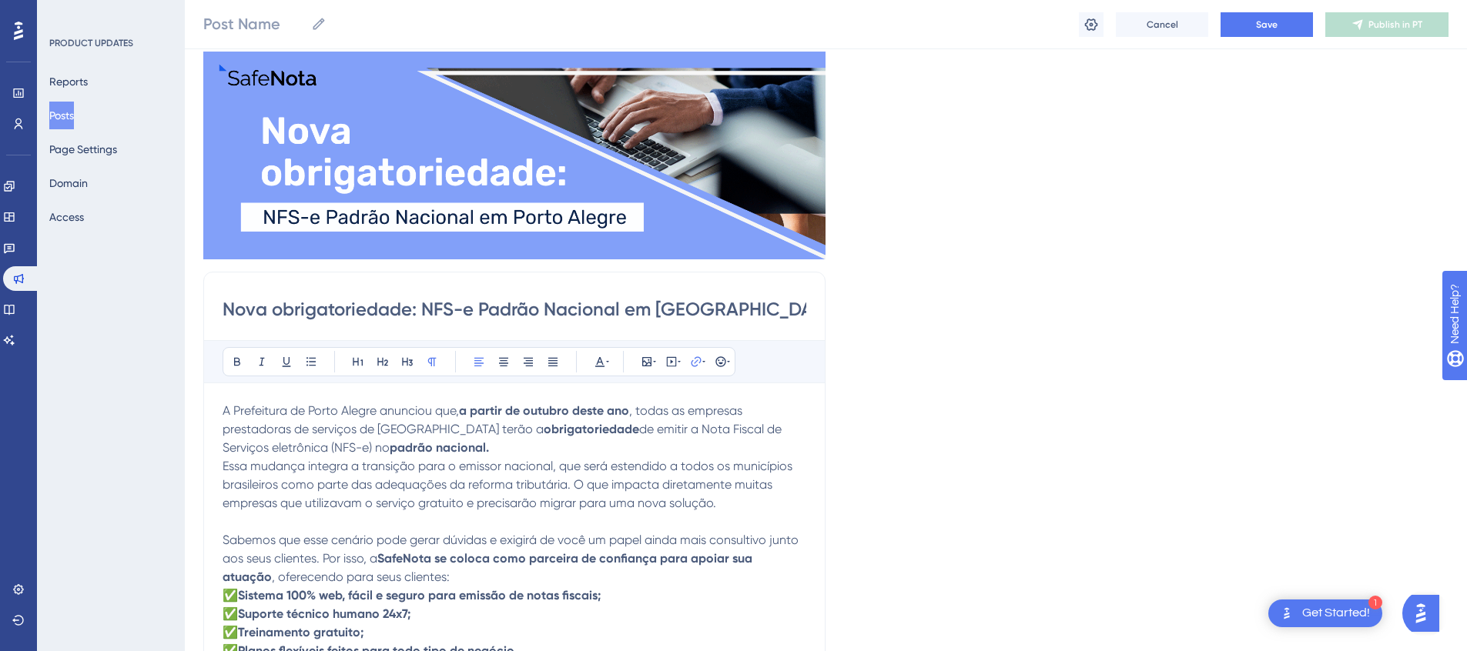
click at [561, 313] on input "Nova obrigatoriedade: NFS-e Padrão Nacional em Porto Alegre" at bounding box center [515, 309] width 584 height 25
click at [1088, 24] on icon at bounding box center [1090, 24] width 15 height 15
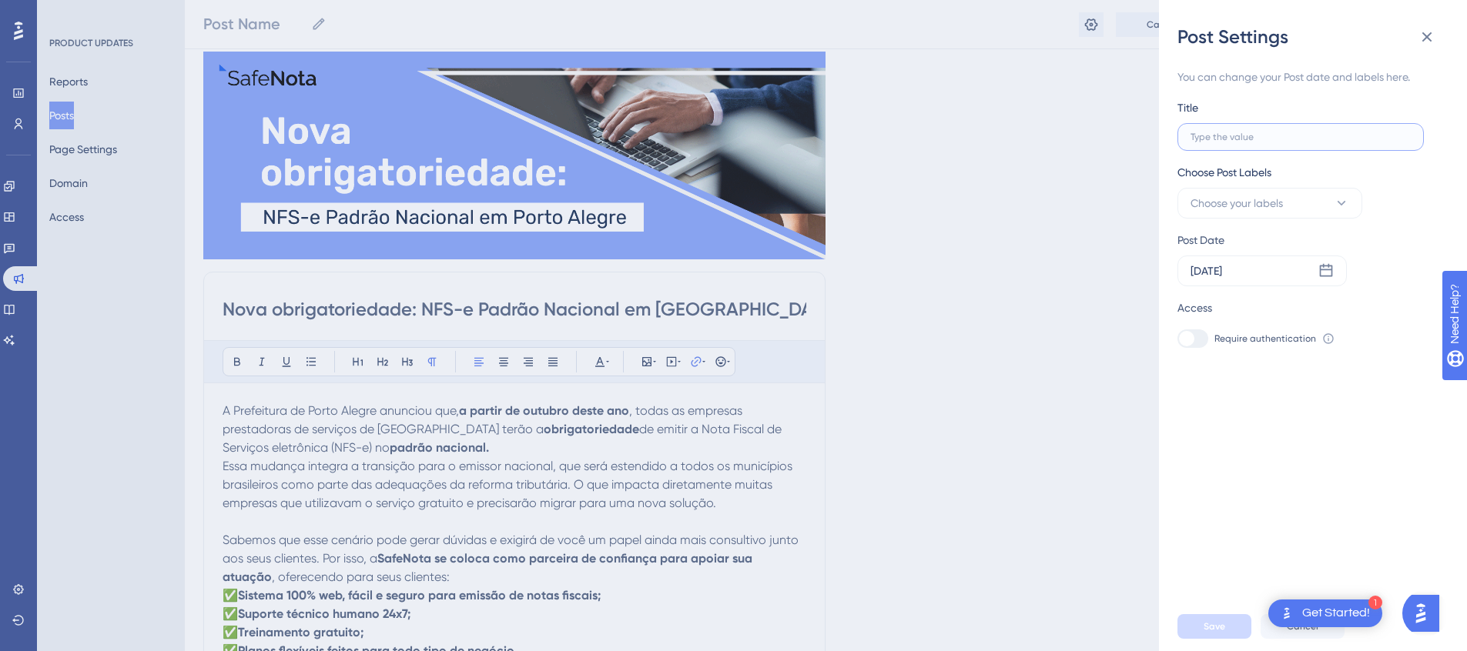
click at [1276, 138] on input "text" at bounding box center [1300, 137] width 220 height 11
paste input "Nova obrigatoriedade: NFS-e Padrão Nacional em Porto Alegre"
type input "Nova obrigatoriedade: NFS-e Padrão Nacional em Porto Alegre"
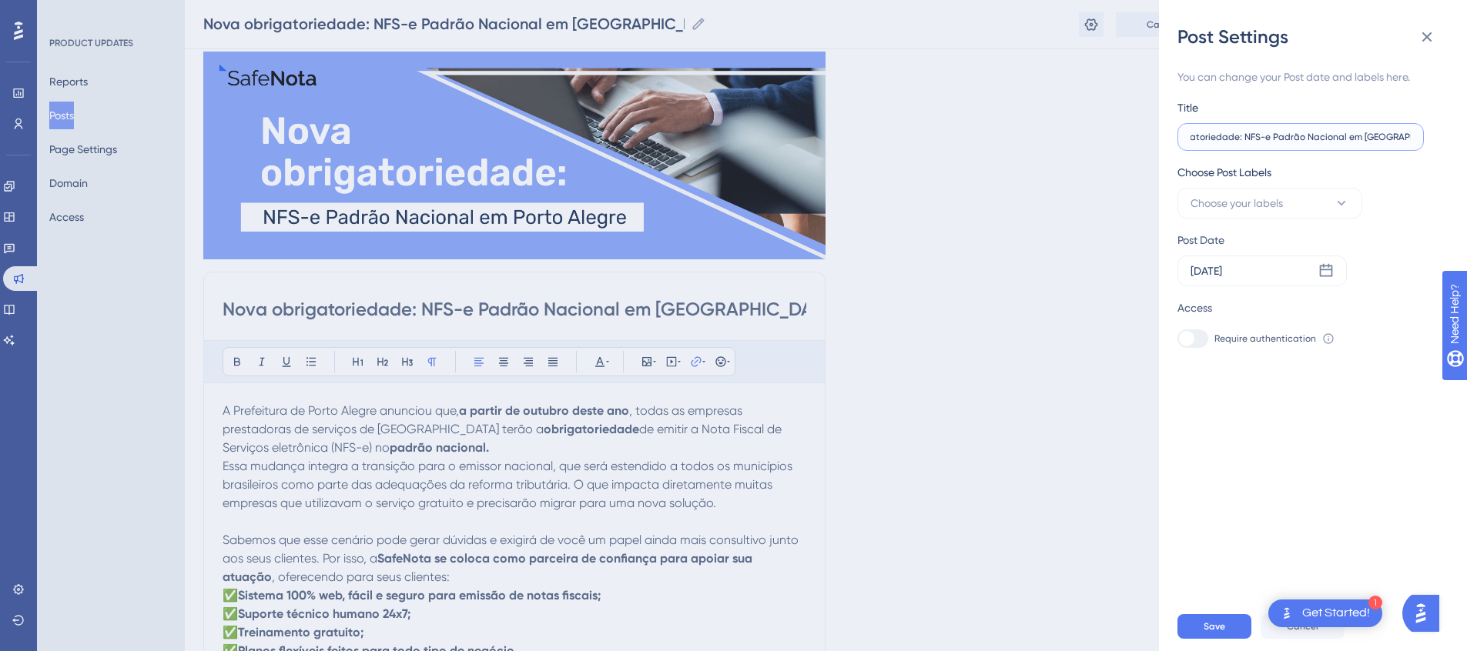
scroll to position [0, 0]
drag, startPoint x: 1240, startPoint y: 137, endPoint x: 1064, endPoint y: 132, distance: 176.4
click at [1064, 132] on div "Post Settings You can change your Post date and labels here. Title Nova obrigat…" at bounding box center [733, 325] width 1467 height 651
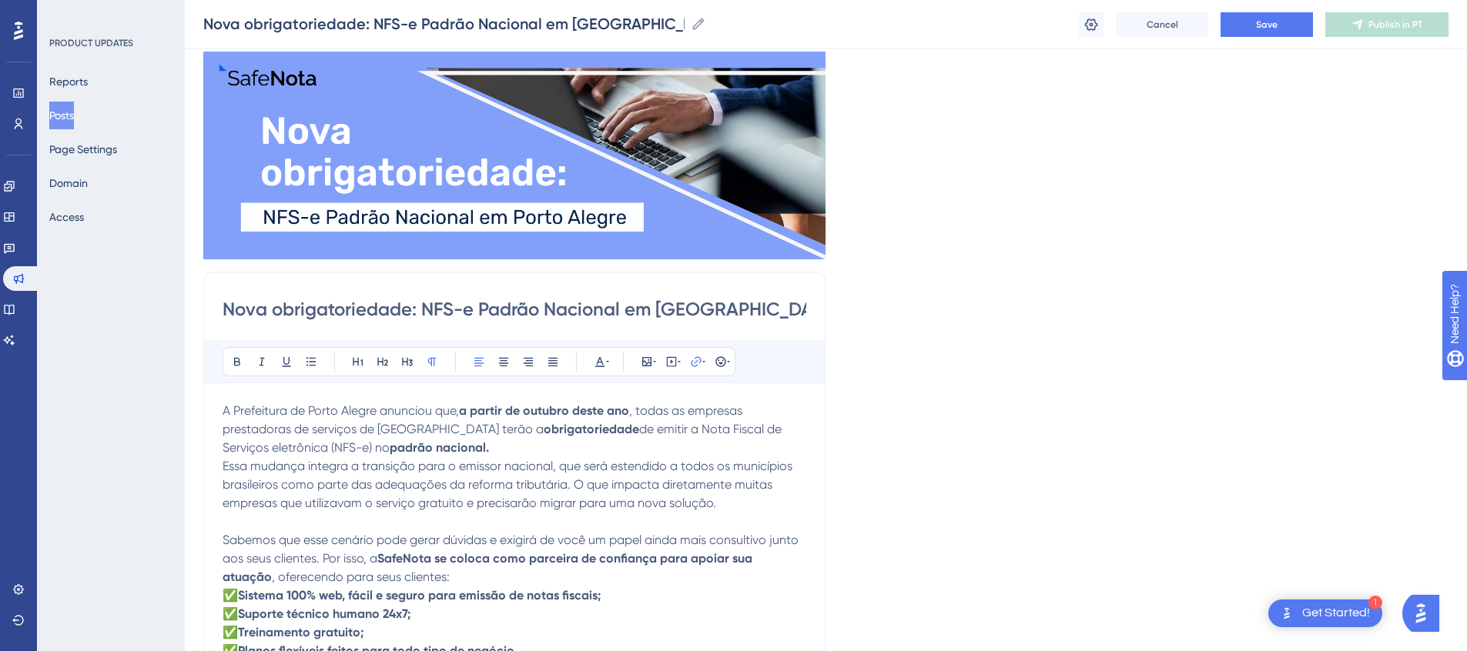
click at [1107, 22] on div "Cancel Save Publish in PT" at bounding box center [1264, 24] width 370 height 25
click at [1093, 25] on icon at bounding box center [1090, 24] width 15 height 15
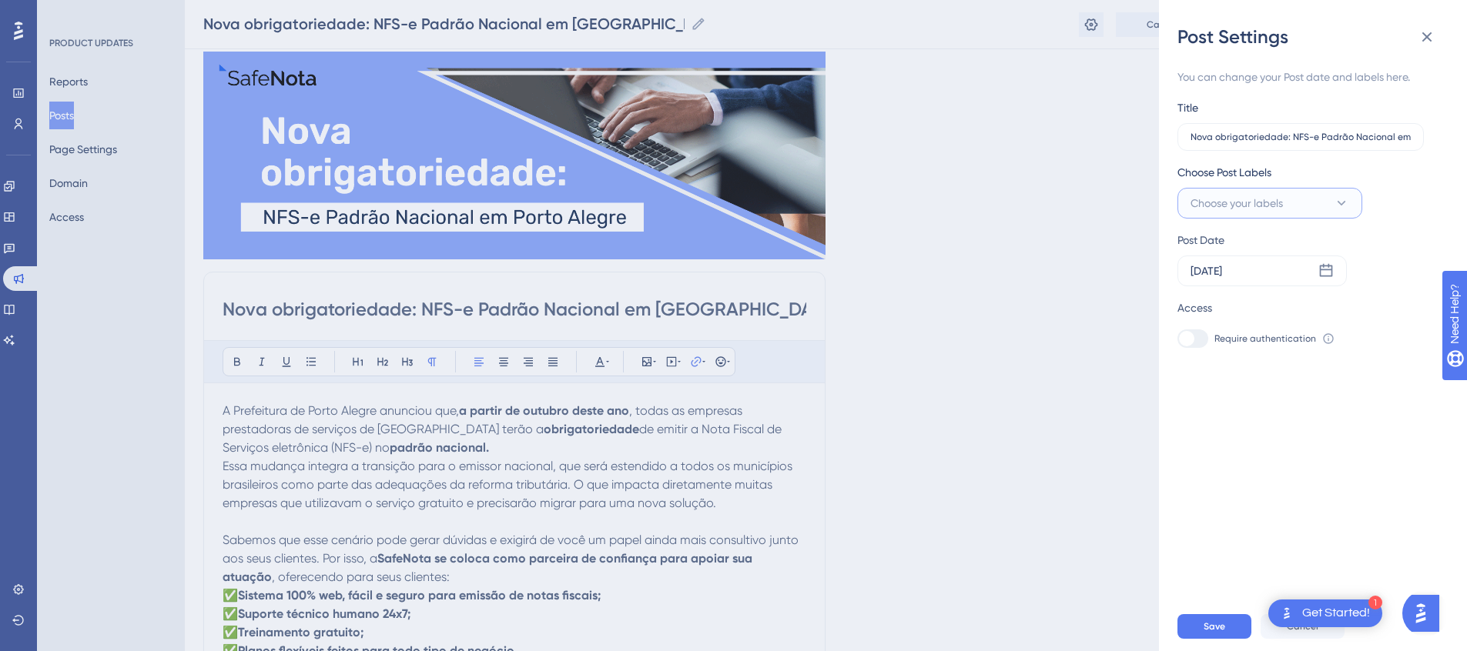
click at [1274, 211] on span "Choose your labels" at bounding box center [1236, 203] width 92 height 18
click at [1228, 357] on div "Notícias Notícias" at bounding box center [1254, 359] width 134 height 18
click at [1192, 362] on div at bounding box center [1195, 359] width 12 height 12
checkbox input "true"
click at [1340, 501] on div "You can change your Post date and labels here. Title Nova obrigatoriedade: NFS-…" at bounding box center [1318, 325] width 283 height 553
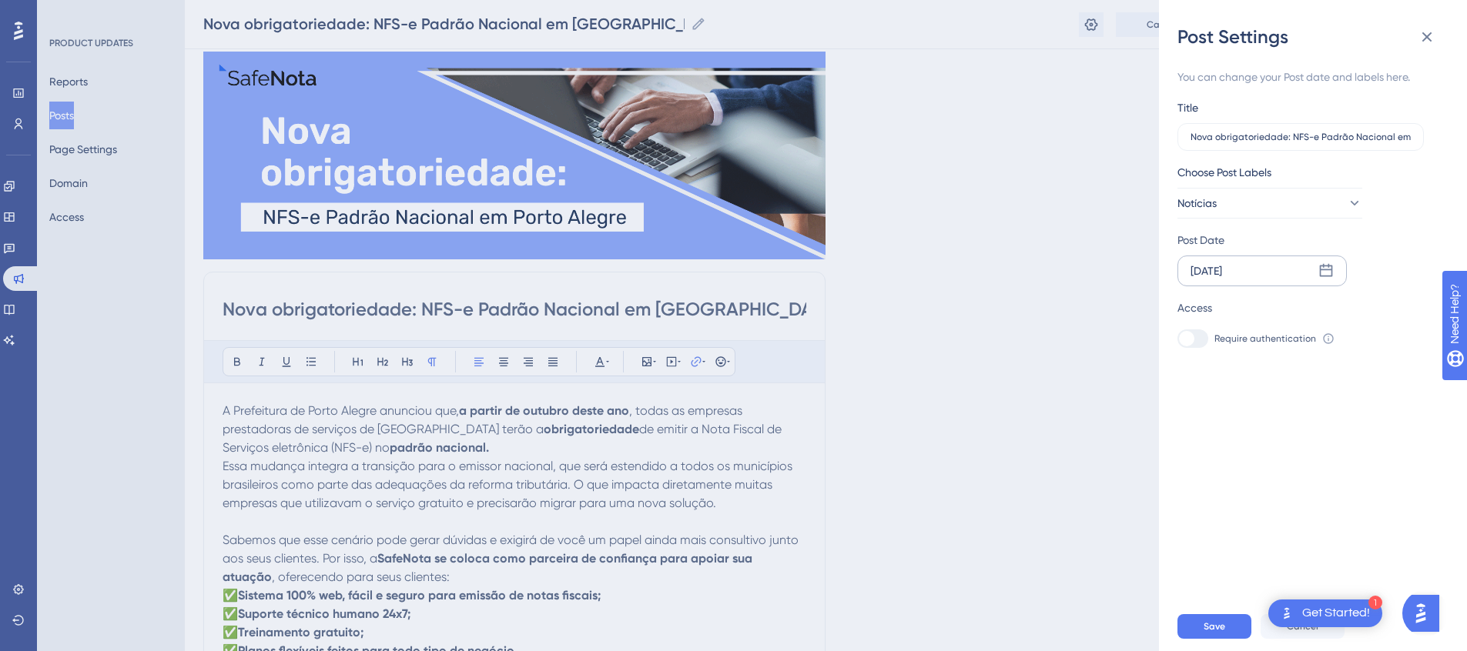
click at [1290, 276] on div "[DATE]" at bounding box center [1261, 271] width 169 height 31
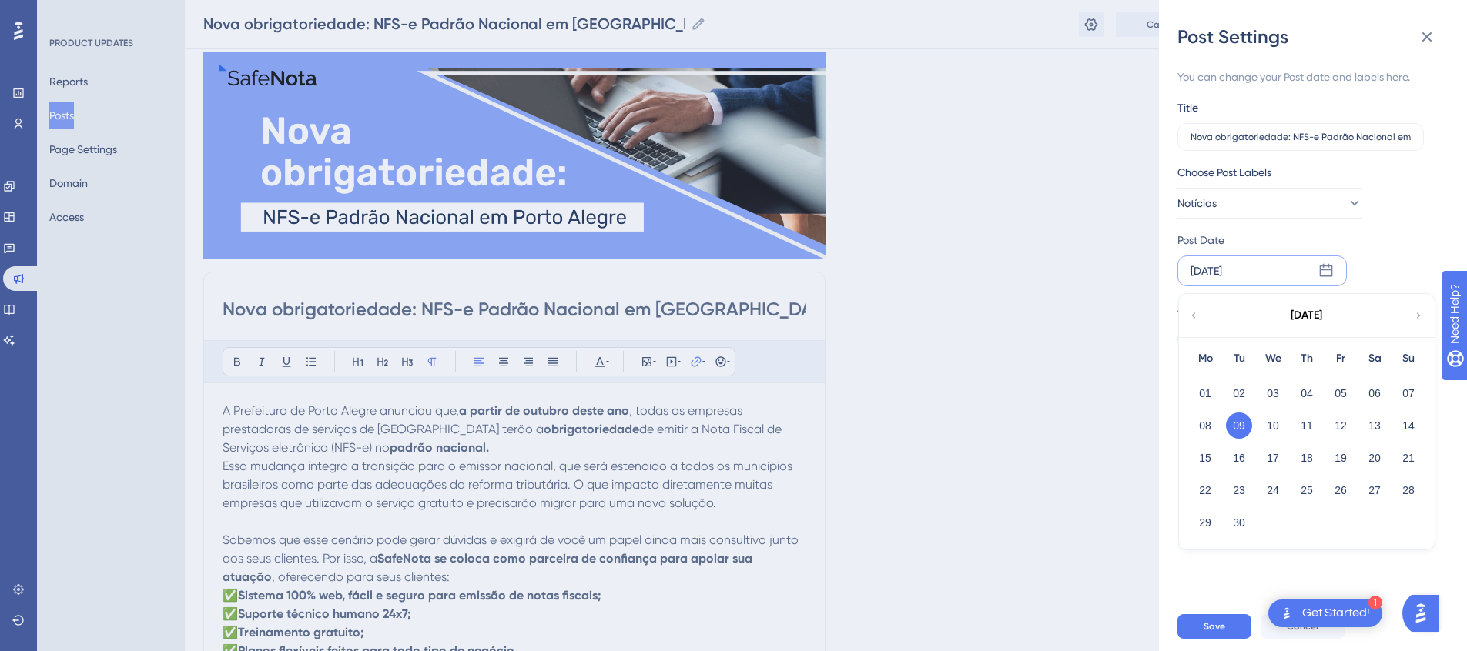
click at [1193, 314] on icon at bounding box center [1193, 316] width 11 height 14
click at [1203, 525] on button "25" at bounding box center [1205, 523] width 26 height 26
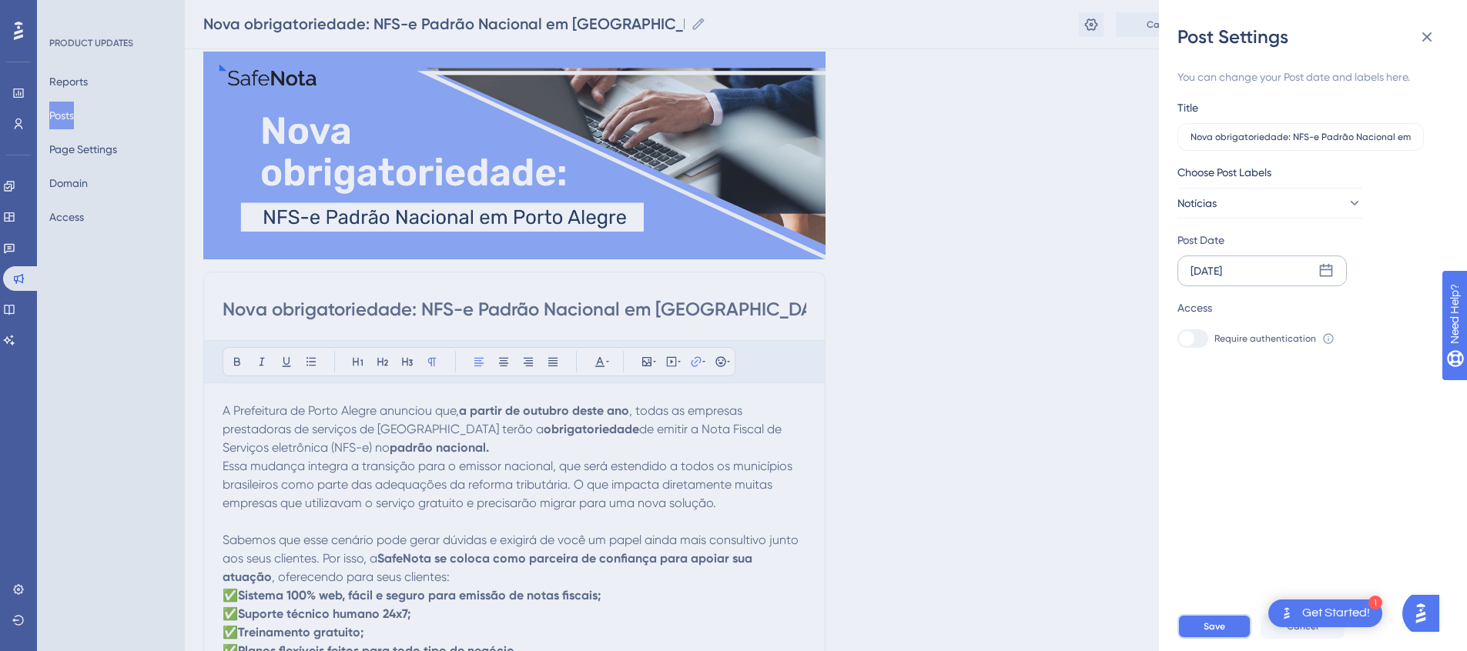
click at [1207, 632] on span "Save" at bounding box center [1215, 627] width 22 height 12
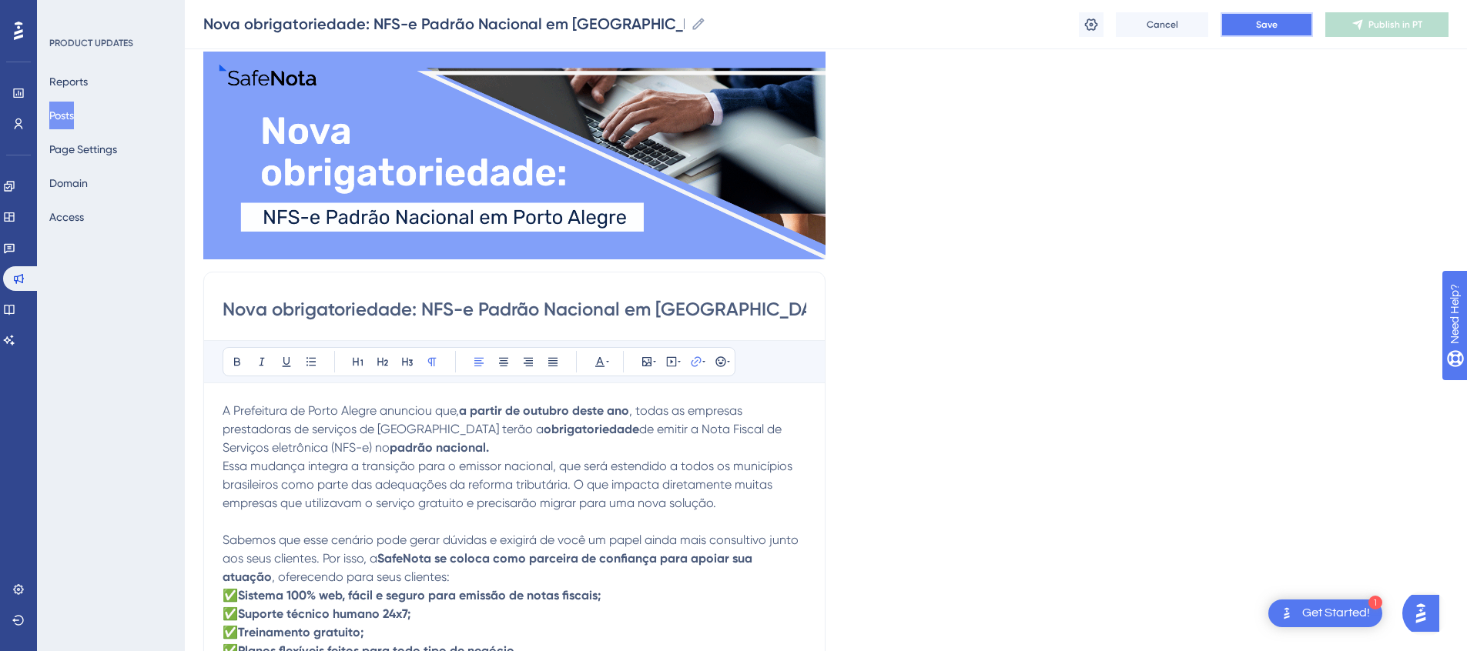
click at [1280, 32] on button "Save" at bounding box center [1266, 24] width 92 height 25
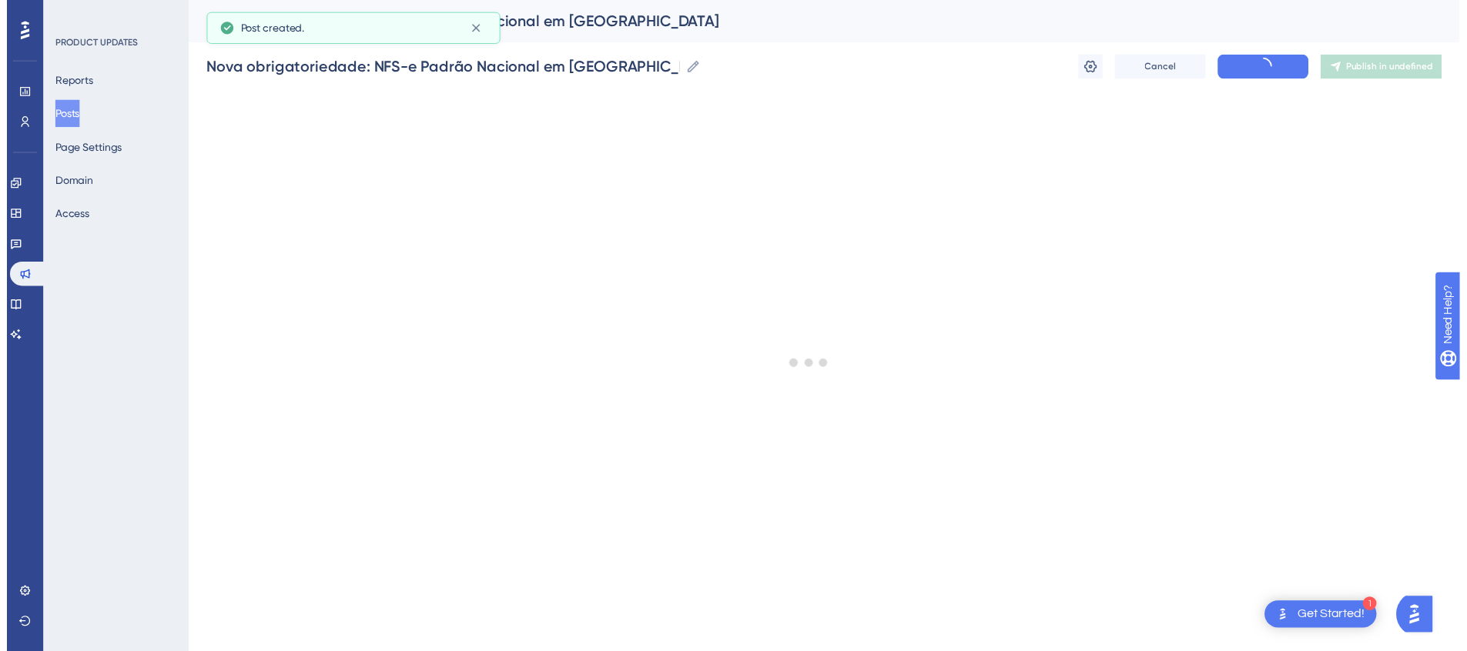
scroll to position [270, 0]
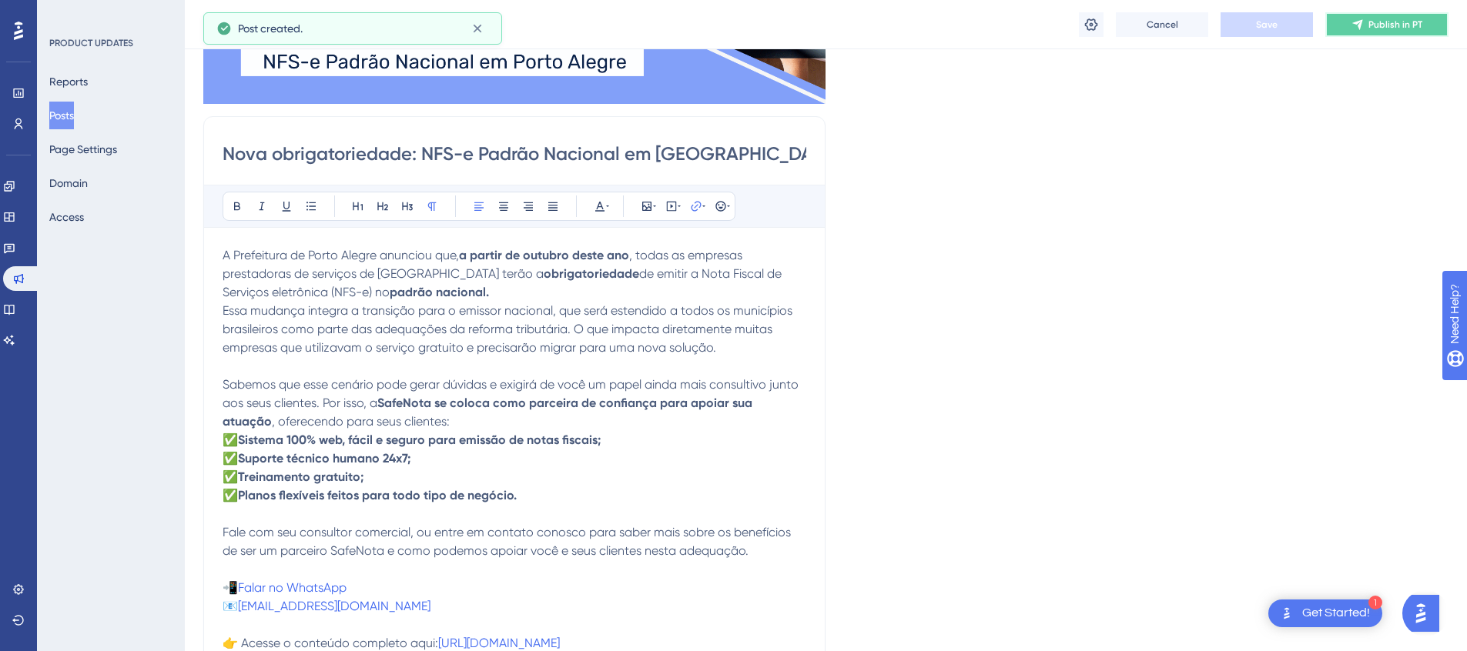
click at [1393, 28] on span "Publish in PT" at bounding box center [1395, 24] width 54 height 12
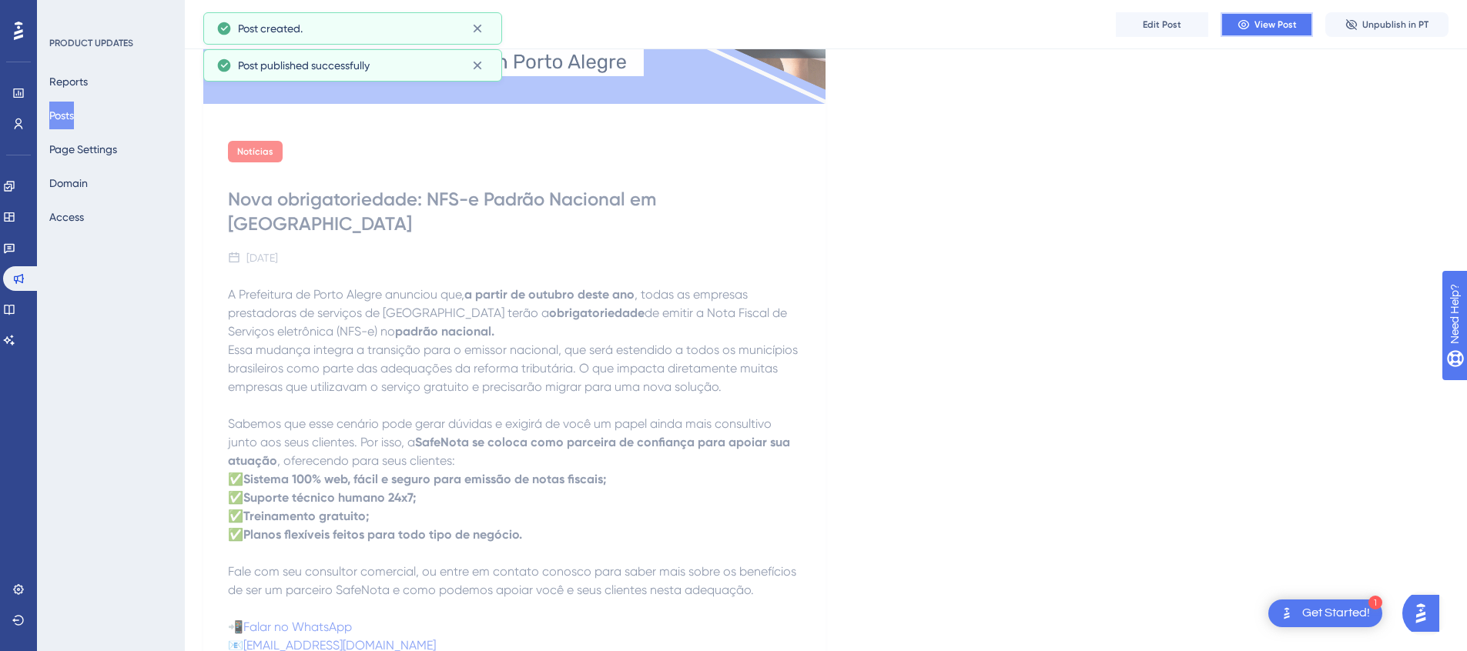
click at [1259, 25] on span "View Post" at bounding box center [1275, 24] width 42 height 12
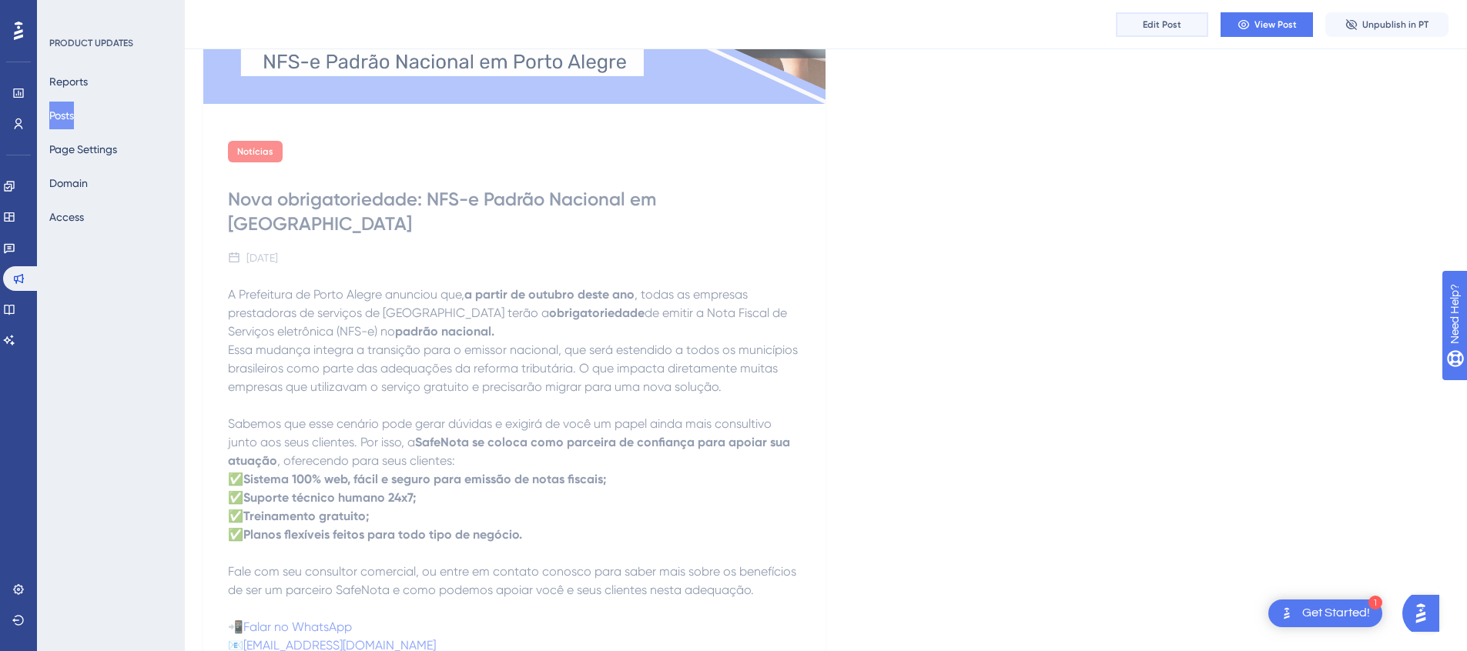
click at [1191, 24] on button "Edit Post" at bounding box center [1162, 24] width 92 height 25
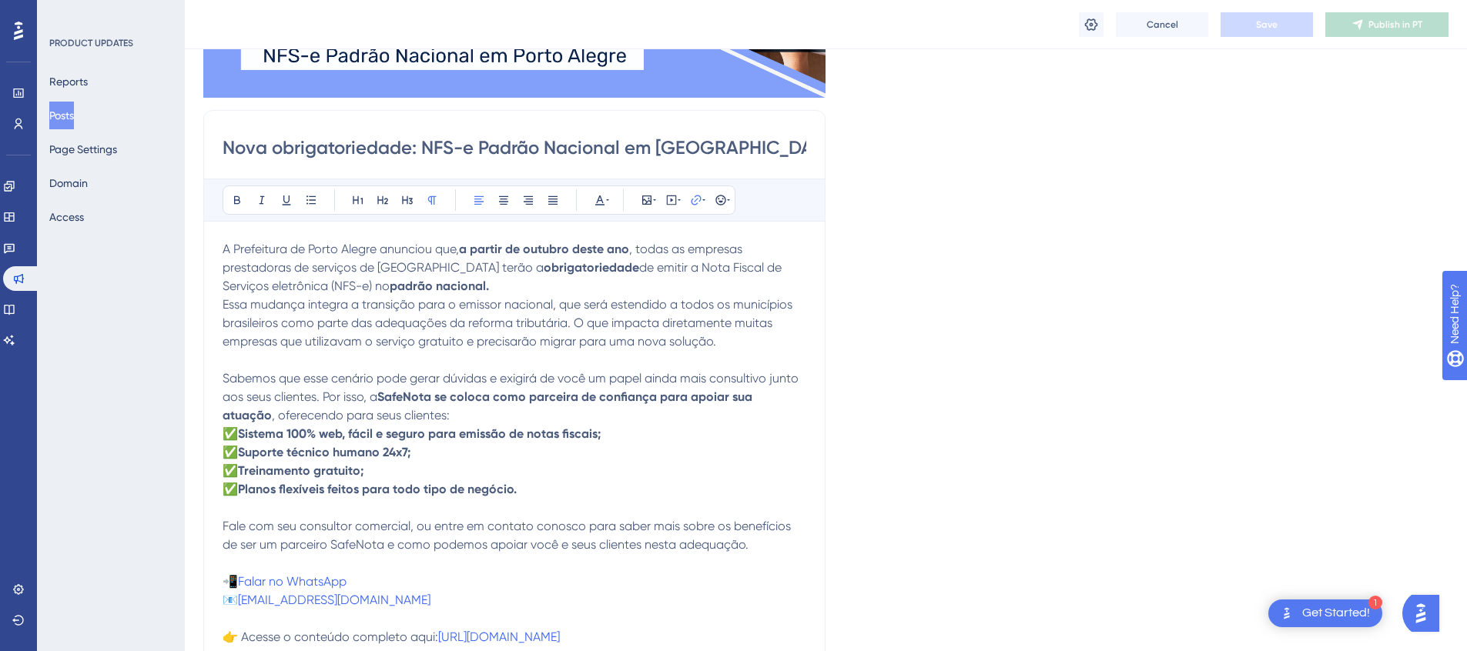
click at [526, 296] on p "Essa mudança integra a transição para o emissor nacional, que será estendido a …" at bounding box center [515, 360] width 584 height 129
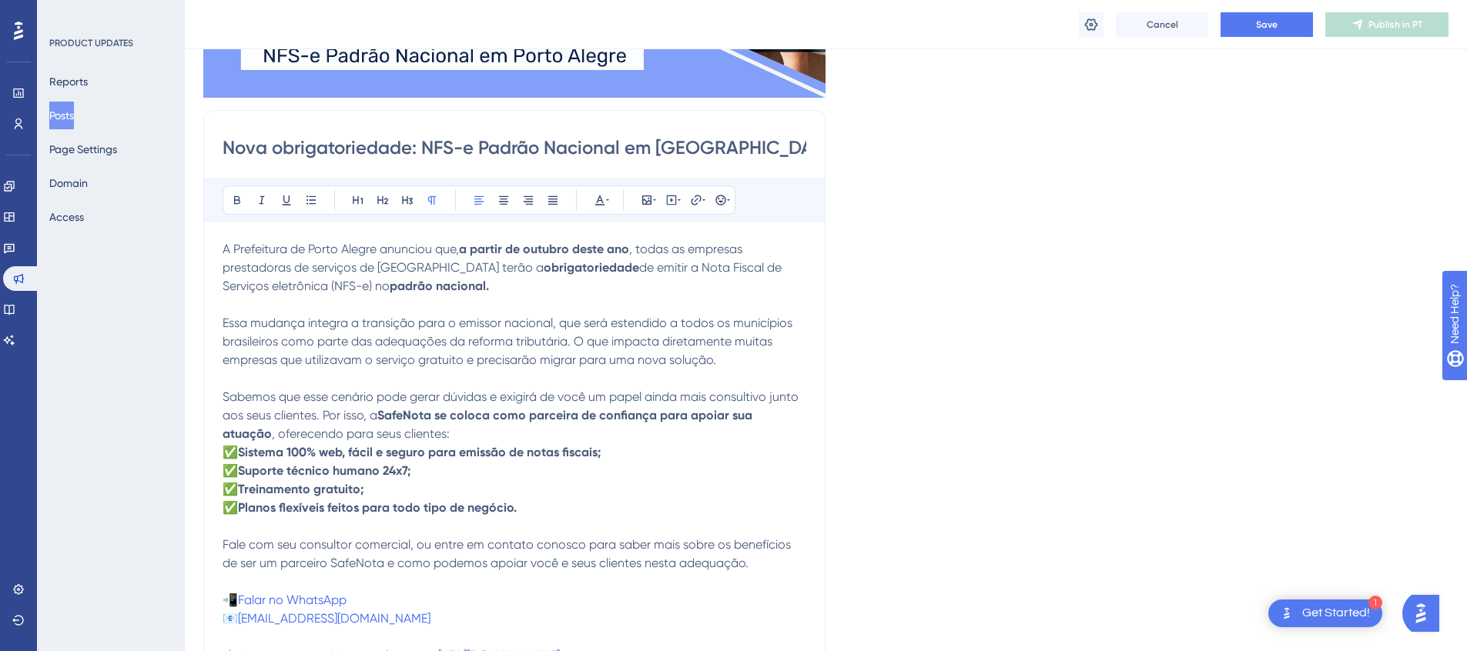
click at [421, 433] on p "Essa mudança integra a transição para o emissor nacional, que será estendido a …" at bounding box center [515, 378] width 584 height 129
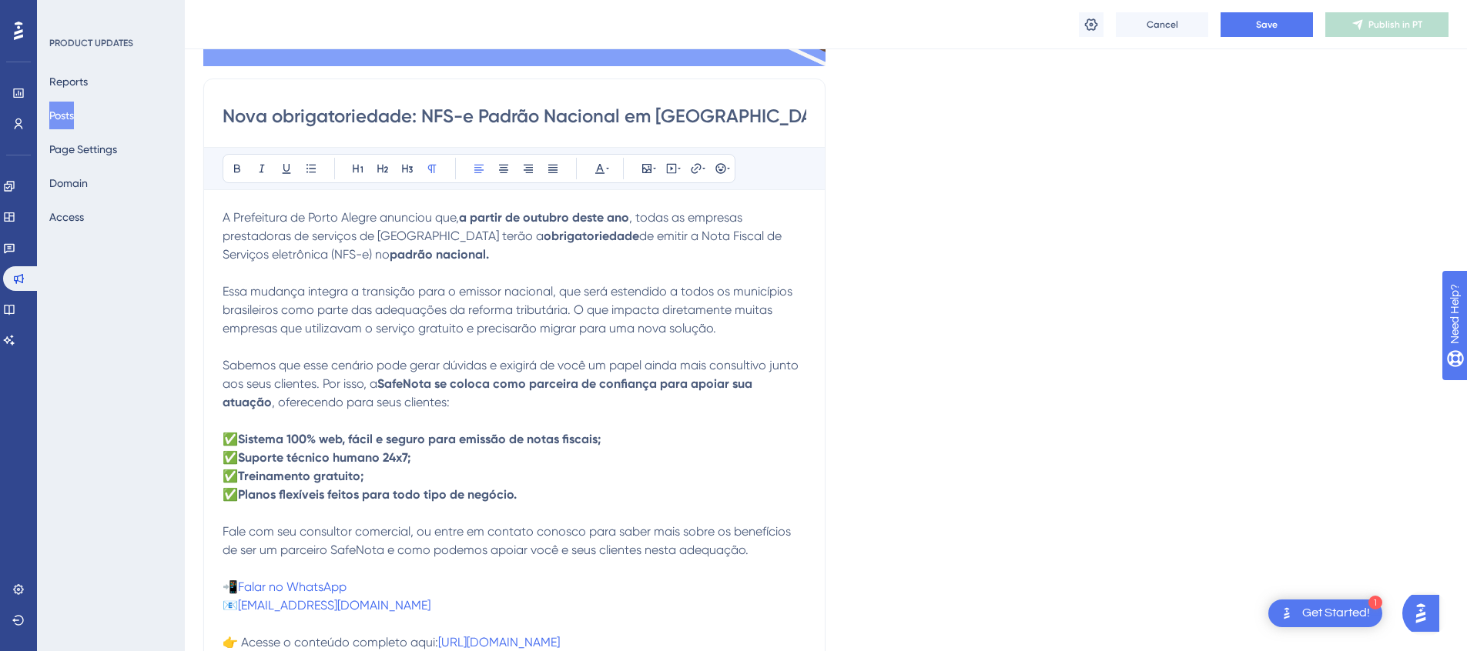
scroll to position [332, 0]
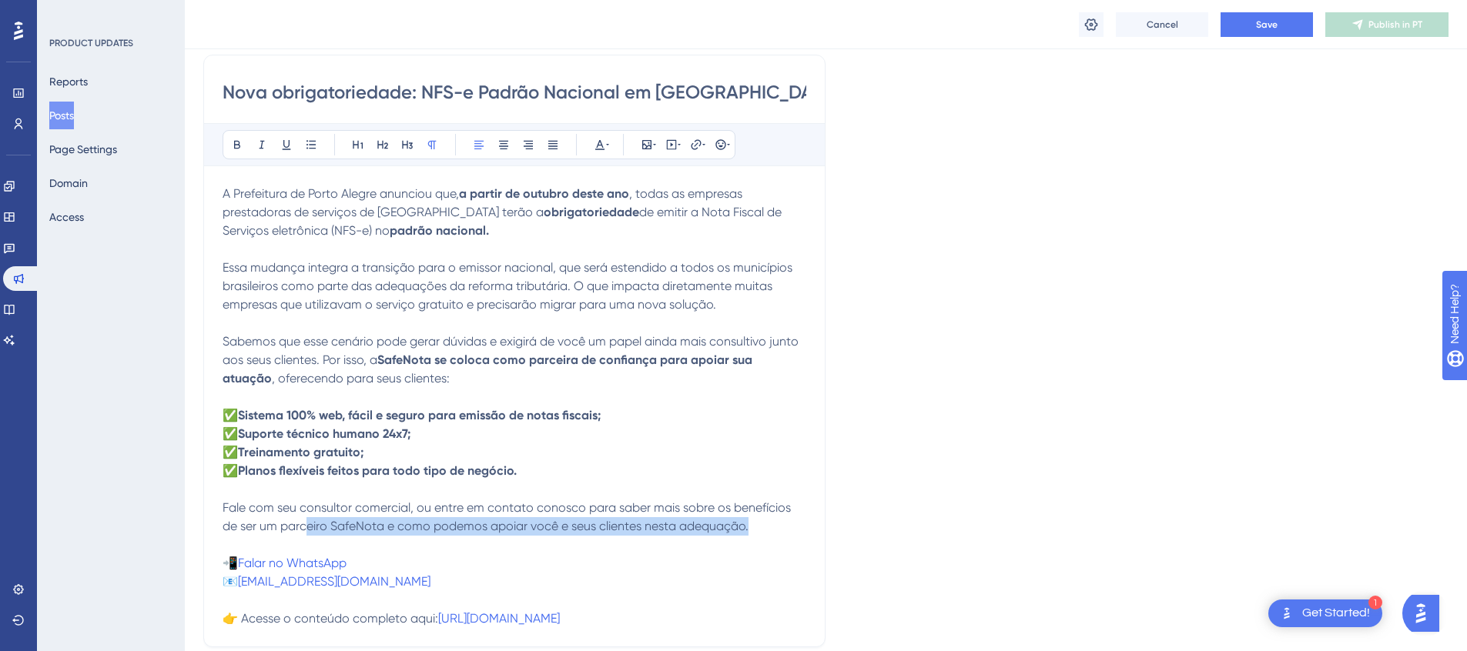
drag, startPoint x: 752, startPoint y: 525, endPoint x: 346, endPoint y: 537, distance: 406.0
click at [308, 531] on p "Fale com seu consultor comercial, ou entre em contato conosco para saber mais s…" at bounding box center [515, 563] width 584 height 129
click at [417, 537] on p "Fale com seu consultor comercial, ou entre em contato conosco para saber mais s…" at bounding box center [515, 563] width 584 height 129
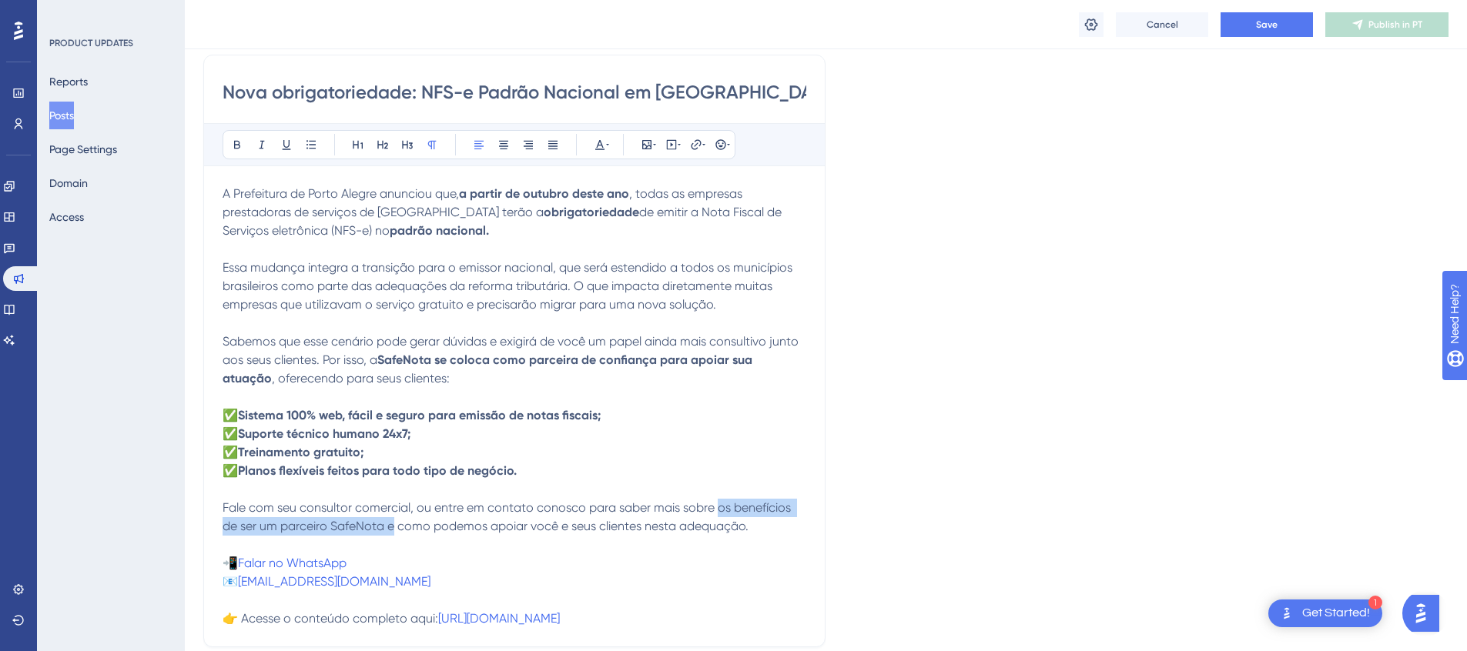
drag, startPoint x: 393, startPoint y: 528, endPoint x: 716, endPoint y: 510, distance: 323.2
click at [716, 510] on span "Fale com seu consultor comercial, ou entre em contato conosco para saber mais s…" at bounding box center [508, 516] width 571 height 33
drag, startPoint x: 490, startPoint y: 527, endPoint x: 293, endPoint y: 520, distance: 197.3
click at [293, 520] on p "Fale com seu consultor comercial, ou entre em contato conosco para saber mais c…" at bounding box center [515, 563] width 584 height 129
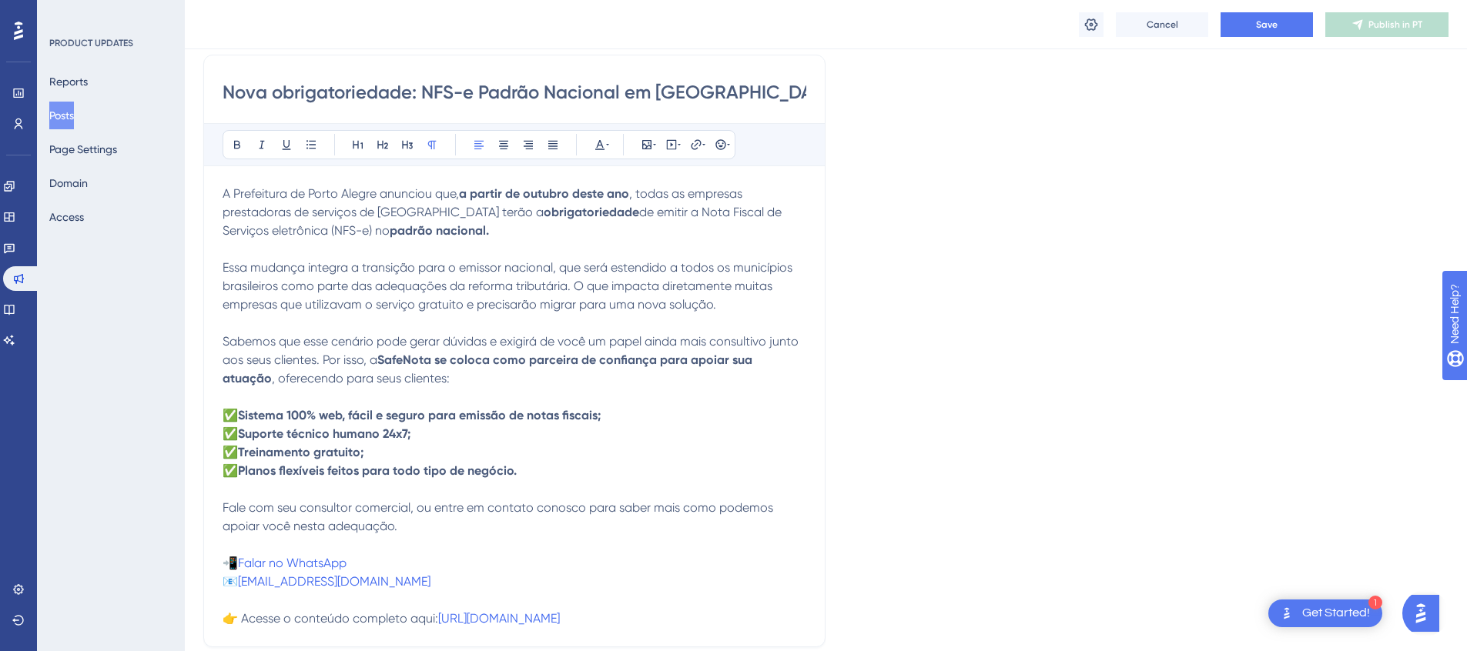
click at [278, 544] on p "Fale com seu consultor comercial, ou entre em contato conosco para saber mais c…" at bounding box center [515, 563] width 584 height 129
click at [1289, 20] on button "Save" at bounding box center [1266, 24] width 92 height 25
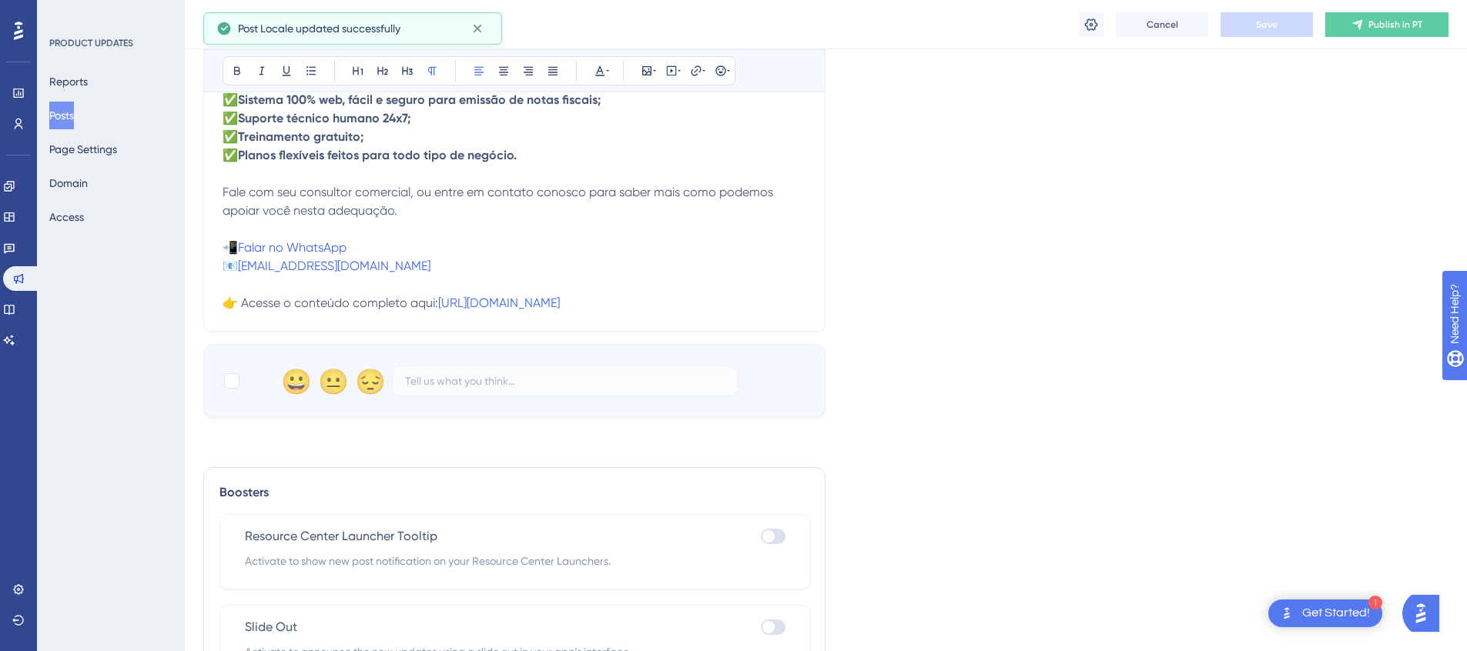
scroll to position [0, 0]
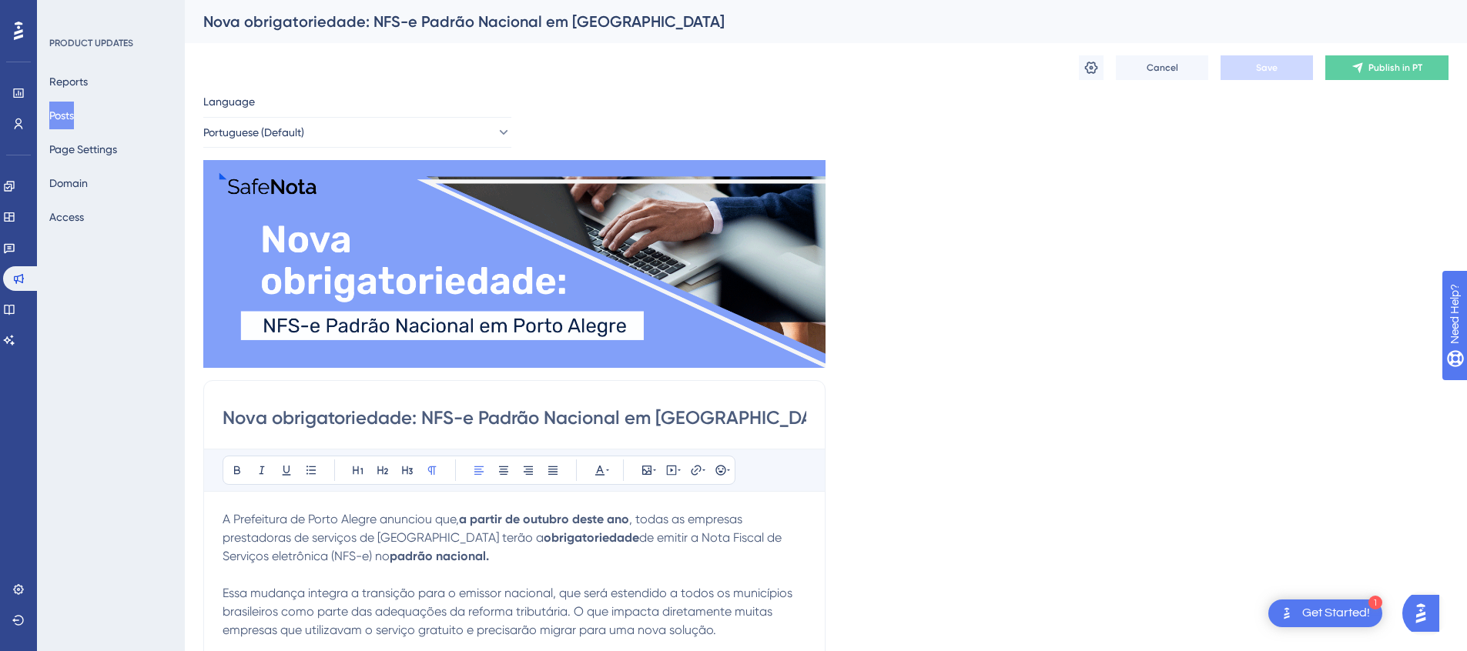
click at [16, 25] on icon at bounding box center [18, 31] width 9 height 18
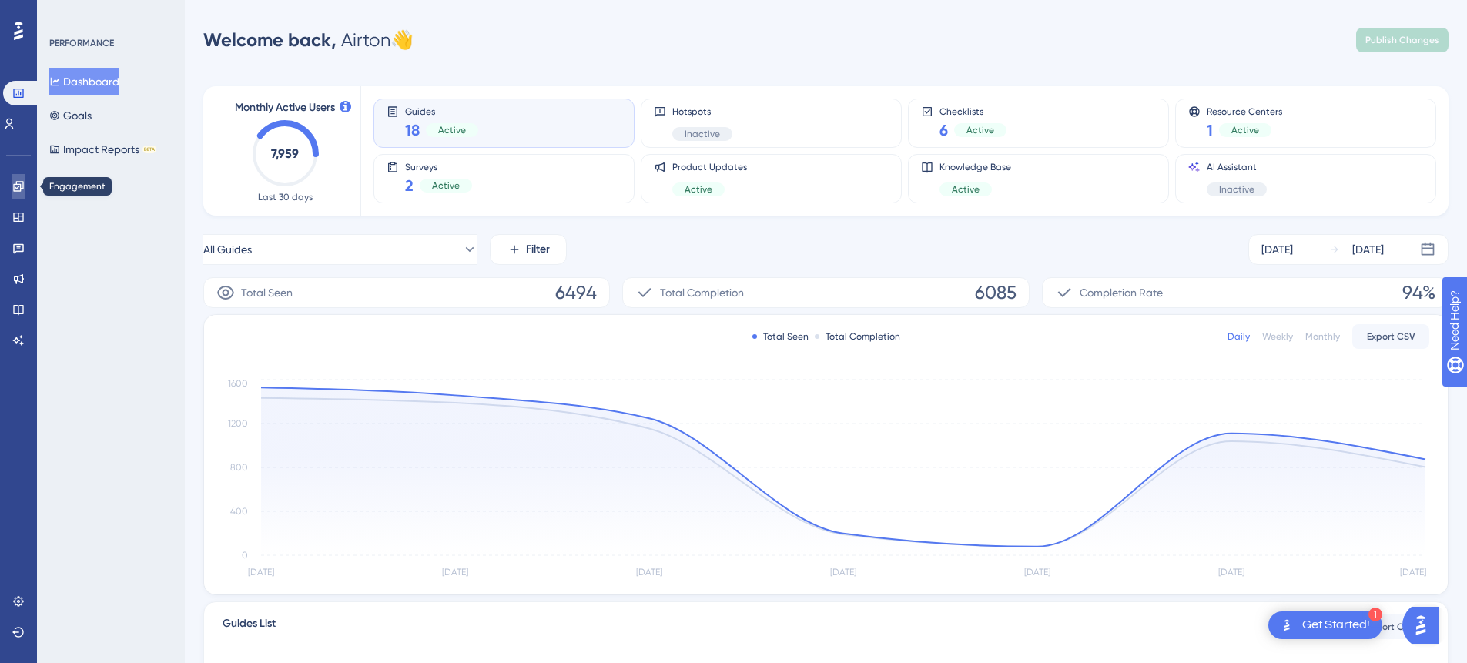
click at [15, 188] on icon at bounding box center [18, 186] width 12 height 12
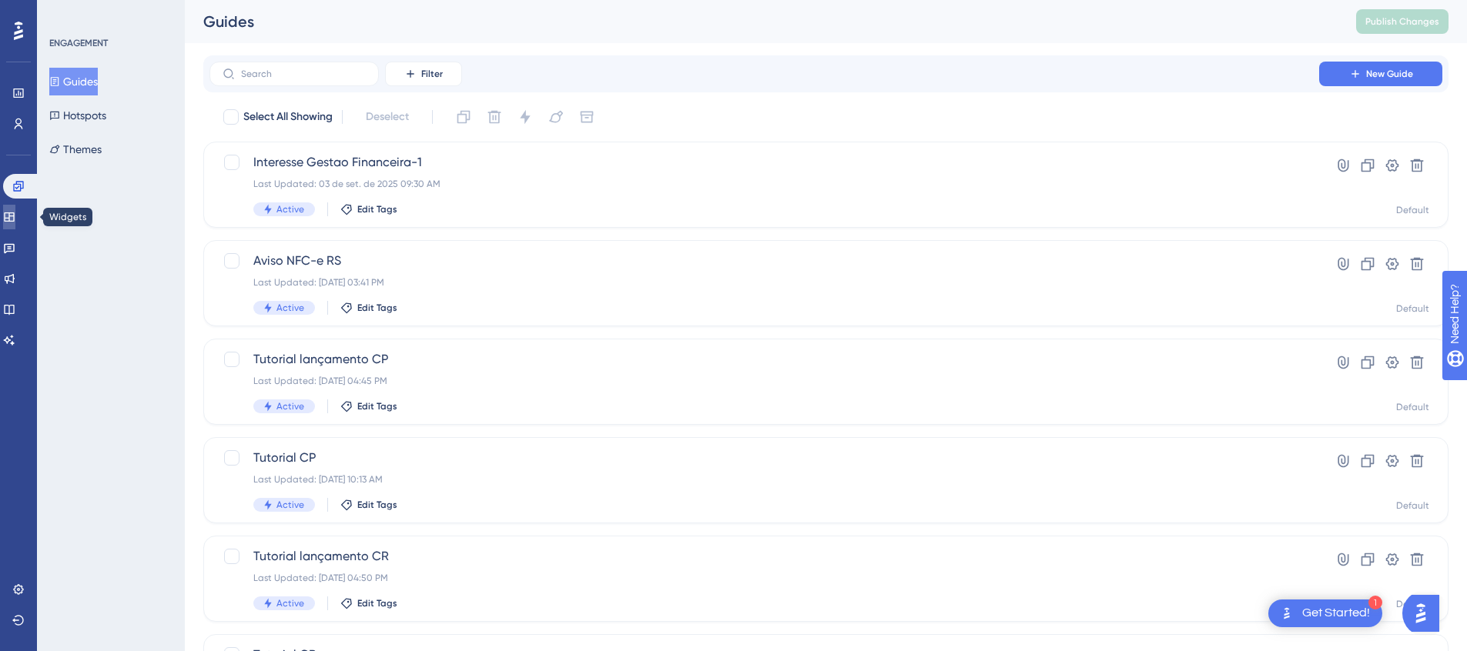
click at [15, 216] on icon at bounding box center [9, 217] width 12 height 12
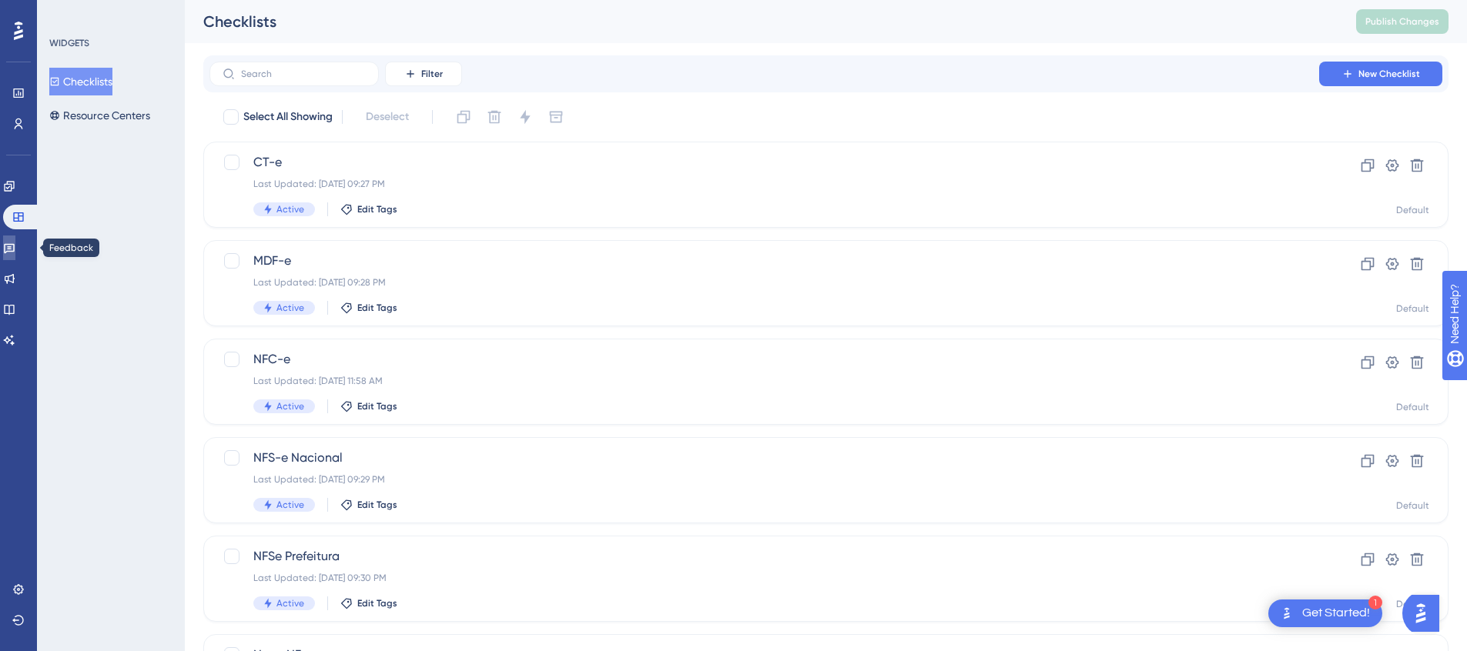
click at [15, 239] on link at bounding box center [9, 248] width 12 height 25
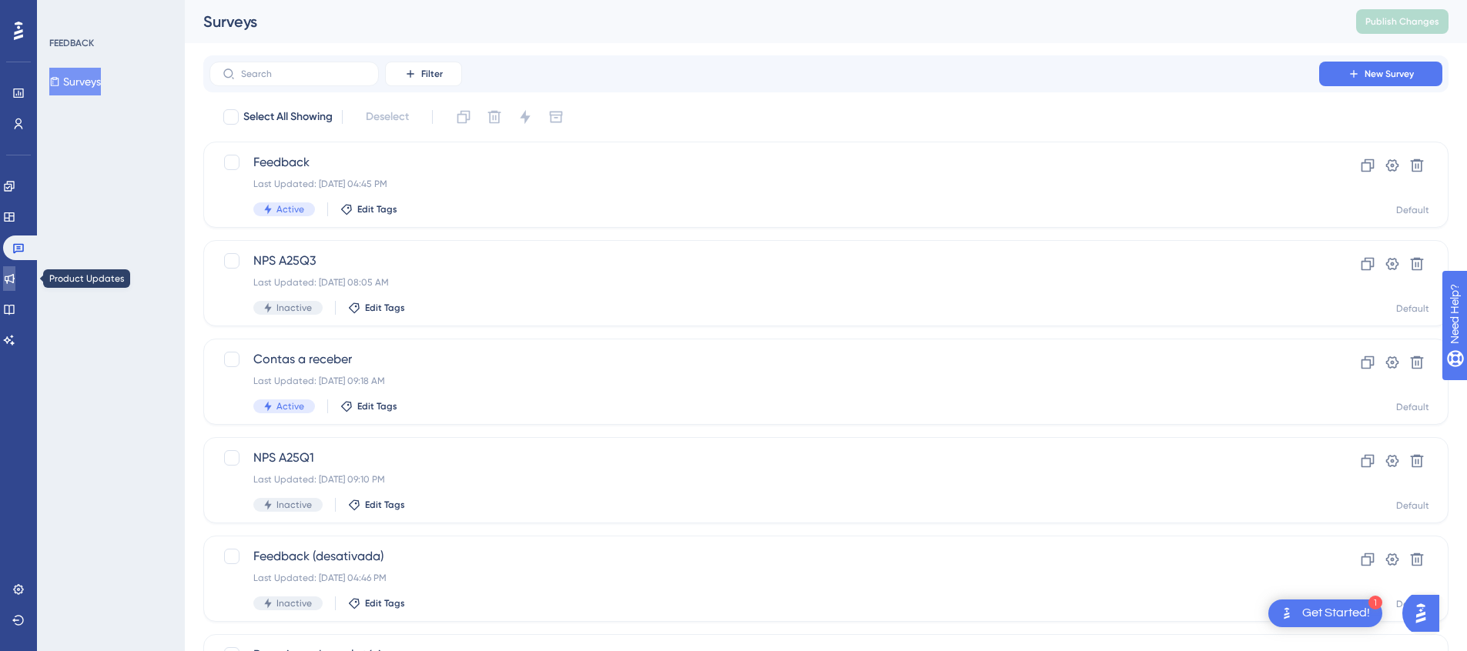
click at [15, 271] on link at bounding box center [9, 278] width 12 height 25
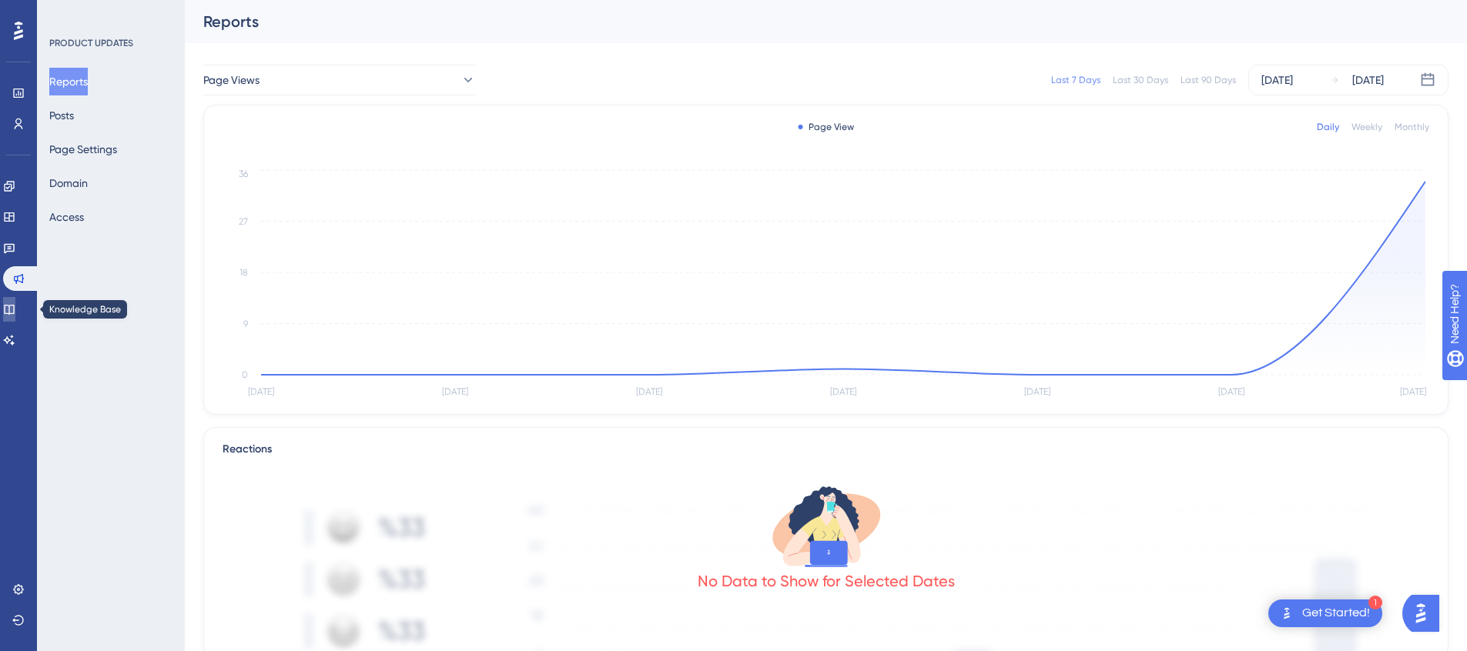
click at [8, 308] on link at bounding box center [9, 309] width 12 height 25
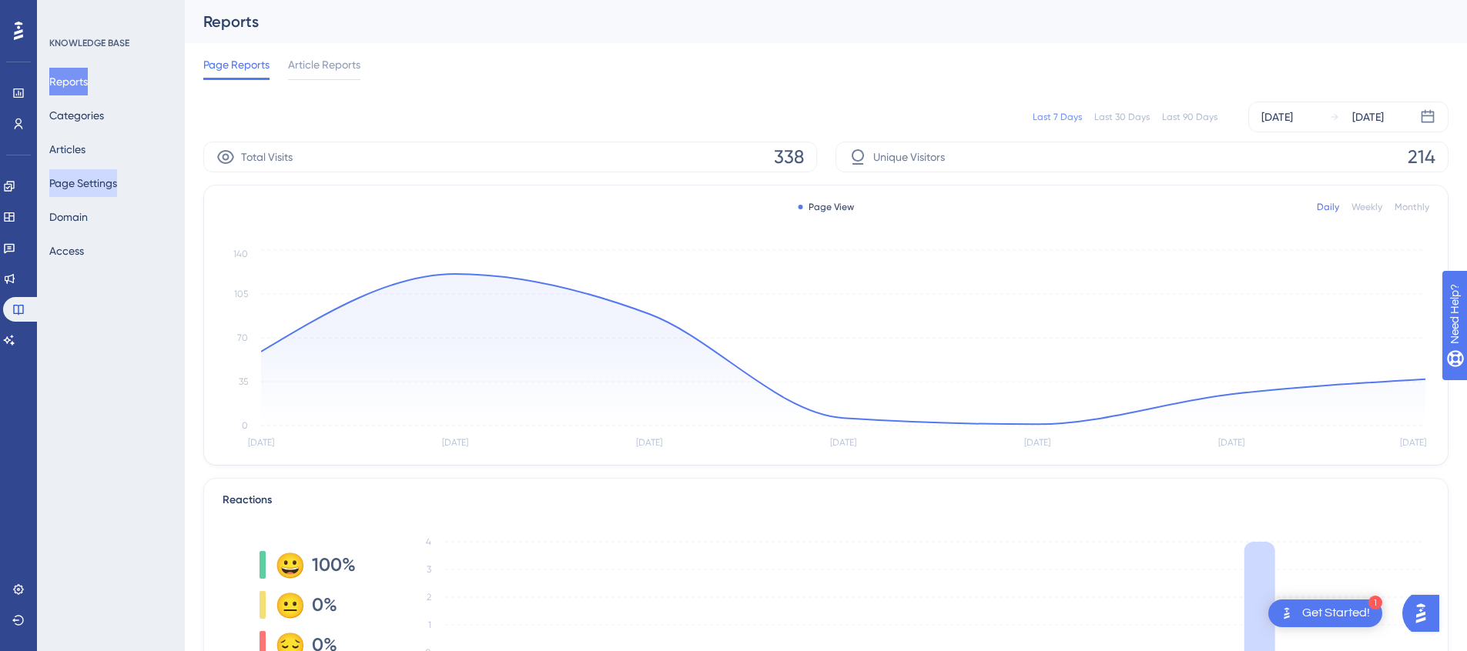
click at [104, 190] on button "Page Settings" at bounding box center [83, 183] width 68 height 28
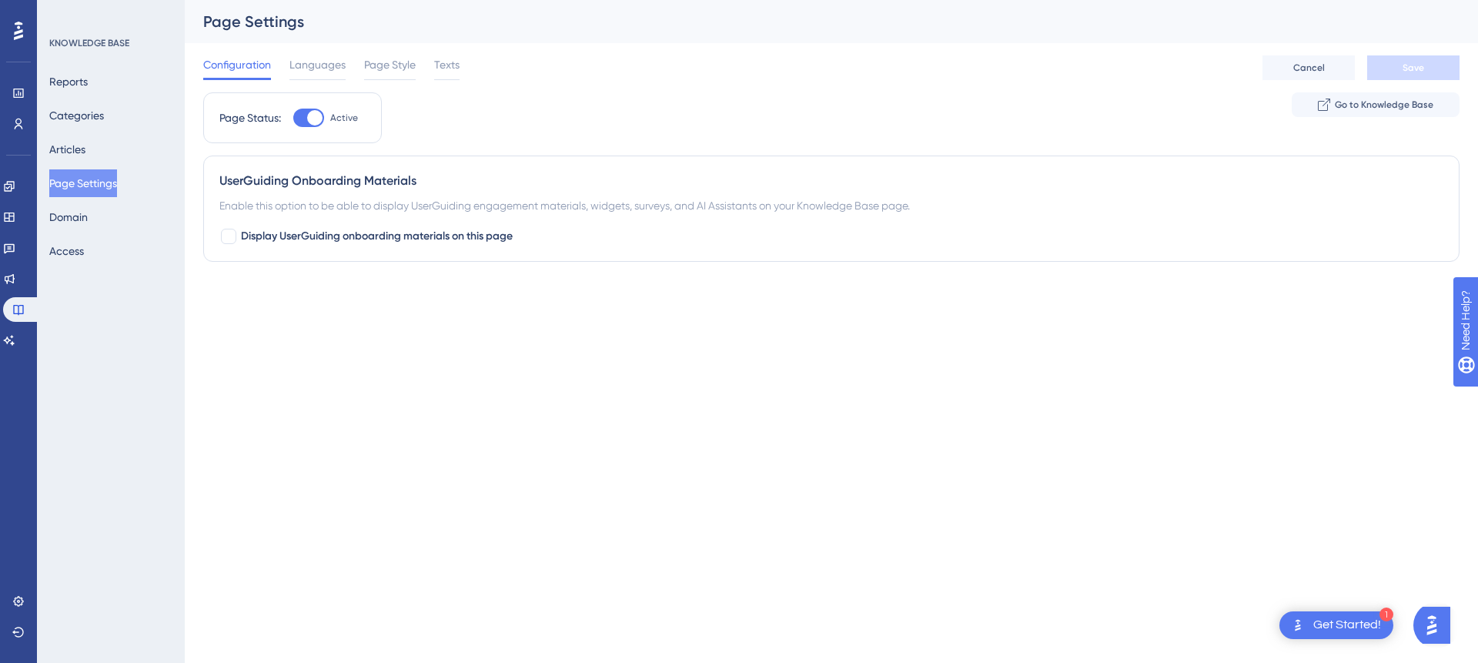
click at [461, 68] on div "Configuration Languages Page Style Texts Cancel Save" at bounding box center [831, 67] width 1257 height 49
click at [445, 67] on span "Texts" at bounding box center [446, 64] width 25 height 18
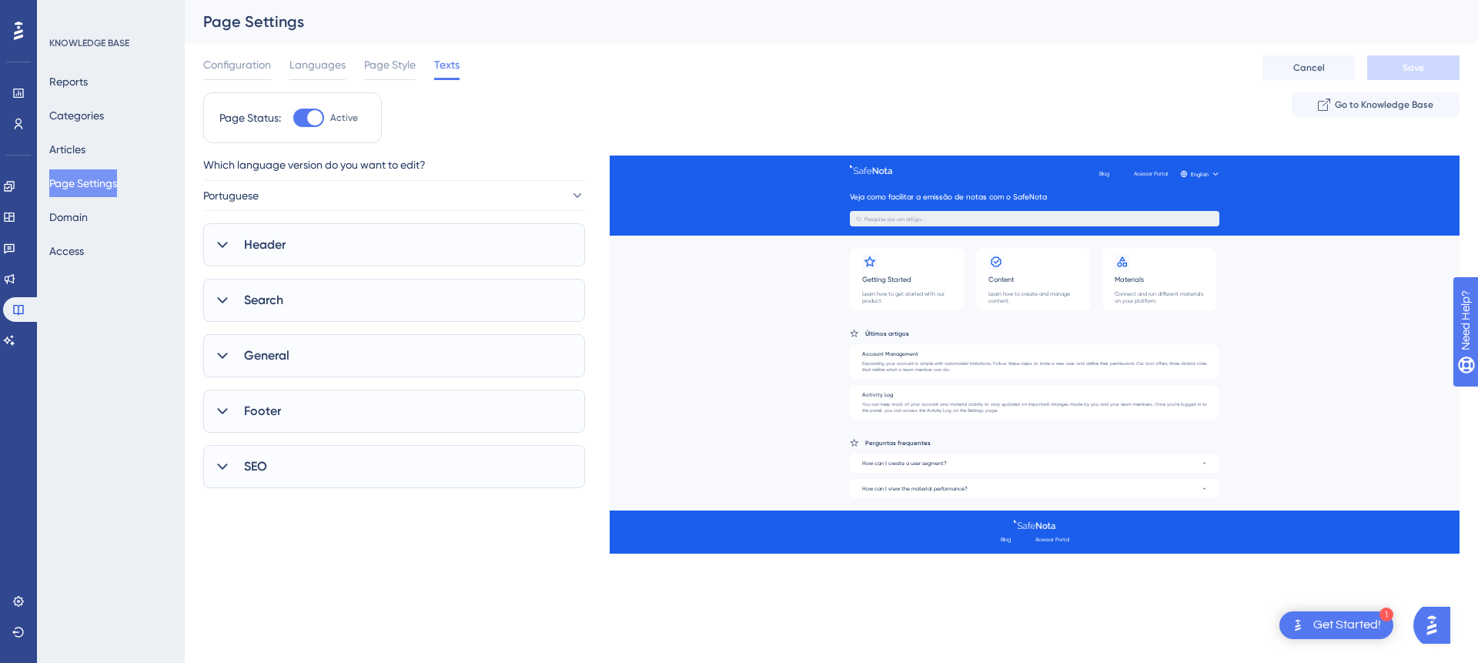
click at [282, 414] on div "Footer" at bounding box center [394, 411] width 382 height 43
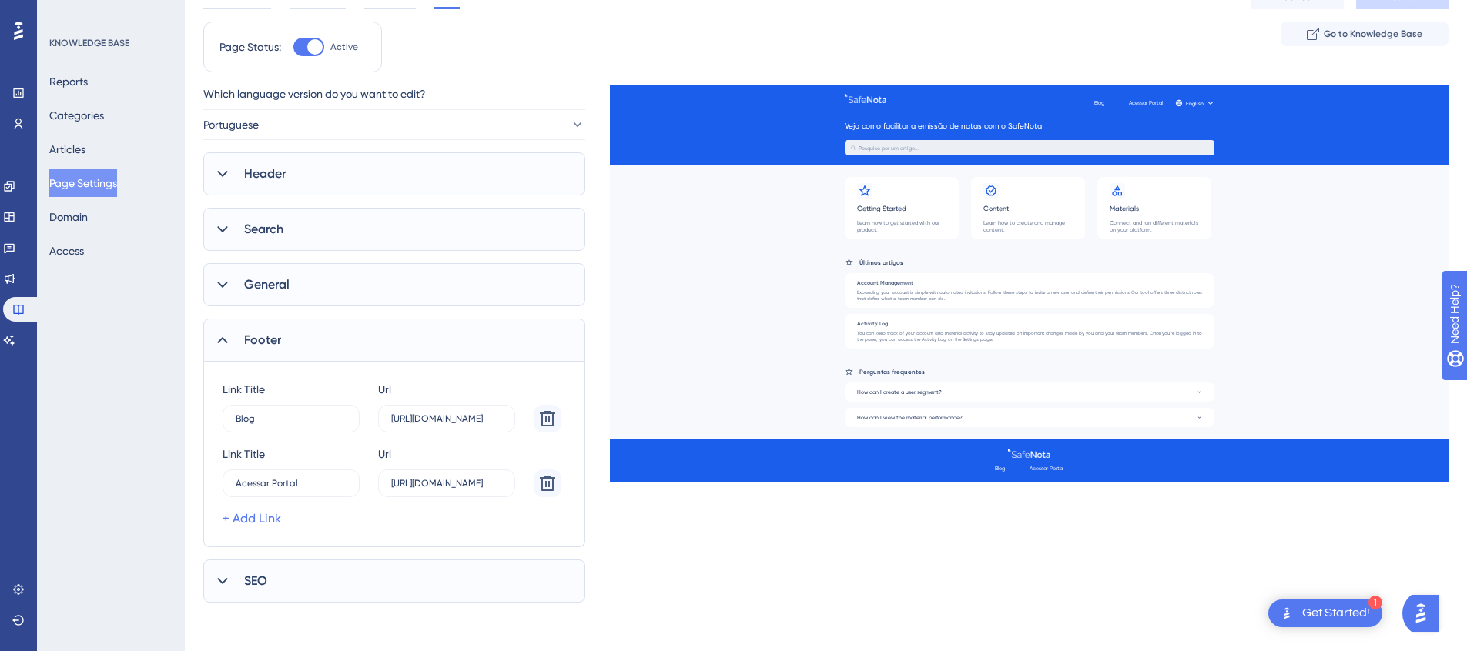
scroll to position [72, 0]
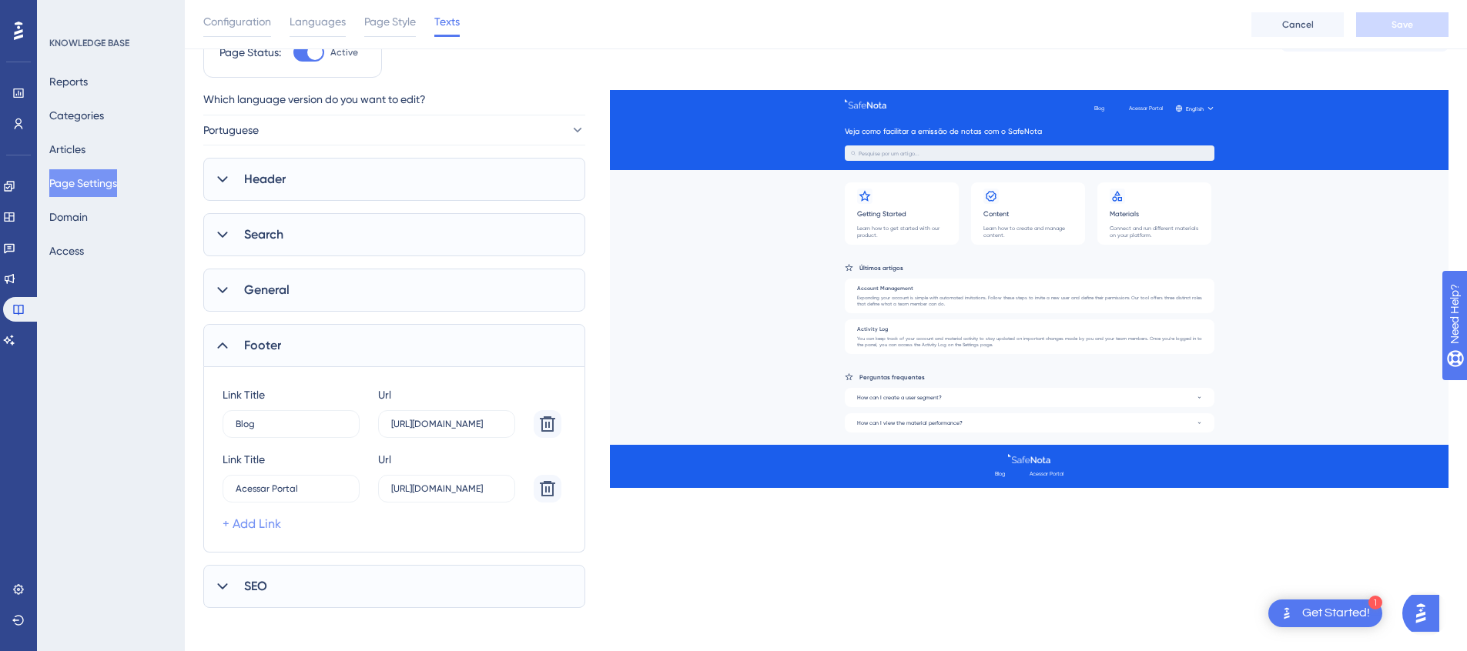
click at [277, 522] on link "+ Add Link" at bounding box center [252, 524] width 59 height 18
click at [288, 548] on input "15" at bounding box center [284, 553] width 96 height 11
type input "Site"
click at [306, 497] on label "Acessar Portal 1" at bounding box center [291, 489] width 137 height 28
click at [306, 494] on input "Acessar Portal" at bounding box center [287, 489] width 102 height 11
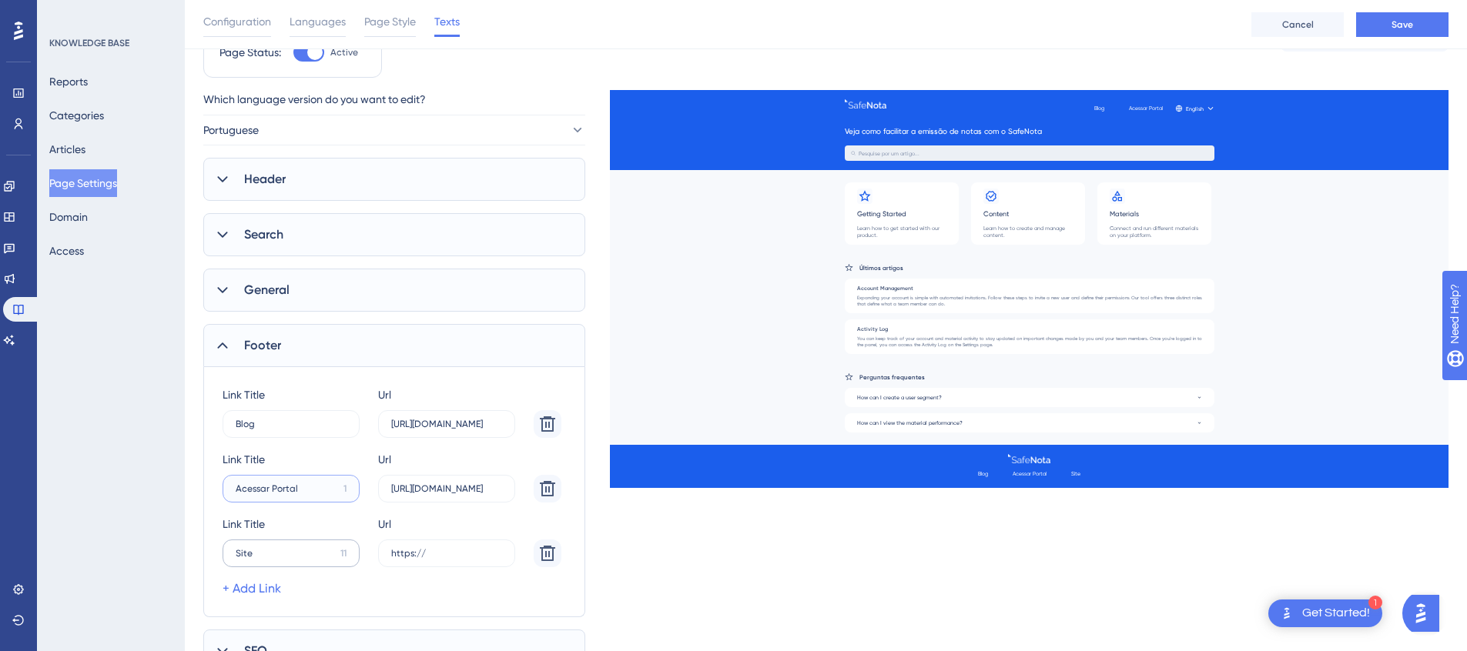
type input "Acessar Portal"
click at [292, 561] on label "Site 11" at bounding box center [291, 554] width 137 height 28
click at [292, 559] on input "Site" at bounding box center [285, 553] width 99 height 11
paste input "text"
type input "Acessar Portal"
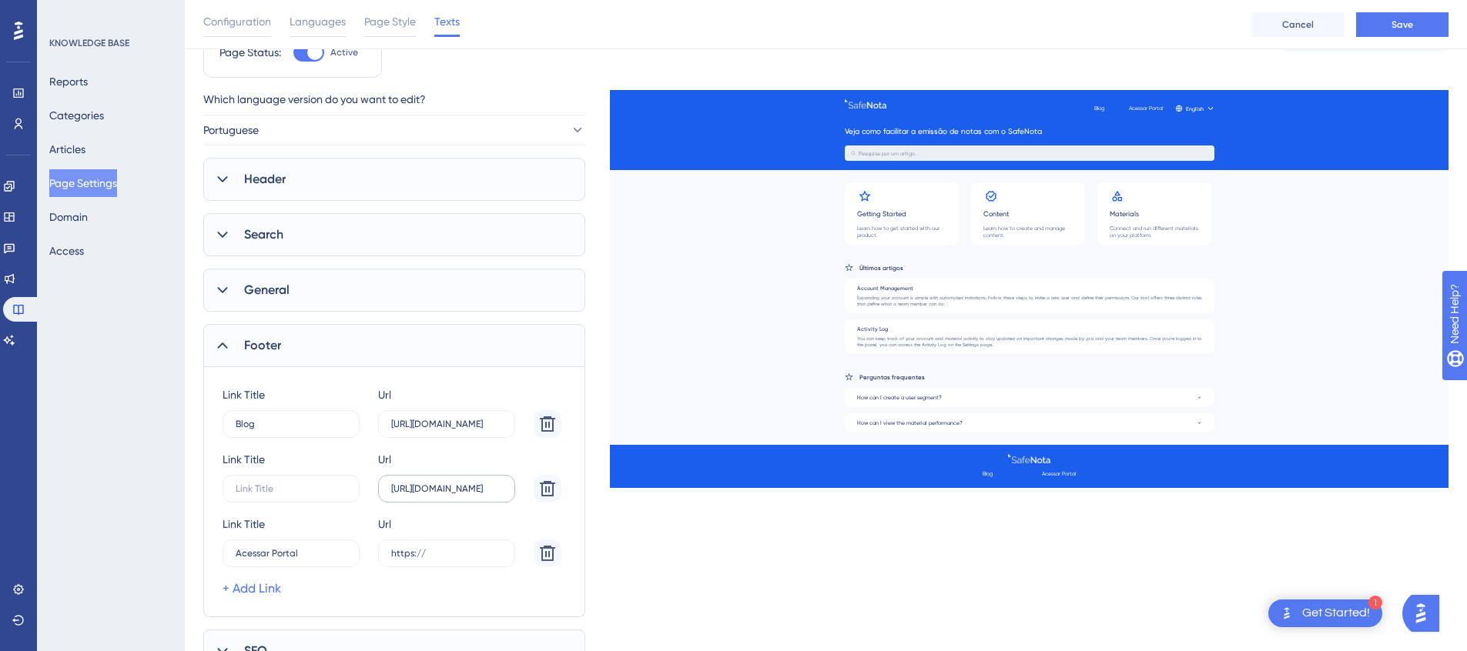
click at [474, 497] on label "https://sped.safeweb.com.br/enota/portal/login" at bounding box center [446, 489] width 137 height 28
click at [474, 494] on input "https://sped.safeweb.com.br/enota/portal/login" at bounding box center [446, 489] width 111 height 11
type input "https://sped.safeweb.com.br/enota/portal/login"
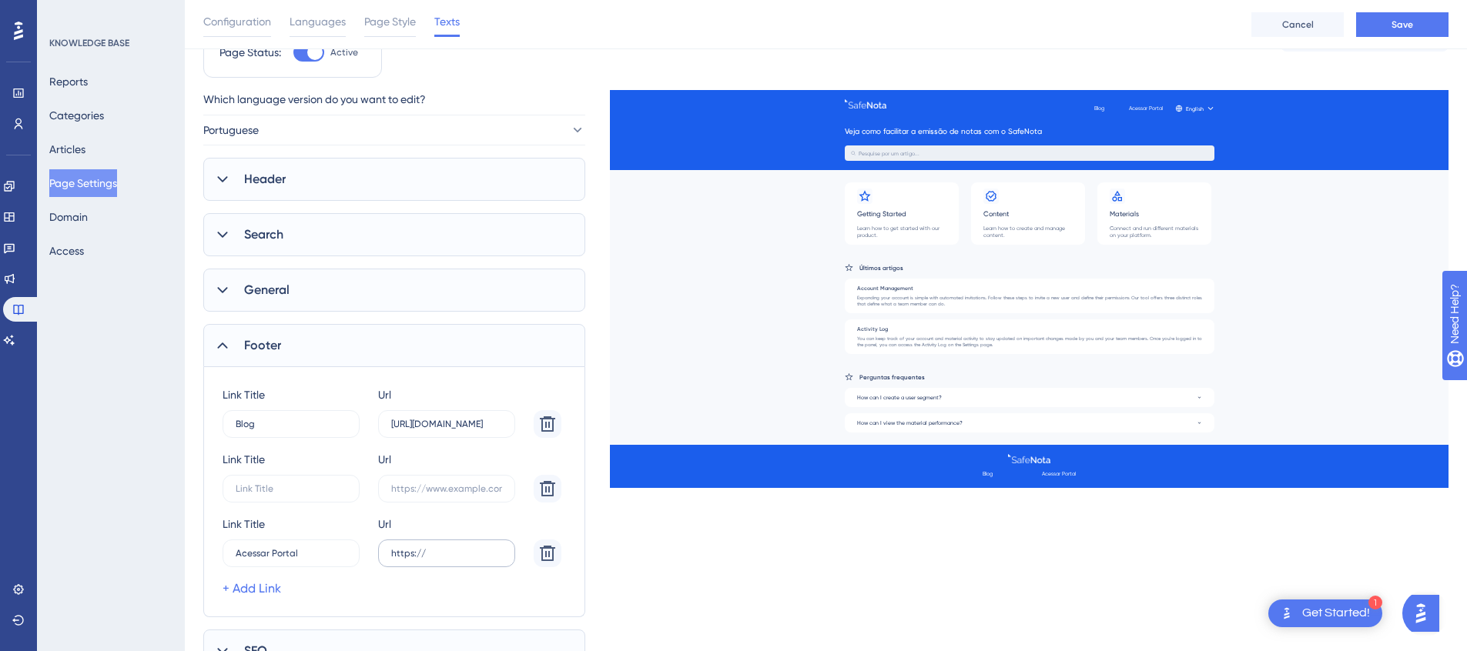
click at [450, 560] on label "https://" at bounding box center [446, 554] width 137 height 28
click at [450, 559] on input "https://" at bounding box center [446, 553] width 111 height 11
paste input "text"
type input "https://sped.safeweb.com.br/enota/portal/login"
click at [307, 427] on input "Blog" at bounding box center [285, 424] width 99 height 11
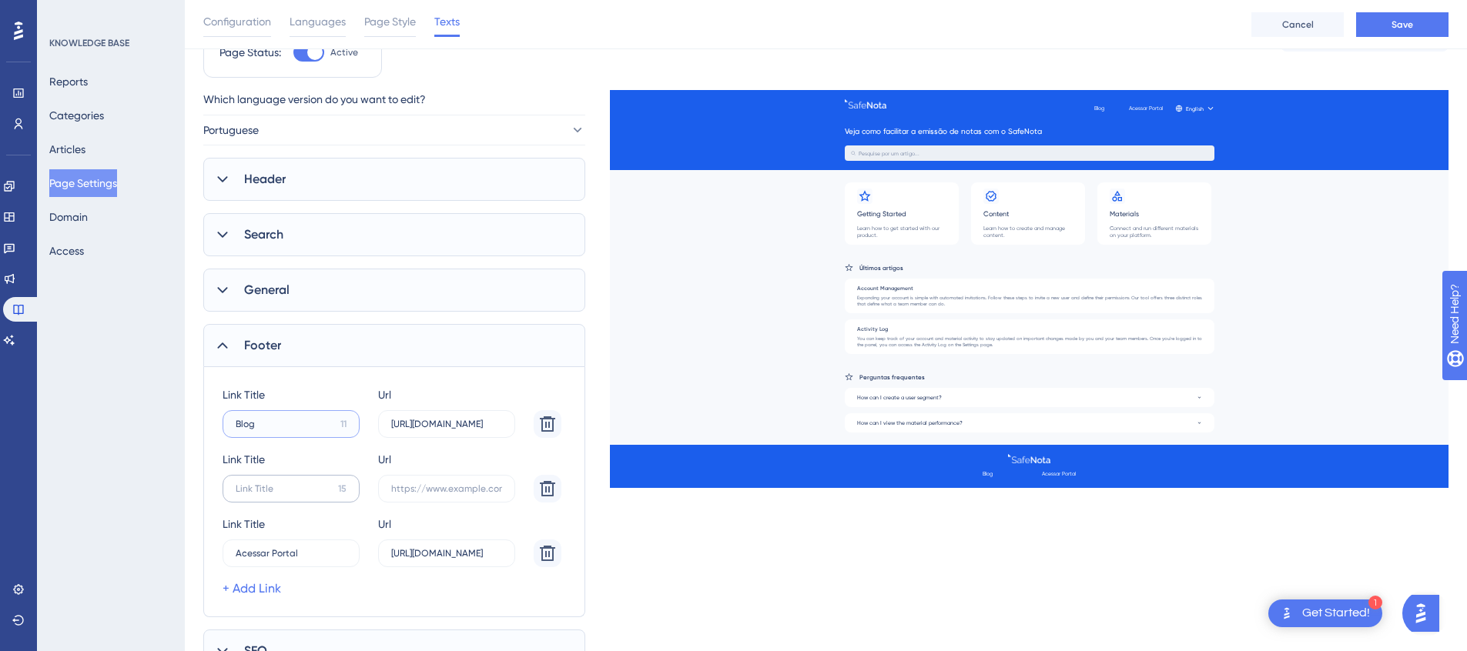
type input "Blog"
click at [282, 493] on input "15" at bounding box center [284, 489] width 96 height 11
paste input "text"
type input "Blog"
click at [450, 433] on label "https://blog.safenota.com.br" at bounding box center [446, 424] width 137 height 28
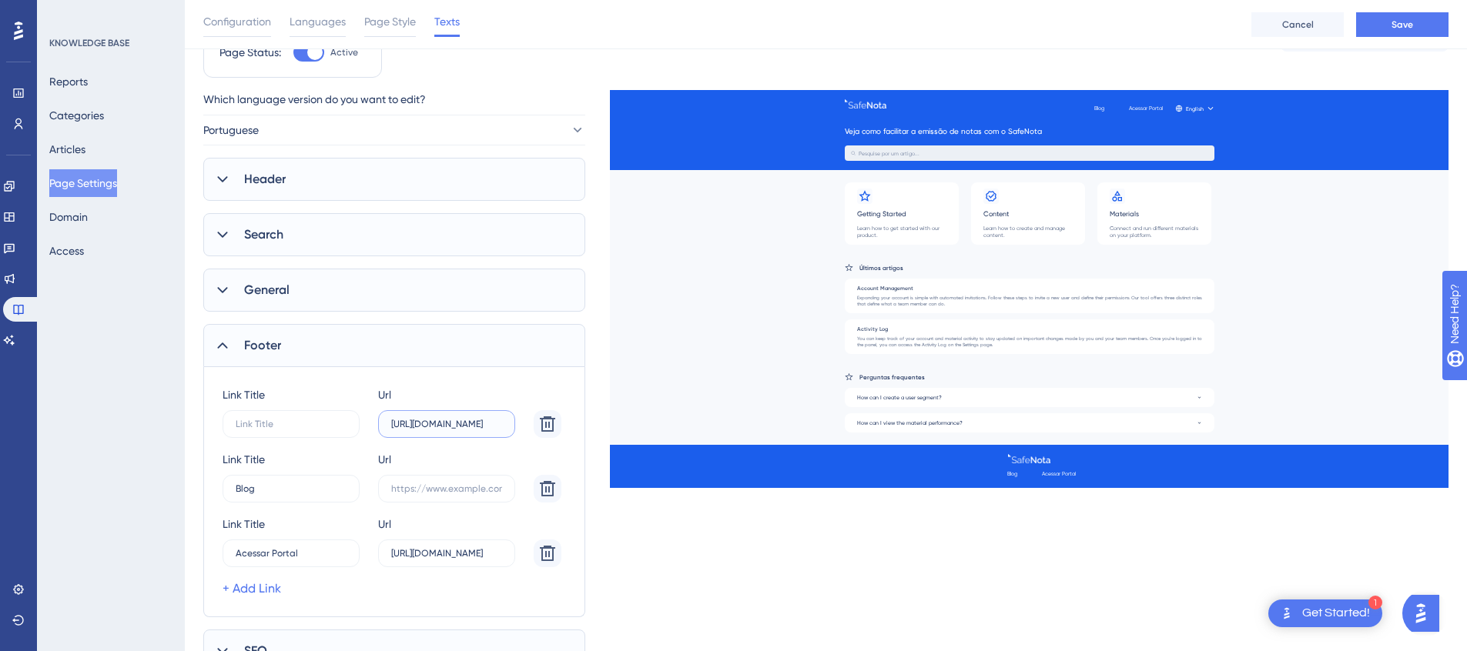
click at [450, 430] on input "https://blog.safenota.com.br" at bounding box center [446, 424] width 111 height 11
type input "https://blog.safenota.com.br"
click at [452, 484] on input "text" at bounding box center [446, 489] width 111 height 11
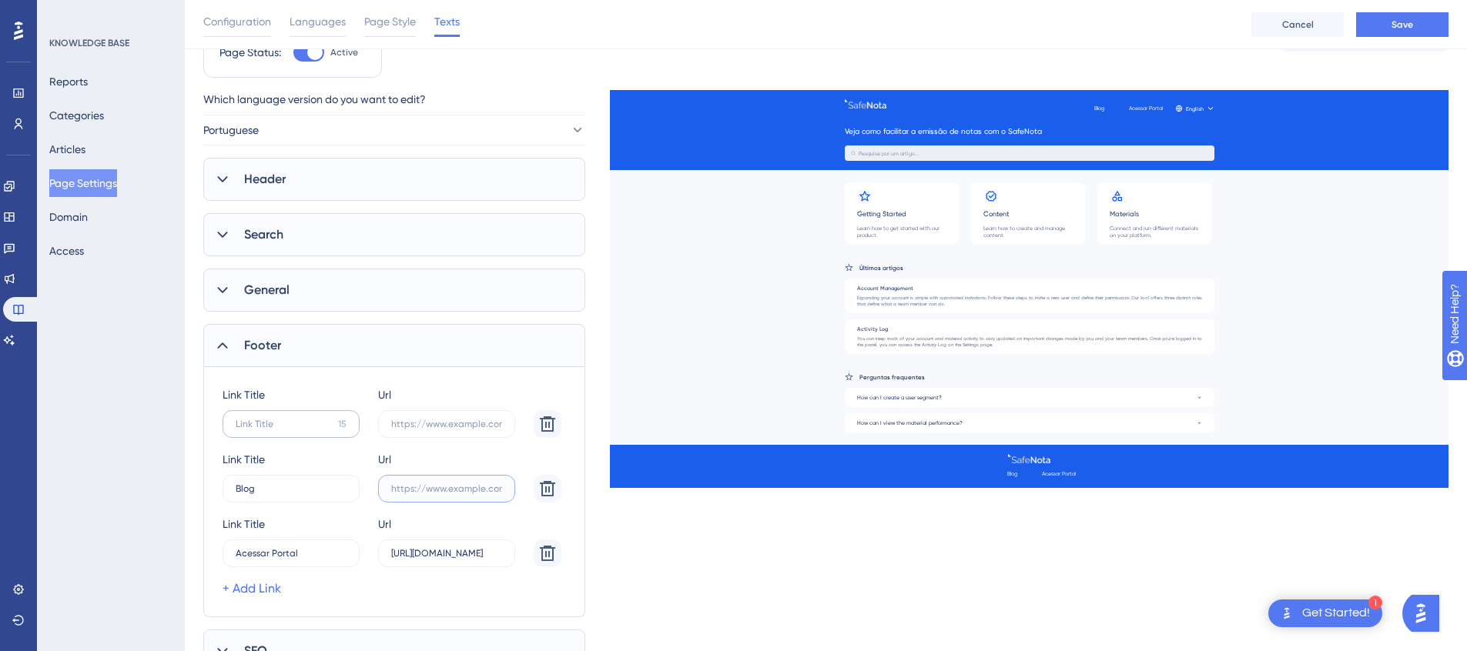
paste input "text"
type input "https://blog.safenota.com.br"
click at [312, 432] on label "15" at bounding box center [291, 424] width 137 height 28
click at [312, 430] on input "15" at bounding box center [284, 424] width 96 height 11
type input "Site"
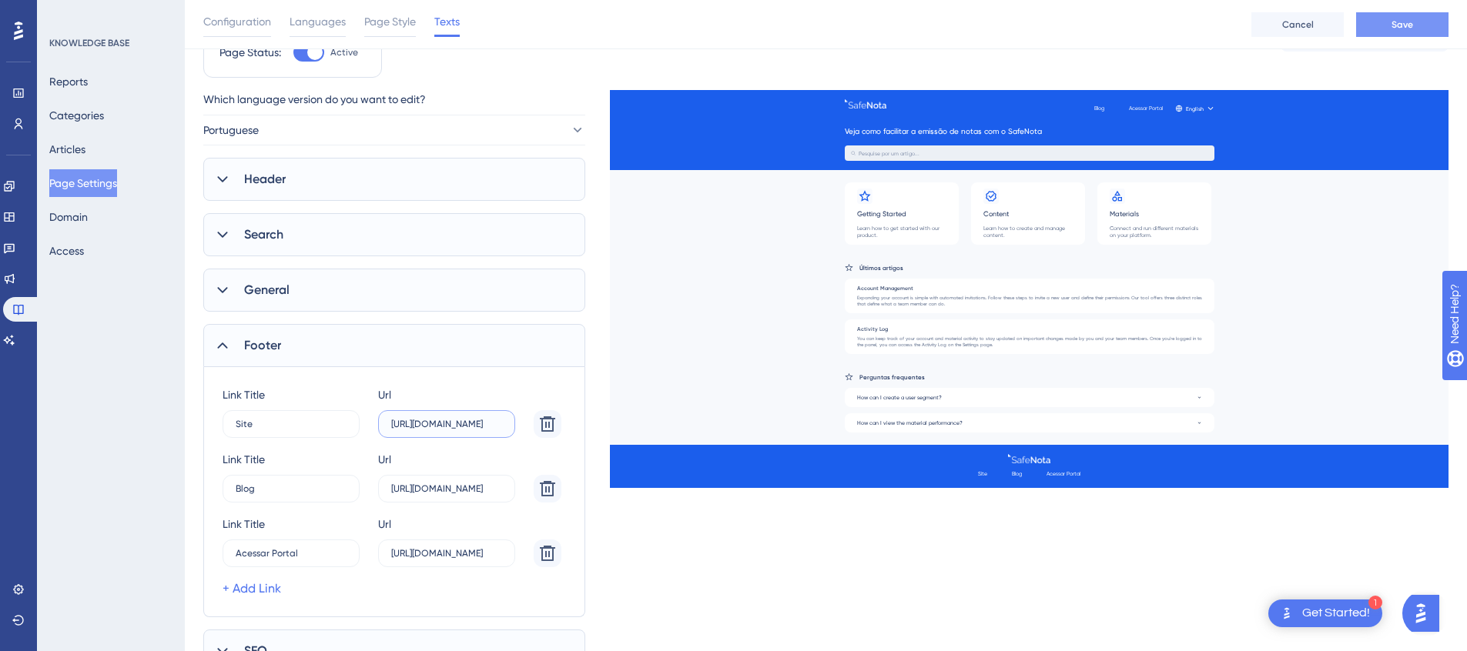
type input "[URL][DOMAIN_NAME]"
click at [1408, 23] on span "Save" at bounding box center [1402, 24] width 22 height 12
click at [15, 274] on icon at bounding box center [9, 279] width 12 height 12
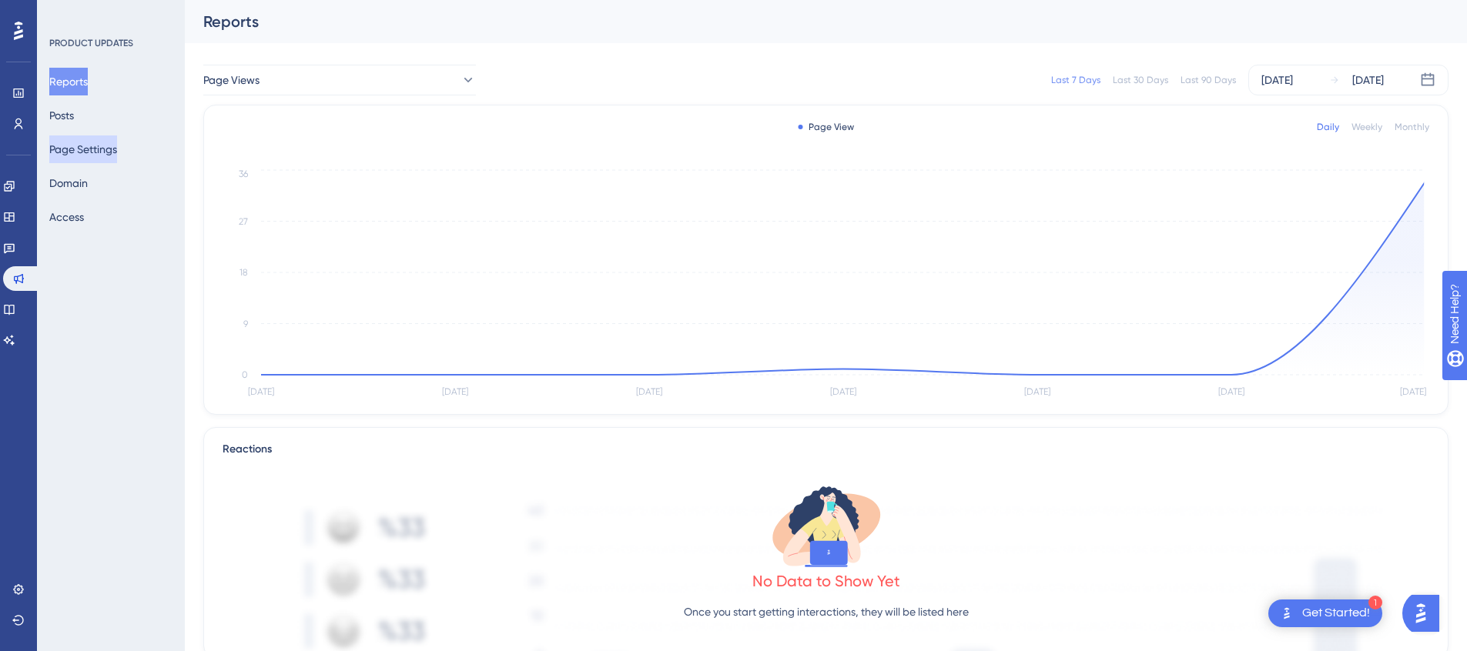
click at [98, 159] on button "Page Settings" at bounding box center [83, 150] width 68 height 28
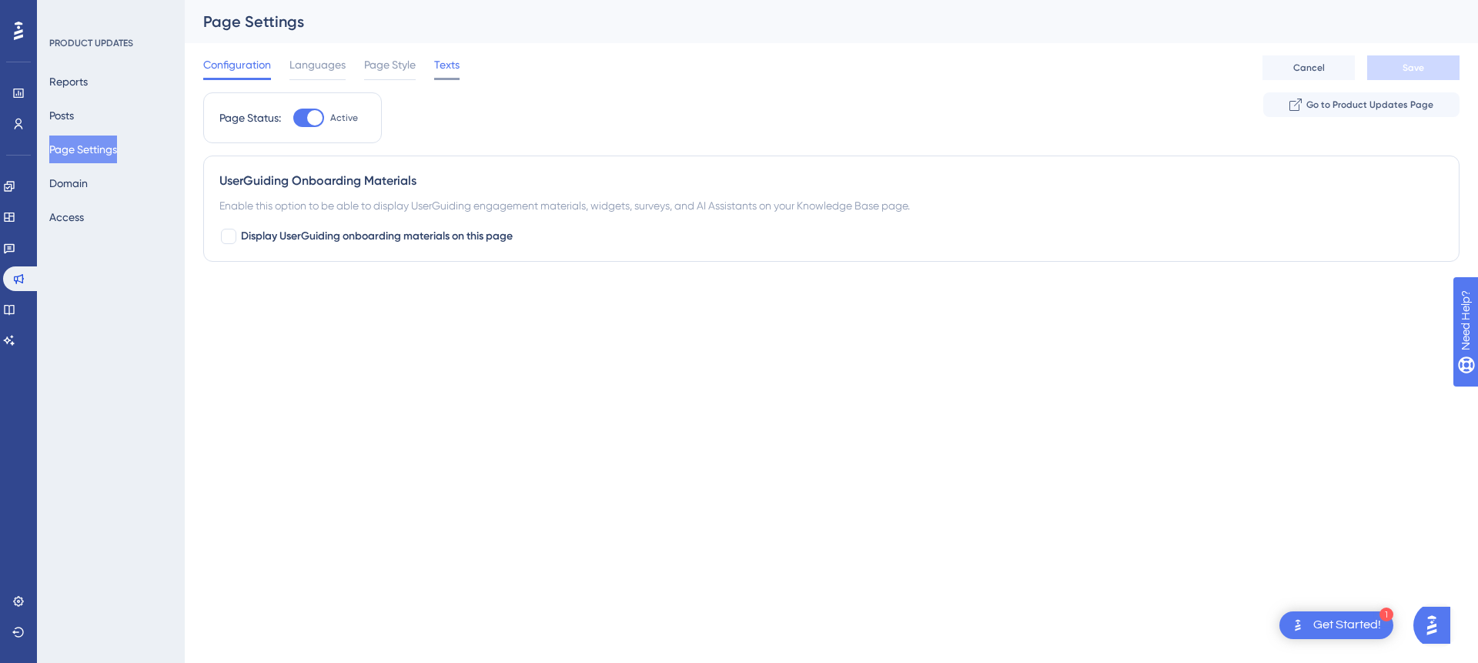
click at [450, 73] on span "Texts" at bounding box center [446, 64] width 25 height 18
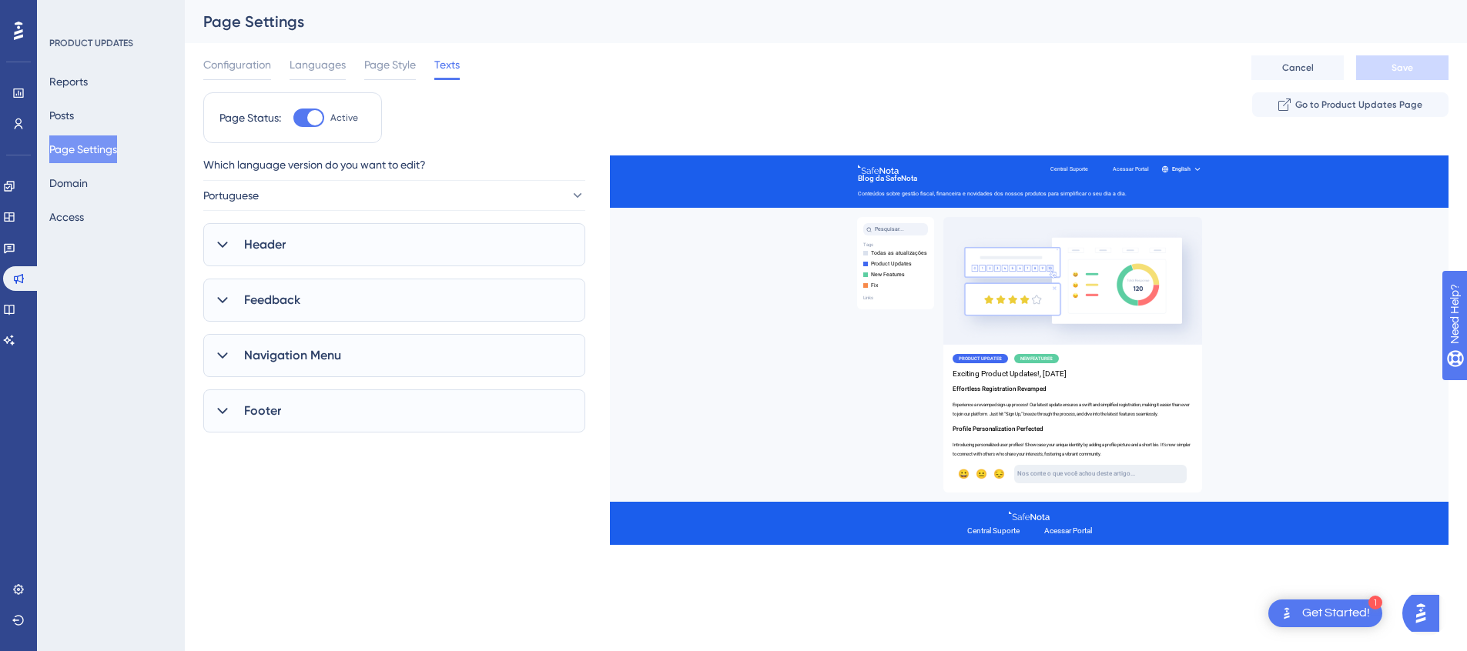
click at [307, 306] on div "Feedback" at bounding box center [394, 300] width 382 height 43
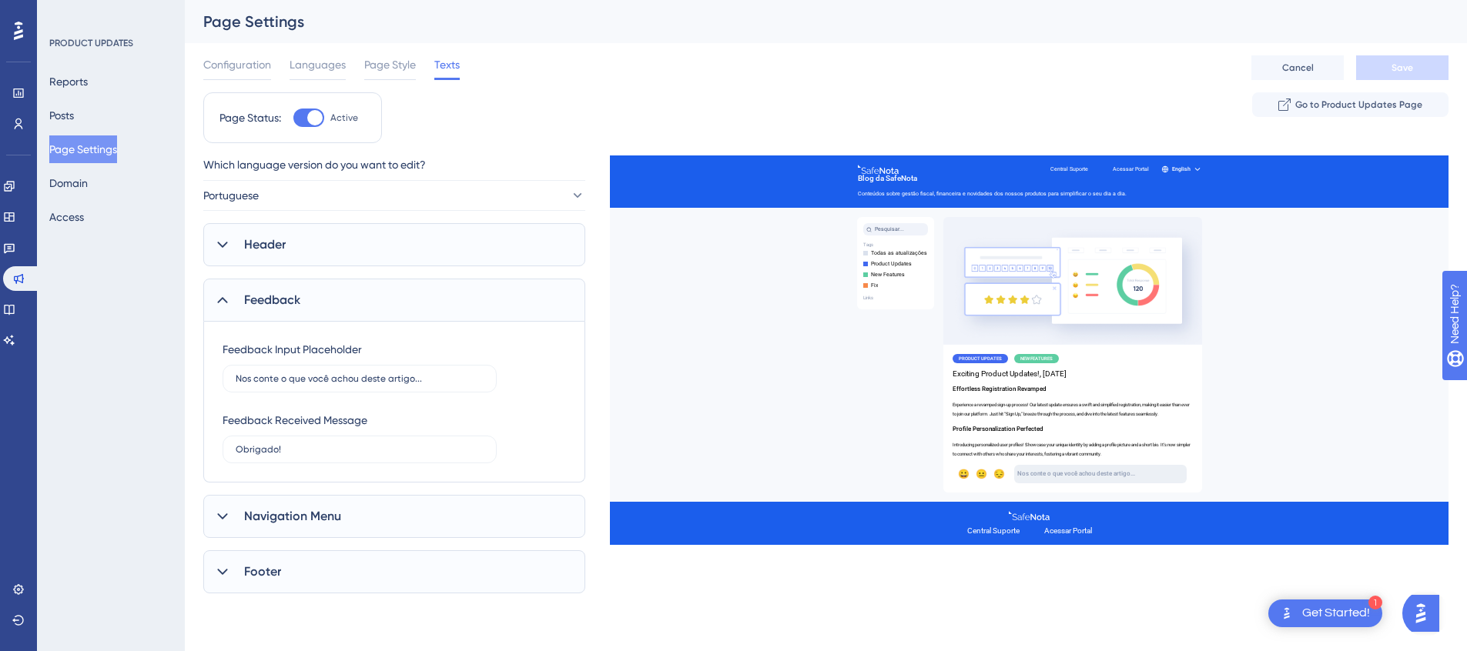
click at [309, 299] on div "Feedback" at bounding box center [394, 300] width 382 height 43
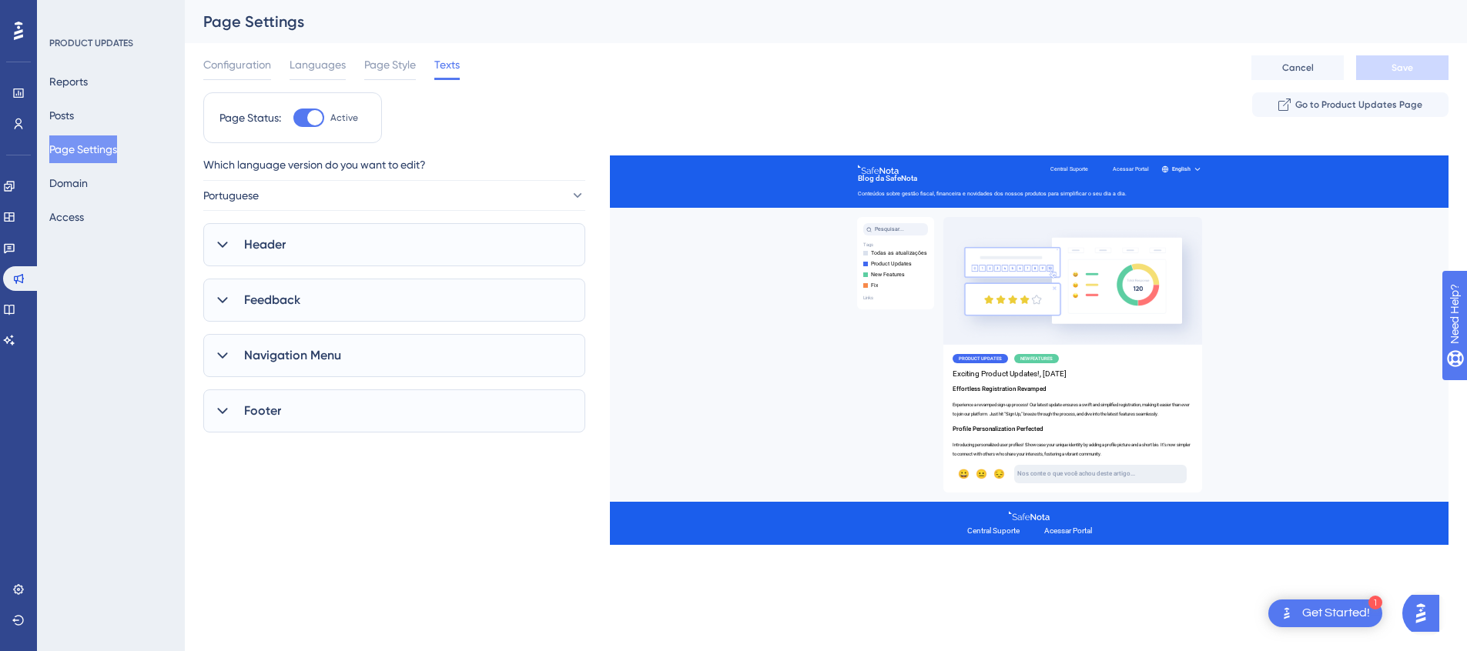
click at [290, 416] on div "Footer" at bounding box center [394, 411] width 382 height 43
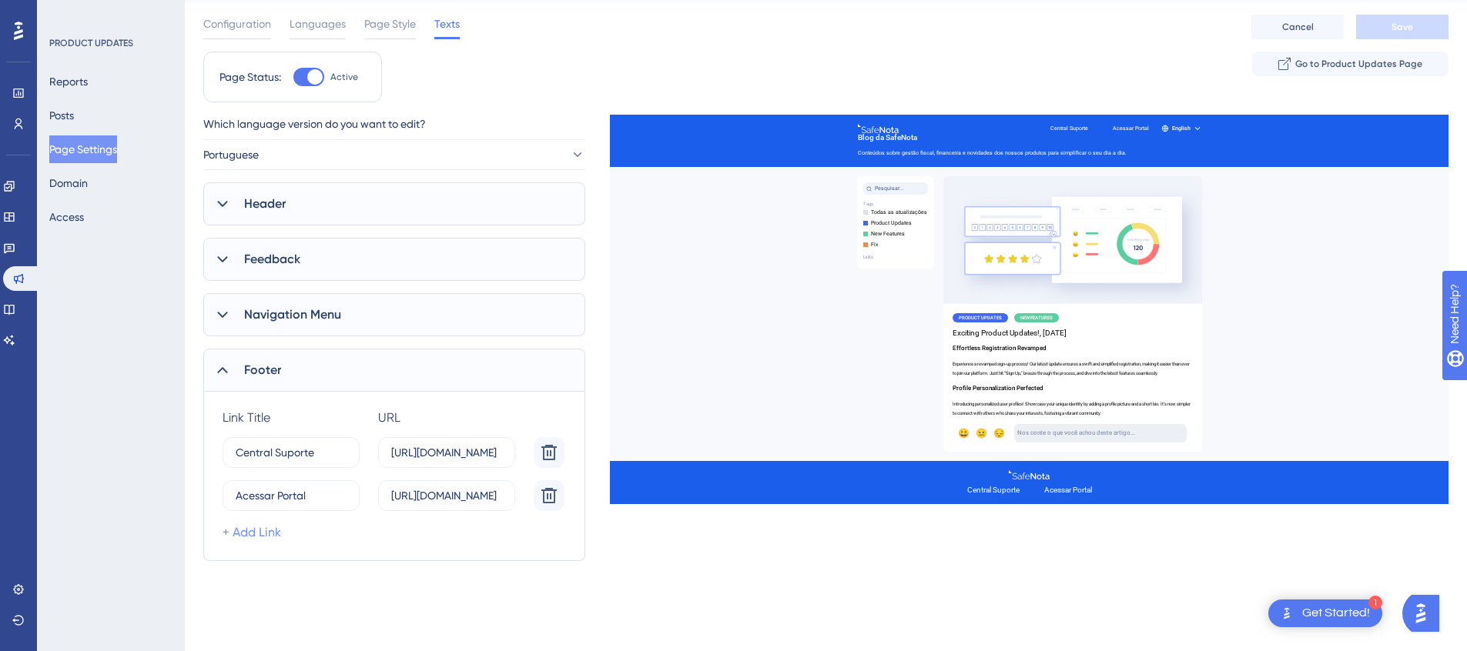
click at [275, 528] on link "+ Add Link" at bounding box center [252, 533] width 59 height 18
click at [302, 457] on input "Central Suporte" at bounding box center [285, 452] width 99 height 17
click at [286, 491] on input "Acessar Portal" at bounding box center [287, 495] width 102 height 17
click at [299, 534] on input "15" at bounding box center [284, 539] width 96 height 17
paste input "Acessar Portal"
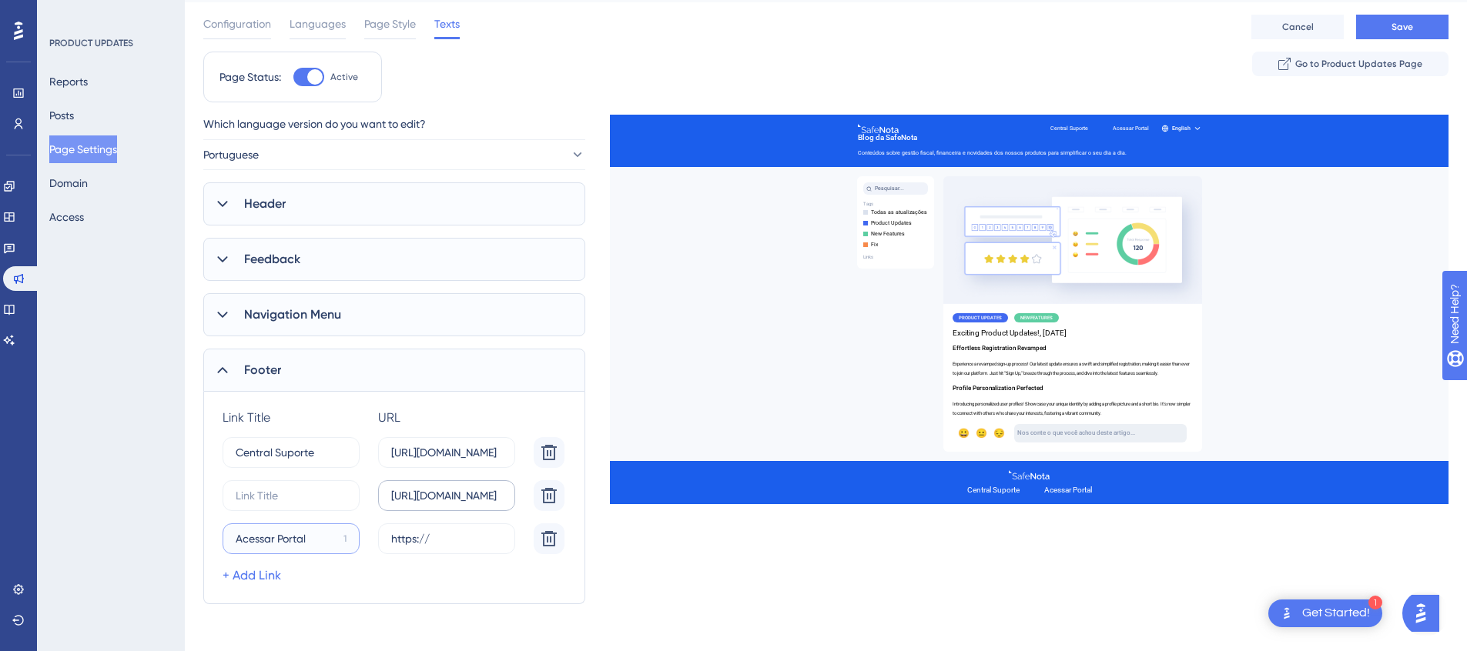
type input "Acessar Portal"
click at [432, 497] on input "[URL][DOMAIN_NAME]" at bounding box center [446, 495] width 111 height 17
click at [449, 531] on input "https://" at bounding box center [446, 539] width 111 height 17
paste input "safenota.com.br/enota/portal"
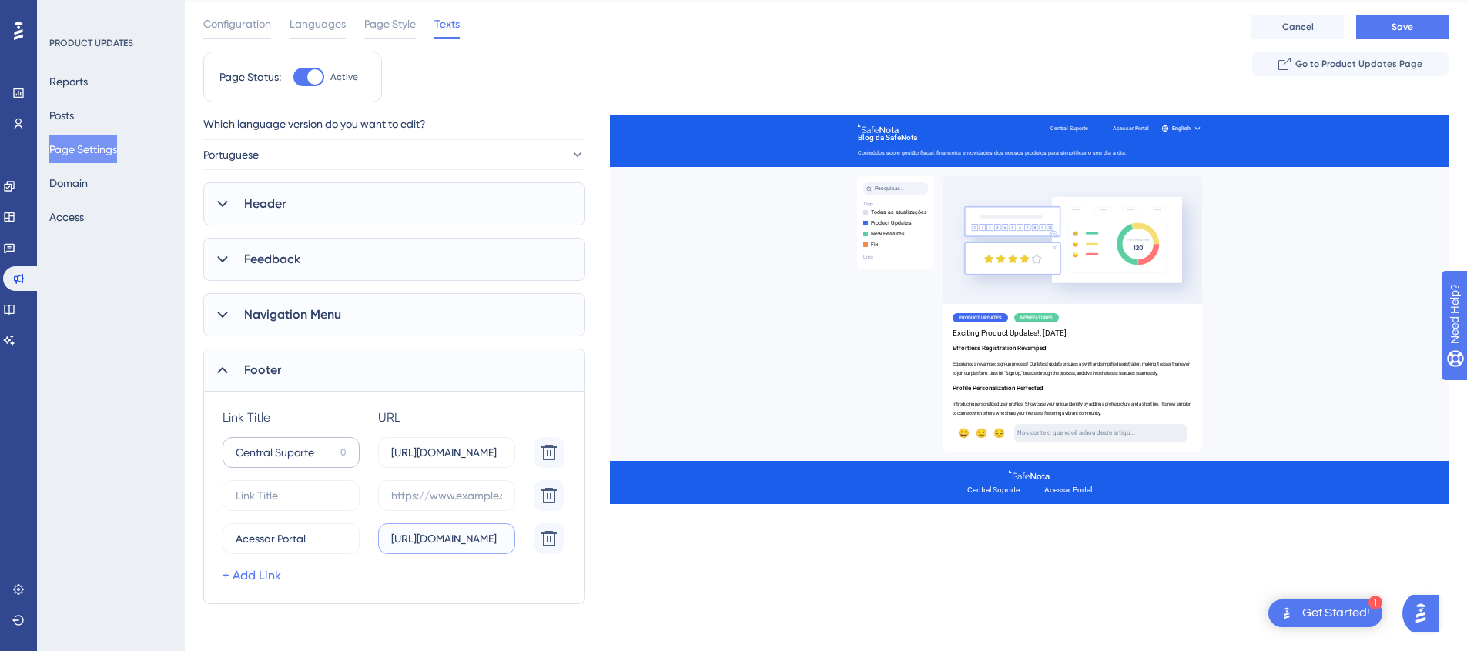
type input "[URL][DOMAIN_NAME]"
click at [275, 459] on input "Central Suporte" at bounding box center [285, 452] width 99 height 17
click at [285, 487] on input "15" at bounding box center [284, 495] width 96 height 17
paste input "Central Suporte"
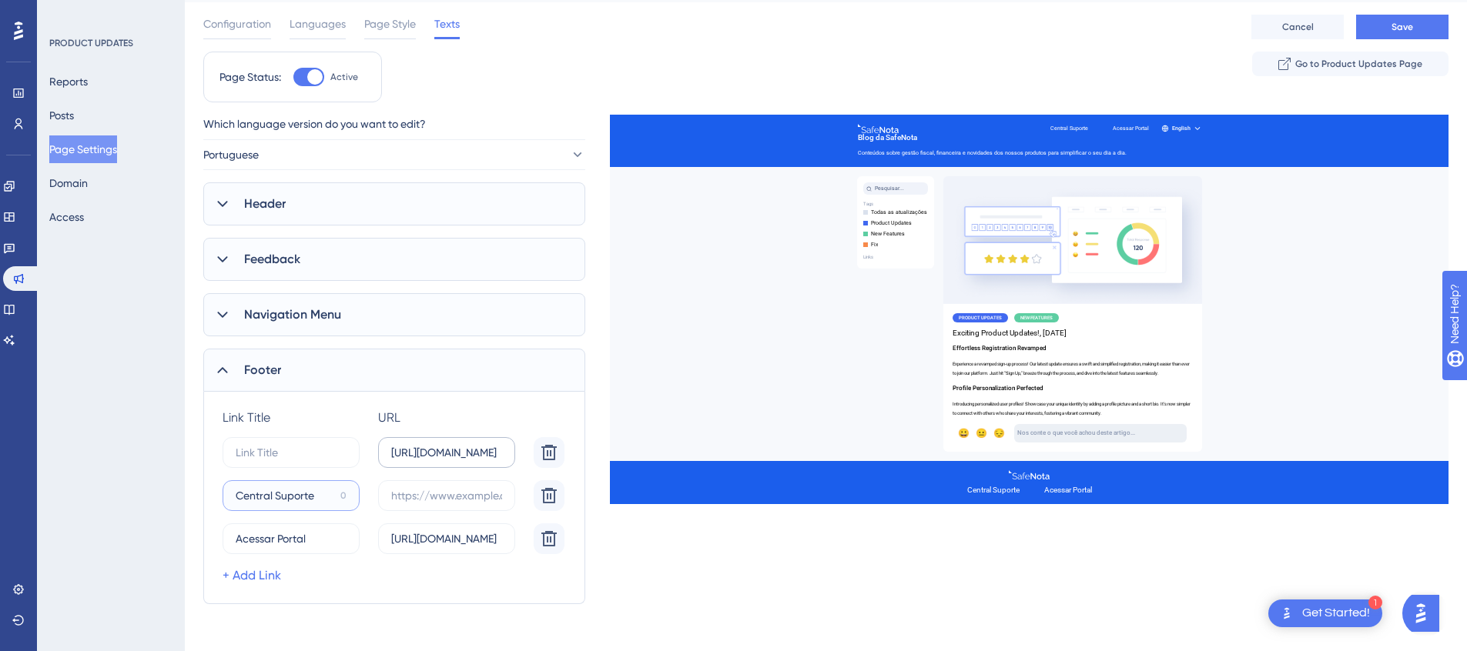
type input "Central Suporte"
click at [425, 458] on input "[URL][DOMAIN_NAME]" at bounding box center [446, 452] width 111 height 17
click at [435, 484] on label at bounding box center [446, 495] width 137 height 31
click at [435, 487] on input "text" at bounding box center [446, 495] width 111 height 17
paste input "[URL][DOMAIN_NAME]"
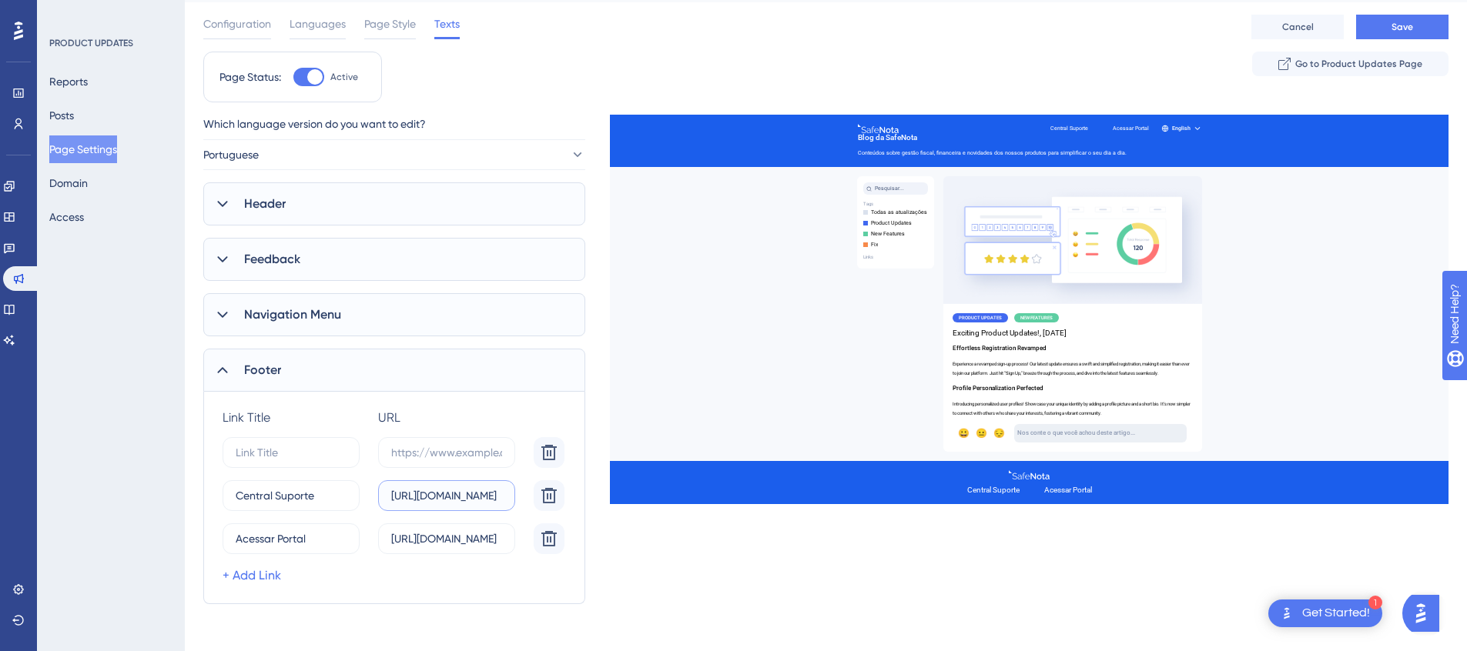
scroll to position [0, 49]
type input "[URL][DOMAIN_NAME]"
click at [287, 459] on input "15" at bounding box center [284, 452] width 96 height 17
type input "Site"
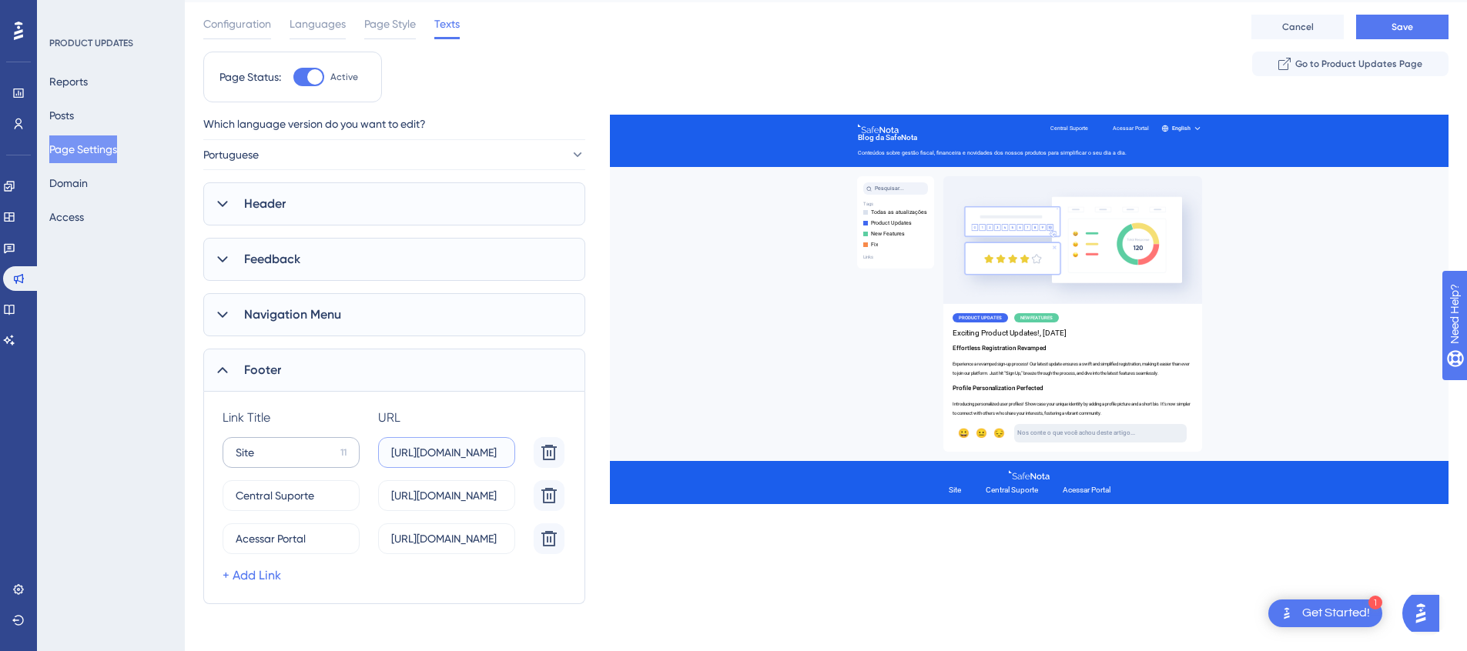
scroll to position [0, 9]
type input "[URL][DOMAIN_NAME]"
click at [1406, 25] on span "Save" at bounding box center [1402, 27] width 22 height 12
click at [226, 370] on icon at bounding box center [222, 370] width 10 height 6
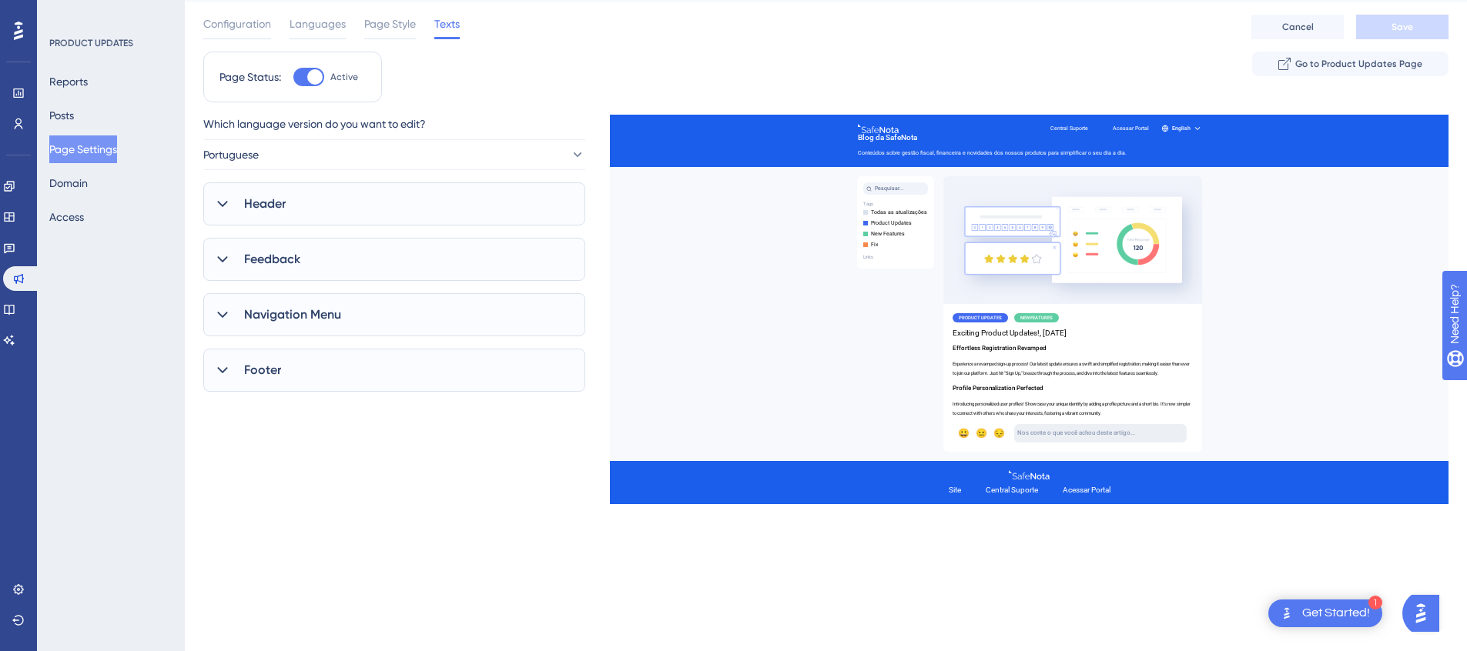
click at [19, 34] on icon at bounding box center [18, 31] width 9 height 20
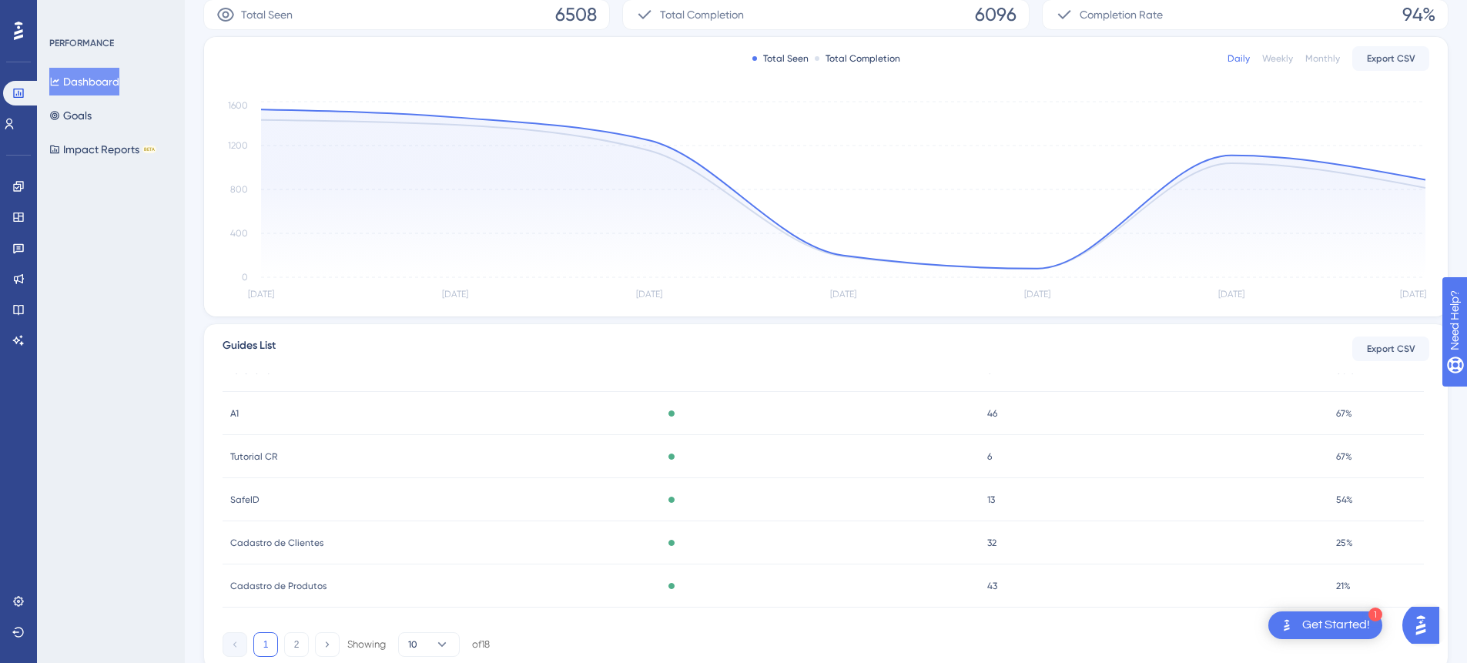
scroll to position [334, 0]
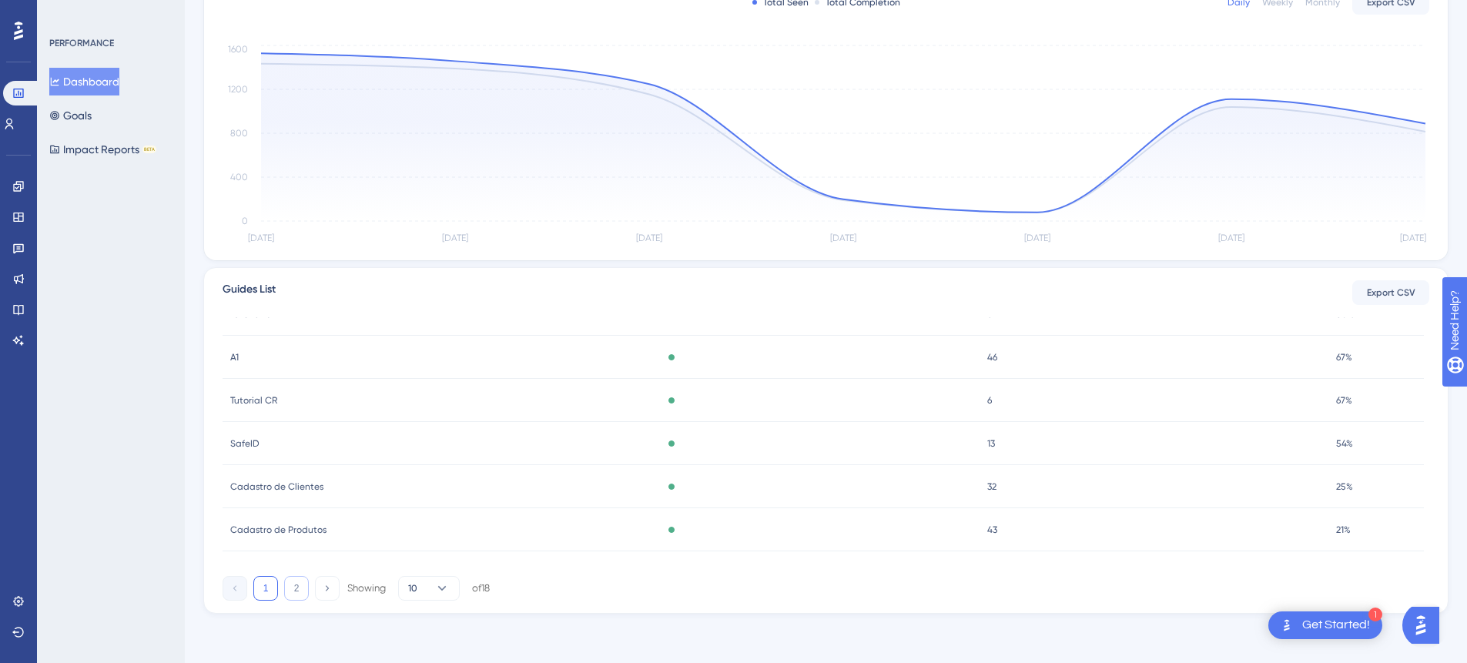
click at [296, 599] on button "2" at bounding box center [296, 588] width 25 height 25
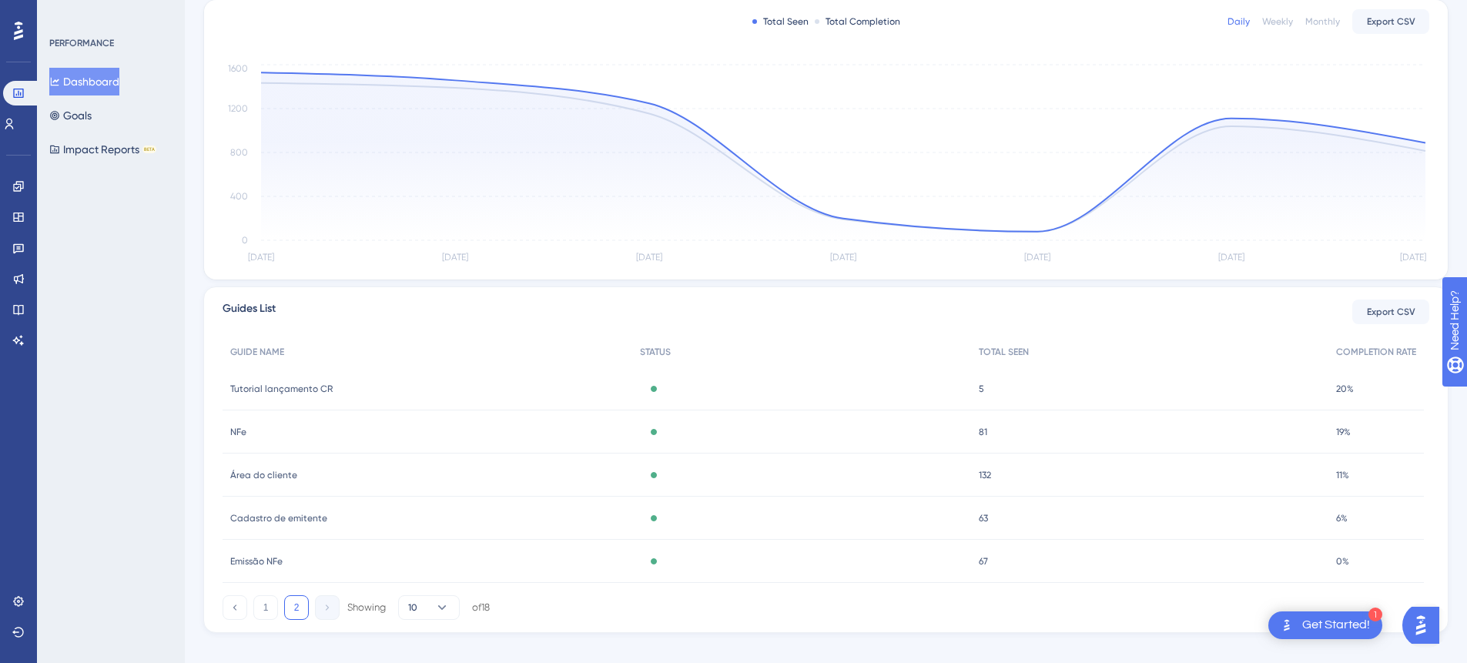
scroll to position [305, 0]
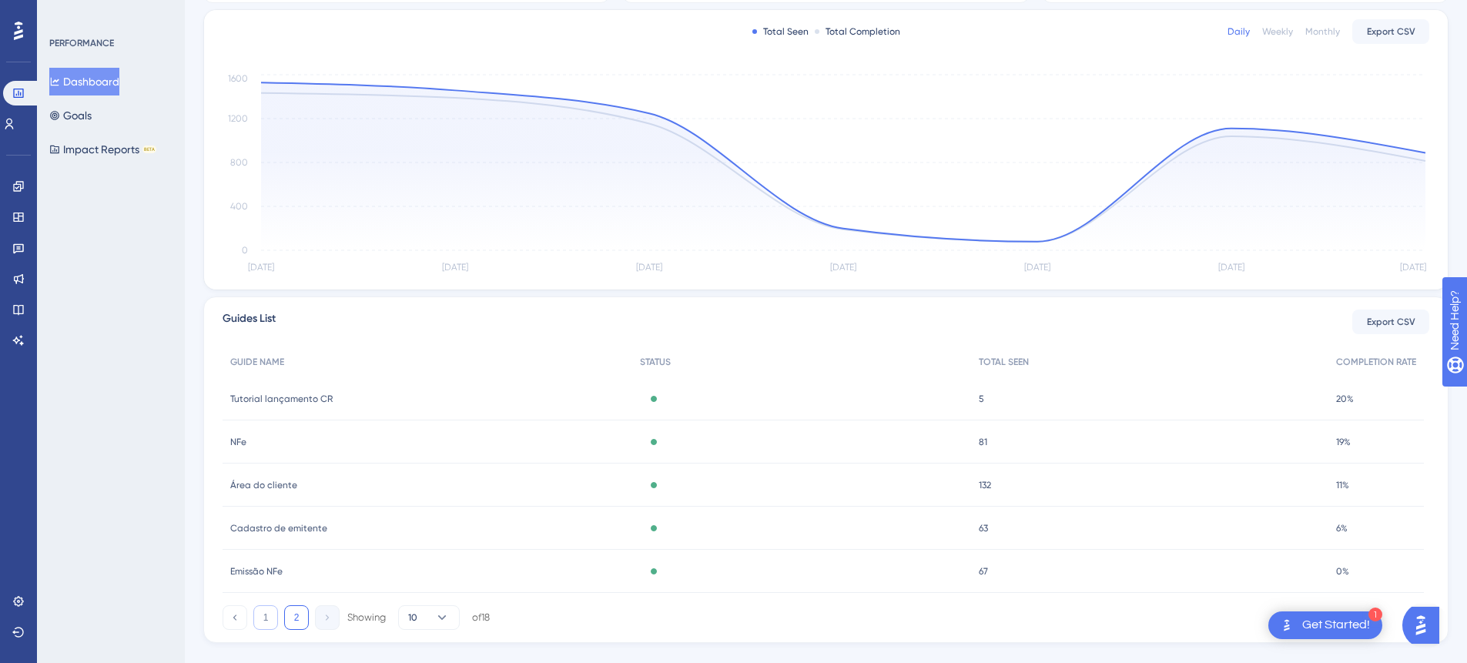
click at [266, 619] on button "1" at bounding box center [265, 617] width 25 height 25
click at [277, 440] on span "Aviso NFC-e RS" at bounding box center [262, 442] width 65 height 12
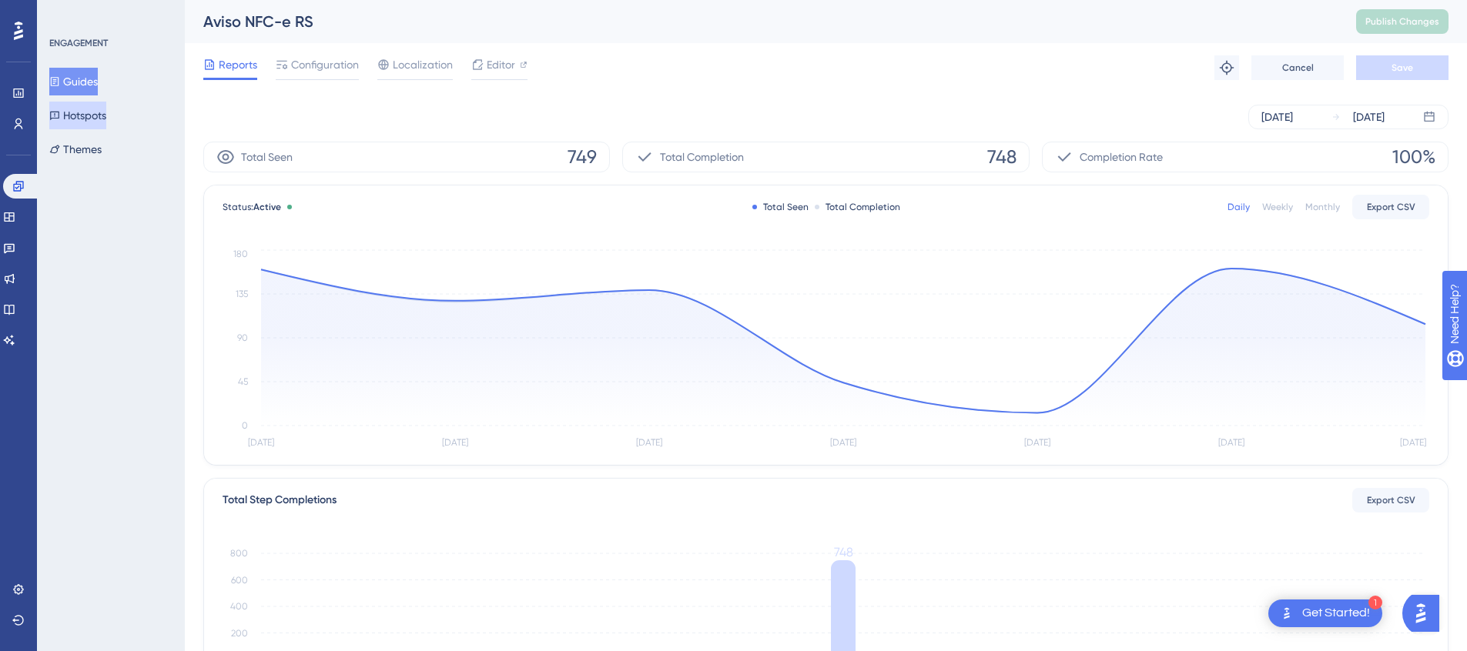
click at [95, 118] on button "Hotspots" at bounding box center [77, 116] width 57 height 28
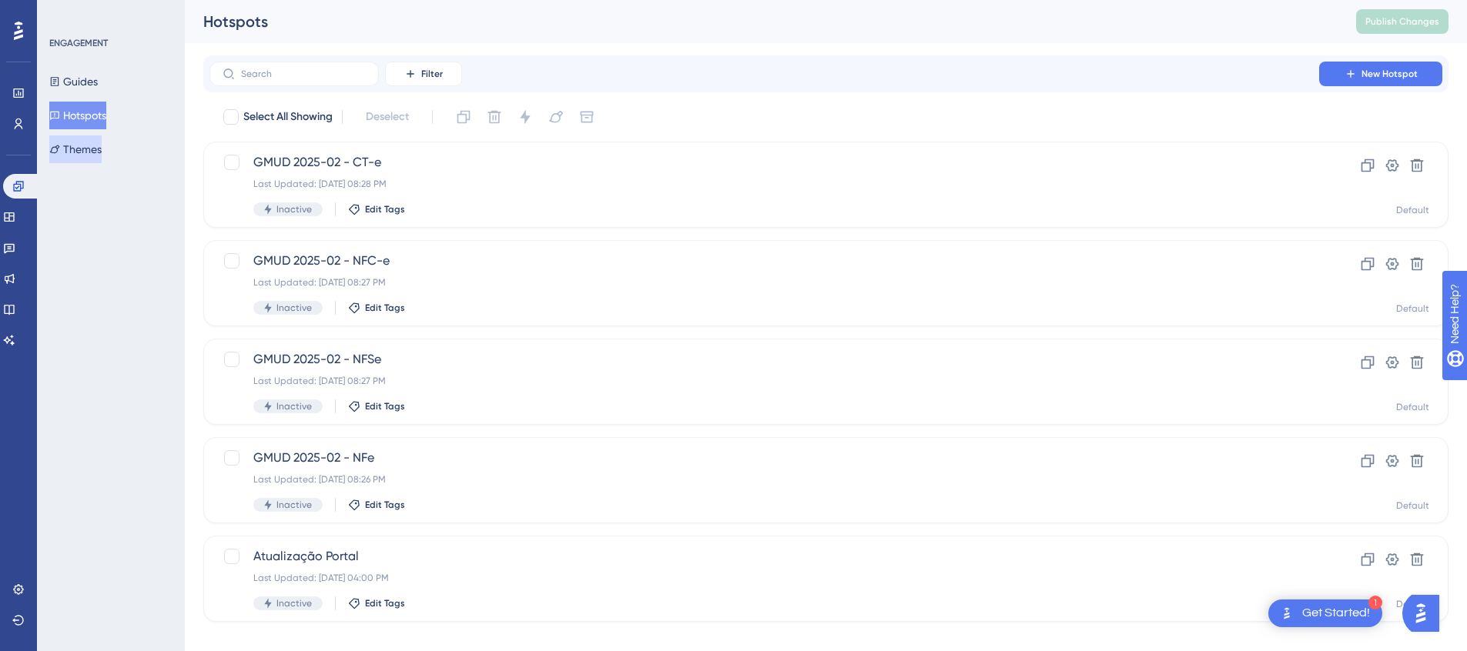
click at [85, 156] on button "Themes" at bounding box center [75, 150] width 52 height 28
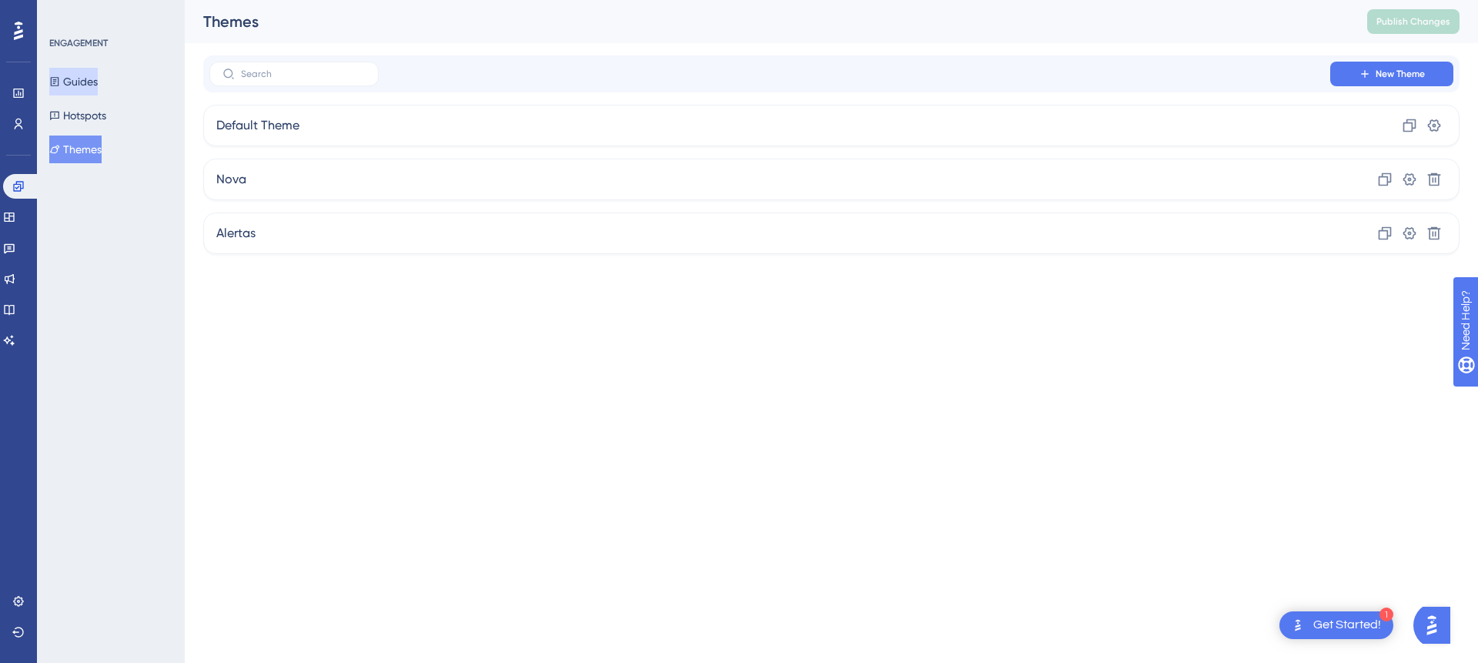
click at [94, 78] on button "Guides" at bounding box center [73, 82] width 49 height 28
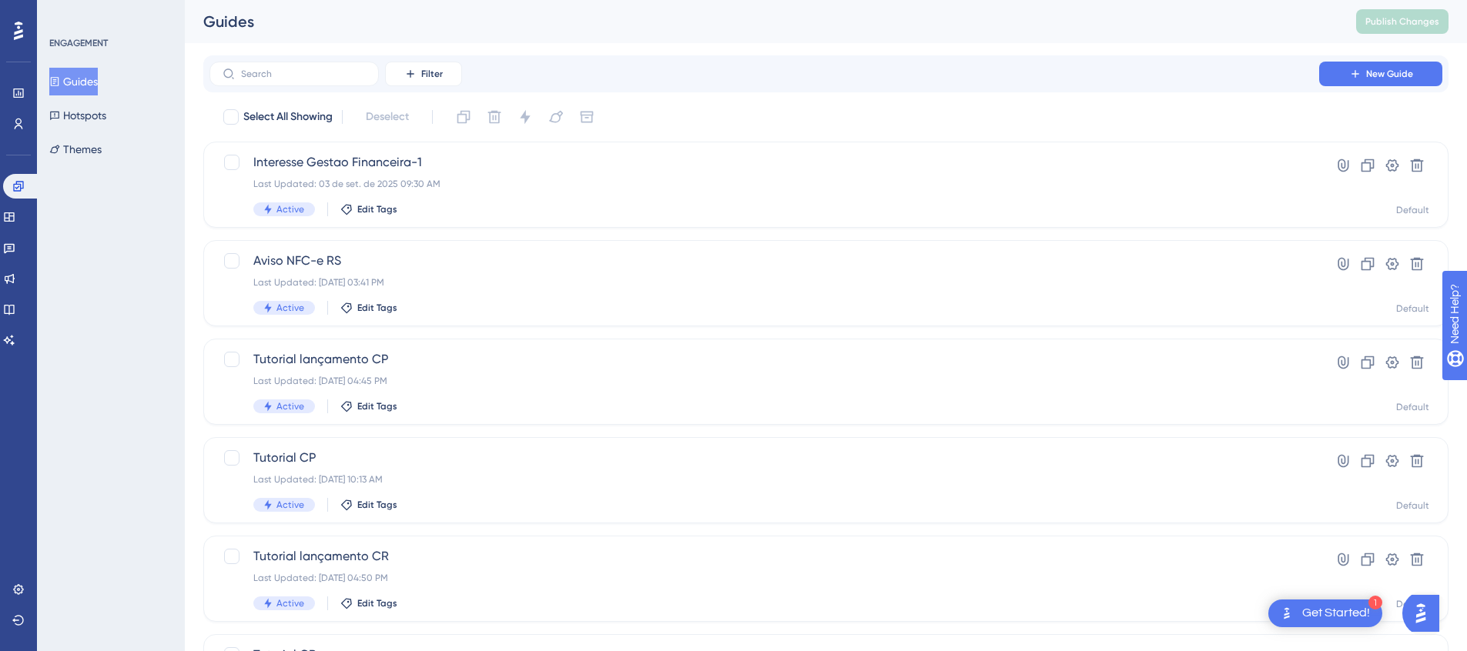
click at [85, 59] on div "ENGAGEMENT Guides Hotspots Themes" at bounding box center [111, 100] width 125 height 126
click at [25, 184] on link at bounding box center [21, 186] width 37 height 25
click at [16, 133] on link at bounding box center [18, 124] width 12 height 25
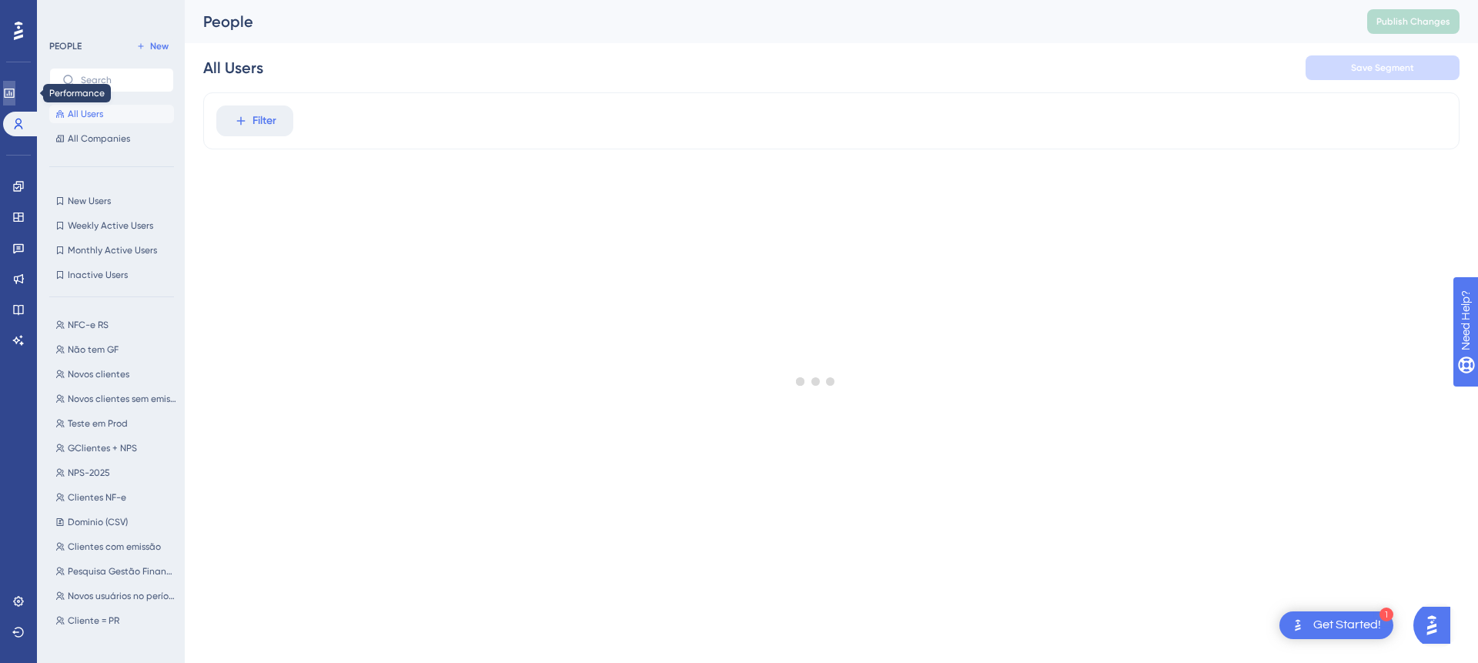
click at [15, 99] on link at bounding box center [9, 93] width 12 height 25
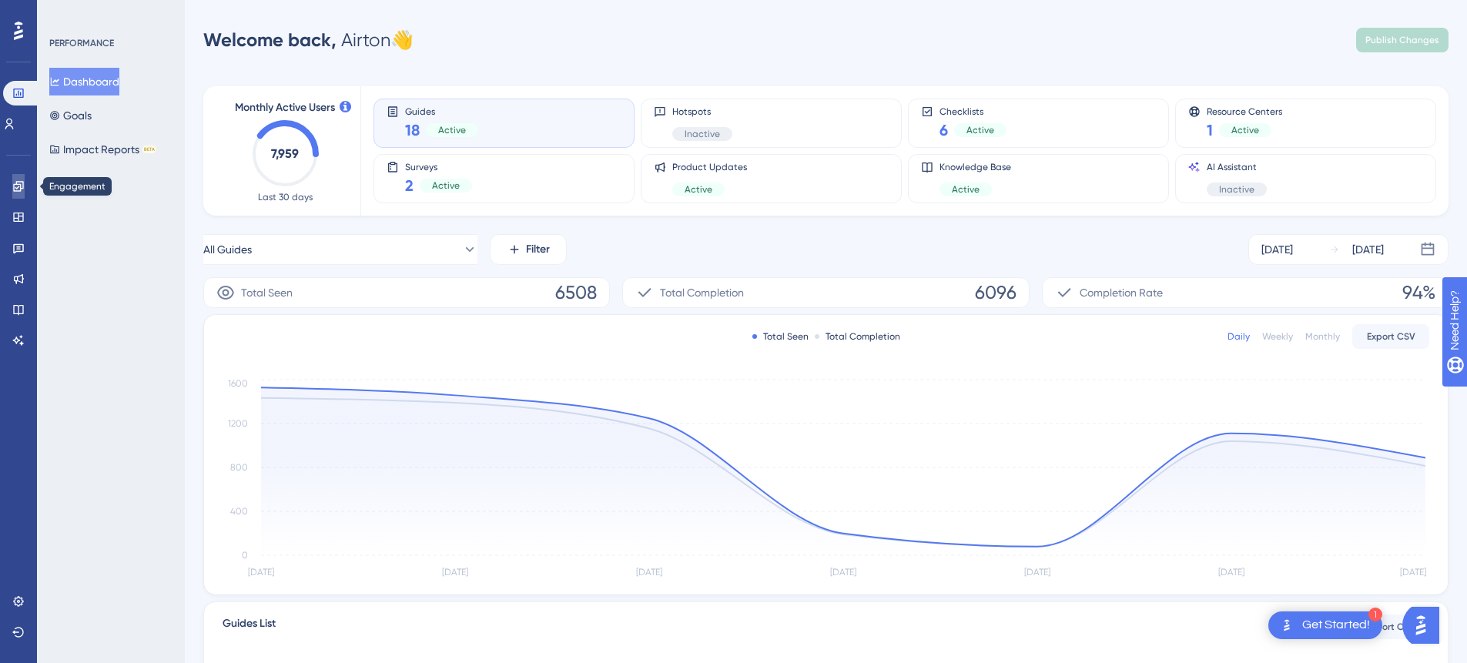
click at [17, 177] on link at bounding box center [18, 186] width 12 height 25
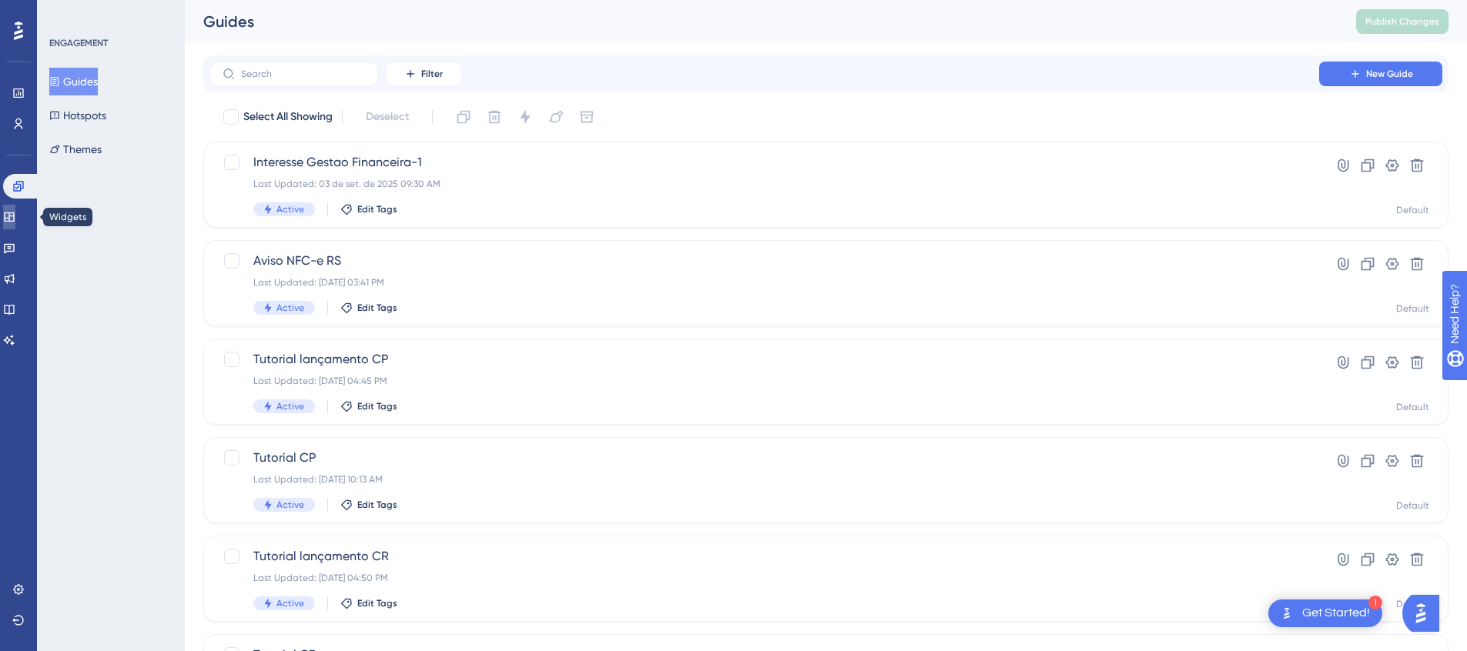
click at [15, 222] on link at bounding box center [9, 217] width 12 height 25
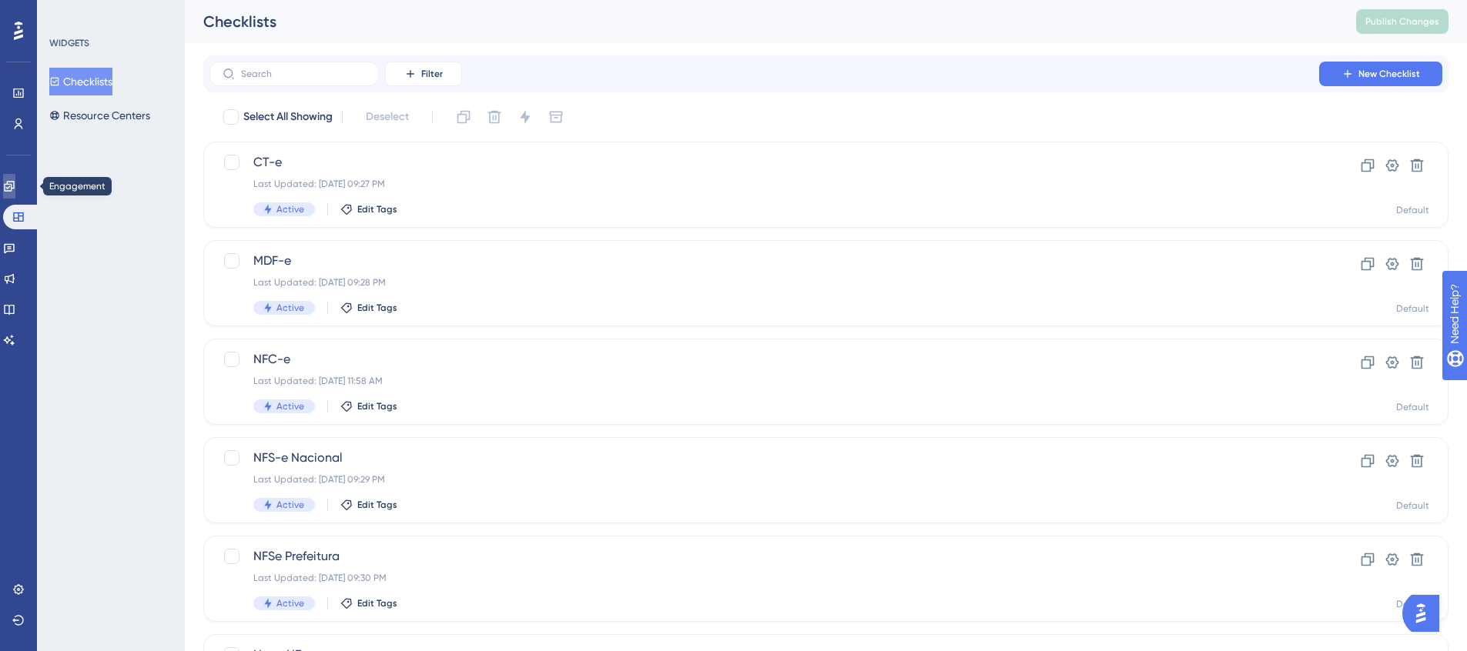
click at [10, 192] on link at bounding box center [9, 186] width 12 height 25
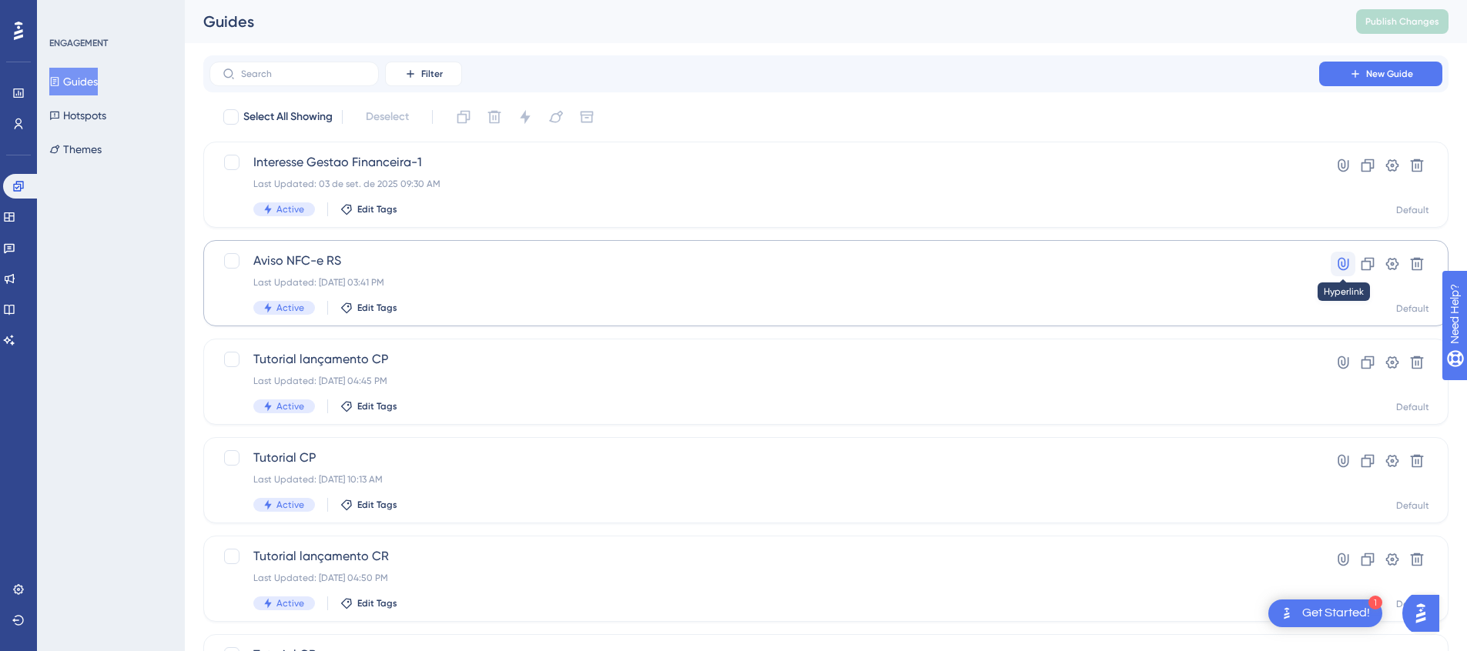
click at [1337, 265] on icon at bounding box center [1342, 263] width 15 height 15
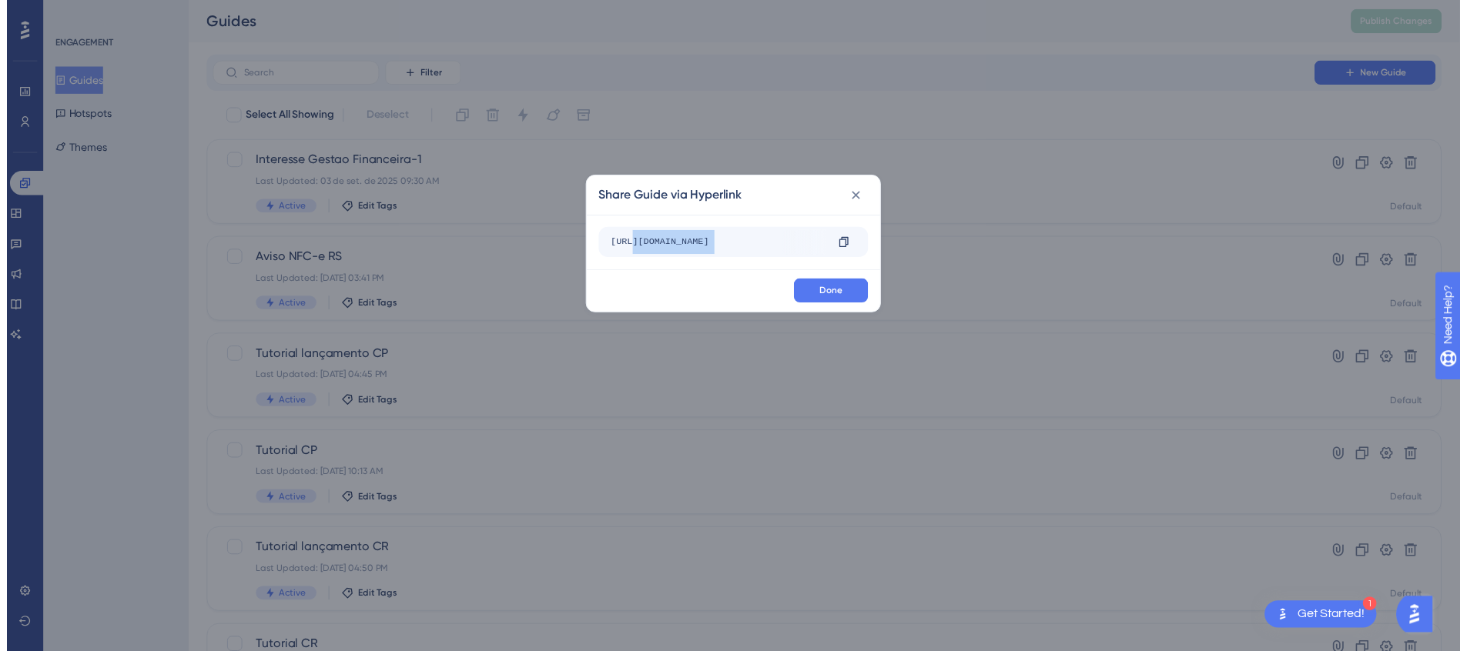
scroll to position [0, 86]
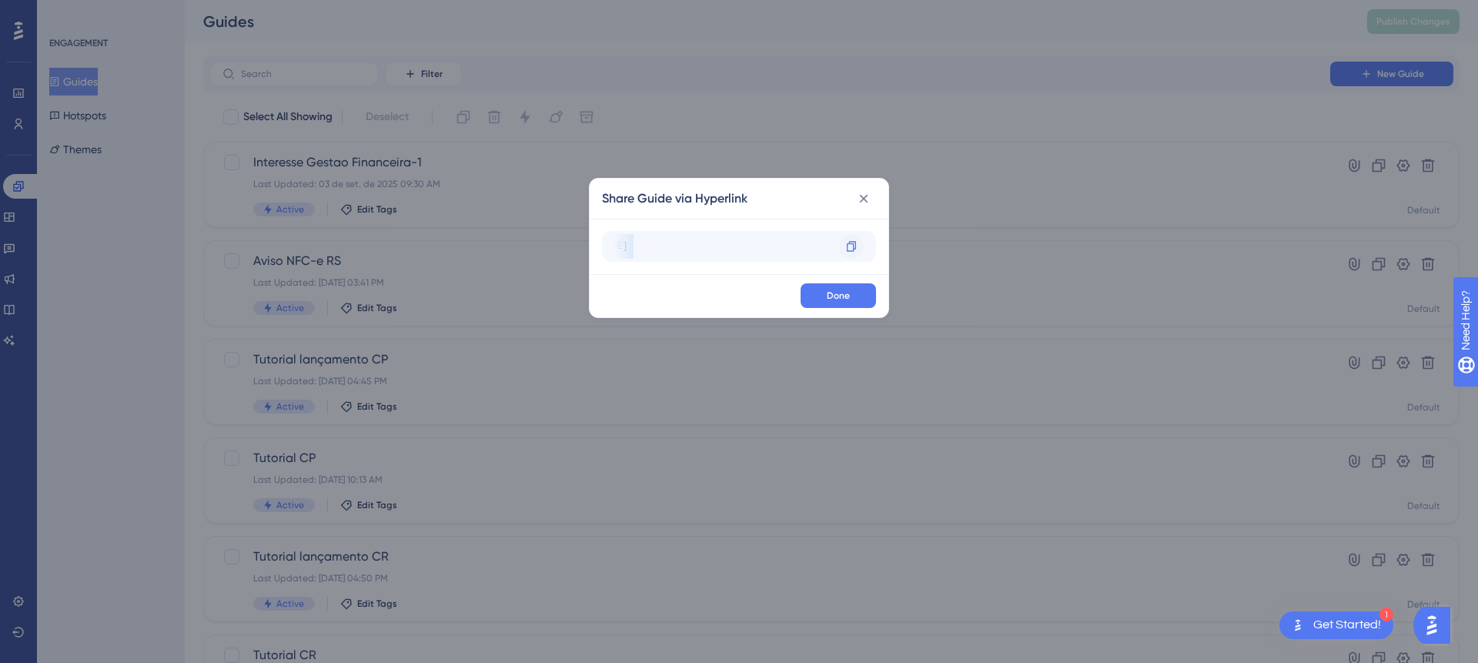
drag, startPoint x: 634, startPoint y: 254, endPoint x: 856, endPoint y: 251, distance: 221.8
click at [856, 251] on div "https://sped.safeweb.com.br/enota/portal/?__ug__=151050 Copy" at bounding box center [739, 246] width 274 height 31
click at [859, 249] on div at bounding box center [851, 246] width 25 height 25
click at [1012, 261] on div "Share Guide via Hyperlink https://sped.safeweb.com.br/enota/portal/?__ug__=1510…" at bounding box center [739, 331] width 1478 height 663
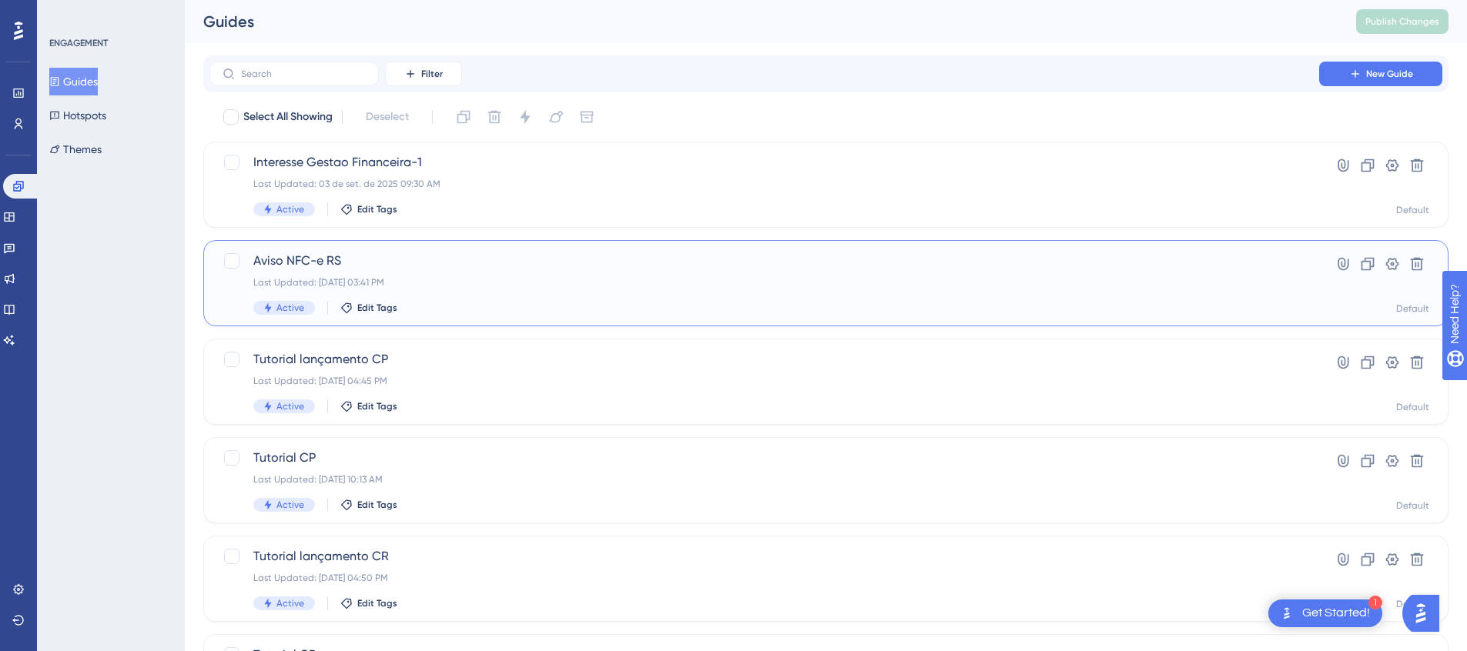
click at [350, 276] on div "Last Updated: 02 de set. de 2025 03:41 PM" at bounding box center [764, 282] width 1022 height 12
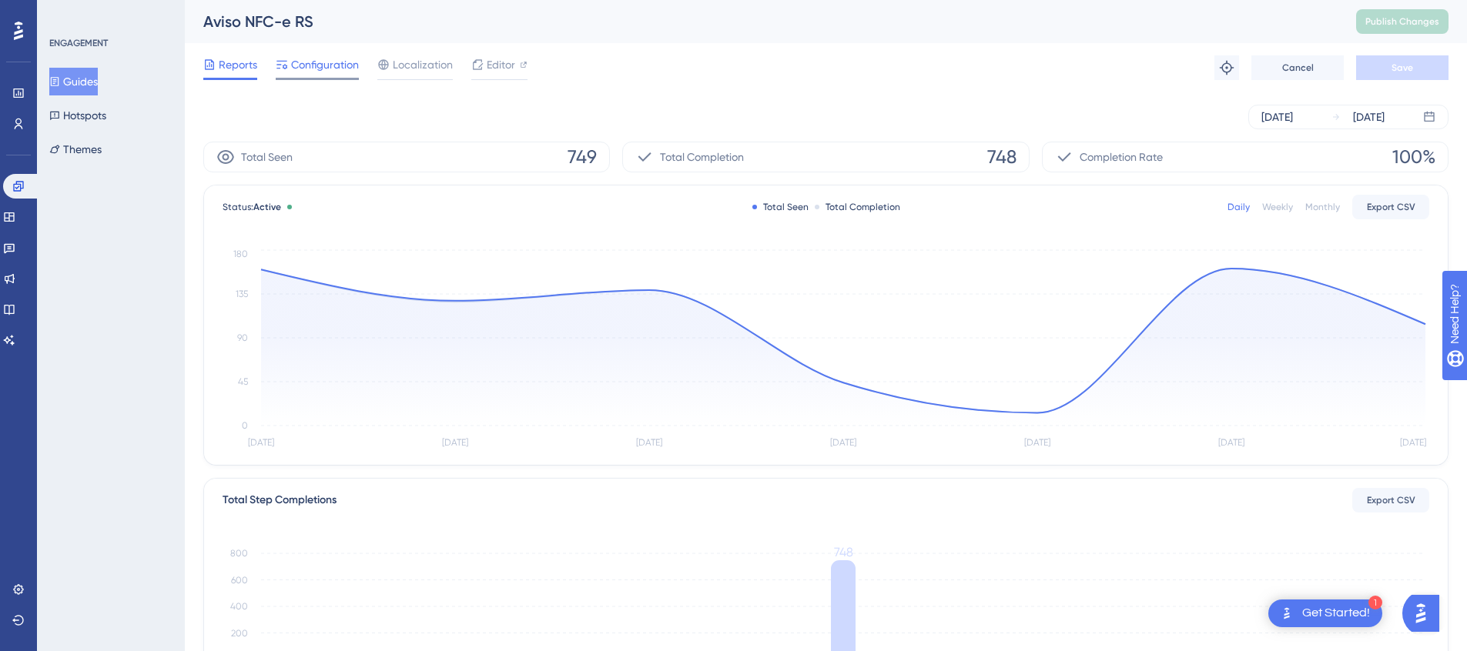
click at [310, 74] on div "Configuration" at bounding box center [317, 67] width 83 height 25
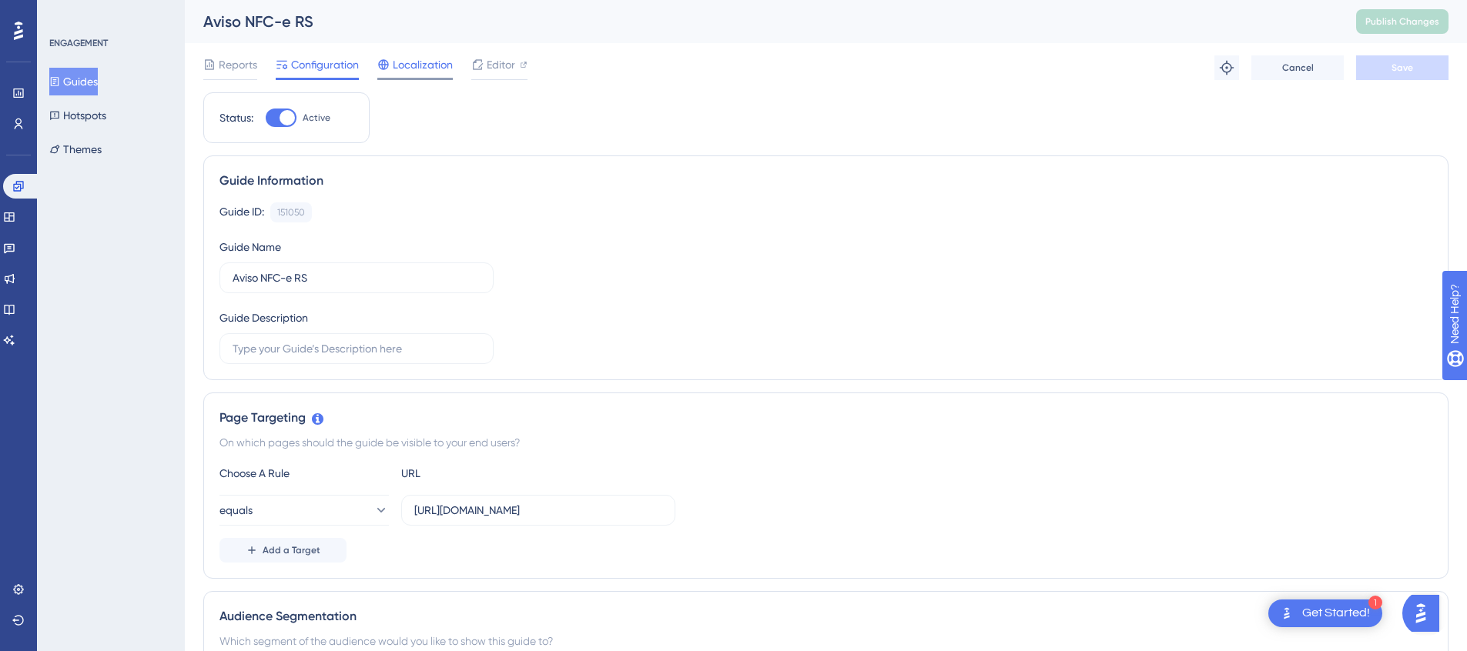
click at [427, 62] on span "Localization" at bounding box center [423, 64] width 60 height 18
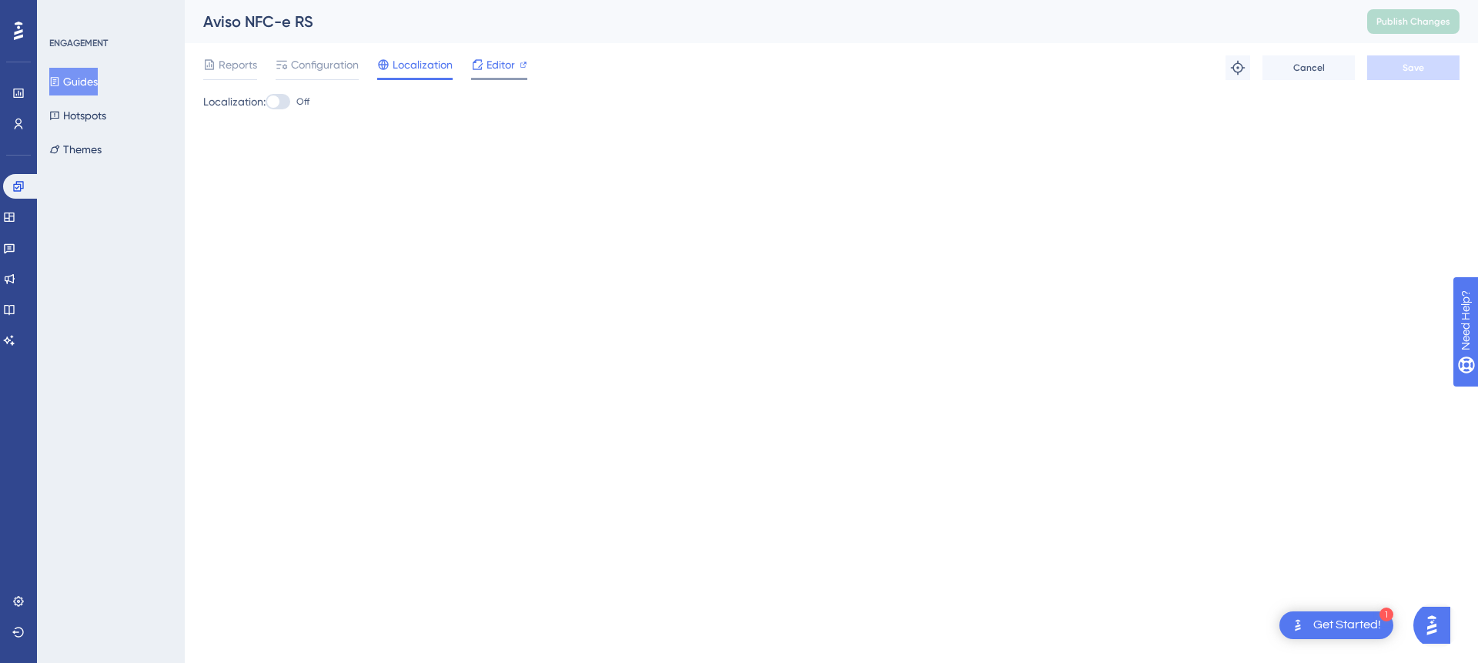
click at [502, 70] on span "Editor" at bounding box center [501, 64] width 28 height 18
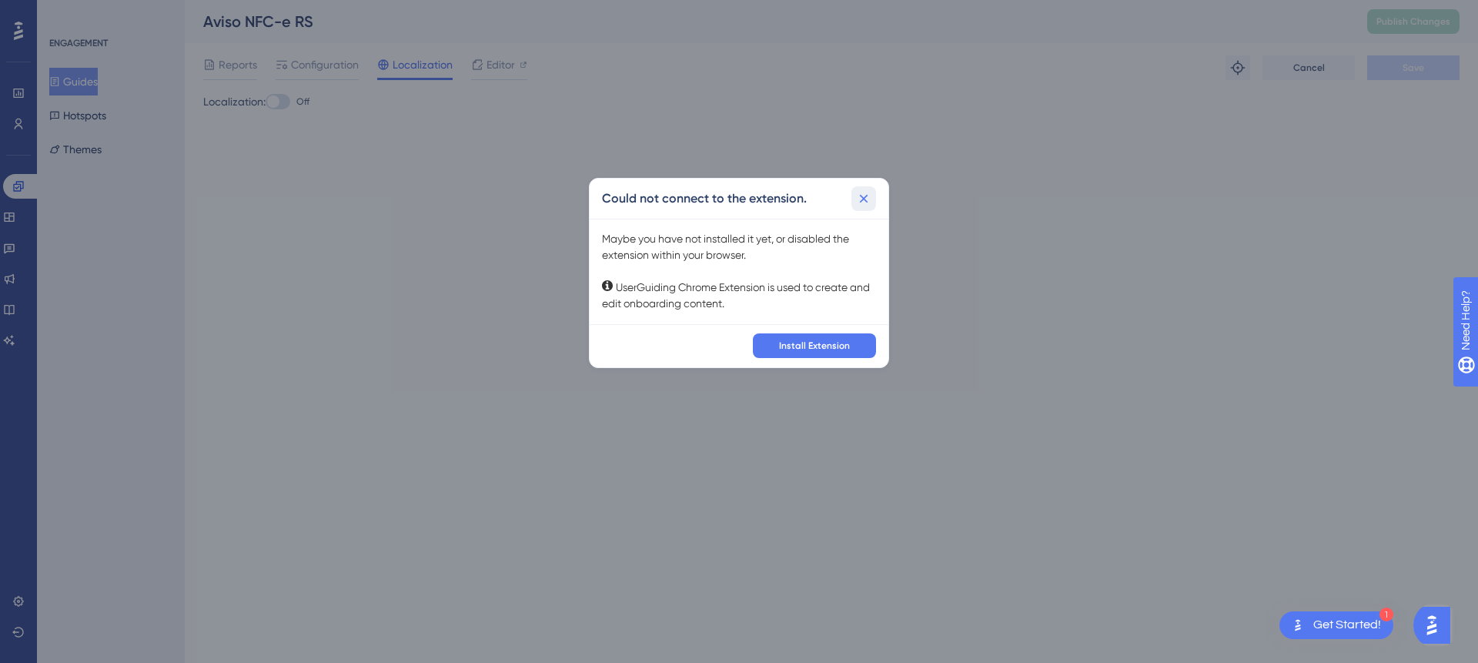
click at [869, 192] on icon at bounding box center [863, 198] width 15 height 15
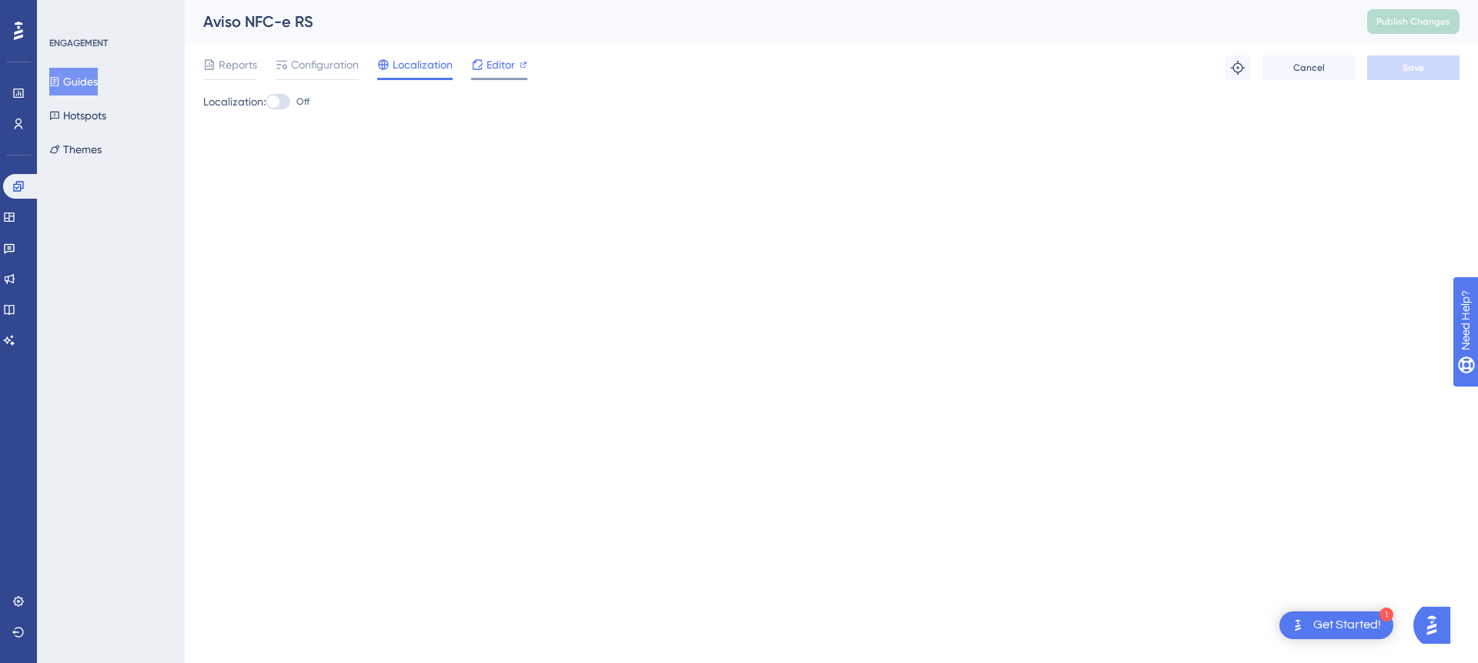
click at [495, 67] on span "Editor" at bounding box center [501, 64] width 28 height 18
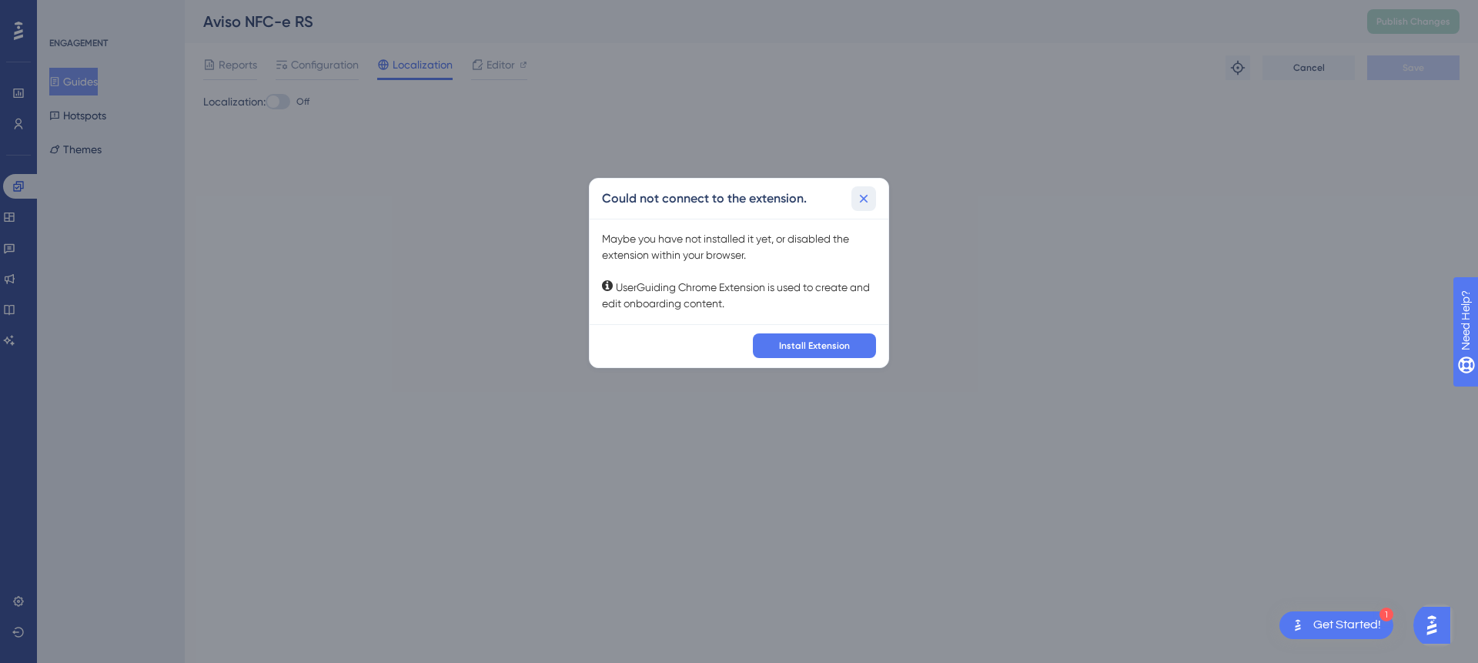
click at [870, 191] on icon at bounding box center [863, 198] width 15 height 15
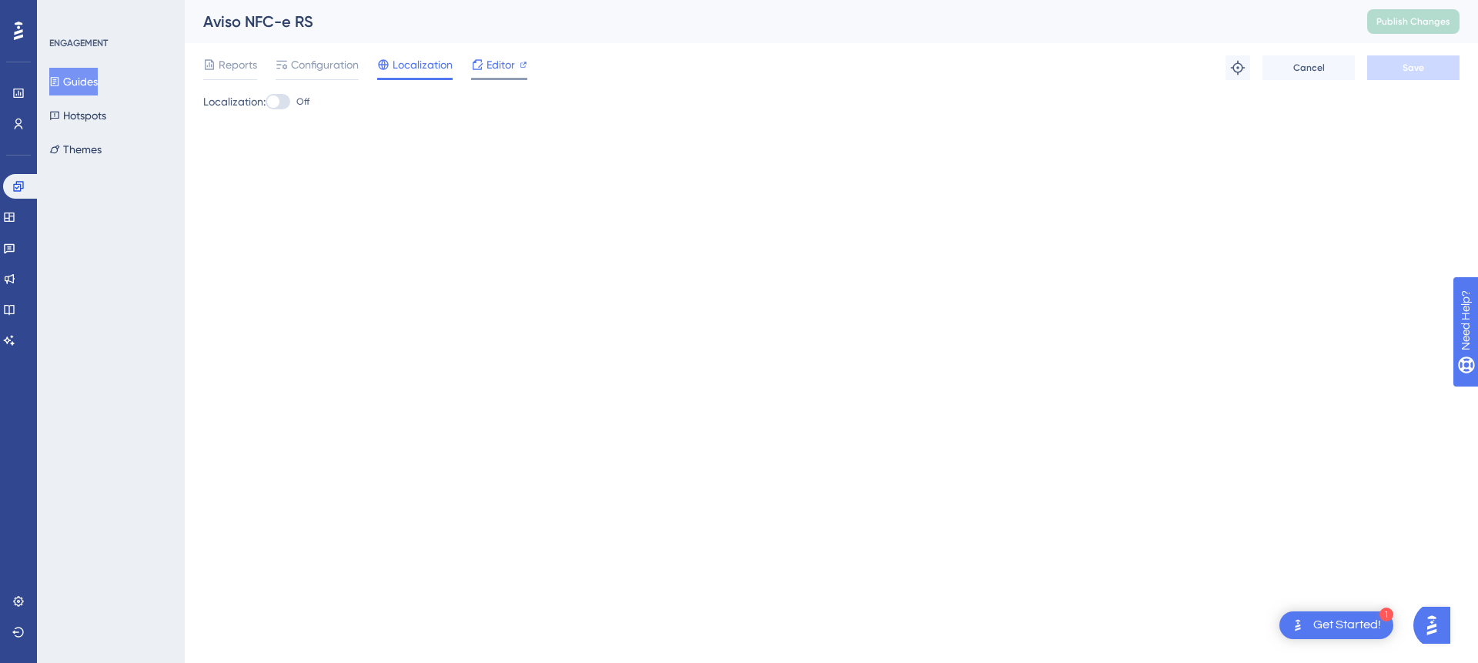
click at [497, 69] on span "Editor" at bounding box center [501, 64] width 28 height 18
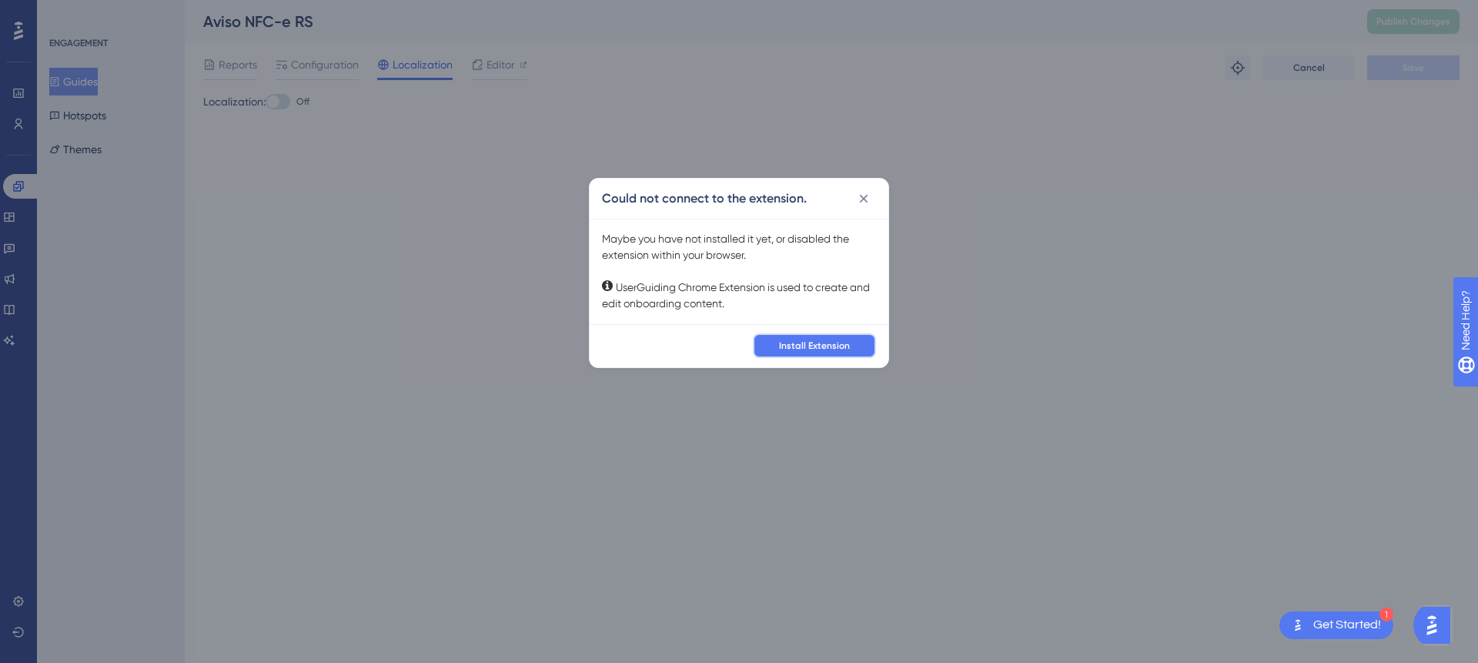
click at [818, 340] on span "Install Extension" at bounding box center [814, 346] width 71 height 12
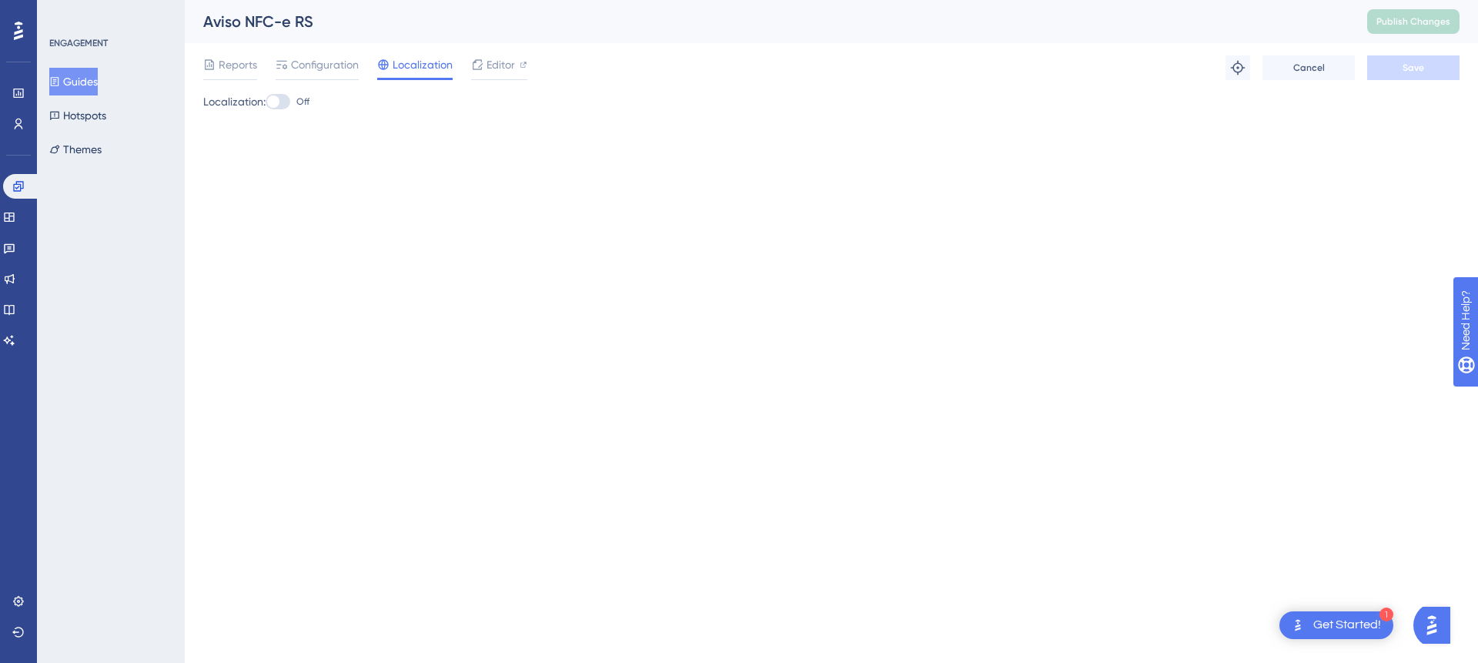
click at [665, 59] on div "Reports Configuration Localization Editor Troubleshoot Cancel Save" at bounding box center [831, 67] width 1257 height 49
click at [511, 69] on span "Editor" at bounding box center [501, 64] width 28 height 18
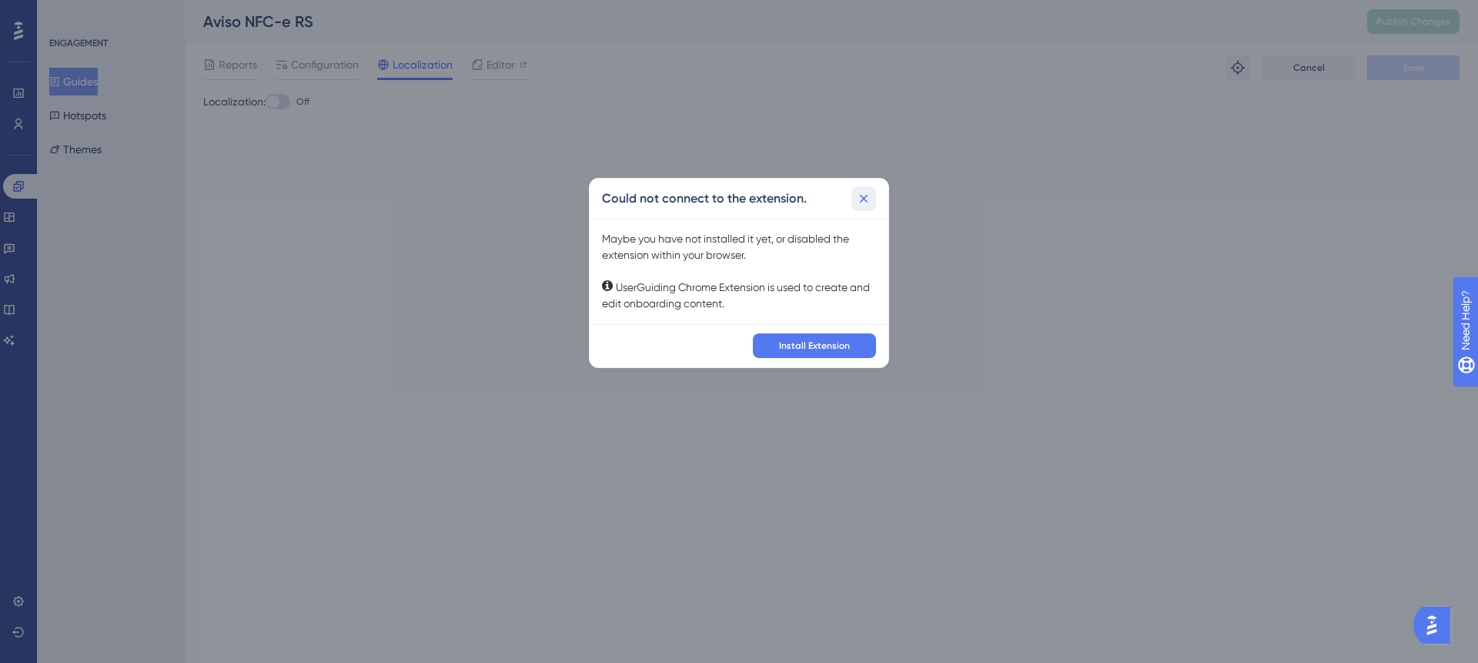
click at [869, 203] on icon at bounding box center [863, 198] width 15 height 15
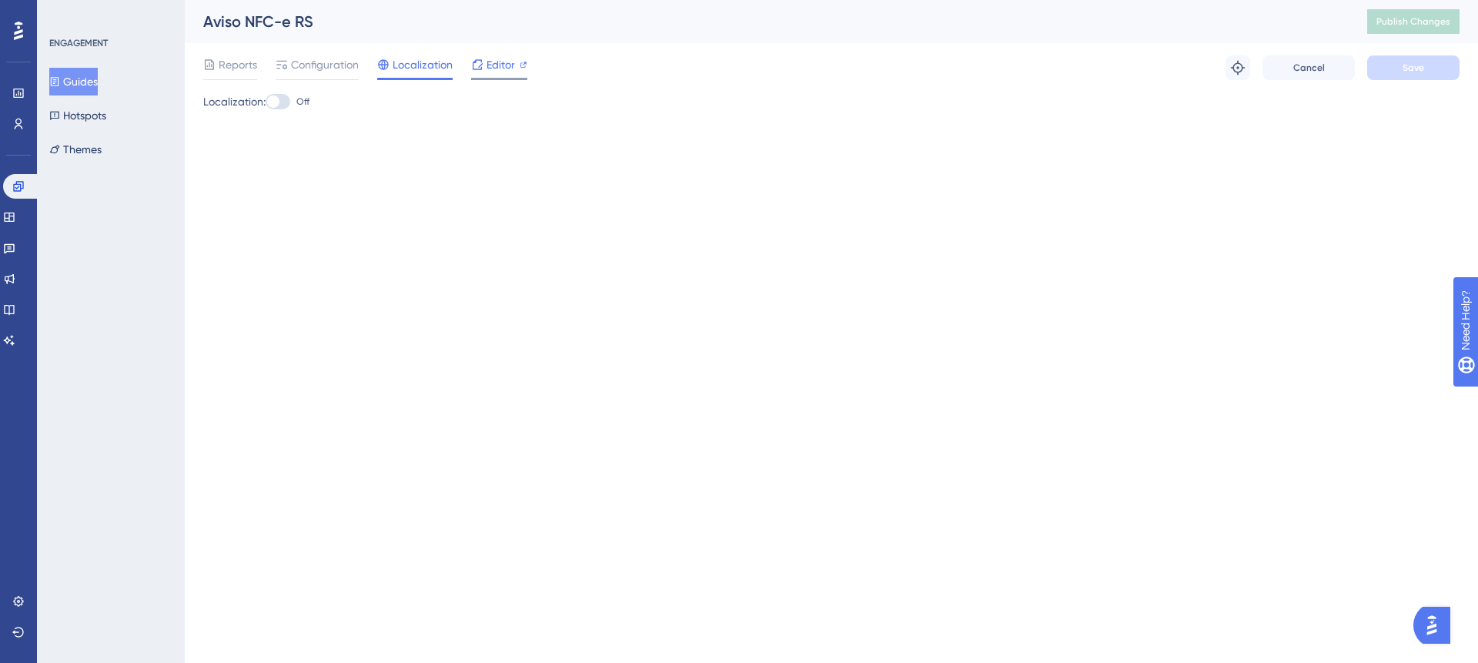
click at [514, 67] on div "Editor" at bounding box center [499, 64] width 56 height 18
click at [22, 35] on icon at bounding box center [18, 31] width 9 height 18
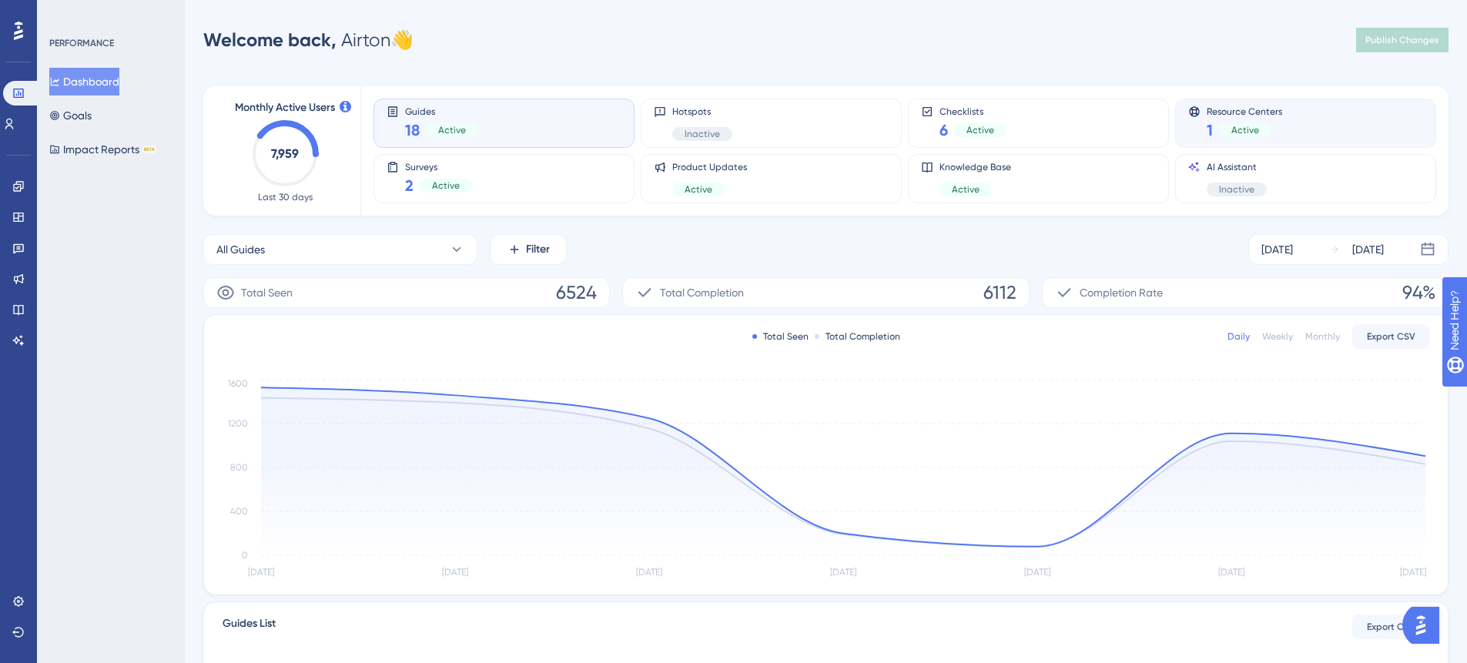
click at [1288, 134] on div "Resource Centers 1 Active" at bounding box center [1305, 122] width 235 height 35
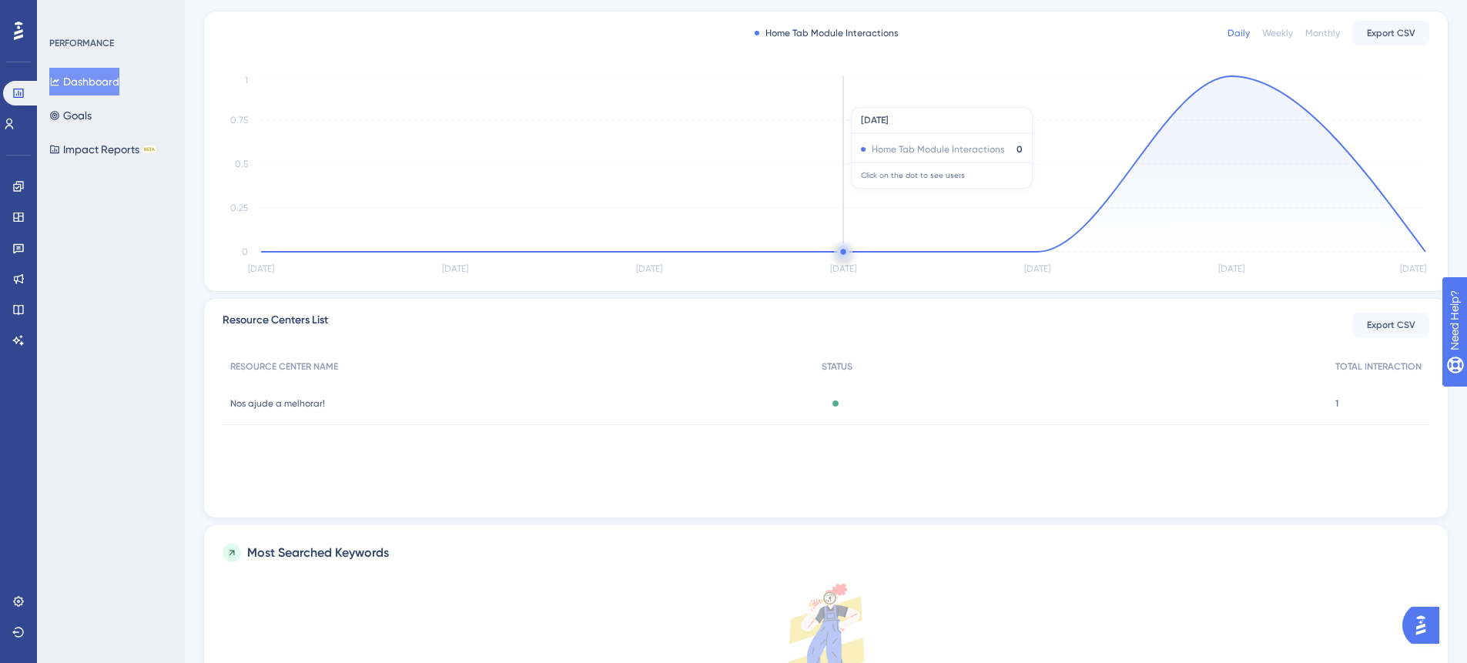
scroll to position [425, 0]
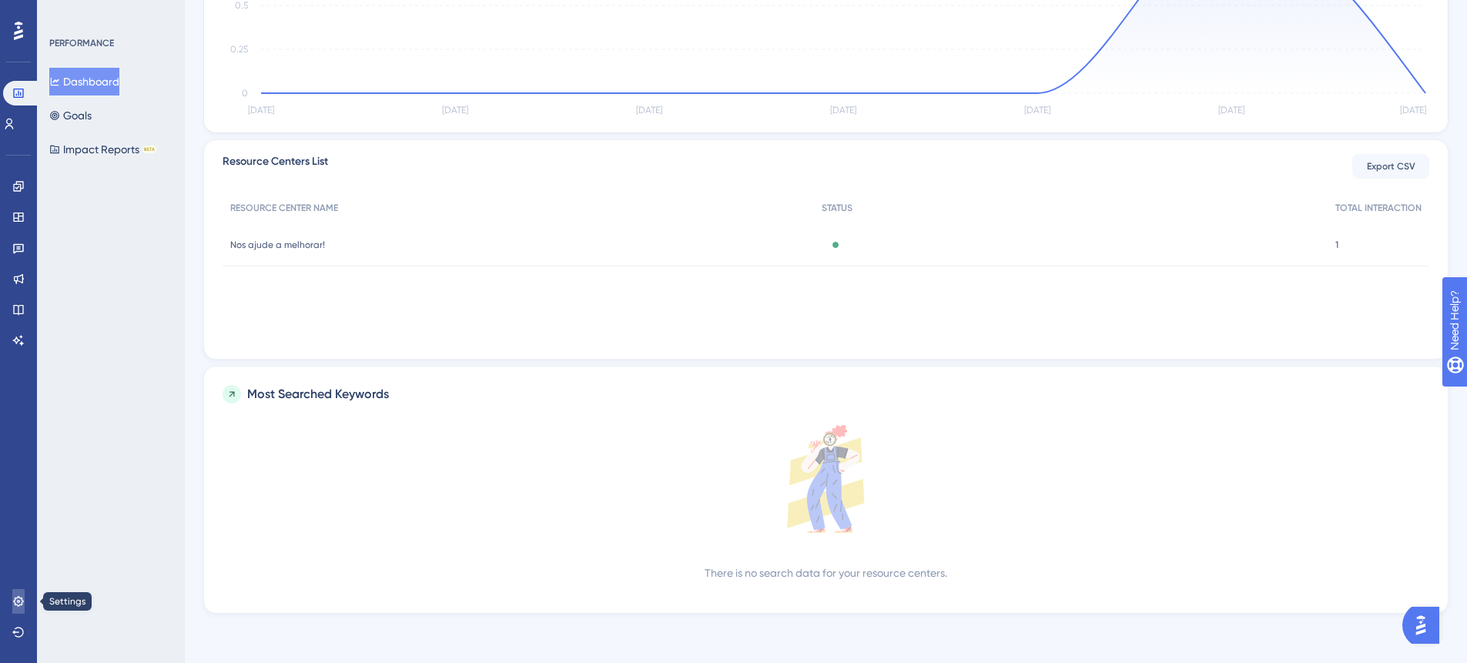
click at [18, 604] on icon at bounding box center [18, 601] width 10 height 10
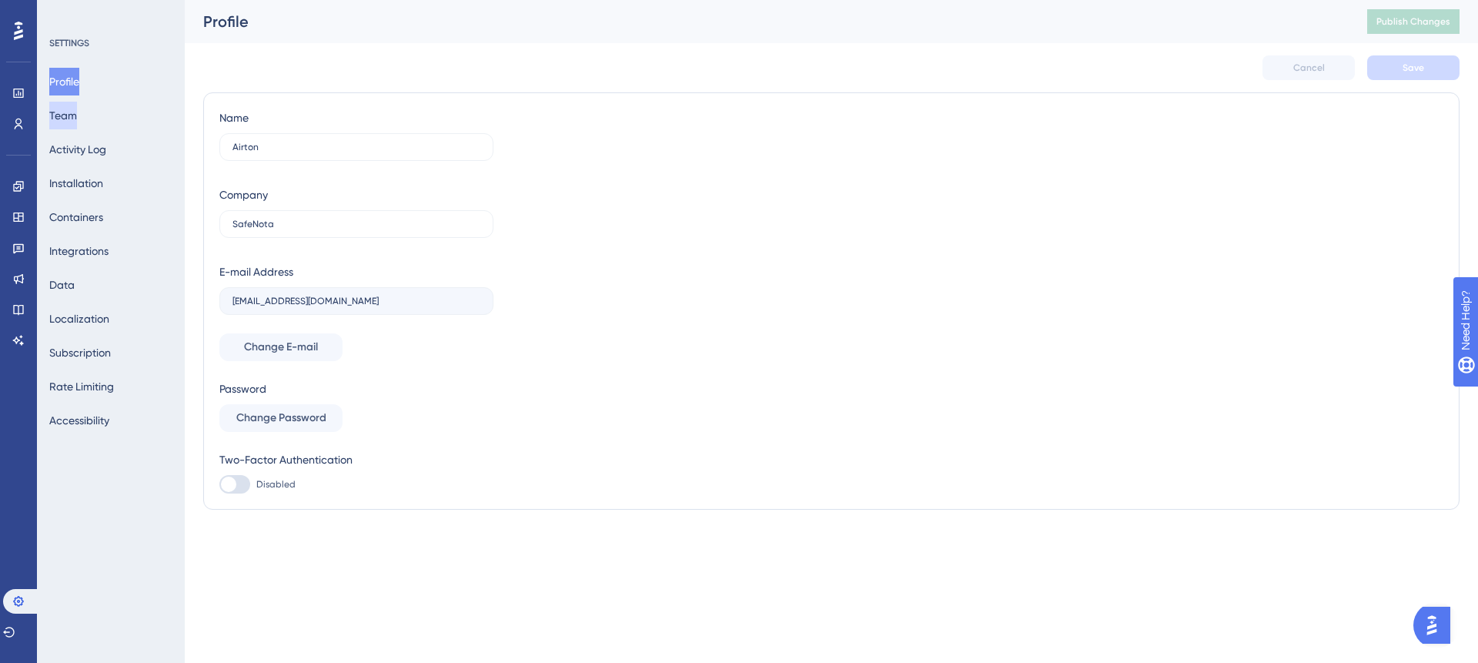
click at [77, 114] on button "Team" at bounding box center [63, 116] width 28 height 28
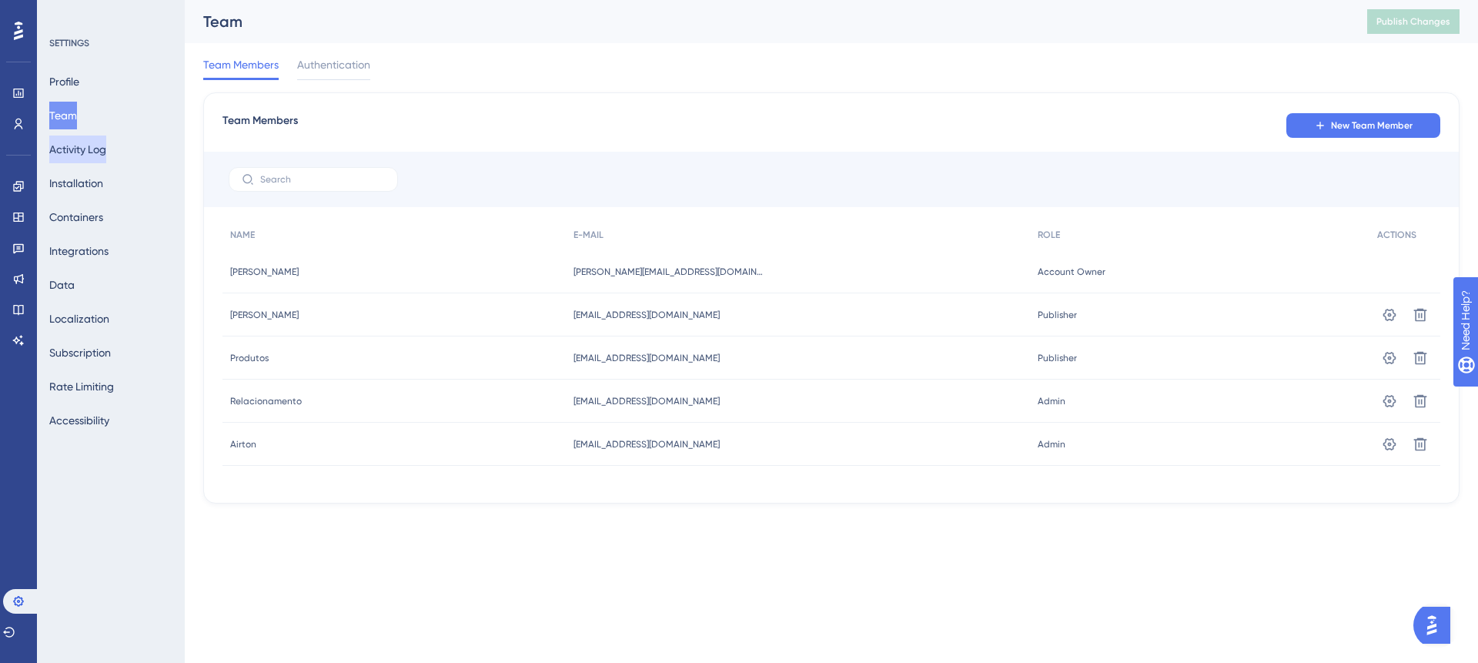
click at [65, 146] on button "Activity Log" at bounding box center [77, 150] width 57 height 28
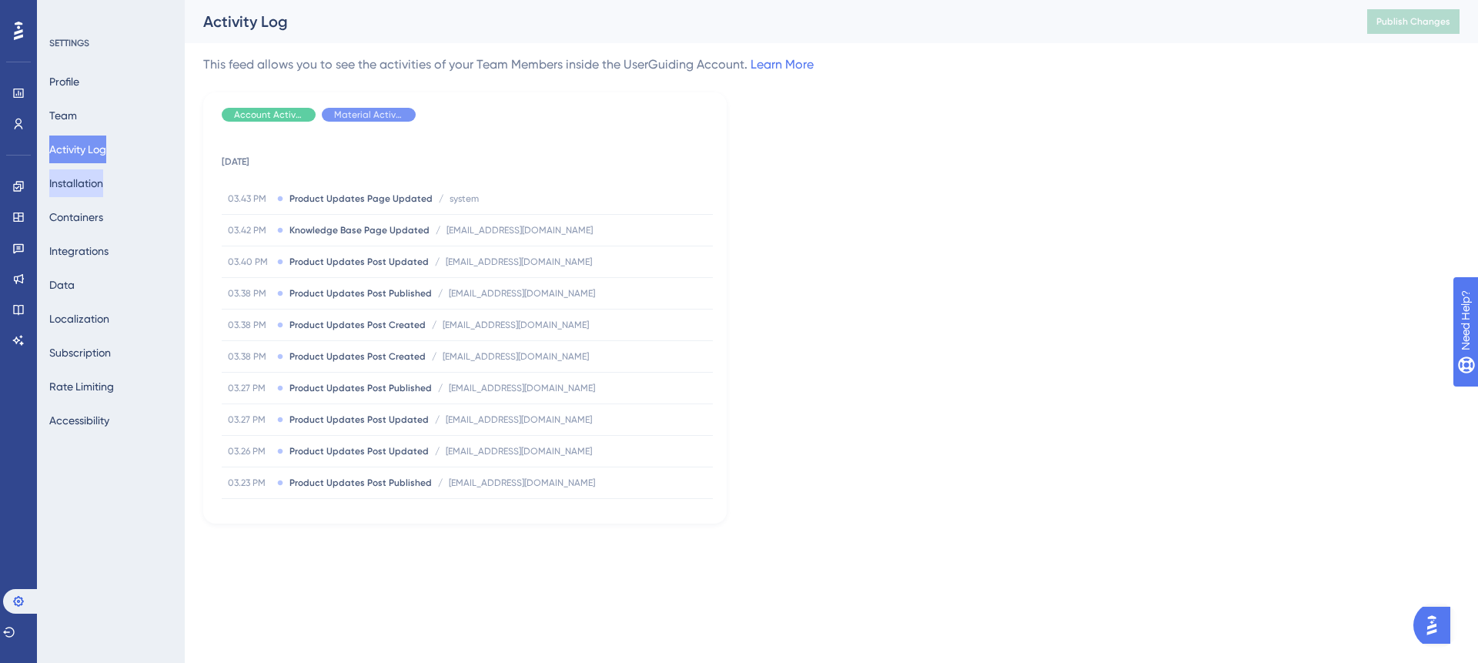
click at [103, 176] on button "Installation" at bounding box center [76, 183] width 54 height 28
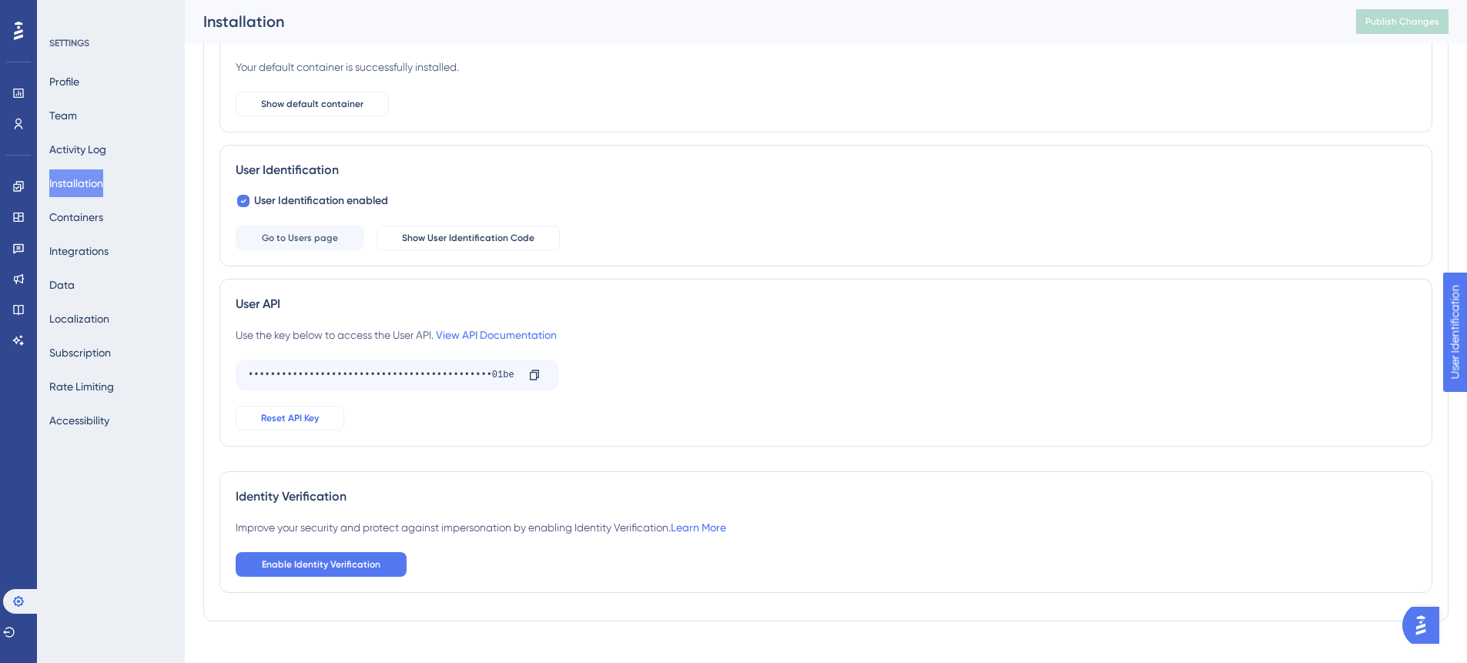
scroll to position [149, 0]
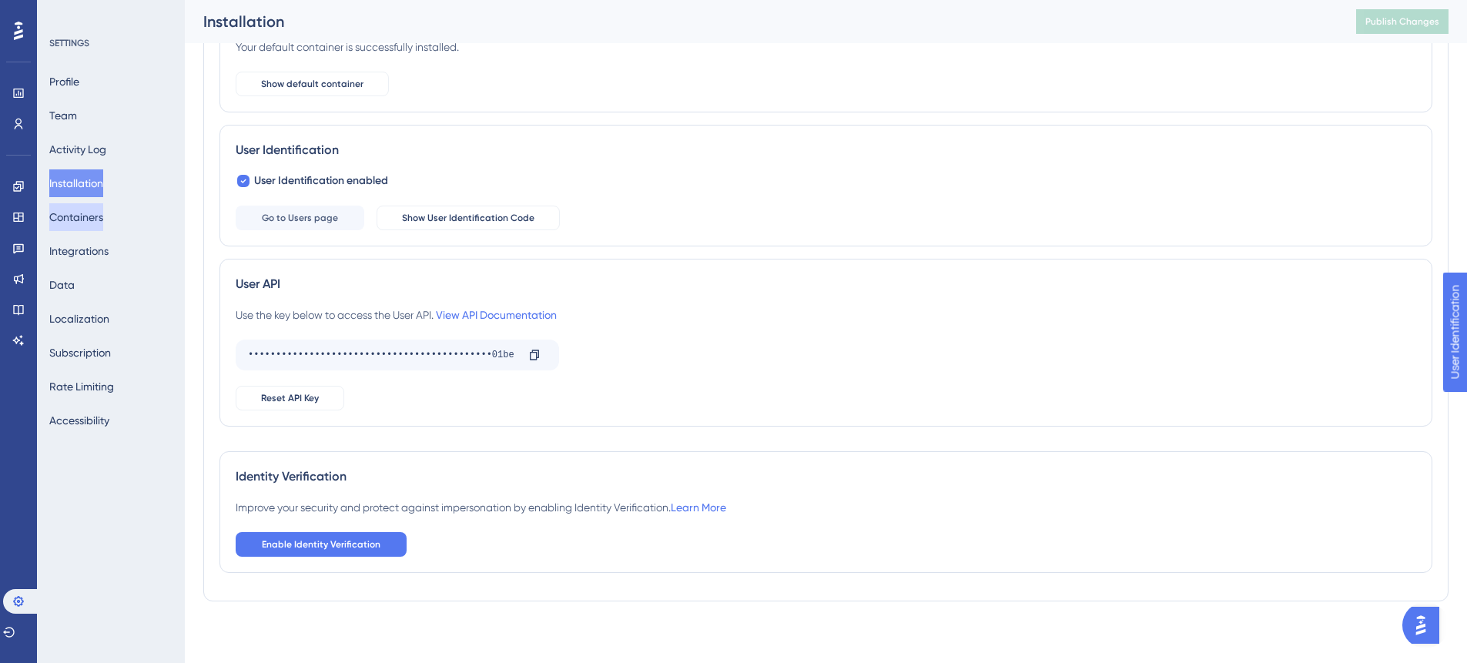
click at [90, 218] on button "Containers" at bounding box center [76, 217] width 54 height 28
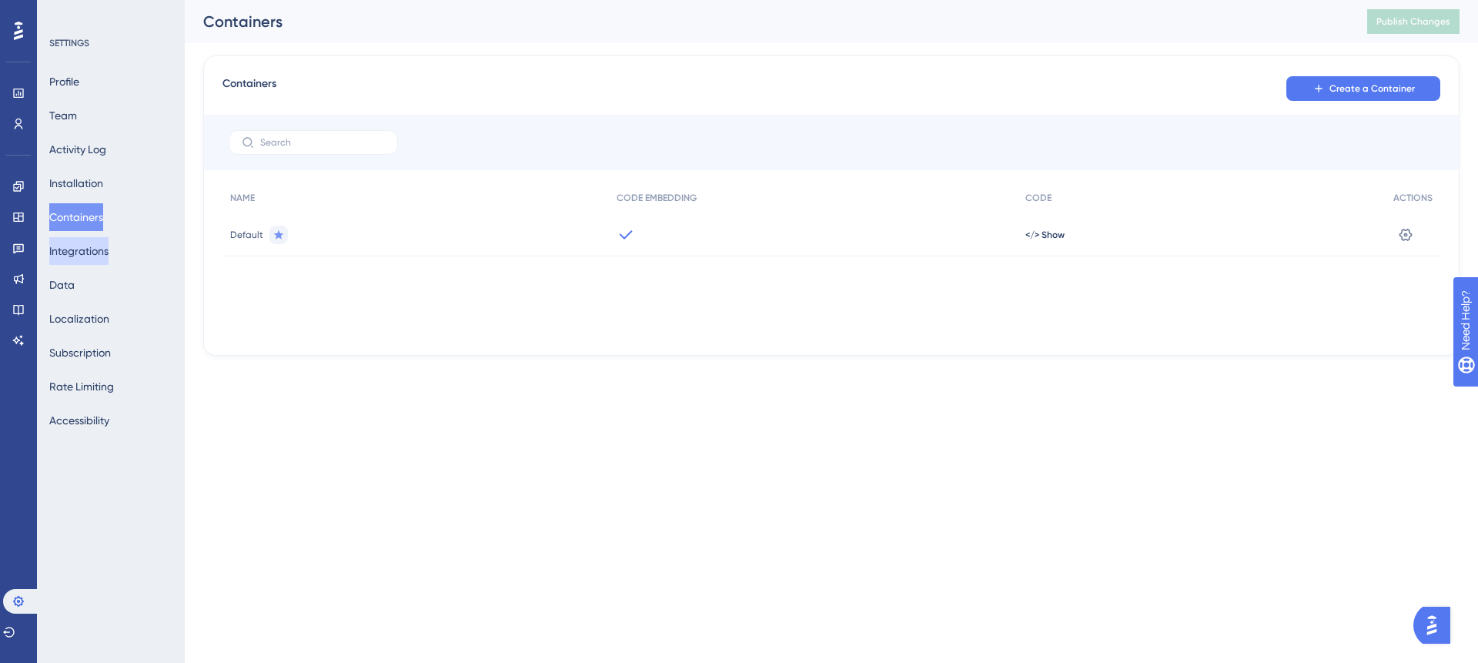
click at [85, 242] on button "Integrations" at bounding box center [78, 251] width 59 height 28
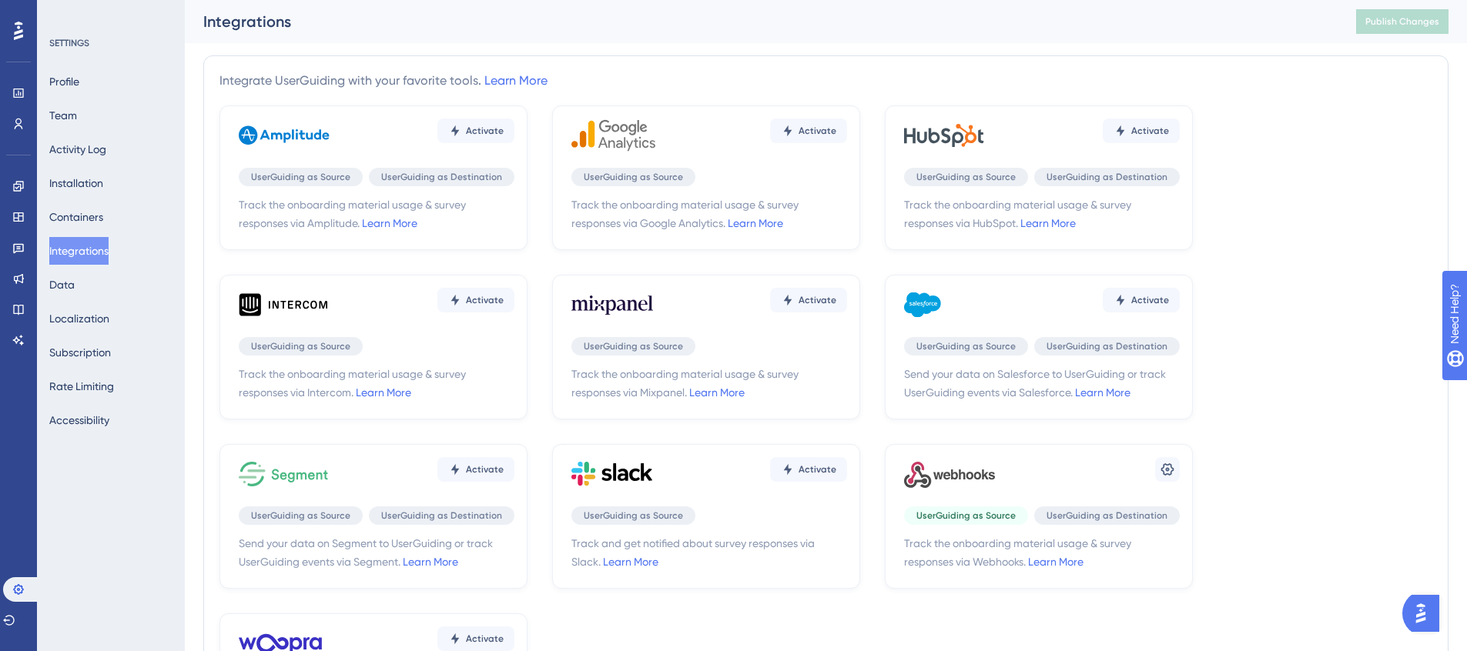
click at [109, 282] on div "Profile Team Activity Log Installation Containers Integrations Data Localizatio…" at bounding box center [111, 251] width 125 height 367
click at [107, 303] on div "Profile Team Activity Log Installation Containers Integrations Data Localizatio…" at bounding box center [111, 251] width 125 height 367
click at [58, 290] on button "Data" at bounding box center [61, 285] width 25 height 28
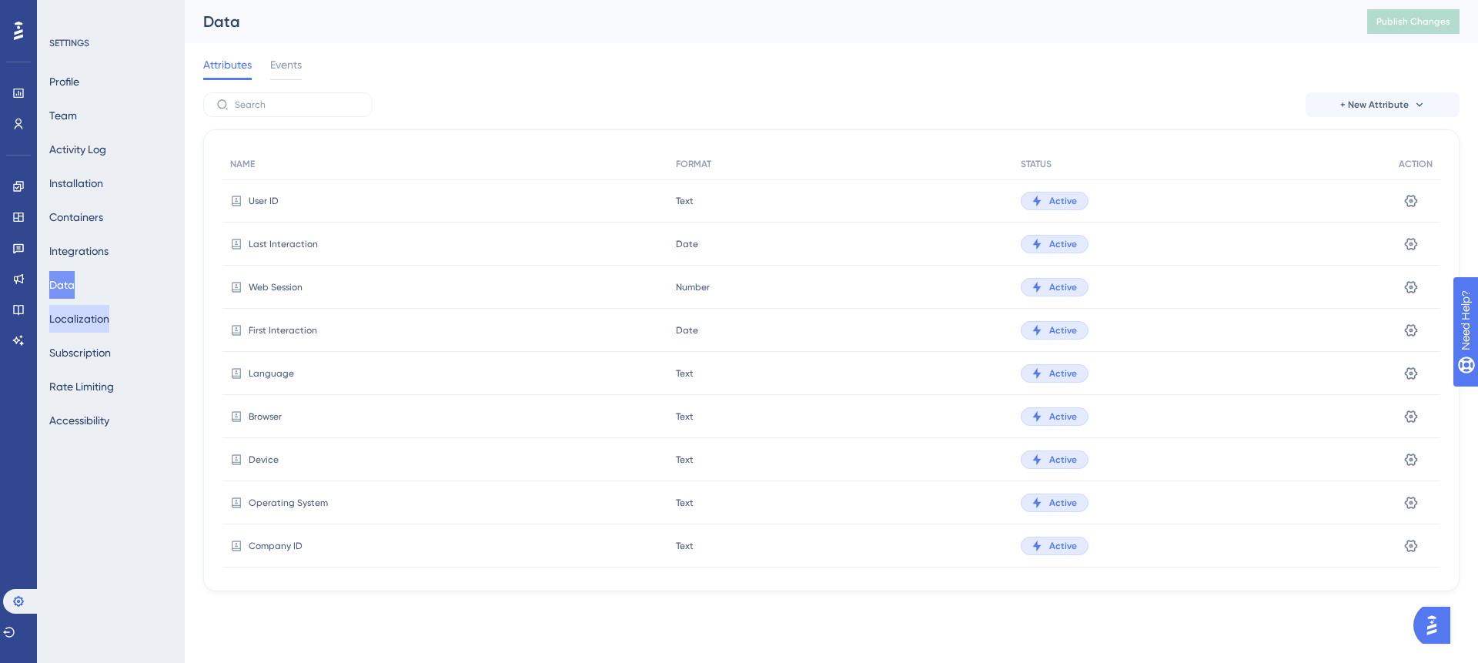
click at [98, 330] on button "Localization" at bounding box center [79, 319] width 60 height 28
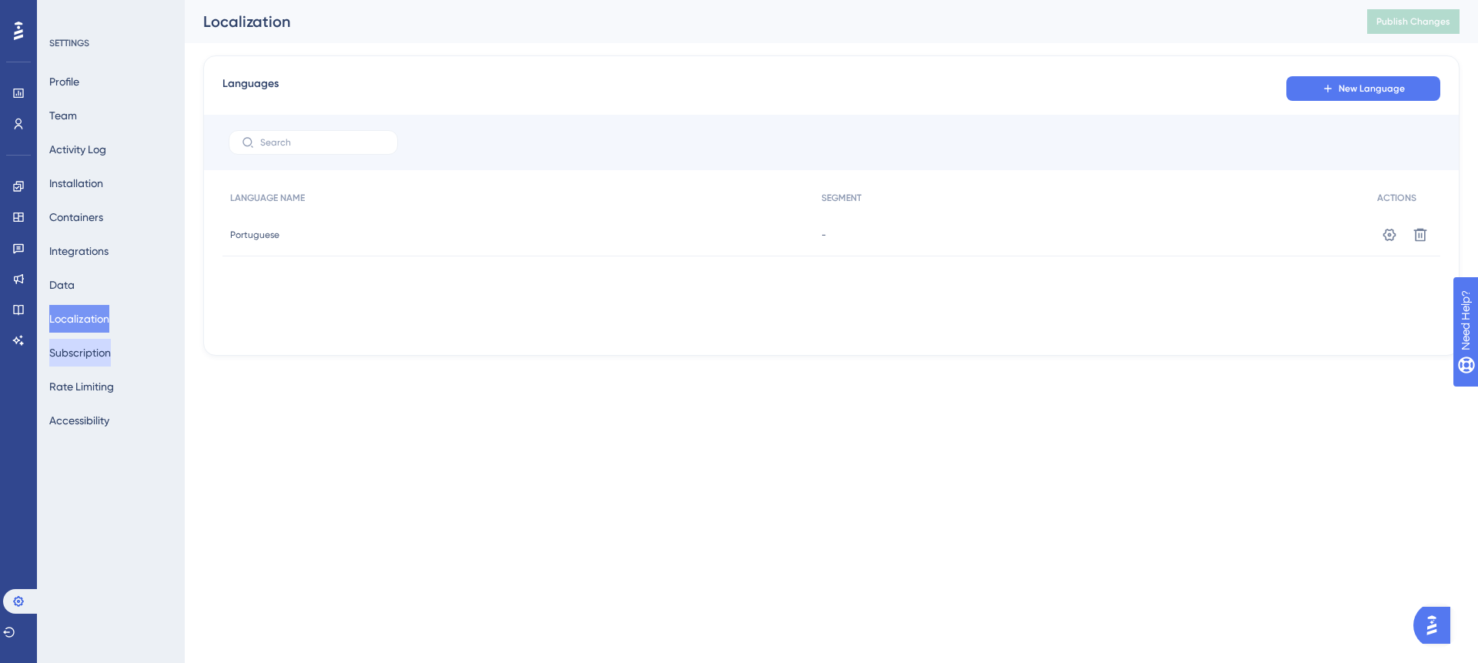
click at [95, 353] on button "Subscription" at bounding box center [80, 353] width 62 height 28
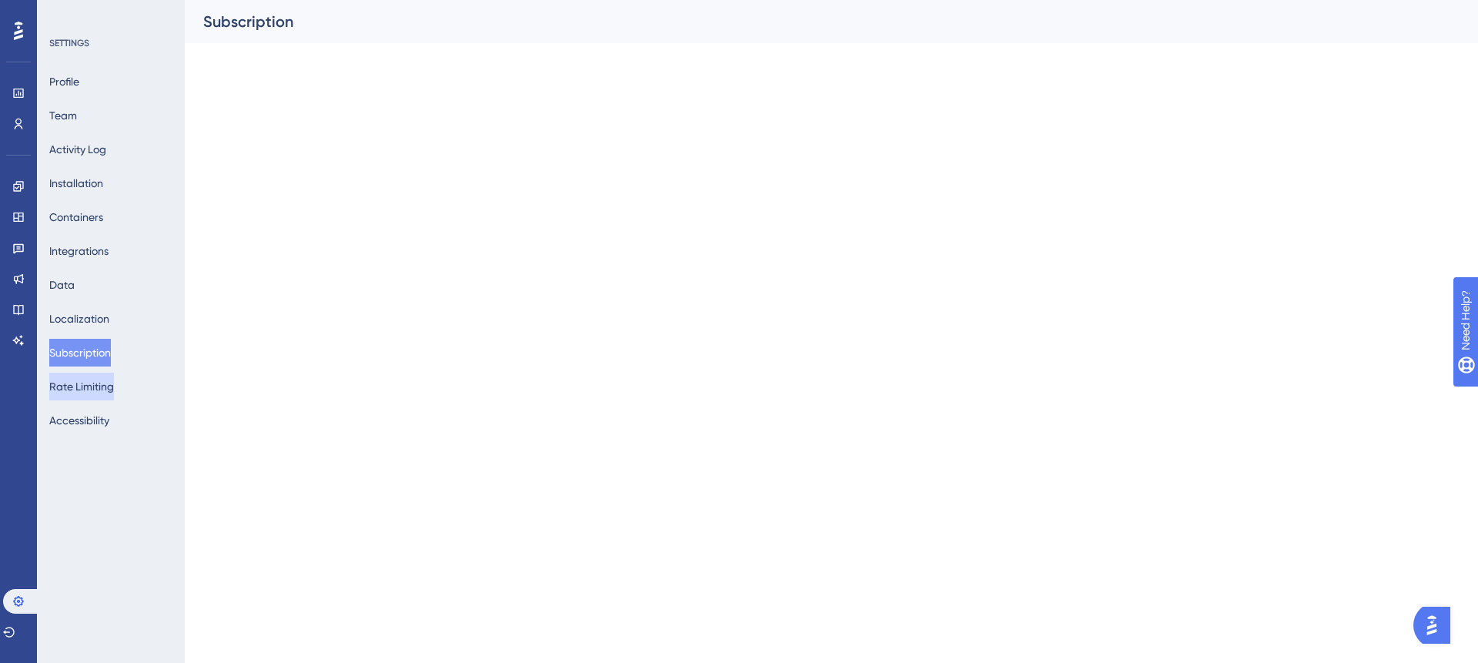
click at [98, 383] on button "Rate Limiting" at bounding box center [81, 387] width 65 height 28
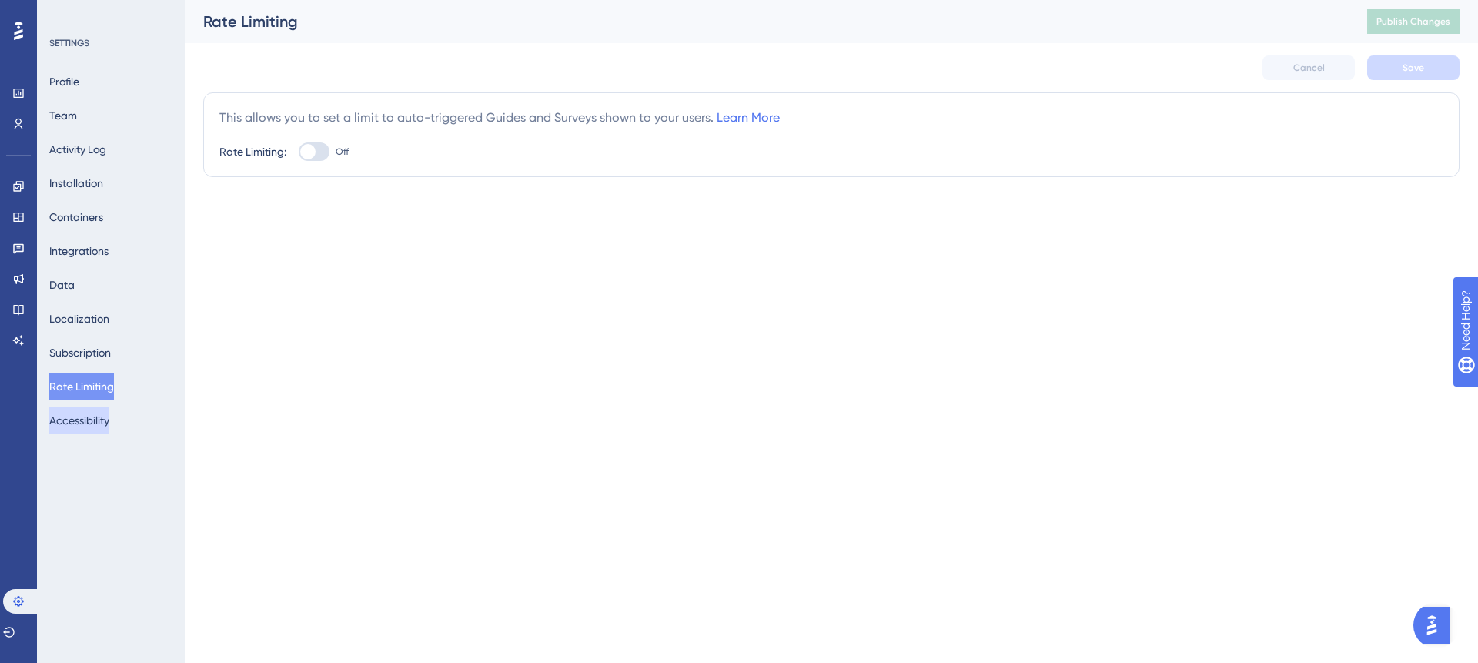
click at [107, 422] on button "Accessibility" at bounding box center [79, 421] width 60 height 28
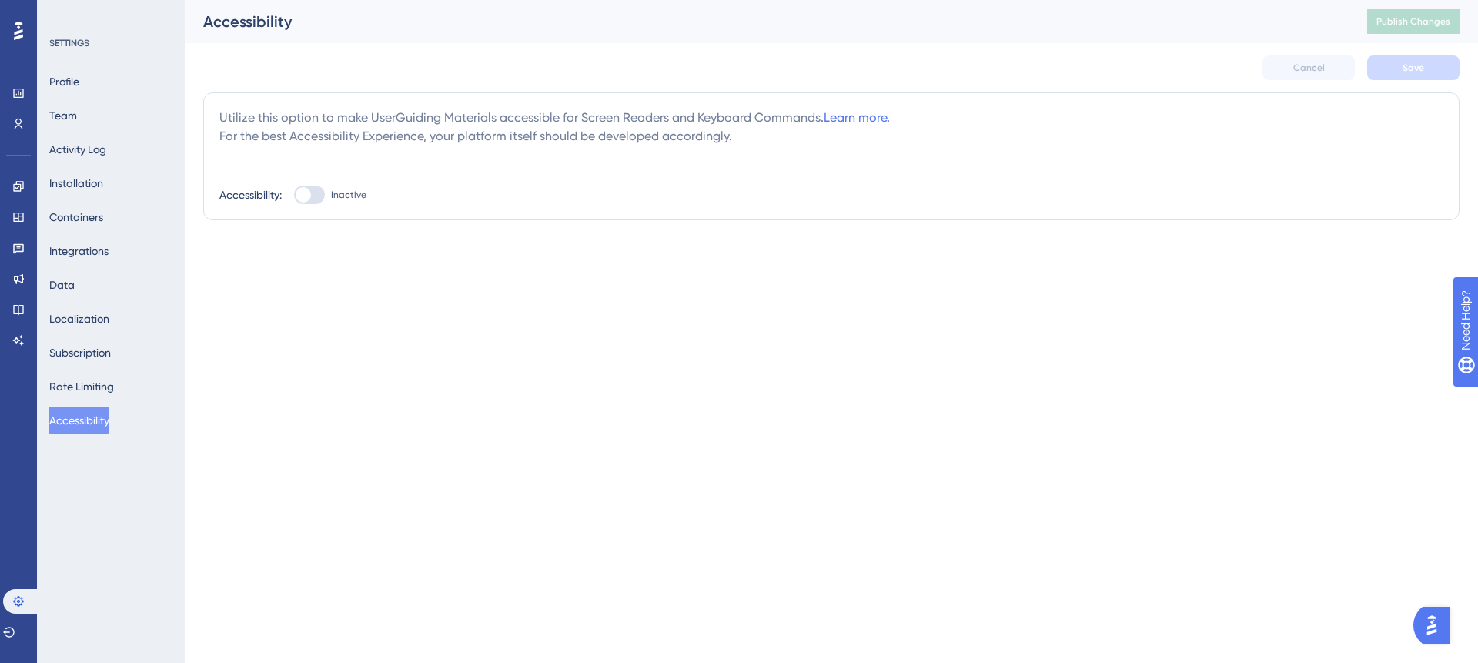
click at [15, 38] on icon at bounding box center [18, 31] width 9 height 18
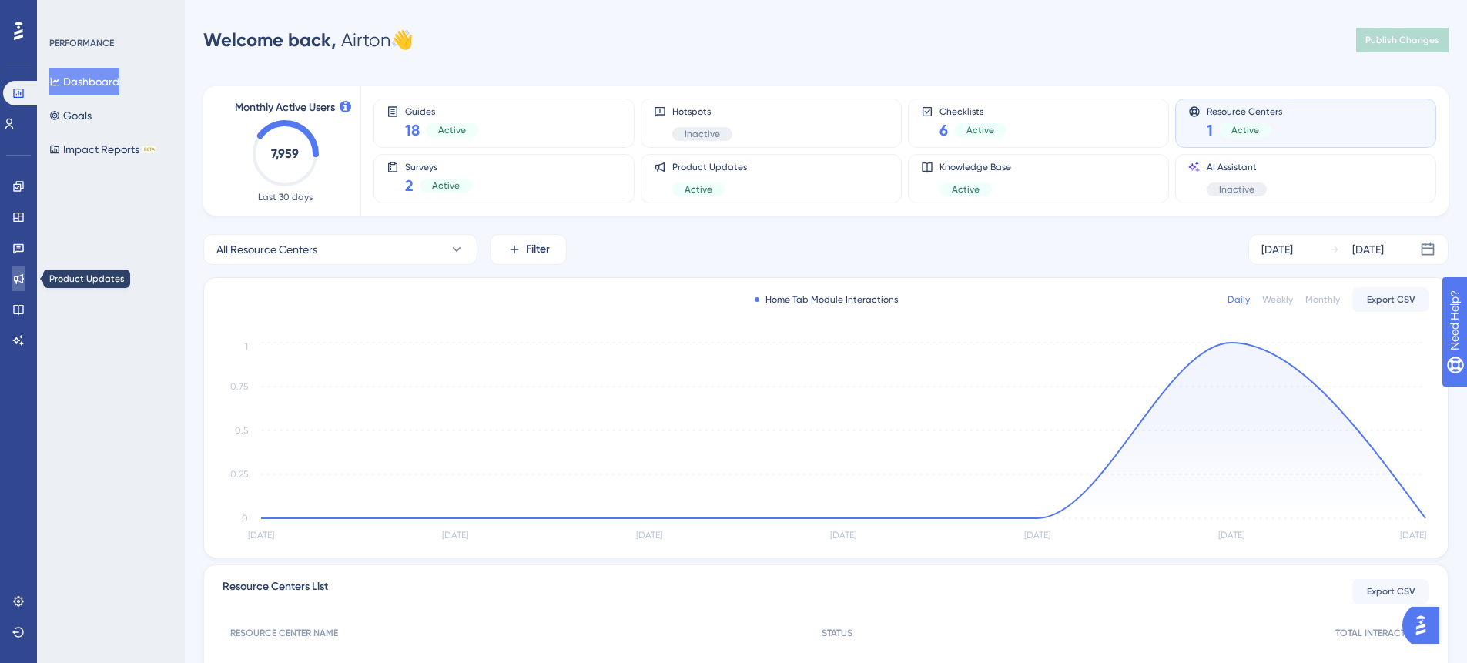
click at [25, 280] on link at bounding box center [18, 278] width 12 height 25
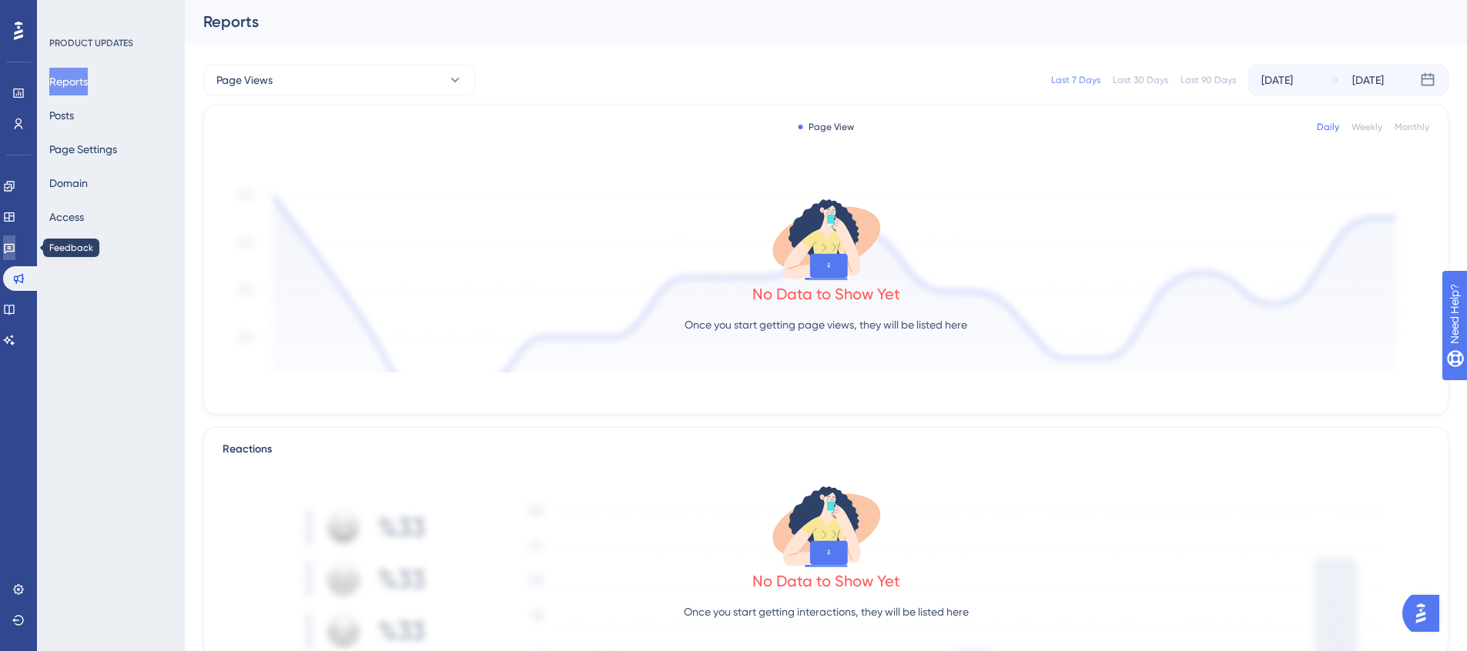
click at [15, 244] on icon at bounding box center [9, 249] width 11 height 10
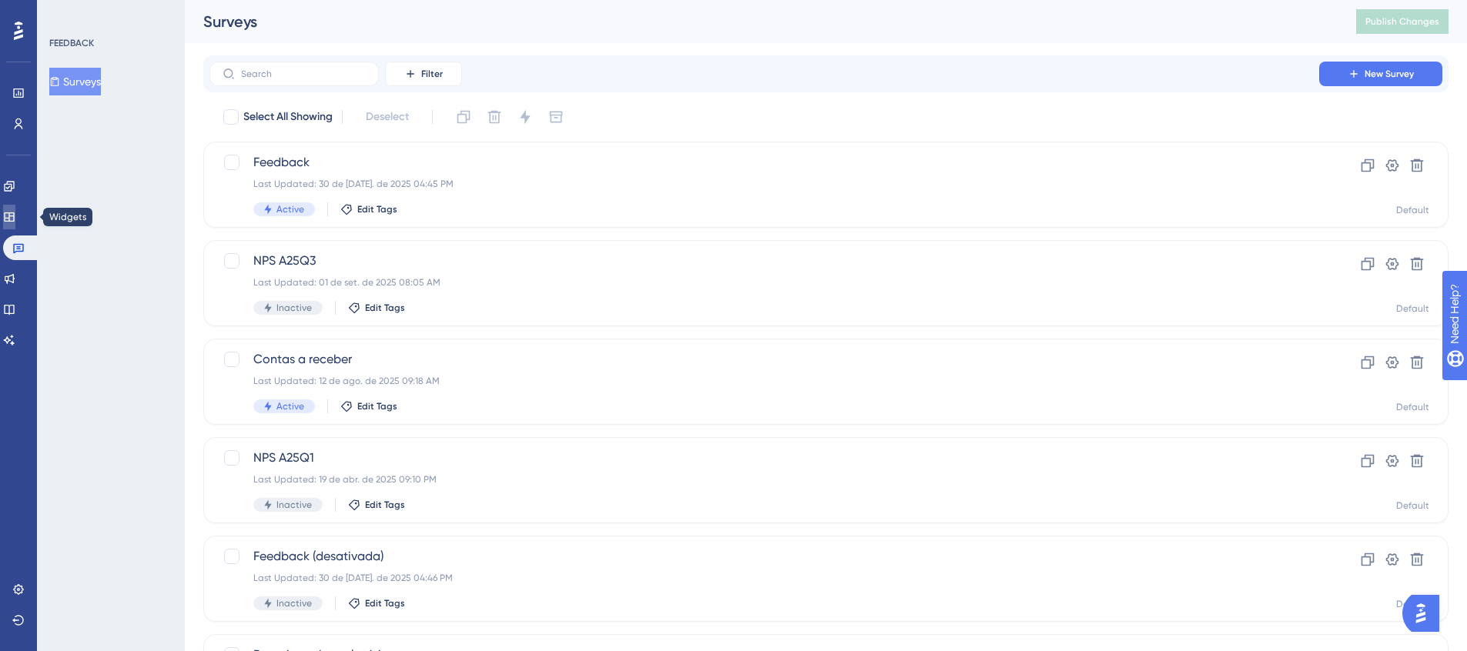
click at [15, 220] on icon at bounding box center [9, 217] width 12 height 12
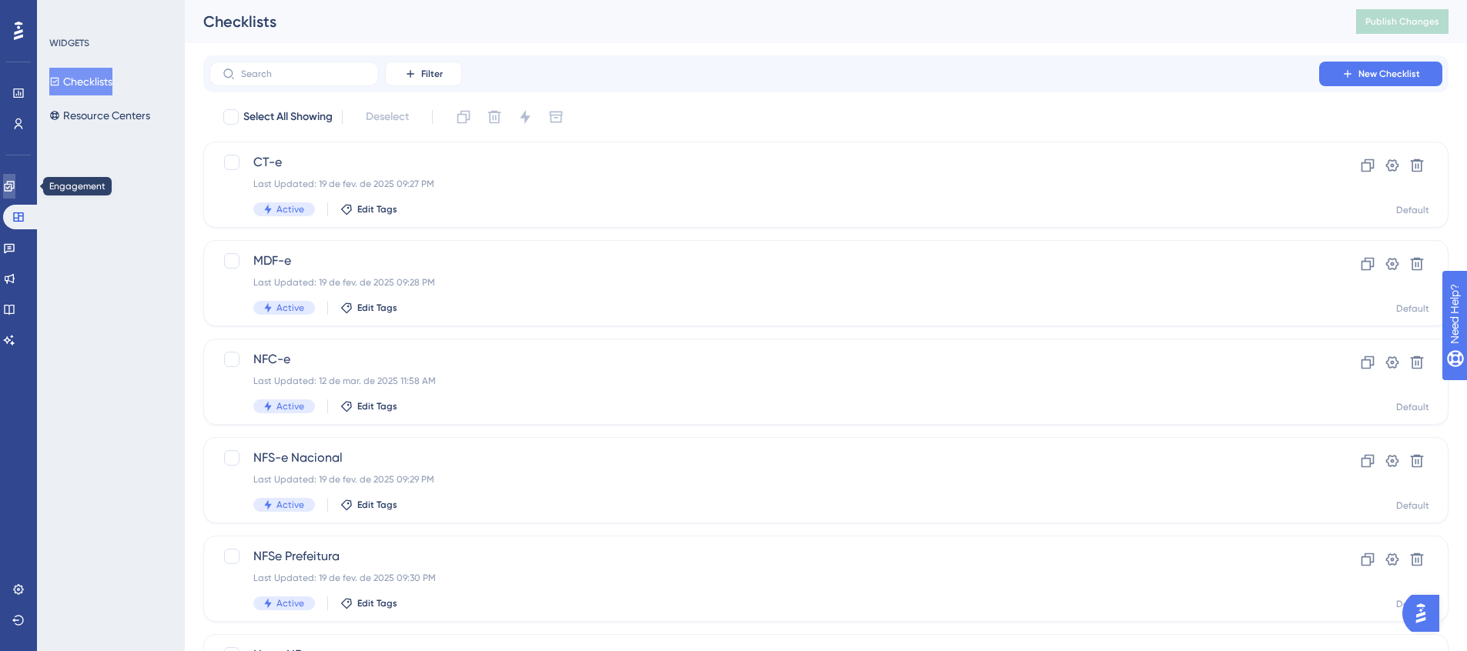
click at [15, 195] on link at bounding box center [9, 186] width 12 height 25
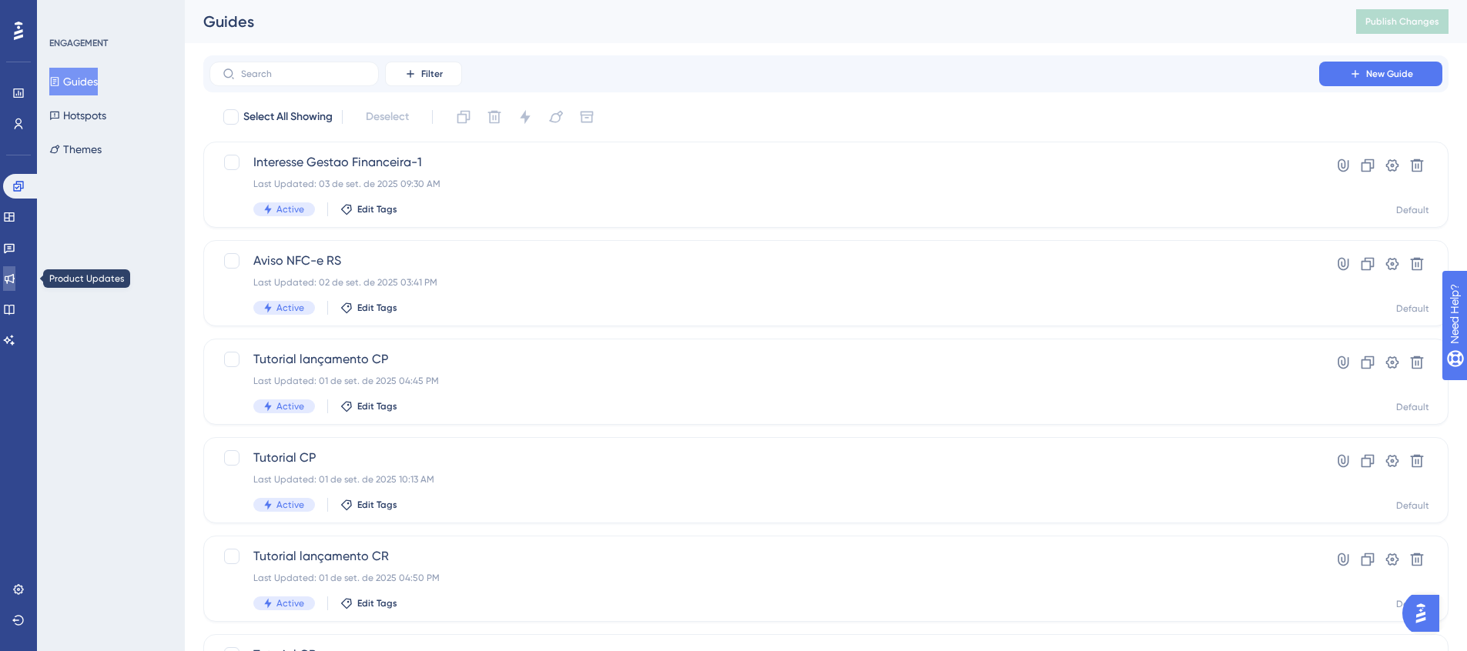
click at [15, 276] on icon at bounding box center [9, 279] width 12 height 12
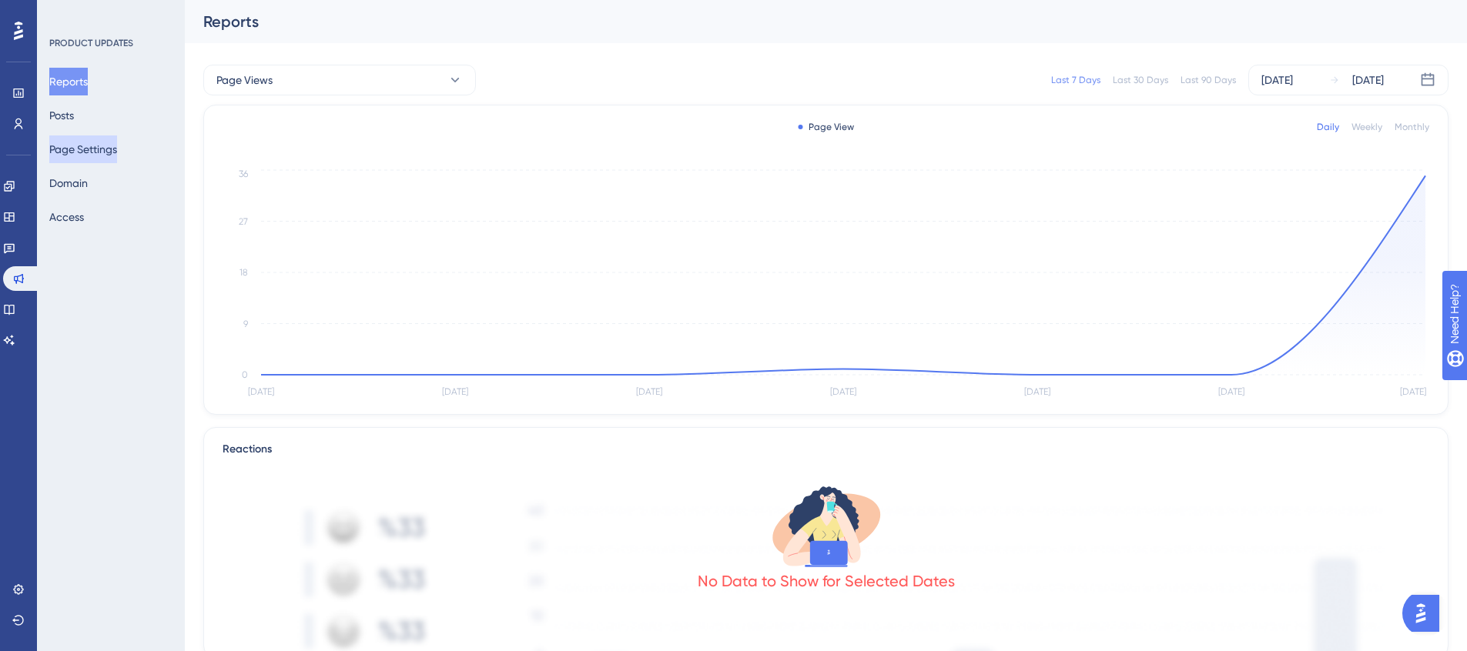
click at [93, 155] on button "Page Settings" at bounding box center [83, 150] width 68 height 28
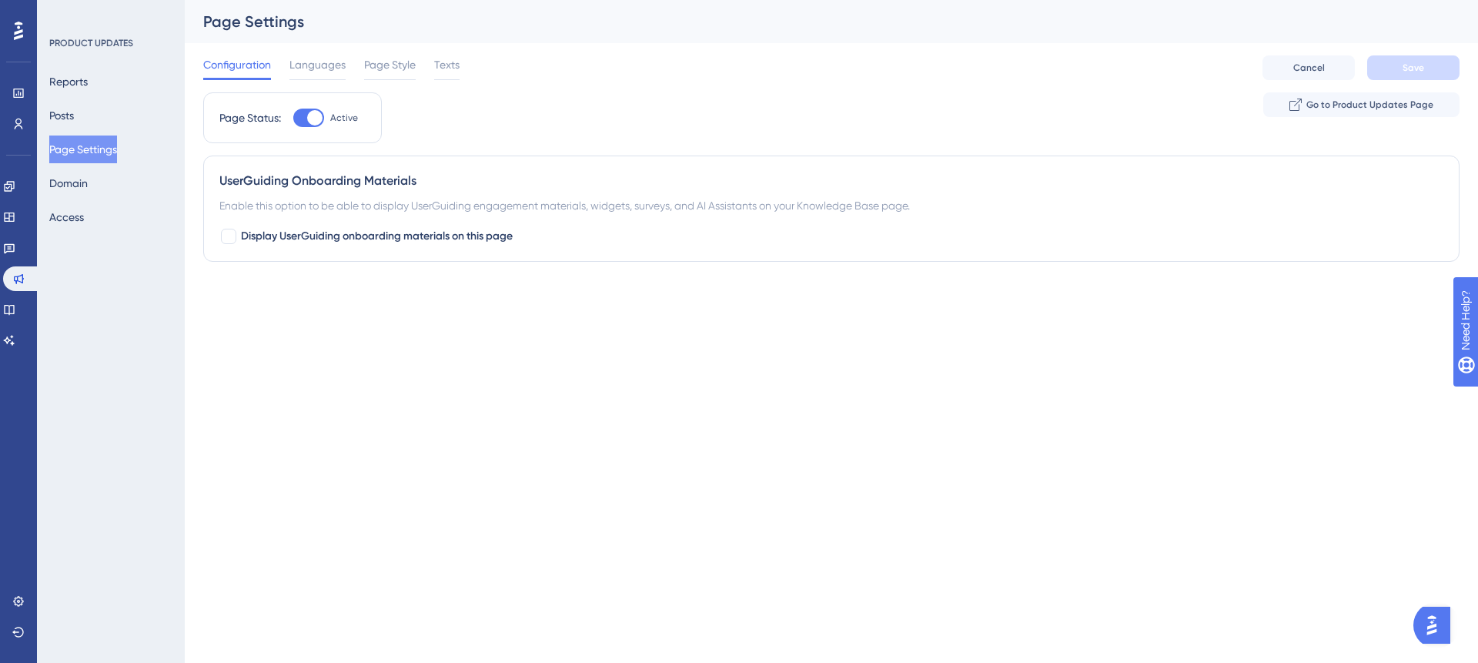
click at [91, 125] on div "Reports Posts Page Settings Domain Access" at bounding box center [111, 149] width 125 height 163
click at [93, 122] on div "Reports Posts Page Settings Domain Access" at bounding box center [111, 149] width 125 height 163
click at [72, 113] on button "Posts" at bounding box center [61, 116] width 25 height 28
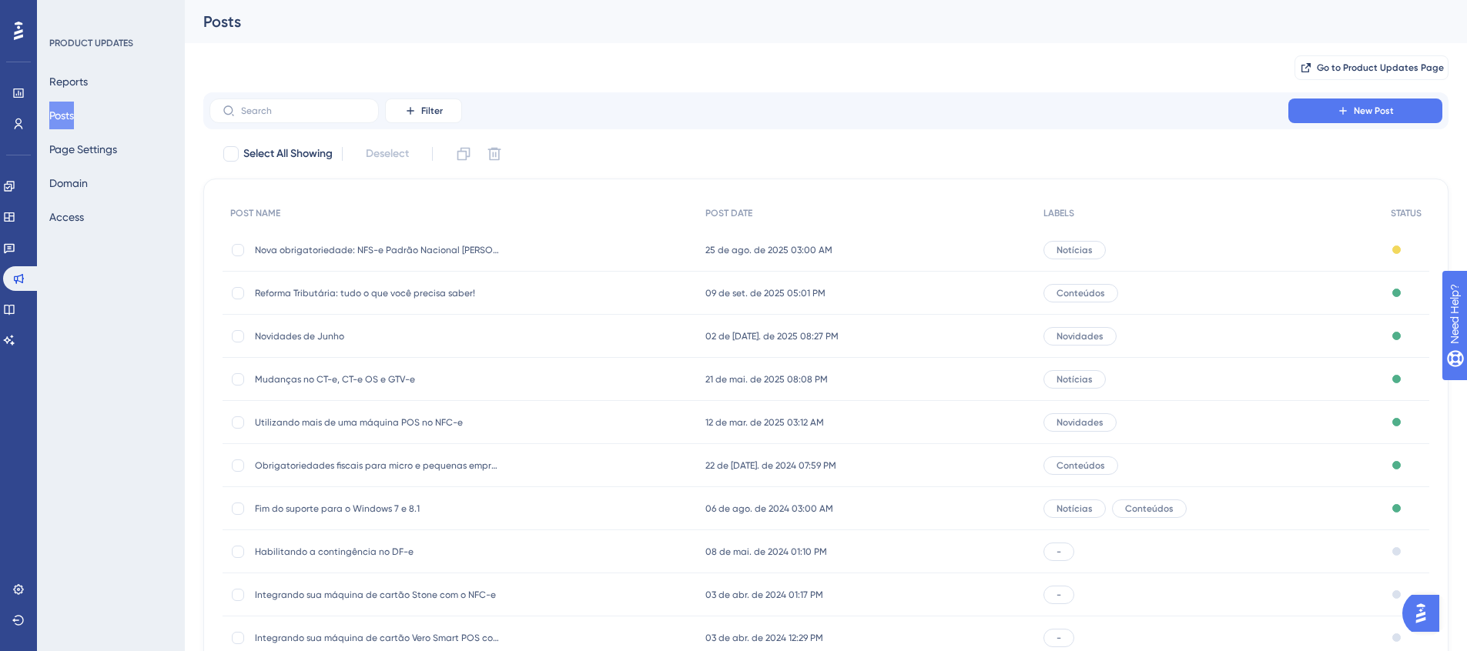
click at [447, 290] on span "Reforma Tributária: tudo o que você precisa saber!" at bounding box center [378, 293] width 246 height 12
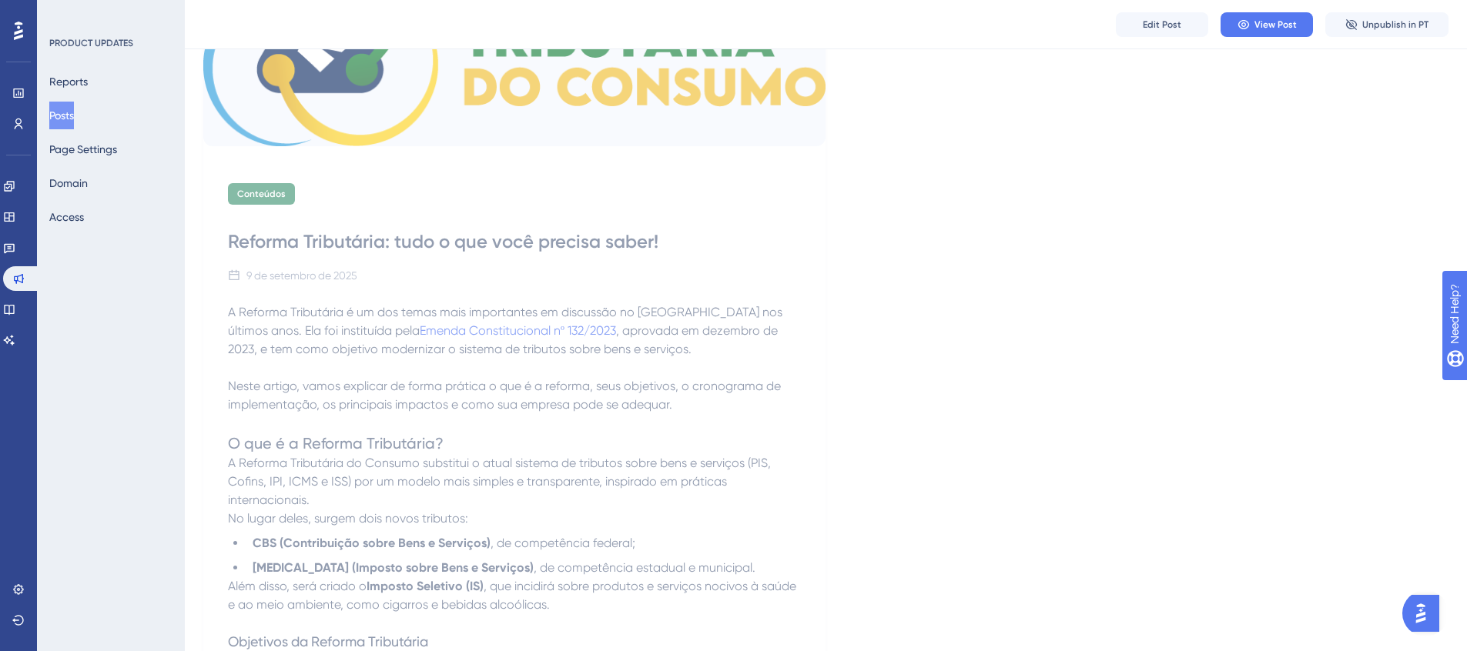
scroll to position [564, 0]
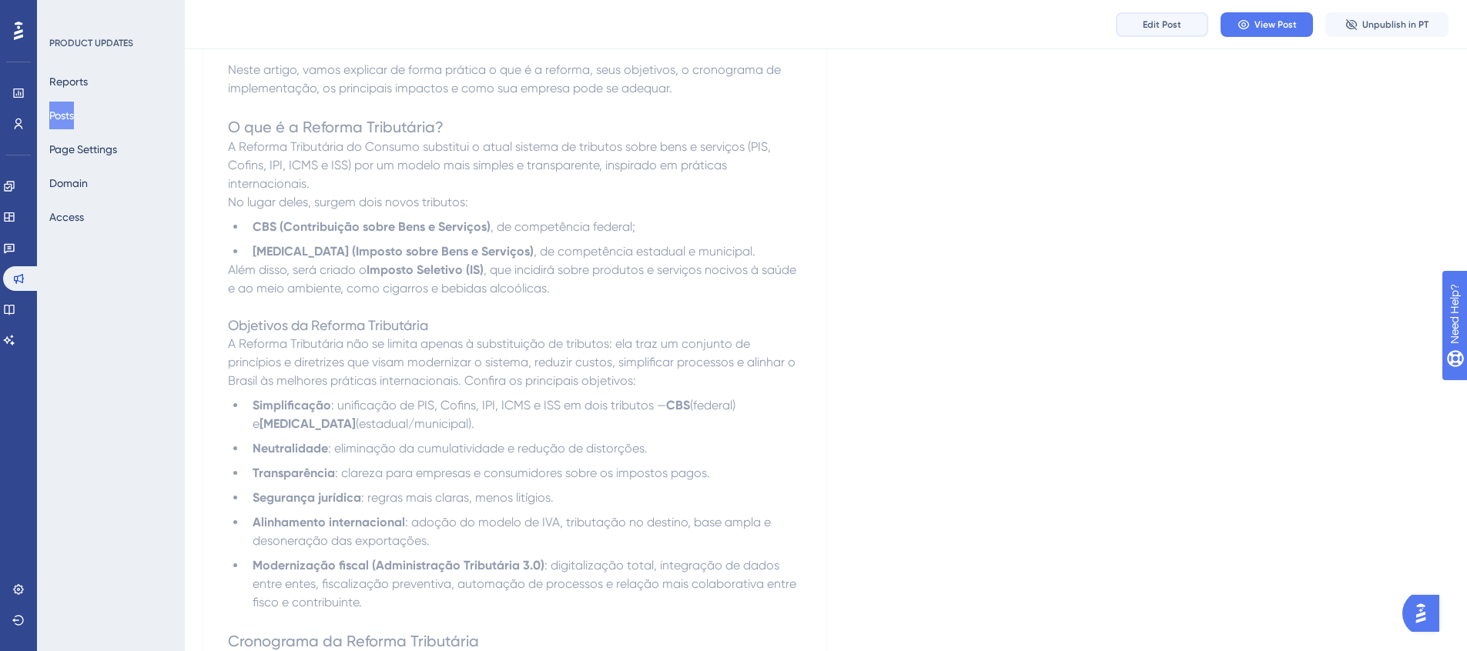
click at [1176, 22] on span "Edit Post" at bounding box center [1162, 24] width 38 height 12
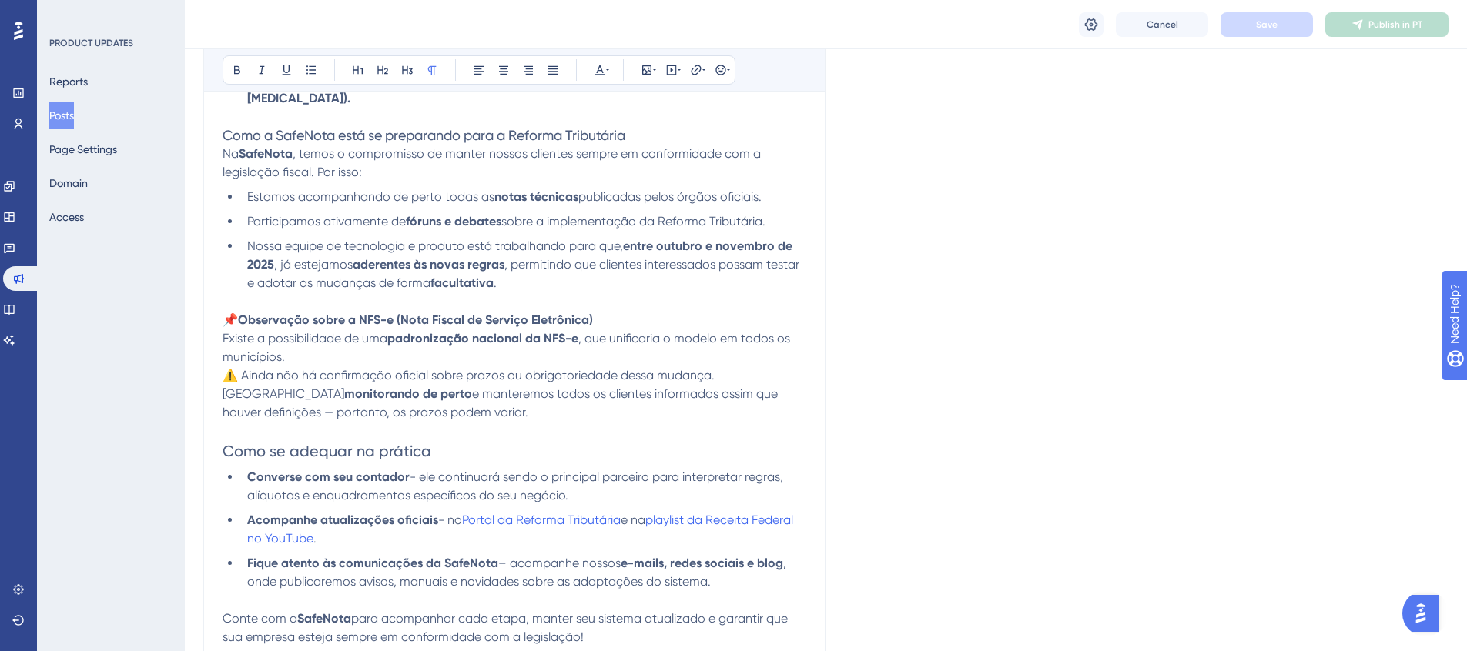
scroll to position [1459, 0]
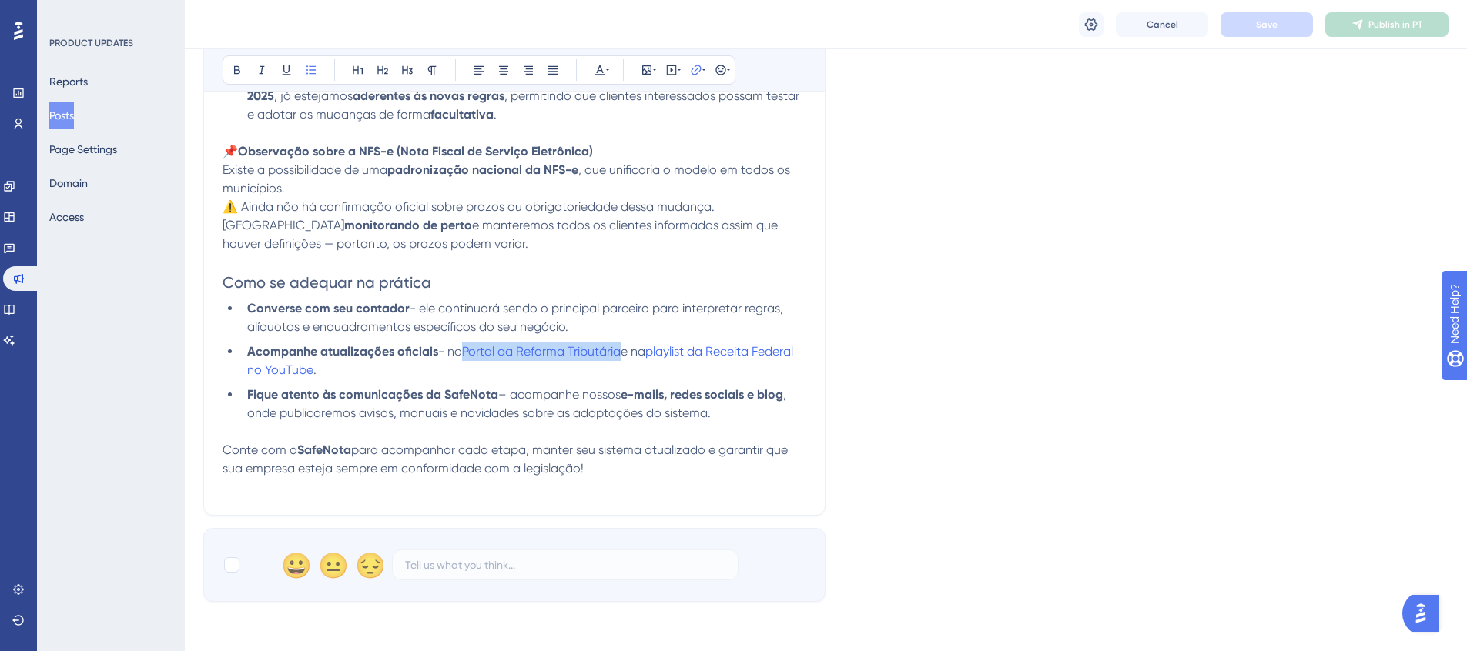
drag, startPoint x: 466, startPoint y: 346, endPoint x: 624, endPoint y: 350, distance: 158.7
click at [624, 350] on li "Acompanhe atualizações oficiais - no Portal da Reforma Tributária e na playlist…" at bounding box center [523, 361] width 565 height 37
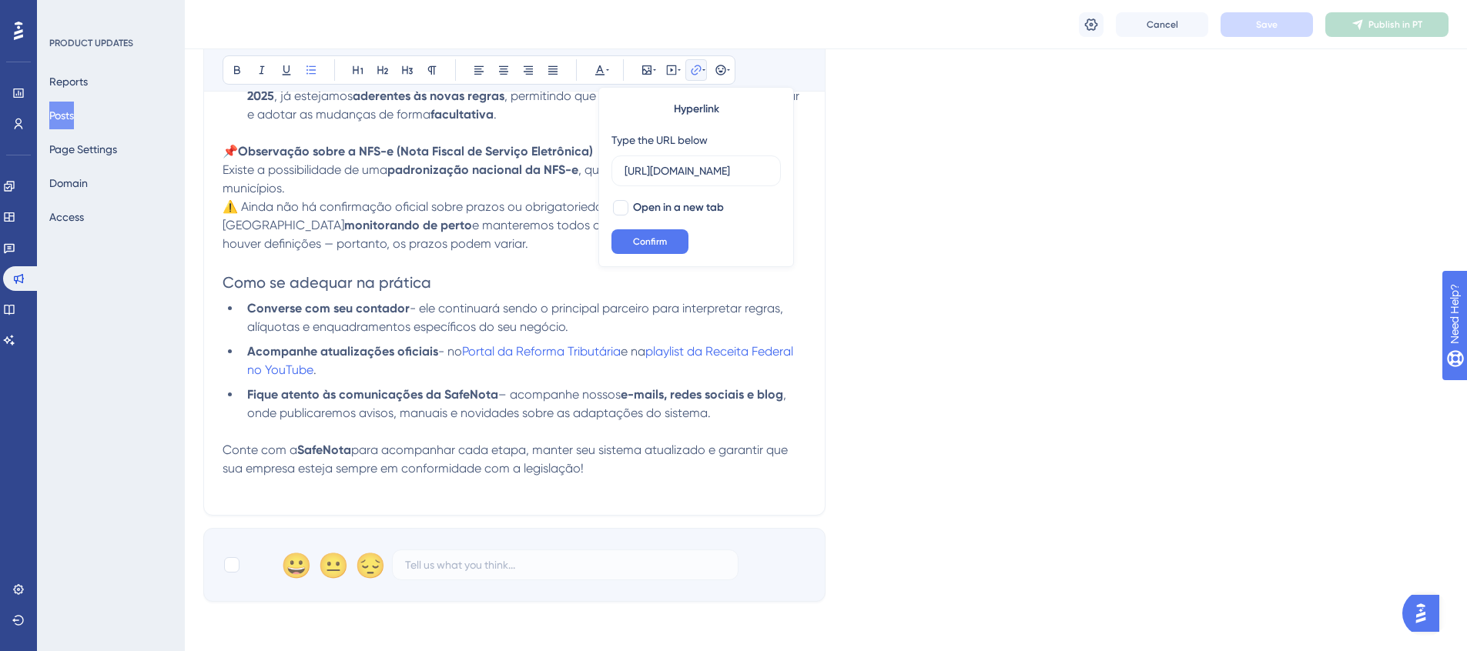
scroll to position [0, 507]
type input "https://www.gov.br/receitafederal/pt-br/acesso-a-informacao/acoes-e-programas/p…"
click at [696, 202] on span "Open in a new tab" at bounding box center [678, 208] width 91 height 18
checkbox input "true"
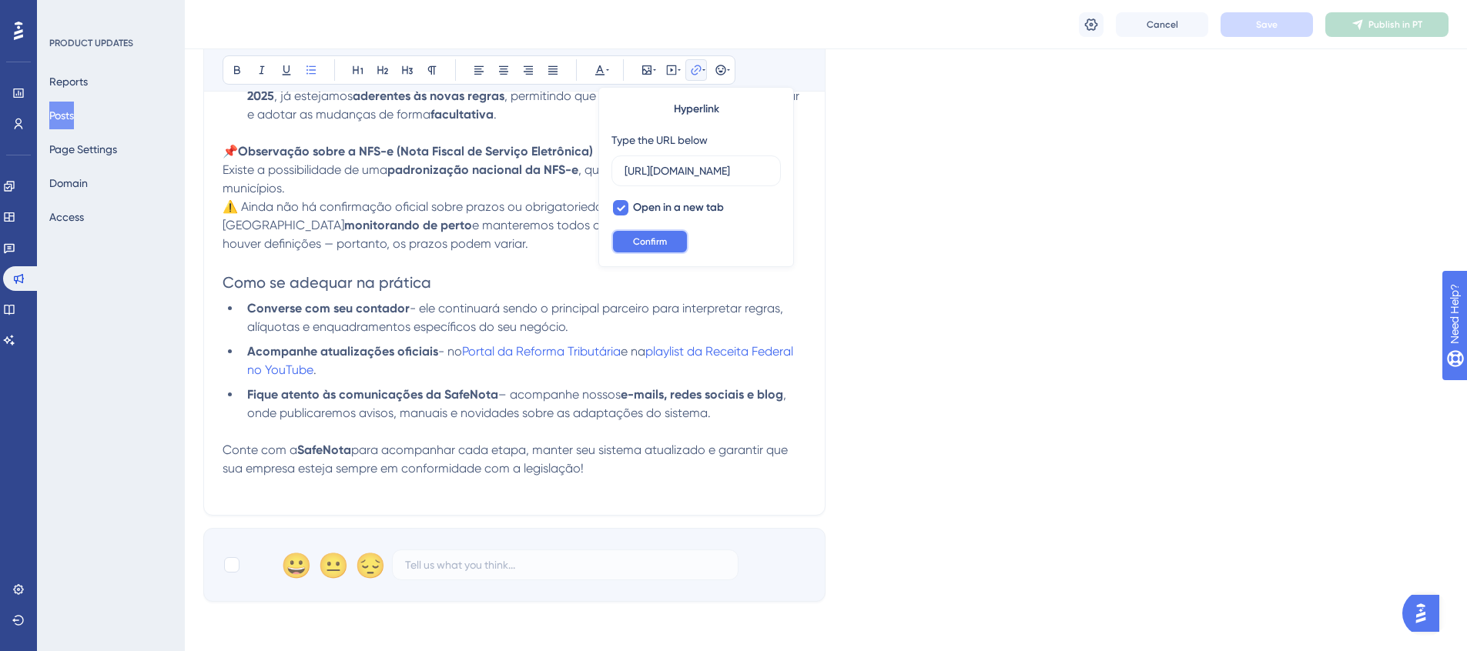
click at [658, 242] on span "Confirm" at bounding box center [650, 242] width 34 height 12
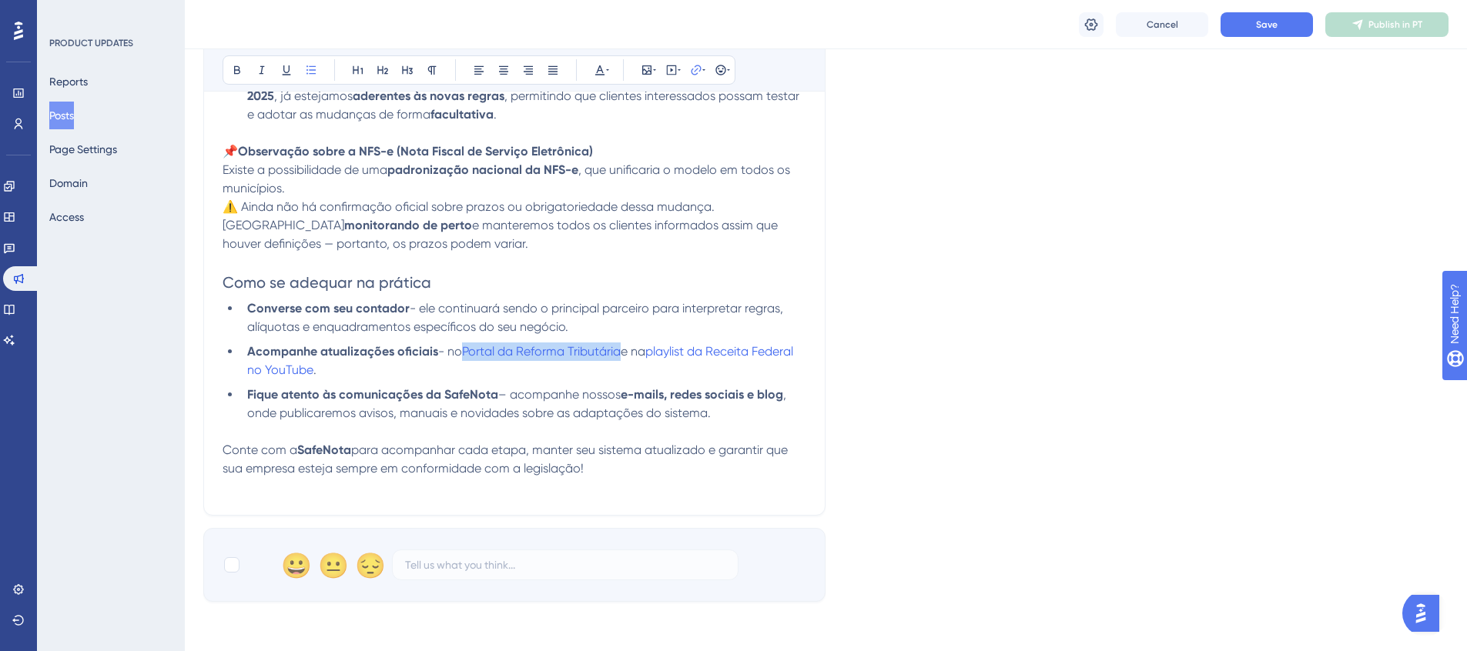
drag, startPoint x: 652, startPoint y: 352, endPoint x: 313, endPoint y: 366, distance: 339.9
click at [313, 366] on li "Acompanhe atualizações oficiais - no Portal da Reforma Tributária e na playlist…" at bounding box center [523, 361] width 565 height 37
drag, startPoint x: 331, startPoint y: 370, endPoint x: 657, endPoint y: 356, distance: 326.0
click at [657, 356] on li "Acompanhe atualizações oficiais - no Portal da Reforma Tributária e na playlist…" at bounding box center [523, 361] width 565 height 37
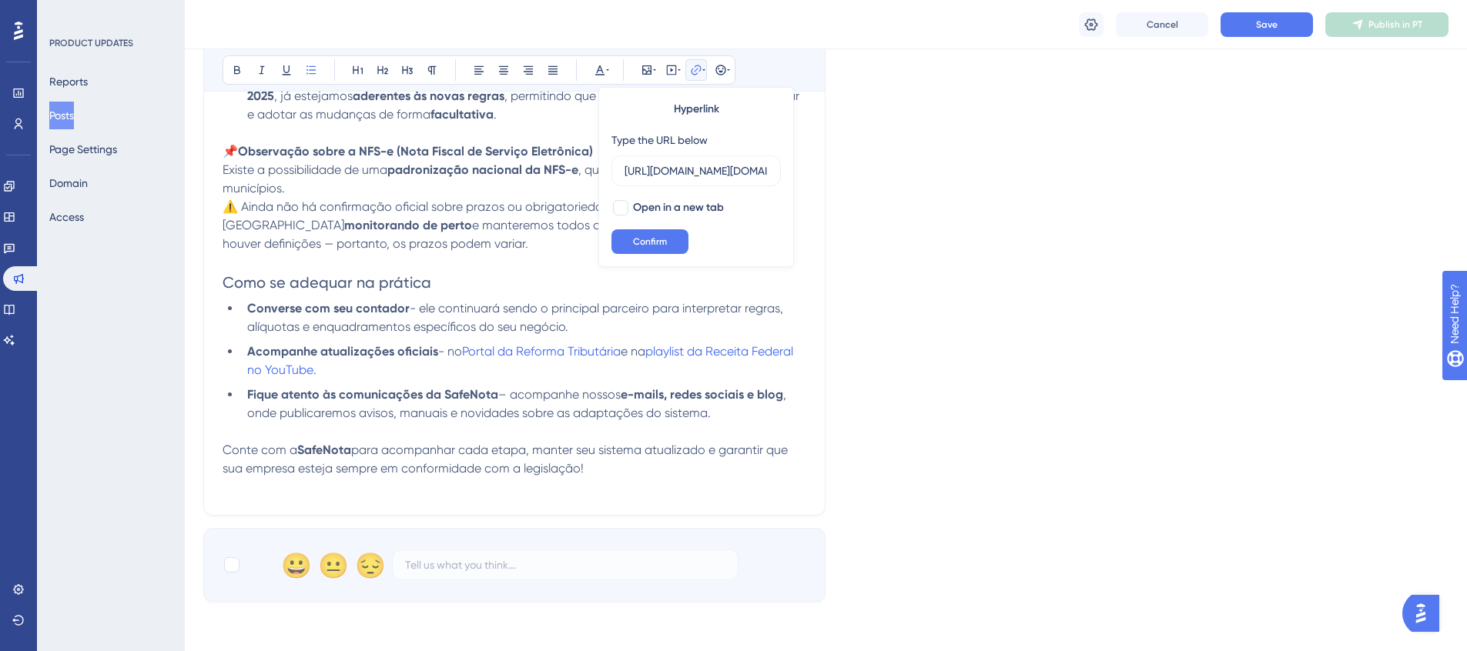
scroll to position [0, 403]
click at [677, 202] on span "Open in a new tab" at bounding box center [678, 208] width 91 height 18
checkbox input "true"
click at [729, 166] on input "https://www.youtube.com/playlist?list=PL7zsee2Wcyb6uBf6m2GQMK1Xa50W3a5P4&utm_so…" at bounding box center [695, 170] width 143 height 17
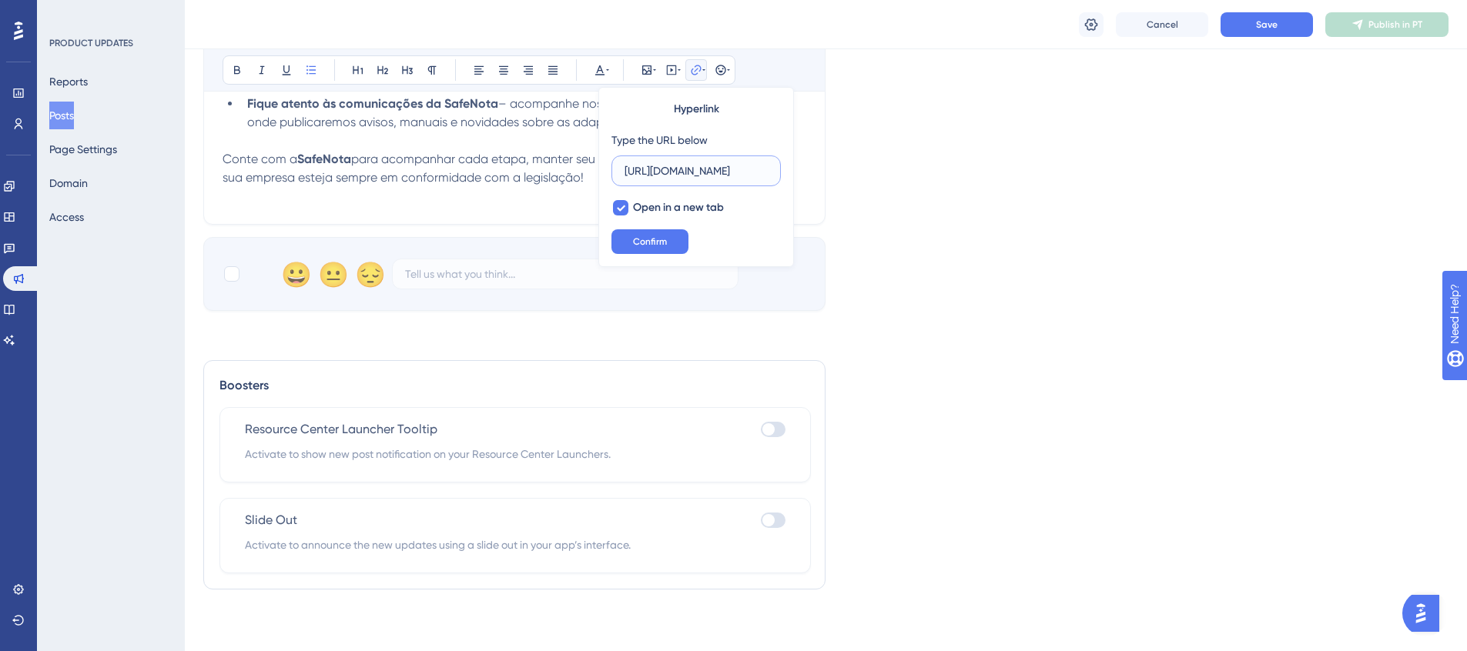
scroll to position [0, 269]
type input "https://www.youtube.com/playlist?list=PL7zsee2Wcyb6uBf6m2GQMK1Xa50W3a5P4"
click at [656, 240] on span "Confirm" at bounding box center [650, 242] width 34 height 12
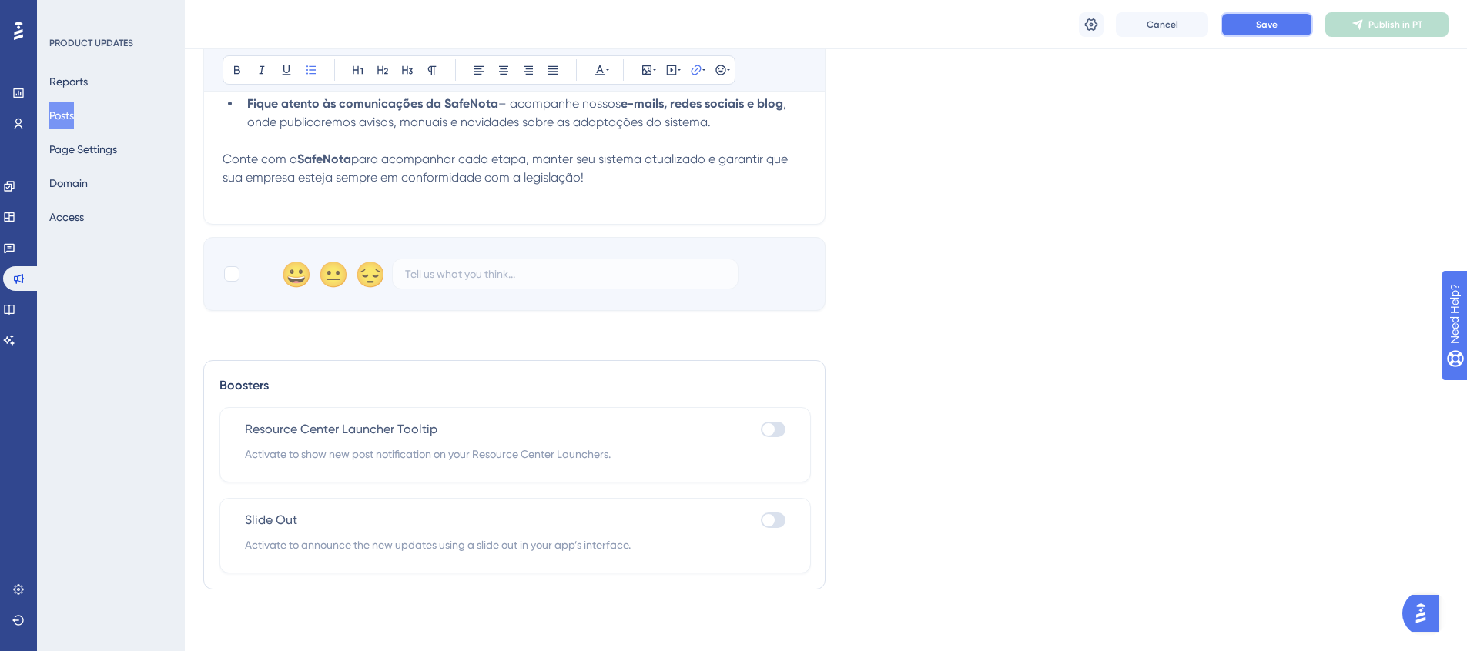
click at [1247, 18] on button "Save" at bounding box center [1266, 24] width 92 height 25
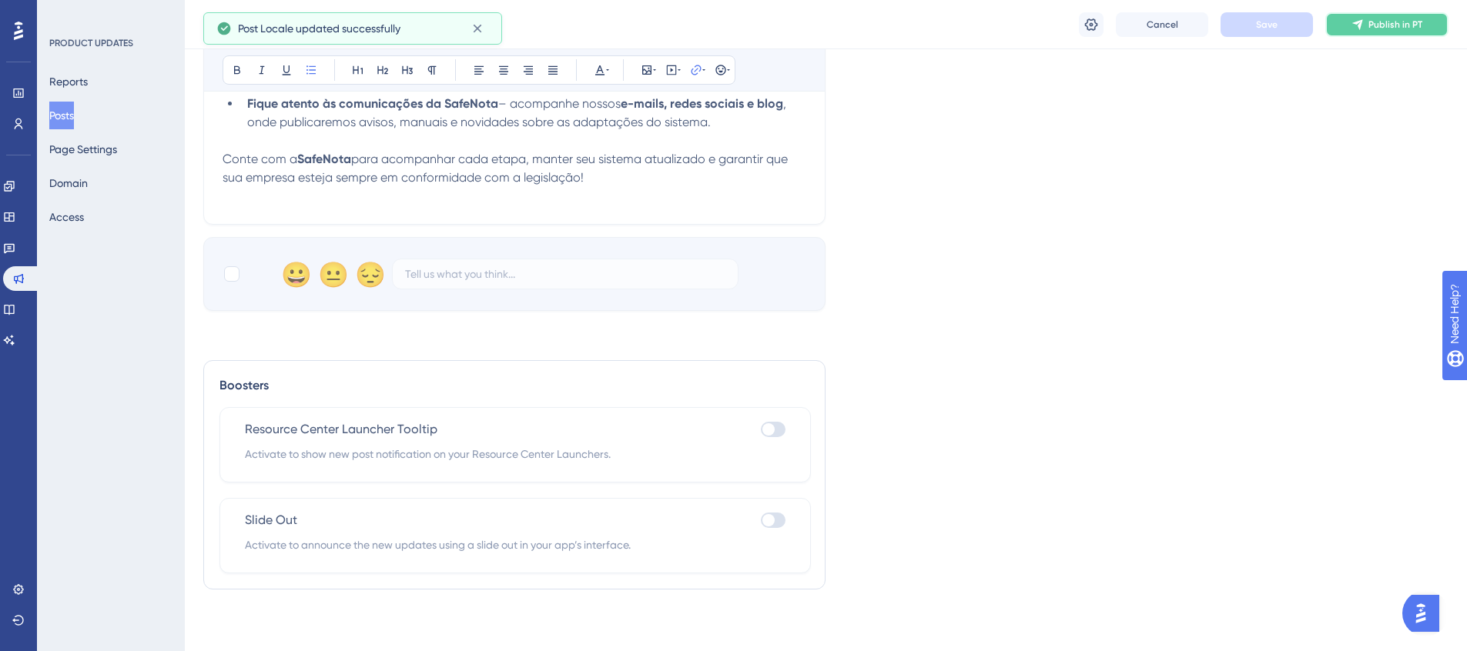
click at [1398, 25] on span "Publish in PT" at bounding box center [1395, 24] width 54 height 12
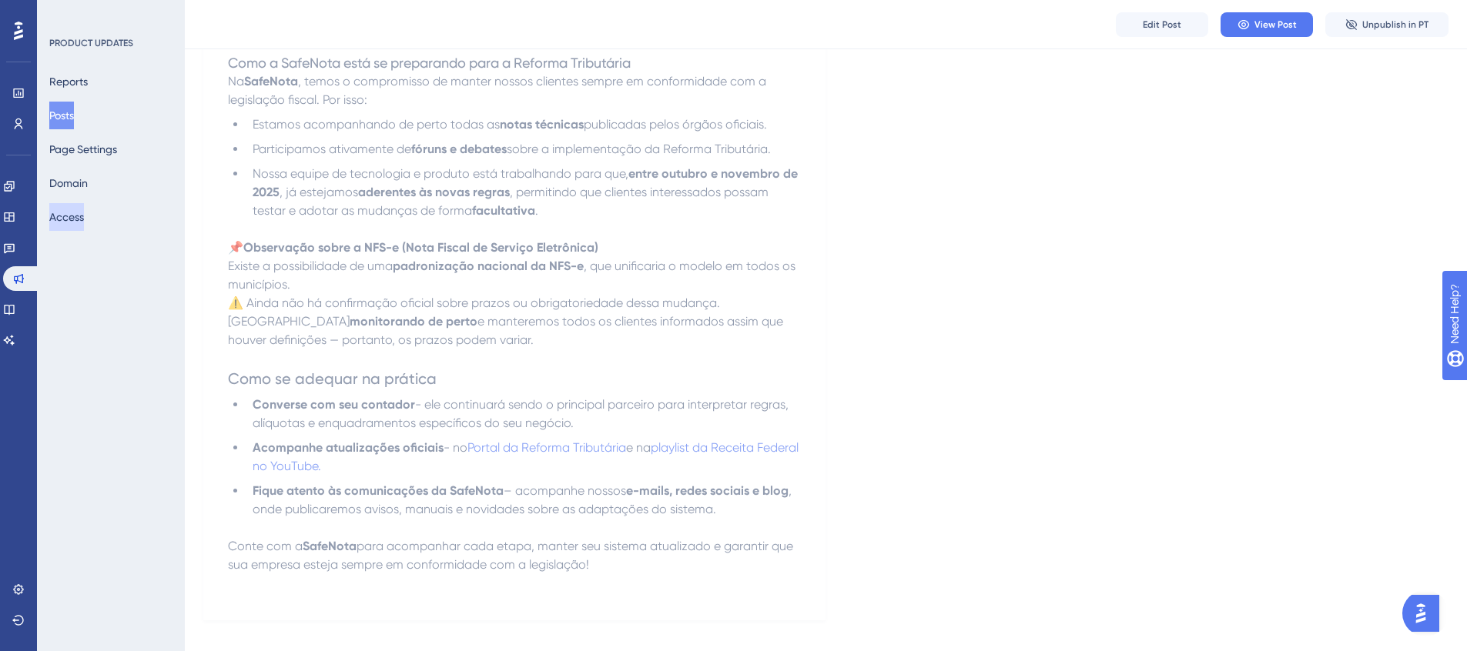
click at [84, 213] on button "Access" at bounding box center [66, 217] width 35 height 28
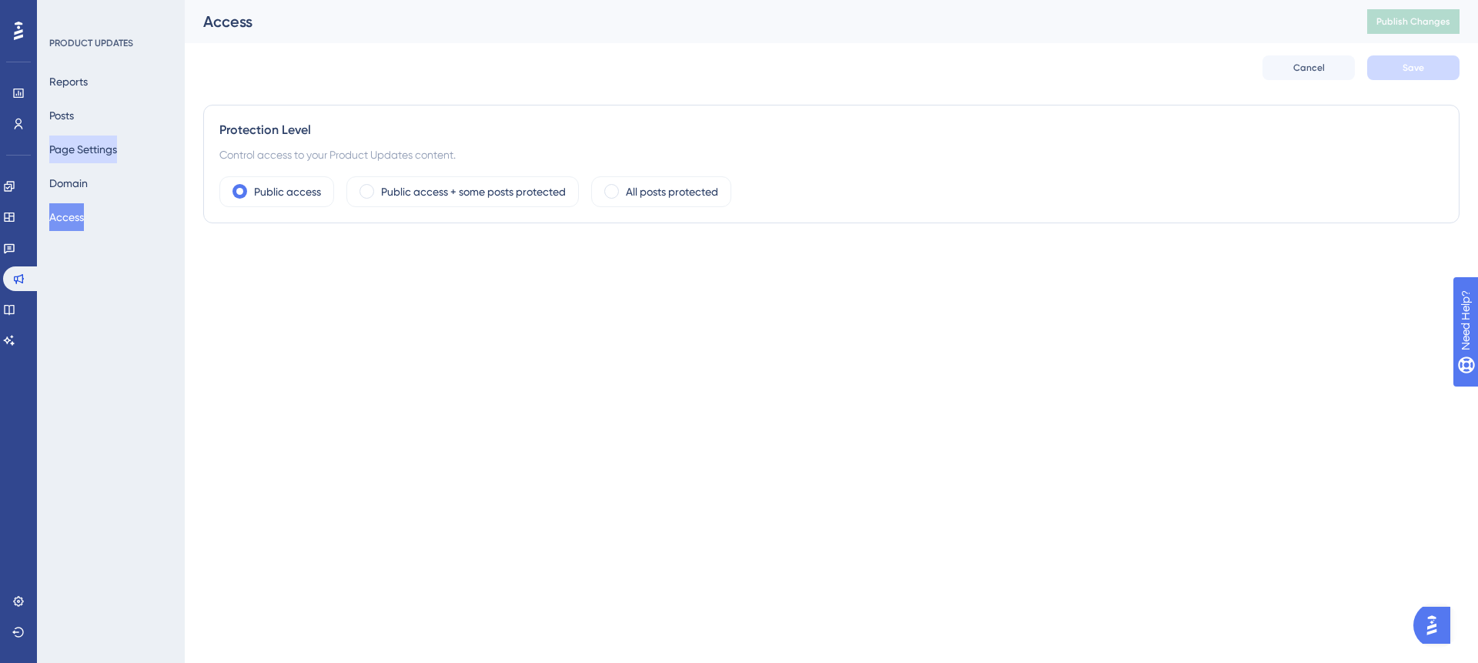
click at [96, 150] on button "Page Settings" at bounding box center [83, 150] width 68 height 28
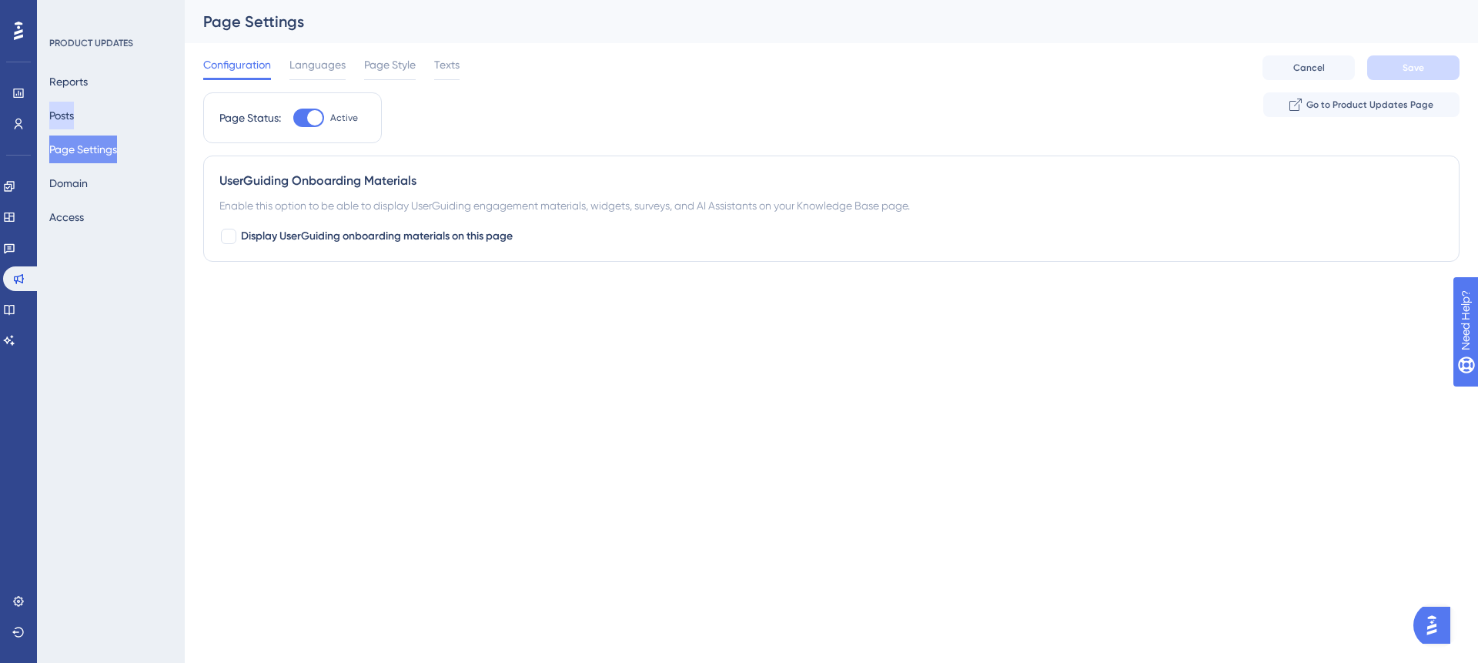
click at [74, 121] on button "Posts" at bounding box center [61, 116] width 25 height 28
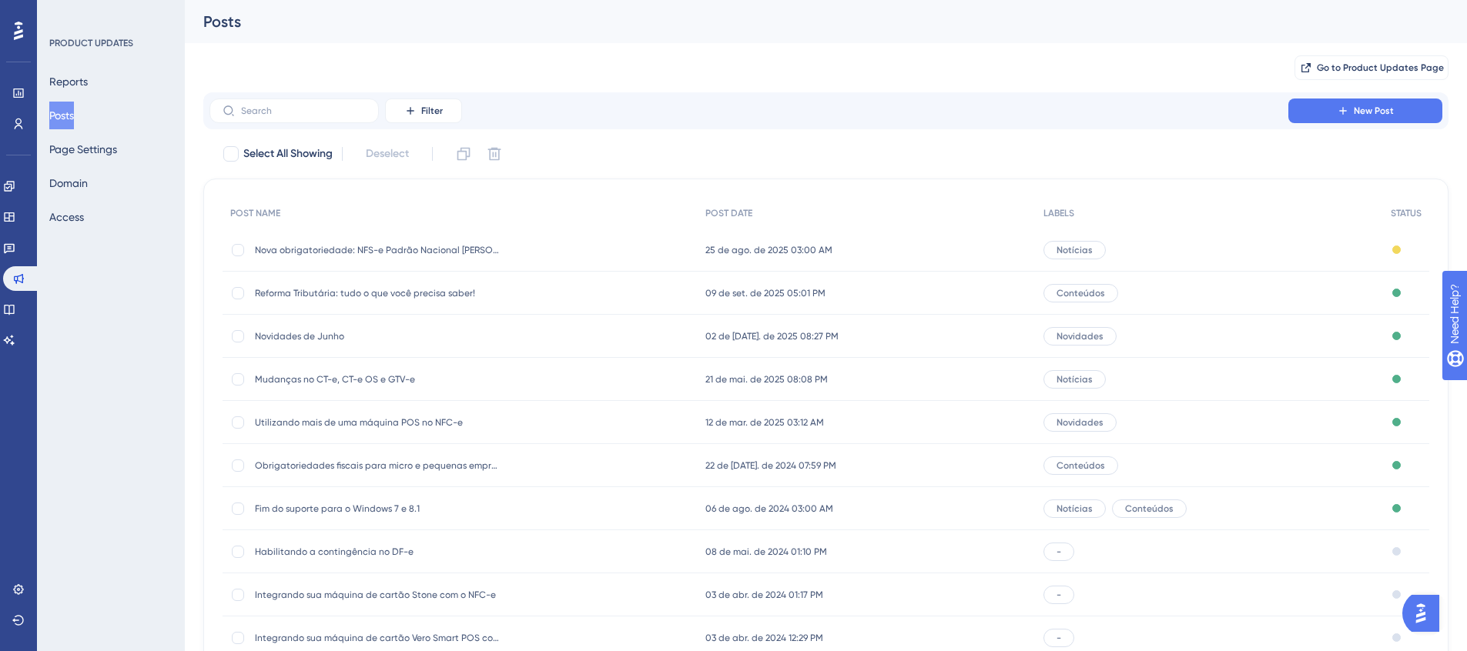
click at [379, 299] on span "Reforma Tributária: tudo o que você precisa saber!" at bounding box center [378, 293] width 246 height 12
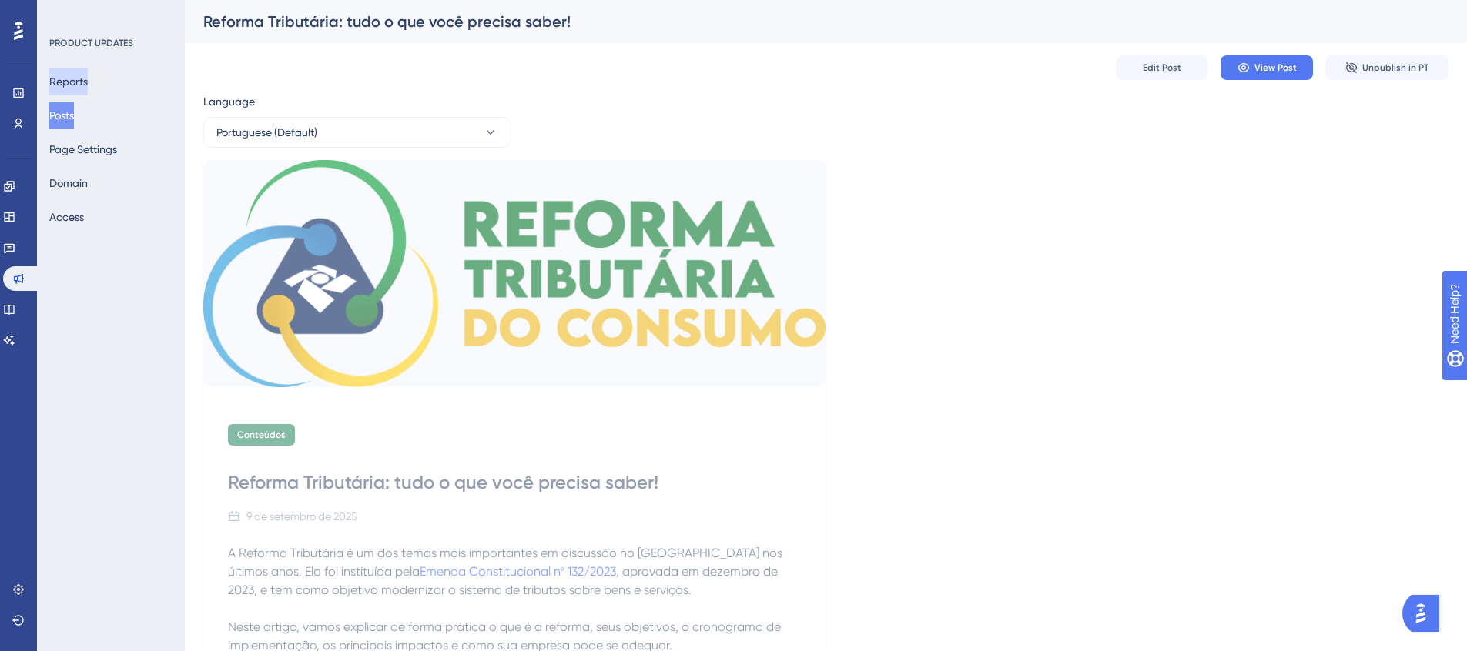
click at [88, 85] on button "Reports" at bounding box center [68, 82] width 38 height 28
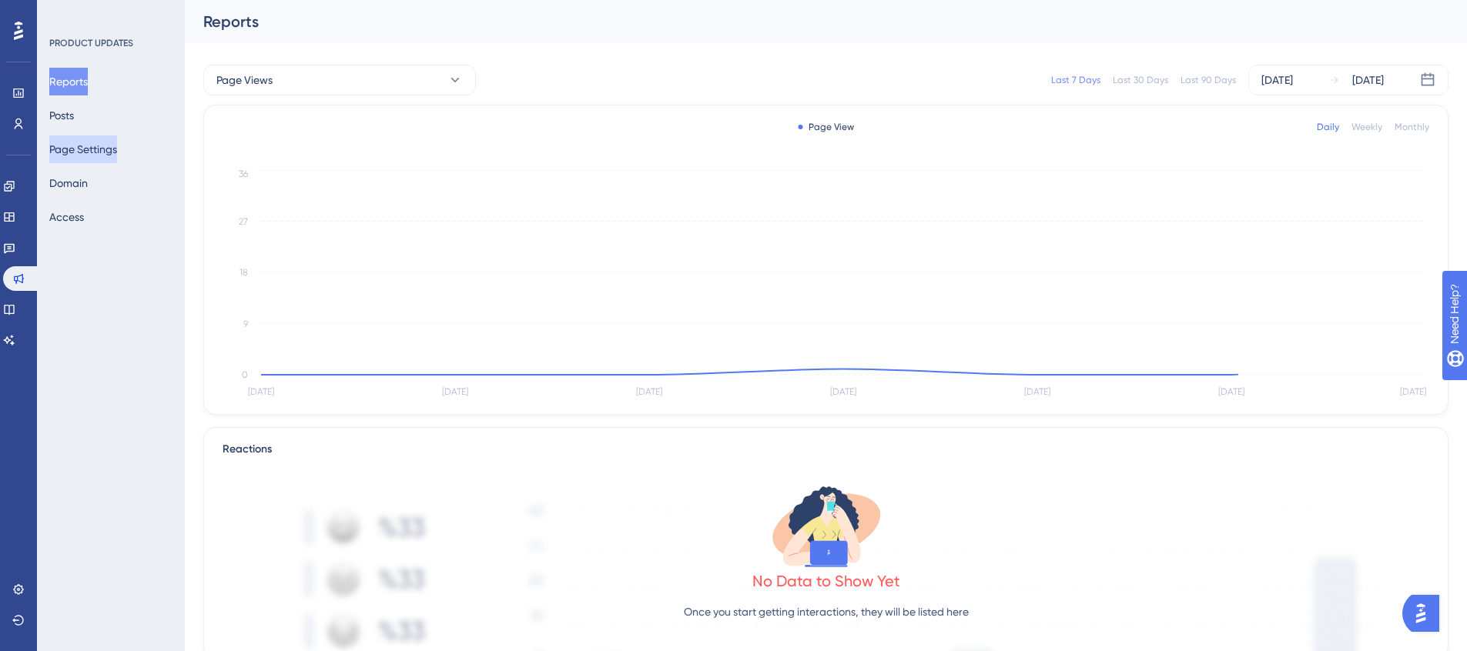
click at [94, 150] on button "Page Settings" at bounding box center [83, 150] width 68 height 28
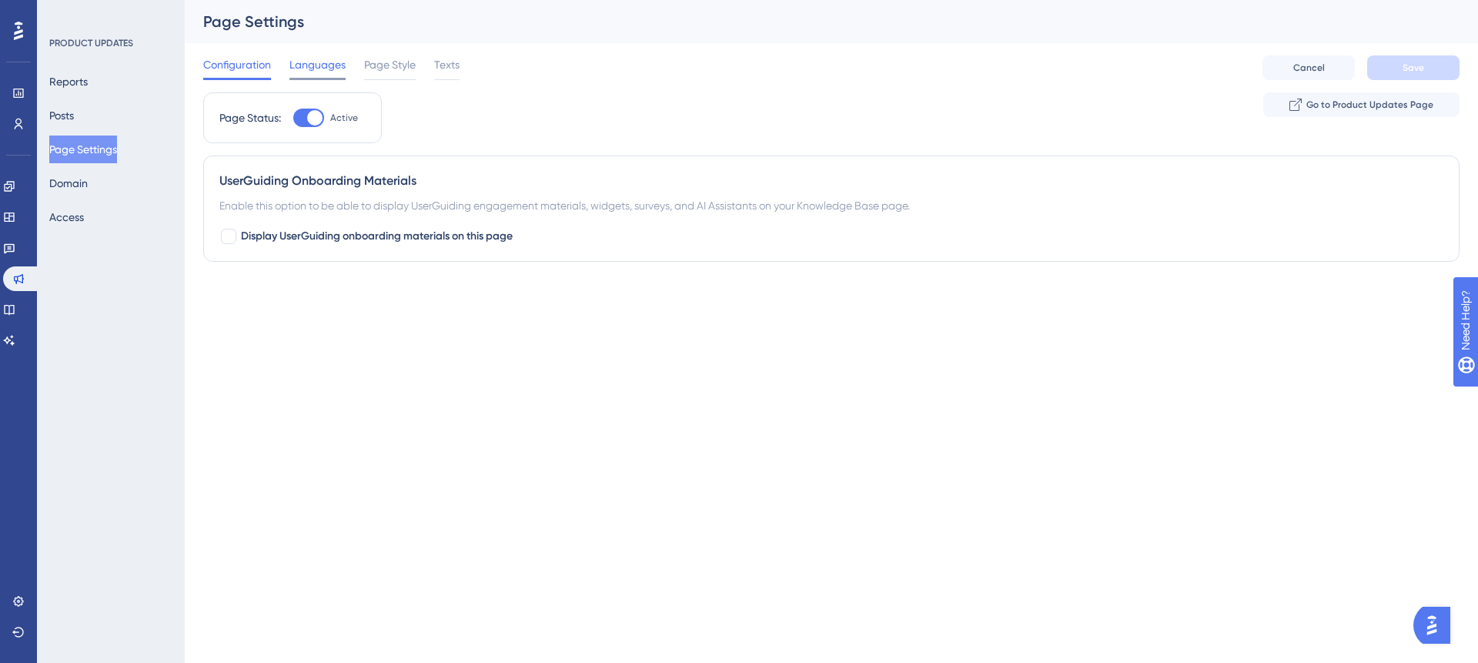
click at [340, 69] on span "Languages" at bounding box center [318, 64] width 56 height 18
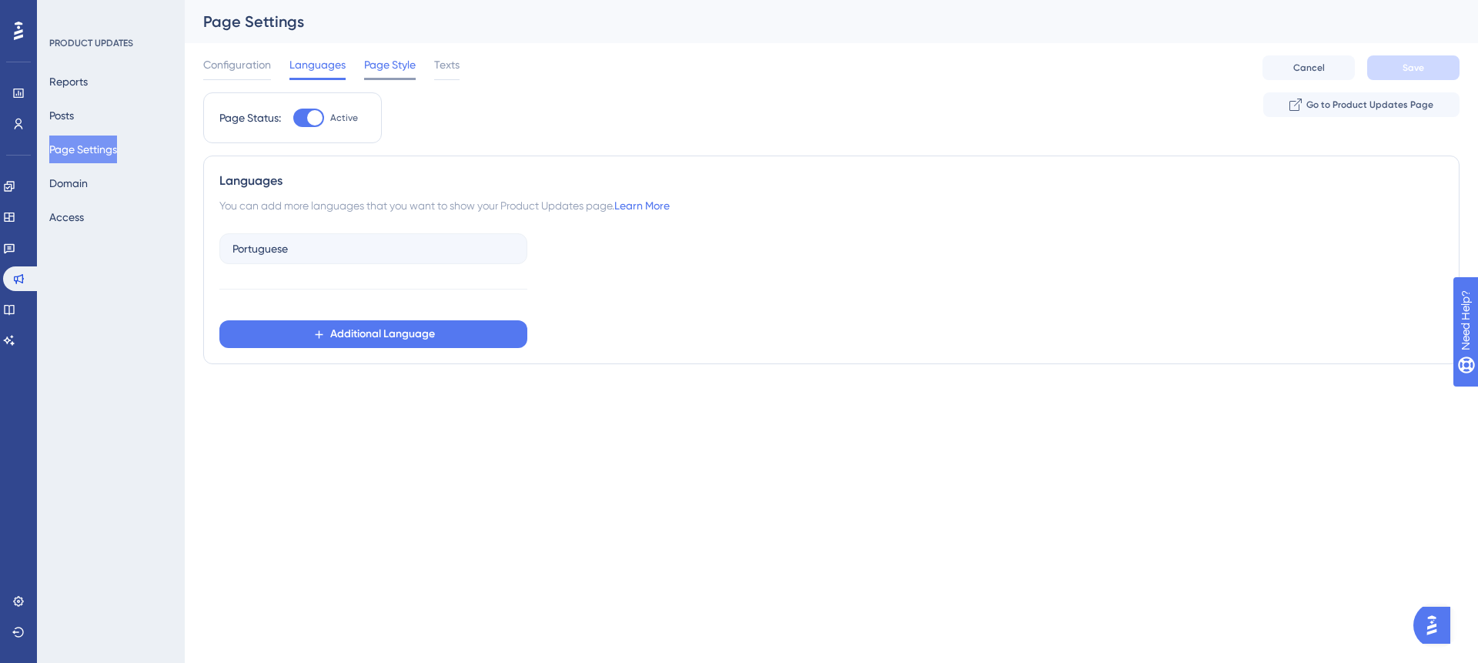
click at [410, 67] on span "Page Style" at bounding box center [390, 64] width 52 height 18
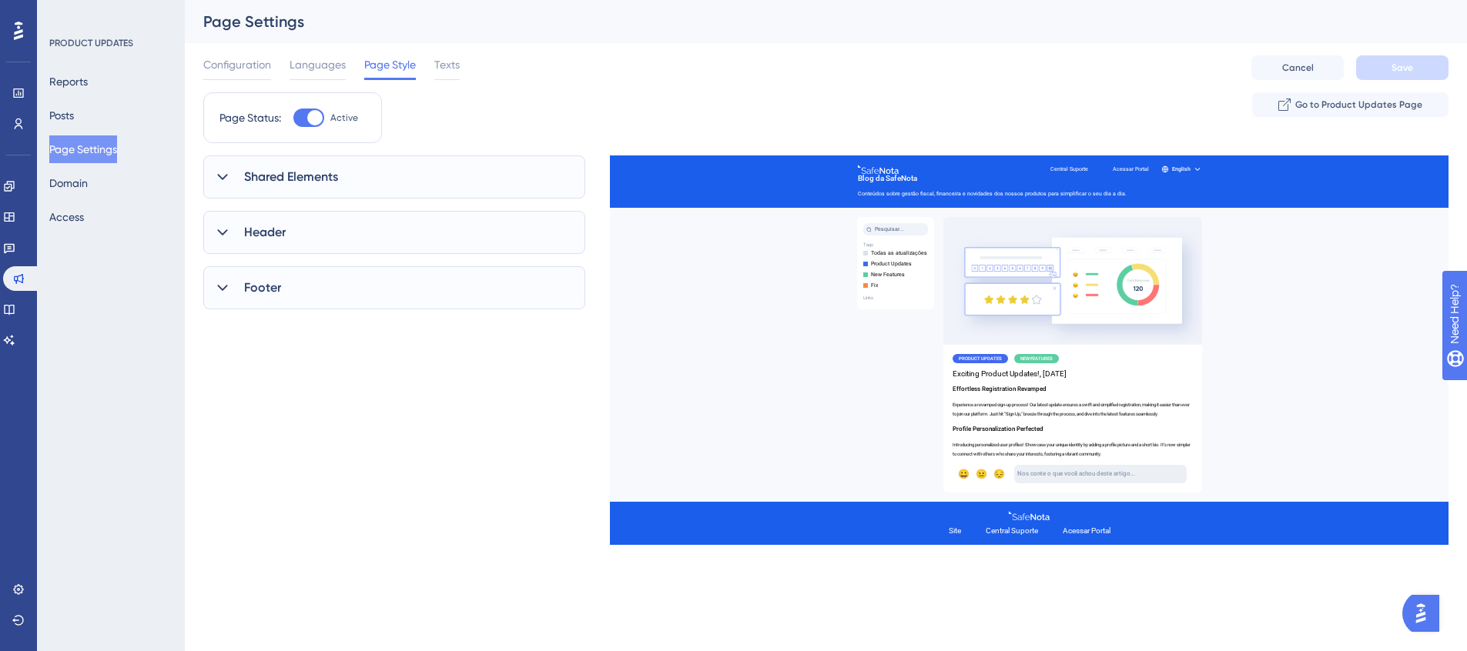
click at [310, 229] on div "Header" at bounding box center [394, 232] width 382 height 43
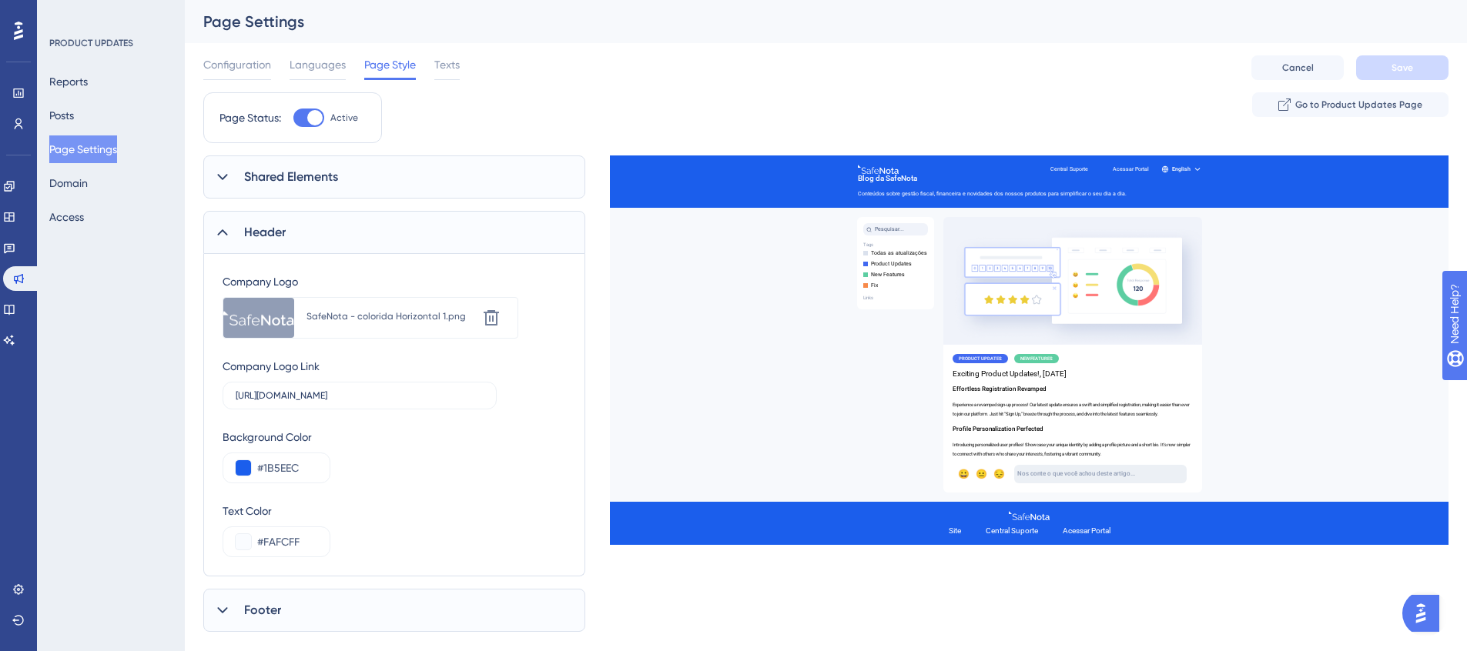
click at [316, 233] on div "Header" at bounding box center [394, 232] width 382 height 43
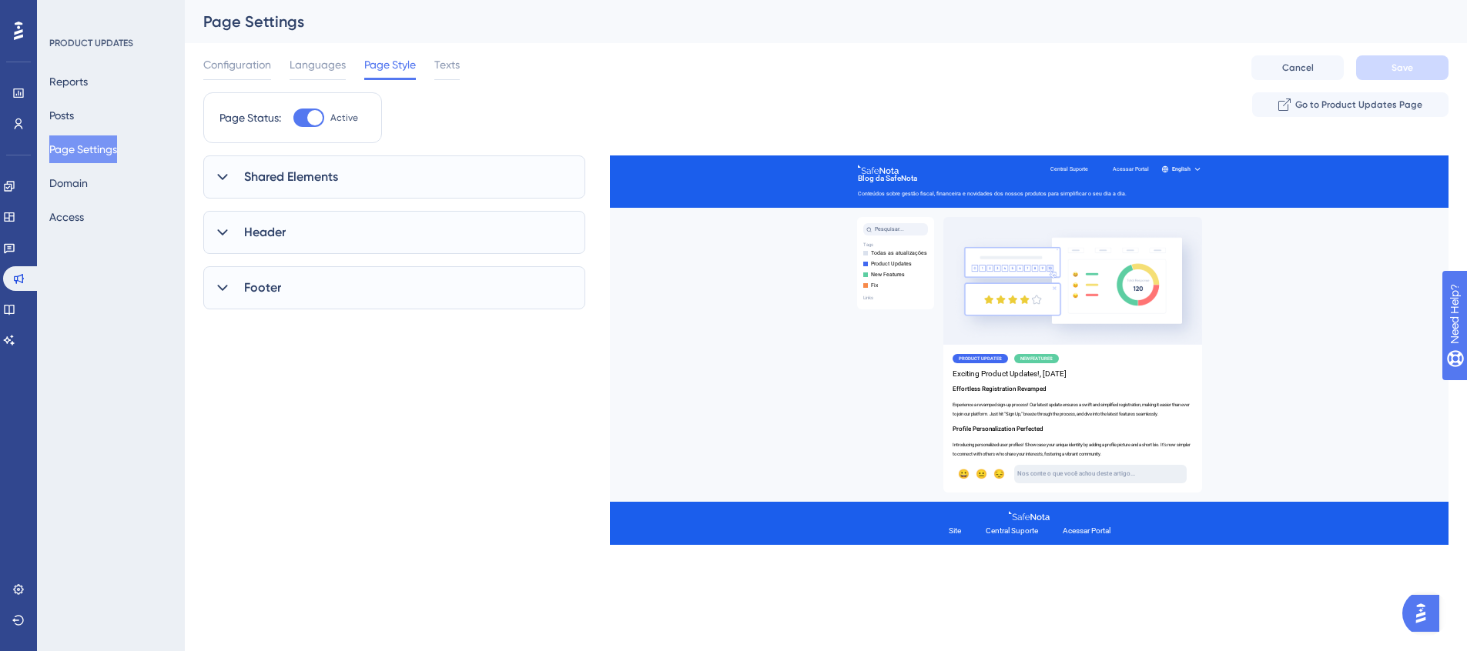
click at [350, 168] on div "Shared Elements" at bounding box center [394, 177] width 382 height 43
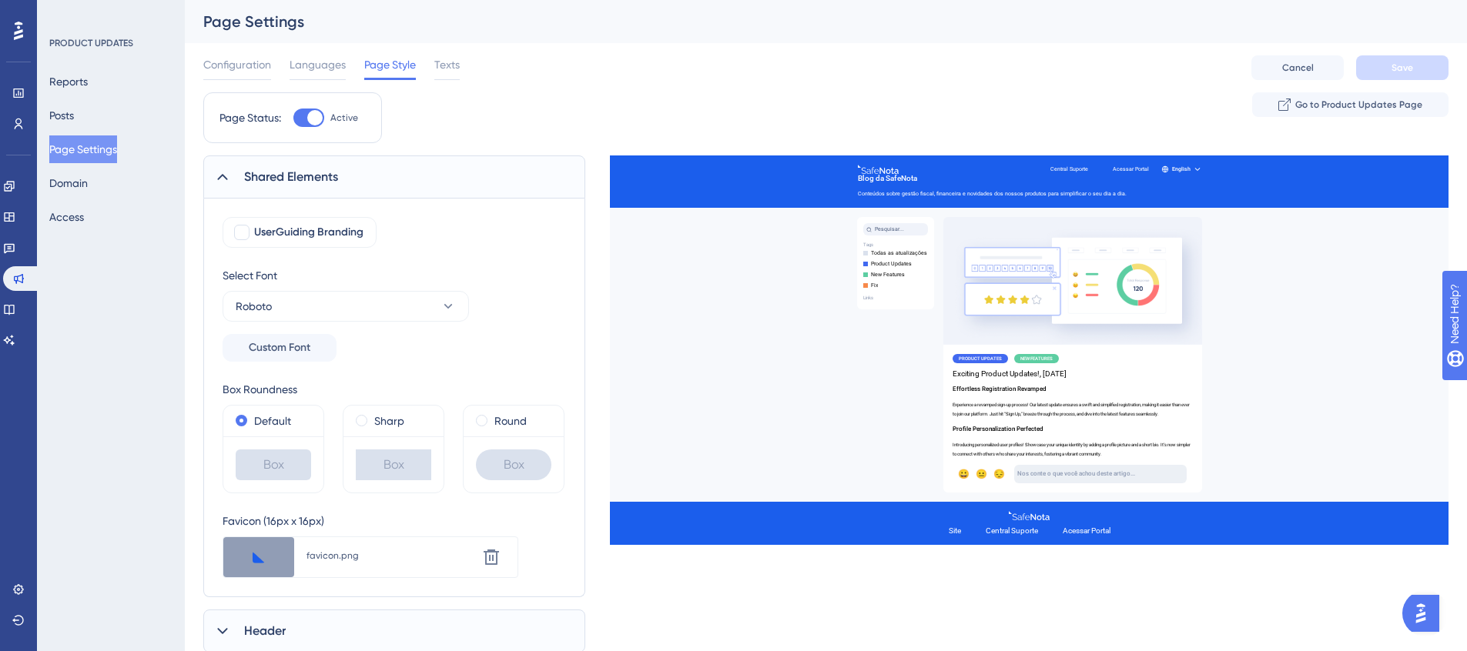
click at [350, 179] on div "Shared Elements" at bounding box center [394, 177] width 382 height 43
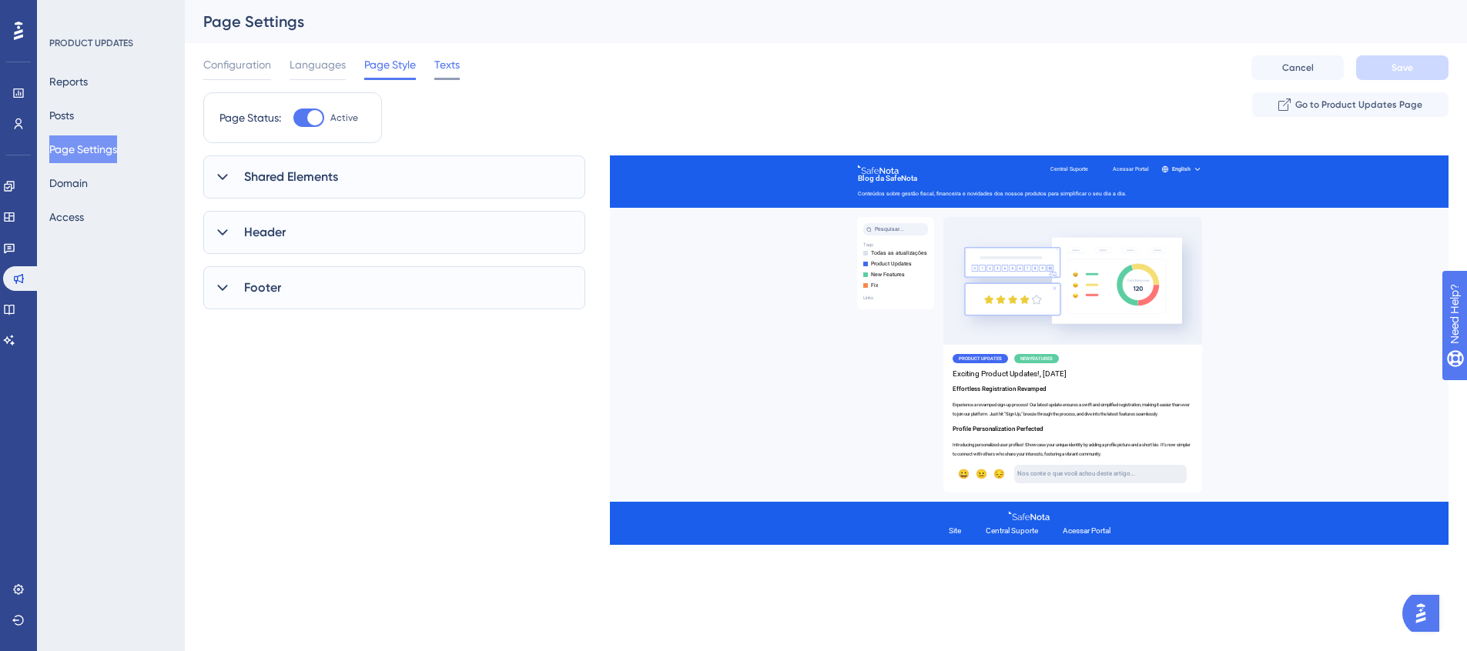
click at [444, 71] on span "Texts" at bounding box center [446, 64] width 25 height 18
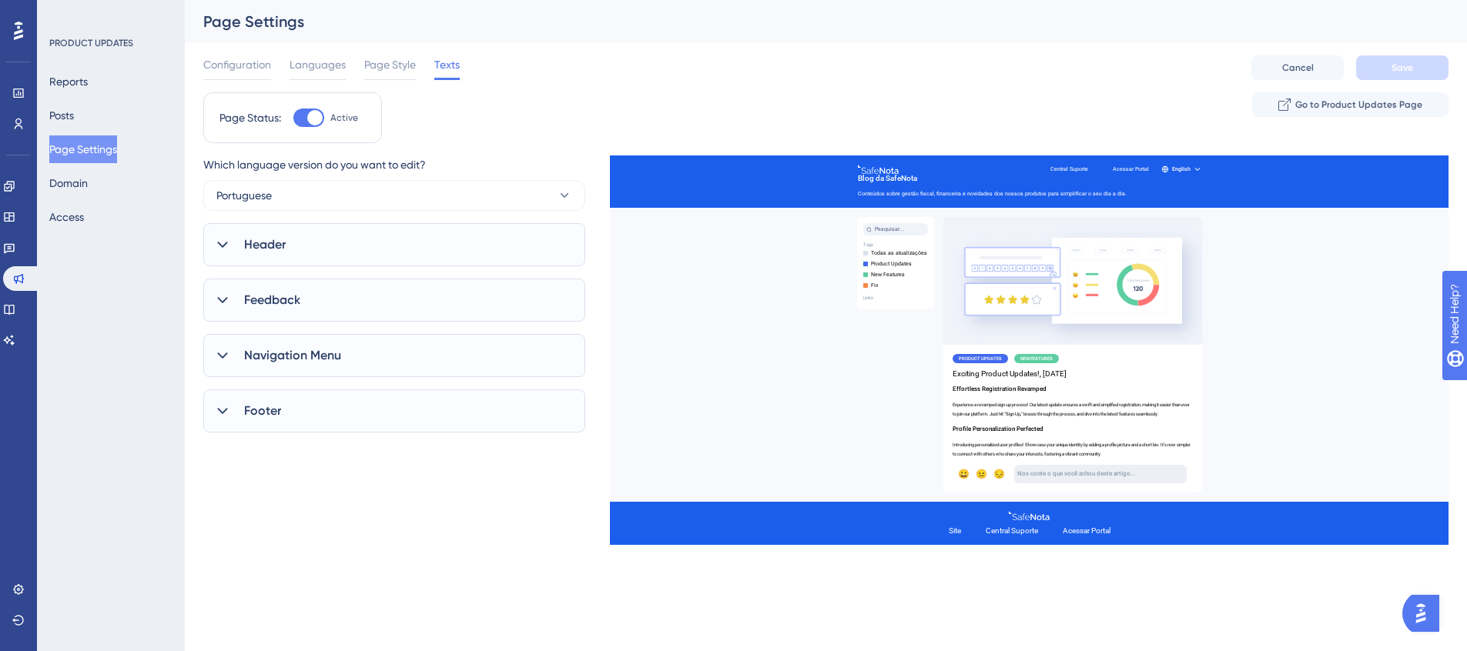
click at [283, 295] on span "Feedback" at bounding box center [272, 300] width 56 height 18
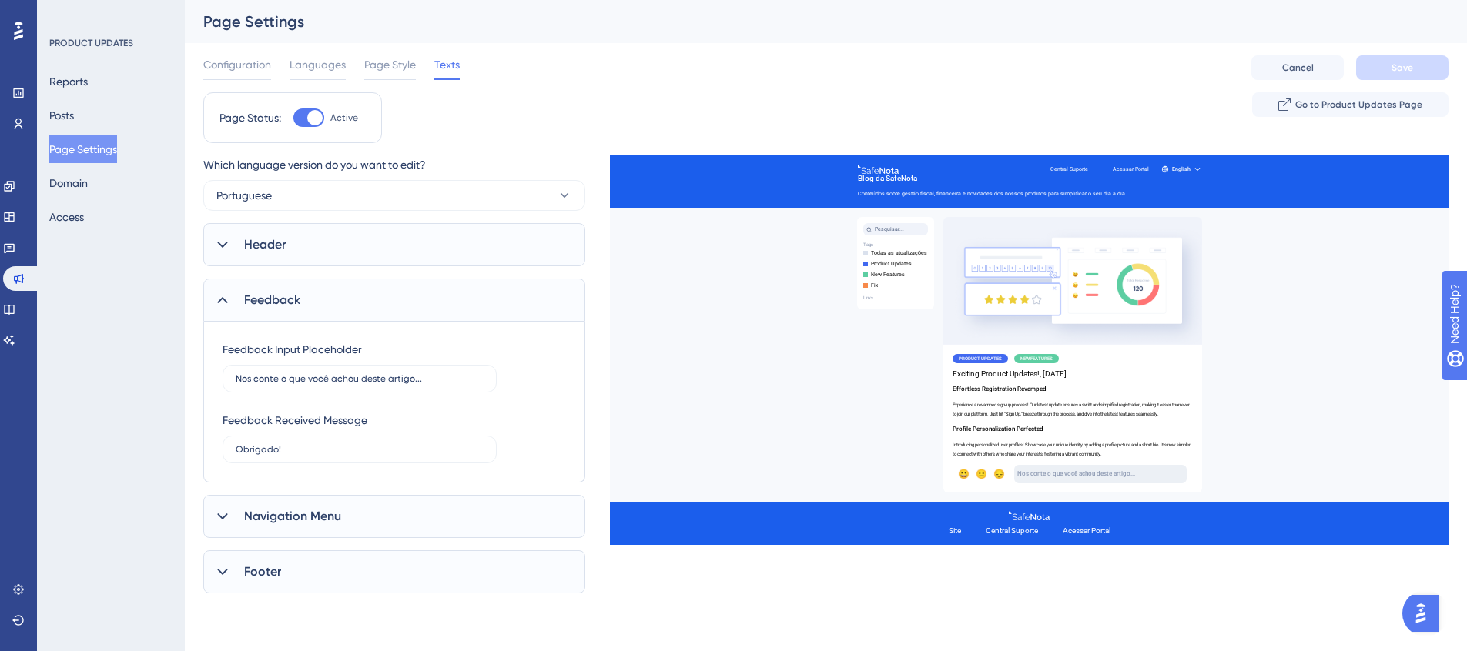
click at [288, 300] on span "Feedback" at bounding box center [272, 300] width 56 height 18
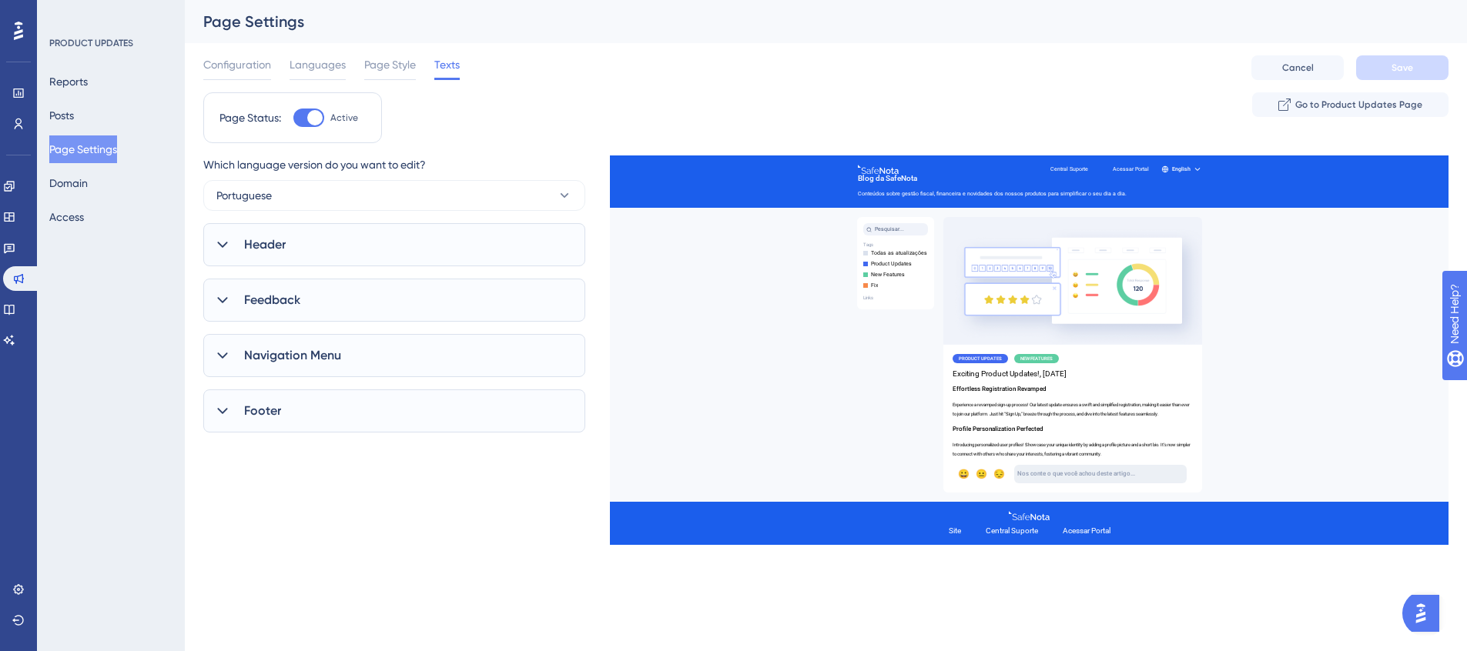
click at [311, 360] on span "Navigation Menu" at bounding box center [292, 355] width 97 height 18
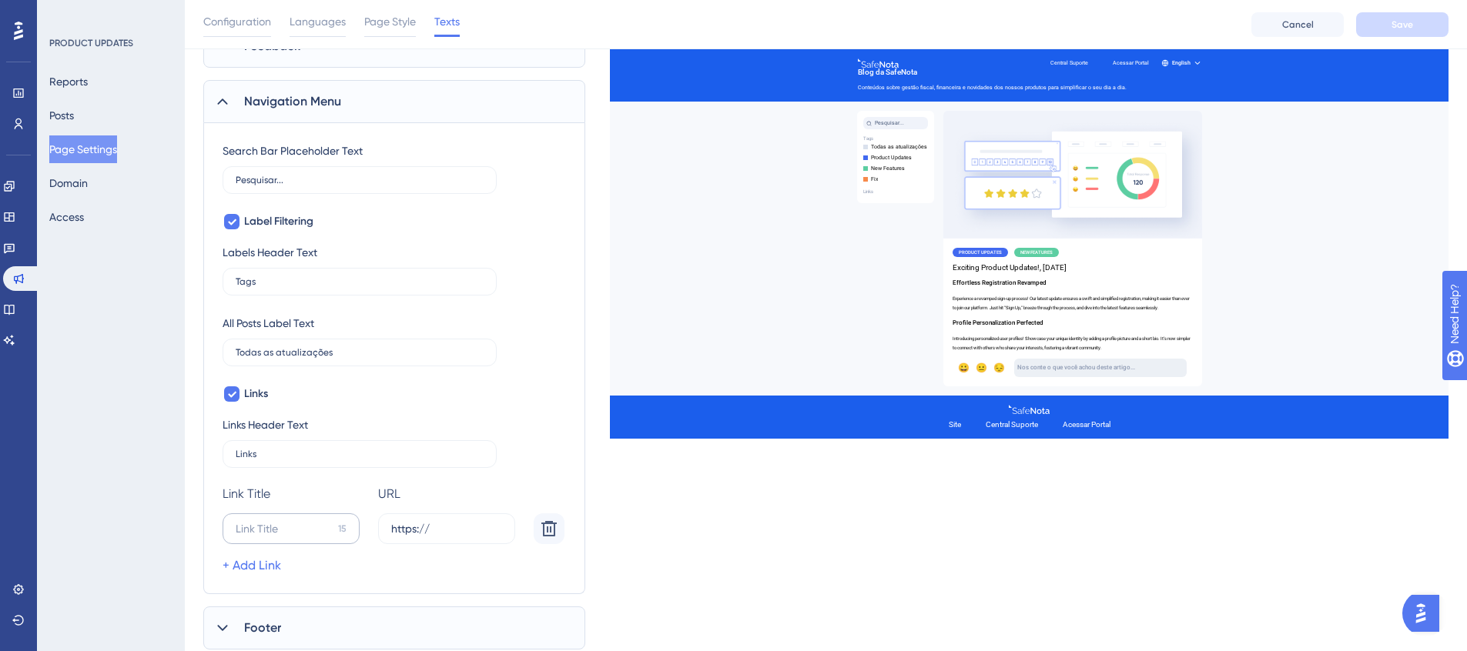
scroll to position [270, 0]
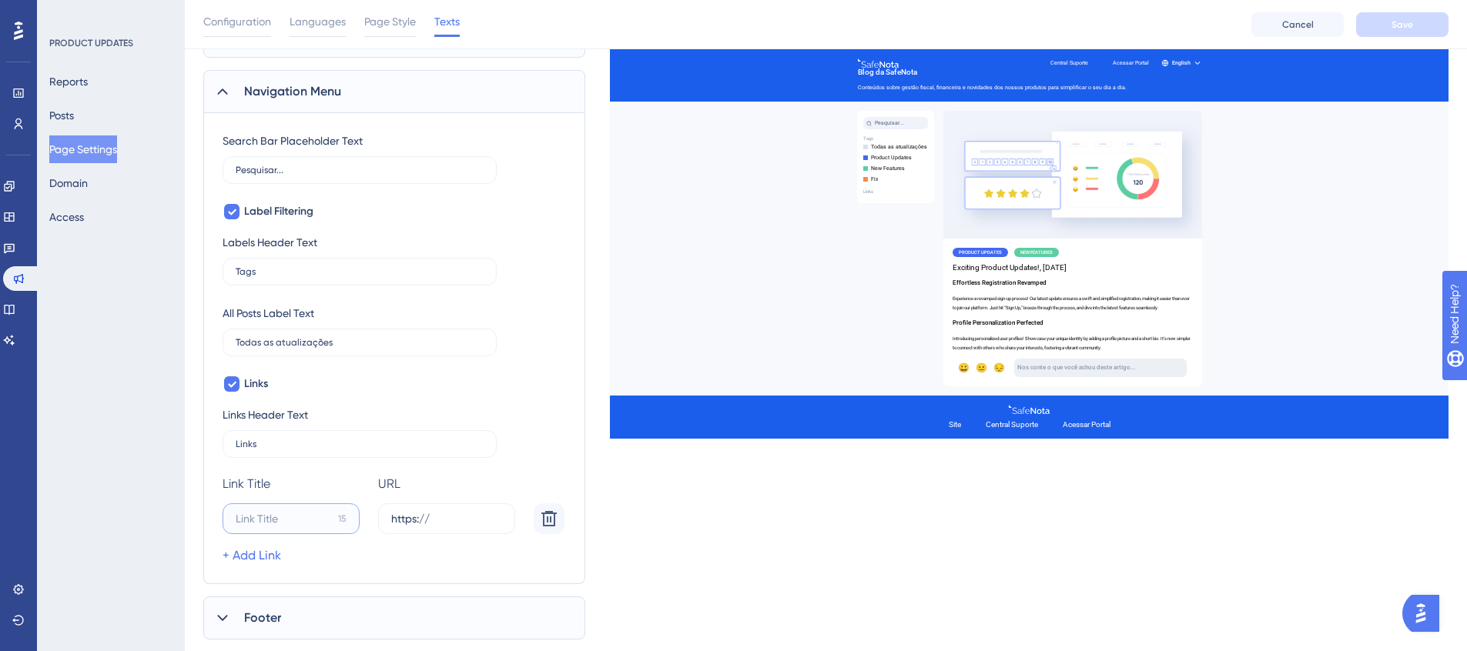
click at [302, 514] on input "15" at bounding box center [284, 519] width 96 height 17
type input "Youtube"
paste input "www.youtube.com/@SafeNota"
type input "www.youtube.com/@SafeNota"
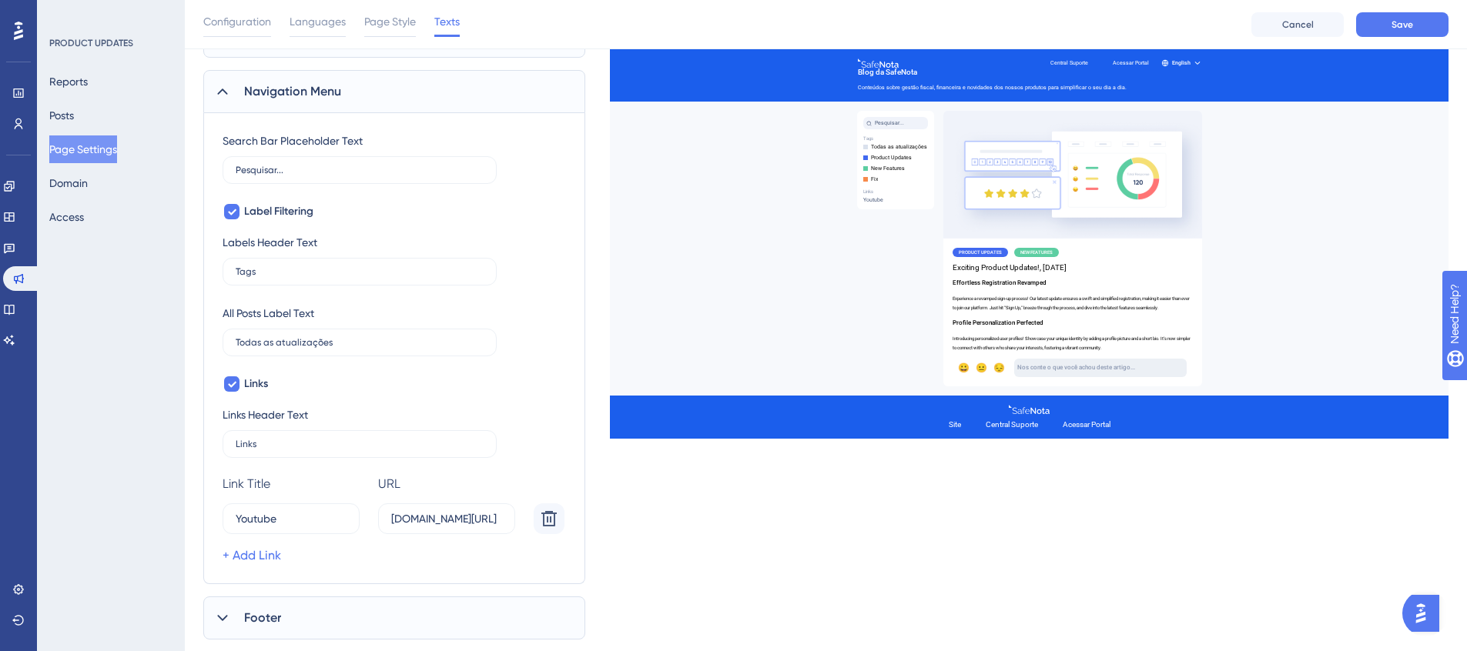
click at [571, 567] on div "Search Bar Placeholder Text Pesquisar... Label Filtering Labels Header Text Tag…" at bounding box center [394, 348] width 382 height 471
click at [267, 553] on link "+ Add Link" at bounding box center [252, 556] width 59 height 18
click at [303, 522] on input "Youtube" at bounding box center [285, 519] width 99 height 17
click at [299, 554] on input "15" at bounding box center [284, 562] width 96 height 17
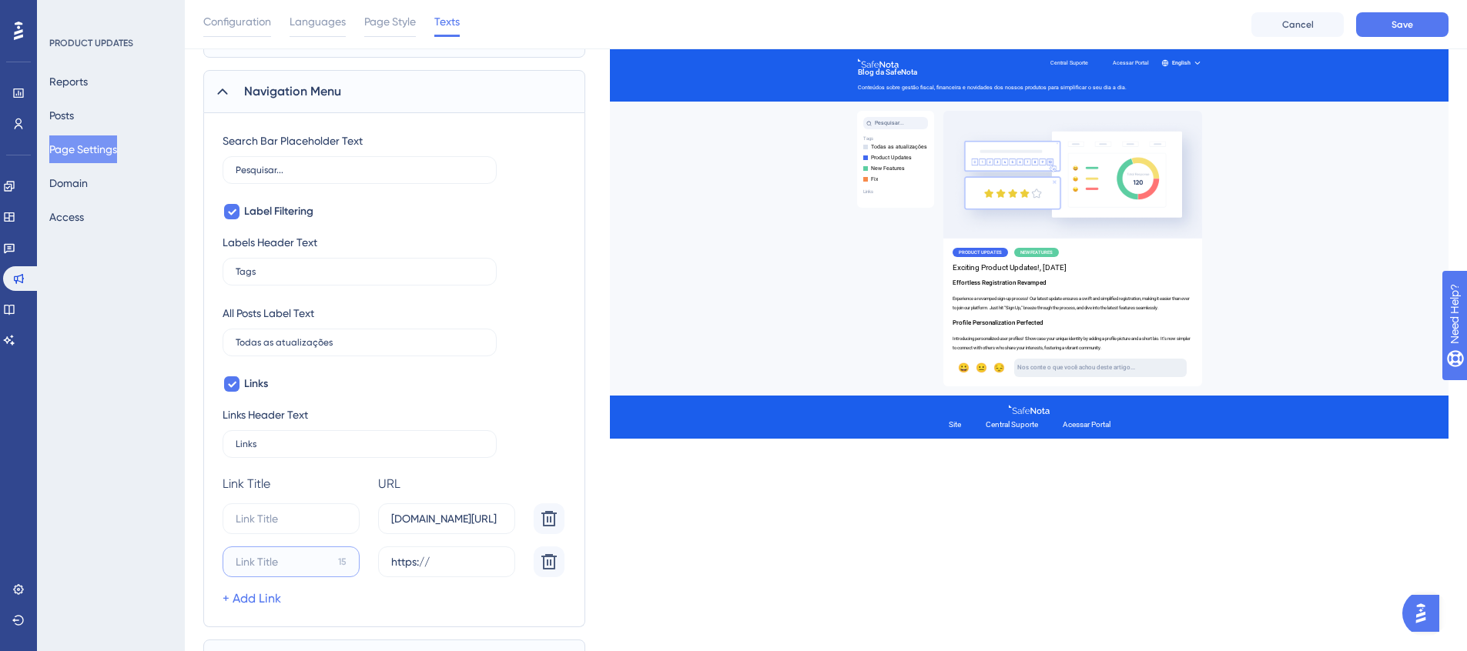
paste input "Youtube"
type input "Youtube"
click at [438, 519] on input "www.youtube.com/@SafeNota" at bounding box center [446, 519] width 111 height 17
click at [463, 559] on input "https://" at bounding box center [446, 562] width 111 height 17
paste input "www.youtube.com/@SafeNota"
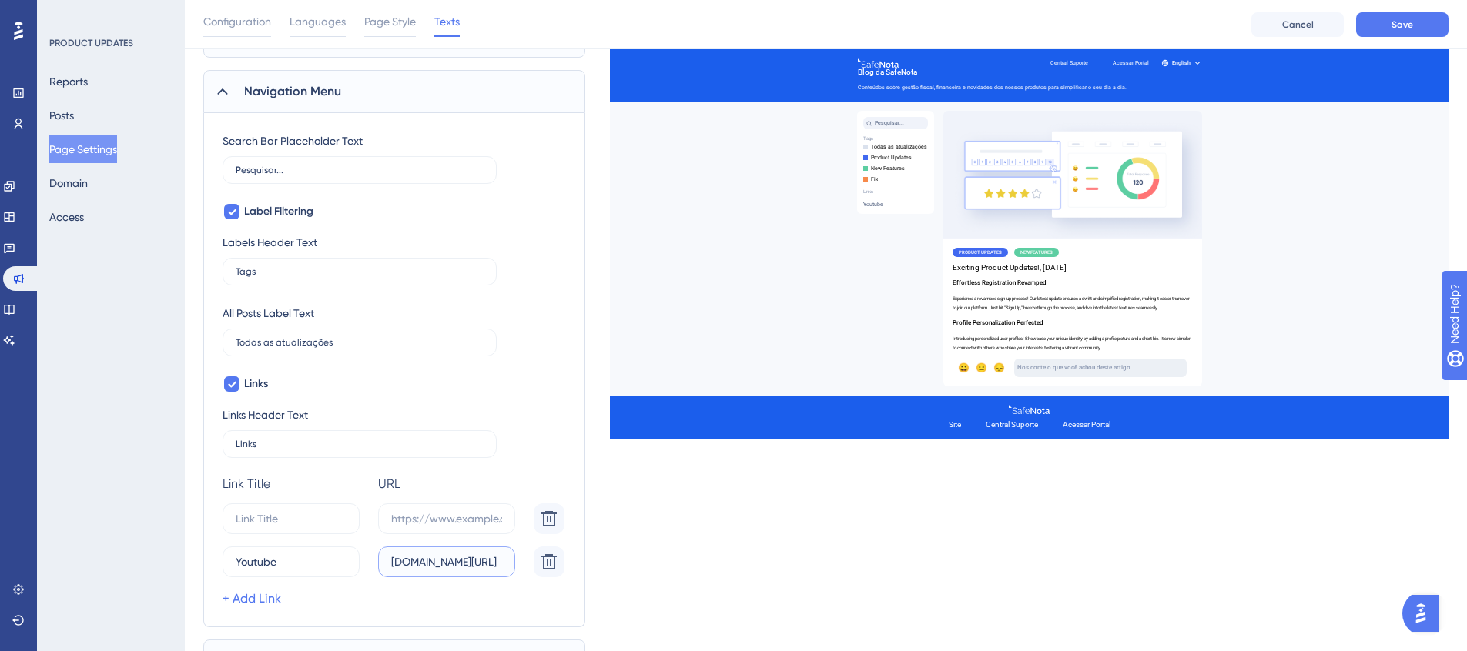
scroll to position [0, 40]
type input "www.youtube.com/@SafeNota"
click at [755, 605] on div "Which language version do you want to edit? Portuguese Header Page Title Blog d…" at bounding box center [825, 287] width 1245 height 792
click at [303, 517] on input "15" at bounding box center [284, 519] width 96 height 17
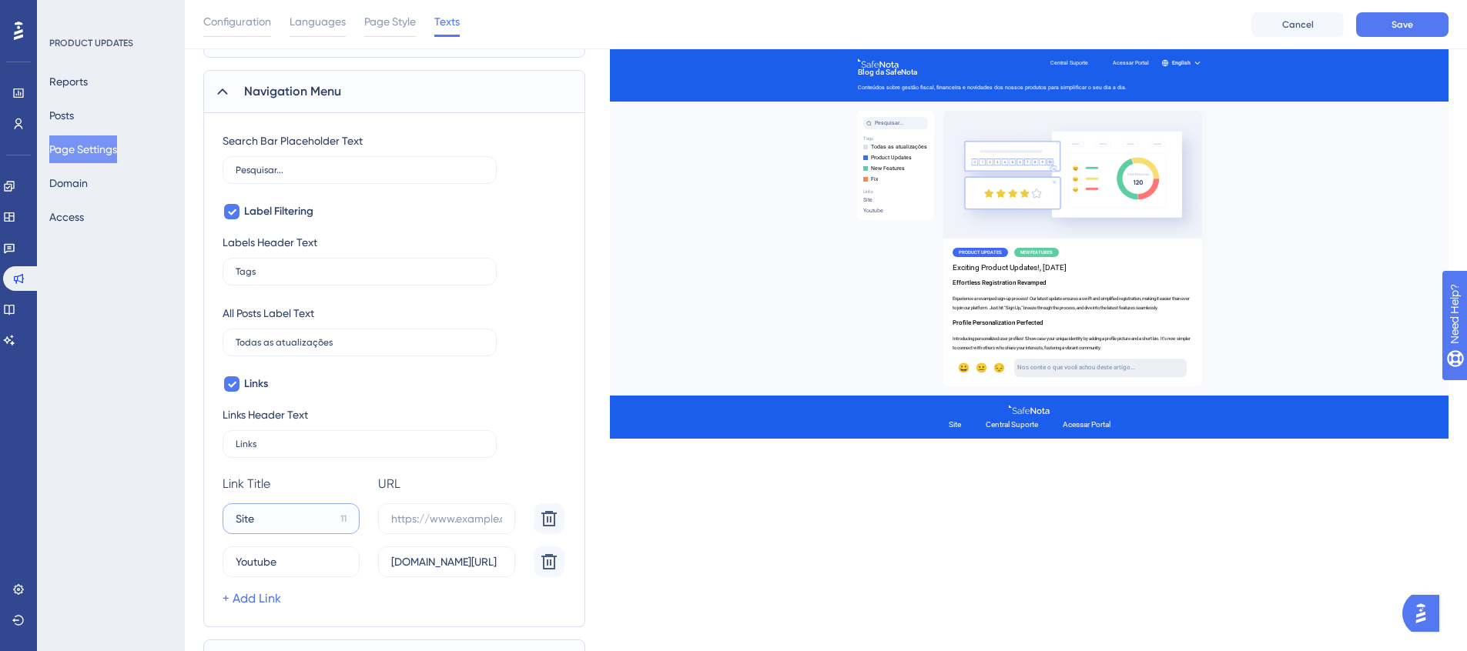
type input "Site"
type input "[URL][DOMAIN_NAME]"
click at [1381, 19] on button "Save" at bounding box center [1402, 24] width 92 height 25
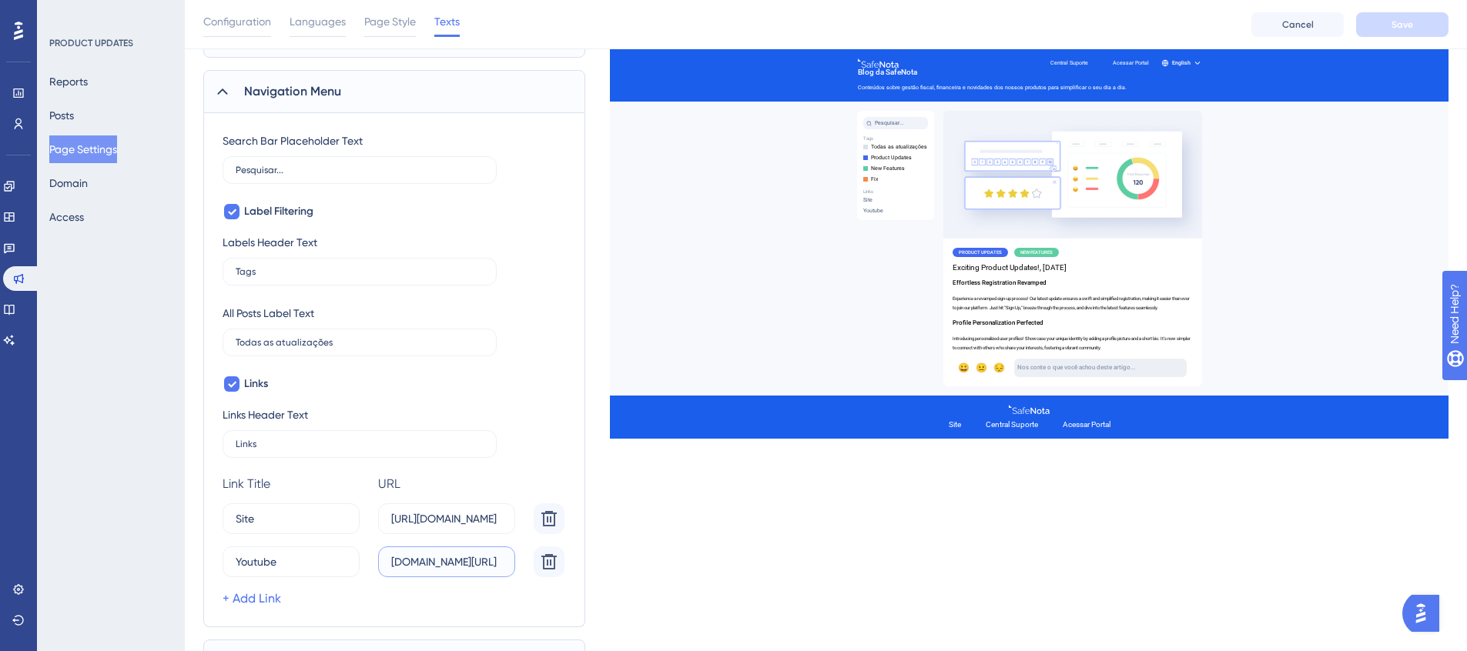
click at [458, 561] on input "www.youtube.com/@SafeNota" at bounding box center [446, 562] width 111 height 17
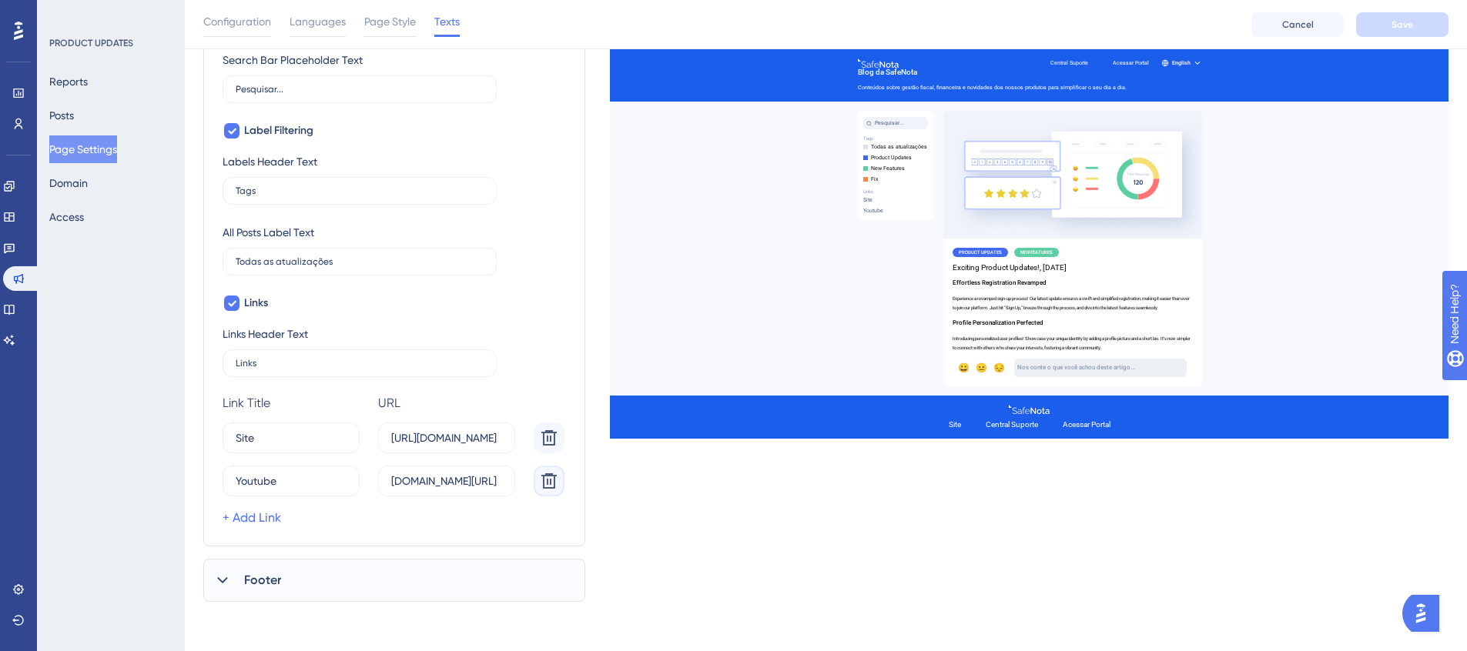
click at [549, 480] on icon at bounding box center [549, 481] width 18 height 18
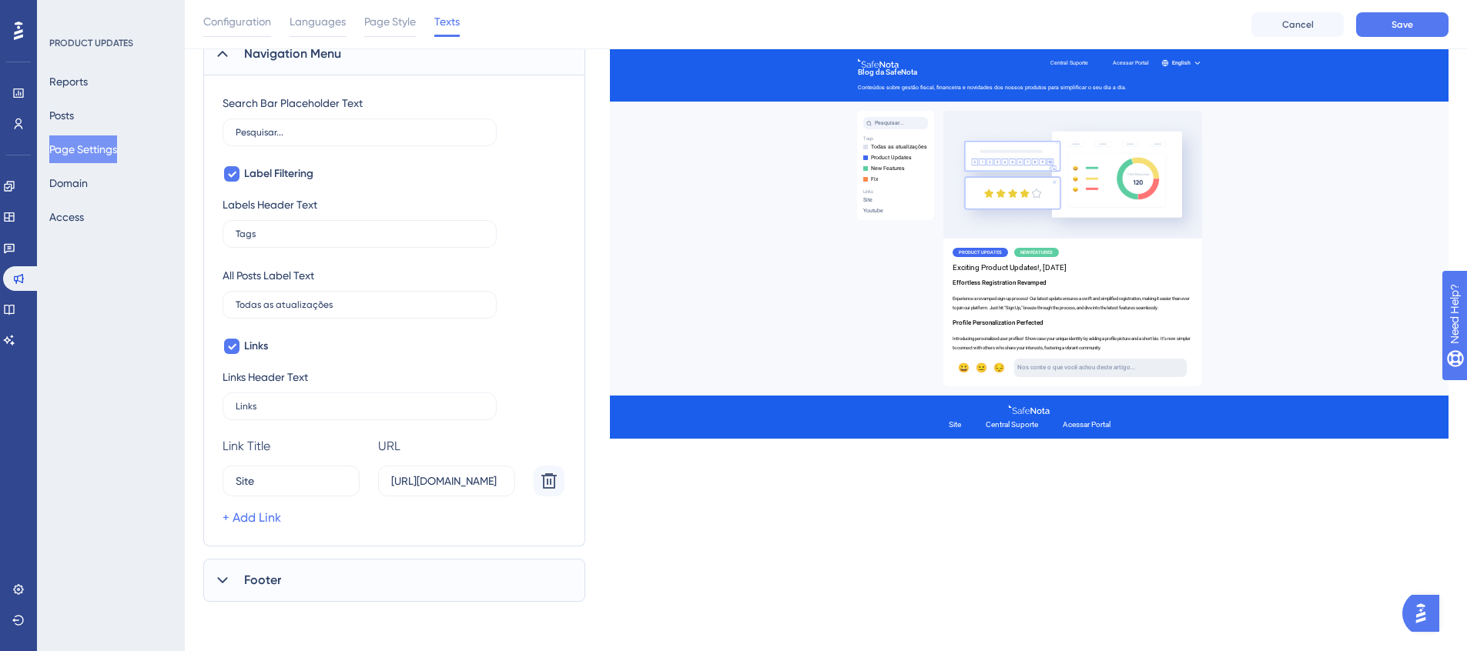
scroll to position [308, 0]
click at [1402, 33] on button "Save" at bounding box center [1402, 24] width 92 height 25
click at [659, 523] on div "Which language version do you want to edit? Portuguese Header Page Title Blog d…" at bounding box center [825, 228] width 1245 height 748
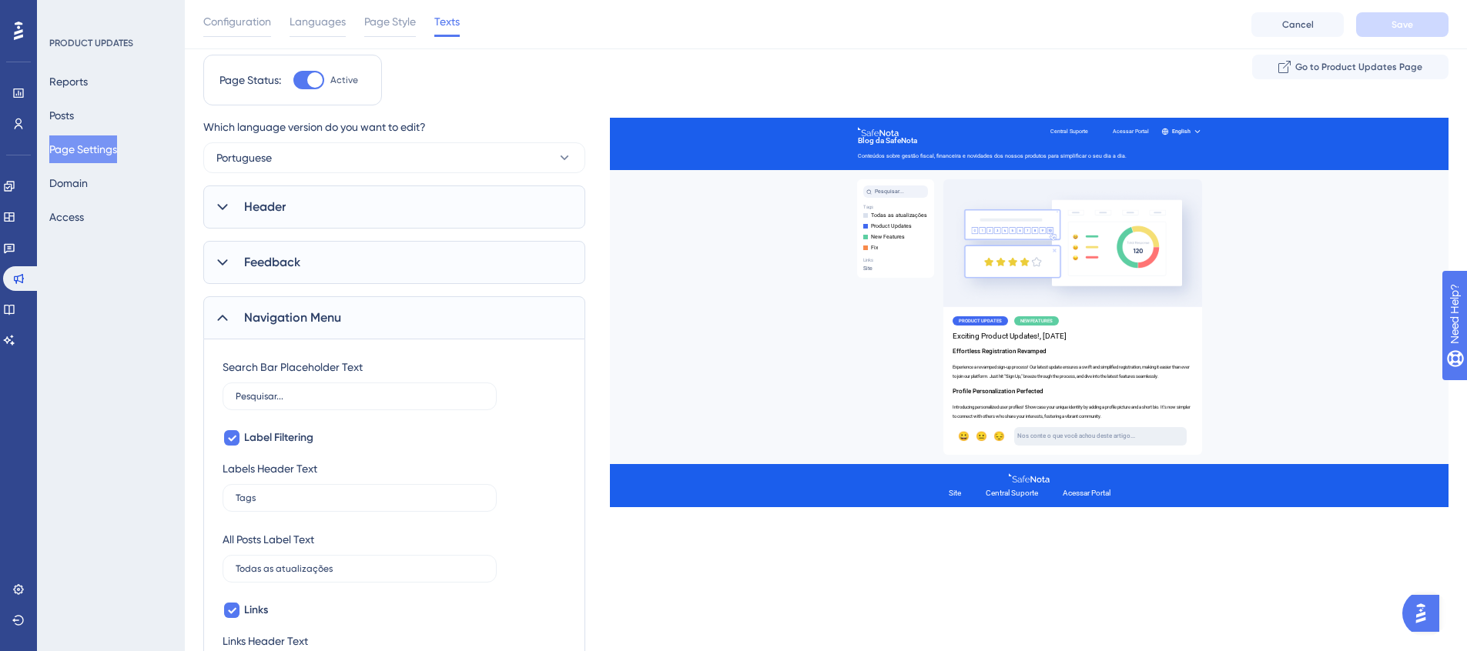
click at [517, 91] on div "Page Status: Active Go to Product Updates Page" at bounding box center [825, 86] width 1245 height 63
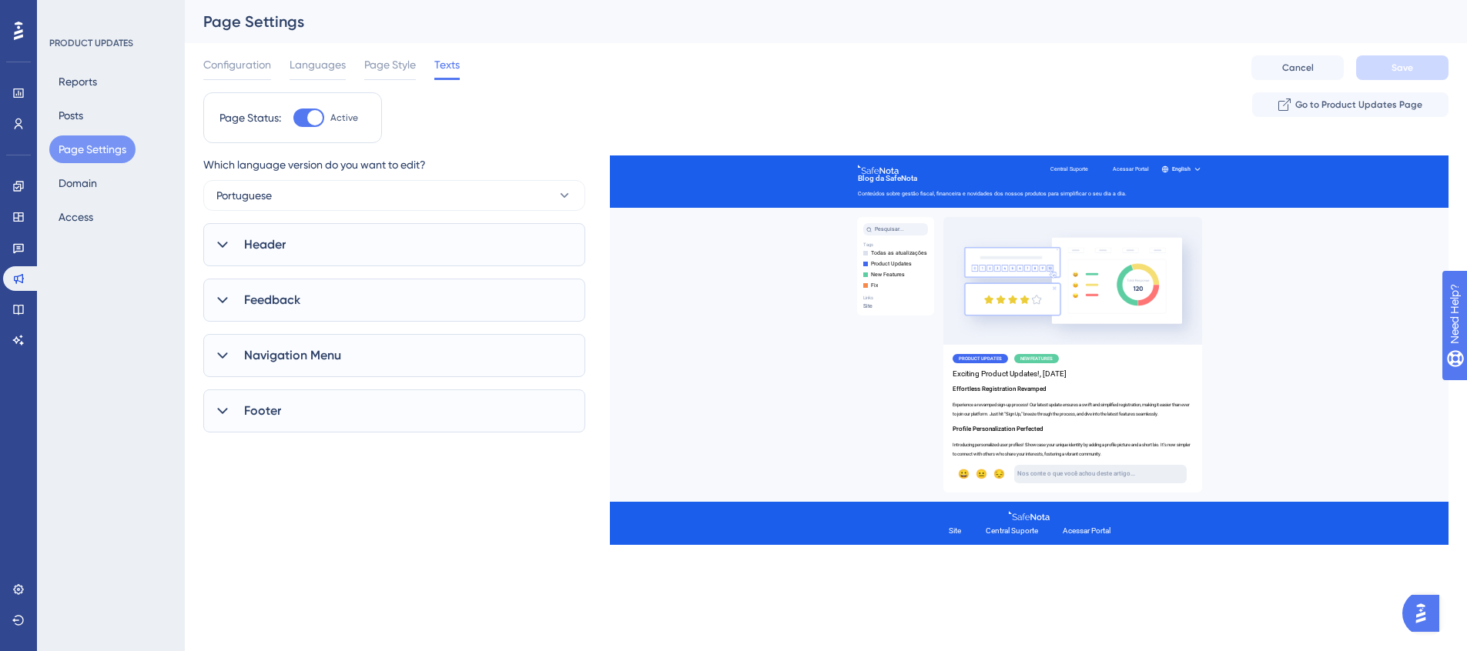
drag, startPoint x: 280, startPoint y: 340, endPoint x: 282, endPoint y: 347, distance: 8.0
click at [280, 342] on div "Navigation Menu" at bounding box center [394, 355] width 382 height 43
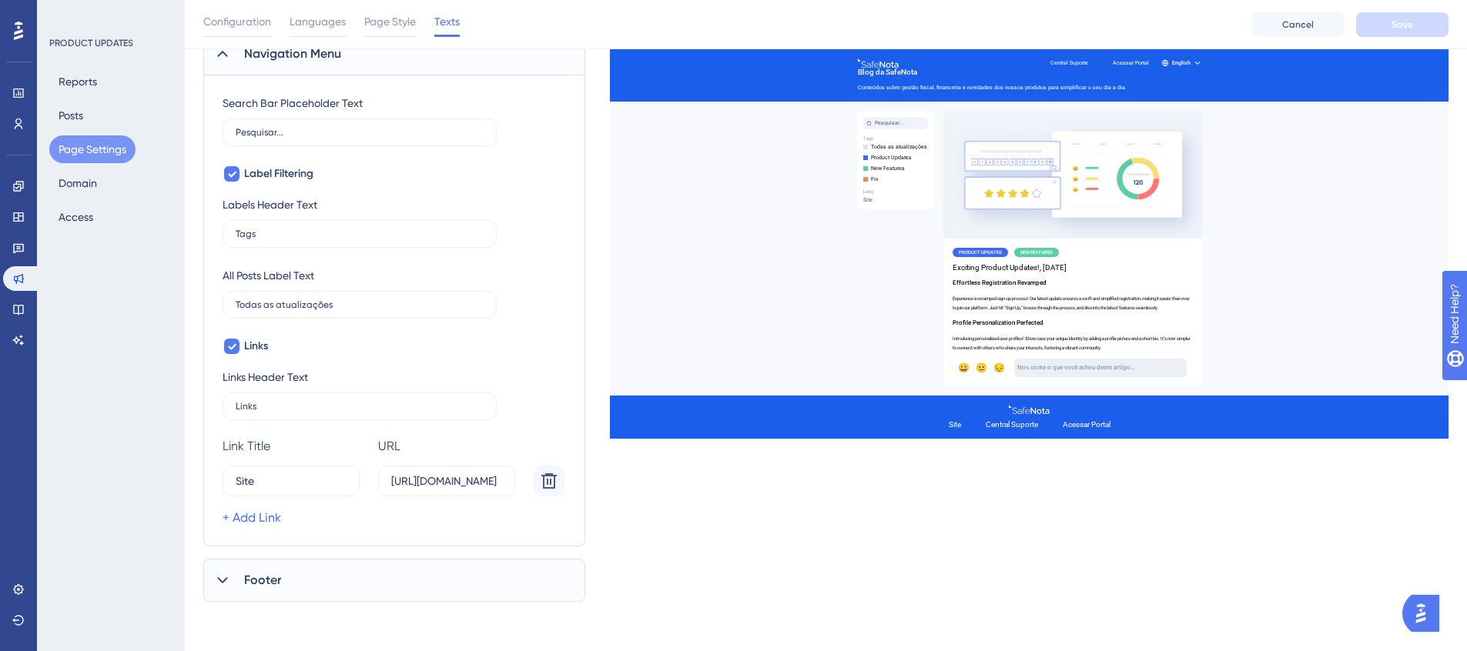
scroll to position [246, 0]
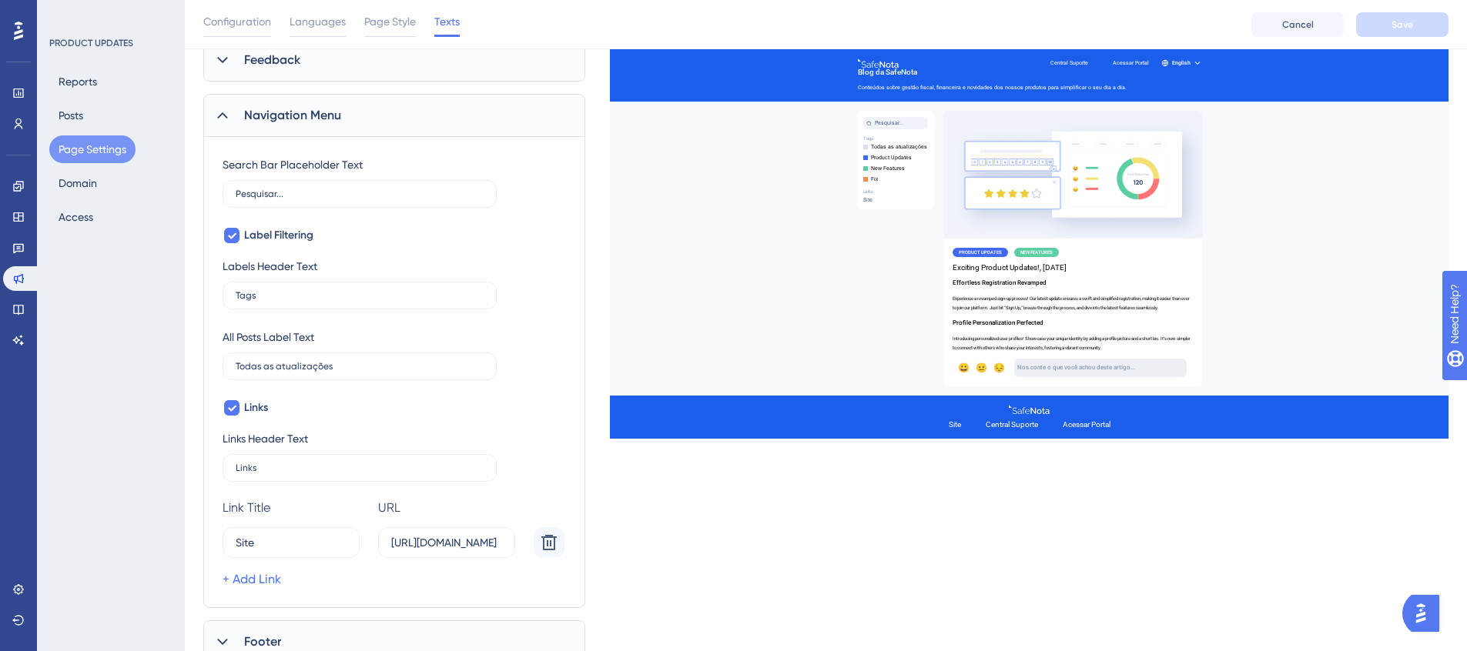
click at [17, 39] on icon at bounding box center [18, 31] width 9 height 20
